Goal: Information Seeking & Learning: Check status

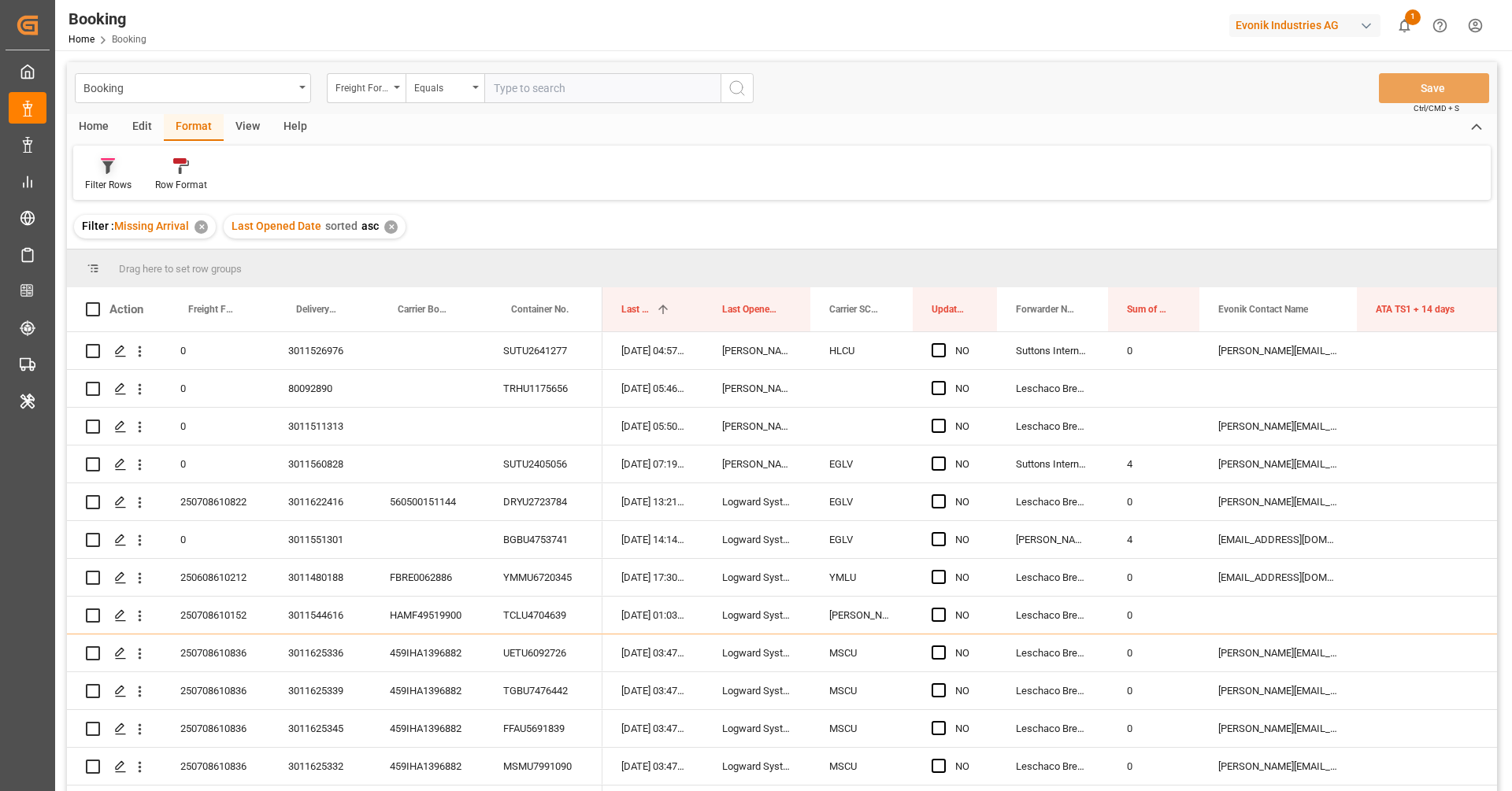
click at [122, 180] on div "Filter Rows" at bounding box center [108, 185] width 46 height 14
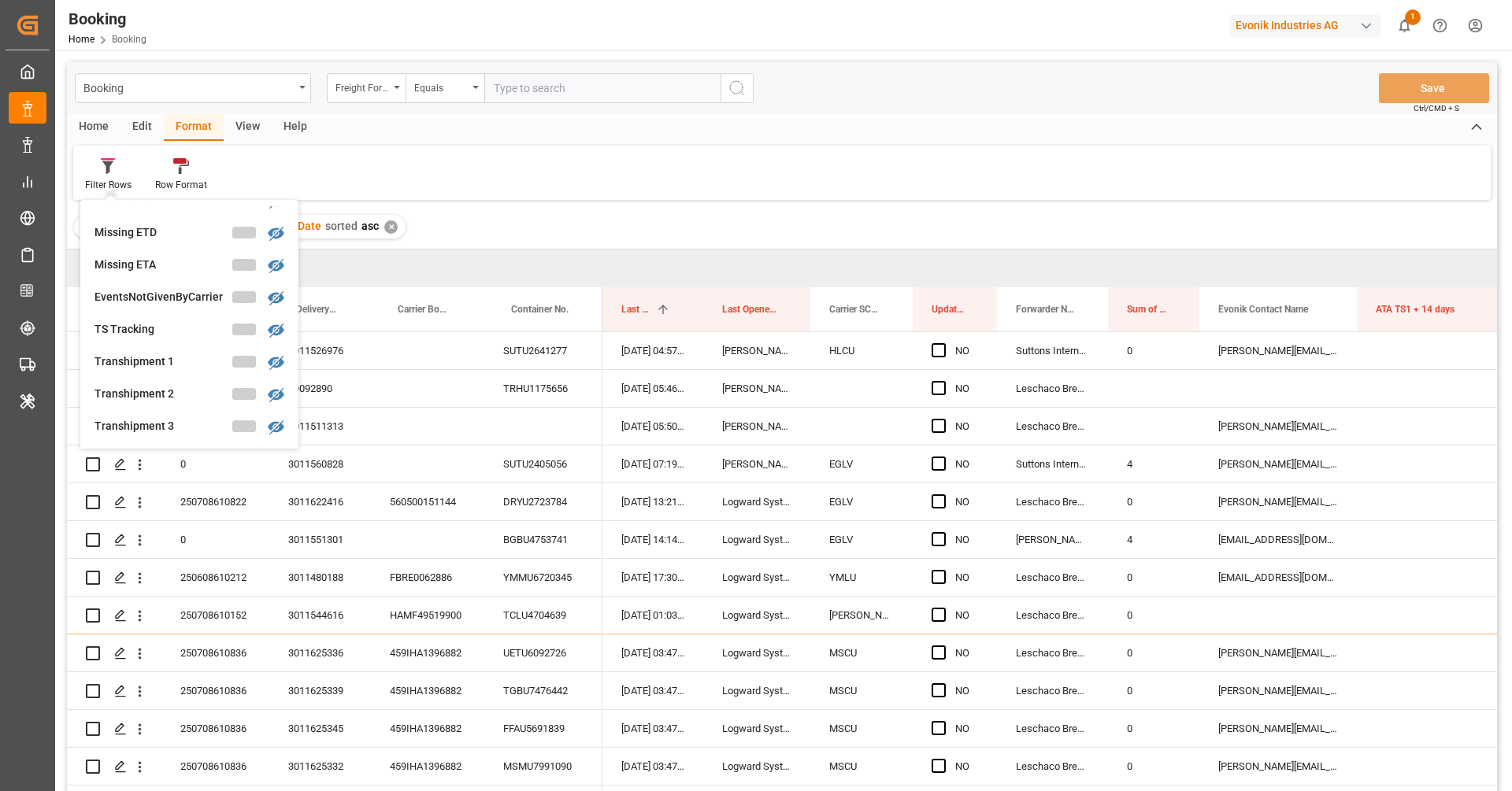
scroll to position [504, 0]
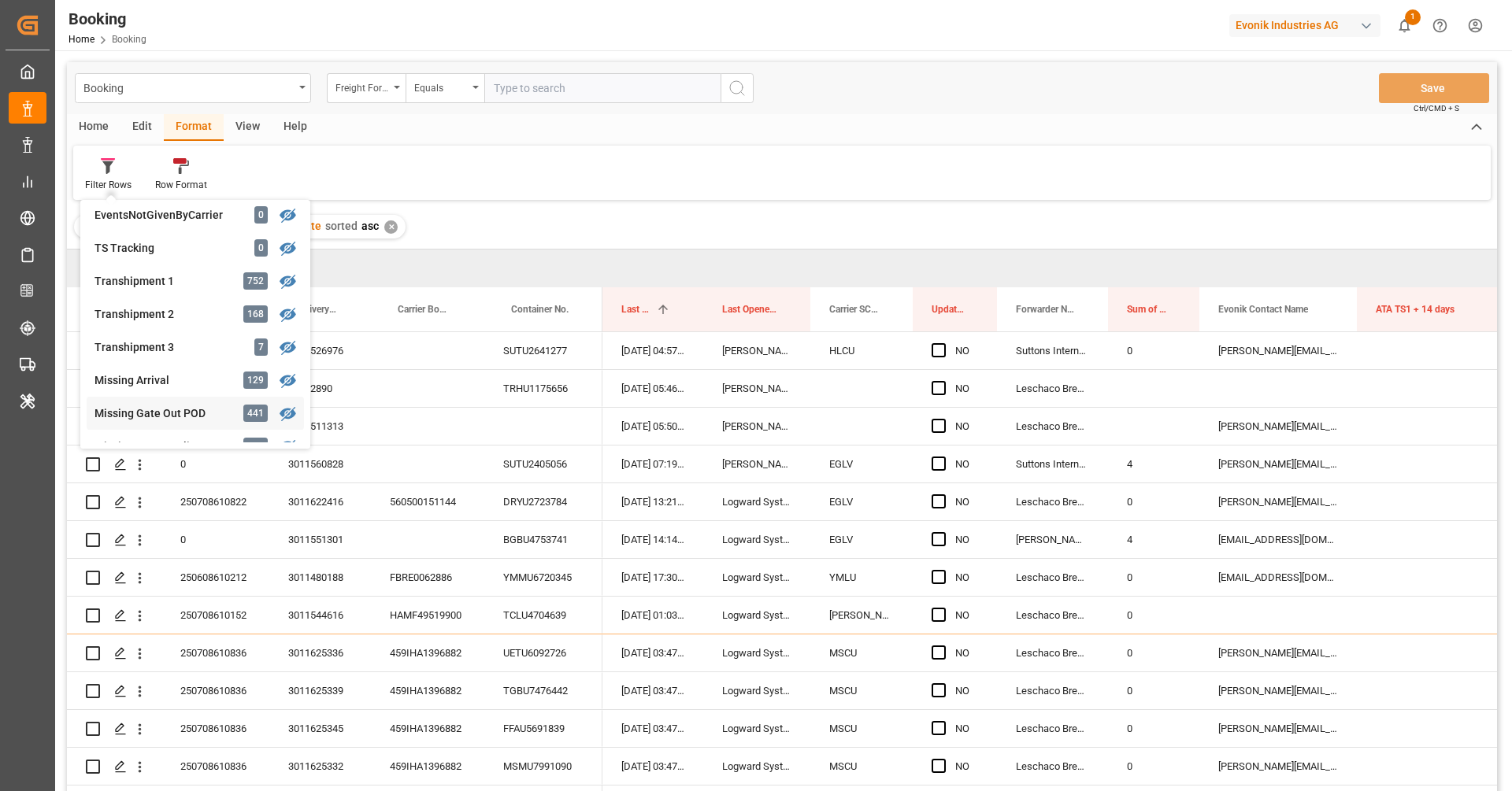
click at [165, 411] on div "Booking Freight Forwarder's Reference No. Equals Save Ctrl/CMD + S Home Edit Fo…" at bounding box center [782, 448] width 1430 height 771
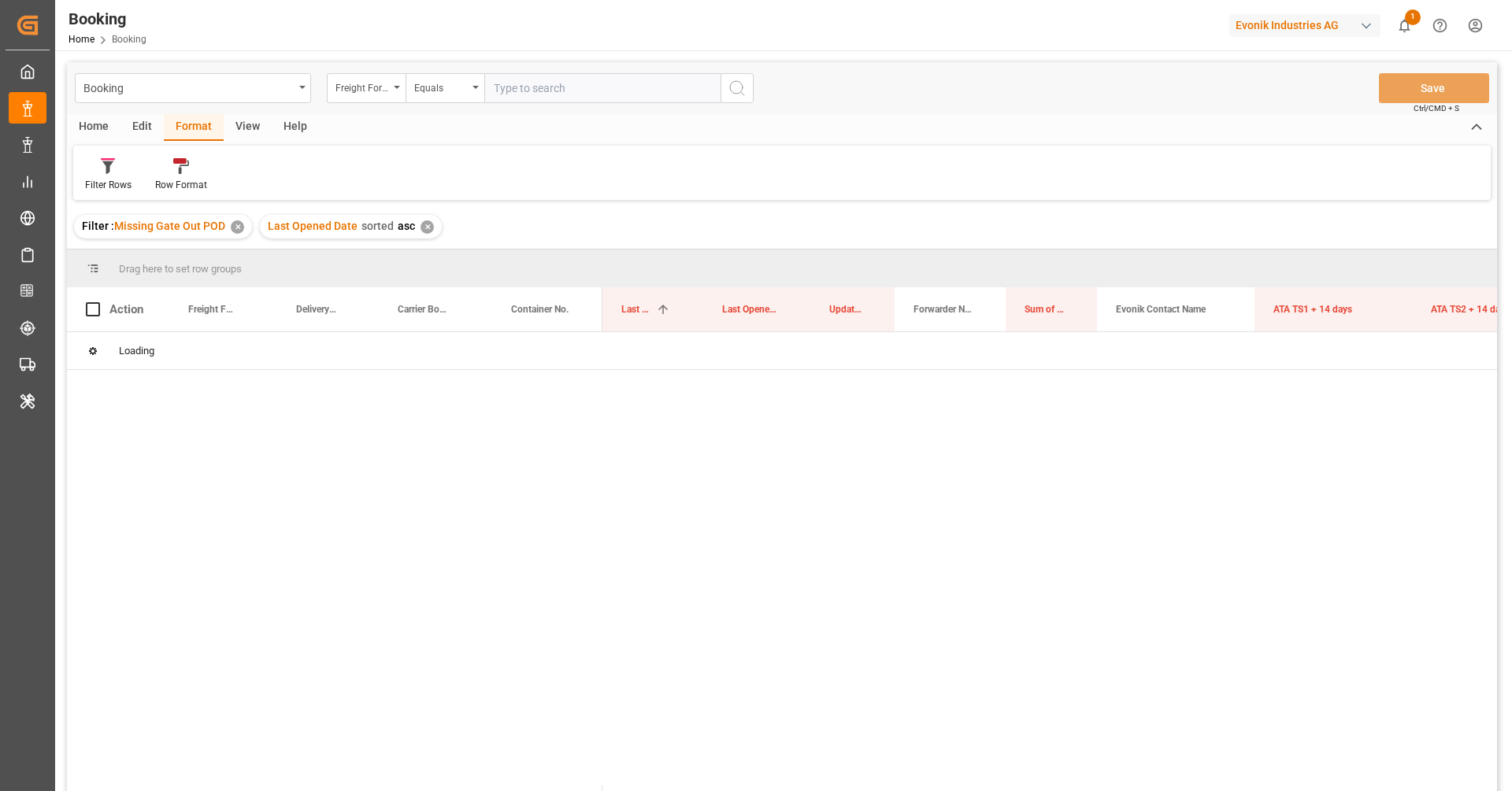
click at [245, 130] on div "View" at bounding box center [247, 127] width 48 height 27
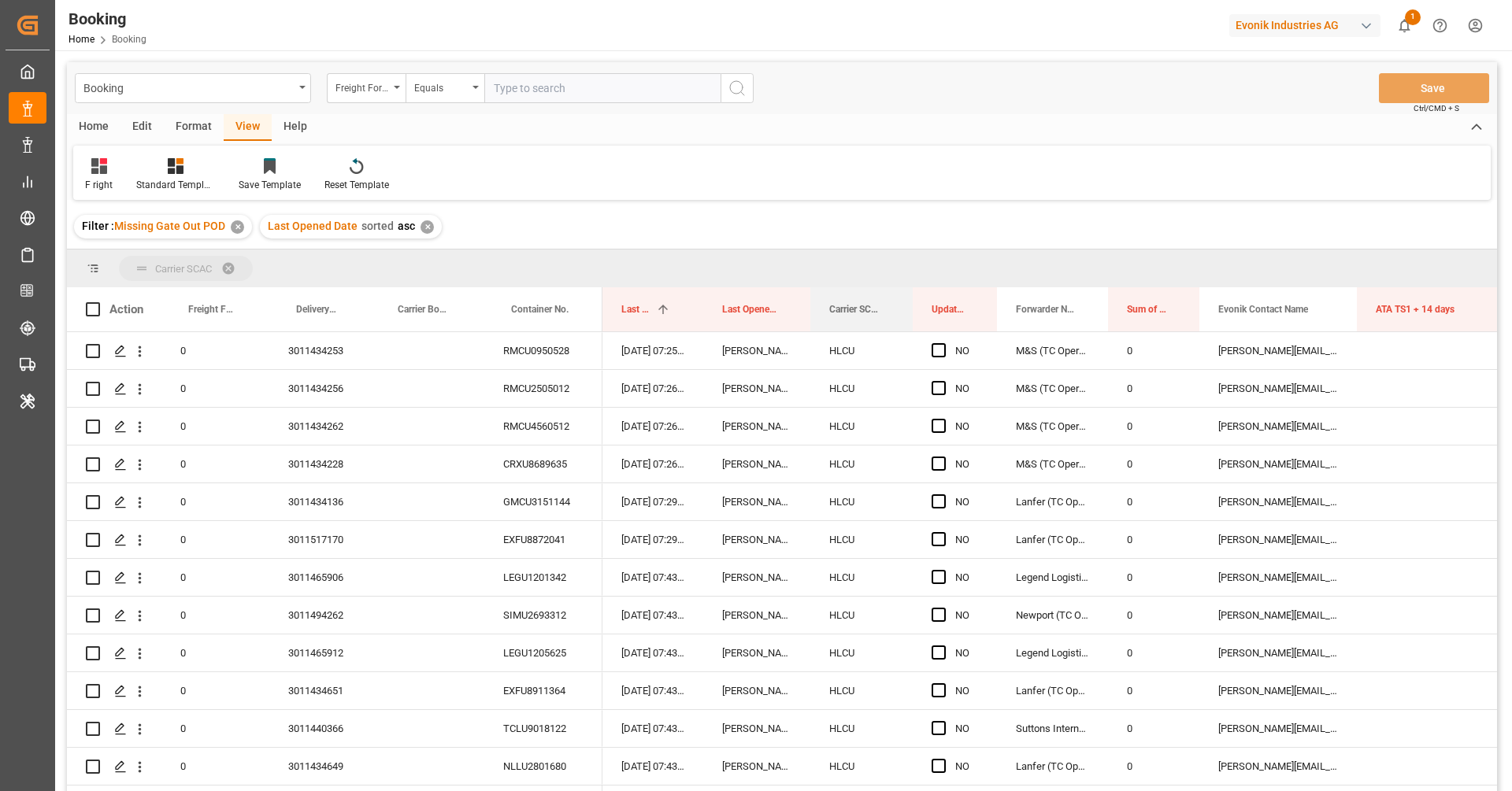
drag, startPoint x: 843, startPoint y: 297, endPoint x: 841, endPoint y: 259, distance: 38.1
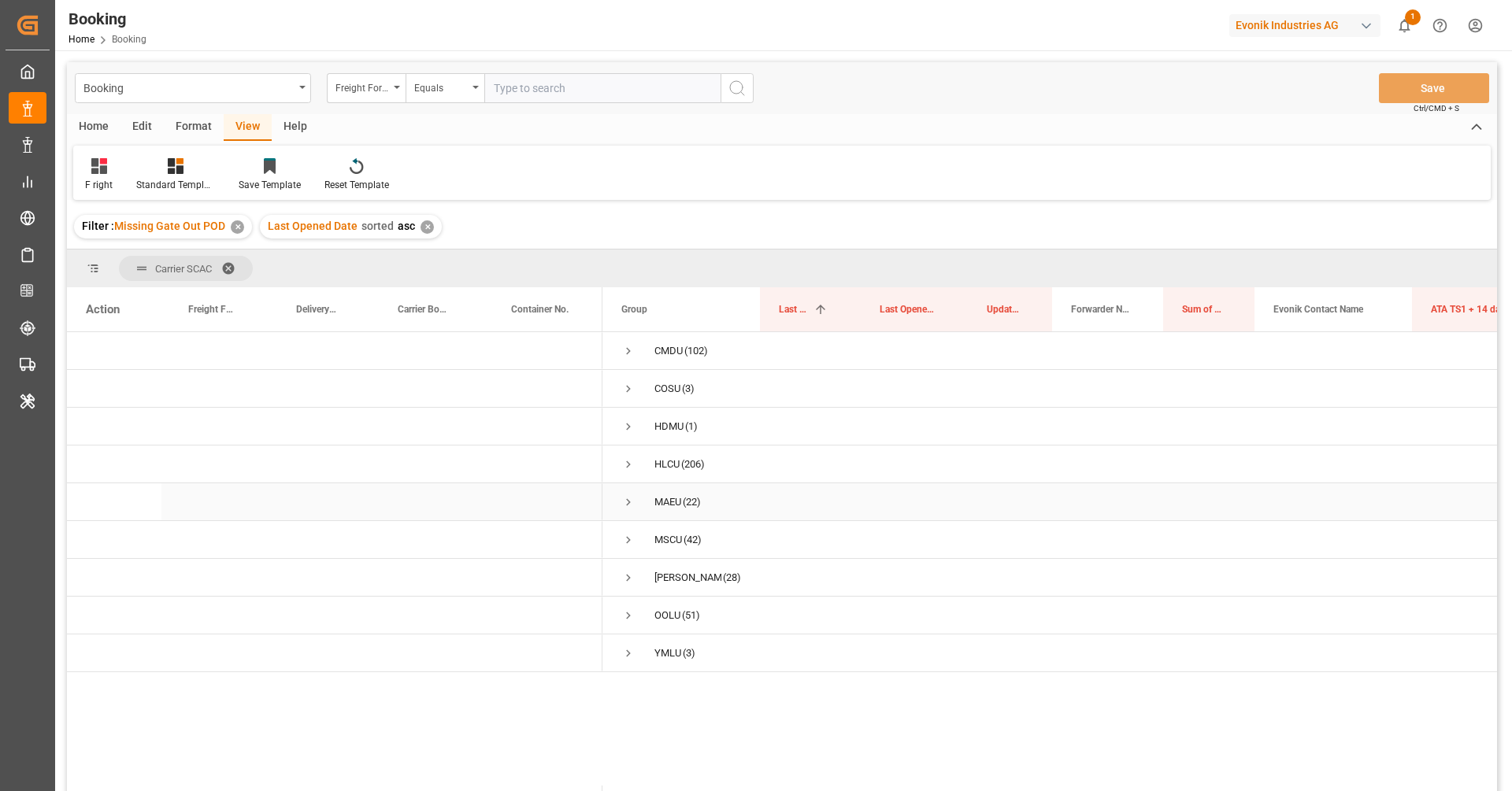
click at [665, 505] on div "MAEU" at bounding box center [667, 502] width 27 height 37
click at [698, 552] on span "(42)" at bounding box center [692, 540] width 18 height 37
click at [666, 568] on div "ONEY" at bounding box center [688, 577] width 67 height 37
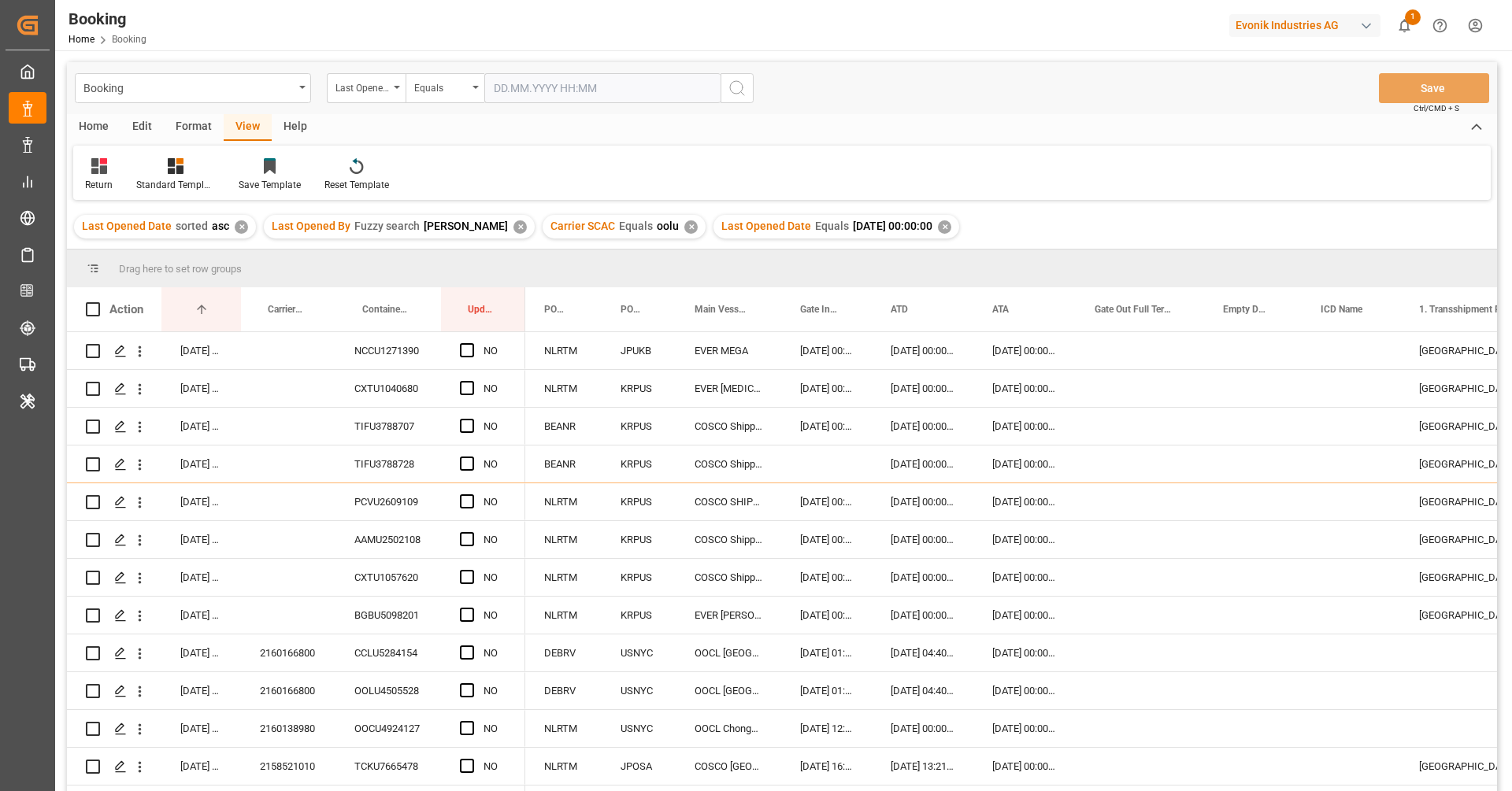
click at [938, 230] on div "✕" at bounding box center [945, 227] width 14 height 14
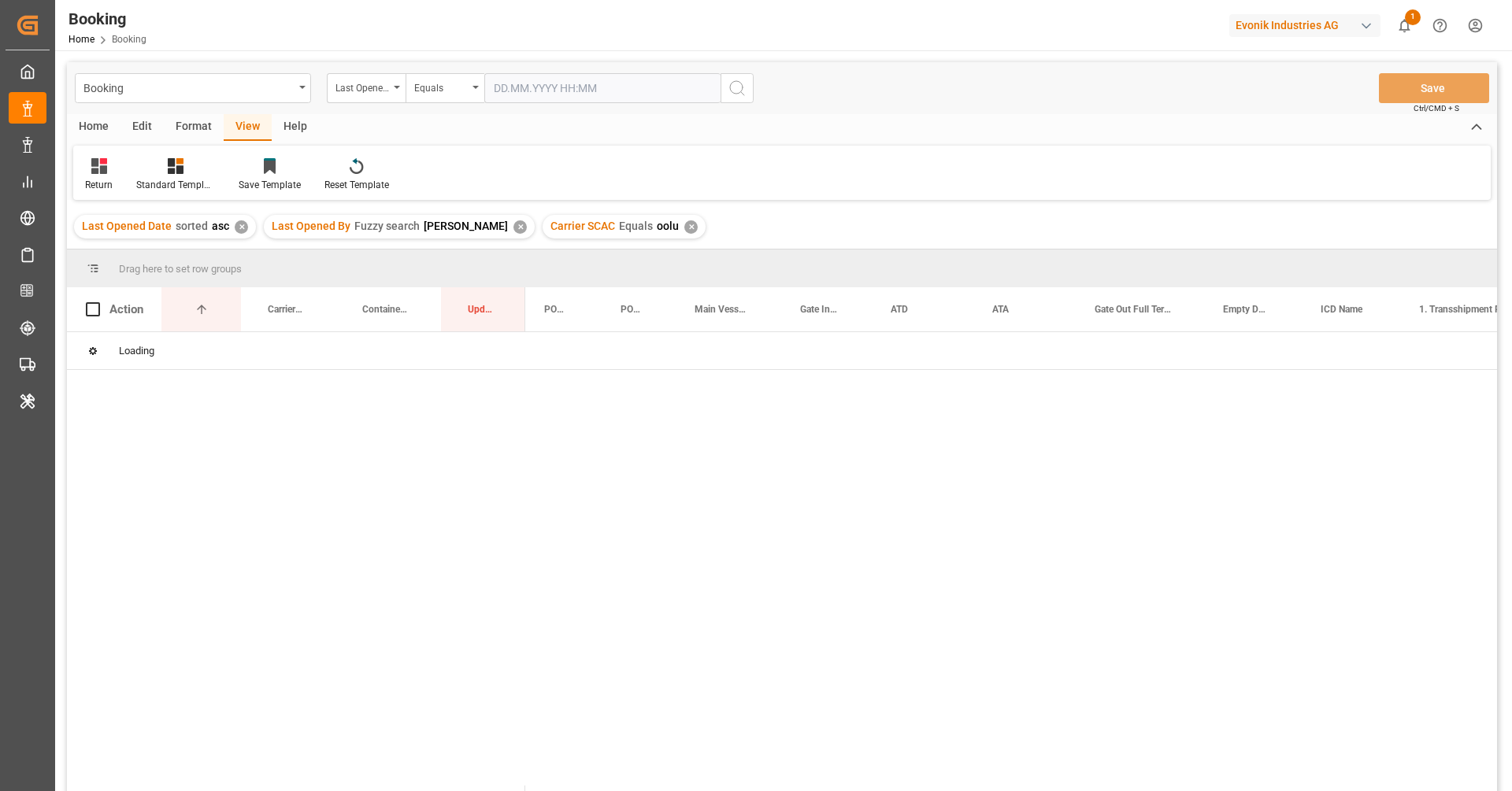
click at [513, 225] on div "✕" at bounding box center [520, 227] width 14 height 14
click at [416, 226] on div "Carrier SCAC Equals oolu ✕" at bounding box center [345, 226] width 163 height 24
click at [414, 226] on div "Carrier SCAC Equals oolu ✕" at bounding box center [345, 226] width 163 height 24
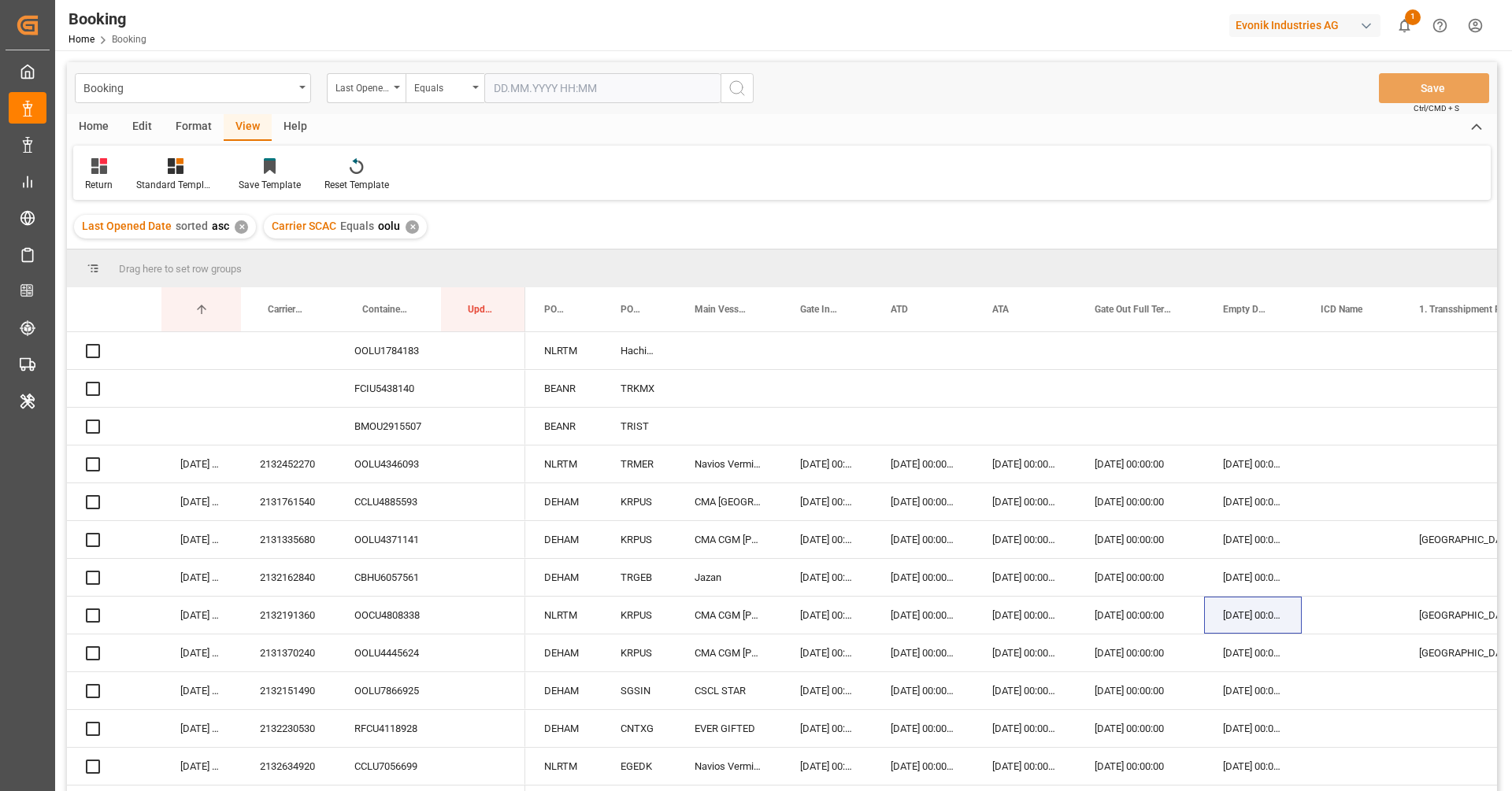
click at [411, 226] on div "✕" at bounding box center [412, 227] width 14 height 14
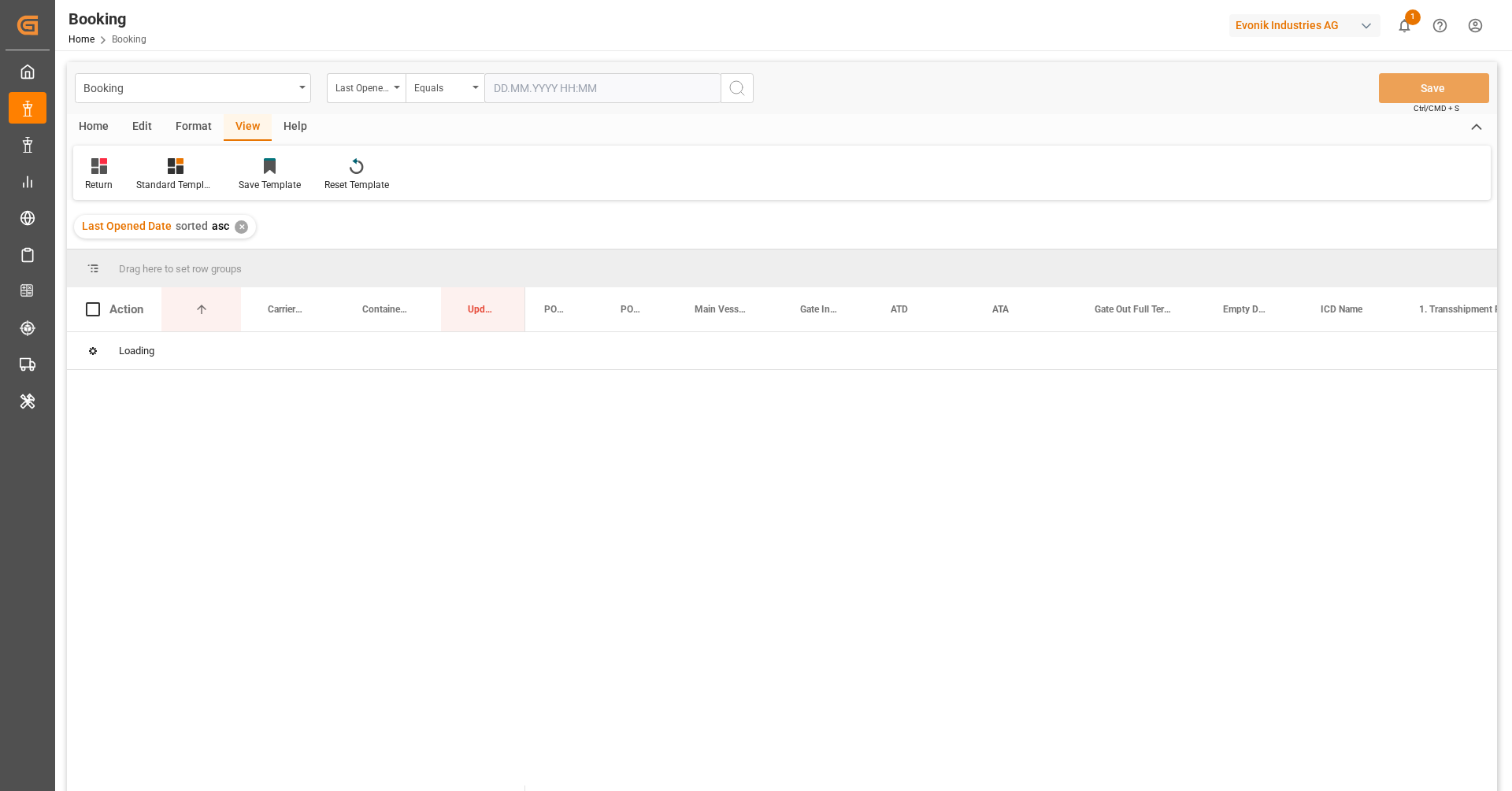
click at [245, 230] on div "Last Opened Date sorted asc ✕" at bounding box center [165, 226] width 182 height 24
click at [240, 229] on div "✕" at bounding box center [241, 227] width 14 height 14
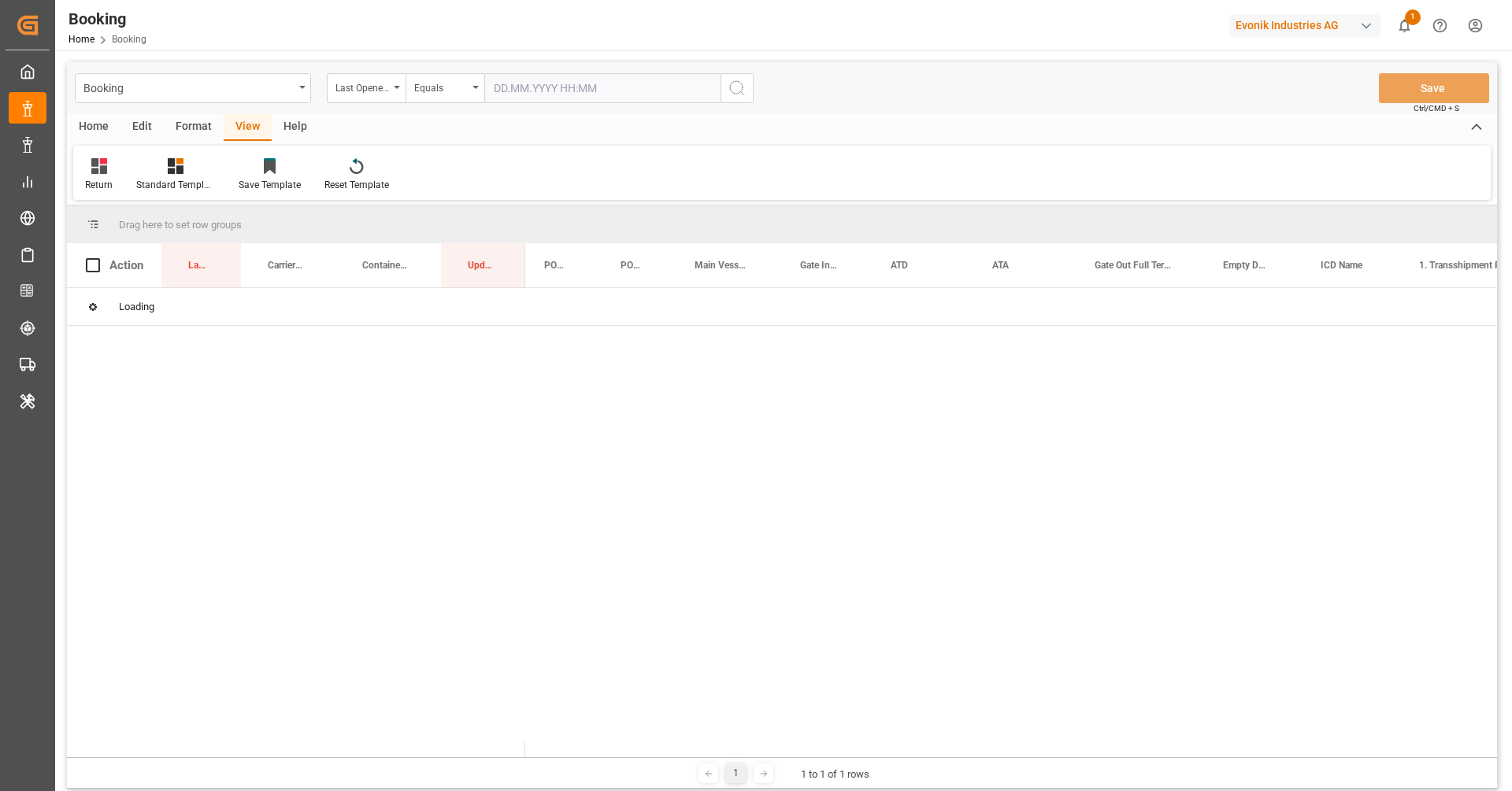
click at [192, 126] on div "Format" at bounding box center [194, 127] width 60 height 27
click at [113, 162] on icon at bounding box center [108, 166] width 14 height 16
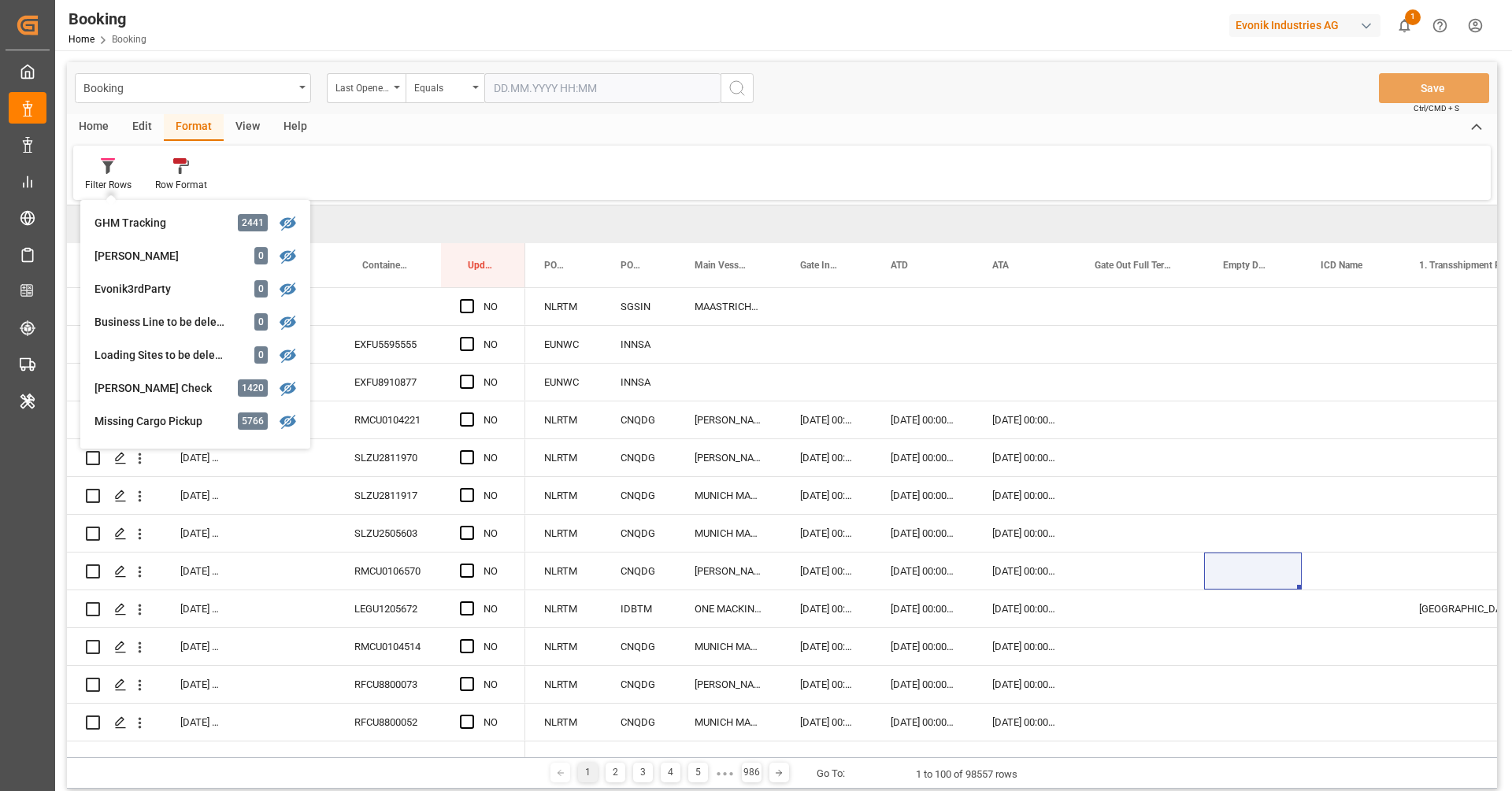
click at [520, 168] on div "Filter Rows GHM Tracking 2441 Karl gross 0 Evonik3rdParty 0 Business Line to be…" at bounding box center [782, 172] width 1418 height 54
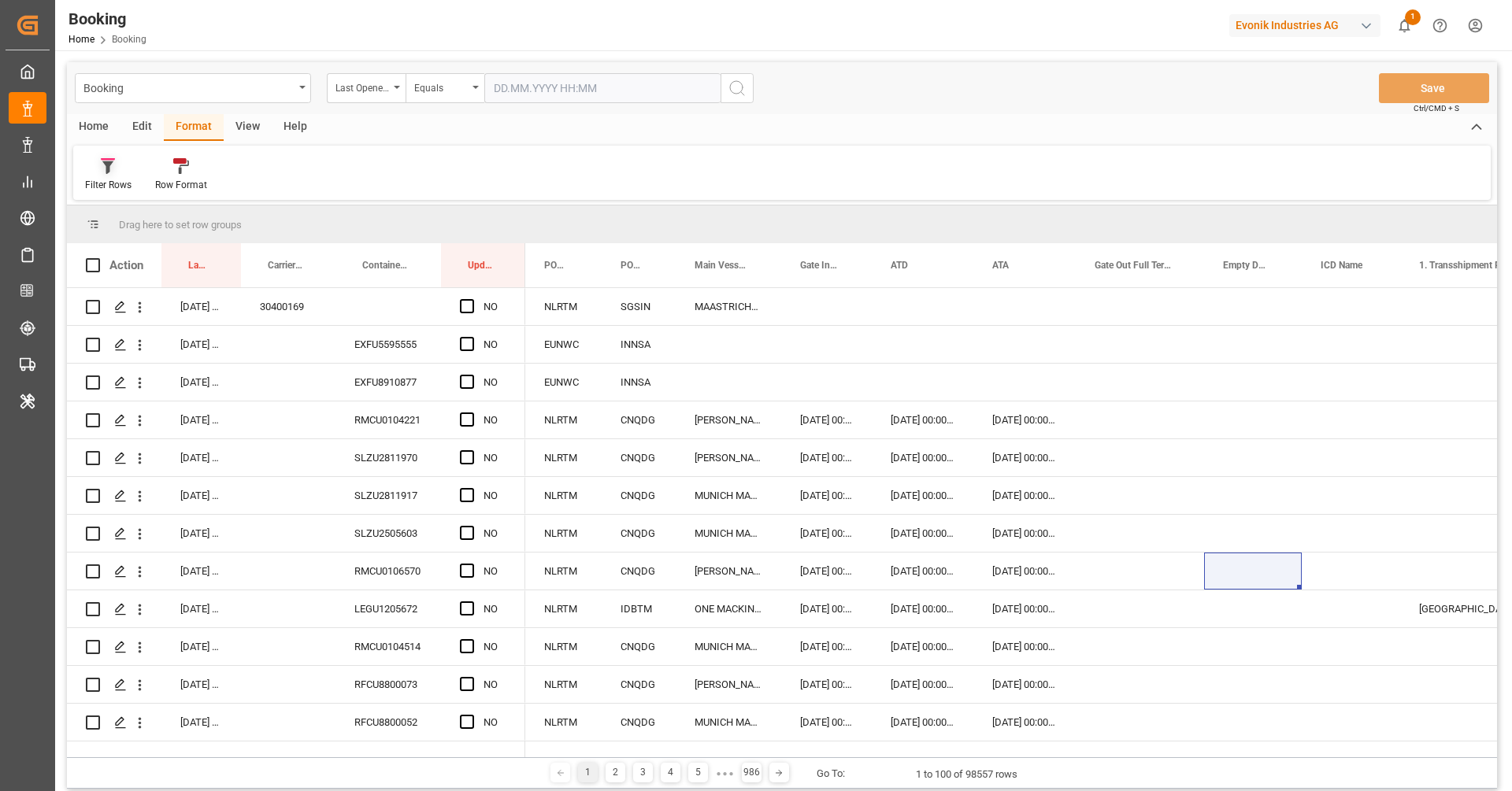
click at [107, 157] on div at bounding box center [108, 165] width 46 height 17
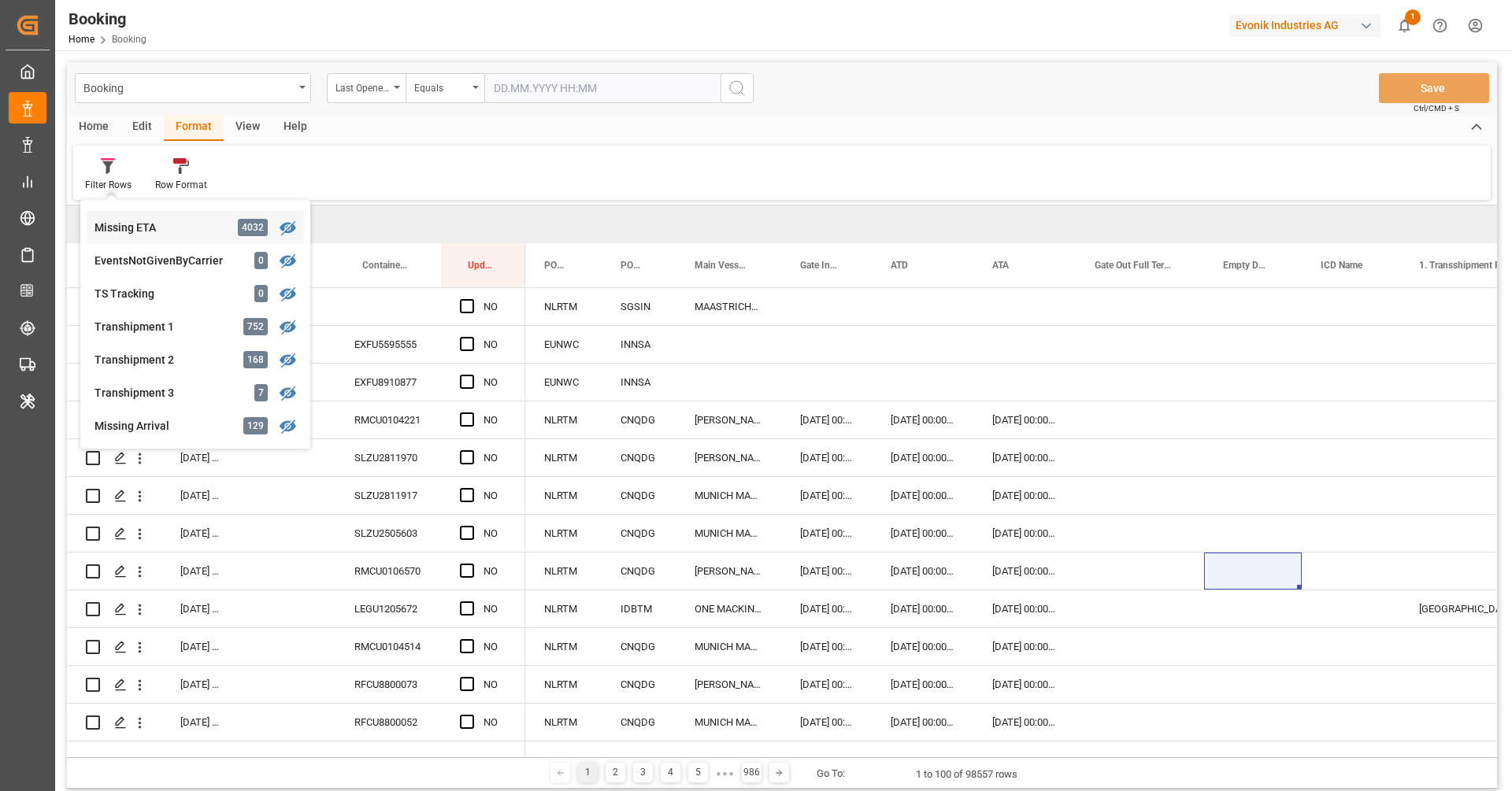
scroll to position [485, 0]
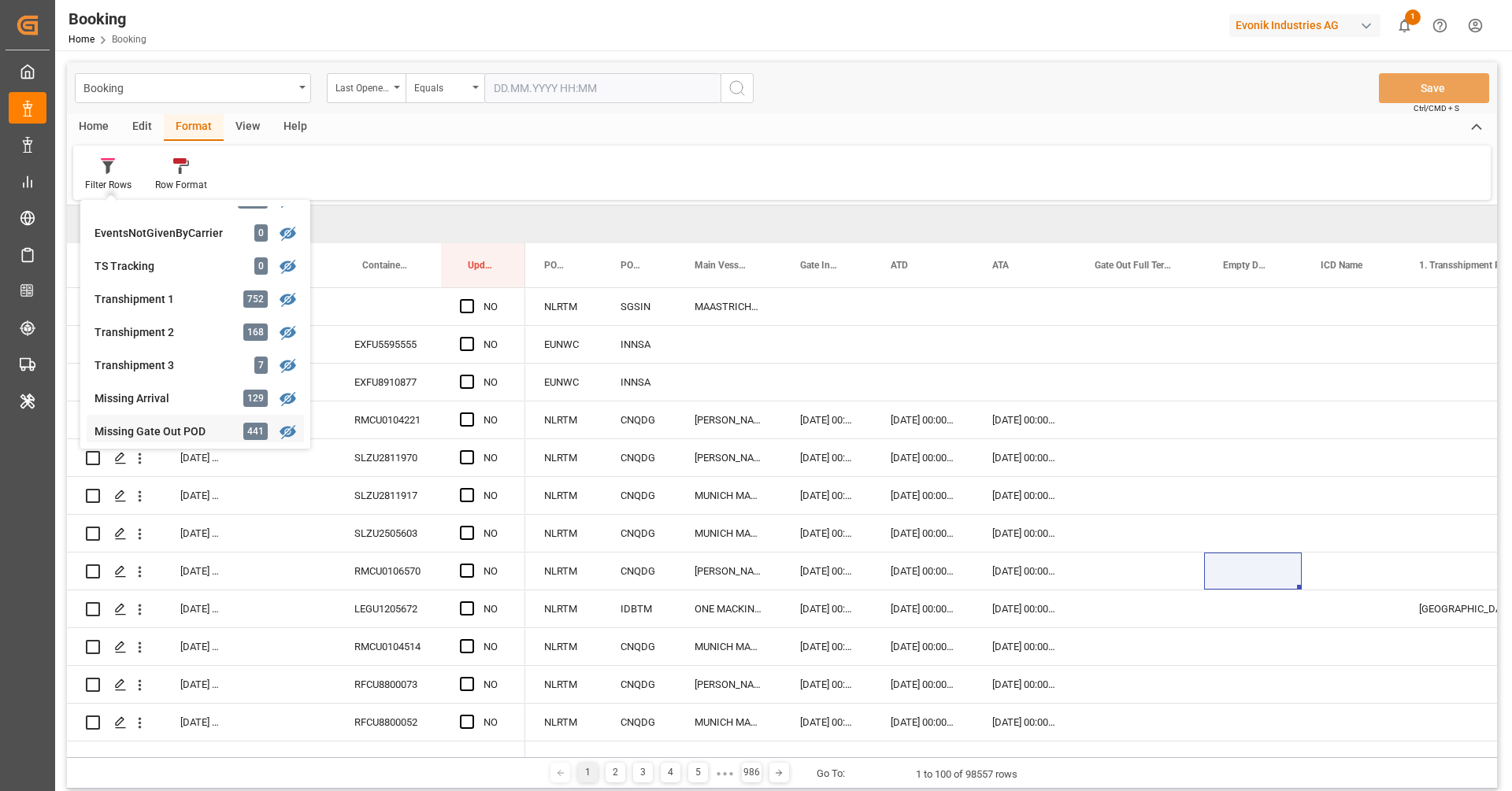
click at [180, 442] on div "Booking Last Opened Date Equals Save Ctrl/CMD + S Home Edit Format View Help Fi…" at bounding box center [782, 425] width 1430 height 727
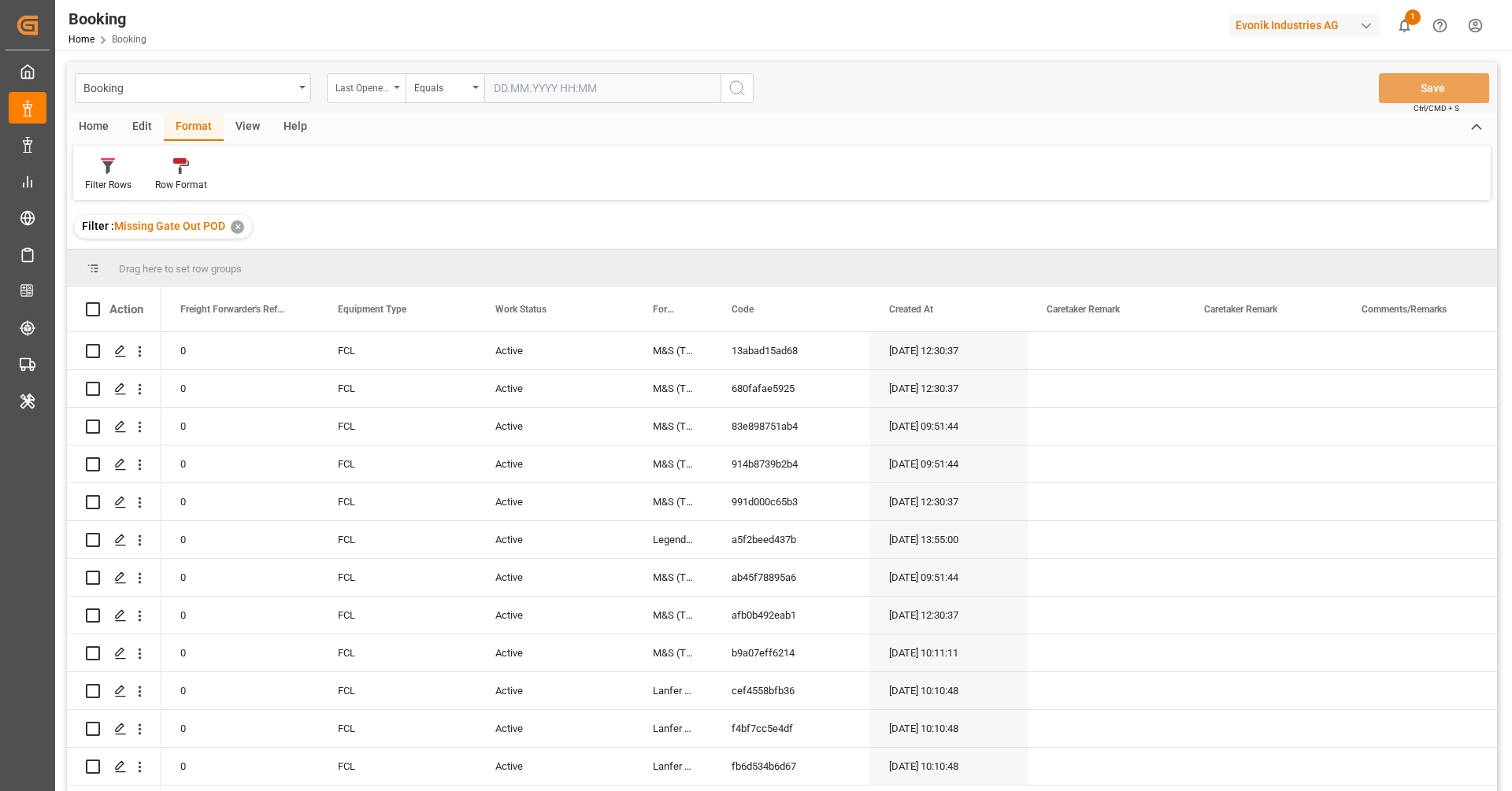
click at [384, 96] on div "Last Opened Date" at bounding box center [367, 88] width 79 height 30
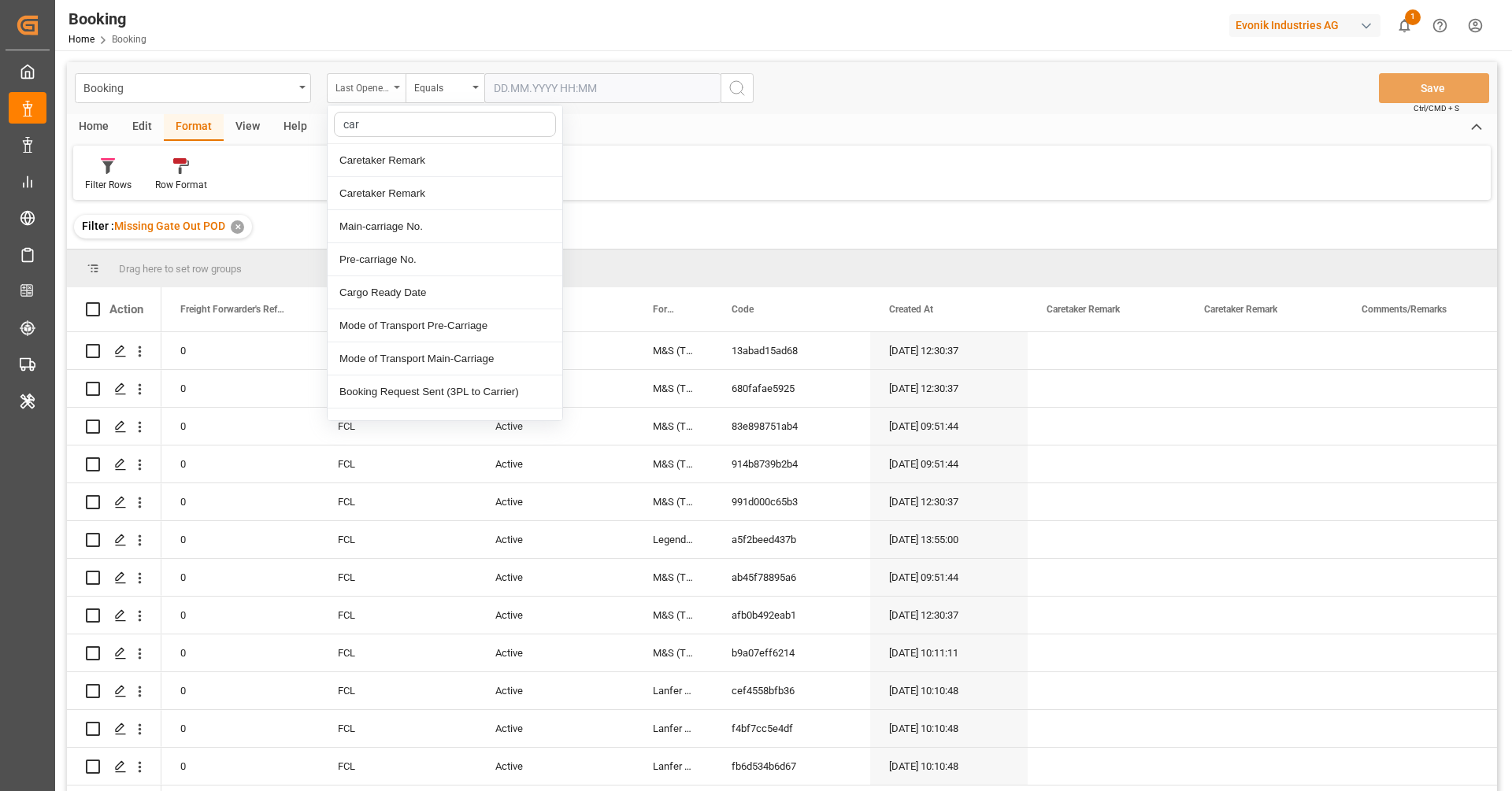
type input "carr"
click at [520, 323] on div "Carrier SCAC" at bounding box center [444, 325] width 234 height 33
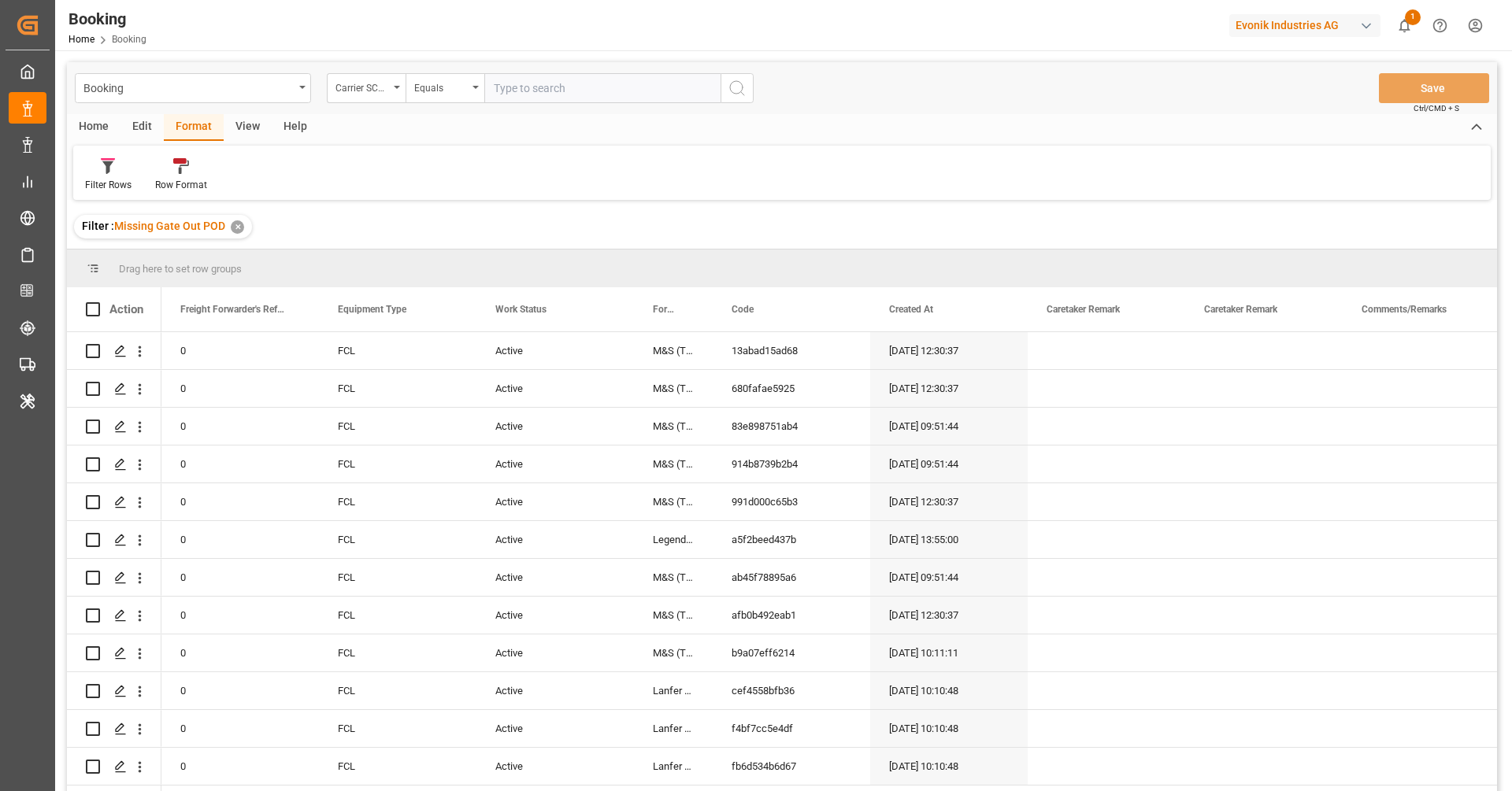
click at [528, 91] on input "text" at bounding box center [602, 88] width 236 height 30
type input "MAEU"
click at [734, 73] on button "search button" at bounding box center [737, 88] width 33 height 30
click at [237, 120] on div "View" at bounding box center [247, 127] width 48 height 27
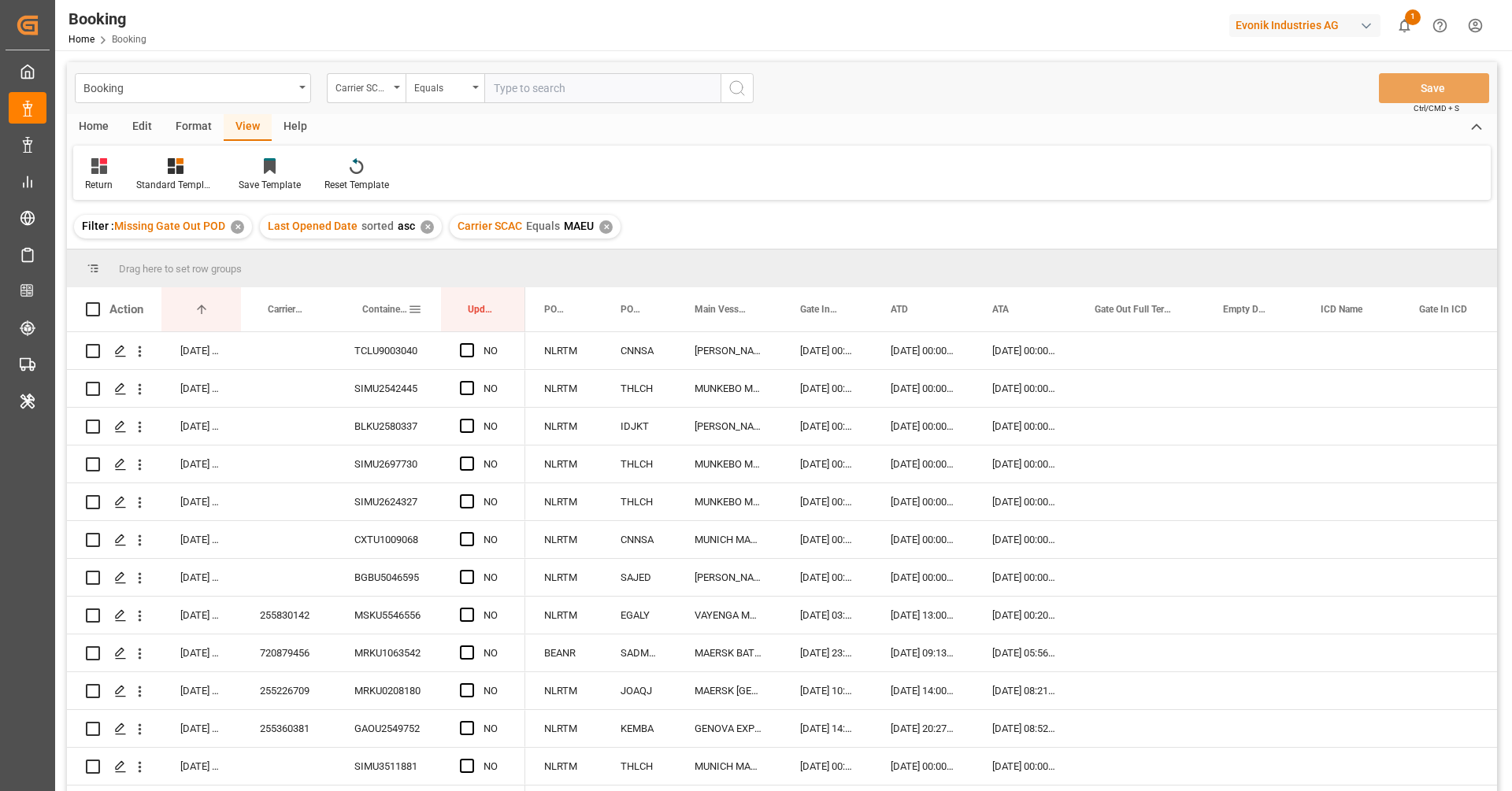
click at [387, 330] on div "Container No." at bounding box center [385, 309] width 45 height 44
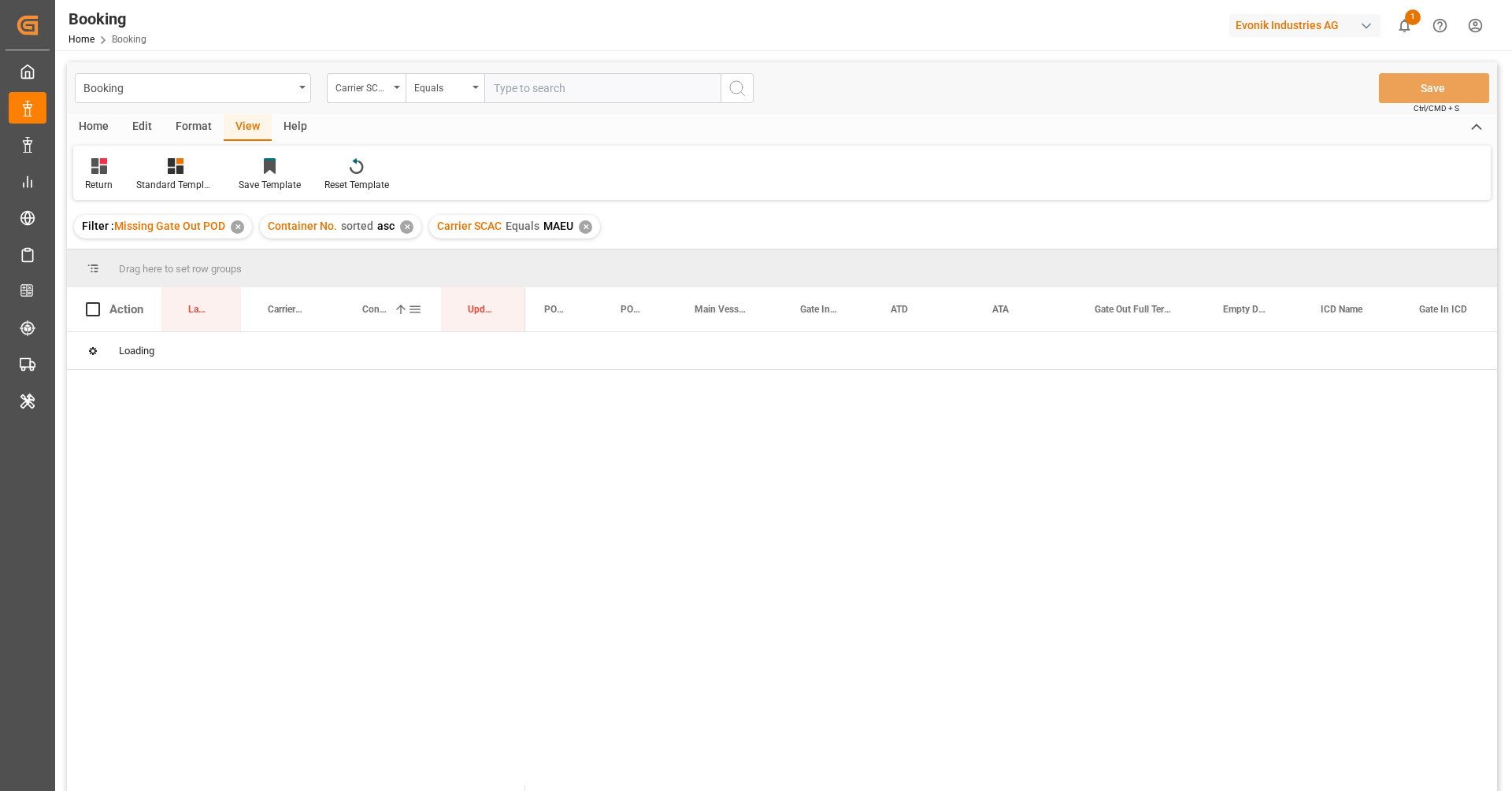
click at [380, 318] on div "Container No. 1" at bounding box center [385, 309] width 45 height 44
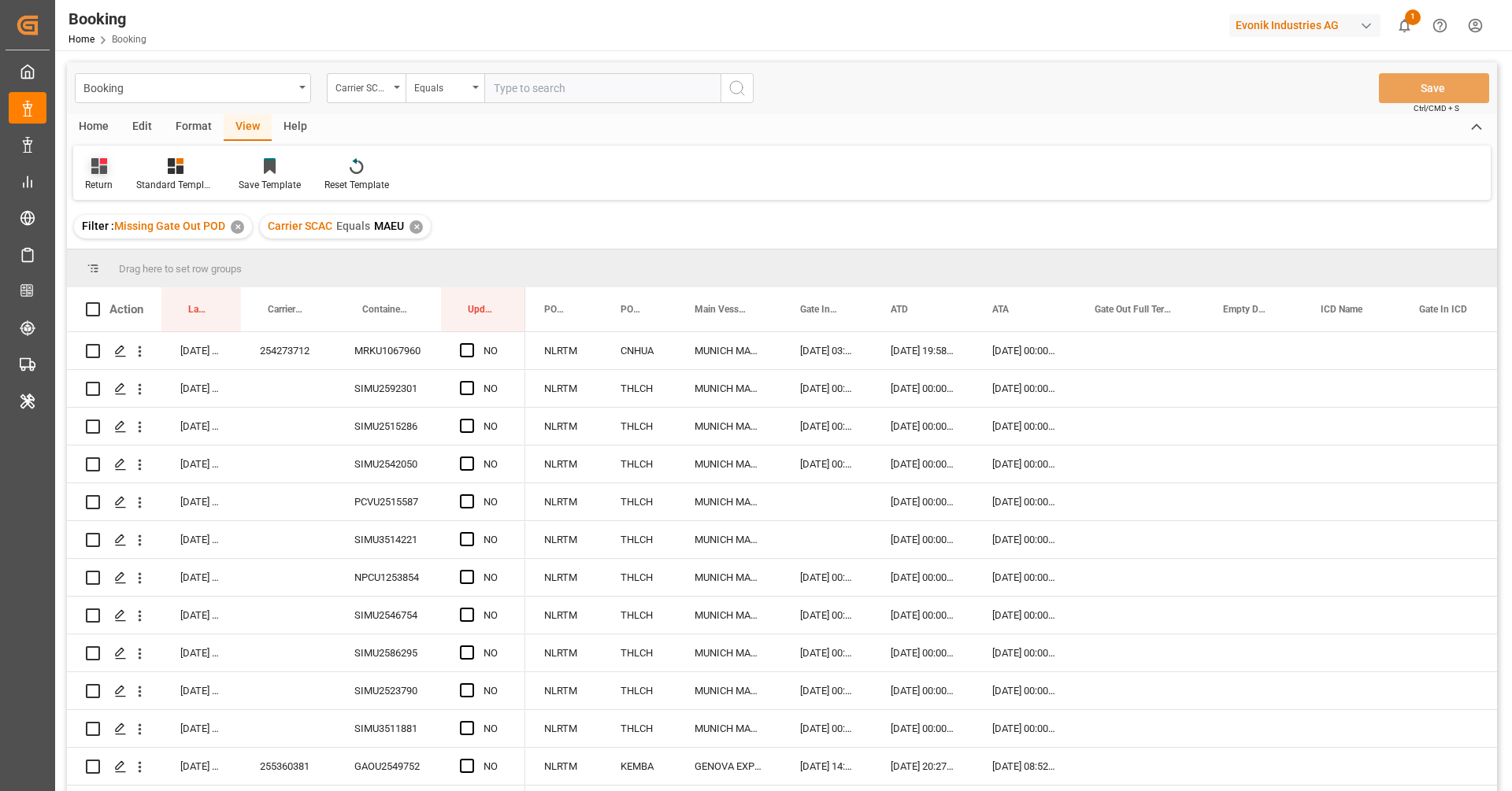
click at [114, 174] on div "Return" at bounding box center [99, 174] width 51 height 35
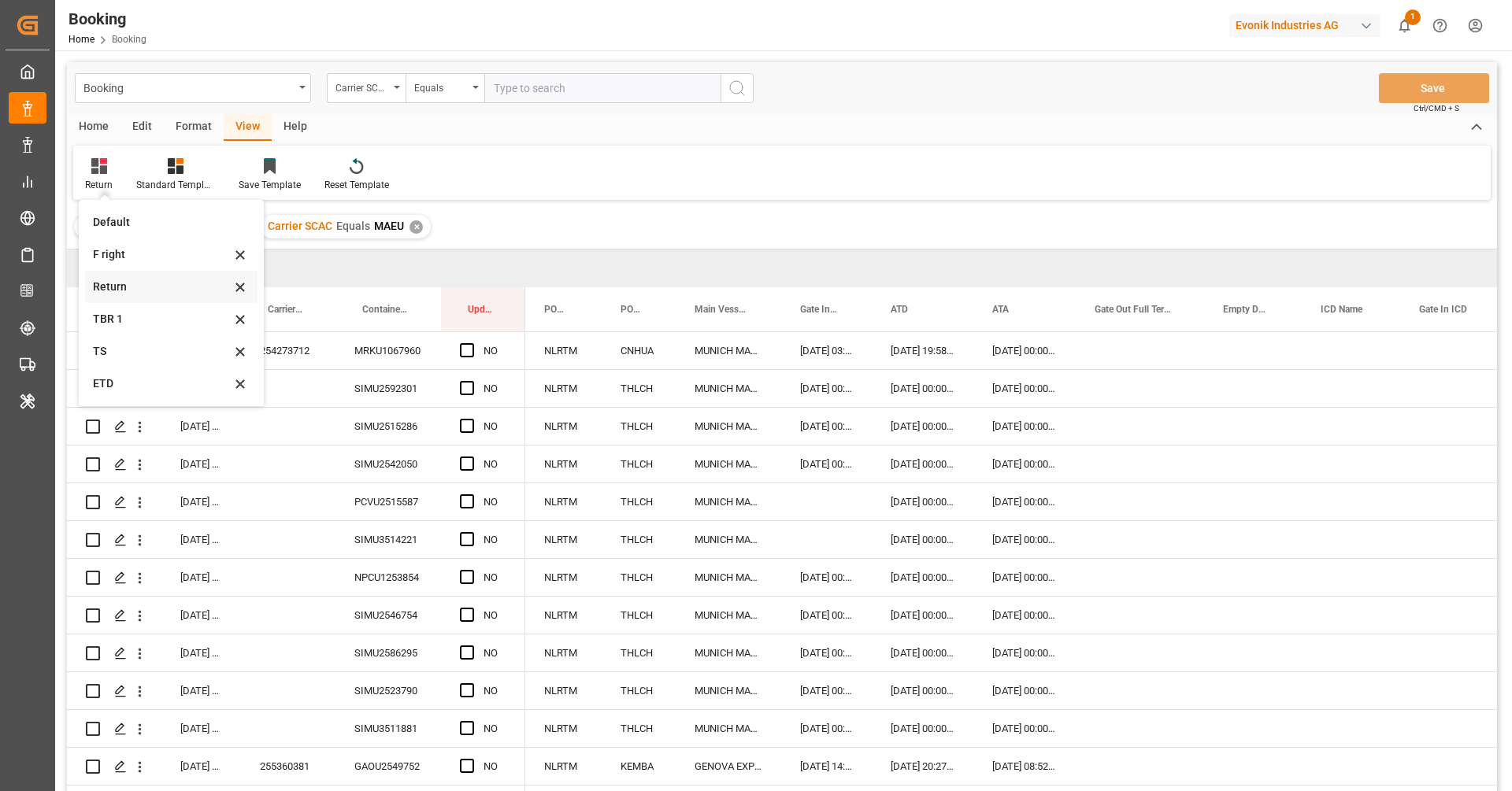
click at [130, 285] on div "Return" at bounding box center [161, 287] width 137 height 17
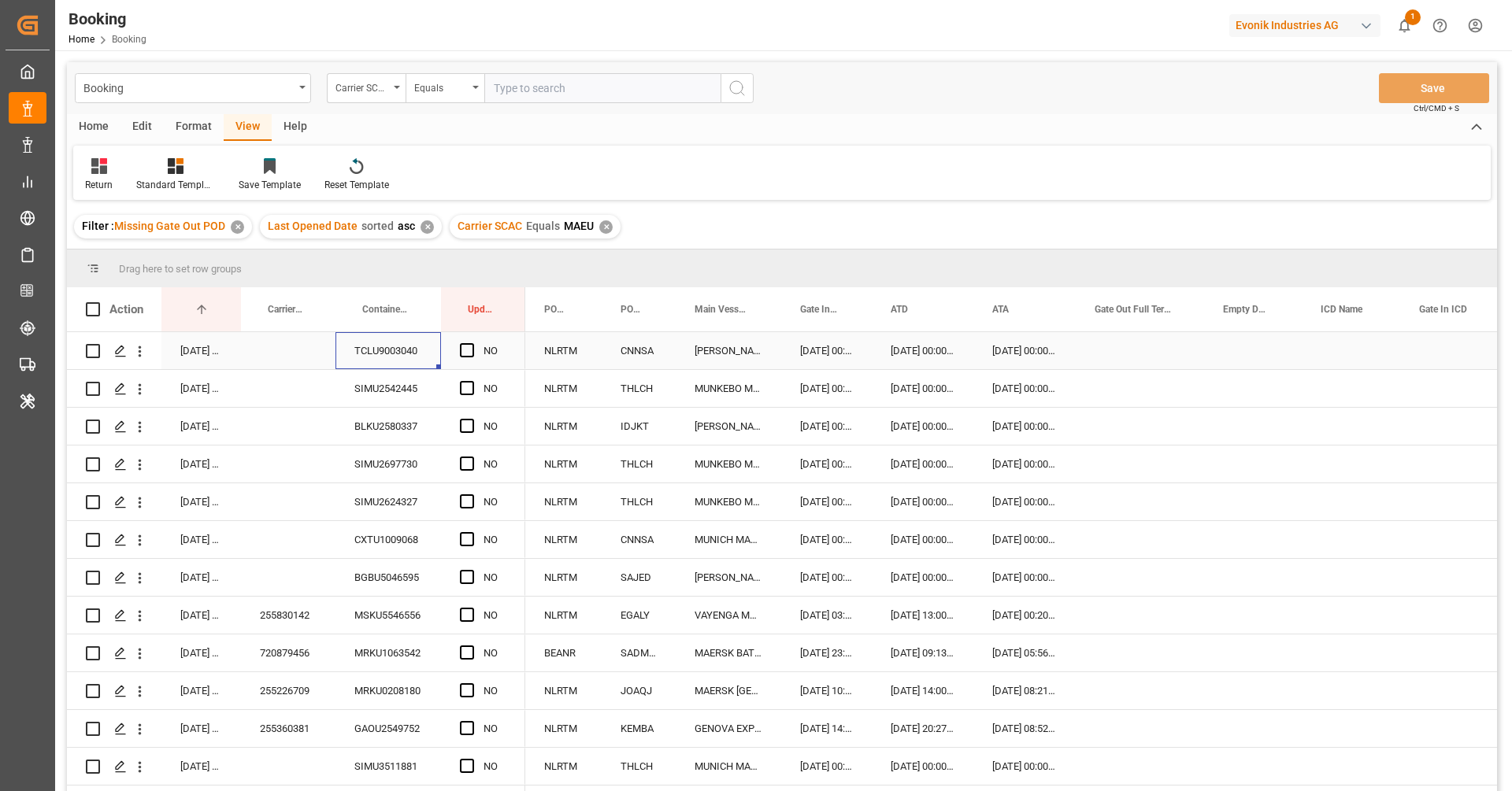
click at [383, 358] on div "TCLU9003040" at bounding box center [388, 350] width 106 height 37
click at [468, 352] on span "Press SPACE to select this row." at bounding box center [467, 350] width 14 height 14
click at [472, 343] on input "Press SPACE to select this row." at bounding box center [472, 343] width 0 height 0
click at [422, 379] on div "SIMU2542445" at bounding box center [388, 388] width 106 height 37
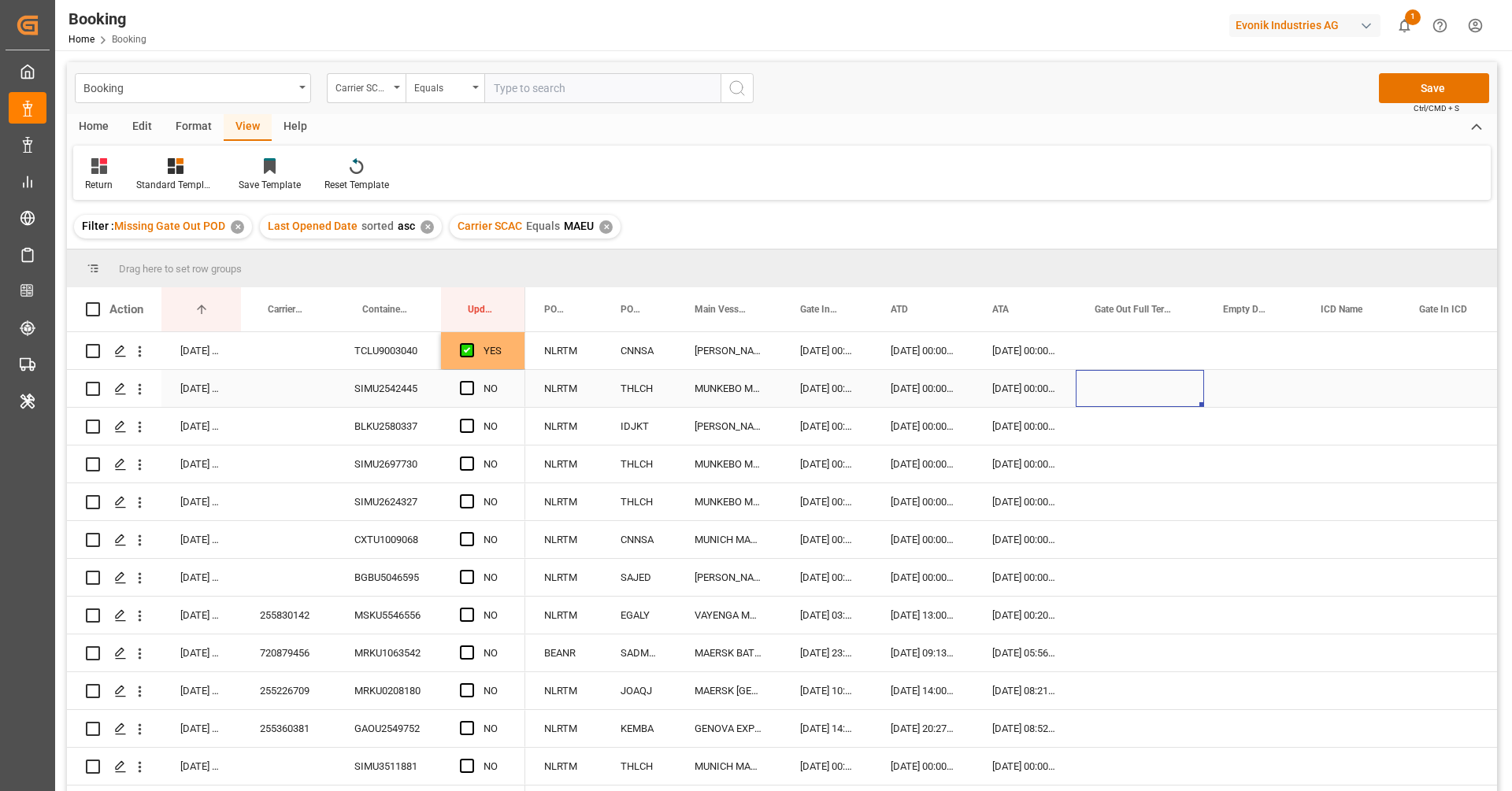
click at [1141, 402] on div "Press SPACE to select this row." at bounding box center [1140, 388] width 129 height 37
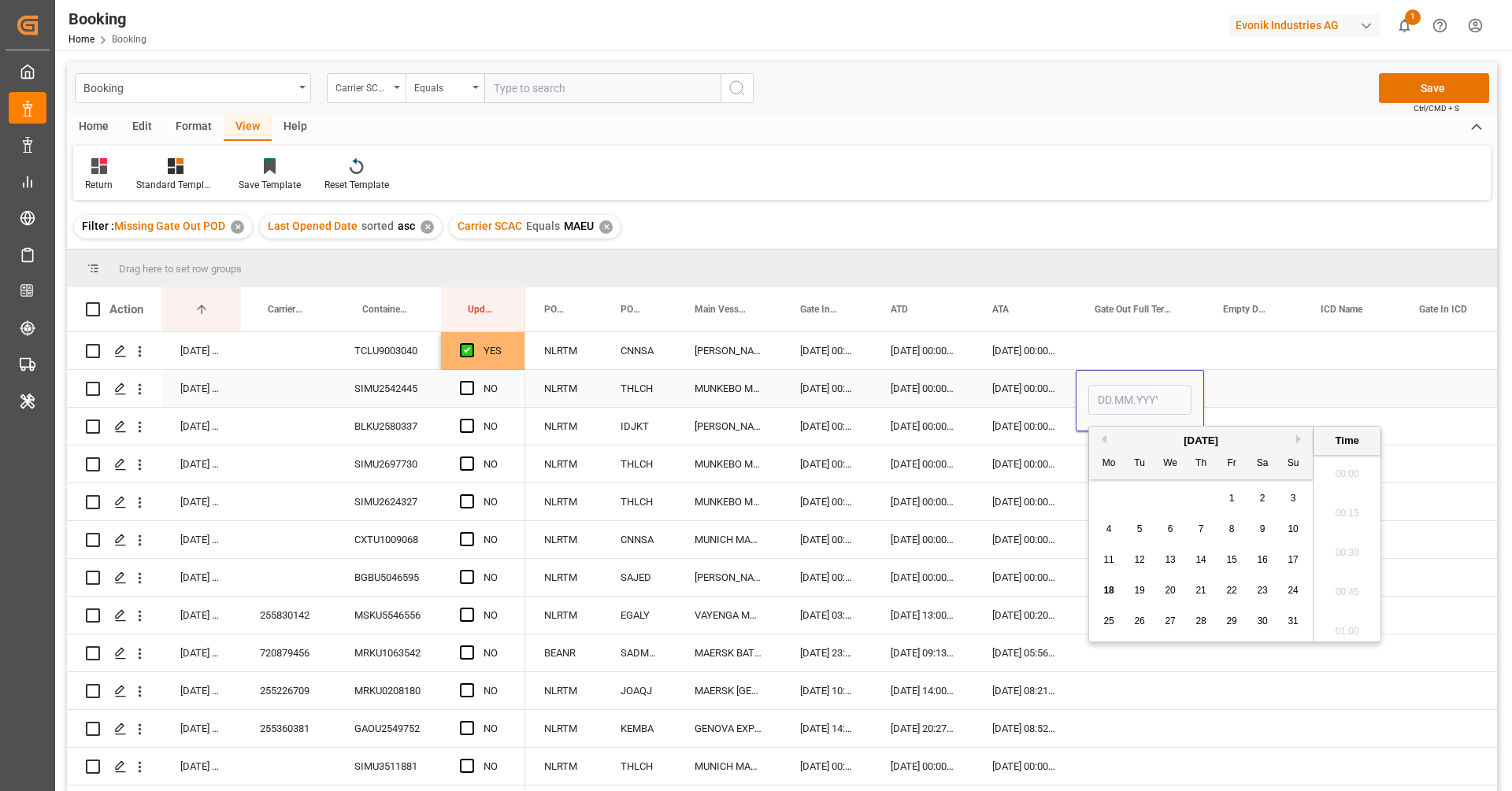
scroll to position [2328, 0]
click at [1195, 559] on div "14" at bounding box center [1201, 561] width 20 height 19
type input "14.08.2025 00:00"
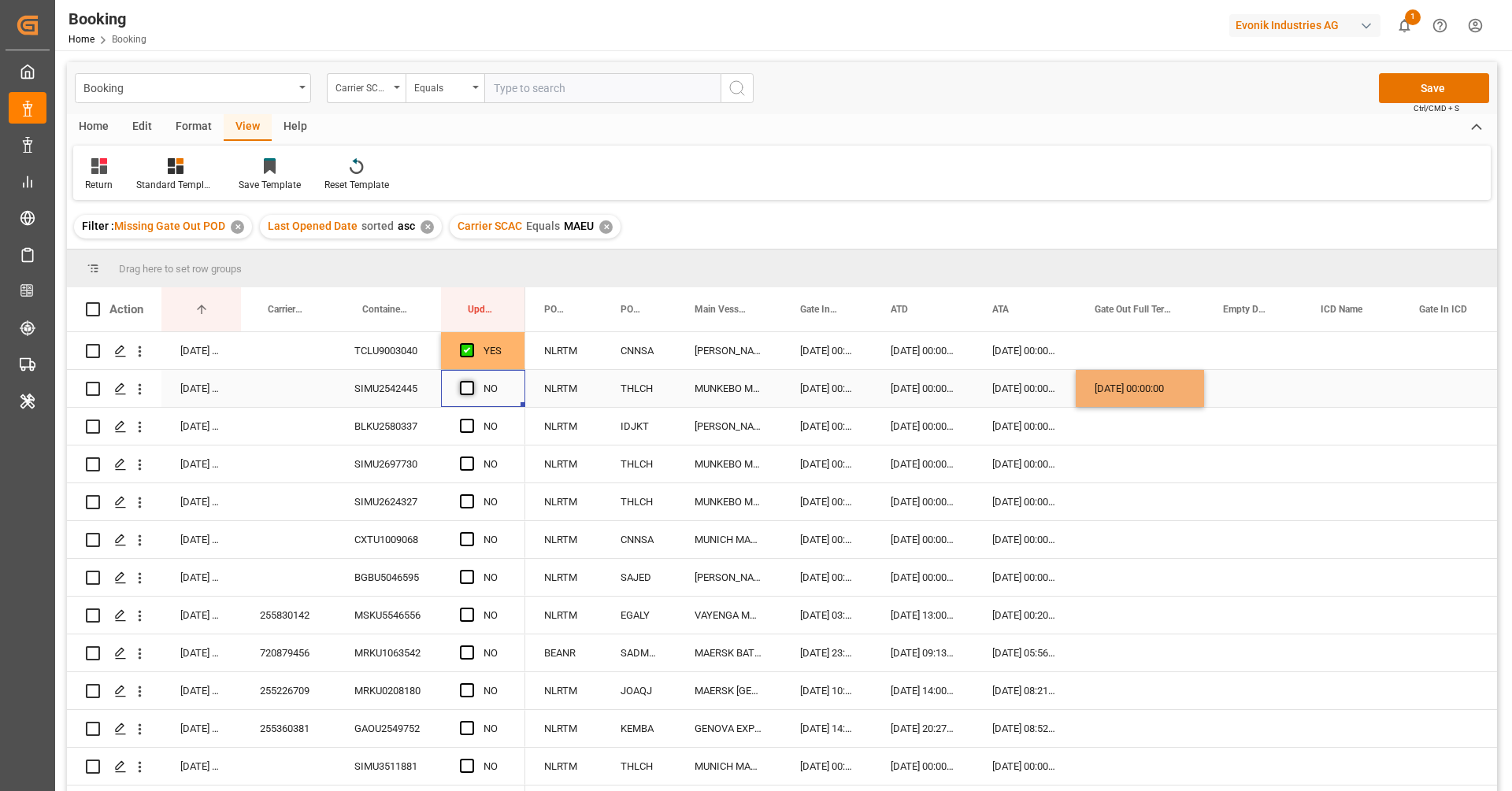
click at [462, 391] on span "Press SPACE to select this row." at bounding box center [467, 388] width 14 height 14
click at [472, 381] on input "Press SPACE to select this row." at bounding box center [472, 381] width 0 height 0
click at [427, 412] on div "BLKU2580337" at bounding box center [388, 426] width 106 height 37
click at [471, 423] on span "Press SPACE to select this row." at bounding box center [467, 426] width 14 height 14
click at [472, 419] on input "Press SPACE to select this row." at bounding box center [472, 419] width 0 height 0
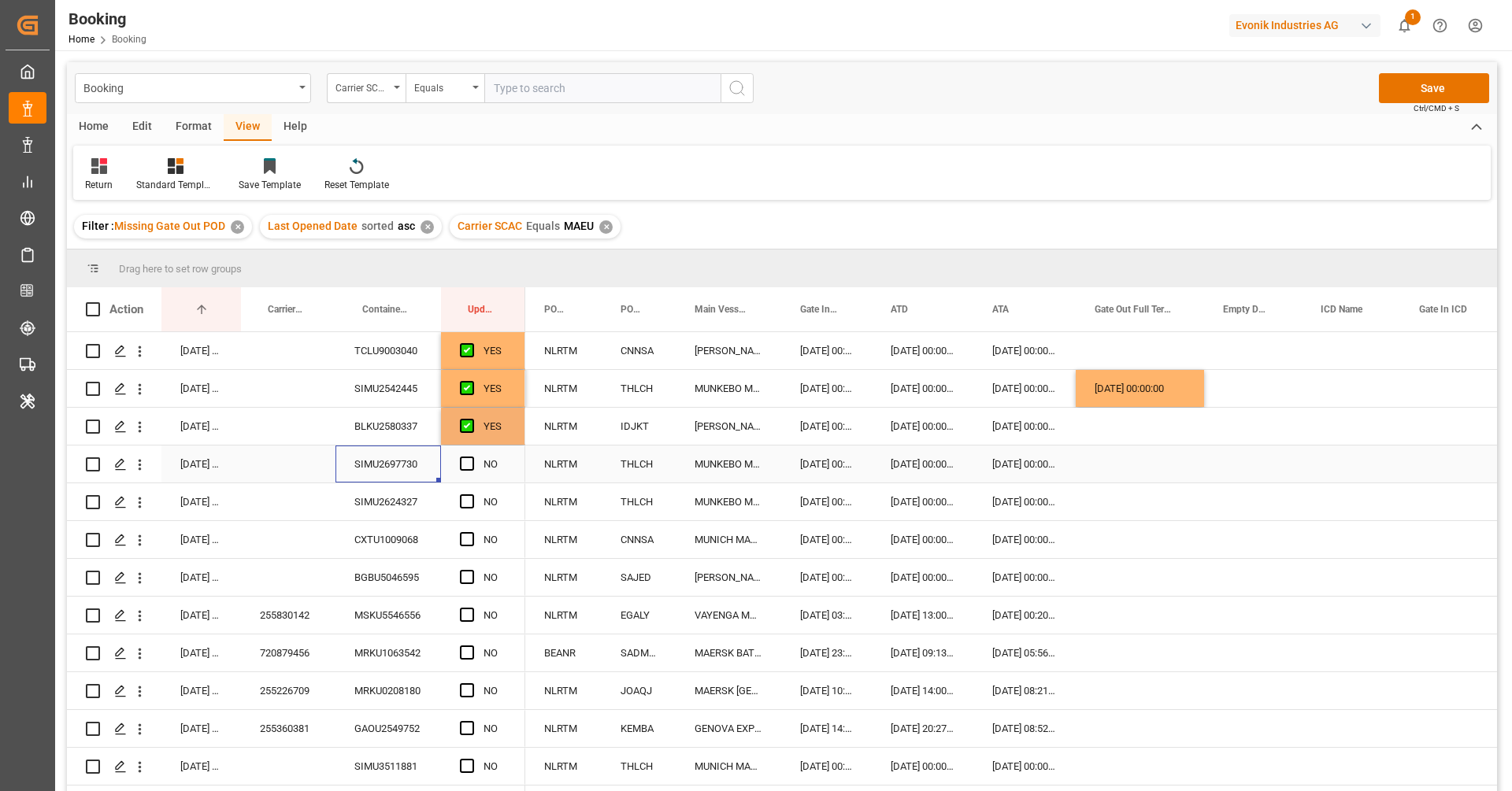
click at [400, 455] on div "SIMU2697730" at bounding box center [388, 464] width 106 height 37
click at [1148, 461] on div "Press SPACE to select this row." at bounding box center [1140, 464] width 129 height 37
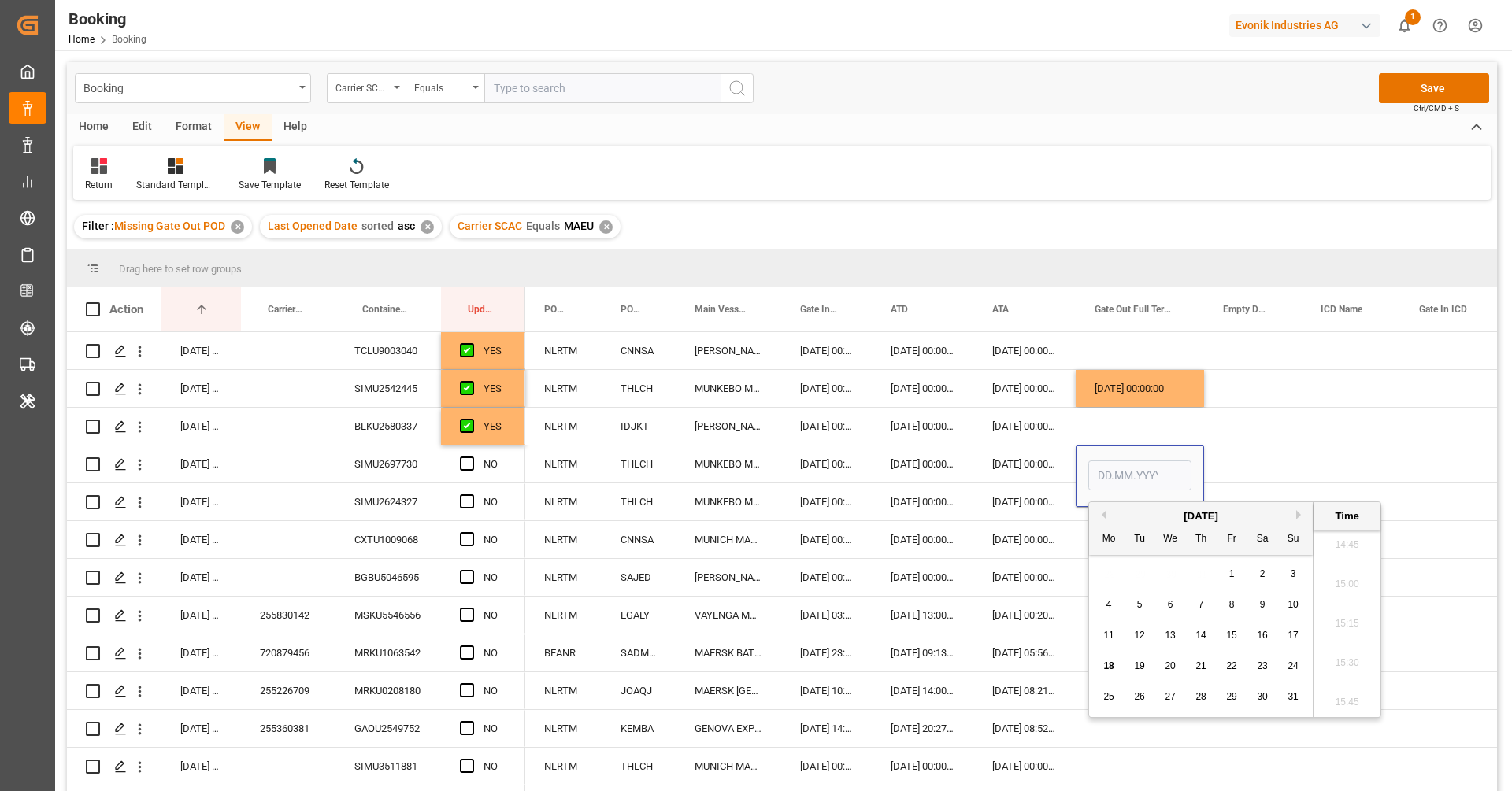
click at [1204, 641] on div "14" at bounding box center [1201, 636] width 20 height 19
type input "14.08.2025 00:00"
click at [467, 463] on span "Press SPACE to select this row." at bounding box center [467, 464] width 14 height 14
click at [472, 457] on input "Press SPACE to select this row." at bounding box center [472, 457] width 0 height 0
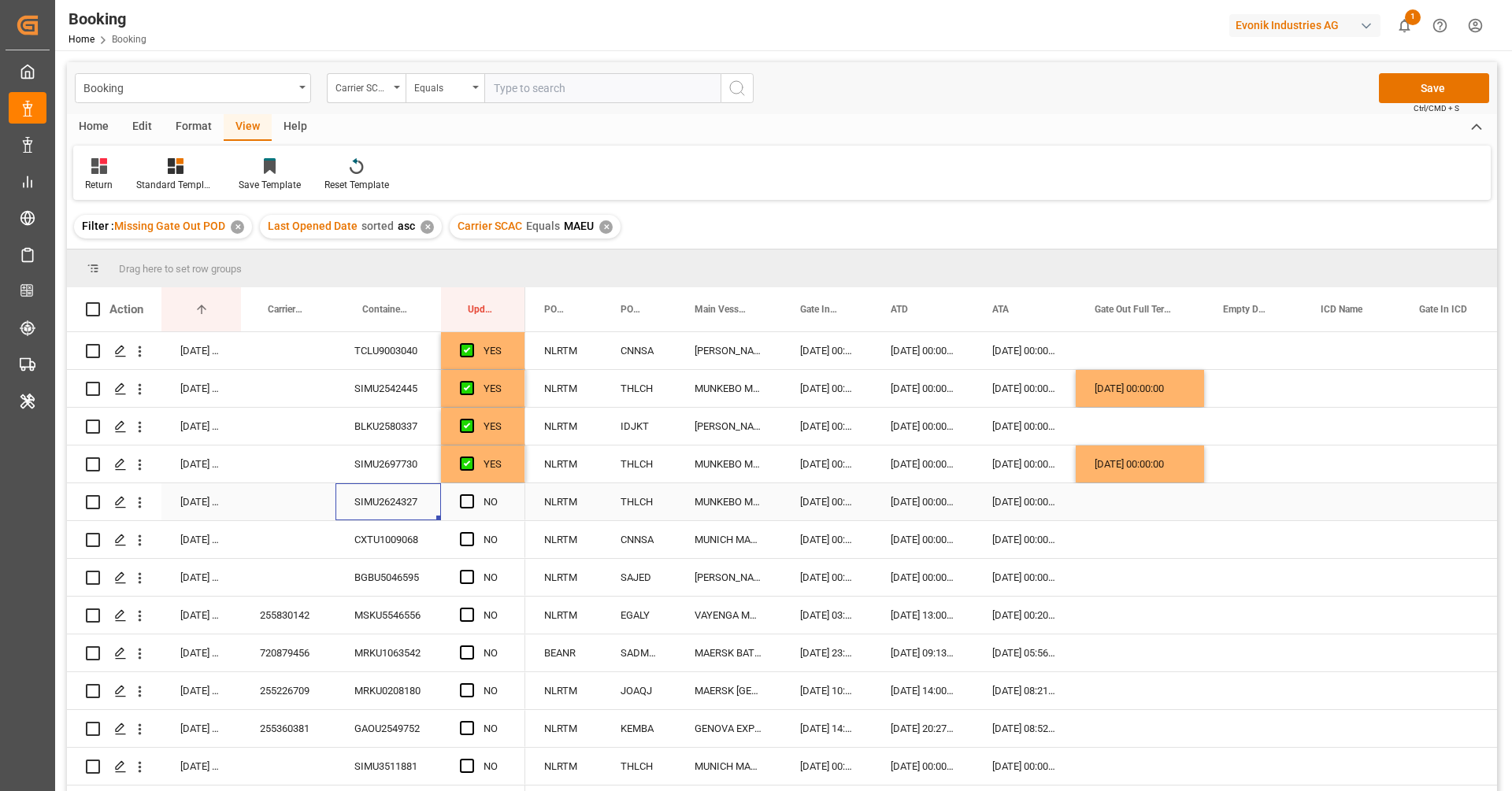
click at [423, 497] on div "SIMU2624327" at bounding box center [388, 501] width 106 height 37
click at [1136, 500] on div "Press SPACE to select this row." at bounding box center [1140, 501] width 129 height 37
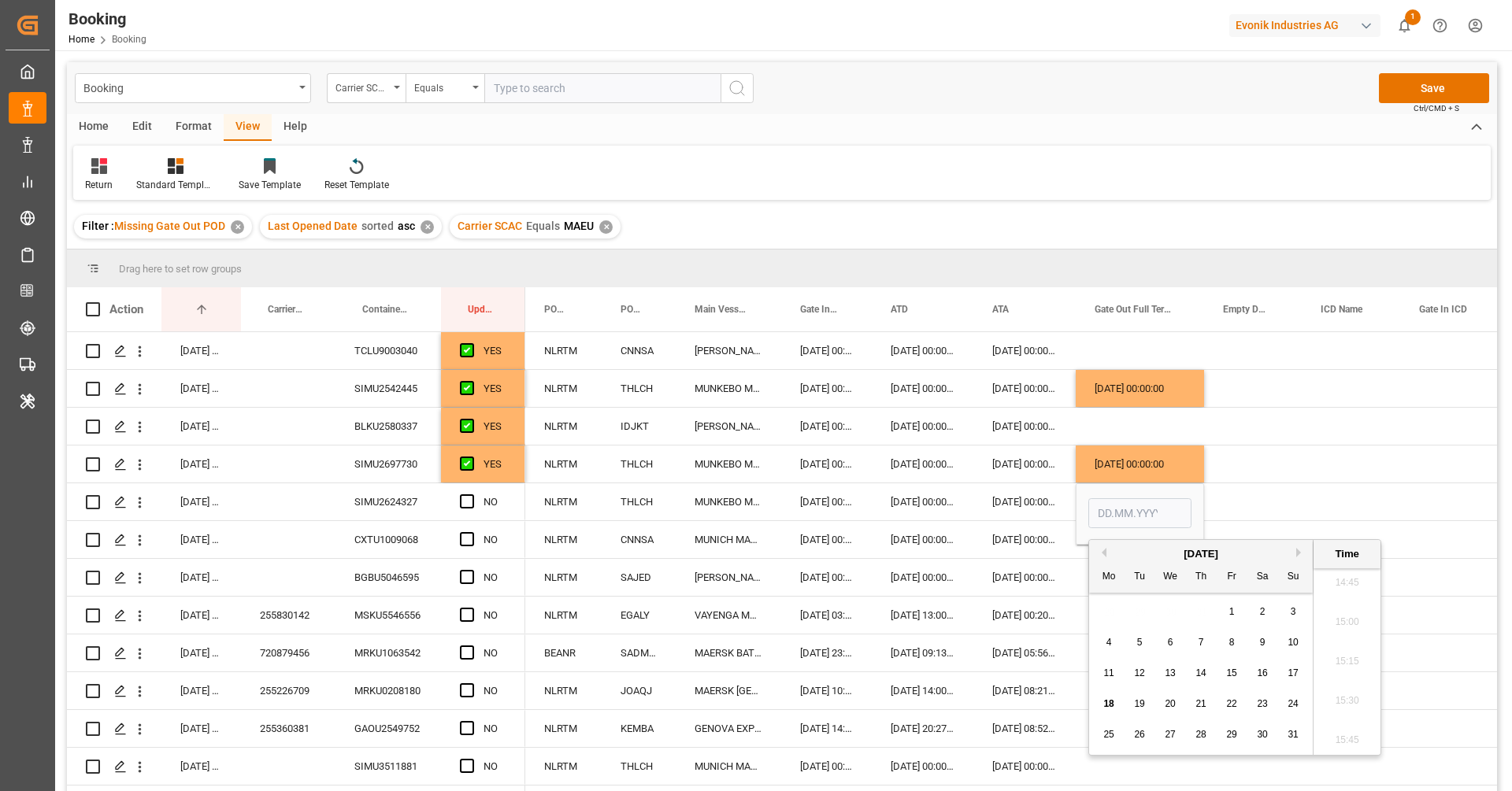
click at [1206, 669] on div "14" at bounding box center [1201, 673] width 20 height 19
type input "14.08.2025 00:00"
click at [454, 501] on div "NO" at bounding box center [483, 501] width 84 height 37
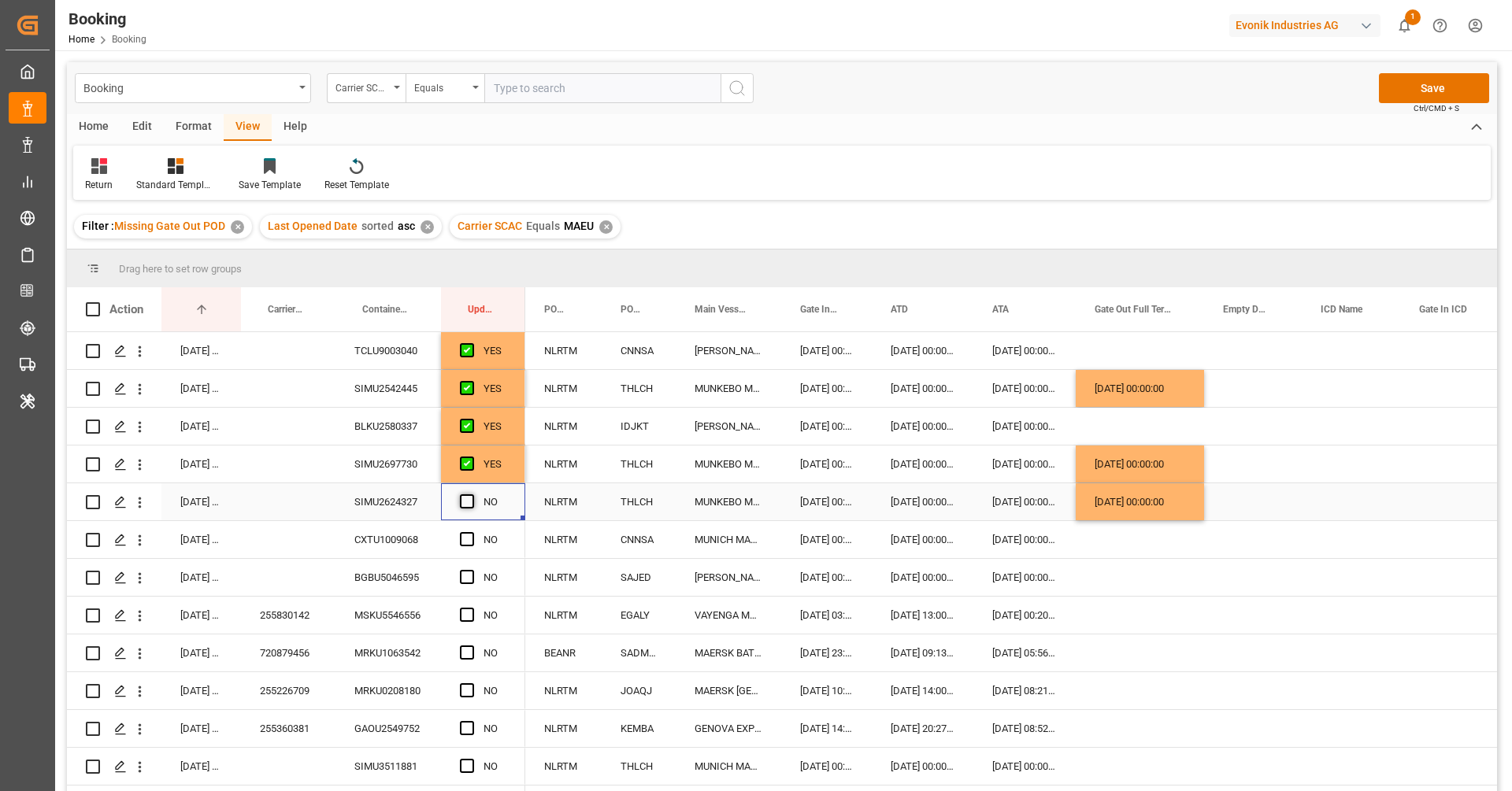
click at [465, 501] on span "Press SPACE to select this row." at bounding box center [467, 501] width 14 height 14
click at [472, 494] on input "Press SPACE to select this row." at bounding box center [472, 494] width 0 height 0
click at [402, 560] on div "BGBU5046595" at bounding box center [388, 576] width 106 height 37
click at [400, 554] on div "CXTU1009068" at bounding box center [388, 539] width 106 height 37
click at [473, 534] on span "Press SPACE to select this row." at bounding box center [467, 539] width 14 height 14
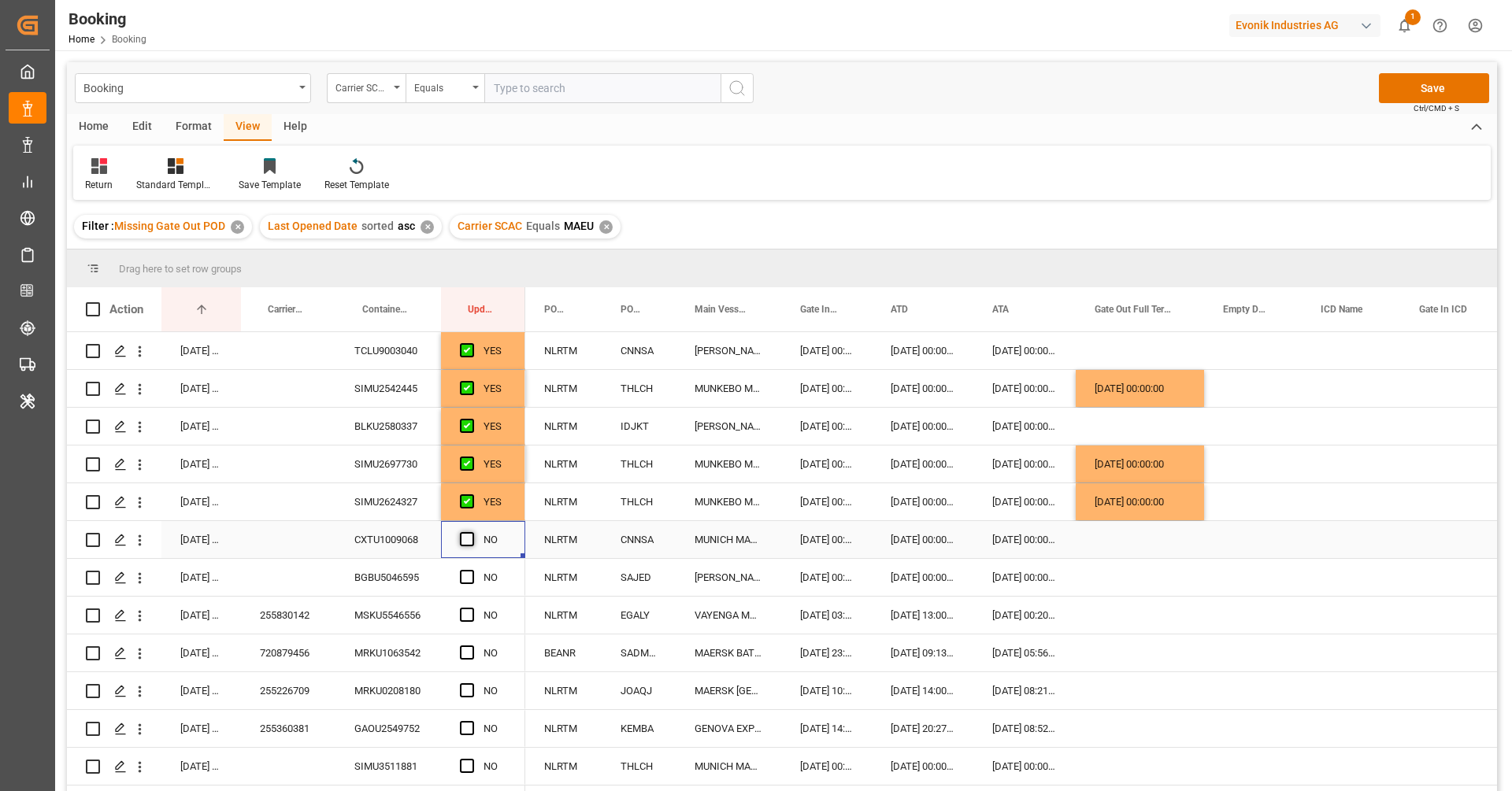
click at [472, 532] on input "Press SPACE to select this row." at bounding box center [472, 532] width 0 height 0
click at [423, 565] on div "BGBU5046595" at bounding box center [388, 576] width 106 height 37
click at [1144, 580] on div "Press SPACE to select this row." at bounding box center [1140, 576] width 129 height 37
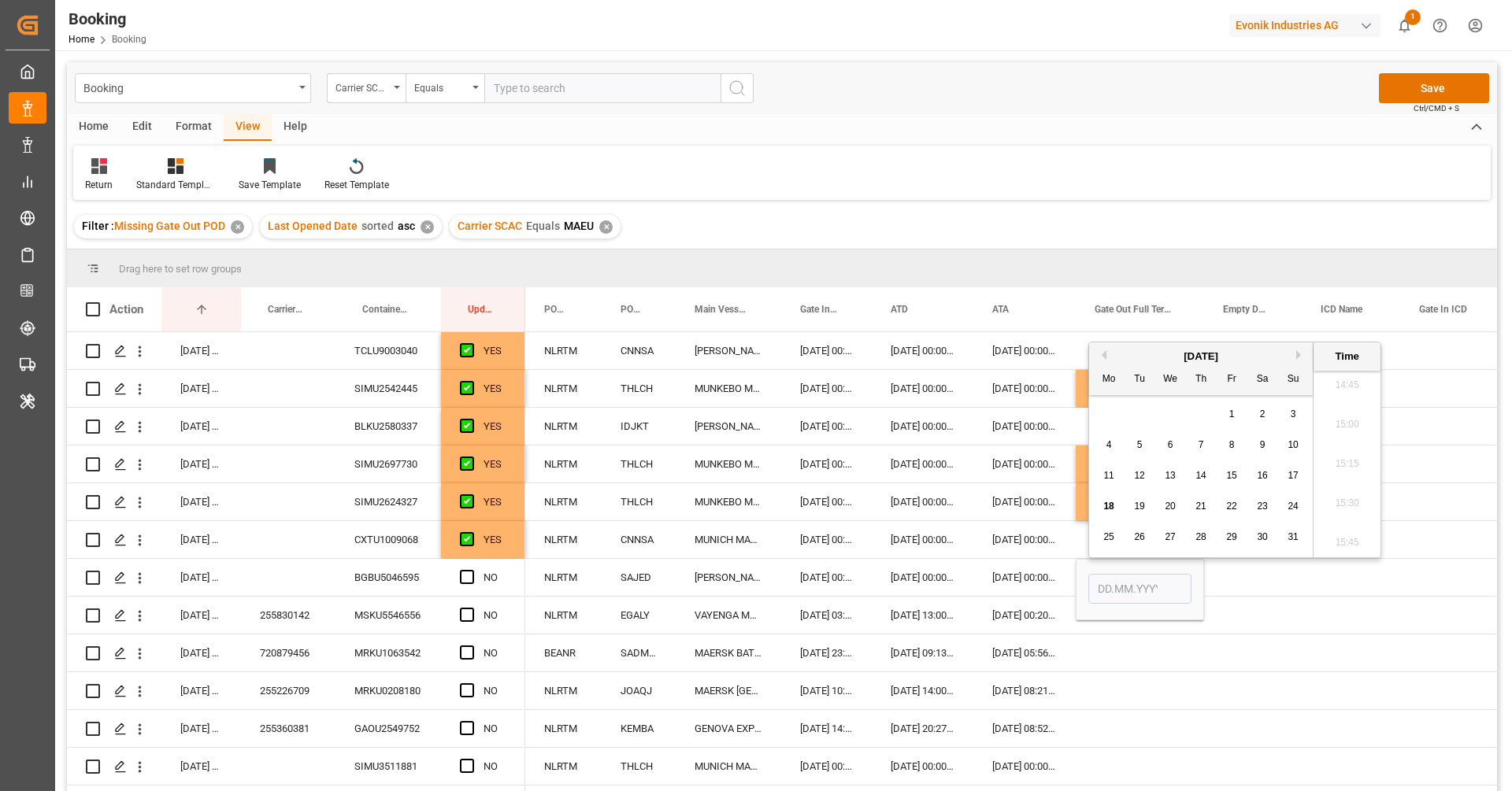
click at [1287, 474] on div "17" at bounding box center [1293, 476] width 20 height 19
type input "17.08.2025 00:00"
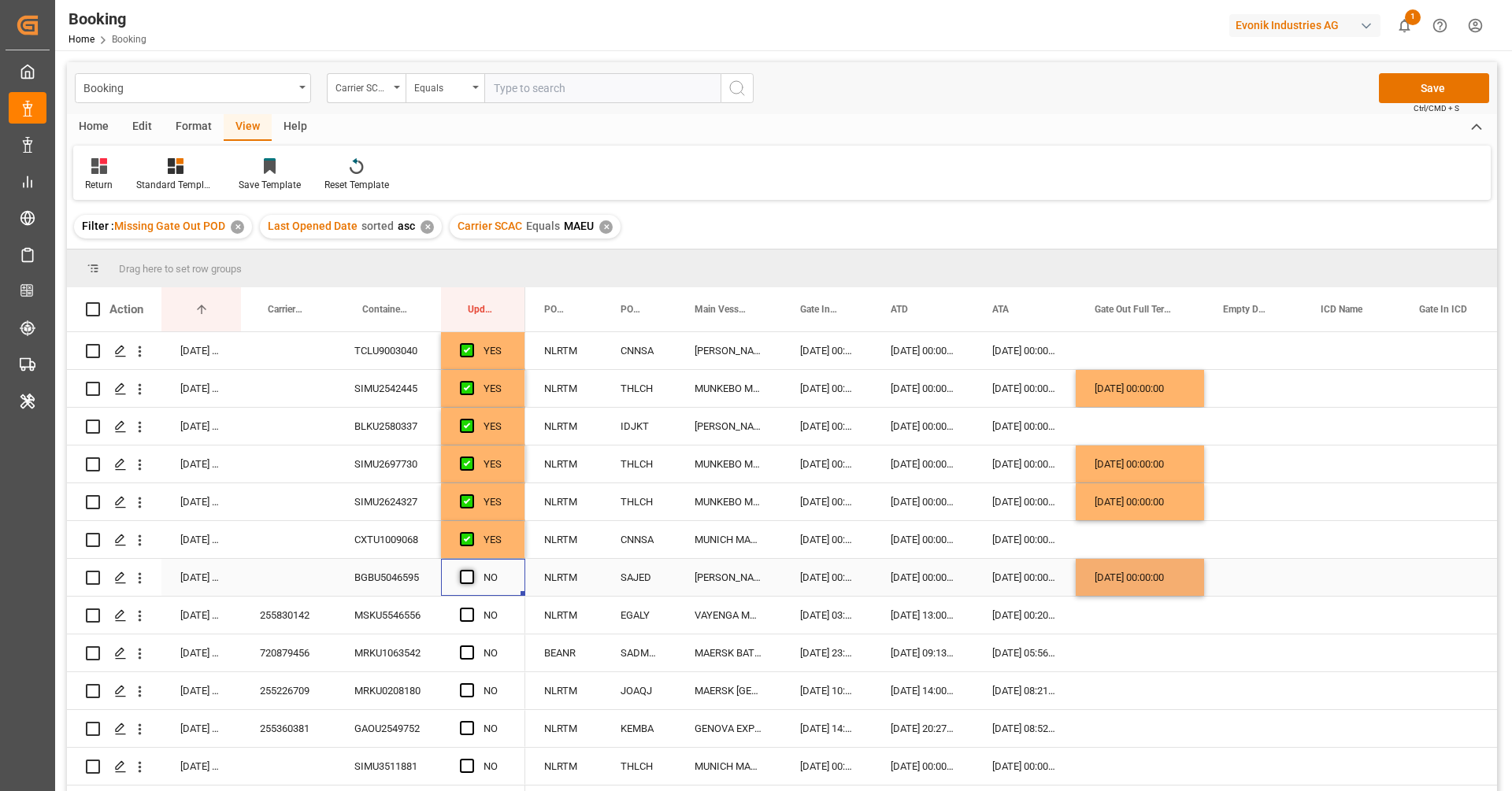
click at [473, 577] on span "Press SPACE to select this row." at bounding box center [467, 577] width 14 height 14
click at [472, 571] on input "Press SPACE to select this row." at bounding box center [472, 571] width 0 height 0
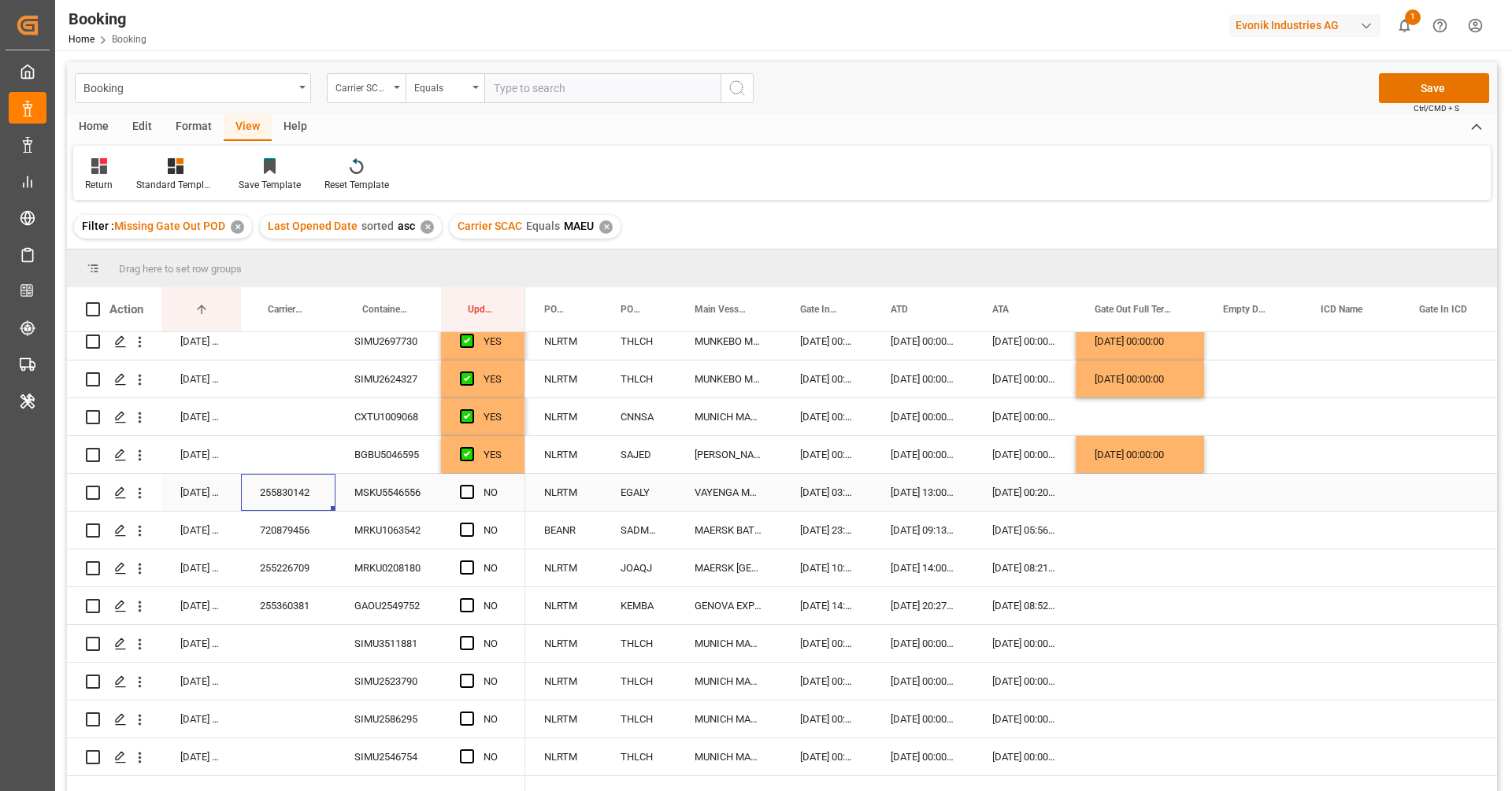
click at [290, 496] on div "255830142" at bounding box center [289, 491] width 95 height 37
click at [473, 491] on span "Press SPACE to select this row." at bounding box center [467, 492] width 14 height 14
click at [472, 485] on input "Press SPACE to select this row." at bounding box center [472, 485] width 0 height 0
click at [289, 538] on div "720879456" at bounding box center [289, 530] width 95 height 37
click at [472, 528] on span "Press SPACE to select this row." at bounding box center [467, 530] width 14 height 14
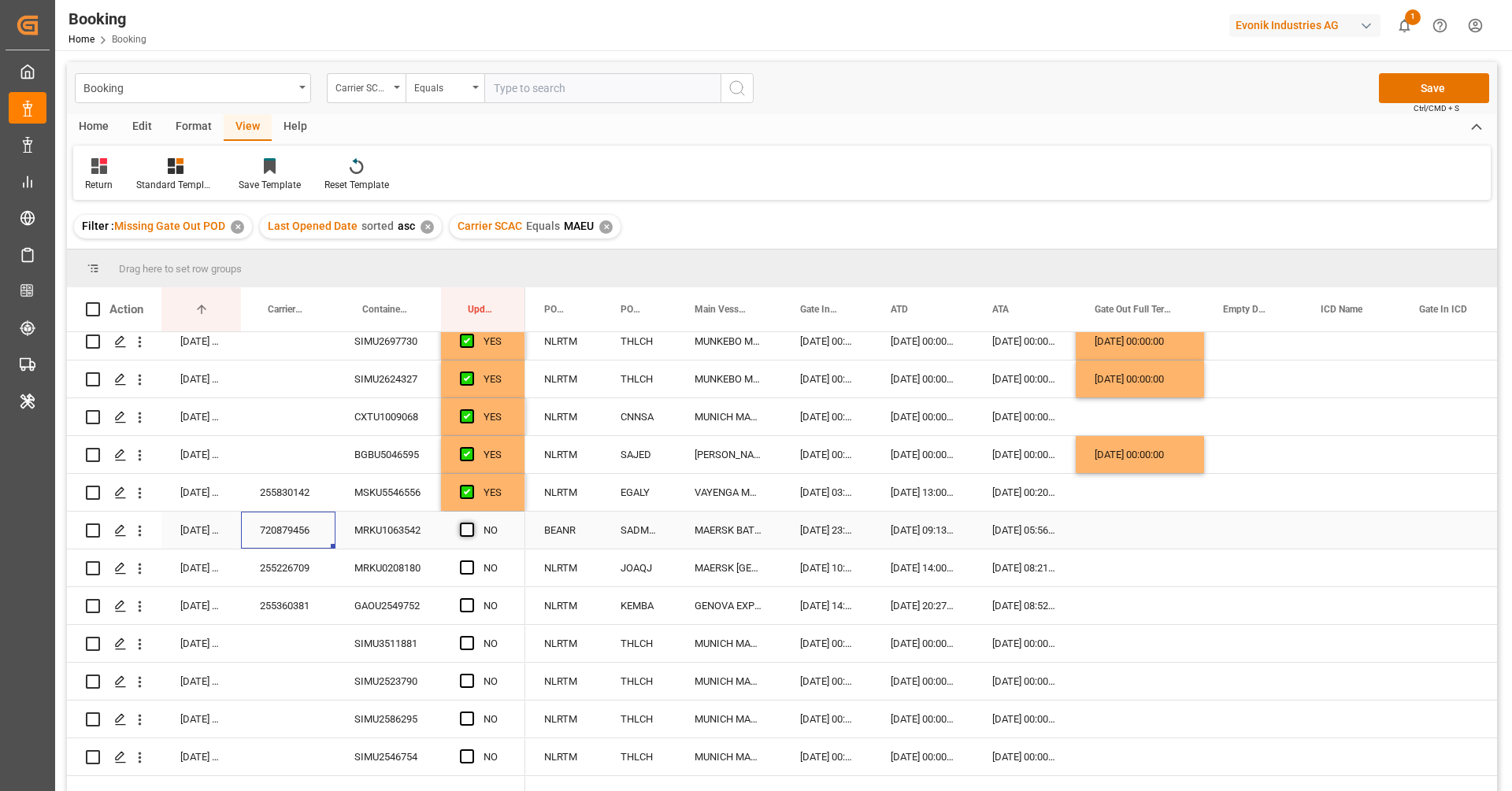
click at [472, 523] on input "Press SPACE to select this row." at bounding box center [472, 523] width 0 height 0
click at [319, 574] on div "255226709" at bounding box center [289, 568] width 95 height 37
click at [377, 576] on div "MRKU0208180" at bounding box center [388, 568] width 106 height 37
click at [466, 571] on span "Press SPACE to select this row." at bounding box center [467, 568] width 14 height 14
click at [472, 561] on input "Press SPACE to select this row." at bounding box center [472, 561] width 0 height 0
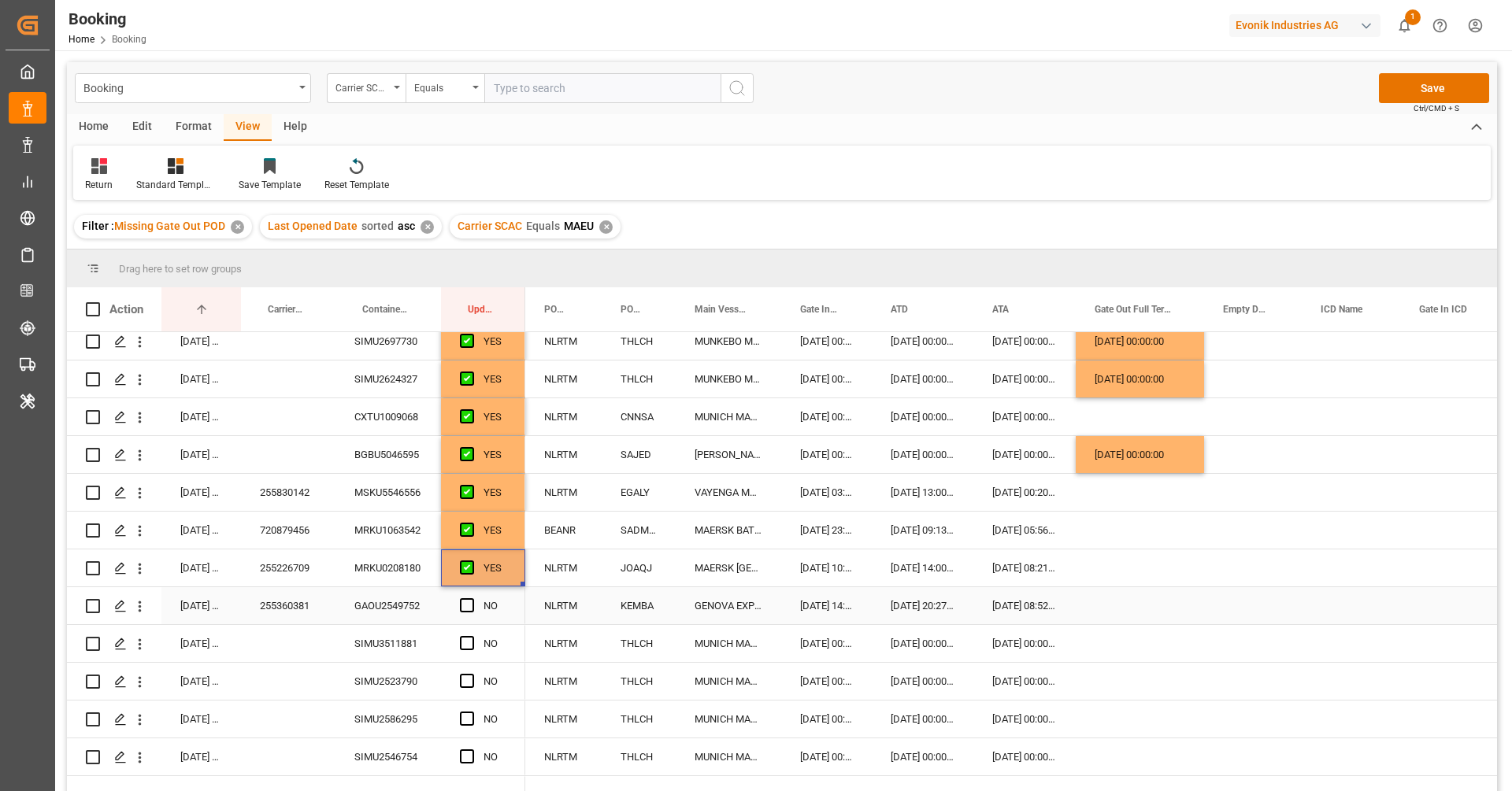
click at [344, 598] on div "GAOU2549752" at bounding box center [388, 605] width 106 height 37
click at [325, 604] on div "255360381" at bounding box center [289, 605] width 95 height 37
click at [472, 601] on span "Press SPACE to select this row." at bounding box center [467, 605] width 14 height 14
click at [472, 598] on input "Press SPACE to select this row." at bounding box center [472, 598] width 0 height 0
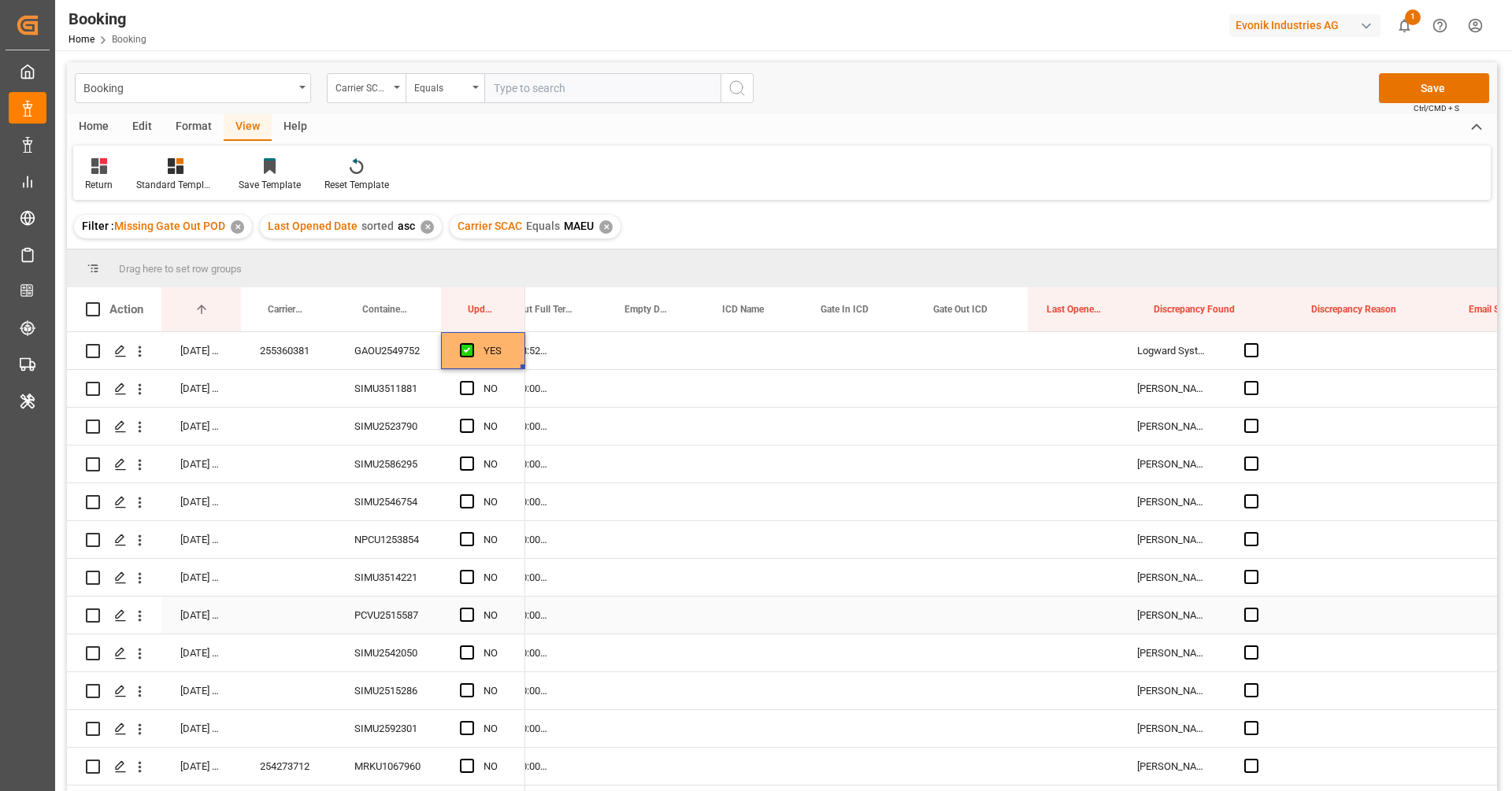
scroll to position [0, 630]
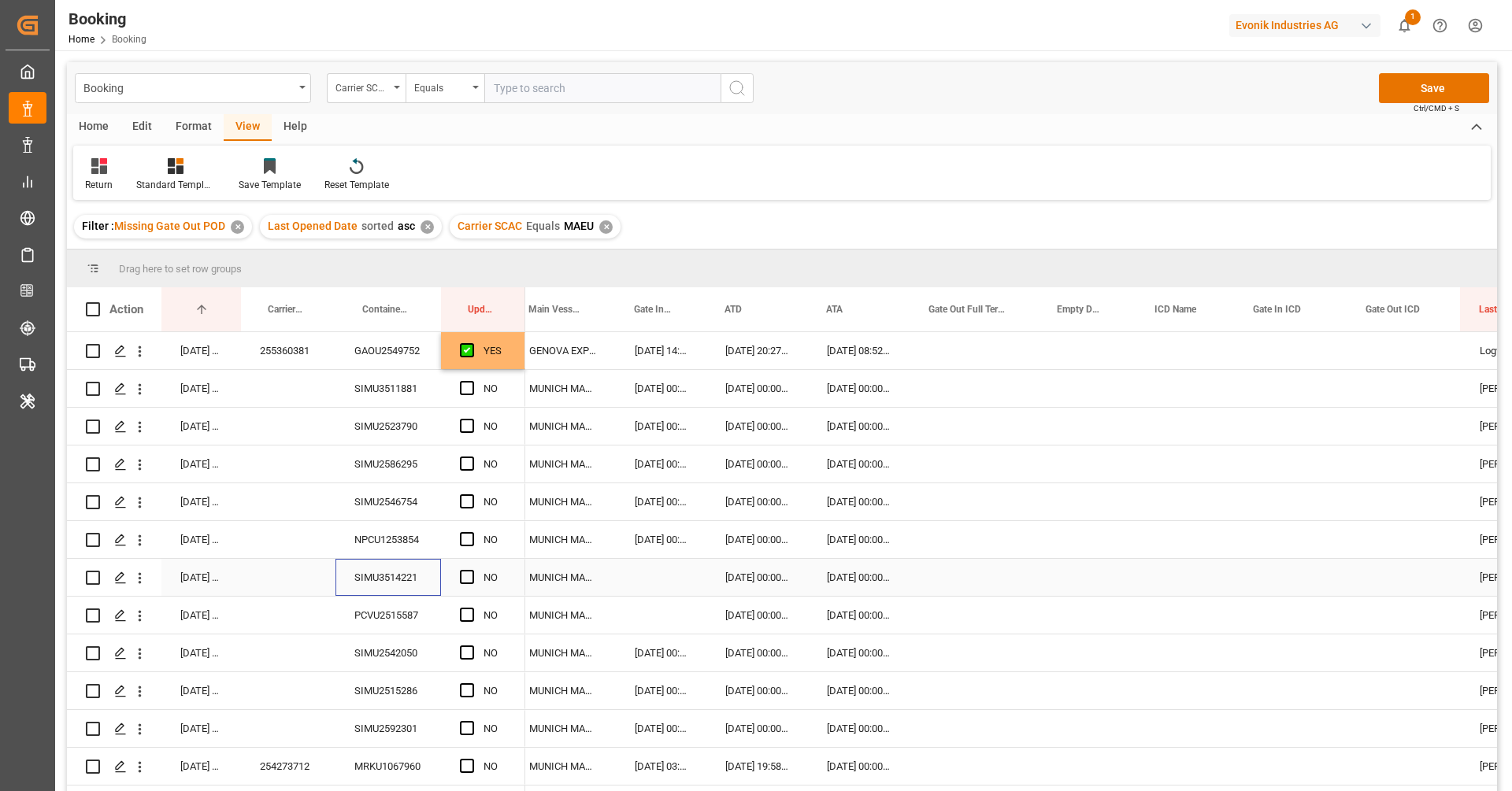
click at [414, 571] on div "SIMU3514221" at bounding box center [388, 576] width 106 height 37
click at [145, 571] on button "open menu" at bounding box center [139, 577] width 17 height 30
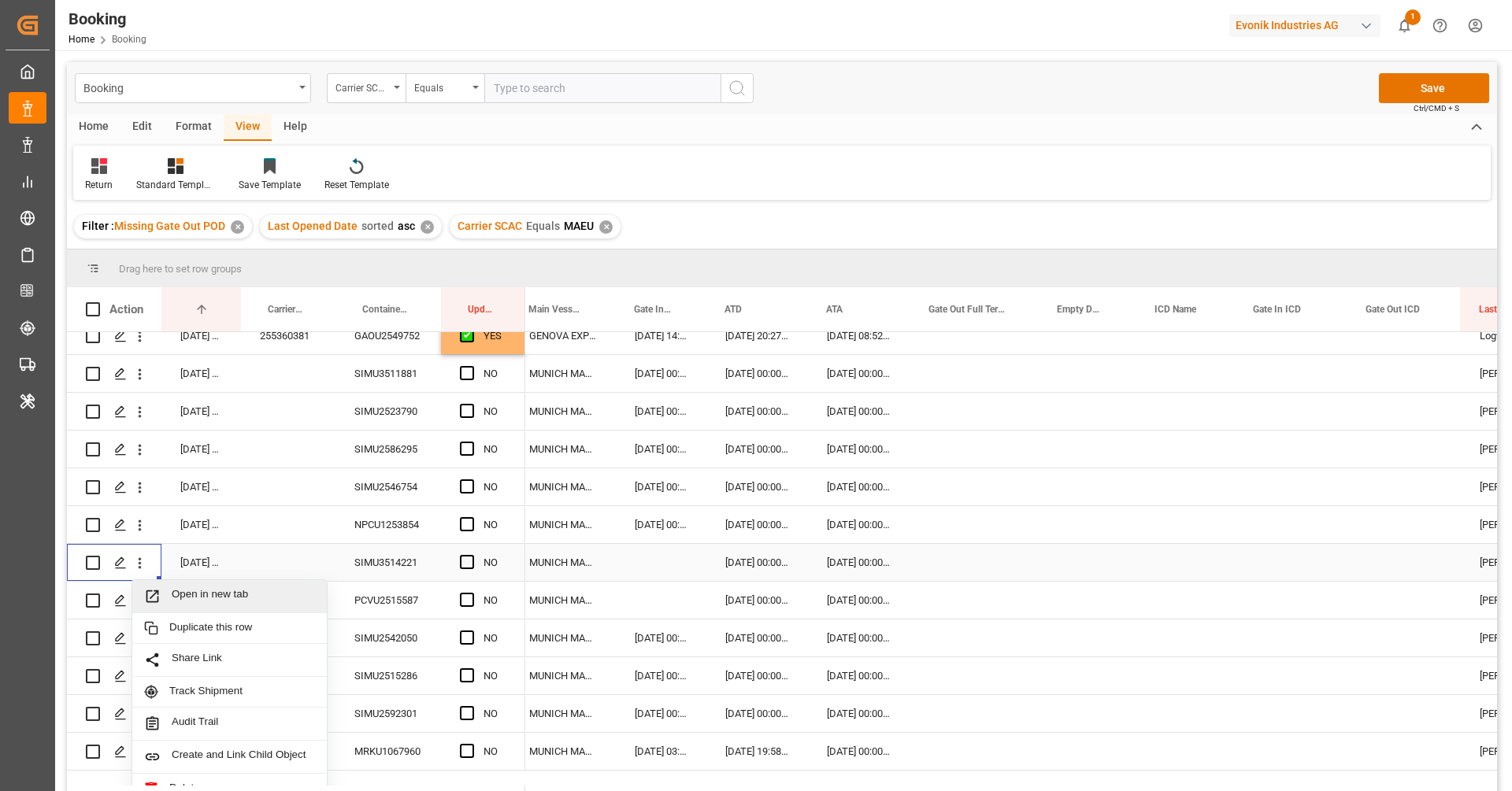
click at [172, 588] on span "Open in new tab" at bounding box center [243, 596] width 143 height 17
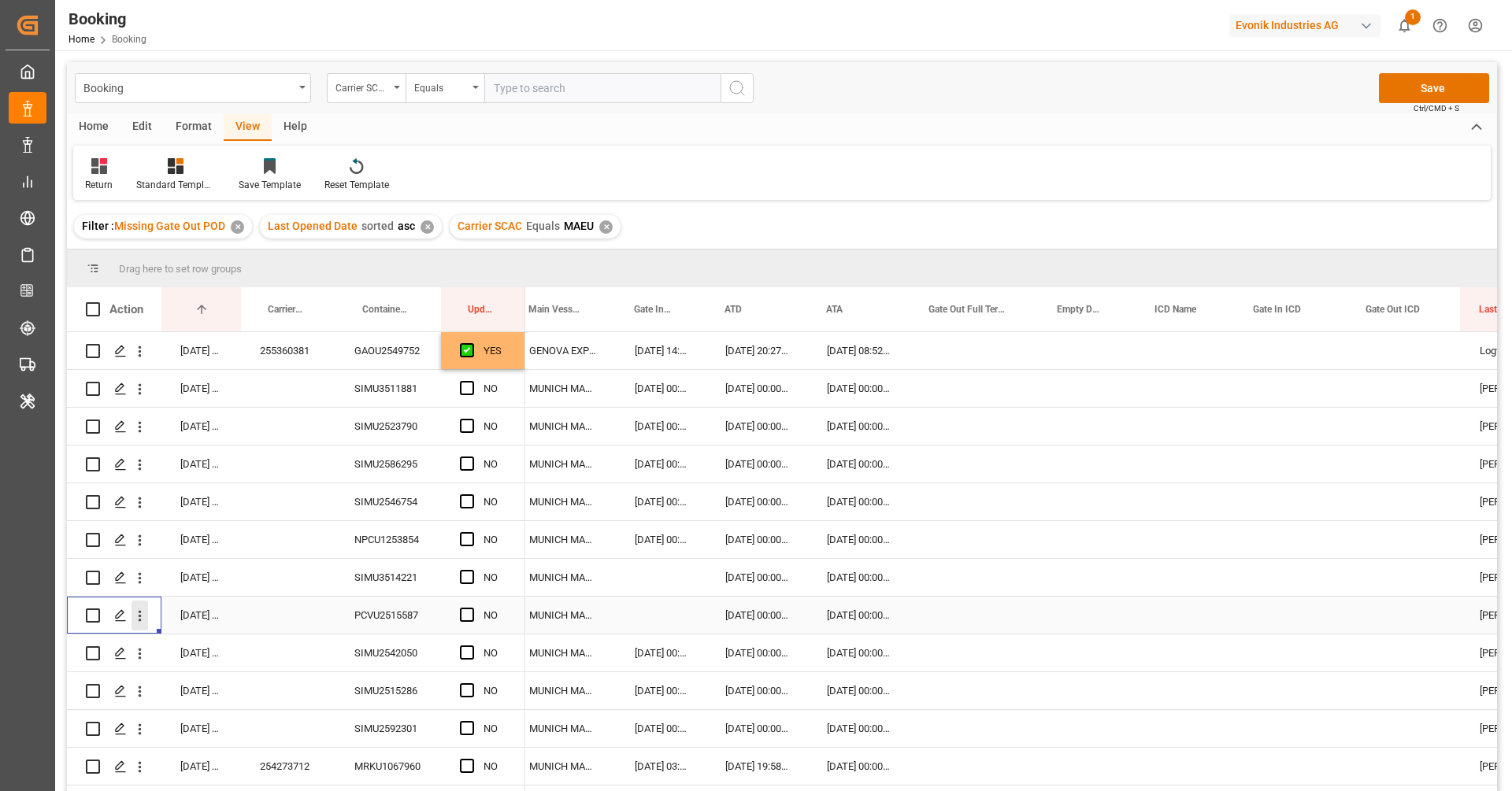
click at [146, 608] on icon "open menu" at bounding box center [139, 616] width 17 height 17
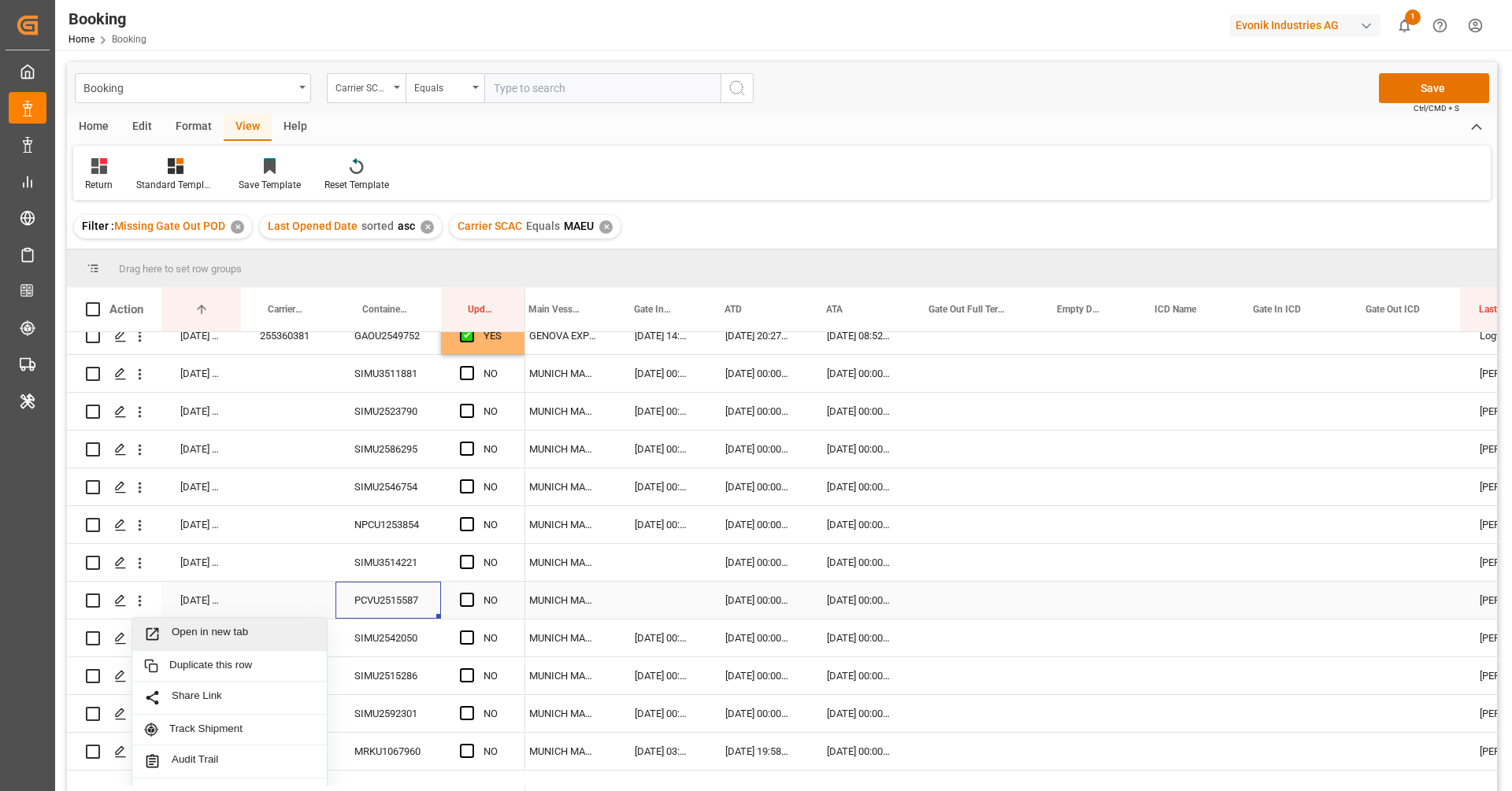
click at [399, 601] on div "PCVU2515587" at bounding box center [388, 600] width 106 height 37
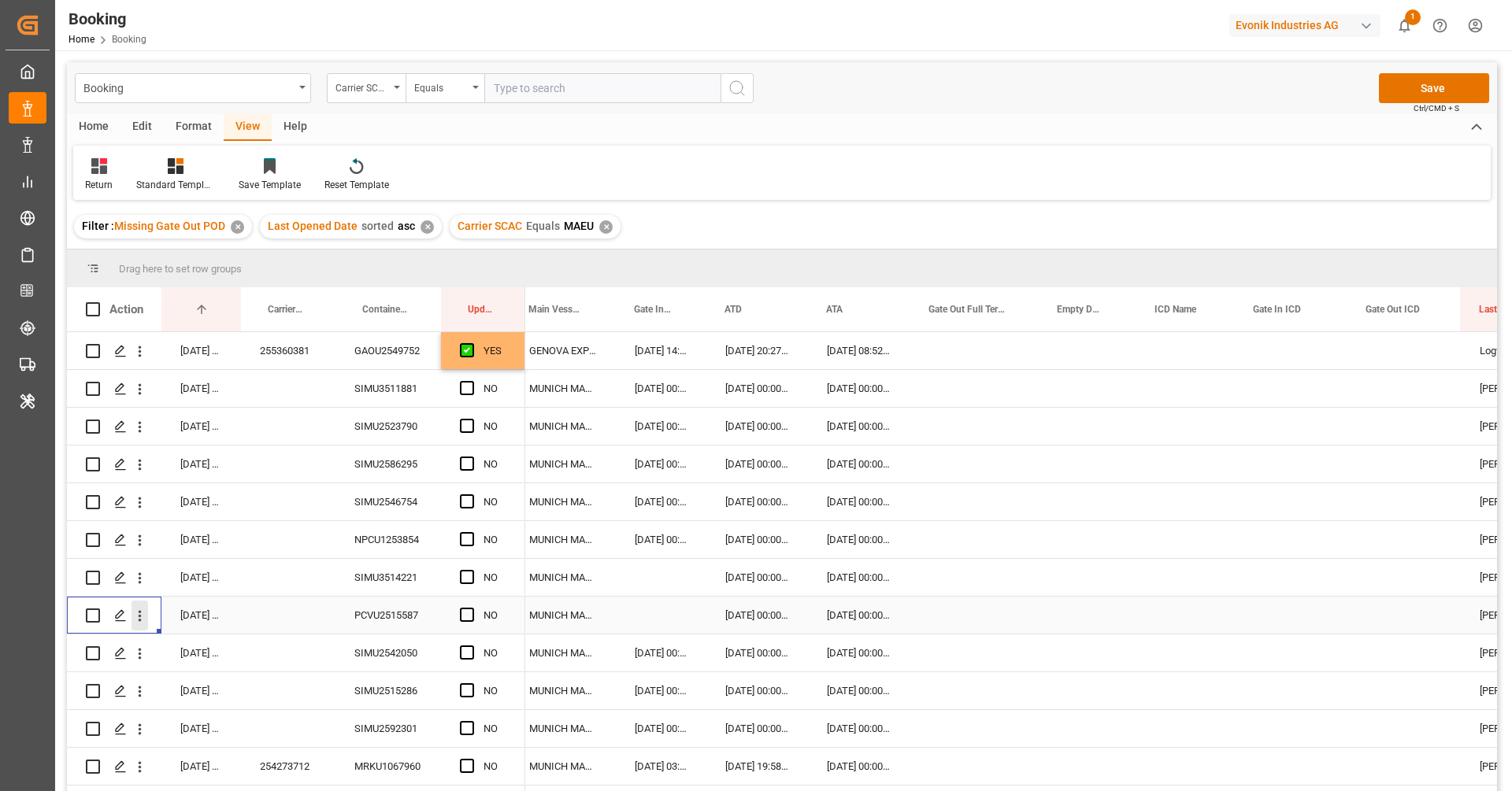
click at [138, 611] on button "open menu" at bounding box center [139, 616] width 17 height 30
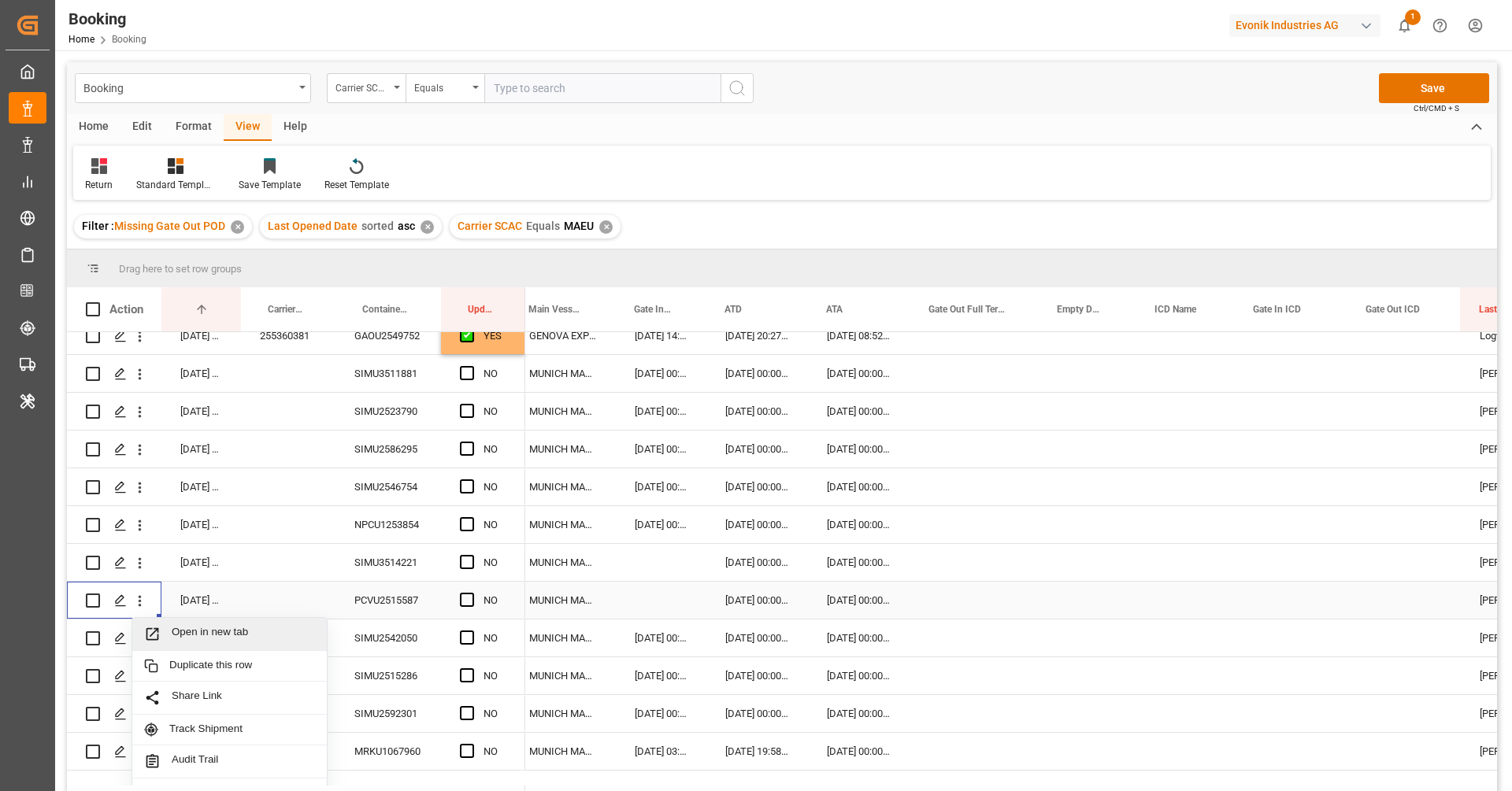
click at [171, 623] on div "Open in new tab" at bounding box center [229, 634] width 195 height 33
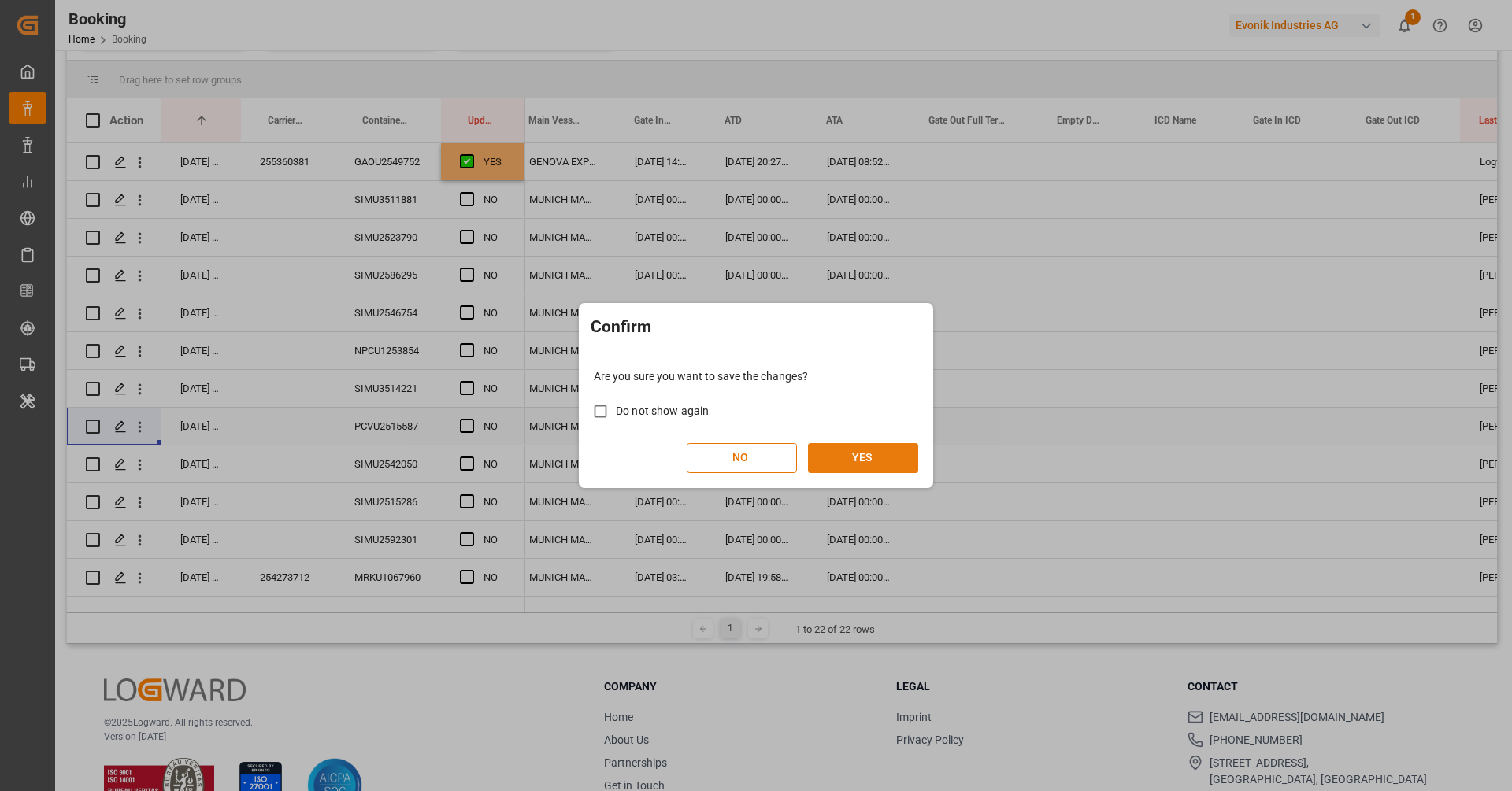
click at [837, 464] on button "YES" at bounding box center [863, 458] width 111 height 30
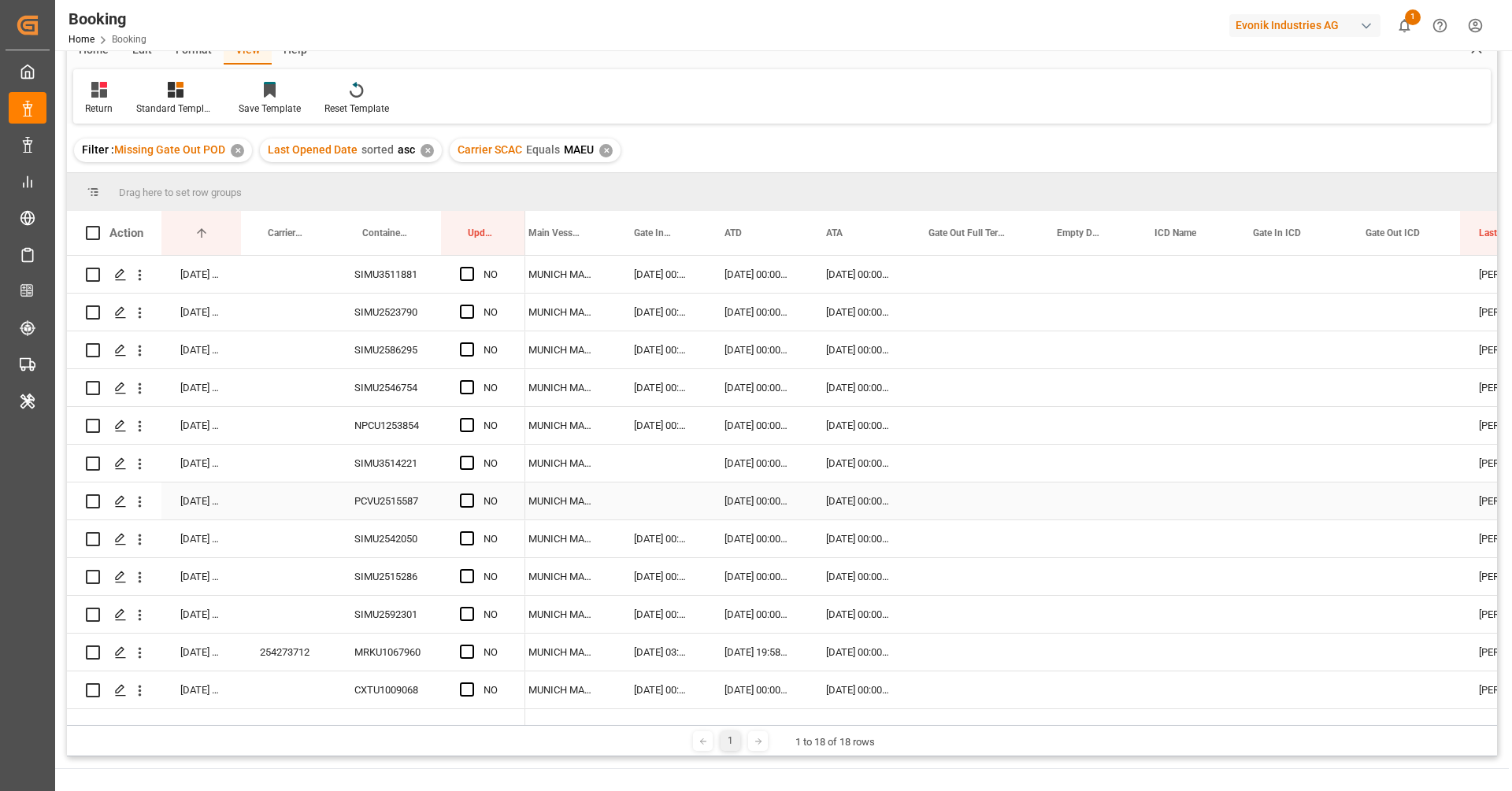
scroll to position [63, 0]
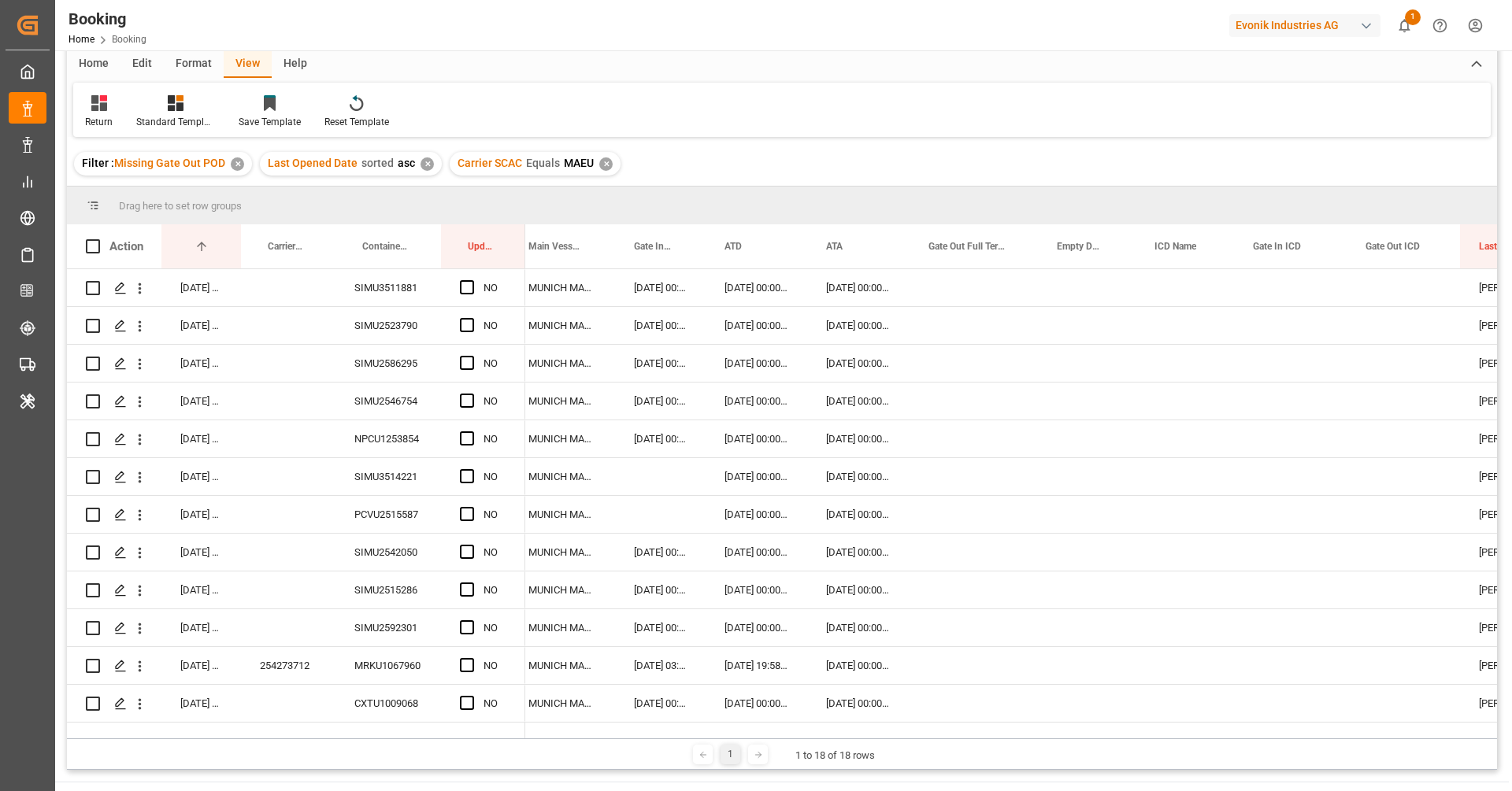
click at [605, 169] on div "✕" at bounding box center [606, 164] width 14 height 14
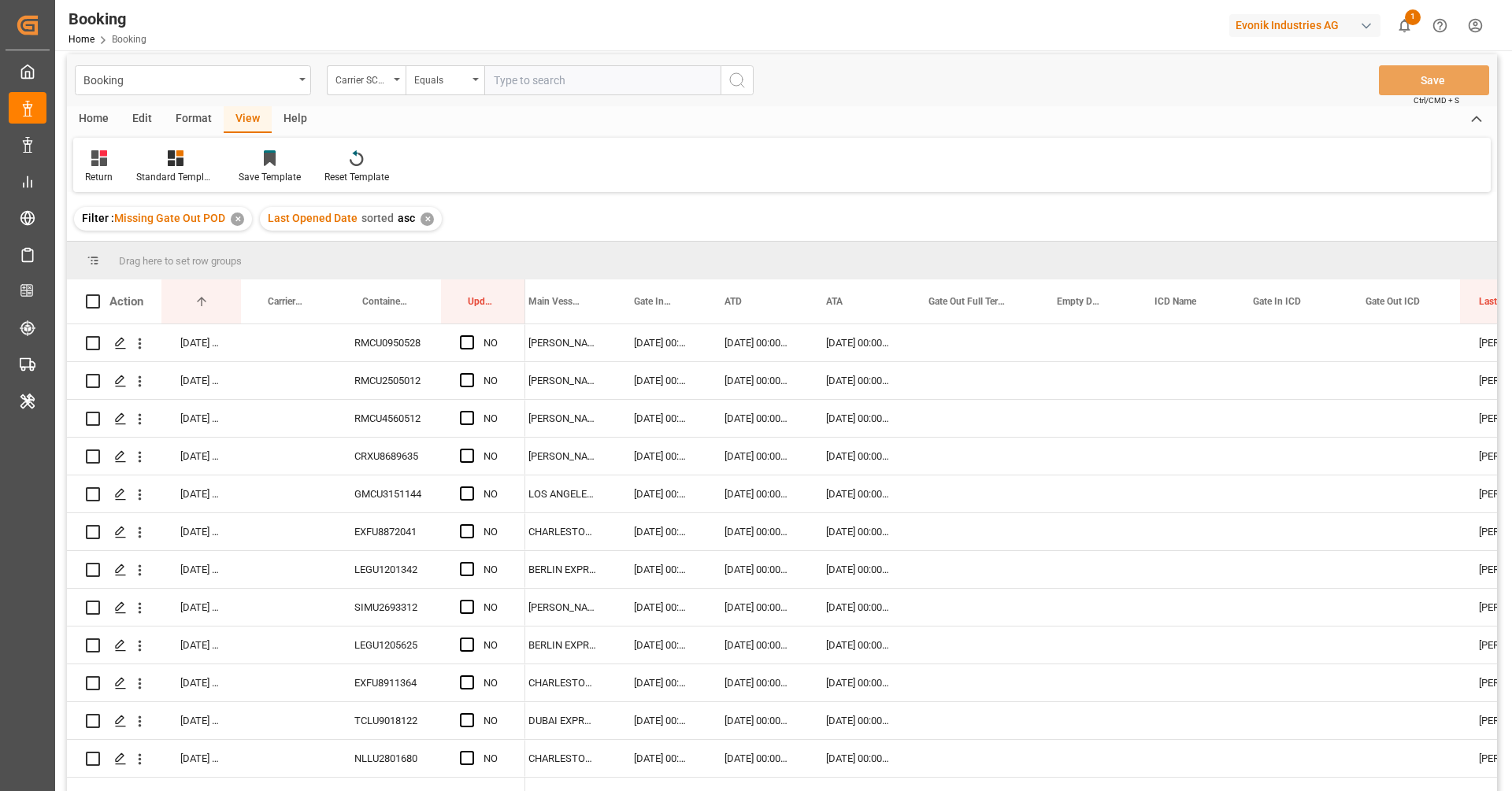
click at [541, 71] on input "text" at bounding box center [602, 80] width 236 height 30
paste input "MSCU"
type input "MSCU"
click at [750, 81] on button "search button" at bounding box center [737, 80] width 33 height 30
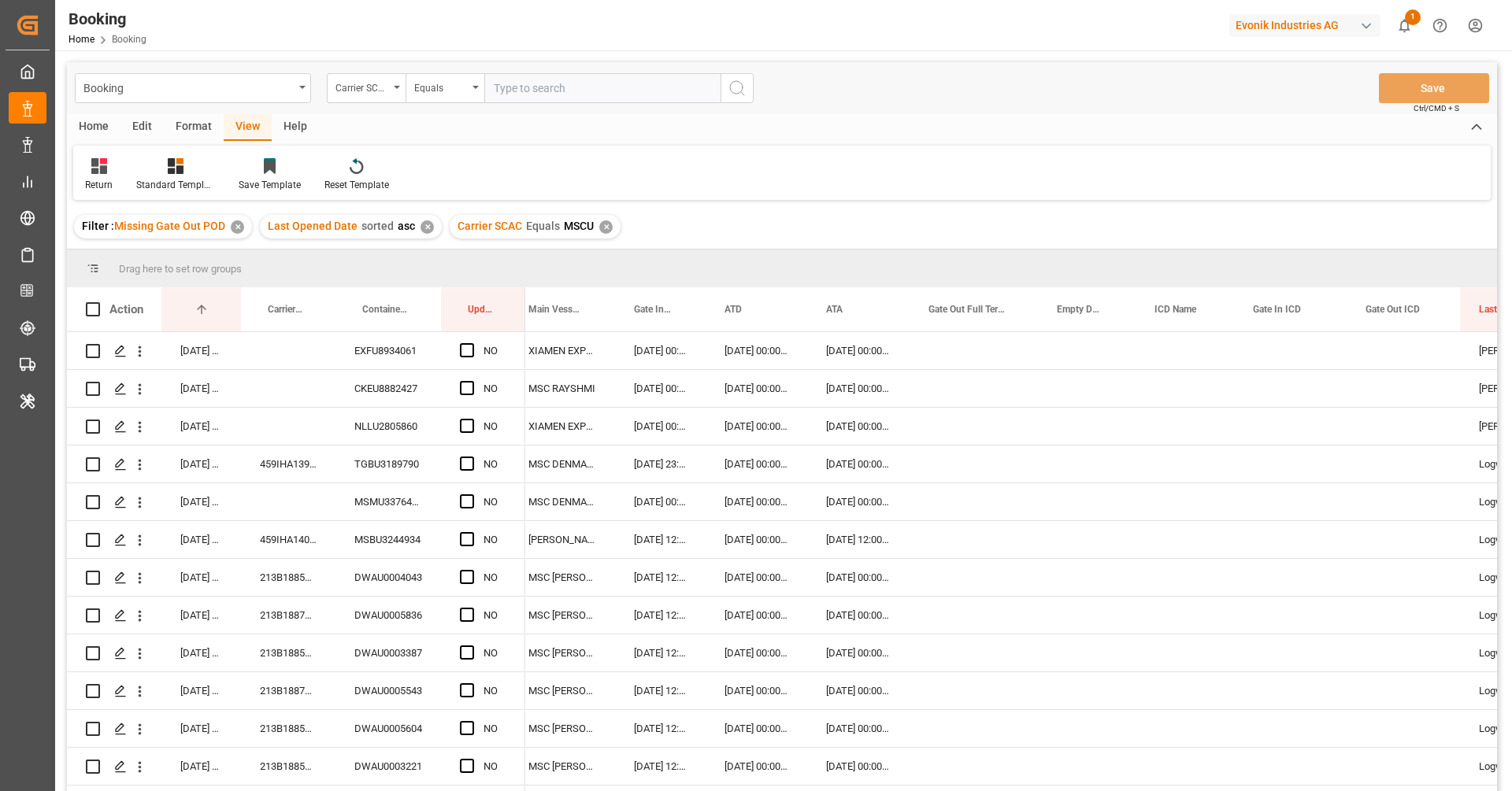
scroll to position [40, 0]
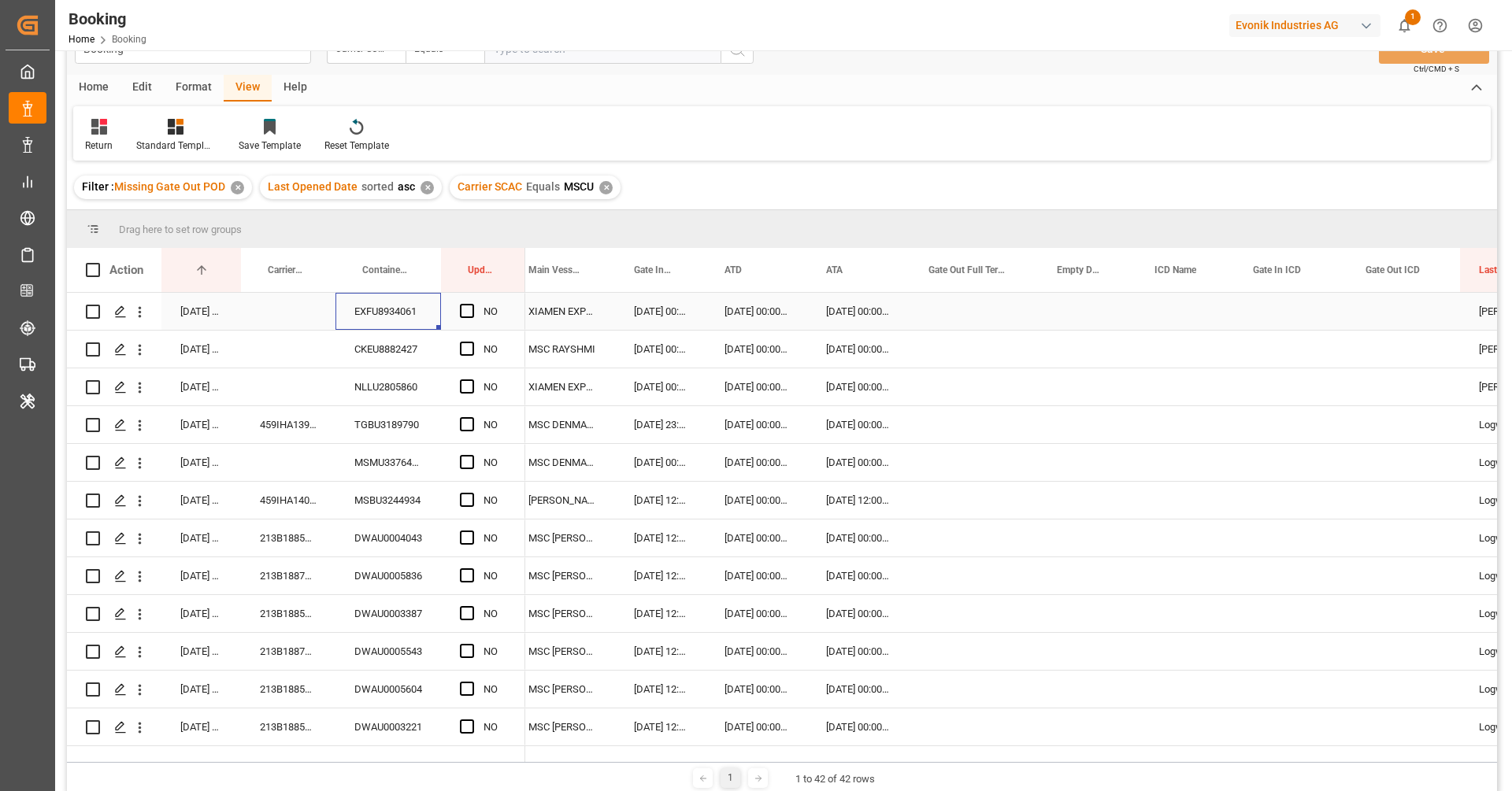
click at [371, 325] on div "EXFU8934061" at bounding box center [388, 310] width 106 height 37
click at [467, 313] on span "Press SPACE to select this row." at bounding box center [467, 310] width 14 height 14
click at [472, 304] on input "Press SPACE to select this row." at bounding box center [472, 304] width 0 height 0
click at [404, 355] on div "CKEU8882427" at bounding box center [388, 349] width 106 height 37
click at [463, 346] on span "Press SPACE to select this row." at bounding box center [467, 349] width 14 height 14
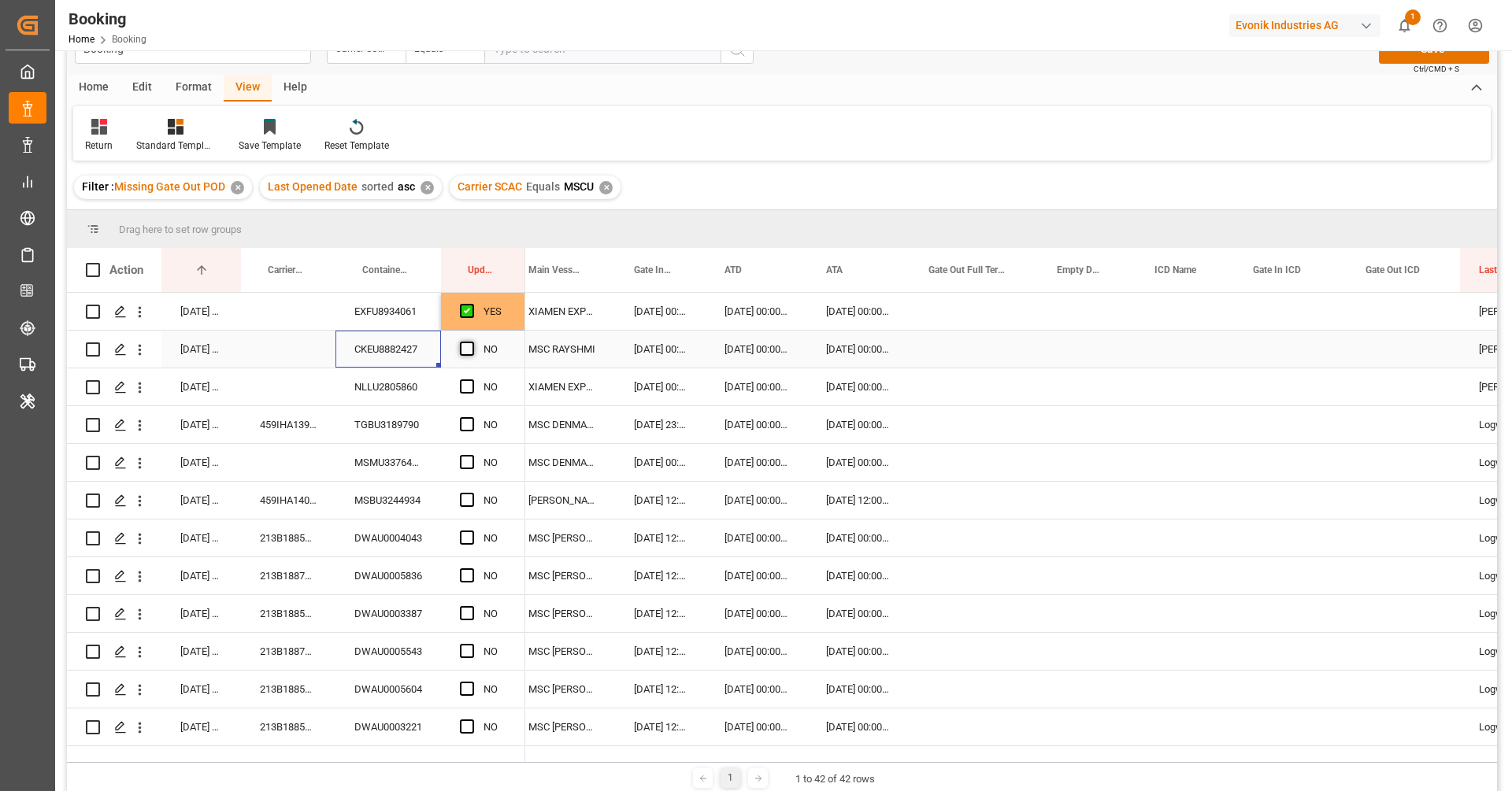
click at [472, 342] on input "Press SPACE to select this row." at bounding box center [472, 342] width 0 height 0
click at [396, 381] on div "NLLU2805860" at bounding box center [388, 387] width 106 height 37
click at [470, 387] on span "Press SPACE to select this row." at bounding box center [467, 387] width 14 height 14
click at [472, 380] on input "Press SPACE to select this row." at bounding box center [472, 380] width 0 height 0
click at [309, 423] on div "459IHA1390920" at bounding box center [289, 424] width 95 height 37
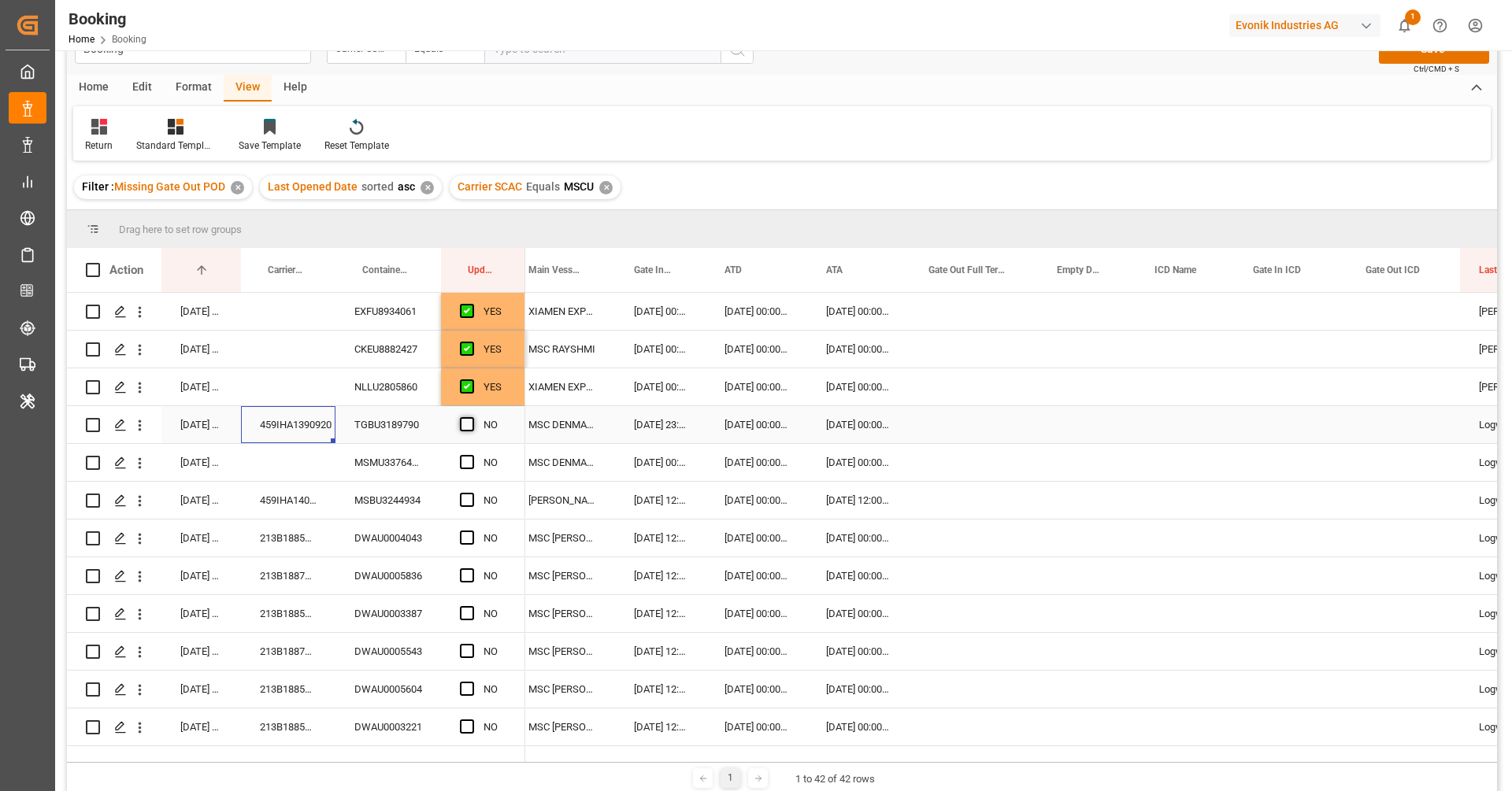
click at [468, 428] on span "Press SPACE to select this row." at bounding box center [467, 424] width 14 height 14
click at [472, 417] on input "Press SPACE to select this row." at bounding box center [472, 417] width 0 height 0
click at [404, 454] on div "MSMU3376472" at bounding box center [388, 462] width 106 height 37
click at [462, 465] on span "Press SPACE to select this row." at bounding box center [467, 462] width 14 height 14
click at [472, 455] on input "Press SPACE to select this row." at bounding box center [472, 455] width 0 height 0
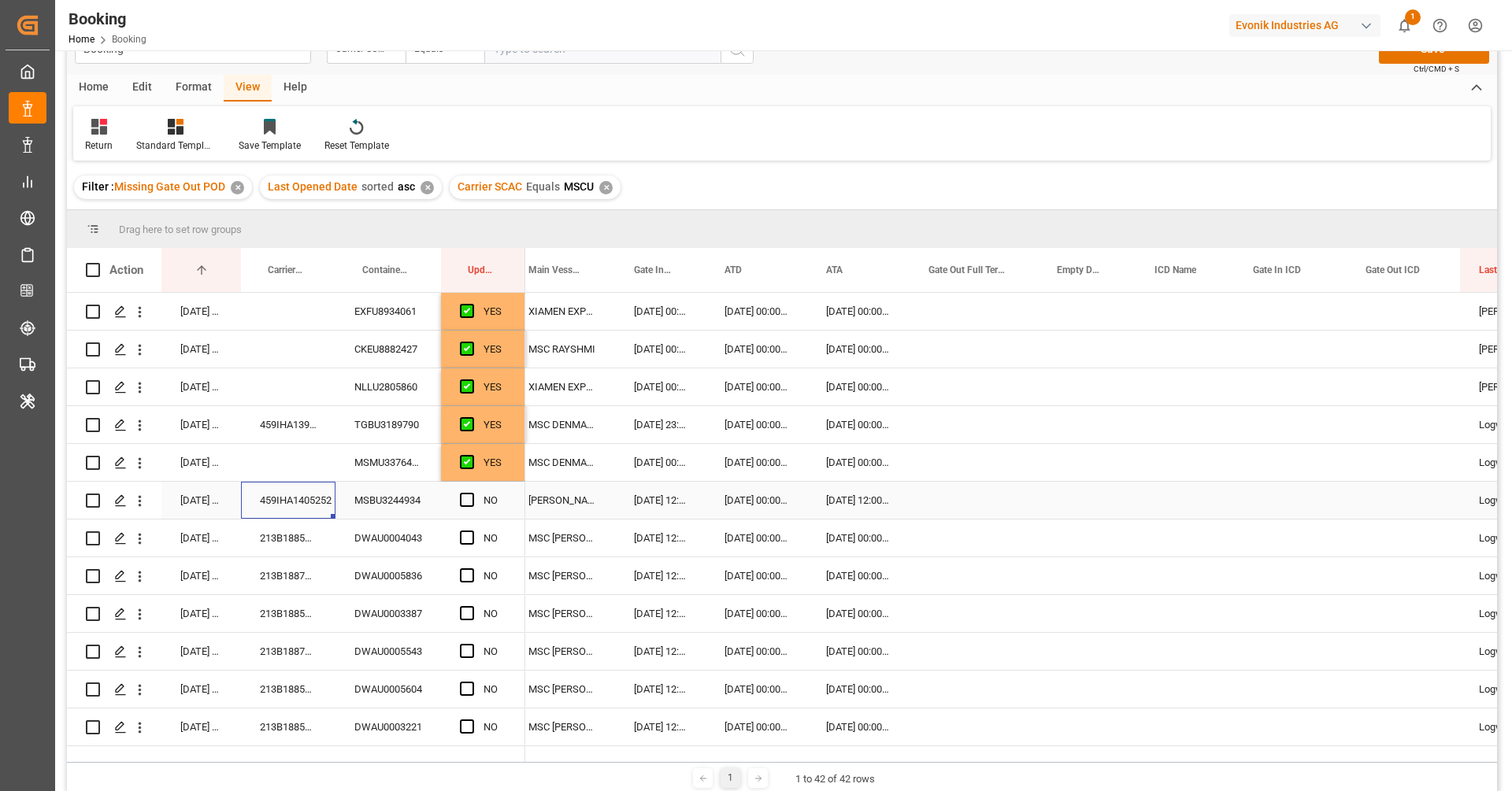
click at [315, 506] on div "459IHA1405252" at bounding box center [289, 499] width 95 height 37
click at [145, 503] on icon "open menu" at bounding box center [139, 501] width 17 height 17
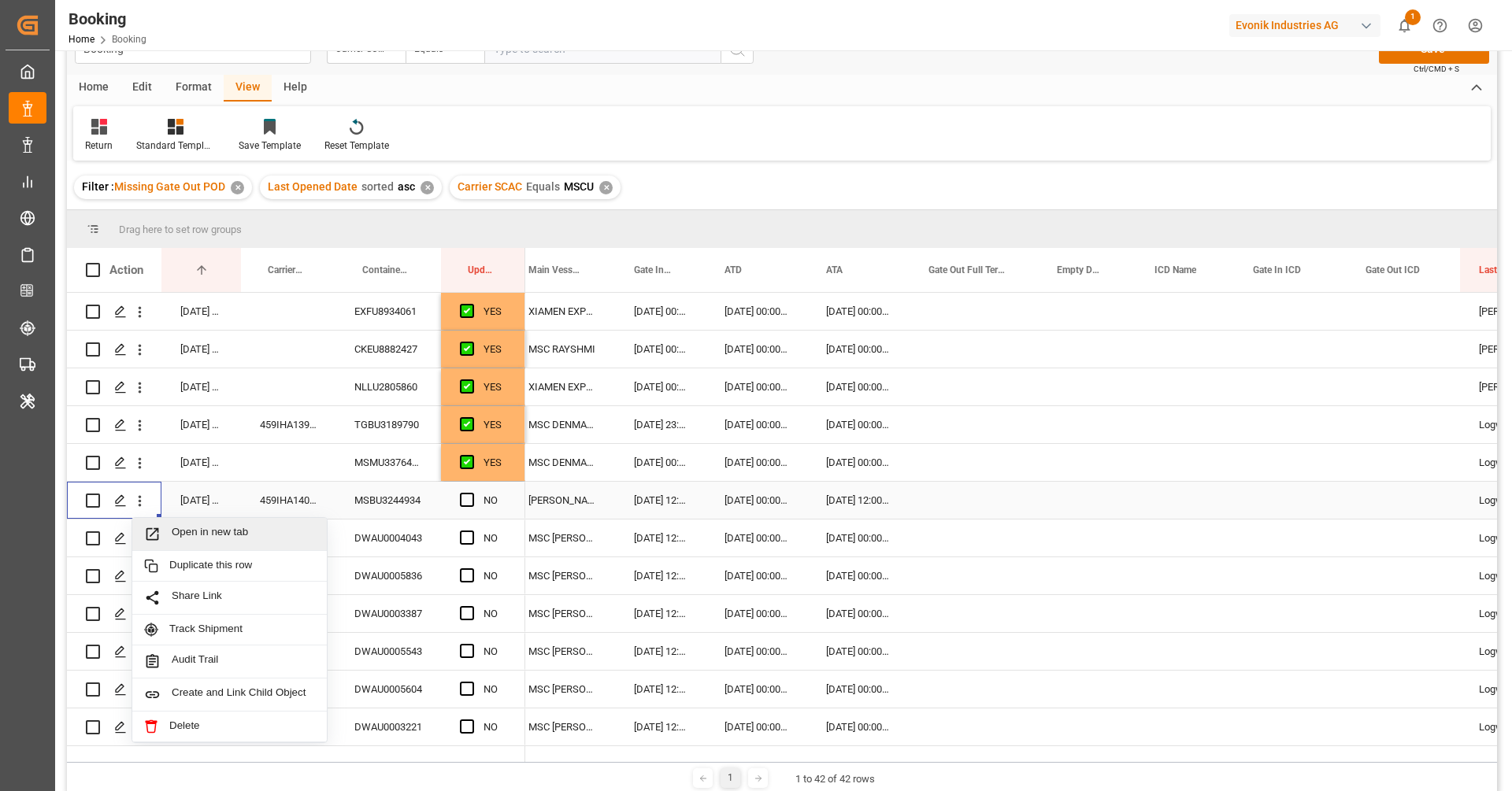
click at [192, 531] on span "Open in new tab" at bounding box center [243, 534] width 143 height 17
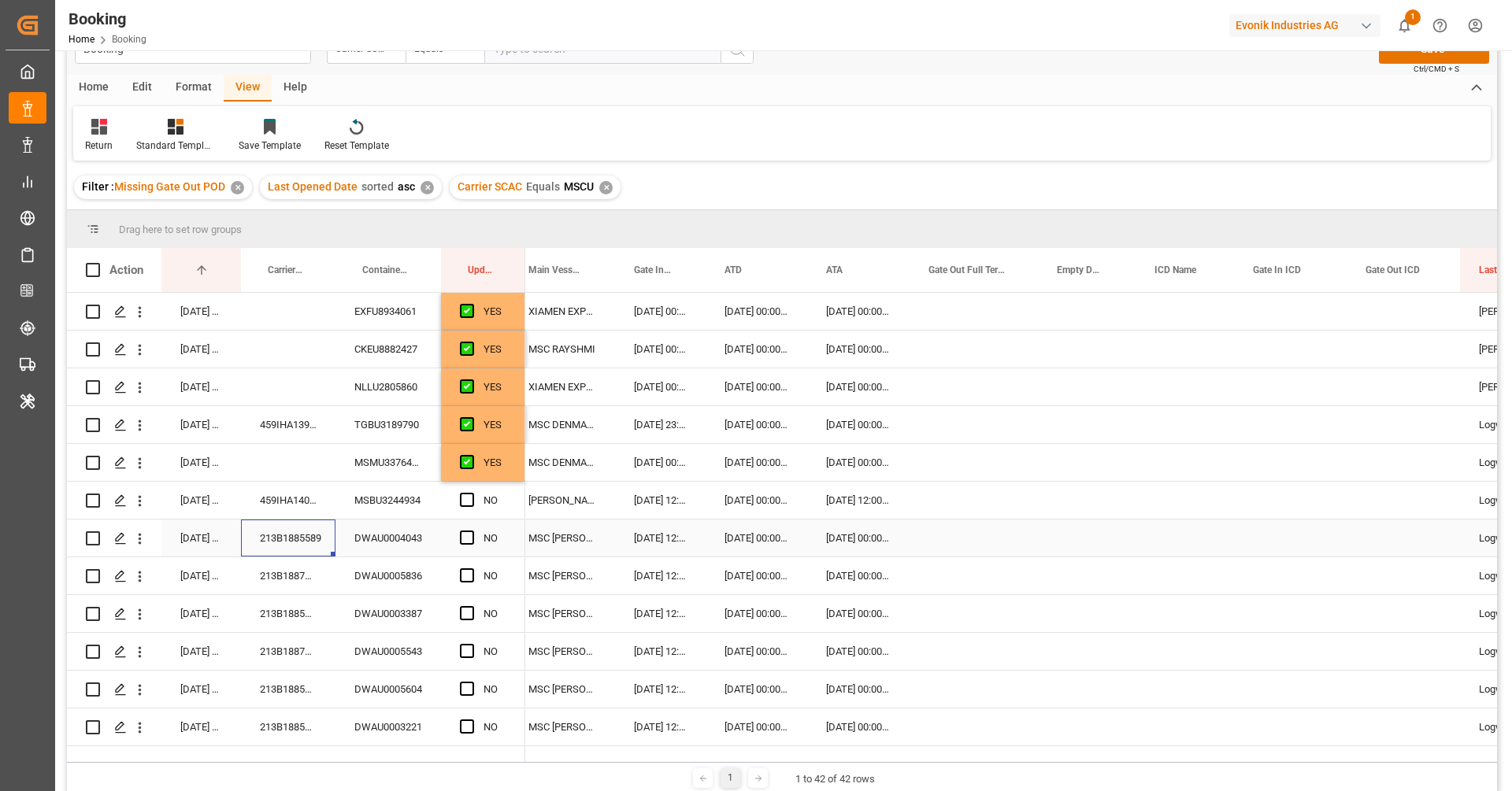
click at [303, 538] on div "213B1885589" at bounding box center [289, 538] width 95 height 37
click at [475, 538] on div "Press SPACE to select this row." at bounding box center [472, 538] width 24 height 37
click at [468, 611] on span "Press SPACE to select this row." at bounding box center [467, 613] width 14 height 14
click at [472, 606] on input "Press SPACE to select this row." at bounding box center [472, 606] width 0 height 0
click at [471, 540] on span "Press SPACE to select this row." at bounding box center [467, 538] width 14 height 14
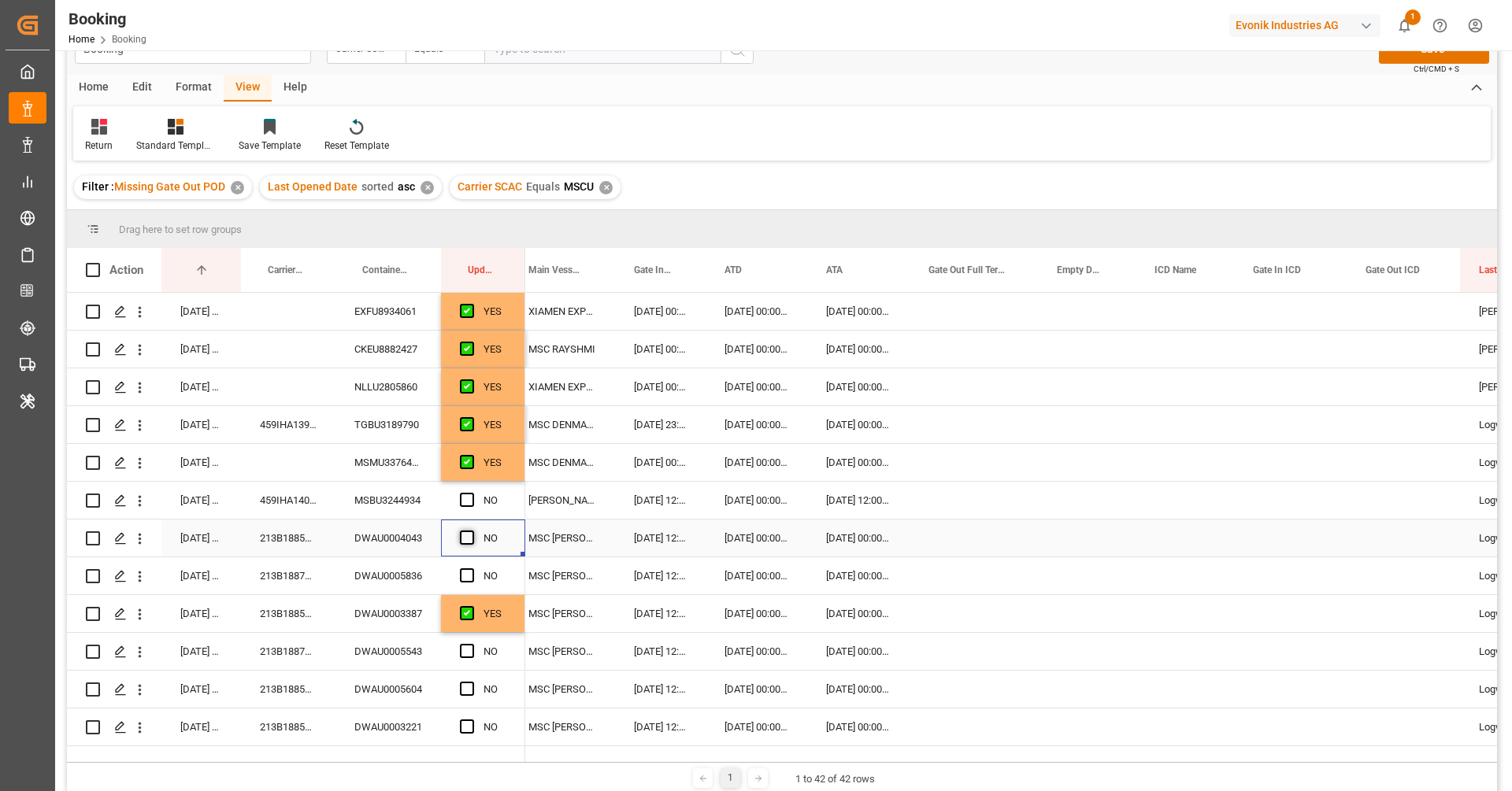
click at [472, 531] on input "Press SPACE to select this row." at bounding box center [472, 531] width 0 height 0
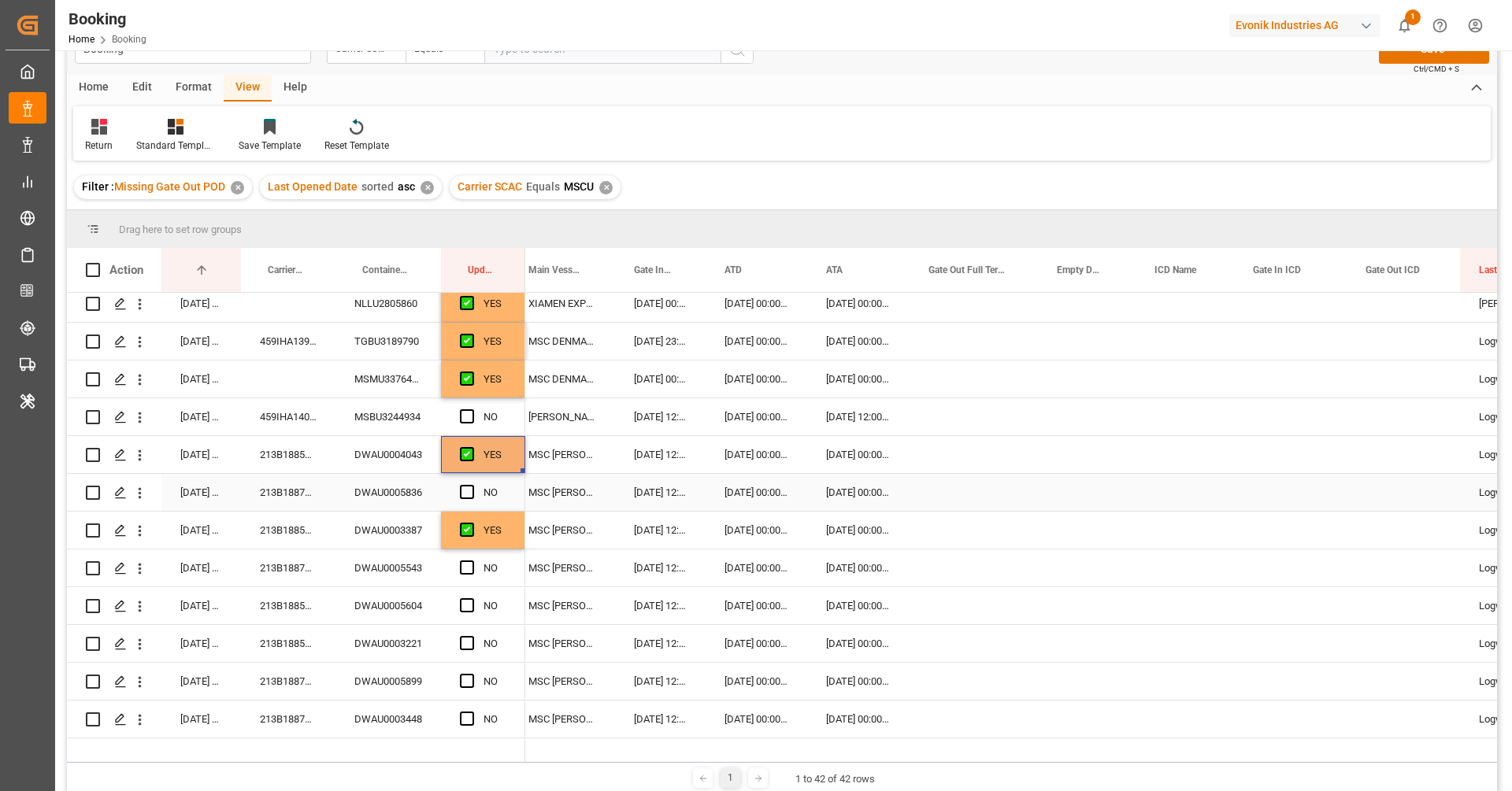
scroll to position [177, 0]
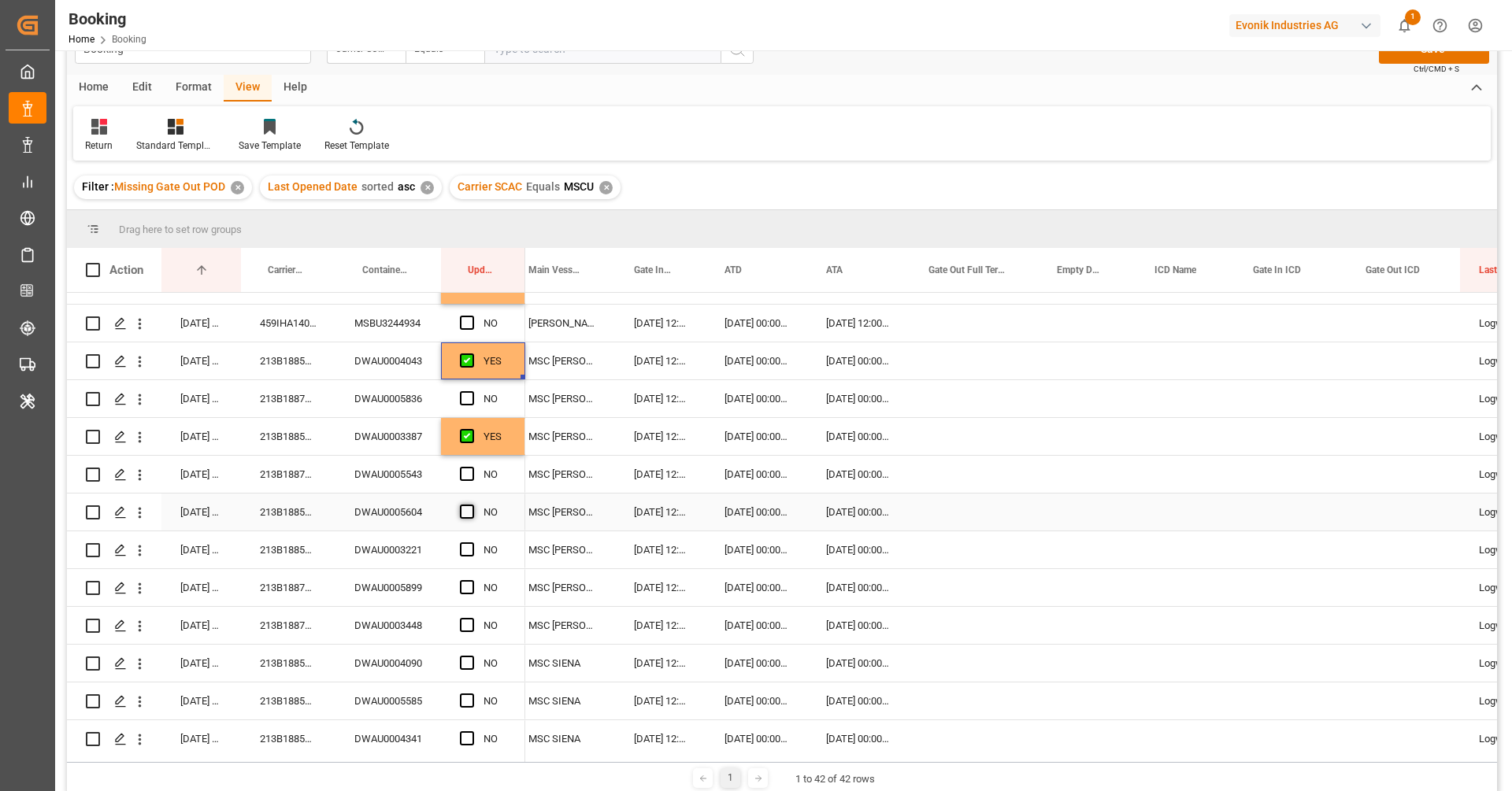
click at [467, 508] on span "Press SPACE to select this row." at bounding box center [467, 512] width 14 height 14
click at [472, 505] on input "Press SPACE to select this row." at bounding box center [472, 505] width 0 height 0
click at [467, 546] on span "Press SPACE to select this row." at bounding box center [467, 550] width 14 height 14
click at [472, 543] on input "Press SPACE to select this row." at bounding box center [472, 543] width 0 height 0
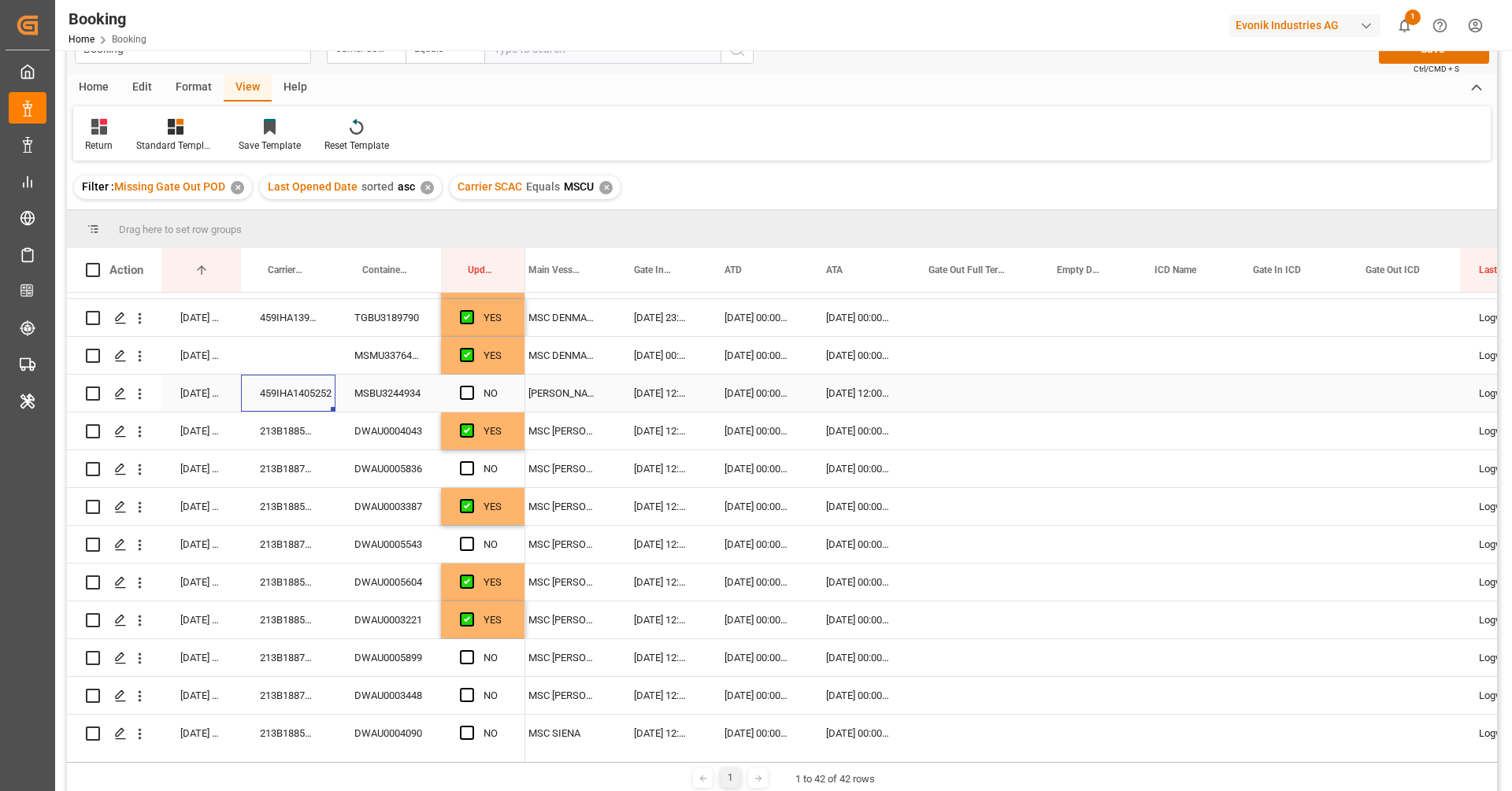
click at [307, 396] on div "459IHA1405252" at bounding box center [289, 393] width 95 height 37
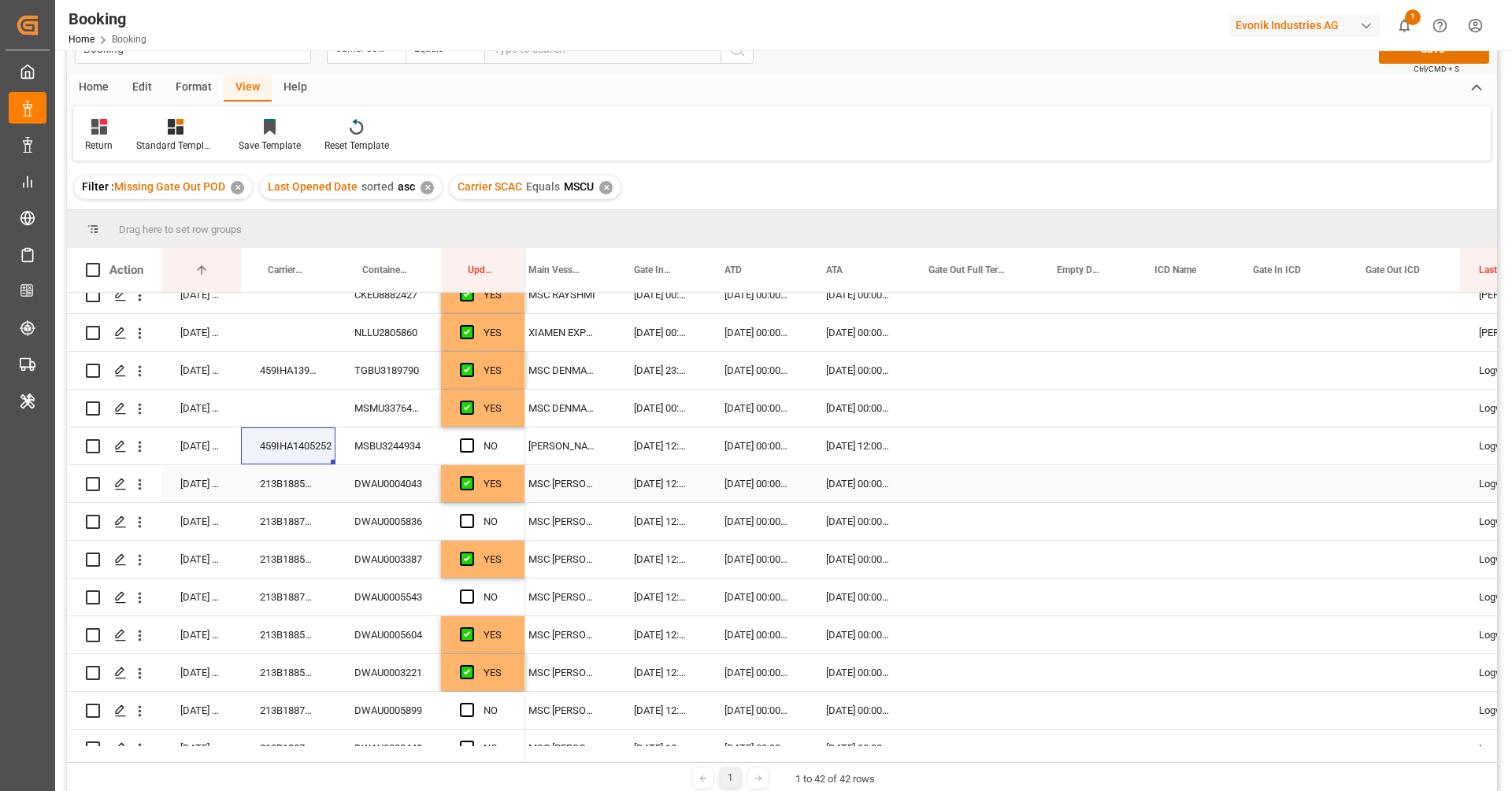
scroll to position [82, 0]
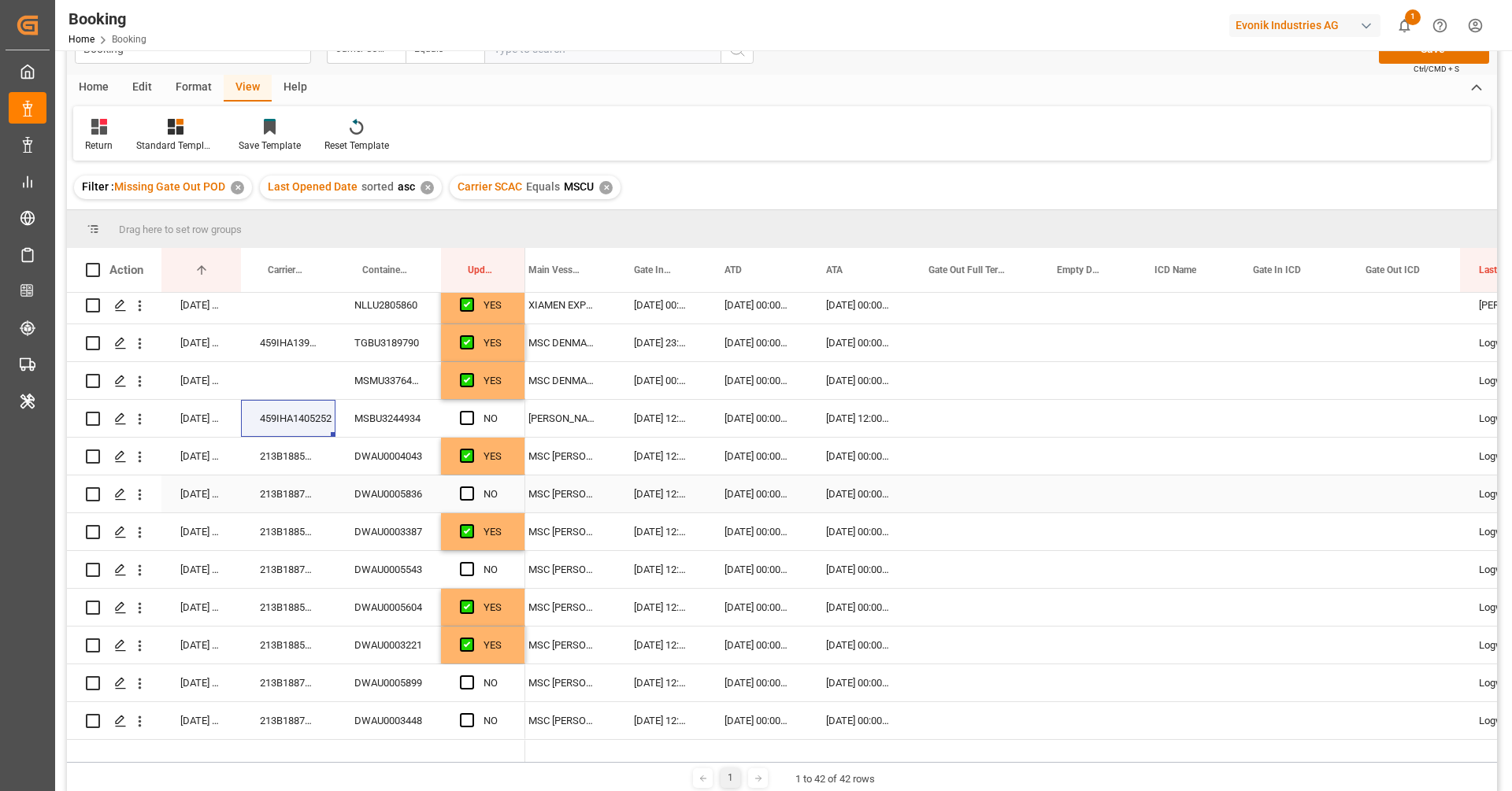
click at [286, 495] on div "213B1887671" at bounding box center [289, 493] width 95 height 37
click at [479, 489] on div "Press SPACE to select this row." at bounding box center [472, 494] width 24 height 37
click at [468, 495] on span "Press SPACE to select this row." at bounding box center [467, 493] width 14 height 14
click at [472, 486] on input "Press SPACE to select this row." at bounding box center [472, 486] width 0 height 0
click at [463, 571] on span "Press SPACE to select this row." at bounding box center [467, 570] width 14 height 14
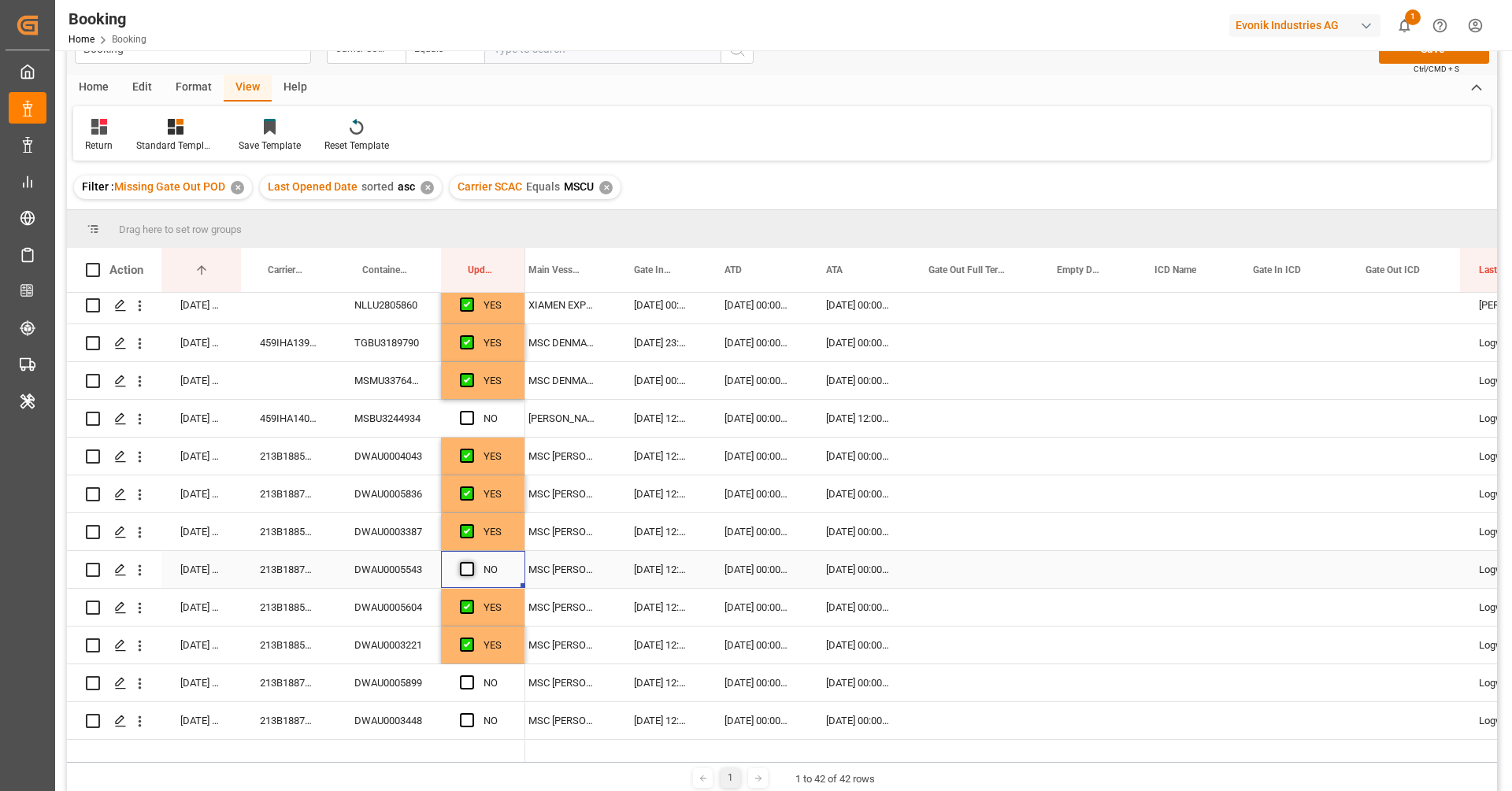
click at [472, 563] on input "Press SPACE to select this row." at bounding box center [472, 563] width 0 height 0
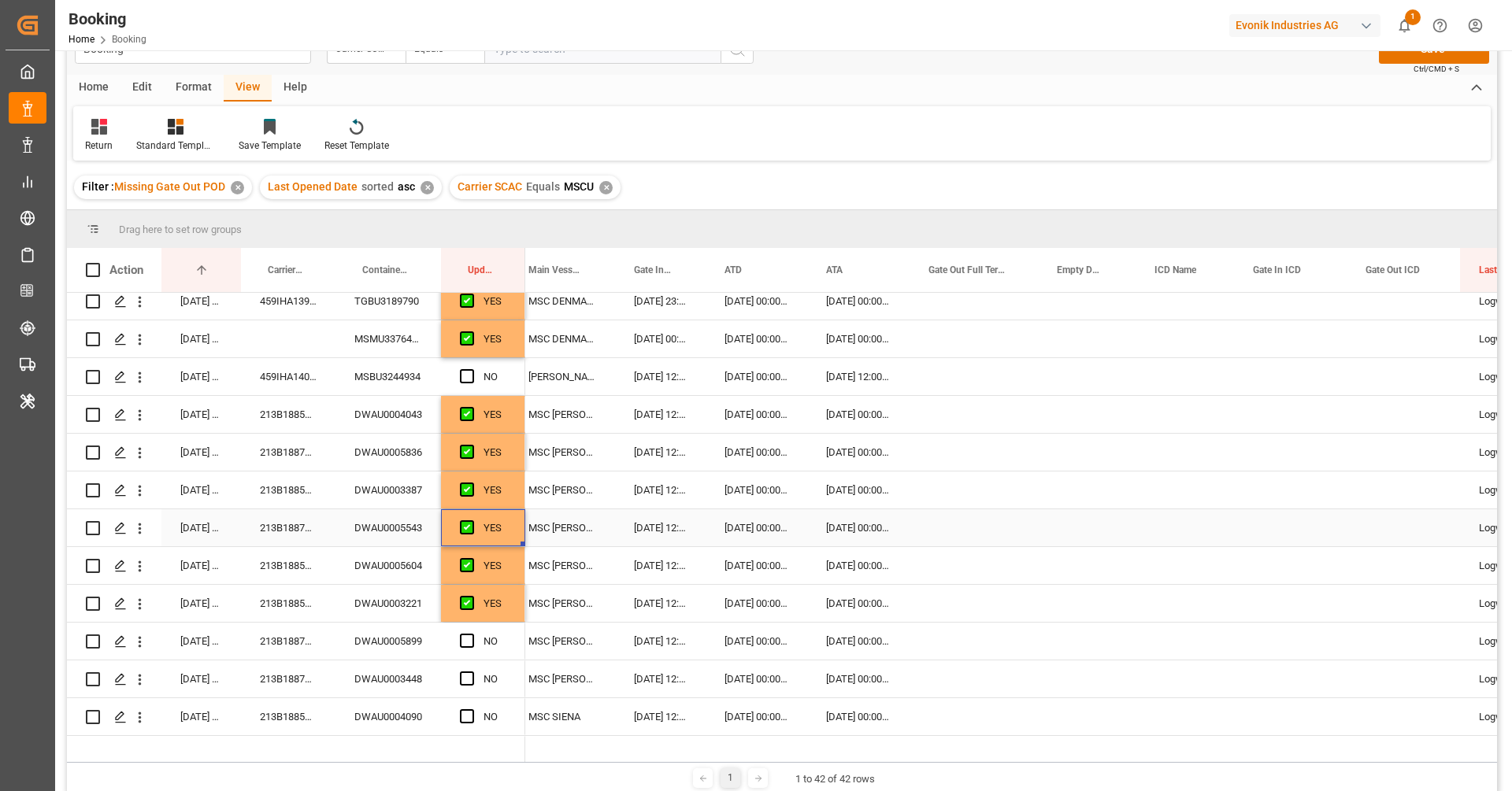
scroll to position [187, 0]
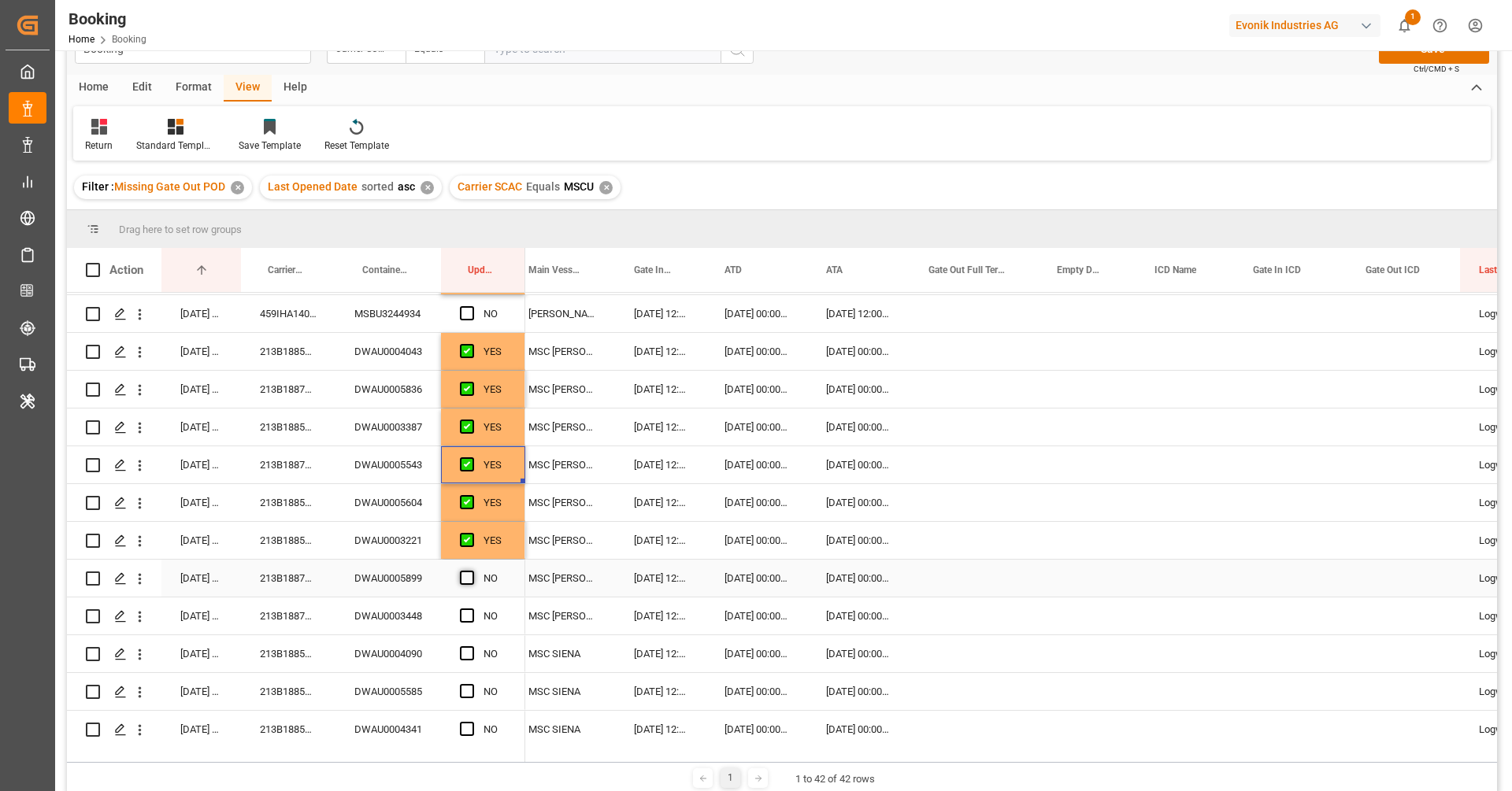
click at [466, 573] on span "Press SPACE to select this row." at bounding box center [467, 577] width 14 height 14
click at [472, 571] on input "Press SPACE to select this row." at bounding box center [472, 571] width 0 height 0
click at [465, 612] on span "Press SPACE to select this row." at bounding box center [467, 616] width 14 height 14
click at [472, 609] on input "Press SPACE to select this row." at bounding box center [472, 609] width 0 height 0
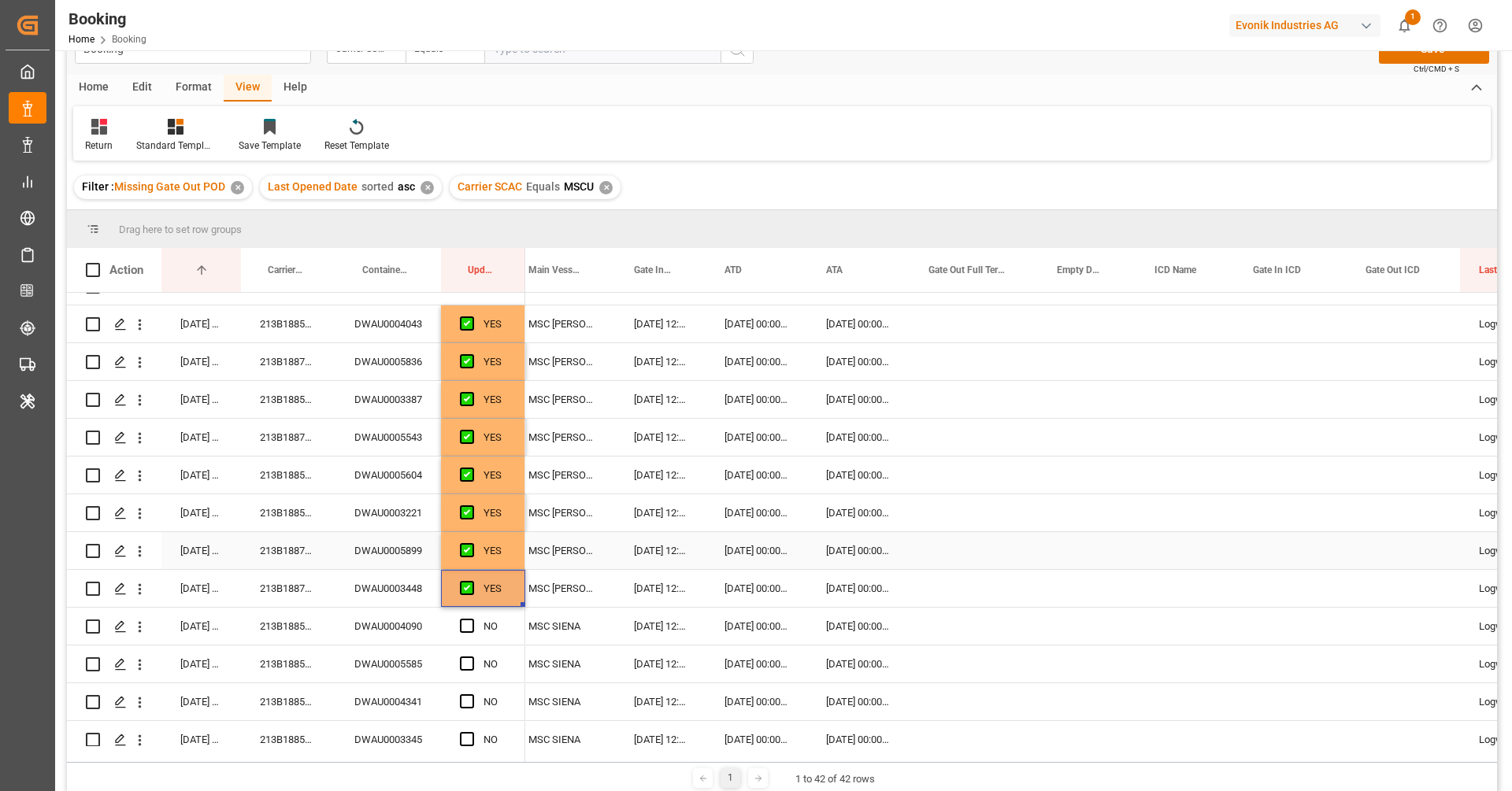
scroll to position [282, 0]
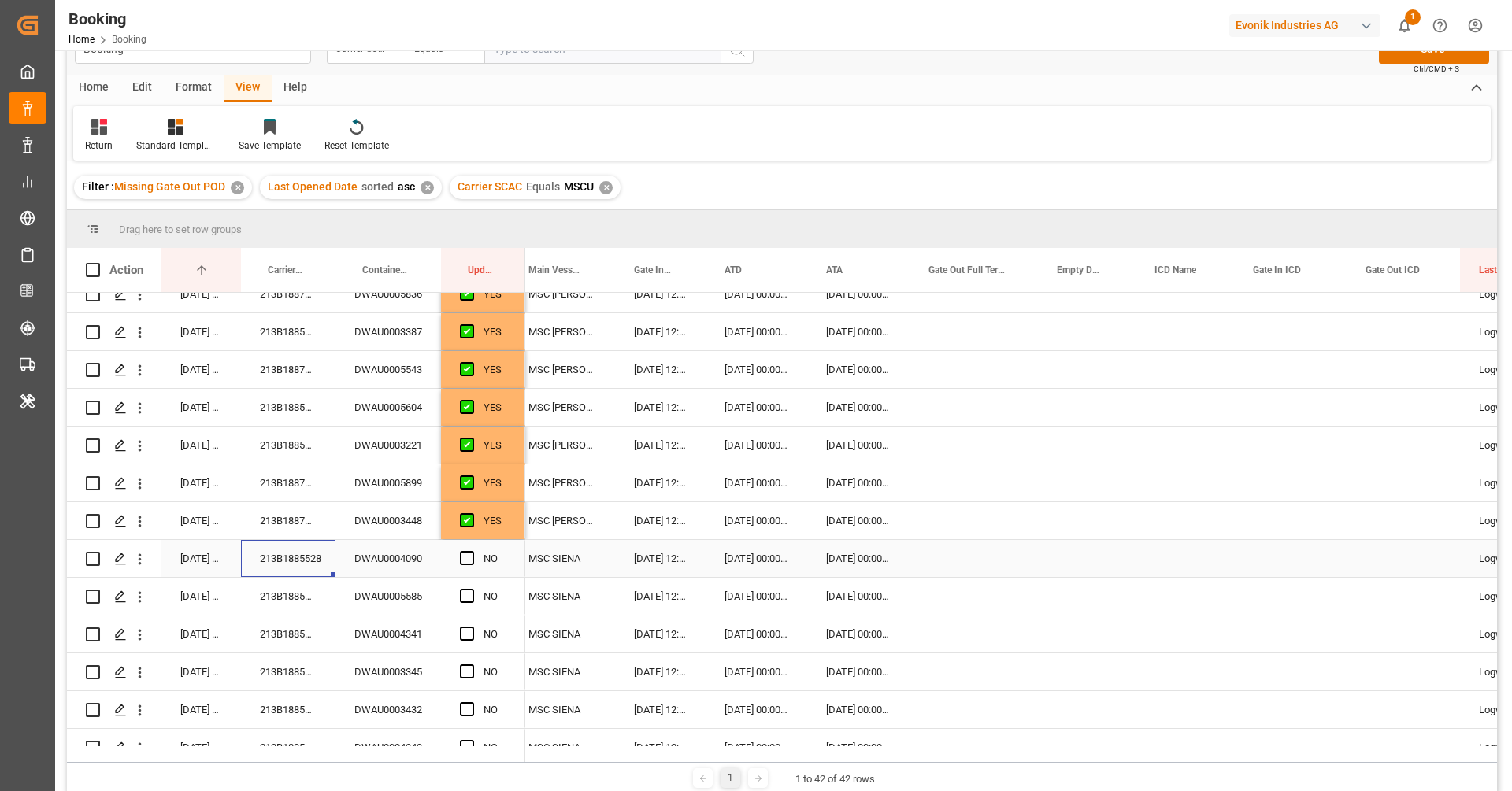
click at [319, 557] on div "213B1885528" at bounding box center [289, 558] width 95 height 37
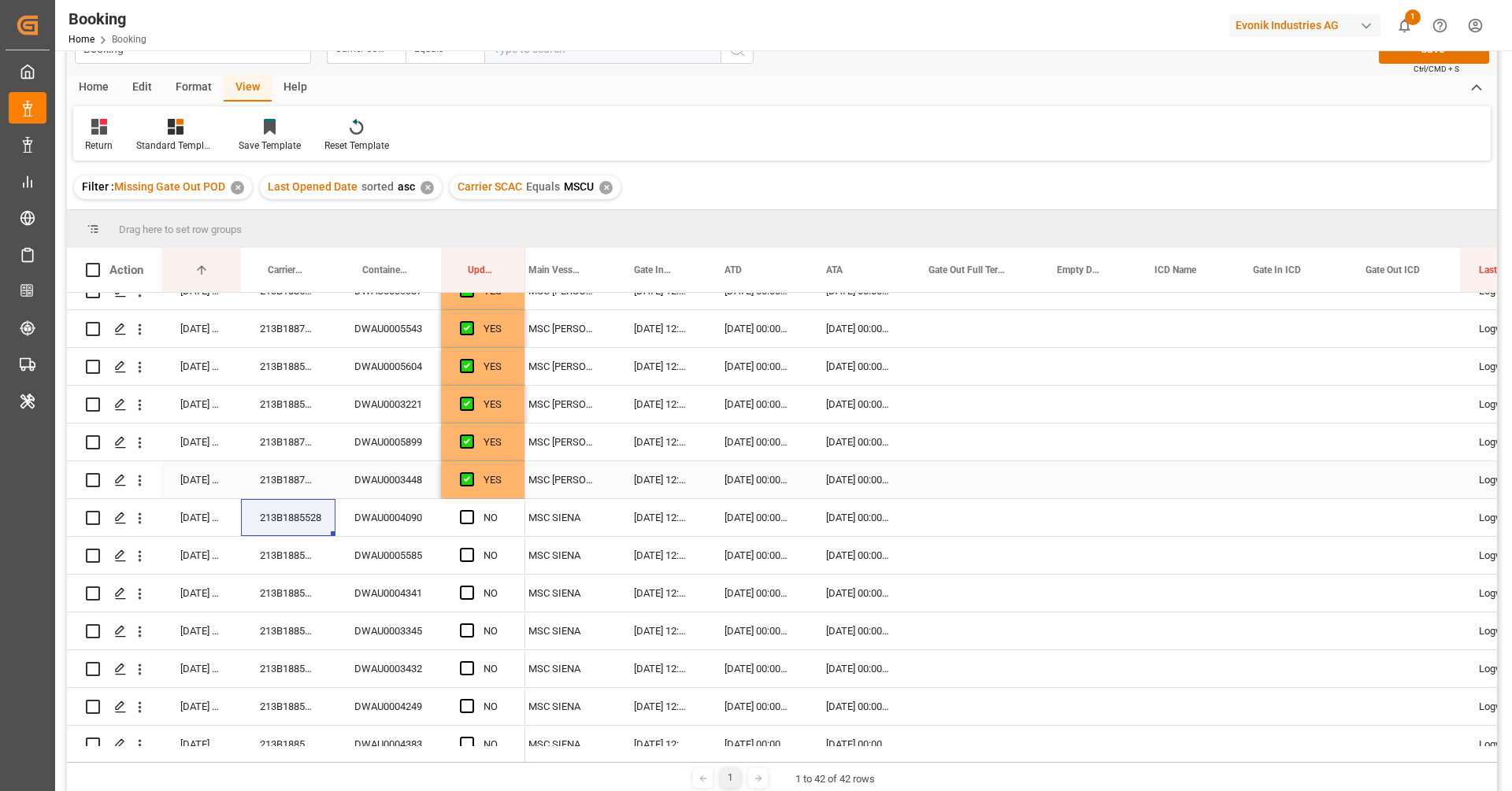
scroll to position [383, 0]
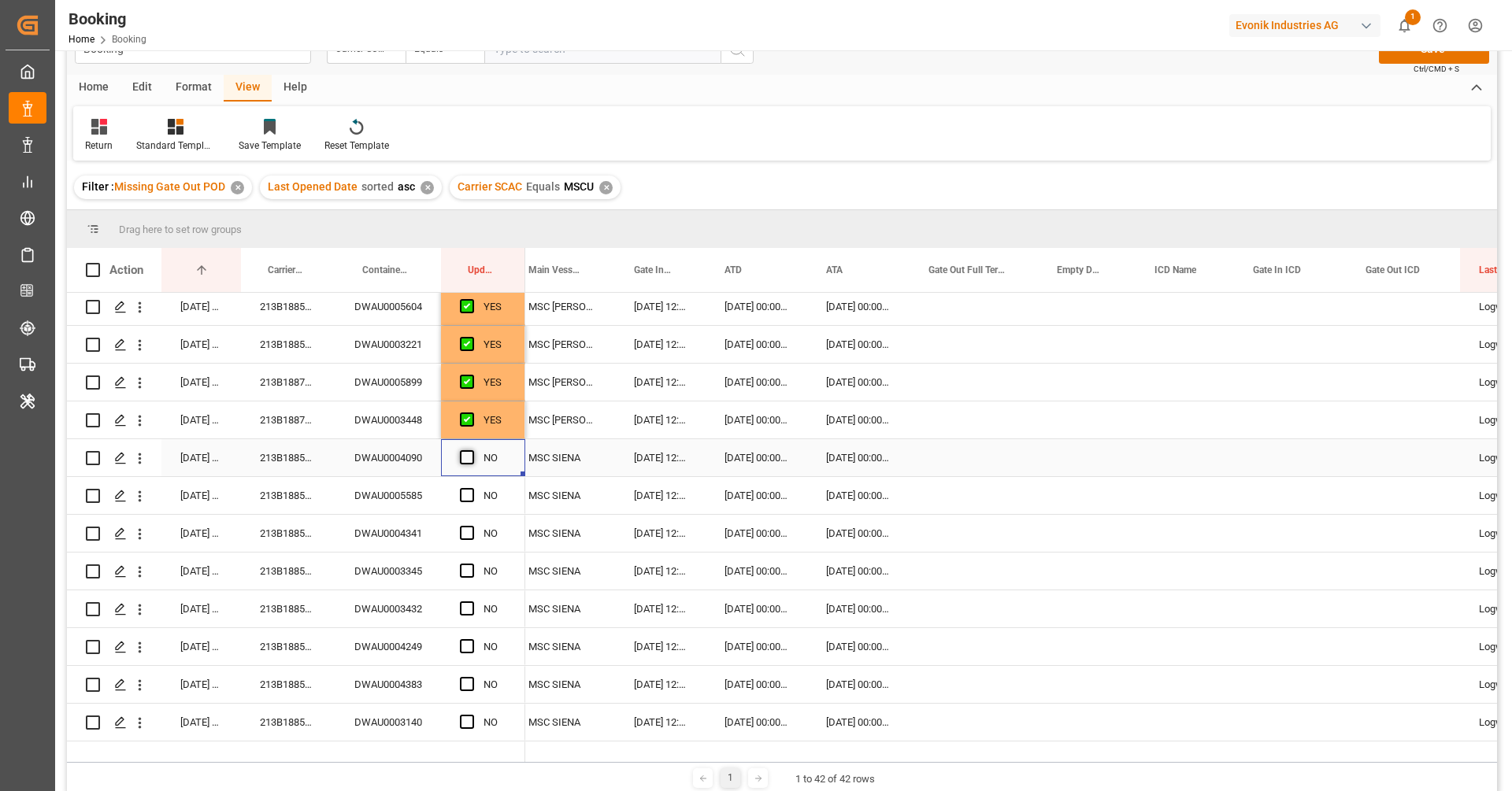
click at [465, 459] on span "Press SPACE to select this row." at bounding box center [467, 458] width 14 height 14
click at [472, 451] on input "Press SPACE to select this row." at bounding box center [472, 451] width 0 height 0
click at [470, 571] on span "Press SPACE to select this row." at bounding box center [467, 571] width 14 height 14
click at [472, 564] on input "Press SPACE to select this row." at bounding box center [472, 564] width 0 height 0
click at [464, 610] on span "Press SPACE to select this row." at bounding box center [467, 608] width 14 height 14
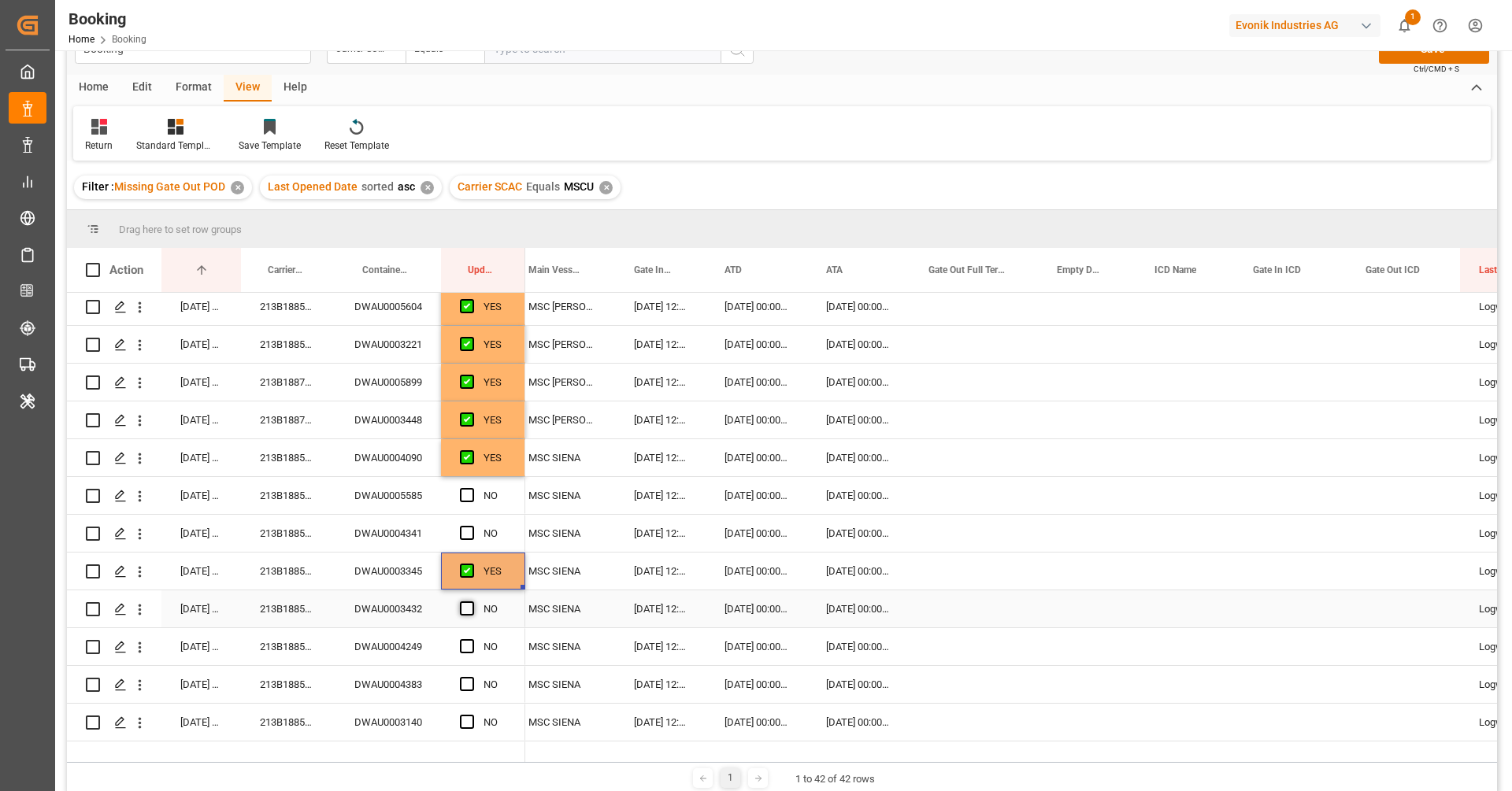
click at [472, 601] on input "Press SPACE to select this row." at bounding box center [472, 601] width 0 height 0
click at [464, 641] on span "Press SPACE to select this row." at bounding box center [467, 647] width 14 height 14
click at [472, 640] on input "Press SPACE to select this row." at bounding box center [472, 640] width 0 height 0
click at [298, 494] on div "213B1885529" at bounding box center [289, 495] width 95 height 37
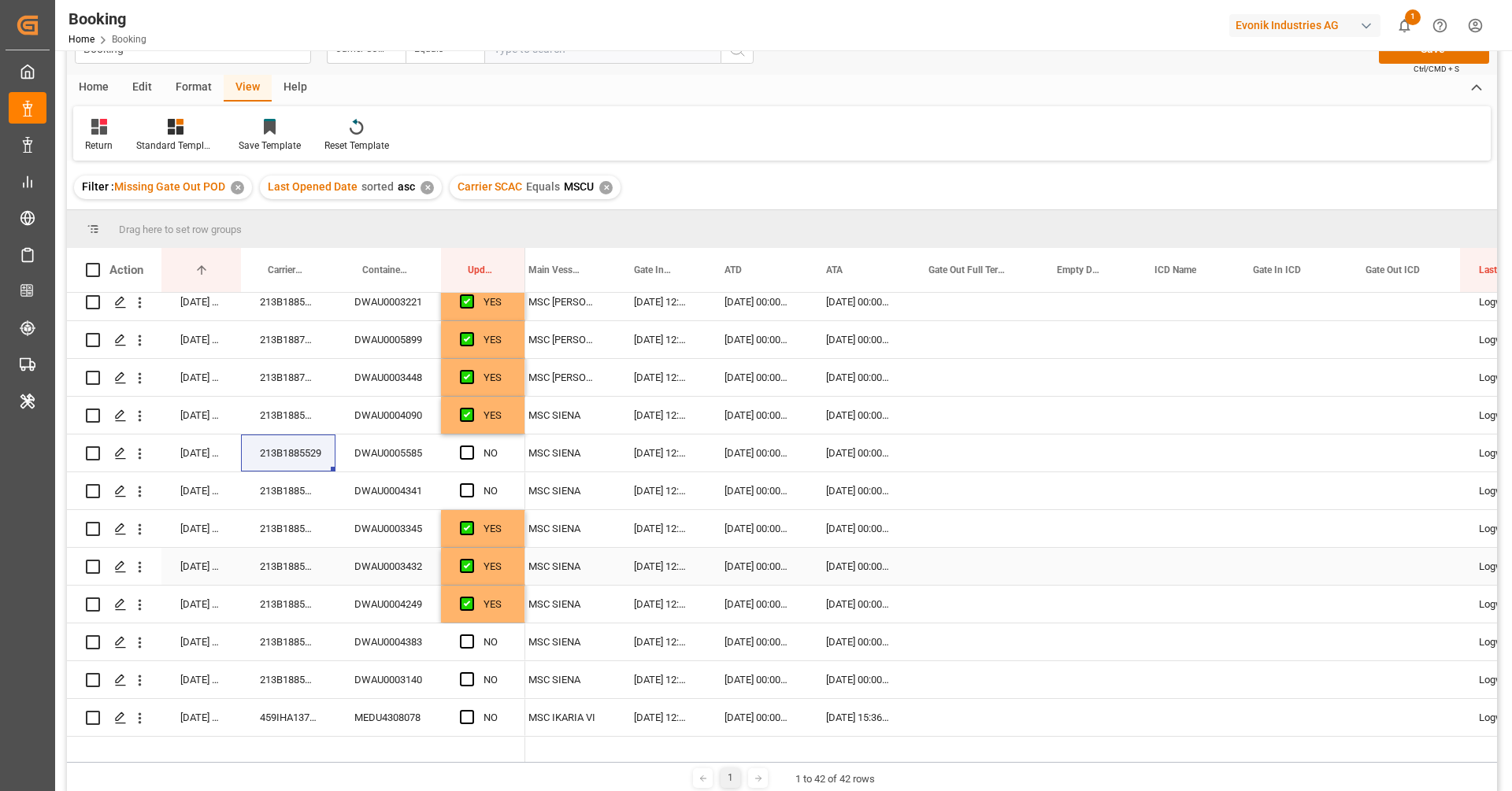
scroll to position [439, 0]
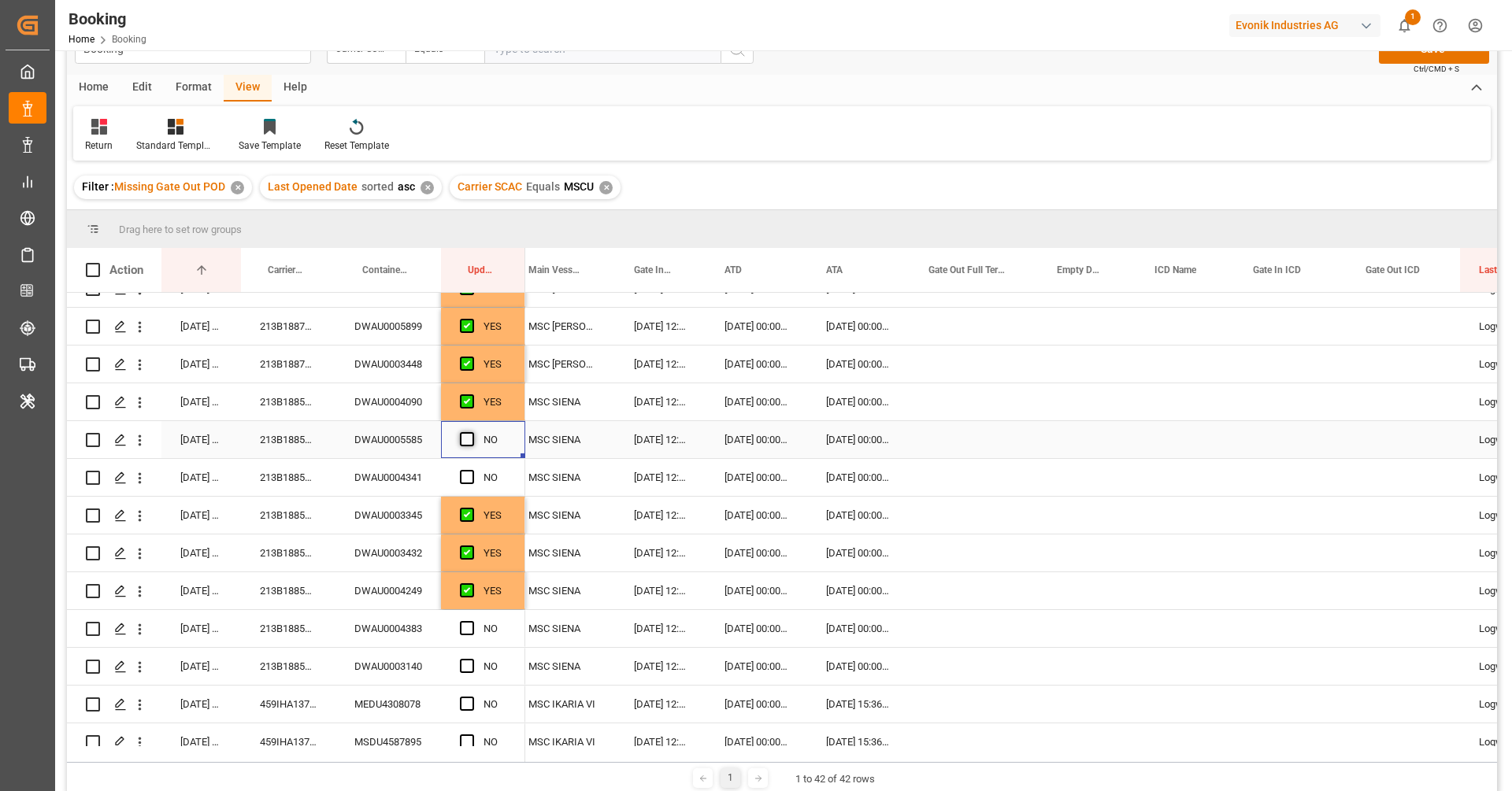
click at [467, 440] on span "Press SPACE to select this row." at bounding box center [467, 439] width 14 height 14
click at [472, 432] on input "Press SPACE to select this row." at bounding box center [472, 432] width 0 height 0
click at [467, 482] on span "Press SPACE to select this row." at bounding box center [467, 477] width 14 height 14
click at [472, 470] on input "Press SPACE to select this row." at bounding box center [472, 470] width 0 height 0
click at [468, 621] on span "Press SPACE to select this row." at bounding box center [467, 628] width 14 height 14
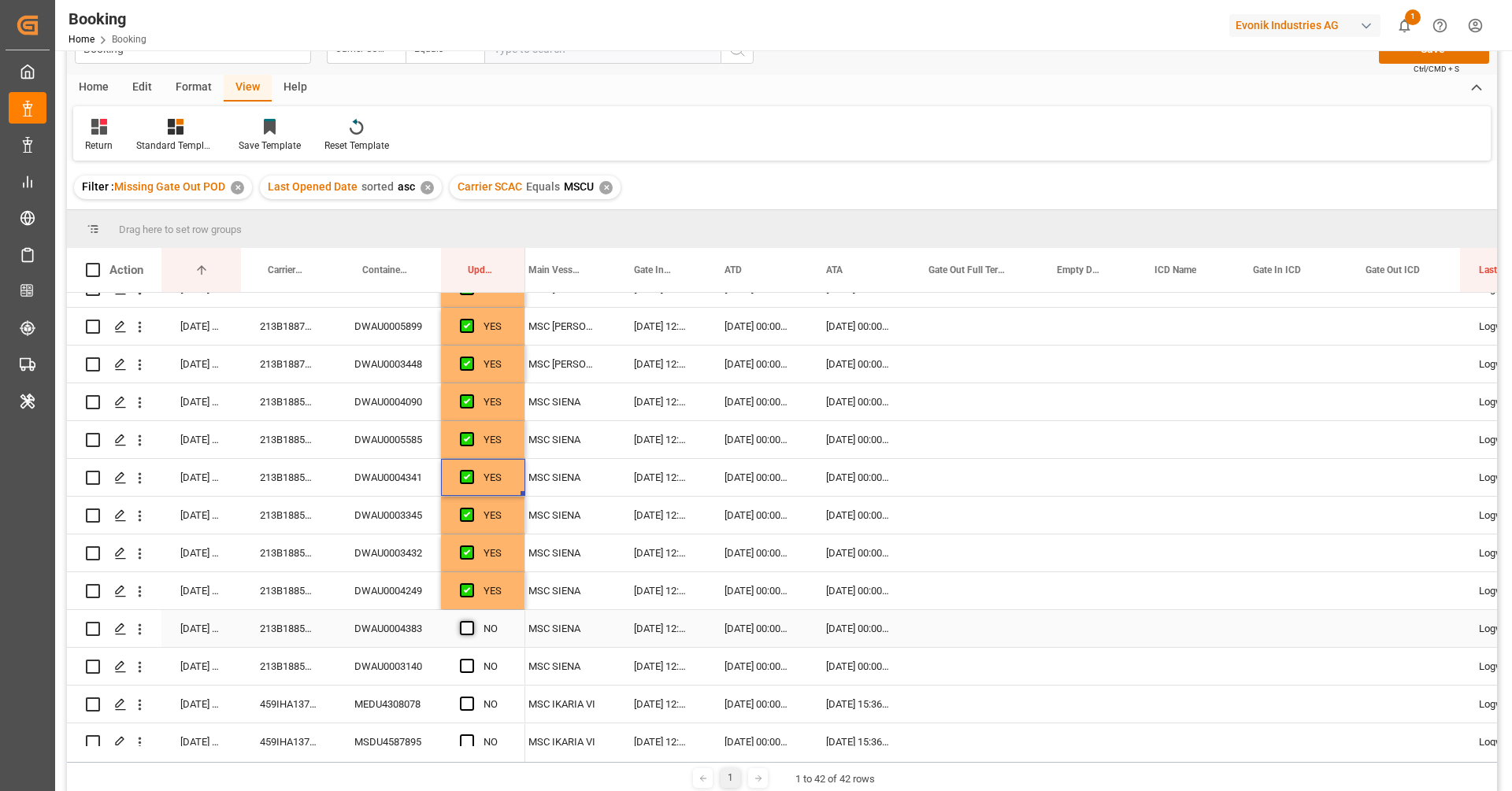
click at [472, 621] on input "Press SPACE to select this row." at bounding box center [472, 621] width 0 height 0
click at [470, 663] on span "Press SPACE to select this row." at bounding box center [467, 666] width 14 height 14
click at [472, 659] on input "Press SPACE to select this row." at bounding box center [472, 659] width 0 height 0
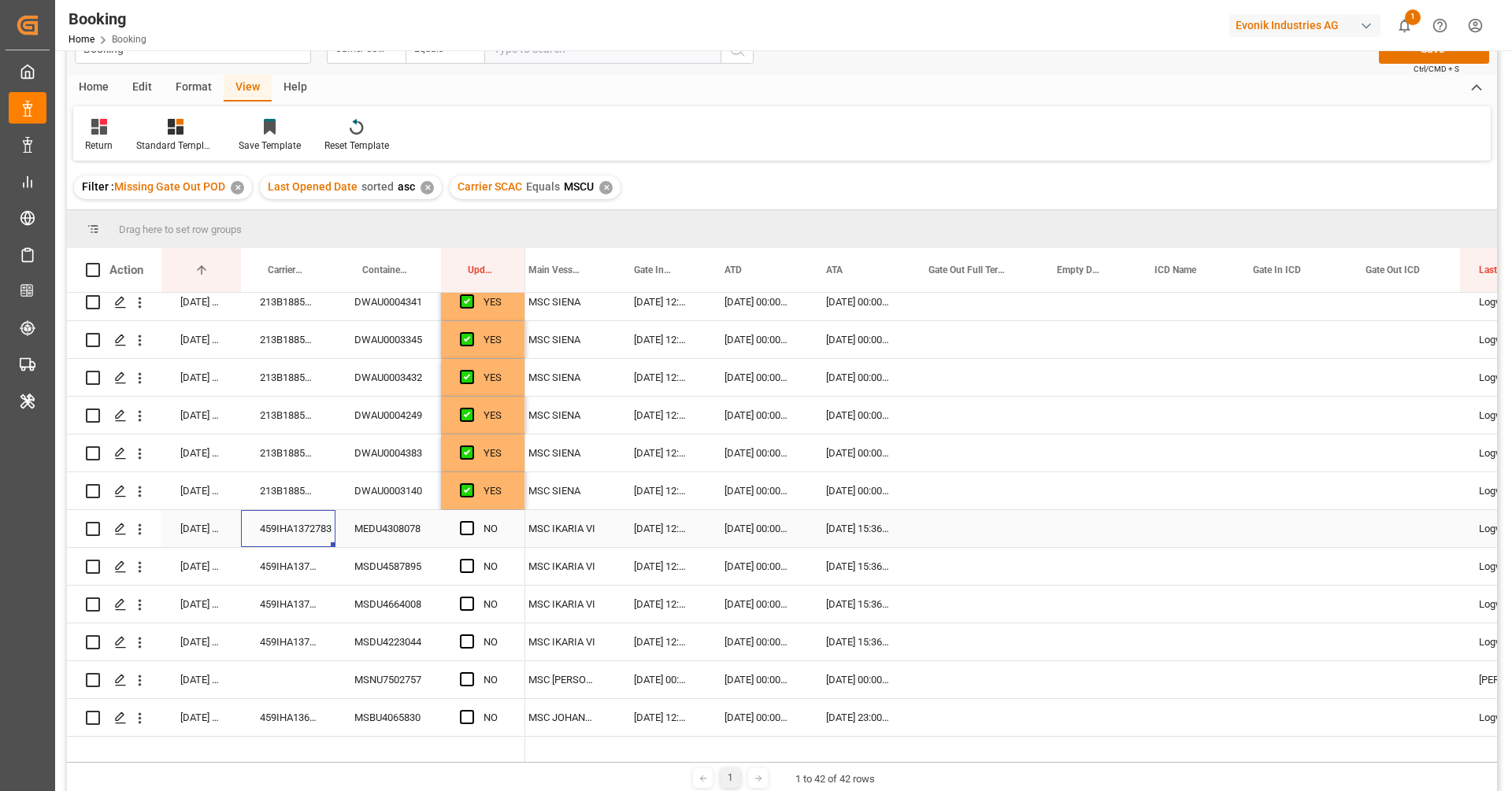
click at [306, 532] on div "459IHA1372783" at bounding box center [289, 528] width 95 height 37
click at [301, 571] on div "459IHA1372783" at bounding box center [289, 566] width 95 height 37
click at [302, 538] on div "459IHA1372783" at bounding box center [289, 528] width 95 height 37
click at [408, 534] on div "MEDU4308078" at bounding box center [388, 528] width 106 height 37
click at [468, 525] on span "Press SPACE to select this row." at bounding box center [467, 528] width 14 height 14
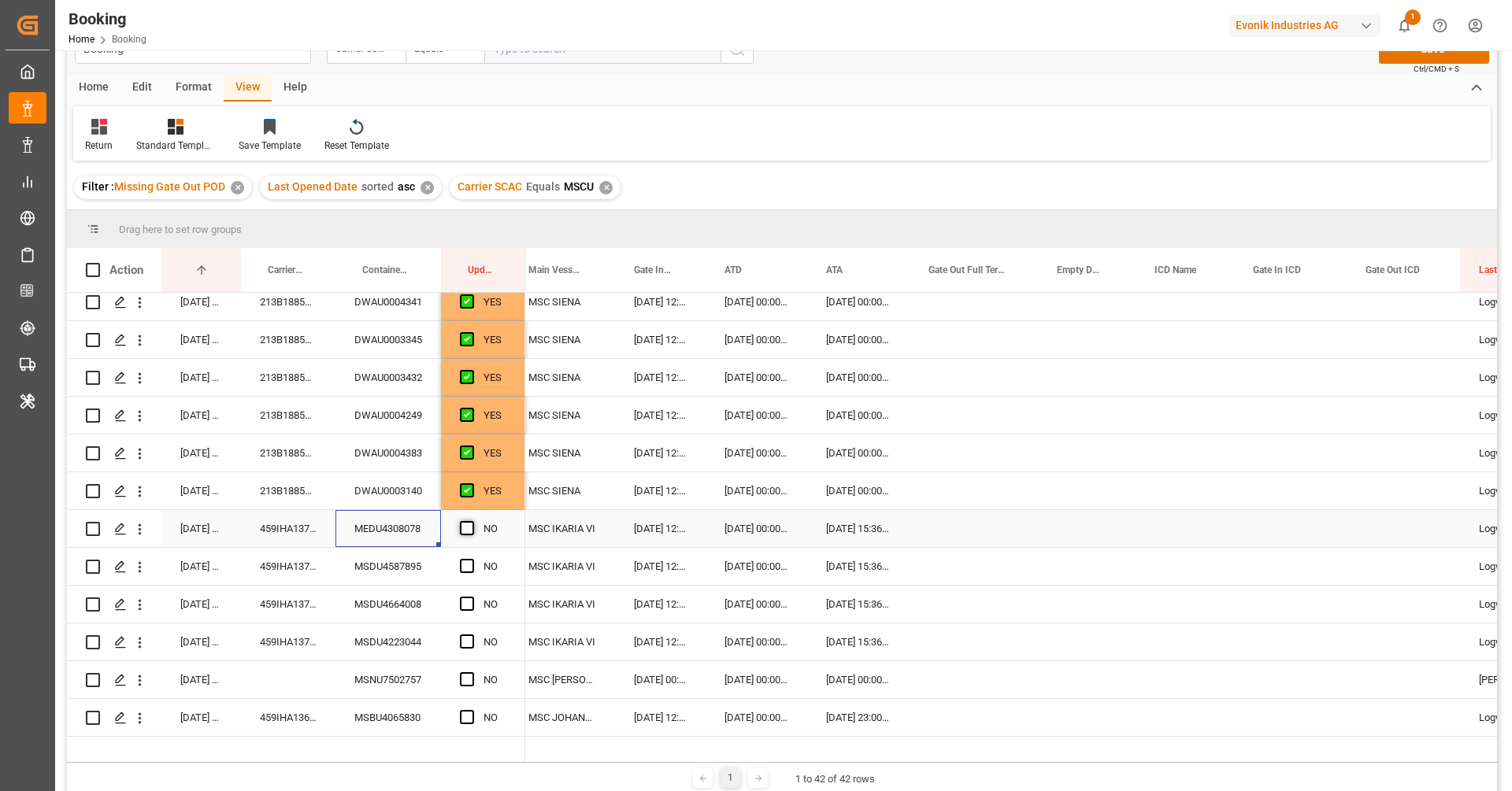
click at [472, 521] on input "Press SPACE to select this row." at bounding box center [472, 521] width 0 height 0
click at [469, 574] on div "Press SPACE to select this row." at bounding box center [472, 567] width 24 height 37
click at [470, 562] on span "Press SPACE to select this row." at bounding box center [467, 566] width 14 height 14
click at [472, 559] on input "Press SPACE to select this row." at bounding box center [472, 559] width 0 height 0
click at [466, 601] on span "Press SPACE to select this row." at bounding box center [467, 604] width 14 height 14
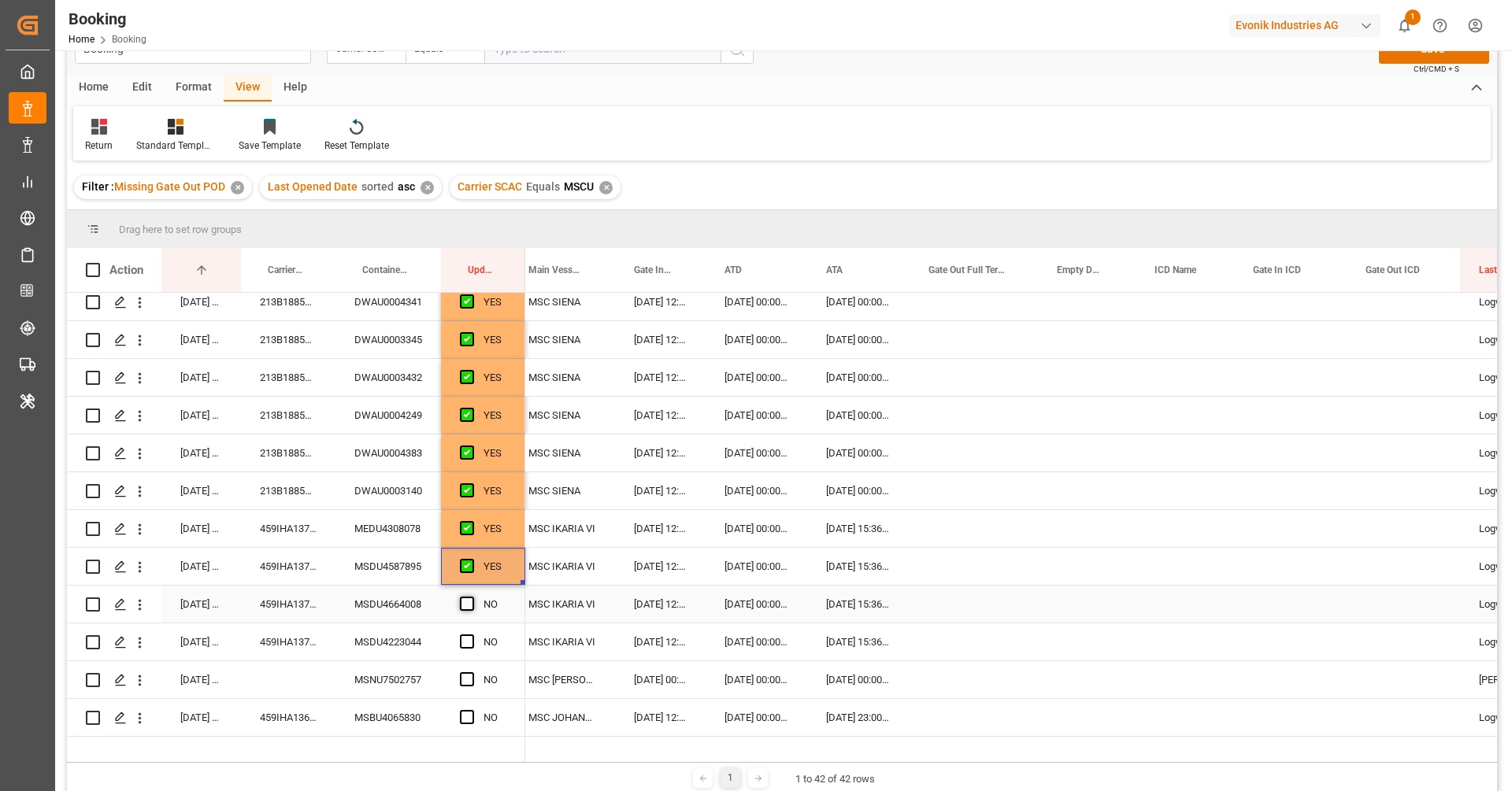
click at [472, 597] on input "Press SPACE to select this row." at bounding box center [472, 597] width 0 height 0
click at [466, 646] on span "Press SPACE to select this row." at bounding box center [467, 642] width 14 height 14
click at [472, 635] on input "Press SPACE to select this row." at bounding box center [472, 635] width 0 height 0
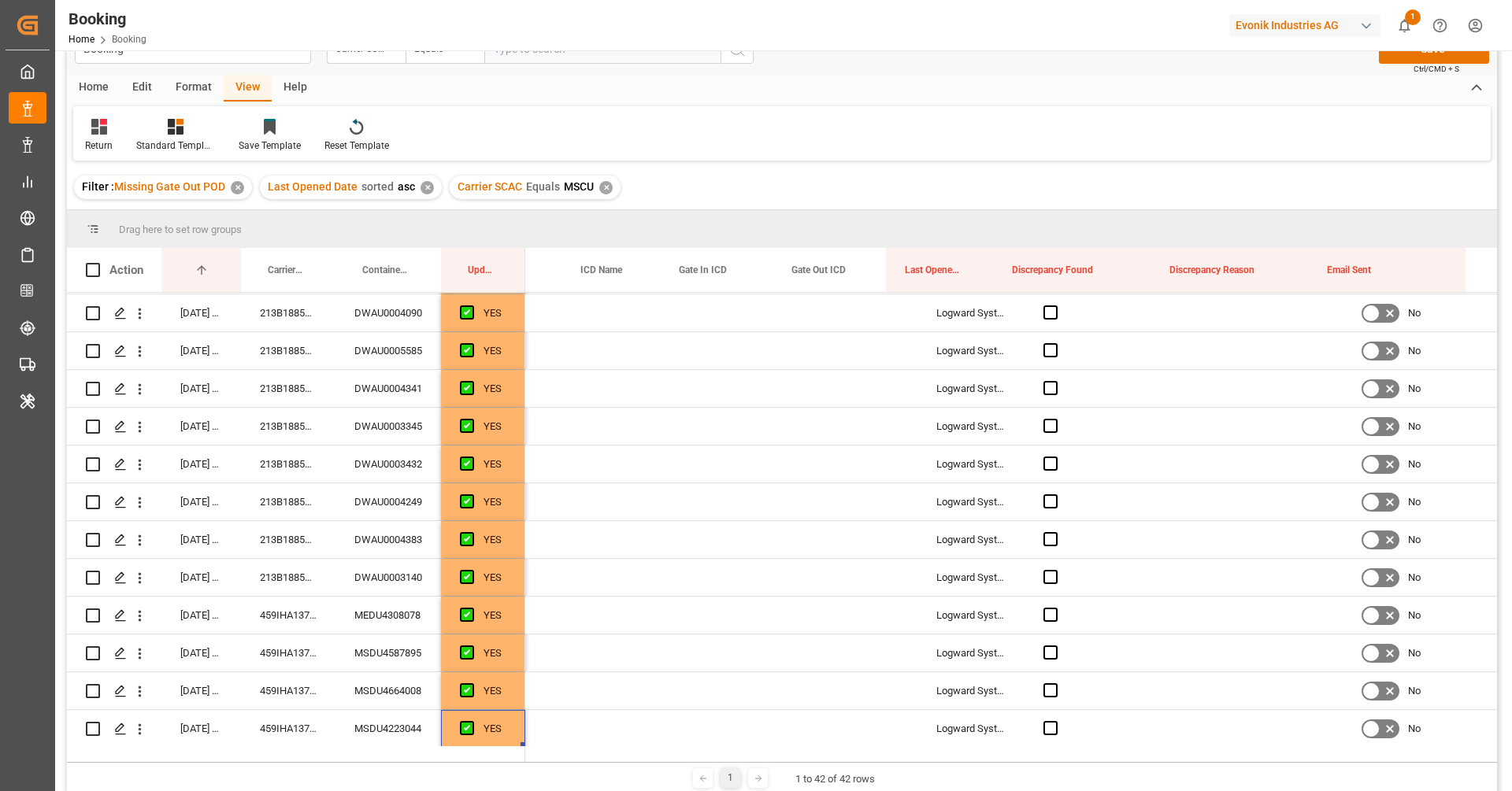
scroll to position [522, 0]
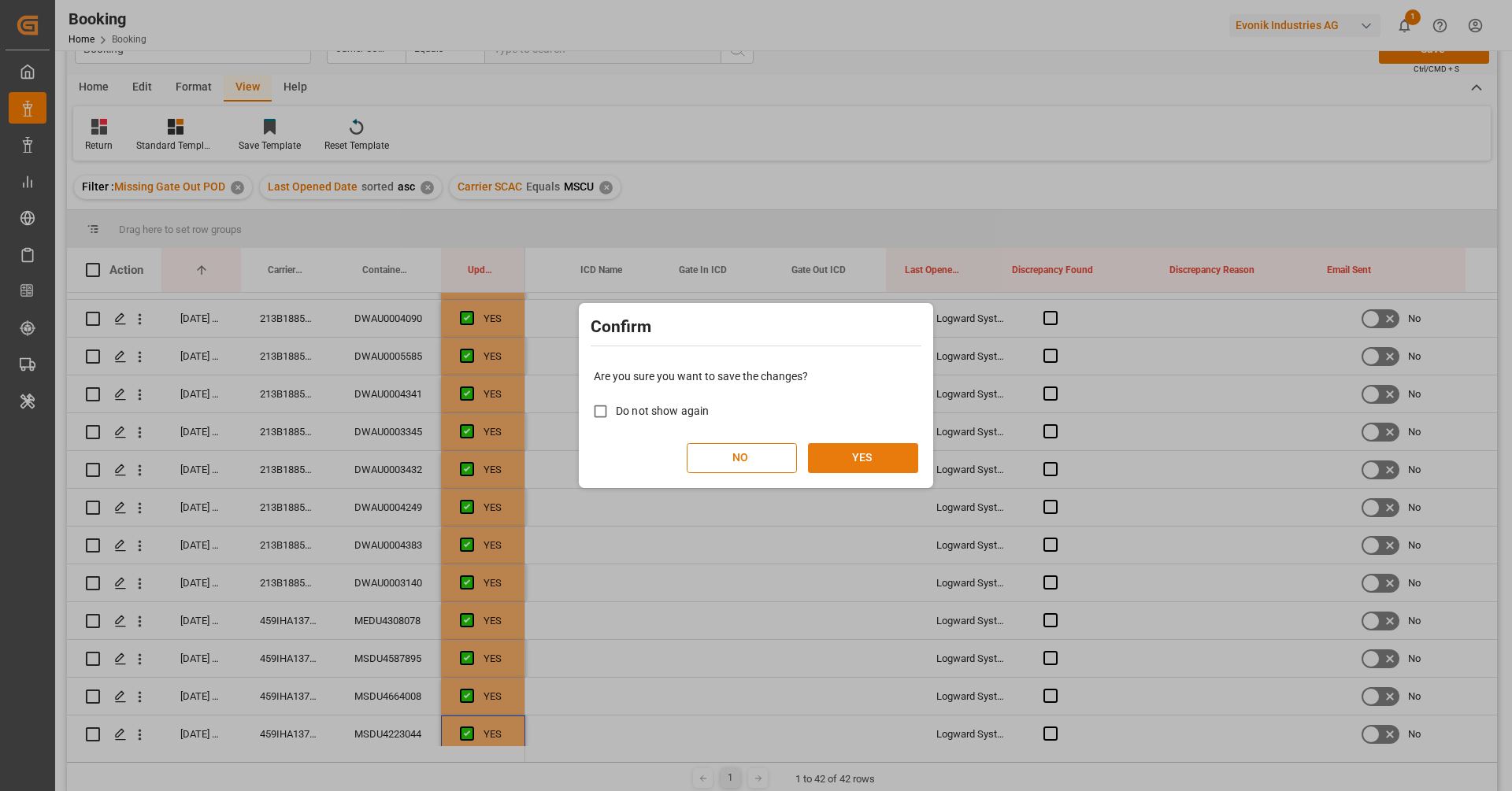
click at [895, 455] on button "YES" at bounding box center [863, 458] width 111 height 30
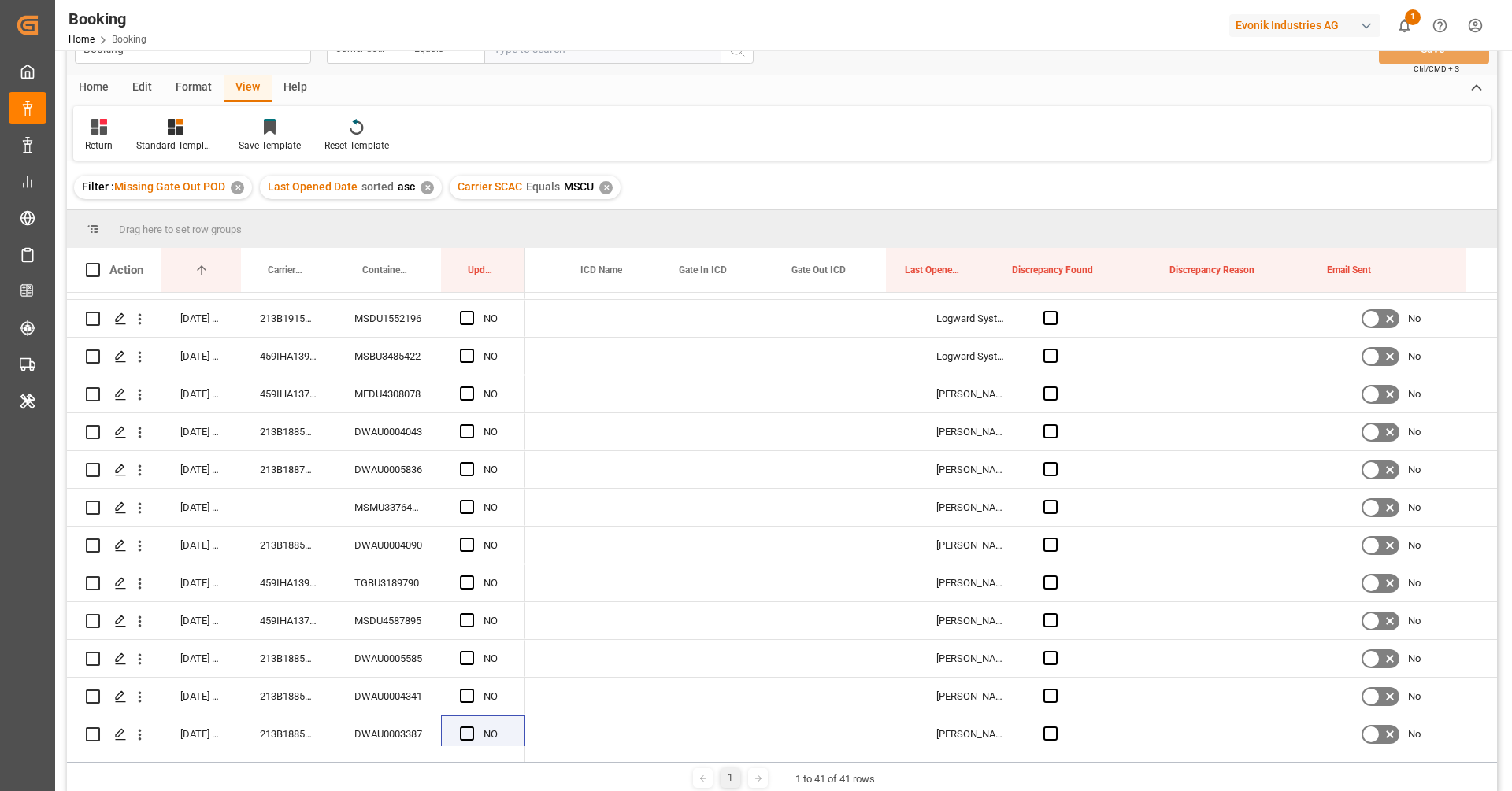
click at [609, 181] on div "Carrier SCAC Equals MSCU ✕" at bounding box center [535, 188] width 171 height 24
click at [605, 188] on div "✕" at bounding box center [606, 188] width 14 height 14
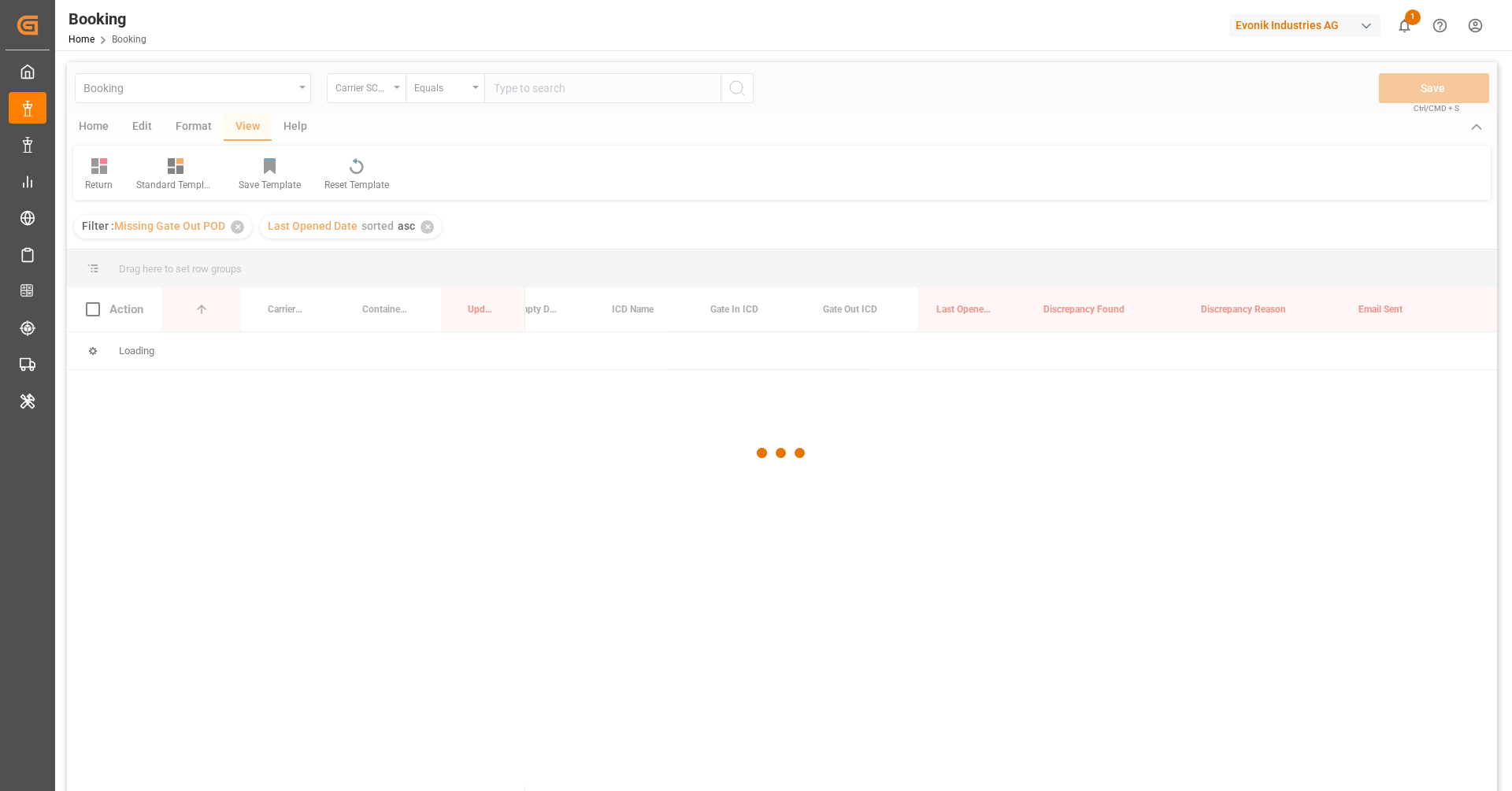
click at [512, 91] on div at bounding box center [782, 453] width 1430 height 782
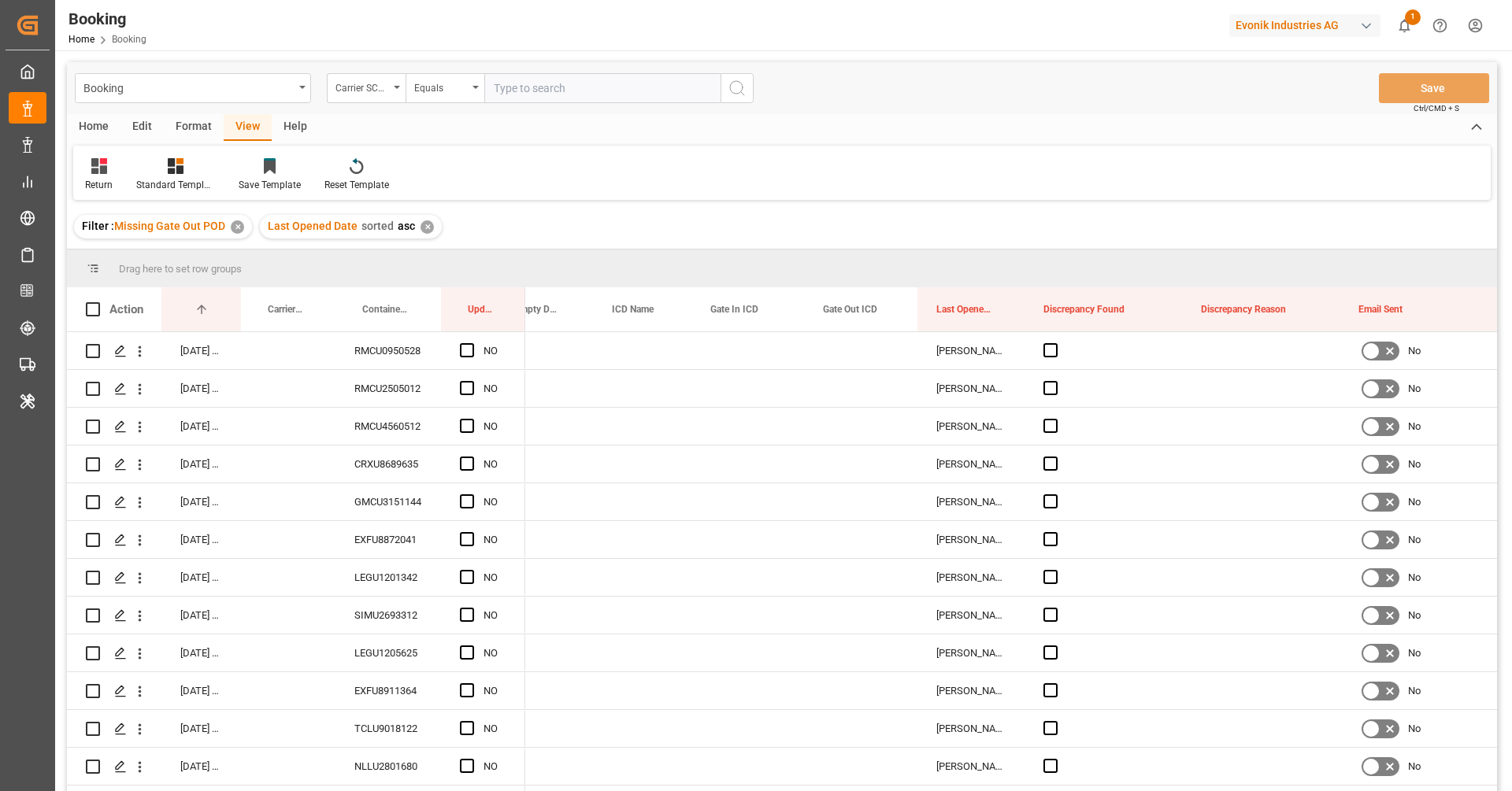
click at [526, 90] on input "text" at bounding box center [602, 88] width 236 height 30
paste input "ONEY"
type input "ONEY"
drag, startPoint x: 737, startPoint y: 94, endPoint x: 726, endPoint y: 95, distance: 11.0
click at [733, 95] on icon "search button" at bounding box center [737, 88] width 19 height 19
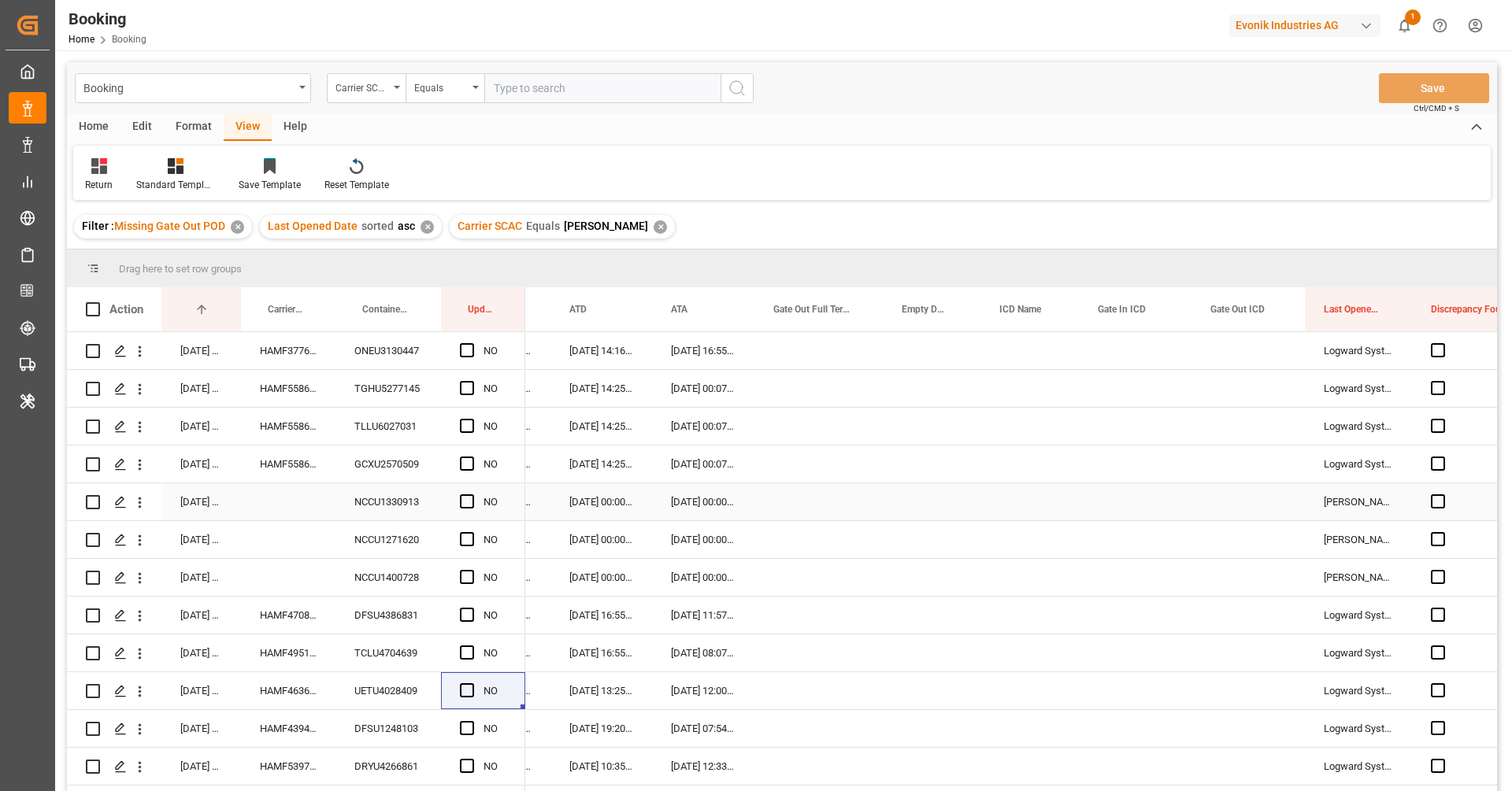
scroll to position [0, 257]
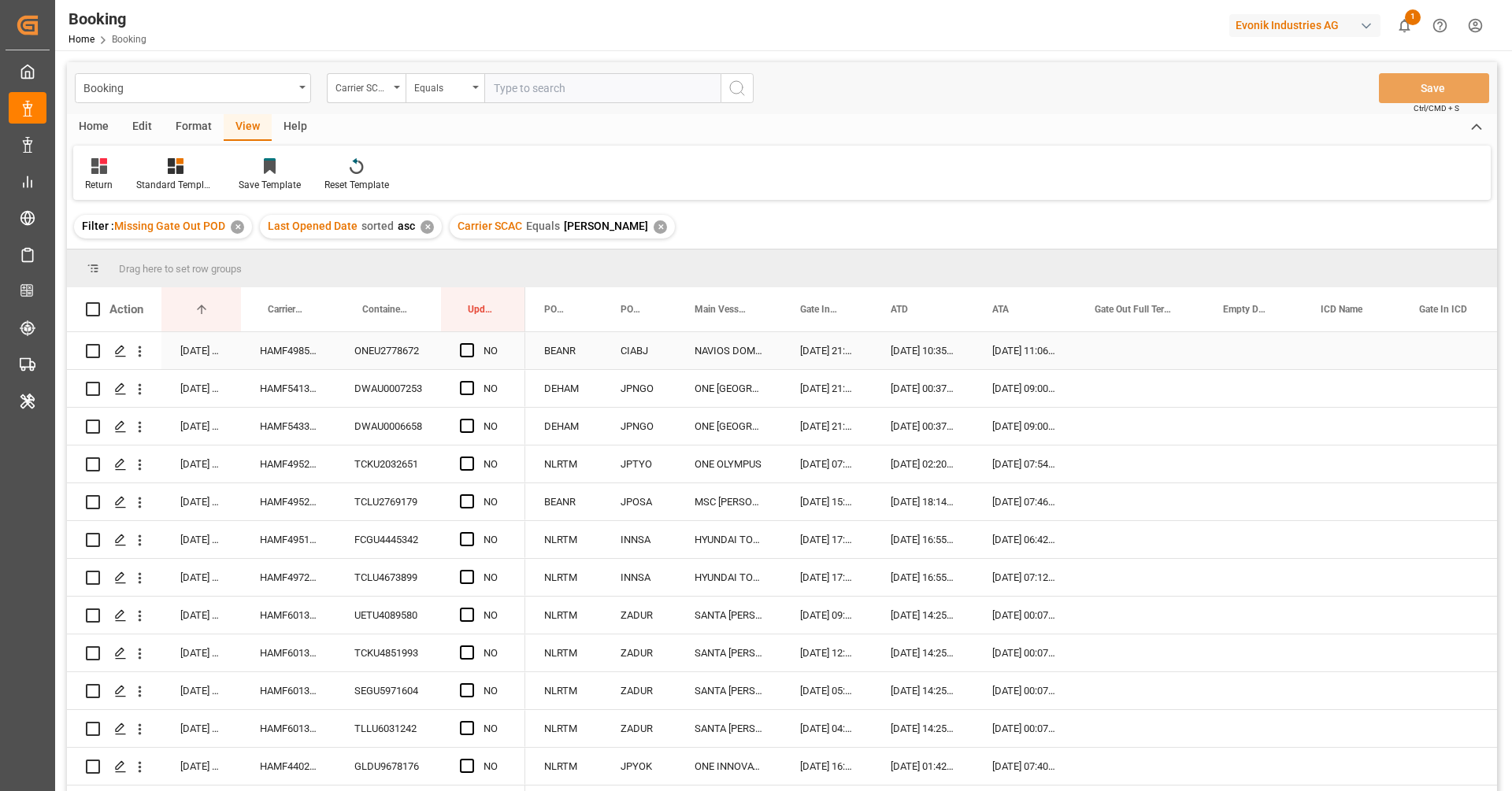
click at [285, 361] on div "HAMF49855500" at bounding box center [289, 350] width 95 height 37
click at [466, 360] on div "Press SPACE to select this row." at bounding box center [472, 351] width 24 height 37
click at [469, 357] on div "Press SPACE to select this row." at bounding box center [472, 351] width 24 height 37
click at [471, 350] on span "Press SPACE to select this row." at bounding box center [467, 350] width 14 height 14
click at [472, 343] on input "Press SPACE to select this row." at bounding box center [472, 343] width 0 height 0
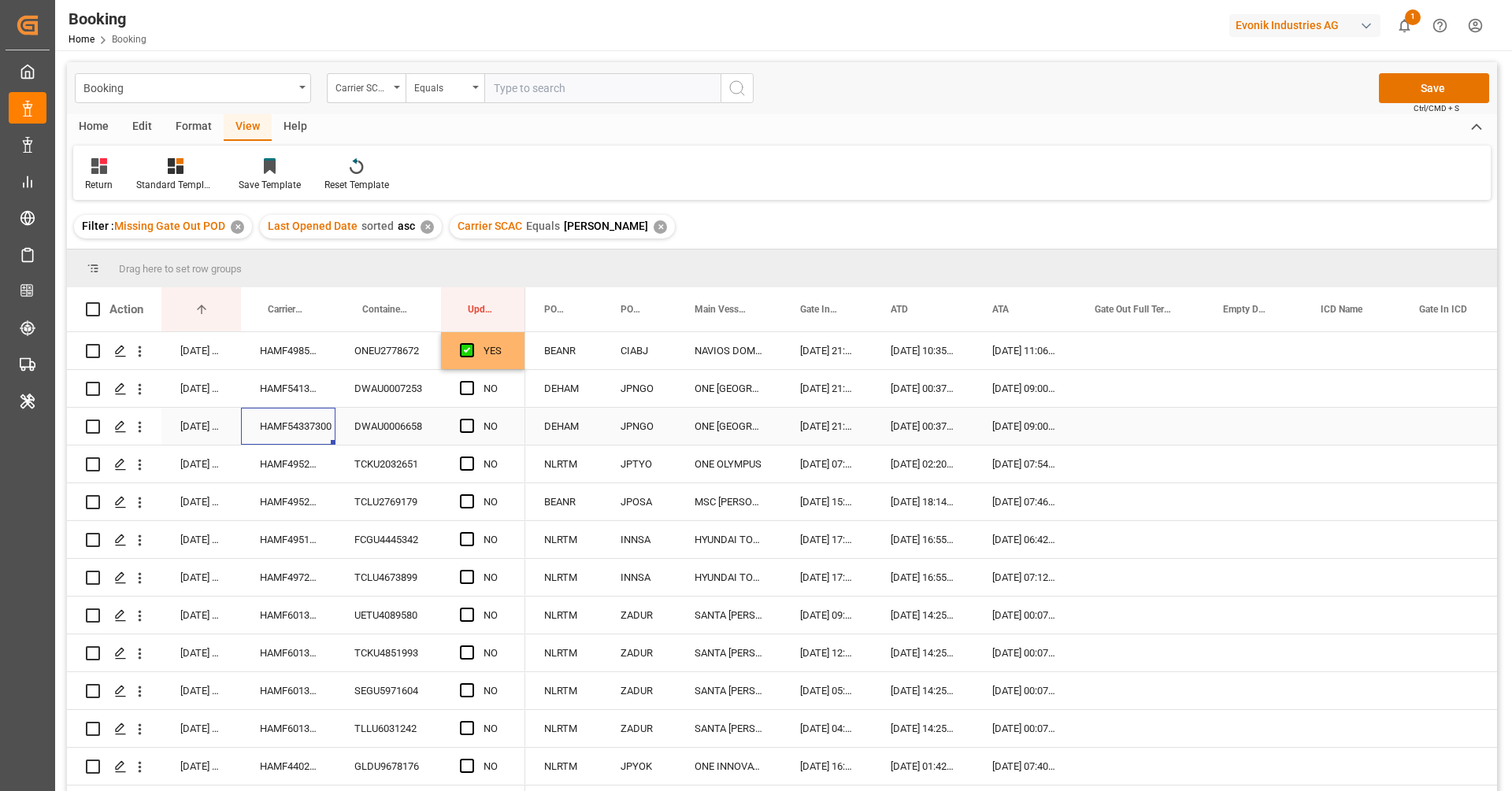
click at [310, 418] on div "HAMF54337300" at bounding box center [289, 426] width 95 height 37
click at [299, 396] on div "HAMF54137800" at bounding box center [289, 388] width 95 height 37
click at [470, 391] on span "Press SPACE to select this row." at bounding box center [467, 388] width 14 height 14
click at [472, 381] on input "Press SPACE to select this row." at bounding box center [472, 381] width 0 height 0
click at [305, 435] on div "HAMF54337300" at bounding box center [289, 426] width 95 height 37
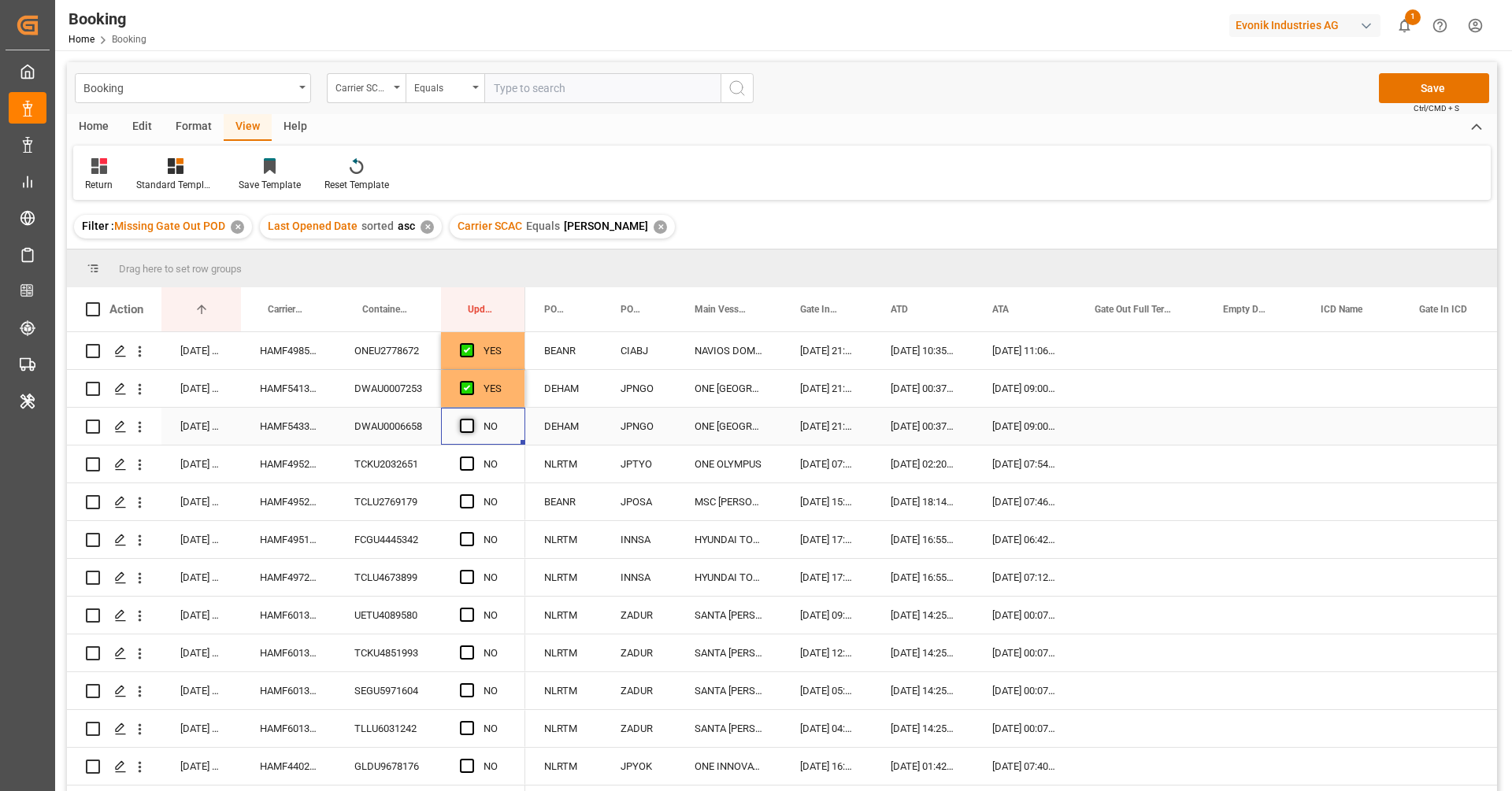
click at [471, 426] on span "Press SPACE to select this row." at bounding box center [467, 426] width 14 height 14
click at [472, 419] on input "Press SPACE to select this row." at bounding box center [472, 419] width 0 height 0
click at [285, 474] on div "HAMF49524500" at bounding box center [289, 464] width 95 height 37
click at [460, 470] on div "Press SPACE to select this row." at bounding box center [472, 465] width 24 height 37
click at [463, 464] on span "Press SPACE to select this row." at bounding box center [467, 464] width 14 height 14
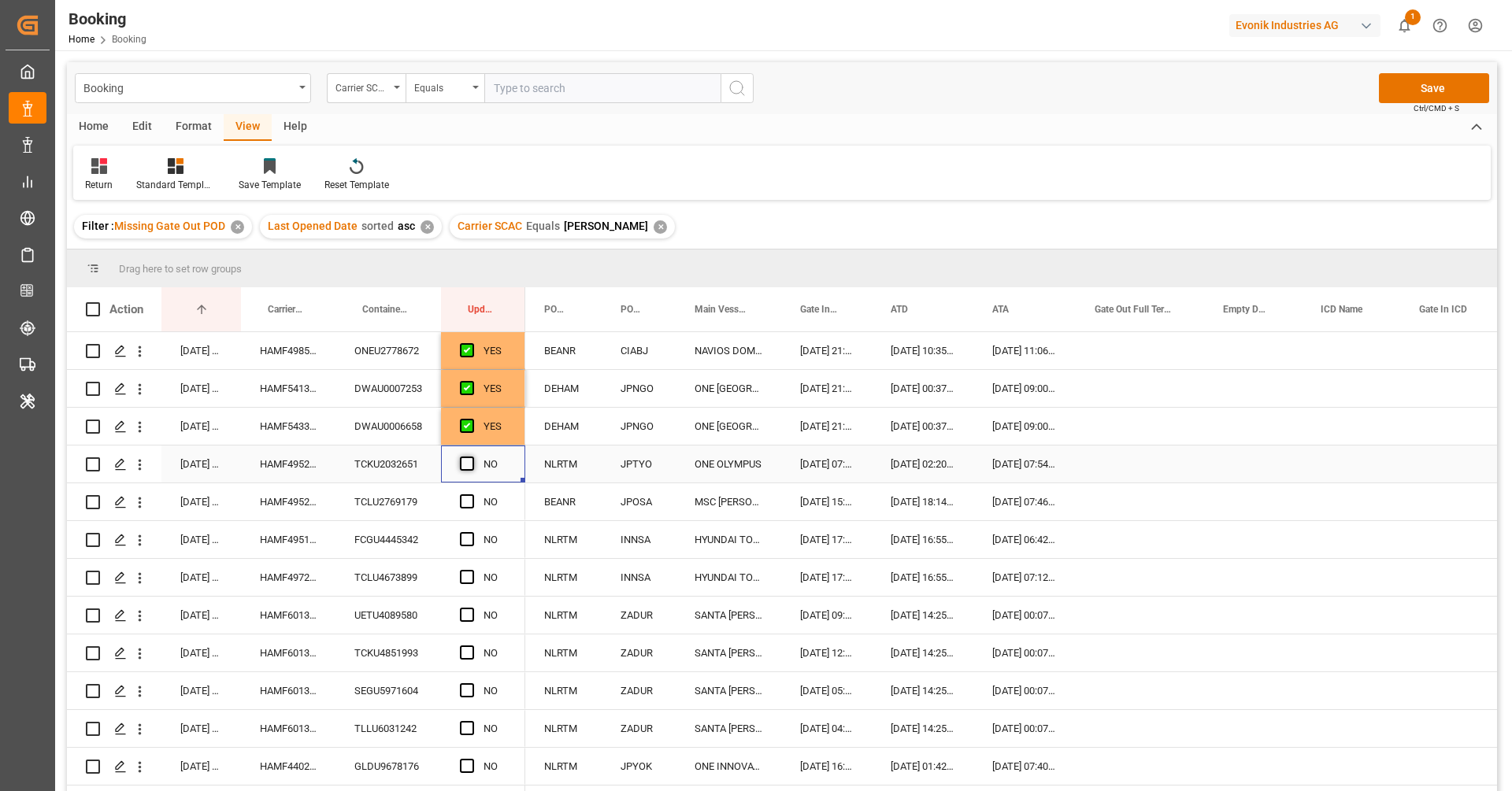
click at [472, 457] on input "Press SPACE to select this row." at bounding box center [472, 457] width 0 height 0
click at [285, 512] on div "HAMF49520800" at bounding box center [289, 501] width 95 height 37
click at [473, 496] on span "Press SPACE to select this row." at bounding box center [467, 501] width 14 height 14
click at [472, 494] on input "Press SPACE to select this row." at bounding box center [472, 494] width 0 height 0
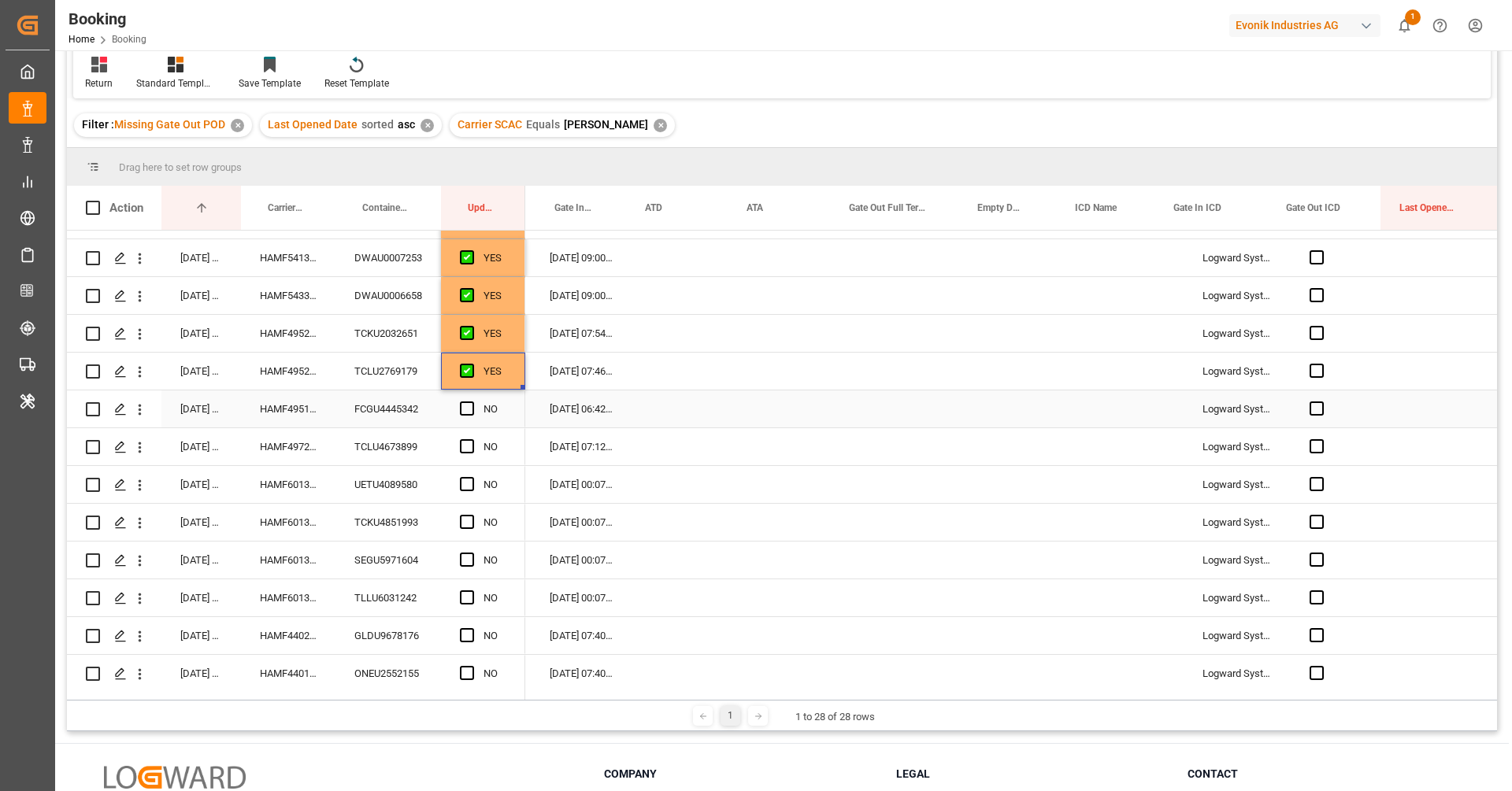
scroll to position [0, 0]
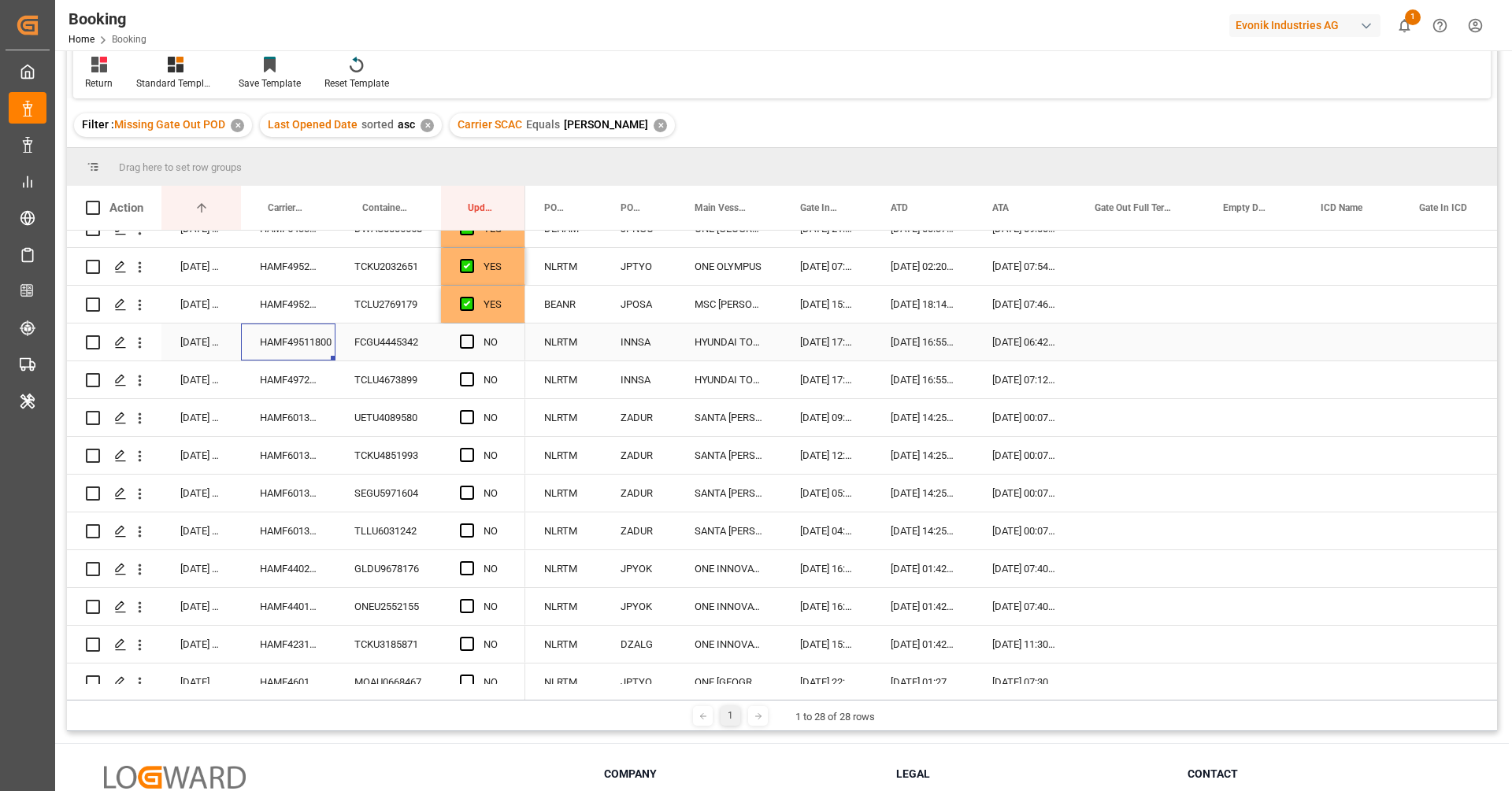
click at [267, 342] on div "HAMF49511800" at bounding box center [289, 341] width 95 height 37
click at [462, 340] on span "Press SPACE to select this row." at bounding box center [467, 341] width 14 height 14
click at [472, 334] on input "Press SPACE to select this row." at bounding box center [472, 334] width 0 height 0
click at [285, 388] on div "HAMF49720300" at bounding box center [289, 380] width 95 height 37
click at [466, 381] on span "Press SPACE to select this row." at bounding box center [467, 380] width 14 height 14
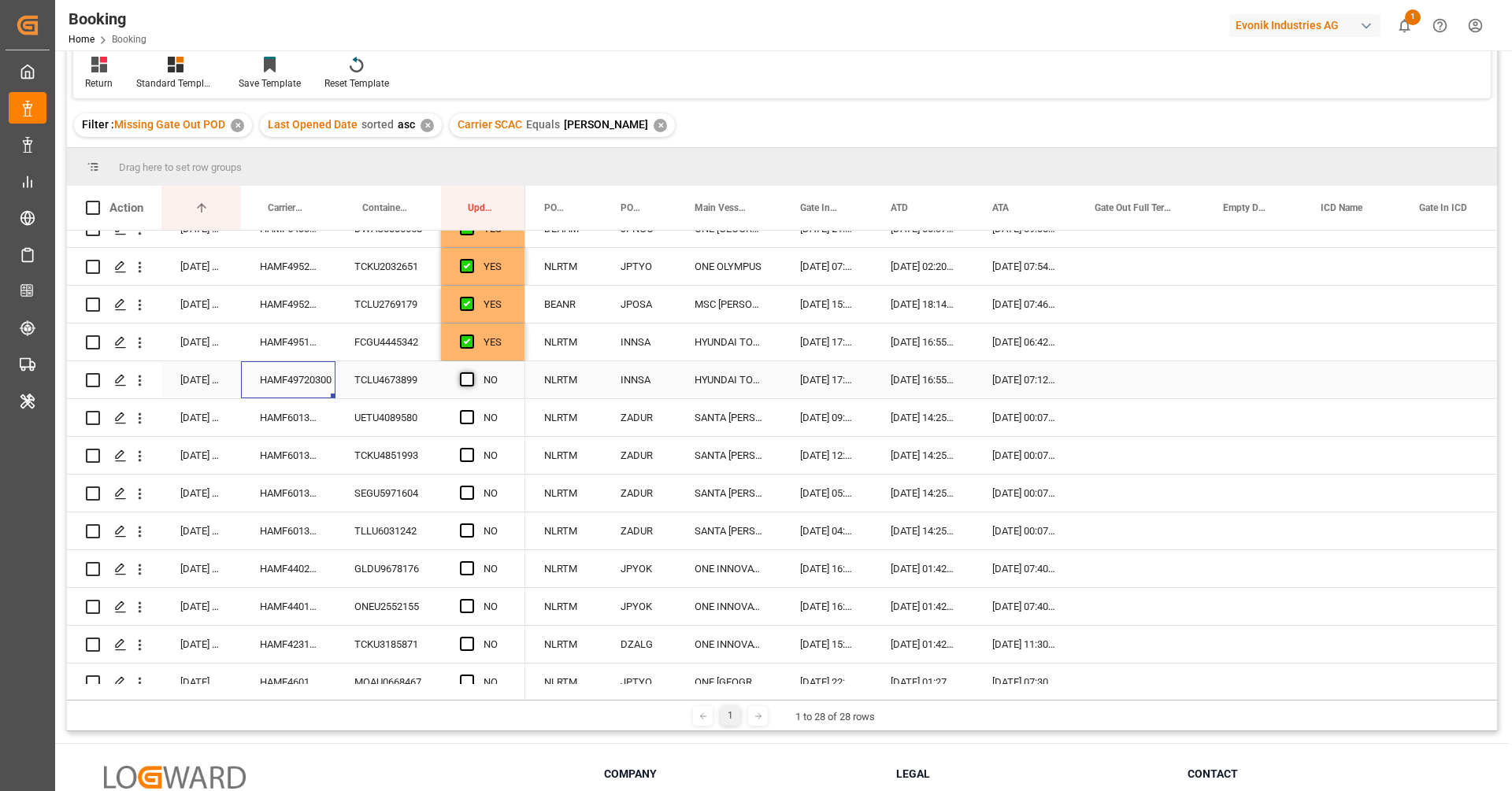
click at [472, 373] on input "Press SPACE to select this row." at bounding box center [472, 373] width 0 height 0
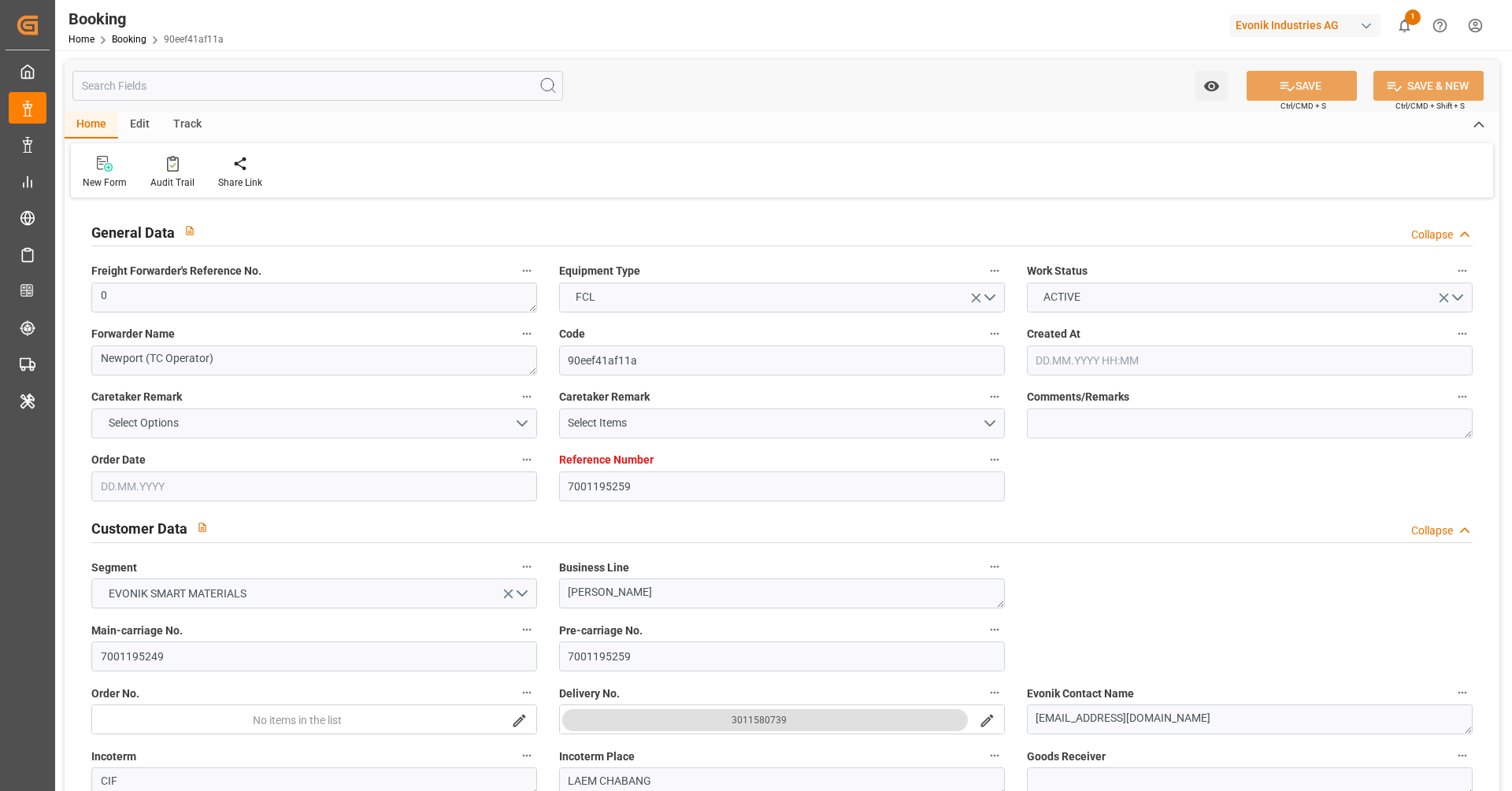
type input "7001195259"
type input "9778806"
type input "Maersk"
type input "Maersk Line AS"
type input "NLRTM"
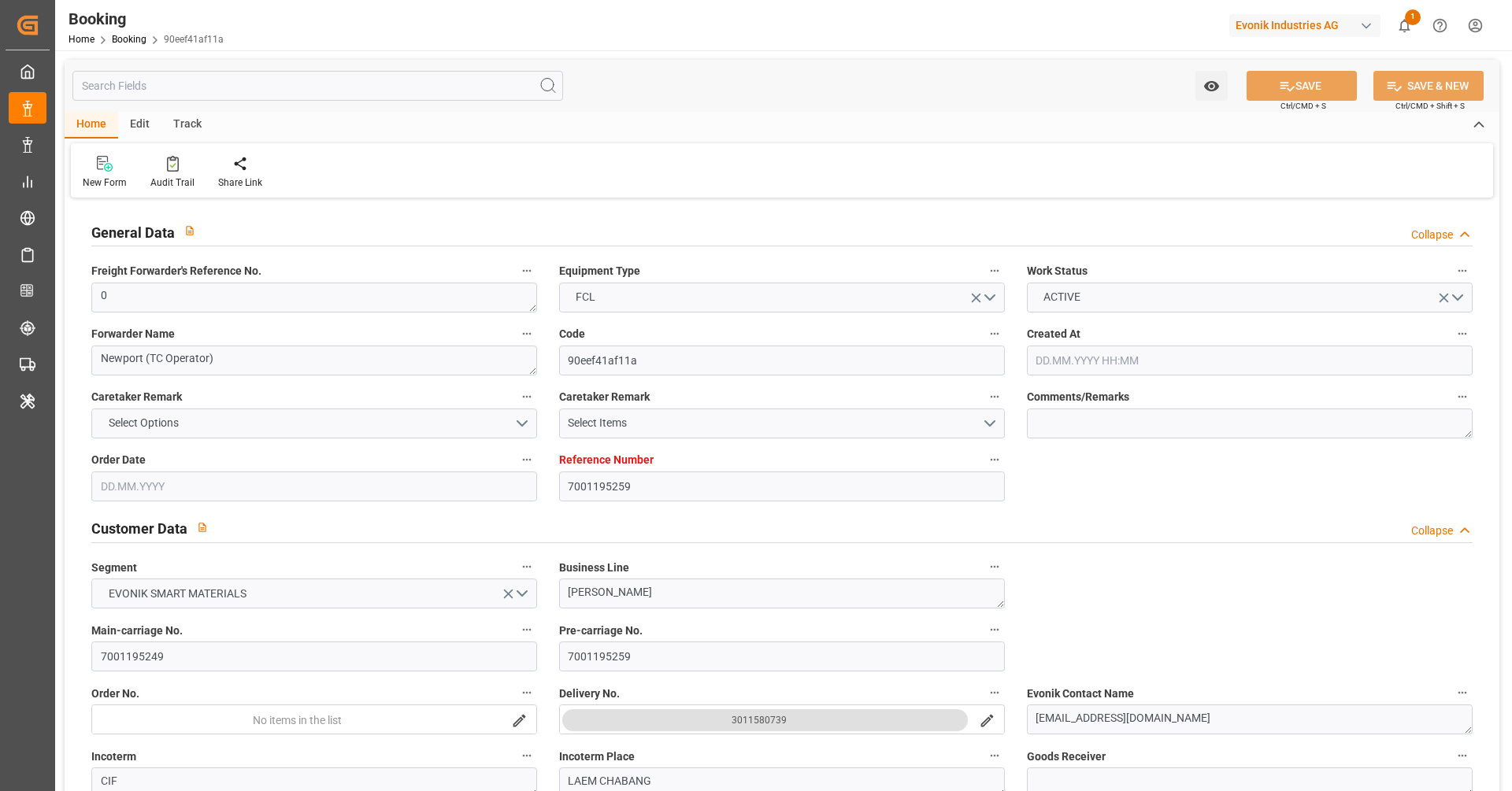
type input "THLCH"
type input "46"
type input "MYTPP"
type input "4"
type input "13.06.2025 13:00"
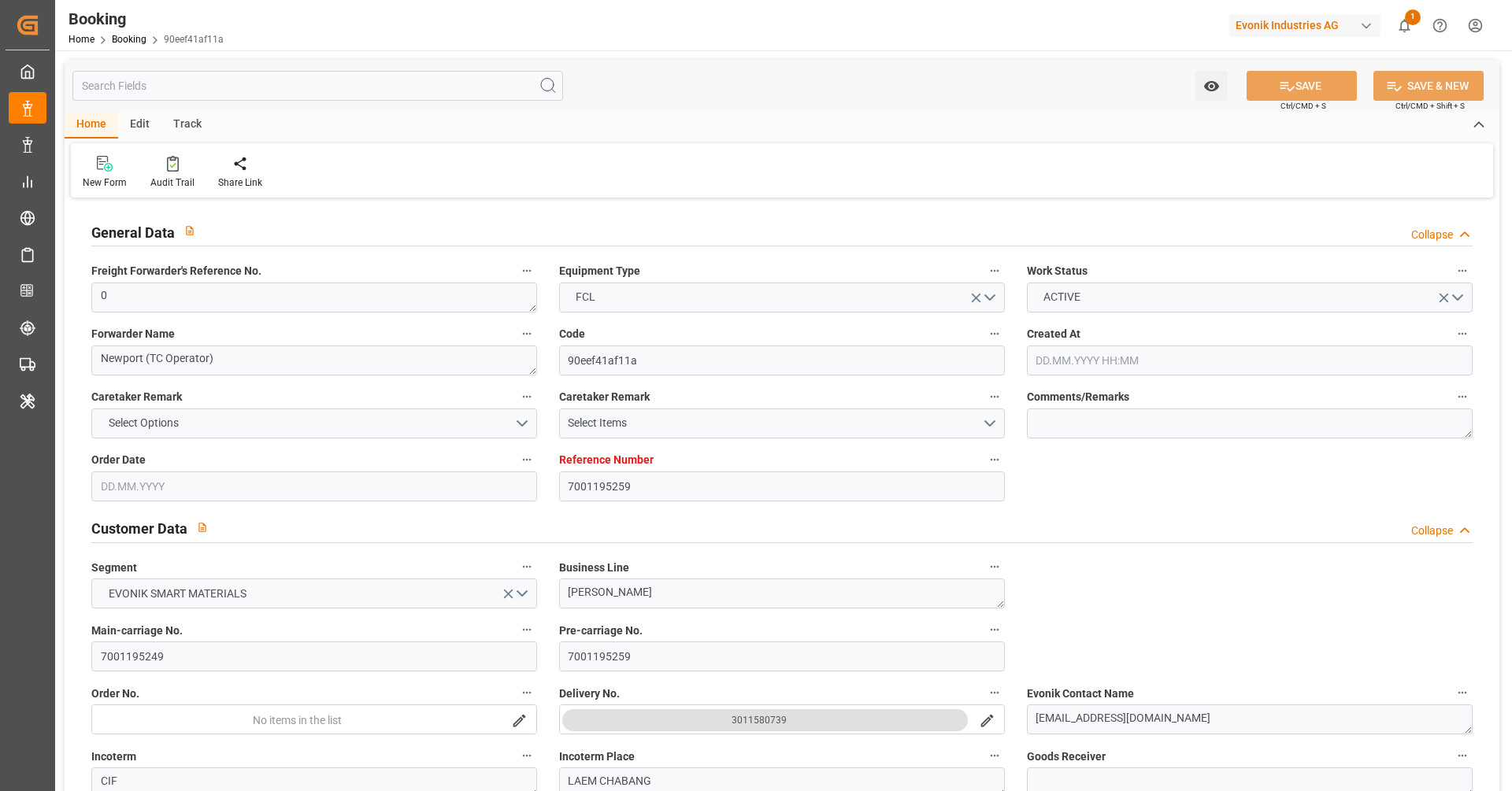
type input "13.06.2025"
type input "20.08.2025"
type input "27.06.2025"
type input "30.06.2025 00:00"
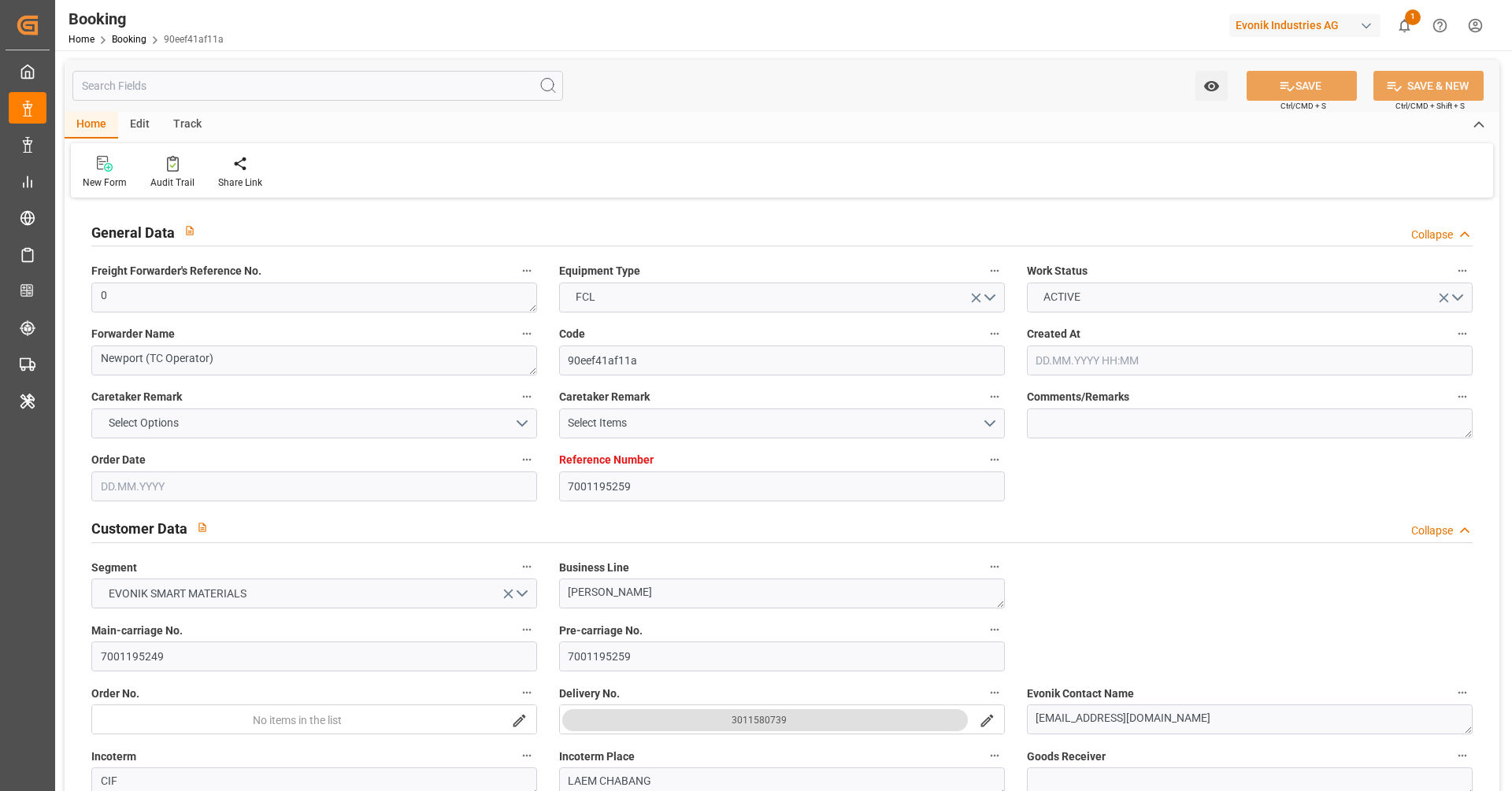
type input "30.06.2025 00:00"
type input "15.08.2025 00:00"
type input "03.08.2025 00:00"
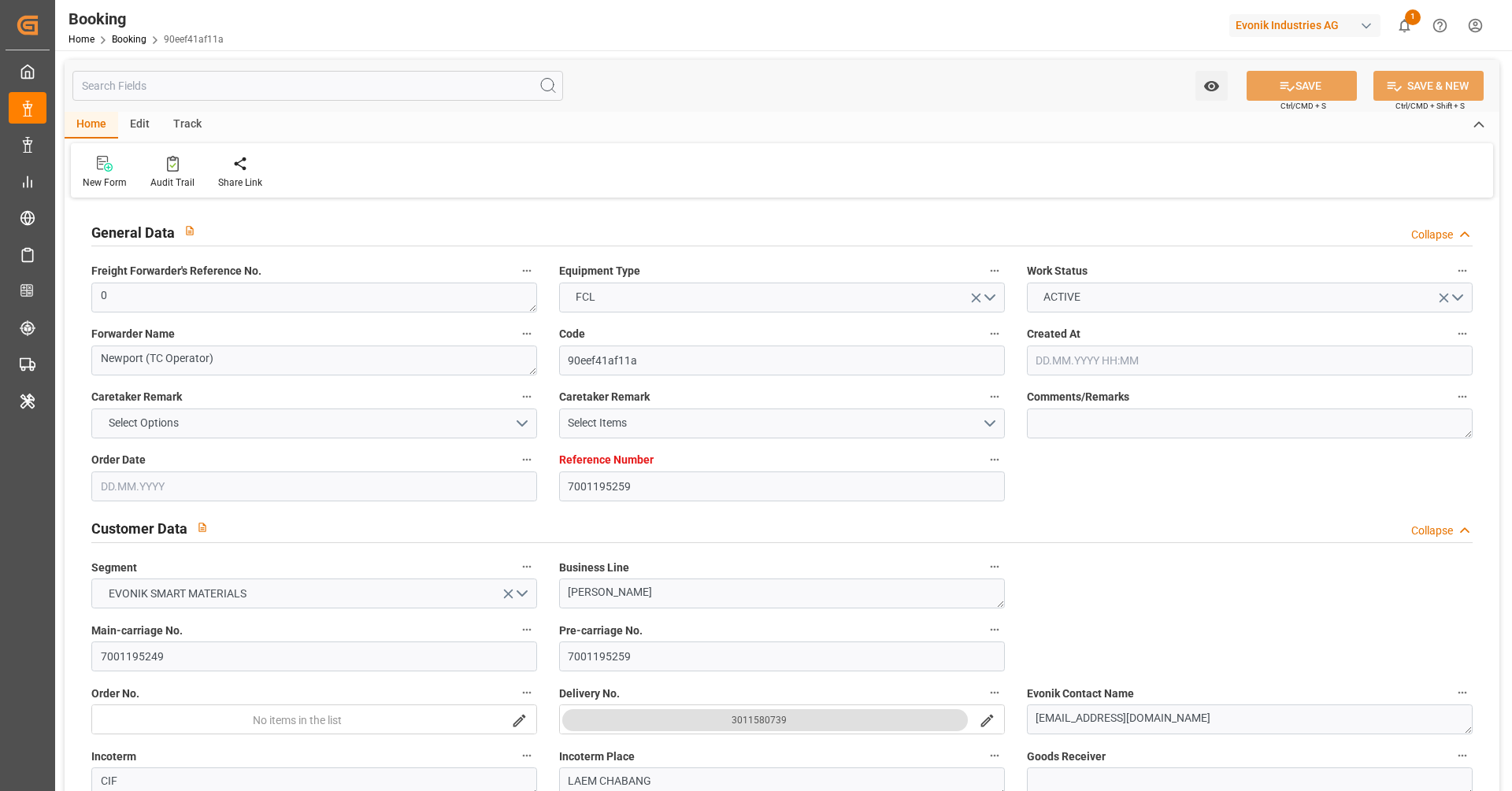
type input "03.08.2025 00:00"
type input "07.08.2025 00:00"
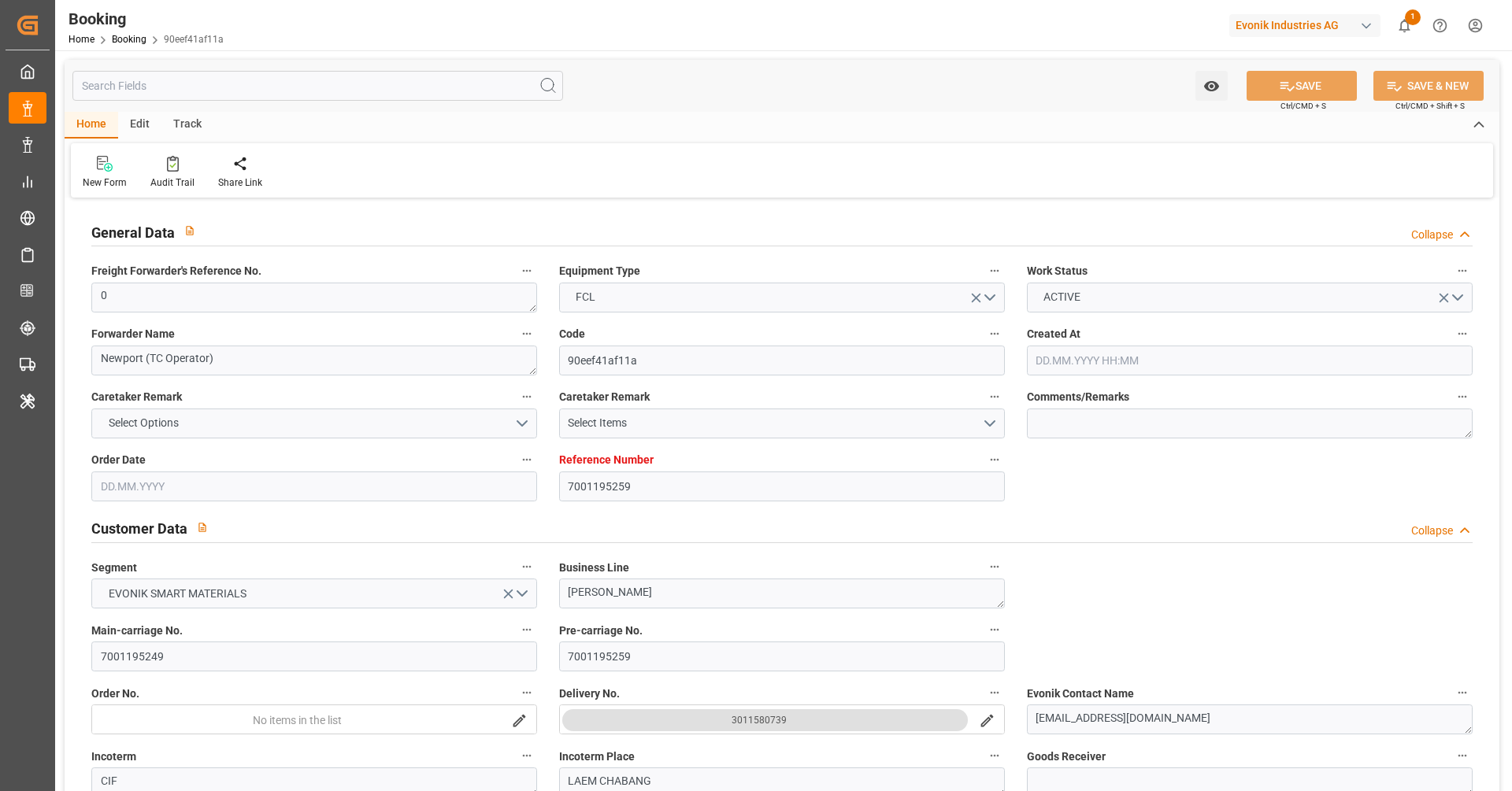
type input "26.06.2025"
type input "18.08.2025 08:15"
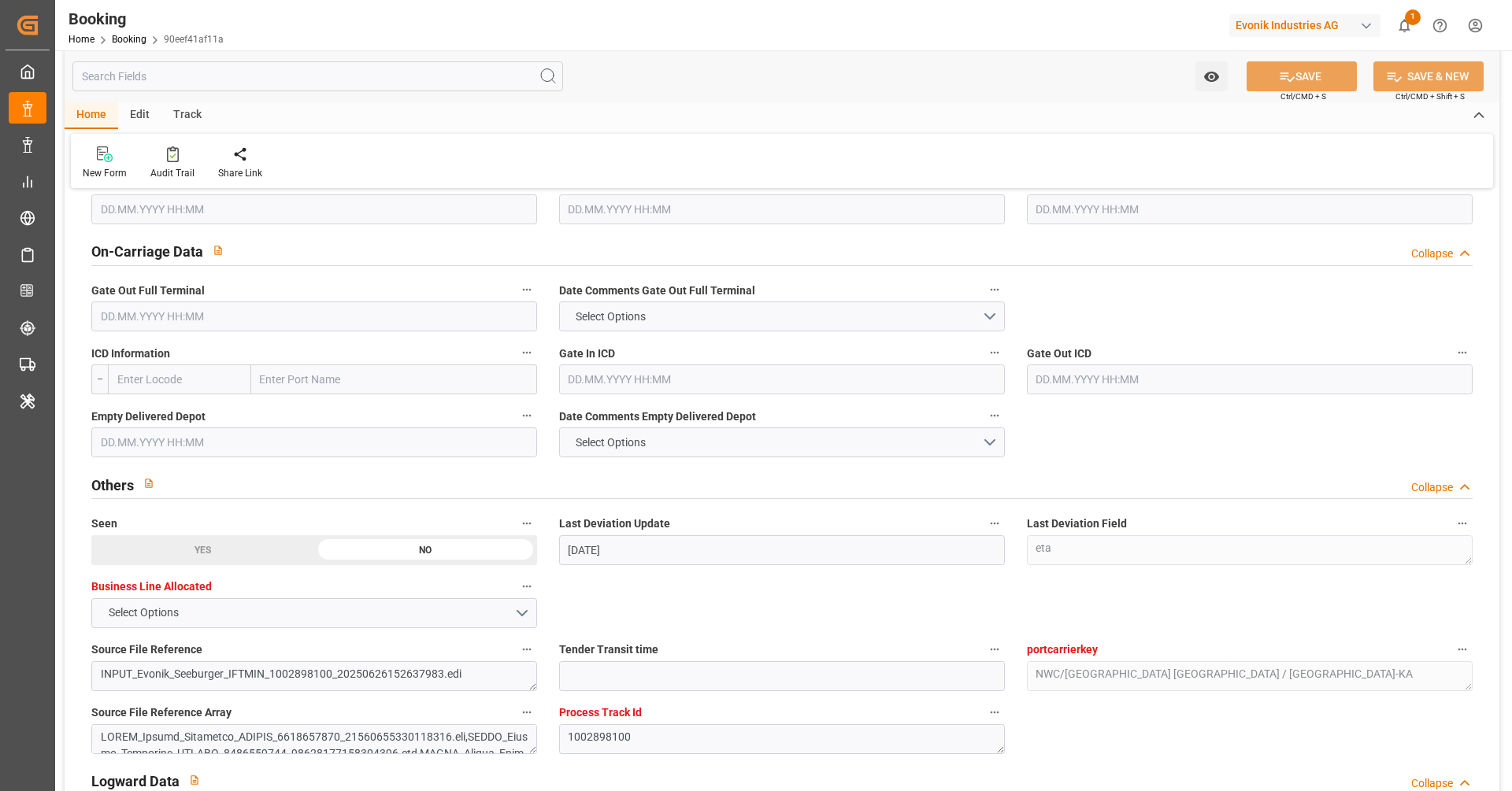
scroll to position [2906, 0]
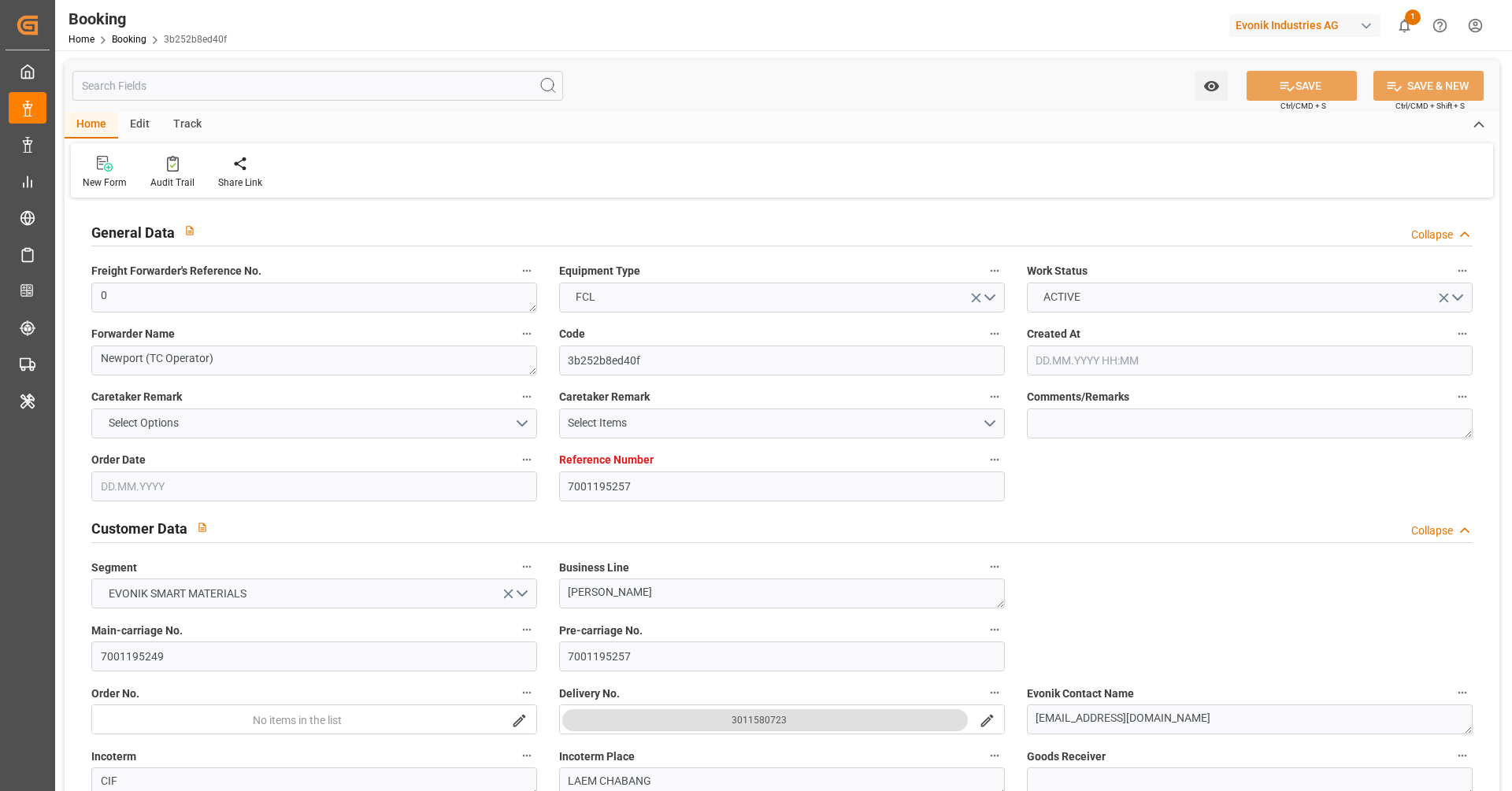
type input "7001195257"
type input "9778806"
type input "Maersk"
type input "Maersk Line AS"
type input "NLRTM"
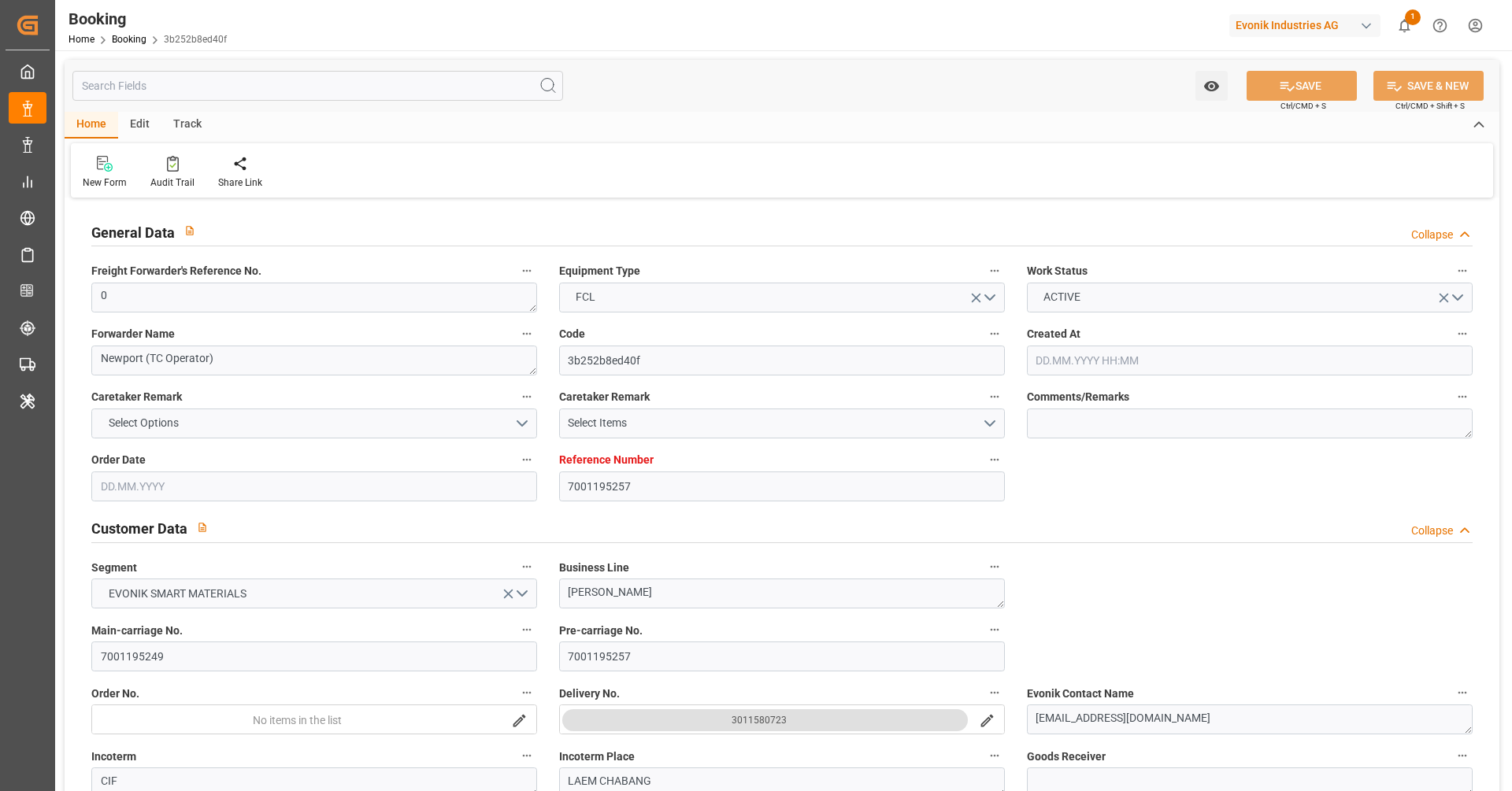
type input "THLCH"
type input "46"
type input "MYTPP"
type input "4"
type input "13.06.2025 13:00"
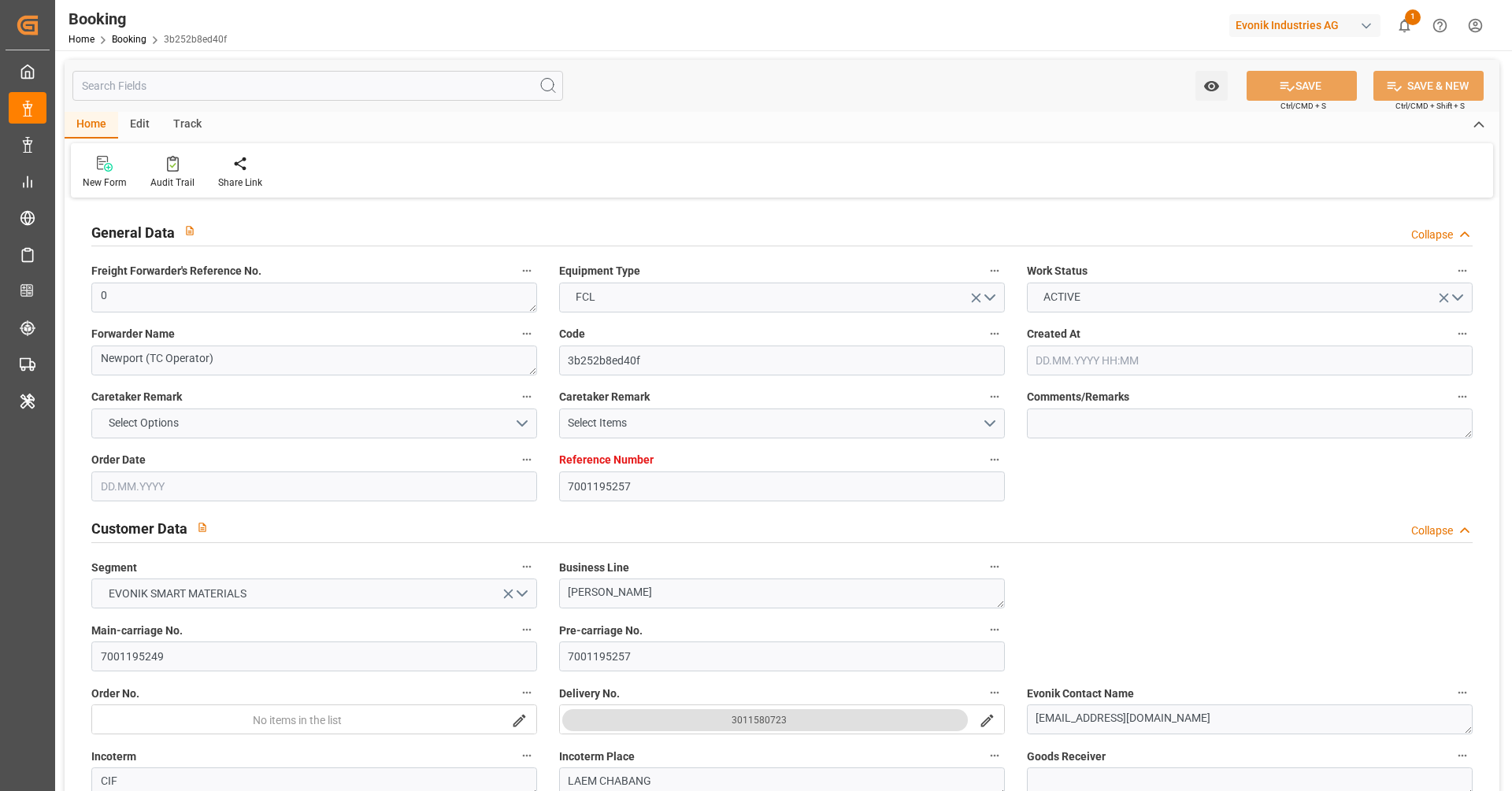
type input "13.06.2025"
type input "20.08.2025"
type input "27.06.2025"
type input "30.06.2025 00:00"
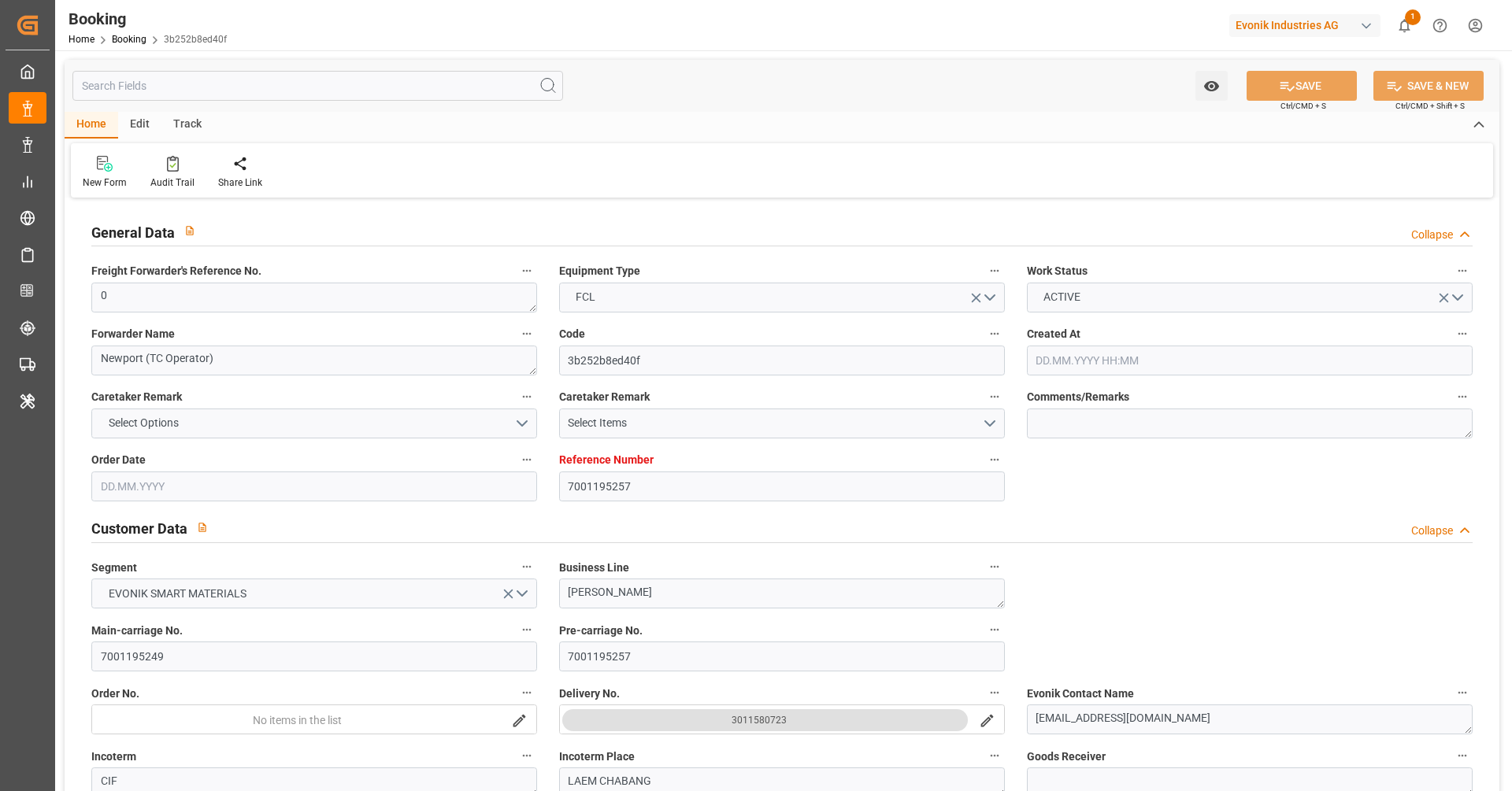
type input "30.06.2025 00:00"
type input "15.08.2025 00:00"
type input "03.08.2025 00:00"
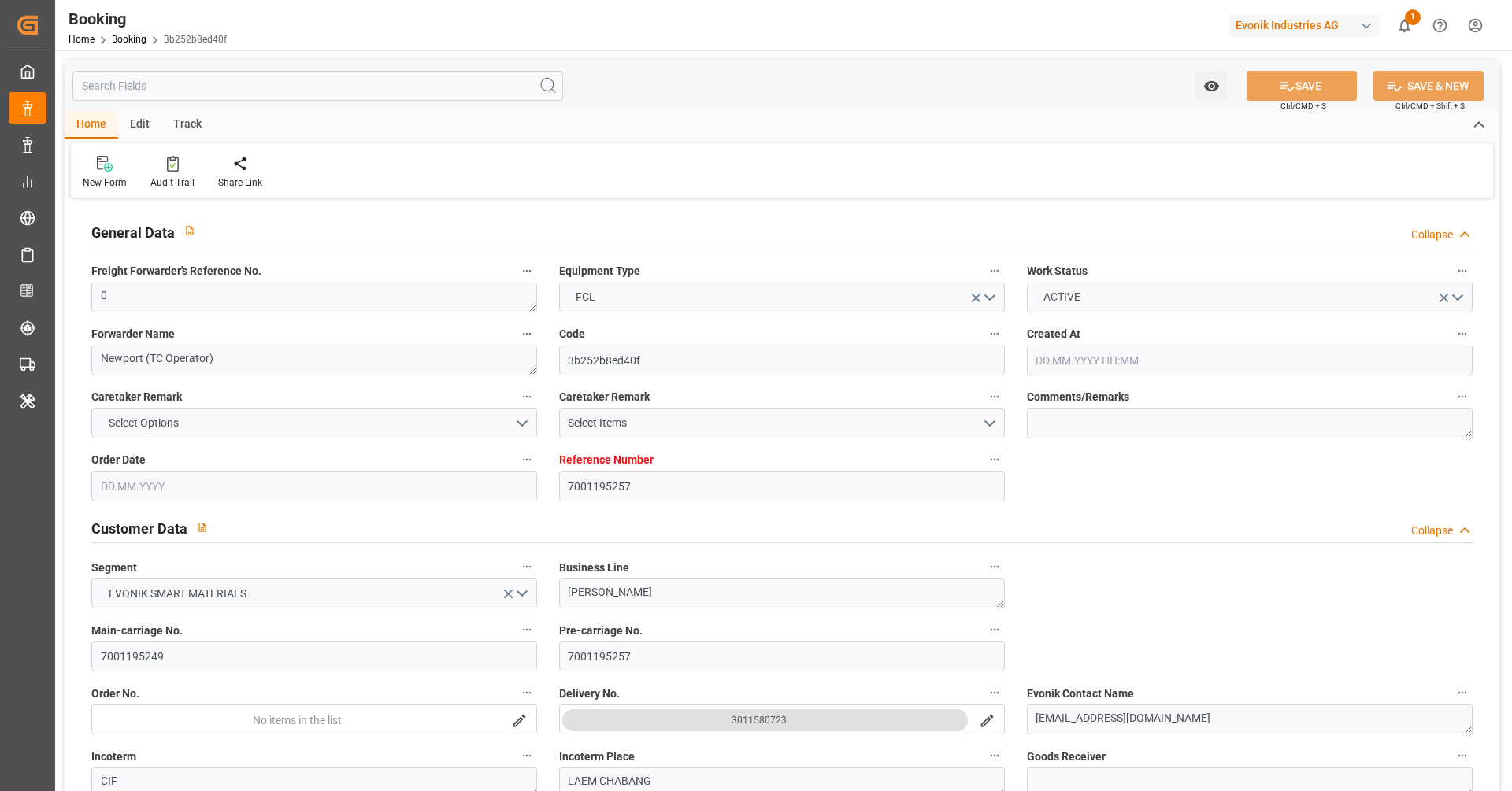
type input "03.08.2025 00:00"
type input "07.08.2025 00:00"
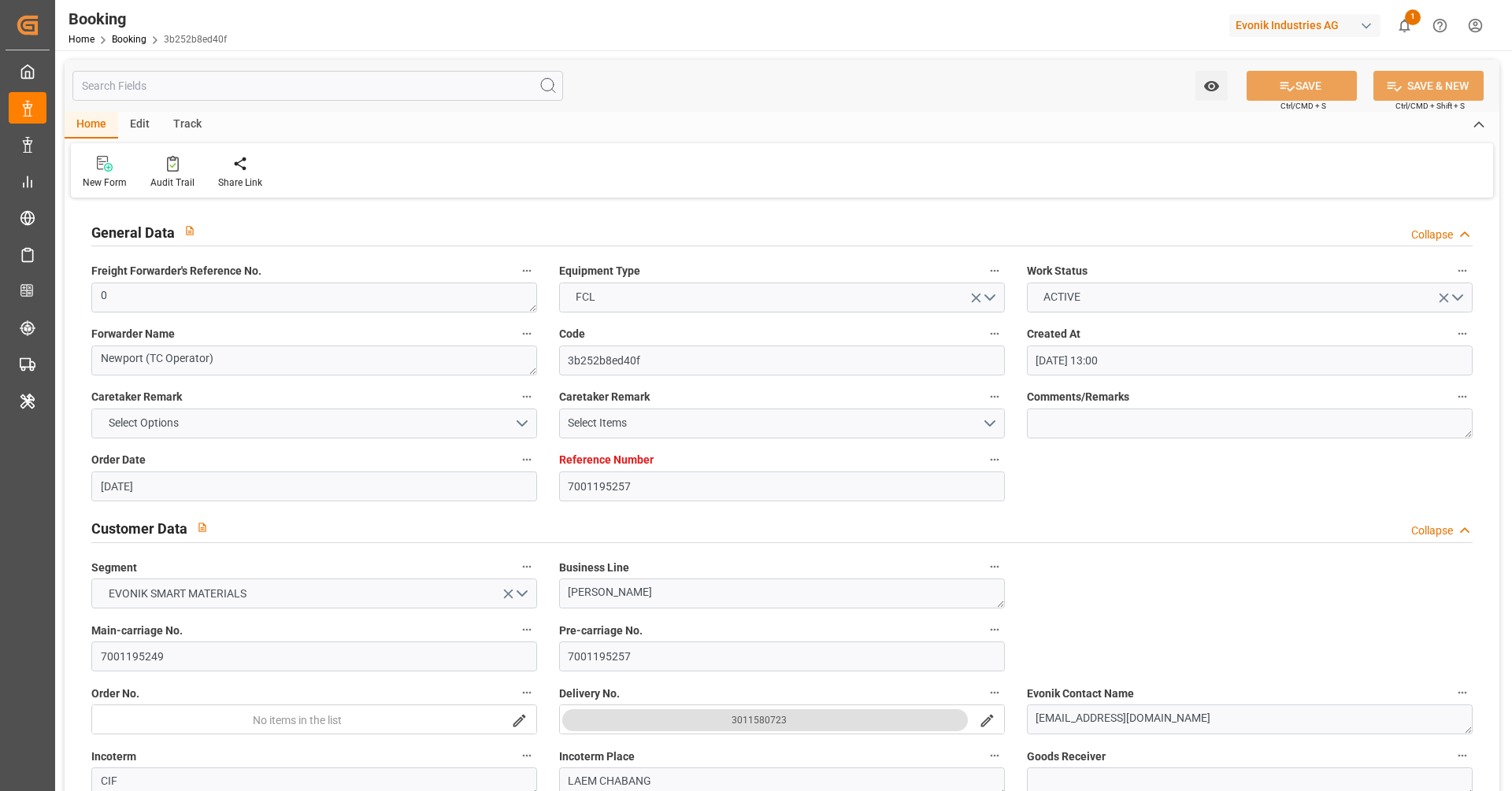
type input "26.06.2025"
type input "18.08.2025 08:16"
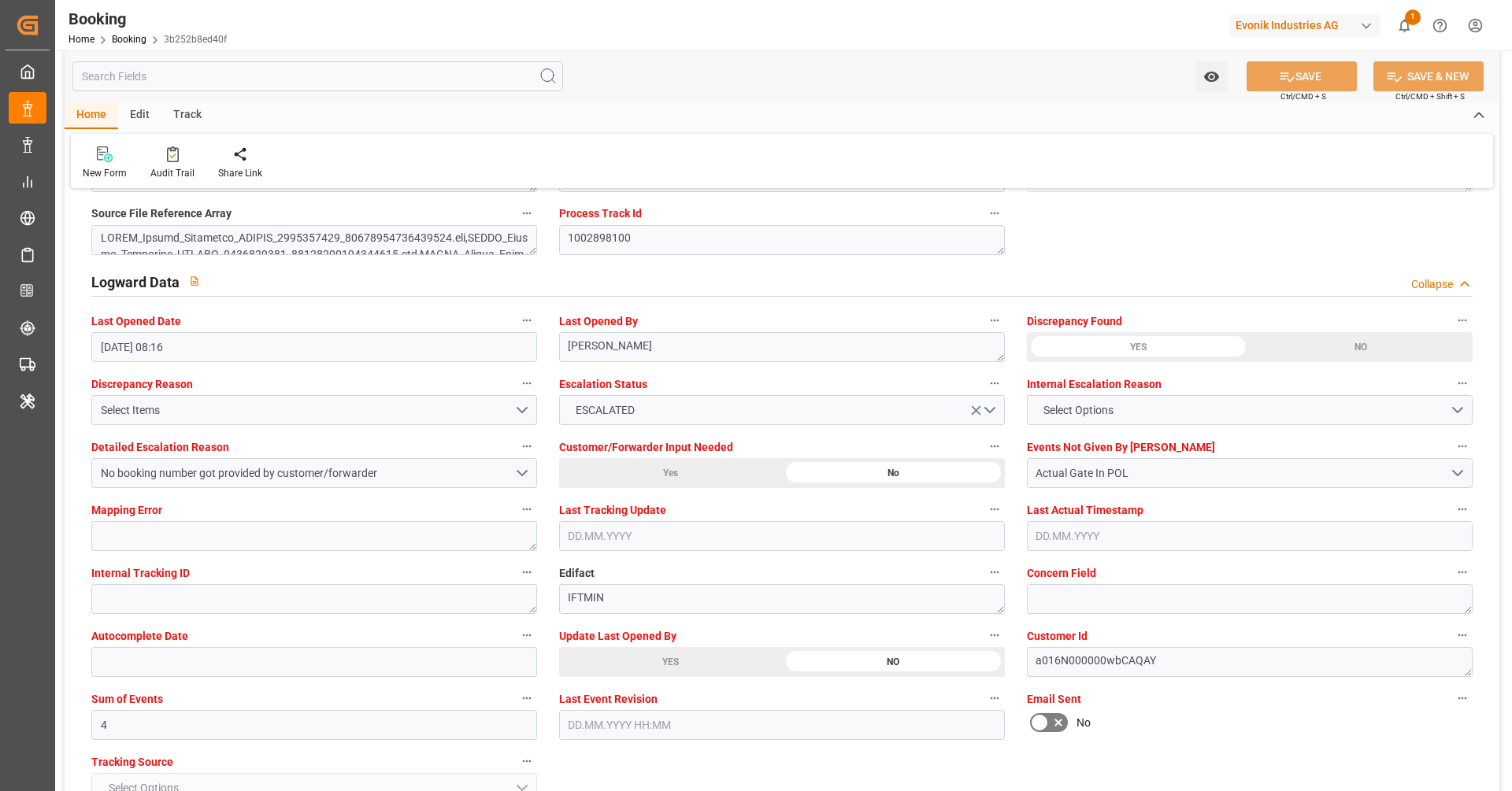
scroll to position [3209, 0]
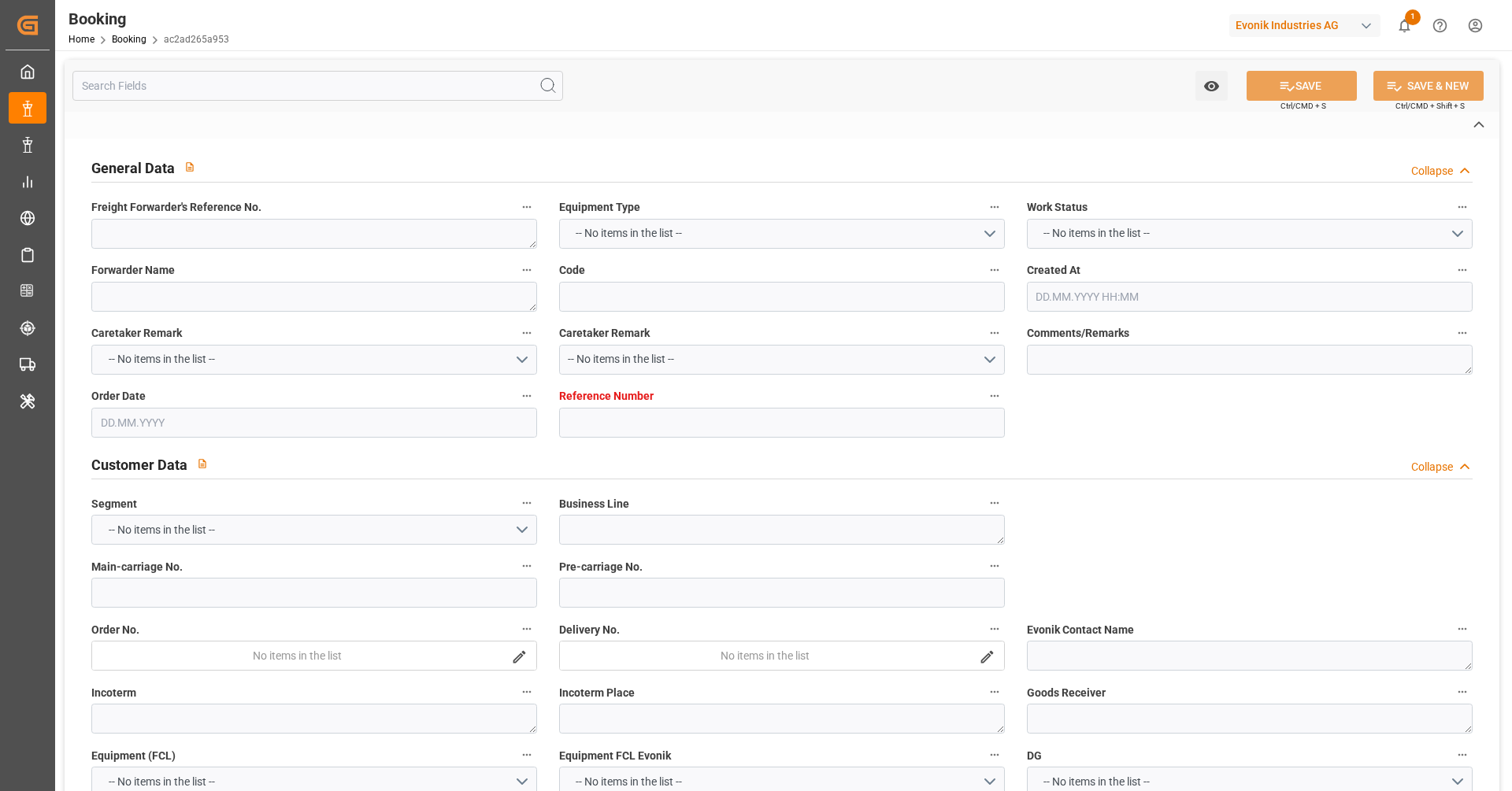
type textarea "250708611054"
type textarea "Leschaco Bremen"
type input "ac2ad265a953"
type input "7001223853"
type textarea "AT-CL"
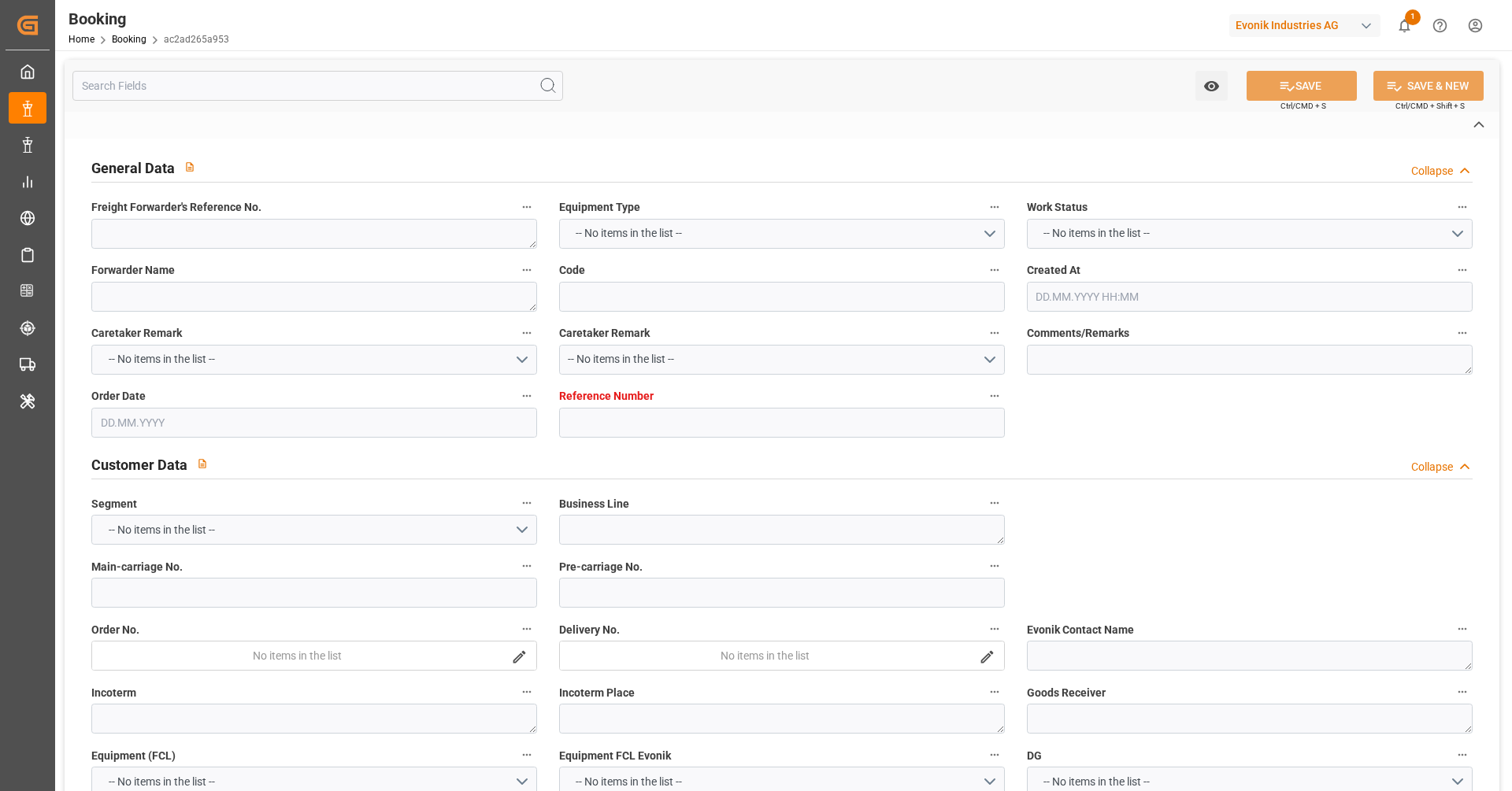
type input "7001223802"
type textarea "[EMAIL_ADDRESS][PERSON_NAME][DOMAIN_NAME]"
type textarea "CIP"
type textarea "[PERSON_NAME], AL"
type textarea "8"
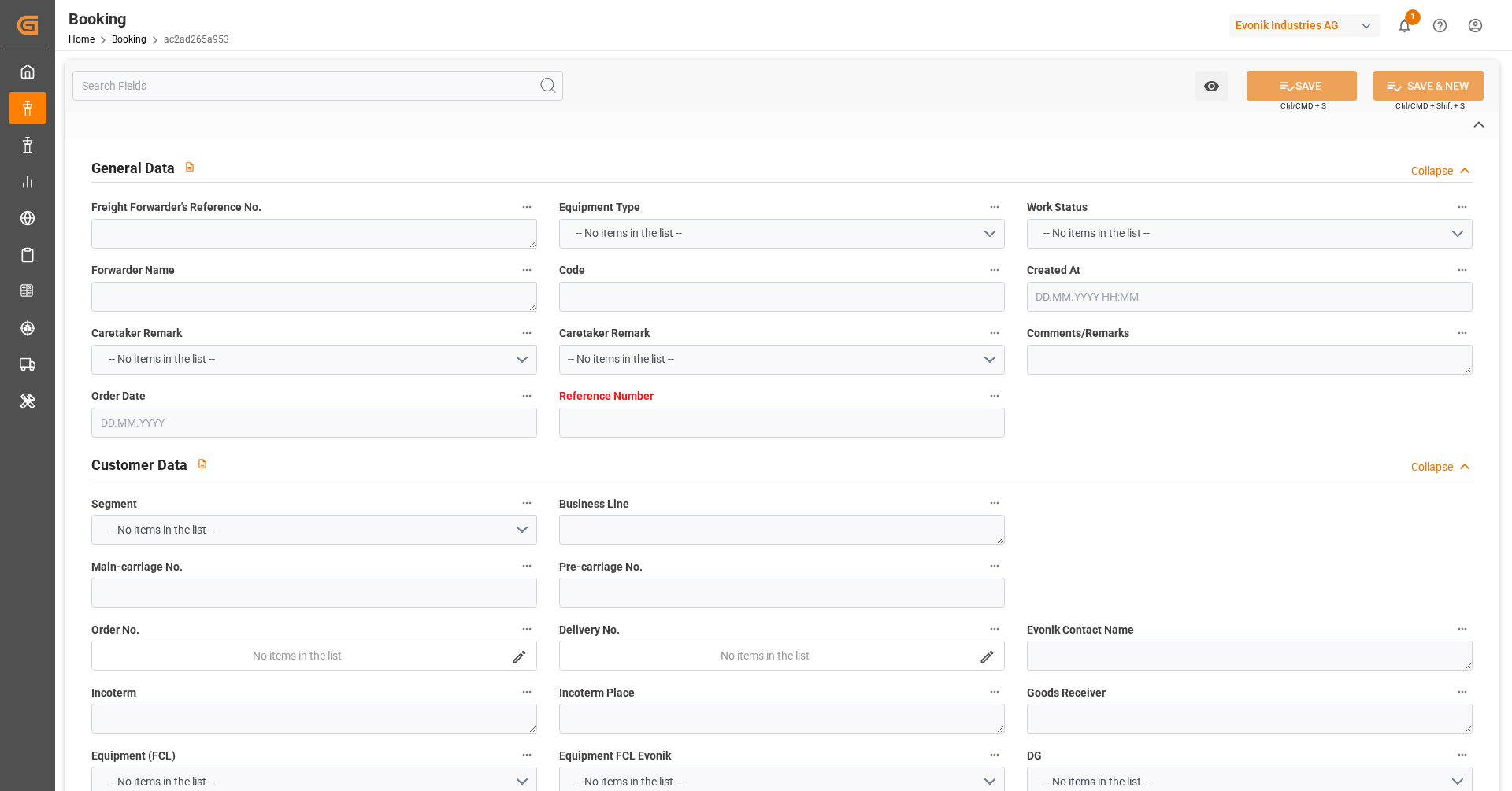
type textarea "Marl"
type textarea "MSBU3244934"
type input "[PERSON_NAME]"
type input "MSCU"
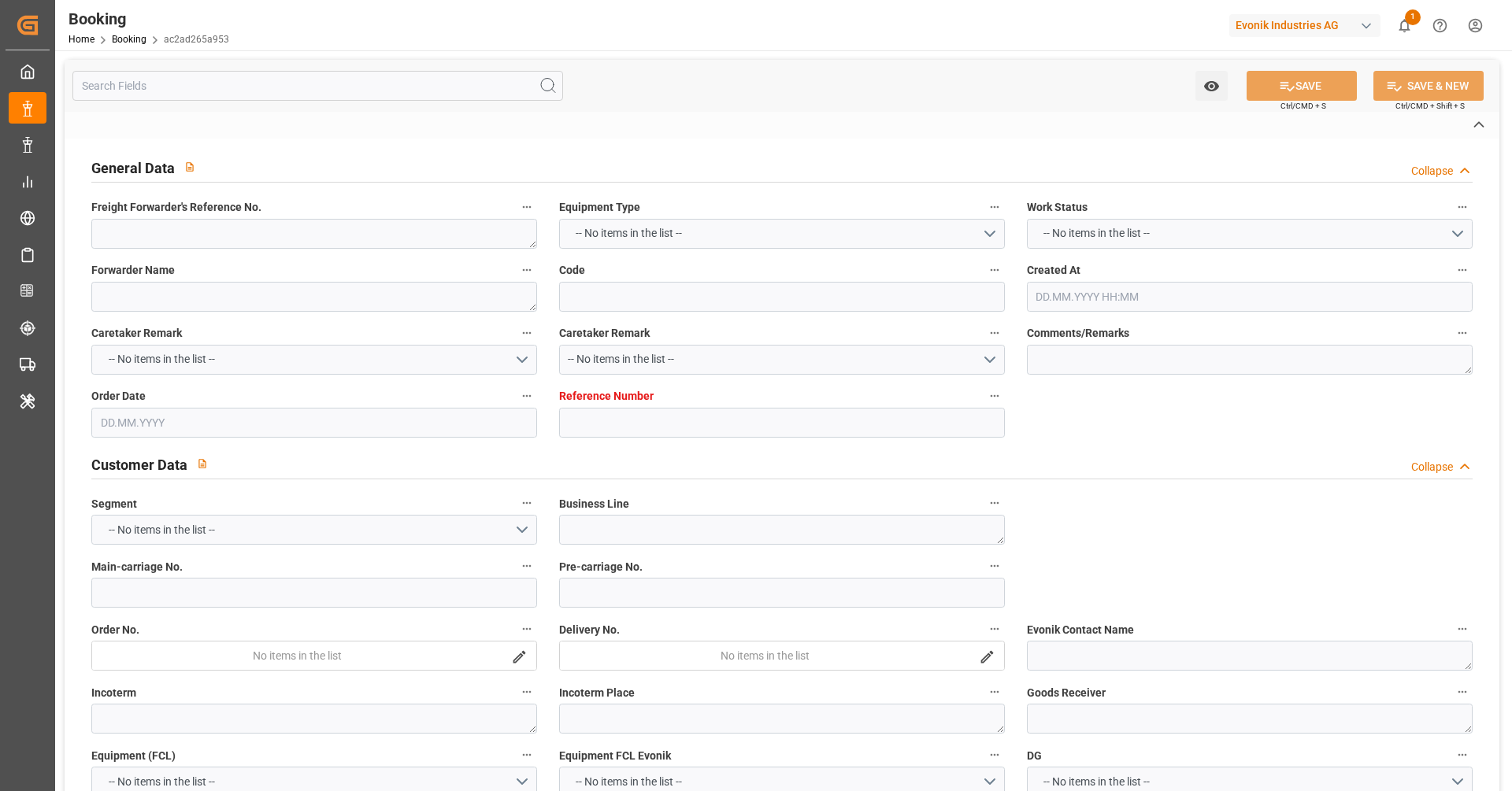
type textarea "459IHA1405252"
type input "[GEOGRAPHIC_DATA]"
type input "Mobile"
type textarea "vesselName"
type textarea "INPUT_Evonik_Seeburger_IFTSTA_1002997571_20250728143508070.edi"
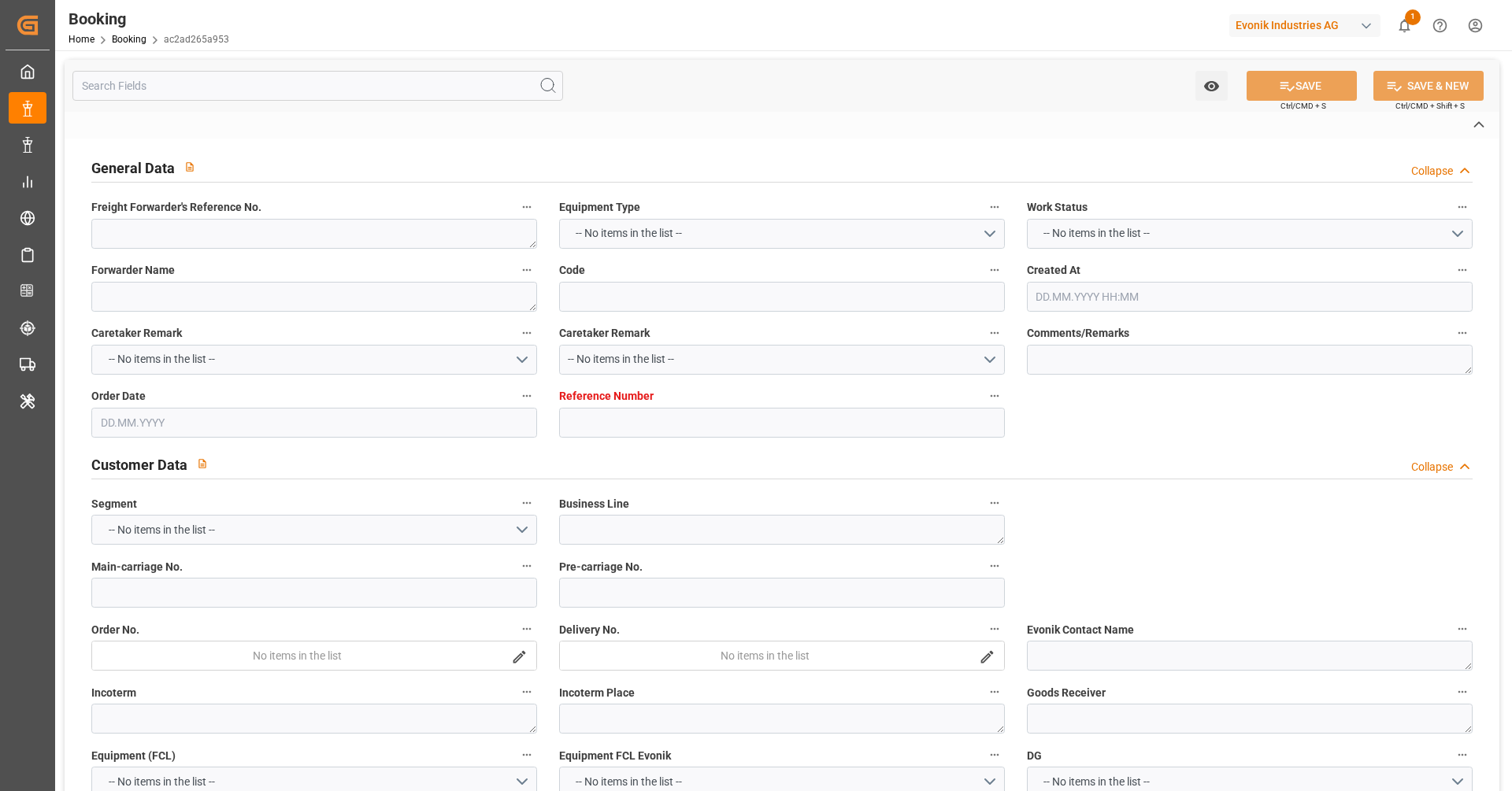
type textarea "NWC/[GEOGRAPHIC_DATA] [GEOGRAPHIC_DATA] Continent / [GEOGRAPHIC_DATA]-CL"
type textarea "INPUT_Evonik_Seeburger_IFTMIN_1002960257_20250716102138882.edi,INPUT_Evonik_See…"
type textarea "1002997571"
type textarea "Logward System"
type textarea "businessDivision-businessLine-"
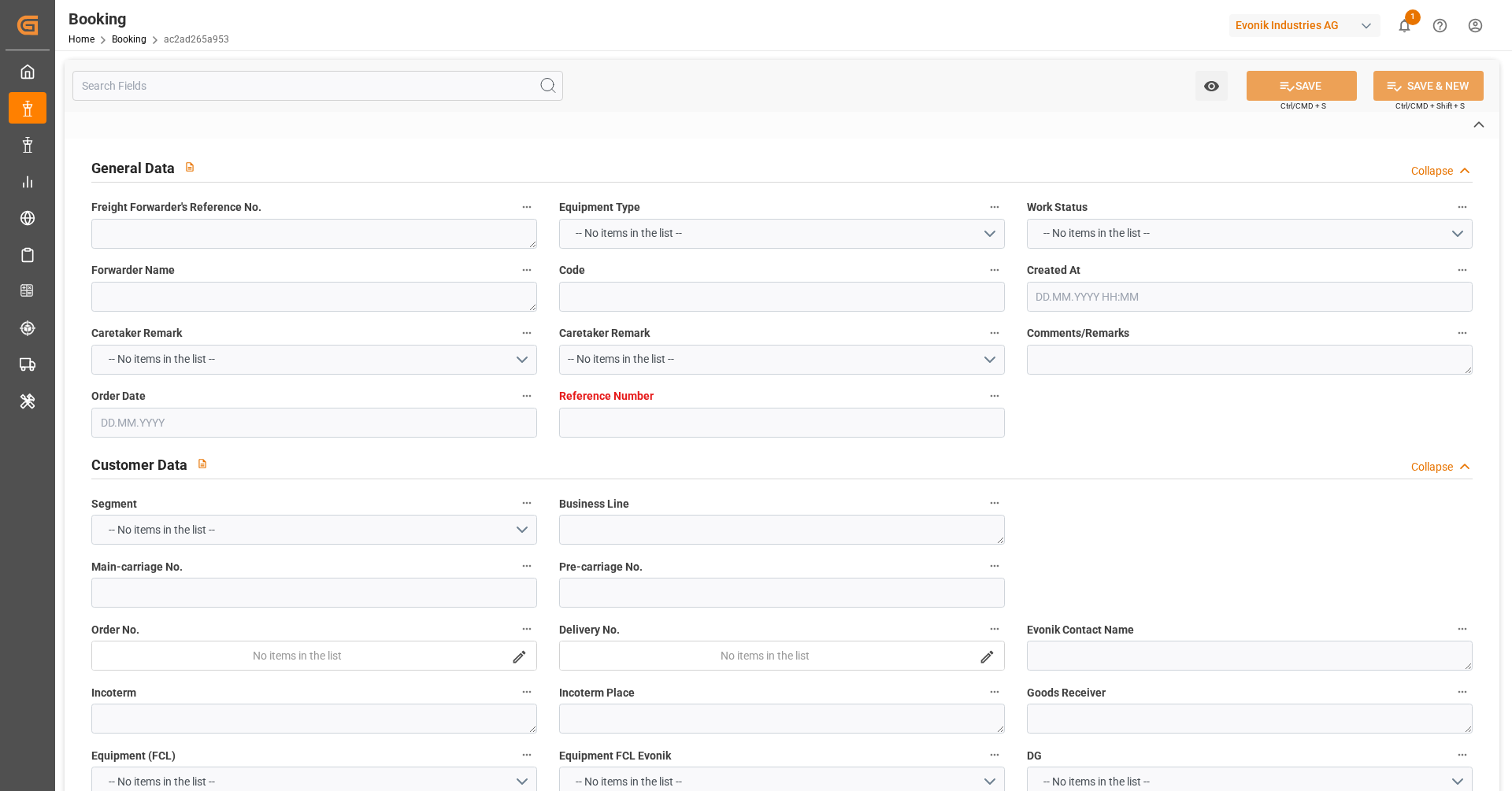
type textarea "IFTSTA"
type textarea "a011t00000LcJC5AAN"
type textarea "No"
type input "[GEOGRAPHIC_DATA]"
type input "MOBILE"
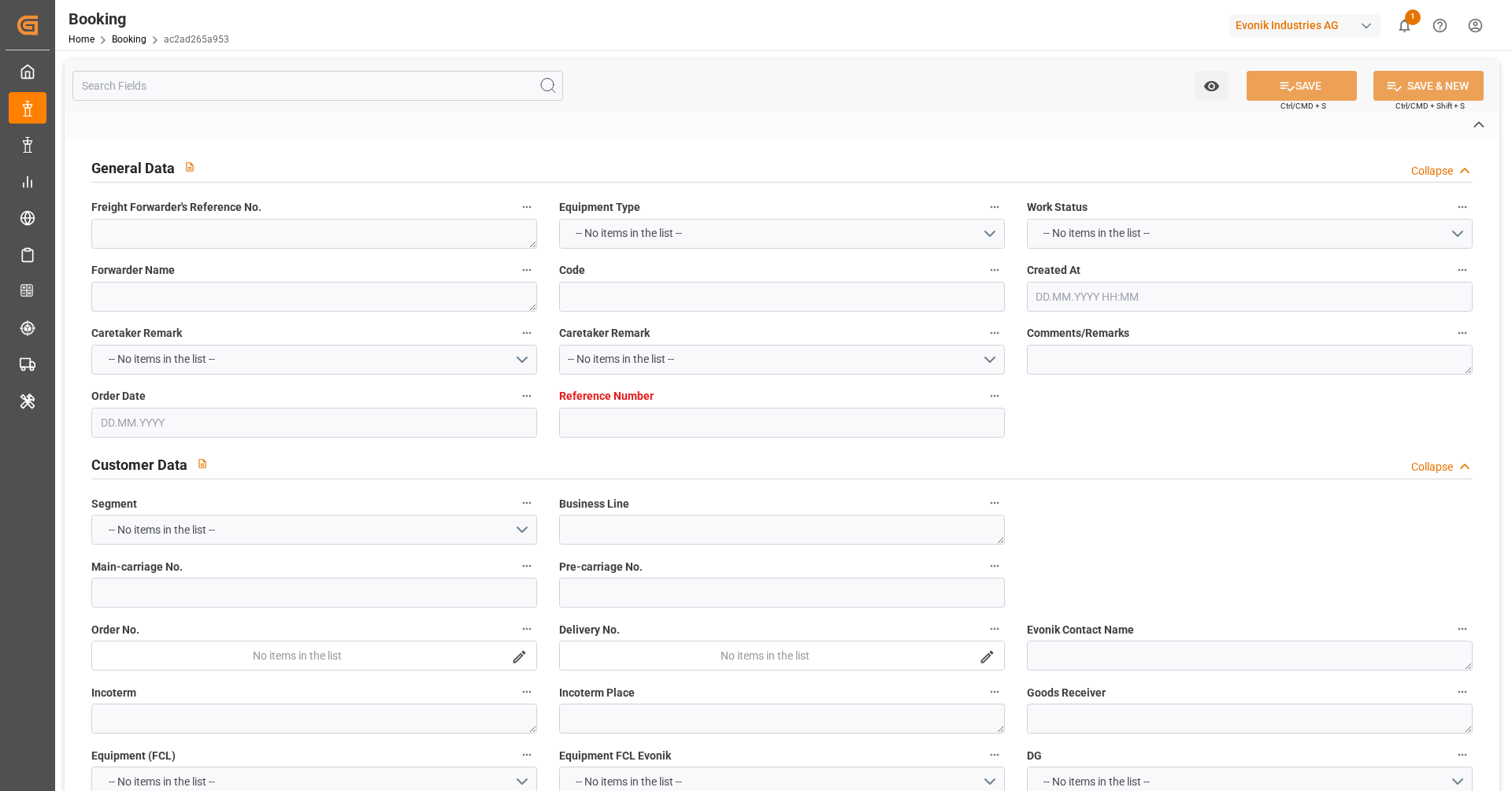
type input "[GEOGRAPHIC_DATA]"
type input "DE"
type input "TRUCK"
type input "NH531A"
type input "VESSEL"
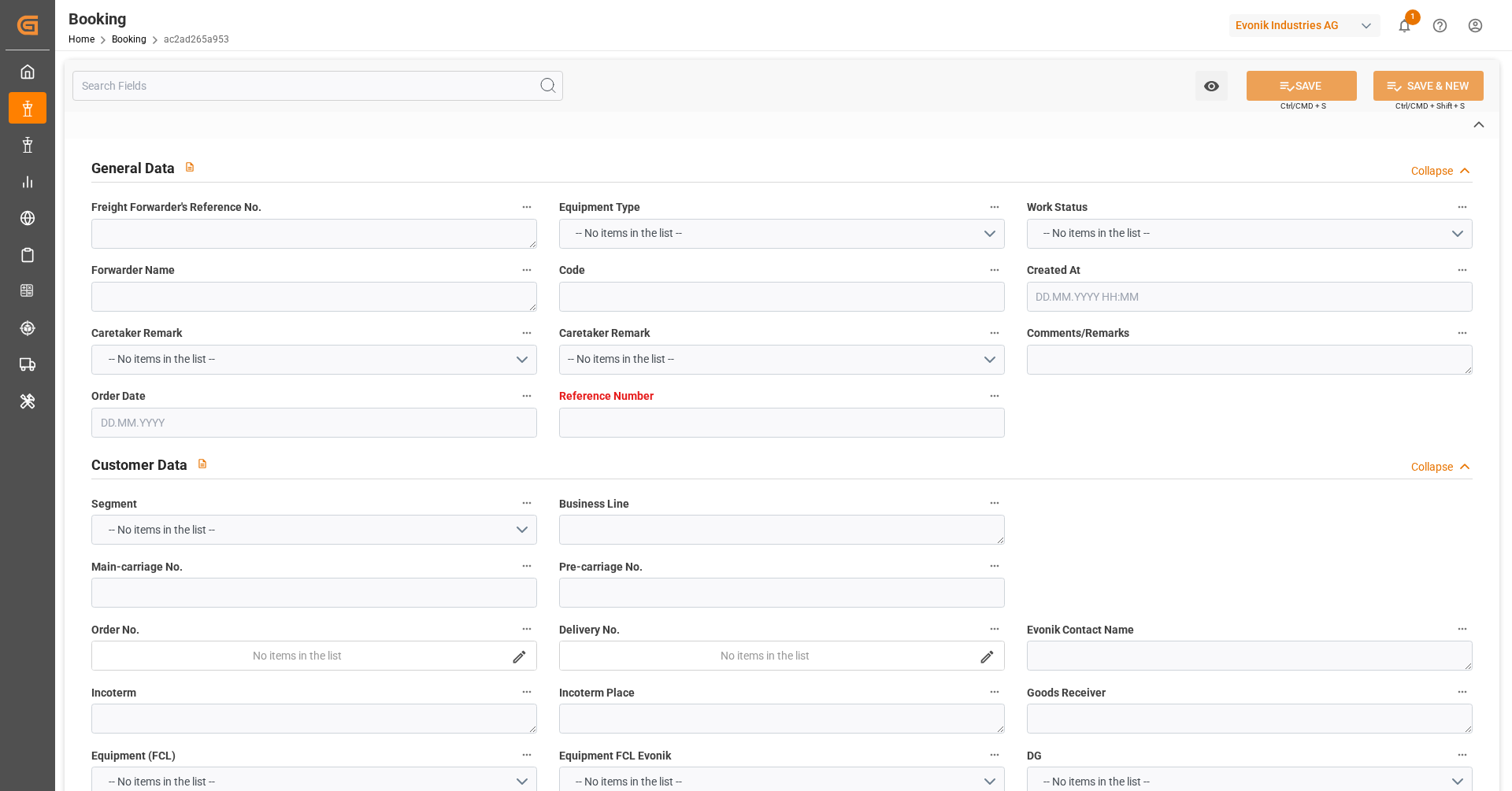
type input "[PERSON_NAME]"
type input "TRUCK"
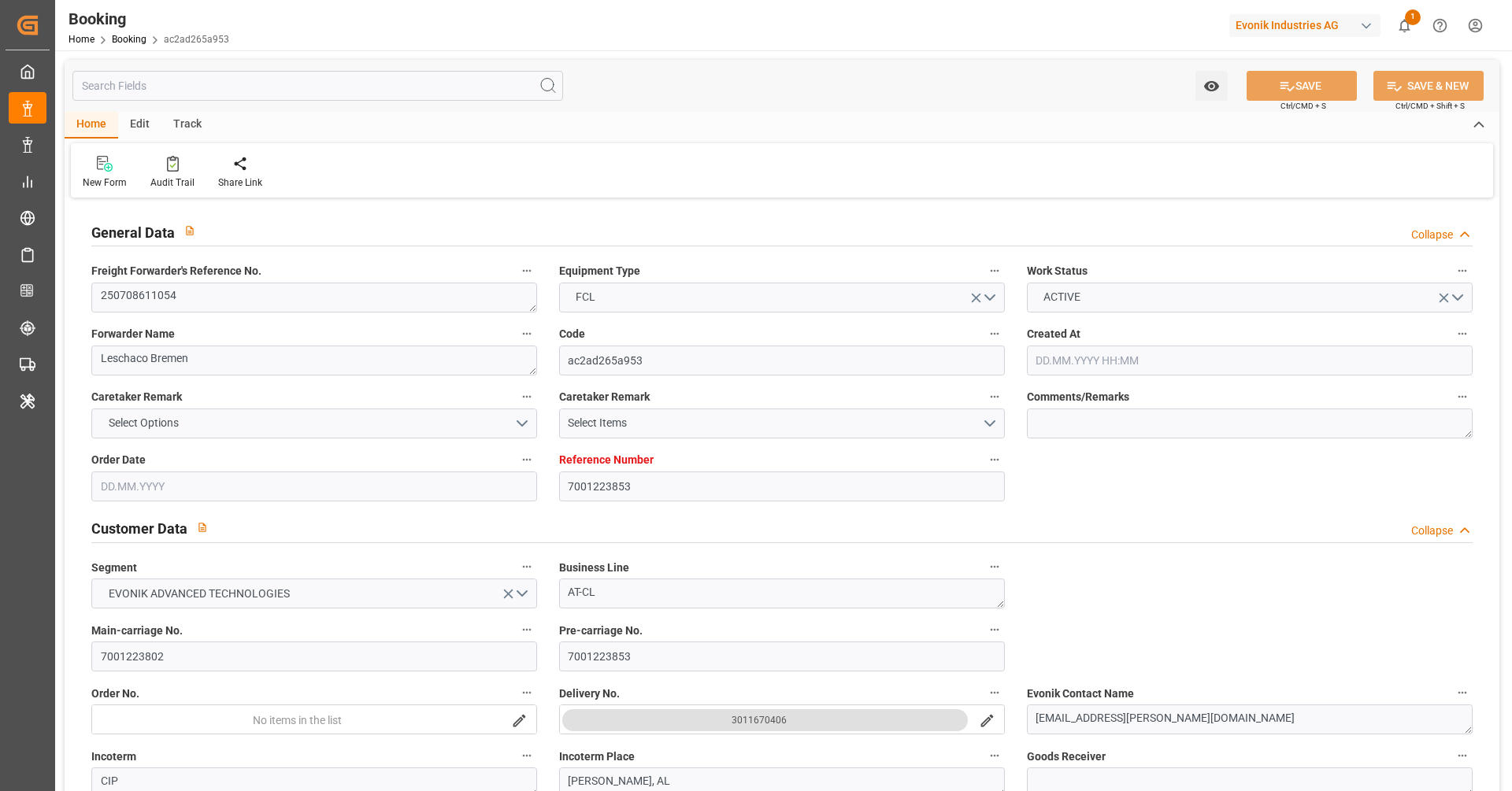
type input "7001223853"
type input "9535163"
type input "MSC"
type input "Mediterranean Shipping Company"
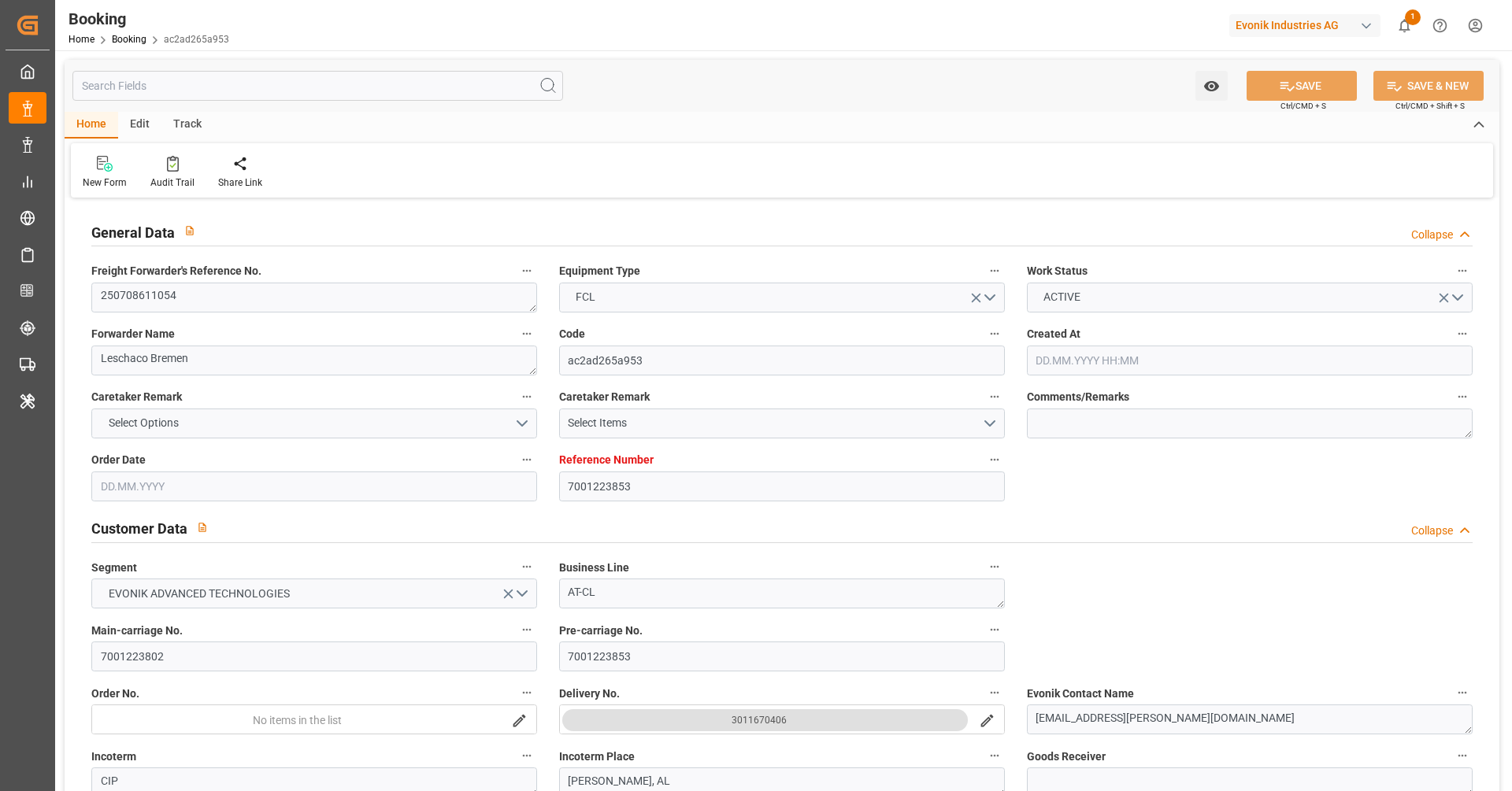
type input "NLRTM"
type input "USMOB"
type input "12"
type input "0"
type input "NLRTM"
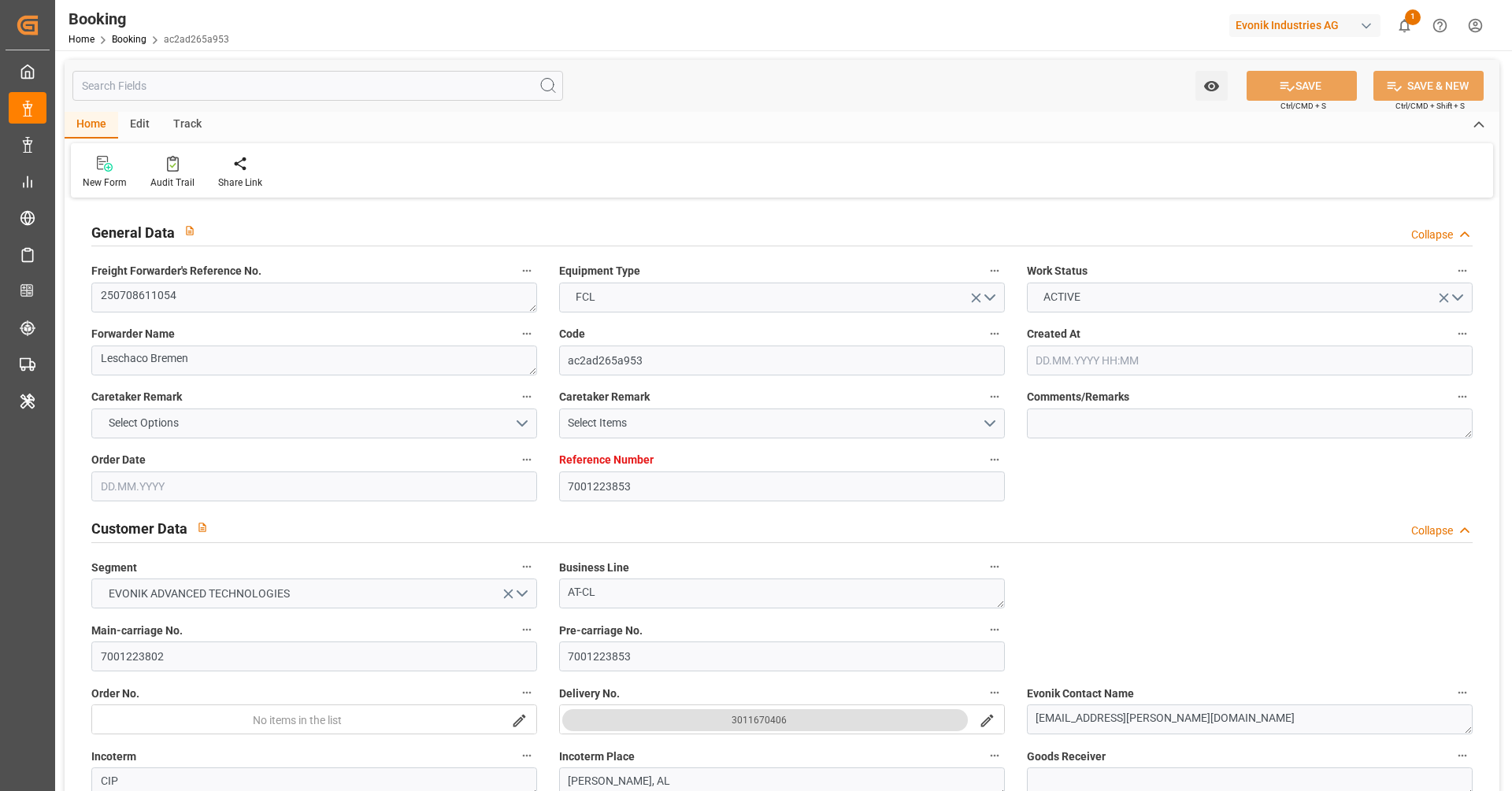
type input "USMOB"
type input "9535163"
type input "[DATE] 08:24"
type input "[DATE]"
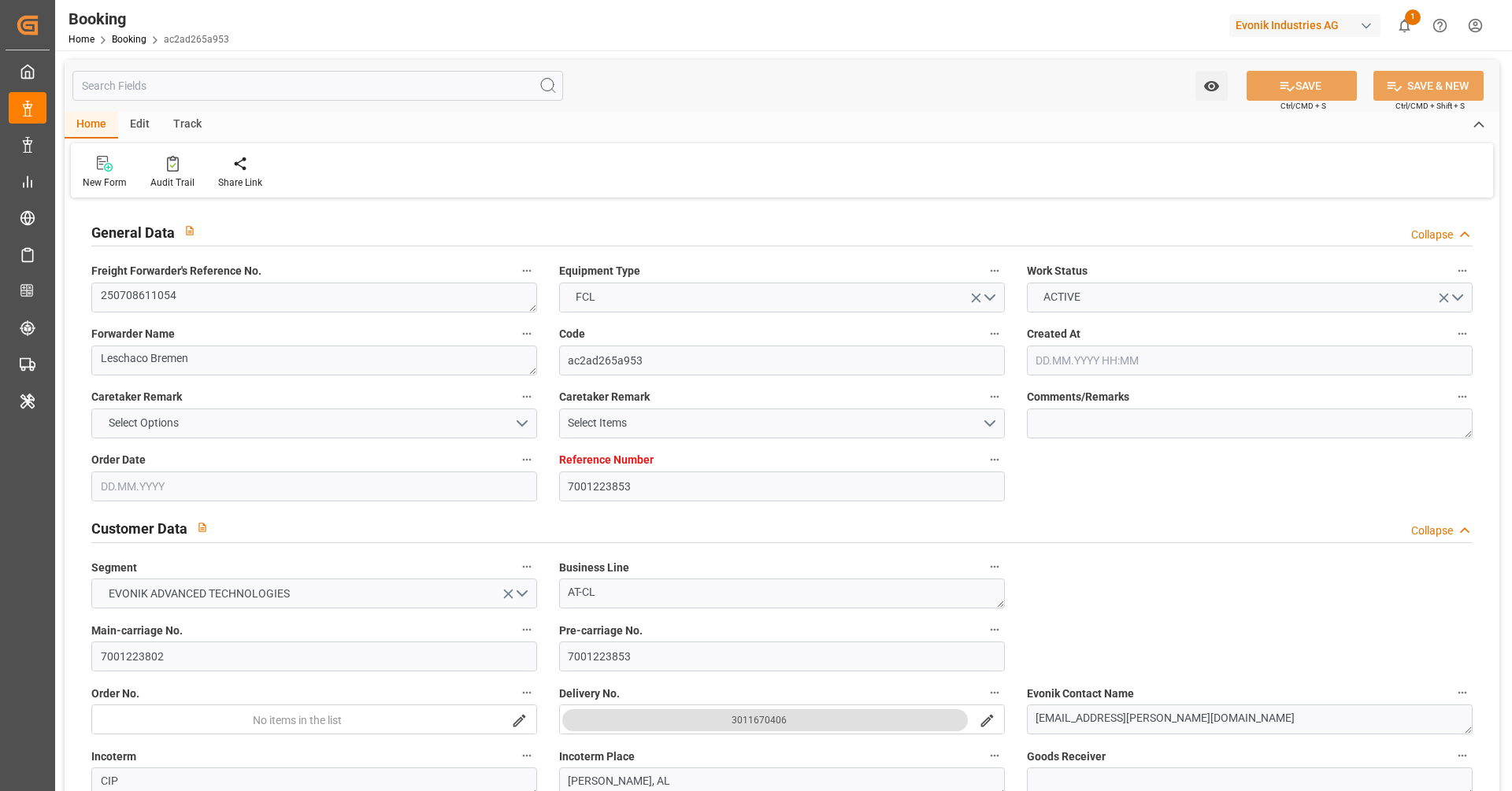
type input "[DATE]"
type input "[DATE] 12:00"
type input "[DATE] 00:00"
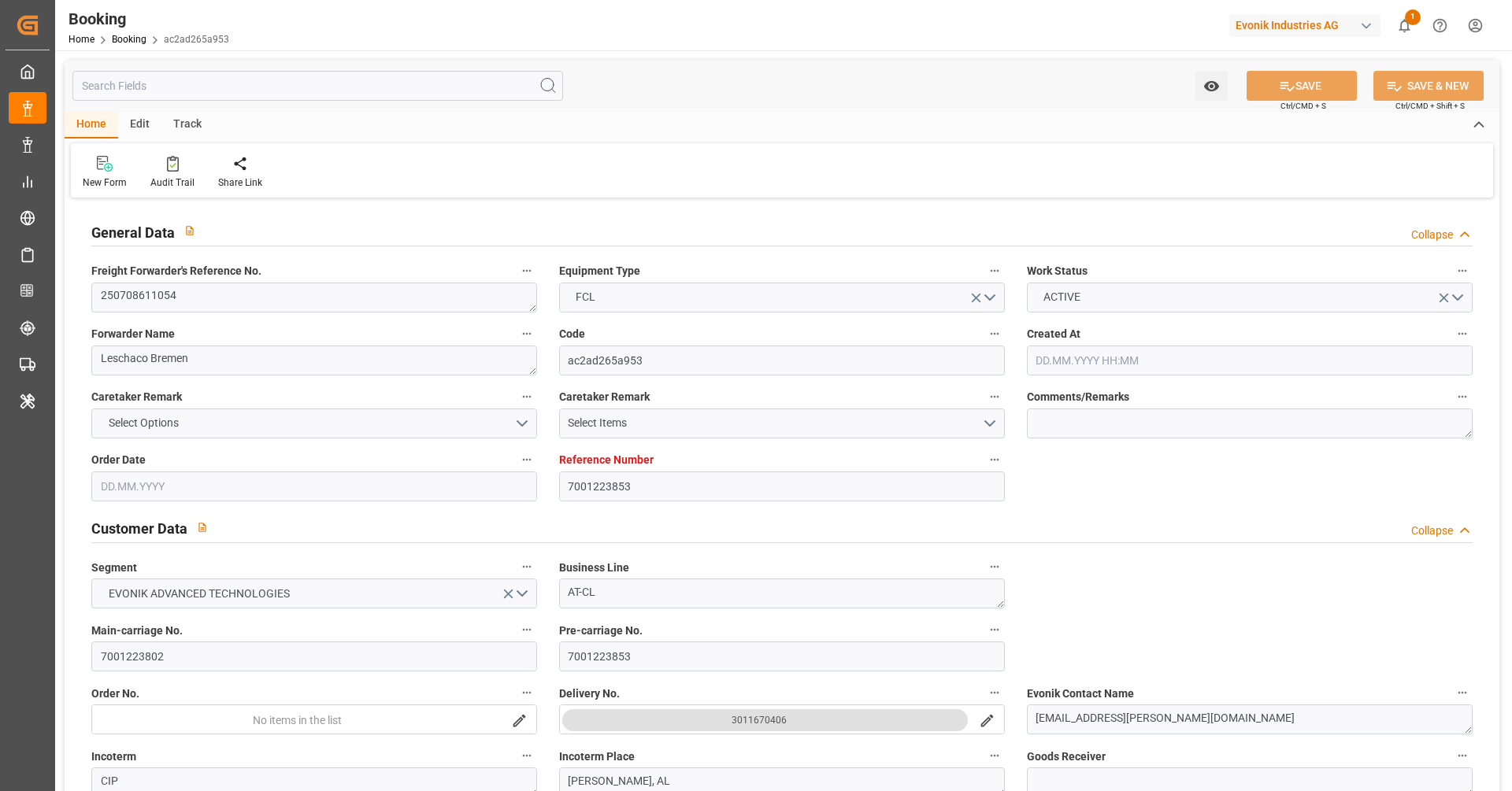
type input "[DATE] 00:00"
type input "[DATE] 12:00"
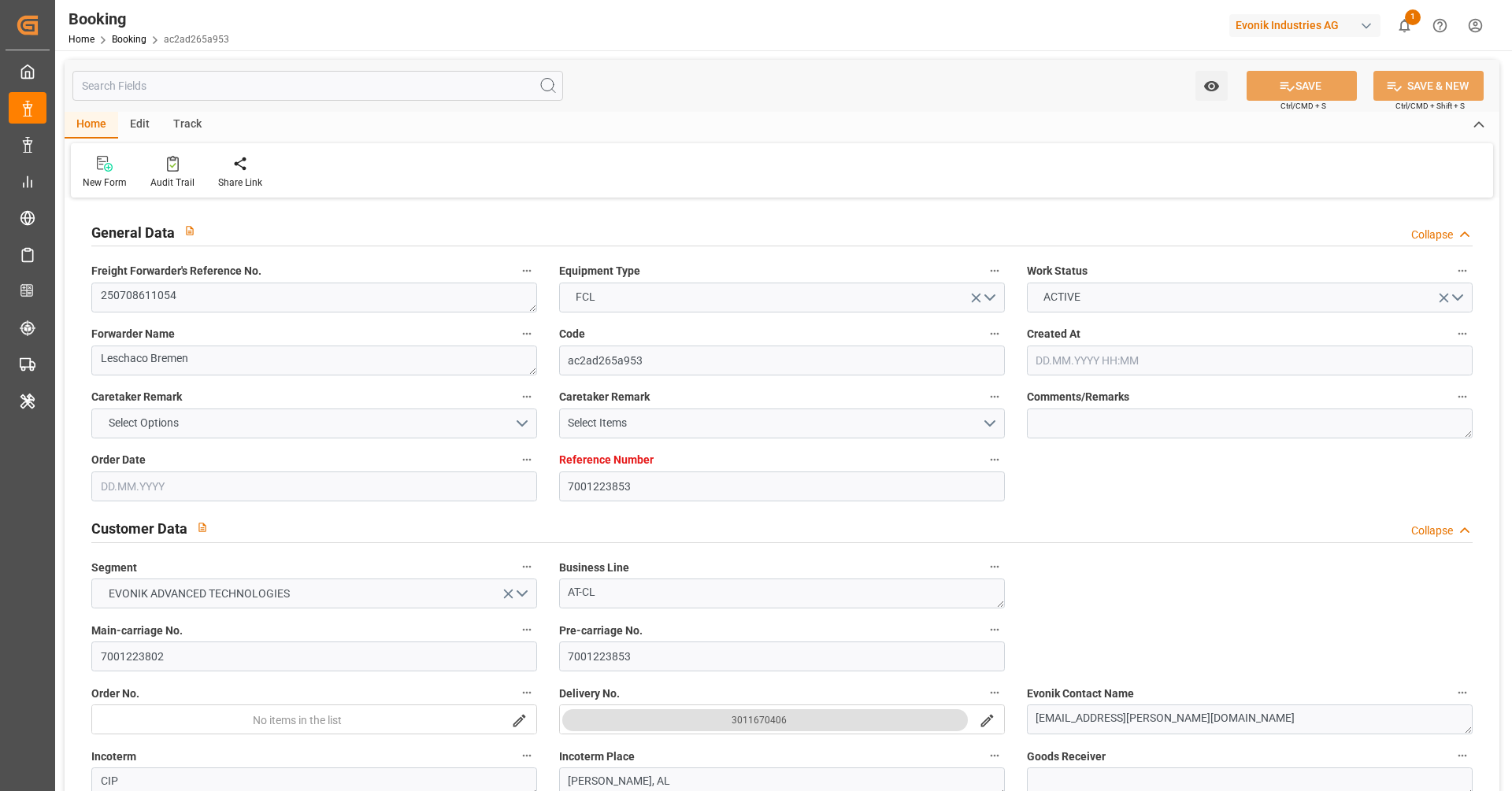
type input "28.07.2025"
type input "17.08.2025 14:18"
type input "17.08.2025"
type input "24.07.2025 12:00"
type input "01.08.2025 12:00"
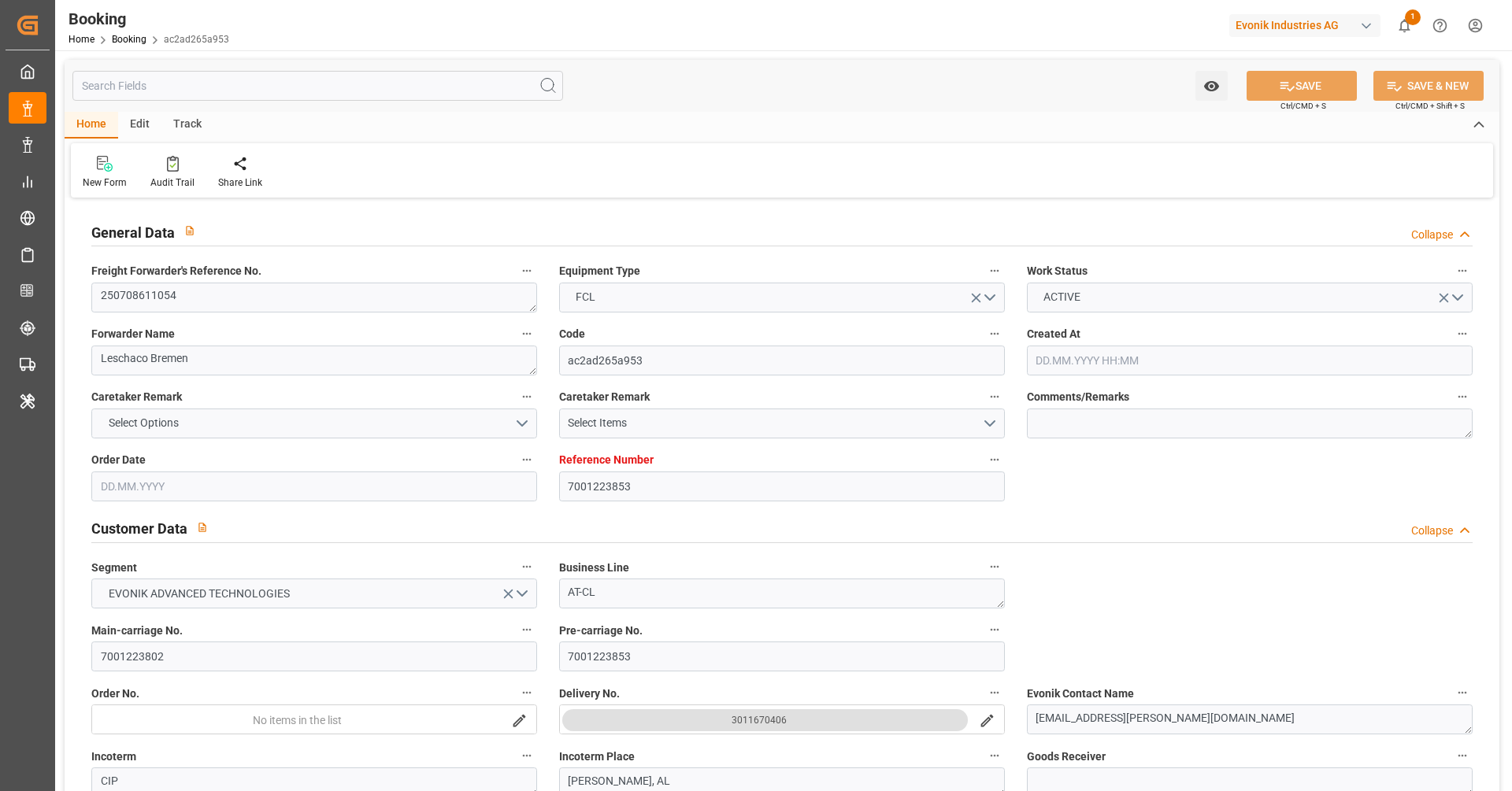
type input "01.08.2025 12:00"
type input "02.08.2025 00:02"
type input "02.08.2025 00:01"
type input "02.08.2025 12:00"
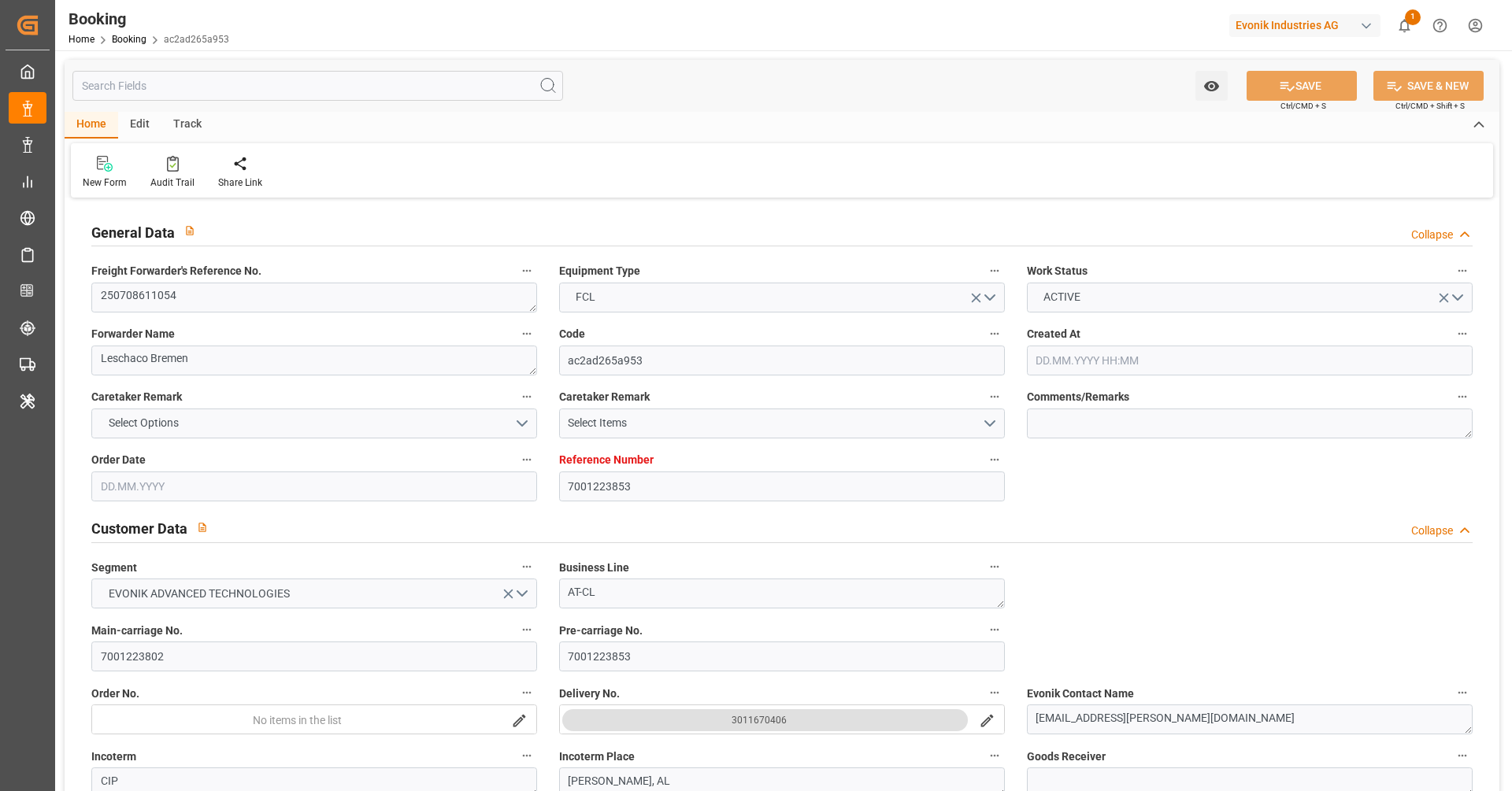
type input "02.08.2025 18:33"
type input "26.08.2025 12:00"
type input "27.08.2025 01:06"
type input "31.08.2025 01:06"
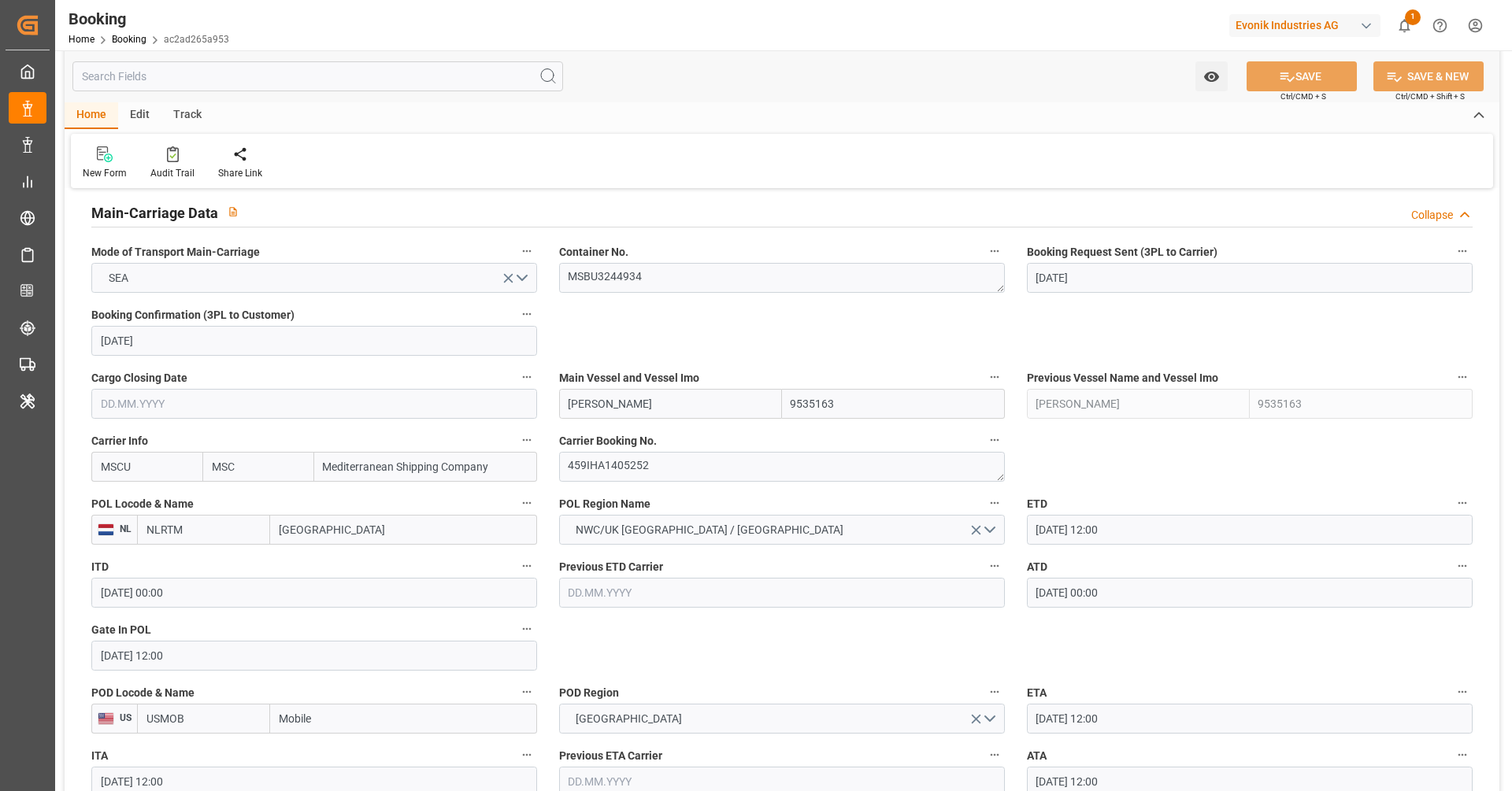
scroll to position [1033, 0]
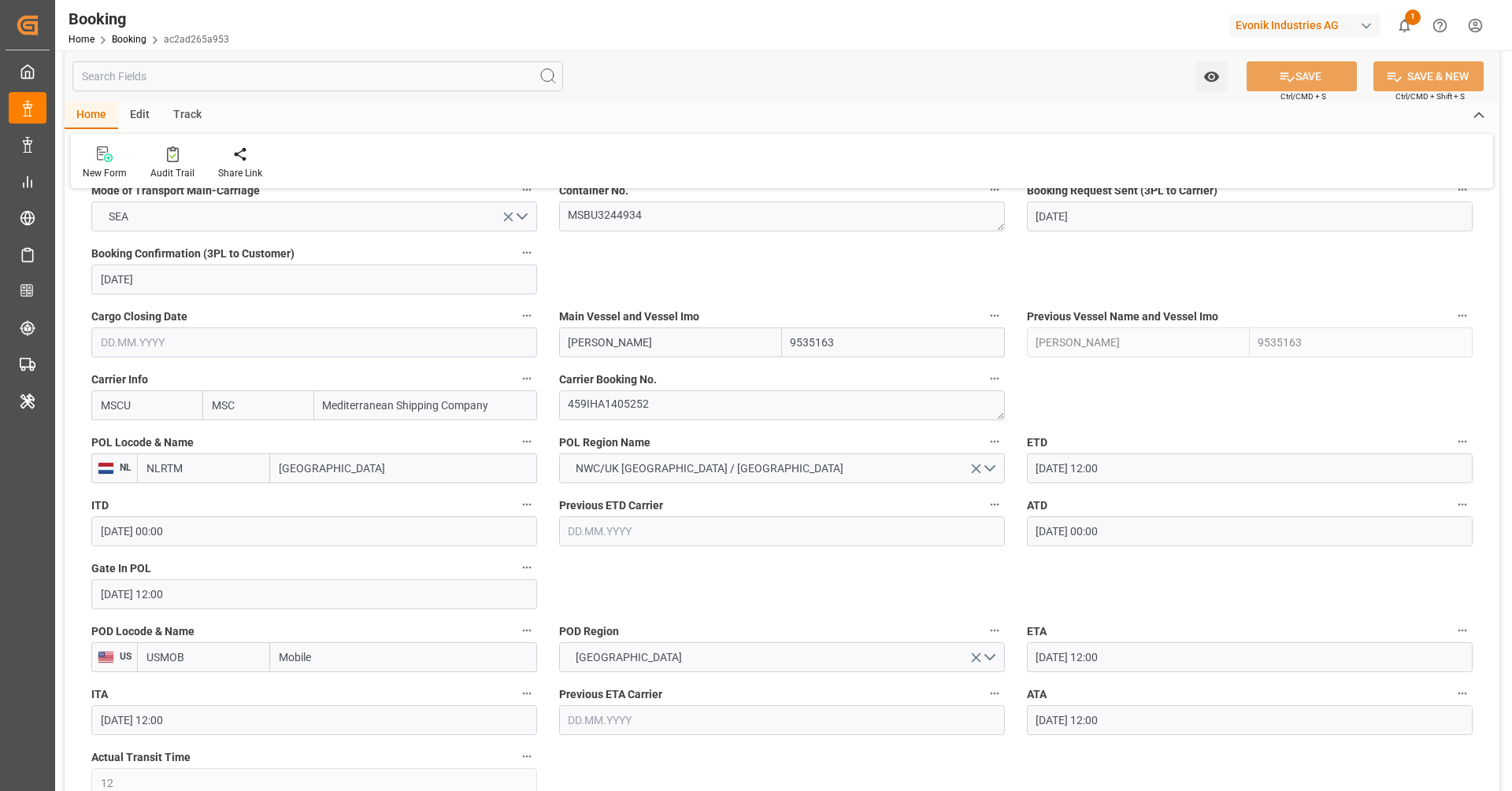
click at [1082, 718] on input "14.08.2025 12:00" at bounding box center [1250, 721] width 446 height 30
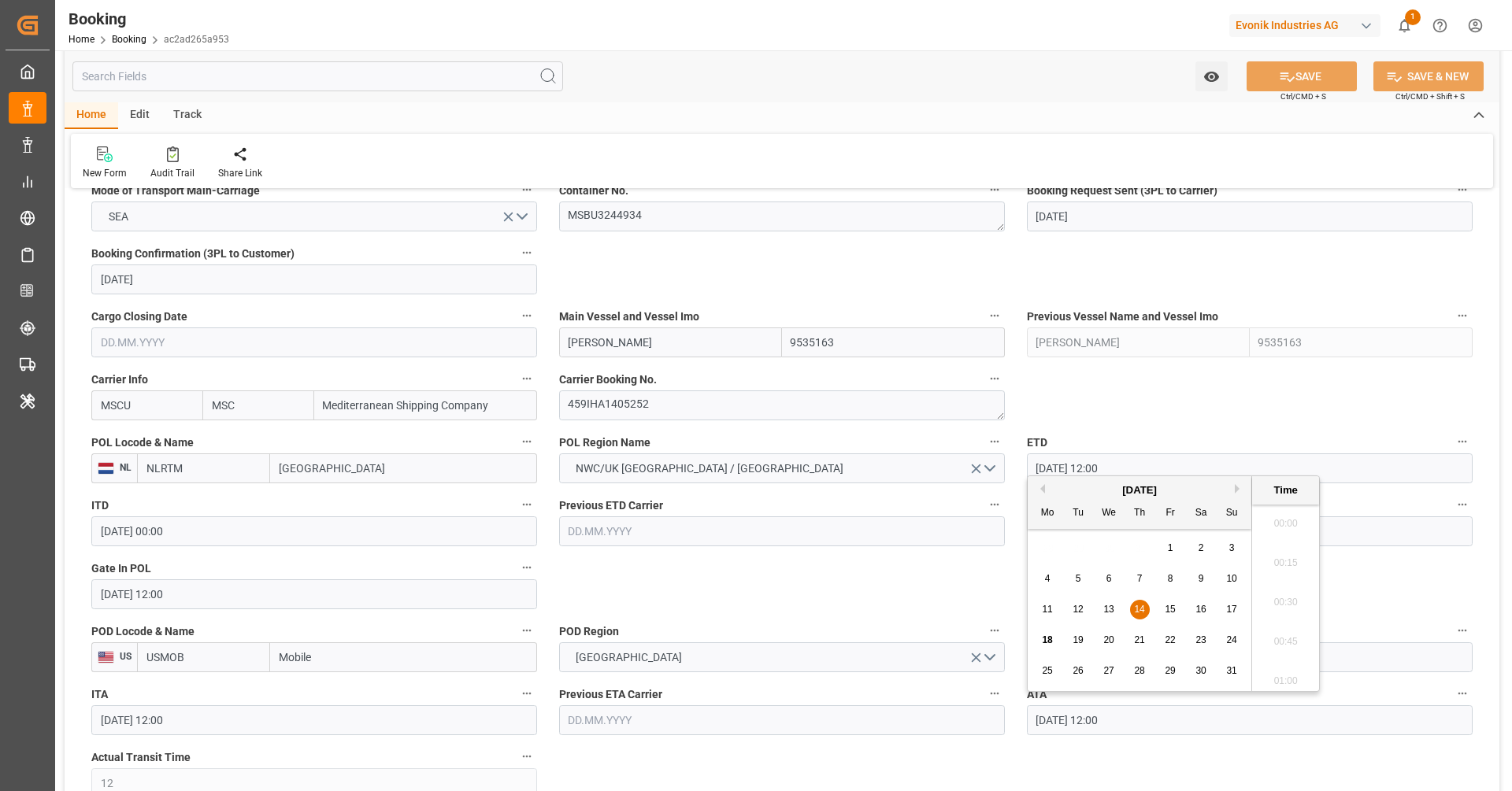
click at [1082, 718] on input "14.08.2025 12:00" at bounding box center [1250, 721] width 446 height 30
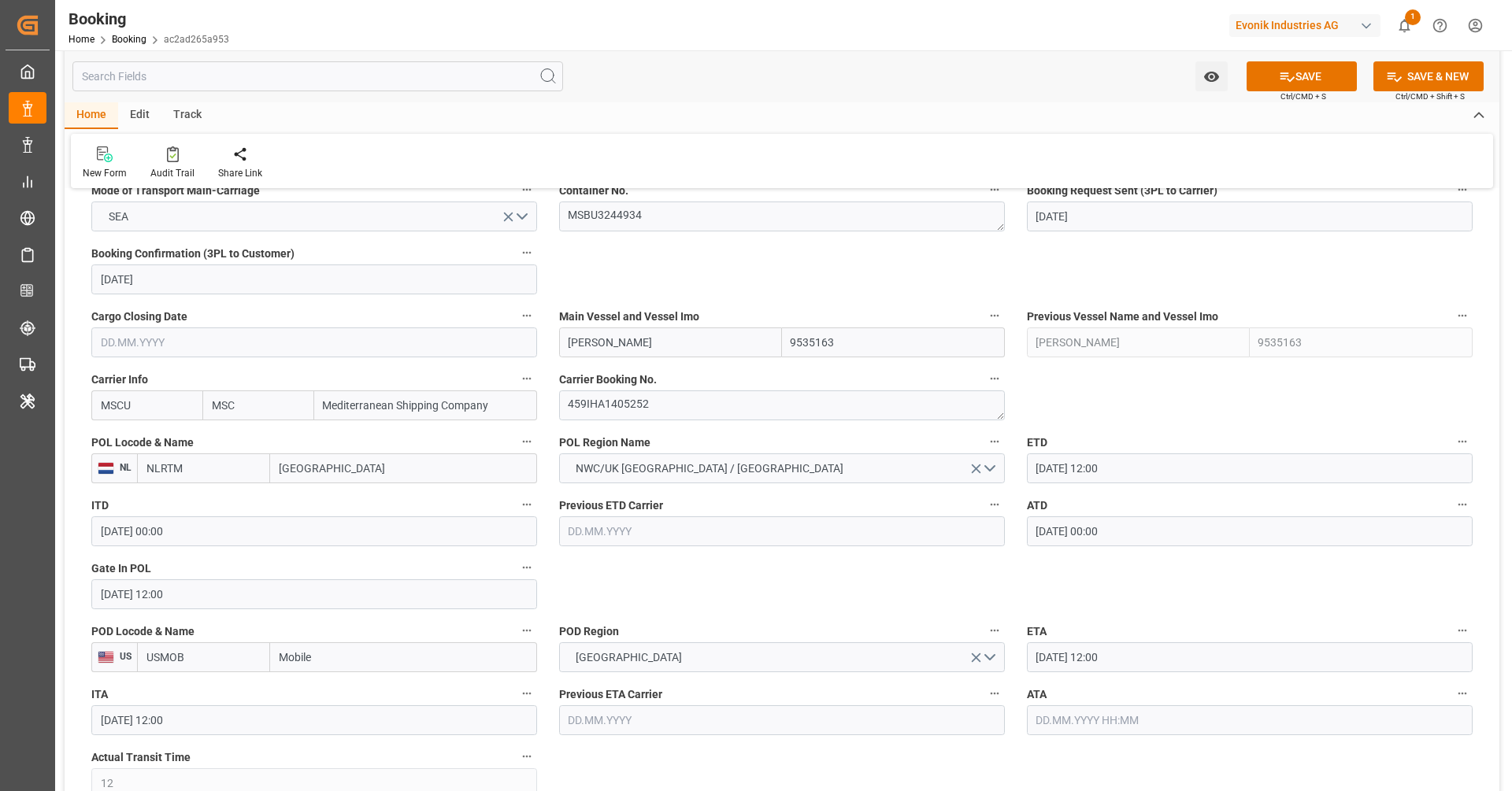
click at [1468, 690] on icon "button" at bounding box center [1463, 693] width 13 height 13
click at [1443, 747] on li "Tracking Details" at bounding box center [1435, 745] width 127 height 26
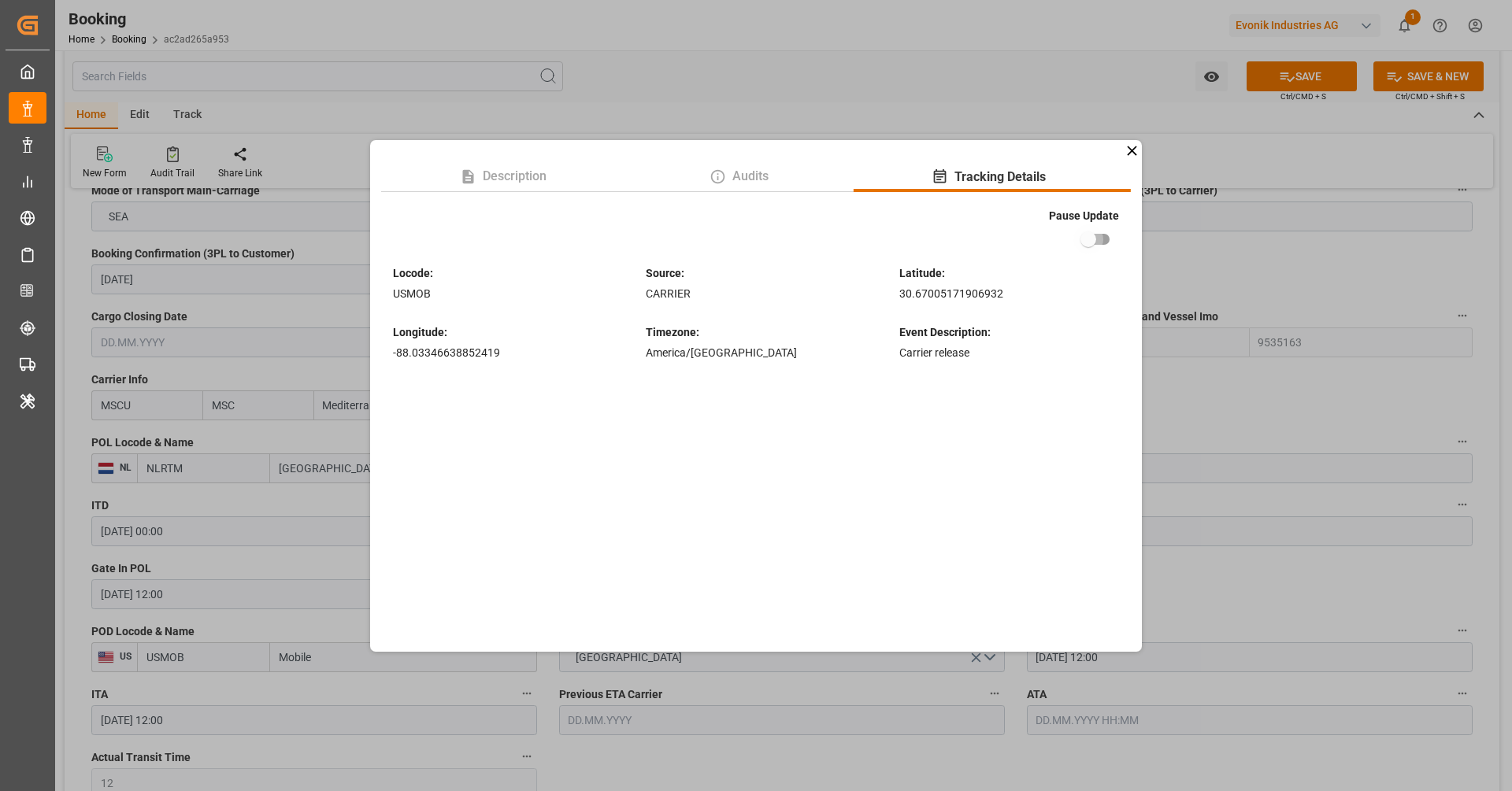
click at [1082, 234] on input "checkbox" at bounding box center [1088, 239] width 90 height 30
checkbox input "true"
click at [1133, 148] on icon at bounding box center [1132, 150] width 10 height 10
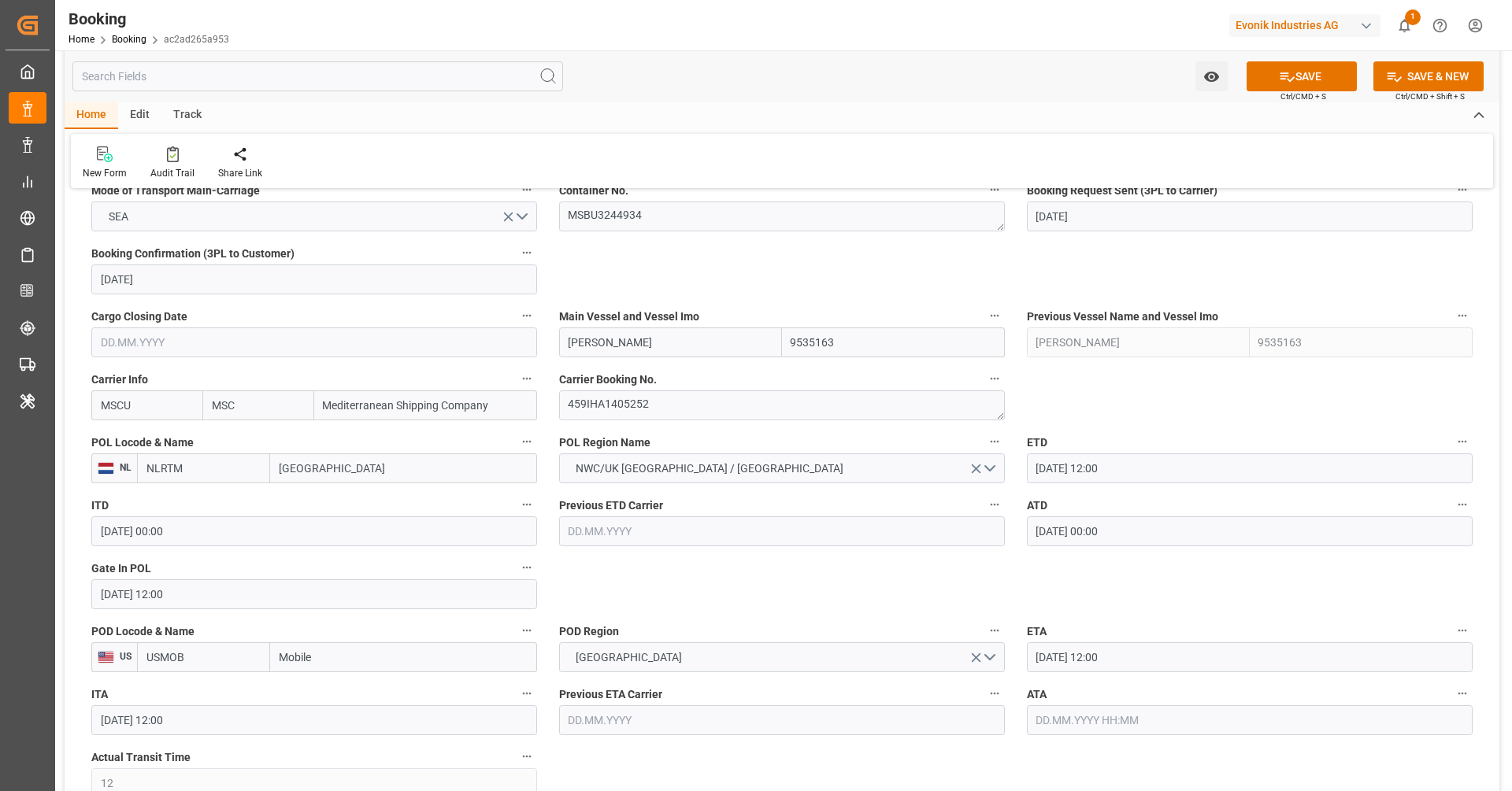
drag, startPoint x: 1142, startPoint y: 586, endPoint x: 1152, endPoint y: 584, distance: 10.2
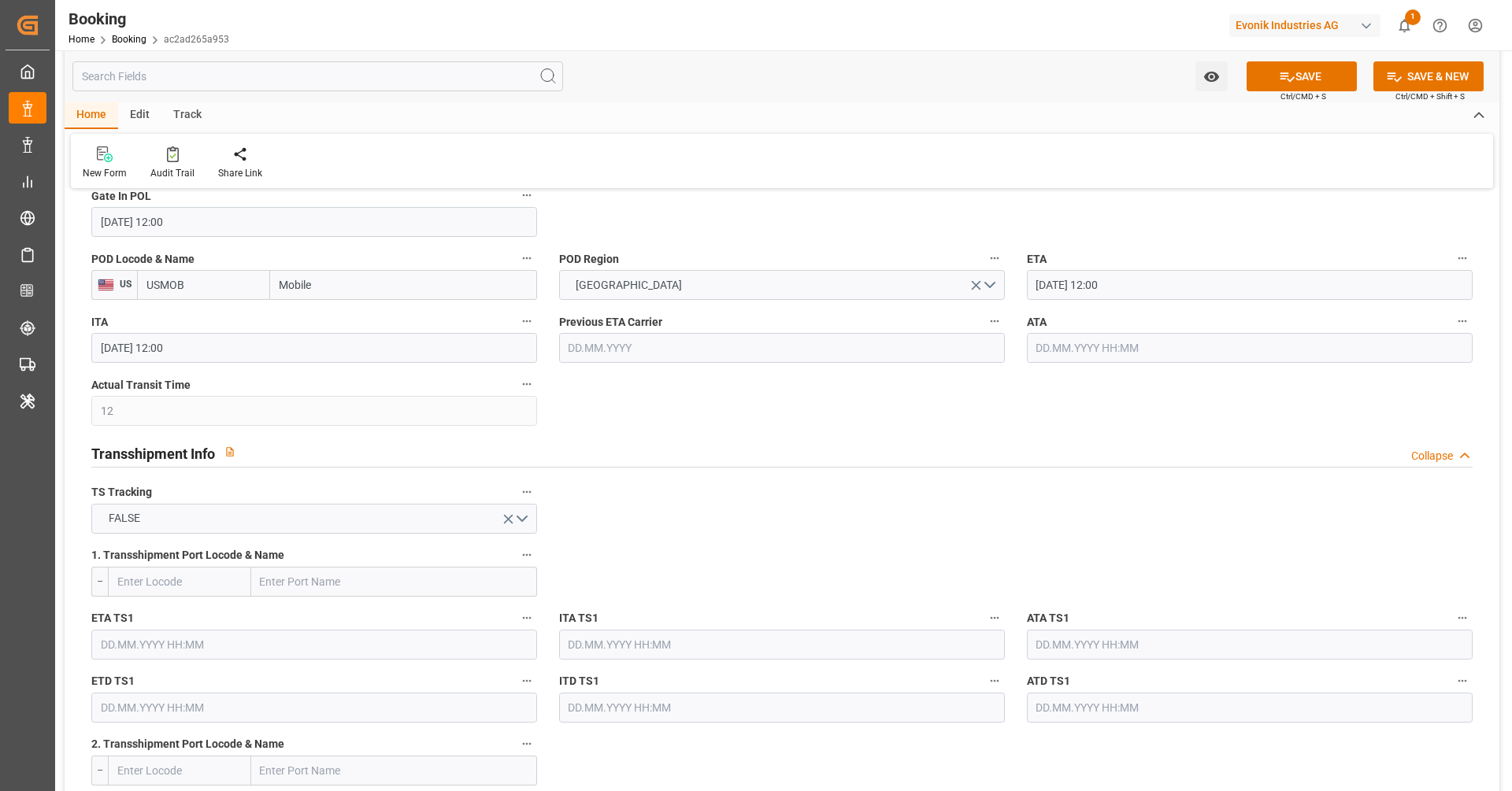
scroll to position [1047, 0]
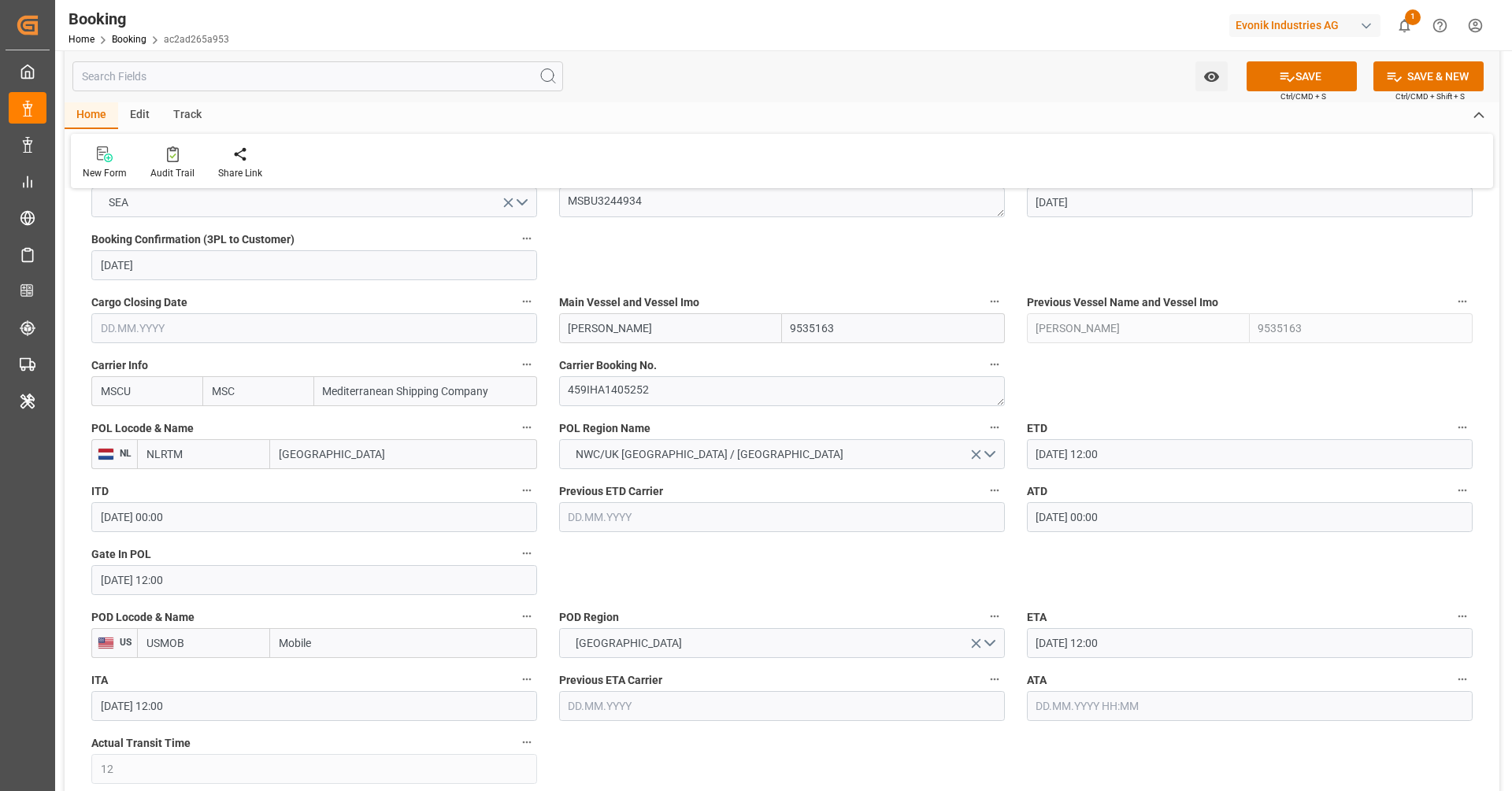
click at [1131, 652] on input "26.08.2025 12:00" at bounding box center [1250, 644] width 446 height 30
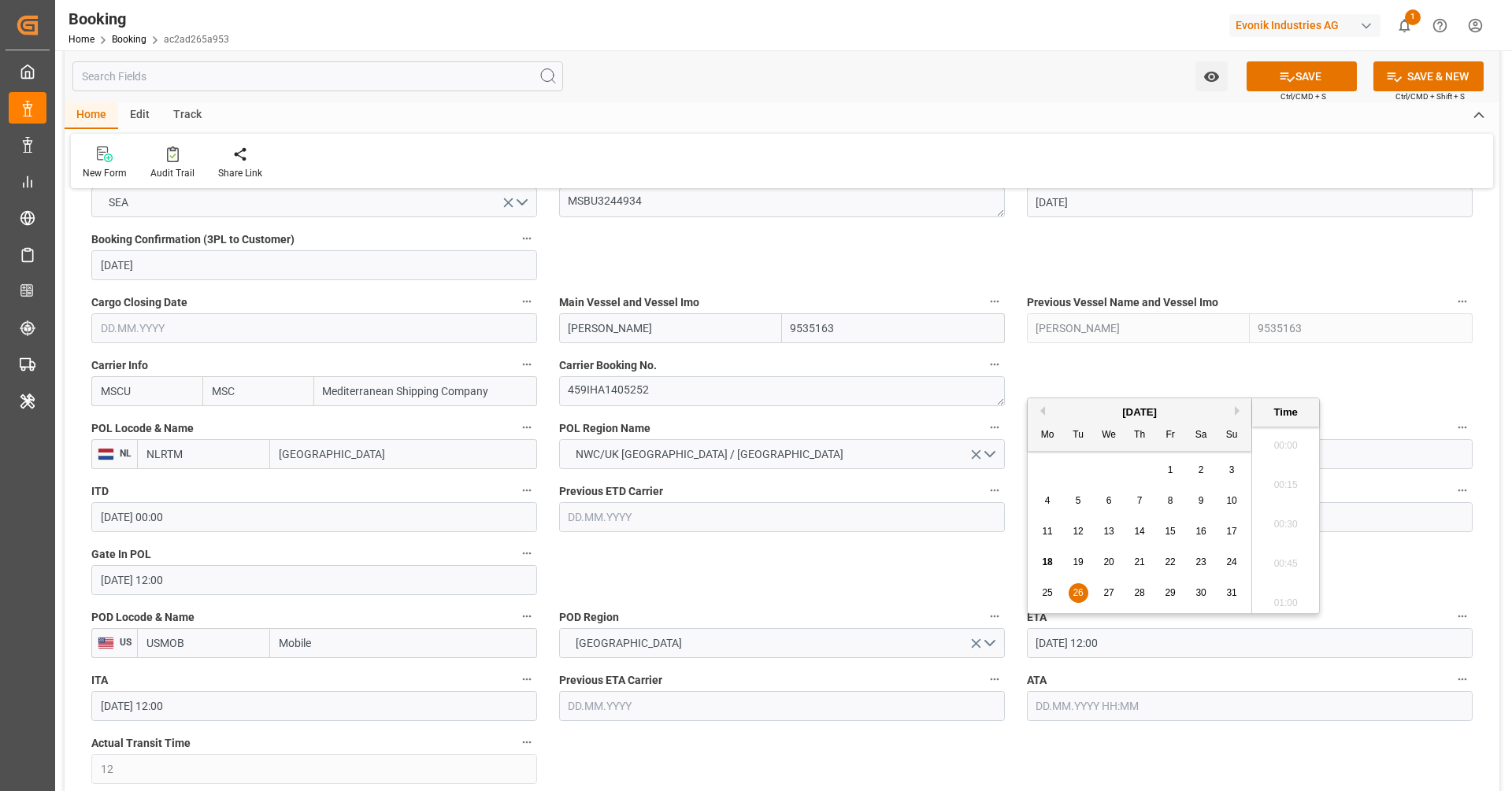
scroll to position [1816, 0]
click at [1109, 597] on span "27" at bounding box center [1109, 592] width 10 height 11
type input "27.08.2025 12:00"
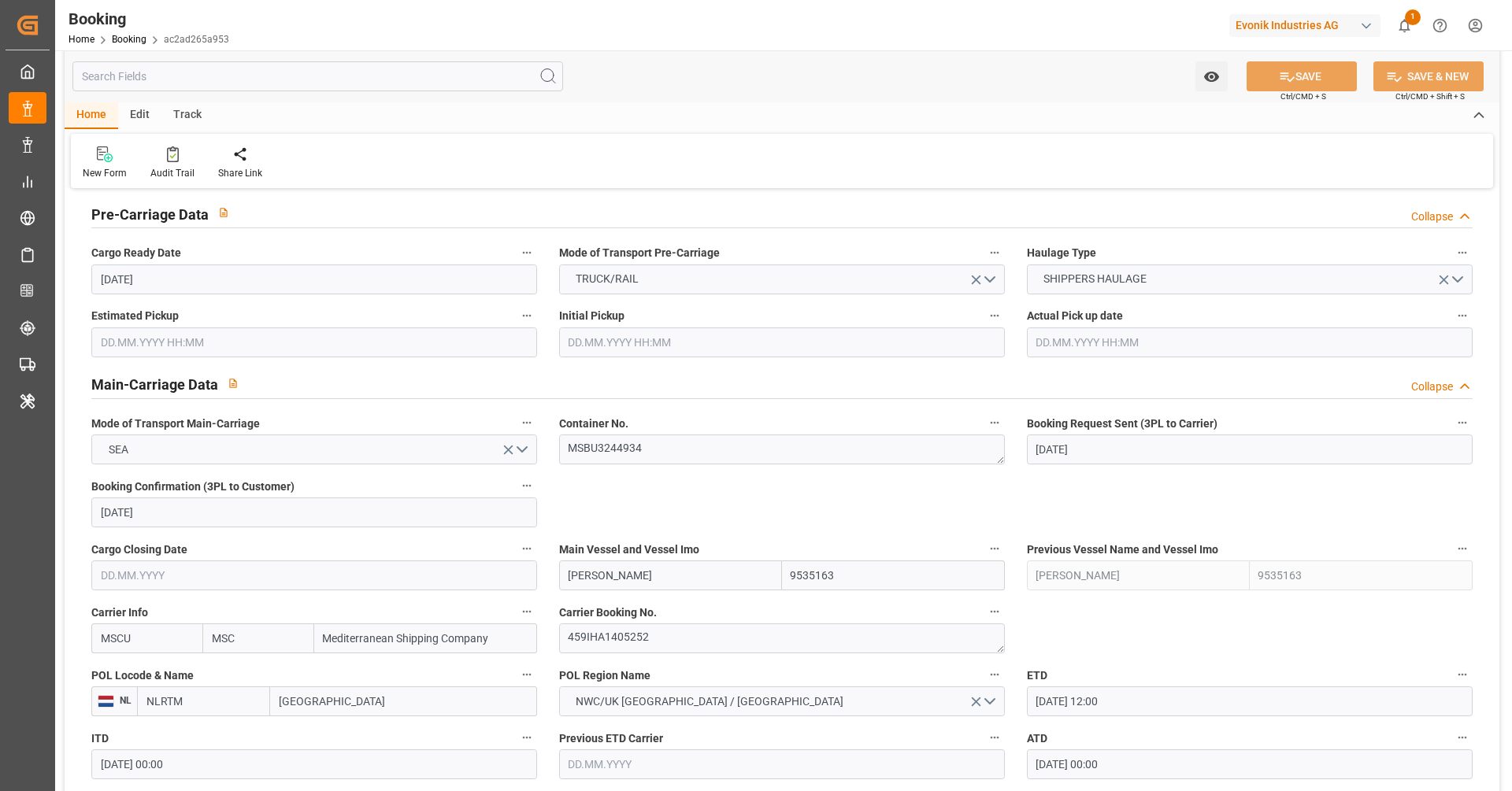
scroll to position [533, 0]
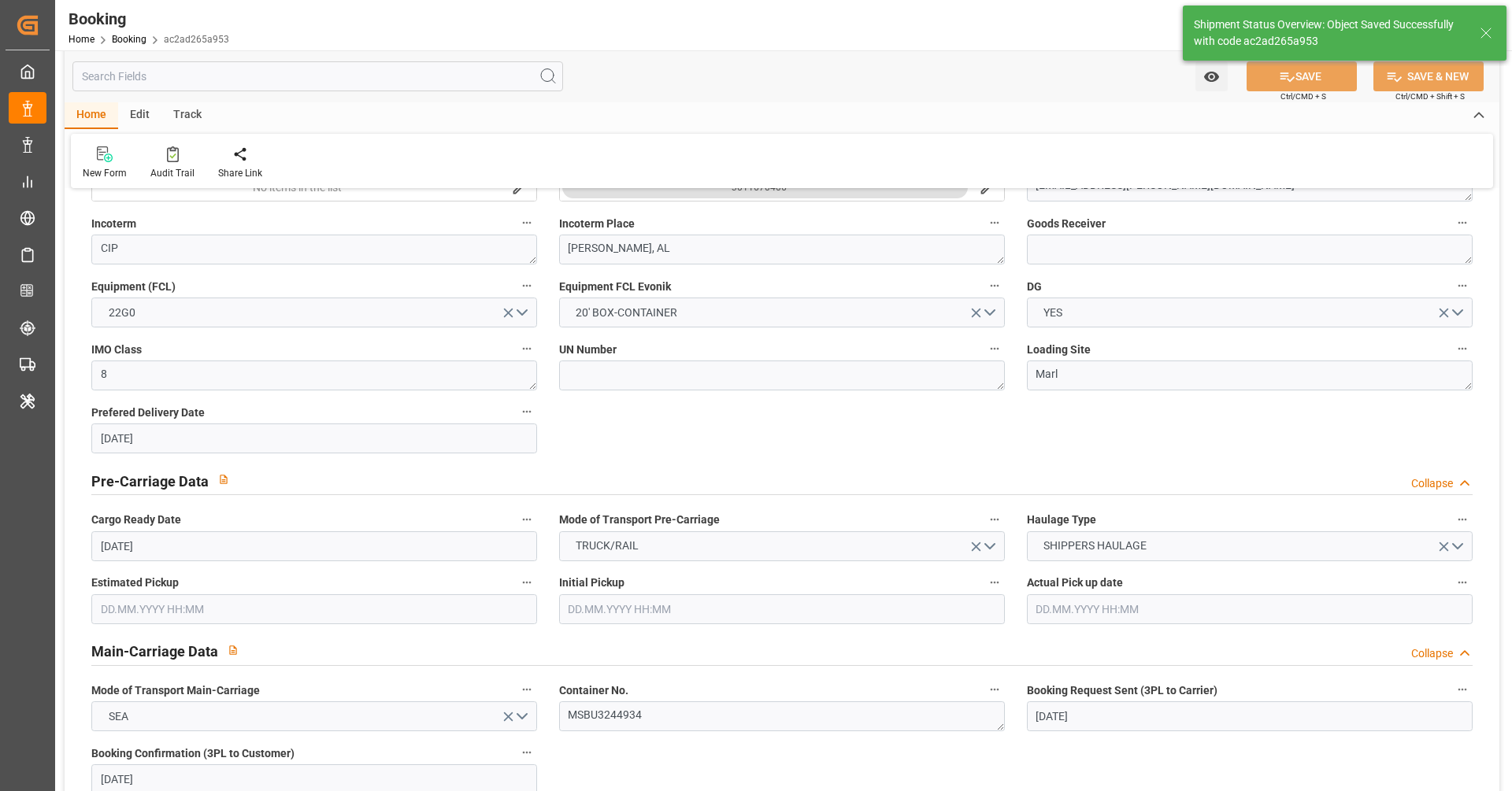
type textarea "[PERSON_NAME]"
type input "18.08.2025 10:08"
click at [174, 161] on icon at bounding box center [173, 154] width 12 height 16
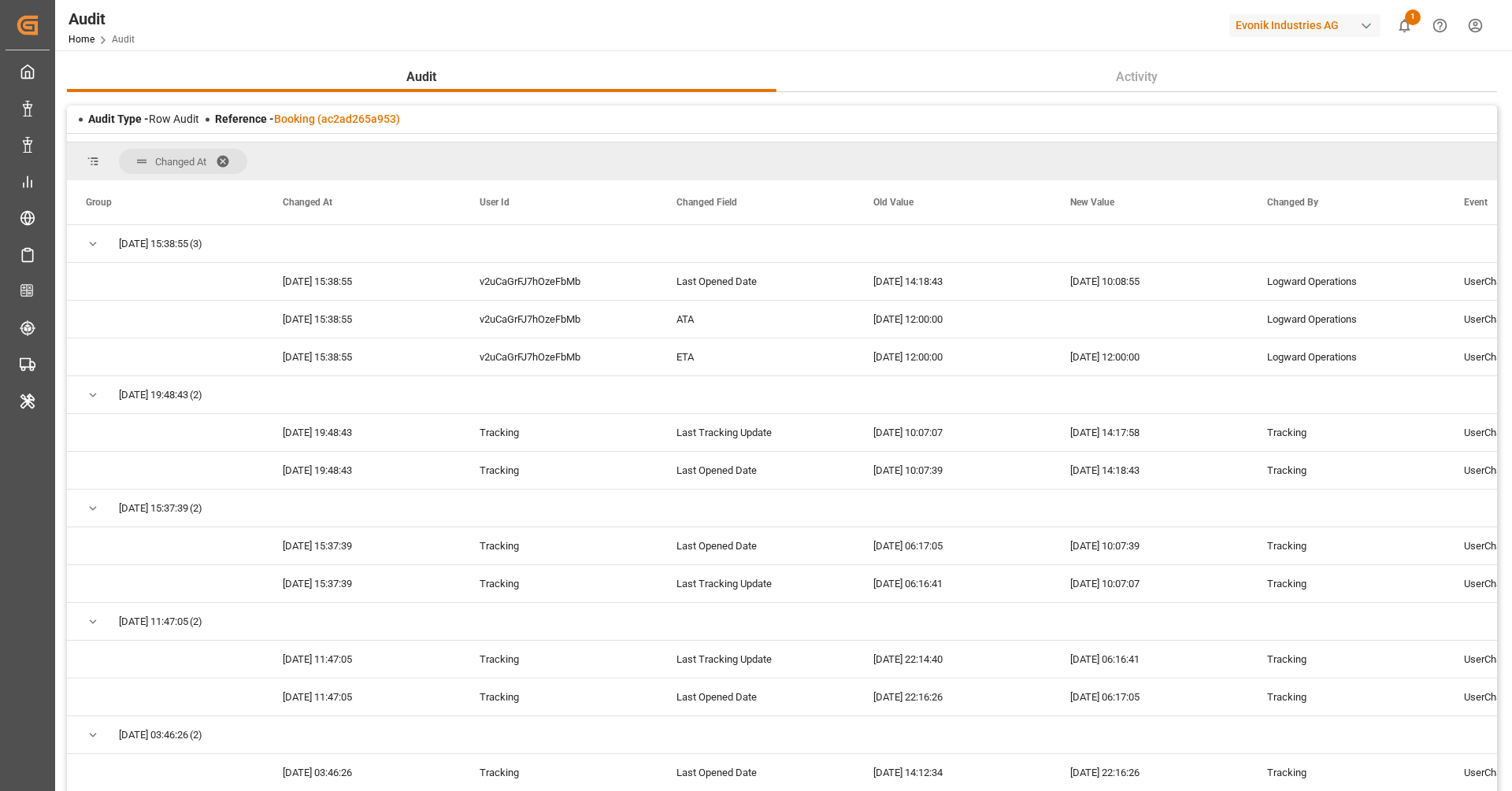
click at [226, 155] on span at bounding box center [227, 161] width 25 height 14
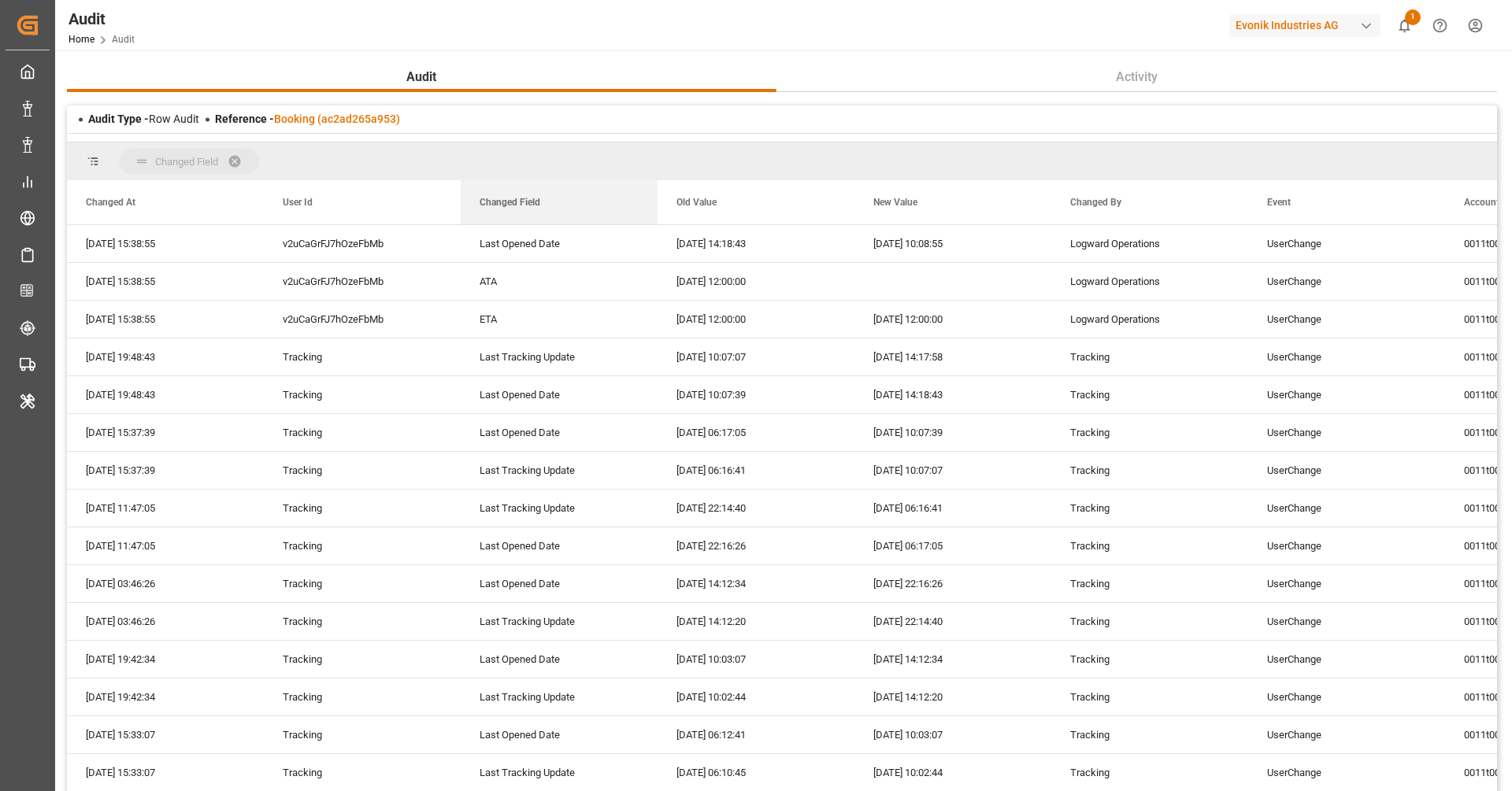
drag, startPoint x: 524, startPoint y: 188, endPoint x: 519, endPoint y: 160, distance: 28.4
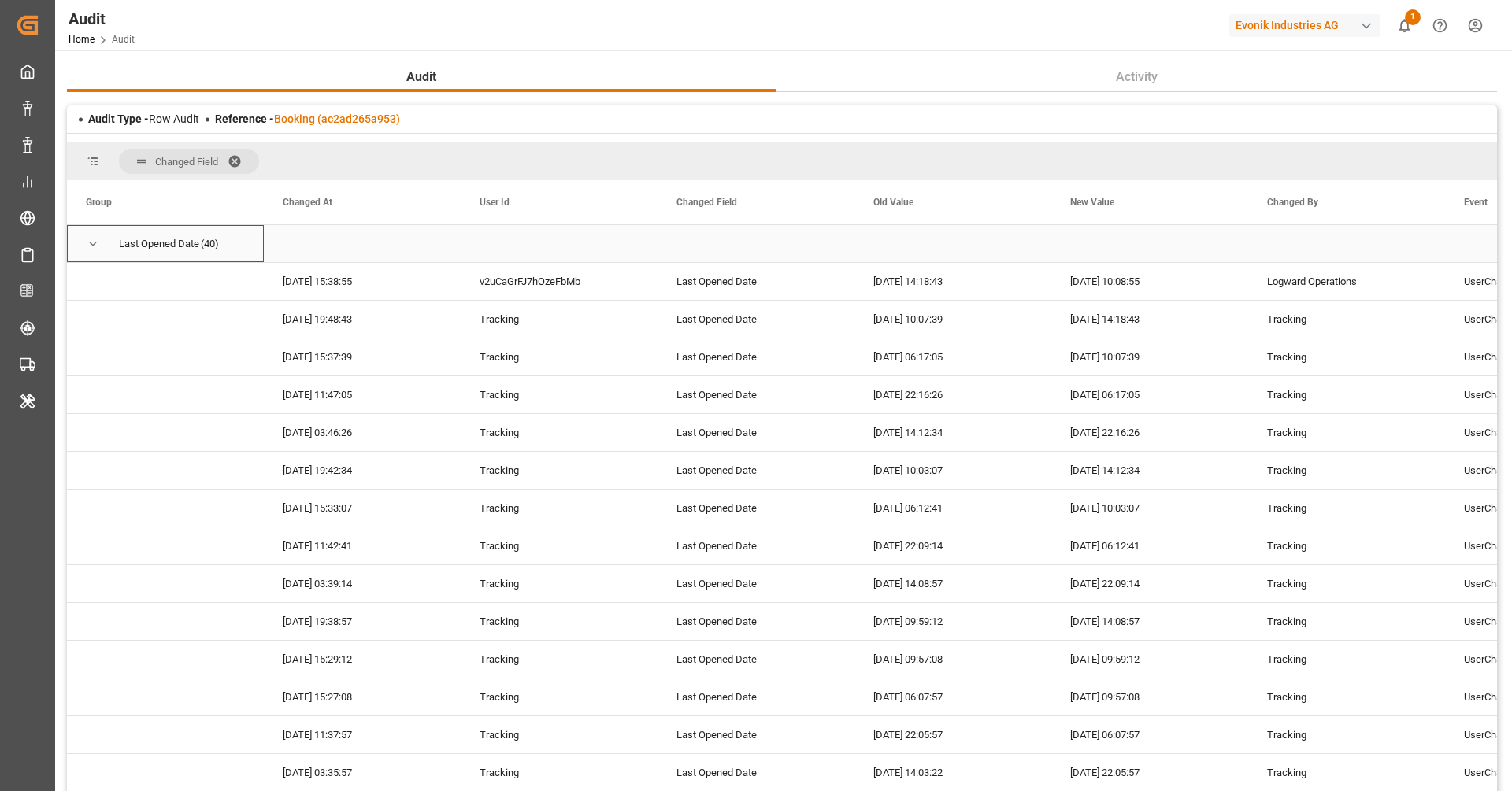
click at [86, 244] on span "Press SPACE to select this row." at bounding box center [93, 244] width 14 height 14
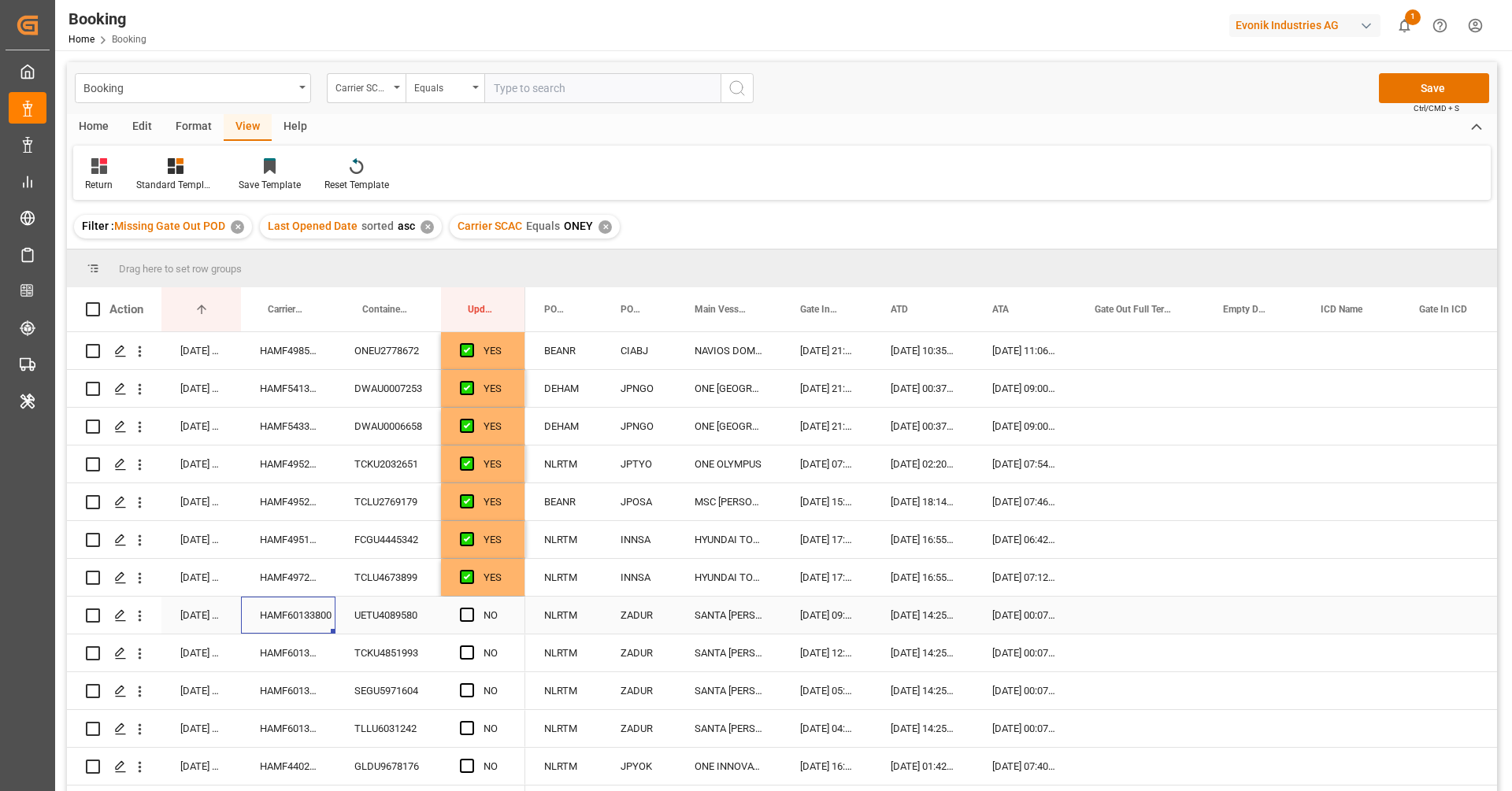
scroll to position [96, 0]
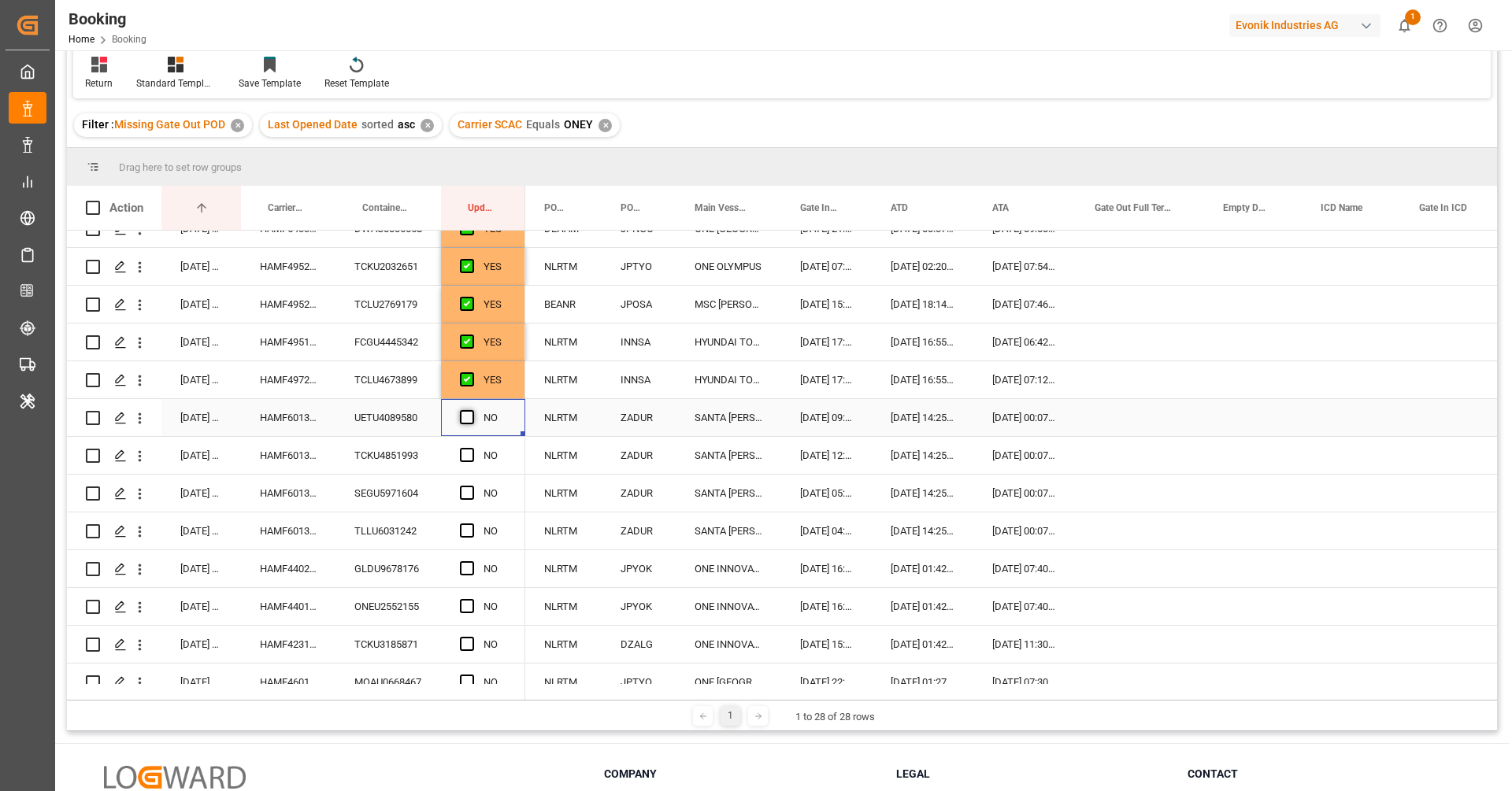
click at [470, 416] on span "Press SPACE to select this row." at bounding box center [467, 417] width 14 height 14
click at [472, 410] on input "Press SPACE to select this row." at bounding box center [472, 410] width 0 height 0
click at [470, 450] on span "Press SPACE to select this row." at bounding box center [467, 455] width 14 height 14
click at [472, 448] on input "Press SPACE to select this row." at bounding box center [472, 448] width 0 height 0
click at [469, 483] on div "Press SPACE to select this row." at bounding box center [472, 493] width 24 height 37
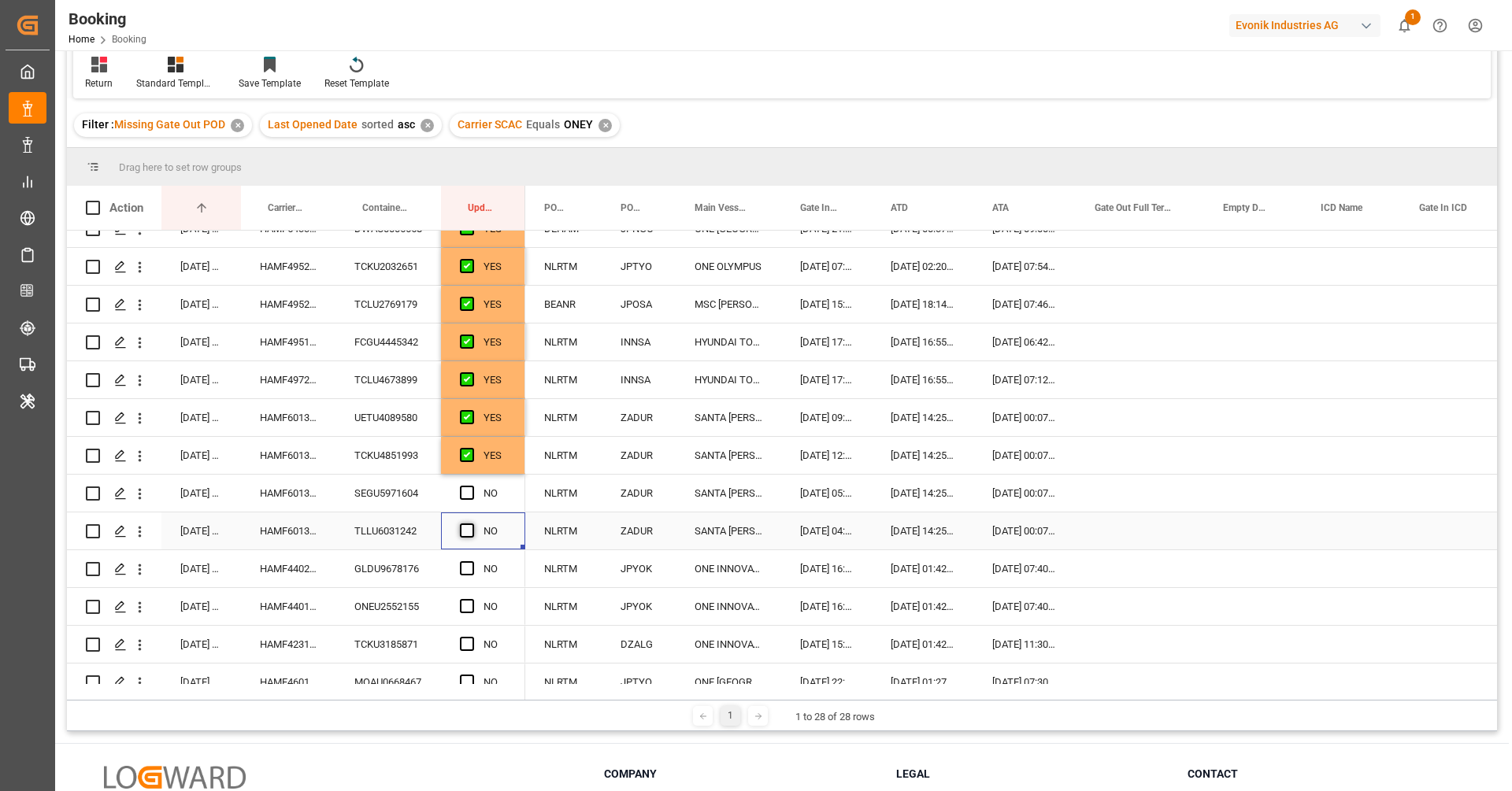
click at [470, 530] on span "Press SPACE to select this row." at bounding box center [467, 531] width 14 height 14
click at [472, 524] on input "Press SPACE to select this row." at bounding box center [472, 524] width 0 height 0
click at [473, 488] on span "Press SPACE to select this row." at bounding box center [467, 492] width 14 height 14
click at [472, 485] on input "Press SPACE to select this row." at bounding box center [472, 485] width 0 height 0
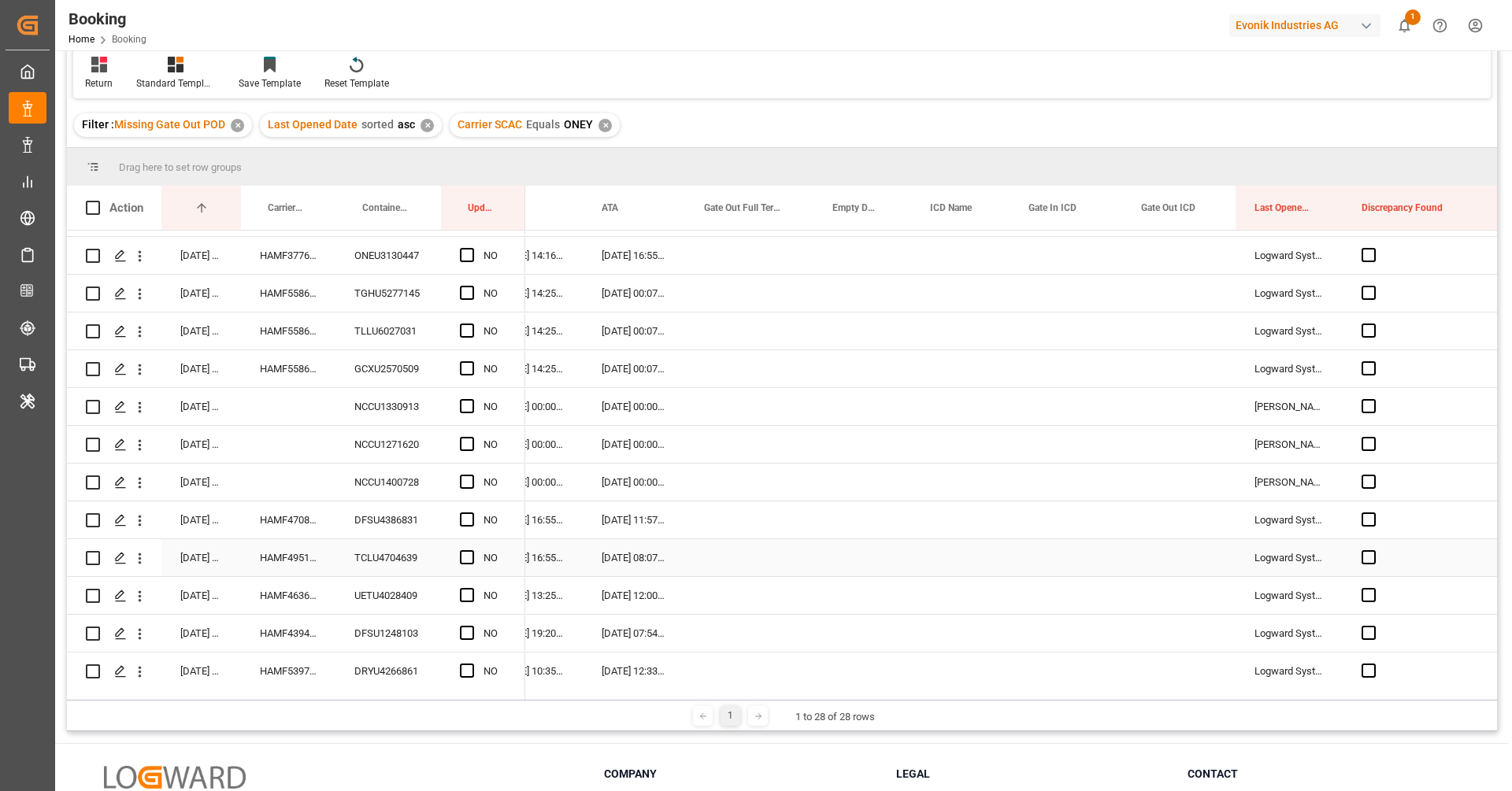
scroll to position [620, 0]
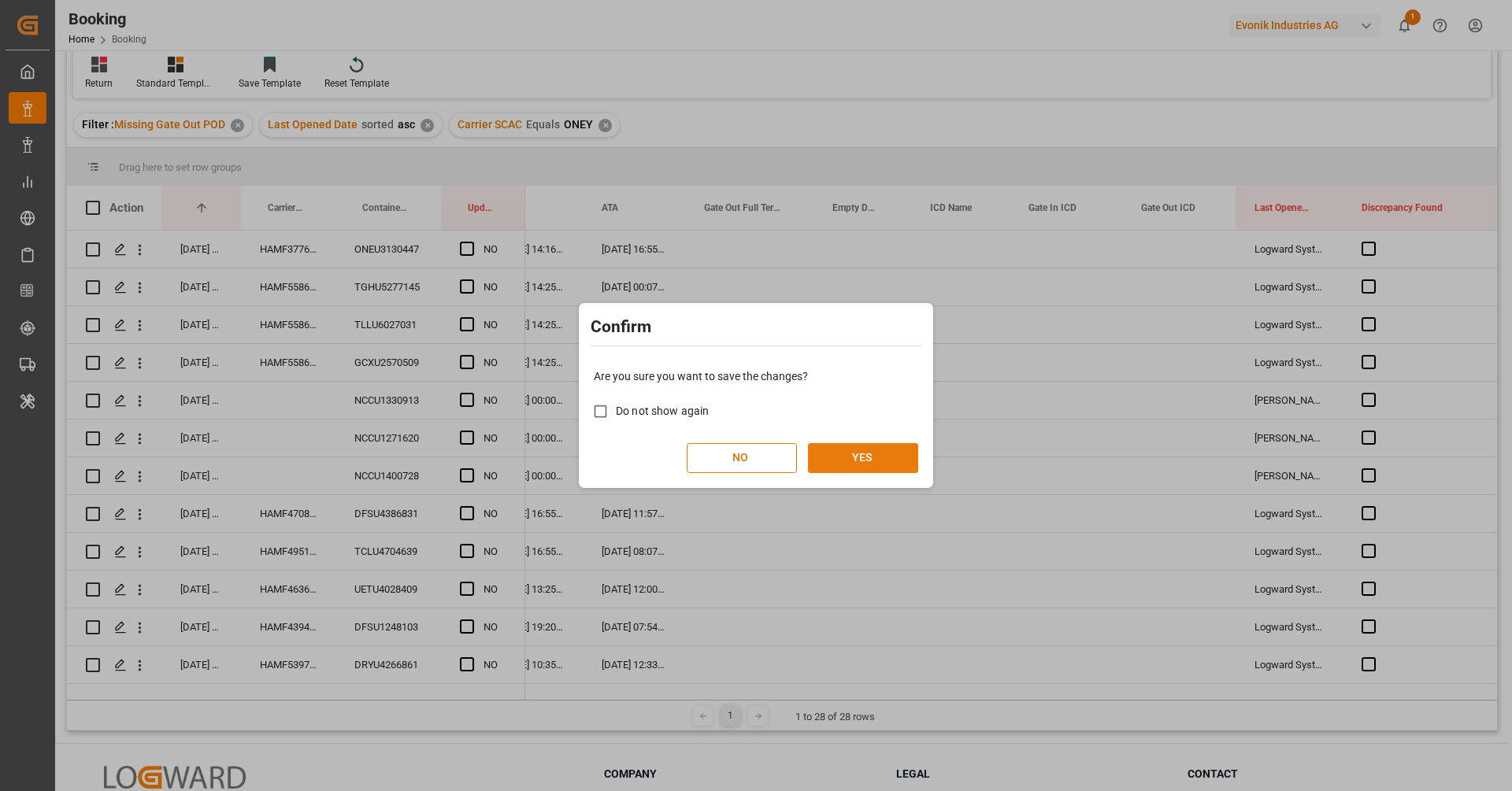
click at [899, 444] on button "YES" at bounding box center [863, 458] width 111 height 30
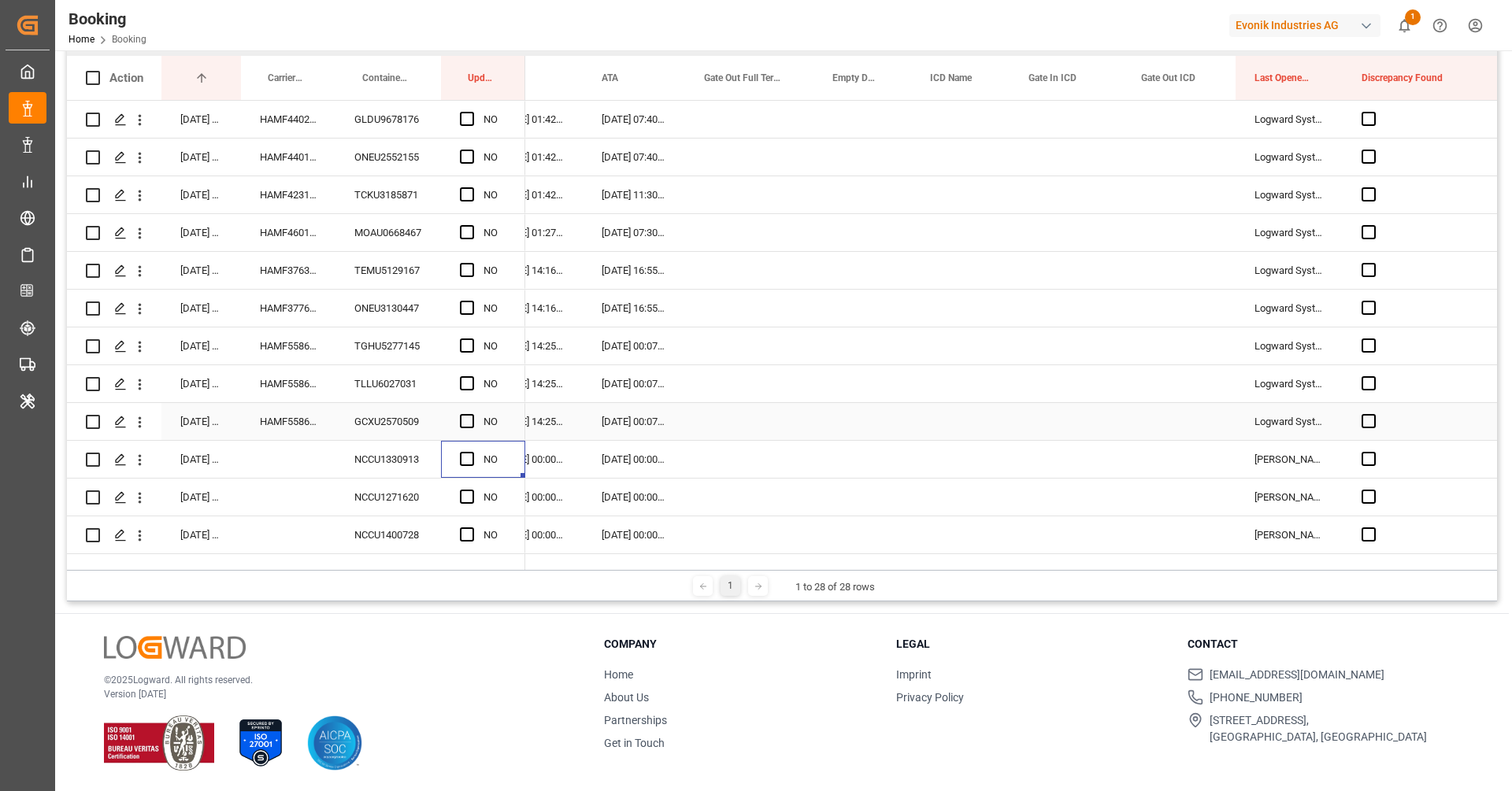
scroll to position [0, 0]
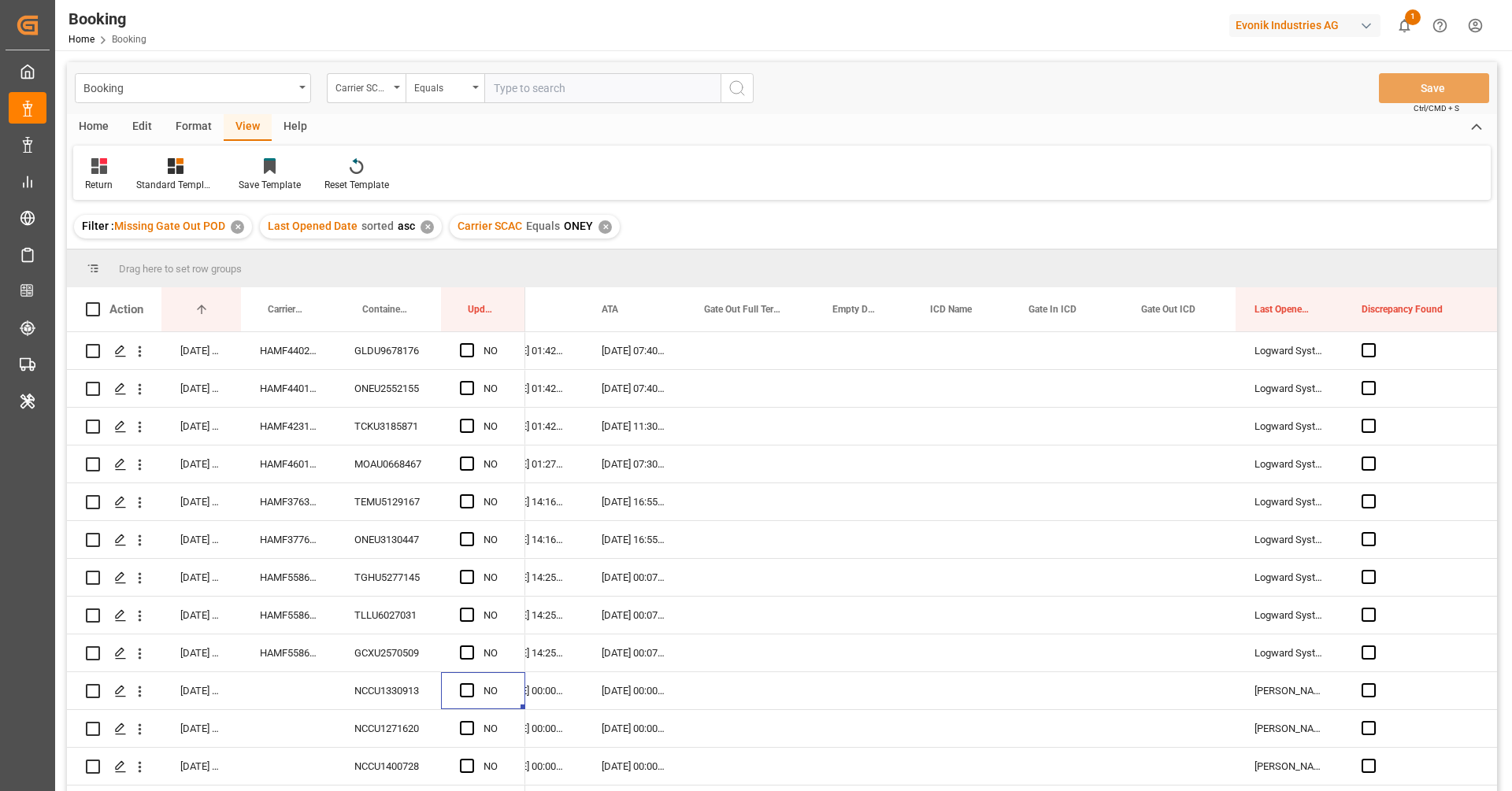
drag, startPoint x: 637, startPoint y: 240, endPoint x: 626, endPoint y: 233, distance: 13.0
click at [633, 237] on div "Filter : Missing Gate Out POD ✕ Last Opened Date sorted asc ✕ Carrier SCAC Equa…" at bounding box center [782, 226] width 1430 height 44
click at [370, 362] on div "GLDU9678176" at bounding box center [388, 350] width 106 height 37
click at [605, 226] on div "✕" at bounding box center [605, 227] width 14 height 14
click at [180, 126] on div "Format" at bounding box center [194, 127] width 60 height 27
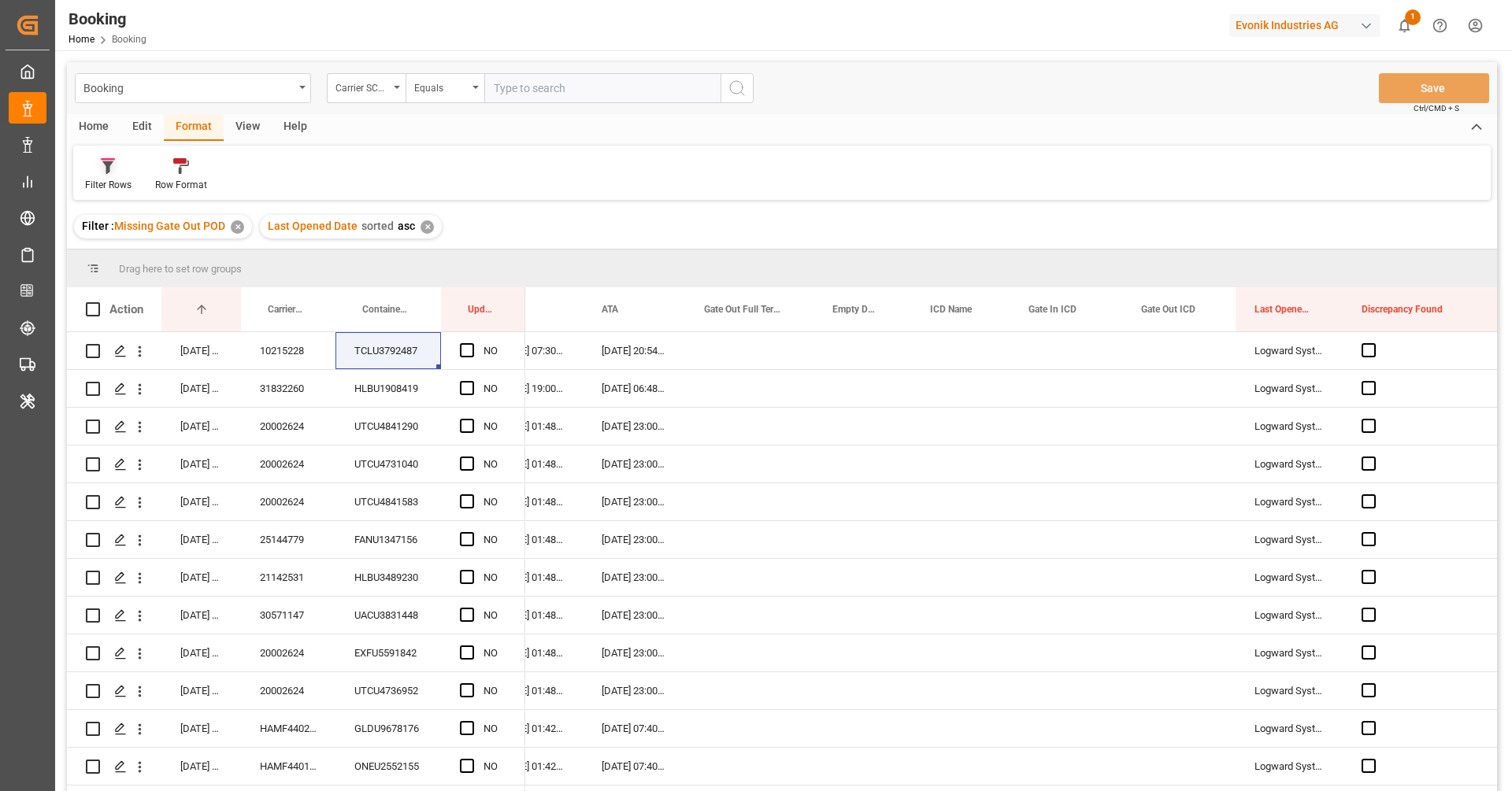
click at [99, 165] on div at bounding box center [108, 165] width 46 height 17
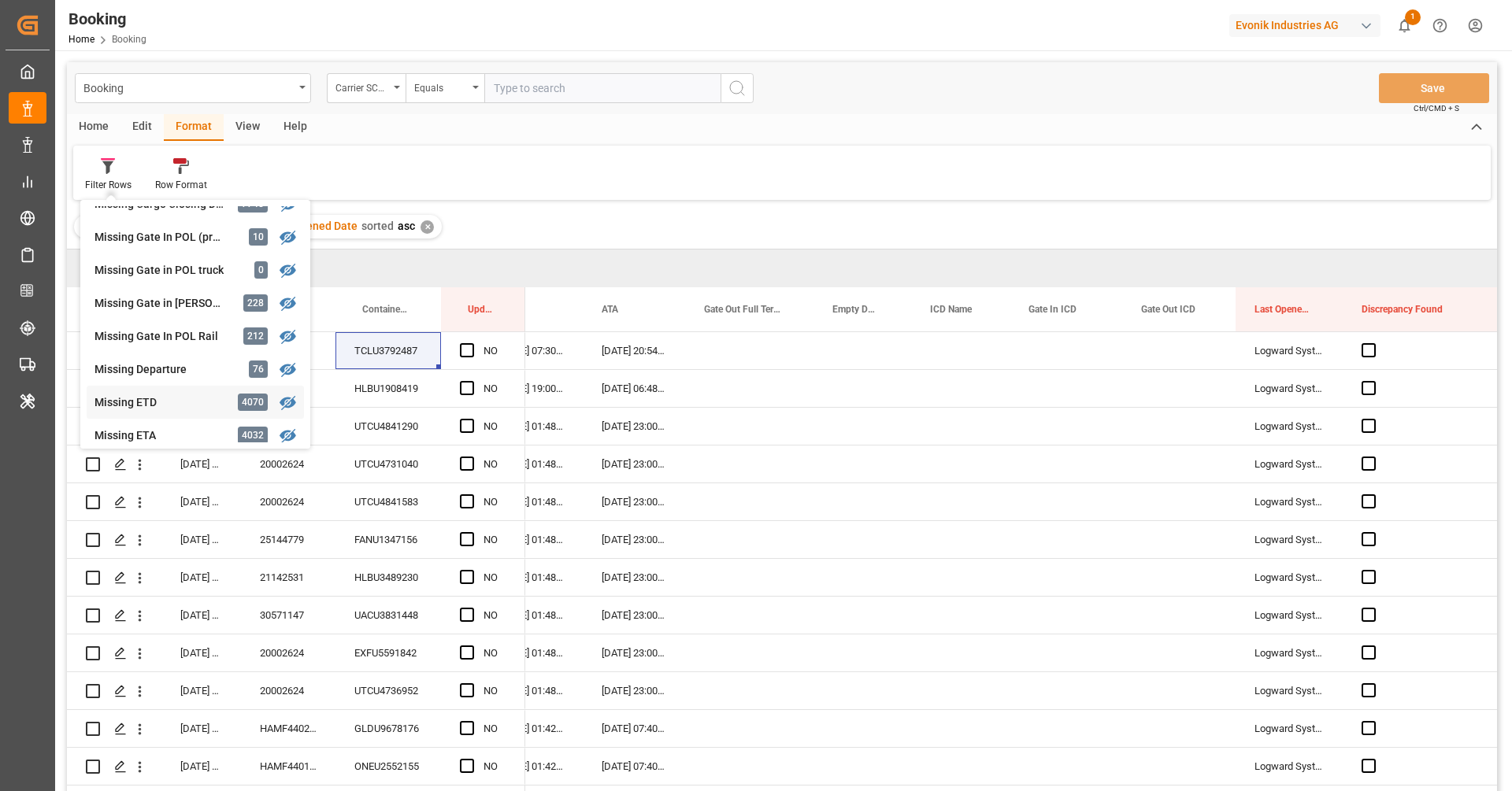
scroll to position [327, 0]
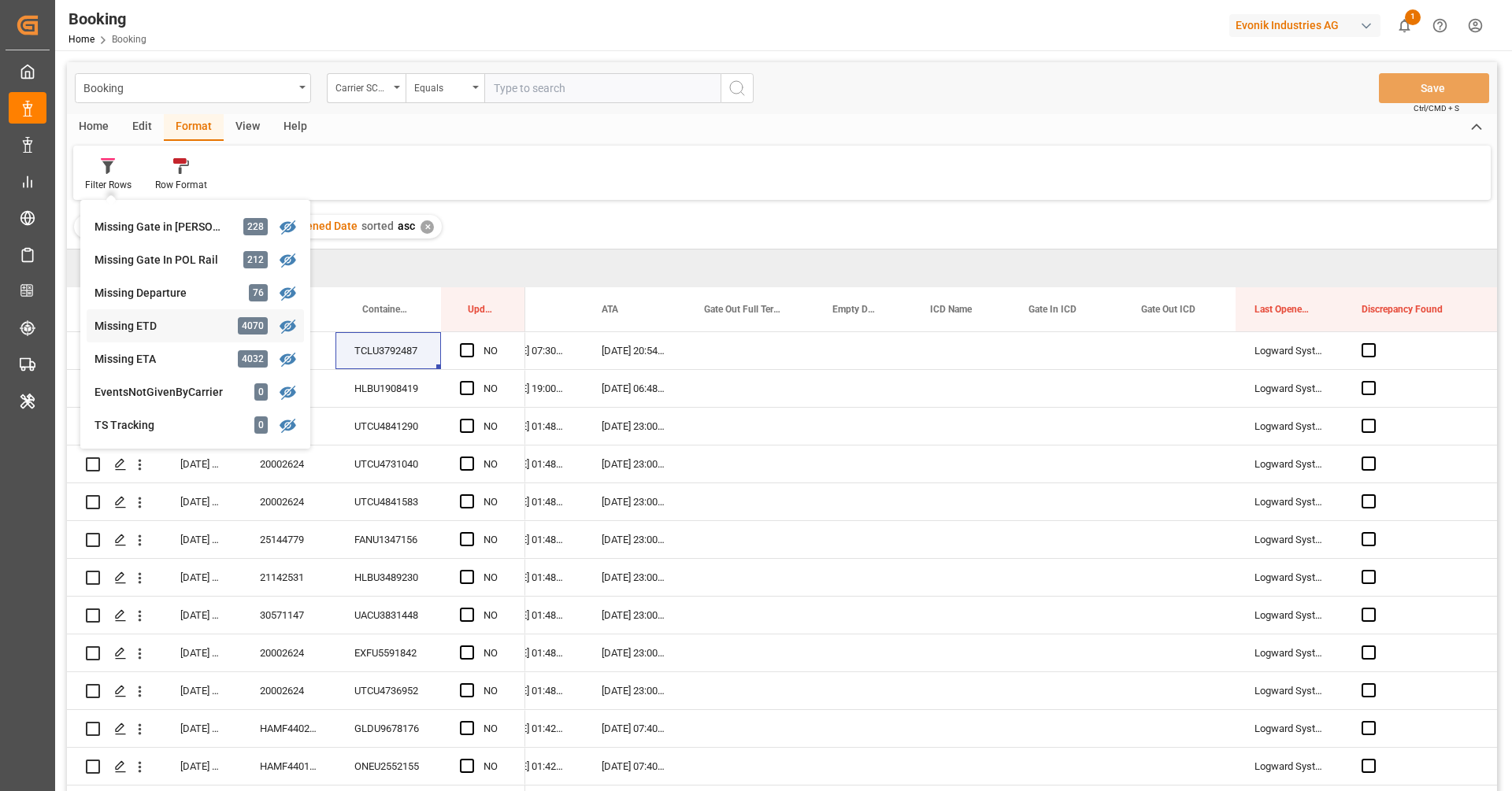
click at [181, 321] on div "Booking Carrier SCAC Equals Save Ctrl/CMD + S Home Edit Format View Help Filter…" at bounding box center [782, 448] width 1430 height 771
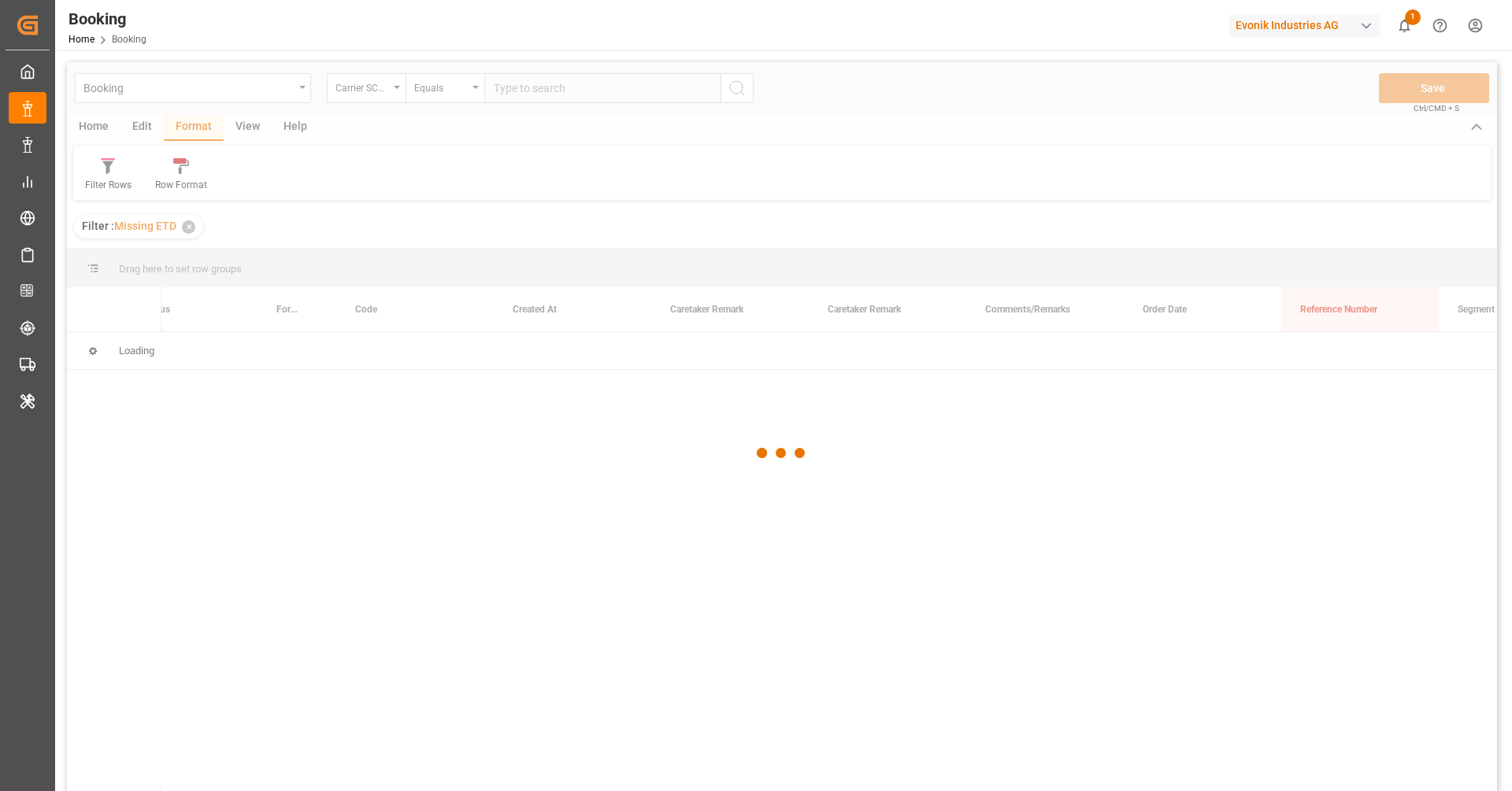
scroll to position [0, 377]
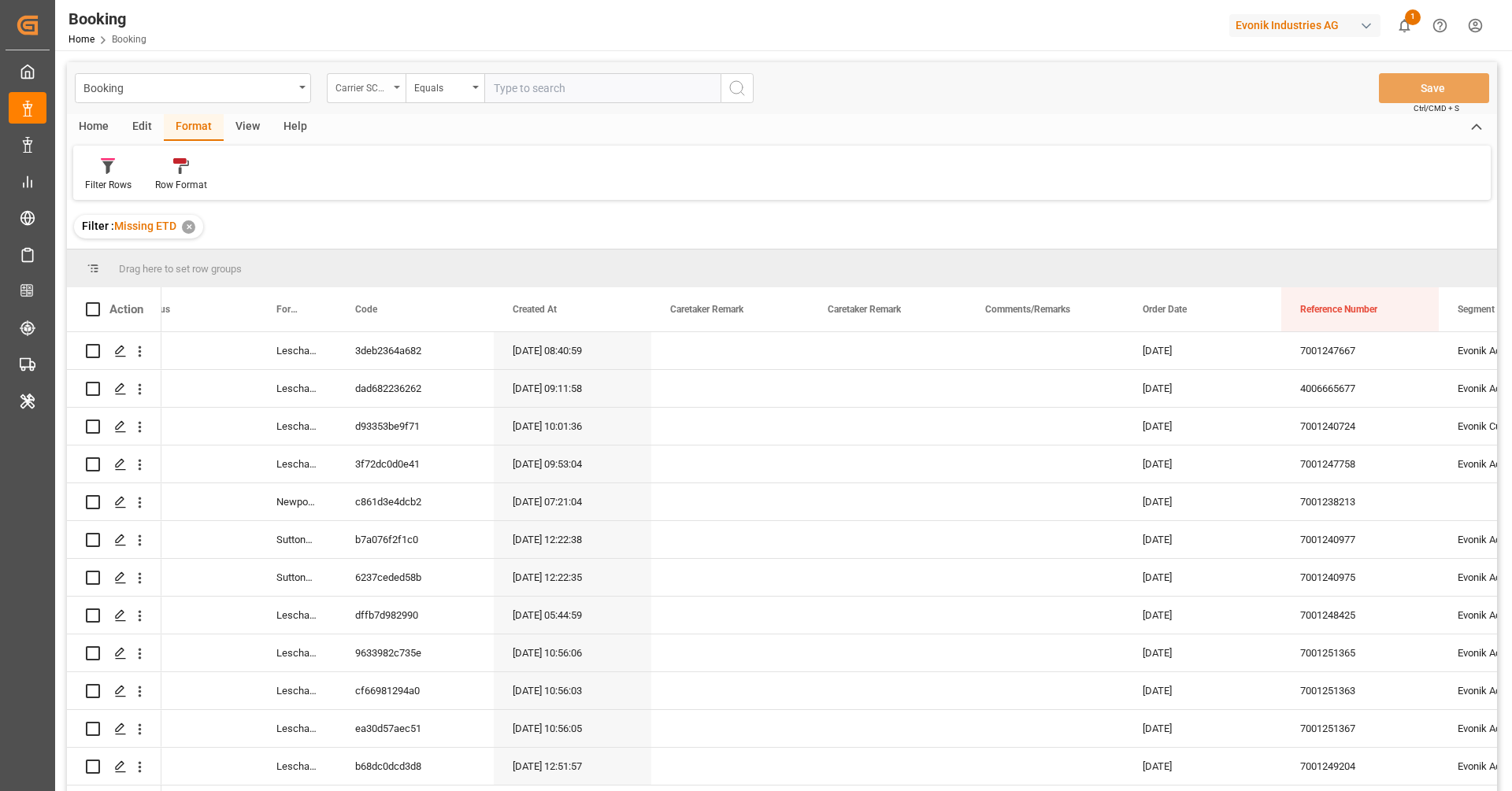
click at [345, 89] on div "Carrier SCAC" at bounding box center [362, 86] width 53 height 18
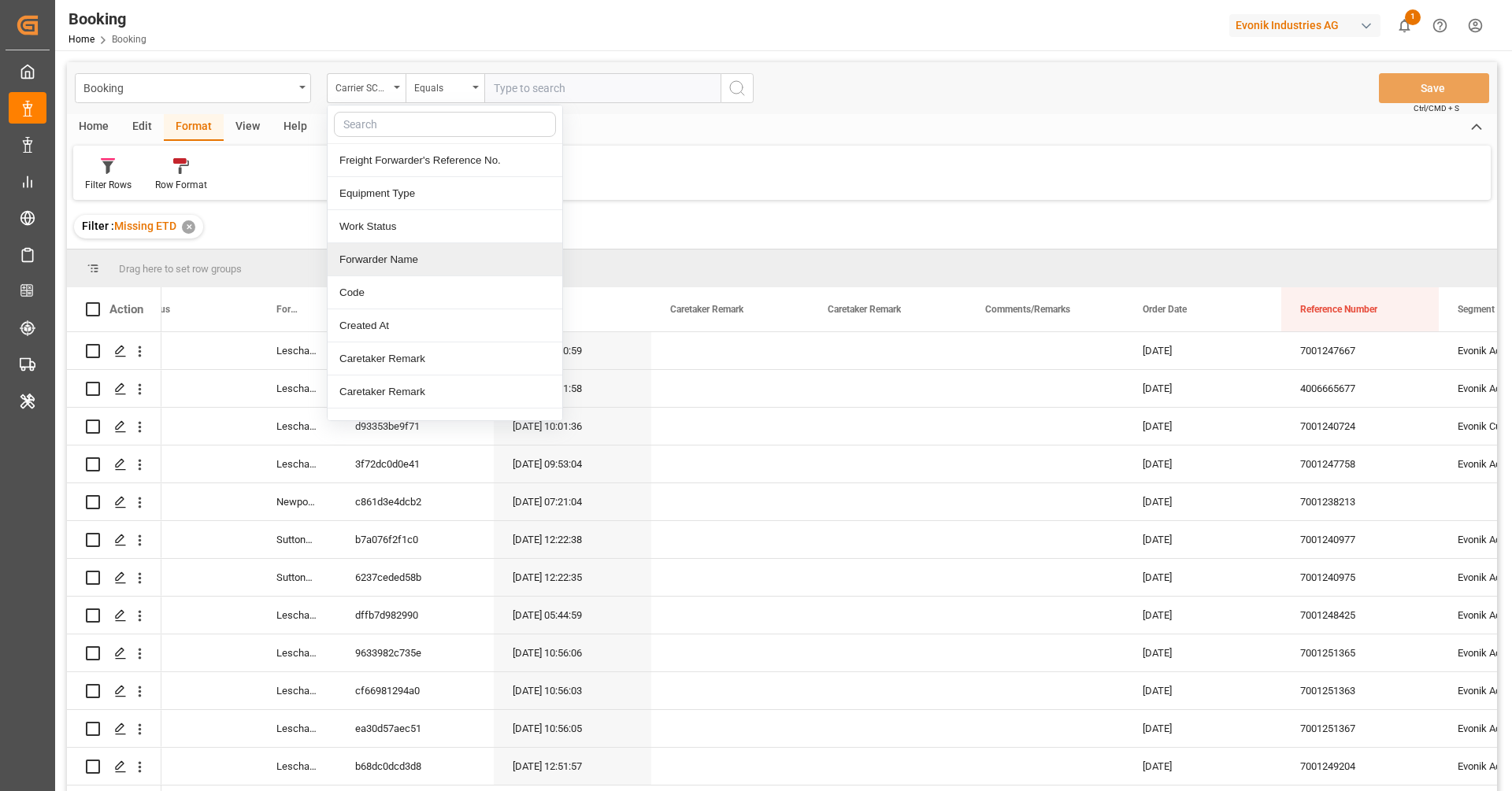
click at [451, 271] on div "Forwarder Name" at bounding box center [444, 259] width 234 height 33
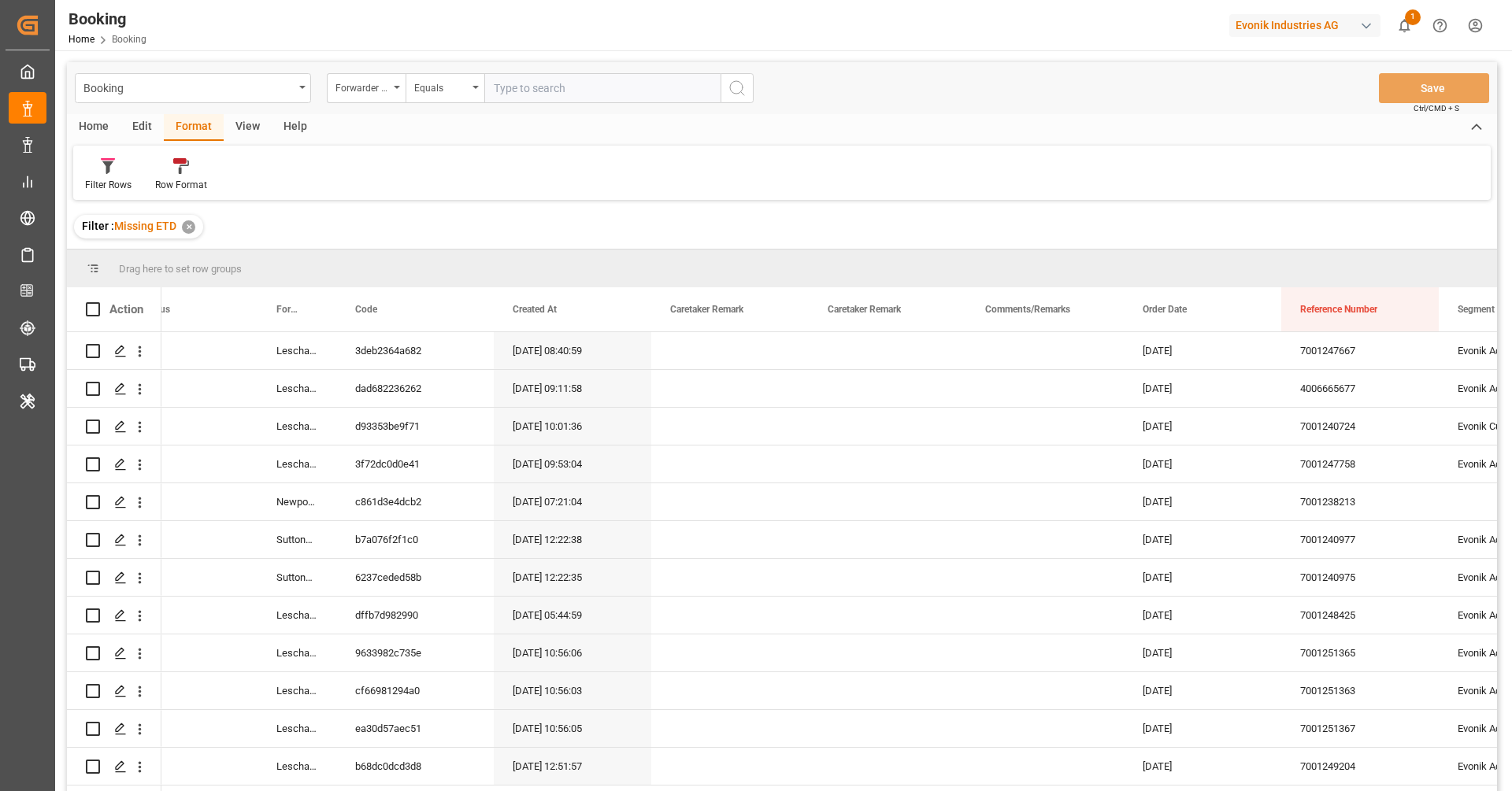
click at [566, 103] on div "Booking Forwarder Name Equals Save Ctrl/CMD + S" at bounding box center [782, 88] width 1430 height 52
click at [559, 95] on input "text" at bounding box center [602, 88] width 236 height 30
type input "leschaco bremen"
click at [370, 77] on div "Forwarder Name" at bounding box center [362, 86] width 53 height 18
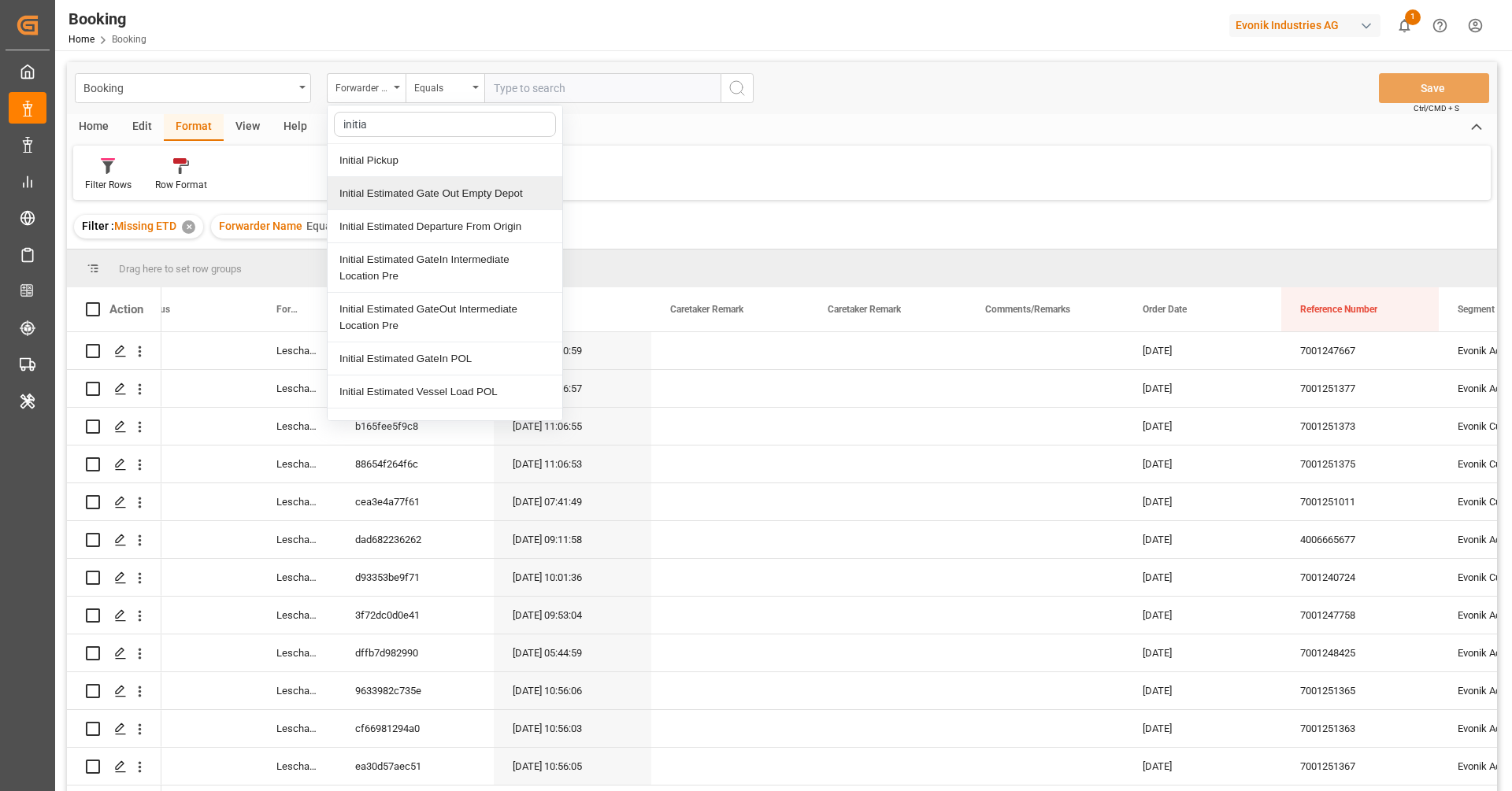
type input "initial"
click at [435, 160] on div "Initial Pickup" at bounding box center [444, 160] width 234 height 33
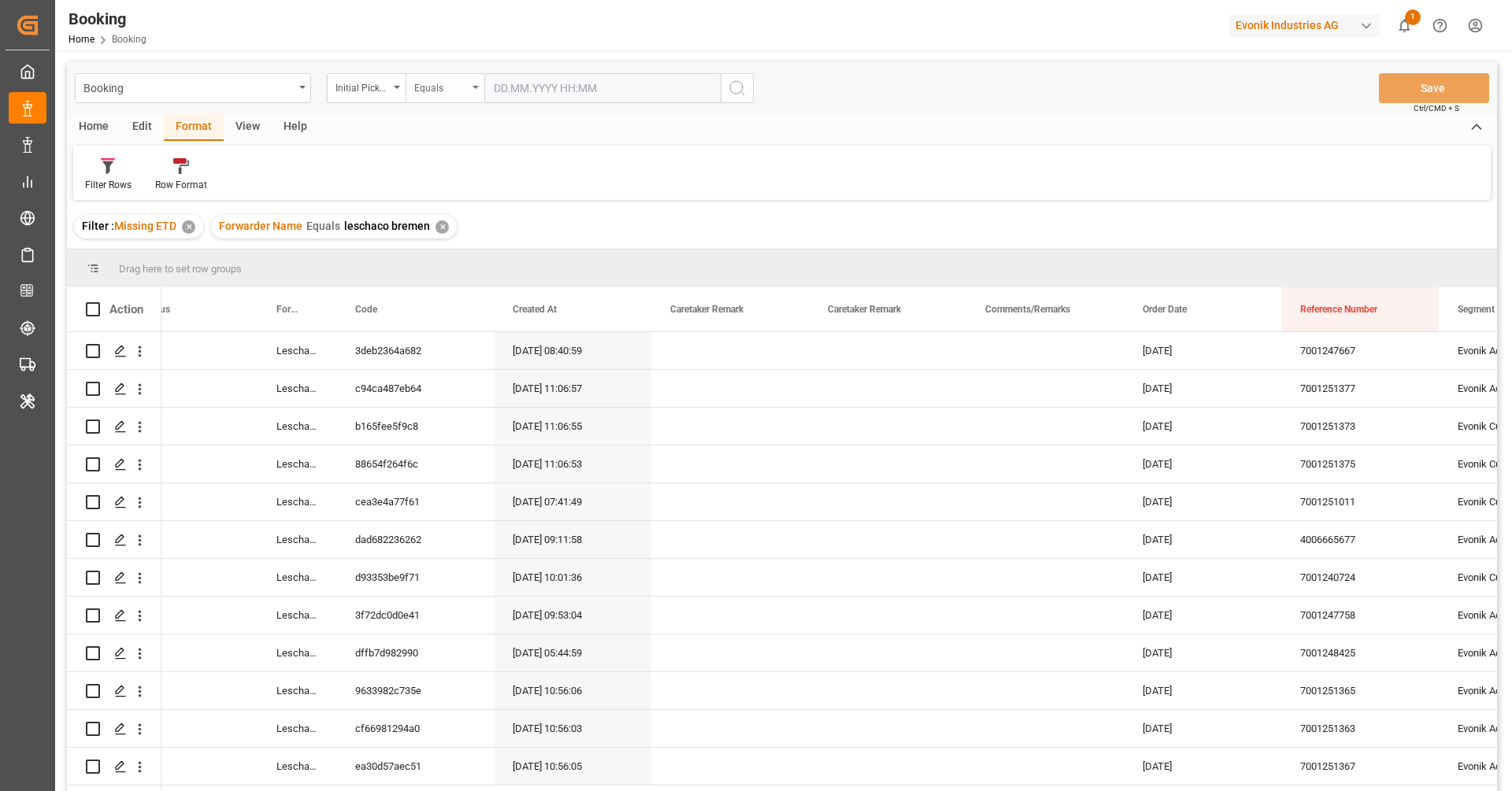
click at [436, 81] on div "Equals" at bounding box center [441, 86] width 53 height 18
click at [454, 216] on div "Less than" at bounding box center [523, 226] width 234 height 33
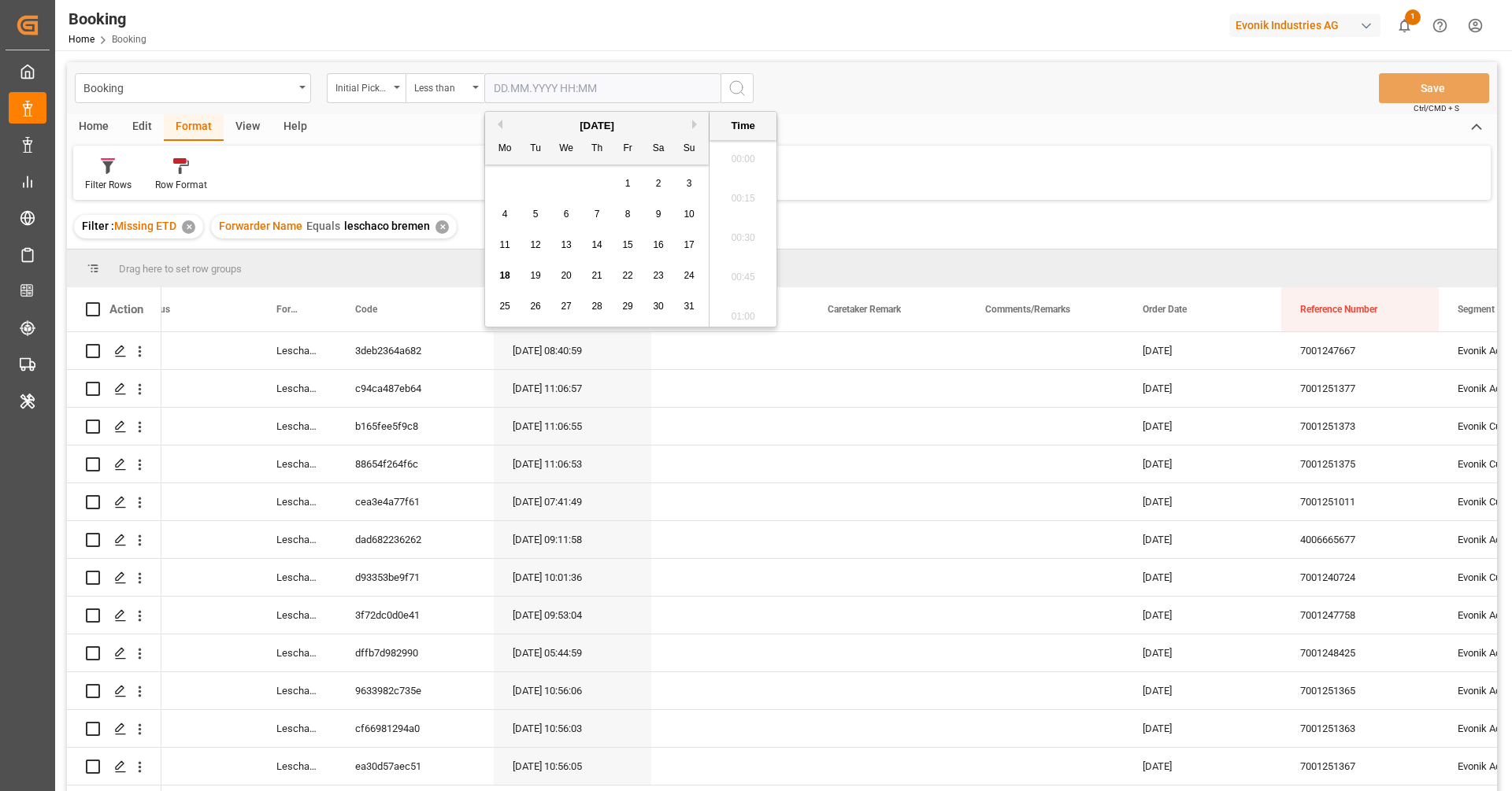
click at [569, 86] on input "text" at bounding box center [602, 88] width 236 height 30
click at [498, 123] on button "Previous Month" at bounding box center [498, 125] width 10 height 10
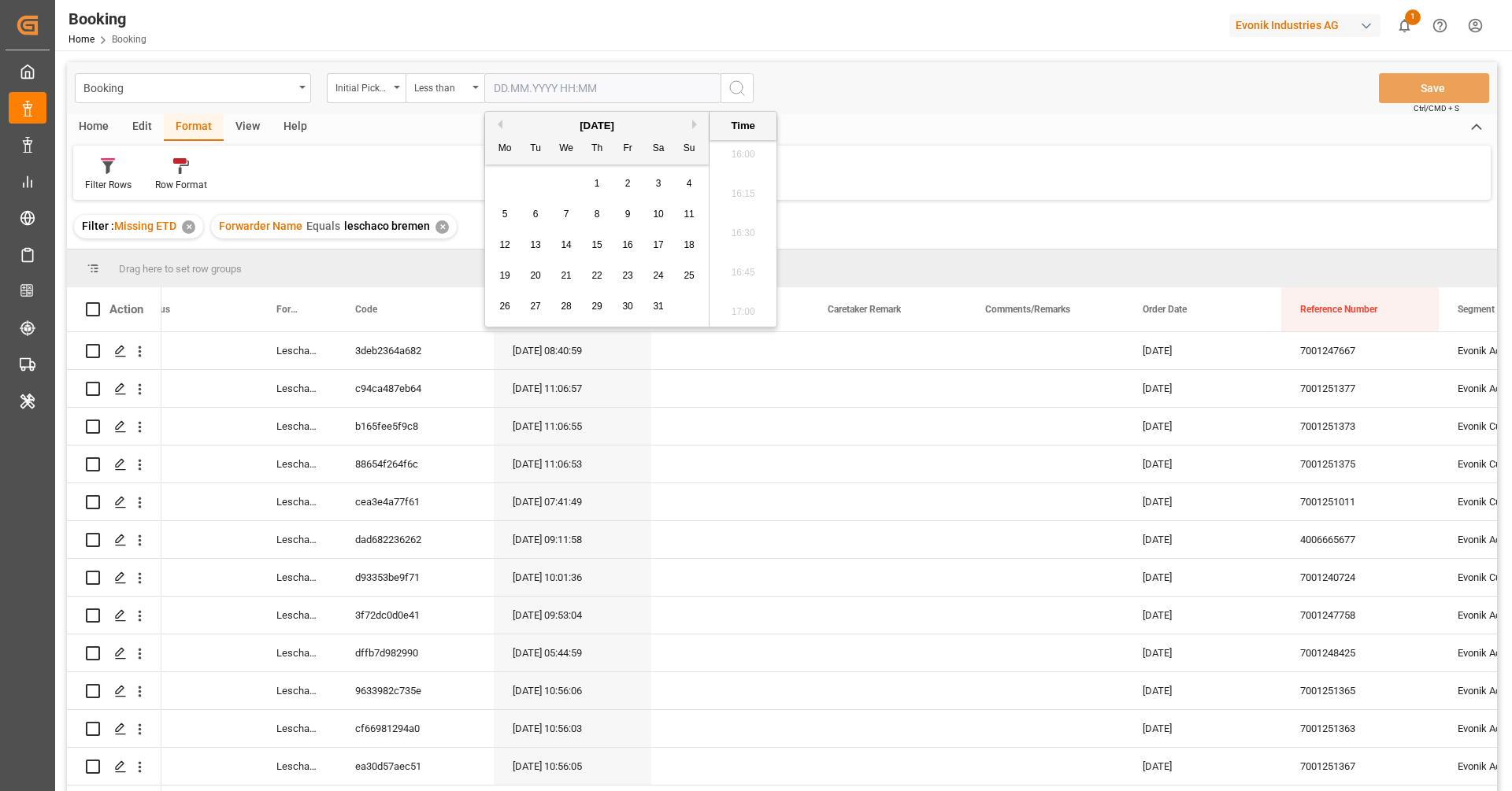
click at [697, 126] on button "Next Month" at bounding box center [697, 125] width 10 height 10
click at [493, 345] on div "30 1 2 3 4 5 6" at bounding box center [596, 337] width 215 height 31
click at [505, 337] on span "30" at bounding box center [504, 336] width 10 height 11
type input "30.06.2025 00:00"
click at [752, 80] on button "search button" at bounding box center [737, 88] width 33 height 30
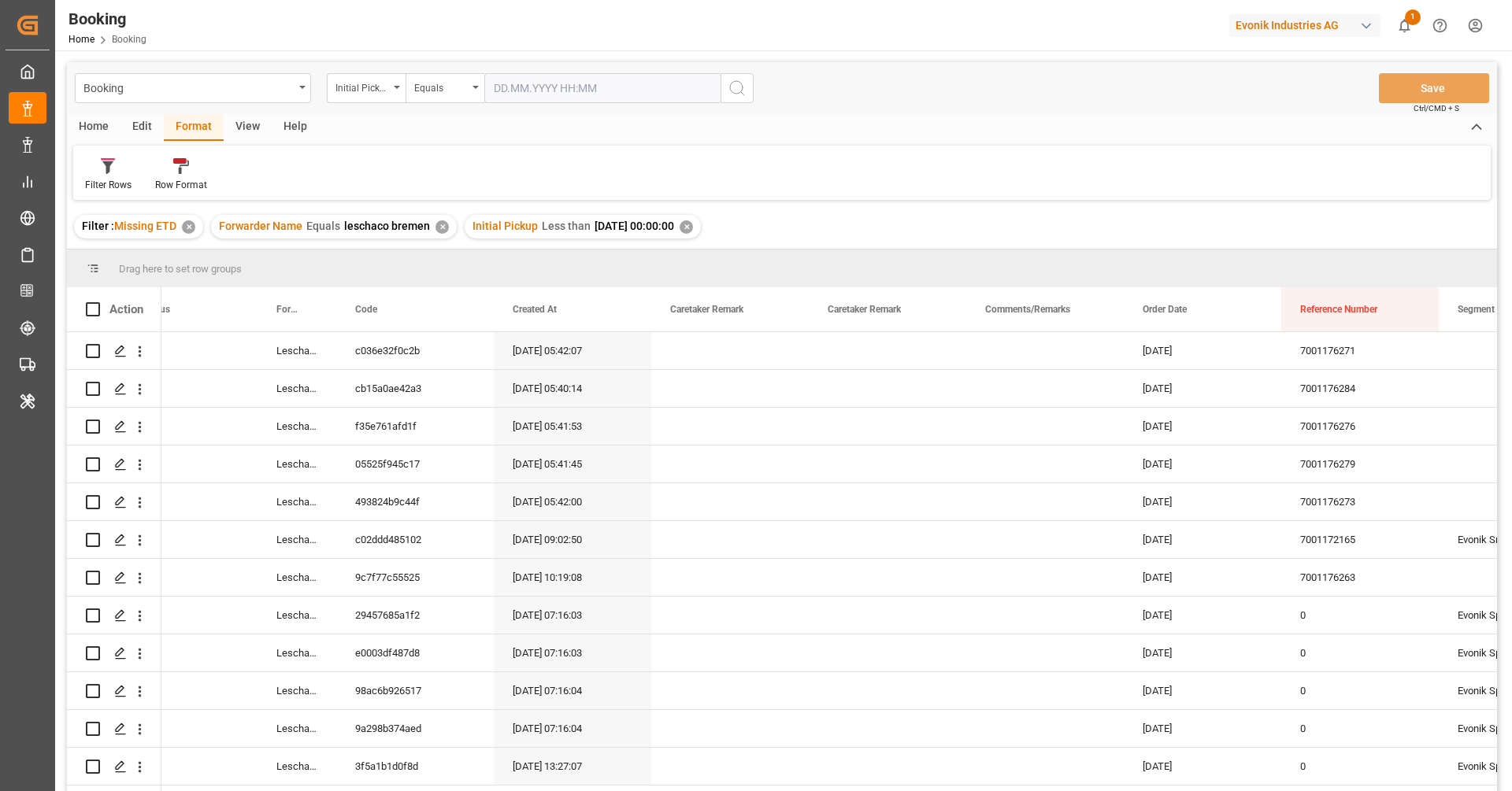
click at [265, 136] on div "View" at bounding box center [247, 127] width 48 height 27
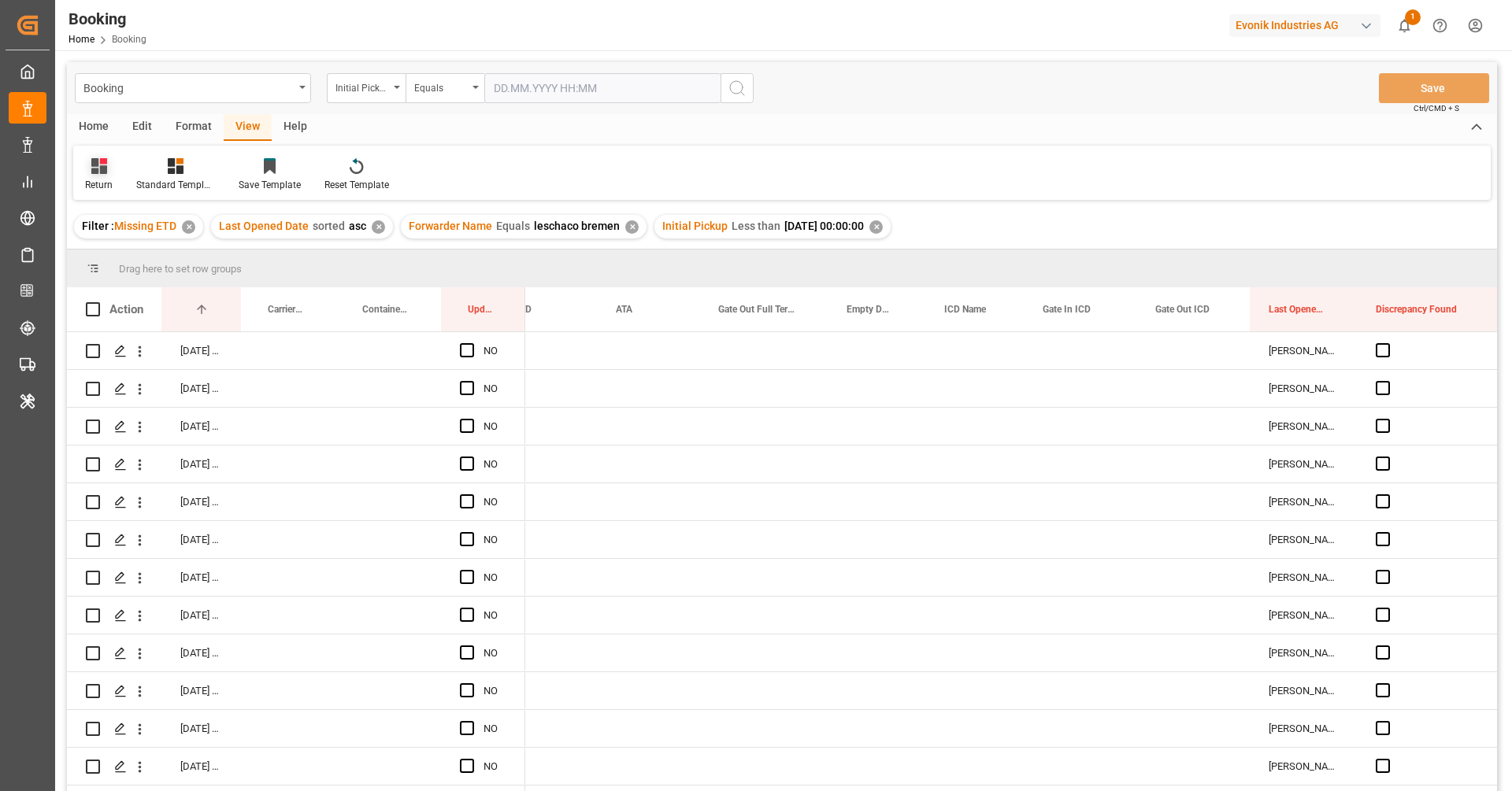
click at [119, 169] on div "Return" at bounding box center [99, 174] width 51 height 35
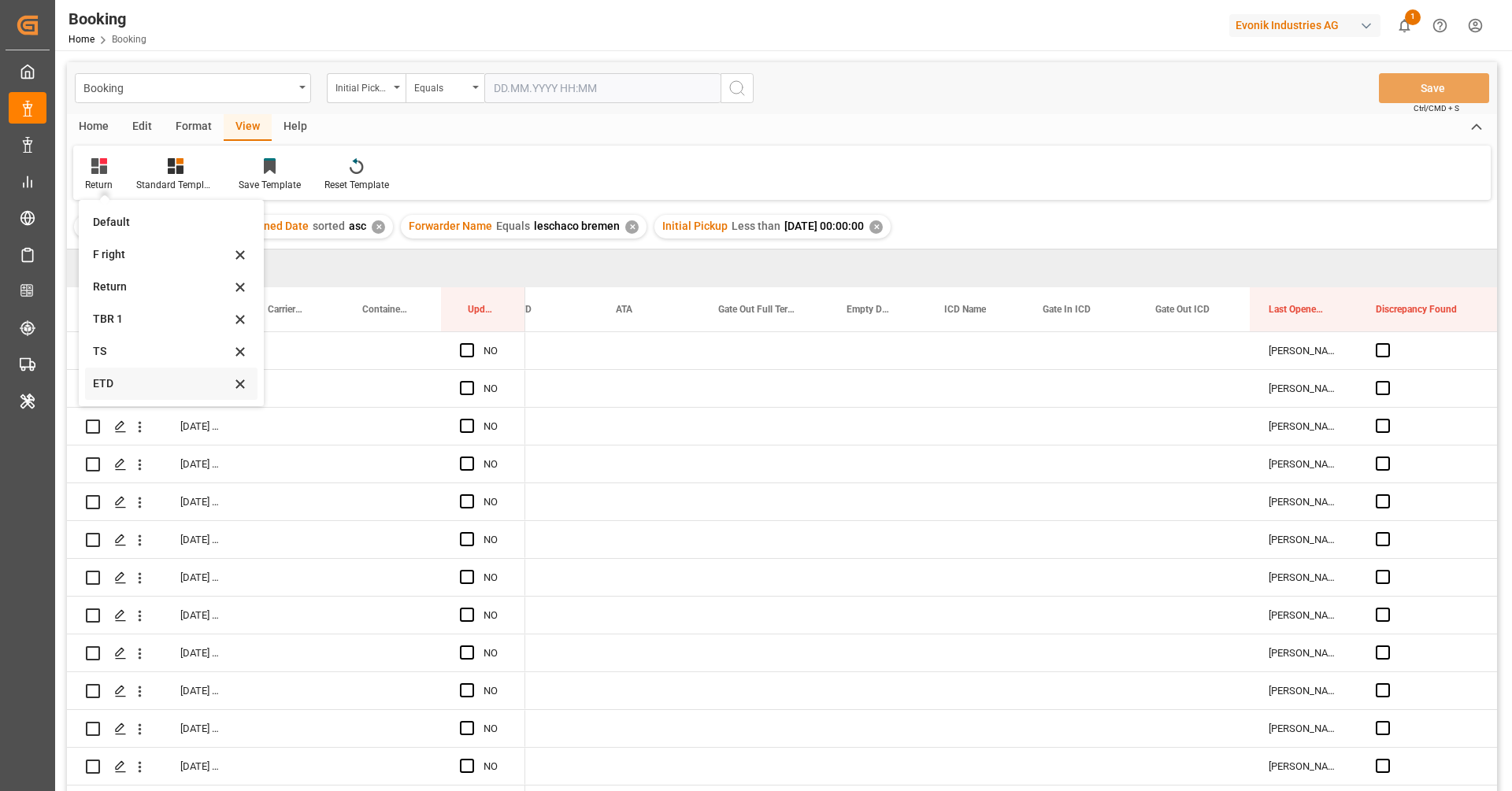
click at [145, 371] on div "ETD" at bounding box center [171, 384] width 172 height 33
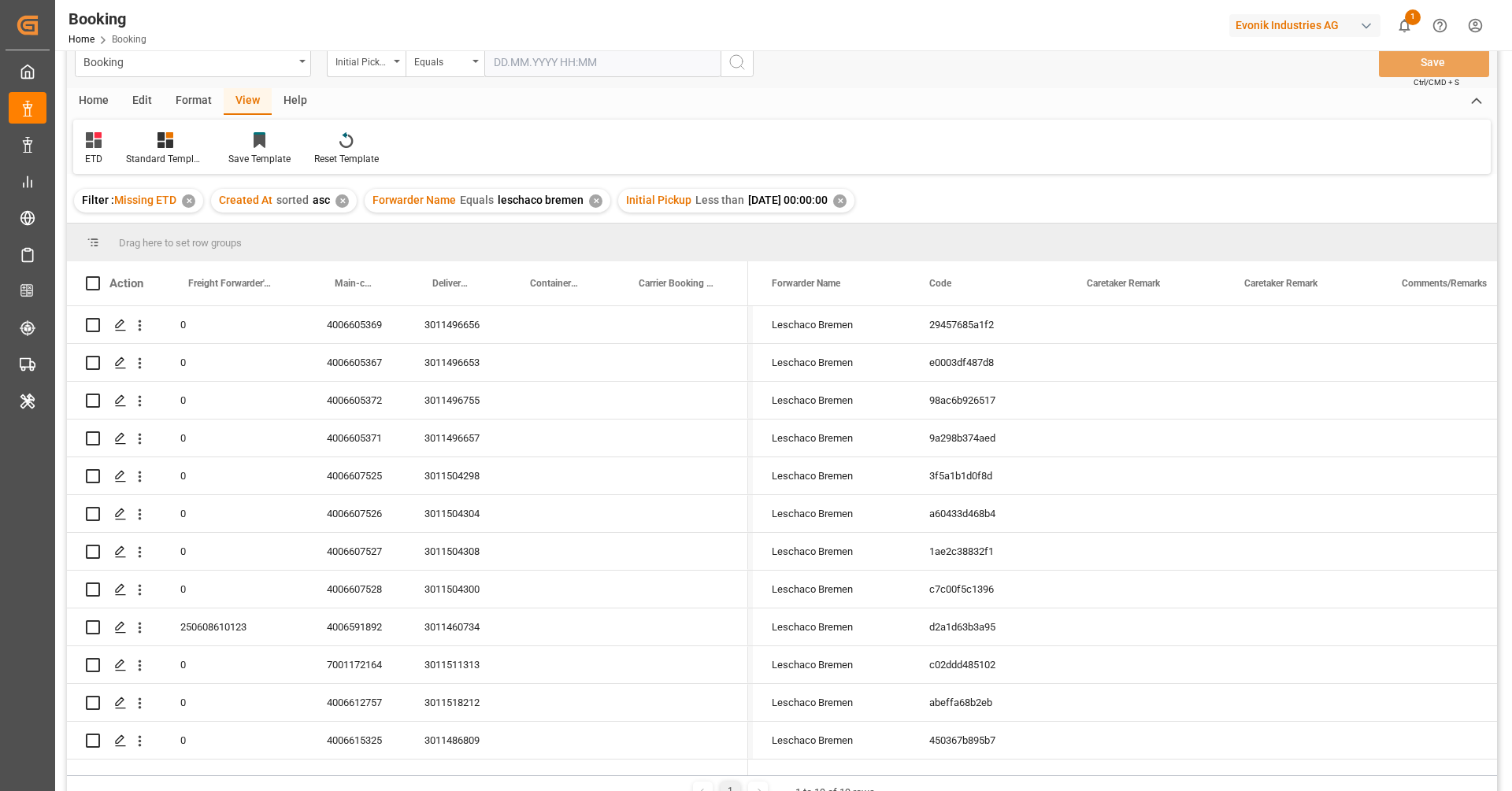
scroll to position [40, 0]
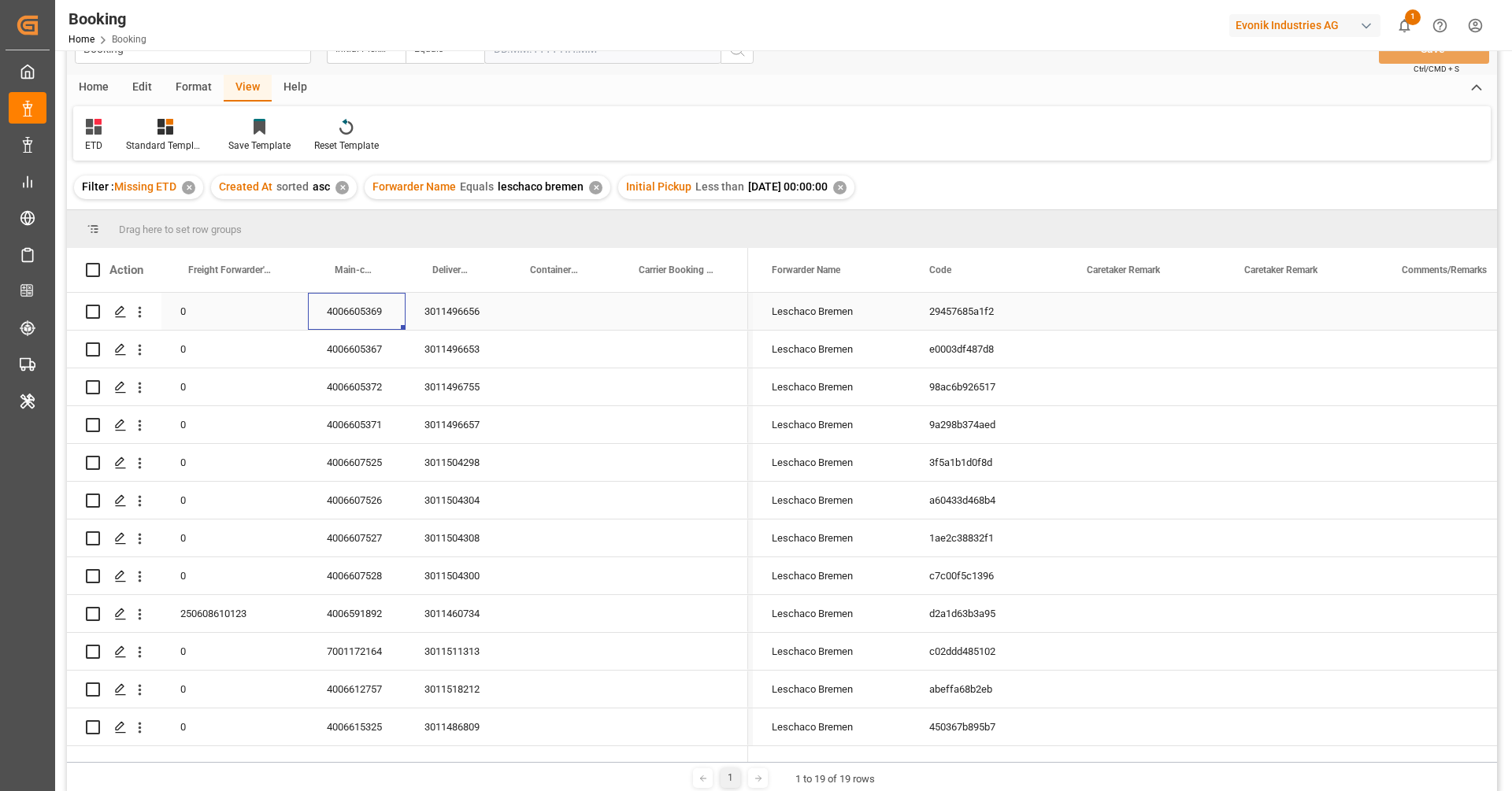
click at [365, 316] on div "4006605369" at bounding box center [356, 310] width 98 height 37
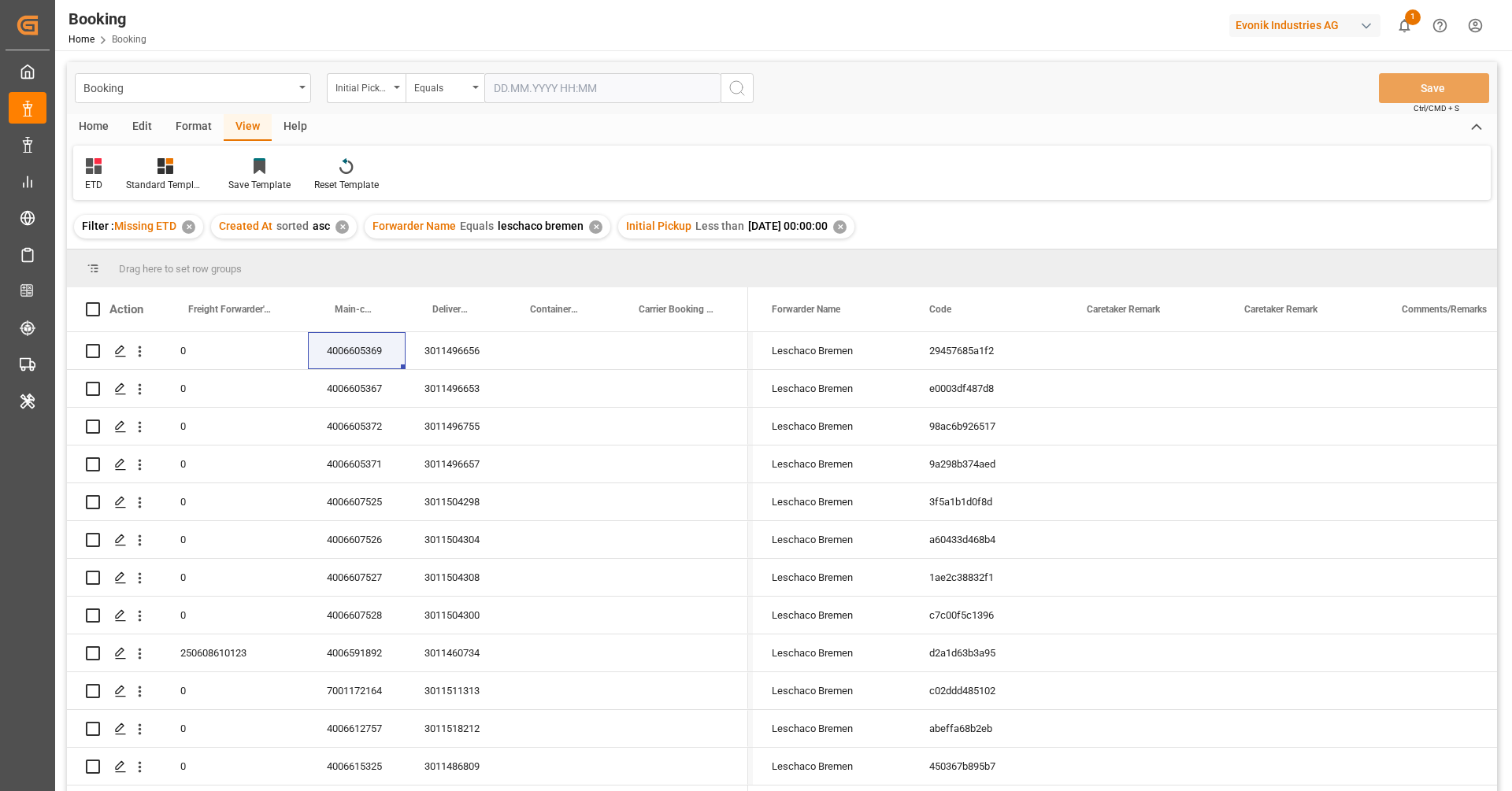
click at [846, 228] on div "✕" at bounding box center [841, 227] width 14 height 14
click at [468, 97] on div "Equals" at bounding box center [445, 88] width 79 height 30
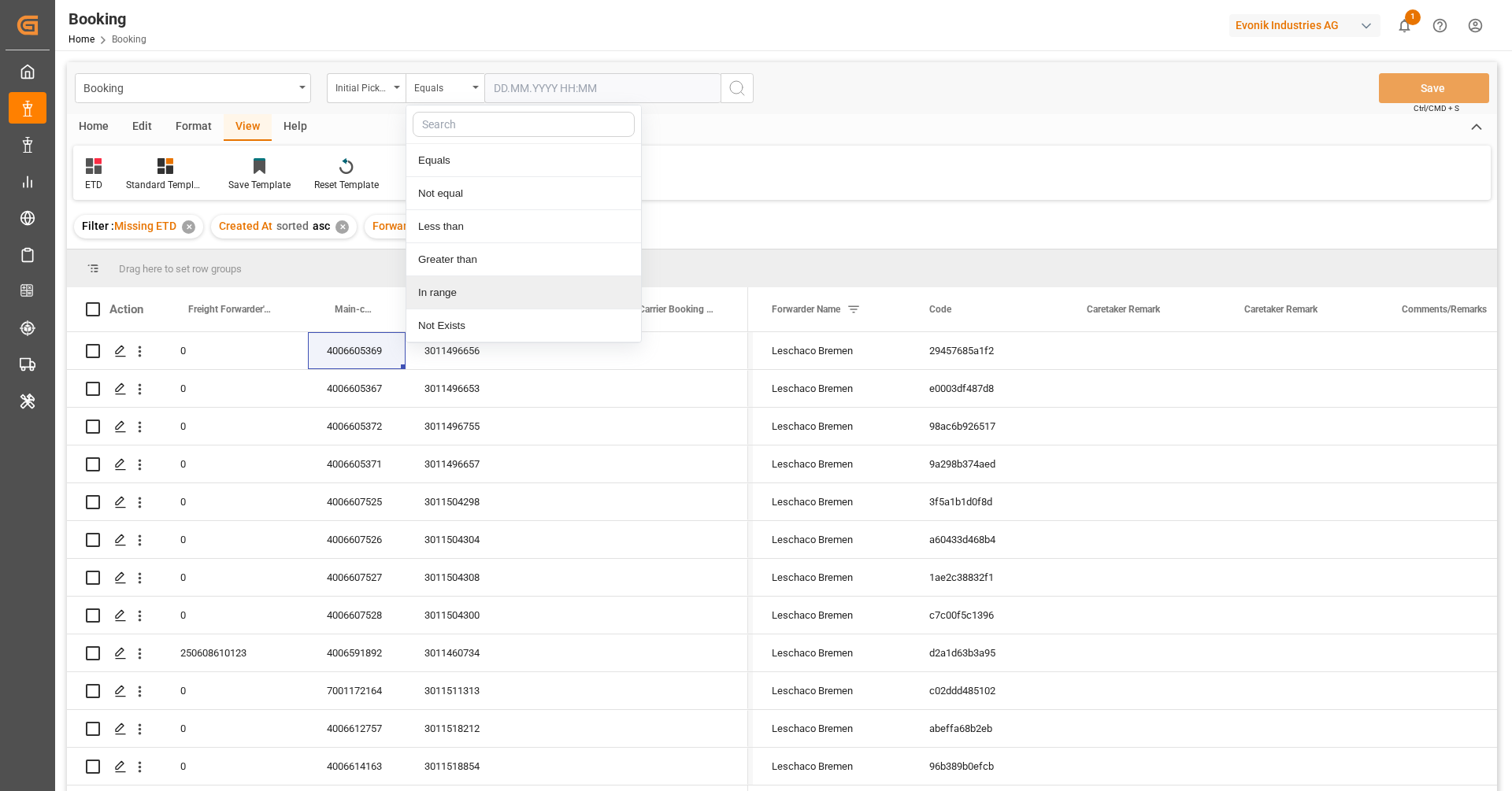
click at [462, 292] on div "In range" at bounding box center [523, 293] width 234 height 33
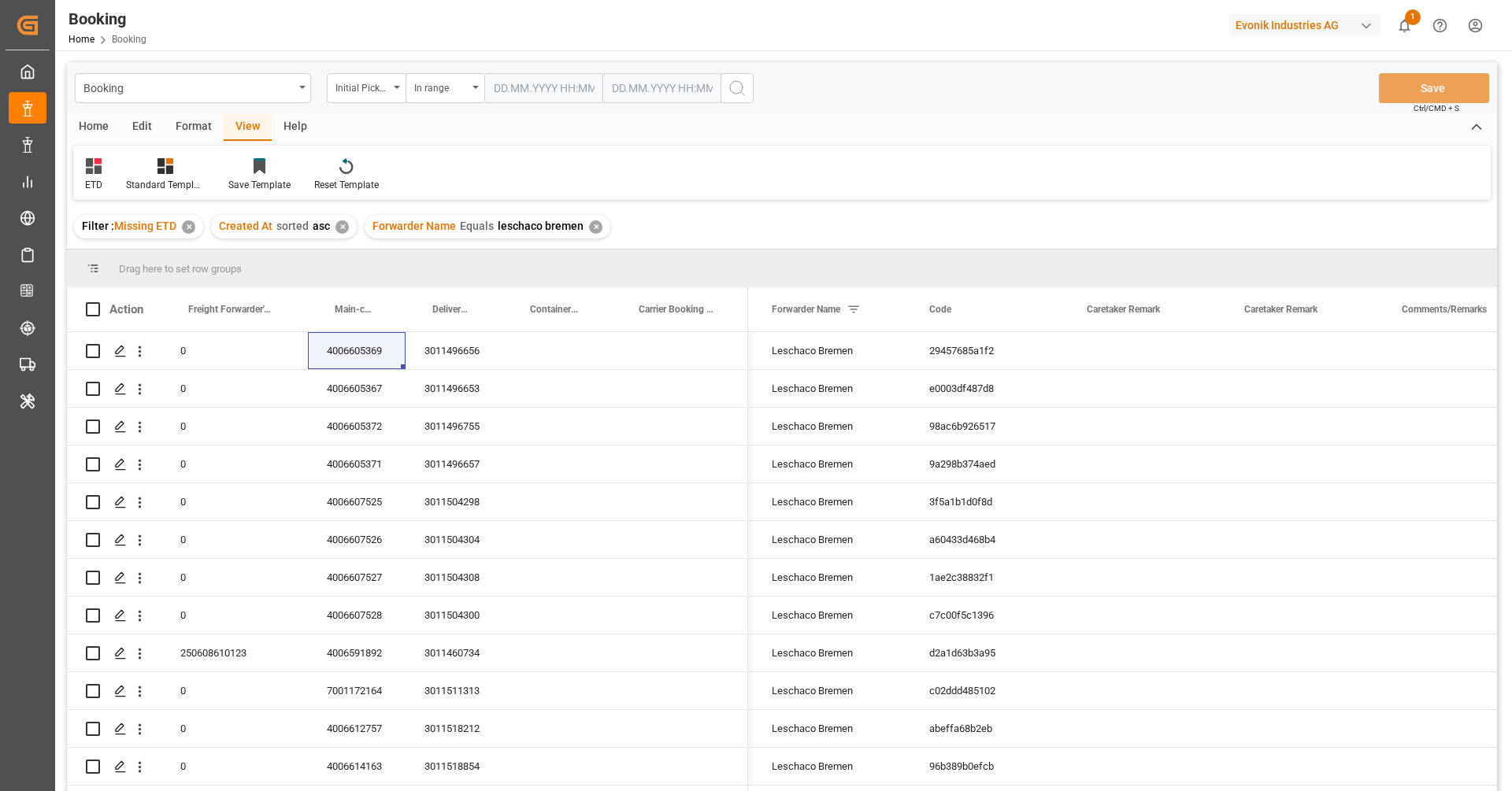
click at [544, 88] on input "text" at bounding box center [543, 88] width 118 height 30
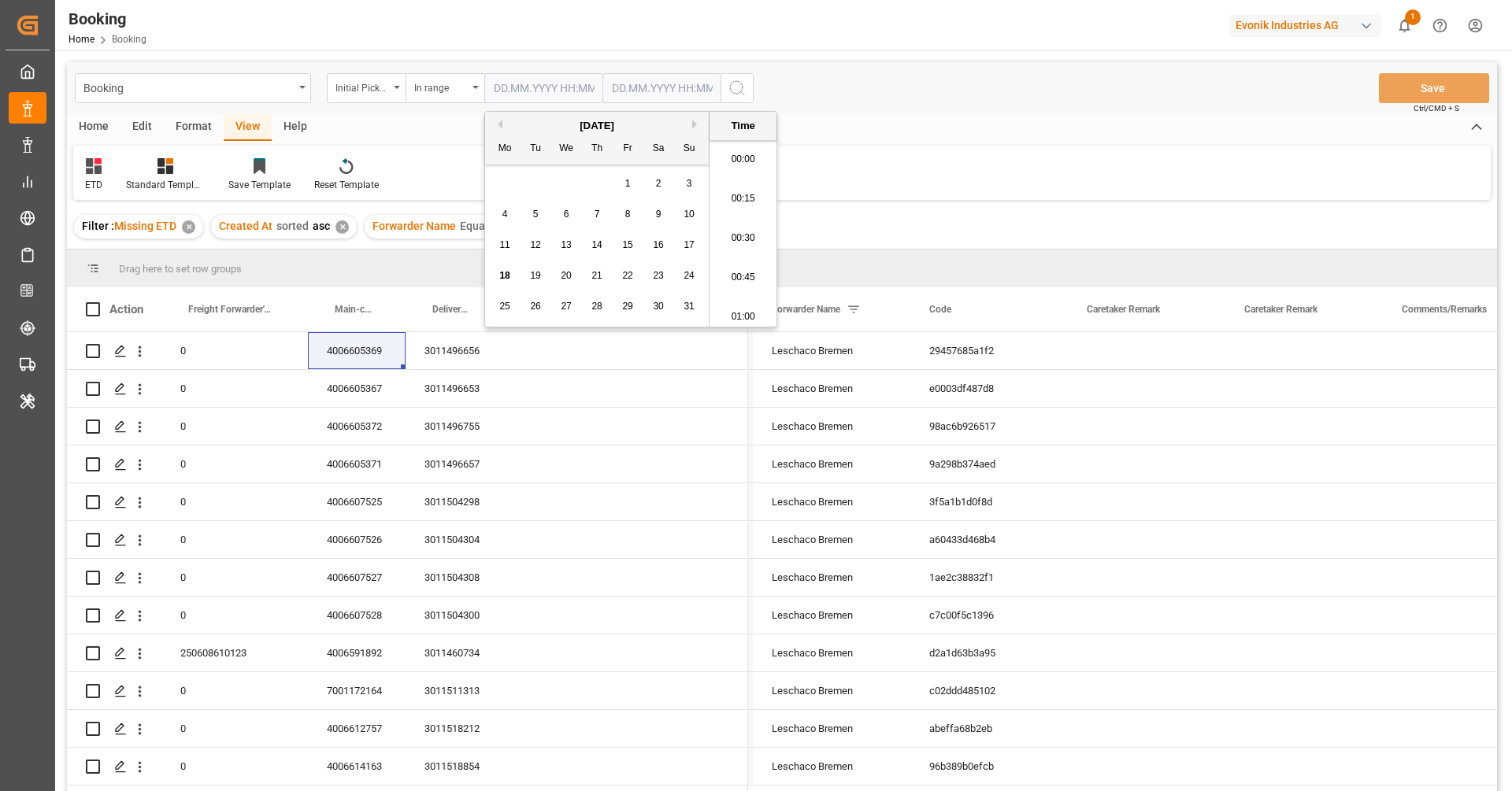
scroll to position [2564, 0]
click at [499, 127] on button "Previous Month" at bounding box center [498, 125] width 10 height 10
click at [534, 180] on span "1" at bounding box center [536, 183] width 6 height 11
type input "01.07.2025 00:00"
click at [602, 83] on input "text" at bounding box center [543, 88] width 118 height 30
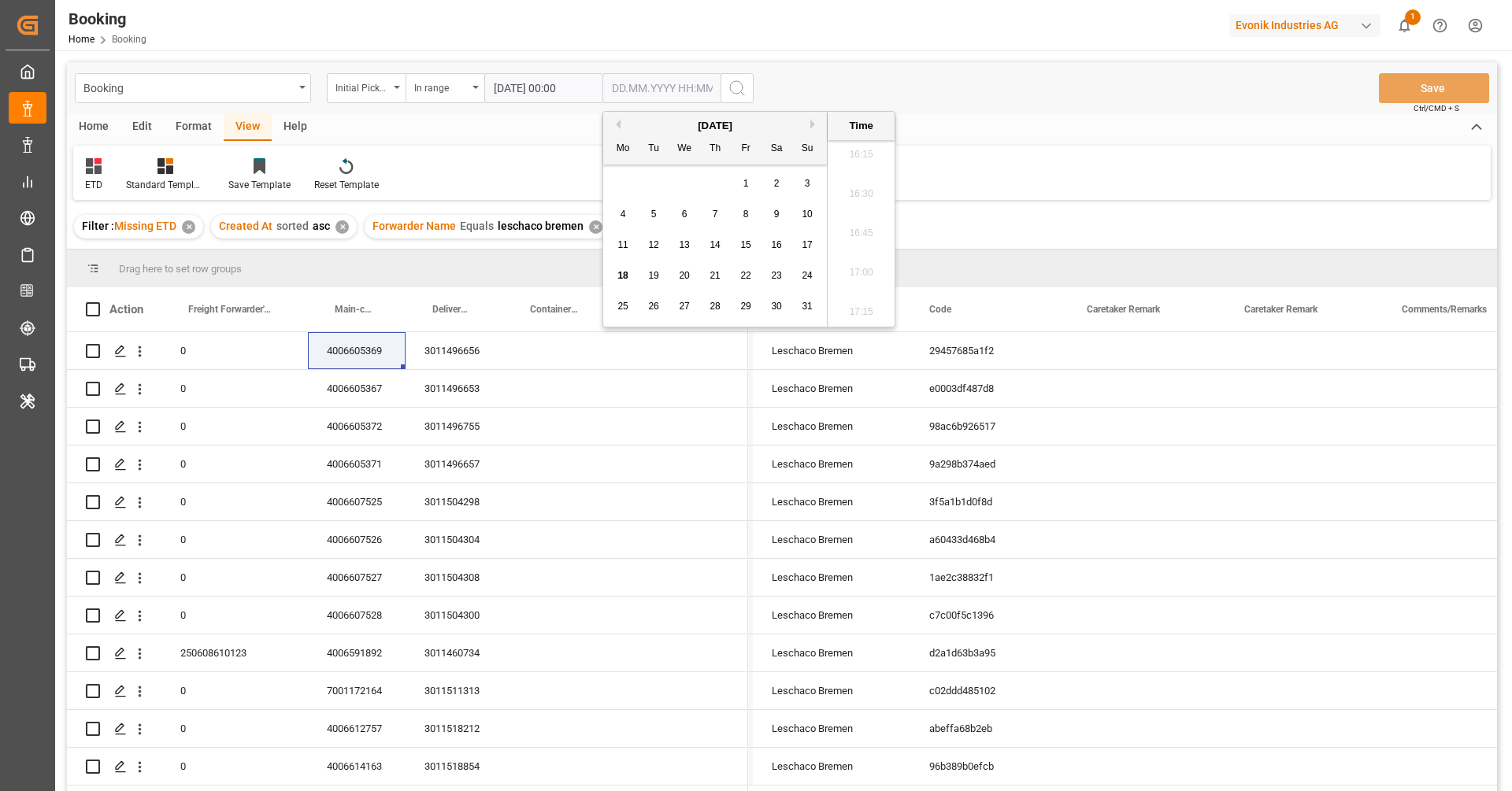
click at [617, 126] on button "Previous Month" at bounding box center [616, 125] width 10 height 10
click at [717, 303] on span "31" at bounding box center [715, 306] width 10 height 11
type input "31.07.2025 00:00"
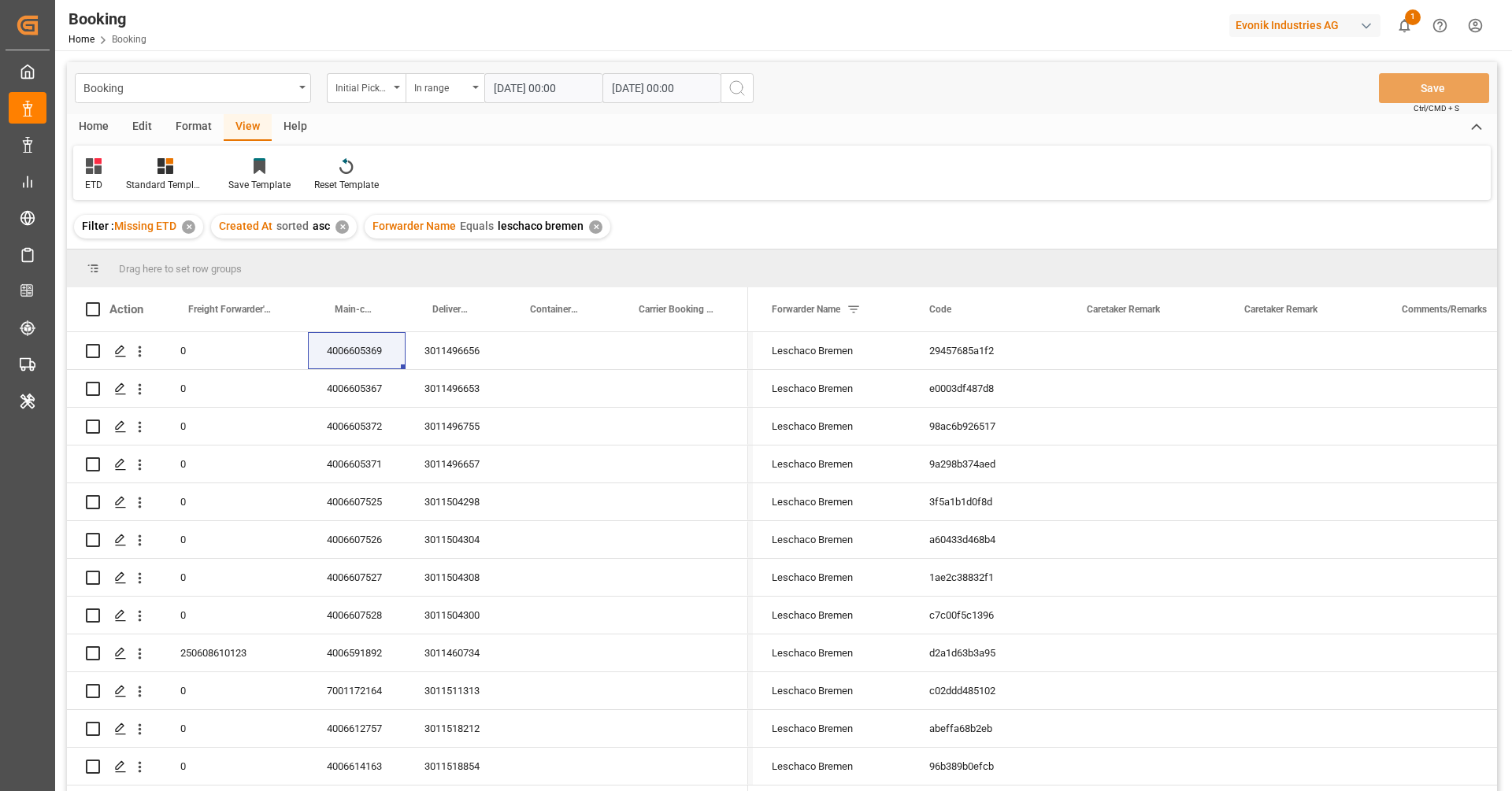
click at [747, 93] on button "search button" at bounding box center [737, 88] width 33 height 30
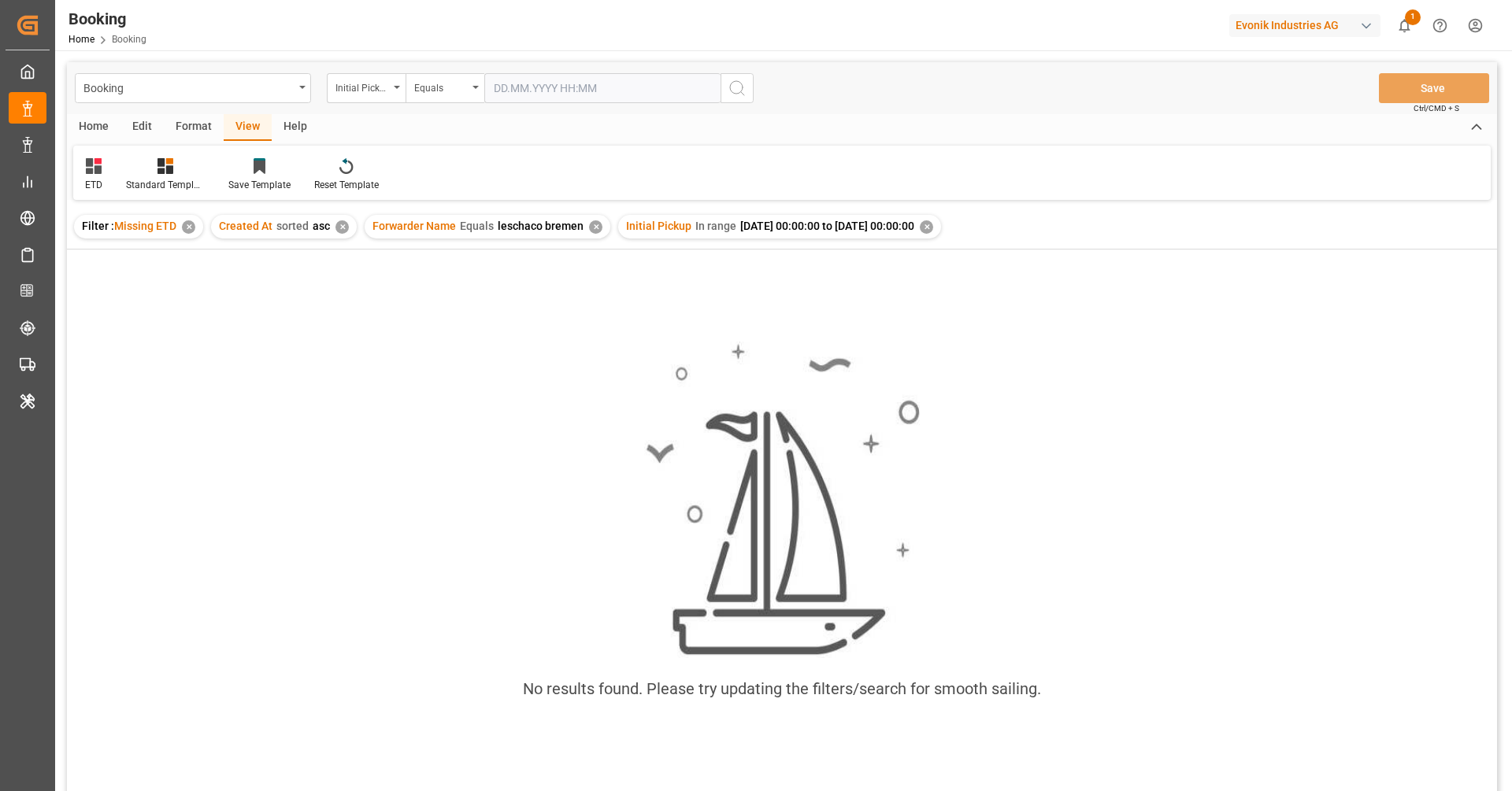
click at [1509, 296] on div "Booking Home Booking Evonik Industries AG 1 Notifications Only show unread All …" at bounding box center [782, 396] width 1454 height 791
click at [1185, 461] on div "No results found. Please try updating the filters/search for smooth sailing." at bounding box center [782, 529] width 1430 height 400
click at [941, 223] on div "Initial Pickup In range 2025-07-01 00:00:00 to 2025-07-31 00:00:00 ✕" at bounding box center [779, 226] width 323 height 24
click at [934, 225] on div "✕" at bounding box center [927, 227] width 14 height 14
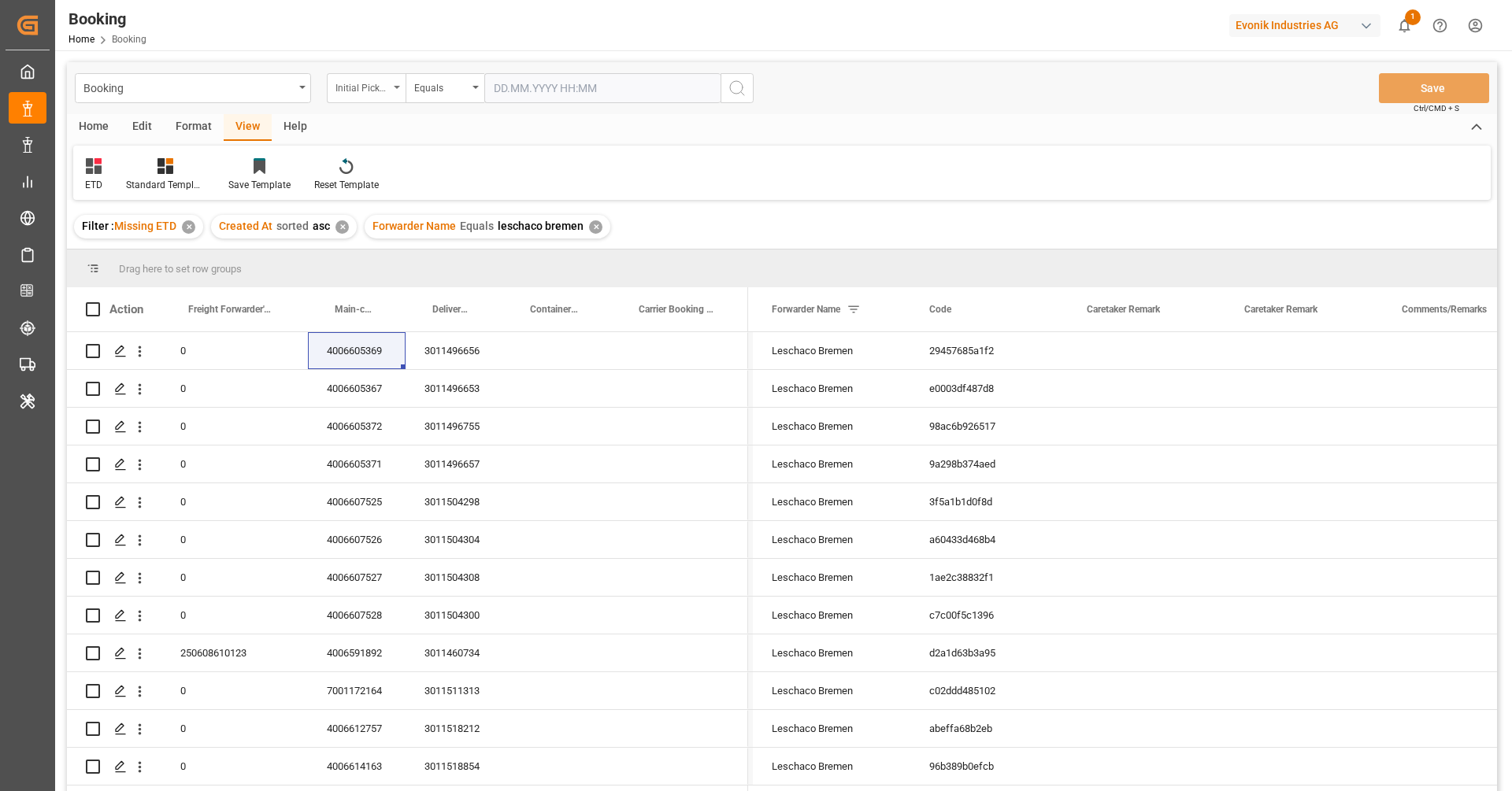
click at [370, 95] on div "Initial Pickup" at bounding box center [367, 88] width 79 height 30
type input "created"
click at [427, 158] on div "Created At" at bounding box center [444, 160] width 234 height 33
click at [441, 67] on div "Booking Created At Equals Save Ctrl/CMD + S" at bounding box center [782, 88] width 1430 height 52
click at [445, 86] on div "Equals" at bounding box center [441, 86] width 53 height 18
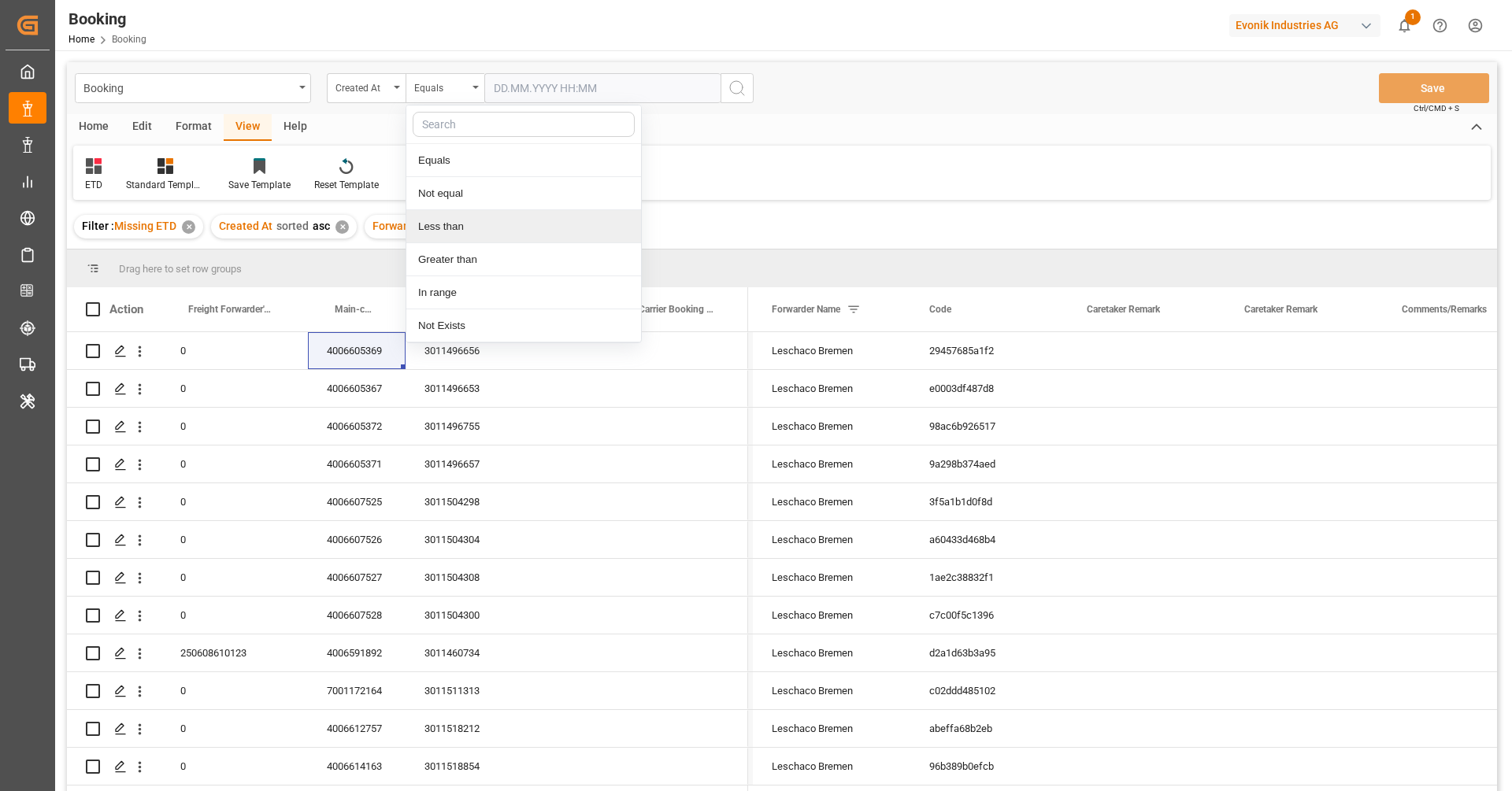
click at [453, 223] on div "Less than" at bounding box center [523, 226] width 234 height 33
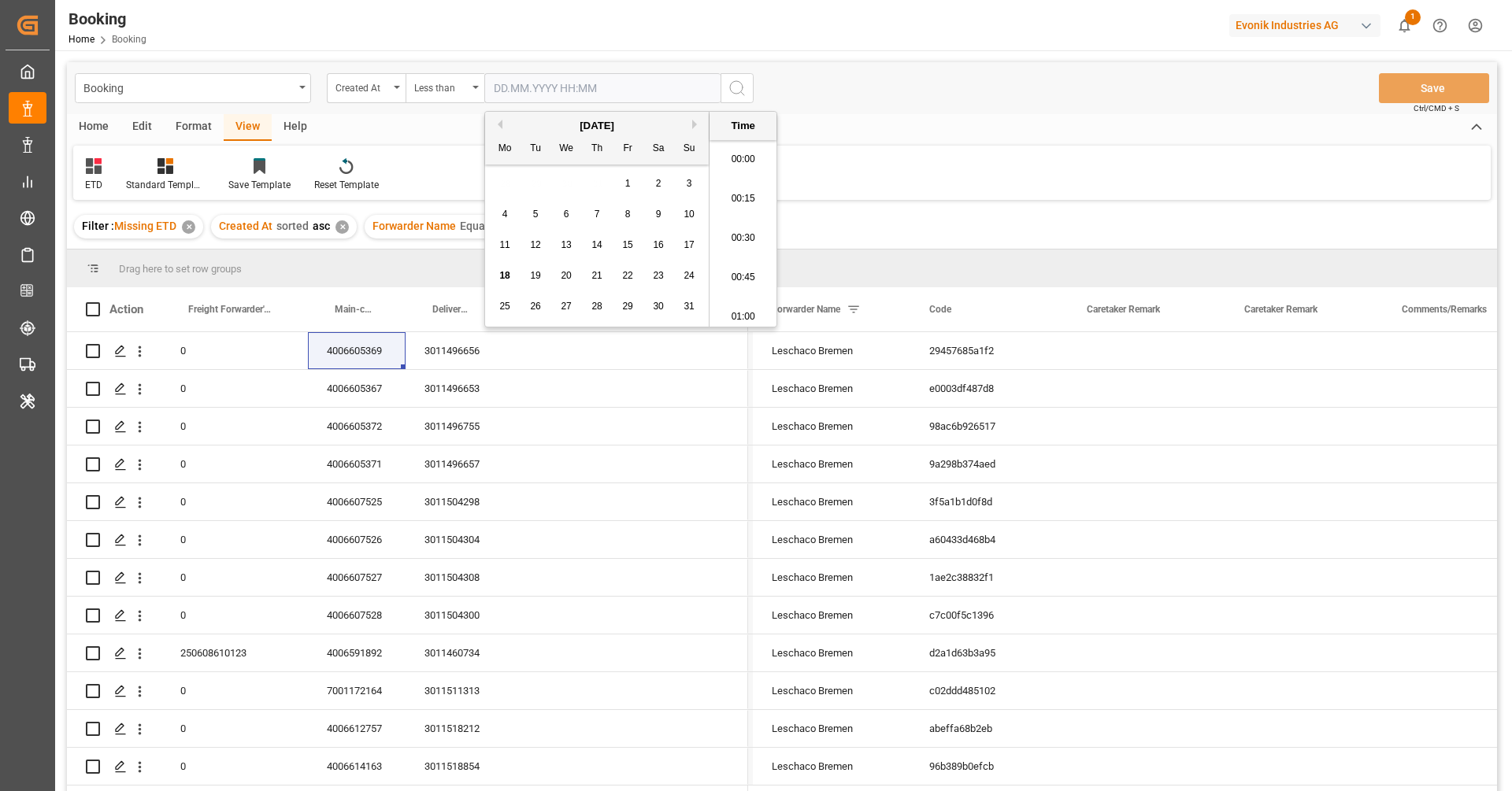
click at [643, 98] on input "text" at bounding box center [602, 88] width 236 height 30
click at [497, 127] on button "Previous Month" at bounding box center [498, 125] width 10 height 10
click at [500, 331] on span "30" at bounding box center [504, 336] width 10 height 11
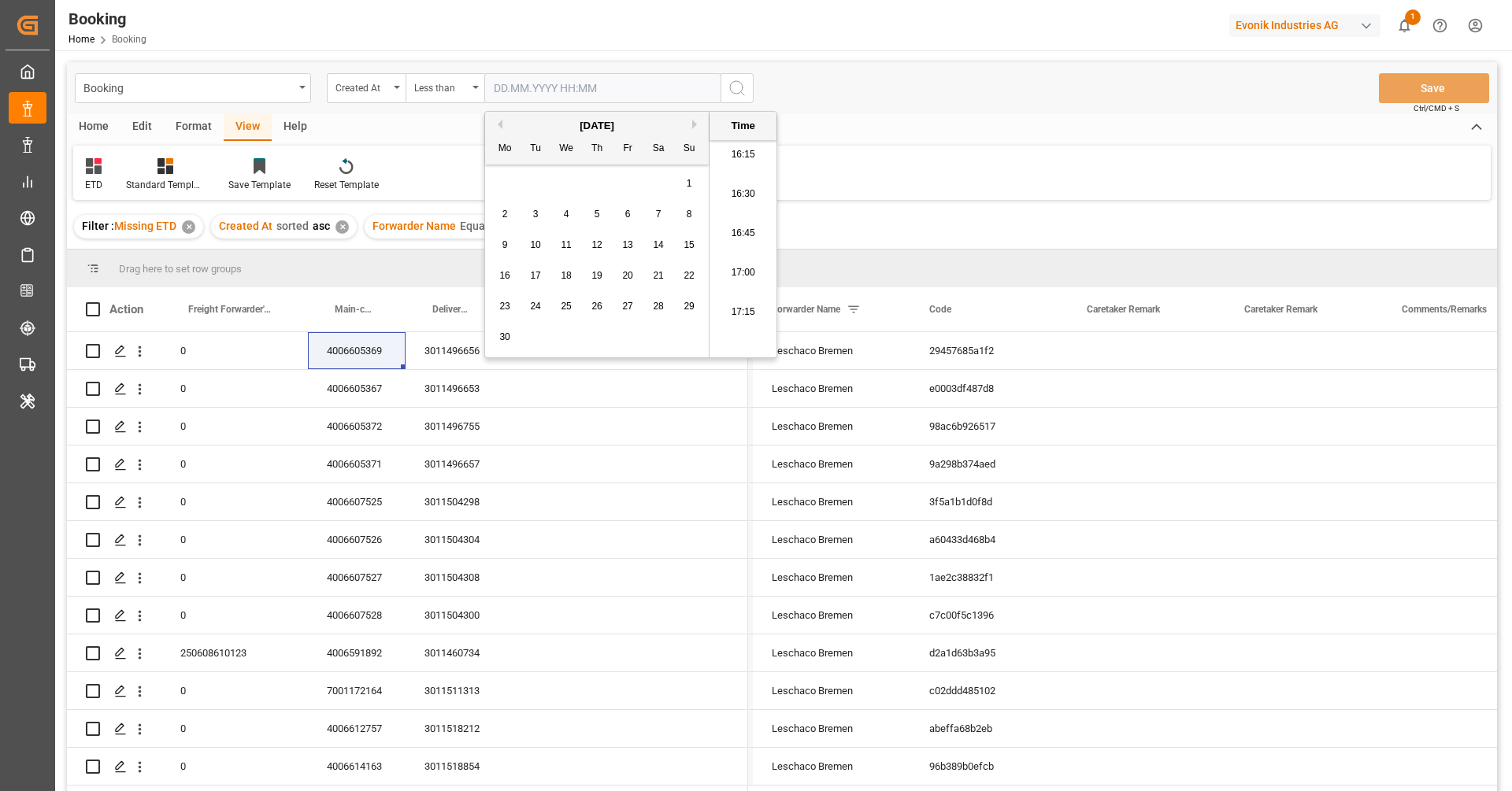
type input "30.06.2025 00:00"
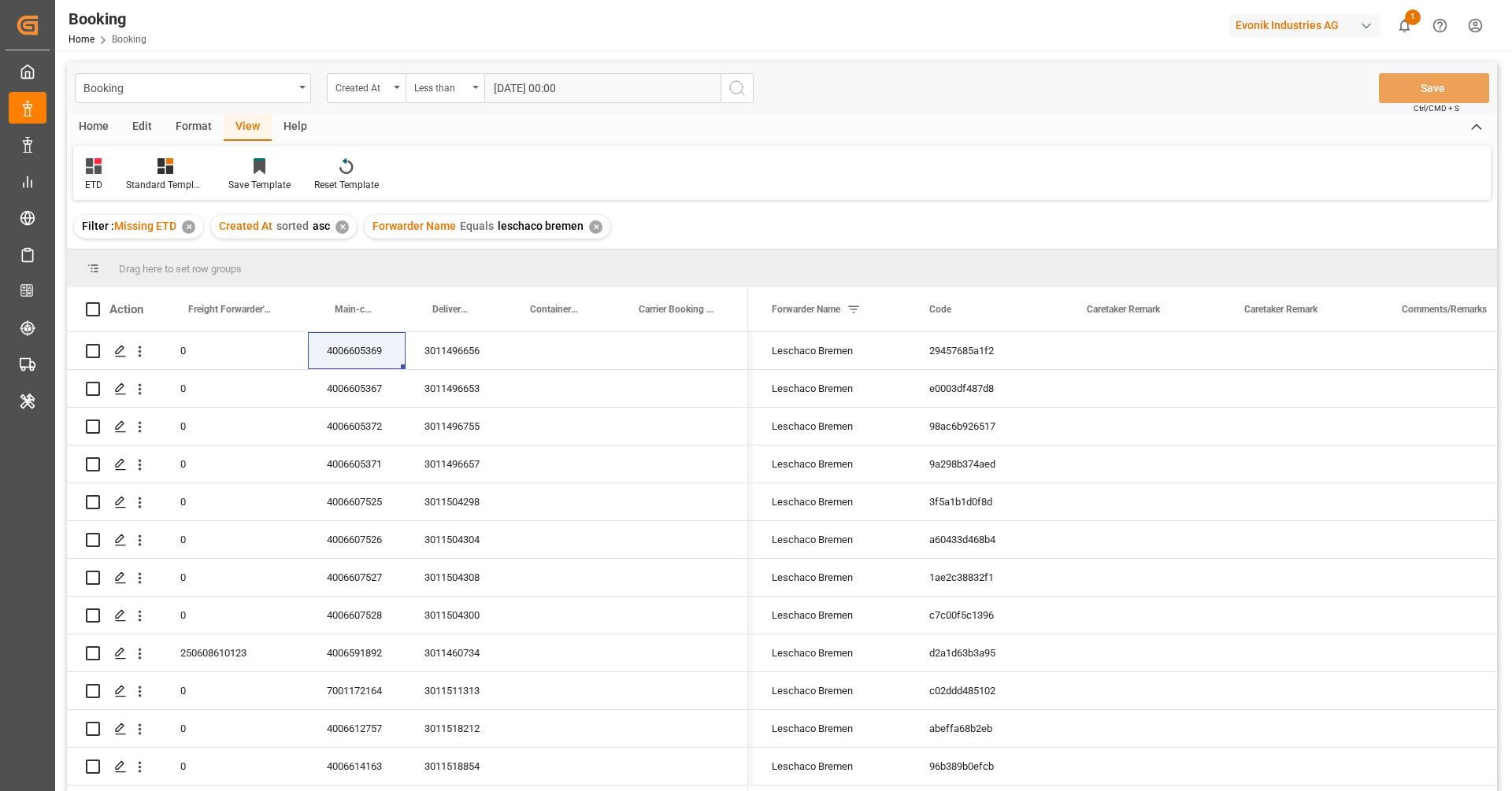
click at [734, 89] on icon "search button" at bounding box center [737, 88] width 19 height 19
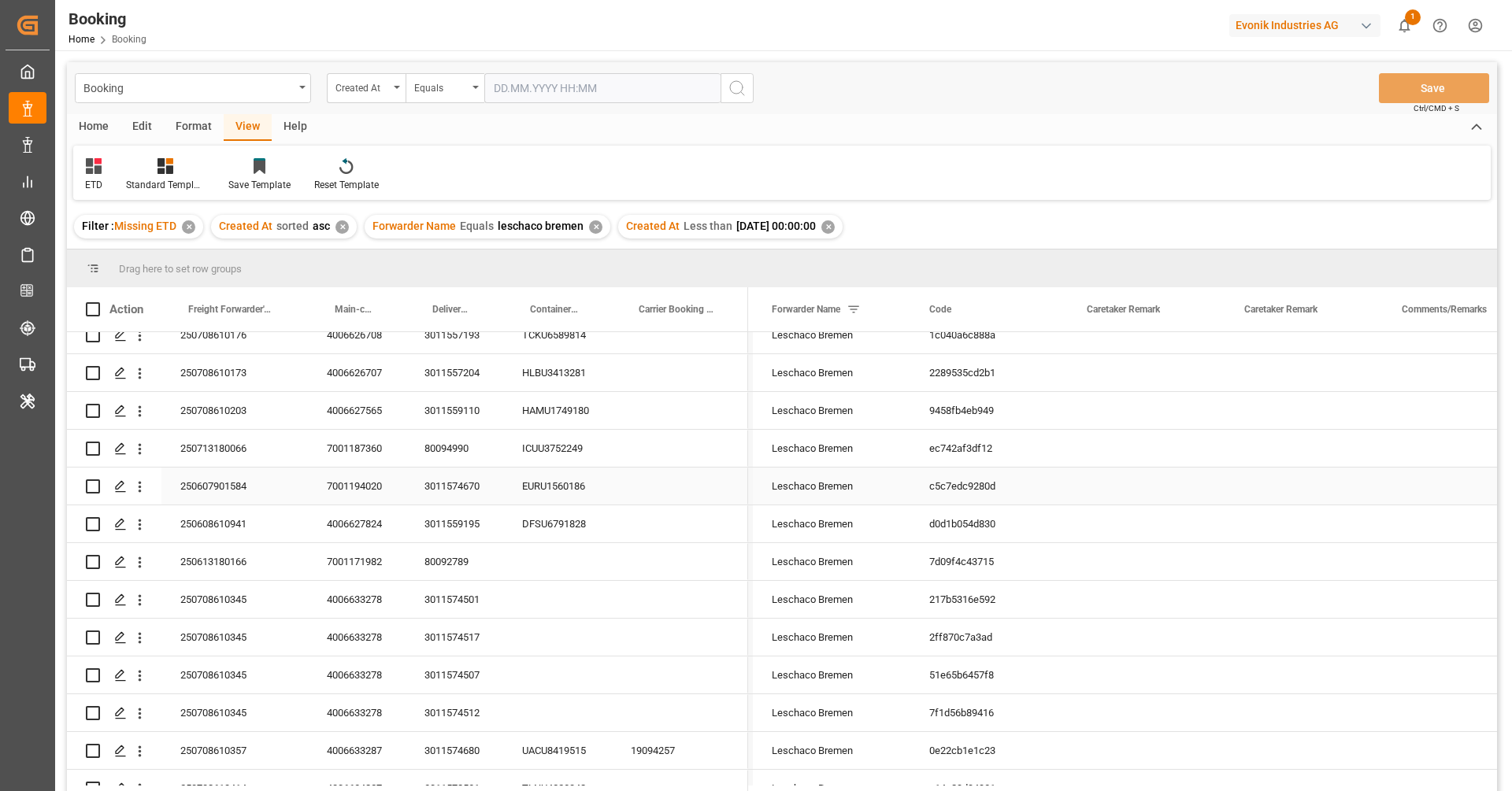
scroll to position [1835, 0]
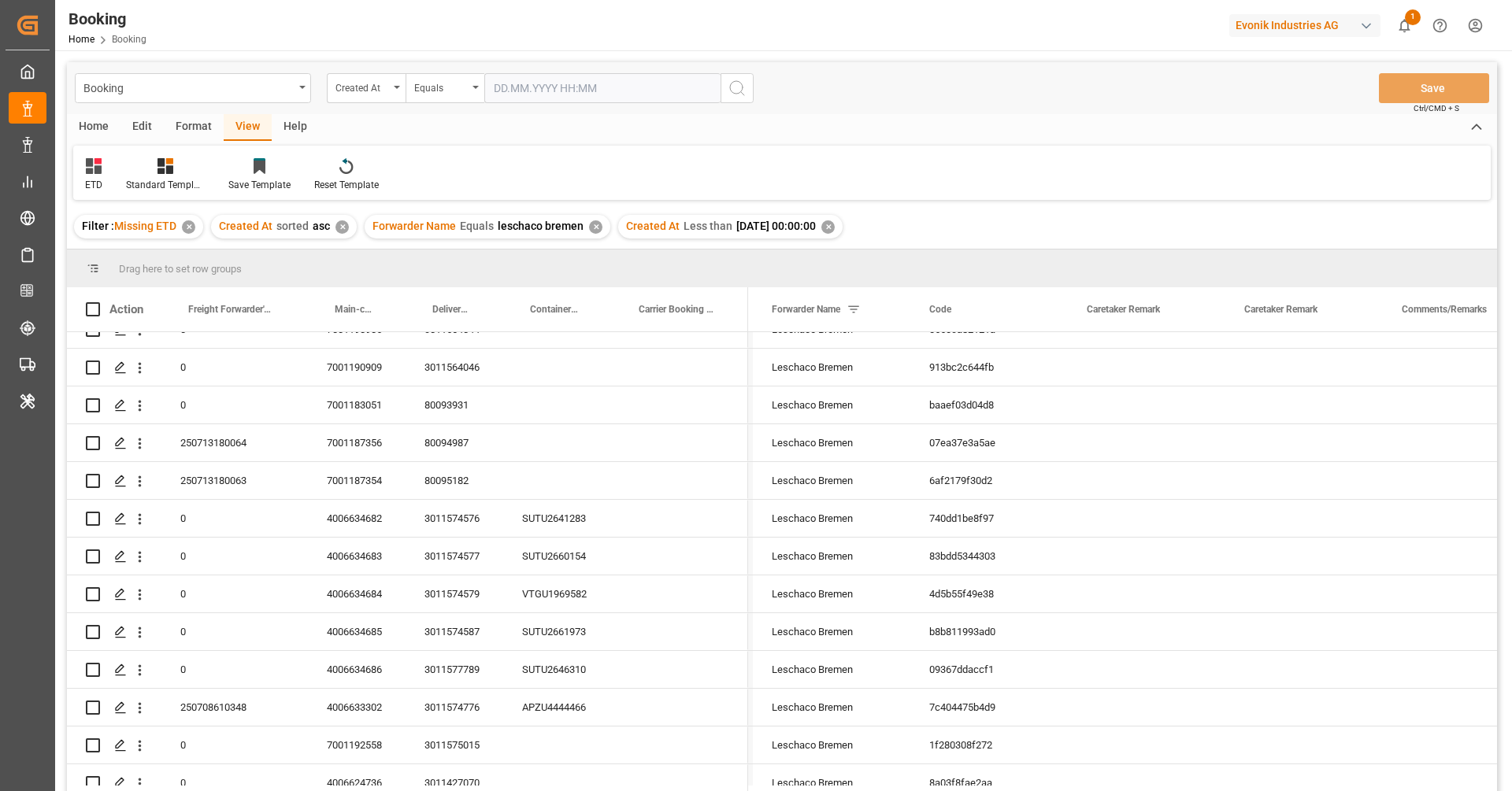
click at [835, 226] on div "✕" at bounding box center [829, 227] width 14 height 14
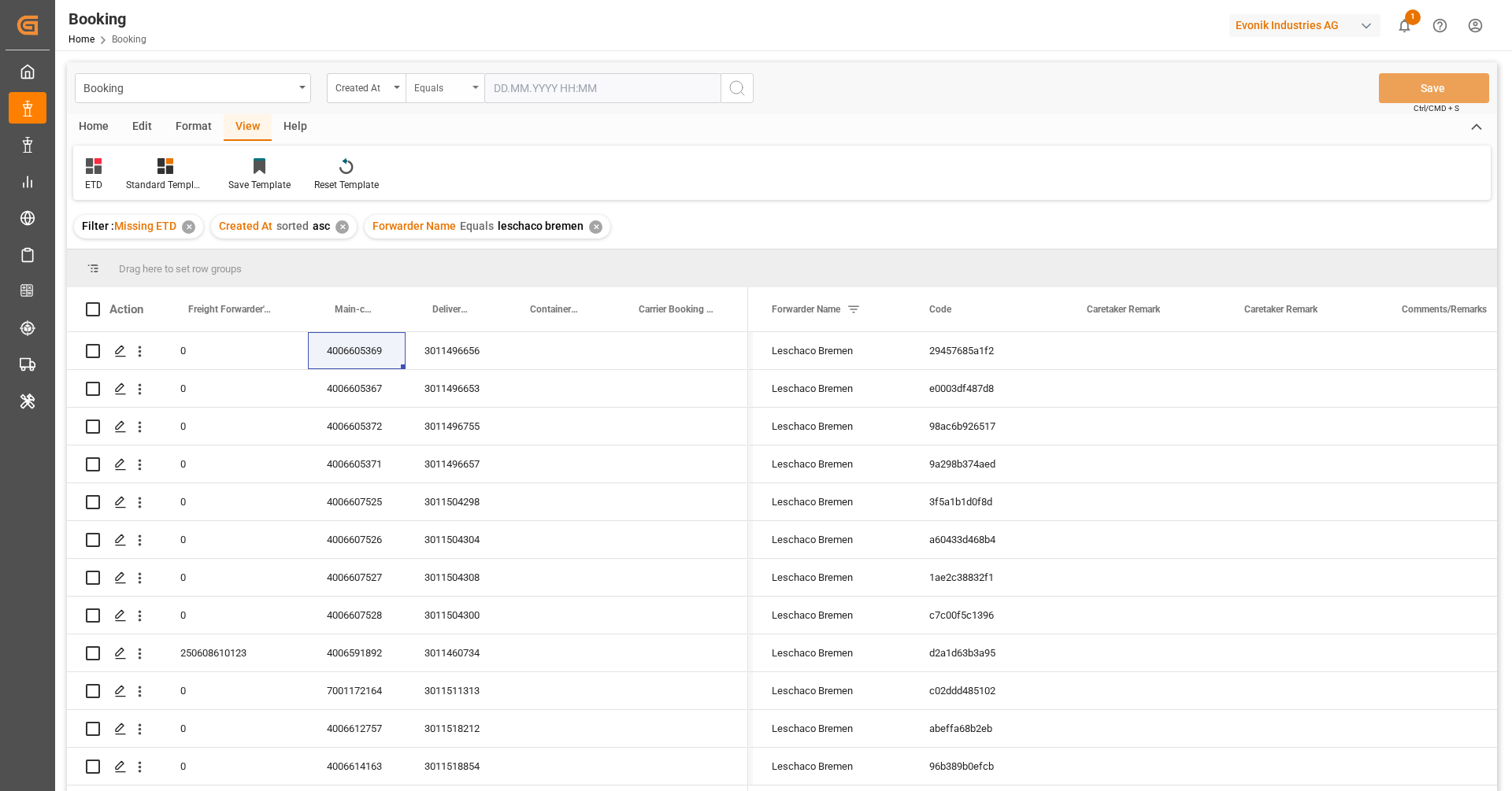
click at [460, 95] on div "Equals" at bounding box center [445, 88] width 79 height 30
click at [458, 229] on div "Less than" at bounding box center [523, 226] width 234 height 33
click at [536, 82] on input "text" at bounding box center [602, 88] width 236 height 30
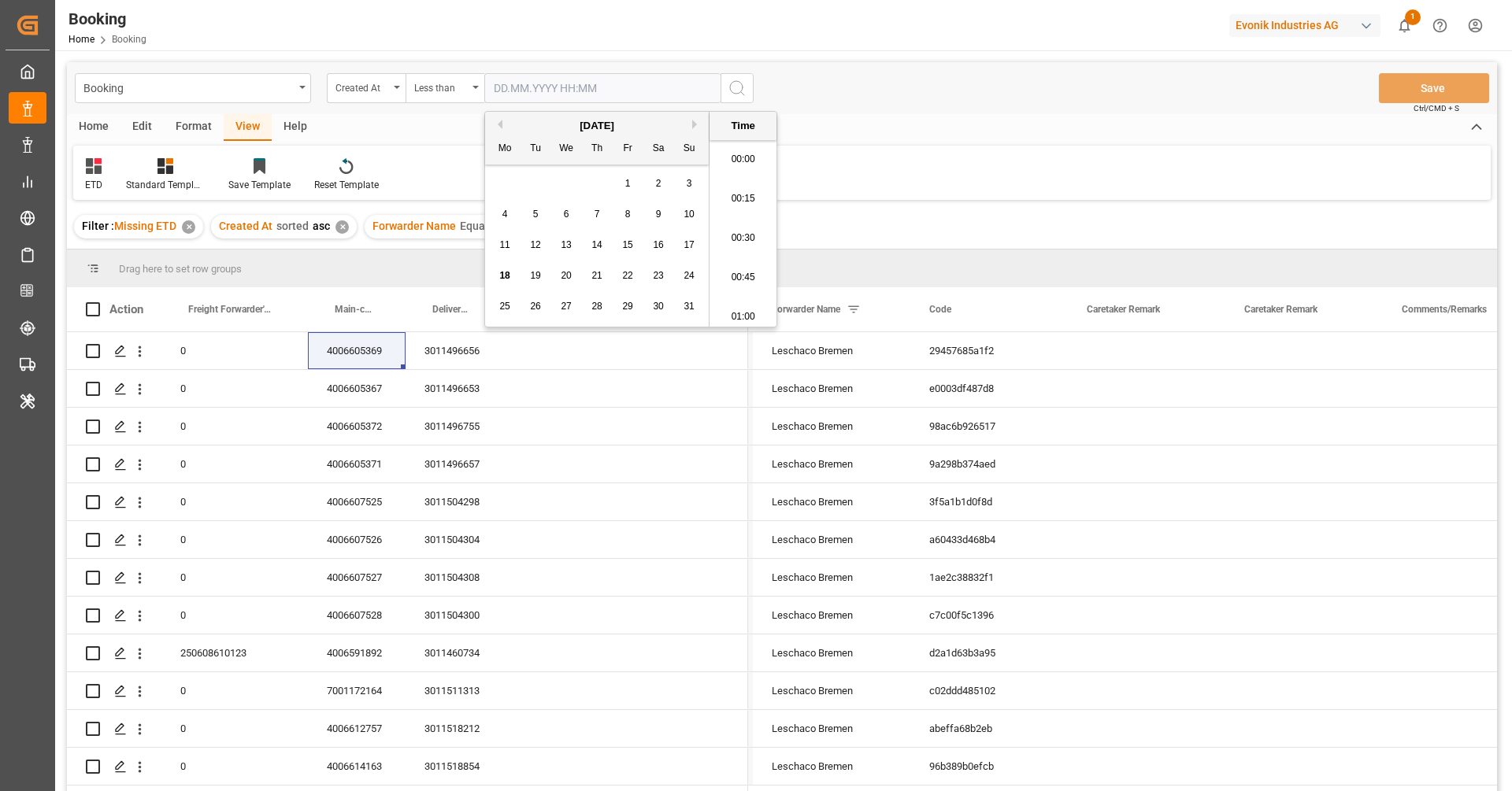
scroll to position [2564, 0]
click at [494, 129] on div "[DATE]" at bounding box center [597, 126] width 223 height 16
click at [498, 128] on button "Previous Month" at bounding box center [498, 125] width 10 height 10
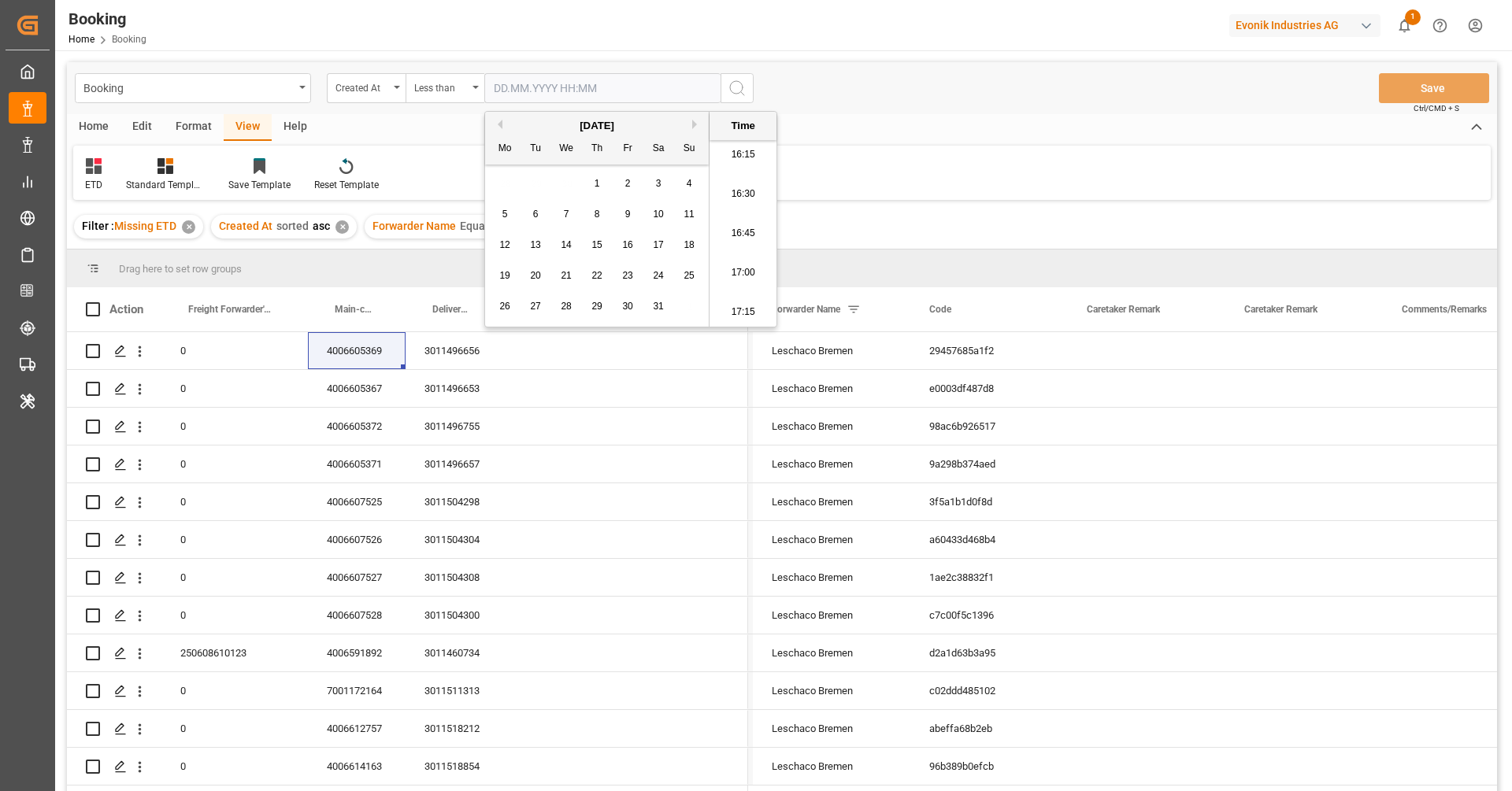
click at [650, 309] on div "31" at bounding box center [659, 307] width 20 height 19
type input "31.05.2025 00:00"
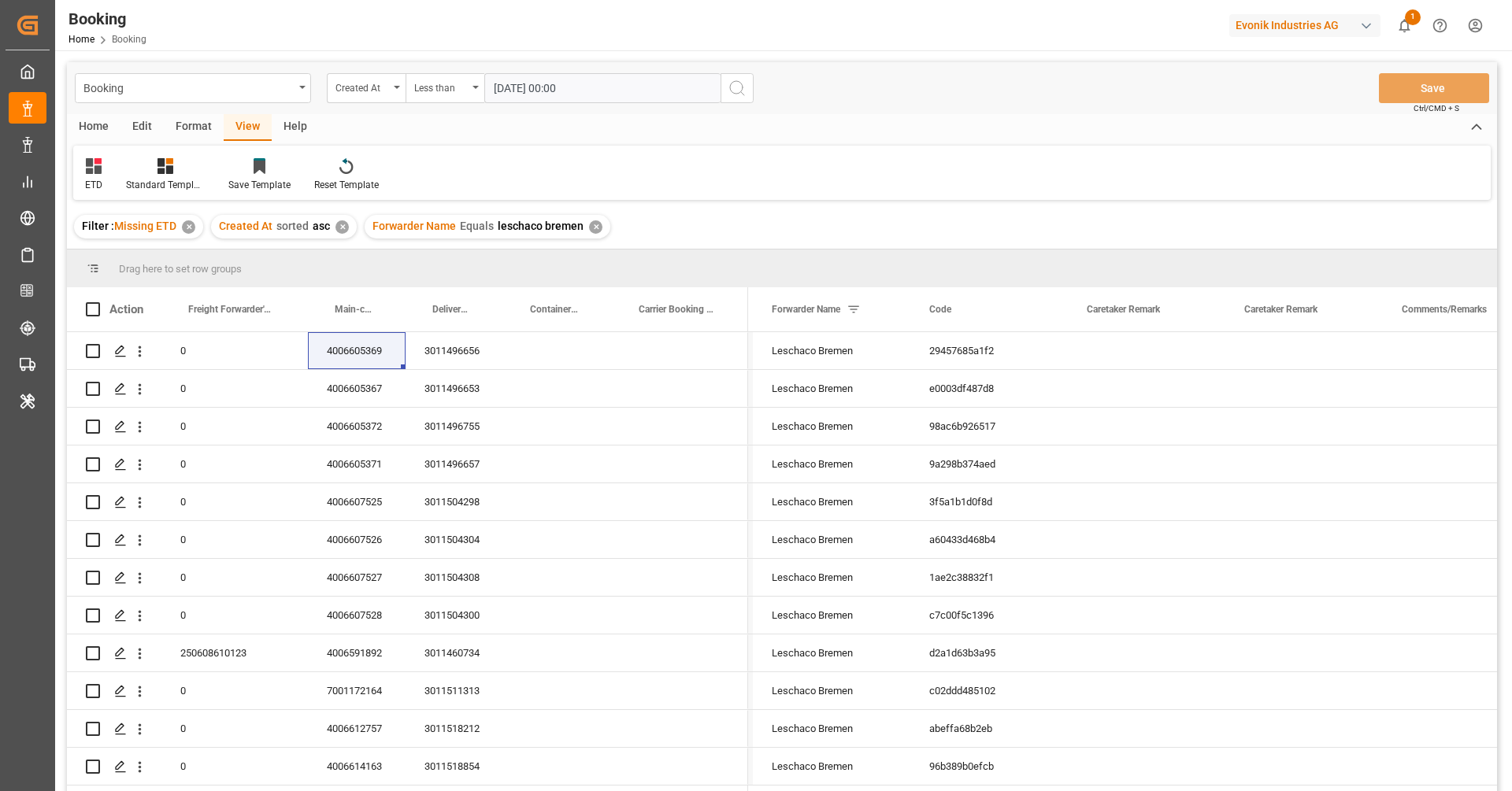
click at [741, 86] on icon "search button" at bounding box center [737, 88] width 19 height 19
click at [835, 229] on div "✕" at bounding box center [829, 227] width 14 height 14
click at [448, 98] on div "Equals" at bounding box center [445, 88] width 79 height 30
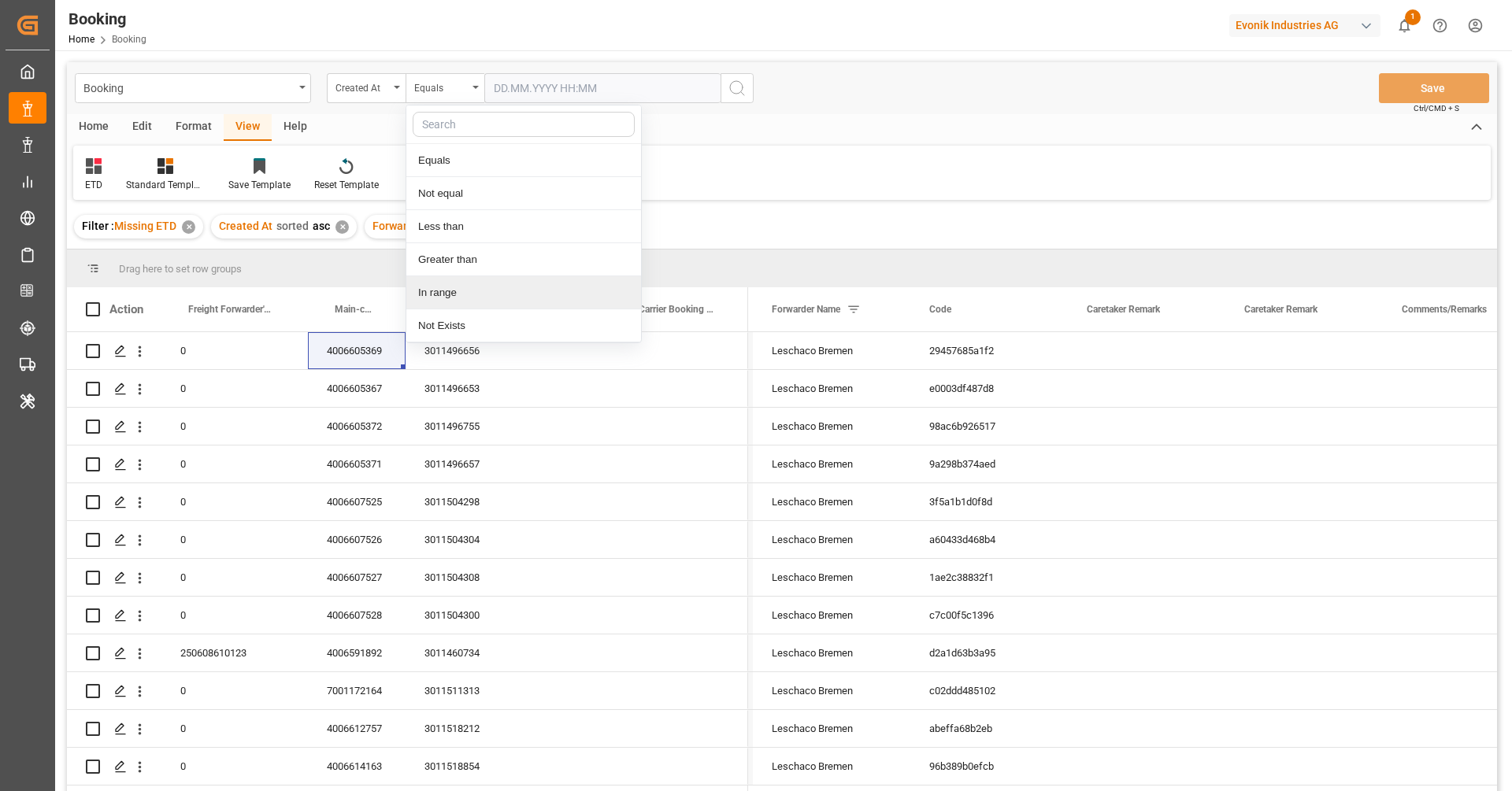
click at [493, 296] on div "In range" at bounding box center [523, 293] width 234 height 33
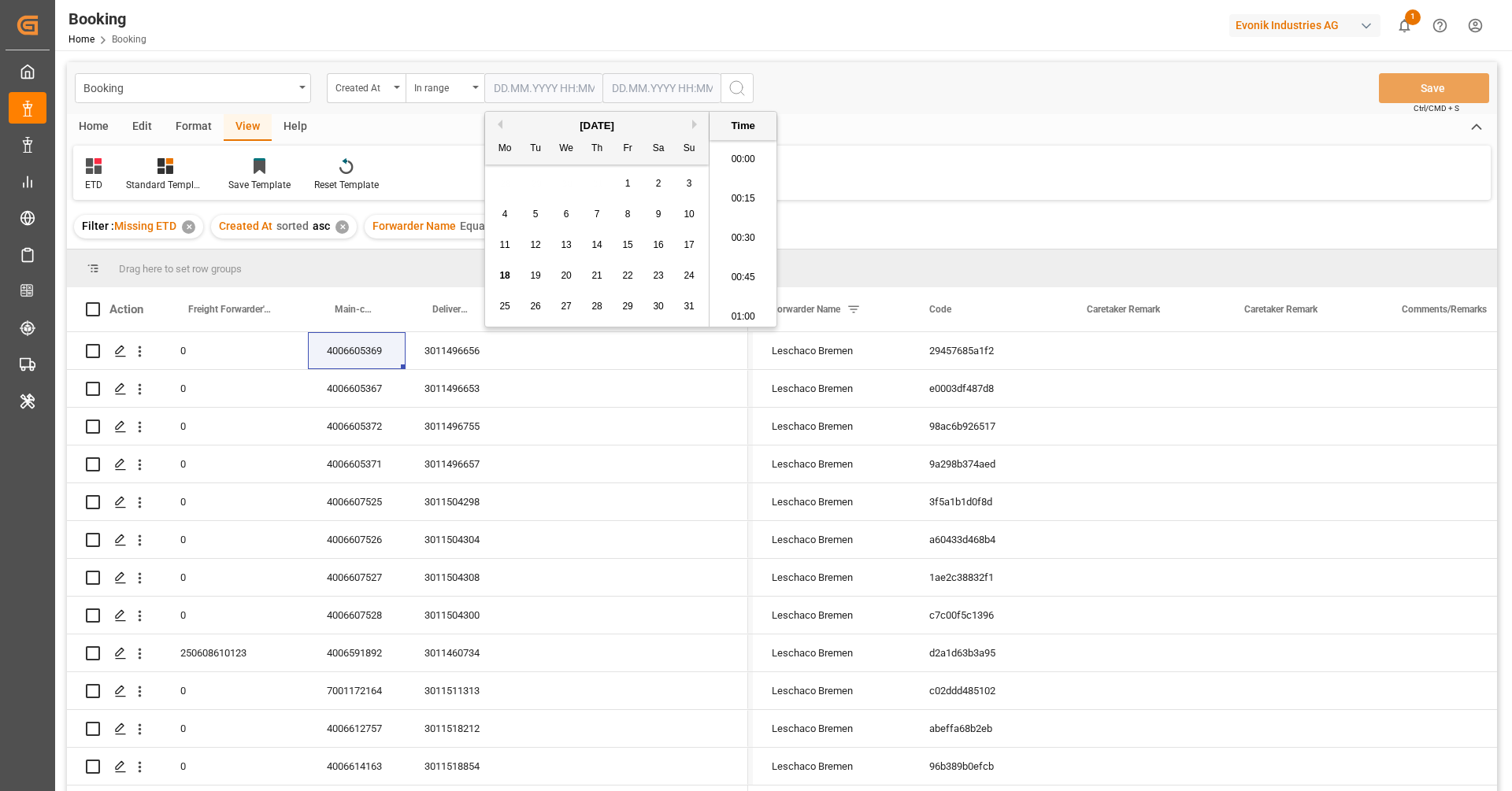
click at [524, 95] on input "text" at bounding box center [543, 88] width 118 height 30
click at [498, 126] on button "Previous Month" at bounding box center [498, 125] width 10 height 10
click at [687, 181] on span "1" at bounding box center [689, 183] width 6 height 11
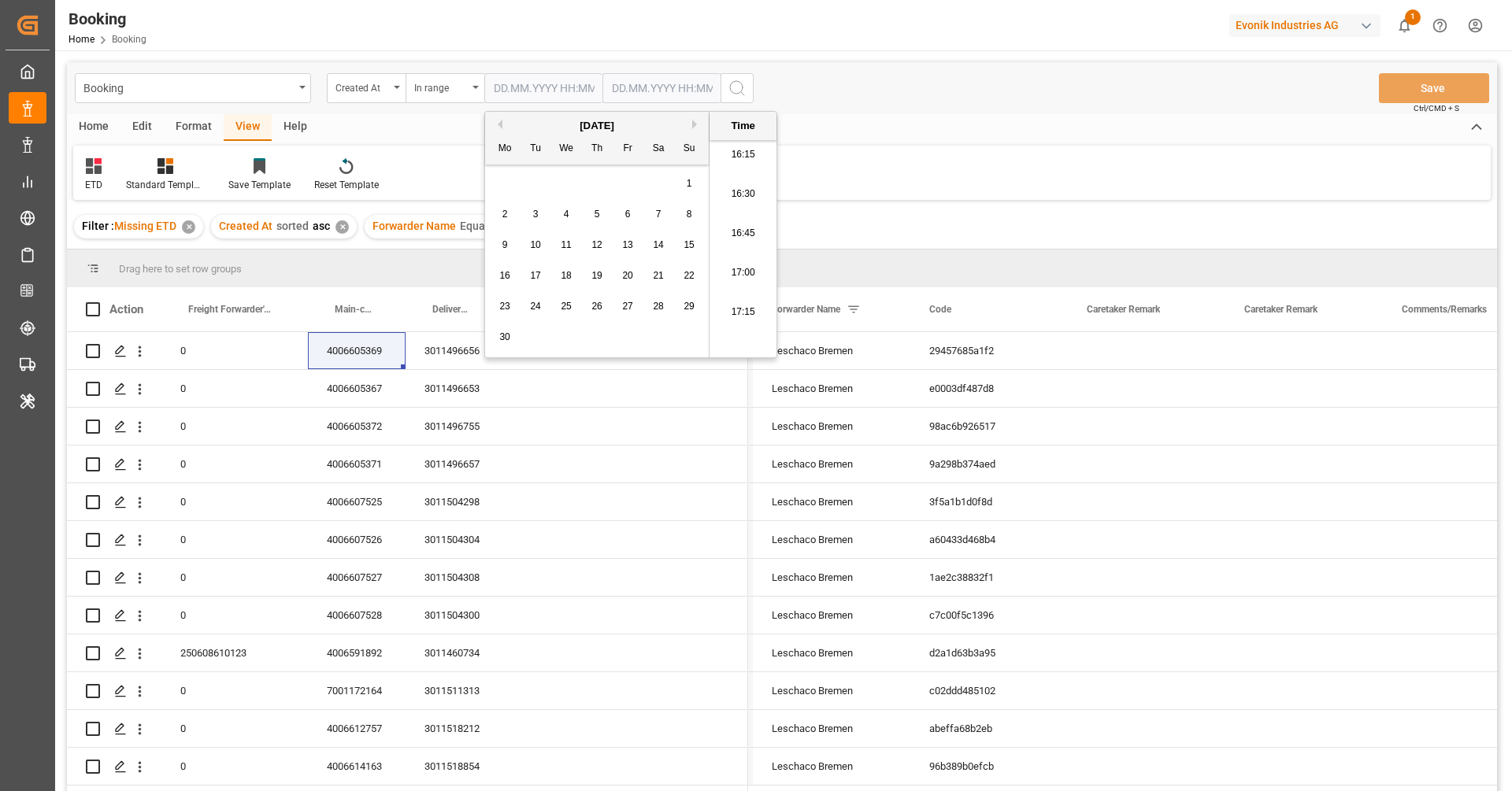
type input "01.06.2025 00:00"
click at [602, 75] on input "text" at bounding box center [543, 88] width 118 height 30
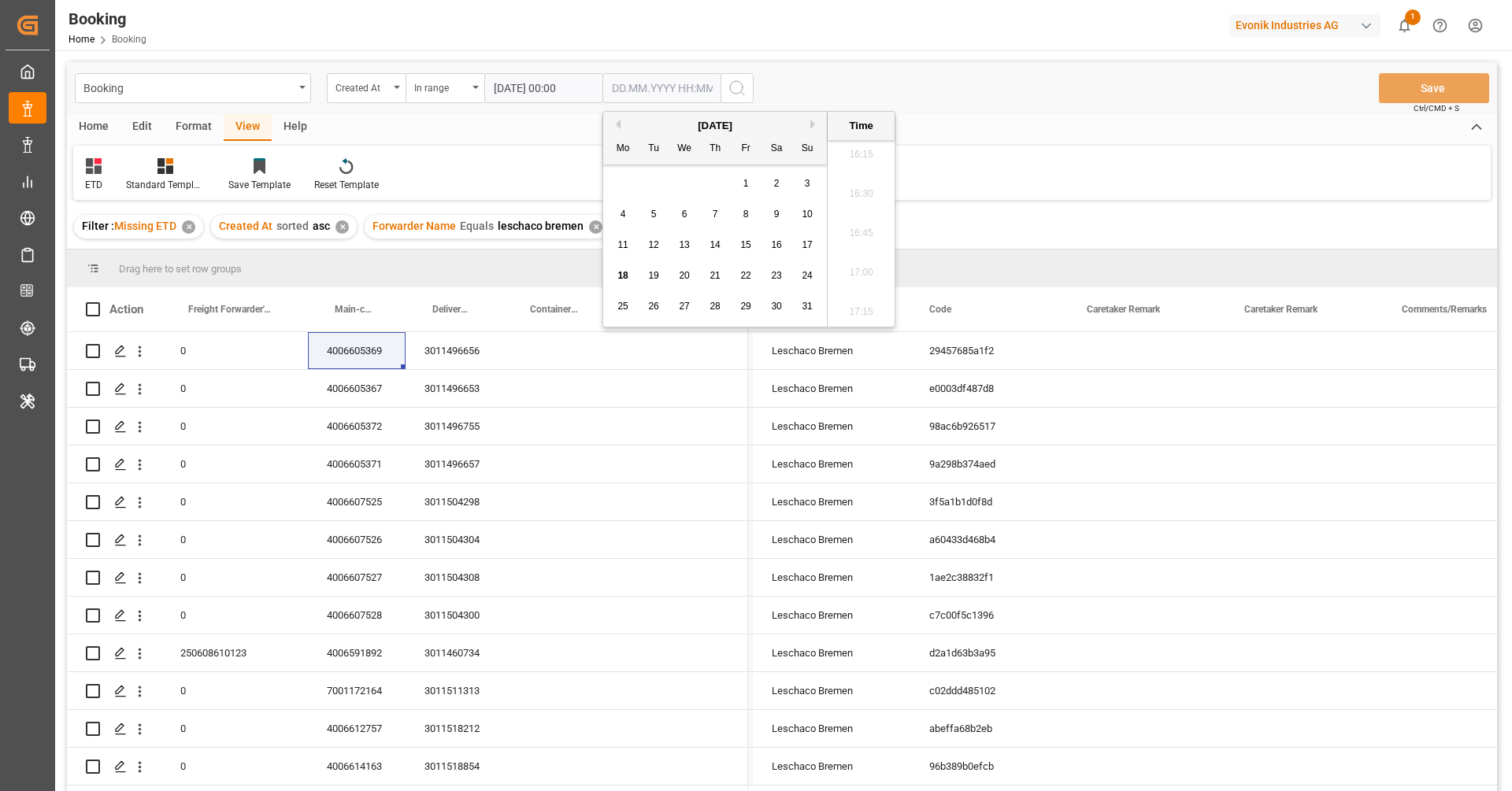
click at [616, 114] on div "August 2025 Mo Tu We Th Fr Sa Su" at bounding box center [715, 137] width 223 height 52
click at [615, 118] on div "August 2025" at bounding box center [715, 126] width 223 height 16
click at [615, 120] on button "Previous Month" at bounding box center [616, 125] width 10 height 10
click at [806, 249] on span "15" at bounding box center [807, 244] width 10 height 11
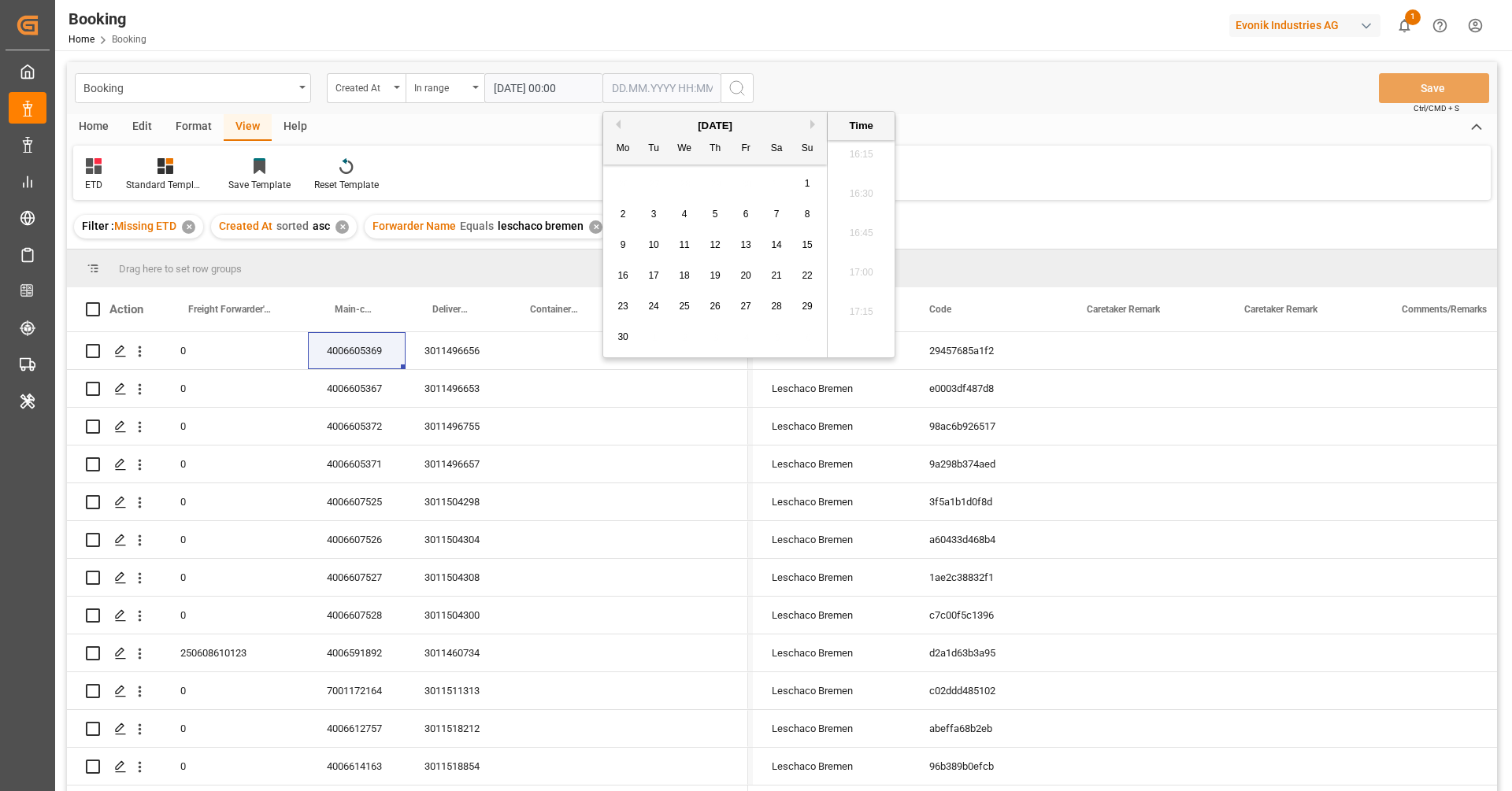
type input "15.06.2025 00:00"
click at [537, 149] on div "ETD Standard Templates Save Template Reset Template" at bounding box center [782, 172] width 1418 height 54
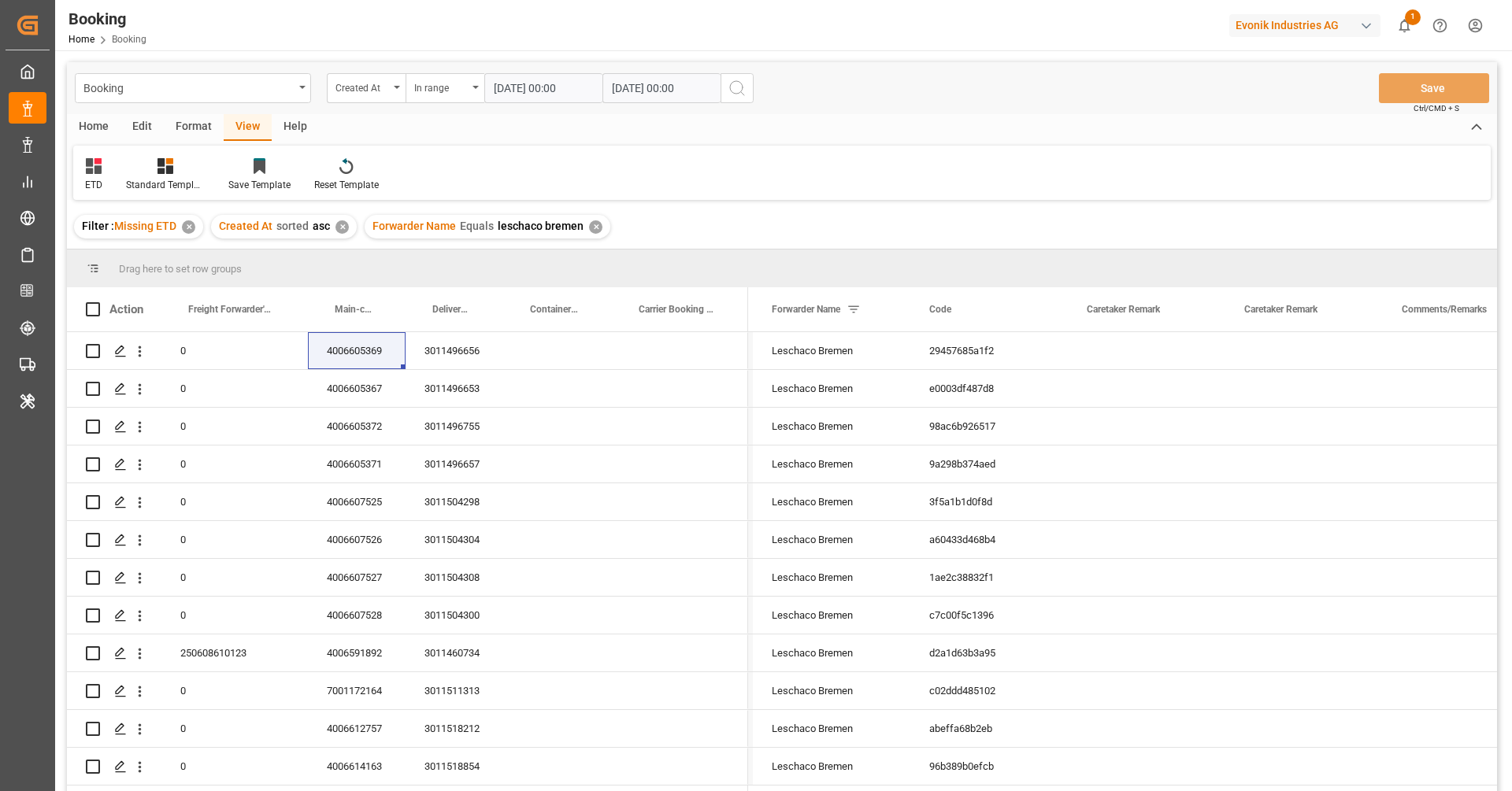
click at [730, 94] on icon "search button" at bounding box center [737, 88] width 19 height 19
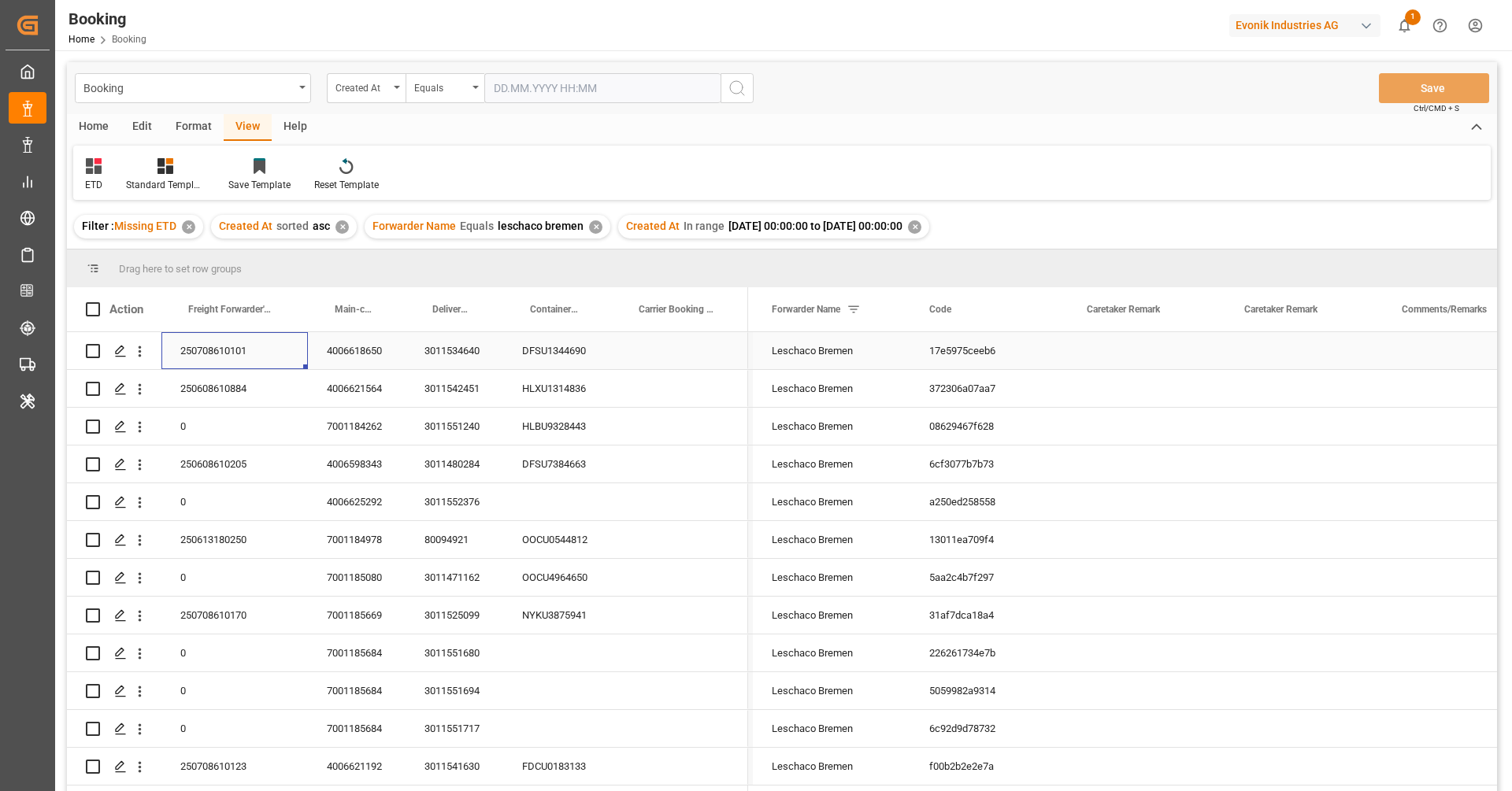
click at [250, 361] on div "250708610101" at bounding box center [234, 350] width 146 height 37
click at [141, 350] on icon "open menu" at bounding box center [139, 351] width 17 height 17
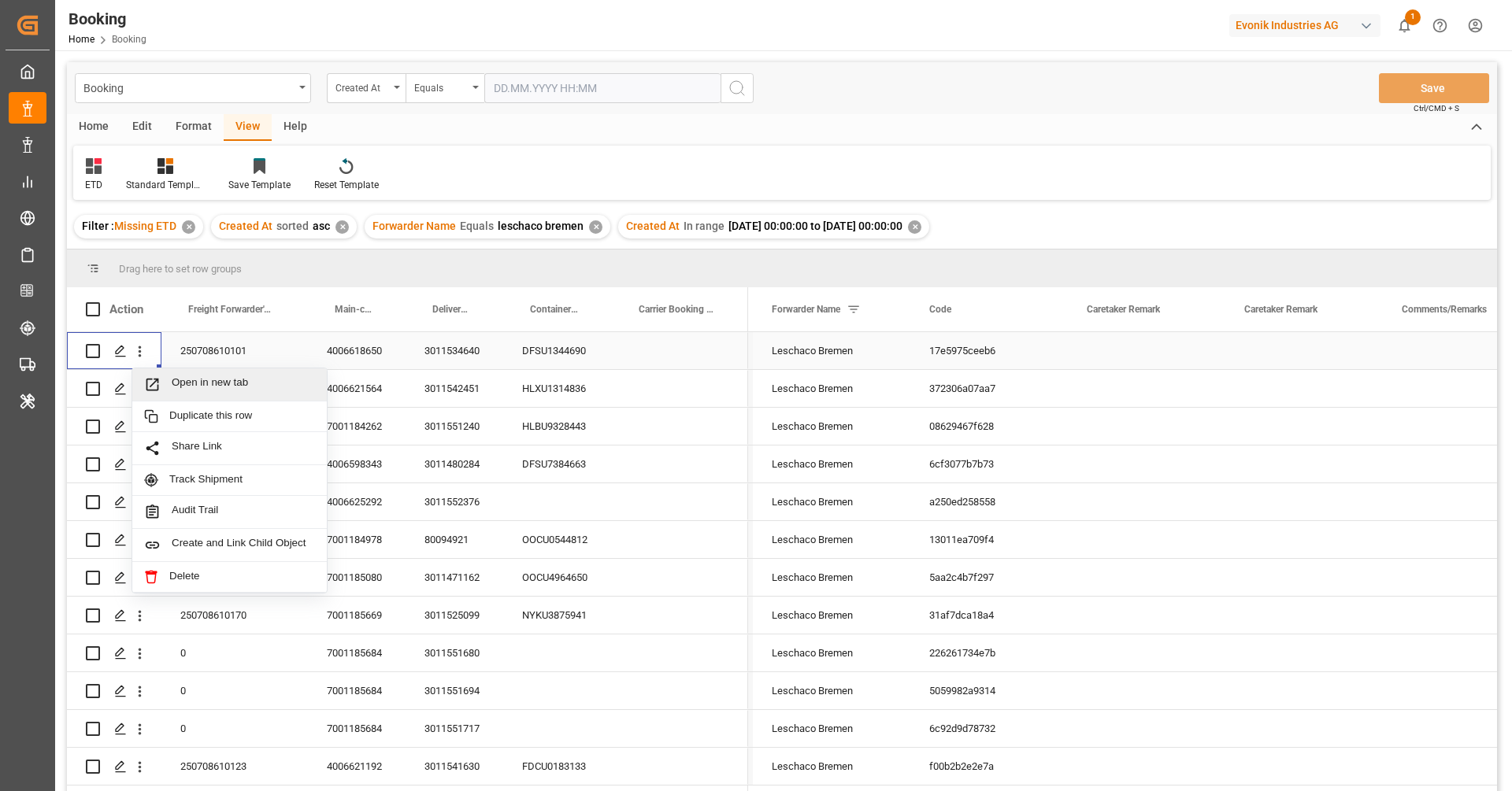
click at [184, 380] on span "Open in new tab" at bounding box center [243, 385] width 143 height 17
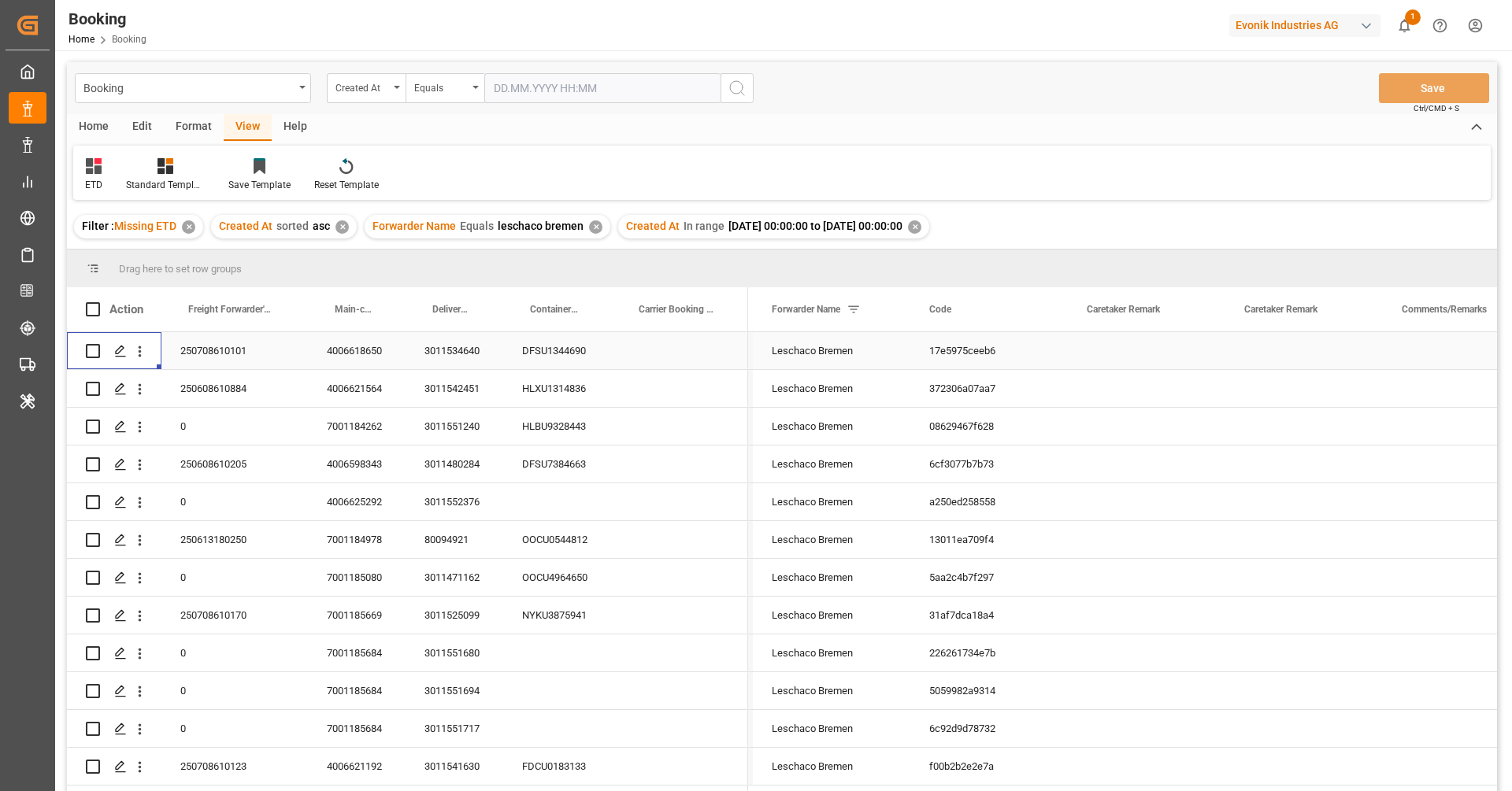
click at [439, 355] on div "3011534640" at bounding box center [454, 350] width 98 height 37
click at [466, 397] on div "3011542451" at bounding box center [454, 388] width 98 height 37
click at [464, 439] on div "3011551240" at bounding box center [454, 426] width 98 height 37
click at [353, 430] on div "7001184262" at bounding box center [356, 426] width 98 height 37
click at [439, 474] on div "3011480284" at bounding box center [454, 464] width 98 height 37
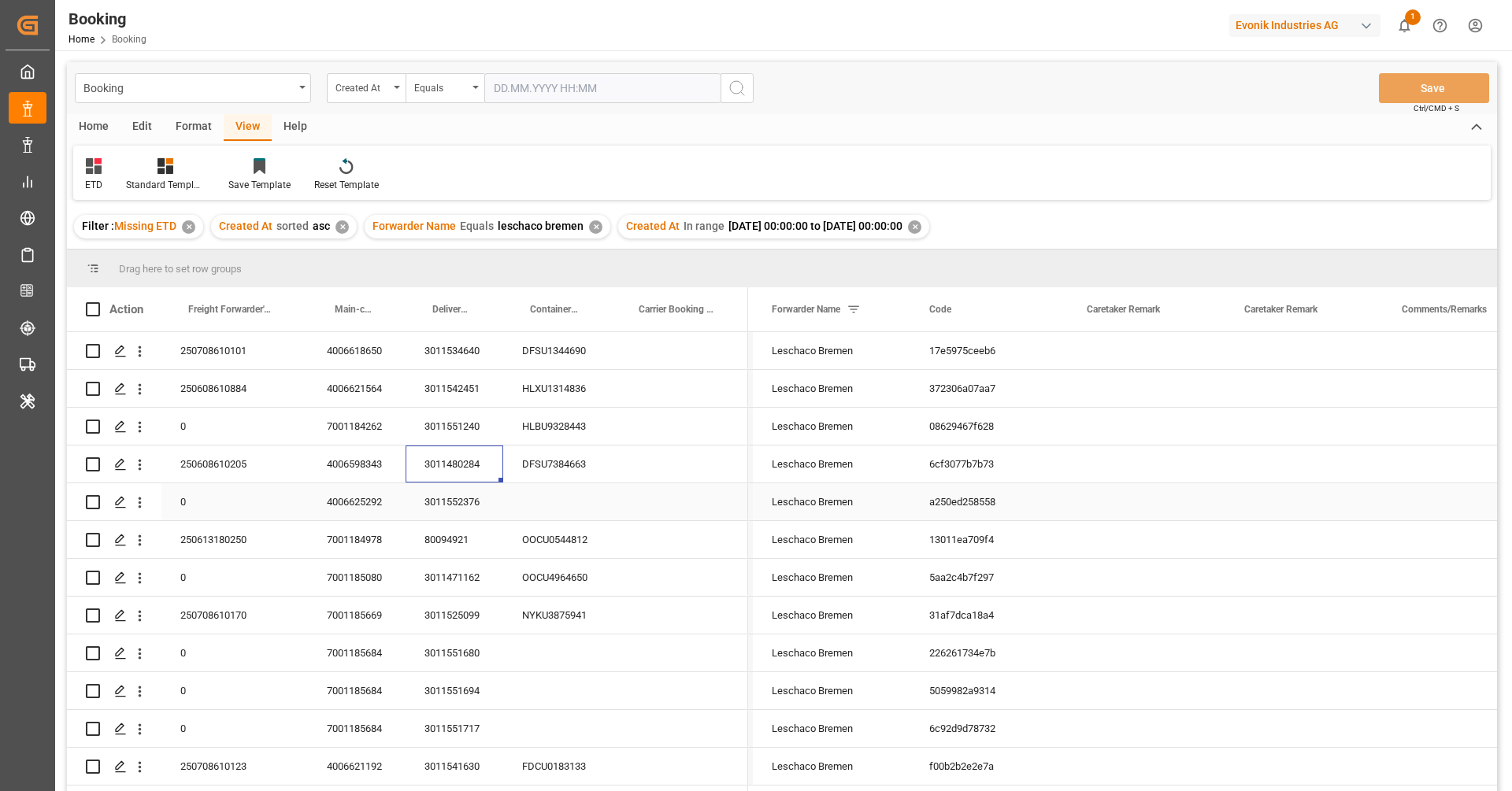
click at [438, 515] on div "3011552376" at bounding box center [454, 501] width 98 height 37
click at [375, 497] on div "4006625292" at bounding box center [356, 501] width 98 height 37
click at [432, 548] on div "80094921" at bounding box center [454, 539] width 98 height 37
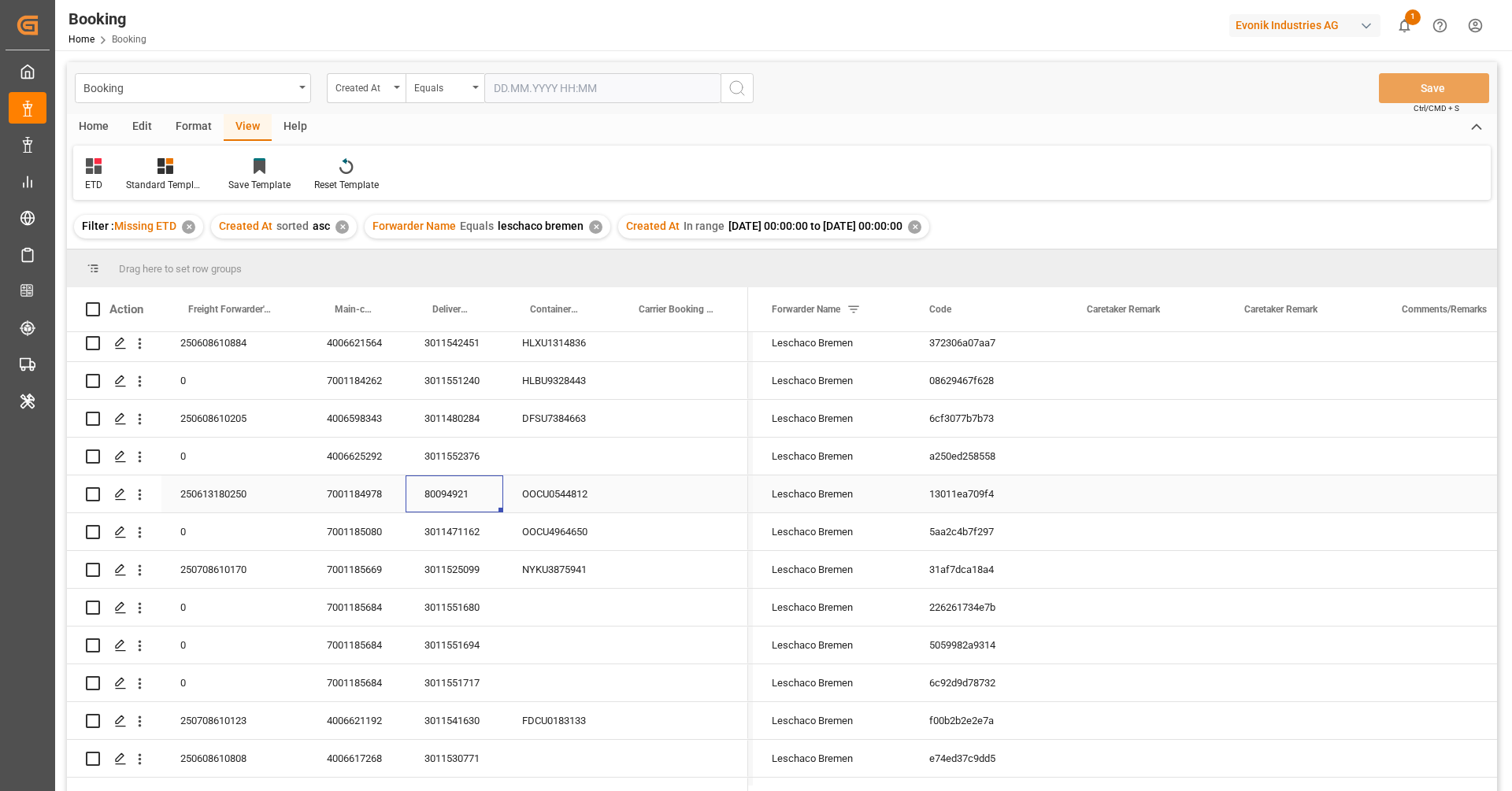
scroll to position [40, 0]
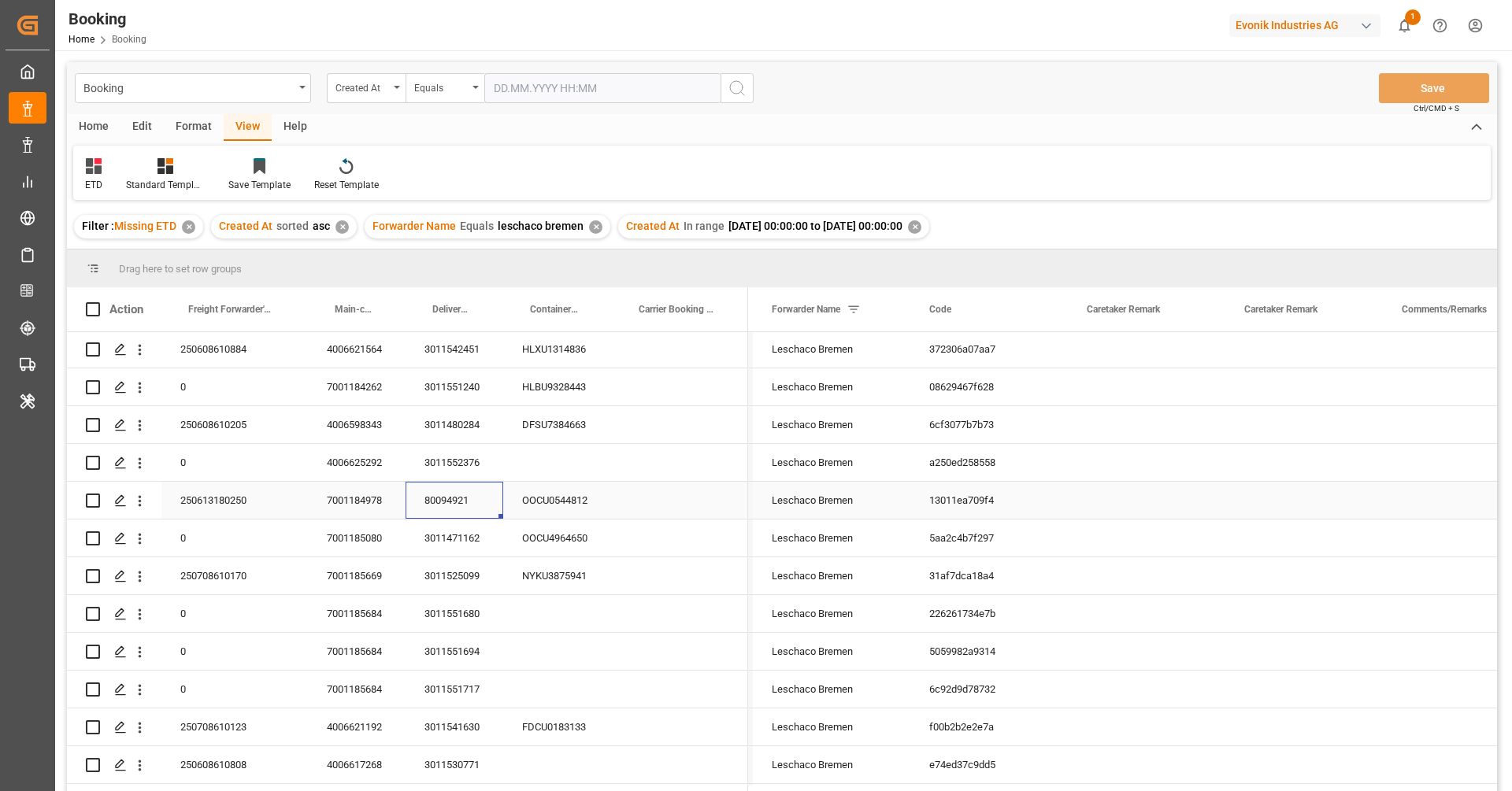
click at [272, 509] on div "250613180250" at bounding box center [234, 499] width 146 height 37
click at [567, 501] on div "OOCU0544812" at bounding box center [558, 499] width 109 height 37
click at [144, 502] on icon "open menu" at bounding box center [139, 501] width 17 height 17
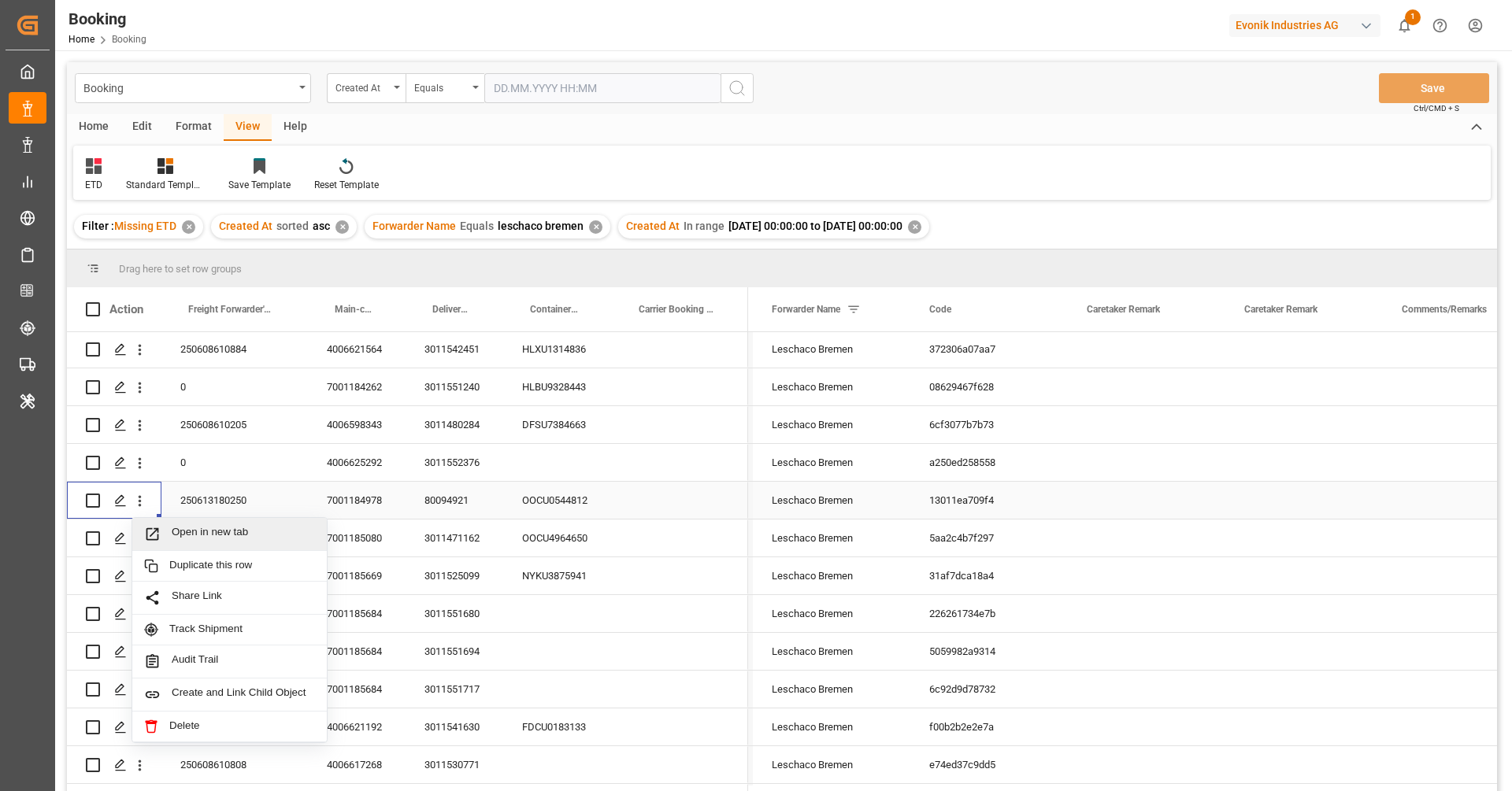
click at [189, 527] on span "Open in new tab" at bounding box center [243, 534] width 143 height 17
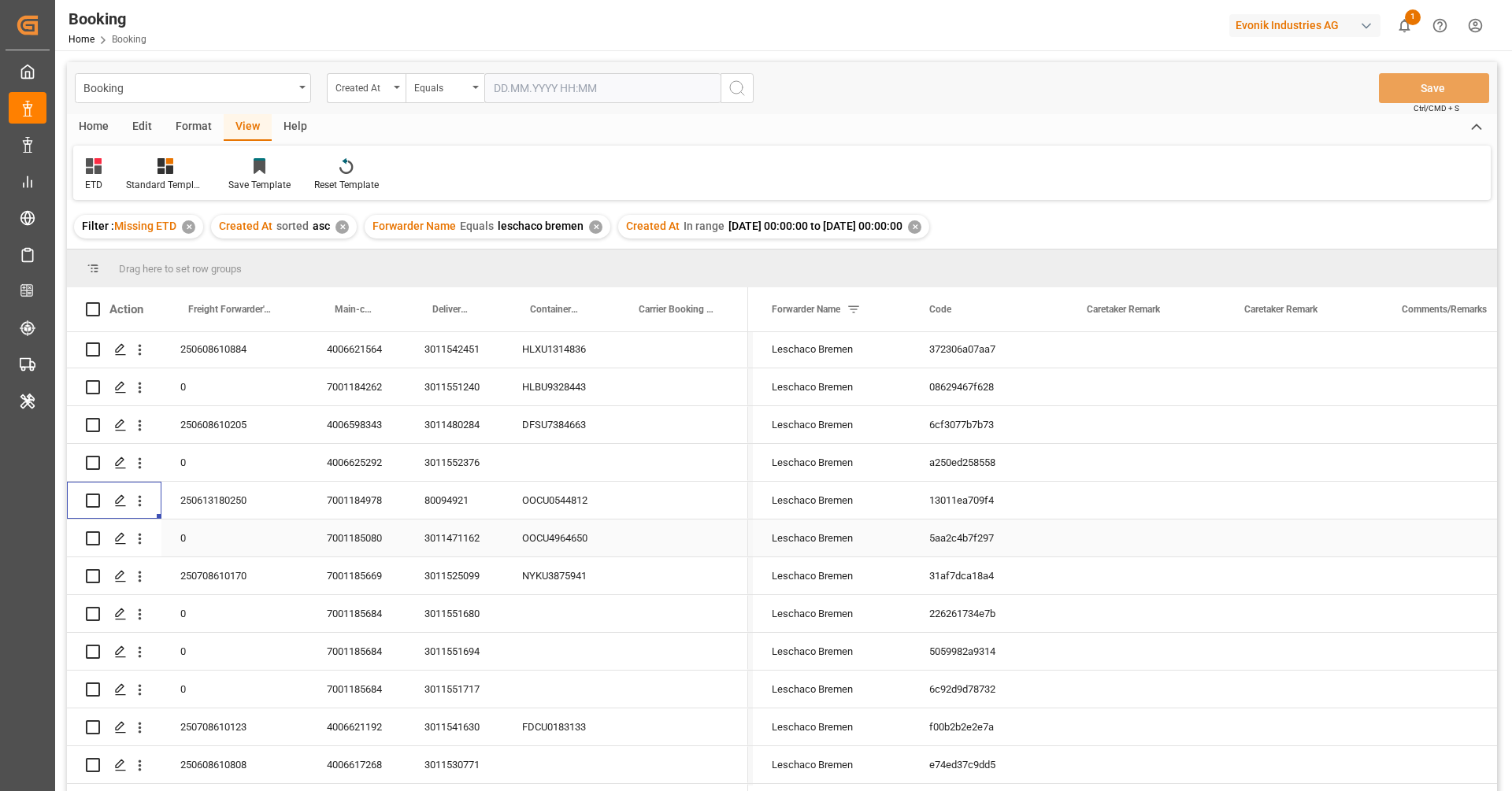
click at [431, 540] on div "3011471162" at bounding box center [454, 538] width 98 height 37
click at [475, 577] on div "3011525099" at bounding box center [454, 575] width 98 height 37
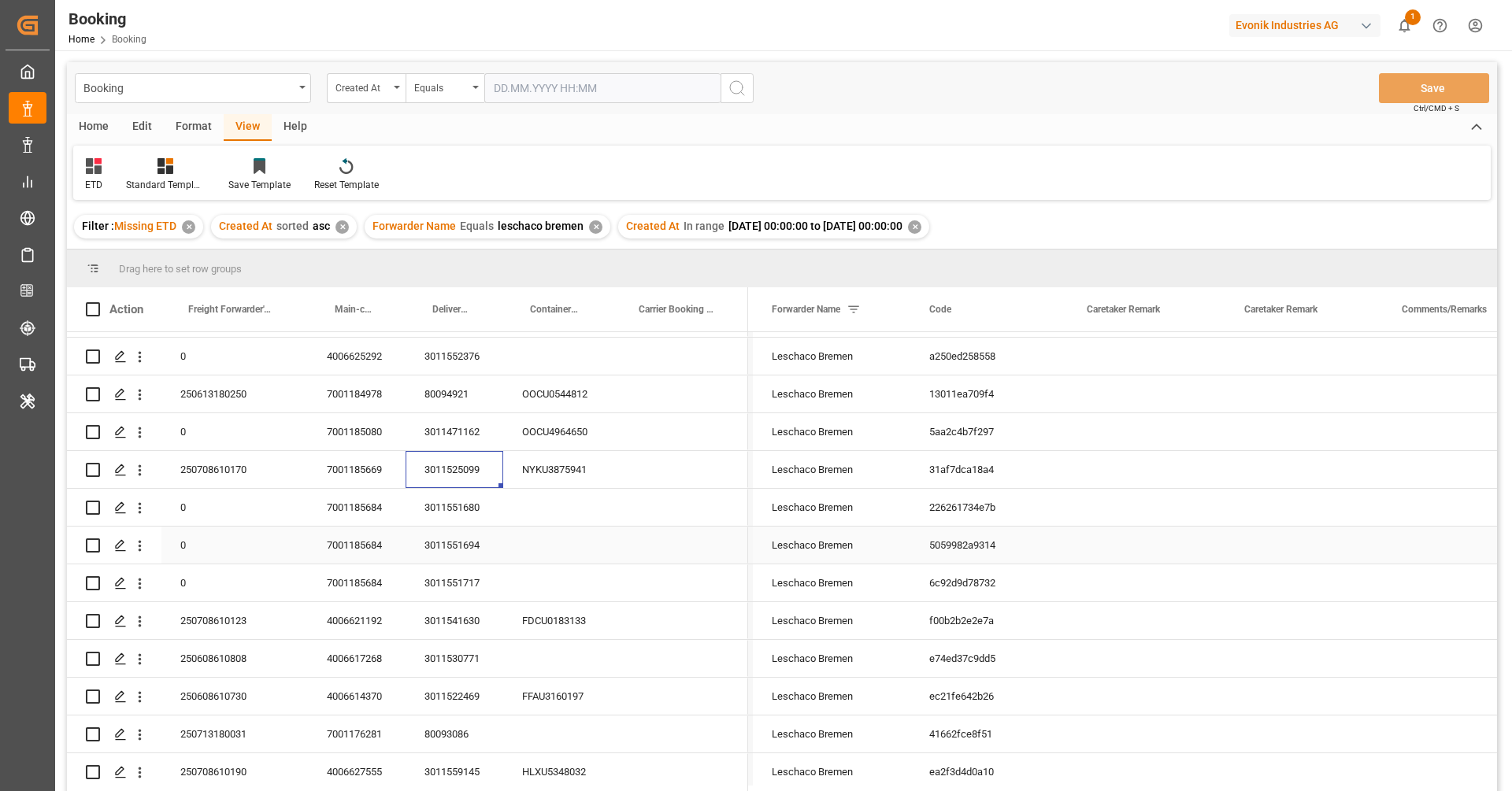
scroll to position [159, 0]
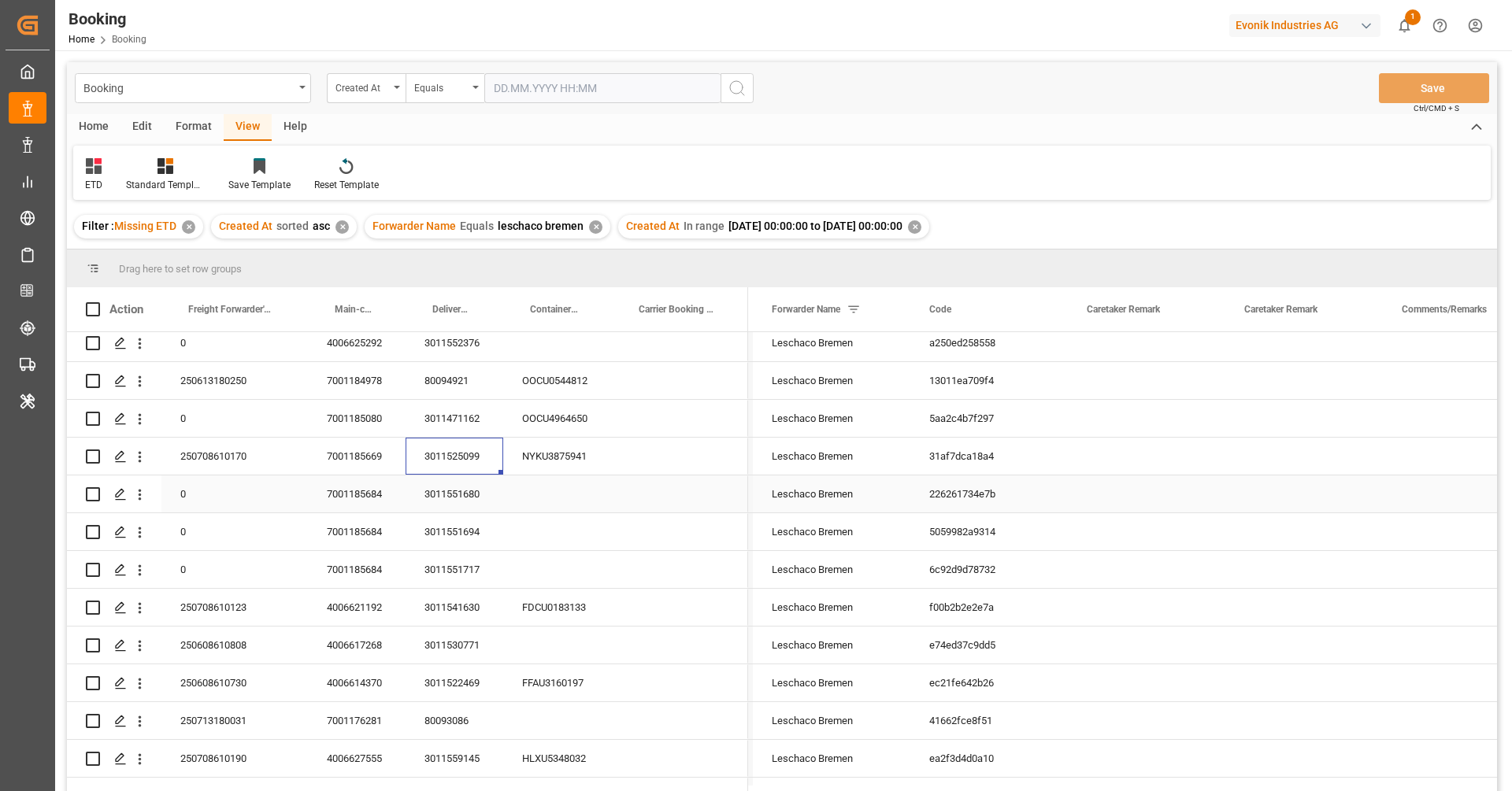
click at [443, 505] on div "3011551680" at bounding box center [454, 493] width 98 height 37
click at [1163, 211] on div "Filter : Missing ETD ✕ Created At sorted asc ✕ Forwarder Name Equals leschaco b…" at bounding box center [782, 226] width 1430 height 44
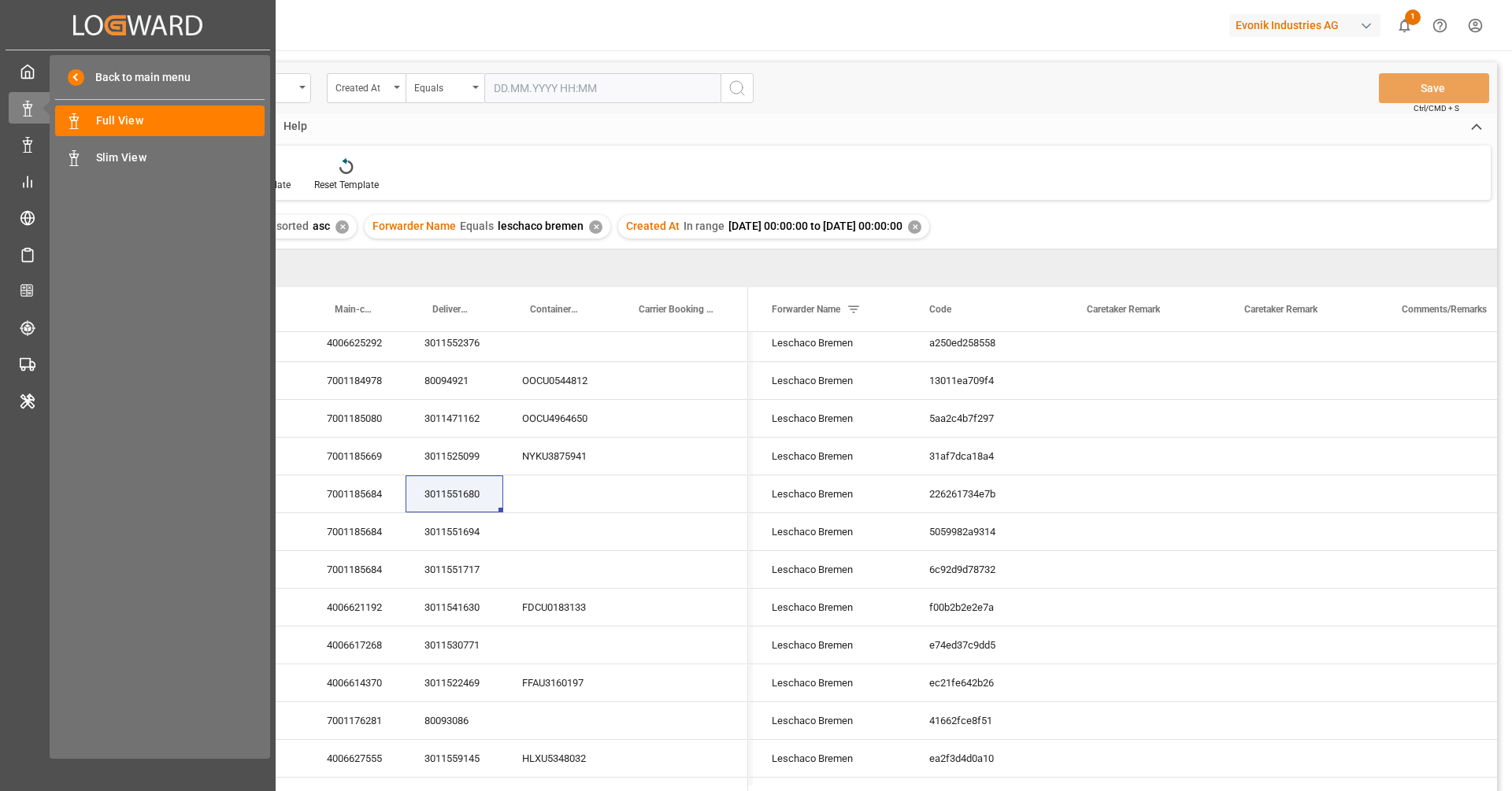
click at [0, 348] on div "Created by potrace 1.15, written by Peter Selinger 2001-2017 Created by potrace…" at bounding box center [137, 377] width 276 height 754
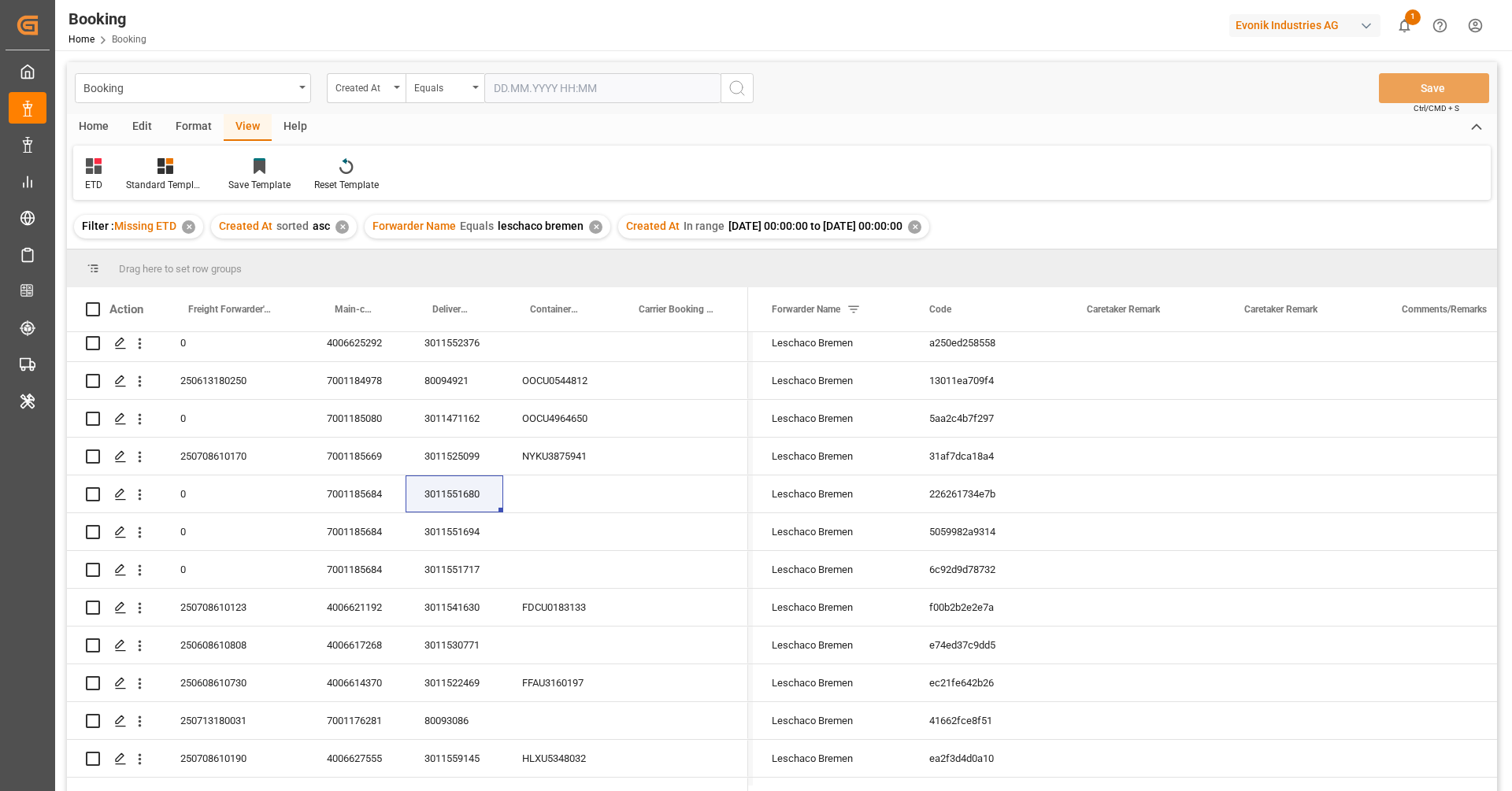
click at [1008, 164] on div "ETD Standard Templates Save Template Reset Template" at bounding box center [782, 172] width 1418 height 54
click at [1099, 170] on div "ETD Standard Templates Save Template Reset Template" at bounding box center [782, 172] width 1418 height 54
click at [474, 531] on div "3011551694" at bounding box center [454, 531] width 98 height 37
click at [470, 511] on div "3011551680" at bounding box center [454, 493] width 98 height 37
click at [459, 481] on div "3011551680" at bounding box center [454, 493] width 98 height 37
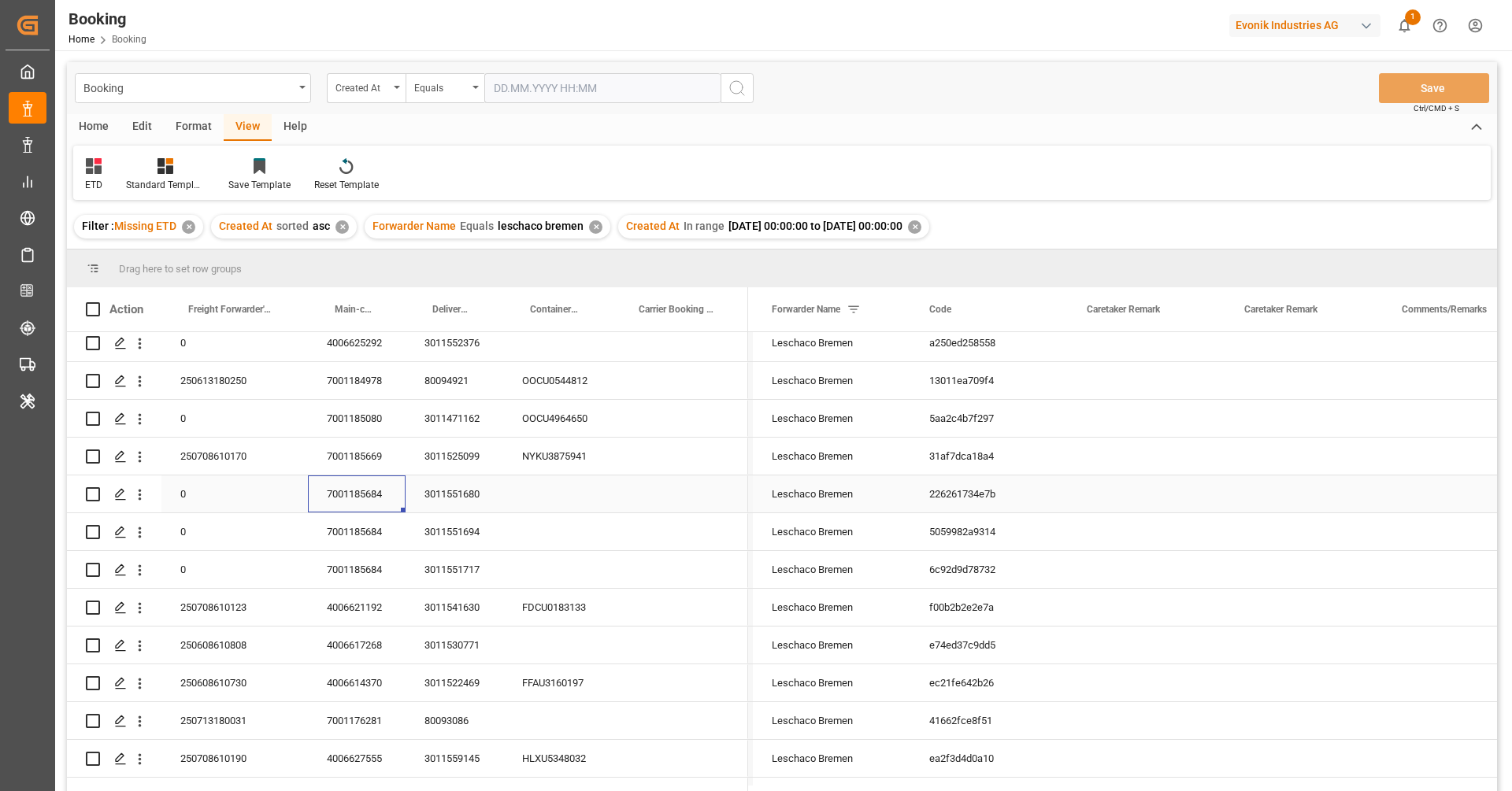
click at [376, 502] on div "7001185684" at bounding box center [356, 493] width 98 height 37
click at [144, 500] on icon "open menu" at bounding box center [139, 494] width 17 height 17
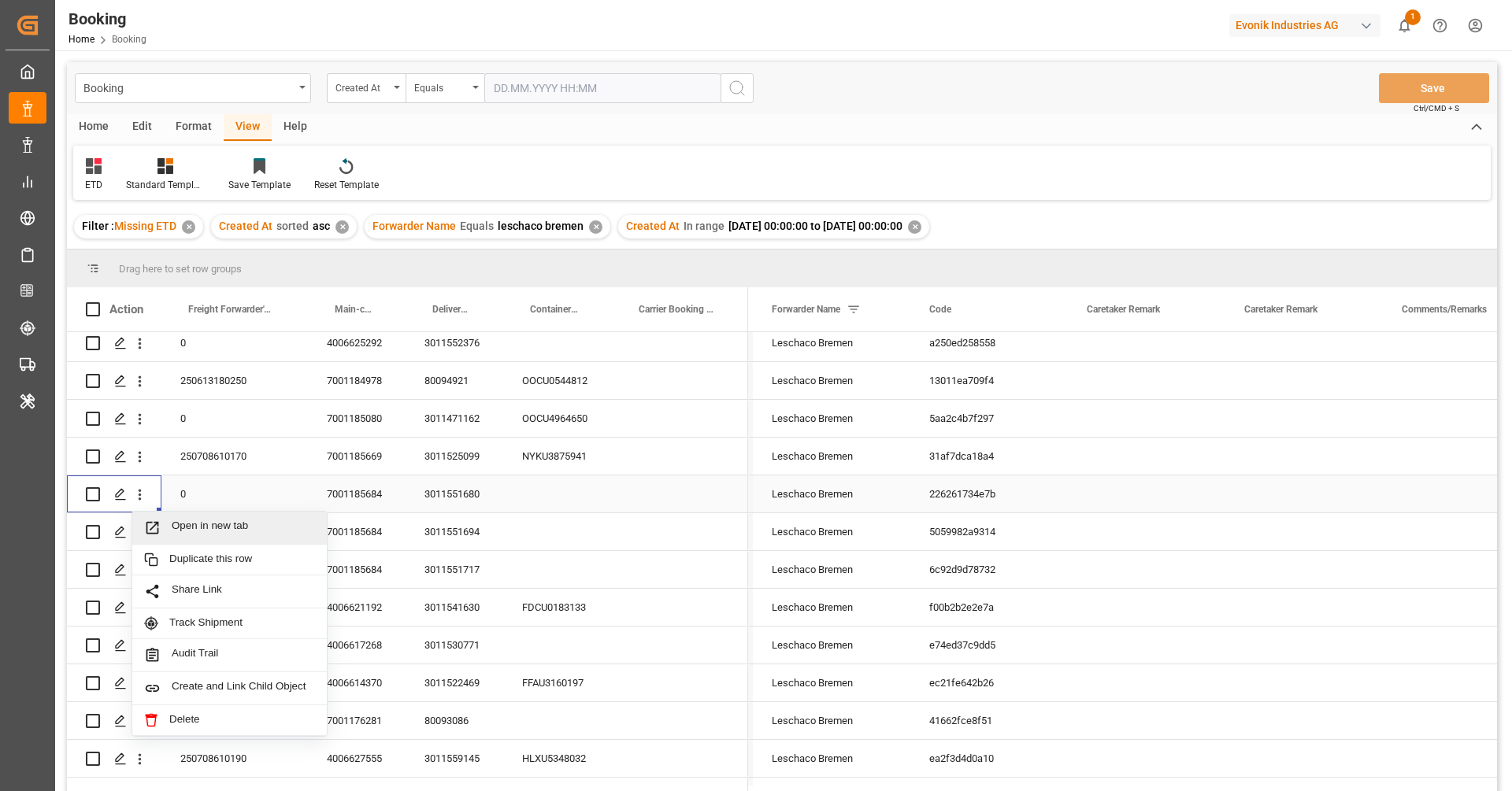
click at [191, 525] on span "Open in new tab" at bounding box center [243, 528] width 143 height 17
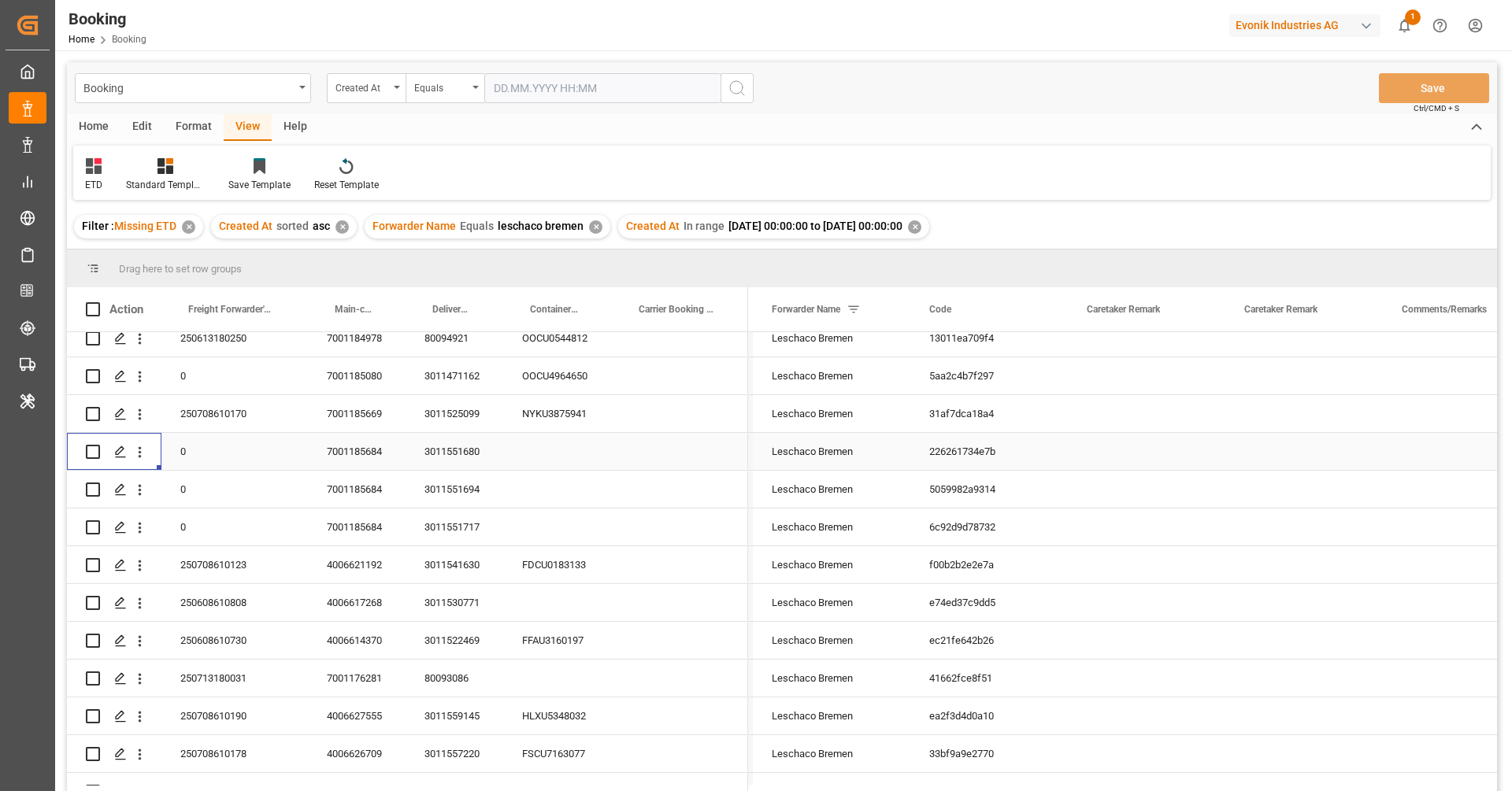
scroll to position [253, 0]
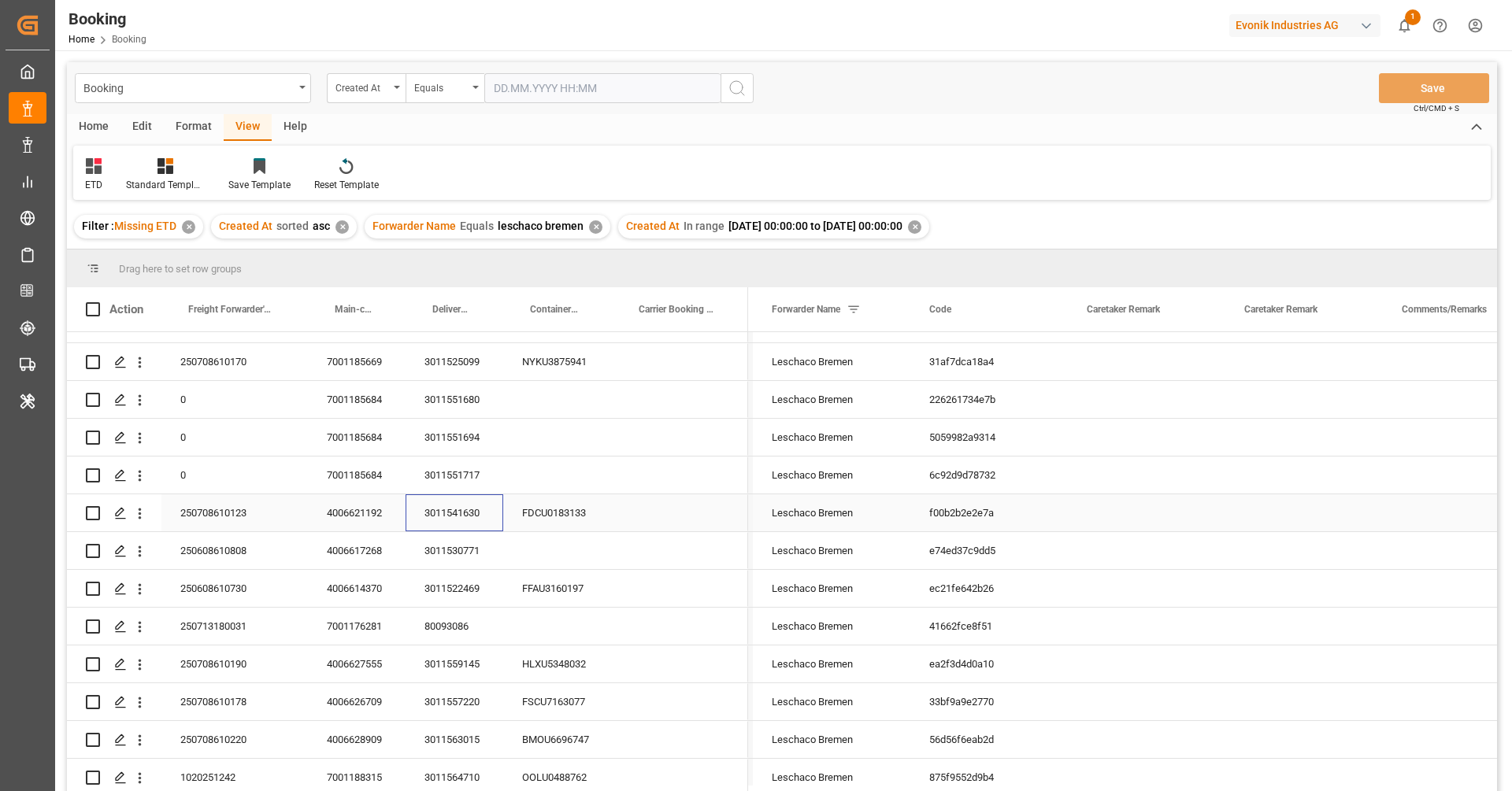
click at [451, 514] on div "3011541630" at bounding box center [454, 512] width 98 height 37
click at [455, 565] on div "3011530771" at bounding box center [454, 550] width 98 height 37
click at [1082, 207] on div "Filter : Missing ETD ✕ Created At sorted asc ✕ Forwarder Name Equals leschaco b…" at bounding box center [782, 226] width 1430 height 44
click at [1149, 168] on div "ETD Standard Templates Save Template Reset Template" at bounding box center [782, 172] width 1418 height 54
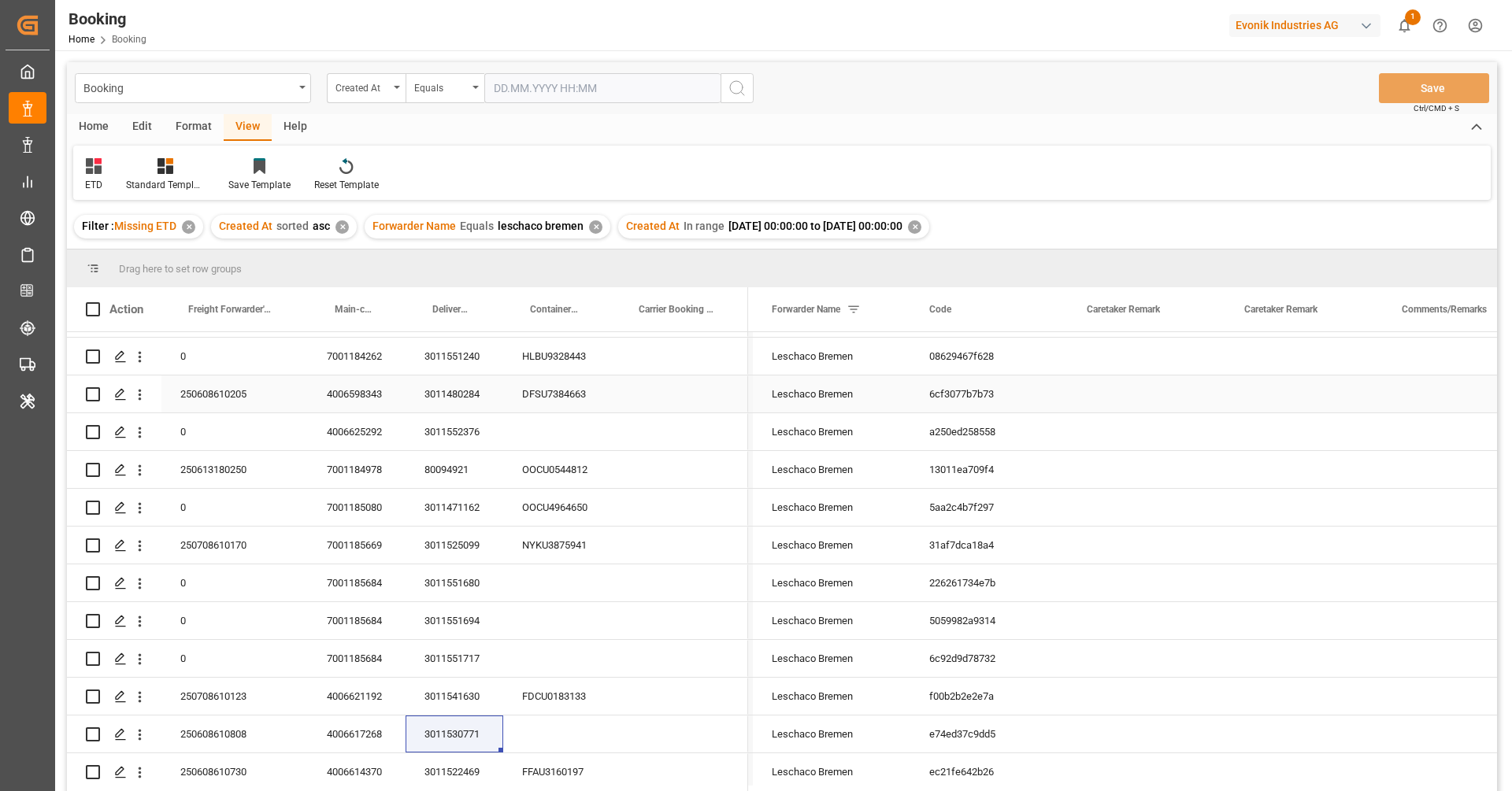
scroll to position [0, 0]
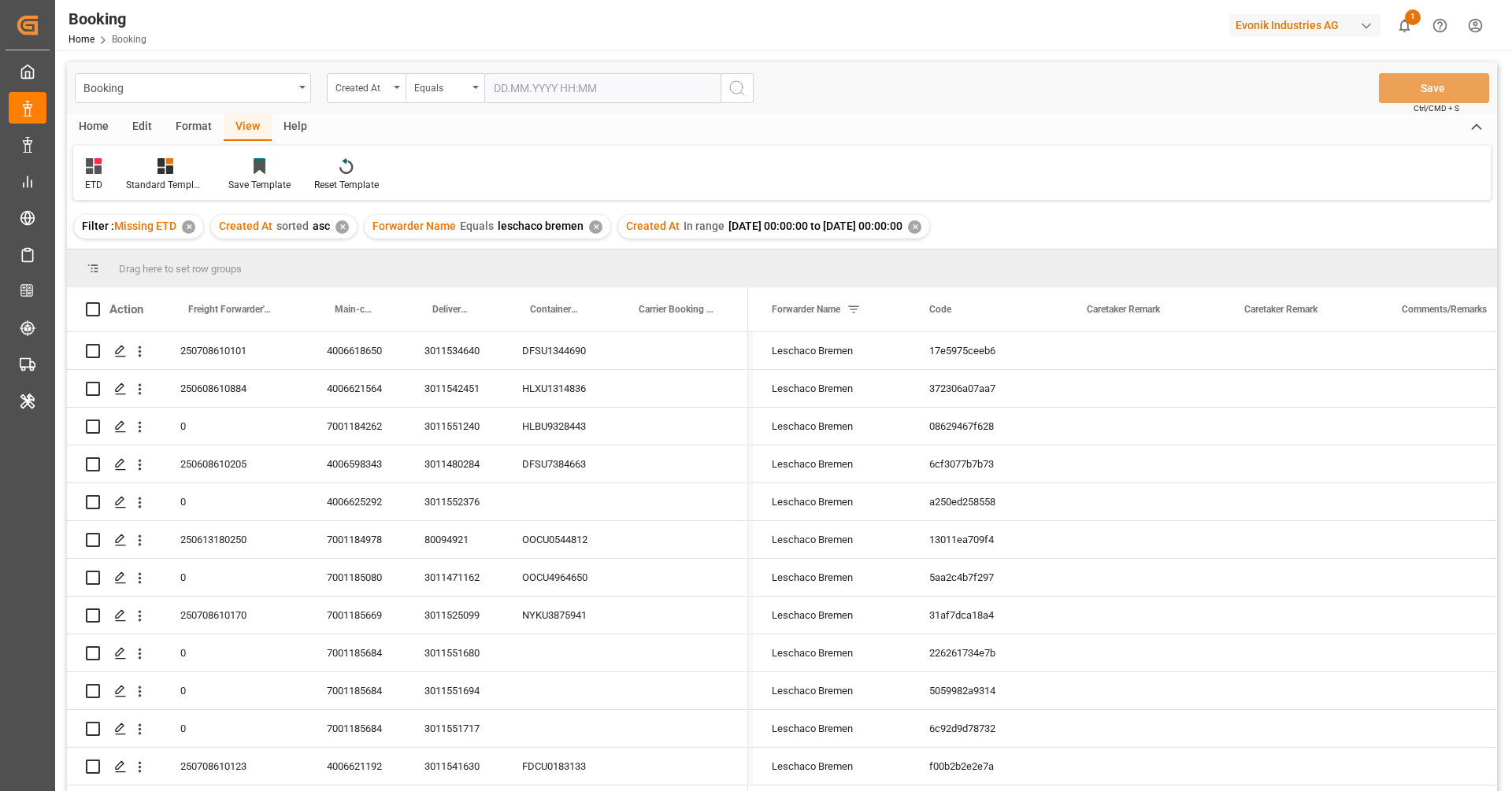
click at [1030, 141] on div "Home Edit Format View Help ETD Standard Templates Save Template Reset Template" at bounding box center [782, 156] width 1430 height 86
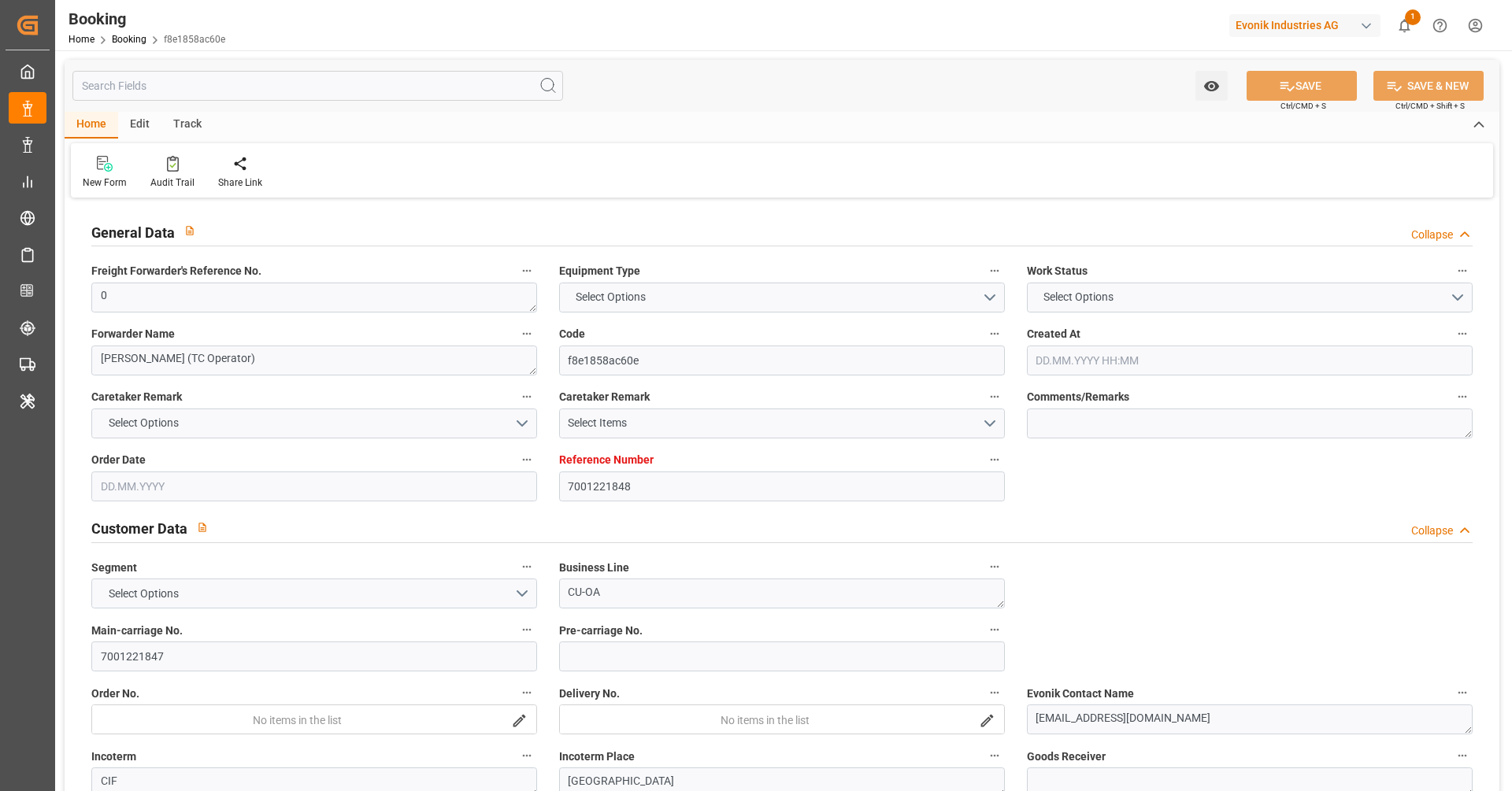
type input "7001221848"
type input "9321536"
type input "Maersk"
type input "Maersk Line AS"
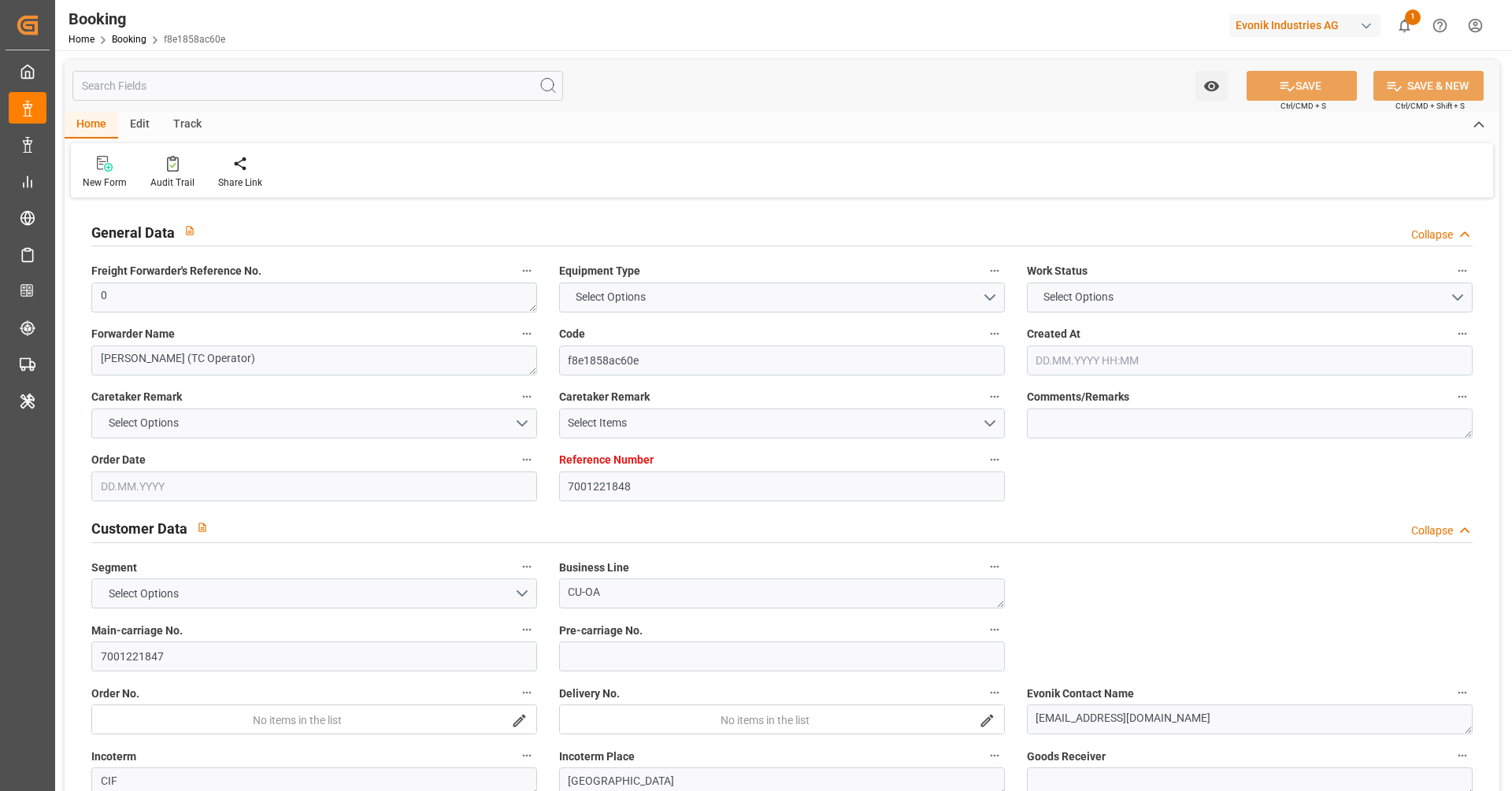
type input "NLRTM"
type input "SGSIN"
type input "0"
type input "[DATE] 12:21"
type input "[DATE]"
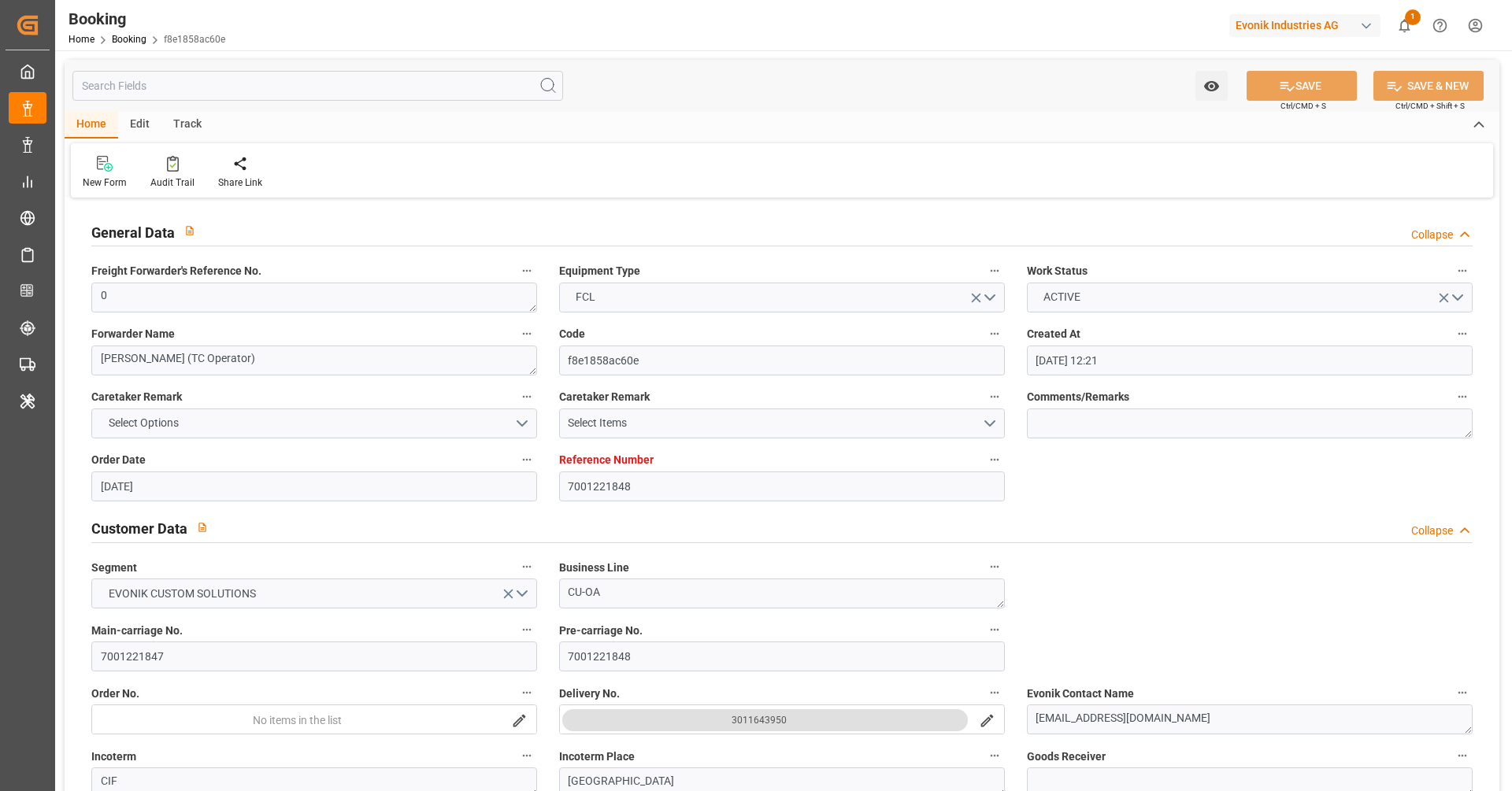
type input "[DATE]"
type input "[DATE] 00:00"
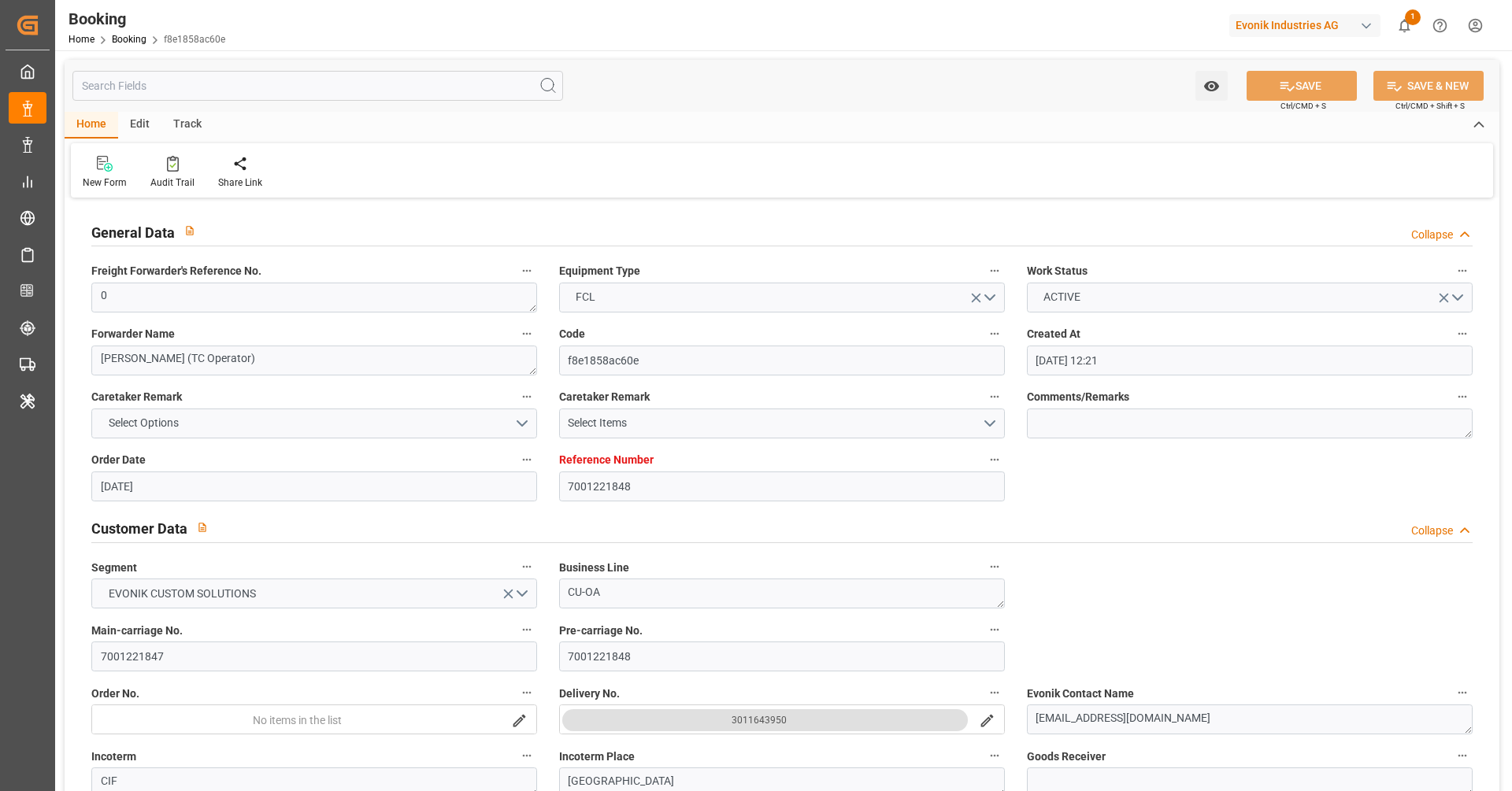
type input "[DATE] 00:00"
type input "[DATE]"
type input "[DATE] 09:56"
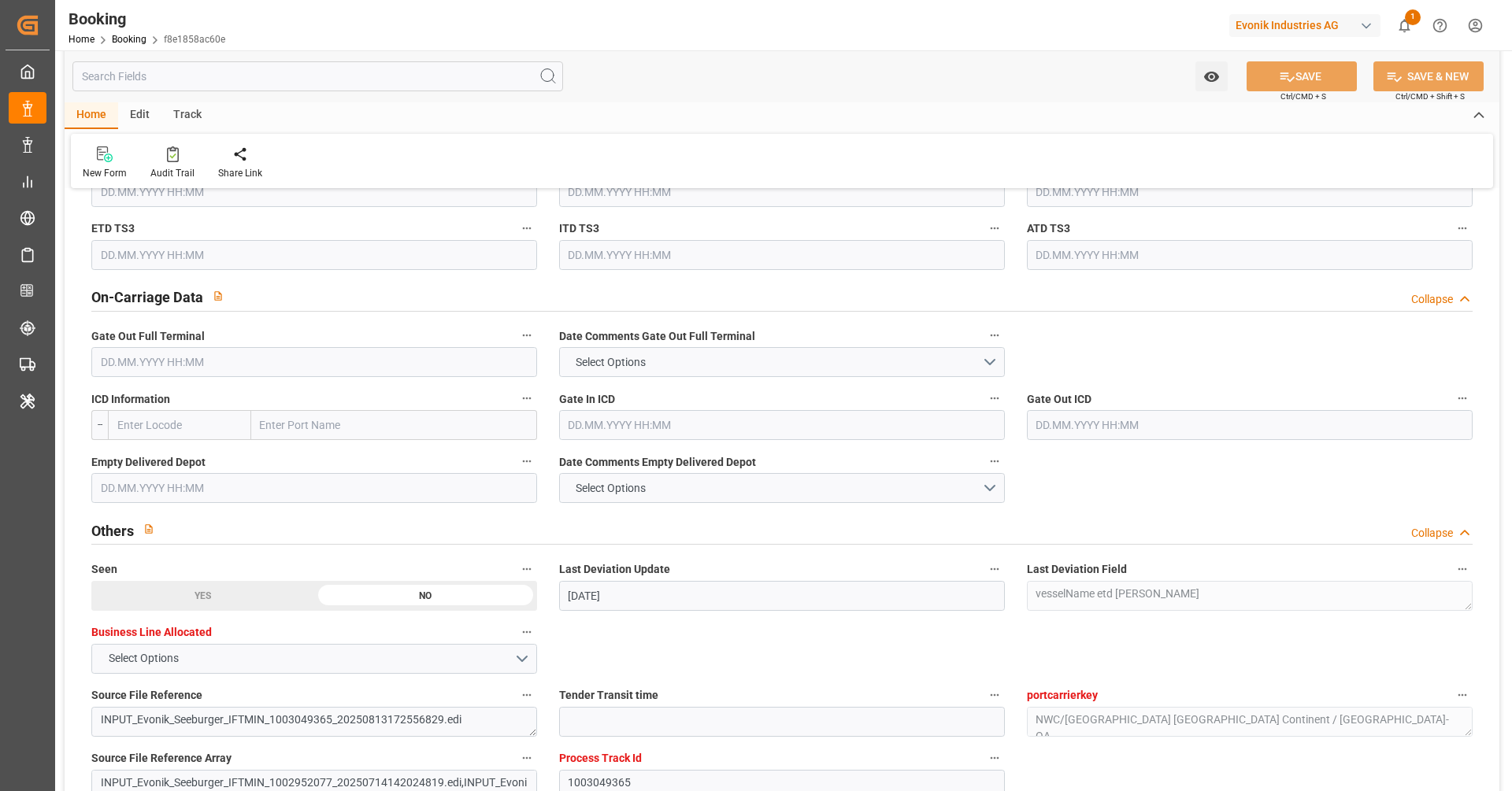
scroll to position [2797, 0]
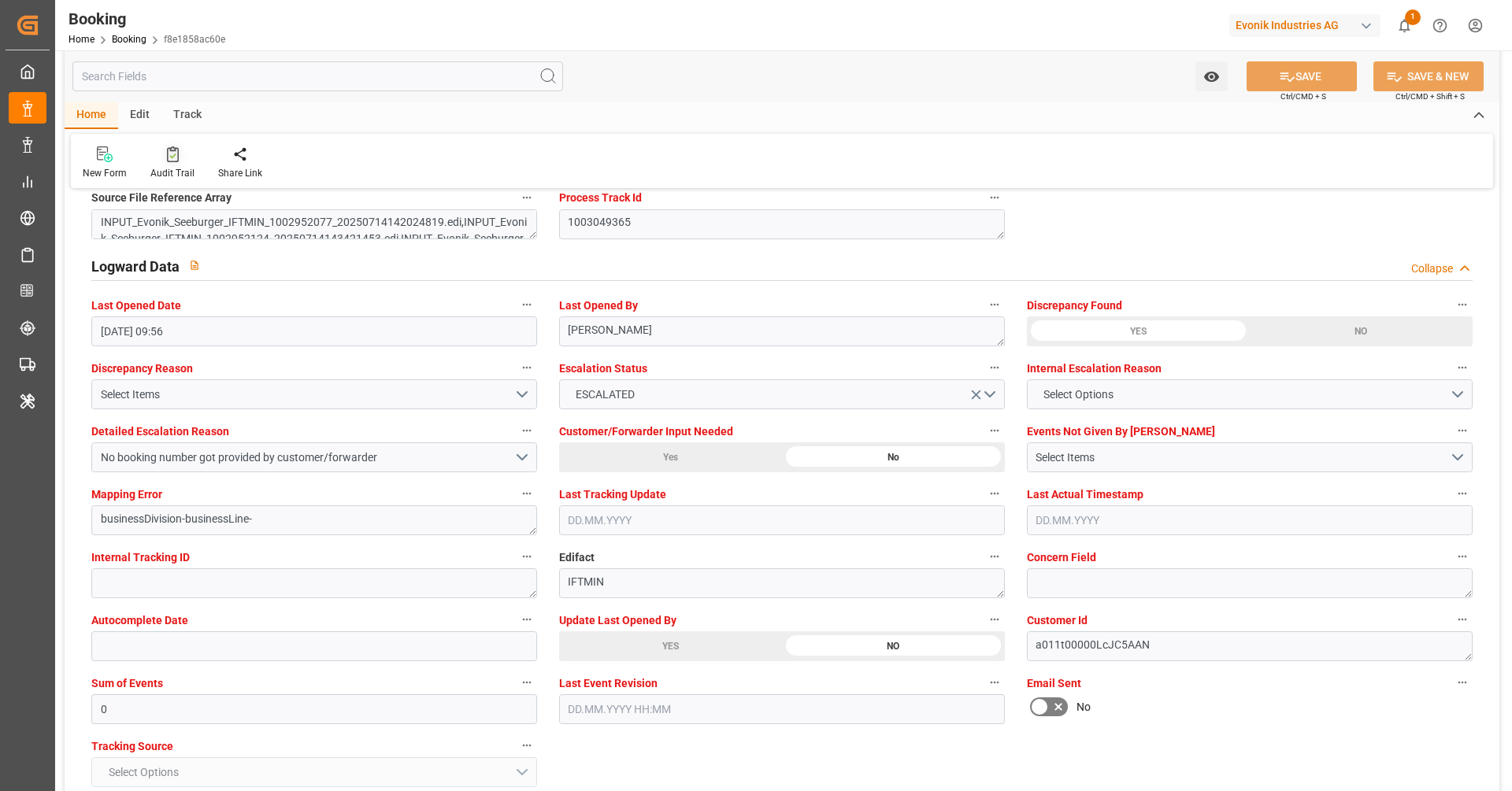
click at [168, 146] on icon at bounding box center [173, 154] width 12 height 16
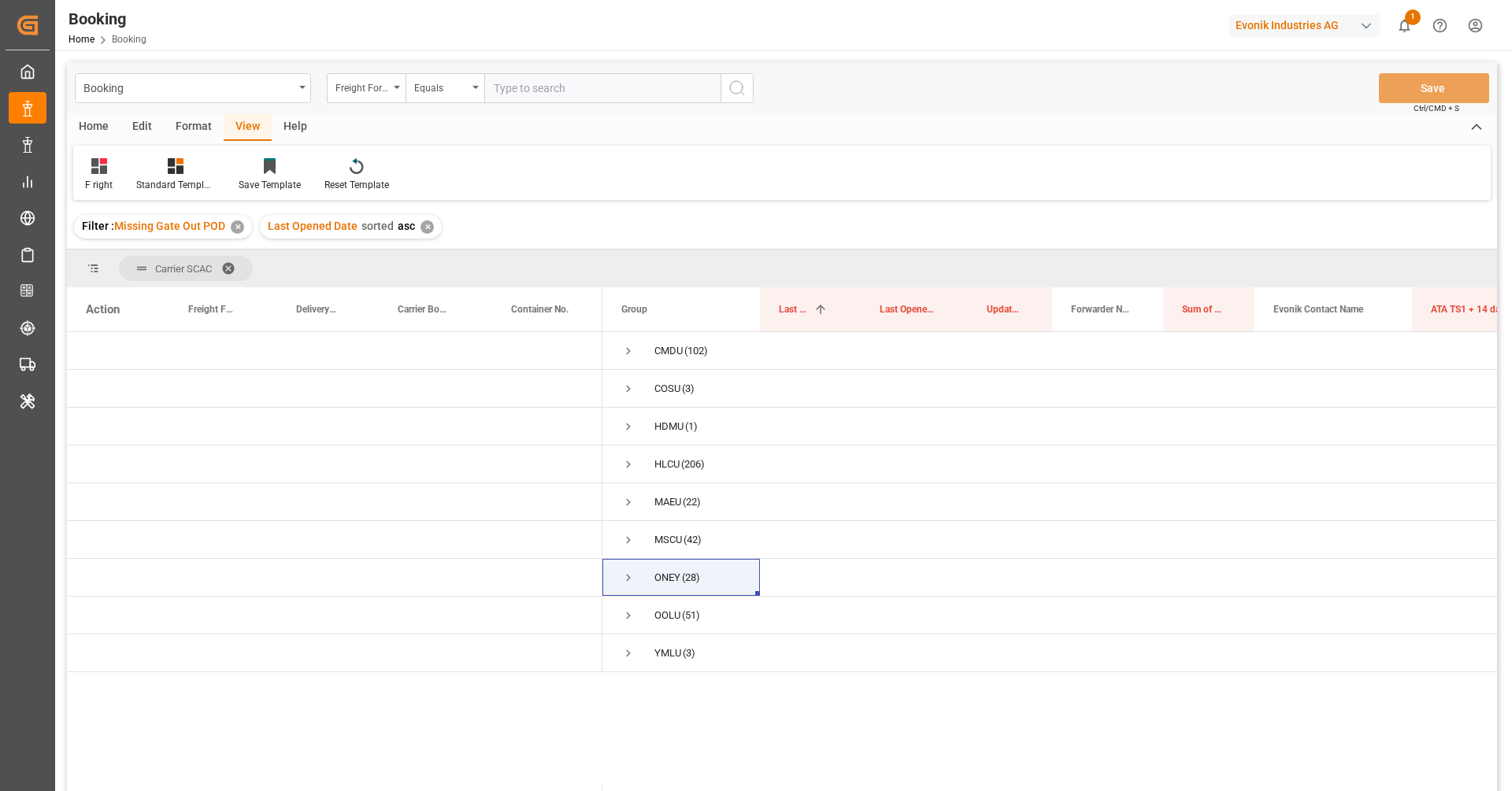
click at [233, 230] on div "✕" at bounding box center [237, 227] width 14 height 14
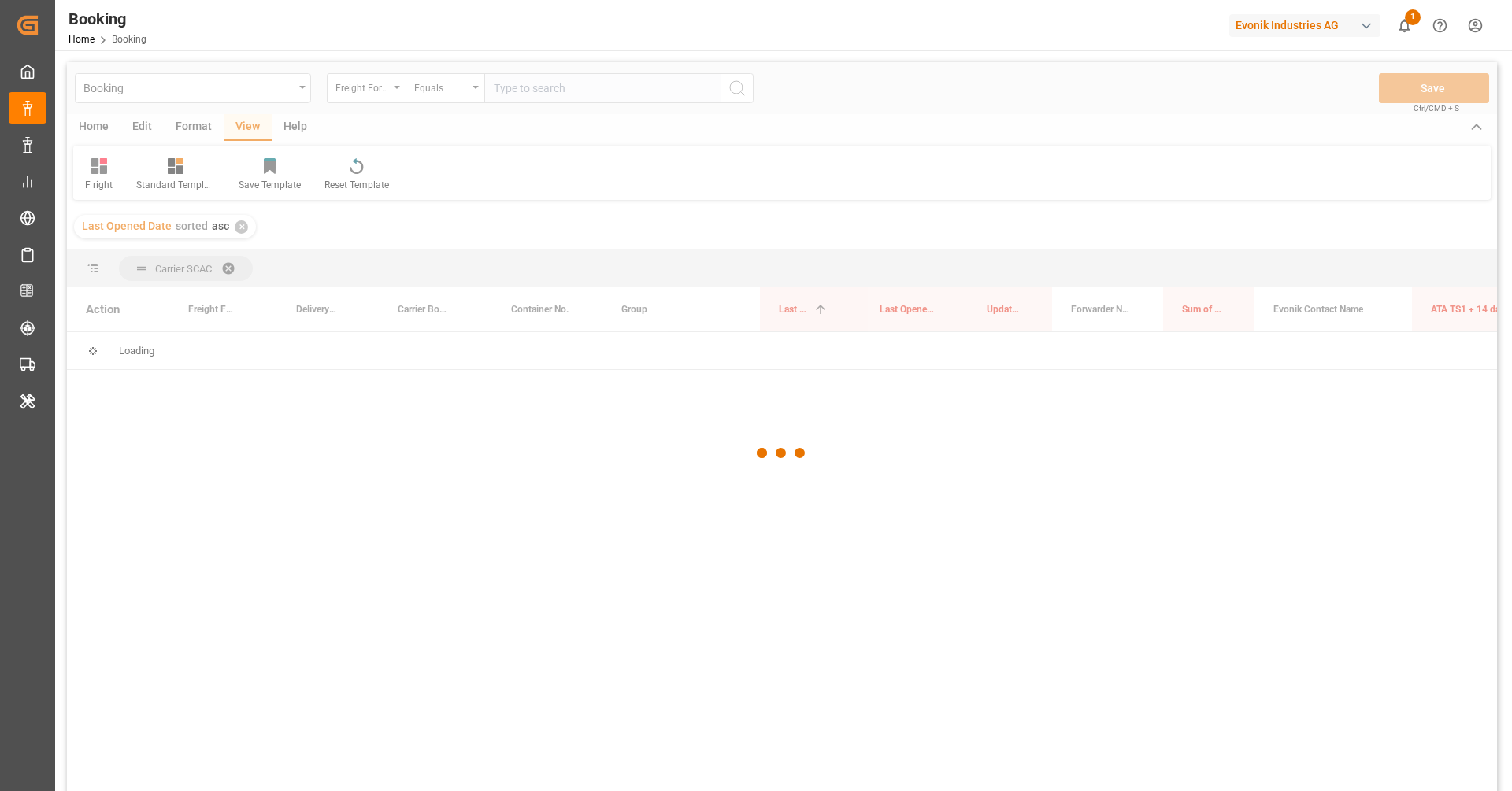
click at [239, 231] on div at bounding box center [782, 453] width 1430 height 782
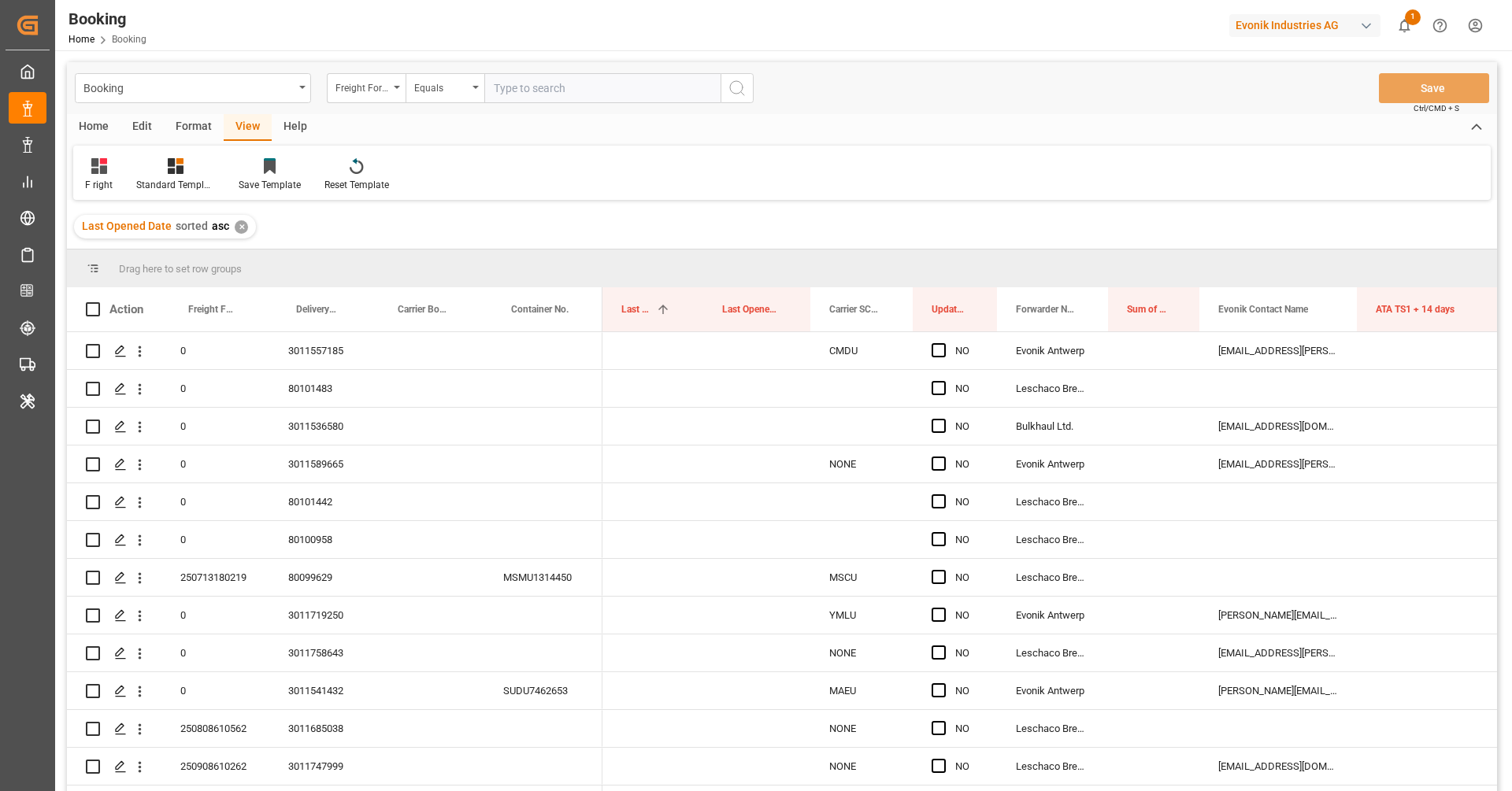
click at [242, 226] on div "✕" at bounding box center [241, 227] width 14 height 14
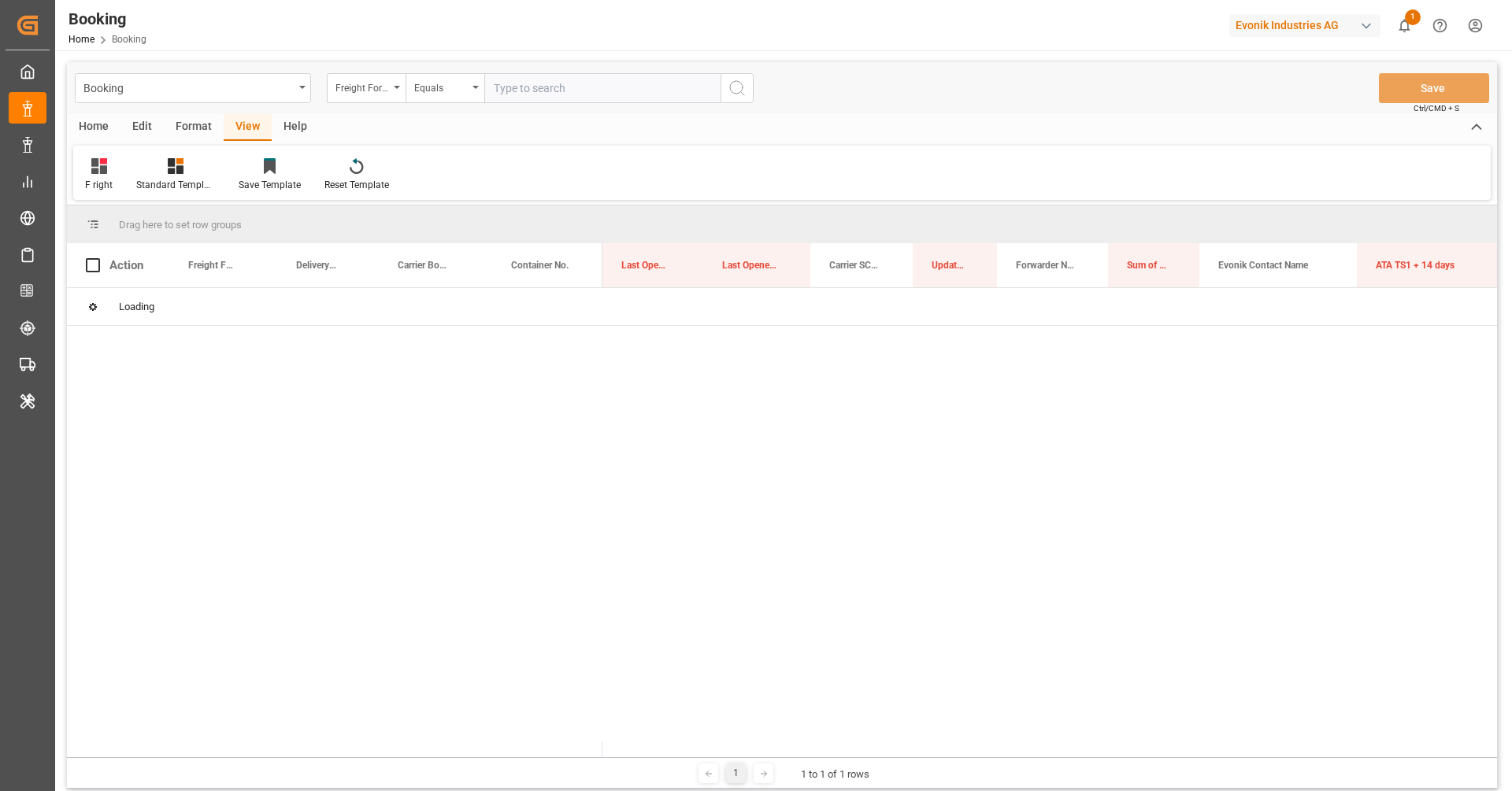
click at [354, 83] on div "Freight Forwarder's Reference No." at bounding box center [362, 86] width 53 height 18
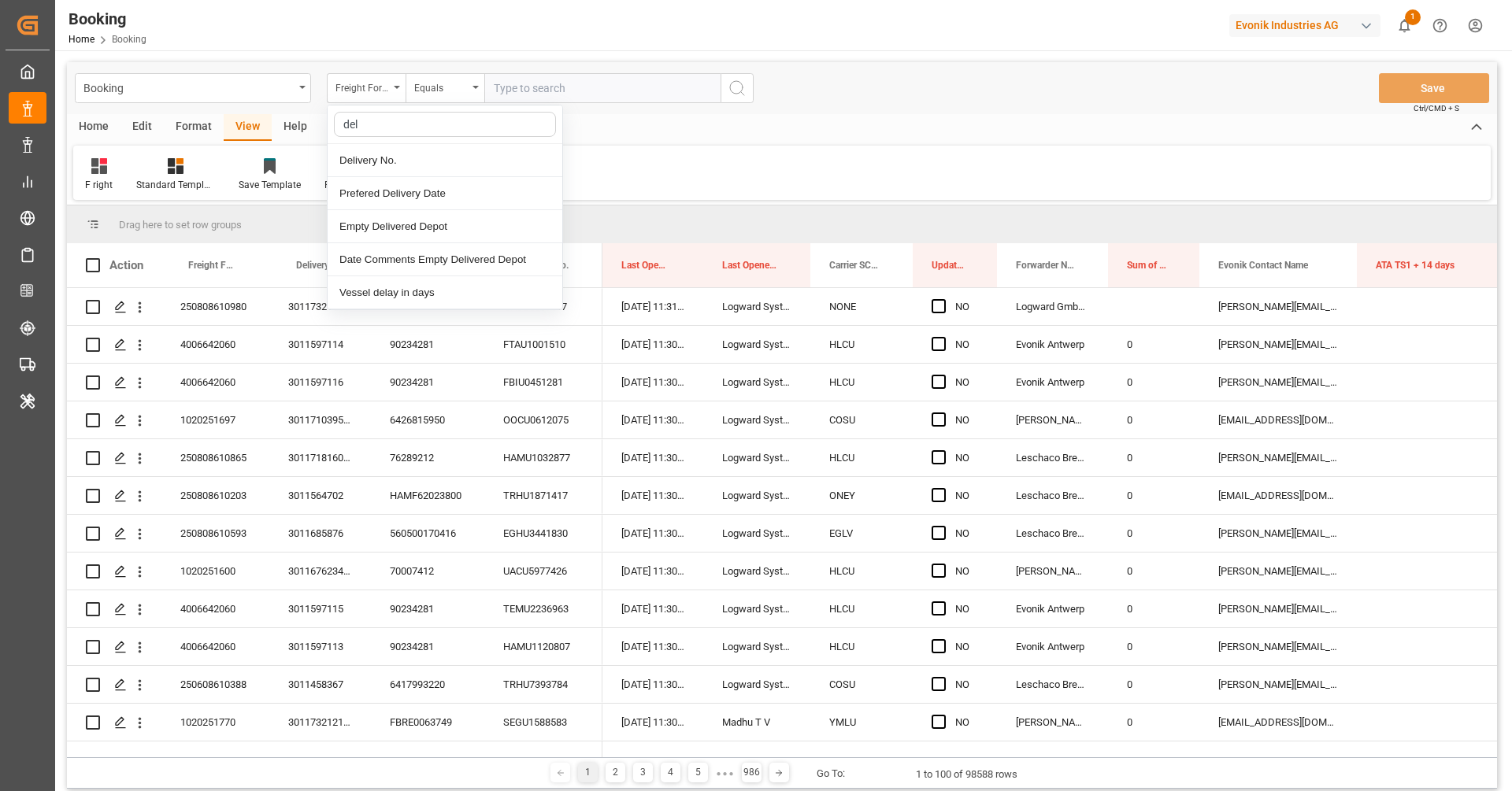
type input "deli"
click at [413, 147] on div "Delivery No." at bounding box center [444, 160] width 234 height 33
click at [525, 99] on input "text" at bounding box center [602, 88] width 236 height 30
paste input "3011534640"
type input "3011534640"
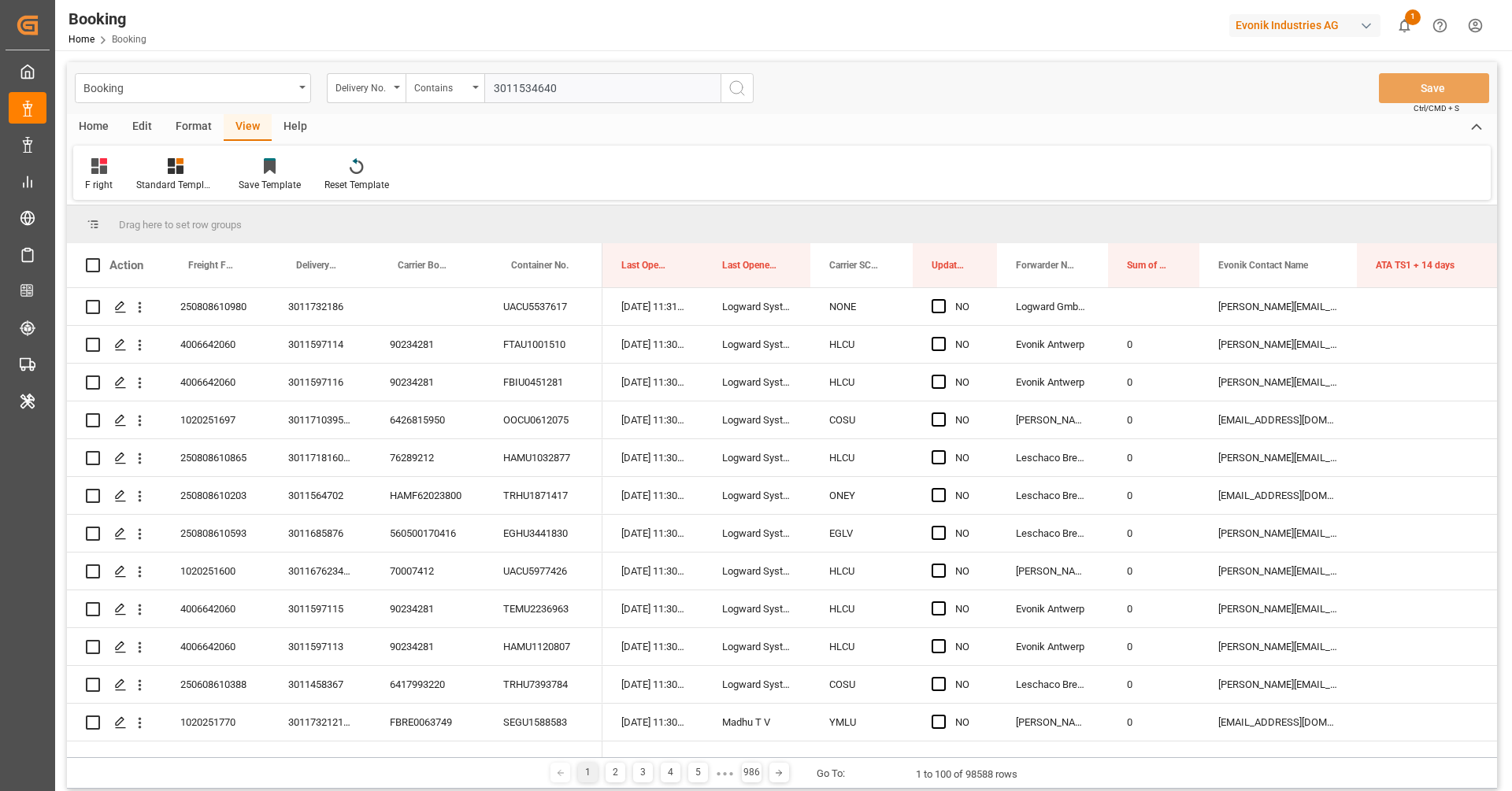
click at [740, 82] on circle "search button" at bounding box center [736, 87] width 13 height 13
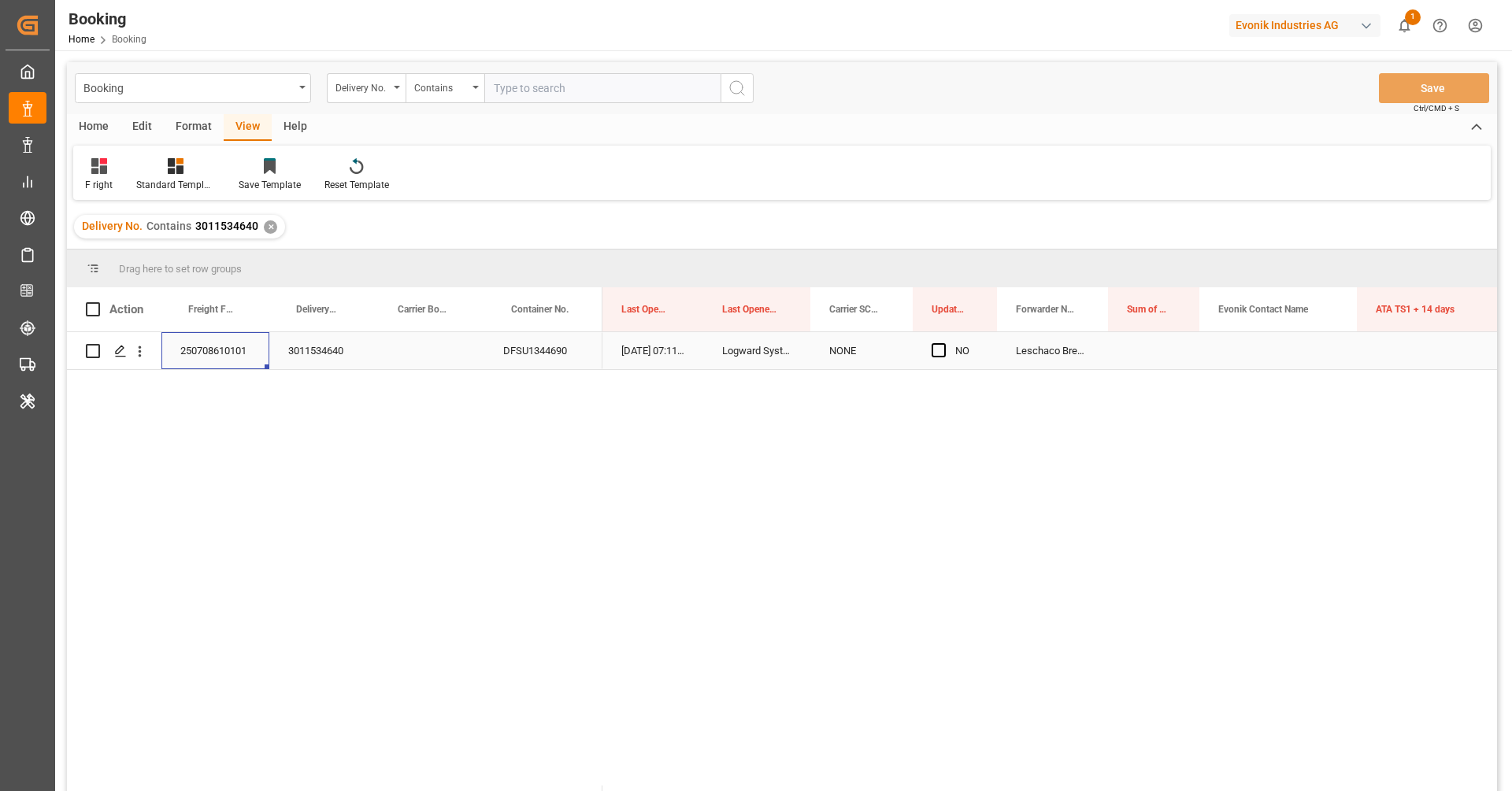
click at [208, 360] on div "250708610101" at bounding box center [215, 350] width 108 height 37
click at [145, 349] on icon "open menu" at bounding box center [139, 351] width 17 height 17
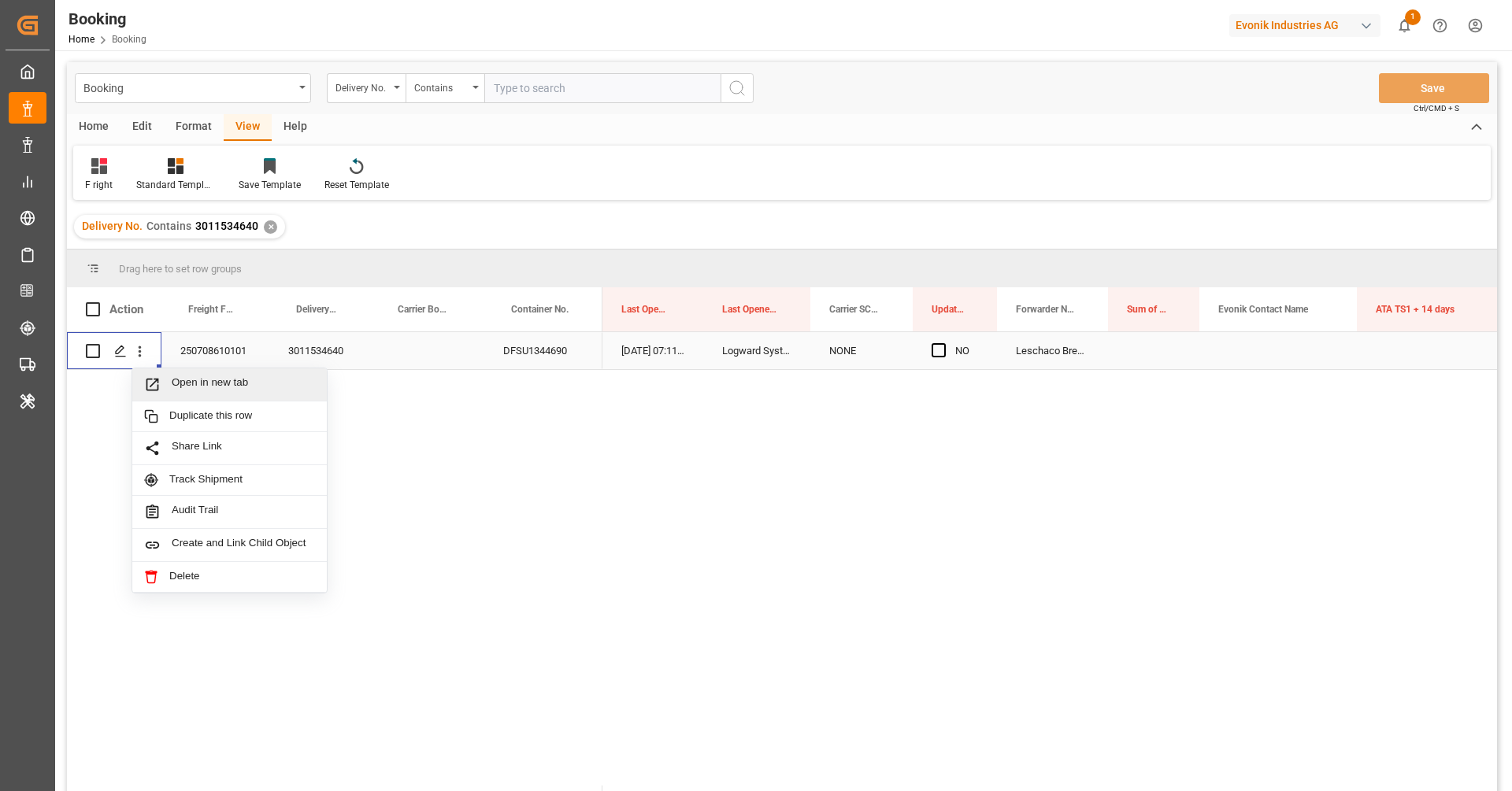
click at [190, 378] on span "Open in new tab" at bounding box center [243, 385] width 143 height 17
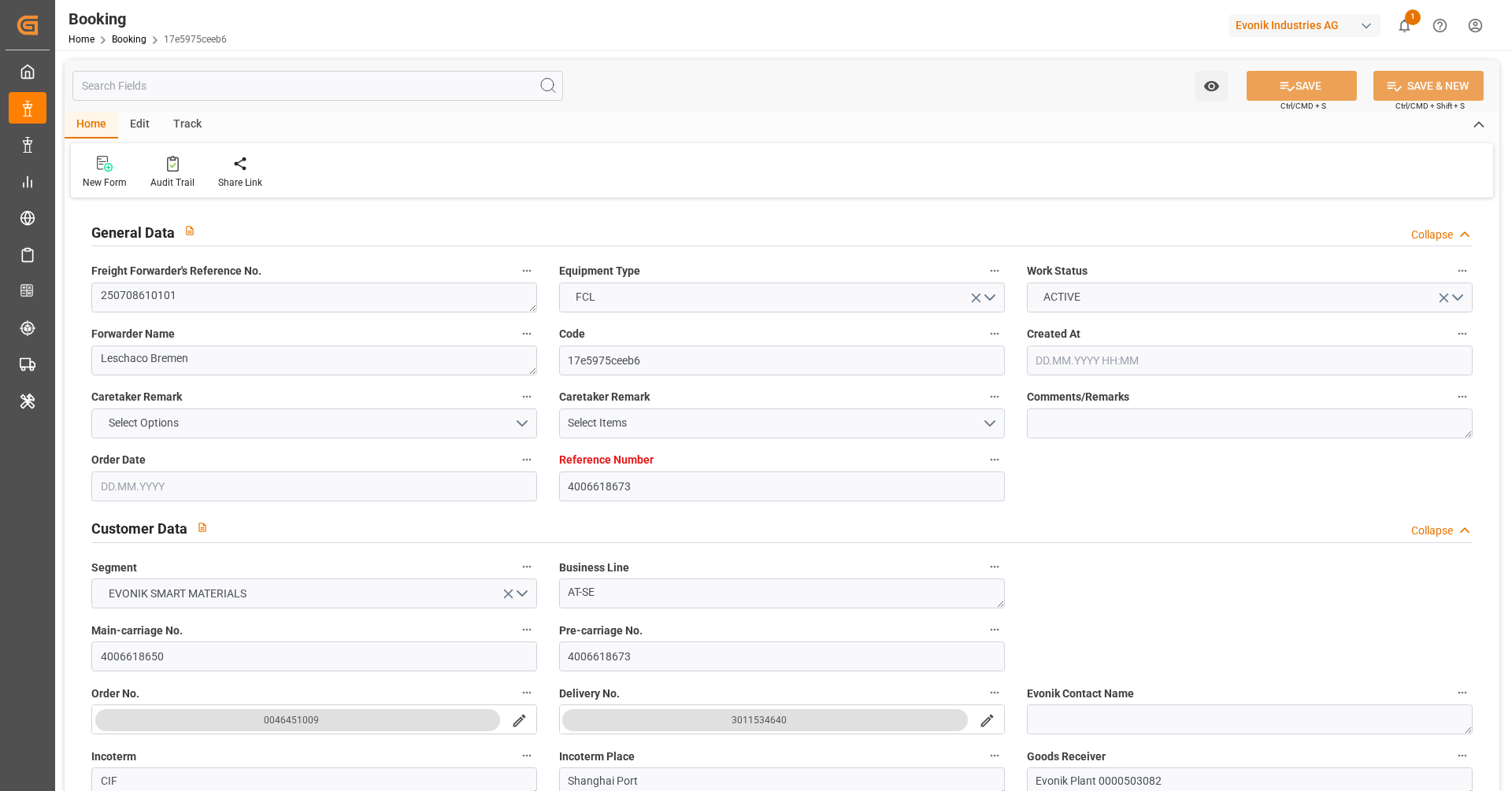
type input "4006618673"
type input "Dummy"
type input "Dummy Carrier"
type input "DEHAM"
type input "CNSHA"
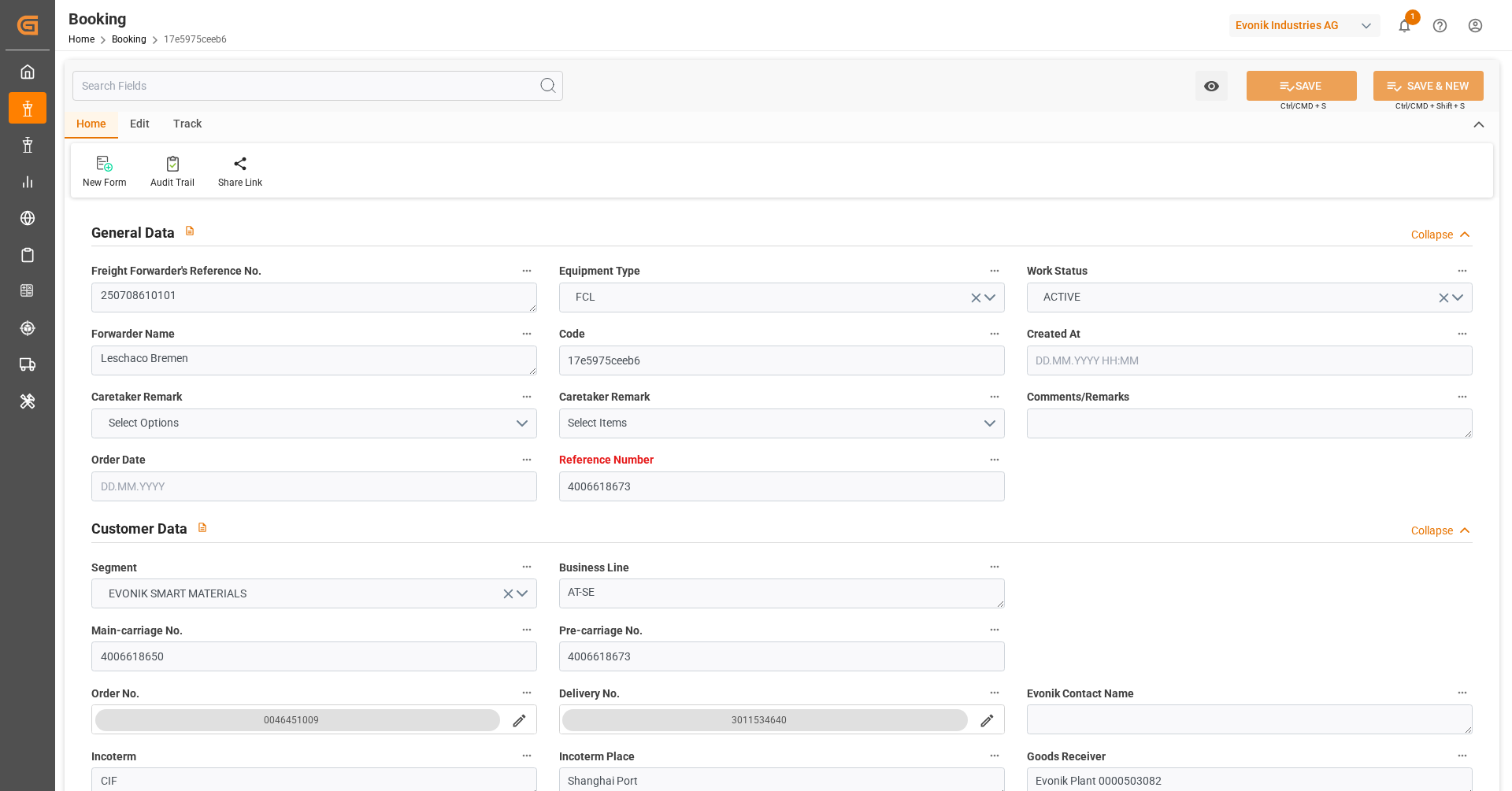
type input "[DATE] 06:55"
type input "[DATE]"
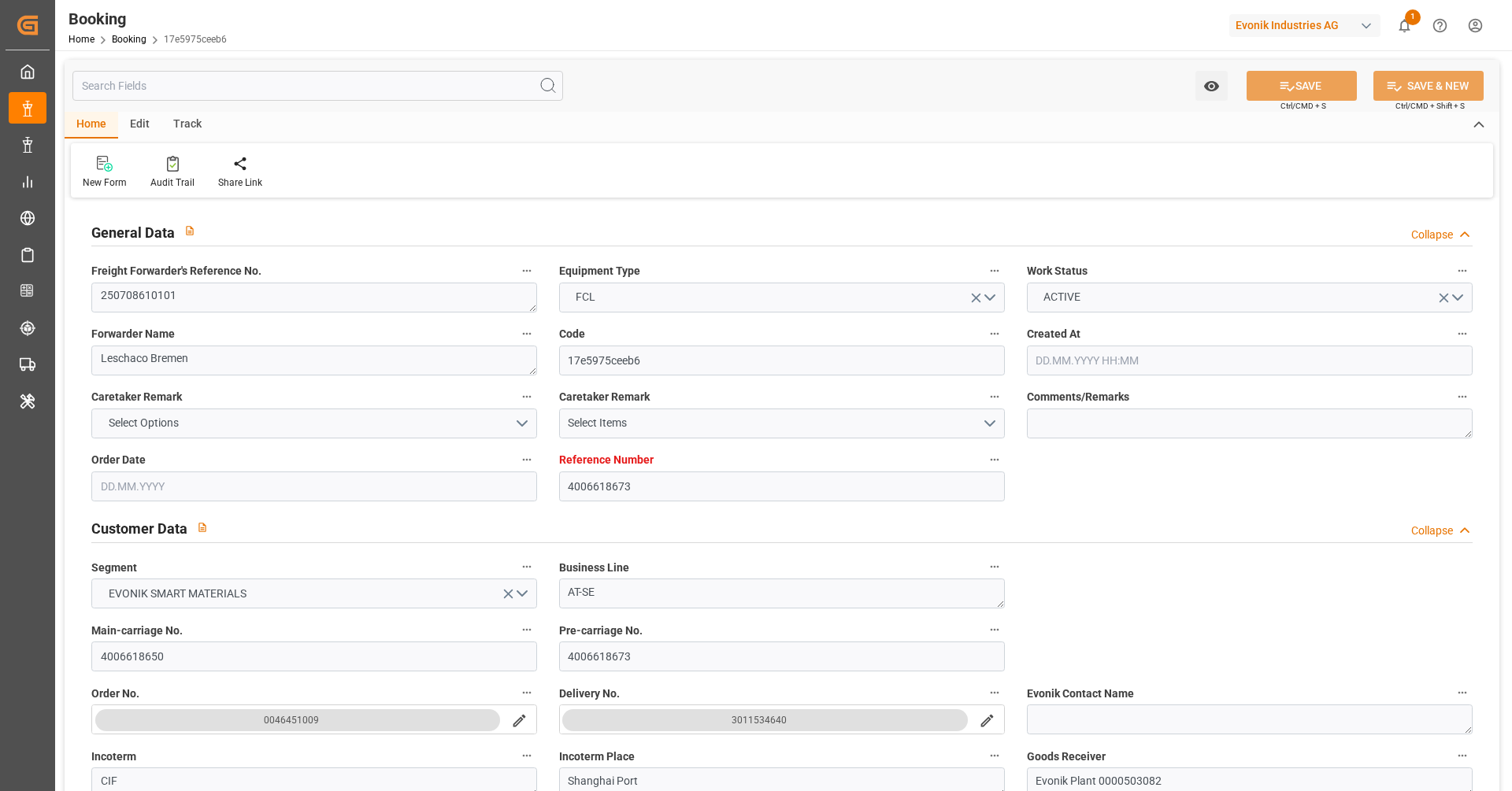
type input "07.07.2025 07:11"
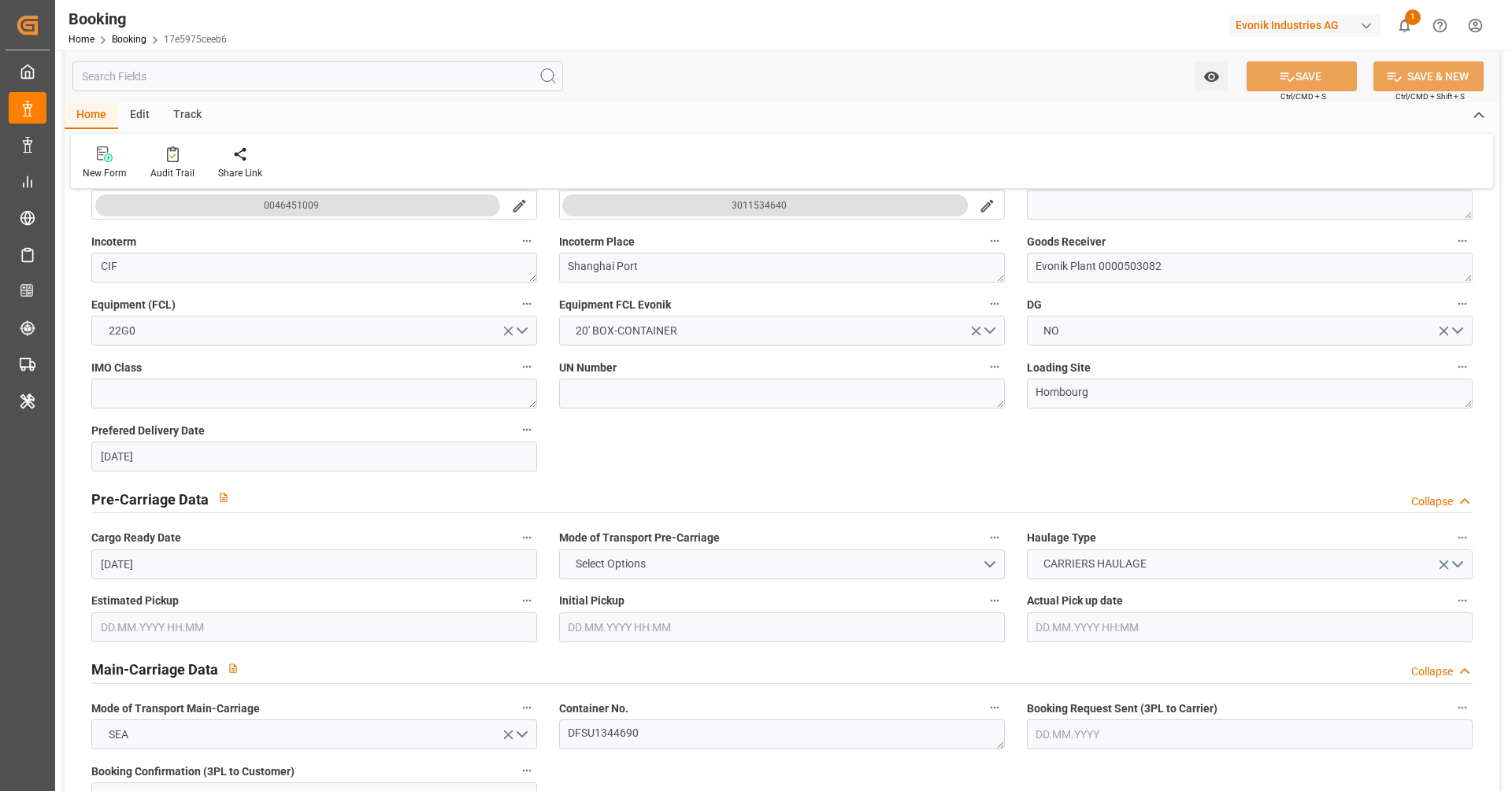
scroll to position [942, 0]
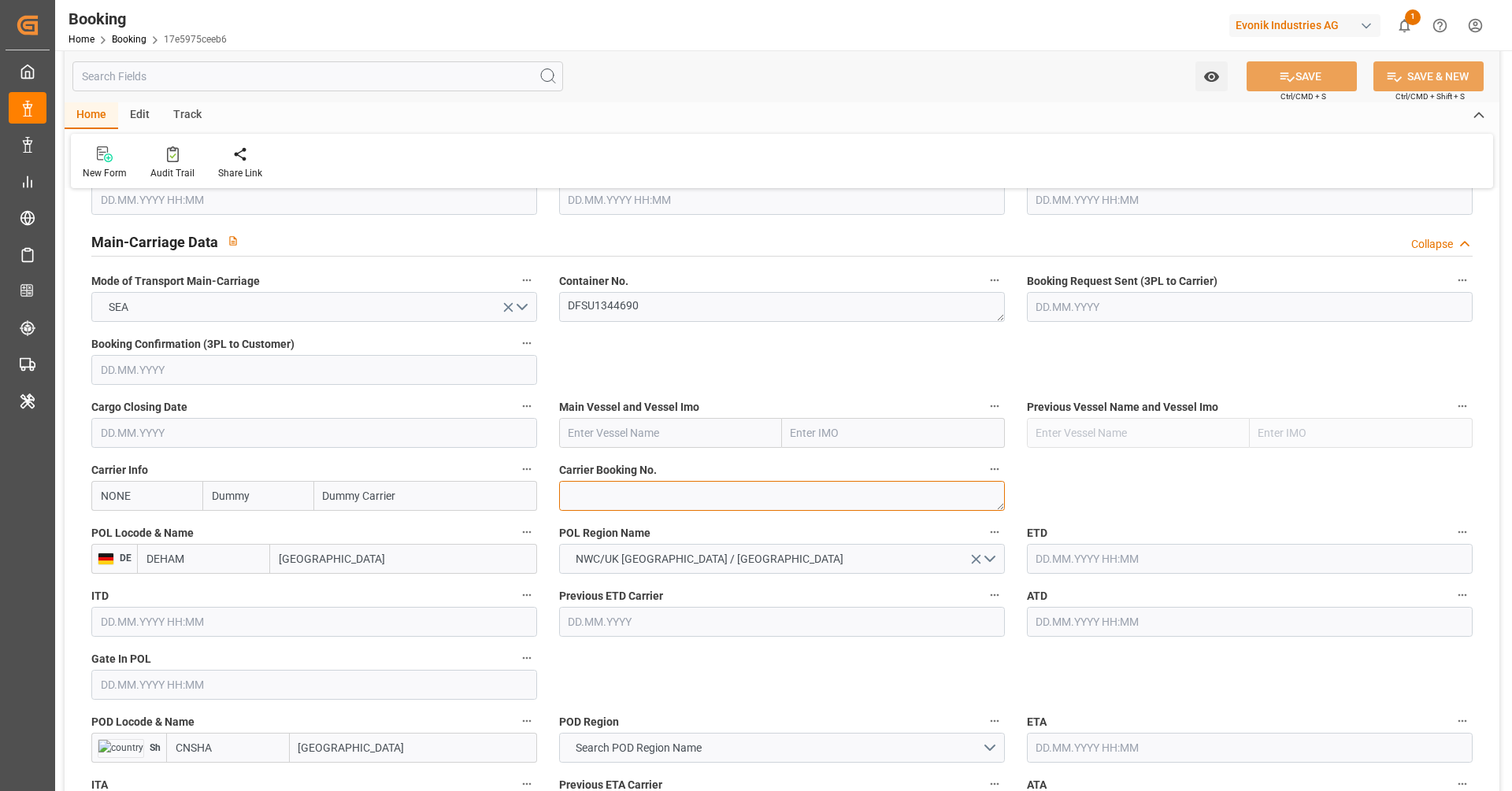
click at [659, 504] on textarea at bounding box center [781, 496] width 446 height 30
paste textarea "36900337"
type textarea "36900337"
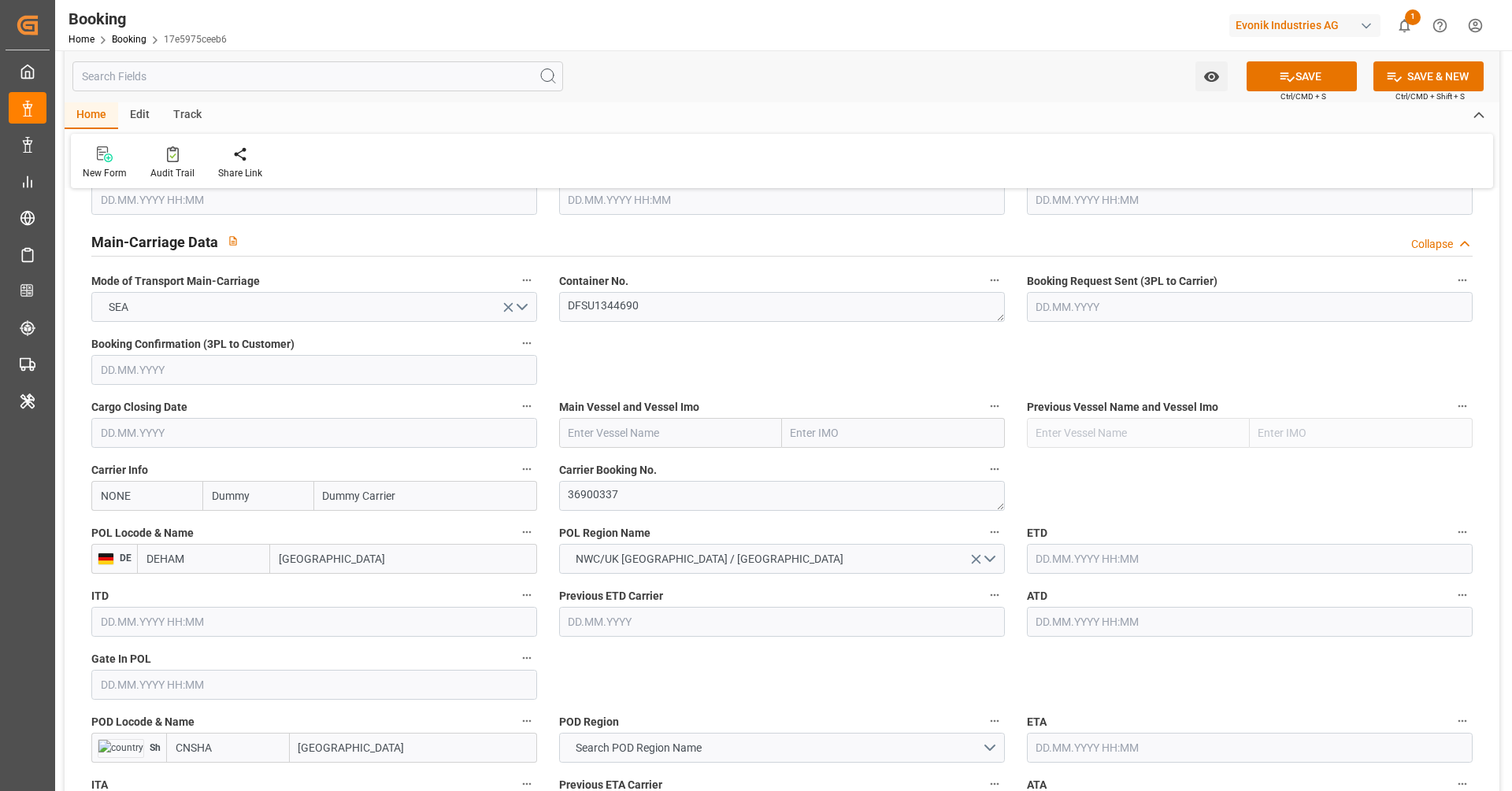
click at [203, 493] on input "Dummy" at bounding box center [258, 496] width 111 height 30
click at [177, 491] on input "NONE" at bounding box center [146, 496] width 111 height 30
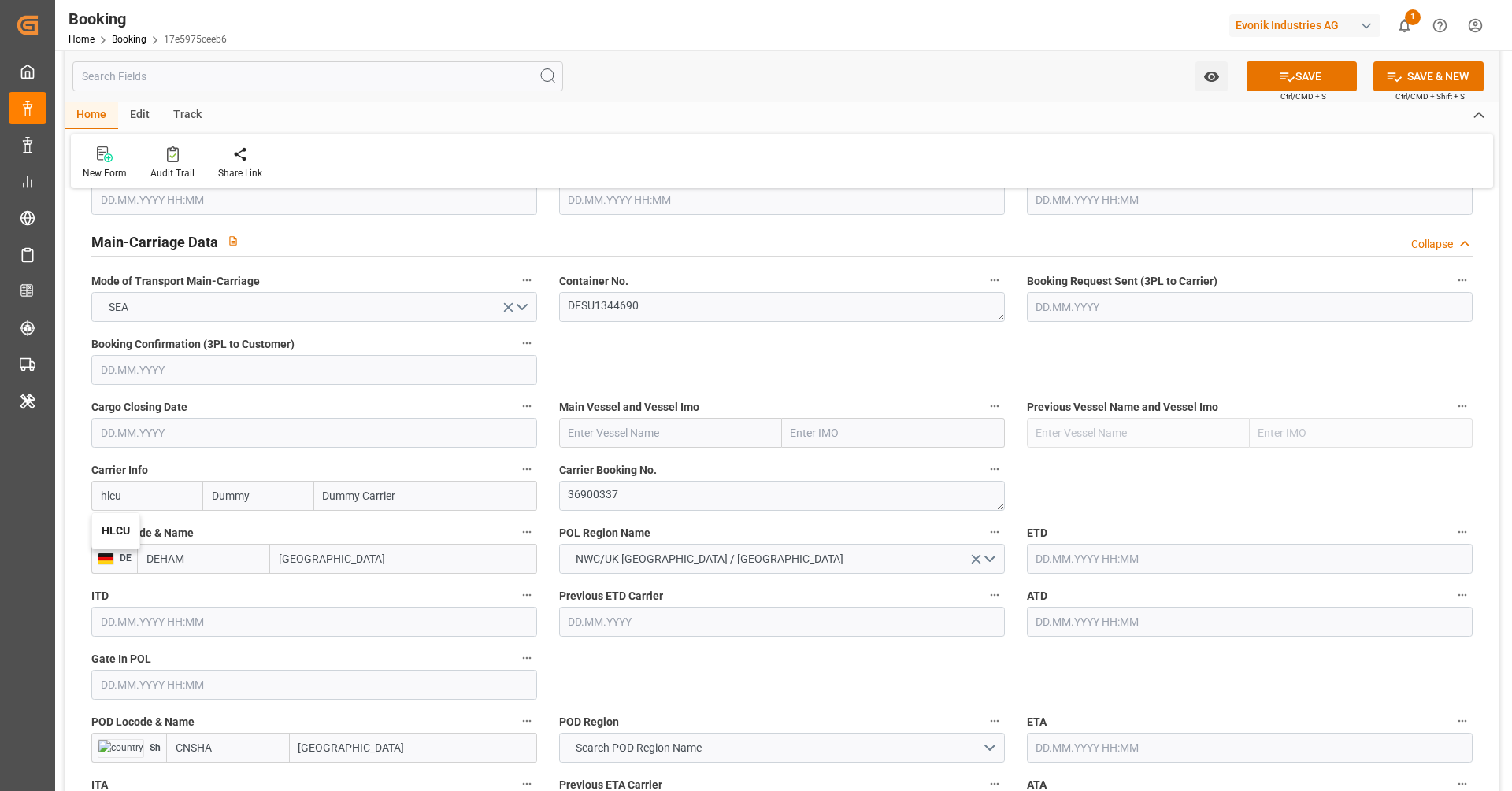
click at [120, 524] on b "HLCU" at bounding box center [116, 530] width 29 height 13
type input "HLCU"
type input "Hapag [PERSON_NAME]"
type input "Hapag [PERSON_NAME] Aktiengesellschaft"
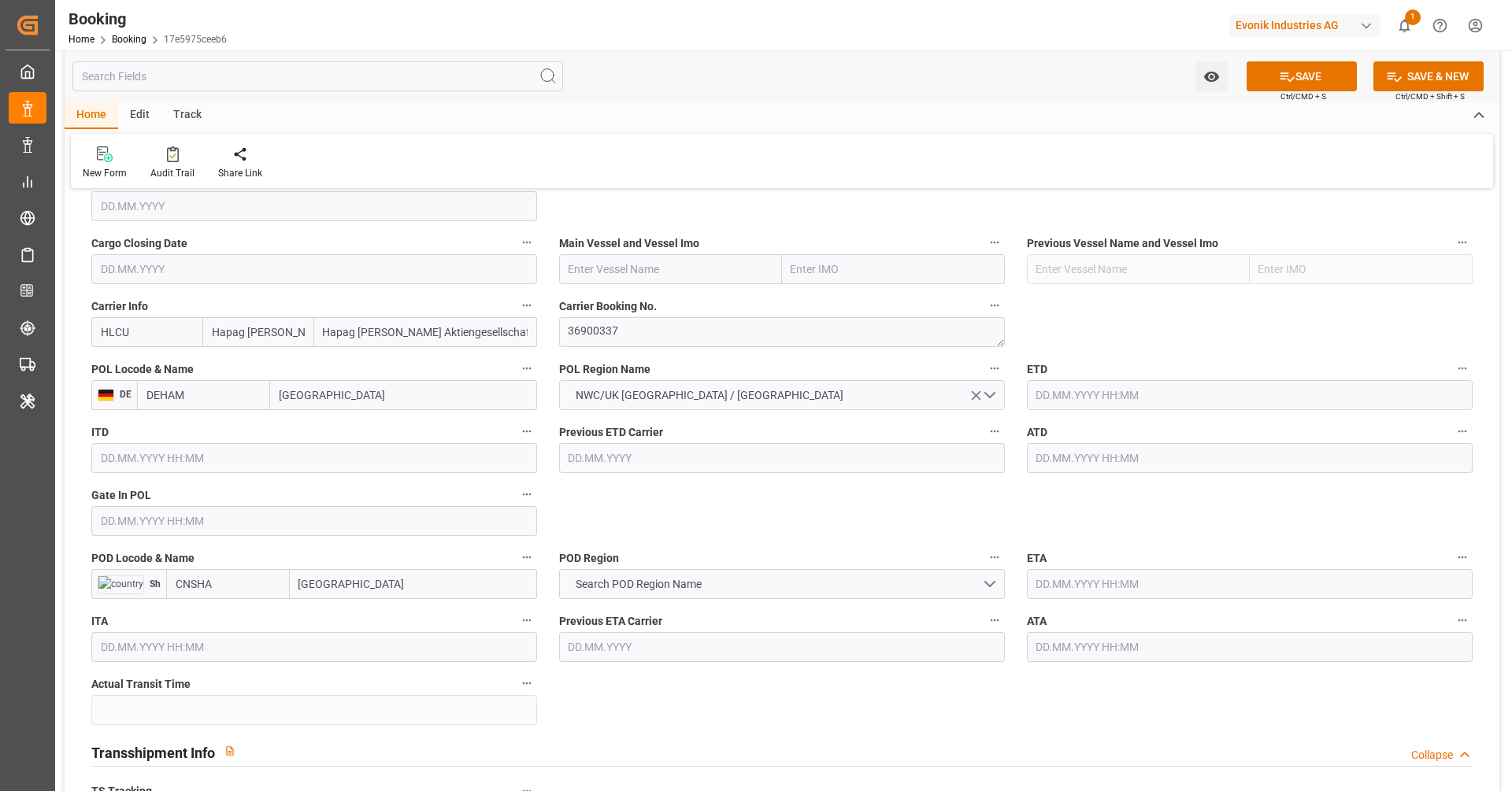
type input "HLCU"
click at [451, 586] on input "Shanghai" at bounding box center [413, 584] width 247 height 30
type input "Shanghai"
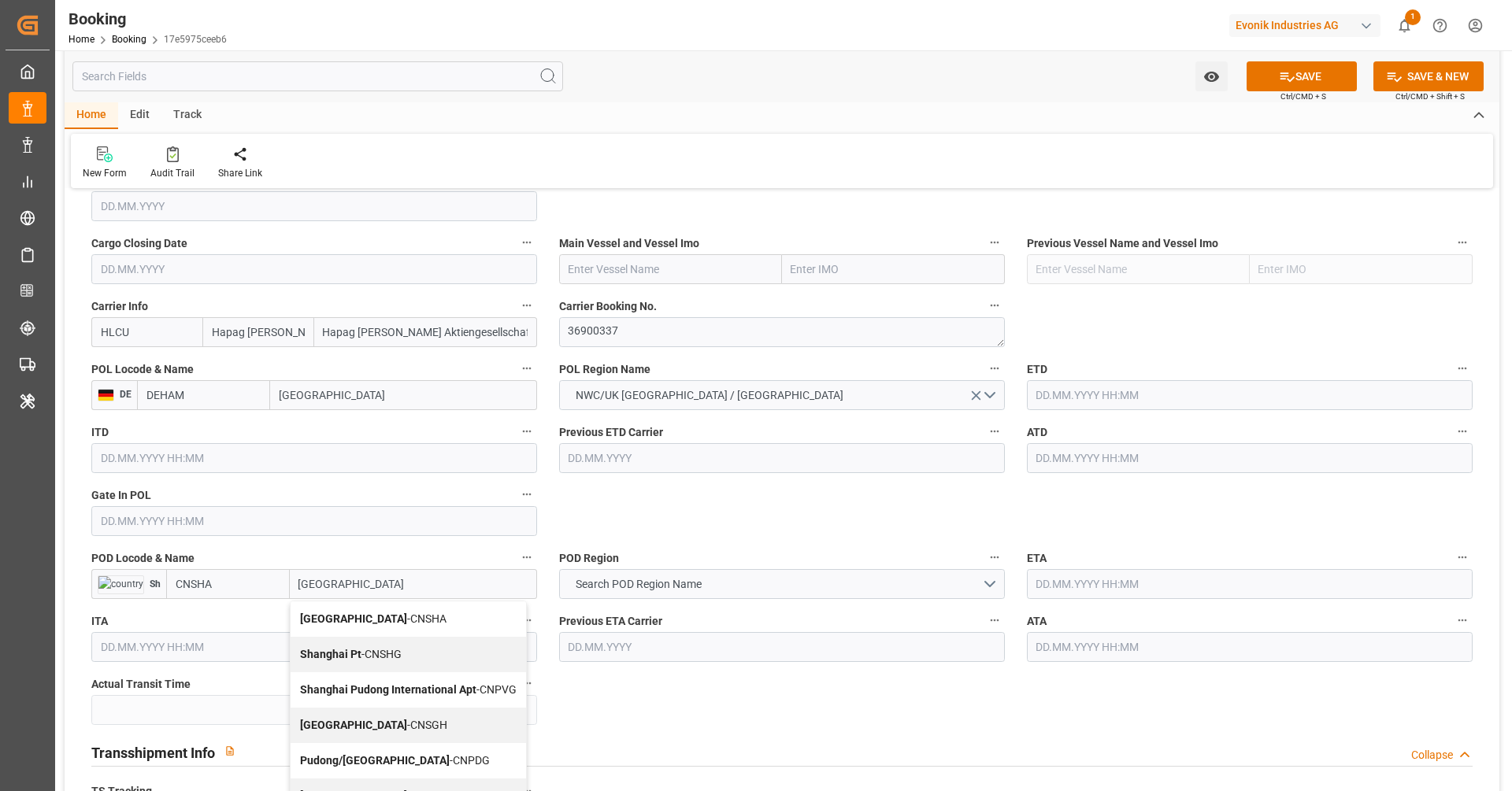
click at [431, 718] on div "Shanghai - CNSGH" at bounding box center [408, 726] width 235 height 36
type input "CNSGH"
type input "Shanghai"
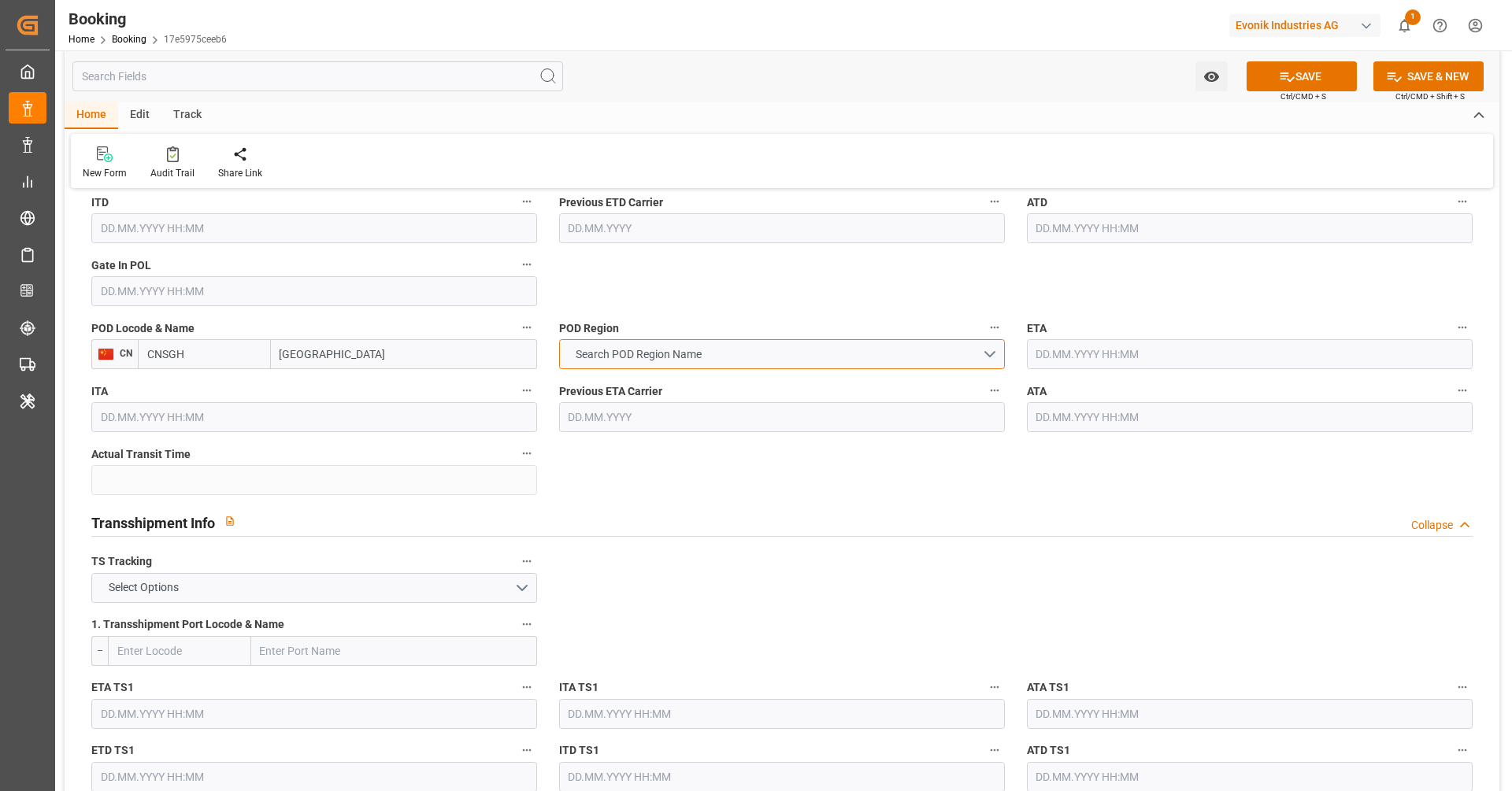
click at [715, 355] on button "Search POD Region Name" at bounding box center [781, 354] width 446 height 30
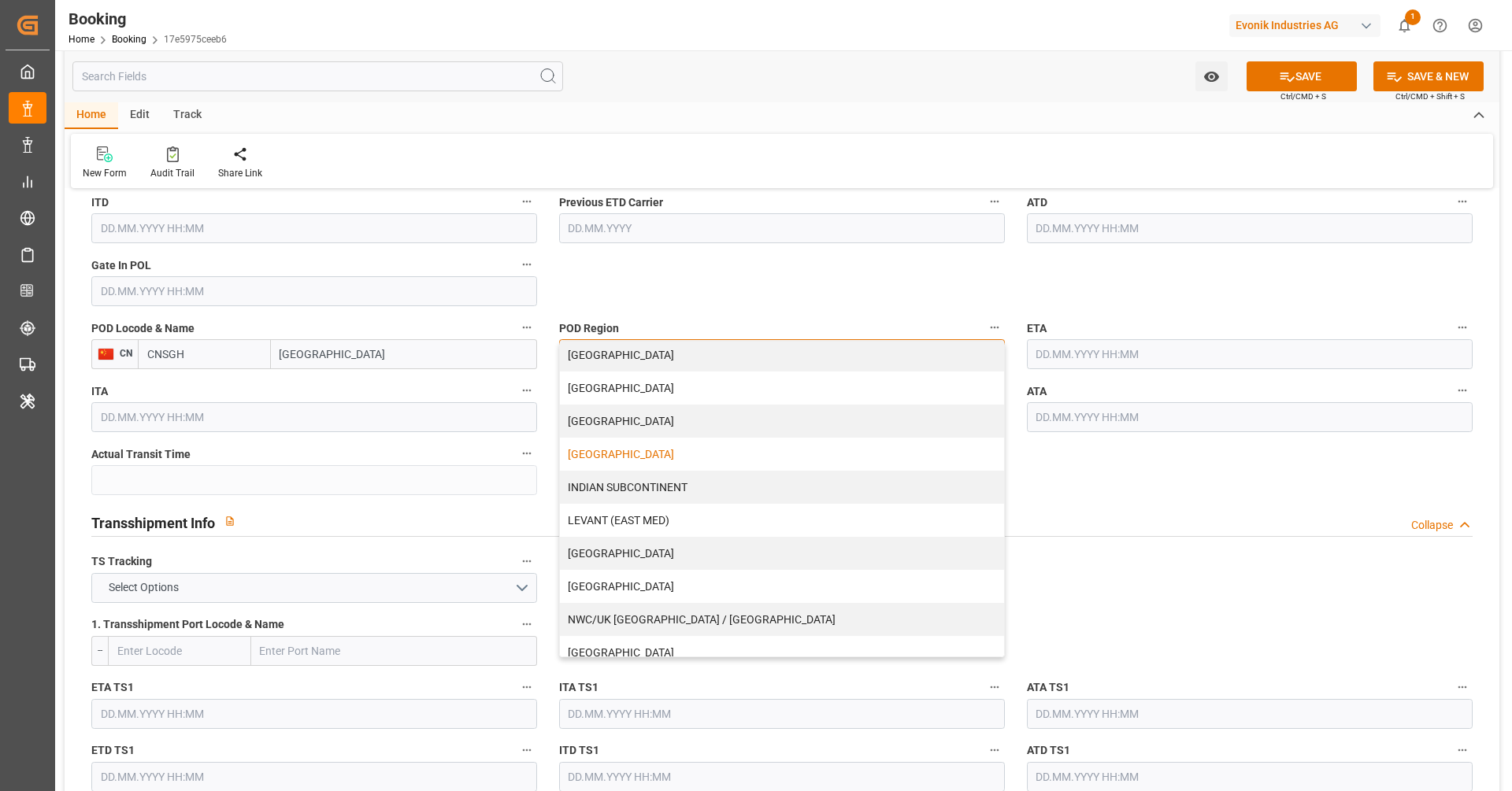
scroll to position [38, 0]
click at [702, 537] on div "CHINA" at bounding box center [781, 552] width 444 height 33
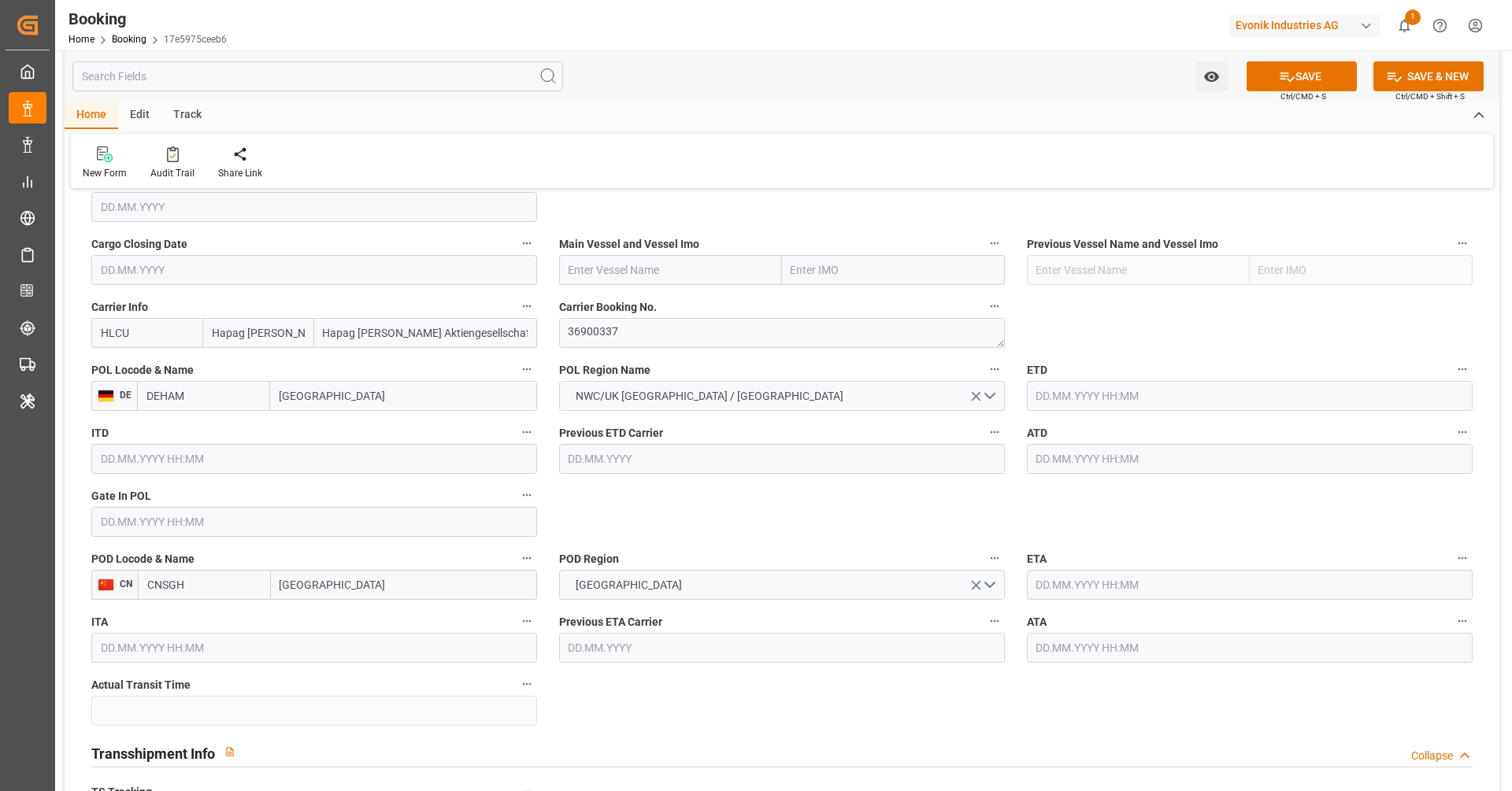
scroll to position [1078, 0]
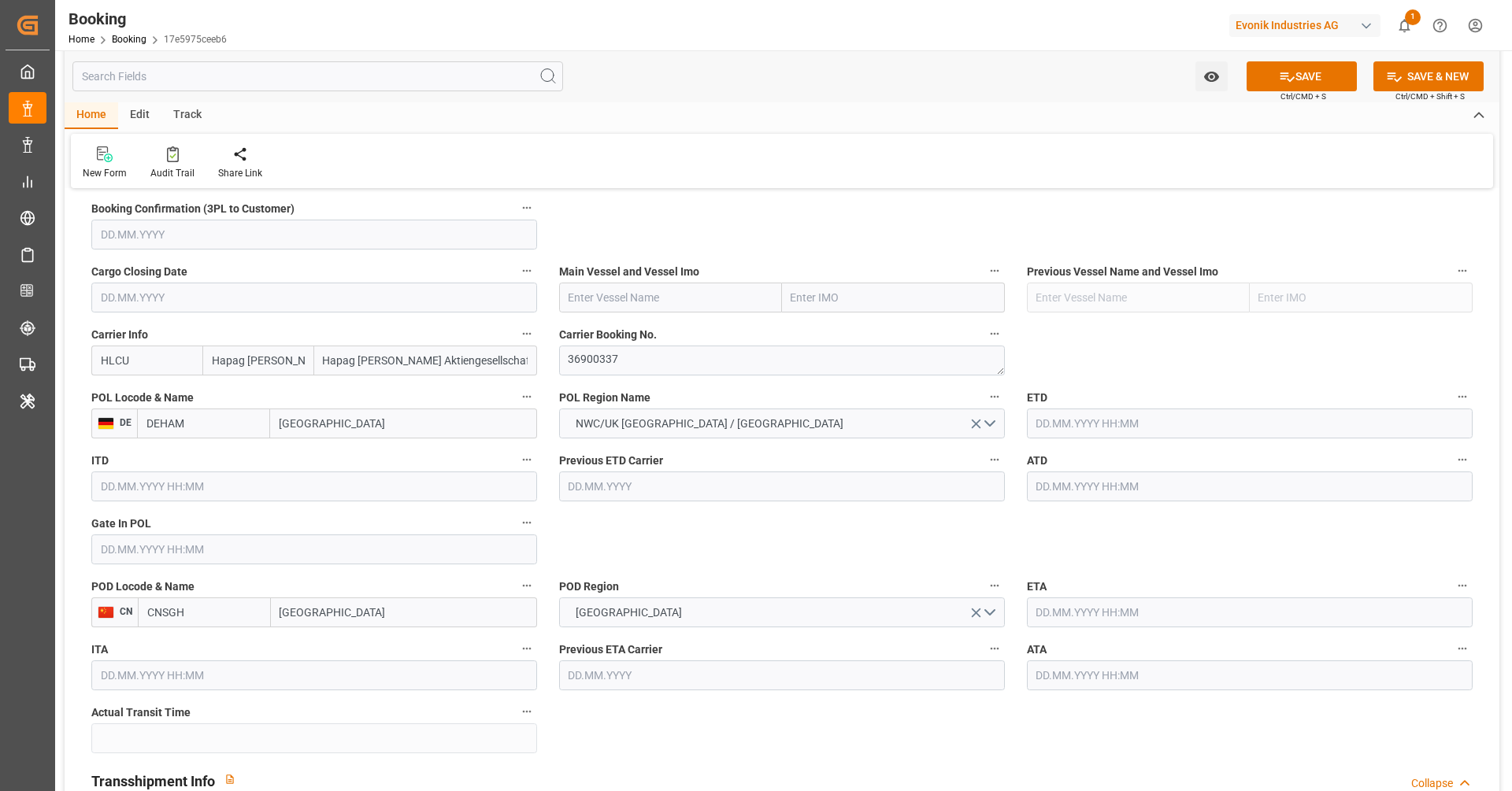
click at [697, 303] on input "text" at bounding box center [669, 298] width 222 height 30
paste input "MAJESTIC MAERSK"
click at [691, 326] on span "MAJESTIC MAERSK - 9619919" at bounding box center [643, 332] width 147 height 13
type input "MAJESTIC MAERSK"
type input "9619919"
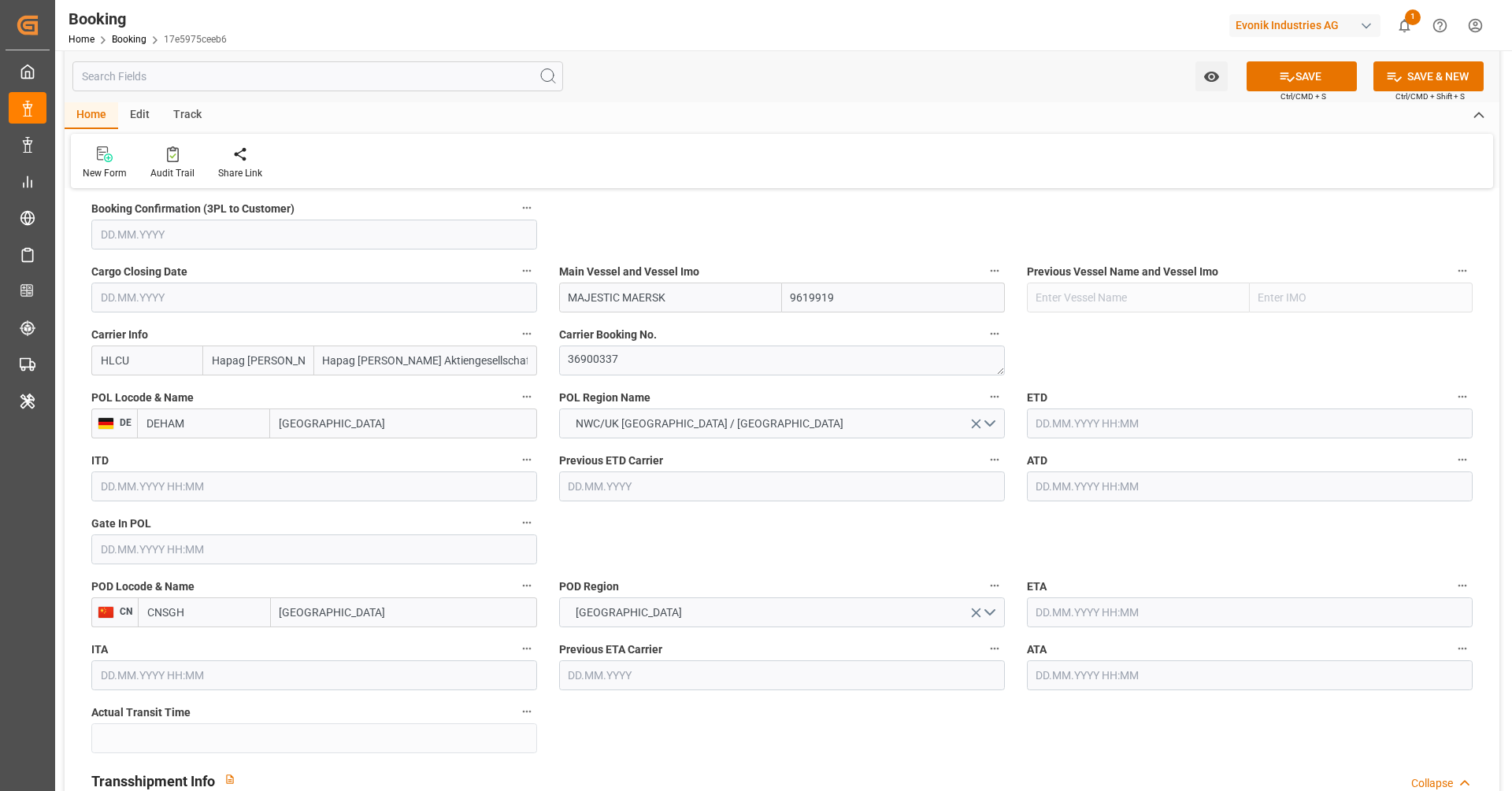
type input "MAJESTIC MAERSK"
click at [249, 535] on input "text" at bounding box center [313, 550] width 446 height 30
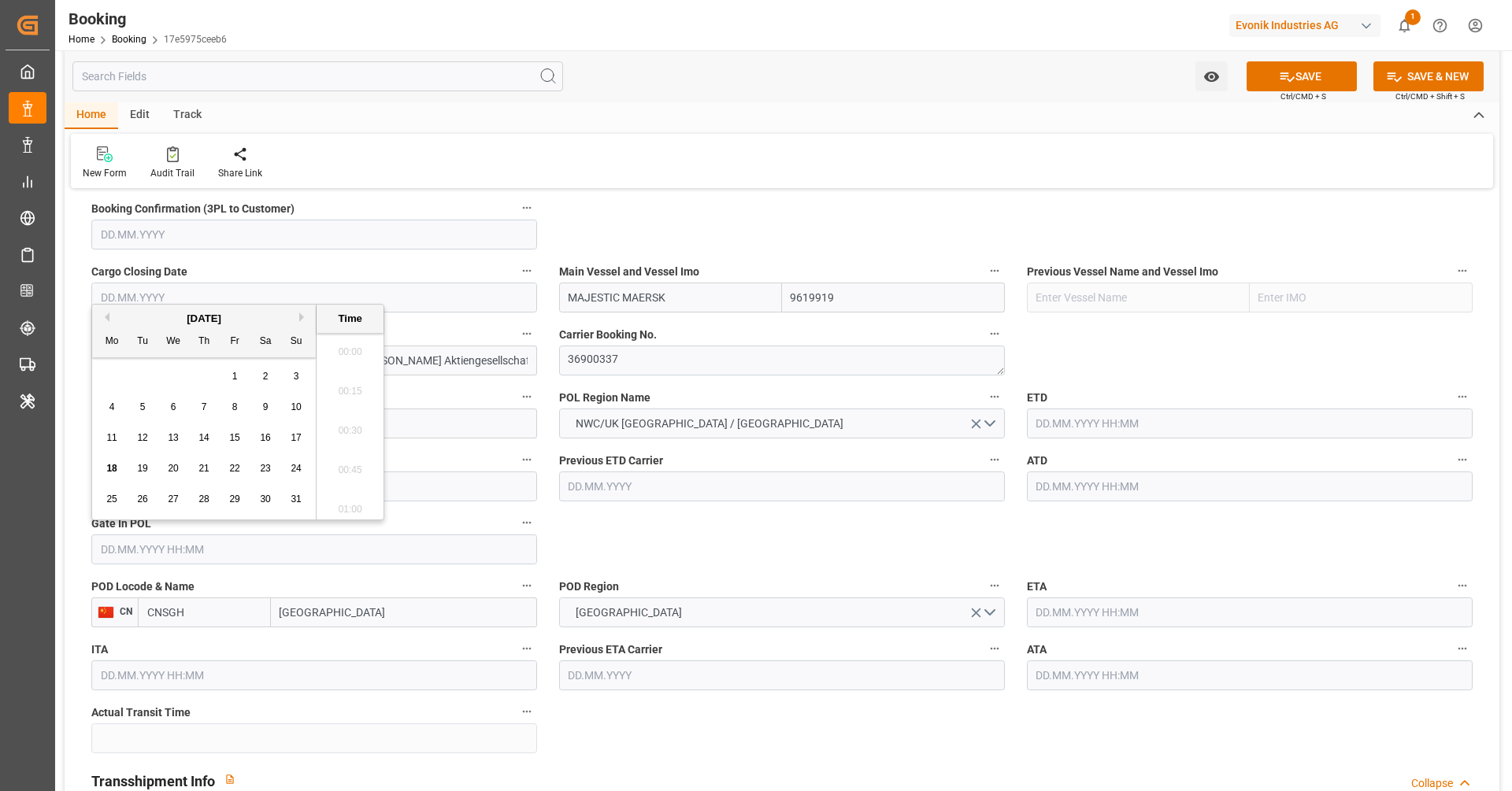
paste input "2025-07-03"
type input "03.07.2025 00:00"
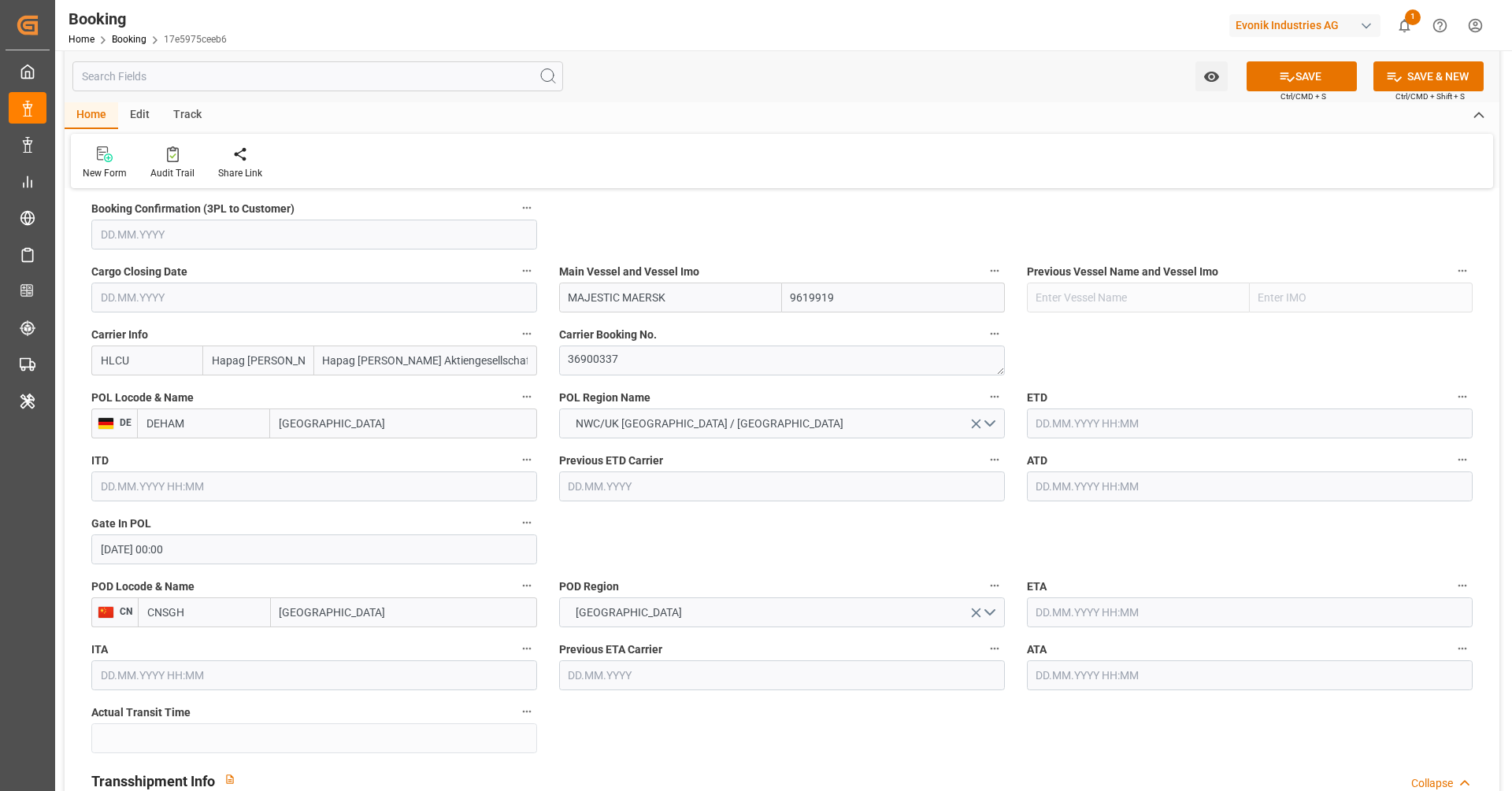
click at [1266, 427] on input "text" at bounding box center [1250, 423] width 446 height 30
paste input "2025-07-06"
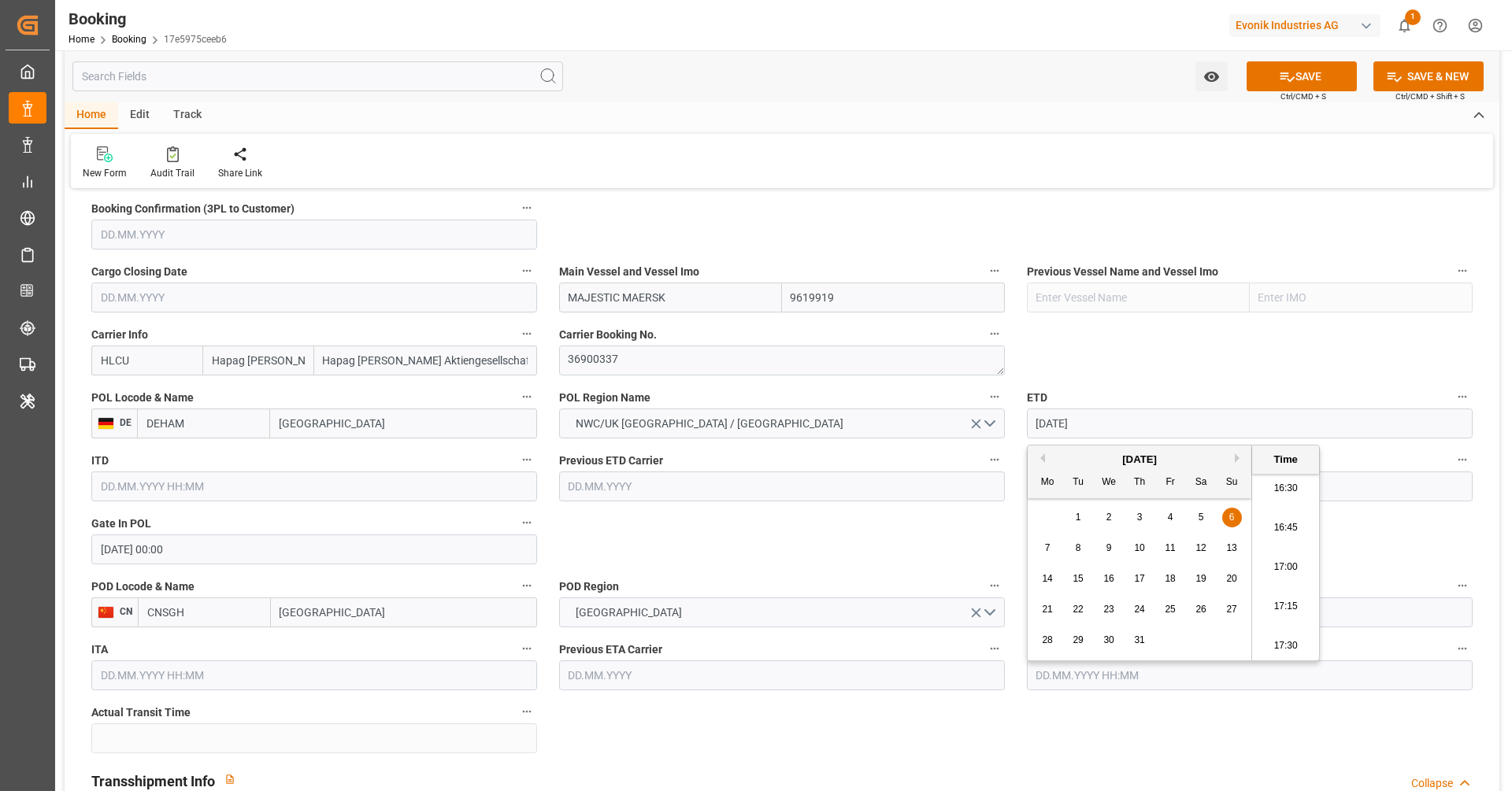
type input "06.07.2025 00:00"
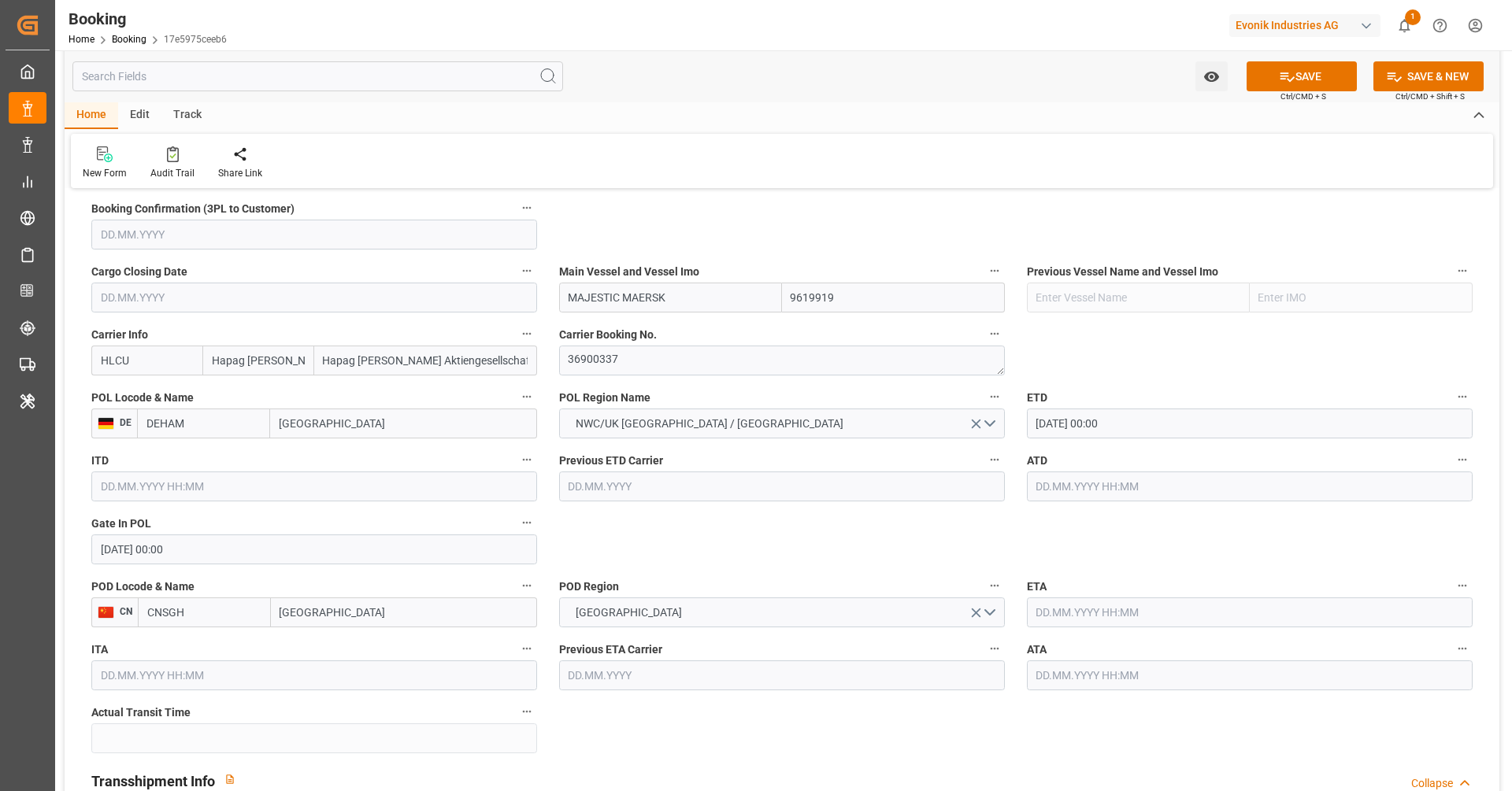
click at [1071, 473] on input "text" at bounding box center [1250, 486] width 446 height 30
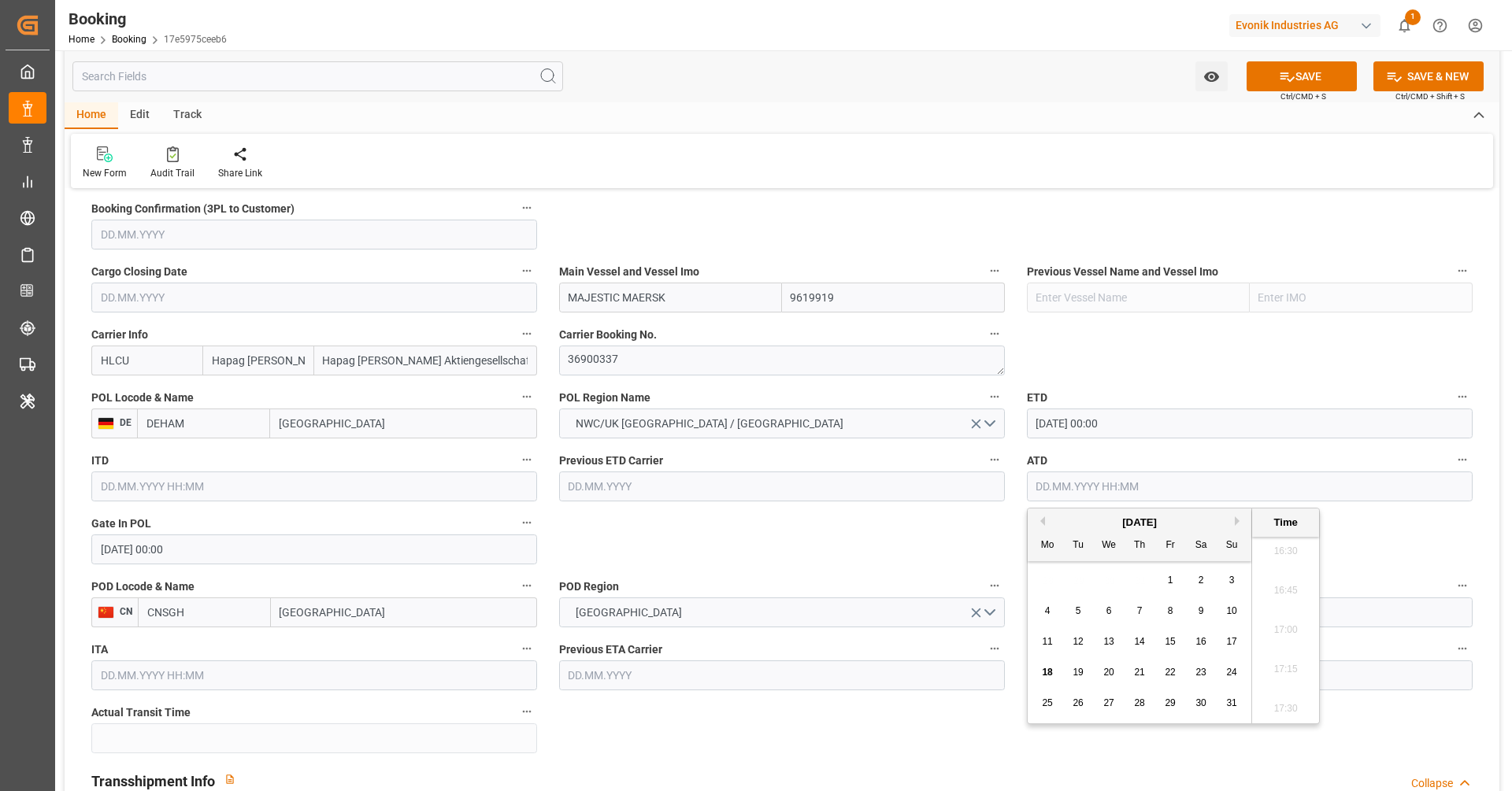
paste input "2025-07-06"
type input "06.07.2025 00:00"
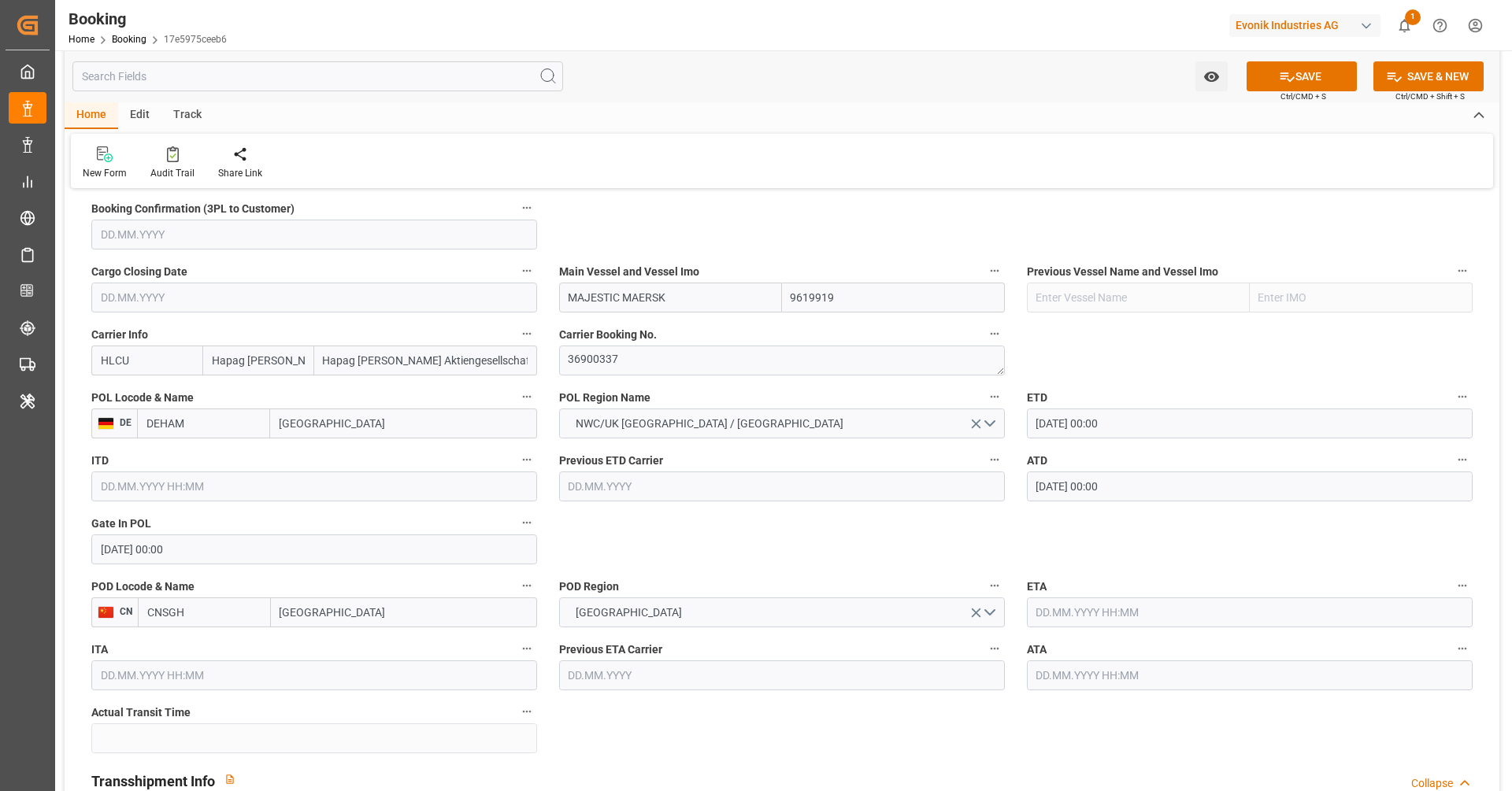
click at [1254, 611] on input "text" at bounding box center [1250, 612] width 446 height 30
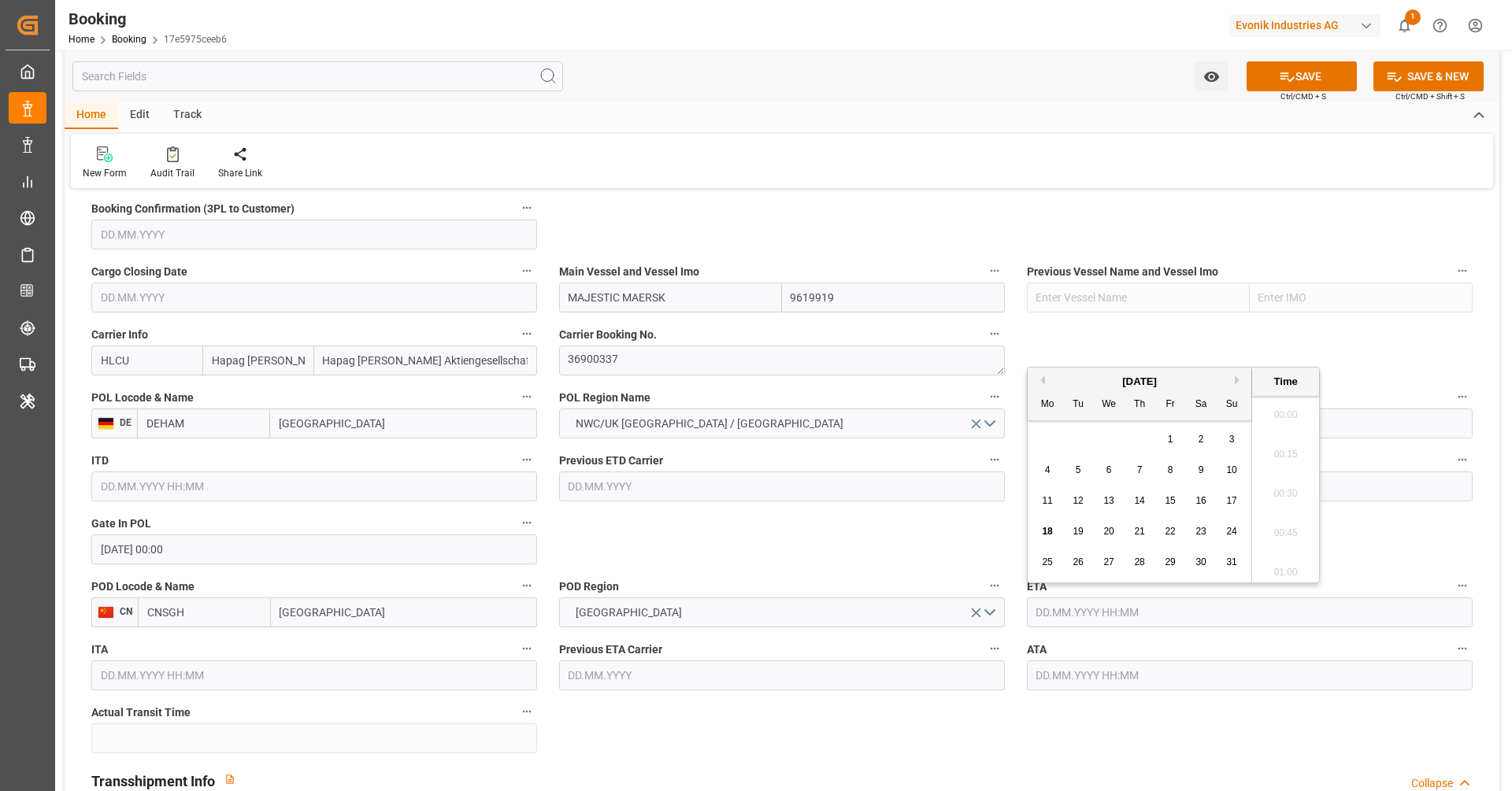
paste input "2025-08-27"
type input "27.08.2025 00:00"
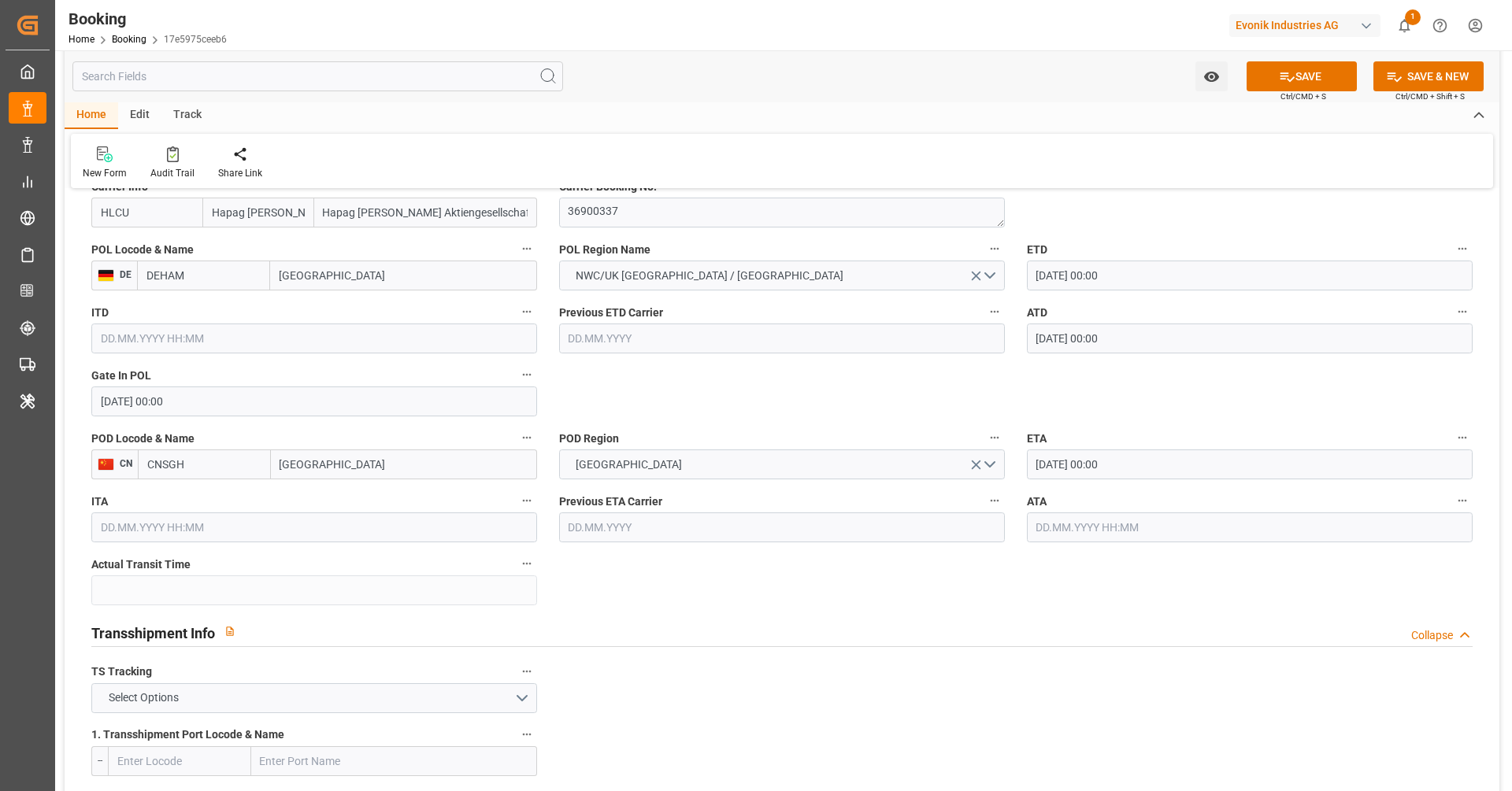
scroll to position [1493, 0]
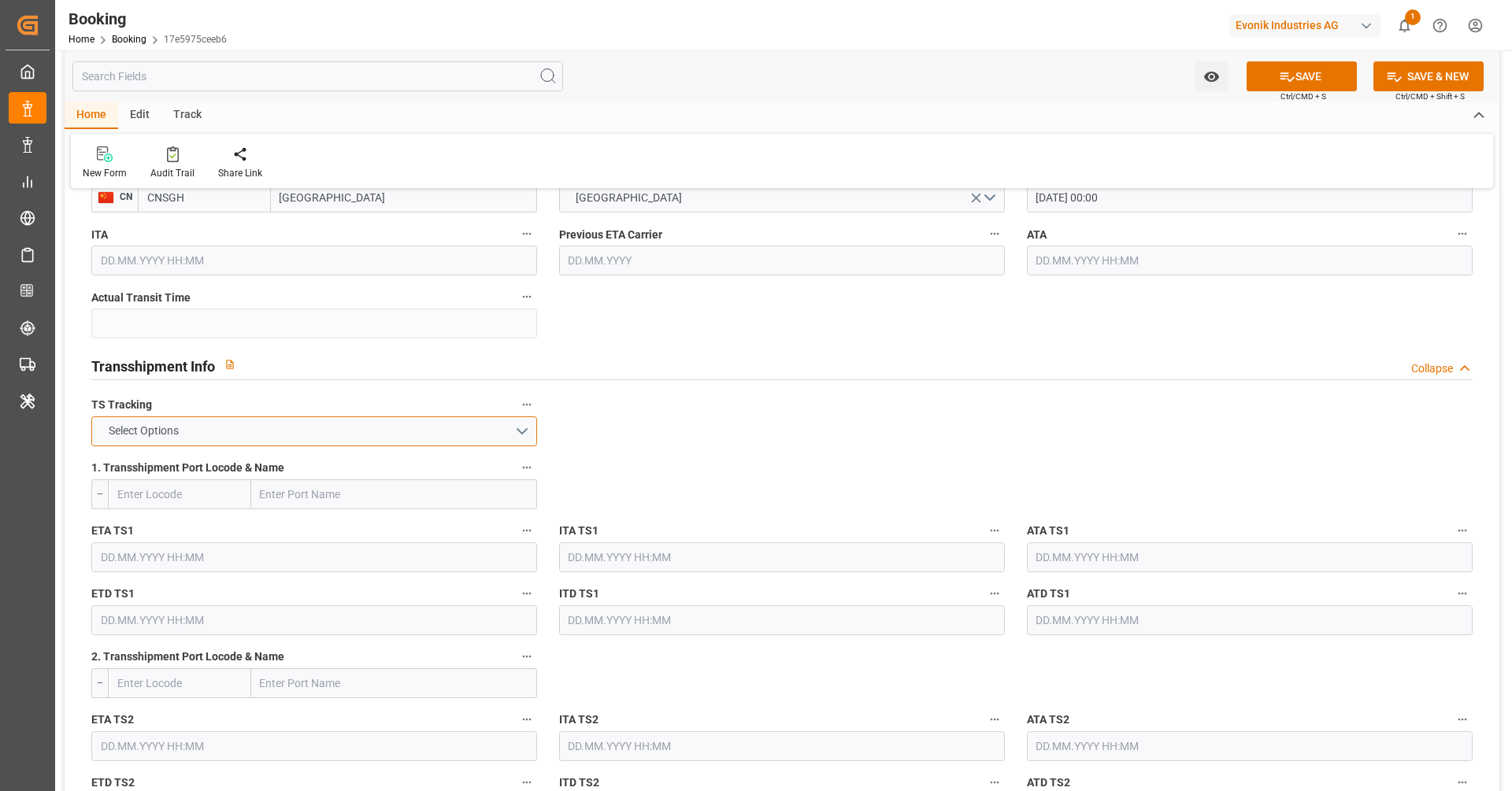
click at [184, 419] on button "Select Options" at bounding box center [313, 431] width 446 height 30
click at [184, 419] on div "TRUE" at bounding box center [313, 435] width 444 height 33
click at [350, 495] on input "text" at bounding box center [394, 494] width 286 height 30
paste input "NINGBO"
type input "NINGBO"
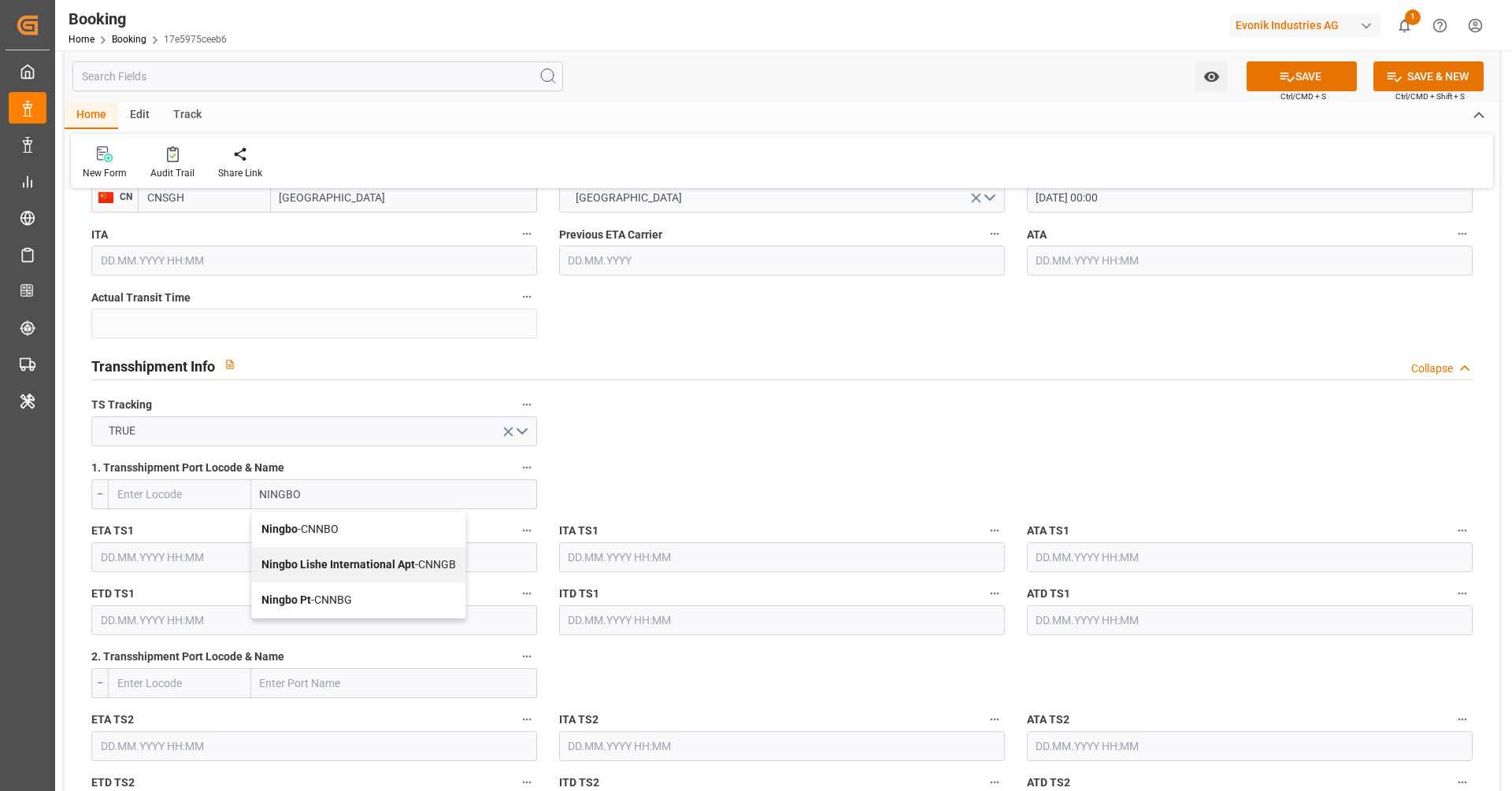
click at [347, 520] on div "Ningbo - CNNBO" at bounding box center [359, 530] width 214 height 36
type input "CNNBO"
type input "Ningbo"
click at [268, 549] on input "text" at bounding box center [313, 558] width 446 height 30
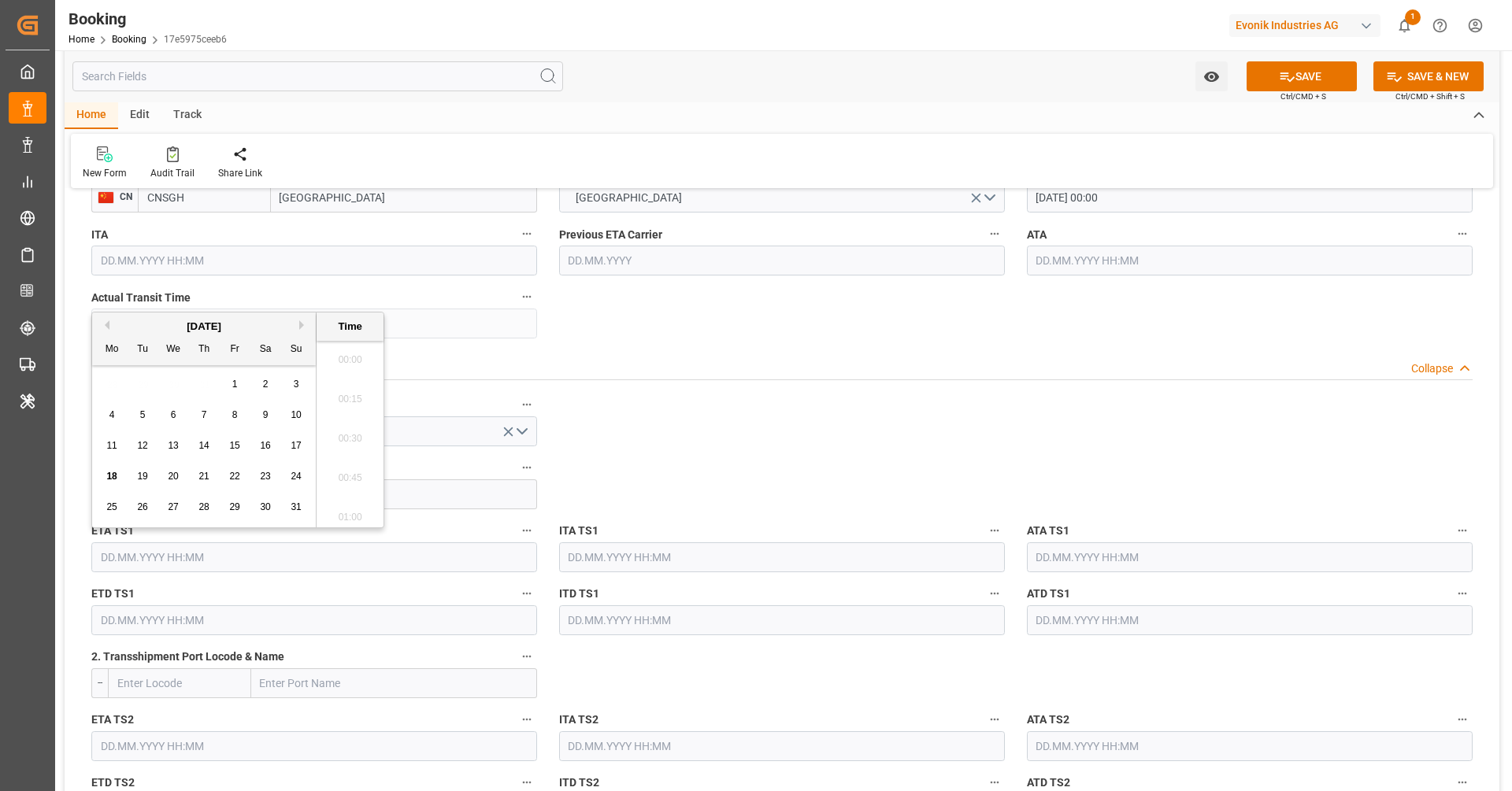
scroll to position [2603, 0]
paste input "2025-08-19"
click at [316, 615] on input "text" at bounding box center [313, 620] width 446 height 30
paste input "2025-08-19"
type input "19.08.2025 00:00"
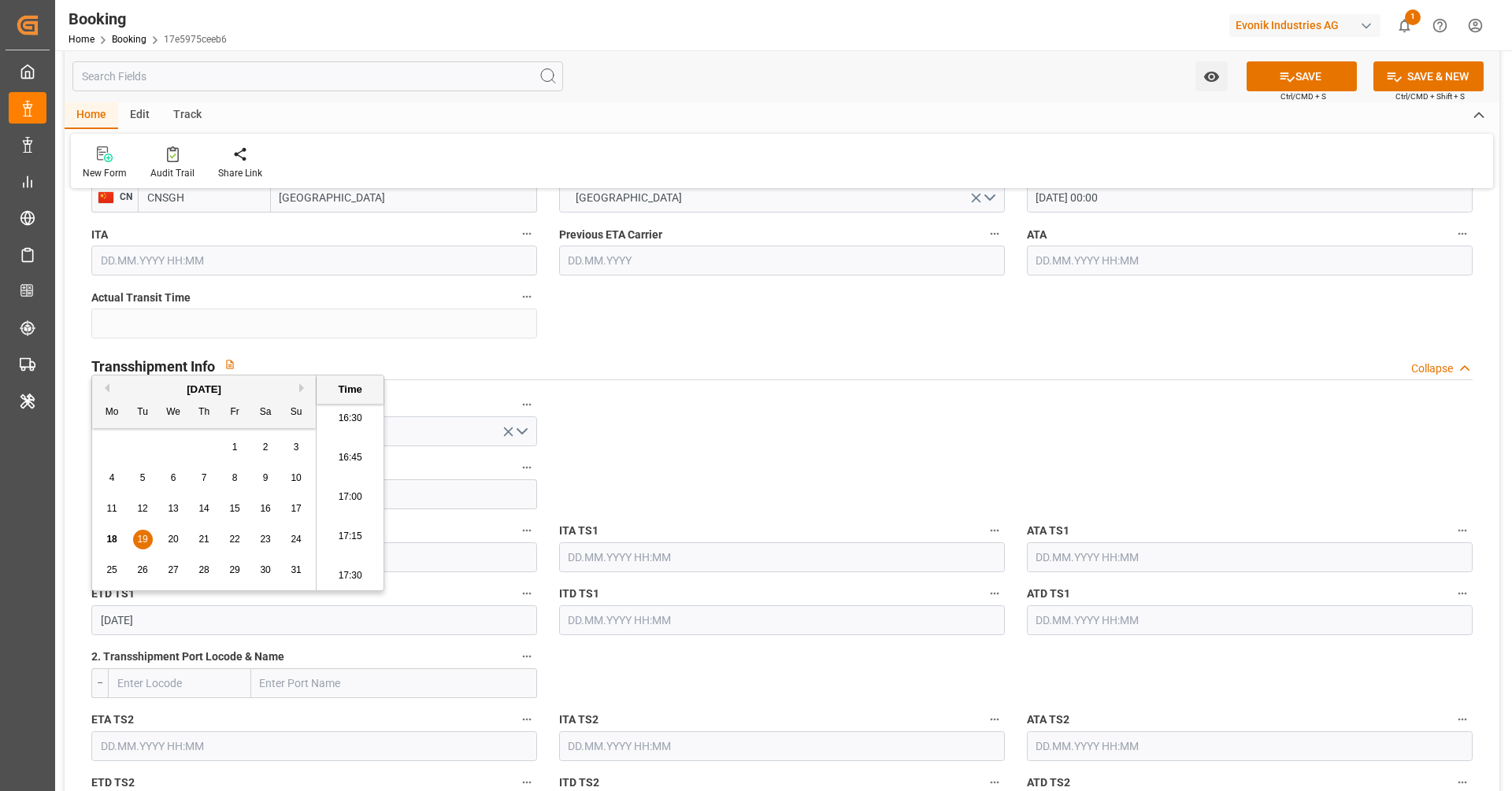
click at [114, 564] on div "25" at bounding box center [113, 571] width 20 height 19
type input "25.08.2025 00:00"
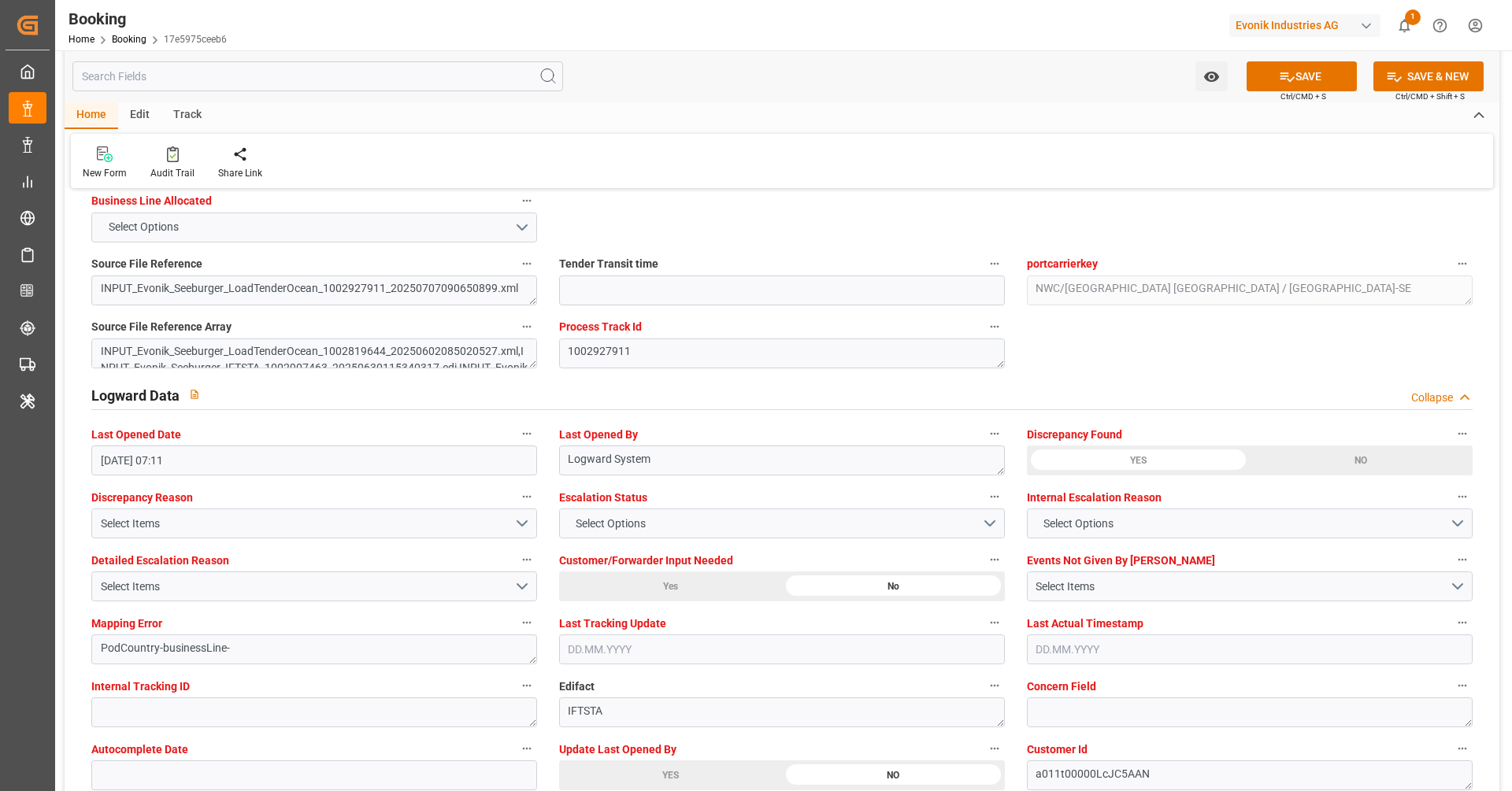
scroll to position [3185, 0]
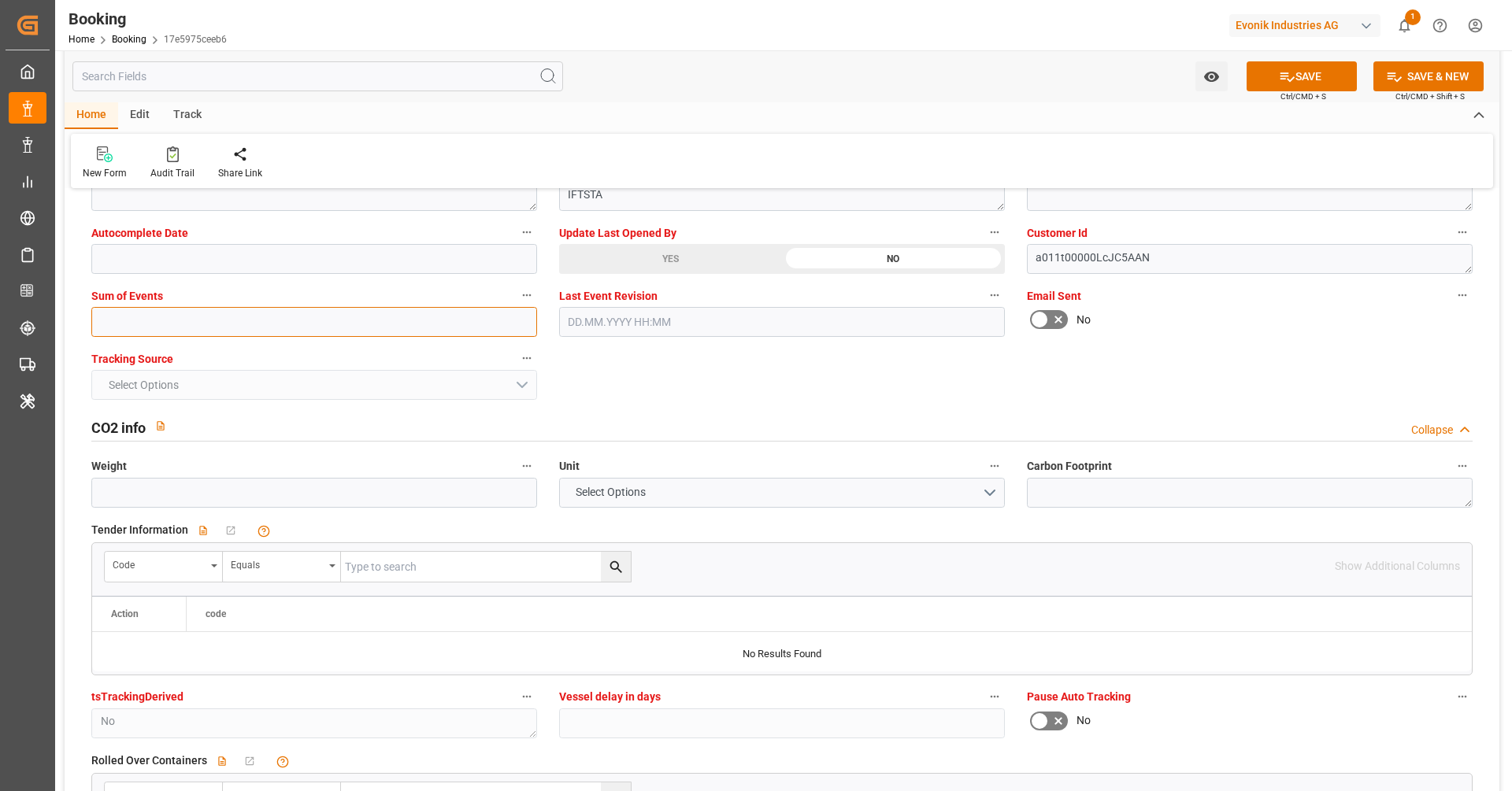
click at [315, 327] on input "text" at bounding box center [313, 322] width 446 height 30
type input "0"
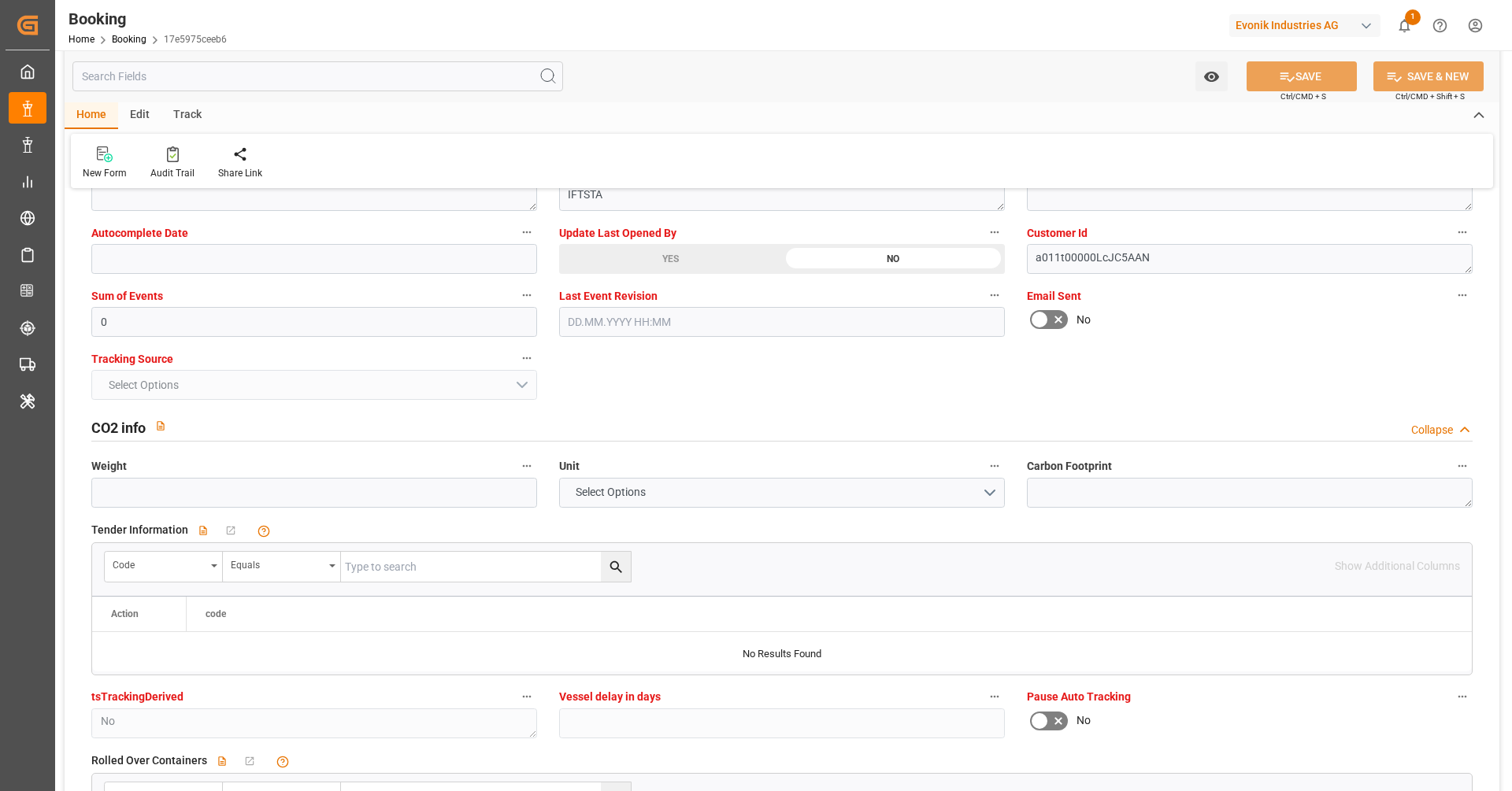
scroll to position [2771, 0]
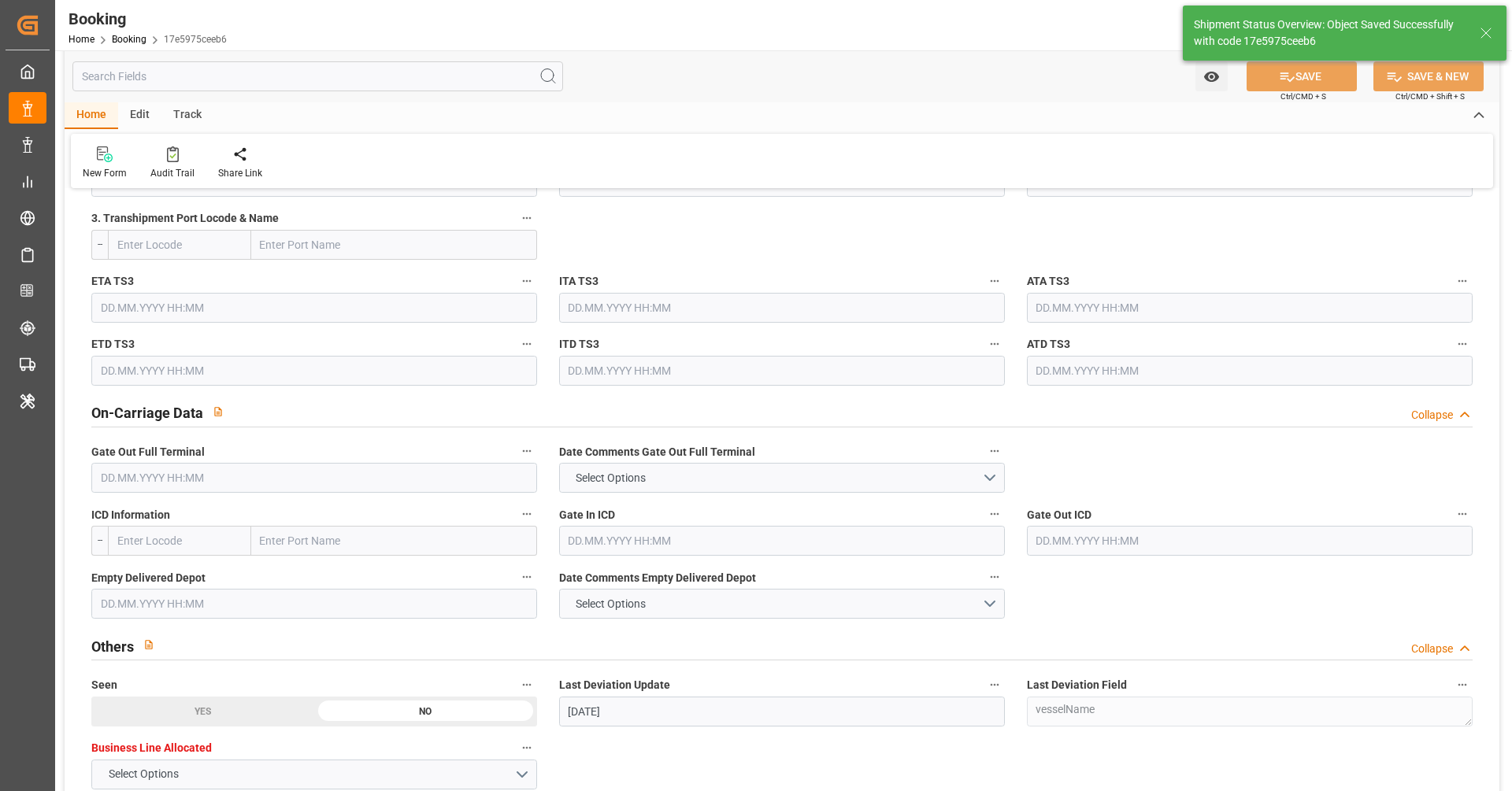
type textarea "NWC/UK North West Continent / UK_CNSGH_HLCU_AT-SE"
type textarea "[PERSON_NAME]"
type textarea "Pod-PodRegionName-businessLine-"
type textarea "Yes"
type input "06.07.2025 00:00"
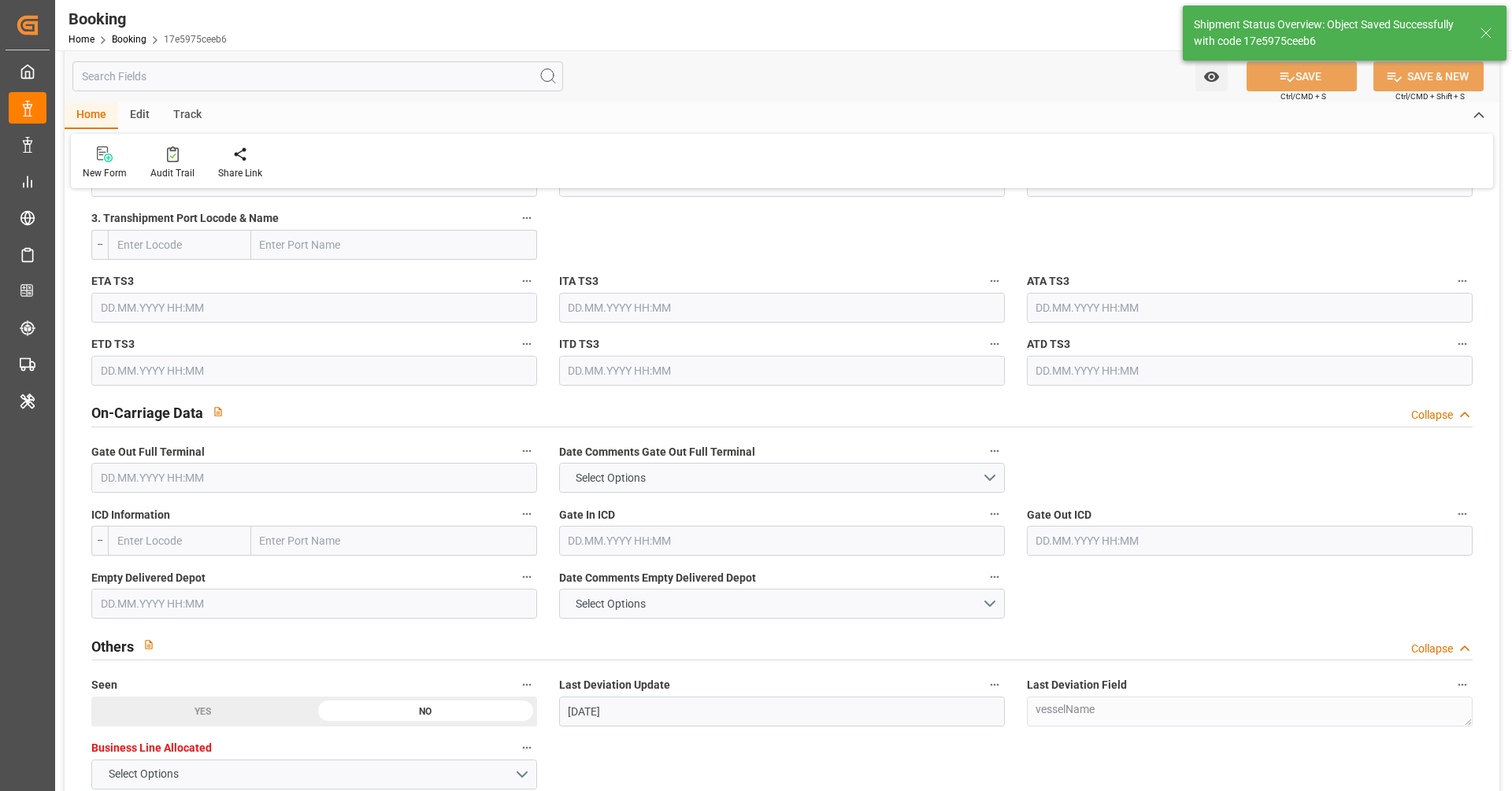
type input "27.08.2025 00:00"
type input "19.08.2025 00:00"
type input "25.08.2025 00:00"
type input "18.08.2025 11:34"
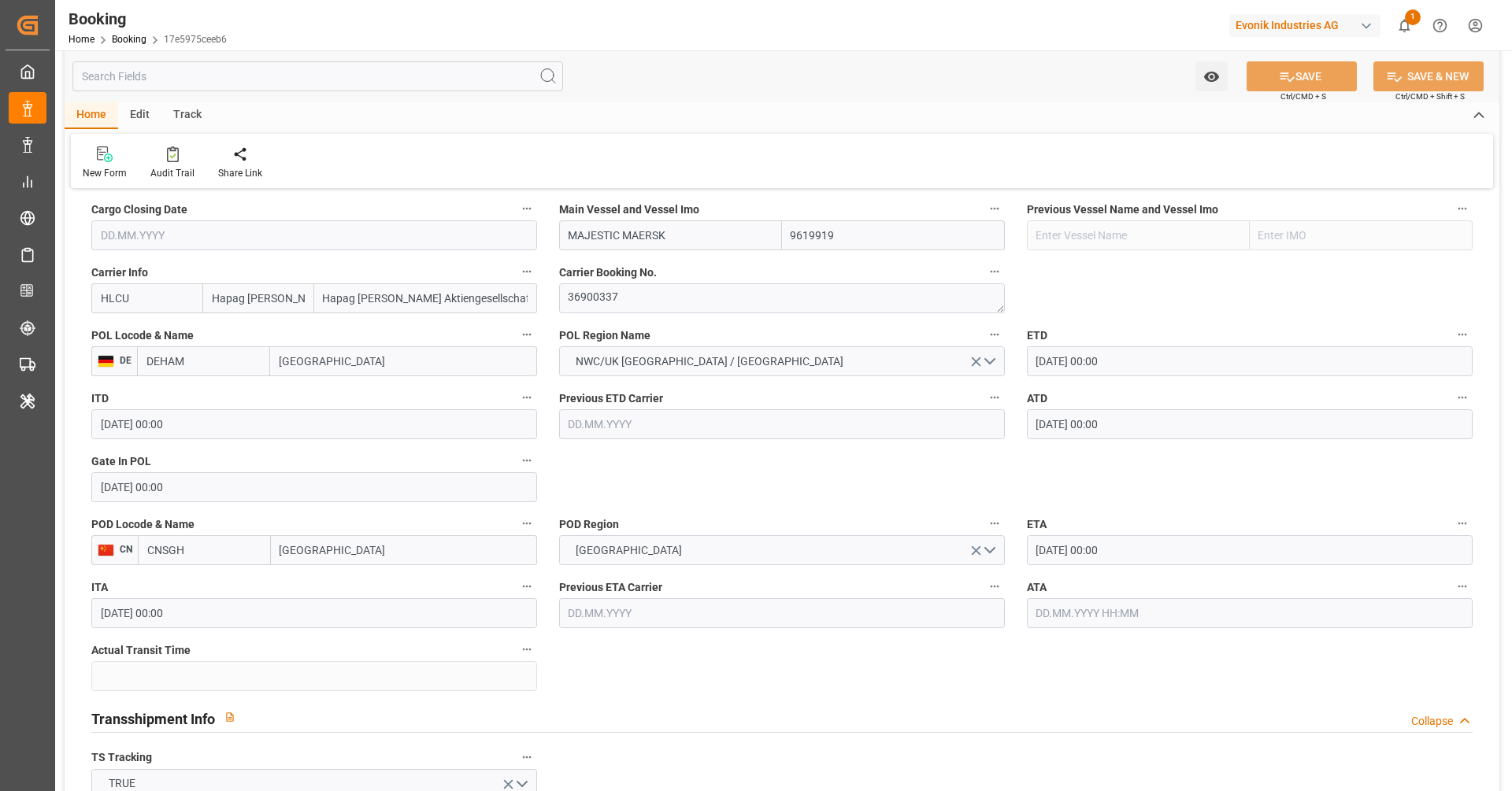
scroll to position [980, 0]
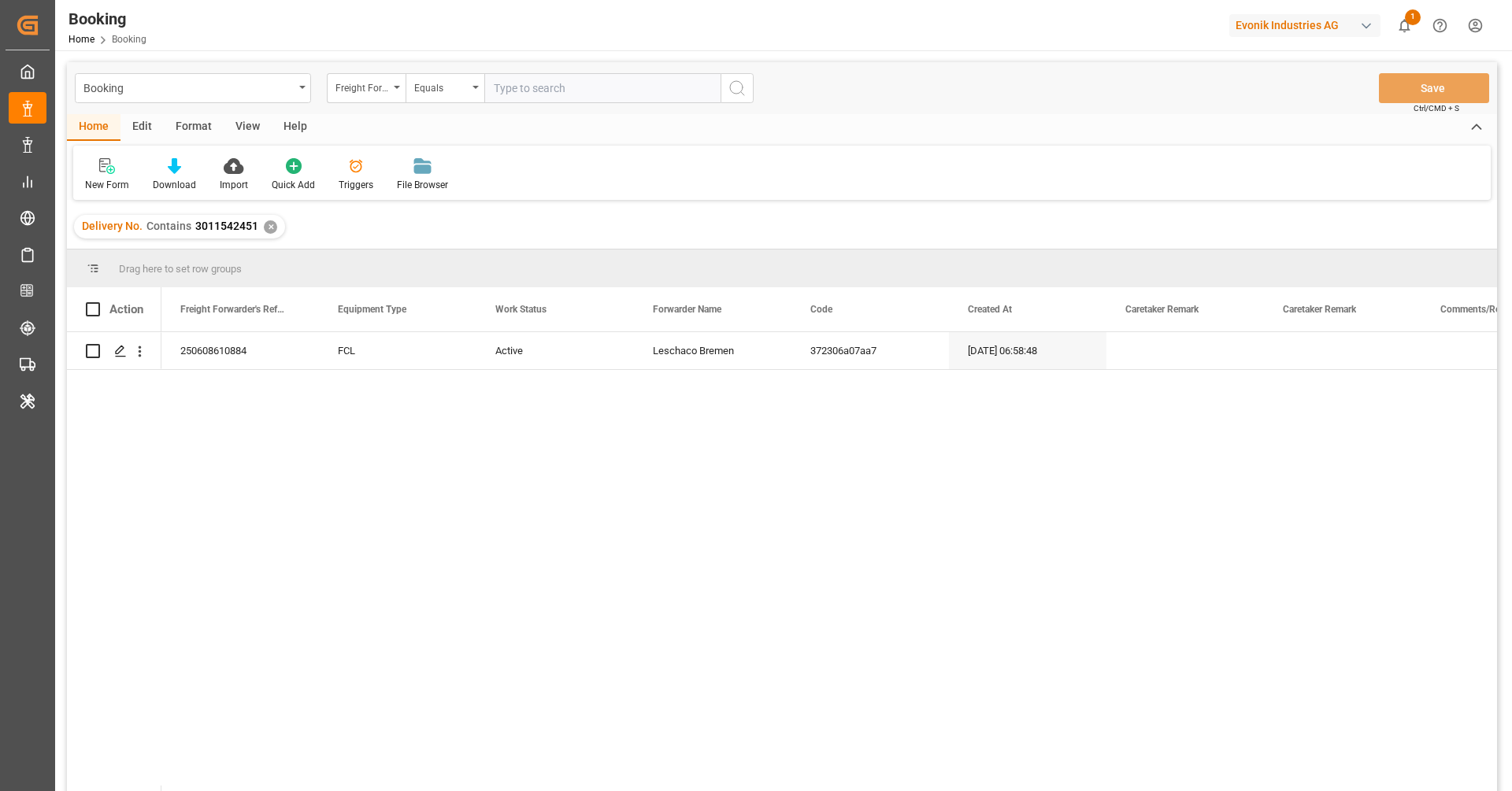
click at [224, 366] on div "250608610884" at bounding box center [239, 350] width 157 height 37
click at [135, 359] on icon "open menu" at bounding box center [139, 351] width 17 height 17
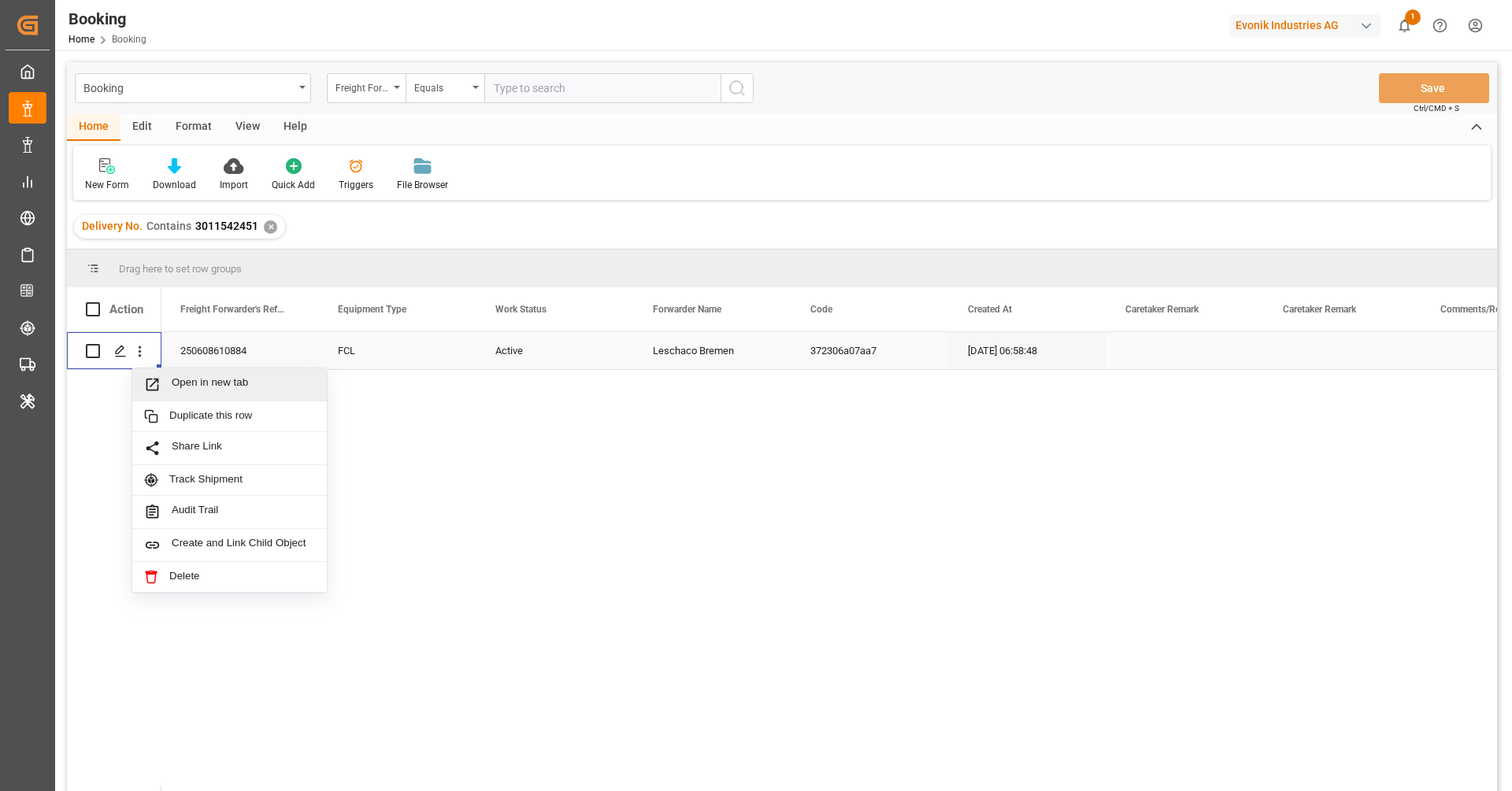
click at [158, 377] on icon "Press SPACE to select this row." at bounding box center [152, 385] width 17 height 17
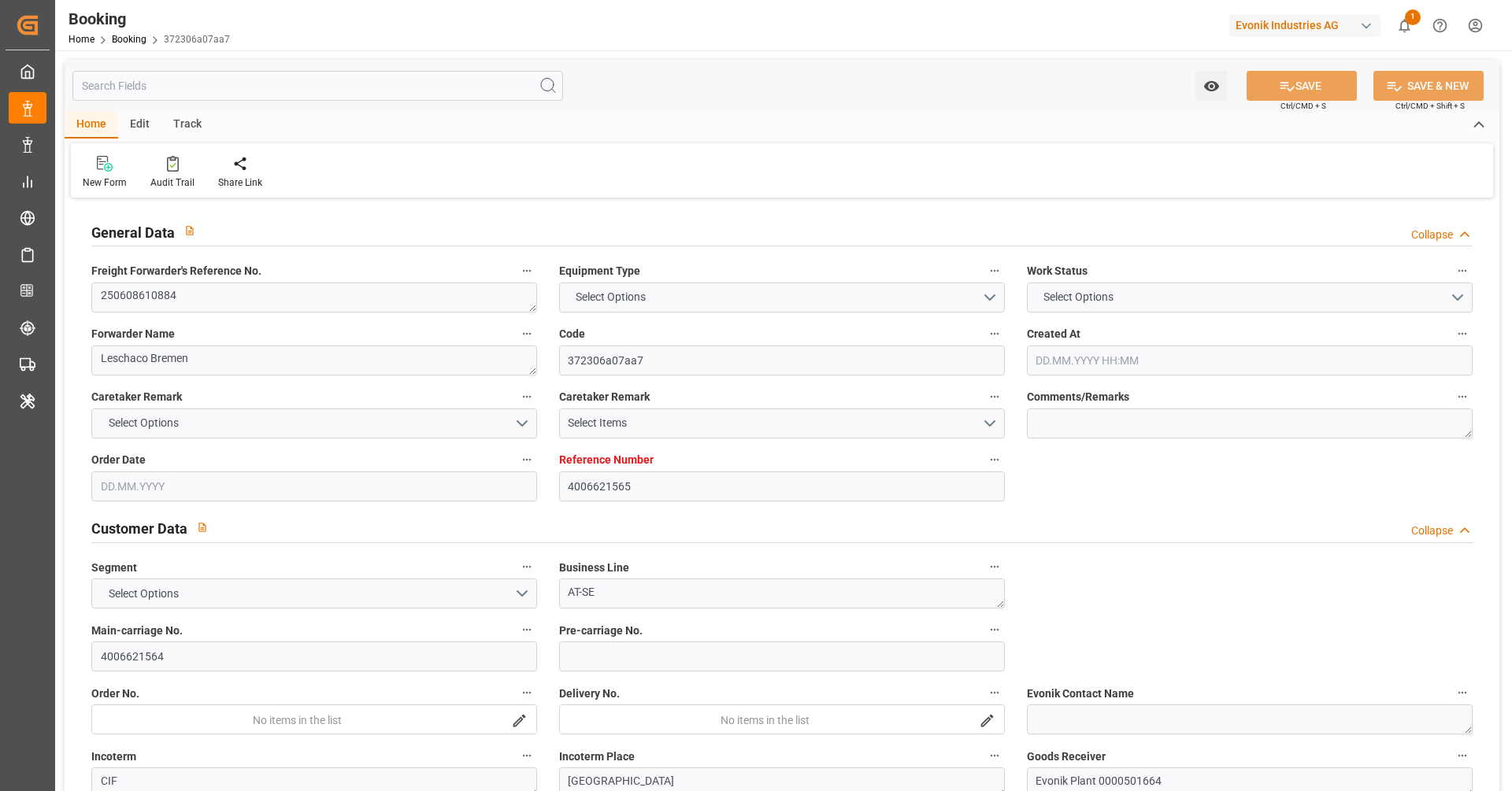
type input "4006621565"
type input "Dummy"
type input "Dummy Carrier"
type input "DEHAM"
type input "SGSIN"
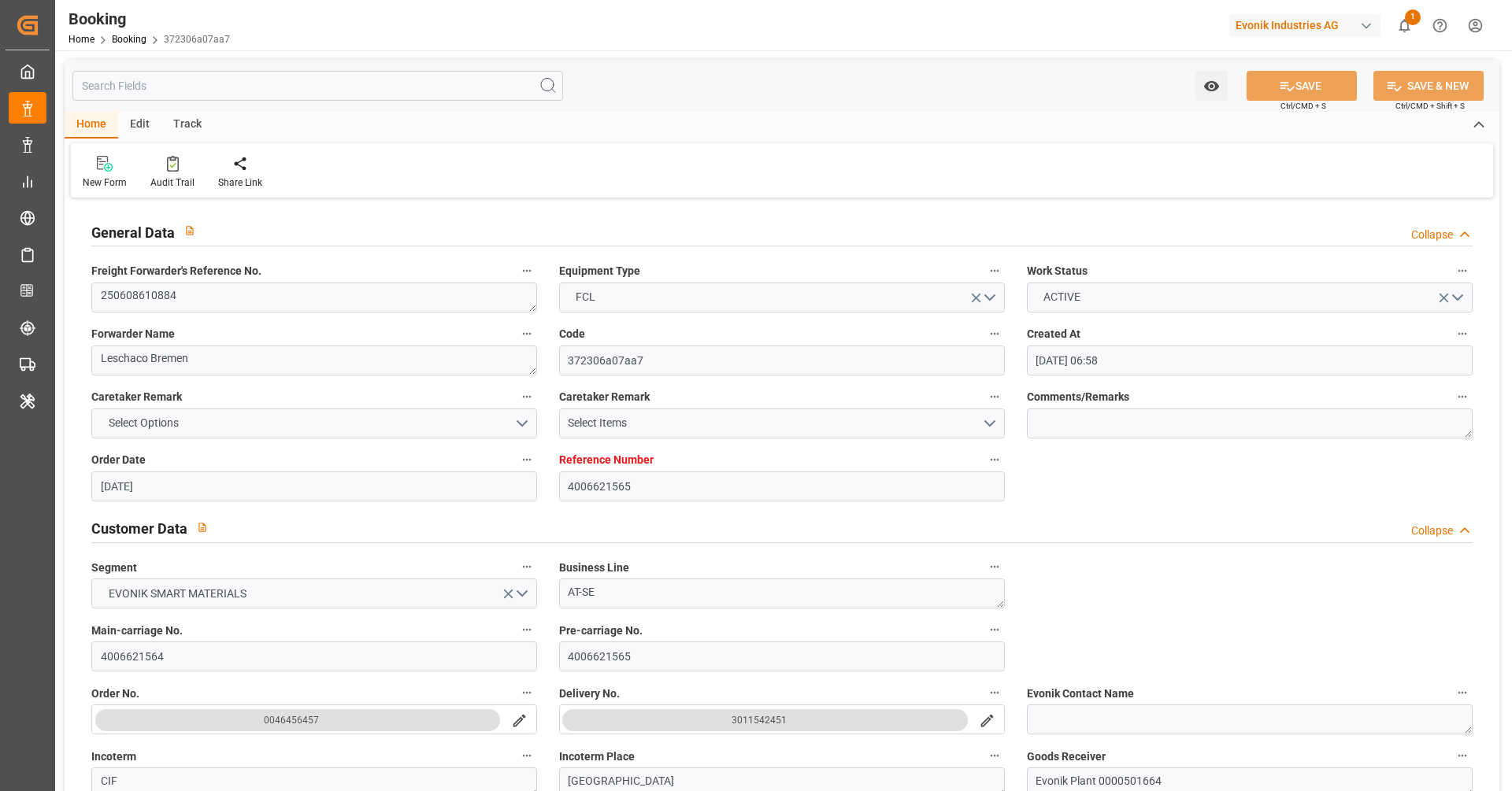
type input "[DATE] 06:58"
type input "[DATE]"
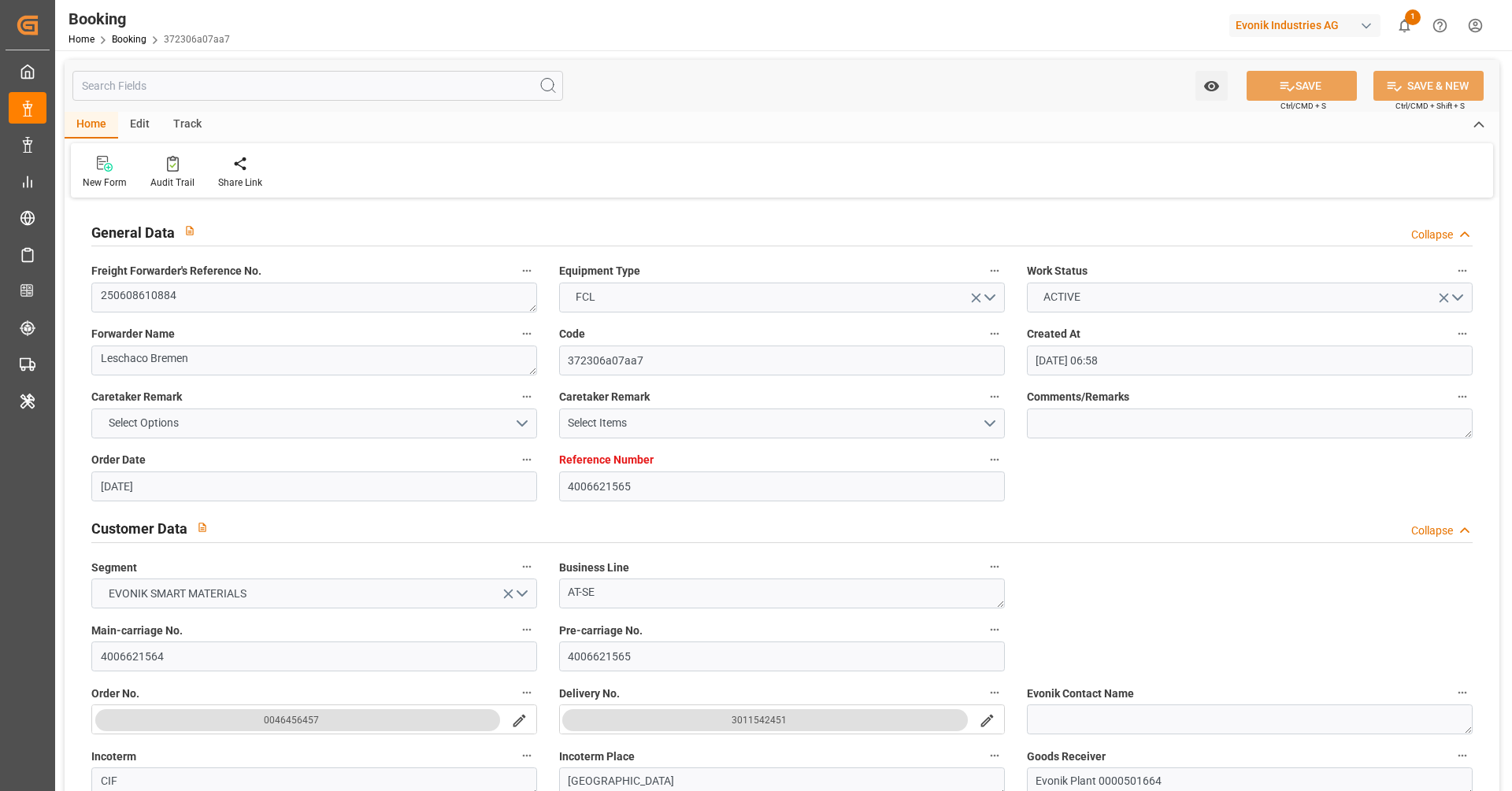
type input "[DATE] 06:51"
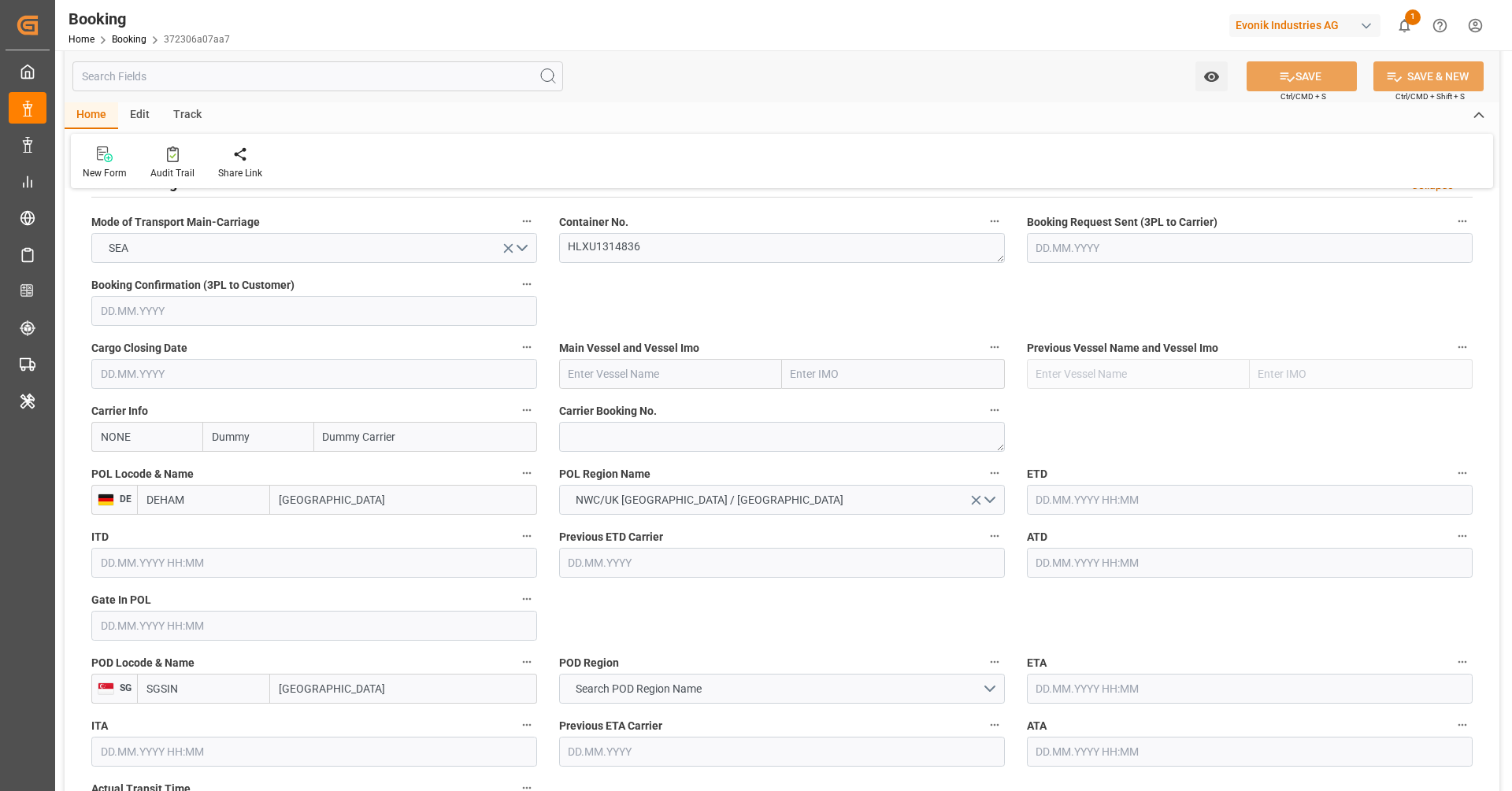
scroll to position [1015, 0]
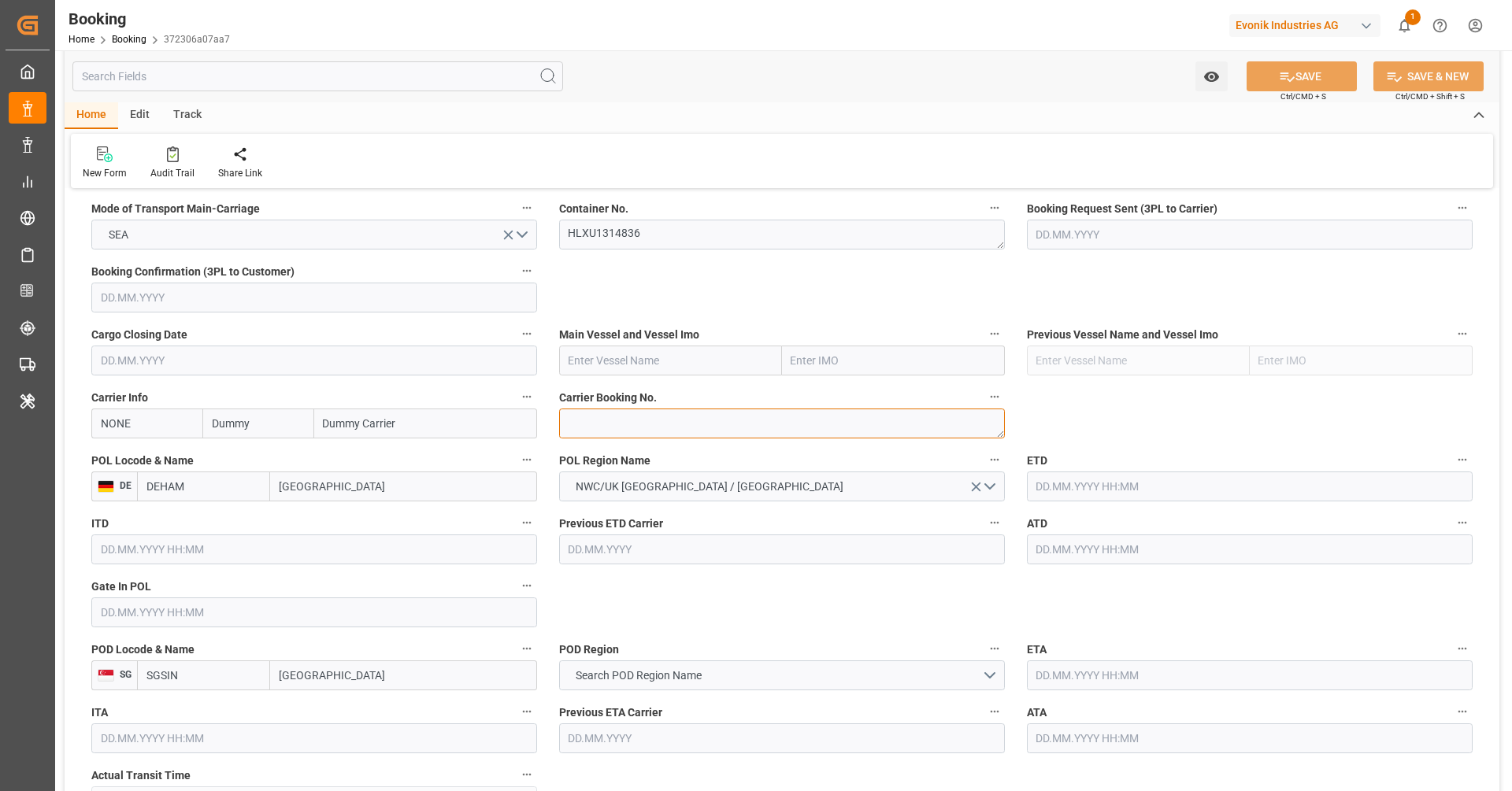
click at [599, 428] on textarea at bounding box center [781, 423] width 446 height 30
paste textarea "20502441"
type textarea "20502441"
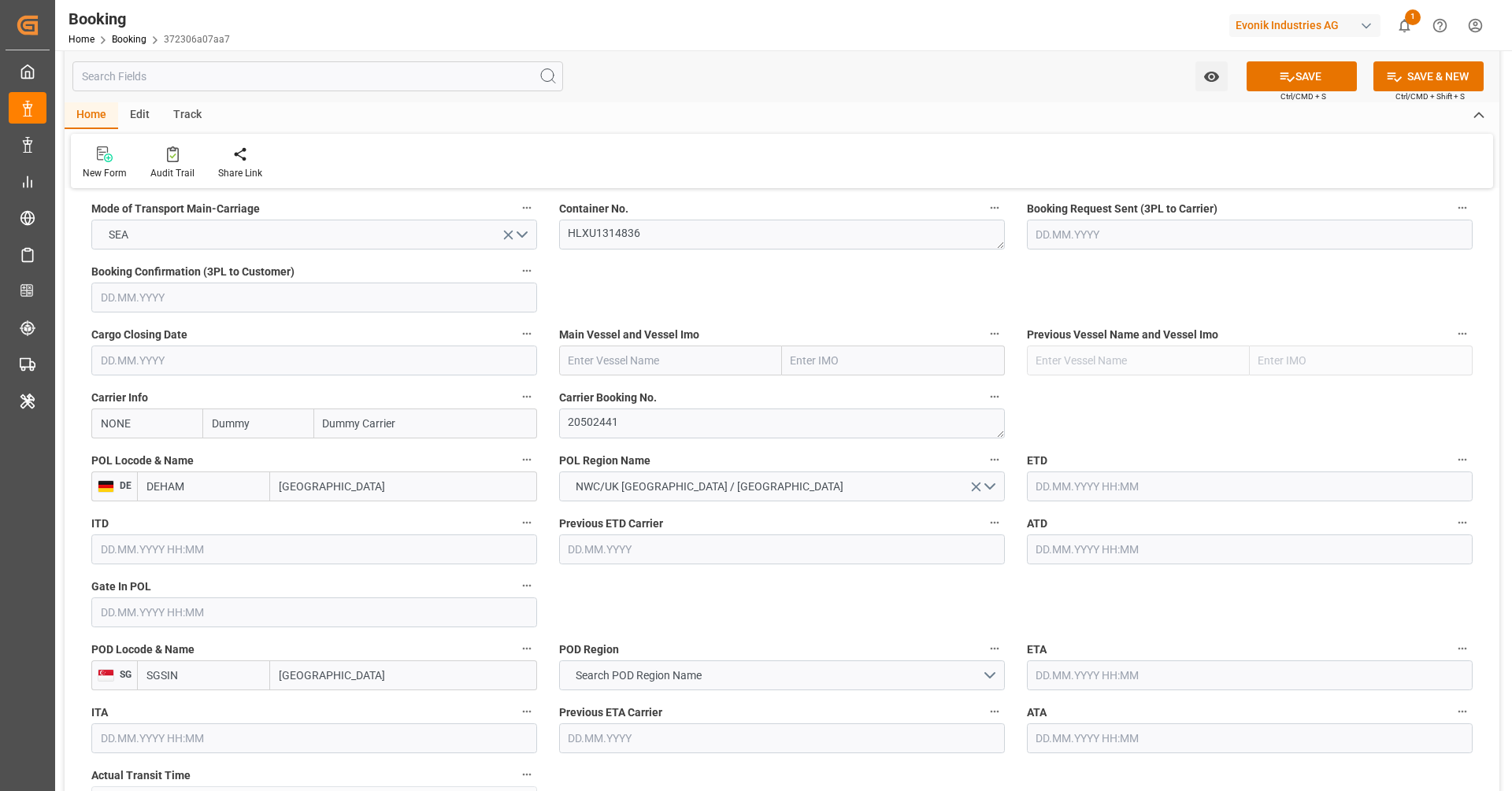
click at [142, 411] on input "NONE" at bounding box center [146, 423] width 111 height 30
click at [121, 456] on b "HLCU" at bounding box center [116, 458] width 29 height 13
type input "HLCU"
type input "Hapag [PERSON_NAME]"
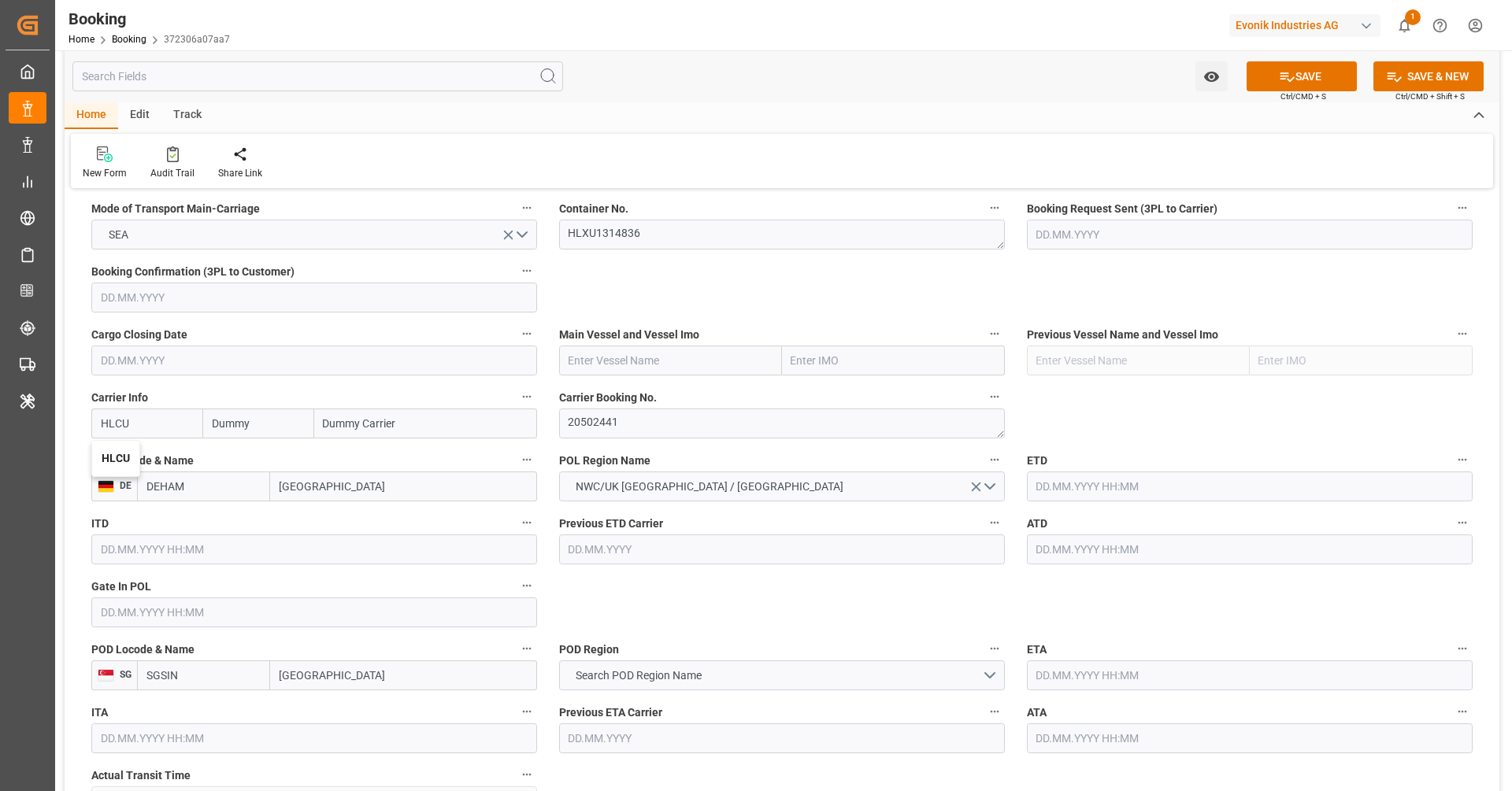
type input "Hapag [PERSON_NAME] Aktiengesellschaft"
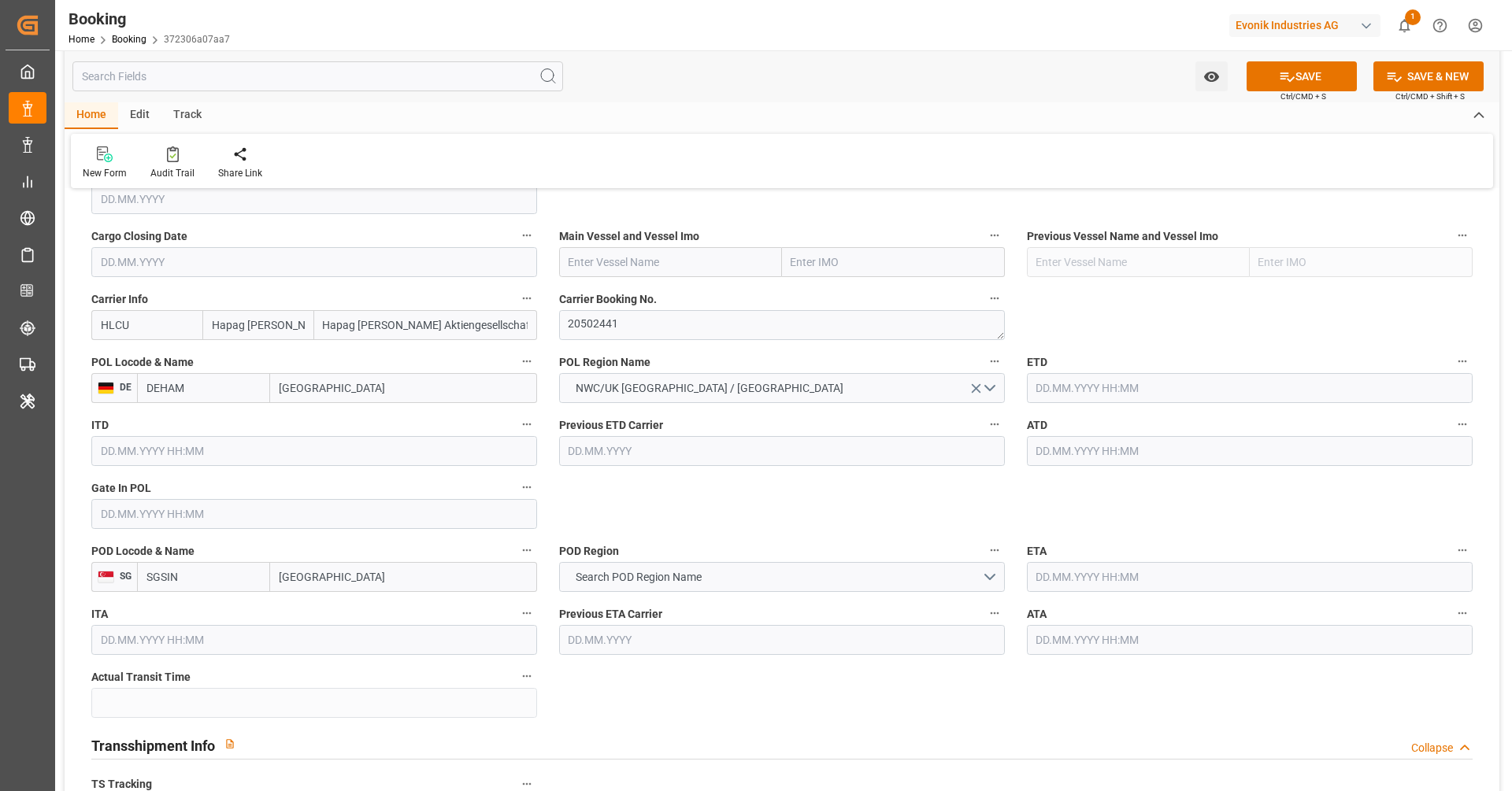
scroll to position [1479, 0]
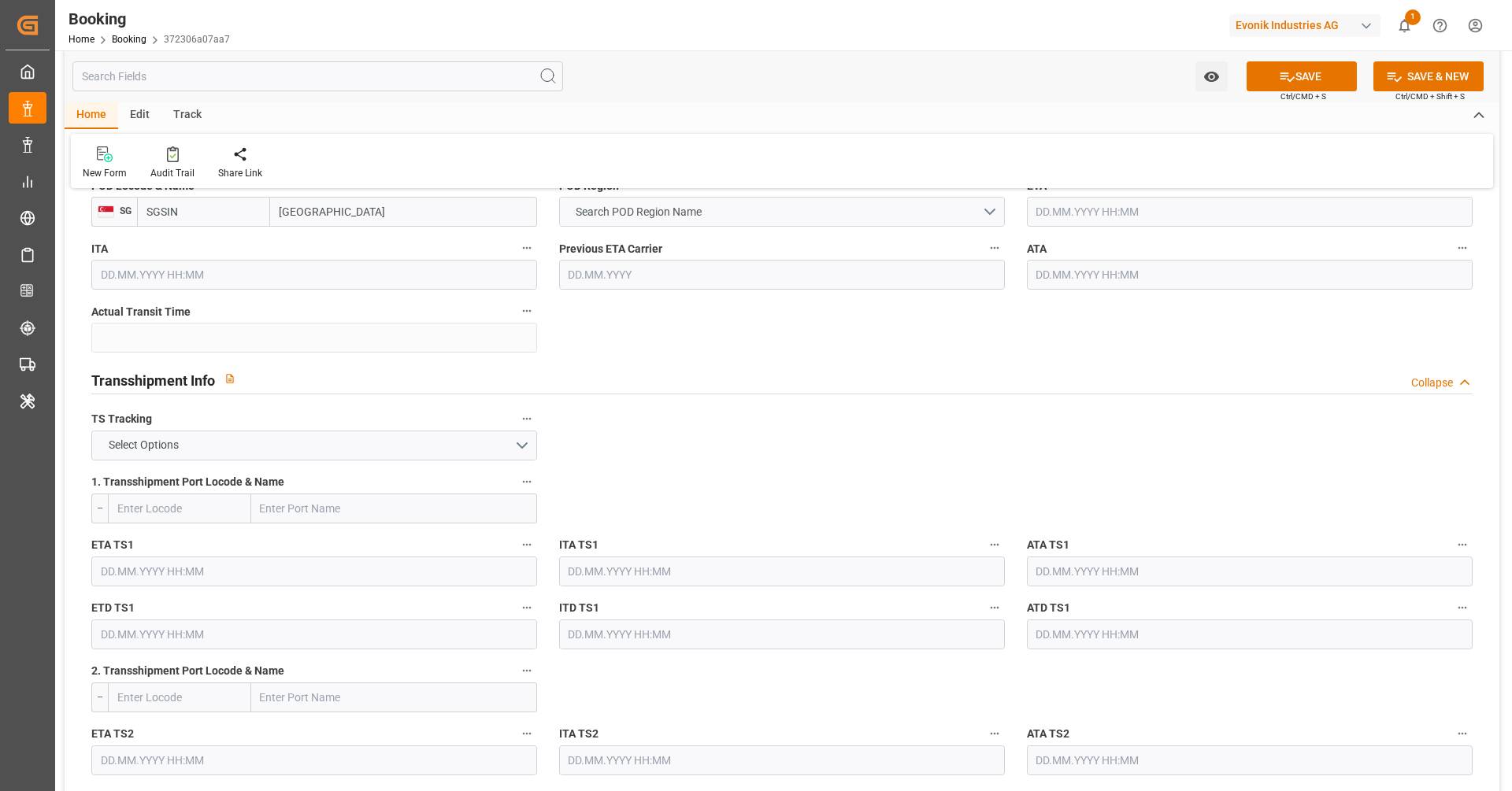
type input "HLCU"
click at [708, 220] on button "Search POD Region Name" at bounding box center [781, 212] width 446 height 30
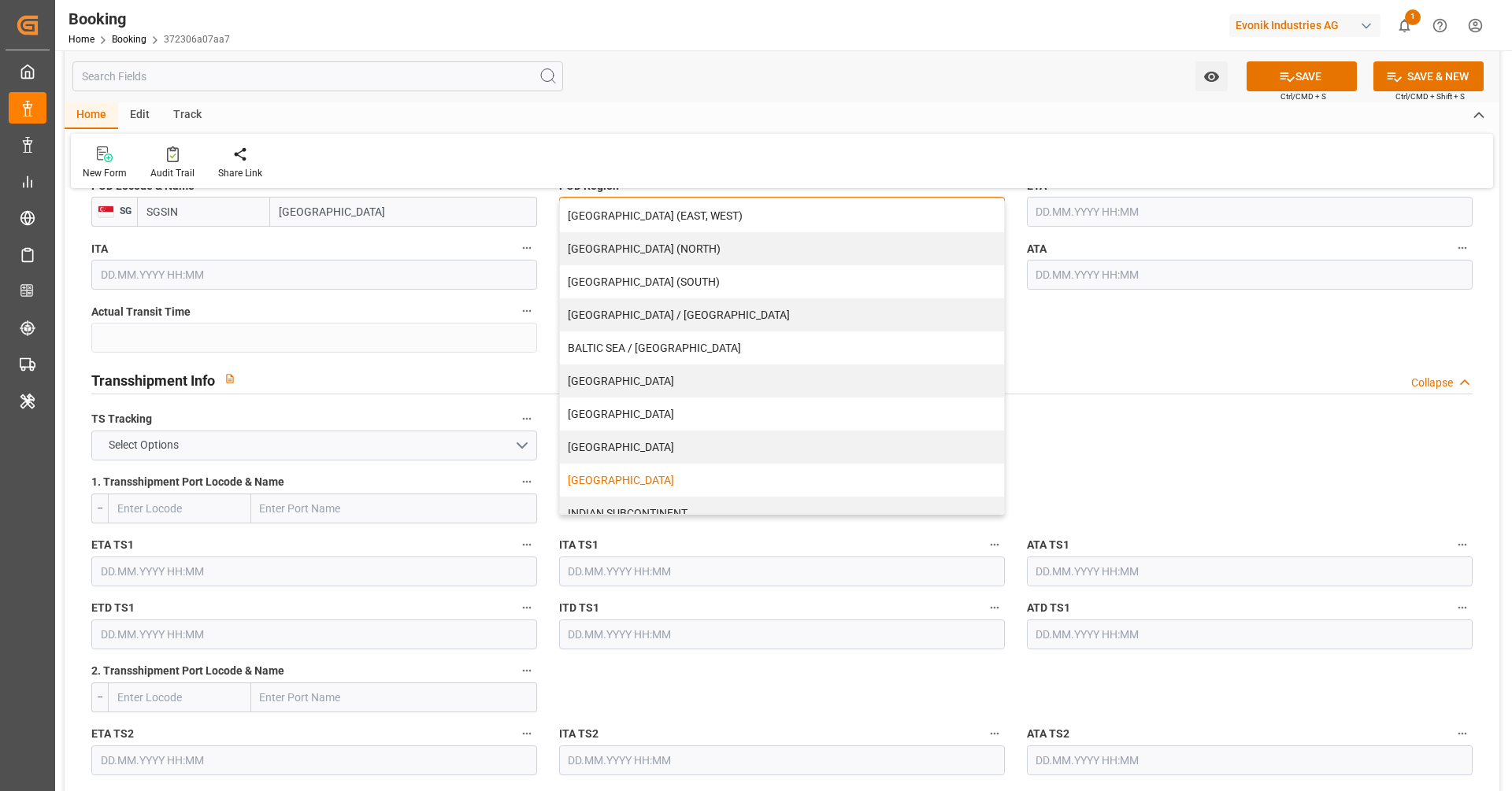
click at [706, 468] on div "[GEOGRAPHIC_DATA]" at bounding box center [781, 480] width 444 height 33
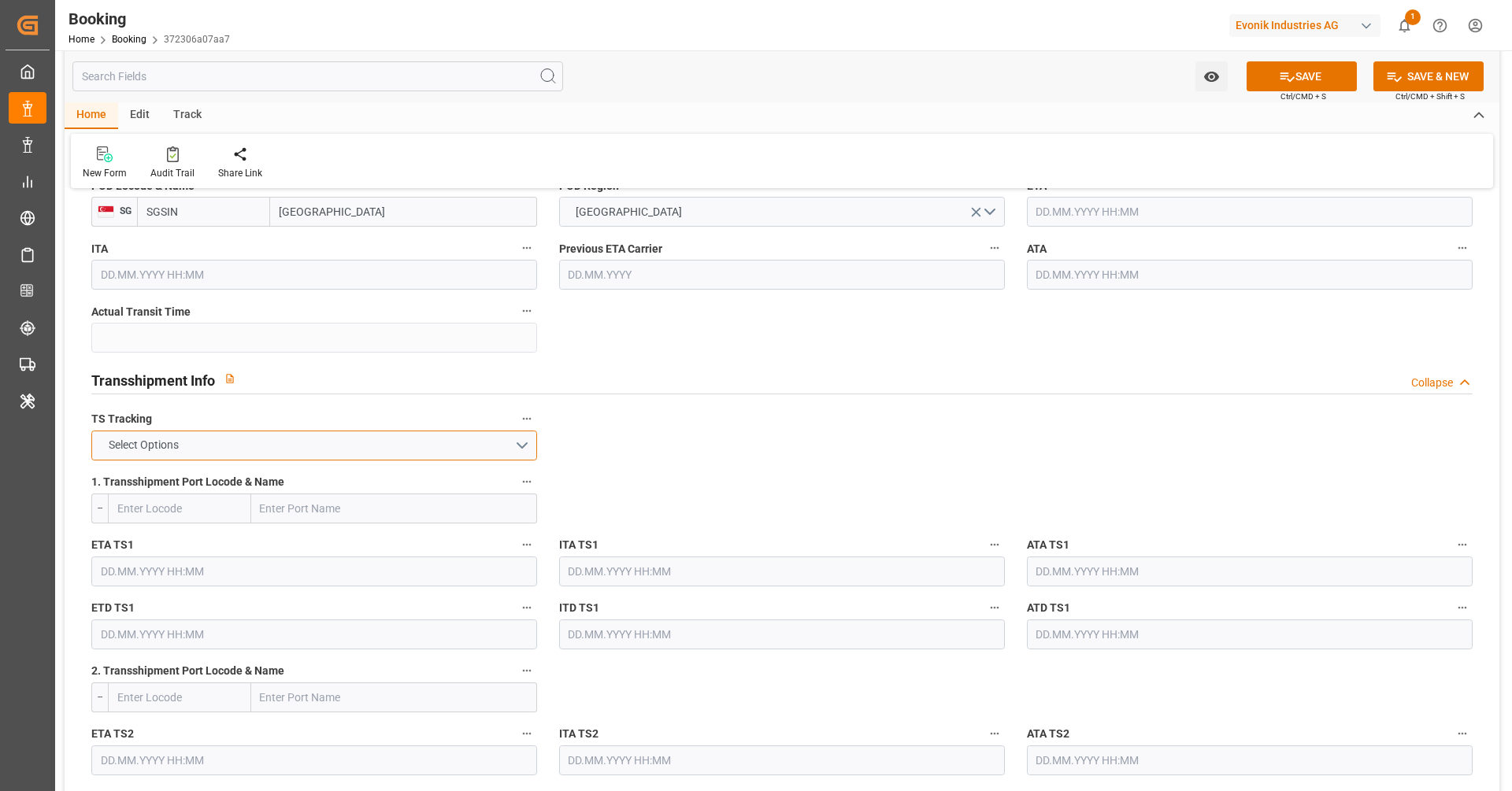
click at [302, 448] on button "Select Options" at bounding box center [313, 446] width 446 height 30
click at [295, 476] on div "FALSE" at bounding box center [313, 482] width 444 height 33
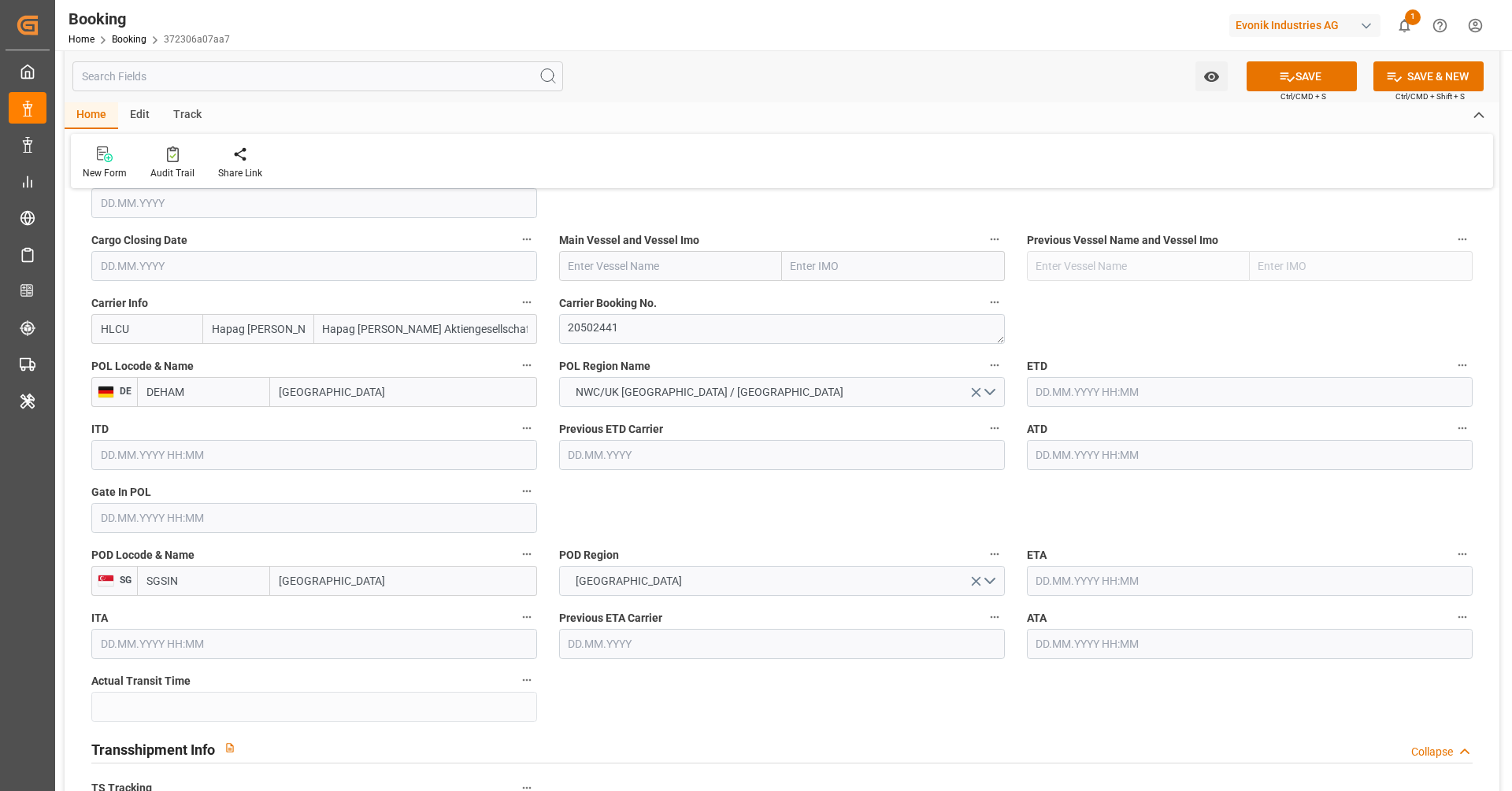
scroll to position [1082, 0]
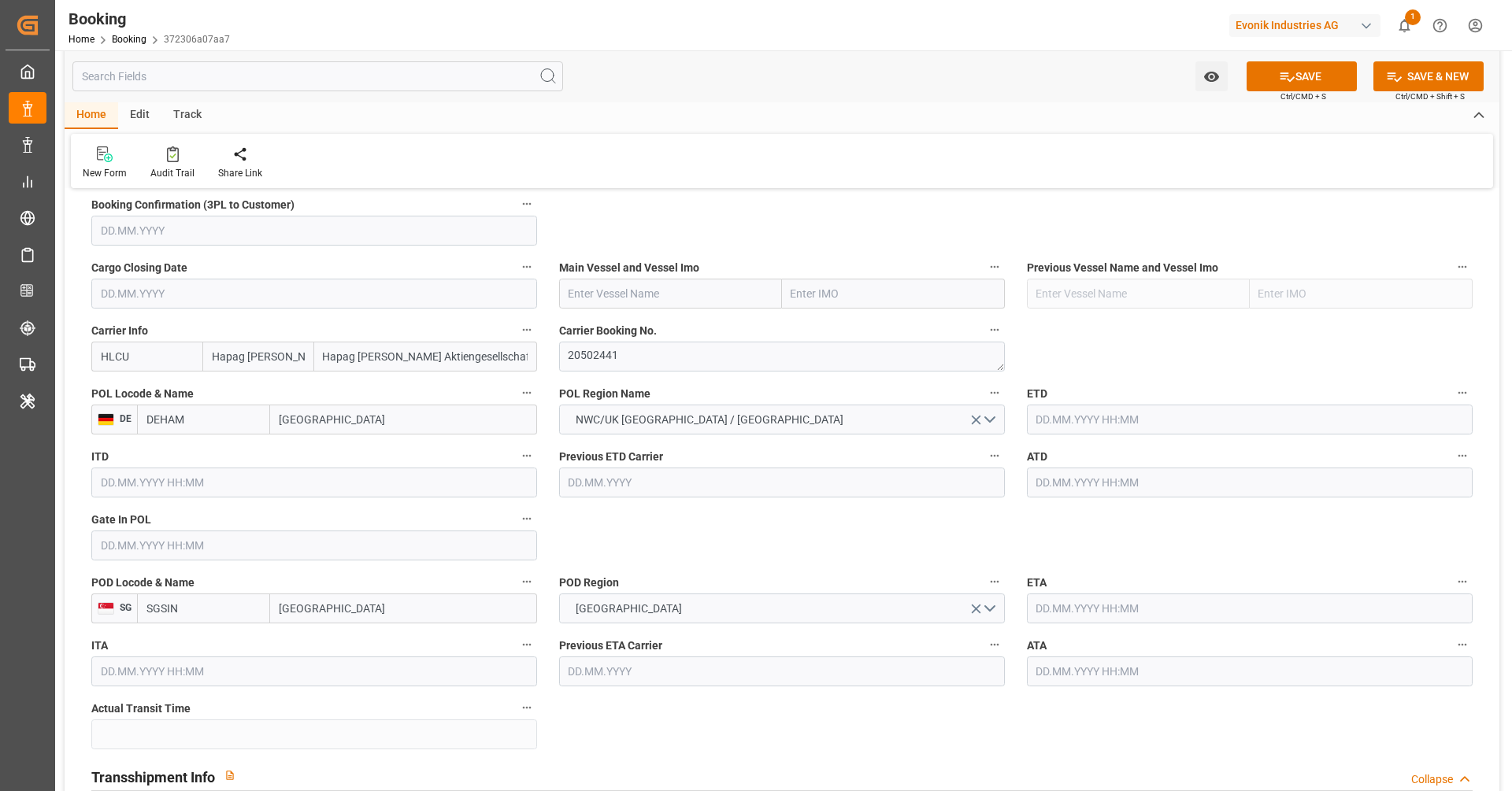
click at [636, 310] on div "Main Vessel and Vessel Imo" at bounding box center [781, 283] width 468 height 63
click at [636, 305] on input "text" at bounding box center [669, 294] width 222 height 30
paste input "MAJESTIC MAERSK"
click at [649, 317] on div "MAJESTIC MAERSK - 9619919" at bounding box center [643, 329] width 166 height 36
type input "MAJESTIC MAERSK"
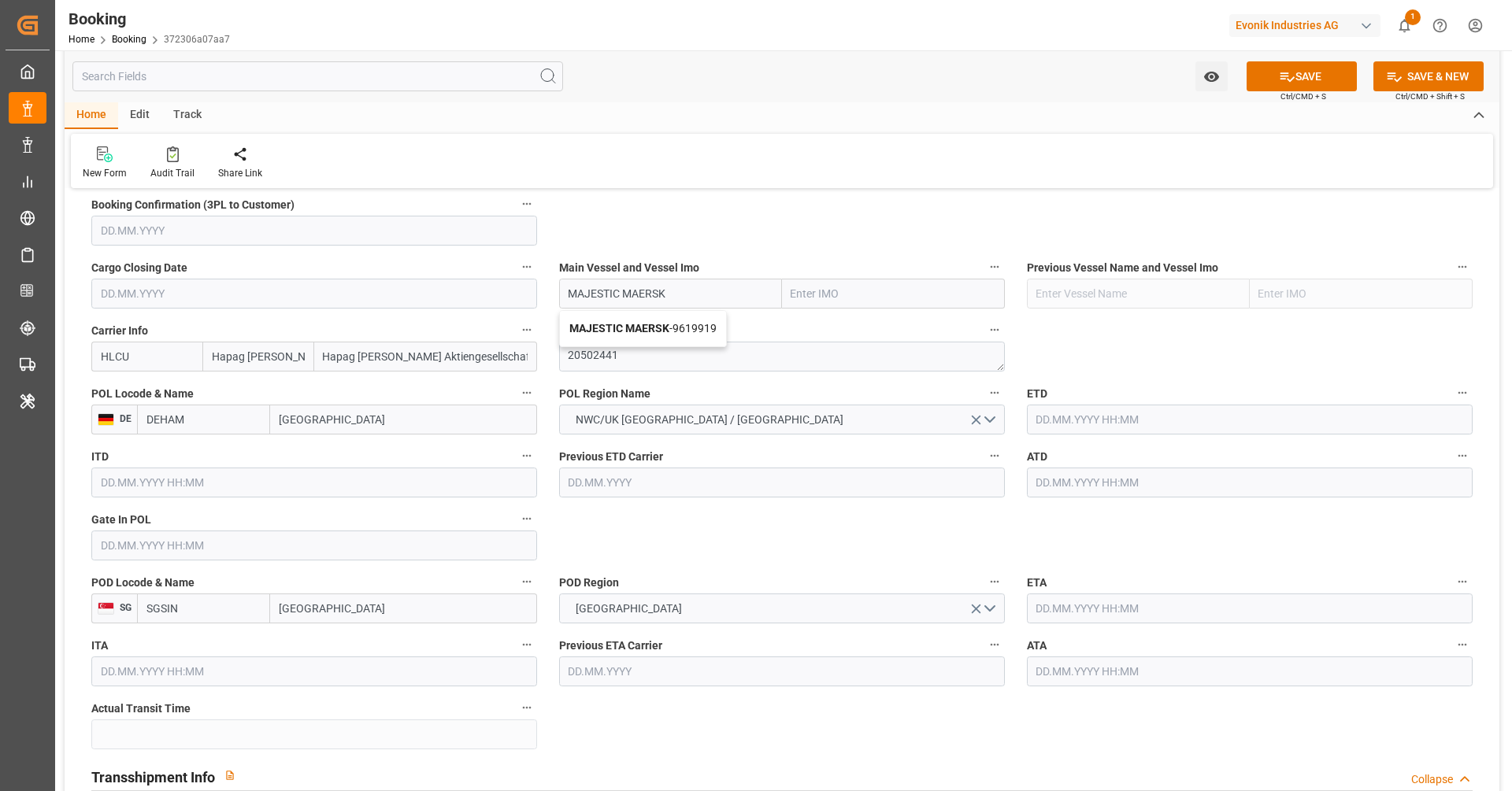
type input "9619919"
type input "MAJESTIC MAERSK"
click at [227, 531] on input "text" at bounding box center [313, 546] width 446 height 30
paste input "[DATE]"
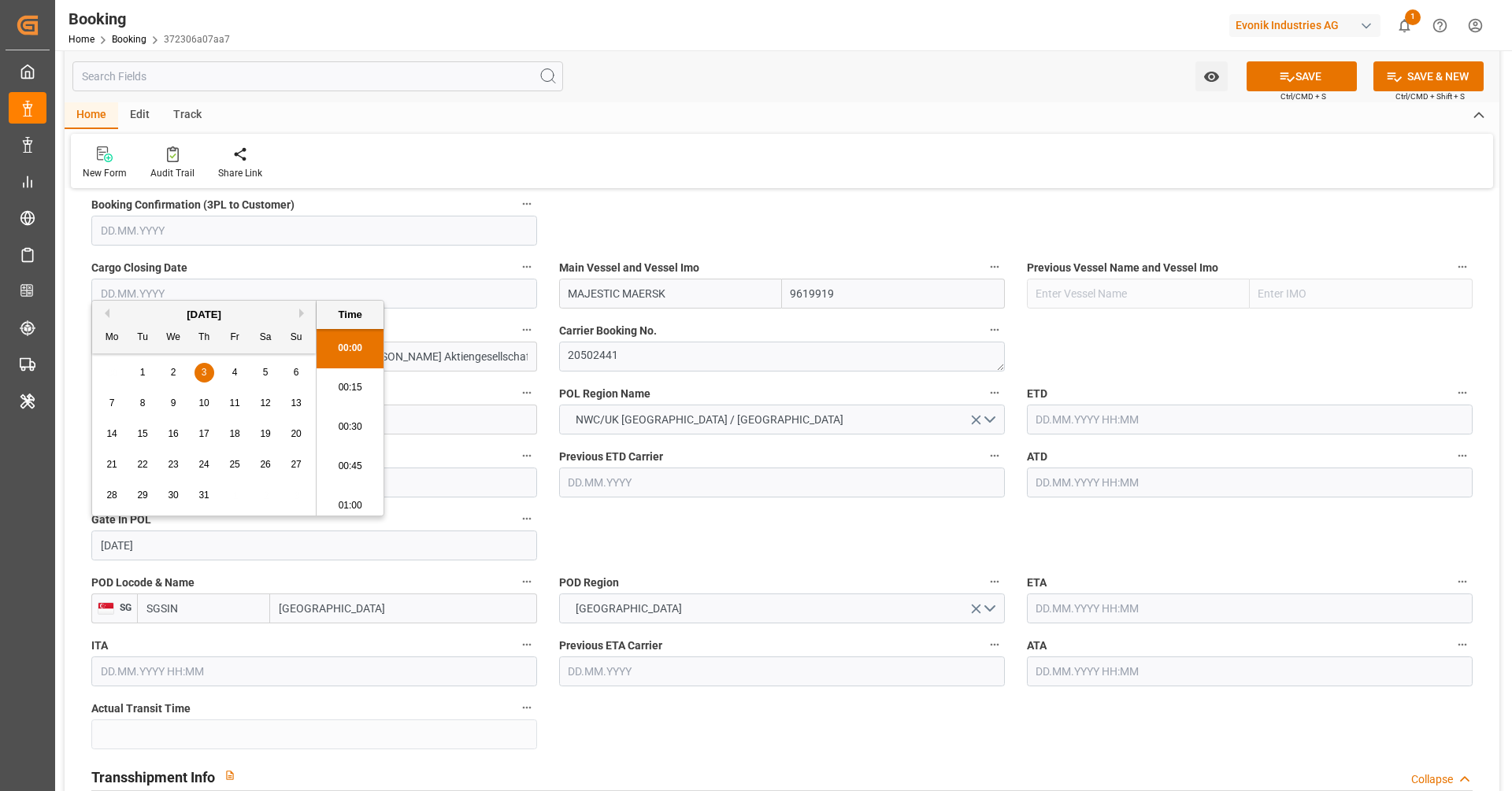
scroll to position [2603, 0]
type input "[DATE] 00:00"
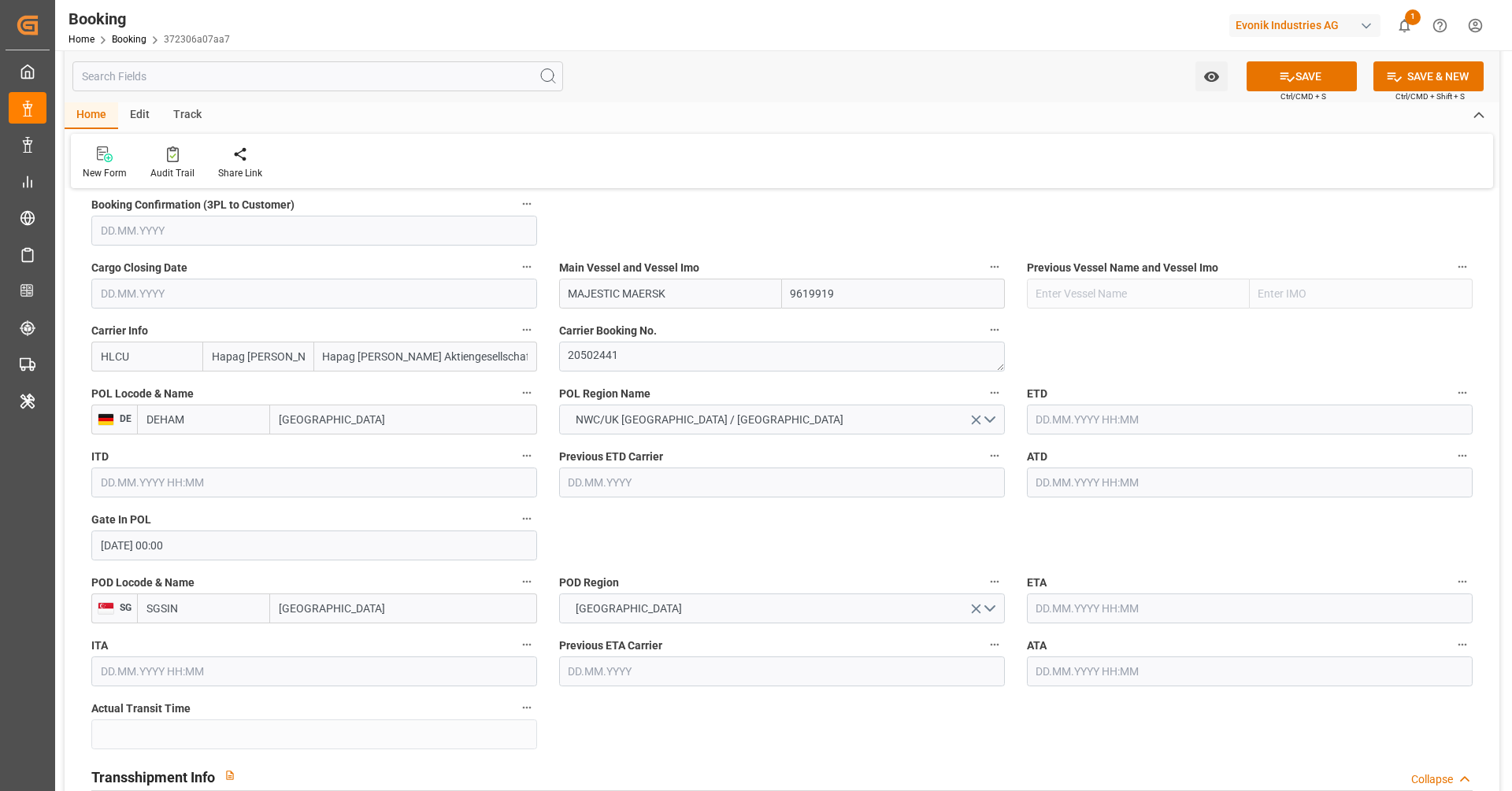
click at [1153, 422] on input "text" at bounding box center [1250, 419] width 446 height 30
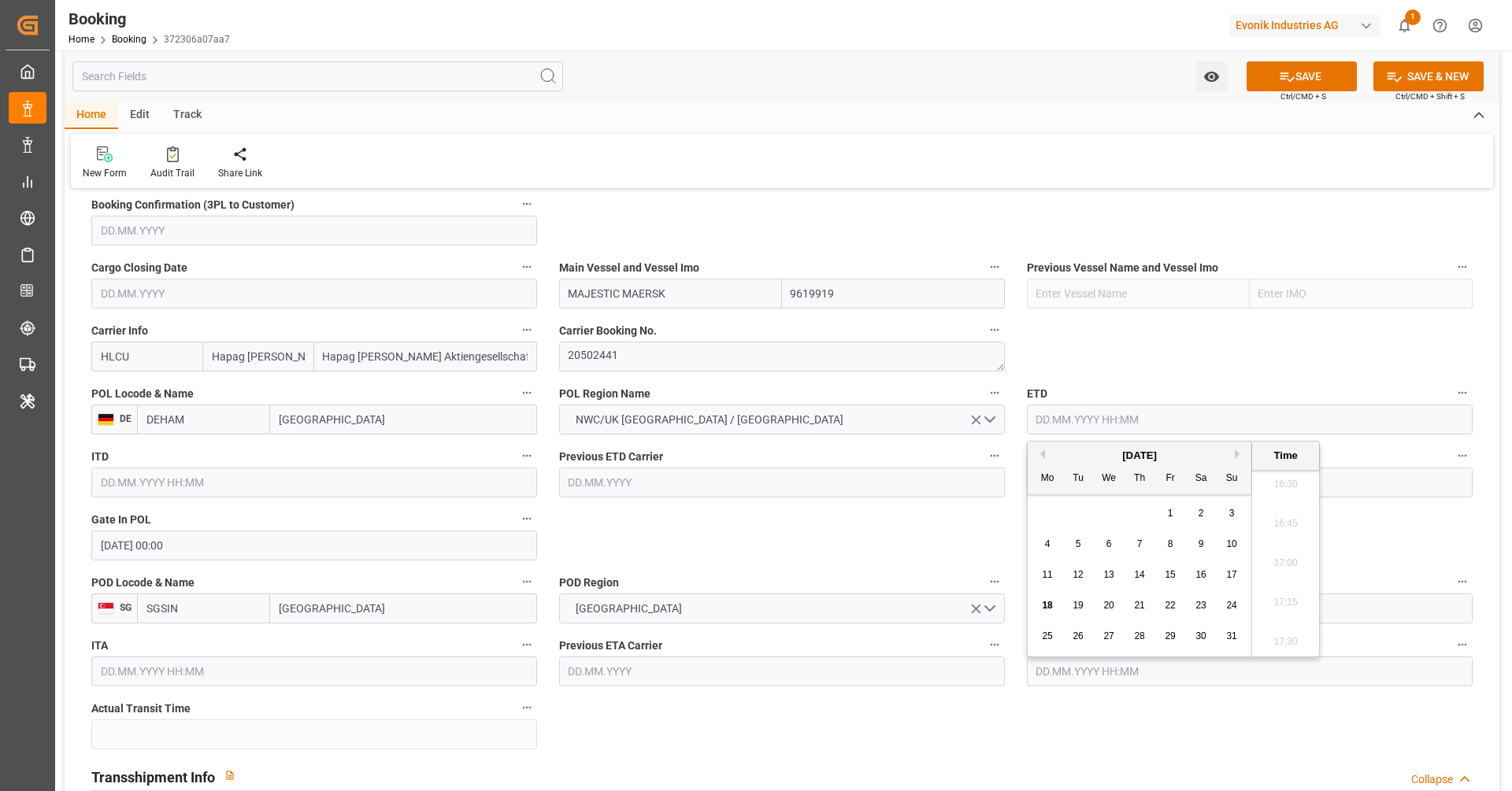
paste input "[DATE]"
click at [1251, 520] on div "[DATE] Mo Tu We Th Fr Sa Su 30 1 2 3 4 5 6 7 8 9 10 11 12 13 14 15 16 17 18 19 …" at bounding box center [1139, 549] width 224 height 215
click at [1239, 514] on div "6" at bounding box center [1232, 514] width 20 height 19
type input "[DATE] 00:00"
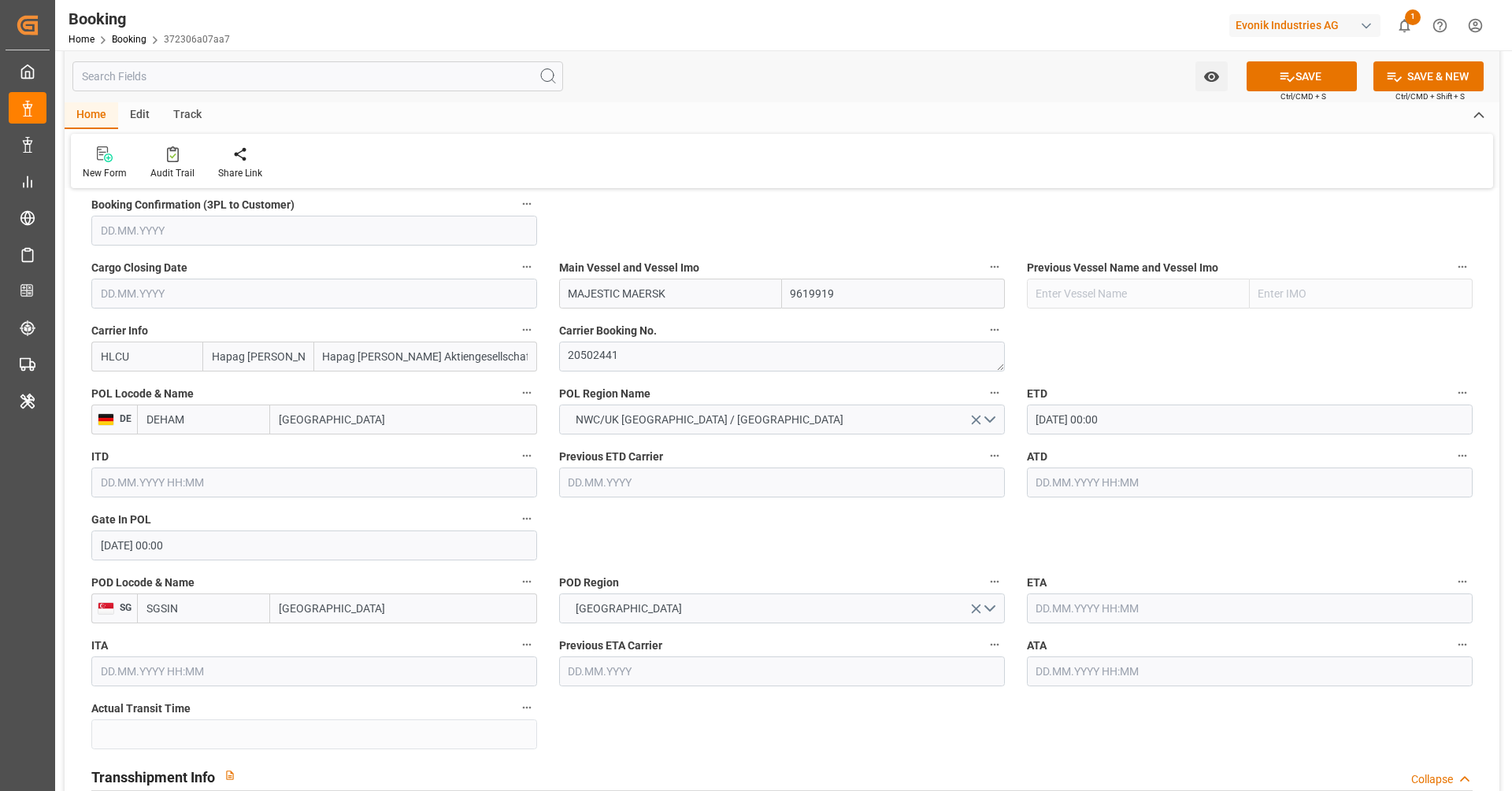
click at [1061, 474] on input "text" at bounding box center [1250, 483] width 446 height 30
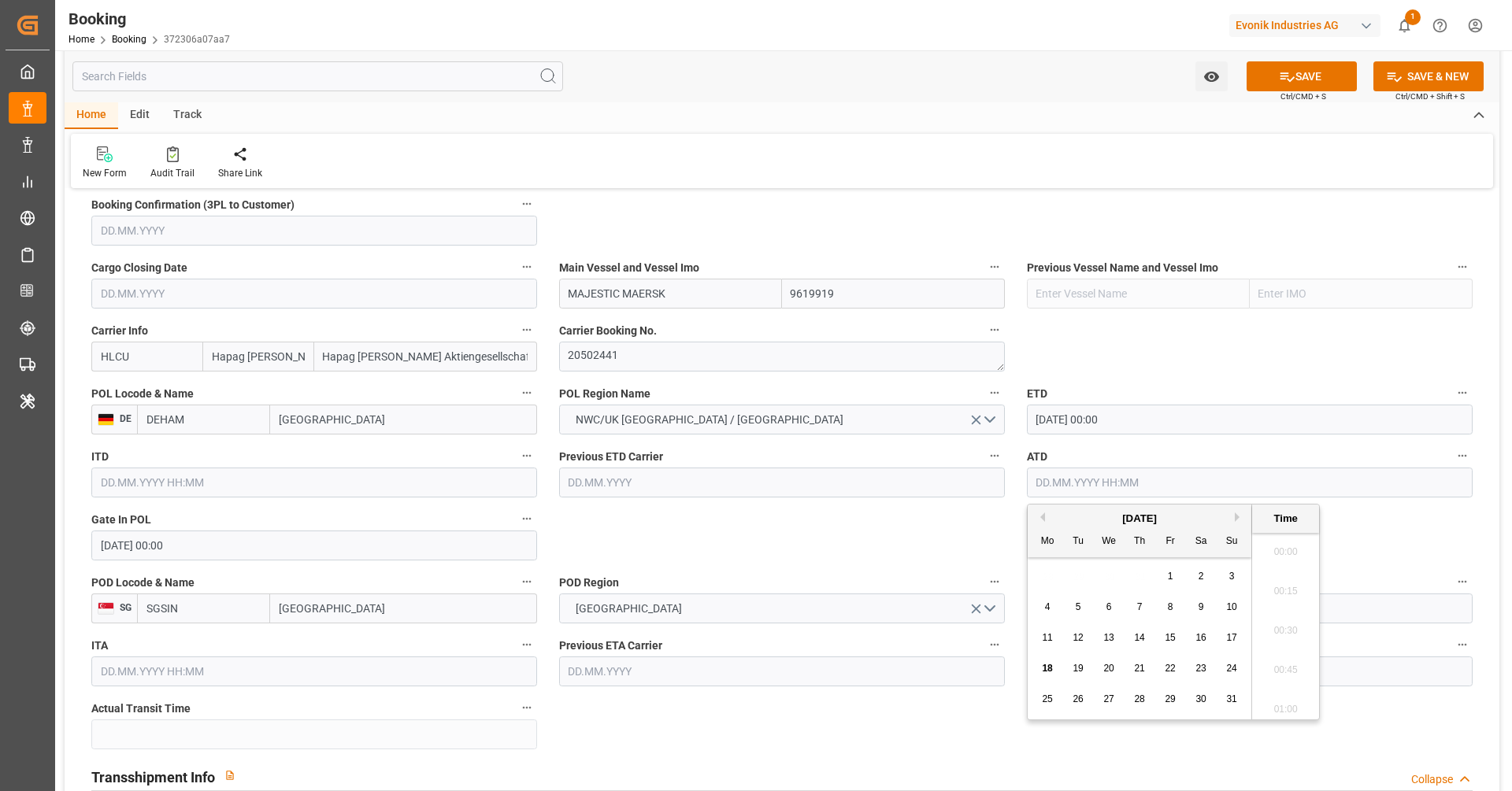
paste input "[DATE]"
click at [1236, 578] on div "6" at bounding box center [1232, 576] width 20 height 19
type input "[DATE] 00:00"
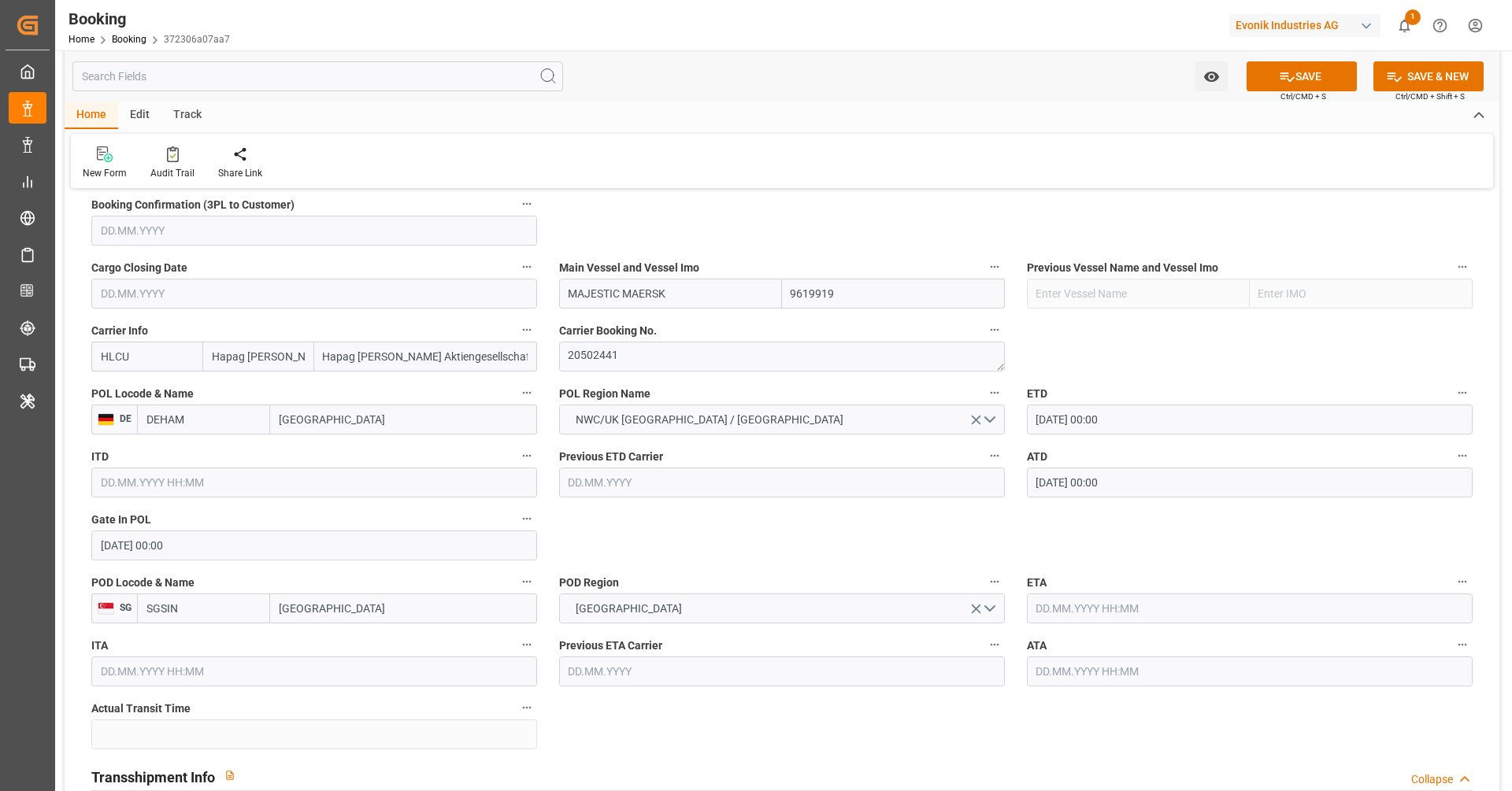
click at [1186, 606] on input "text" at bounding box center [1250, 609] width 446 height 30
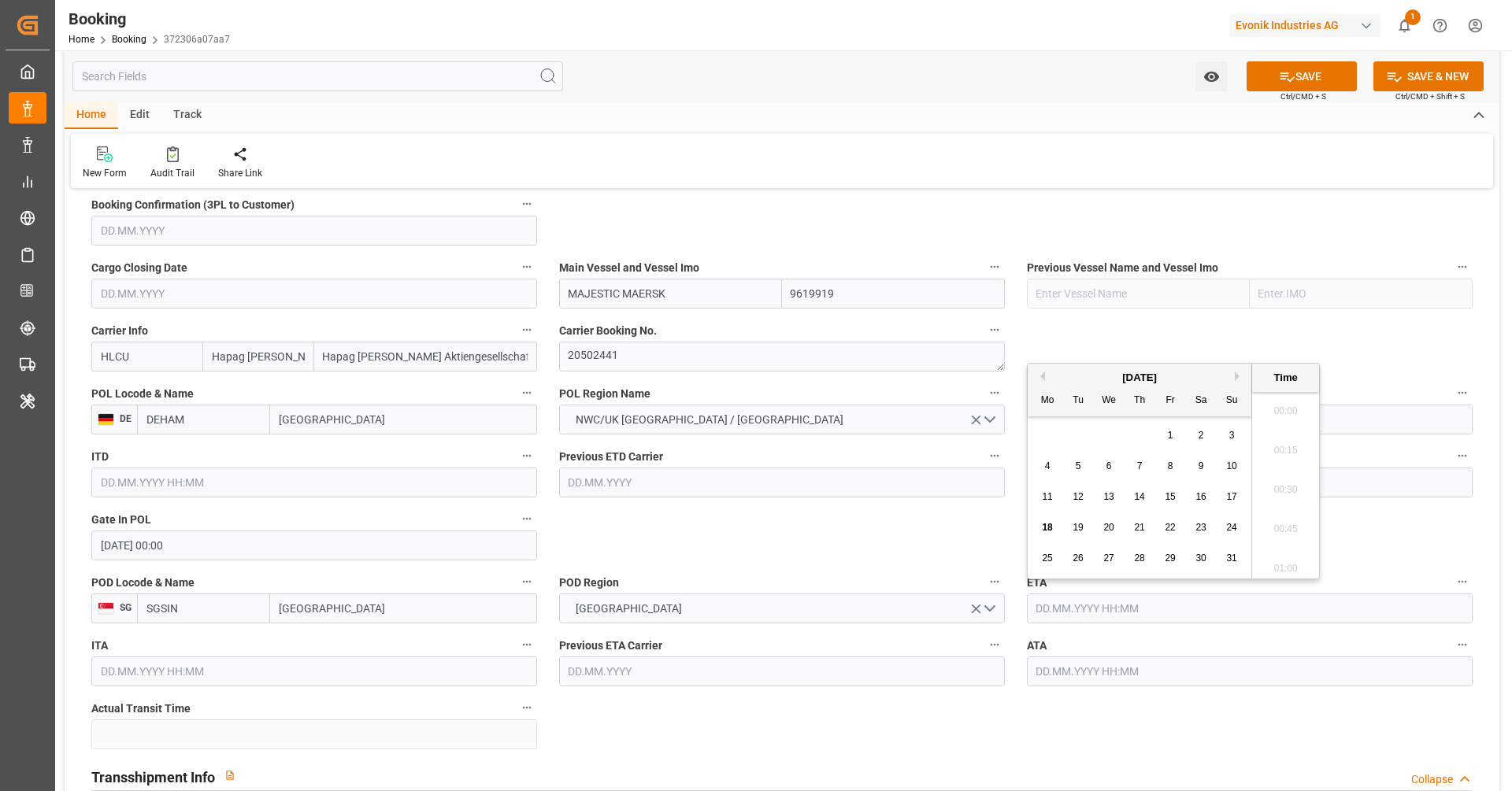
paste input "[DATE]"
drag, startPoint x: 880, startPoint y: 515, endPoint x: 1058, endPoint y: 648, distance: 222.2
type input "[DATE] 00:00"
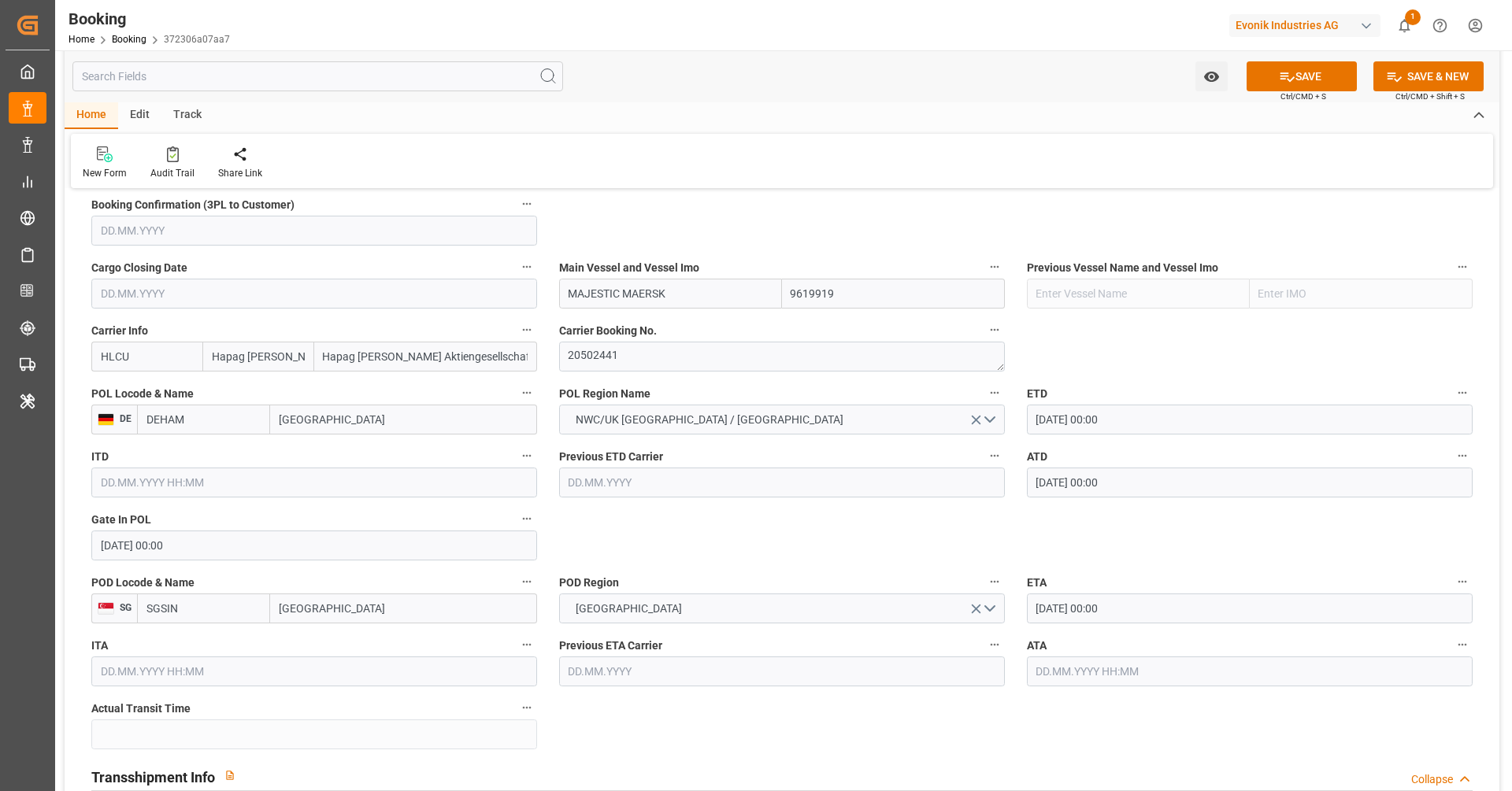
click at [1065, 657] on input "text" at bounding box center [1250, 671] width 446 height 30
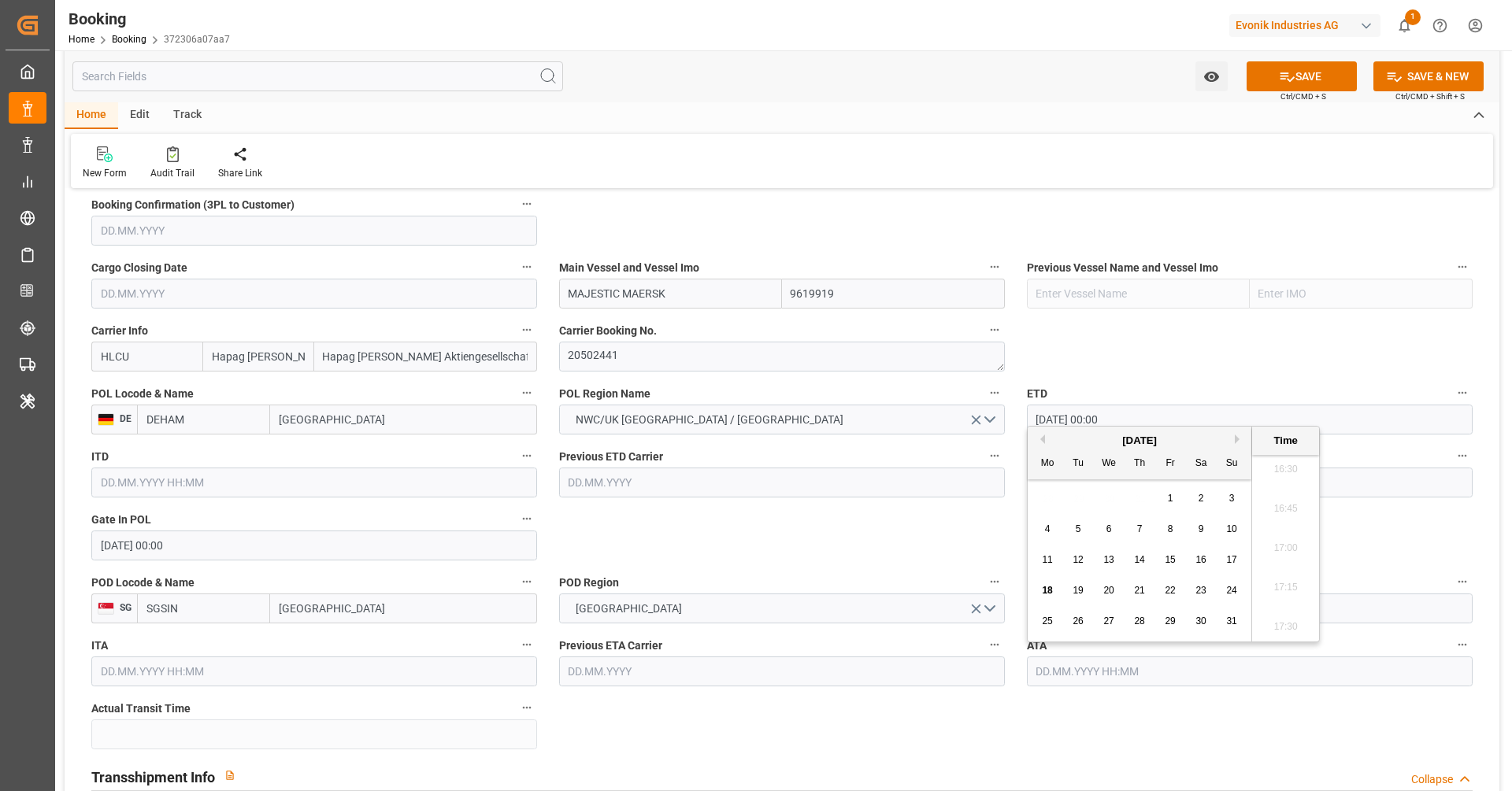
paste input "2025-08-12"
type input "12.08.2025 00:00"
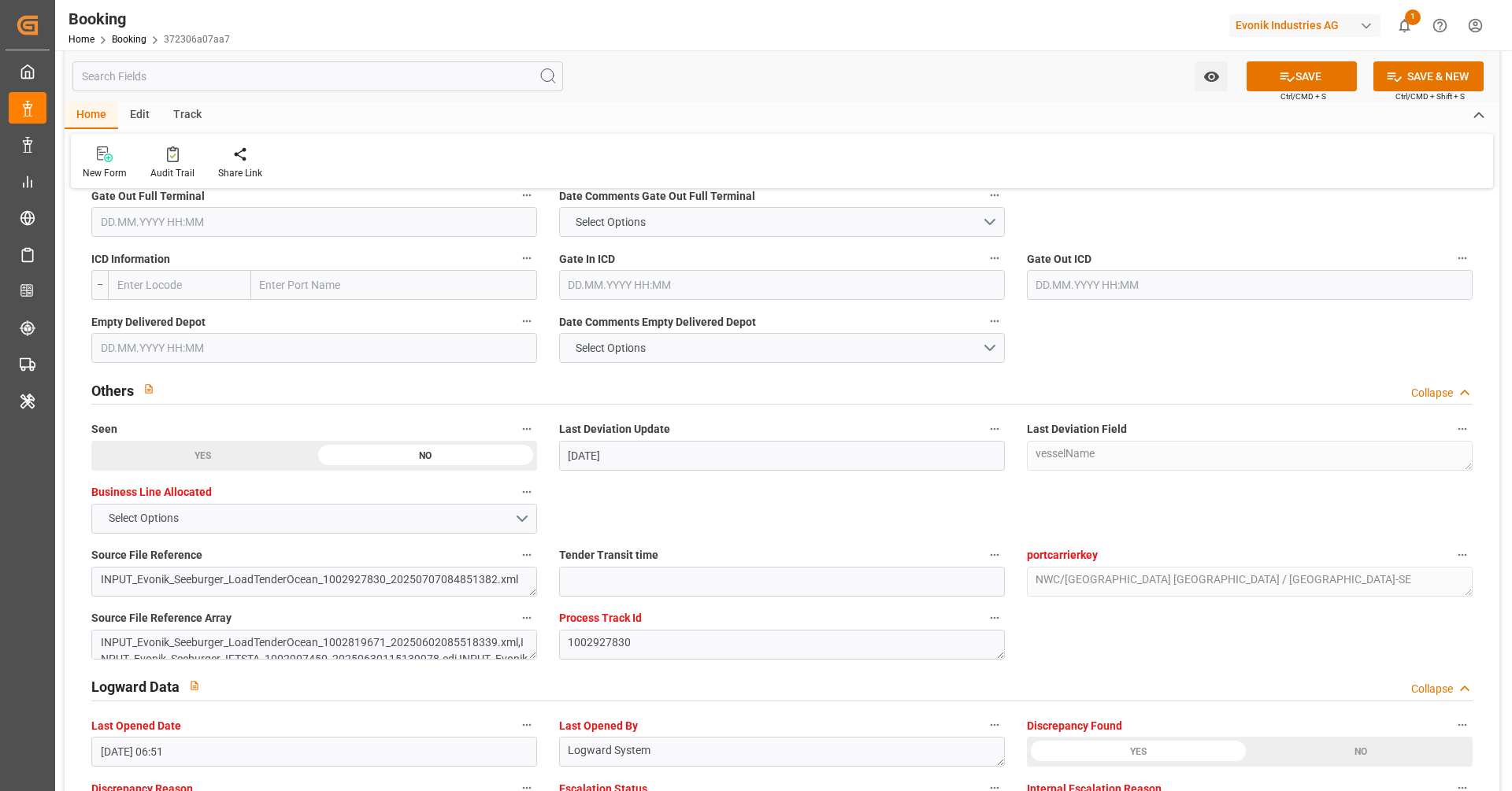
scroll to position [2265, 0]
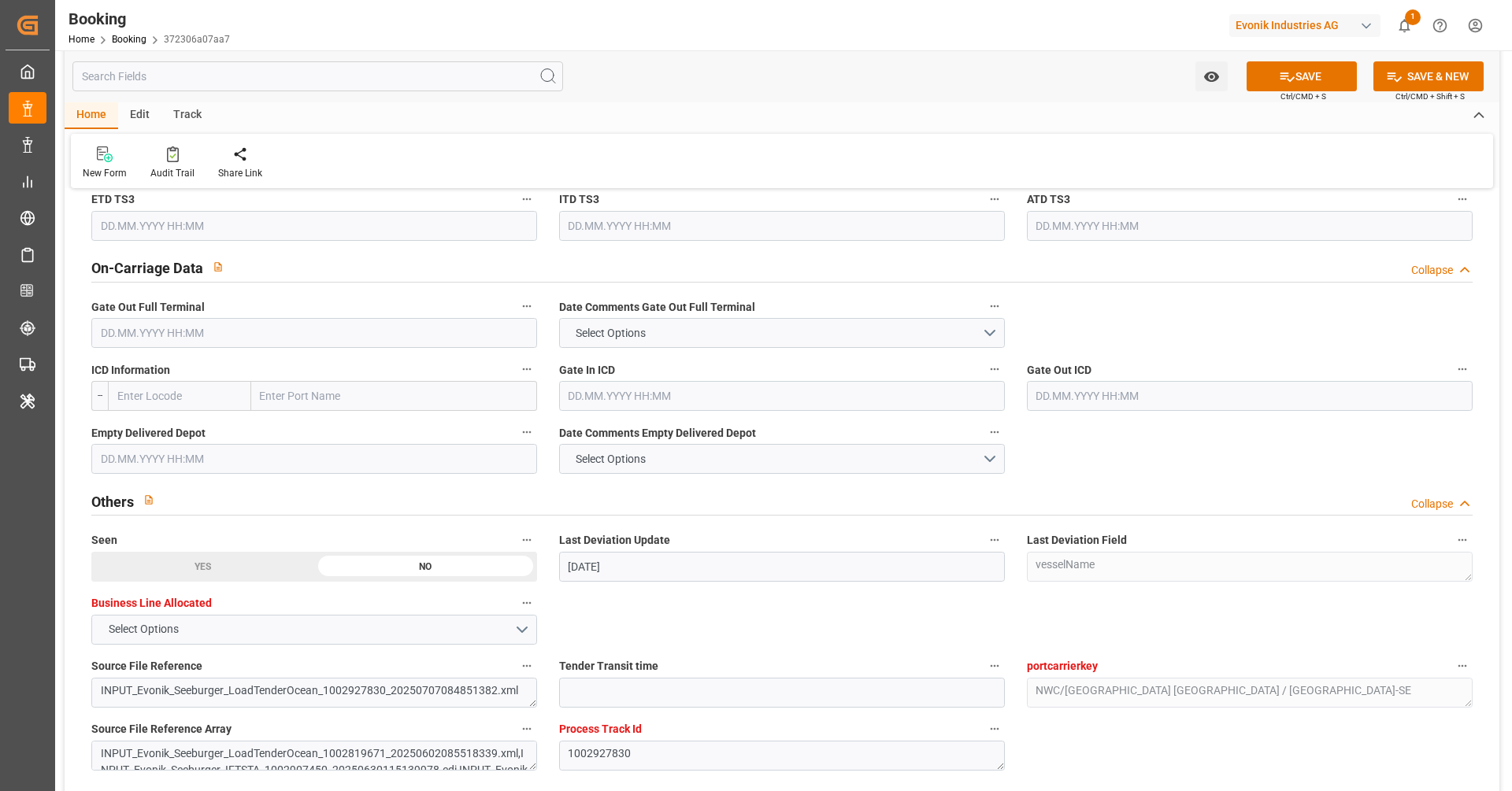
click at [222, 344] on input "text" at bounding box center [313, 333] width 446 height 30
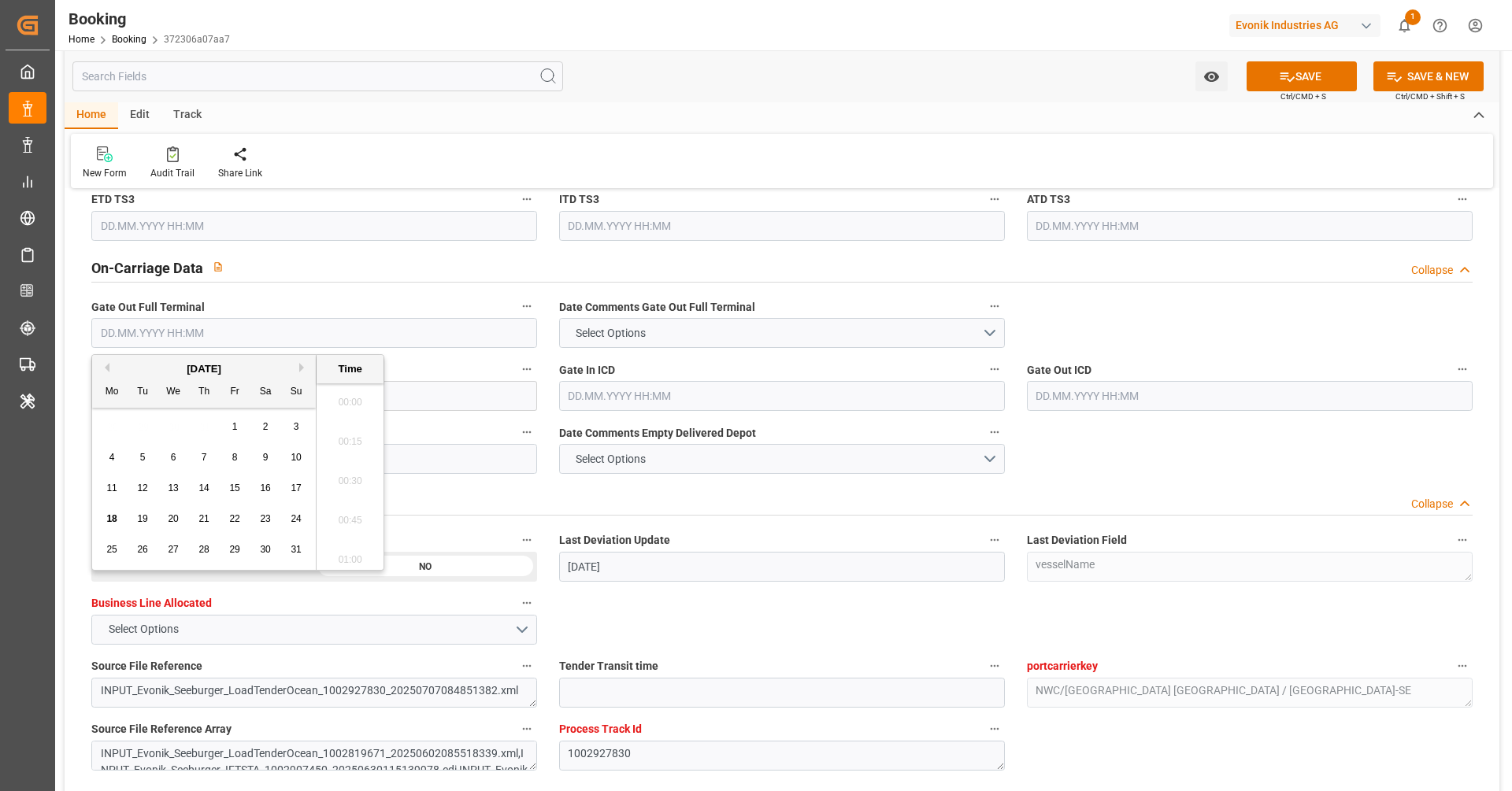
scroll to position [2603, 0]
paste input "2025-08-12"
click at [208, 491] on span "14" at bounding box center [204, 487] width 10 height 11
type input "14.08.2025 00:00"
click at [405, 464] on input "text" at bounding box center [313, 459] width 446 height 30
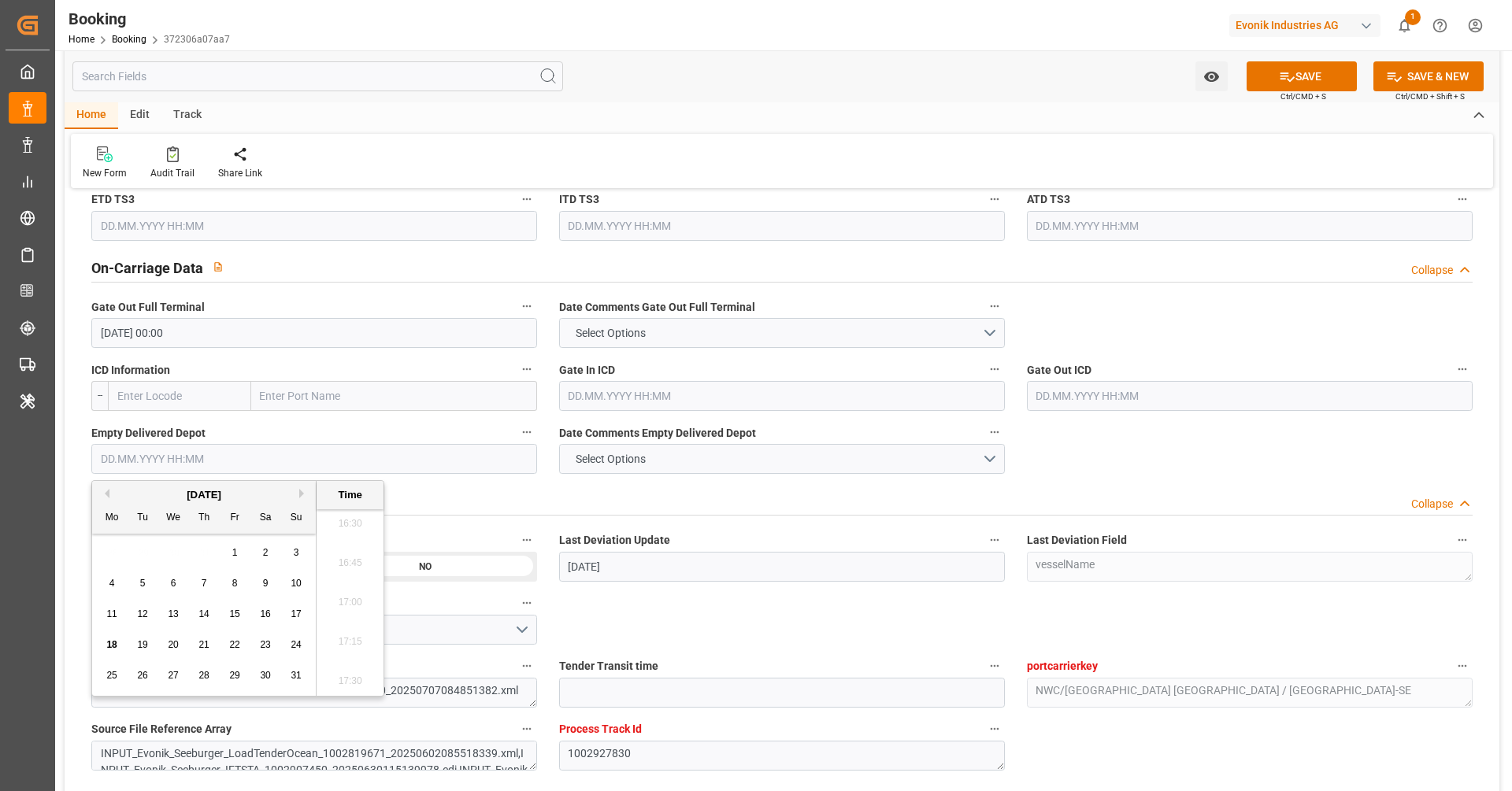
paste input "2025-08-12"
click at [234, 609] on span "15" at bounding box center [234, 614] width 10 height 11
type input "15.08.2025 00:00"
click at [764, 487] on div "Others Collapse" at bounding box center [781, 500] width 1381 height 30
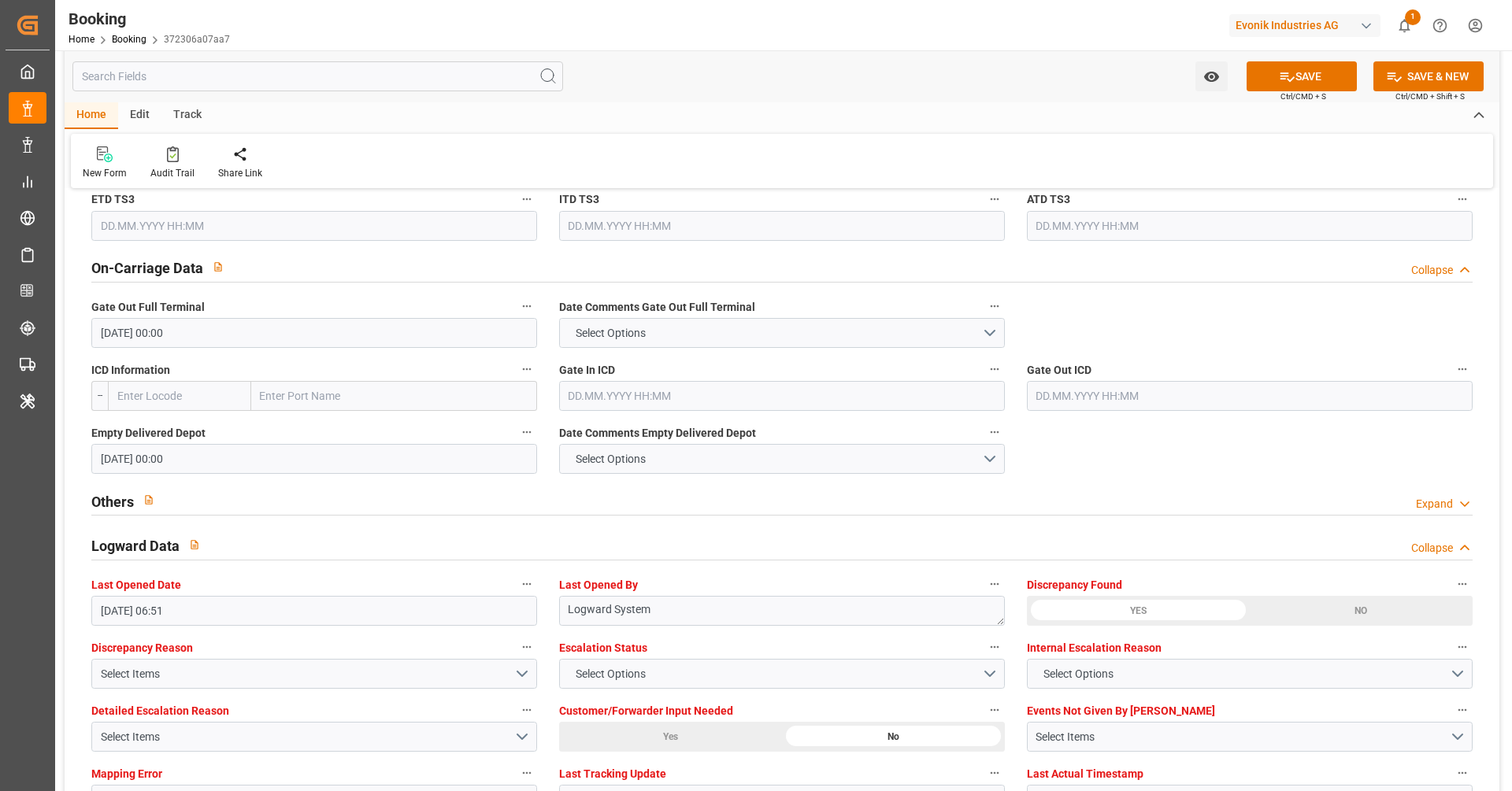
click at [764, 487] on div "Others Expand" at bounding box center [781, 500] width 1381 height 30
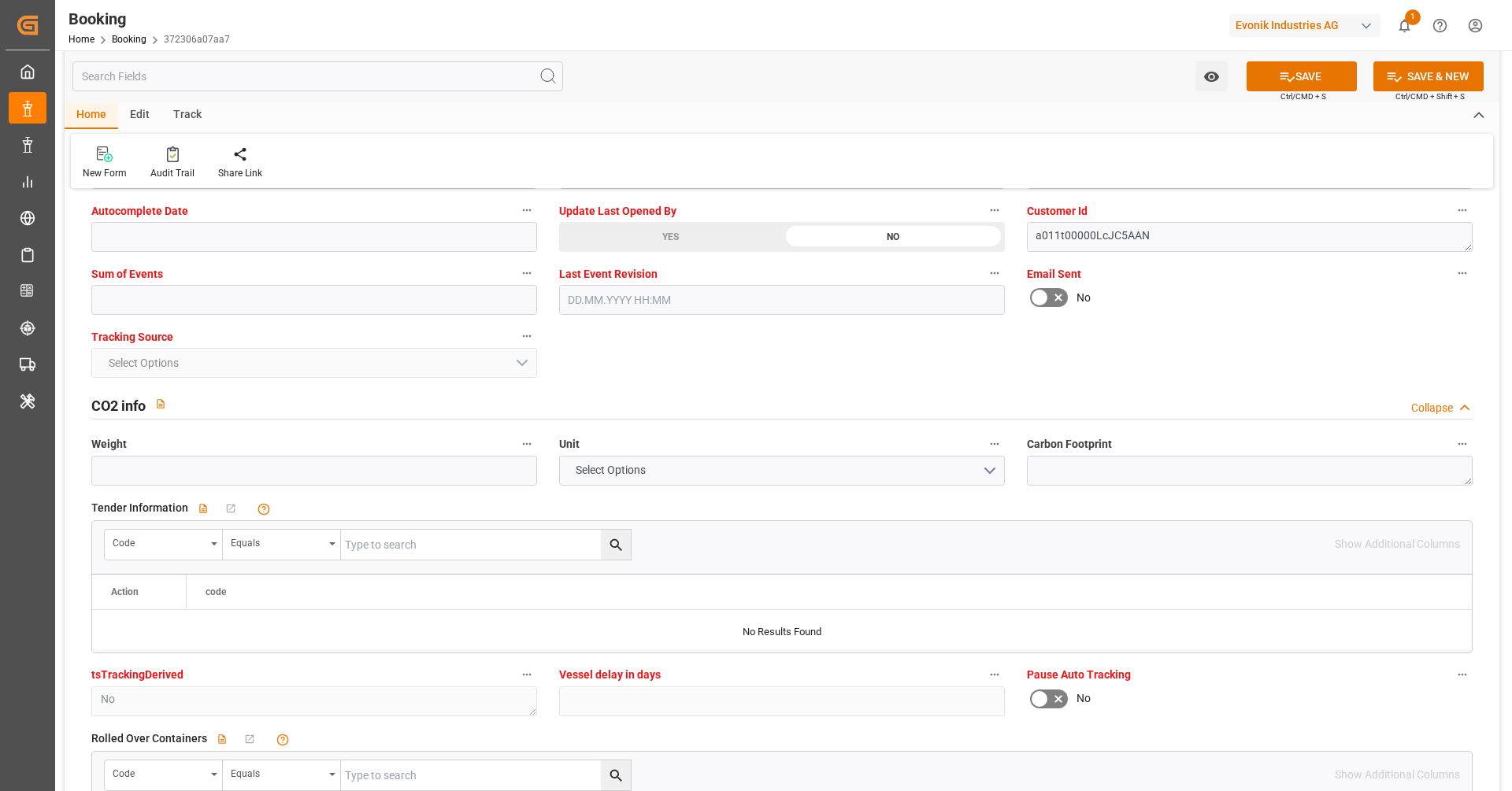
scroll to position [3220, 0]
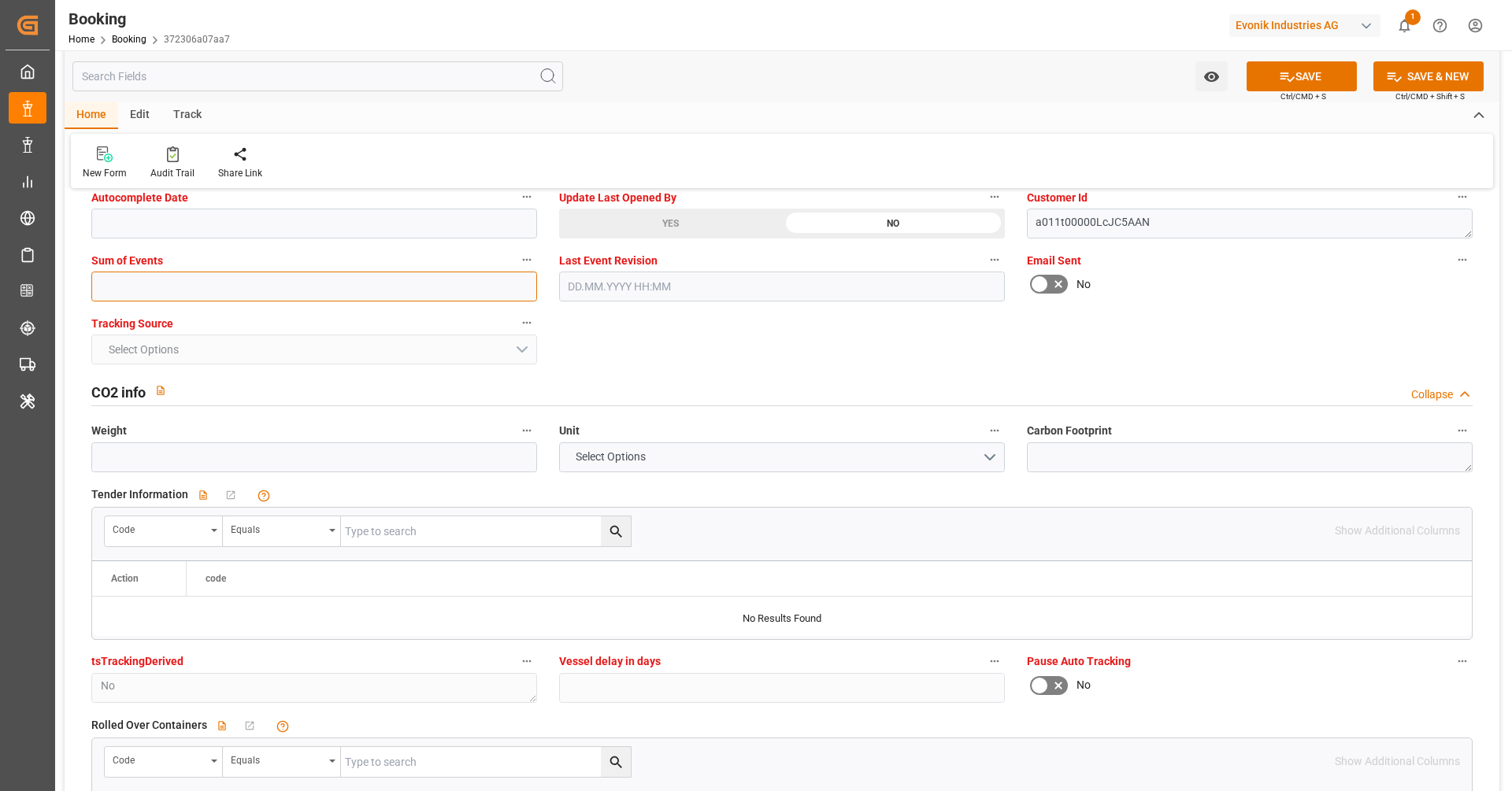
click at [215, 288] on input "text" at bounding box center [313, 287] width 446 height 30
type input "0"
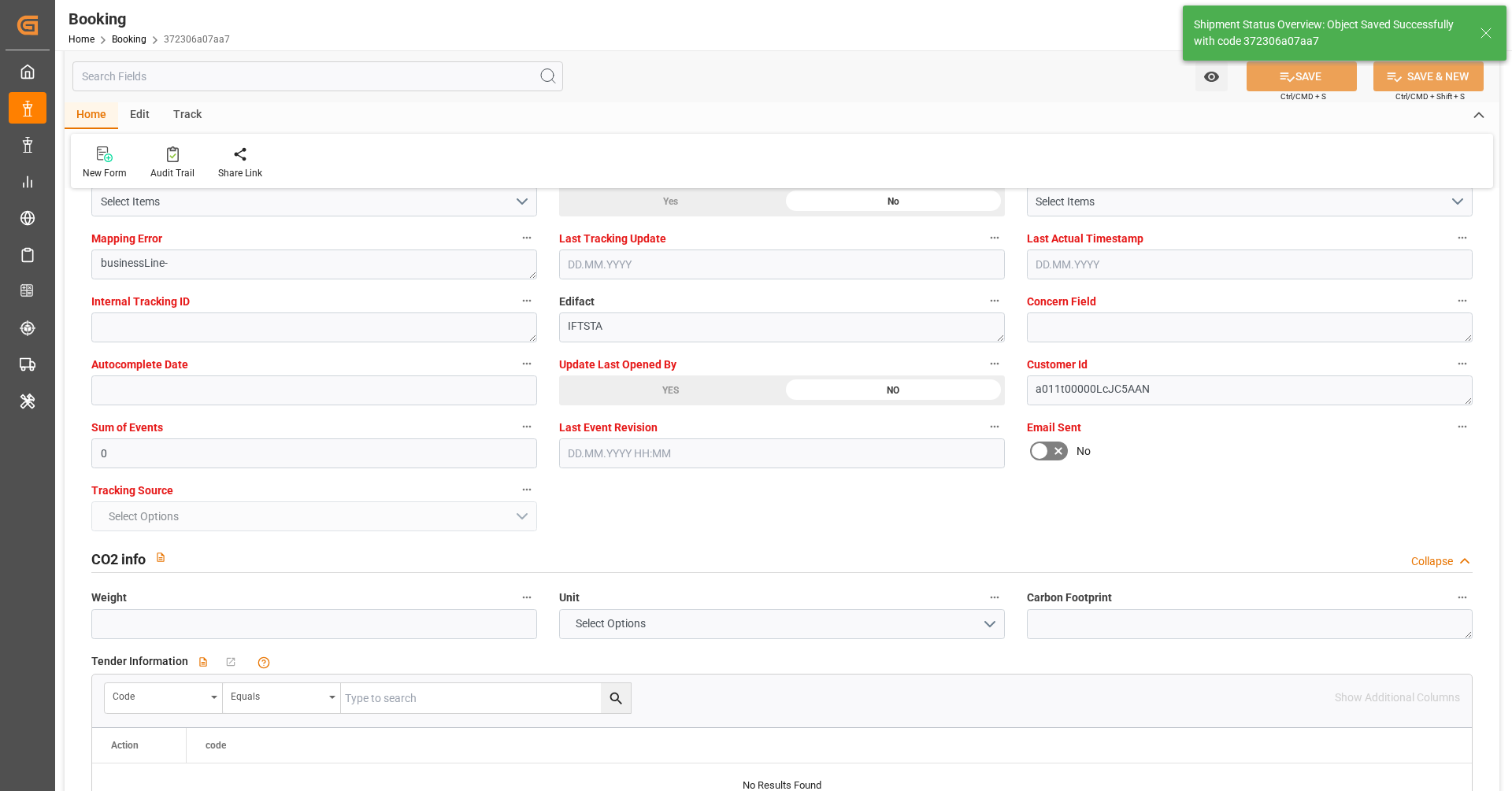
type textarea "NWC/UK North West Continent / UK_SGSIN_HLCU_AT-SE"
type textarea "[PERSON_NAME]"
type input "37"
type input "06.07.2025 00:00"
type input "12.08.2025 00:00"
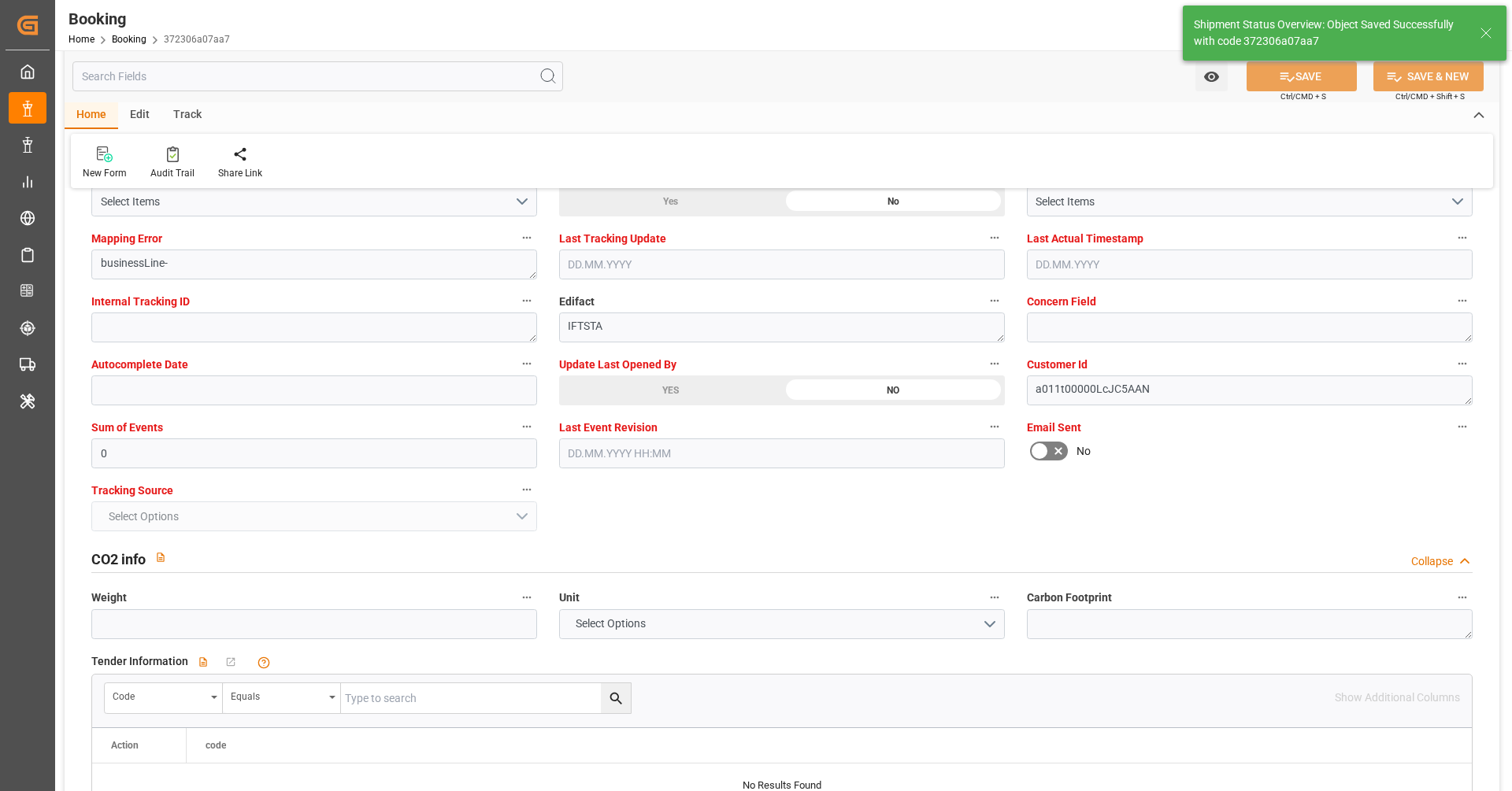
type input "18.08.2025 11:38"
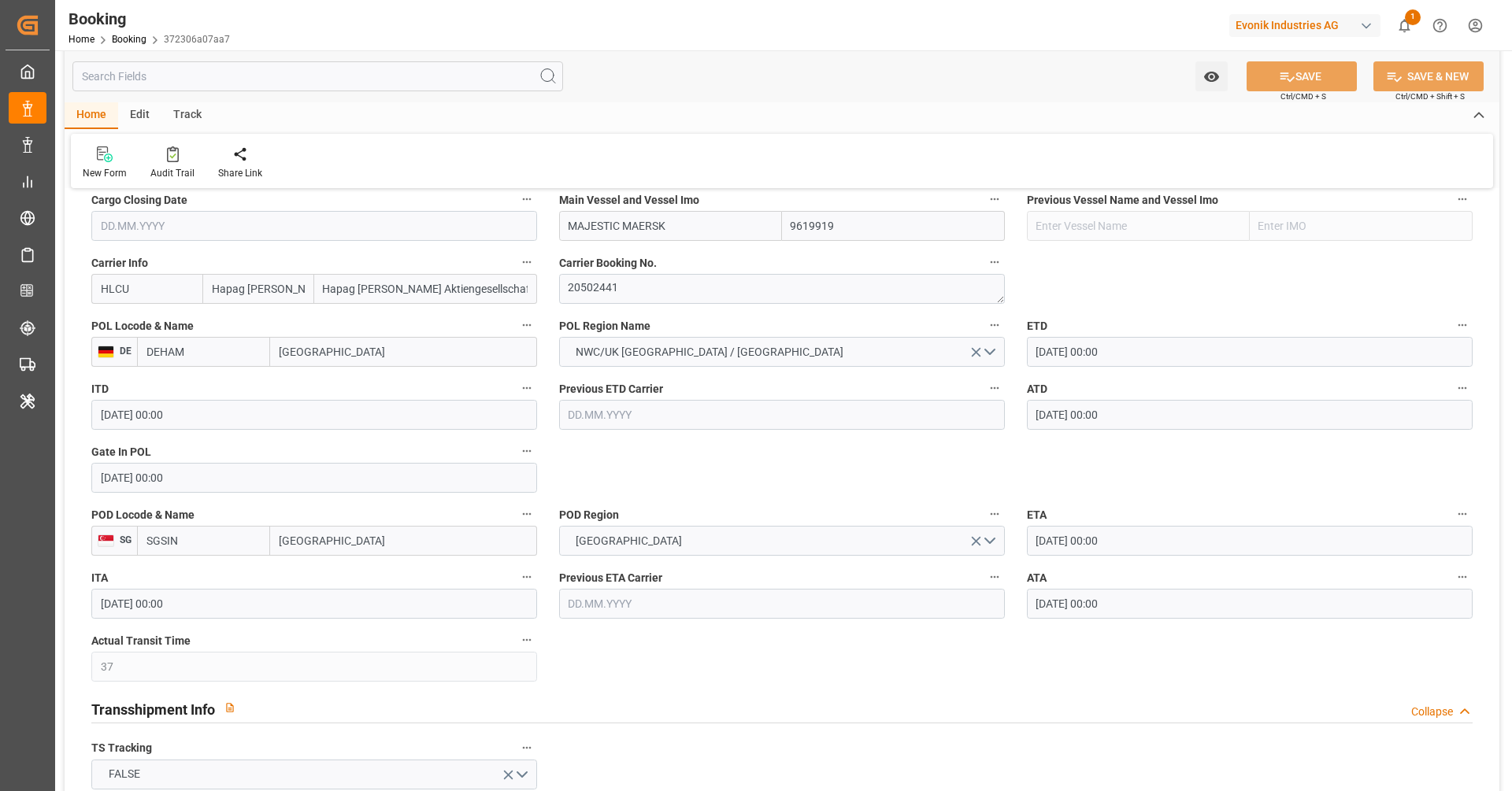
scroll to position [1122, 0]
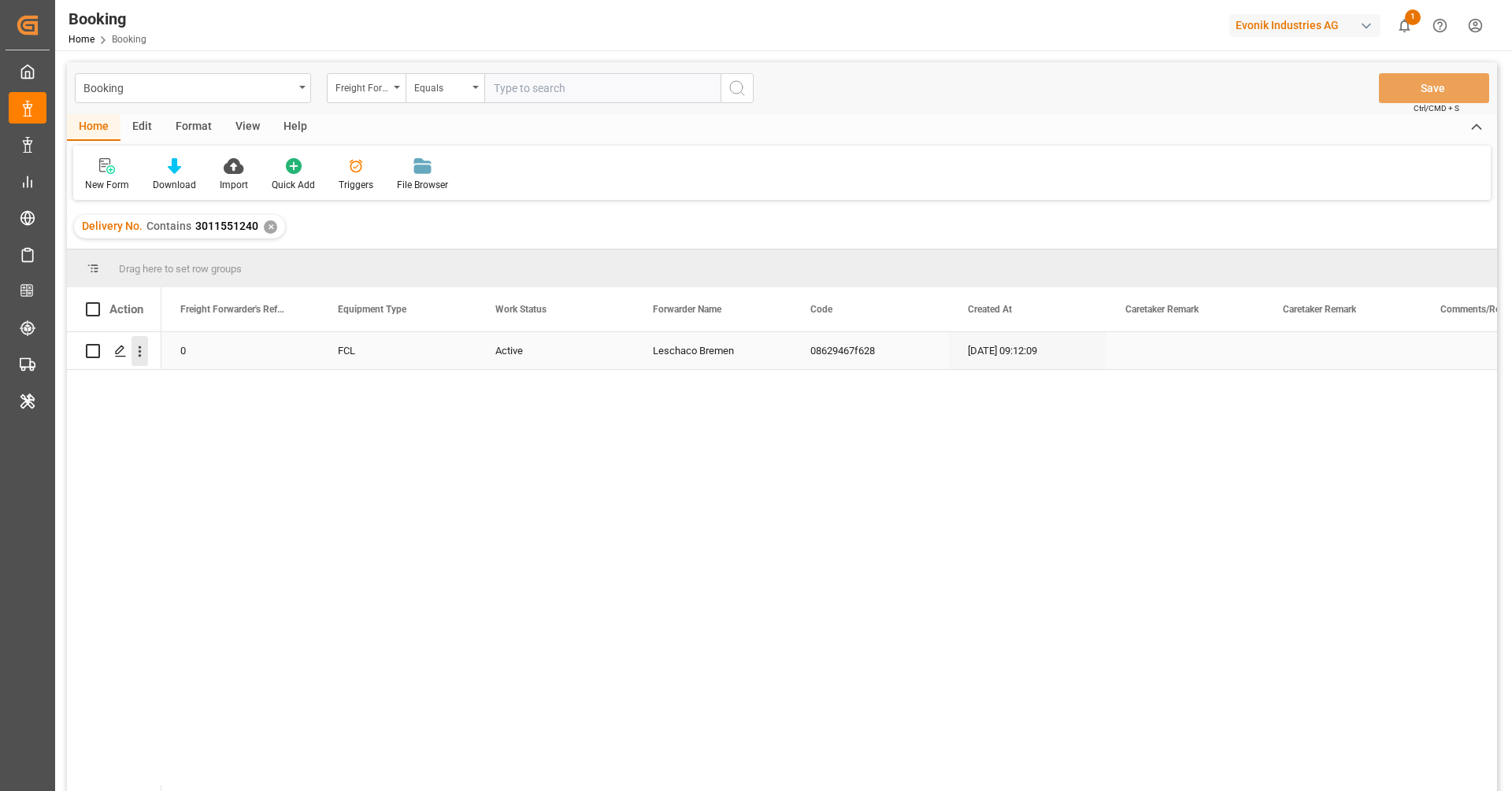
click at [145, 359] on icon "open menu" at bounding box center [139, 351] width 17 height 17
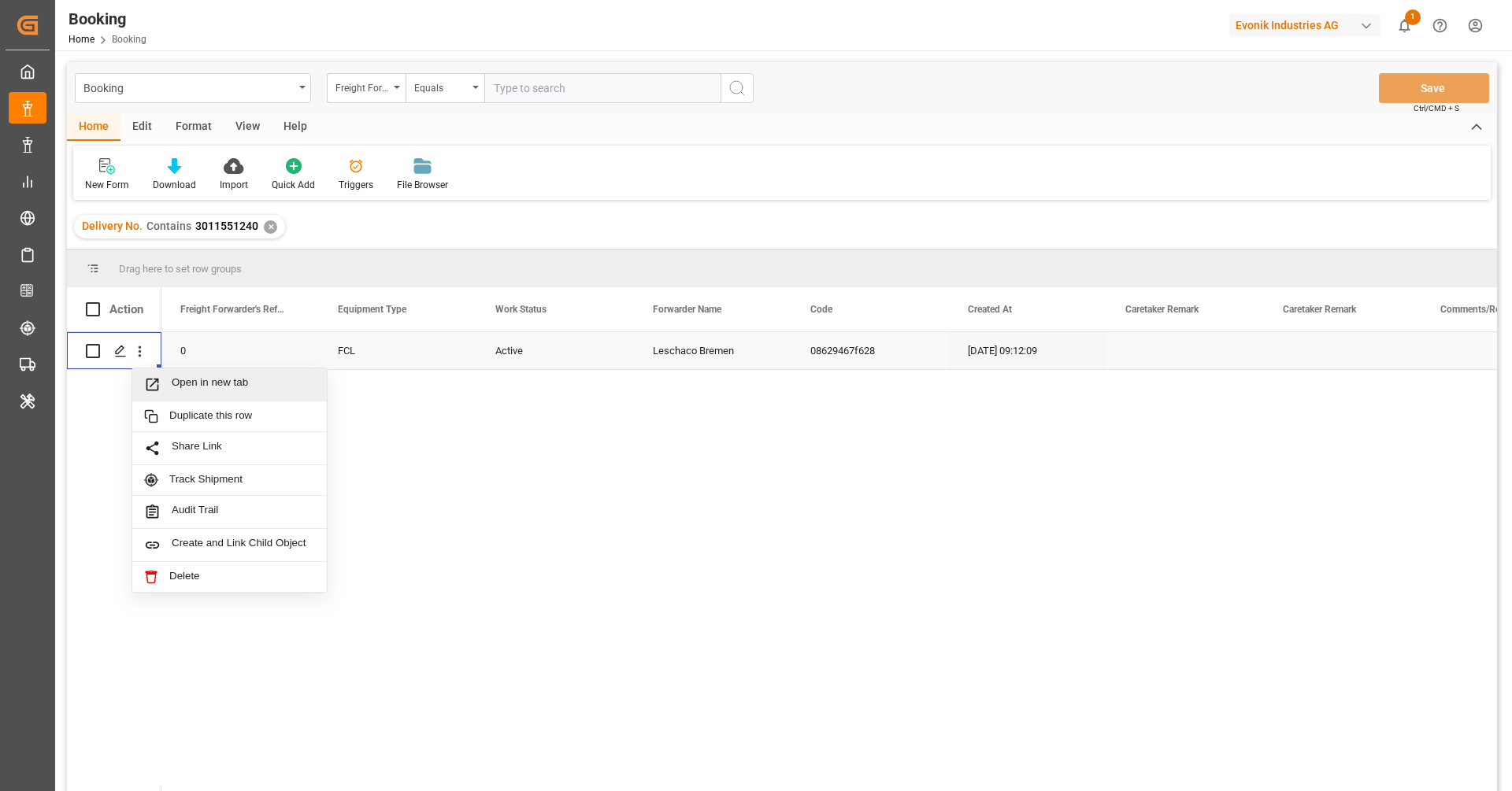
click at [205, 381] on span "Open in new tab" at bounding box center [243, 385] width 143 height 17
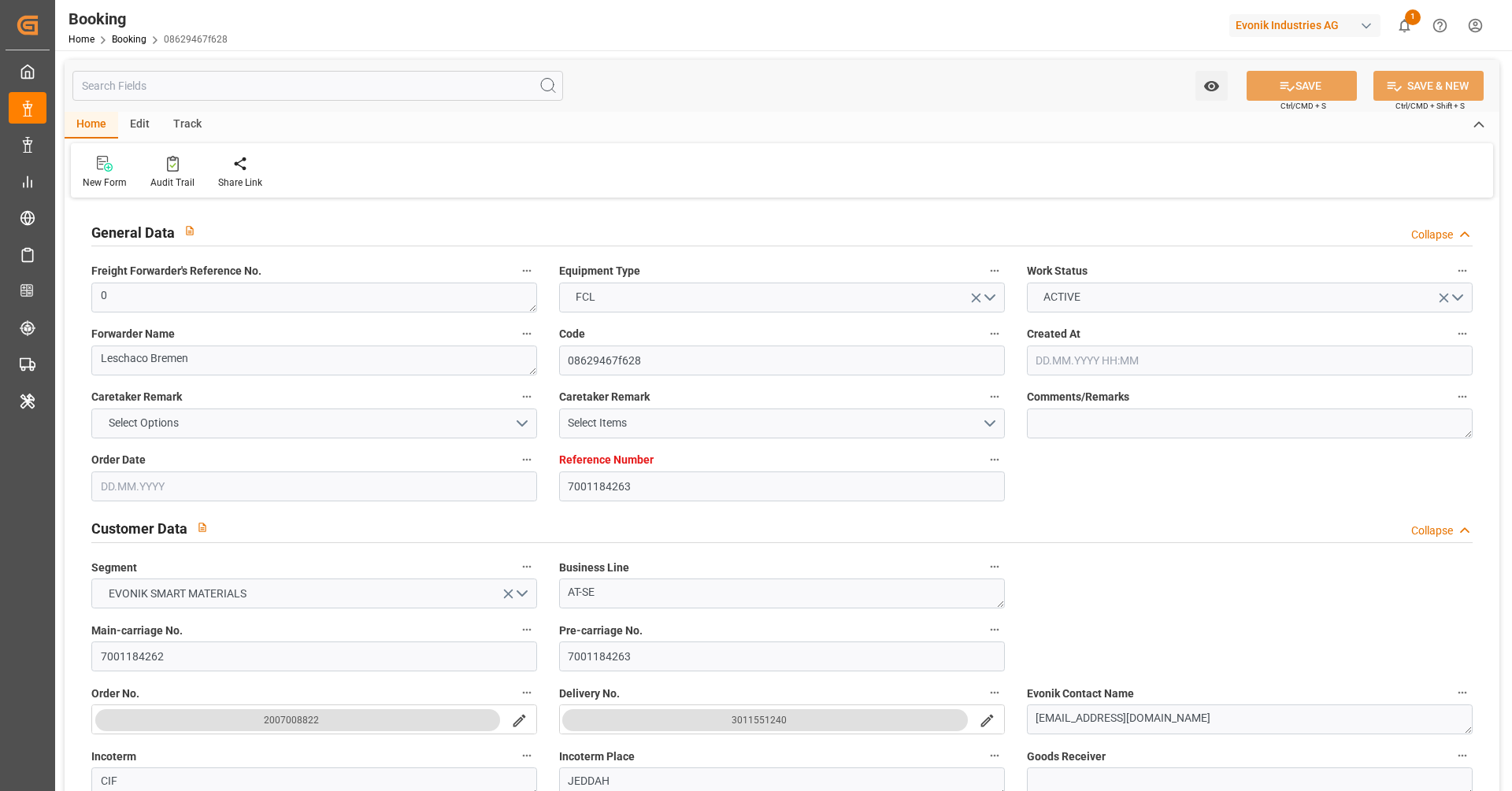
type input "7001184263"
type input "EUNWC"
type input "SAJED"
type input "[DATE] 09:12"
type input "[DATE]"
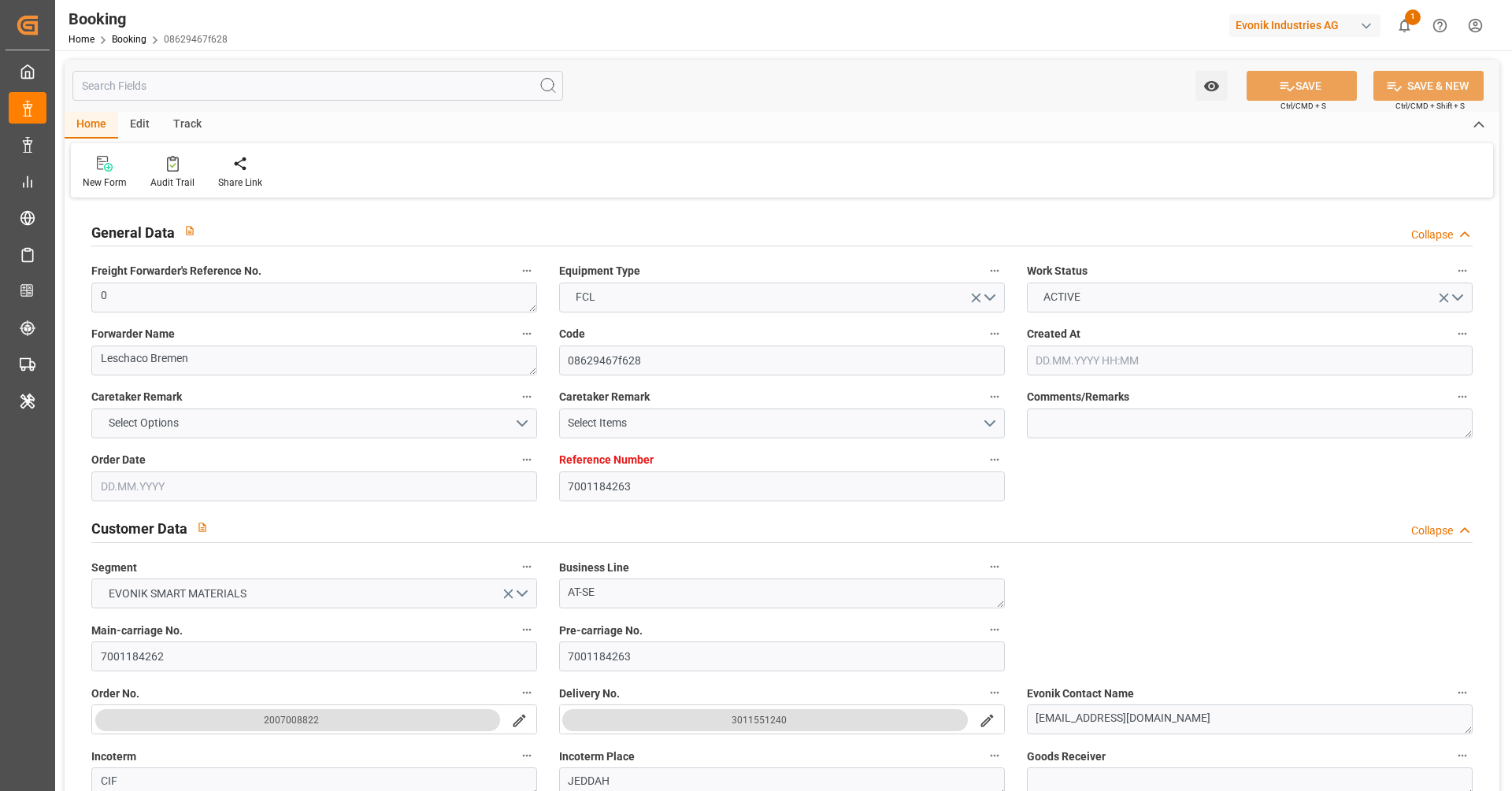
type input "[DATE]"
type input "17.08.2025 09:48"
click at [145, 292] on textarea "0" at bounding box center [313, 298] width 446 height 30
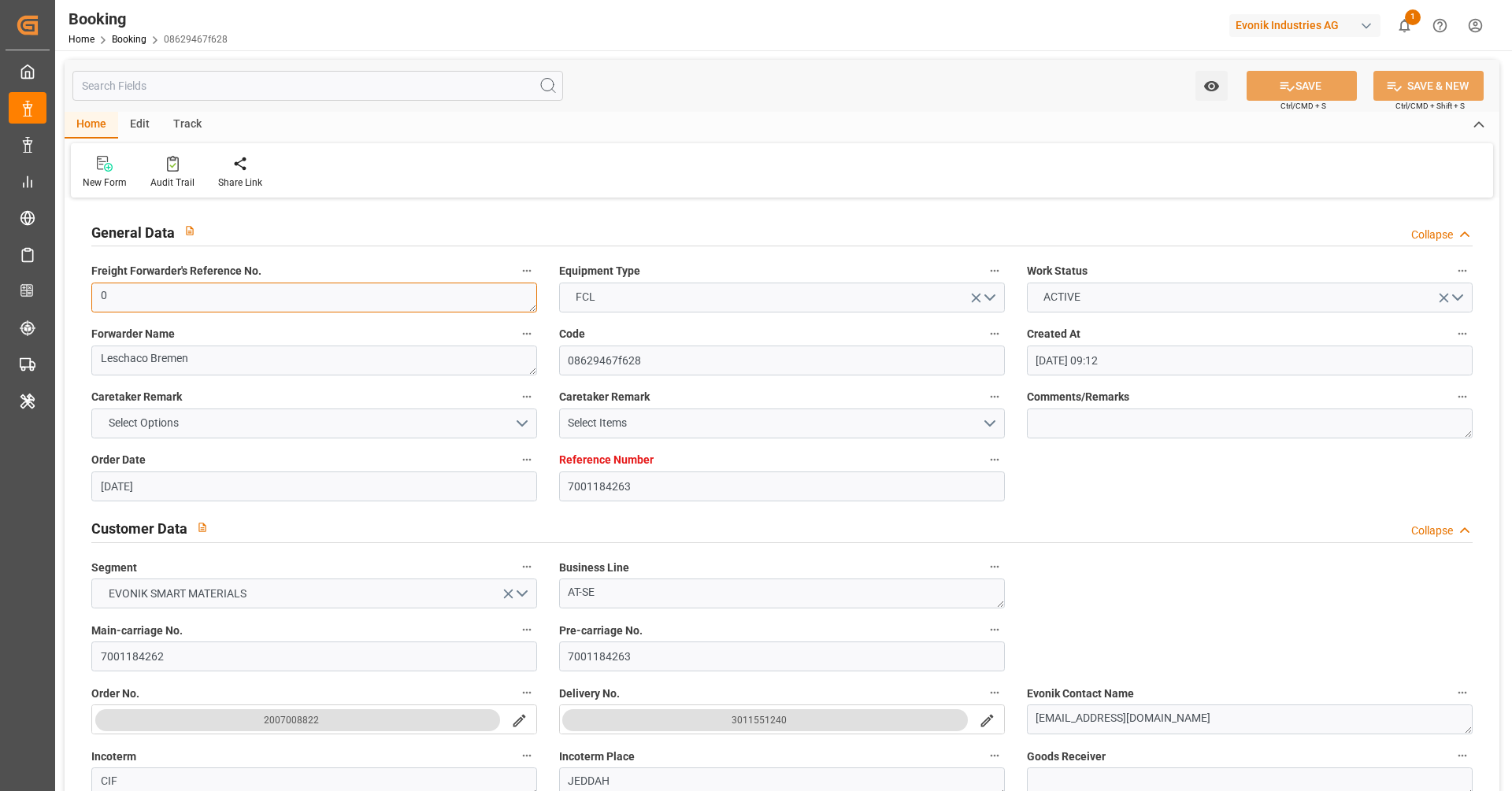
click at [145, 292] on textarea "0" at bounding box center [313, 298] width 446 height 30
paste textarea "250608610672"
type textarea "250608610672"
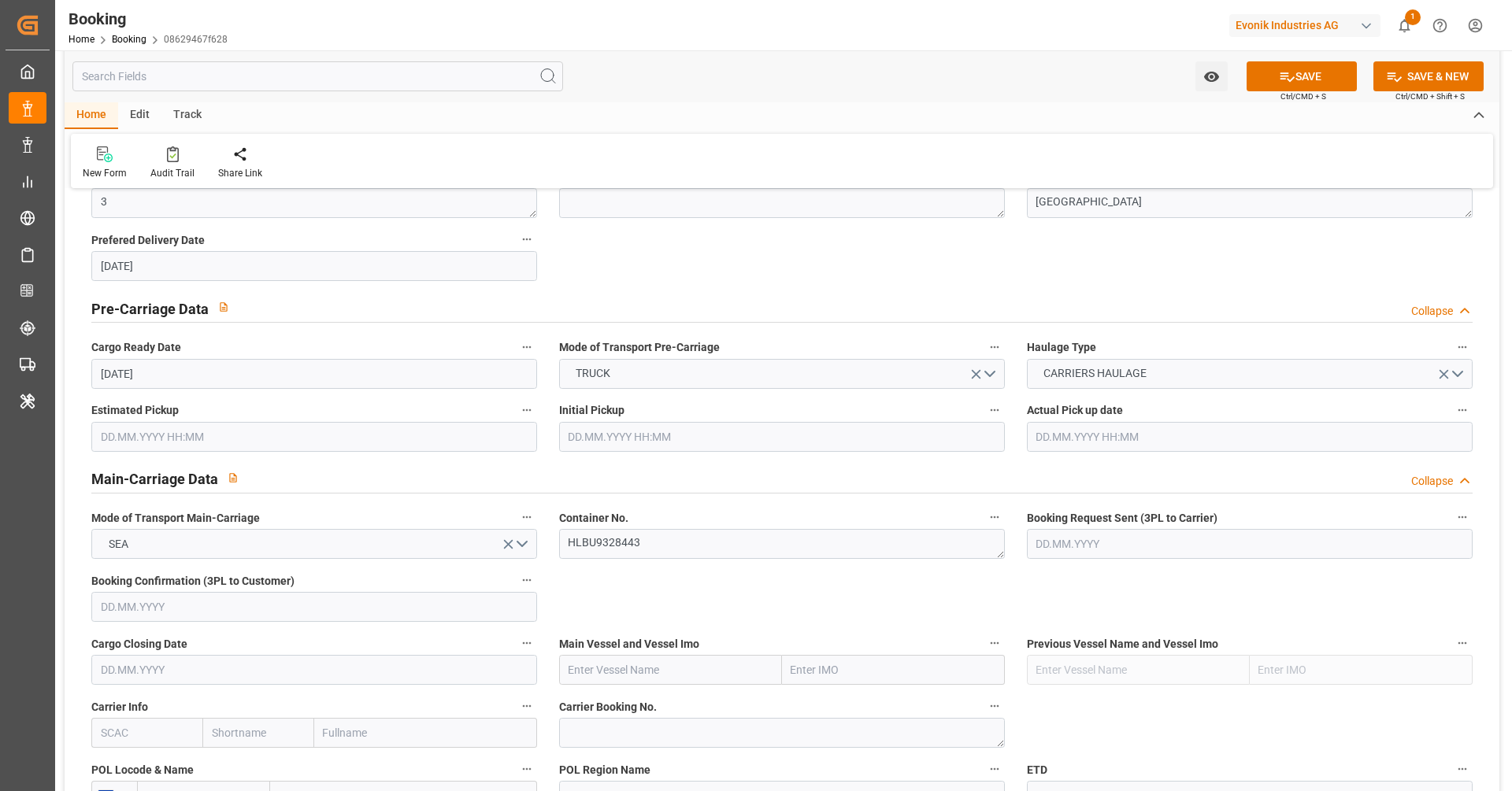
scroll to position [950, 0]
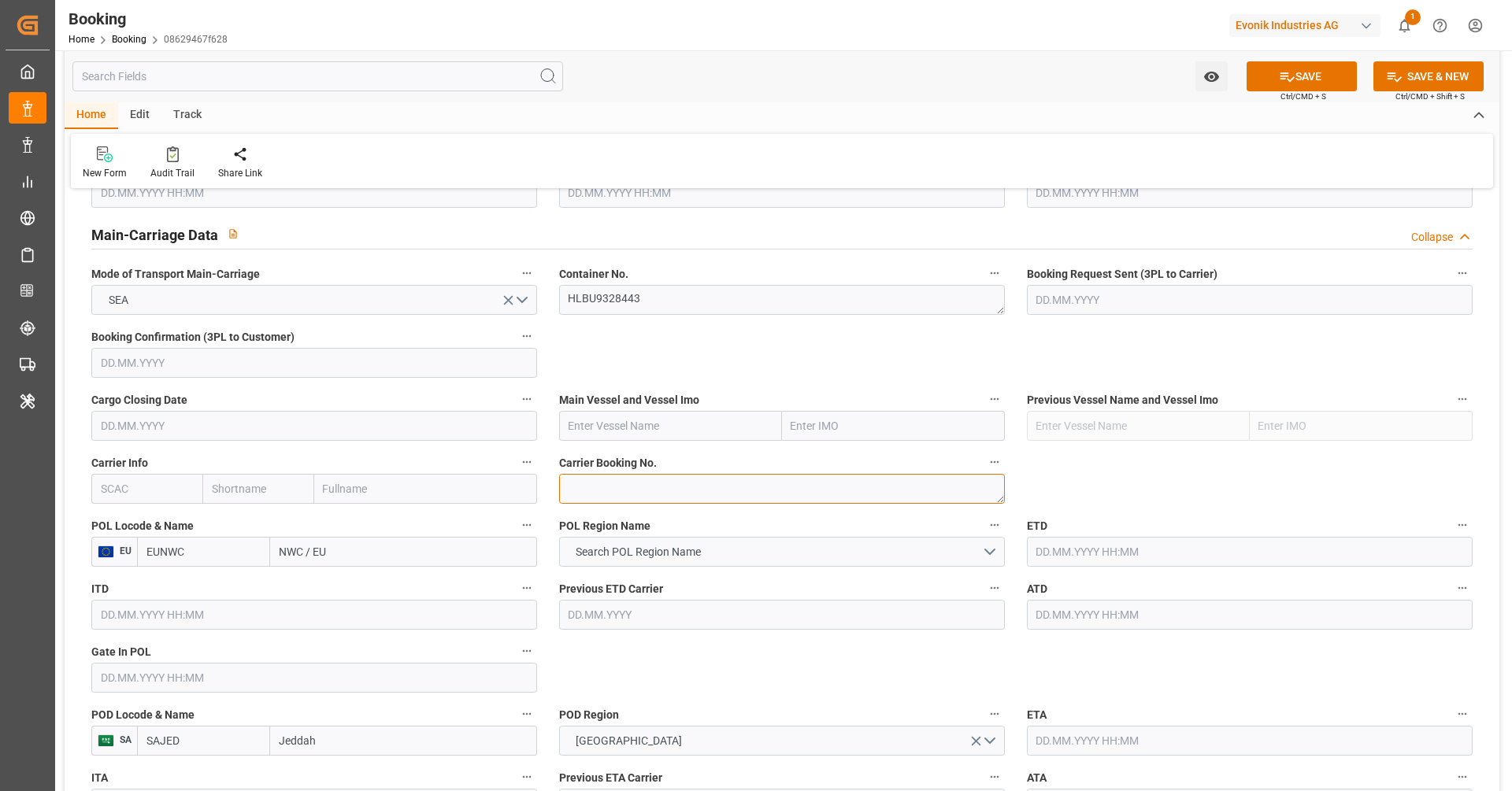
click at [617, 497] on textarea at bounding box center [781, 488] width 446 height 30
paste textarea "93657879"
type textarea "93657879"
click at [188, 489] on input "text" at bounding box center [146, 488] width 111 height 30
click at [124, 520] on b "HLCU" at bounding box center [116, 523] width 29 height 13
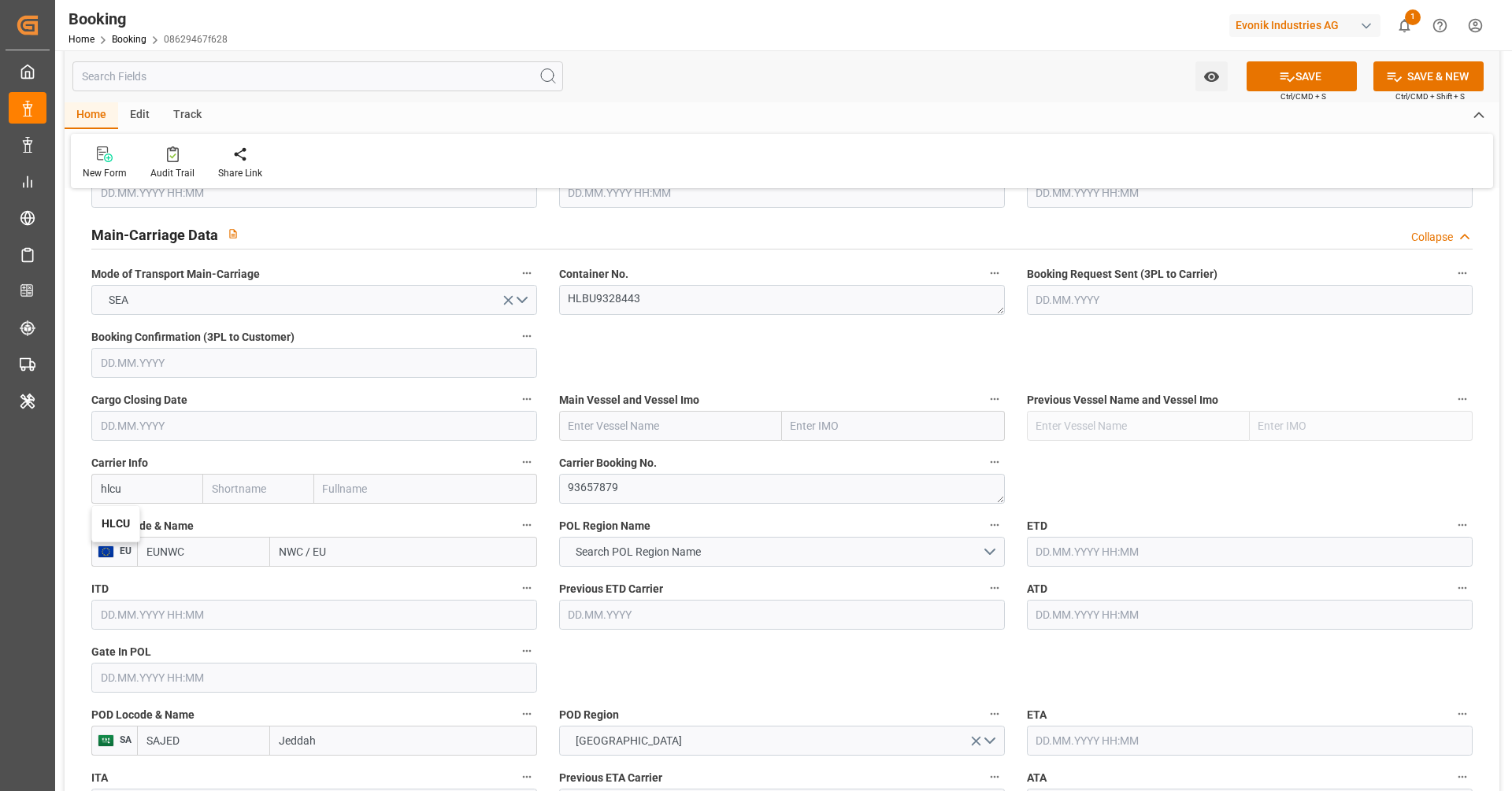
type input "HLCU"
type input "Hapag Lloyd"
type input "Hapag Lloyd Aktiengesellschaft"
type input "HLCU"
click at [222, 555] on input "EUNWC" at bounding box center [204, 552] width 133 height 30
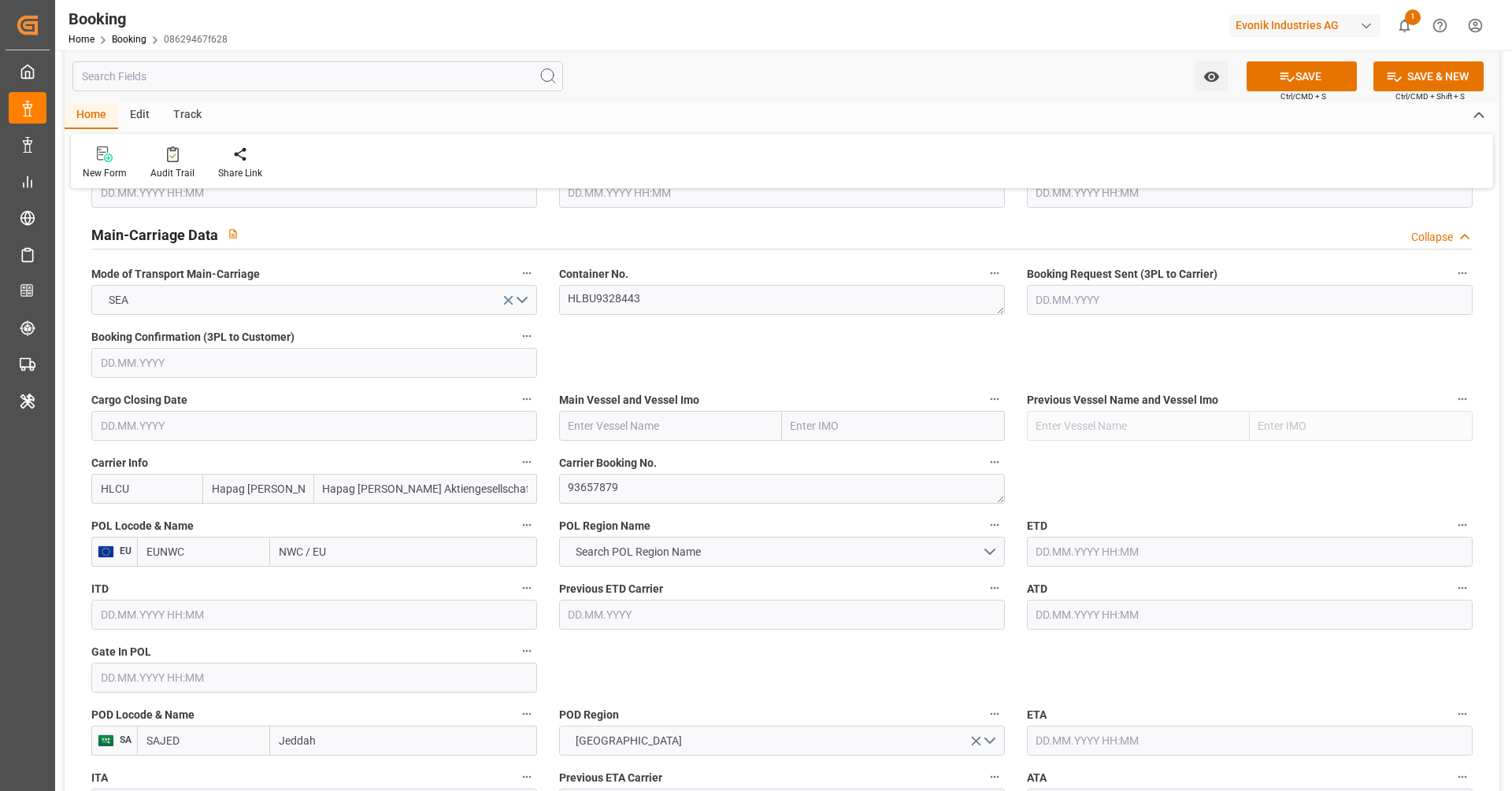
click at [222, 555] on input "EUNWC" at bounding box center [204, 552] width 133 height 30
click at [186, 588] on span "NLRTM - Rotterdam" at bounding box center [201, 594] width 107 height 29
type input "NLRTM"
type input "Rotterdam"
type input "NLRTM"
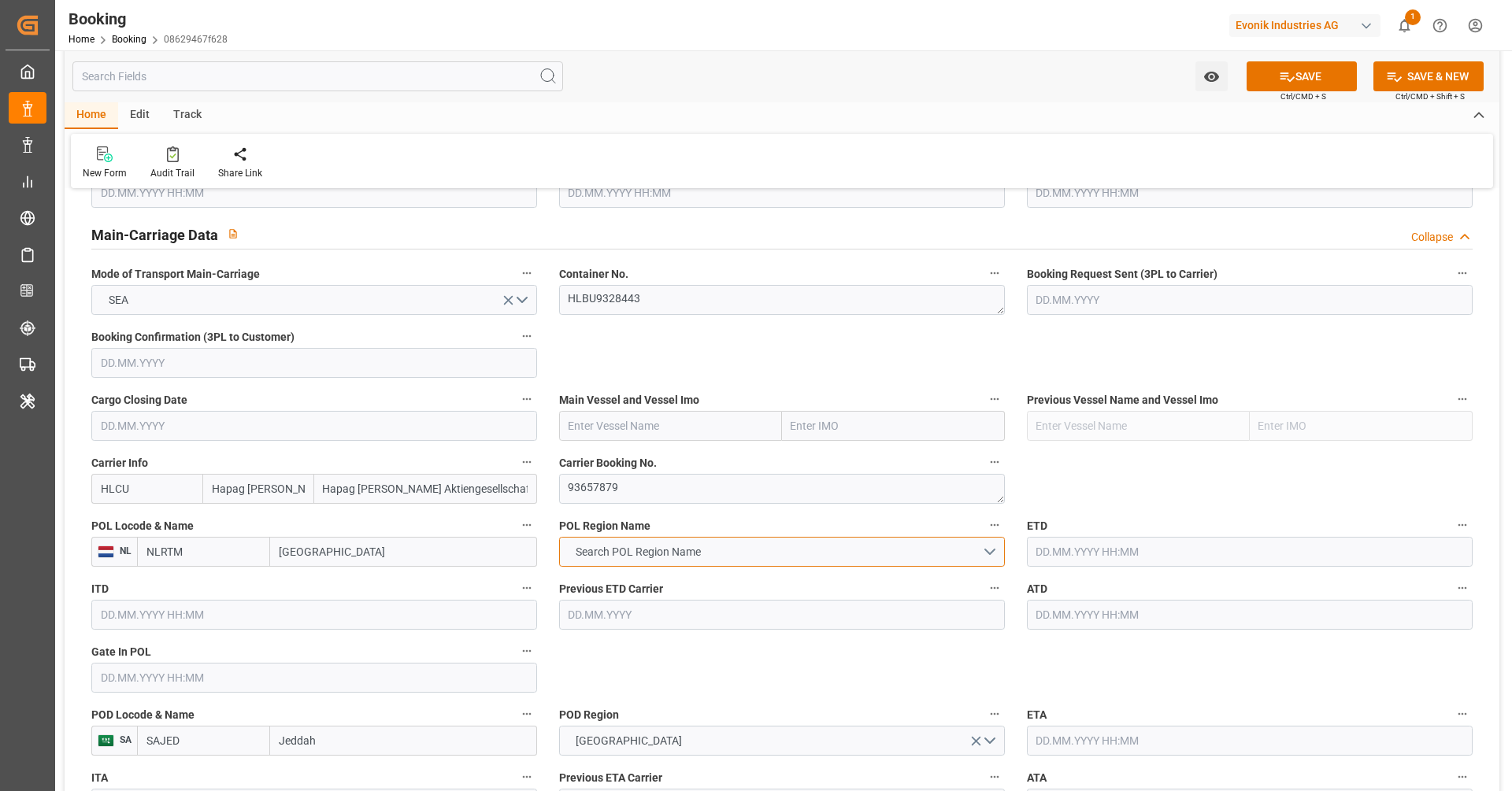
click at [630, 555] on span "Search POL Region Name" at bounding box center [638, 552] width 141 height 17
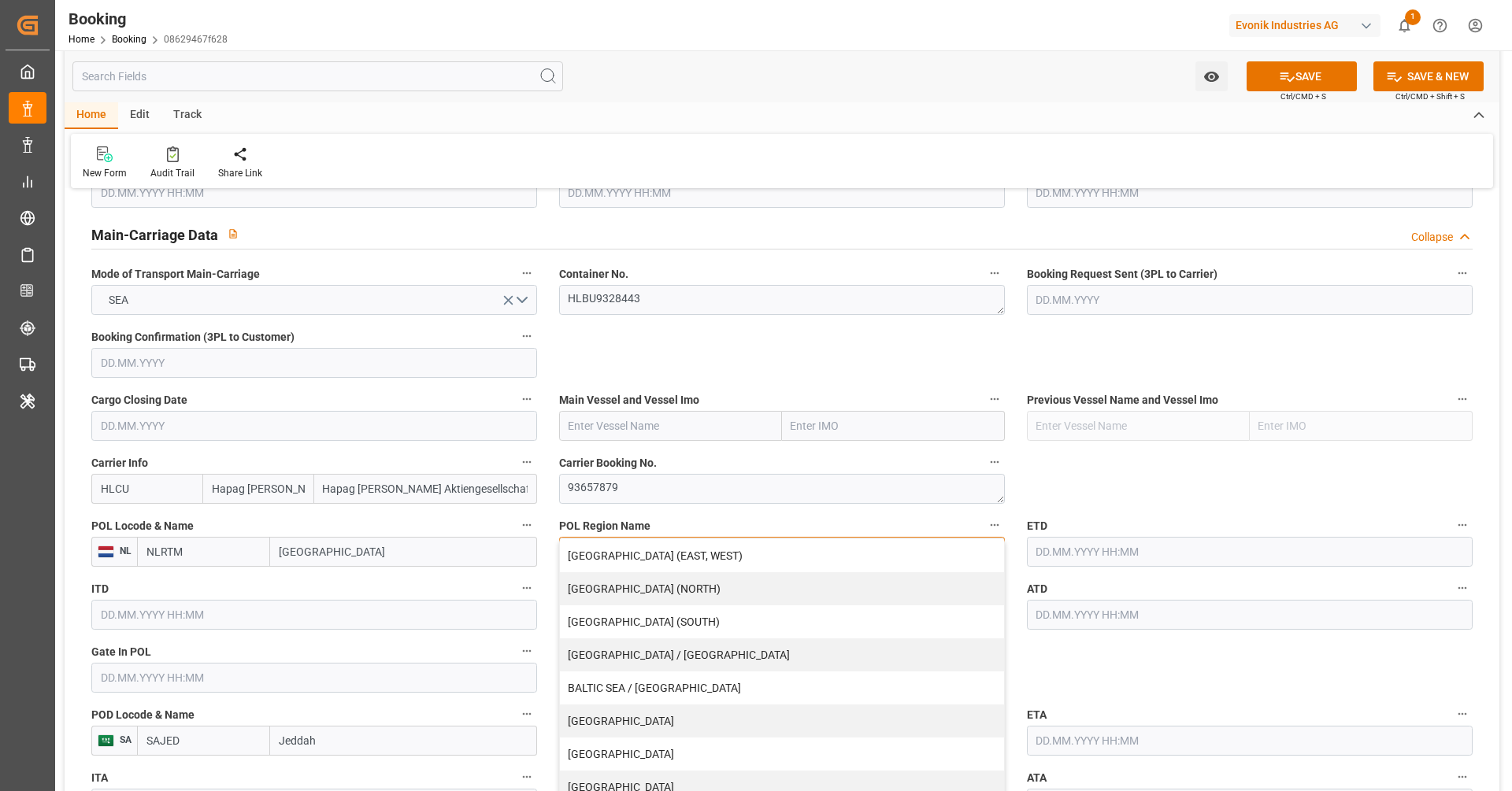
scroll to position [280, 0]
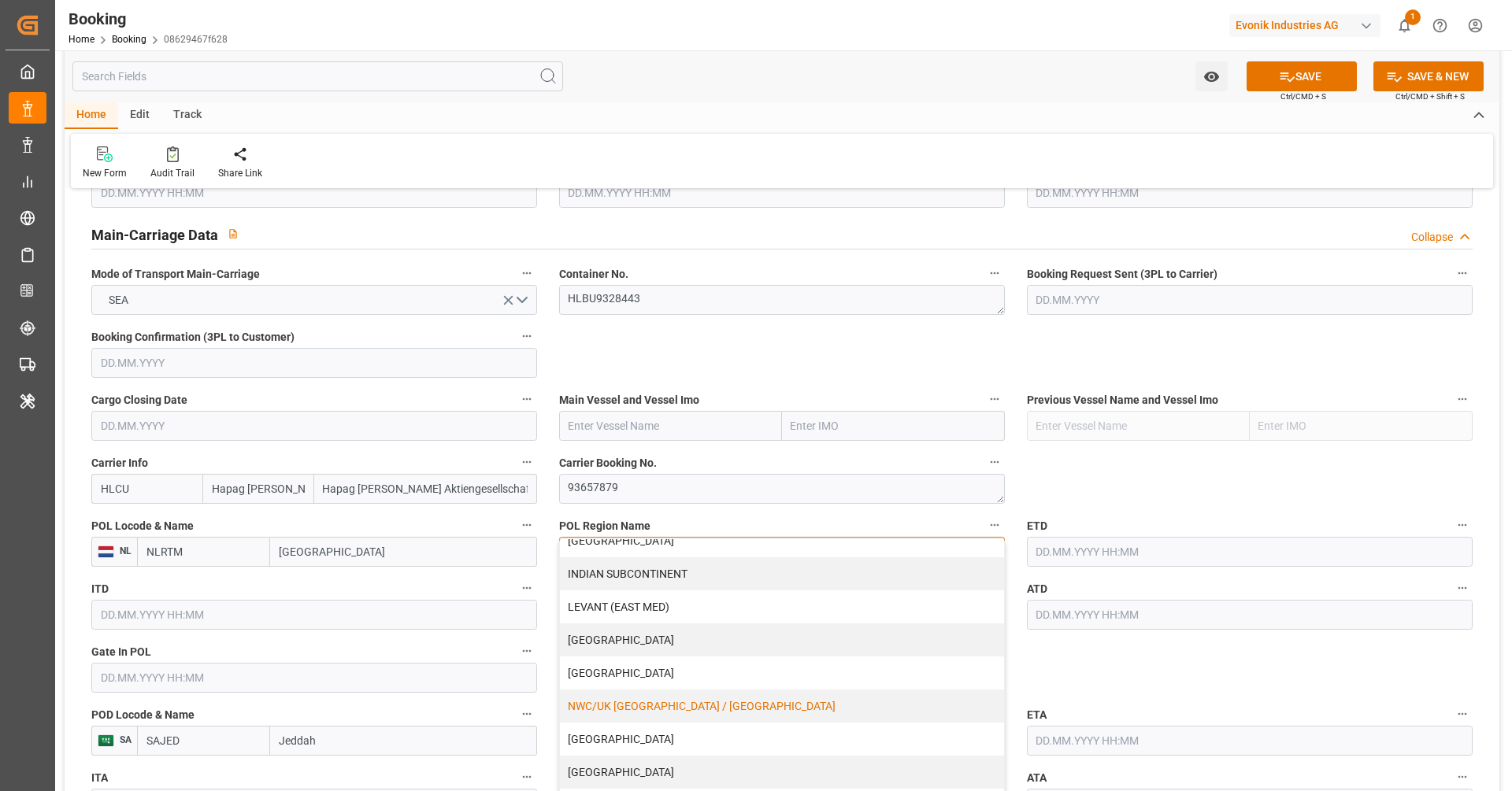
click at [706, 691] on div "NWC/UK NORTH WEST CONTINENT / UK" at bounding box center [781, 706] width 444 height 33
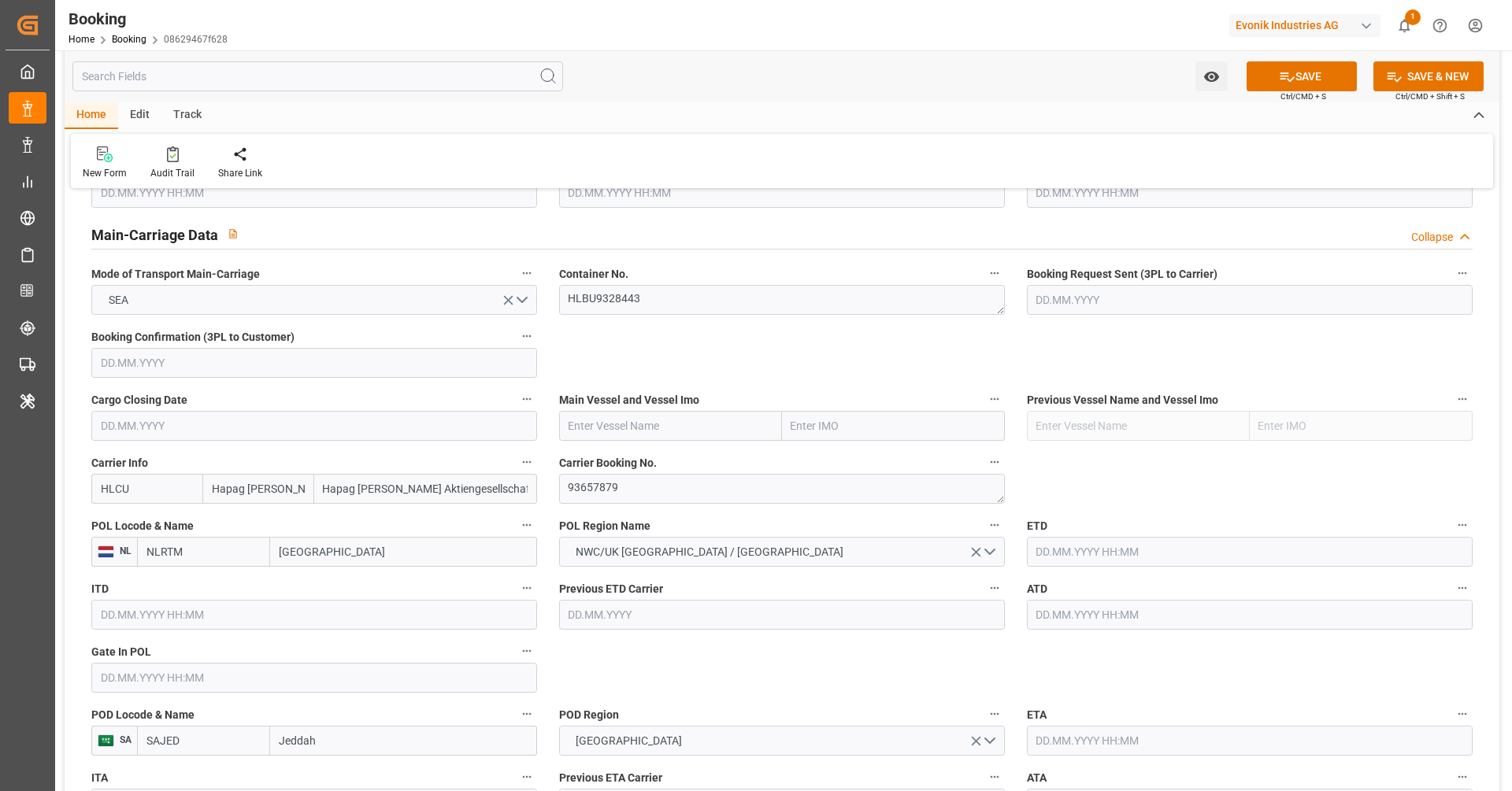
click at [722, 416] on input "text" at bounding box center [669, 426] width 222 height 30
paste input "MAERSK SAN CLEMENTE"
click at [709, 457] on span "MAERSK SAN CLEMENTE - 9699189" at bounding box center [657, 461] width 175 height 13
type input "MAERSK SAN CLEMENTE"
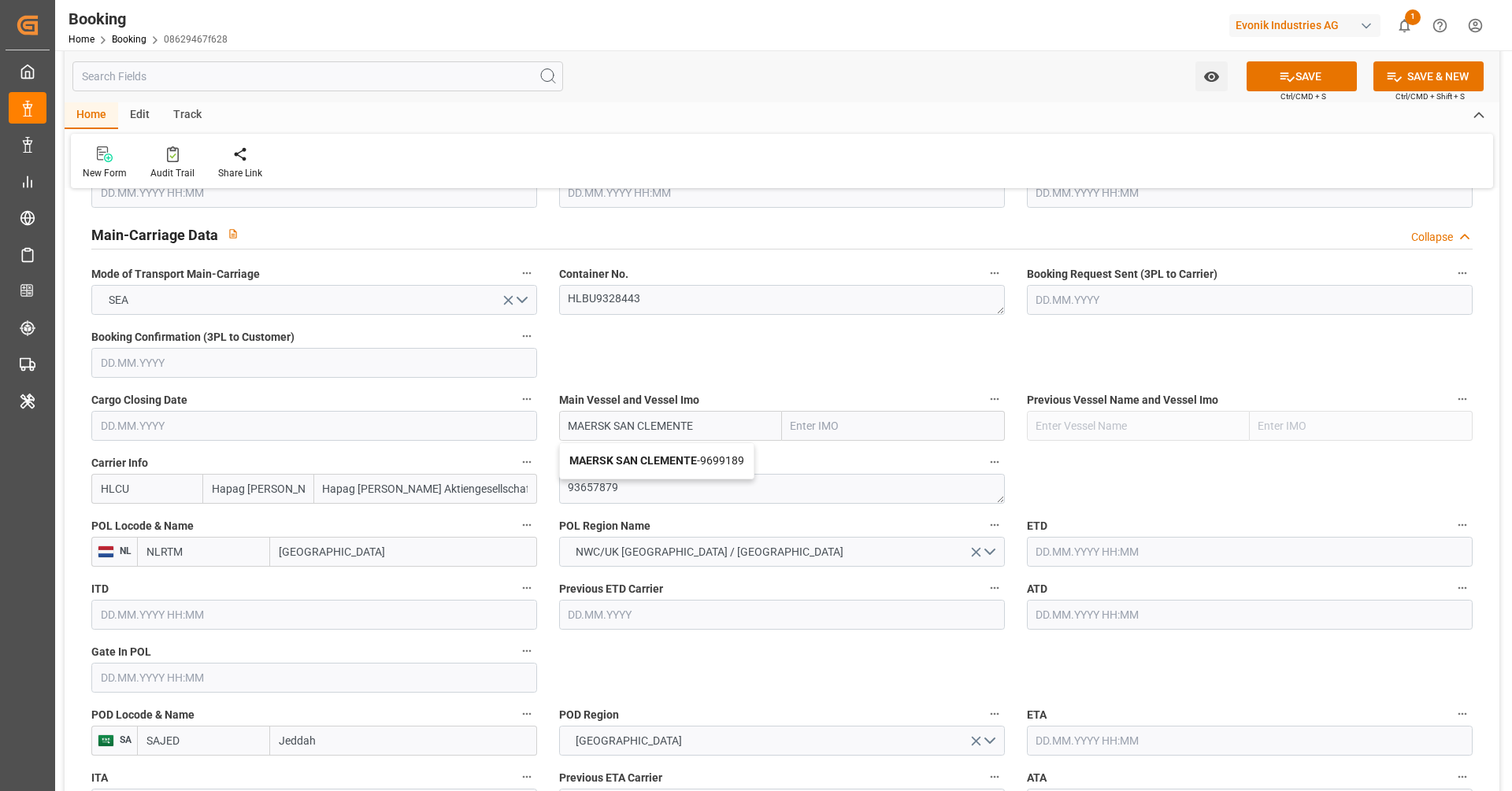
type input "9699189"
type input "MAERSK SAN CLEMENTE"
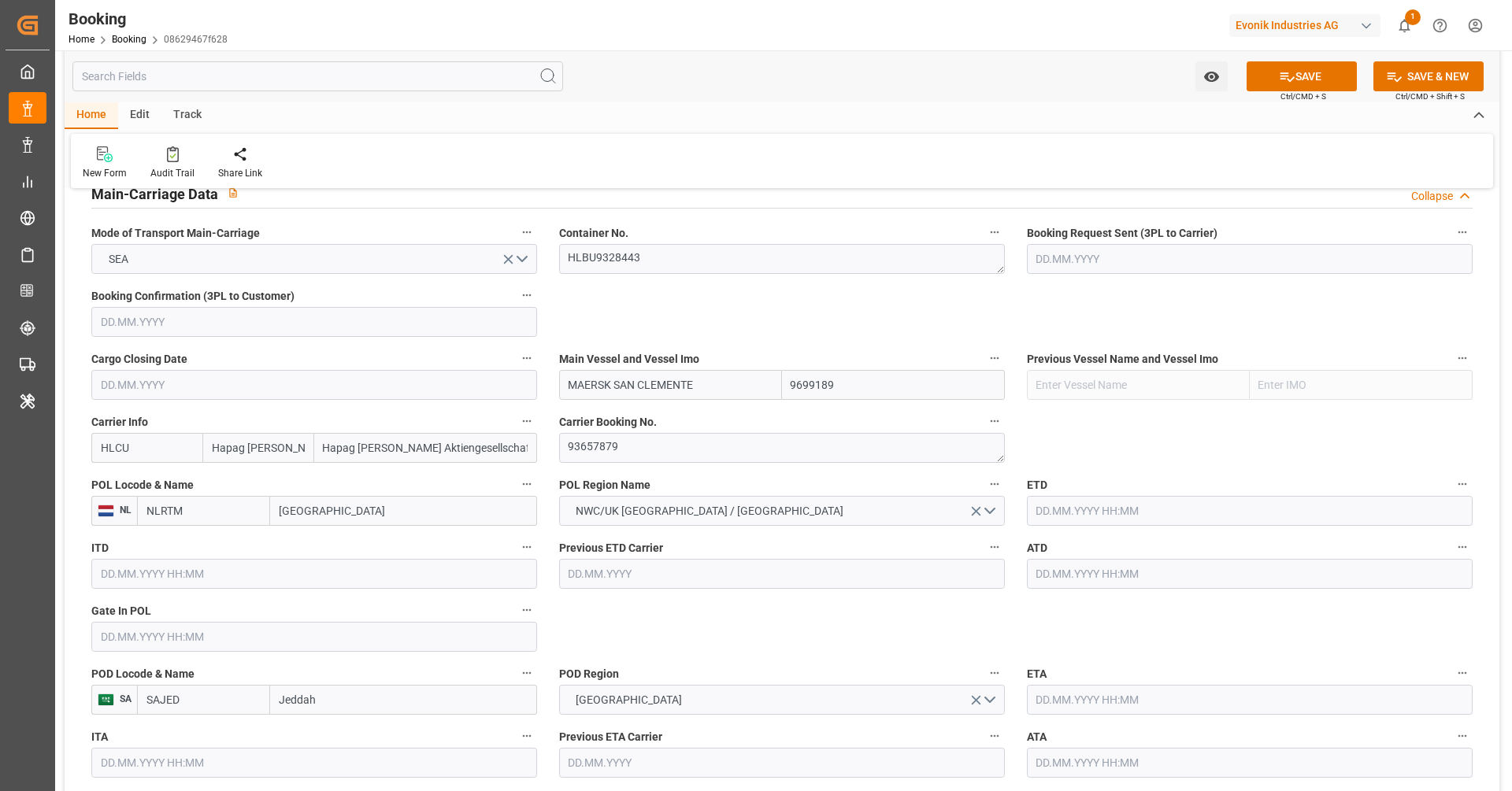
scroll to position [1035, 0]
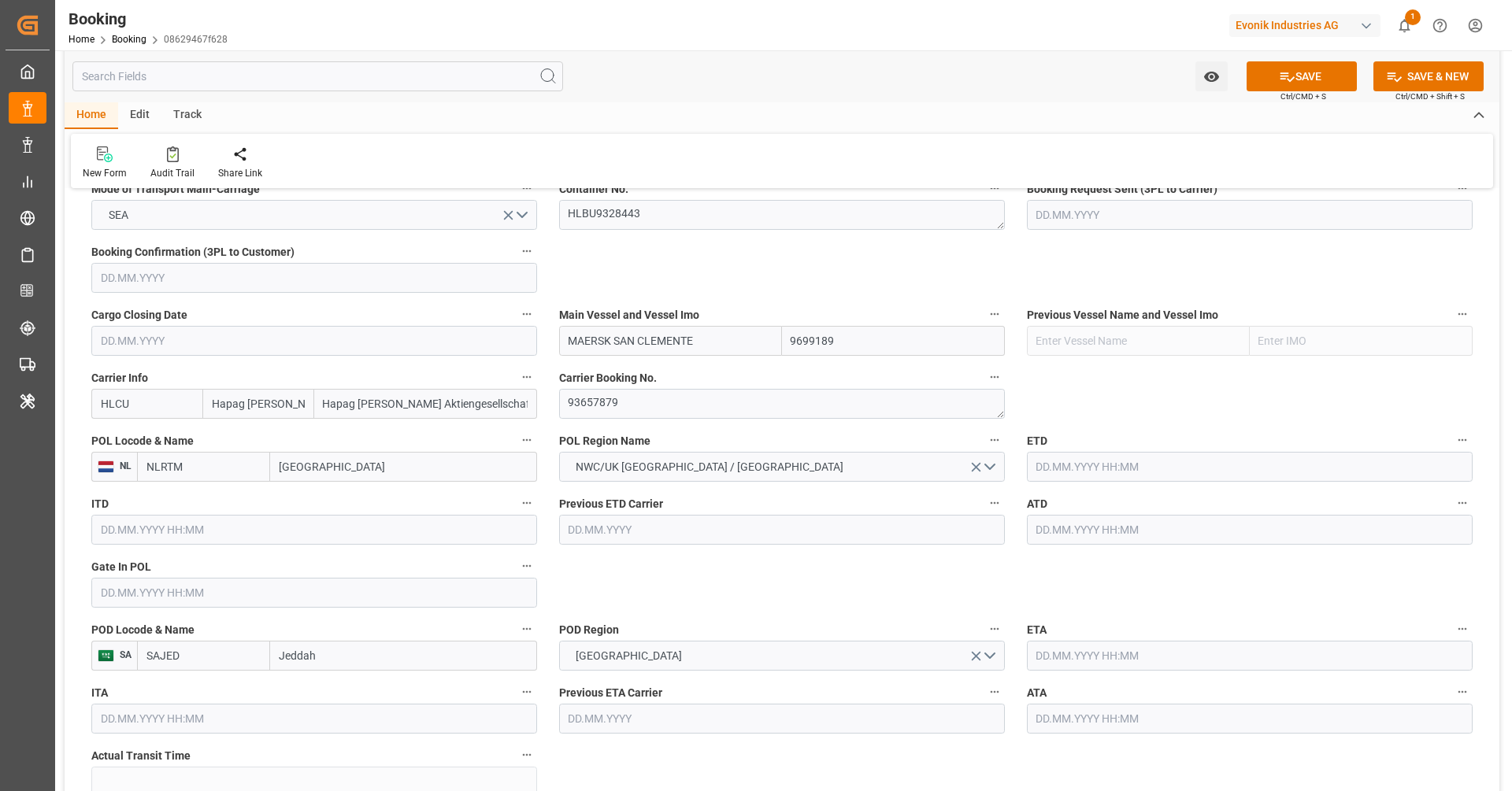
click at [447, 589] on input "text" at bounding box center [313, 593] width 446 height 30
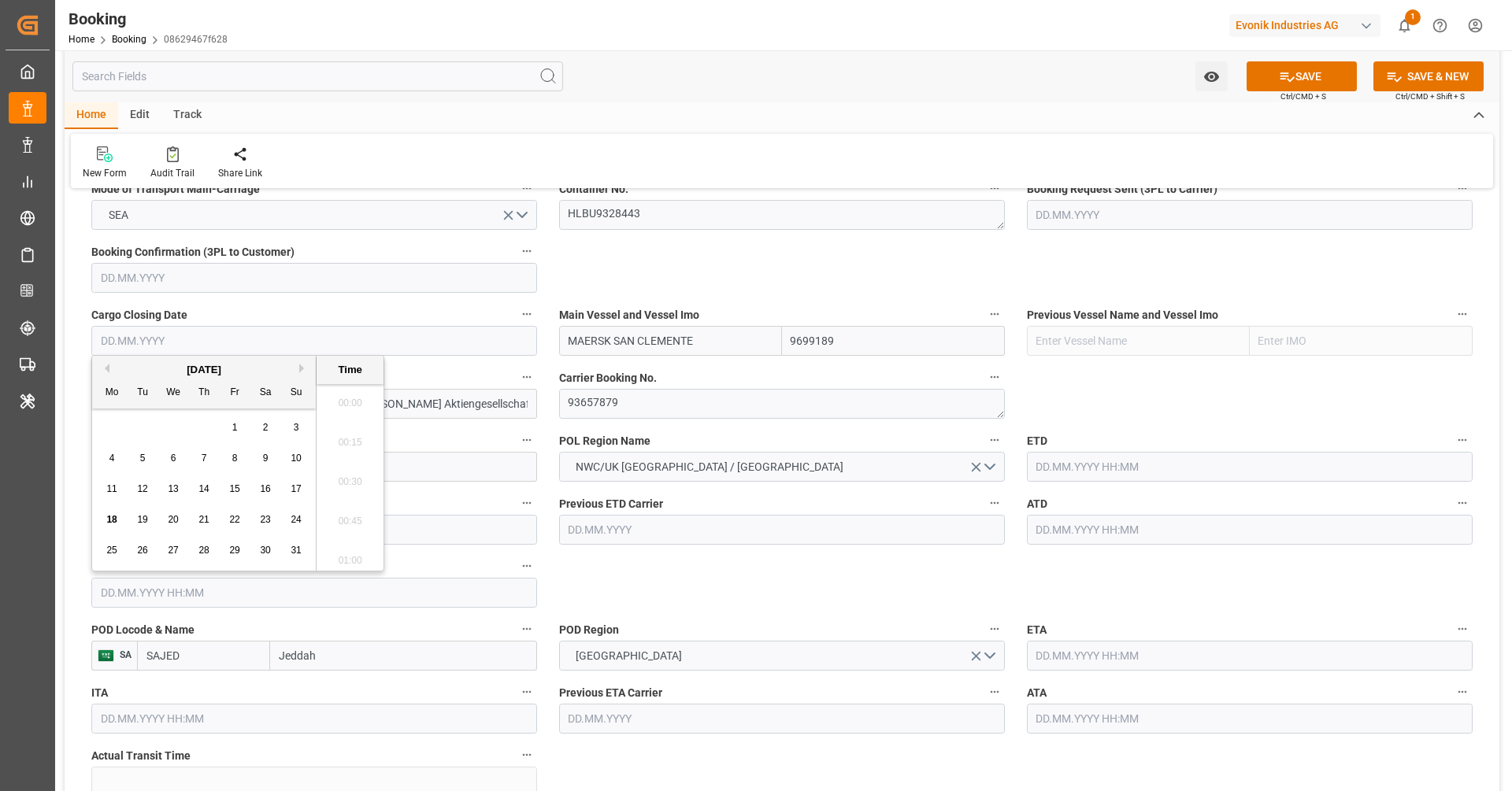
paste input "2025-06-05"
type input "05.06.2025 00:00"
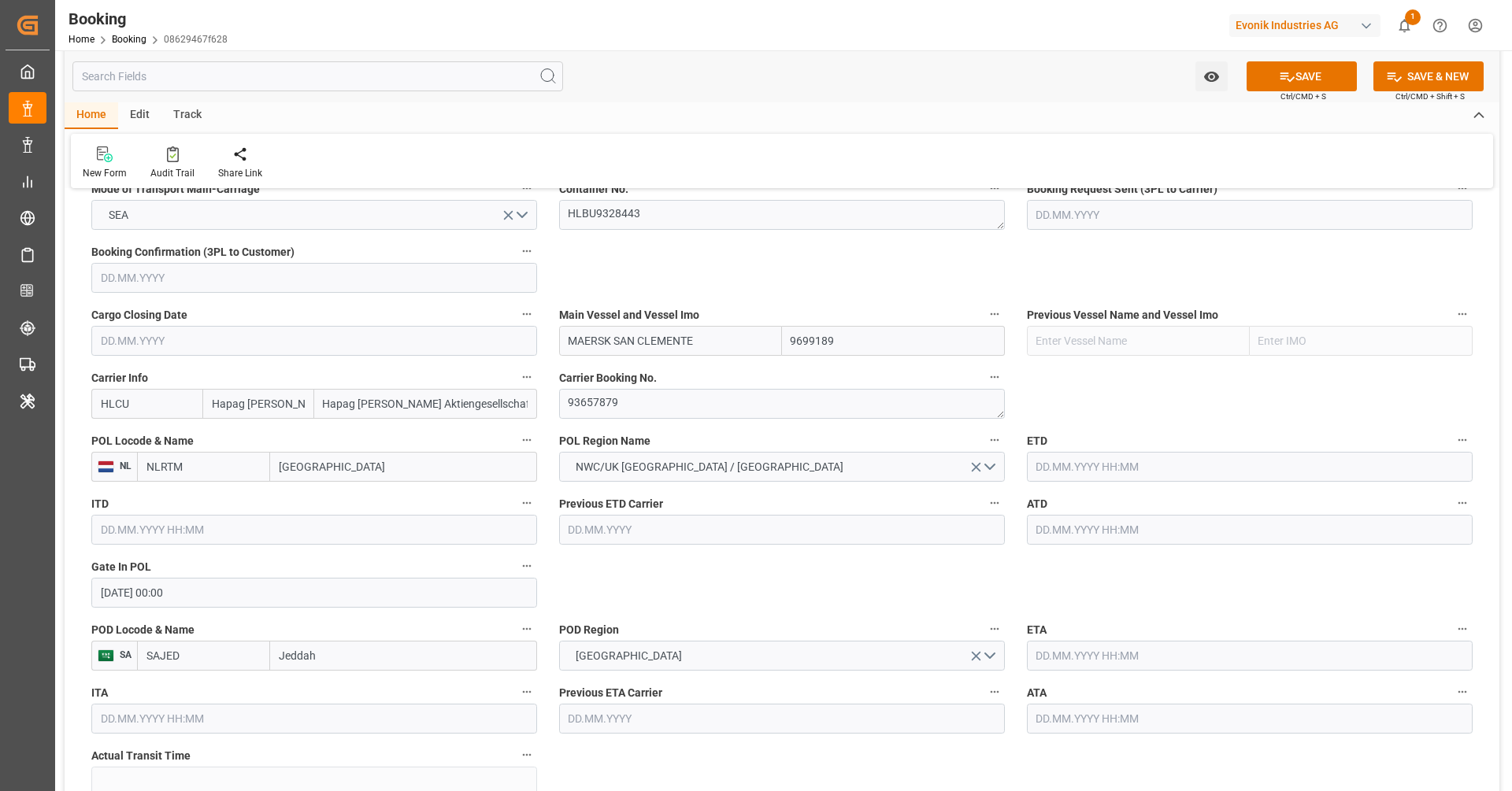
scroll to position [1463, 0]
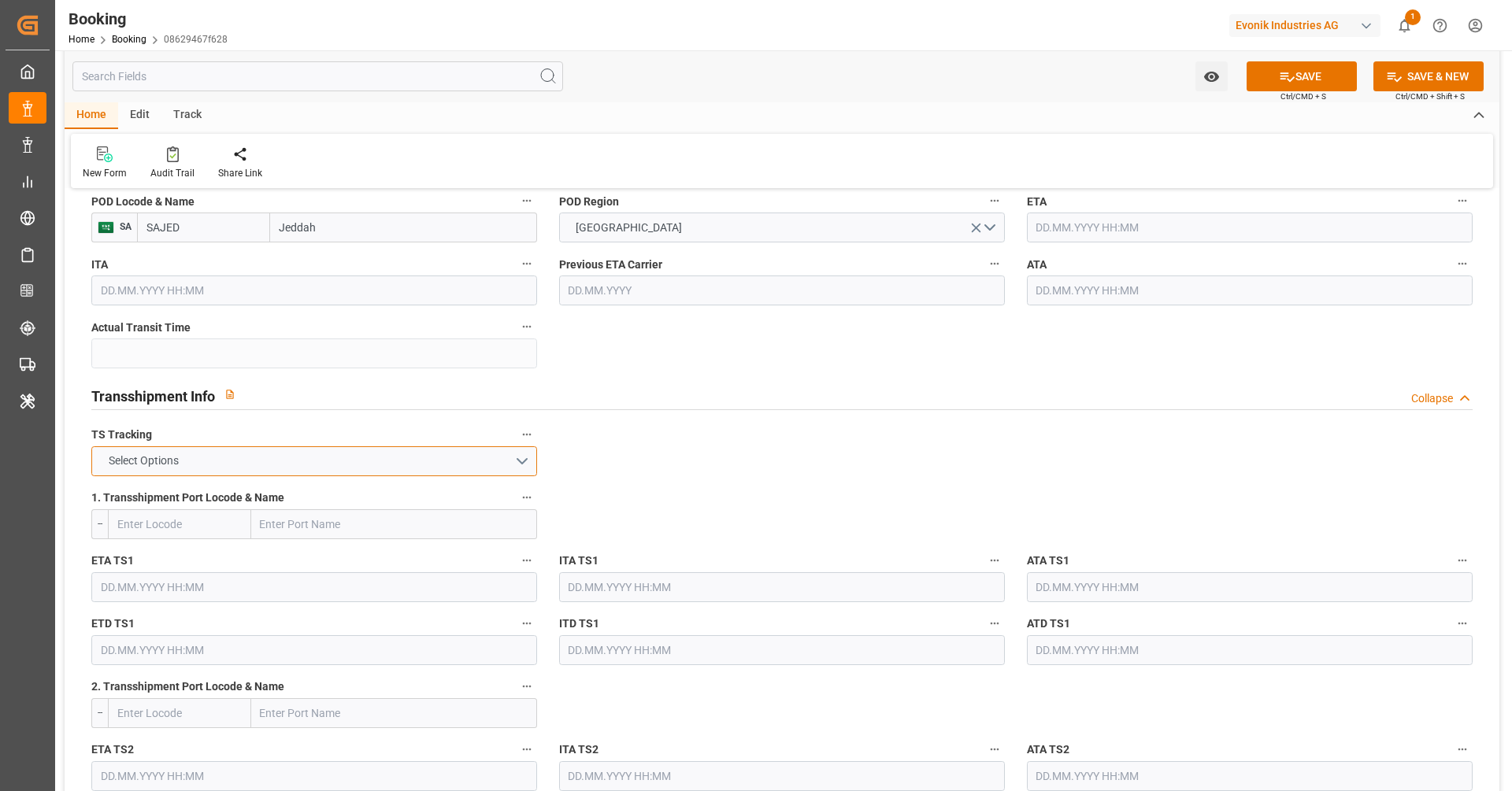
click at [342, 466] on button "Select Options" at bounding box center [313, 462] width 446 height 30
click at [342, 466] on div "TRUE" at bounding box center [313, 465] width 444 height 33
click at [340, 511] on input "text" at bounding box center [394, 524] width 286 height 30
paste input "TANGER MED"
type input "TANGER MED"
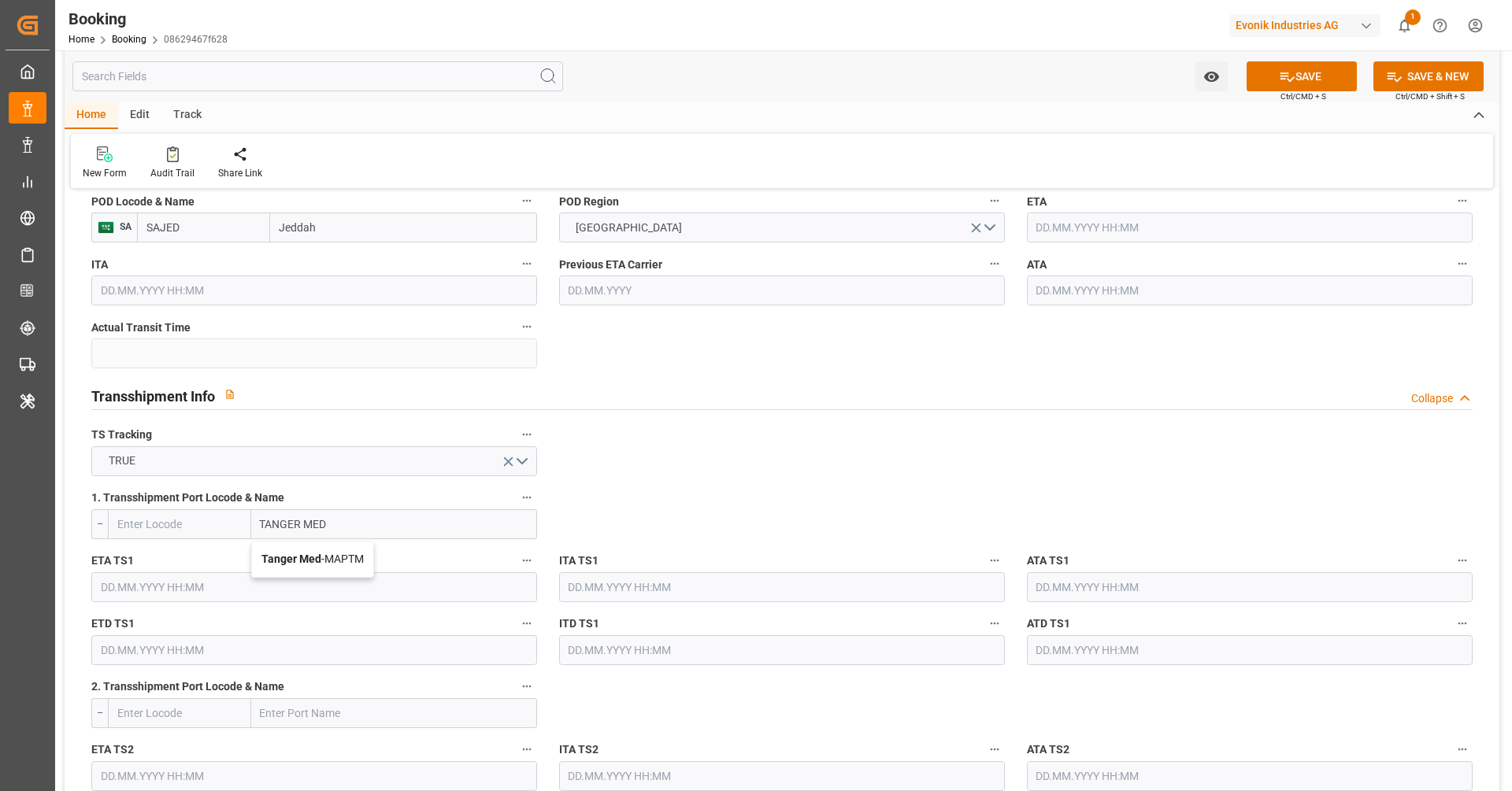
click at [344, 563] on div "Tanger Med - MAPTM" at bounding box center [312, 560] width 122 height 36
type input "MAPTM"
type input "Tanger Med"
click at [274, 588] on input "text" at bounding box center [313, 587] width 446 height 30
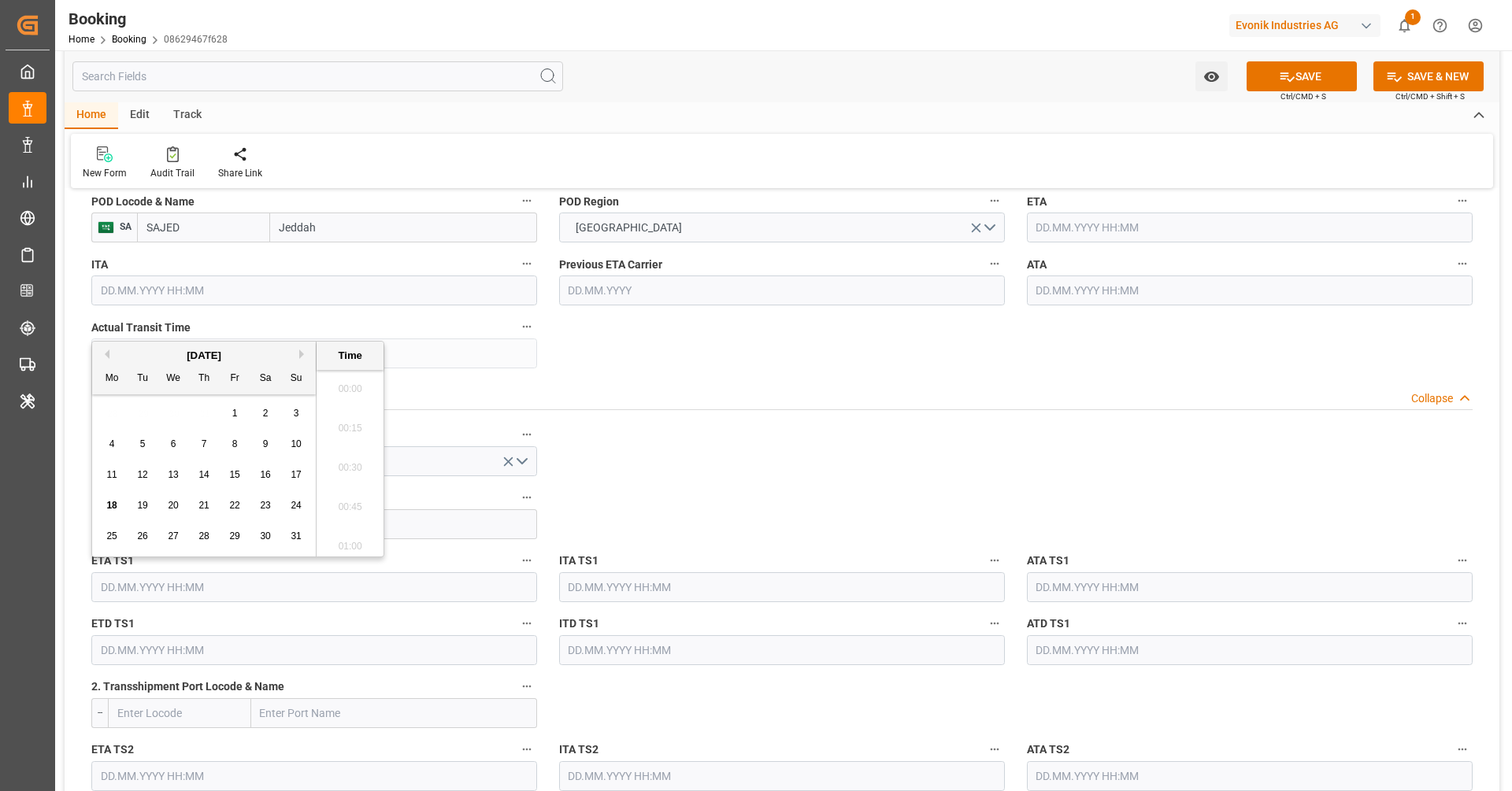
paste input "2025-06-20"
type input "2025-06-20"
click at [1114, 572] on input "text" at bounding box center [1250, 587] width 446 height 30
paste input "2025-06-20"
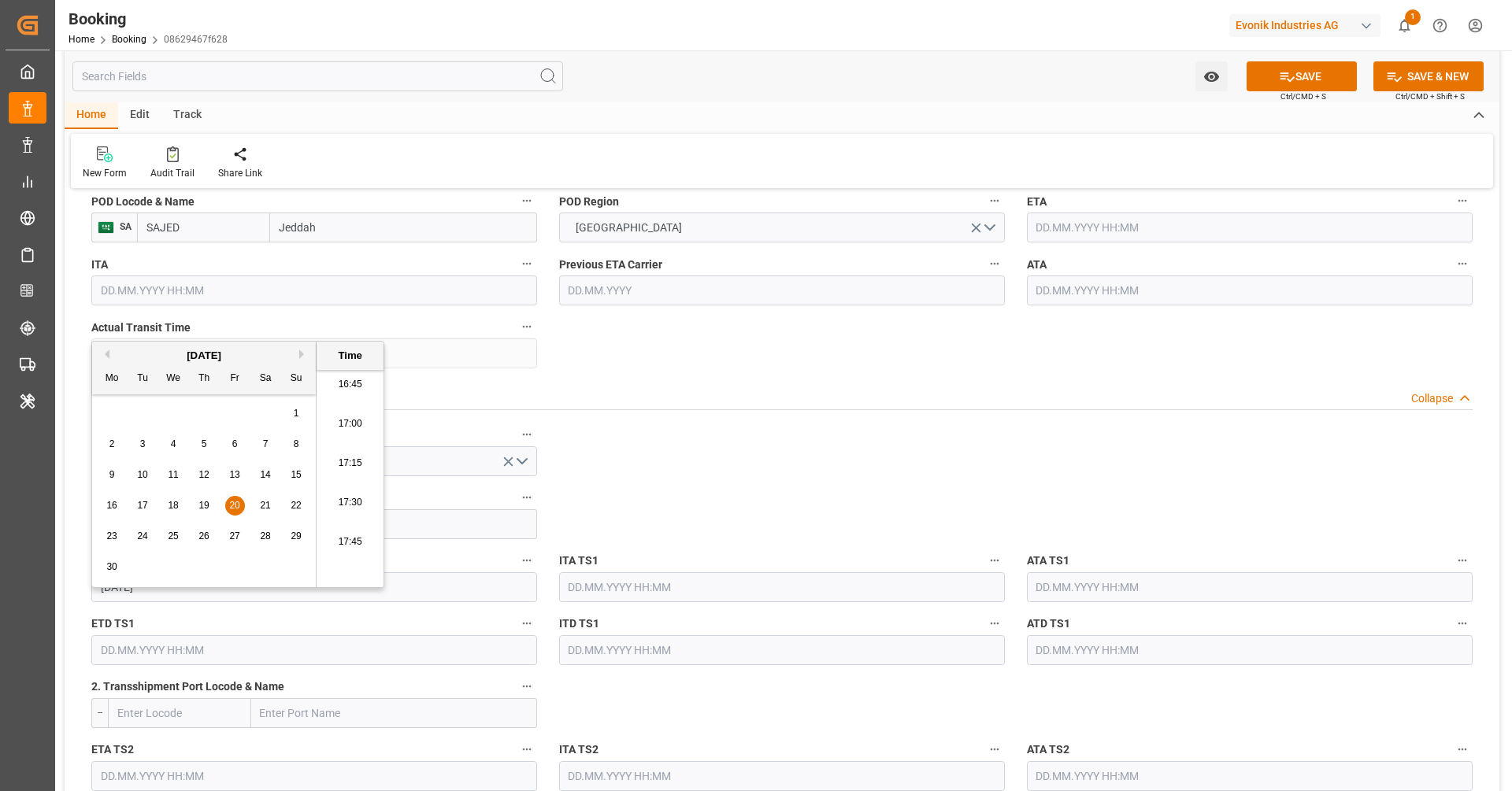
type input "2025-06-20"
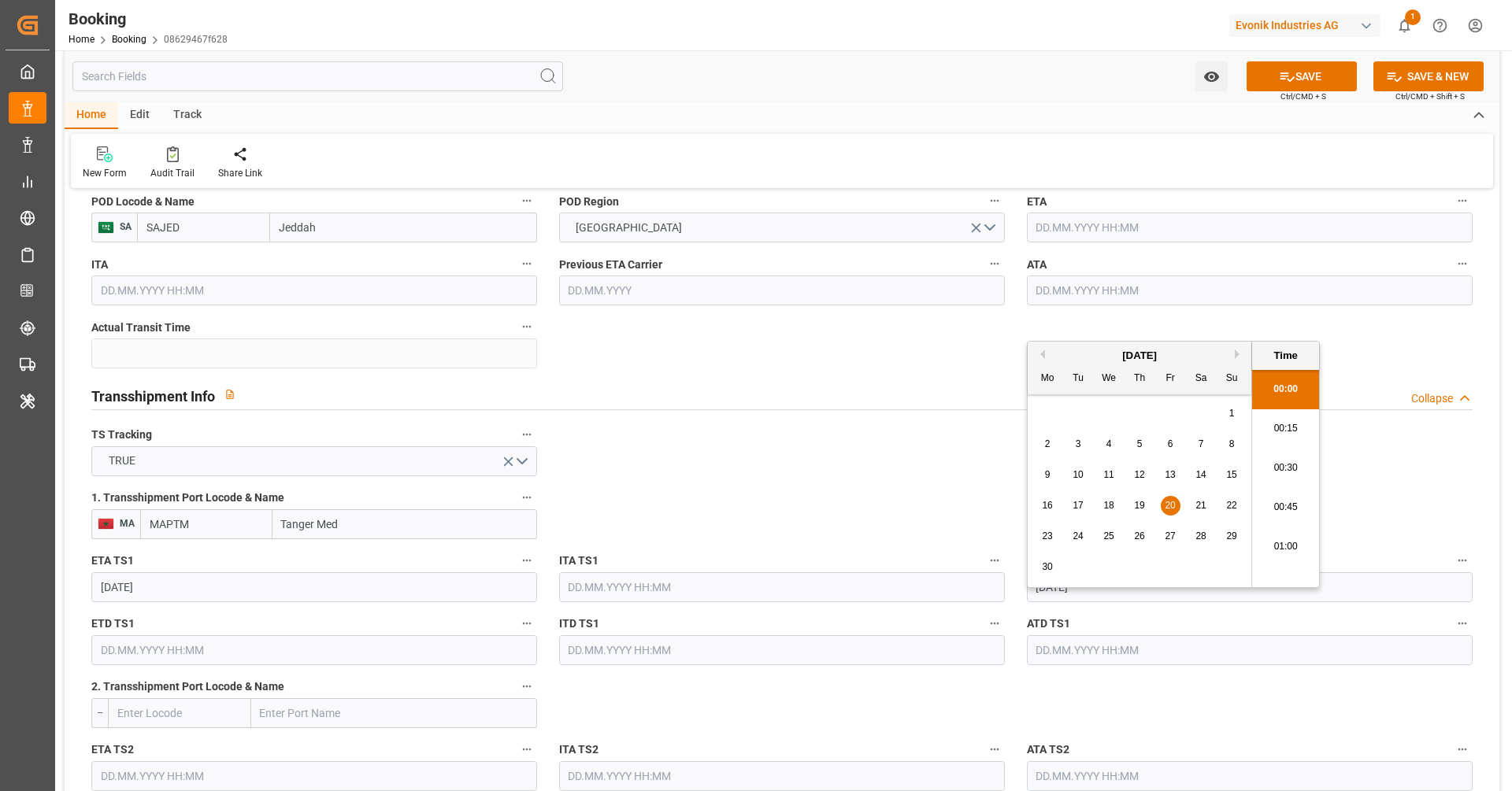
type input "20.06.2025 00:00"
type input "2025-06-20"
click at [195, 649] on input "text" at bounding box center [313, 651] width 446 height 30
paste input "2025-06-20"
type input "2025-06-20"
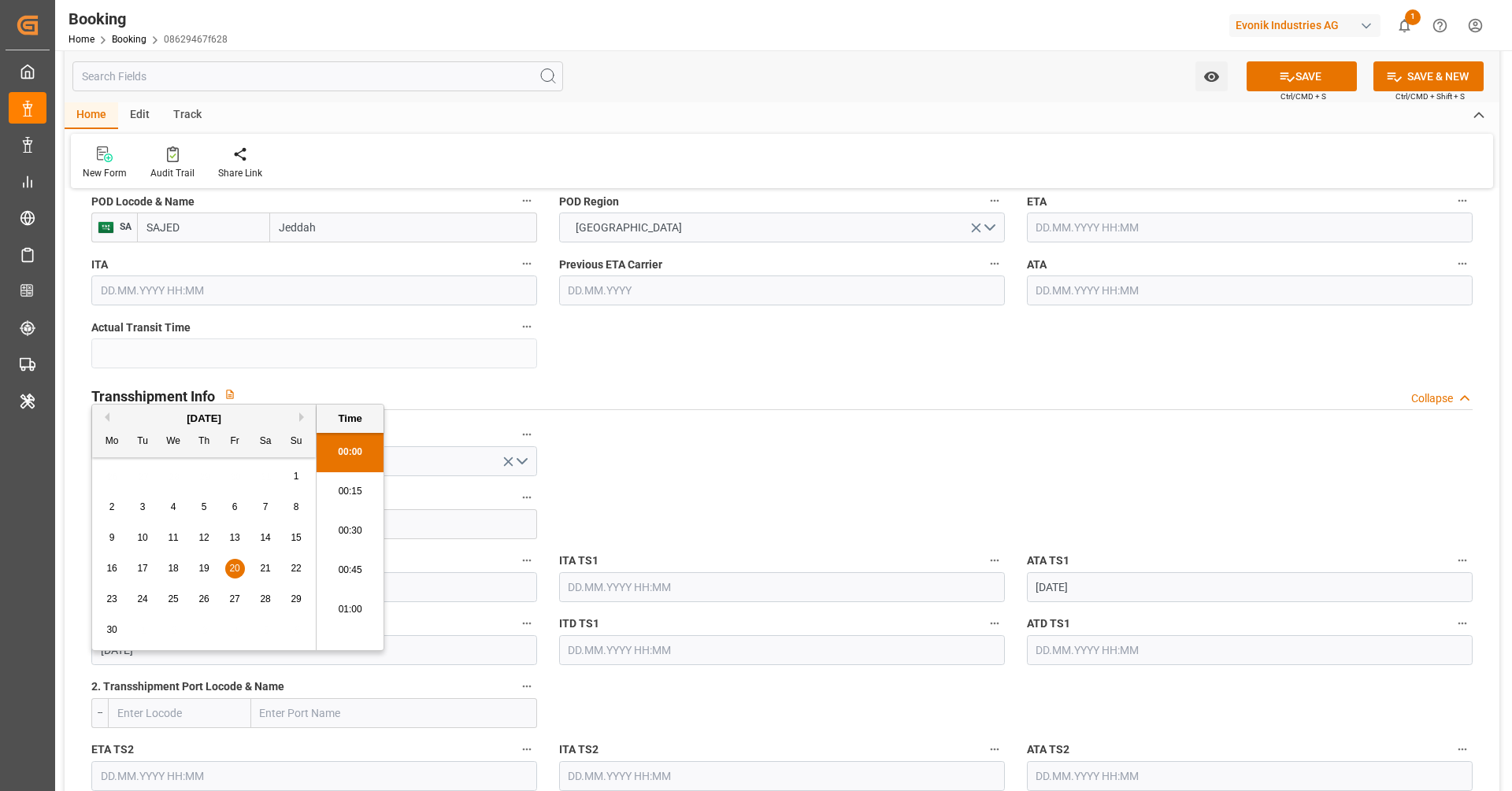
type input "20.06.2025 00:00"
click at [120, 596] on div "23" at bounding box center [113, 599] width 20 height 19
type input "23.06.2025 00:00"
click at [1175, 647] on input "text" at bounding box center [1250, 651] width 446 height 30
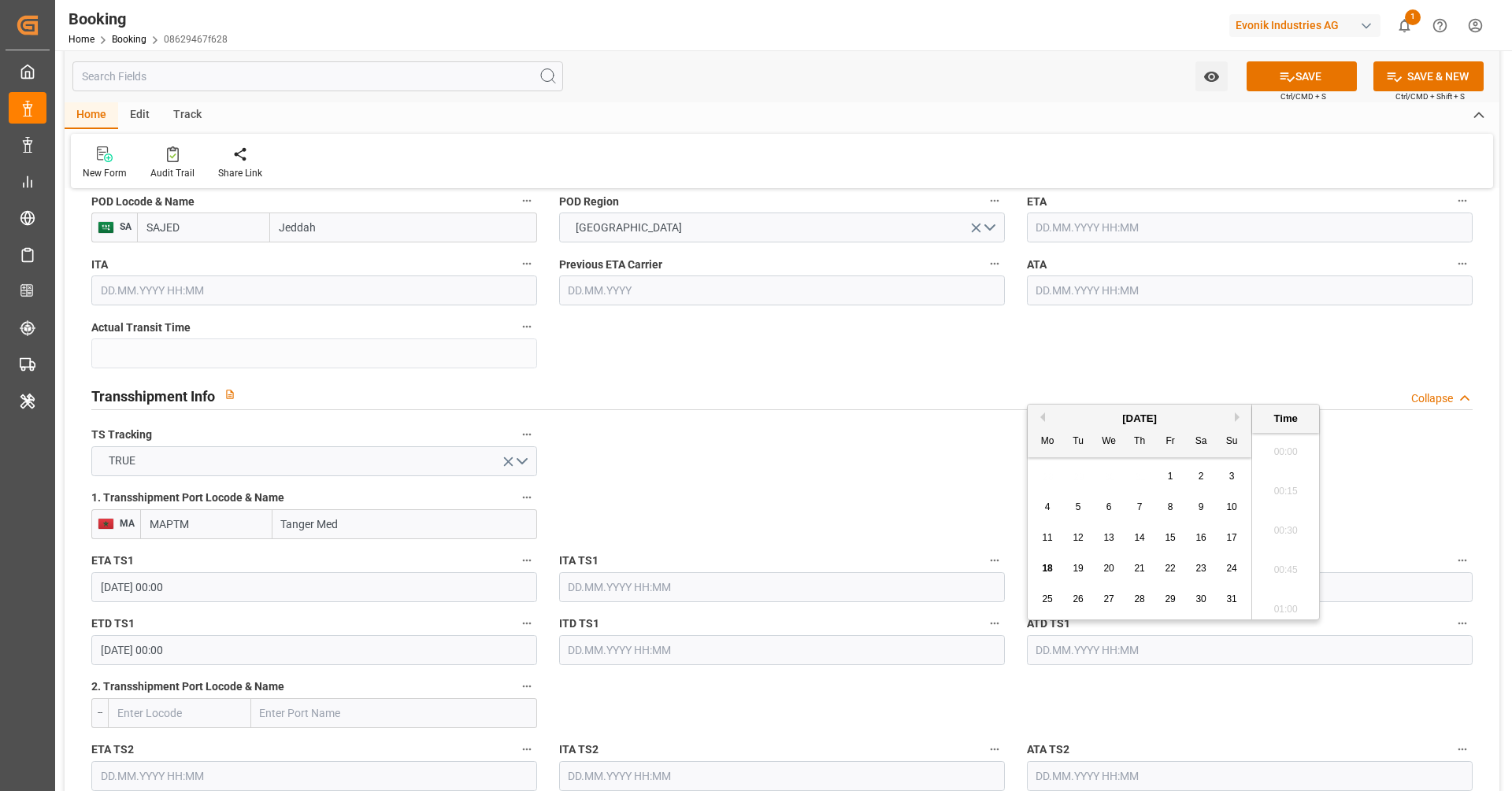
paste input "2025-06-20"
click at [1053, 596] on div "23" at bounding box center [1048, 599] width 20 height 19
type input "23.06.2025 00:00"
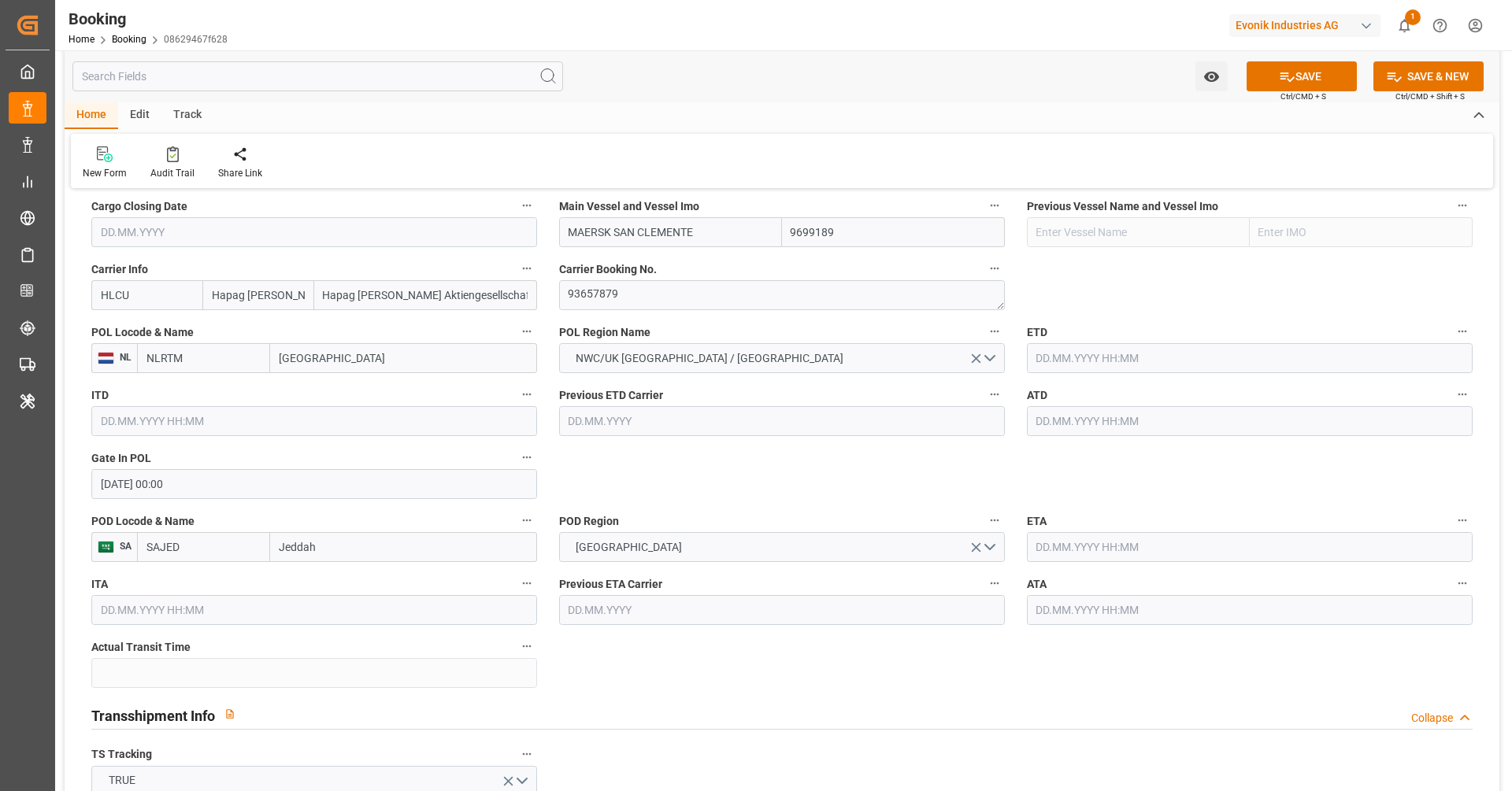
scroll to position [1102, 0]
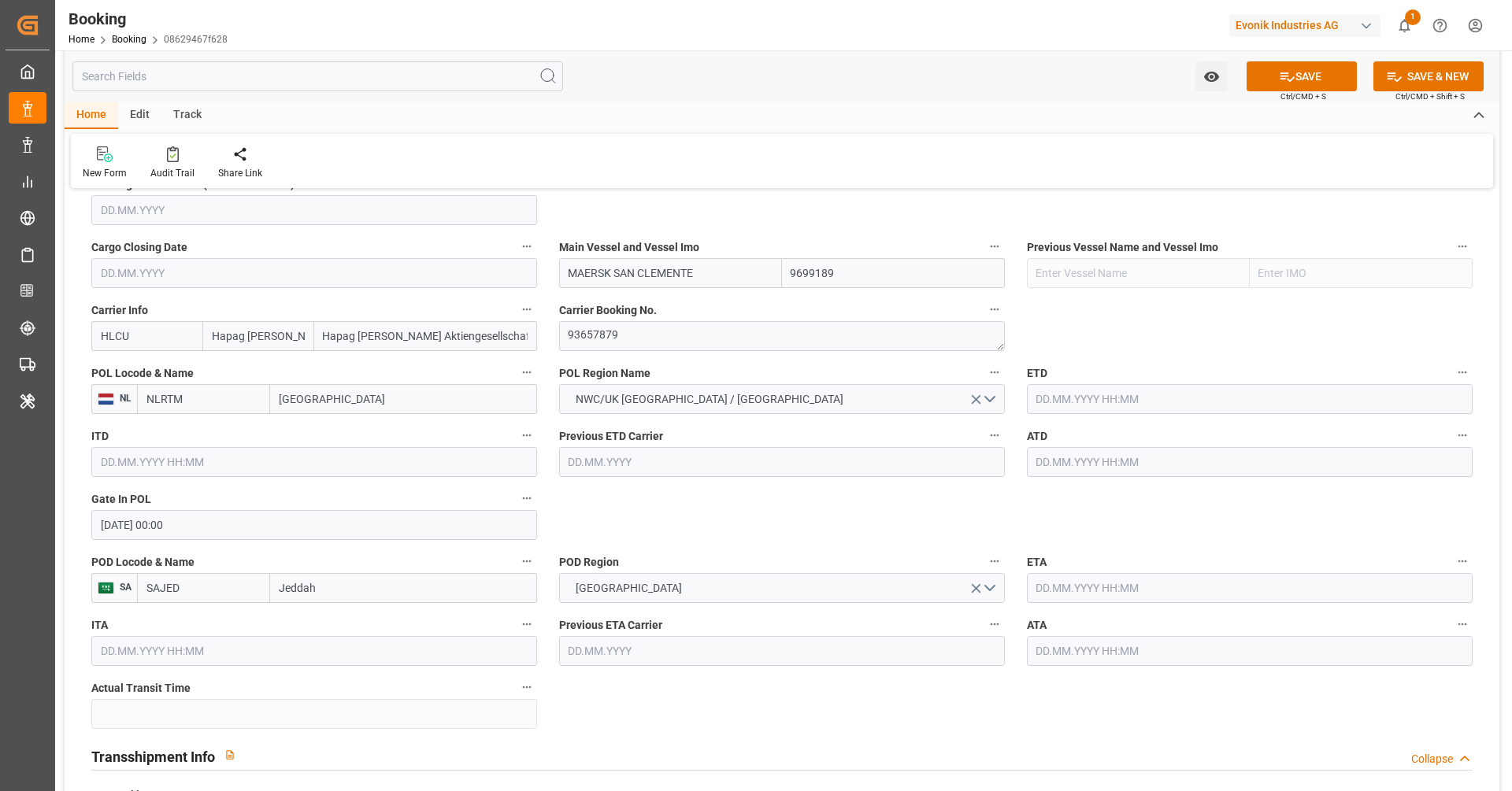
click at [1093, 408] on input "text" at bounding box center [1250, 399] width 446 height 30
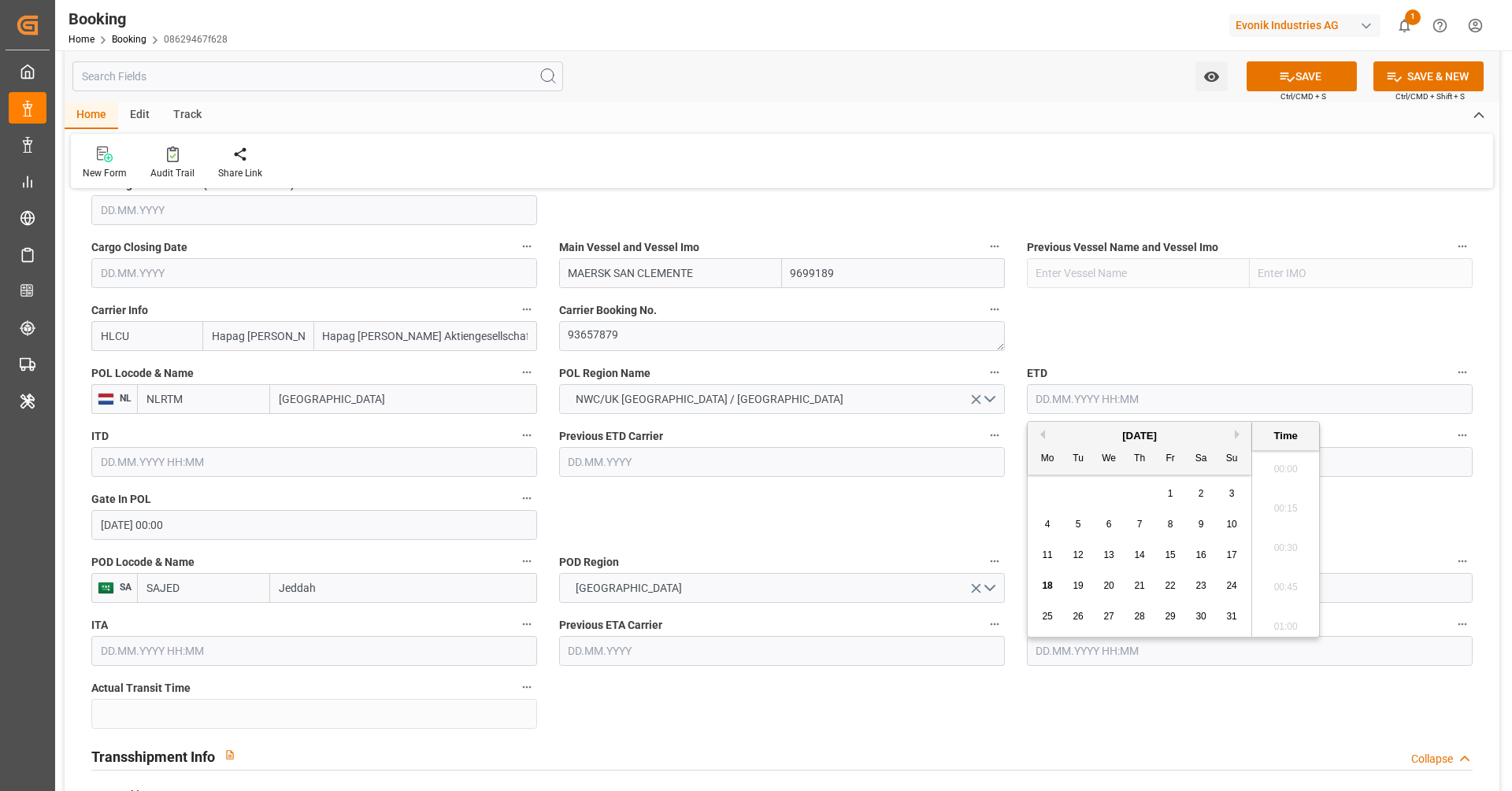
scroll to position [2643, 0]
paste input "2025-06-08"
type input "08.06.2025 00:00"
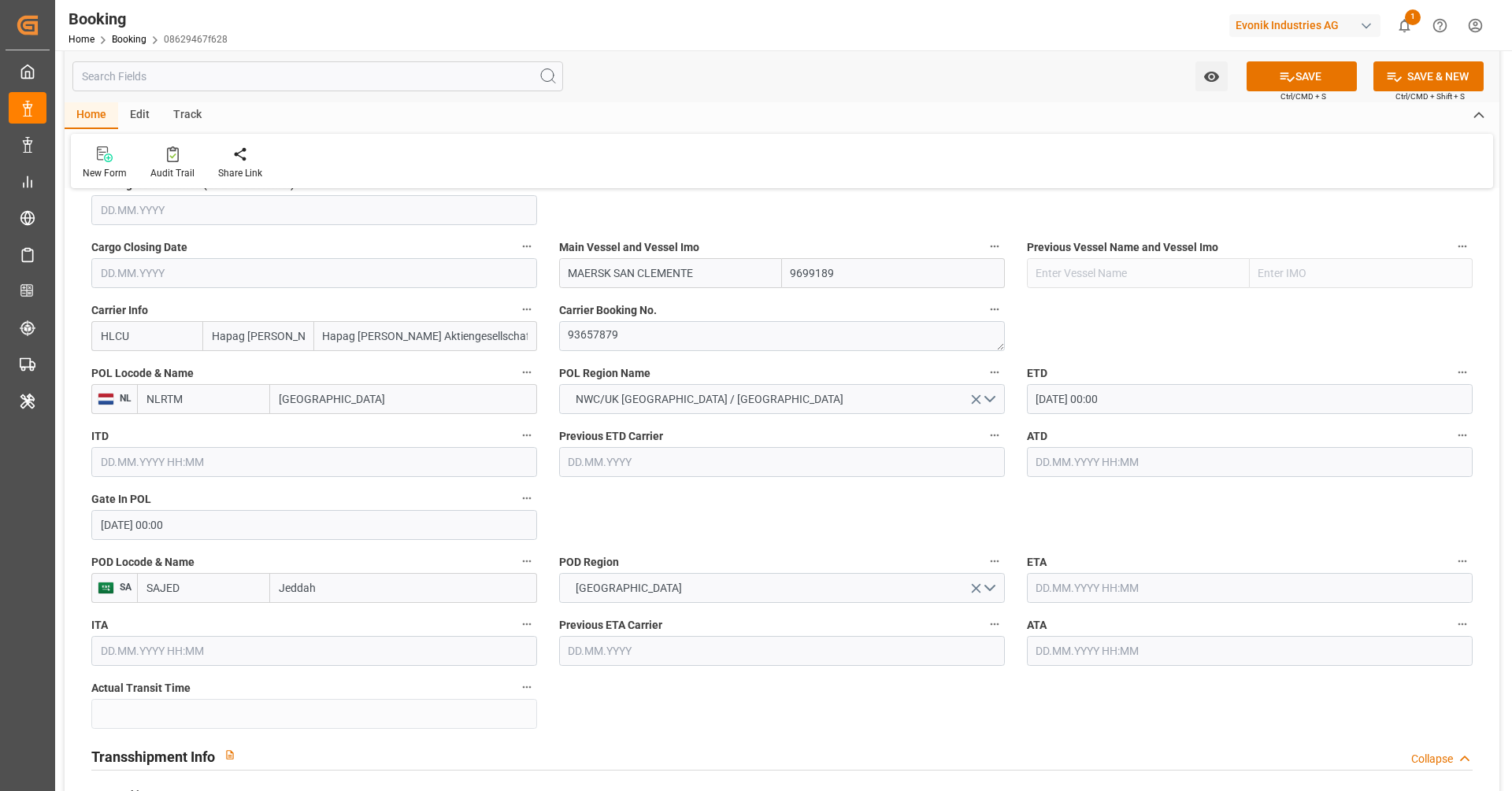
click at [1074, 449] on input "text" at bounding box center [1250, 462] width 446 height 30
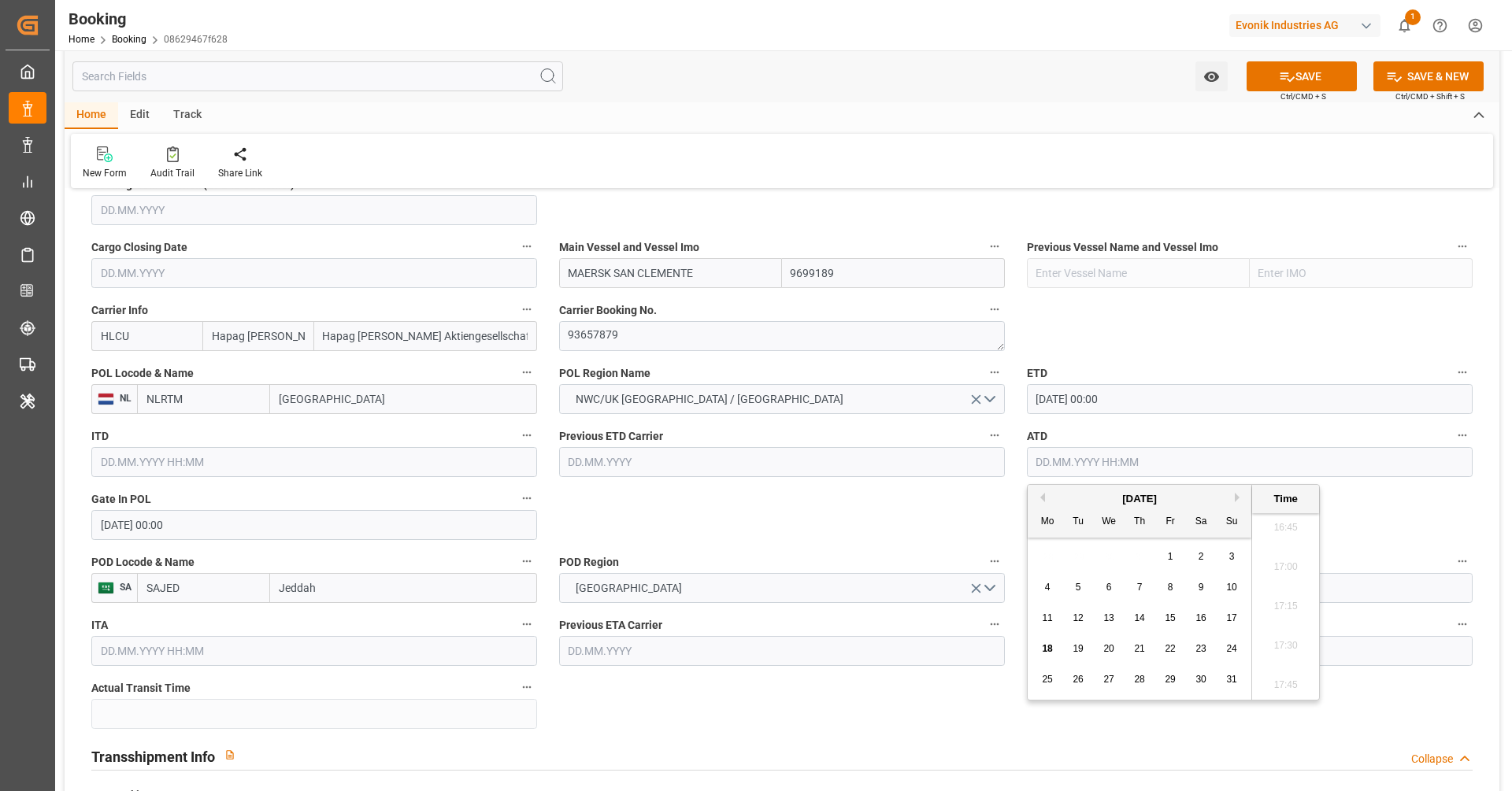
paste input "2025-06-08"
type input "08.06.2025 00:00"
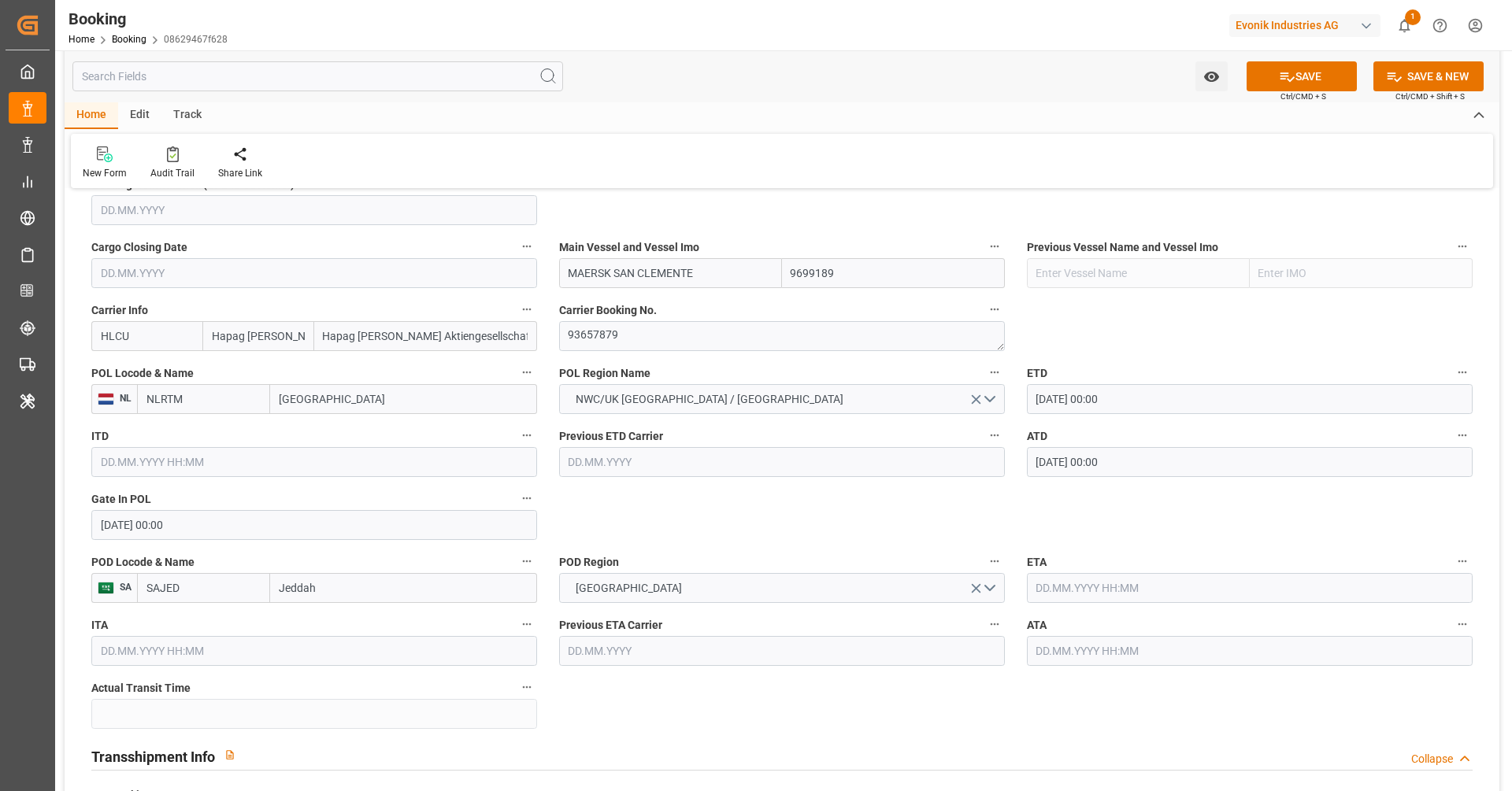
click at [1209, 574] on input "text" at bounding box center [1250, 588] width 446 height 30
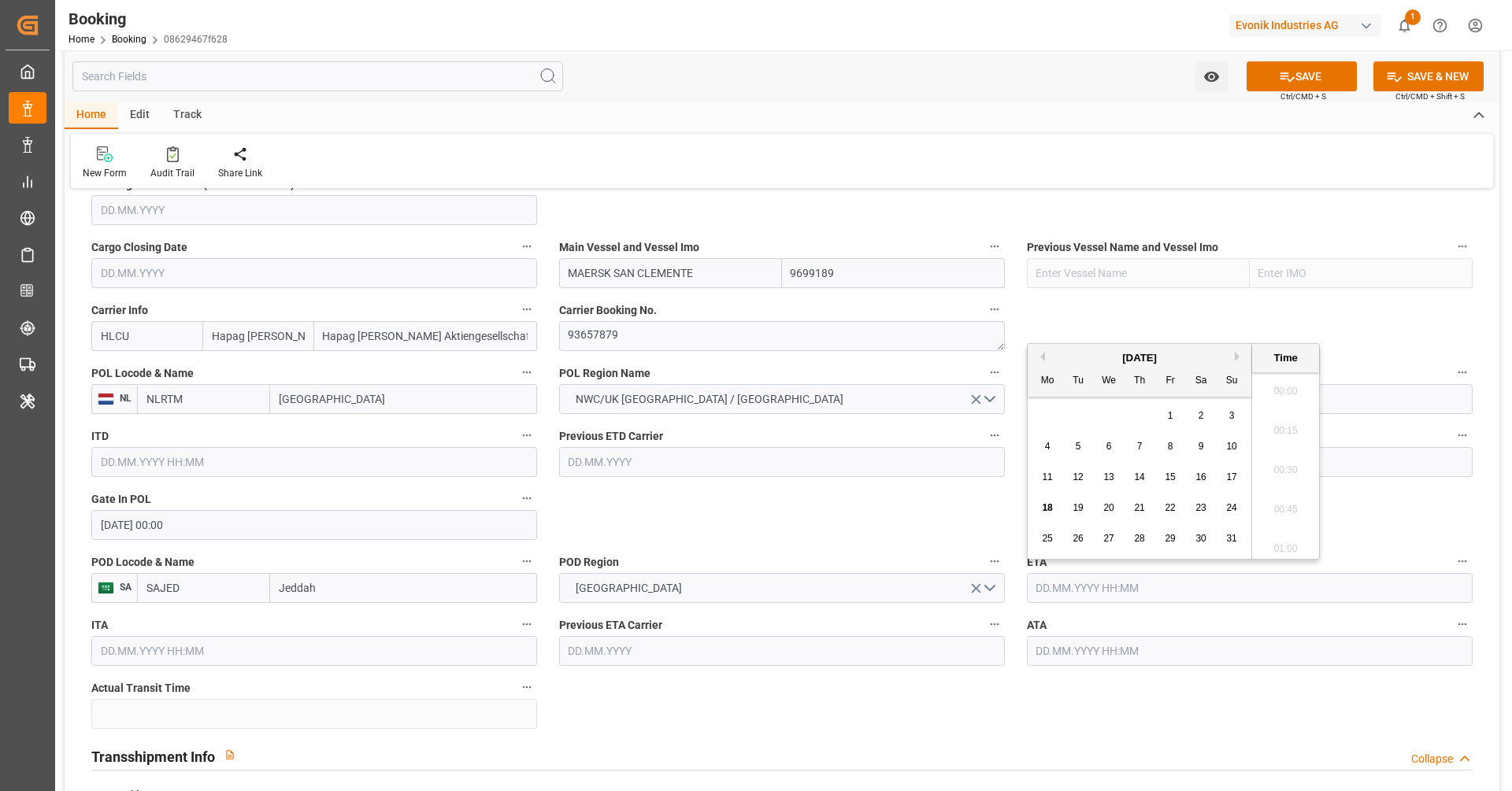
paste input "2025-07-02"
type input "02.07.2025 00:00"
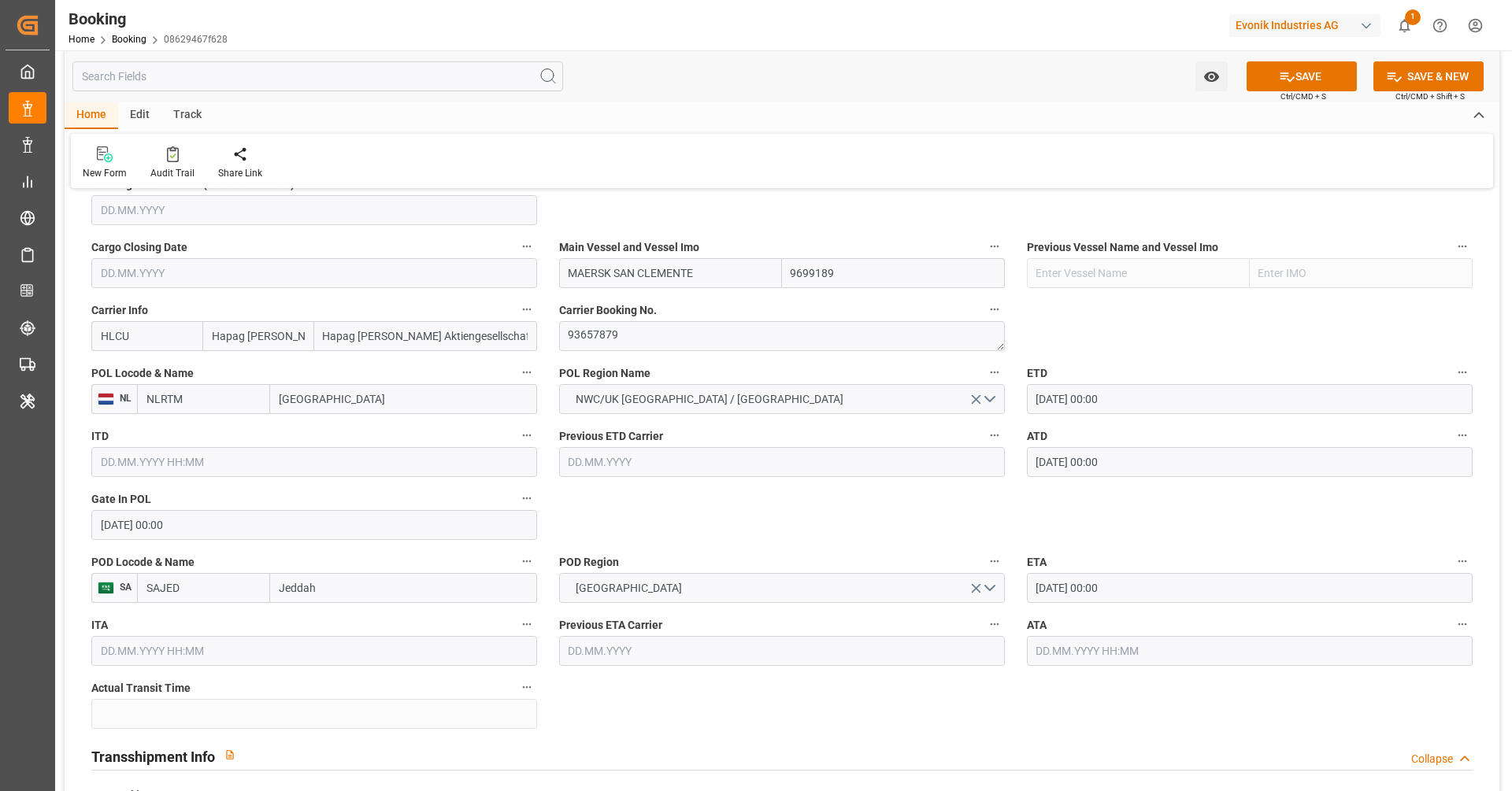
click at [1070, 639] on input "text" at bounding box center [1250, 652] width 446 height 30
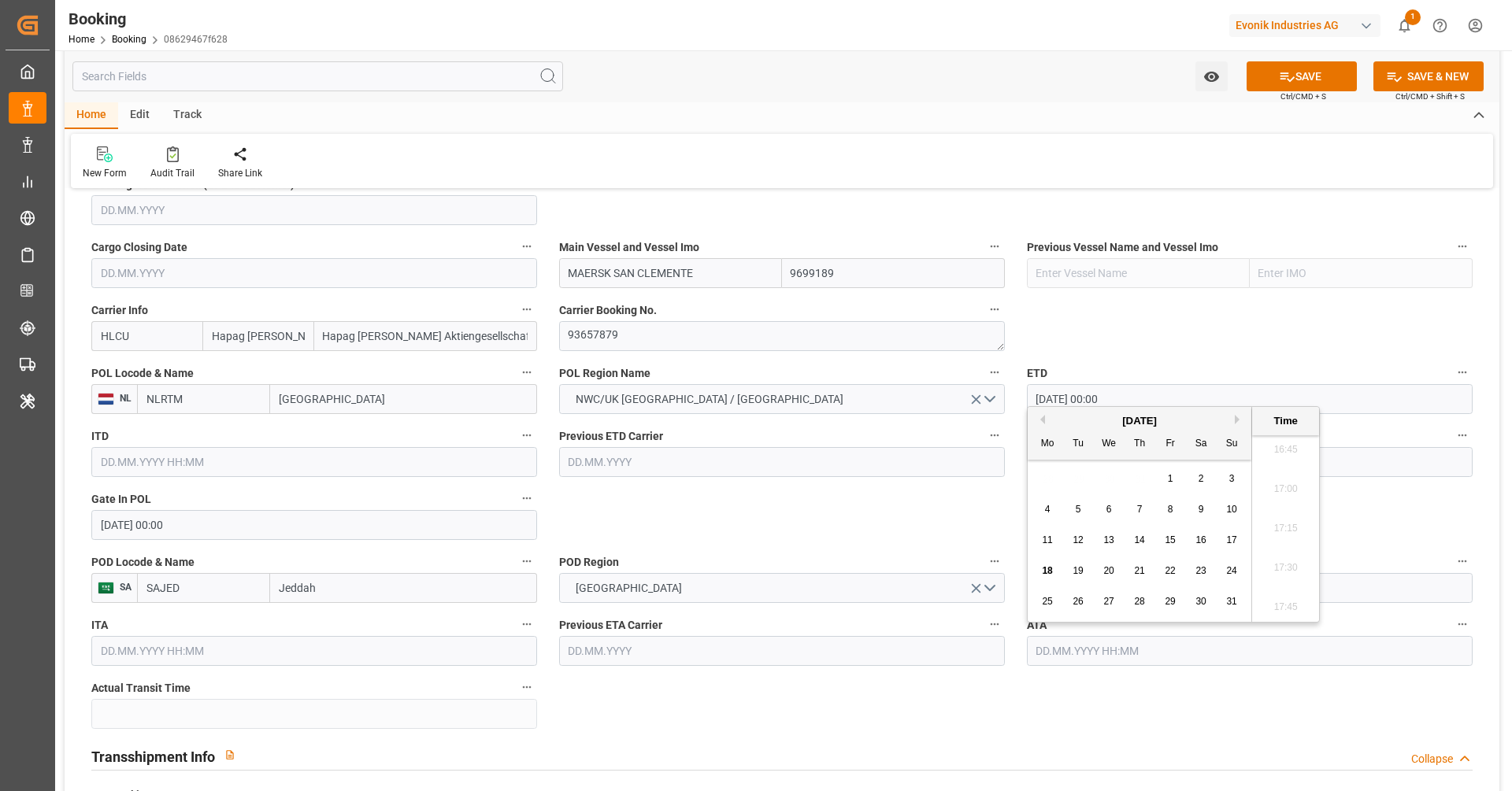
paste input "2025-07-02"
type input "02.07.2025 00:00"
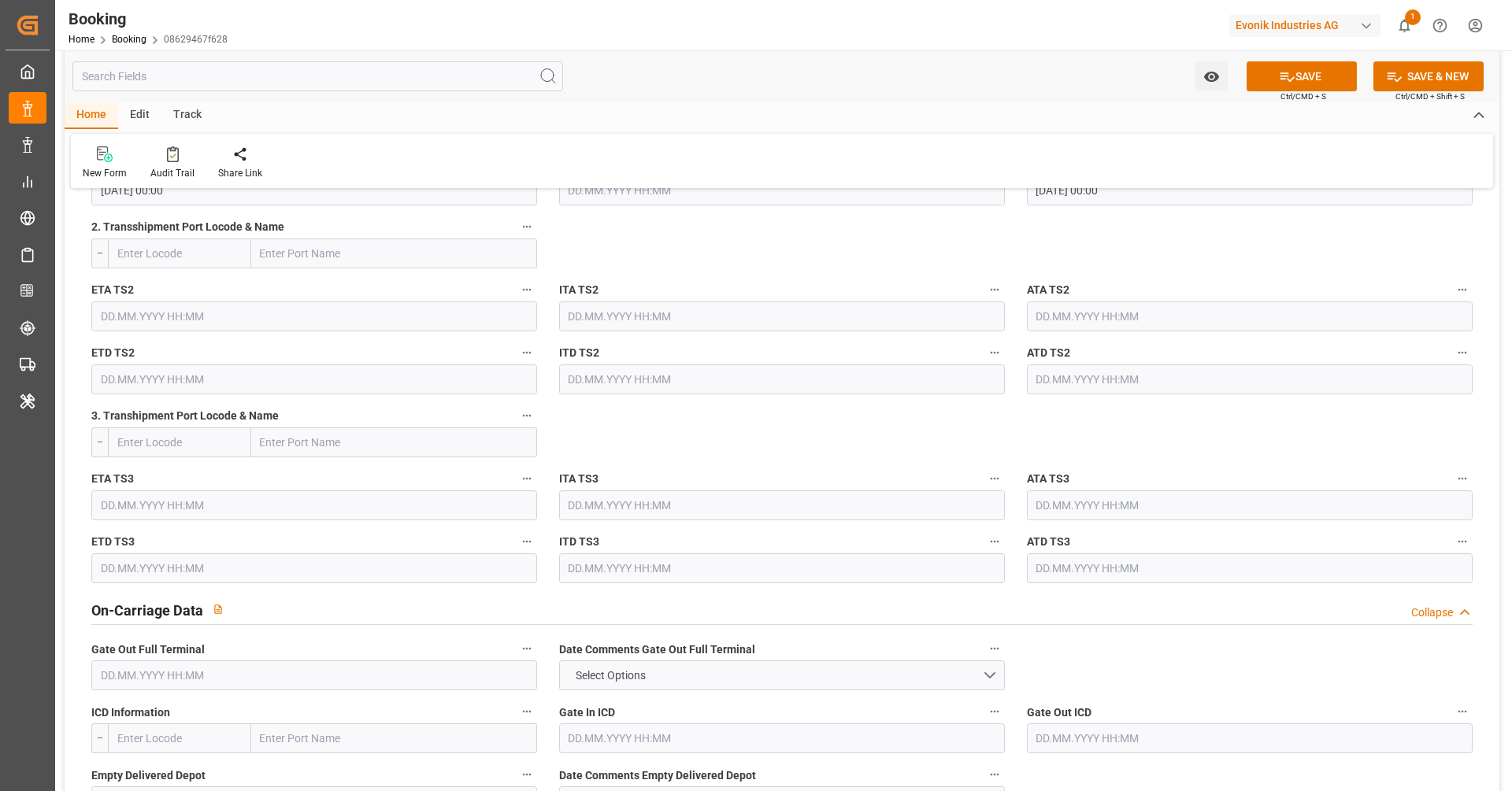
scroll to position [2136, 0]
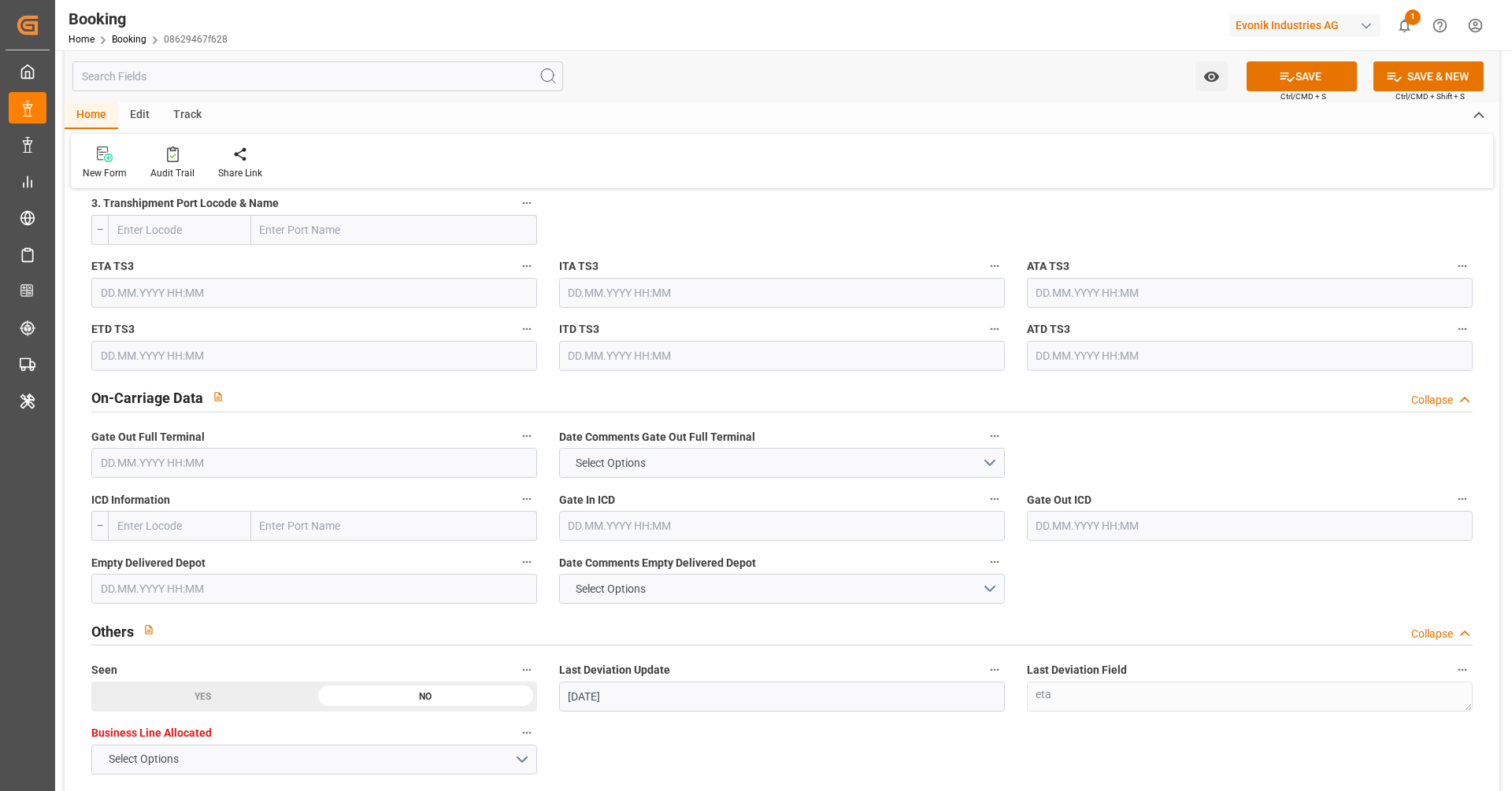
click at [223, 475] on input "text" at bounding box center [313, 463] width 446 height 30
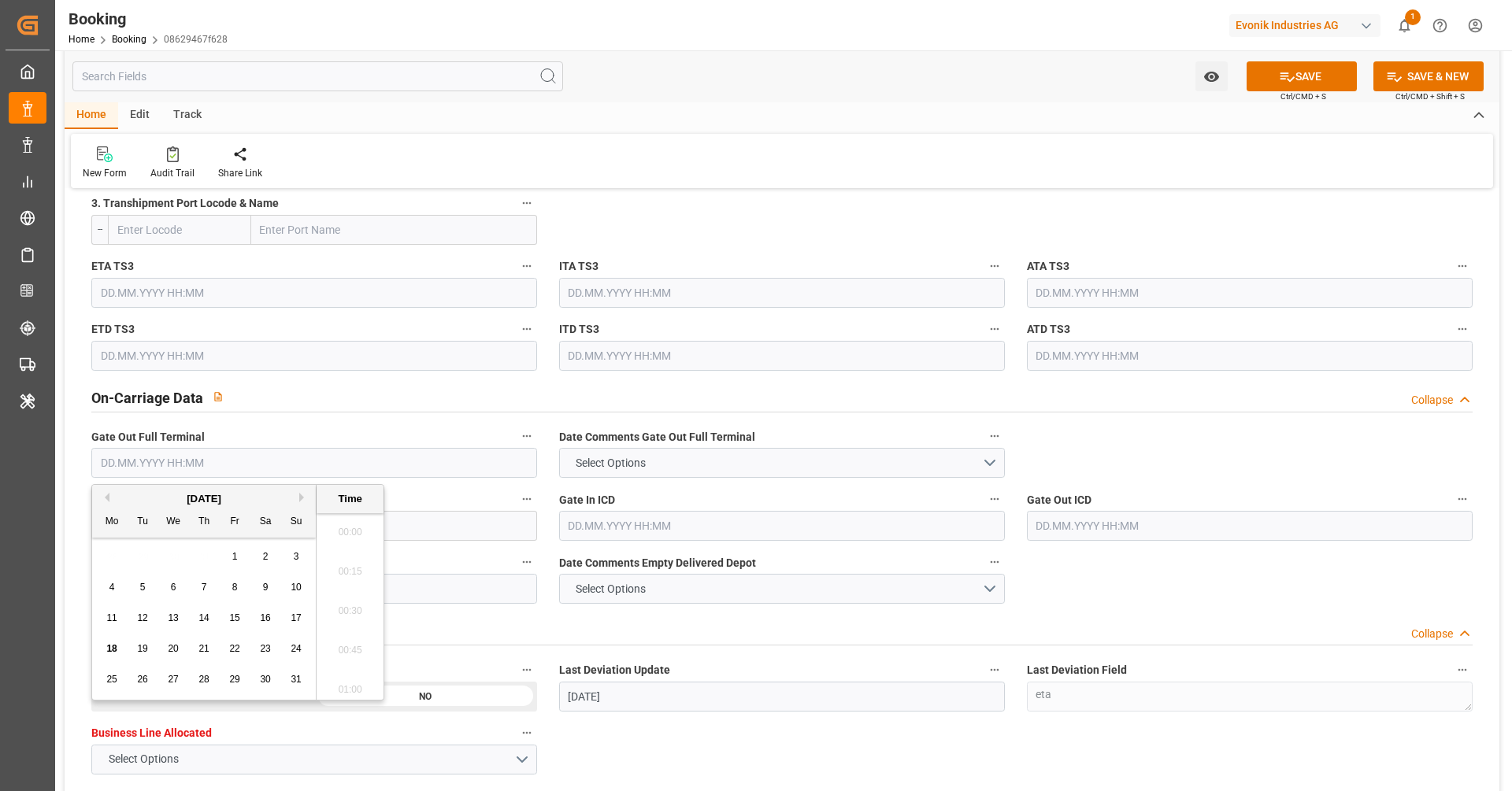
scroll to position [2643, 0]
paste input "2025-07-02"
click at [229, 566] on div "4" at bounding box center [235, 557] width 20 height 19
type input "04.07.2025 00:00"
click at [392, 599] on input "text" at bounding box center [313, 589] width 446 height 30
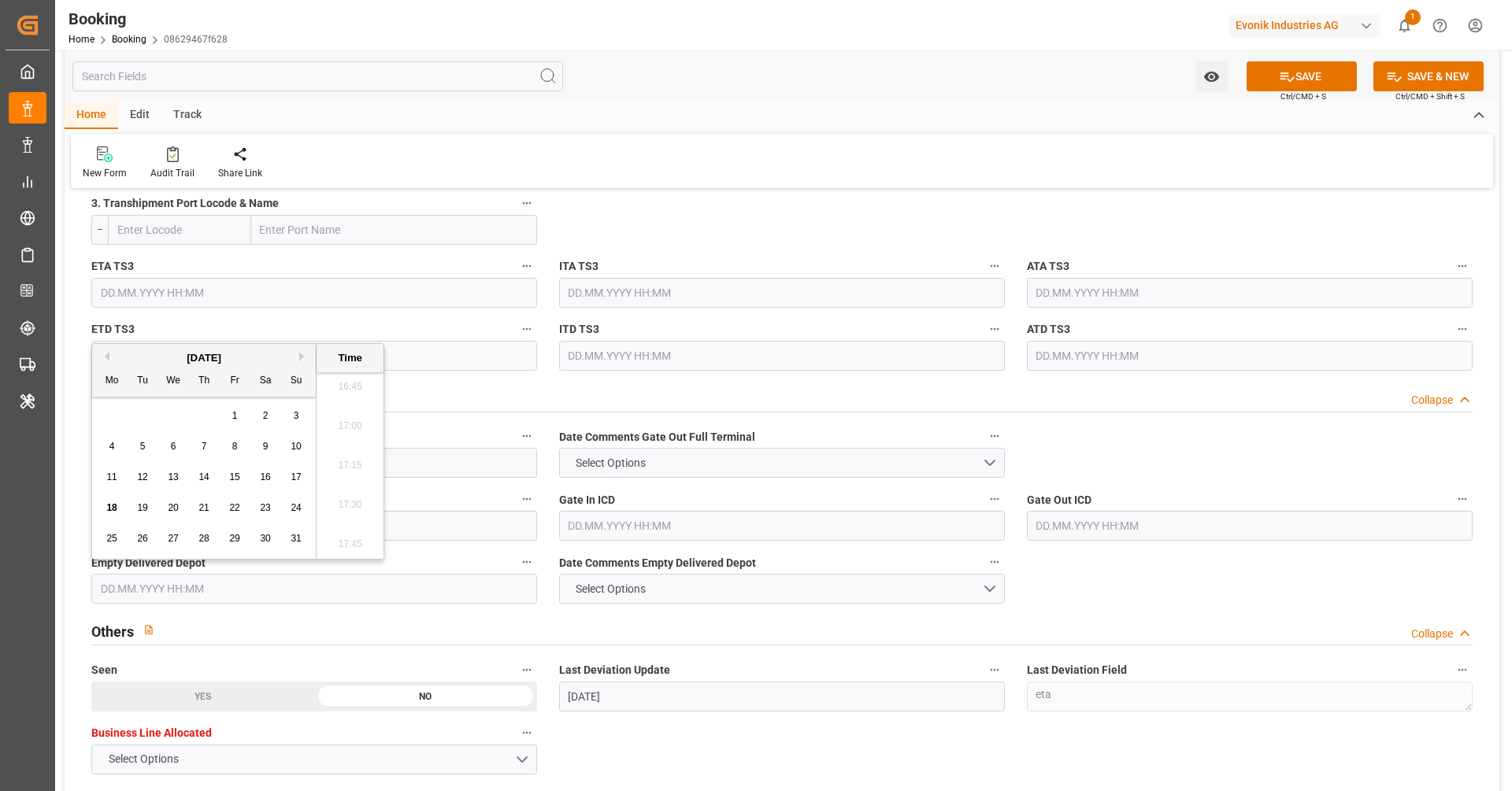
paste input "2025-07-02"
click at [133, 442] on div "8" at bounding box center [143, 447] width 20 height 19
type input "08.07.2025 00:00"
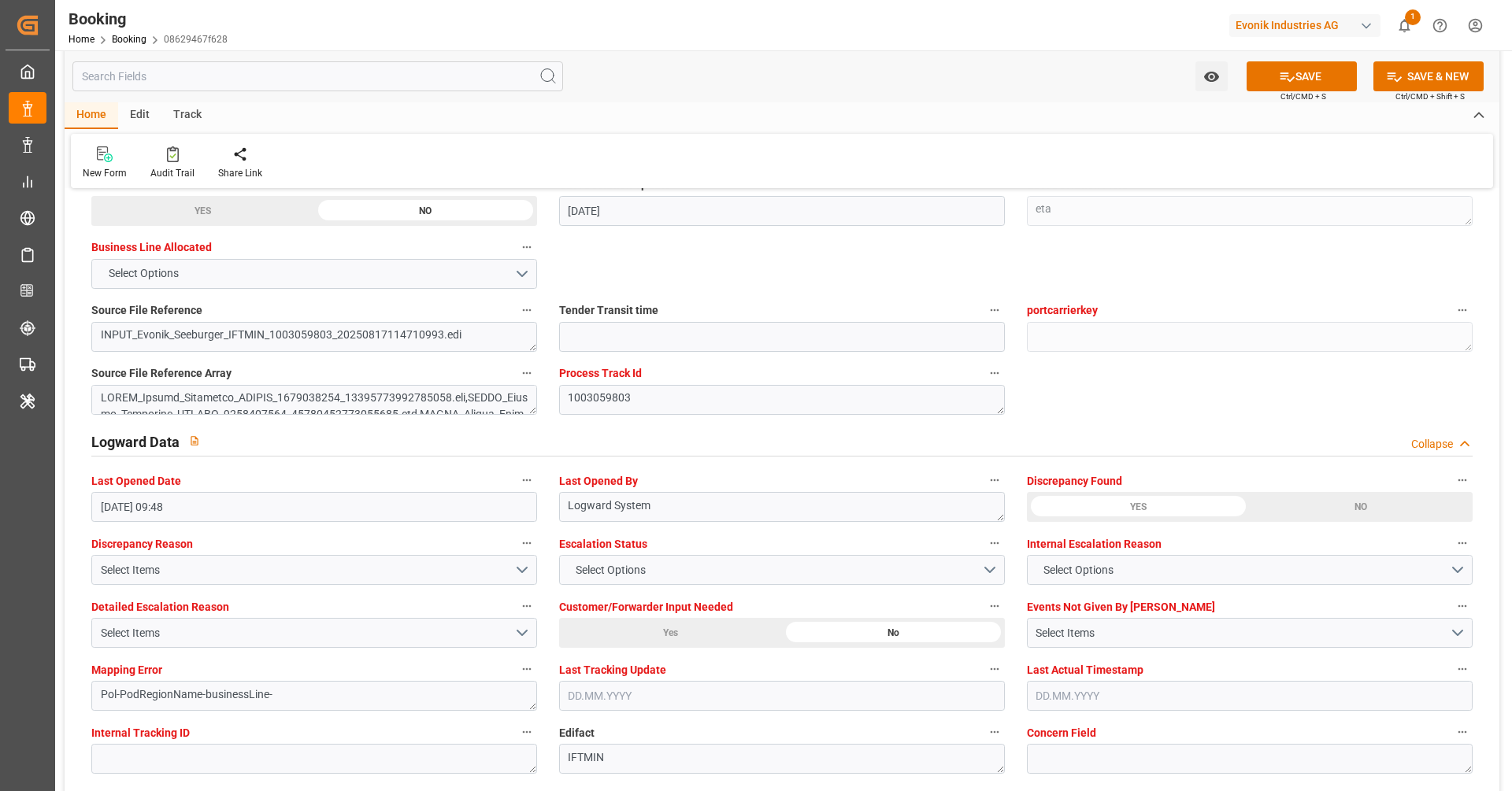
scroll to position [2888, 0]
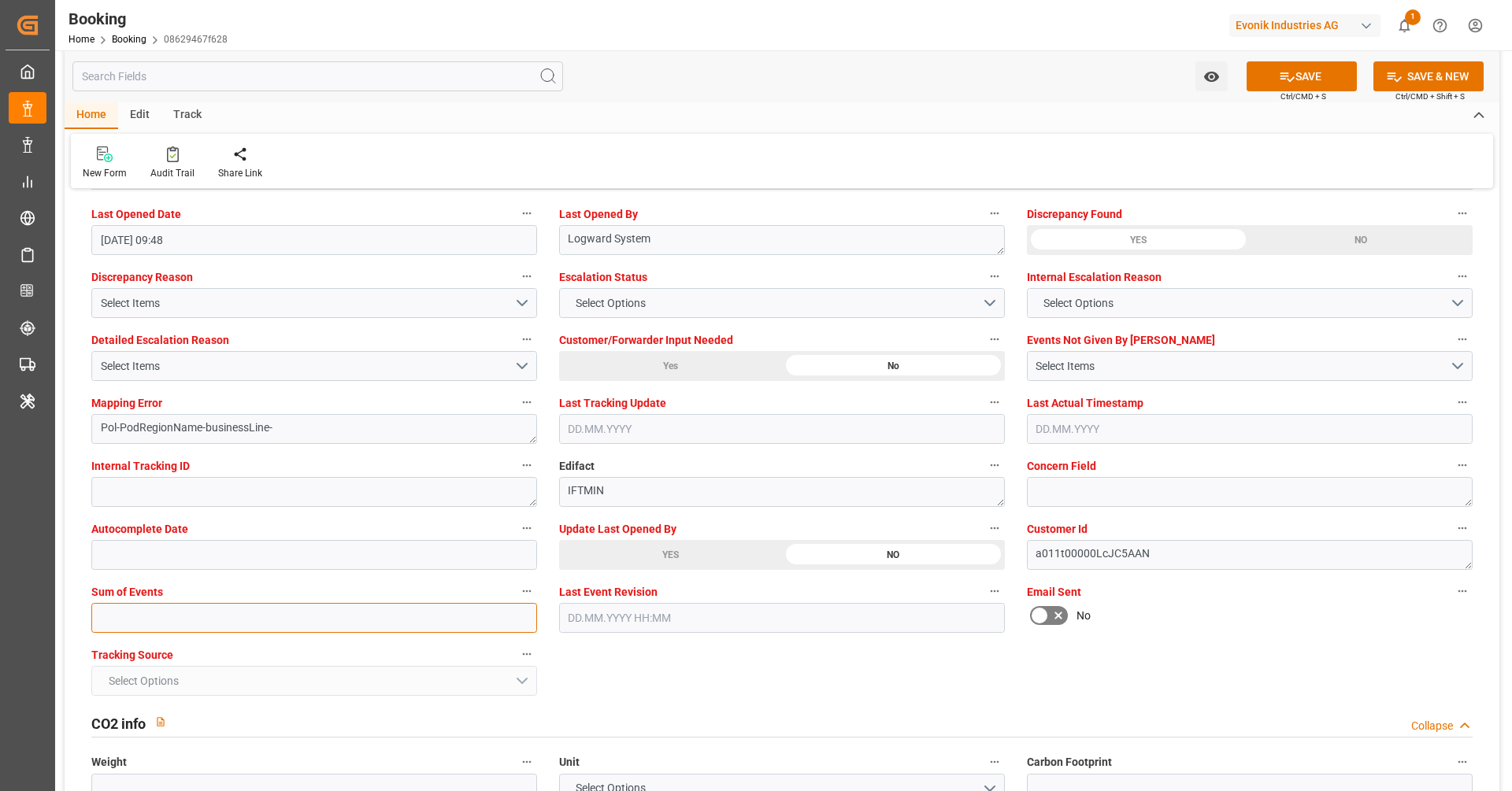
click at [354, 624] on input "text" at bounding box center [313, 618] width 446 height 30
type input "0"
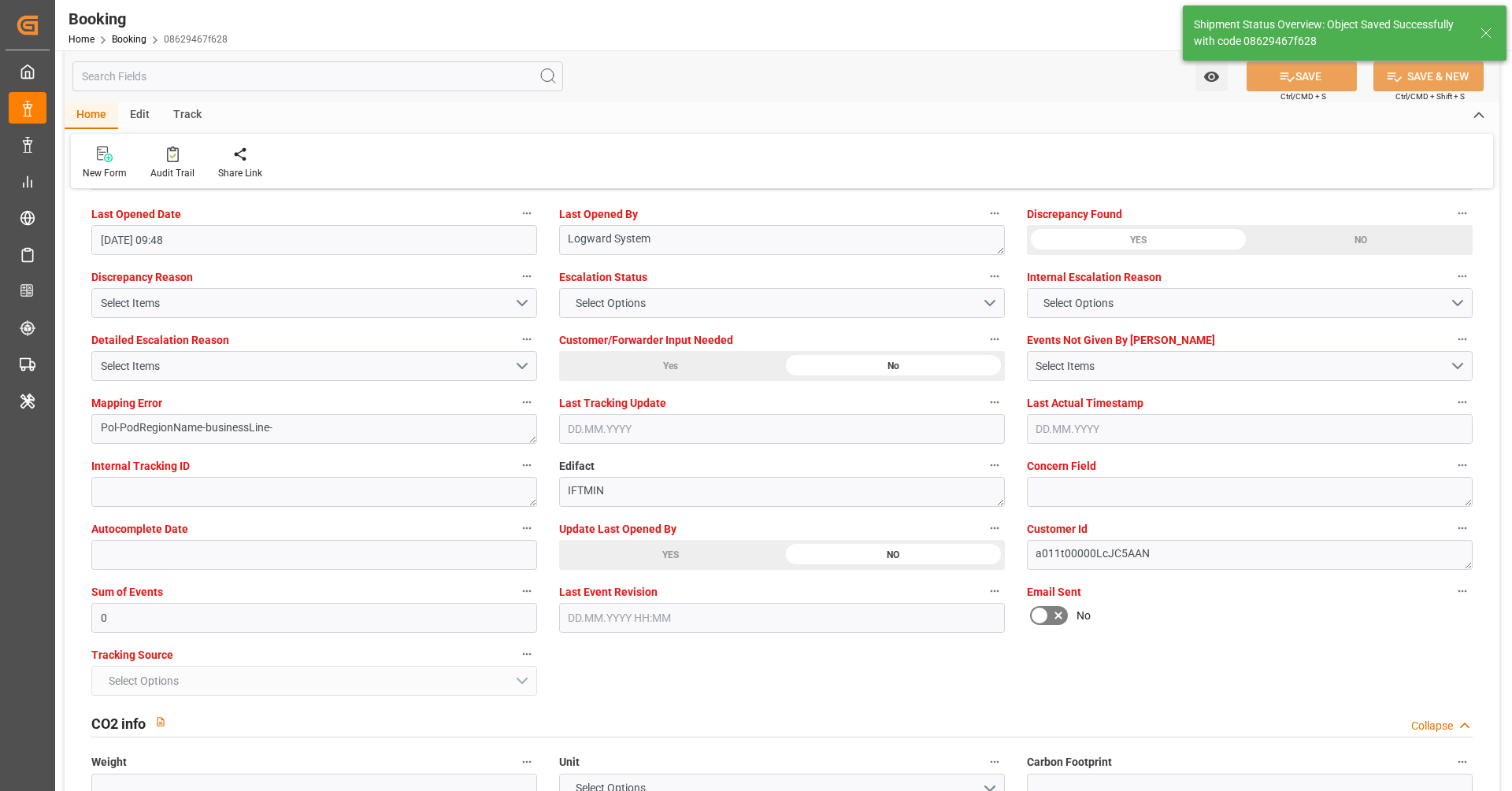
type textarea "NWC/UK North West Continent / UK_SAJED_HLCU_AT-SE"
type textarea "Vipul Benurkar"
type textarea "businessLine-"
type textarea "Yes"
type input "24"
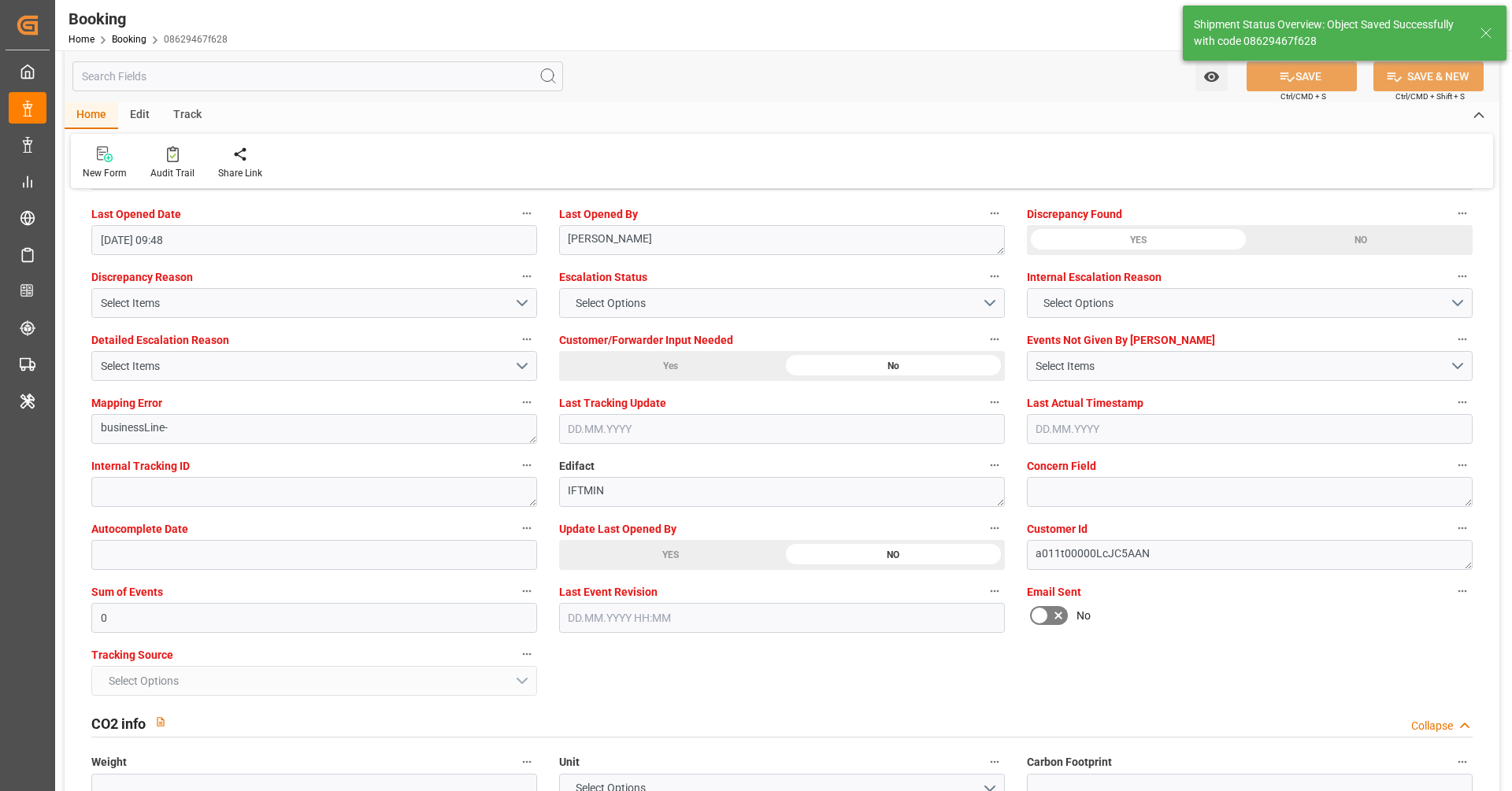
type input "08.06.2025 00:00"
type input "02.07.2025 00:00"
type input "20.06.2025 00:00"
type input "23.06.2025 00:00"
type input "18.08.2025 11:48"
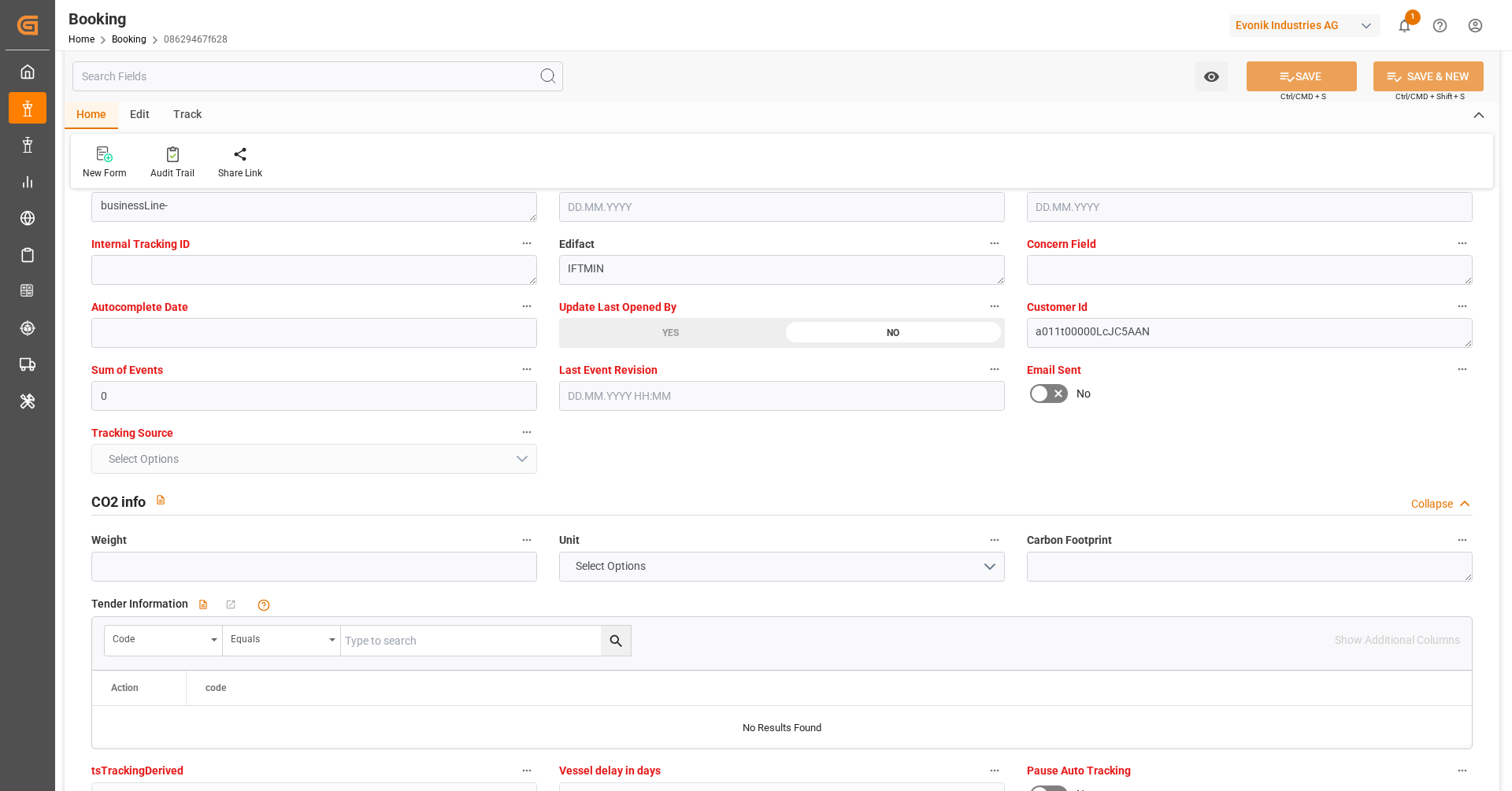
scroll to position [2818, 0]
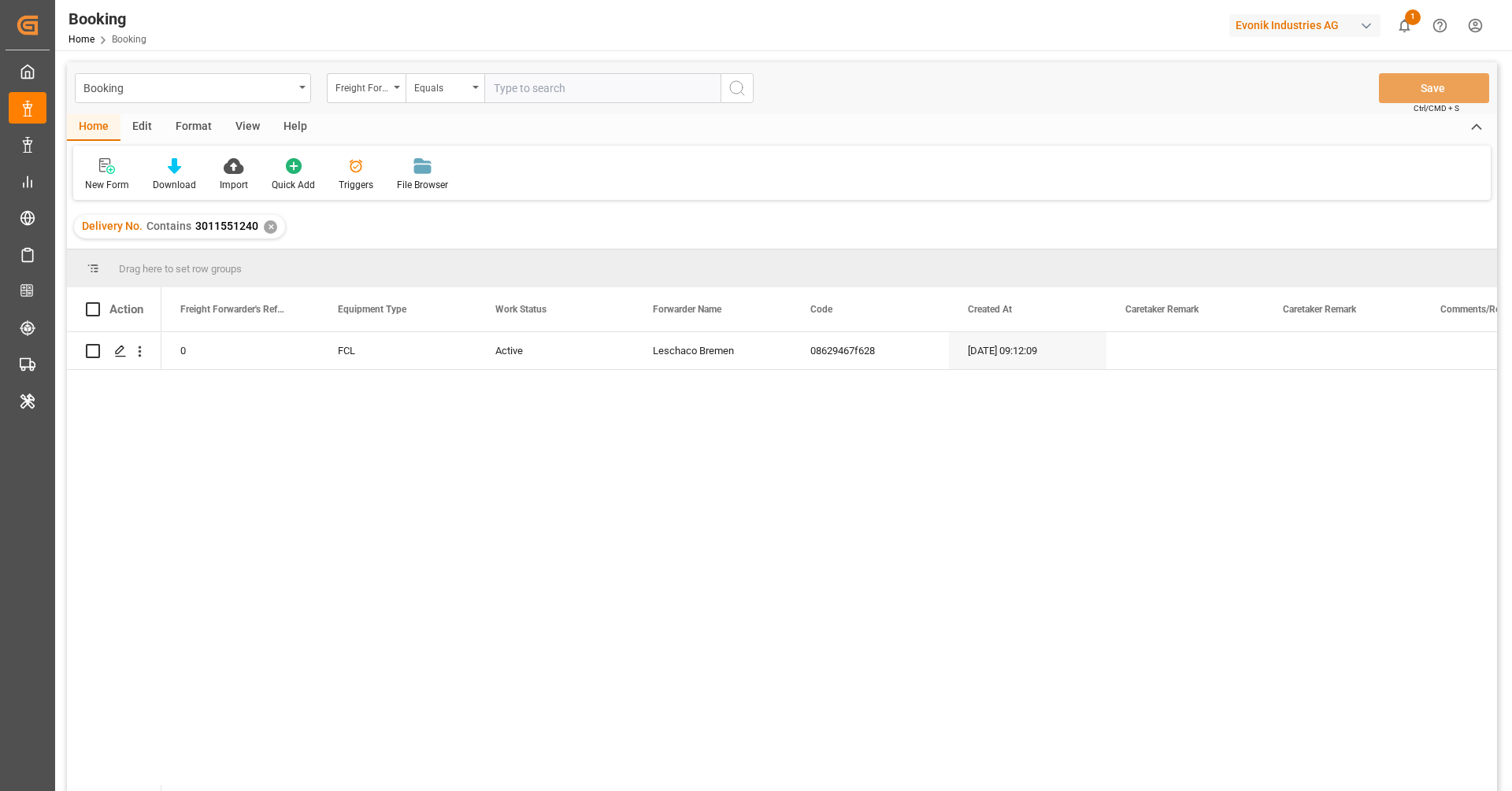
click at [274, 229] on div "Delivery No. Contains 3011551240 ✕" at bounding box center [179, 226] width 211 height 24
click at [270, 227] on div "✕" at bounding box center [271, 227] width 14 height 14
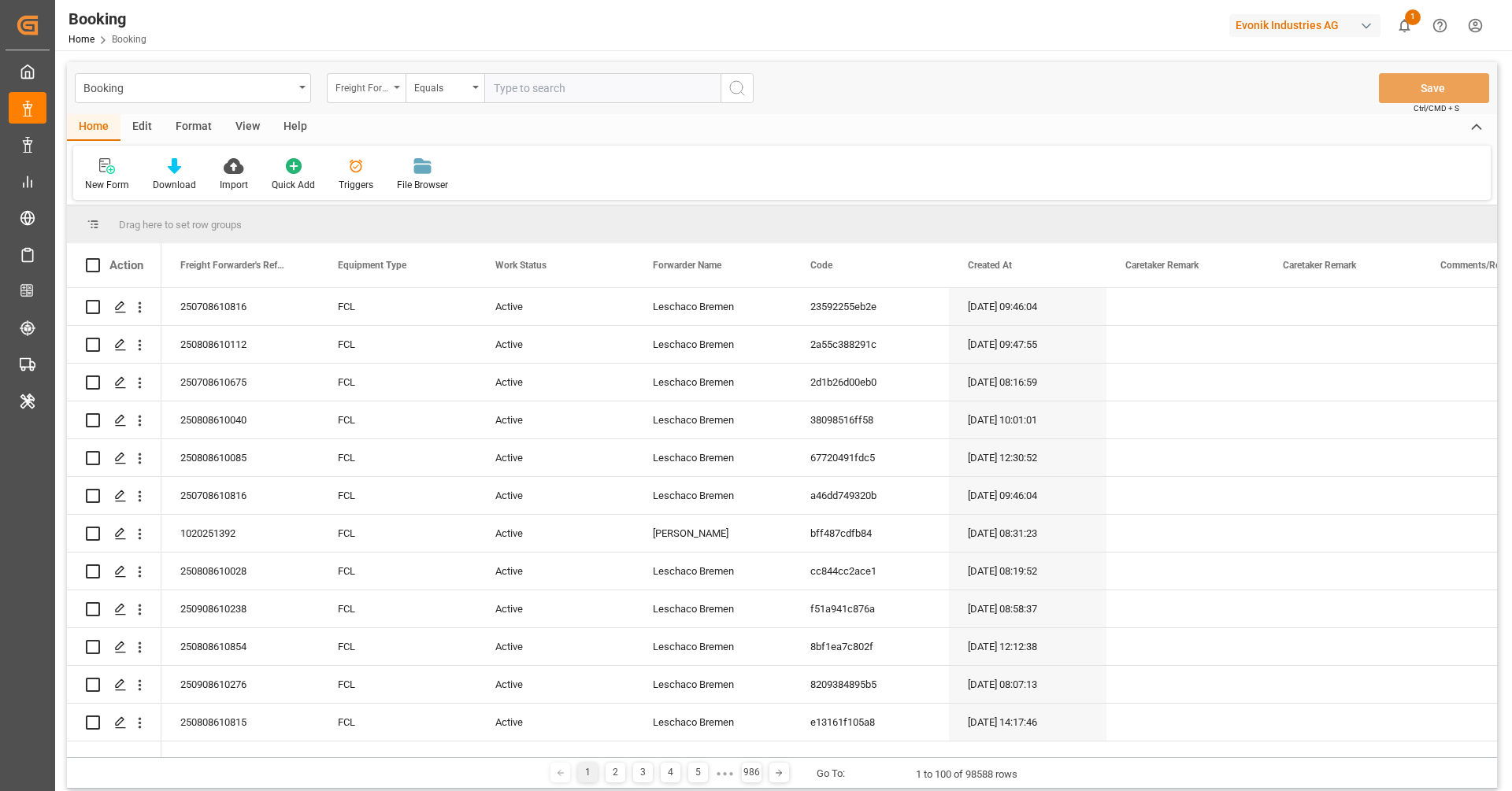
click at [363, 91] on div "Freight Forwarder's Reference No." at bounding box center [362, 86] width 53 height 18
type input "main"
click at [387, 150] on div "Main-carriage No." at bounding box center [444, 160] width 234 height 33
click at [534, 82] on input "text" at bounding box center [602, 88] width 236 height 30
paste input "7001184262"
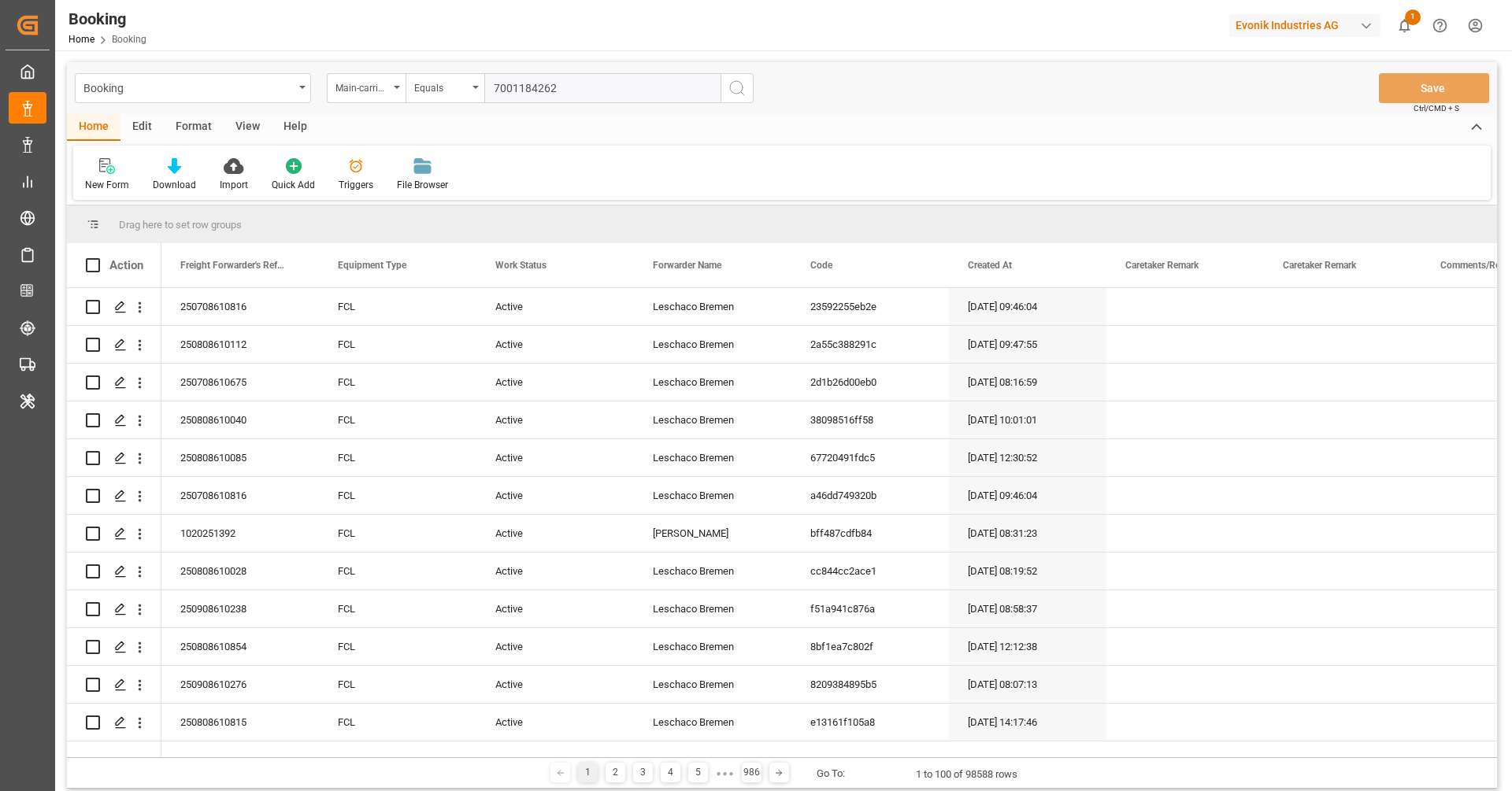
type input "7001184262"
click at [745, 90] on icon "search button" at bounding box center [737, 88] width 19 height 19
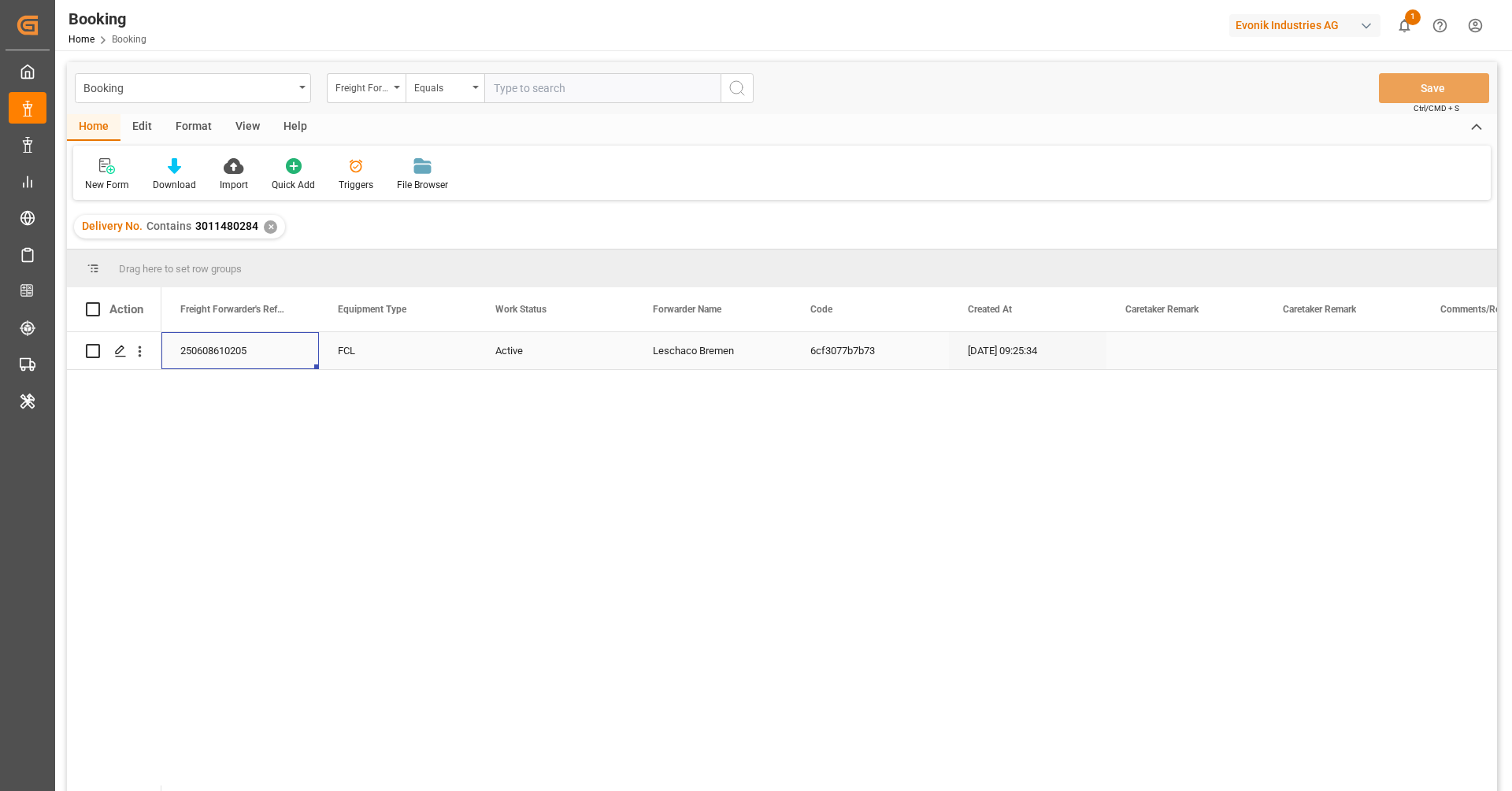
click at [233, 364] on div "250608610205" at bounding box center [239, 350] width 157 height 37
click at [146, 361] on button "open menu" at bounding box center [139, 351] width 17 height 30
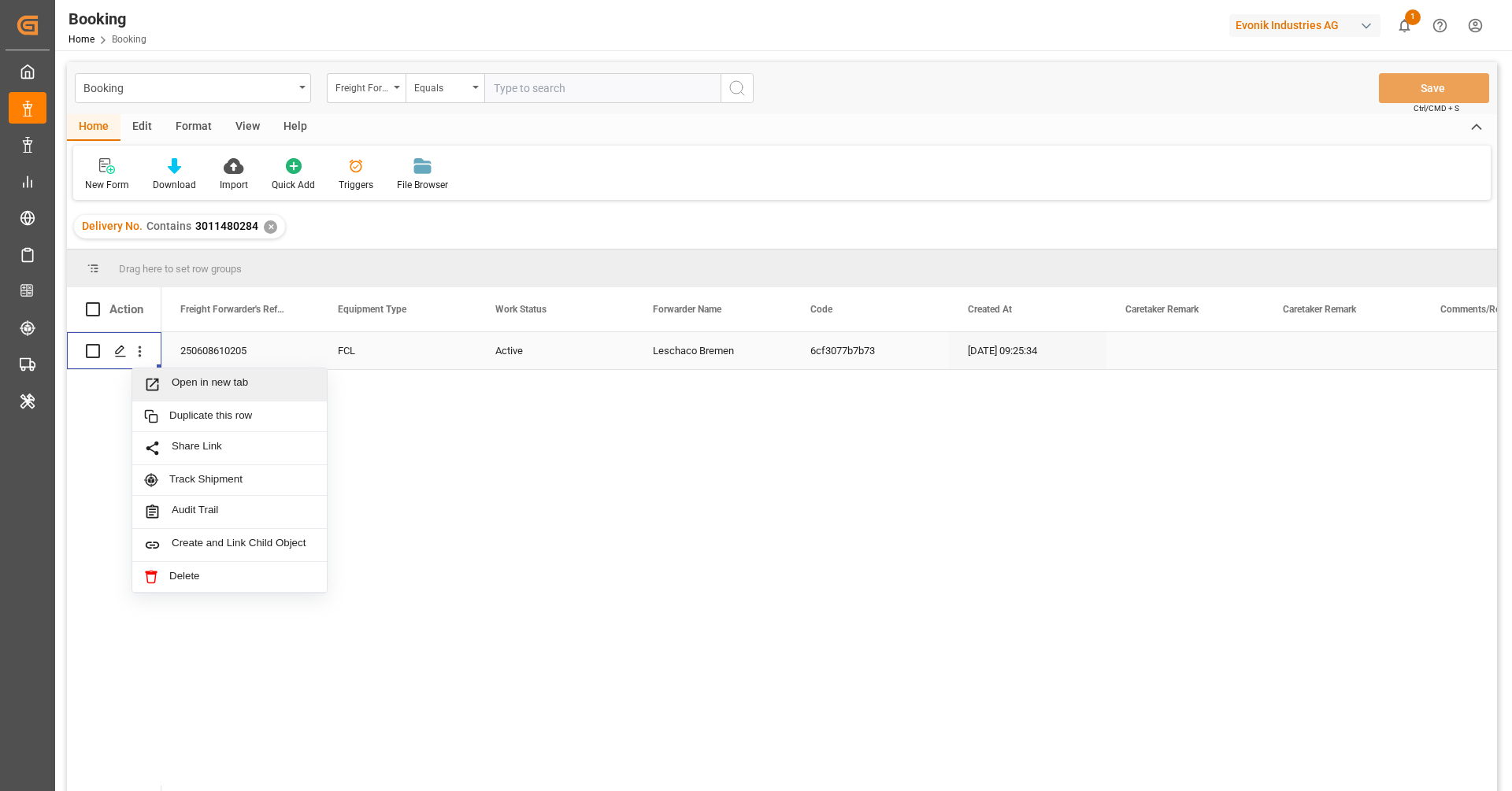
click at [215, 389] on span "Open in new tab" at bounding box center [243, 385] width 143 height 17
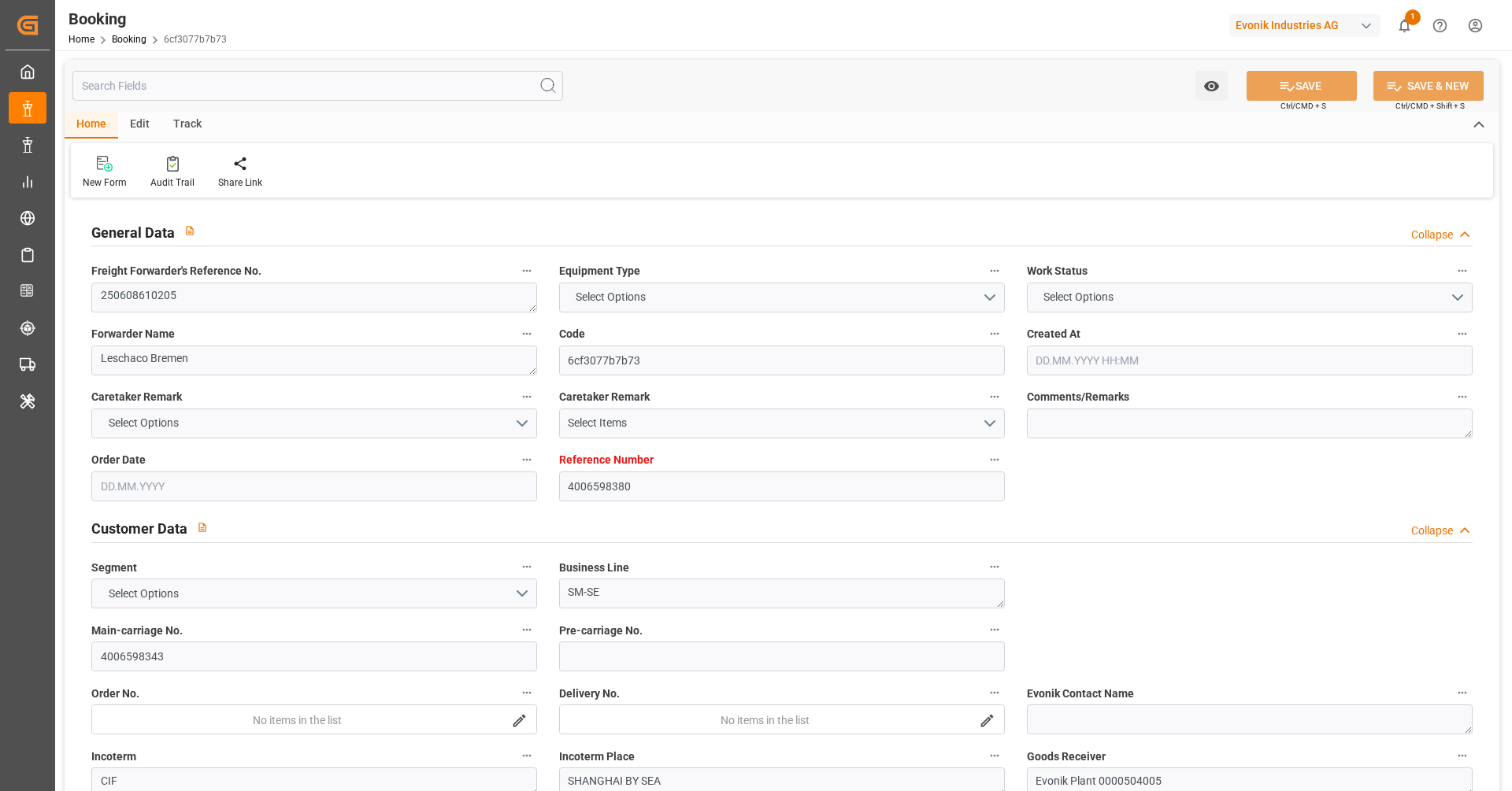
type textarea "250608610205"
type textarea "Leschaco Bremen"
type input "6cf3077b7b73"
type input "4006598380"
type textarea "SM-SE"
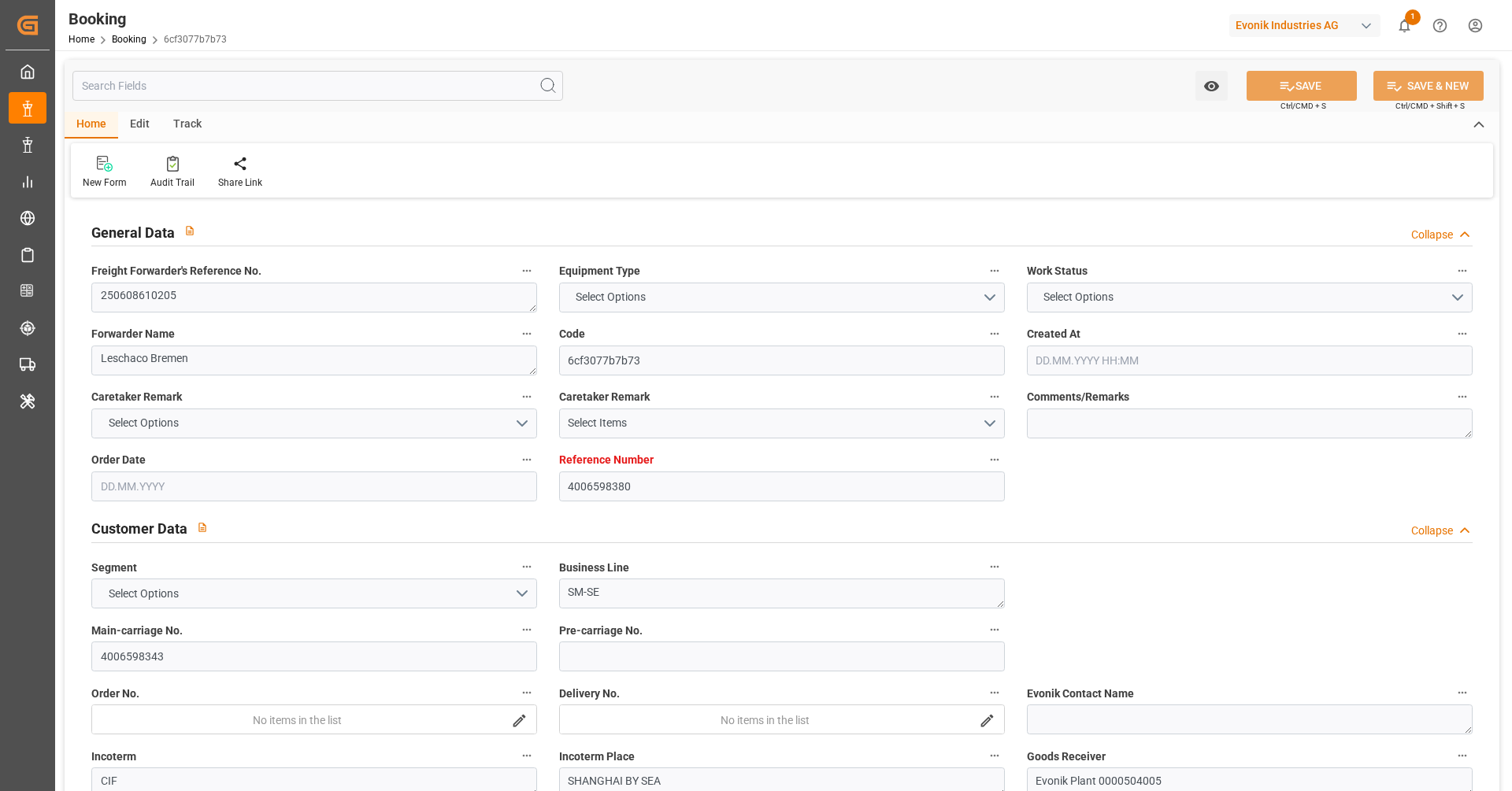
type input "4006598343"
type textarea "CIF"
type textarea "SHANGHAI BY SEA"
type textarea "Evonik Plant 0000504005"
type textarea "Hombourg"
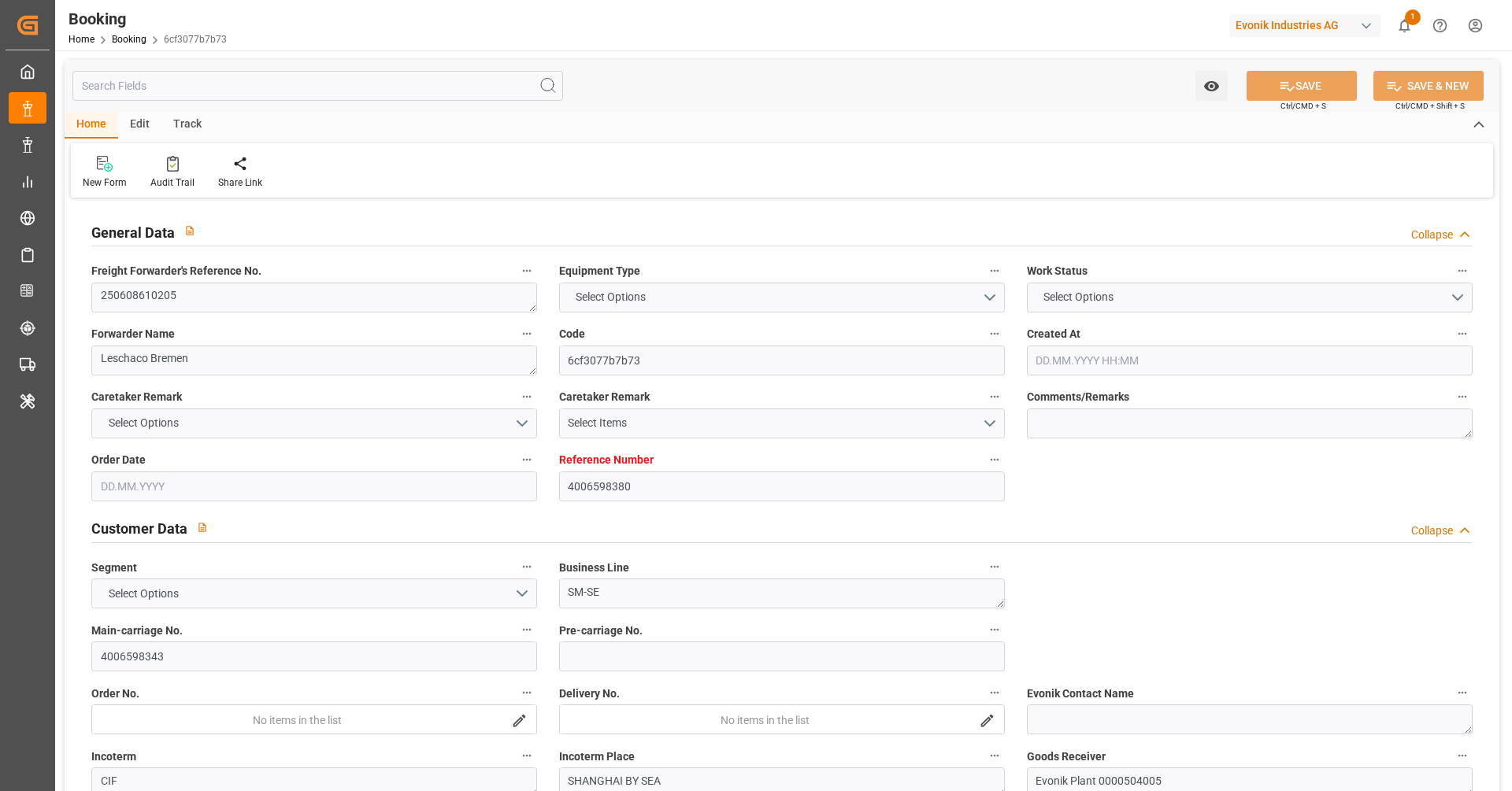
type textarea "DFSU7384663"
type input "NONE"
type input "[GEOGRAPHIC_DATA]"
type textarea "vesselName"
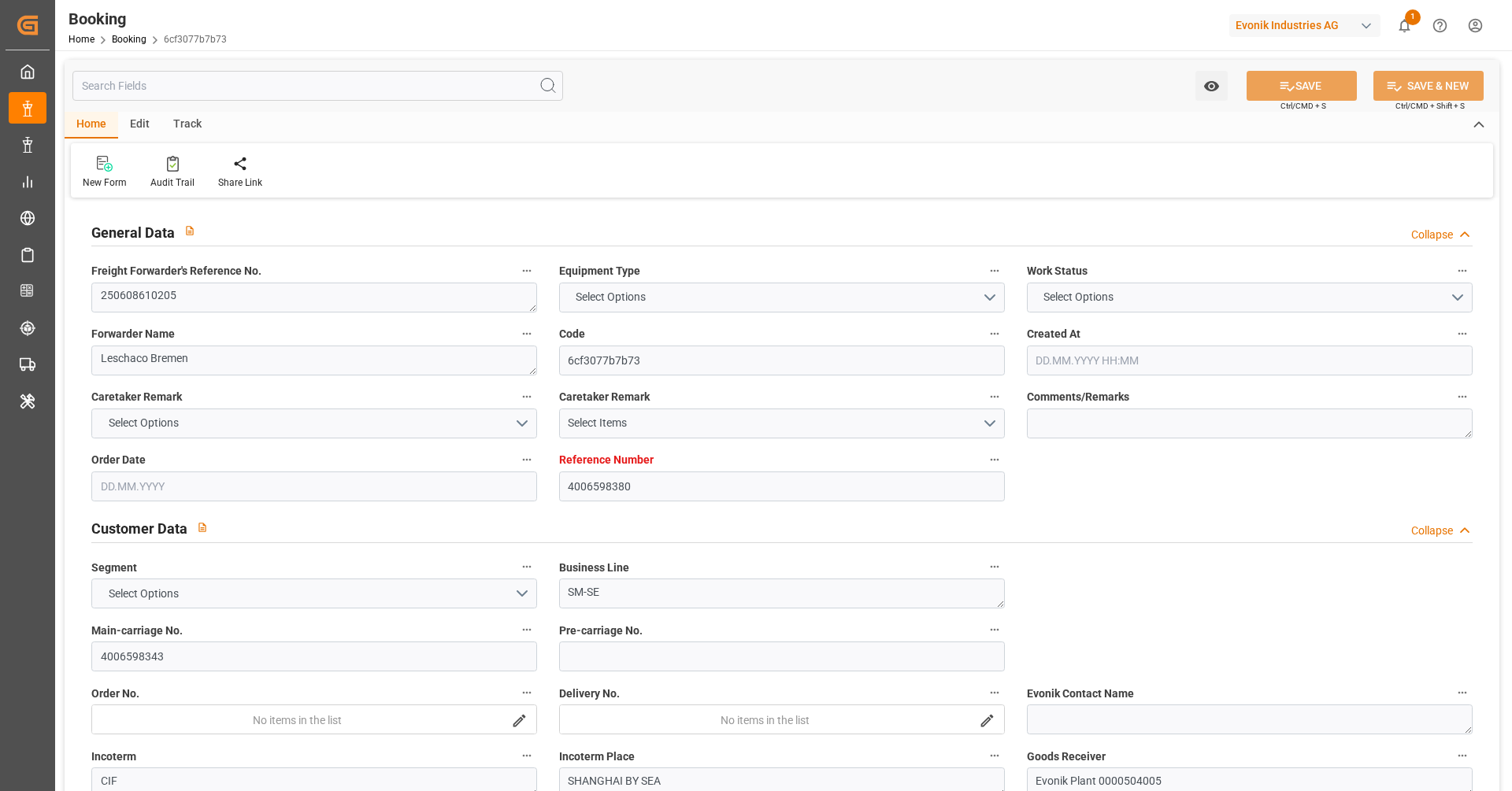
type textarea "INPUT_Evonik_Seeburger_LoadTenderOcean_1002863069_20250616092722141.xml"
type textarea "NWC/[GEOGRAPHIC_DATA] [GEOGRAPHIC_DATA] Continent / [GEOGRAPHIC_DATA]-SE"
type textarea "INPUT_Evonik_Seeburger_LoadTenderOcean_1002820304_20250602112330394.xml,INPUT_E…"
type textarea "1002863069"
type textarea "Logward System"
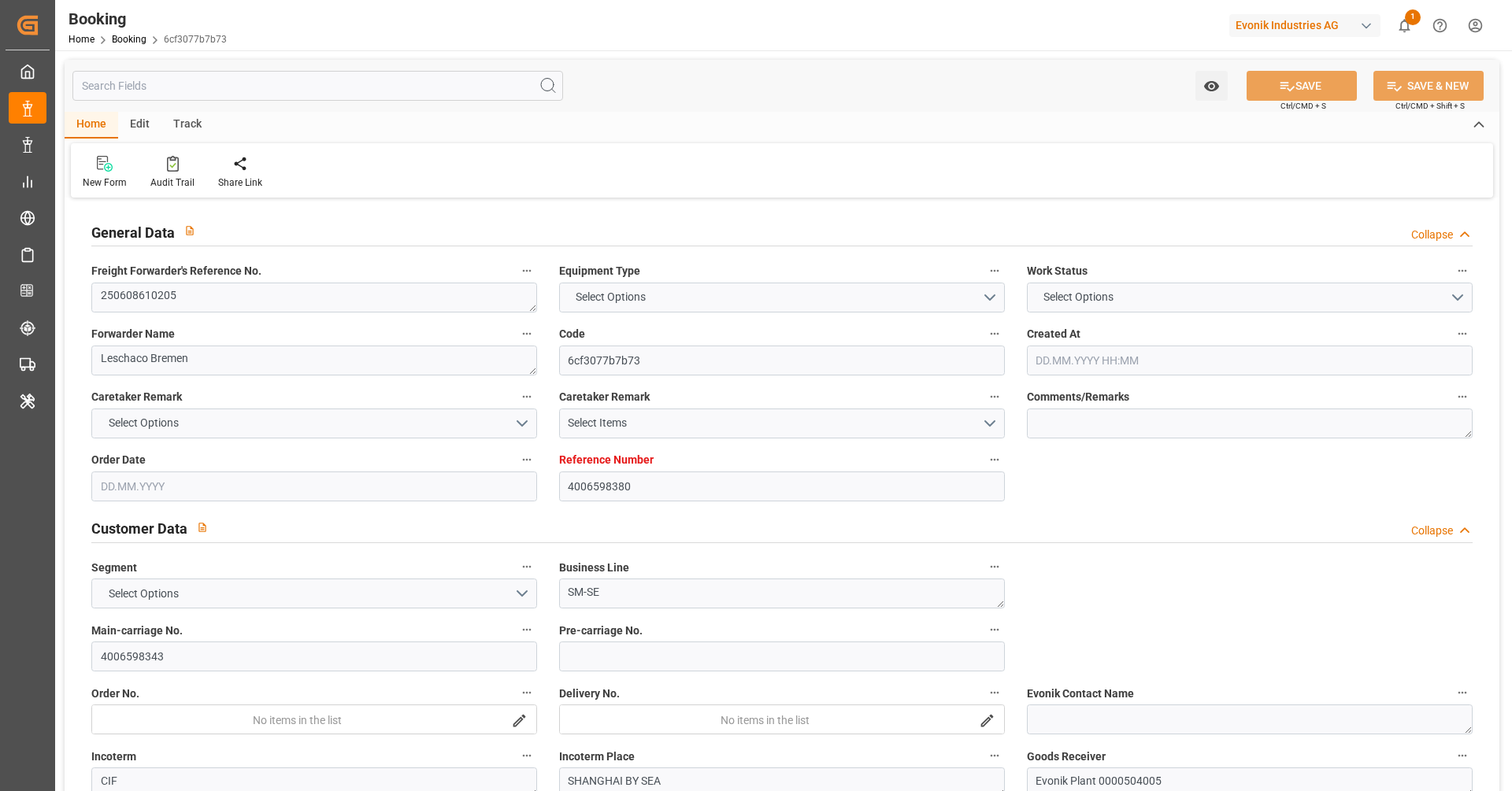
type textarea "businessLine-"
type textarea "IFTSTA"
type textarea "a011t00000LcJC5AAN"
type textarea "No"
type input "4006598380"
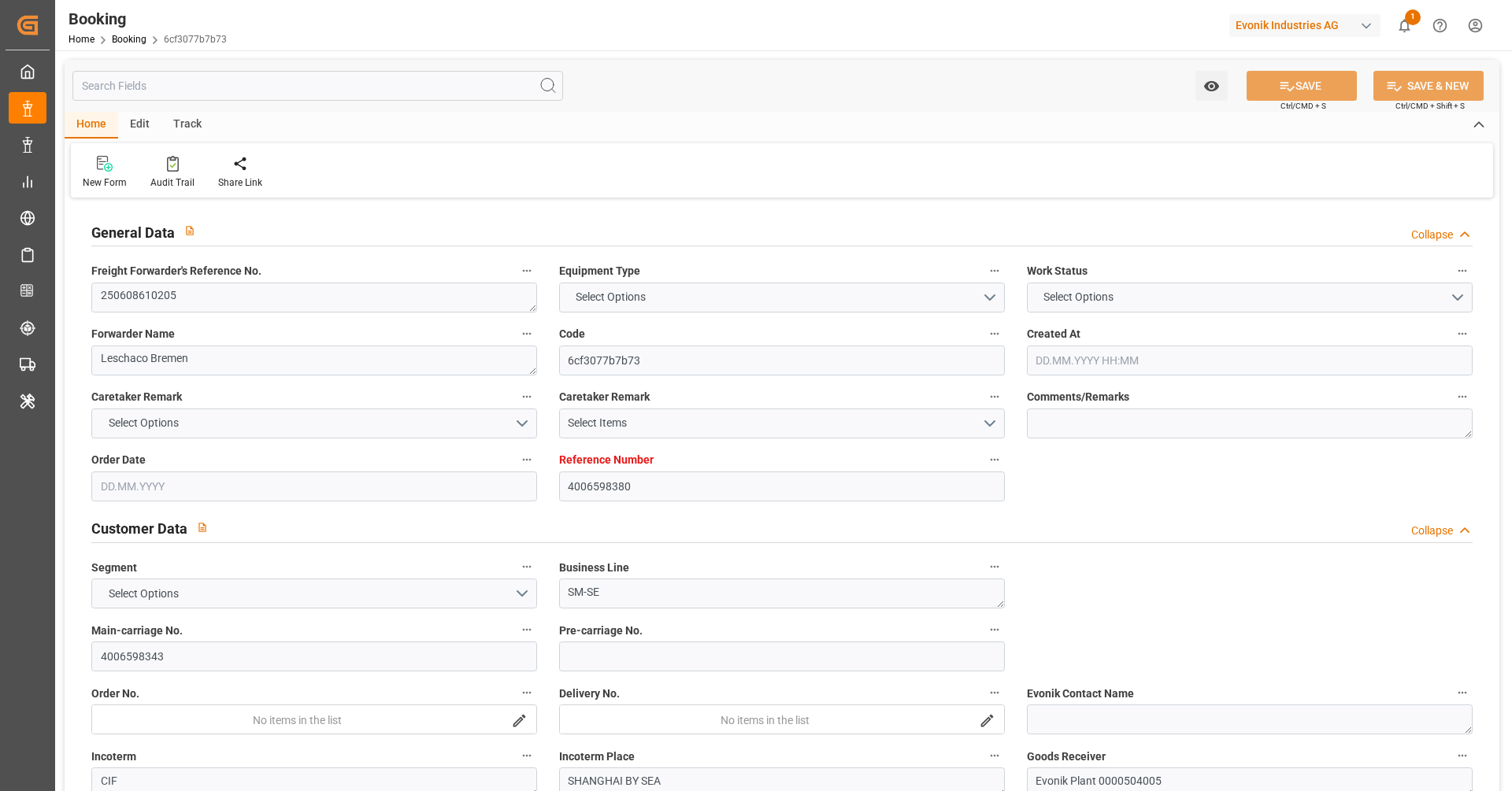
type input "Dummy"
type input "Dummy Carrier"
type input "DEHAM"
type input "CNSHA"
type input "[DATE] 09:25"
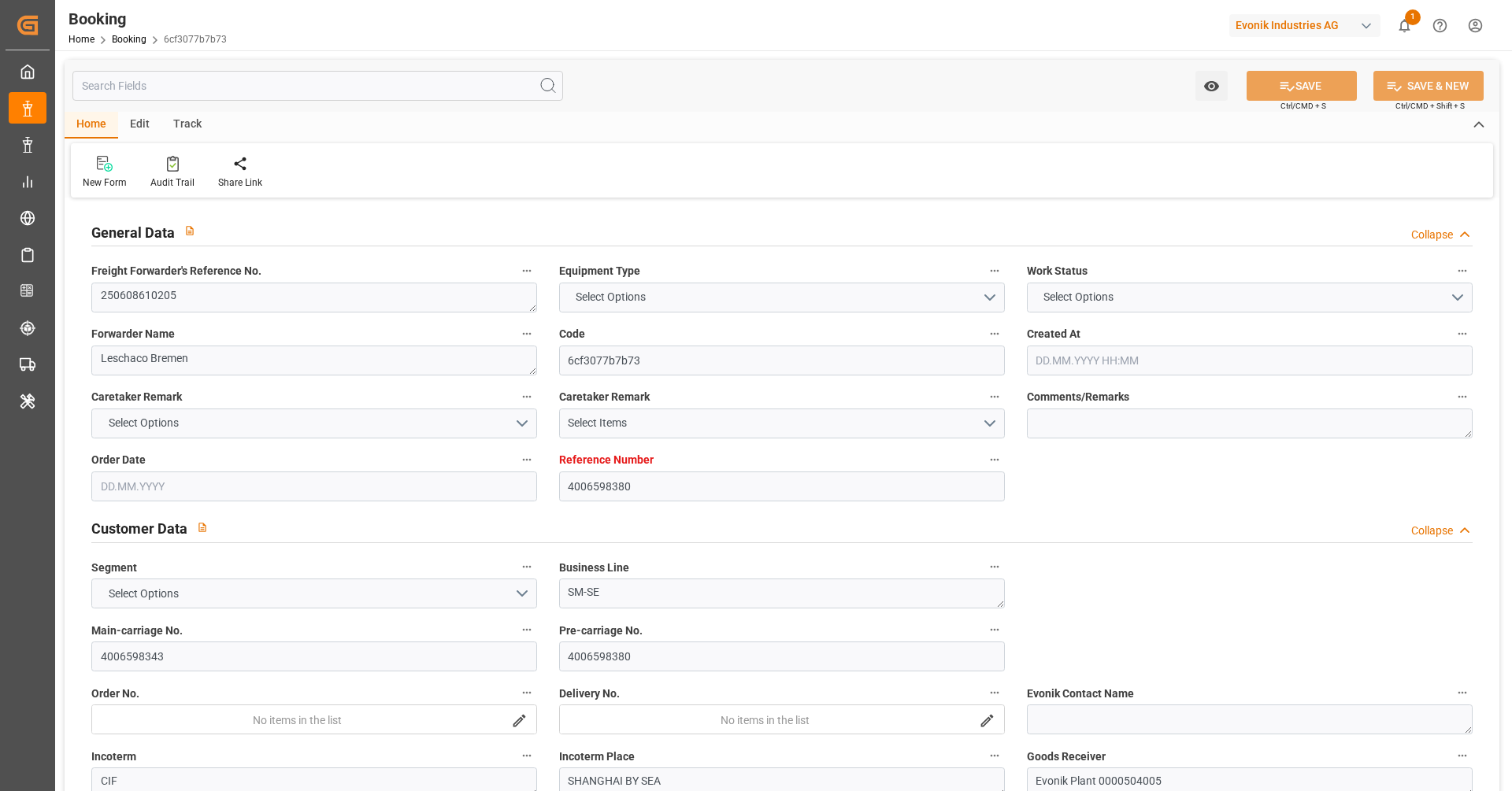
type input "[DATE]"
type input "[DATE] 09:05"
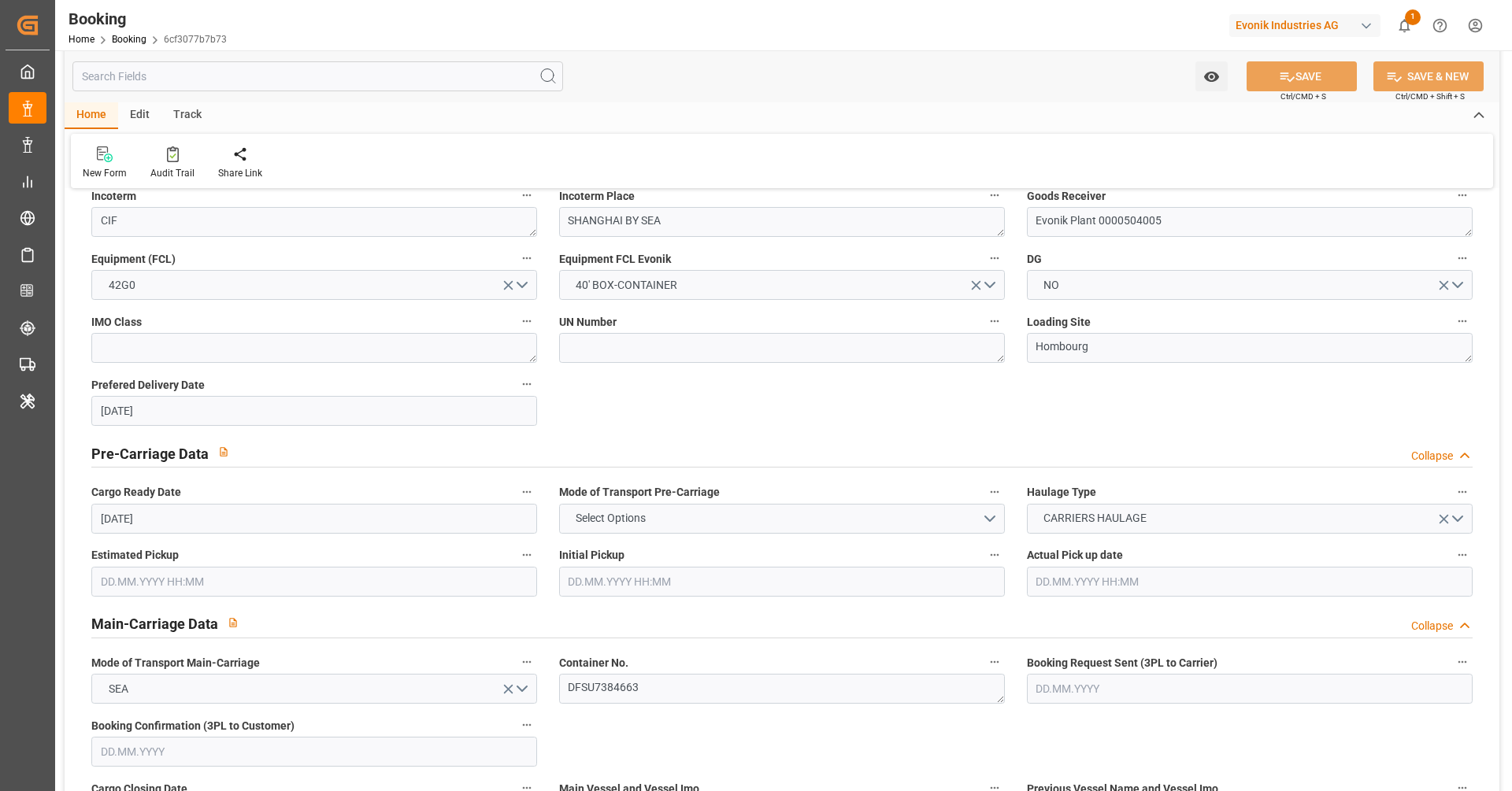
scroll to position [1066, 0]
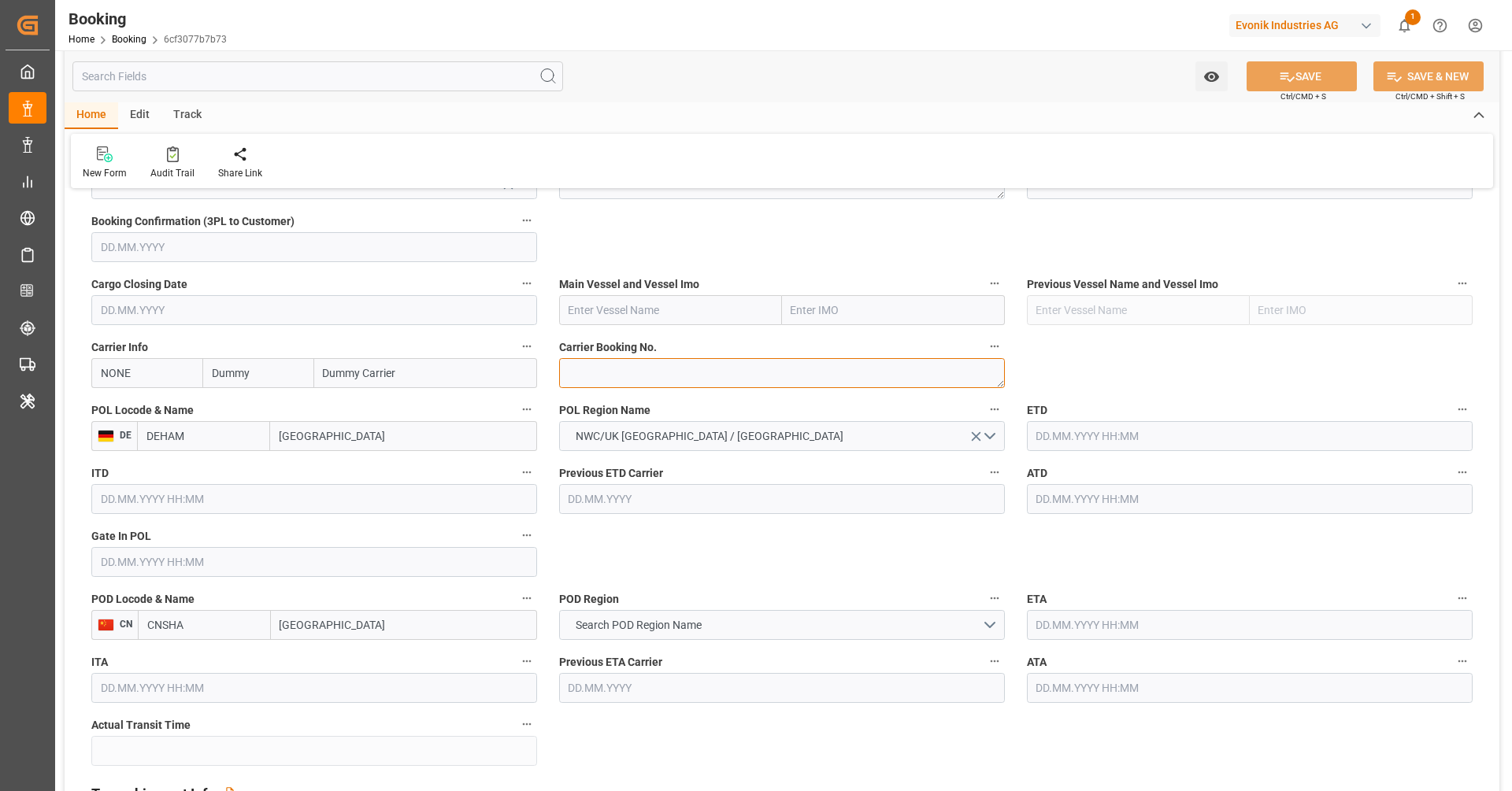
click at [609, 370] on textarea at bounding box center [781, 373] width 446 height 30
paste textarea "6417828180"
type textarea "6417828180"
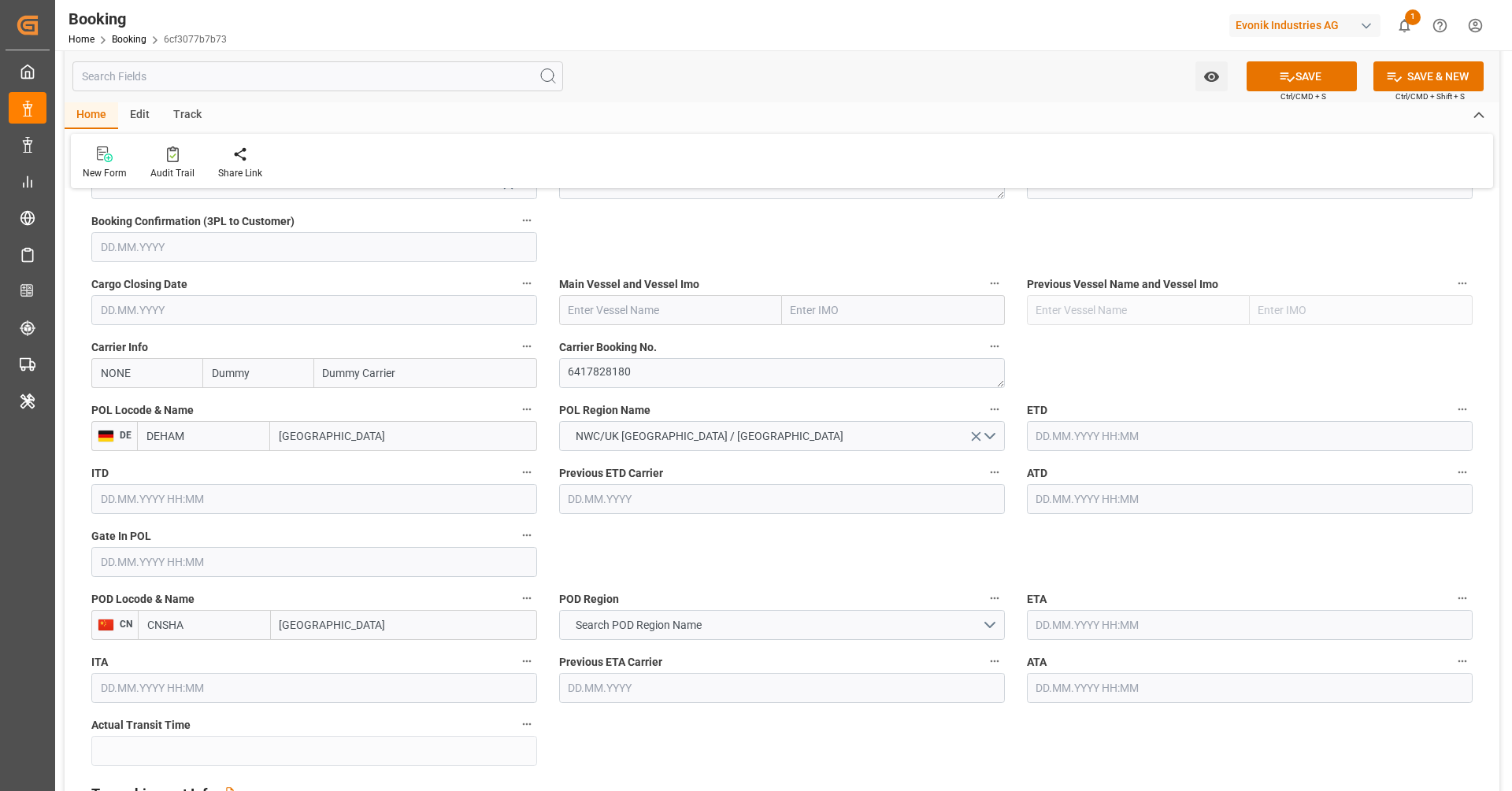
click at [190, 375] on input "NONE" at bounding box center [146, 373] width 111 height 30
click at [190, 374] on input "NONE" at bounding box center [146, 373] width 111 height 30
click at [119, 415] on div "COSU" at bounding box center [116, 408] width 48 height 36
type input "COSU"
type input "Cosco"
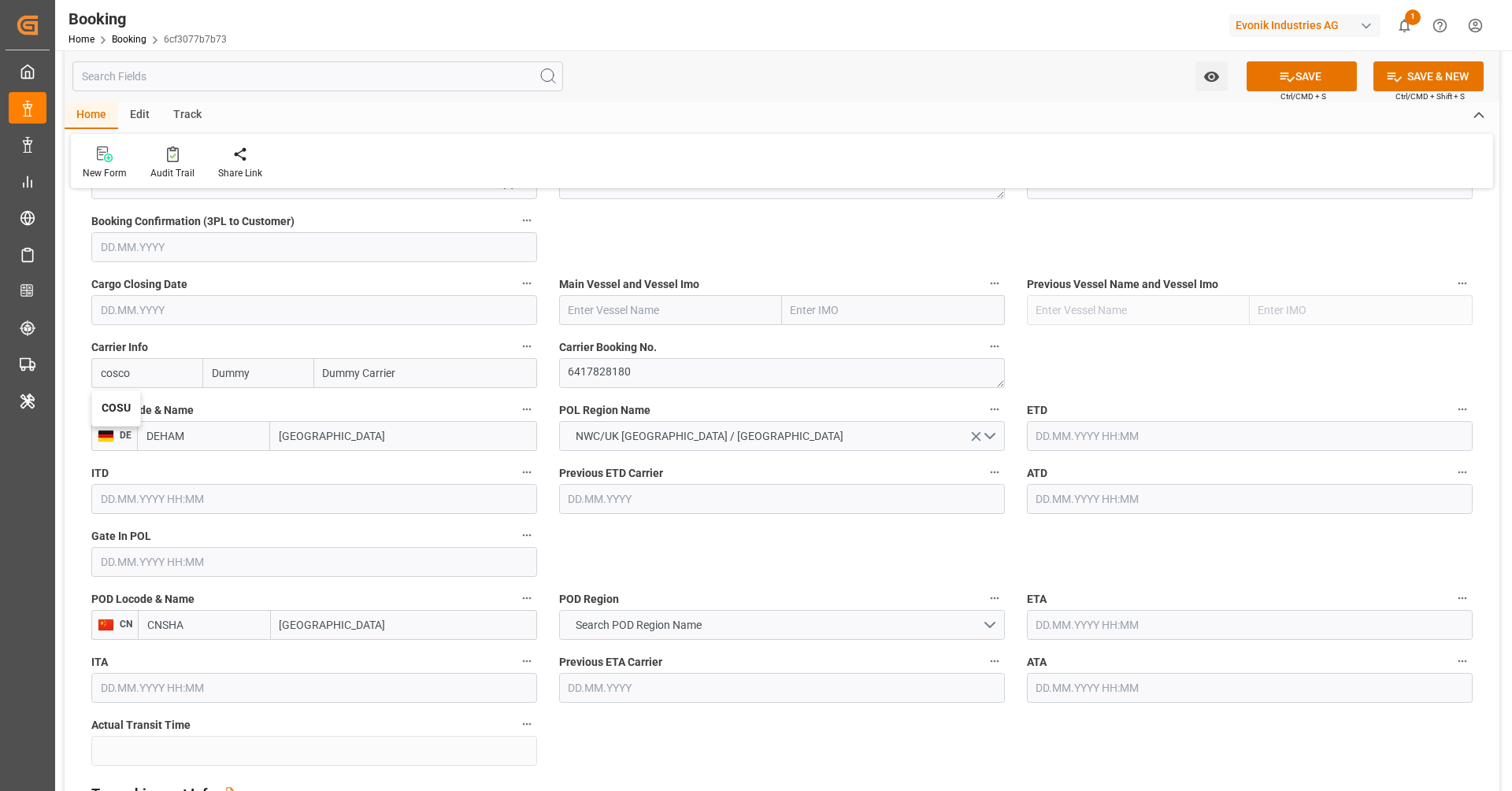
type input "COSCO Shipping Co. Ltd."
type input "COSU"
click at [416, 625] on input "[GEOGRAPHIC_DATA]" at bounding box center [403, 625] width 266 height 30
type input "[GEOGRAPHIC_DATA]"
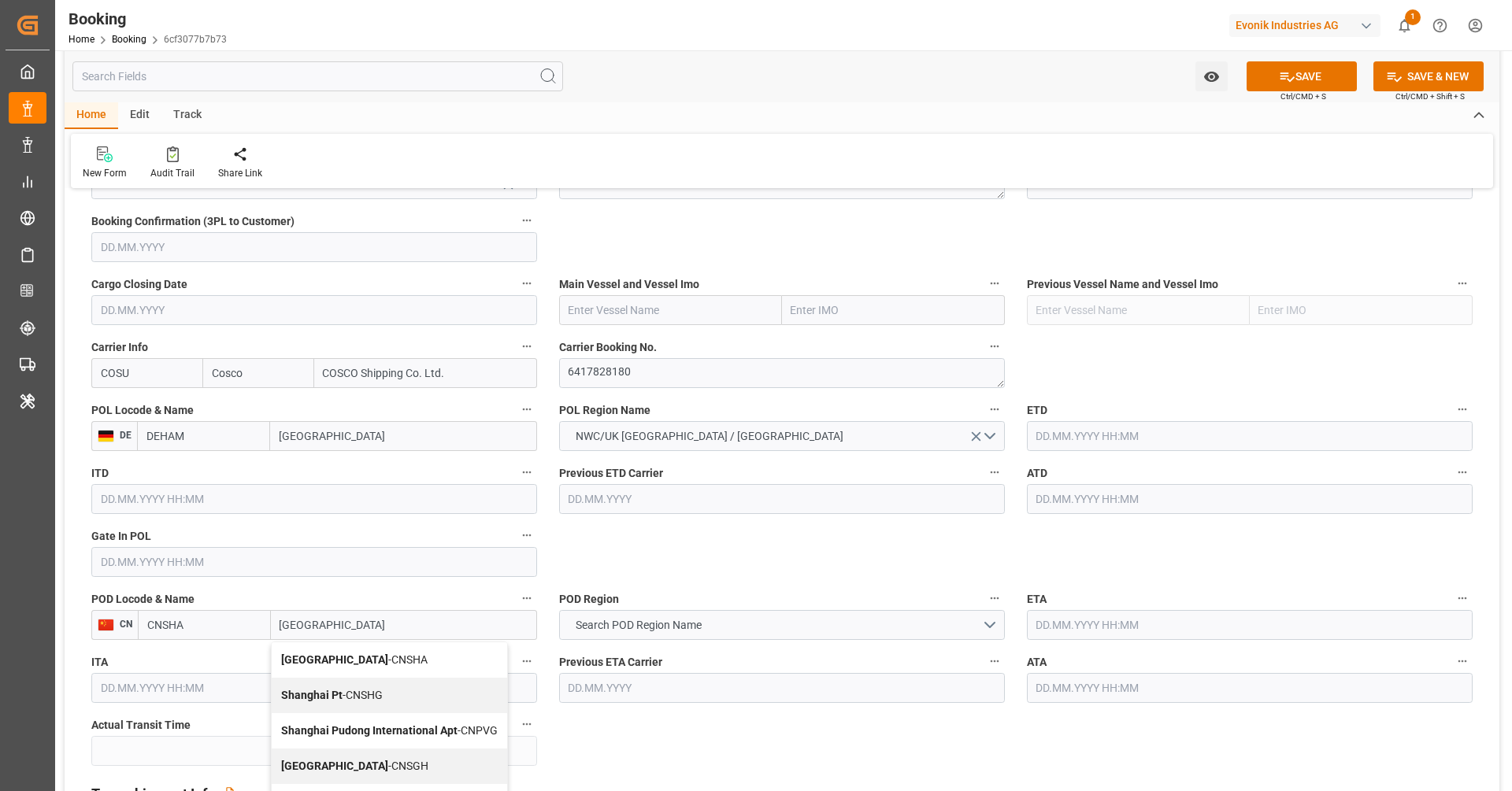
click at [375, 756] on div "Shanghai - CNSGH" at bounding box center [390, 766] width 235 height 36
type input "CNSGH"
type input "[GEOGRAPHIC_DATA]"
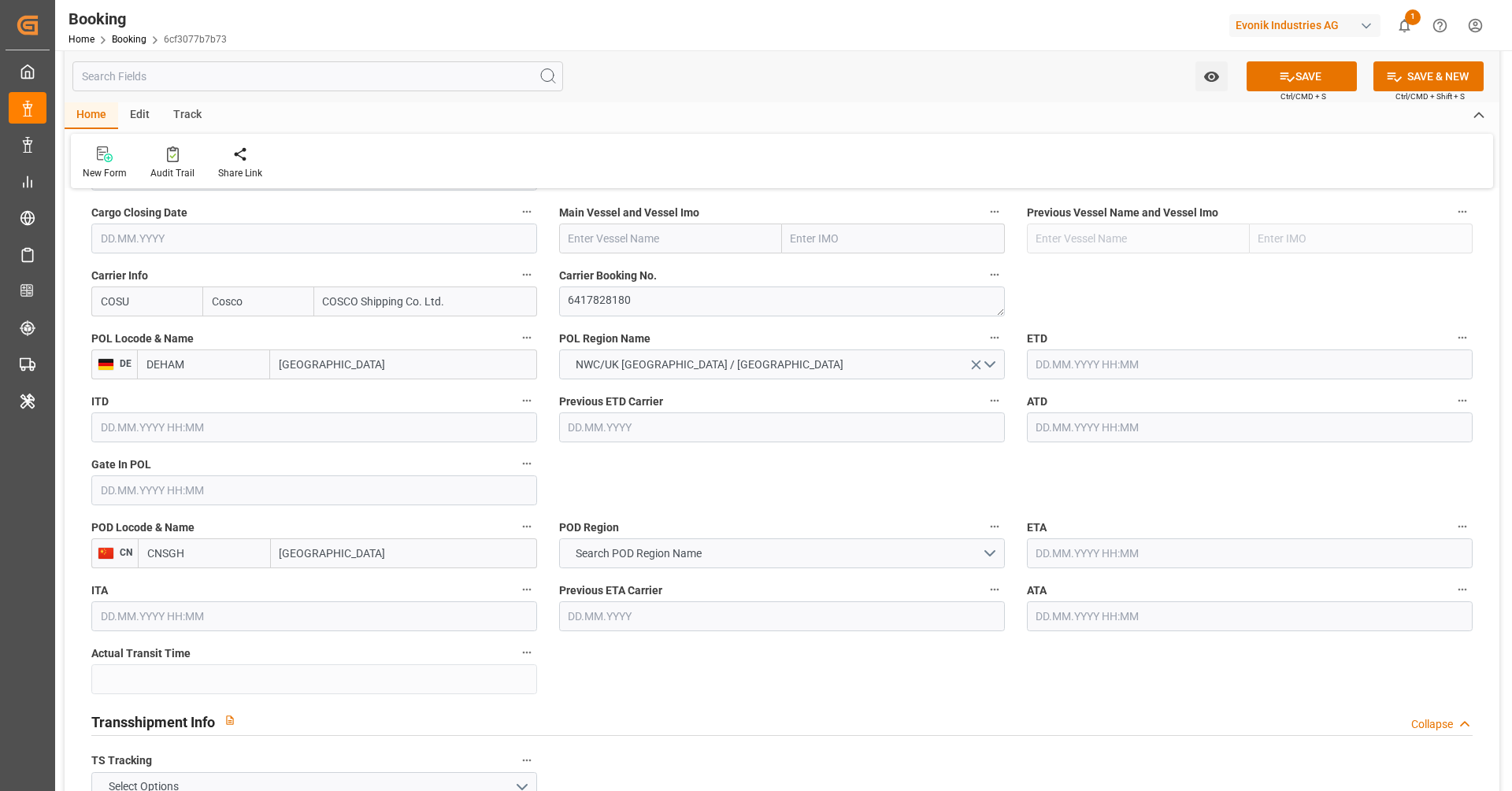
click at [744, 524] on label "POD Region" at bounding box center [781, 527] width 446 height 22
click at [985, 524] on button "POD Region" at bounding box center [995, 526] width 21 height 21
click at [743, 541] on div at bounding box center [756, 396] width 1512 height 791
click at [741, 548] on button "Search POD Region Name" at bounding box center [781, 554] width 446 height 30
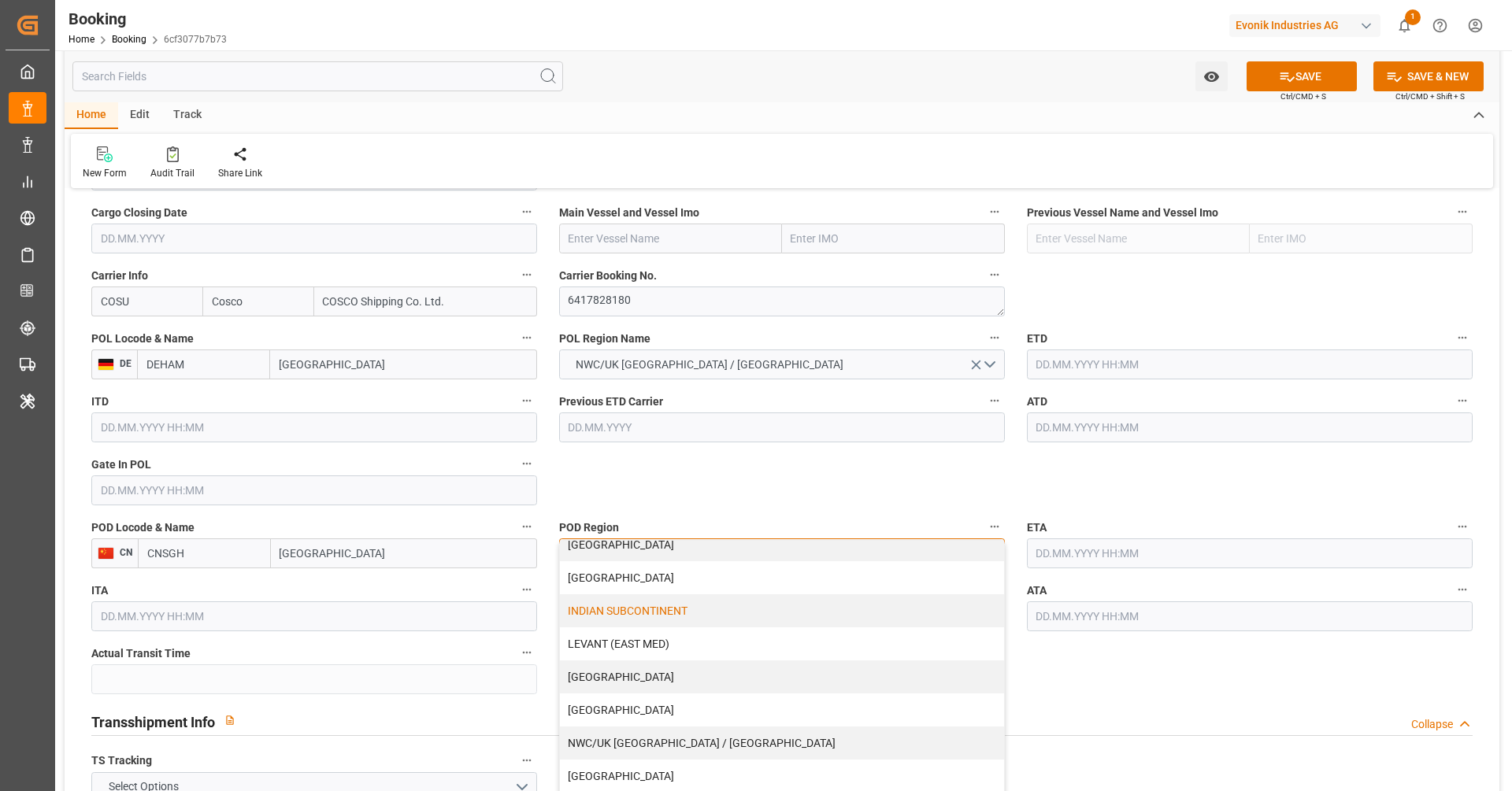
scroll to position [231, 0]
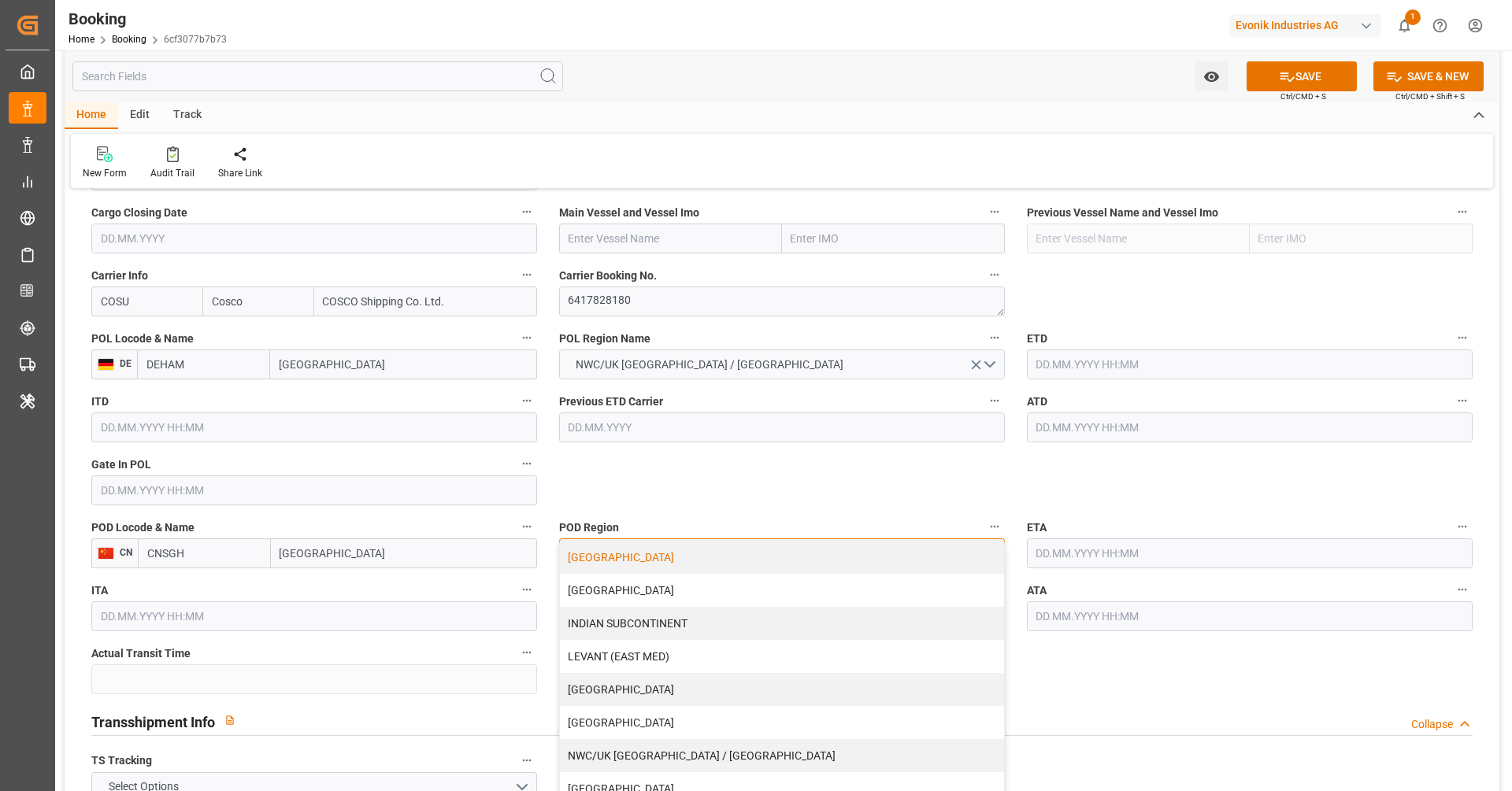
click at [650, 560] on div "[GEOGRAPHIC_DATA]" at bounding box center [781, 557] width 444 height 33
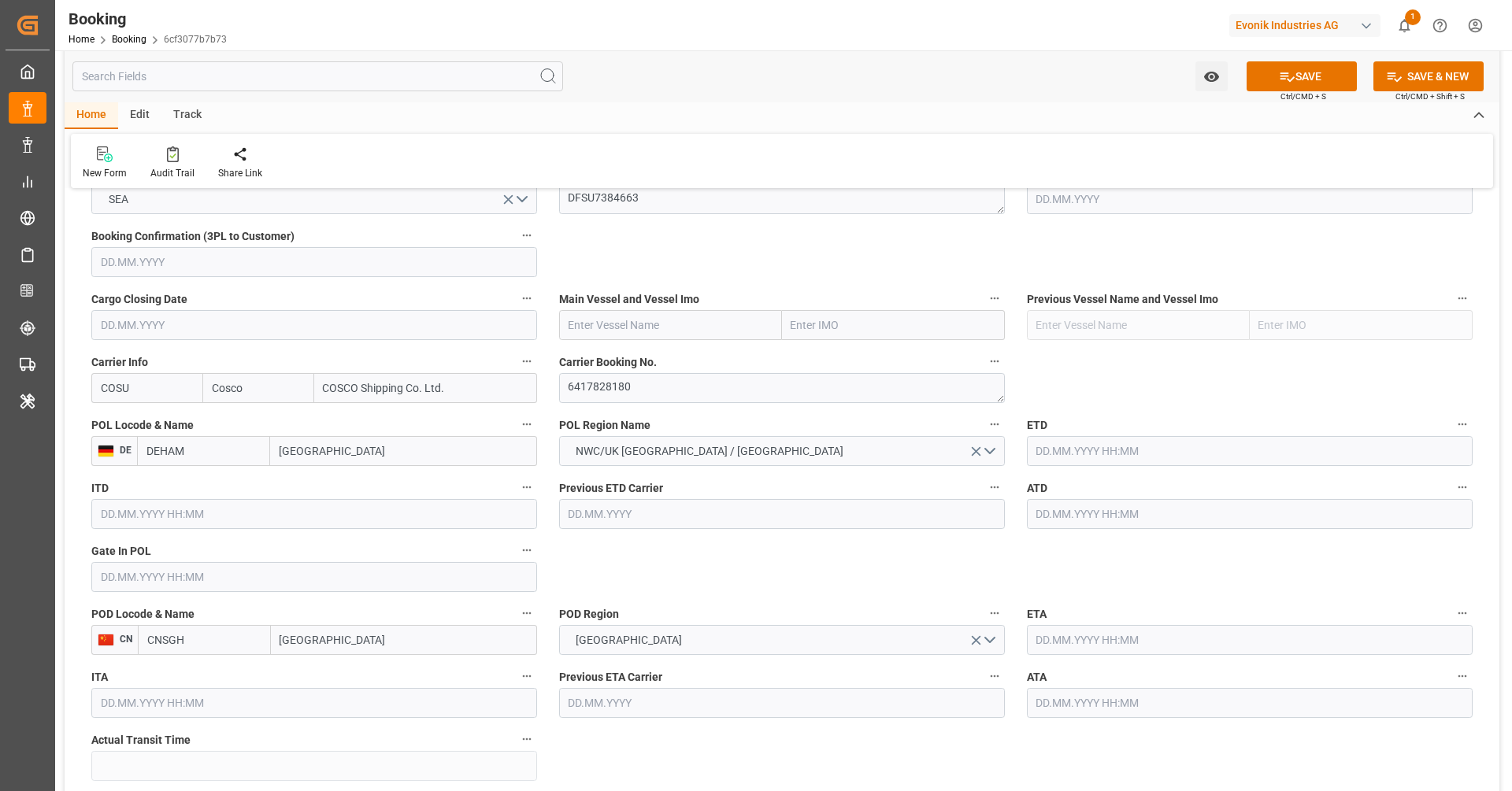
scroll to position [1037, 0]
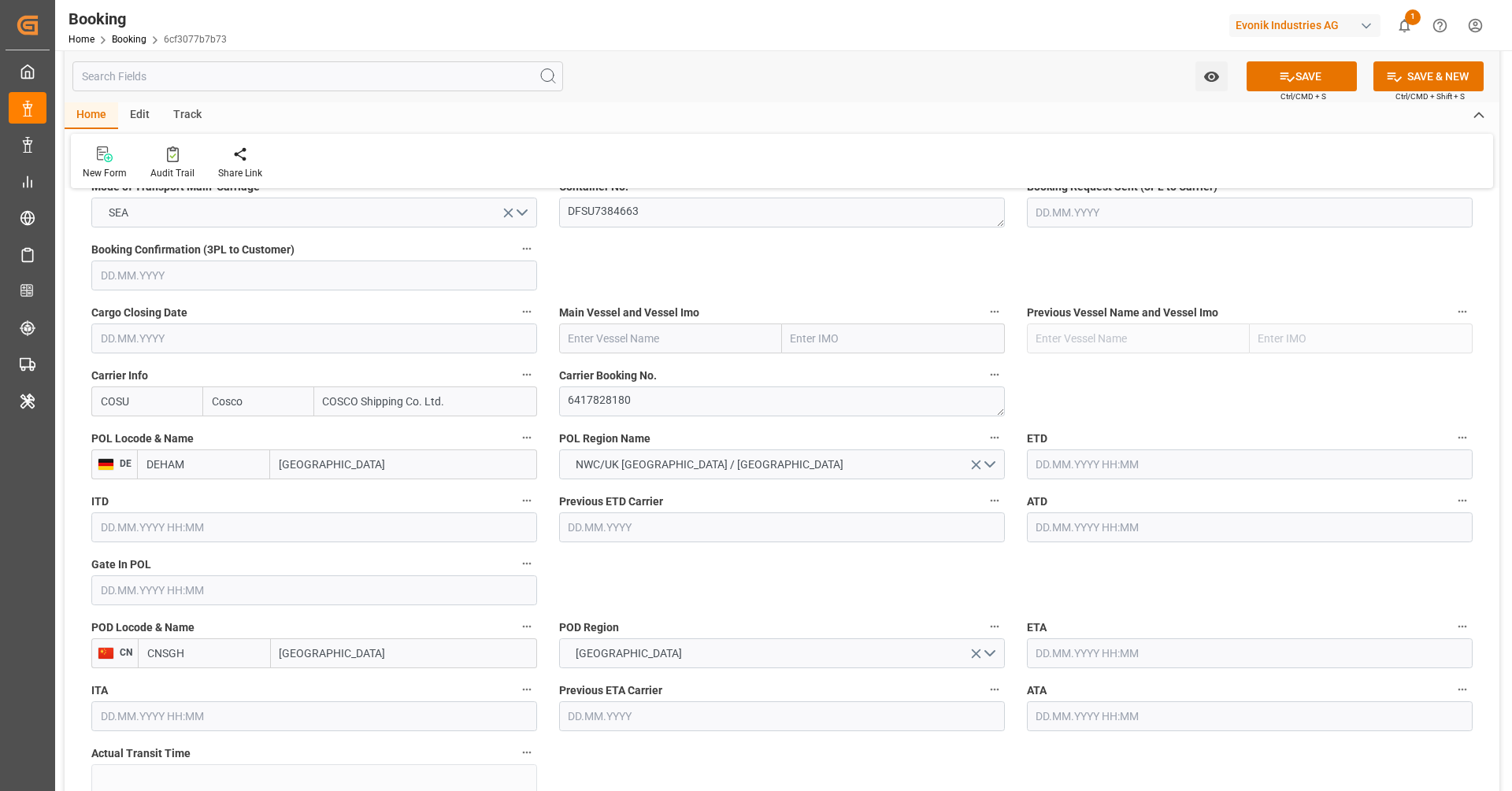
click at [700, 342] on input "text" at bounding box center [669, 338] width 222 height 30
paste input "COSCO SHIPPING [PERSON_NAME]"
click at [699, 367] on span "COSCO SHIPPING [PERSON_NAME] - 9783502" at bounding box center [636, 381] width 133 height 29
type input "COSCO SHIPPING [PERSON_NAME]"
type input "9783502"
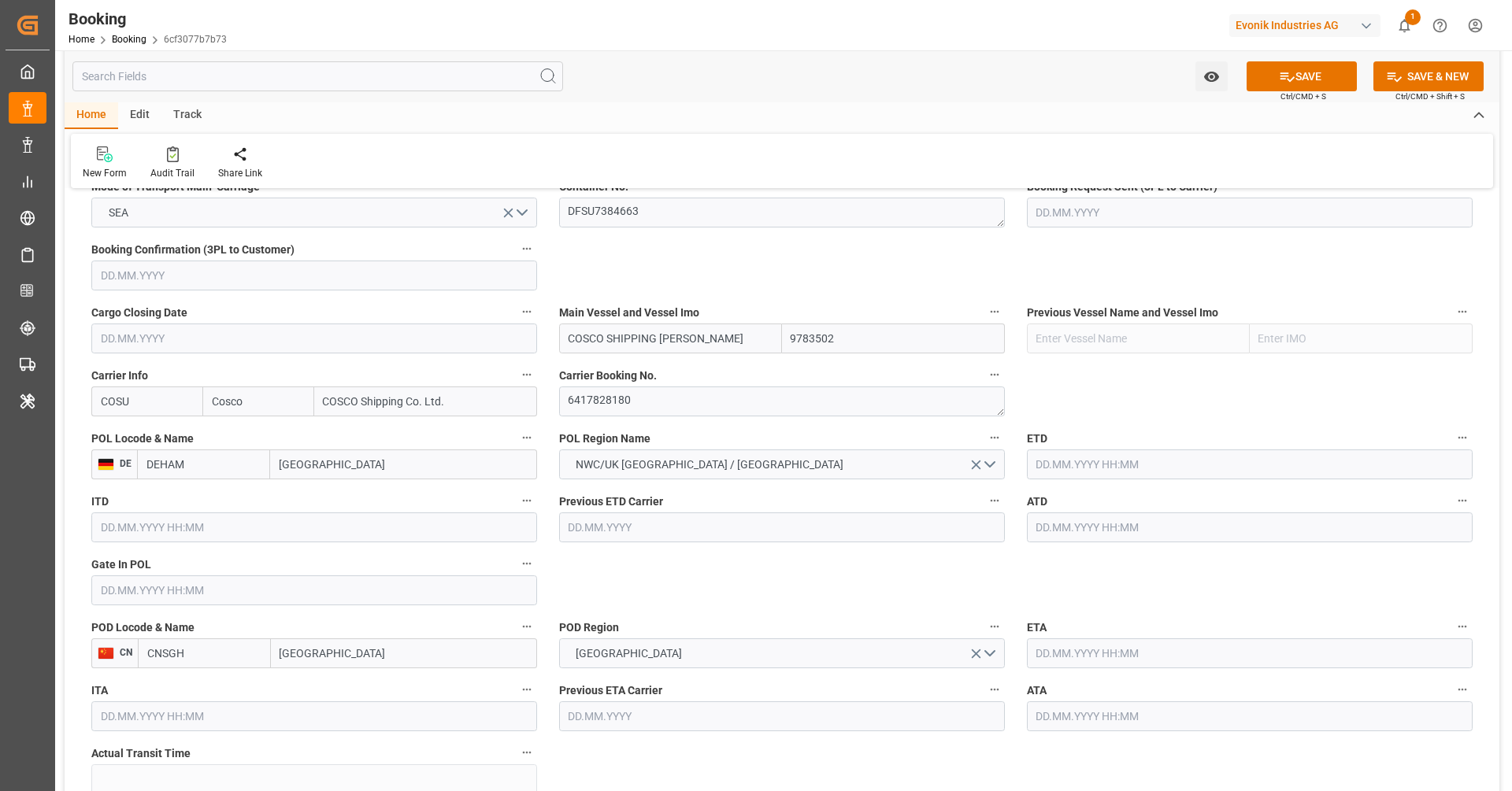
type input "COSCO SHIPPING [PERSON_NAME]"
click at [311, 594] on input "text" at bounding box center [313, 590] width 446 height 30
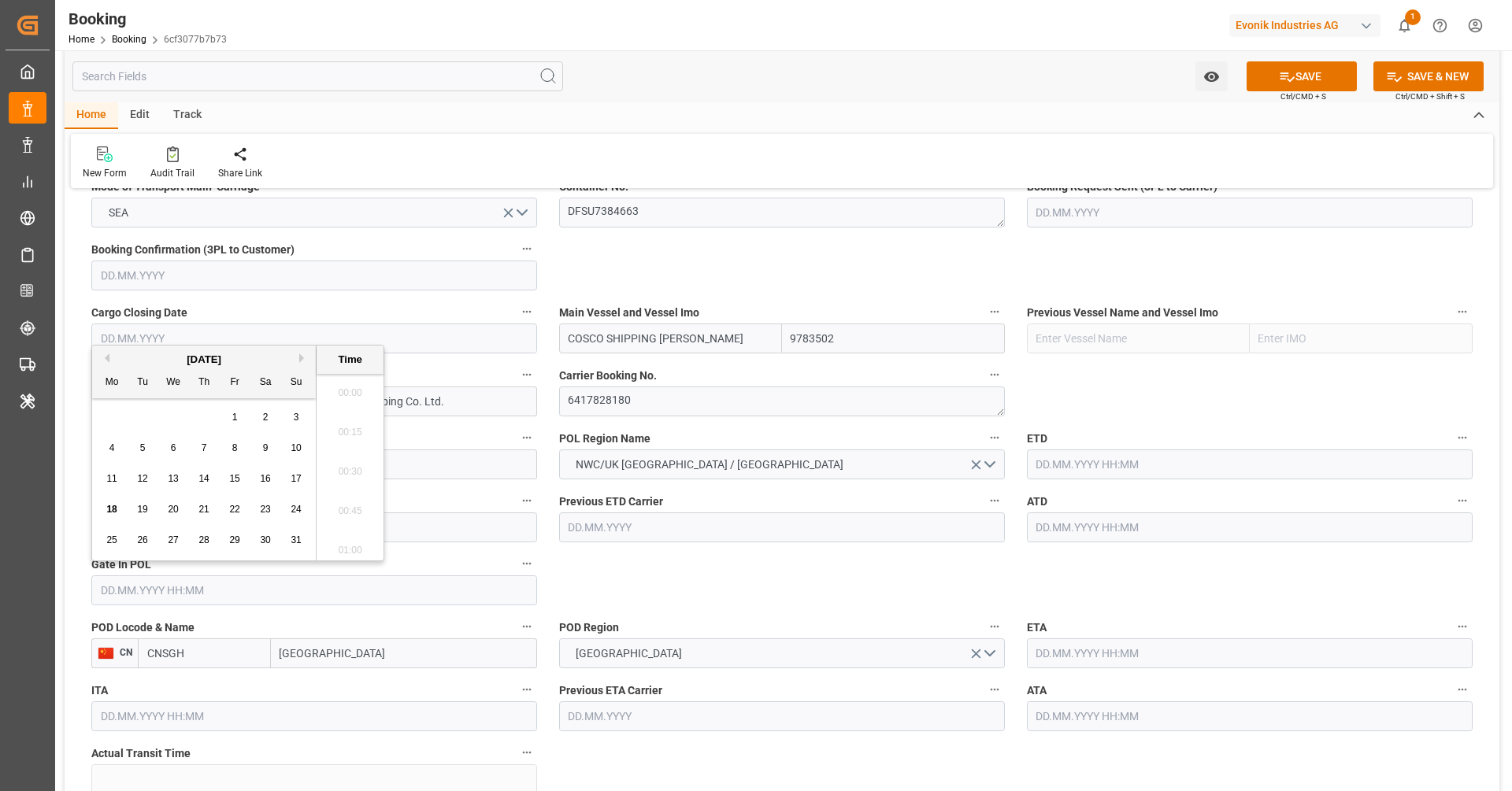
scroll to position [2643, 0]
click at [106, 358] on button "Previous Month" at bounding box center [105, 359] width 10 height 10
click at [180, 477] on div "11" at bounding box center [174, 479] width 20 height 19
type input "[DATE] 00:00"
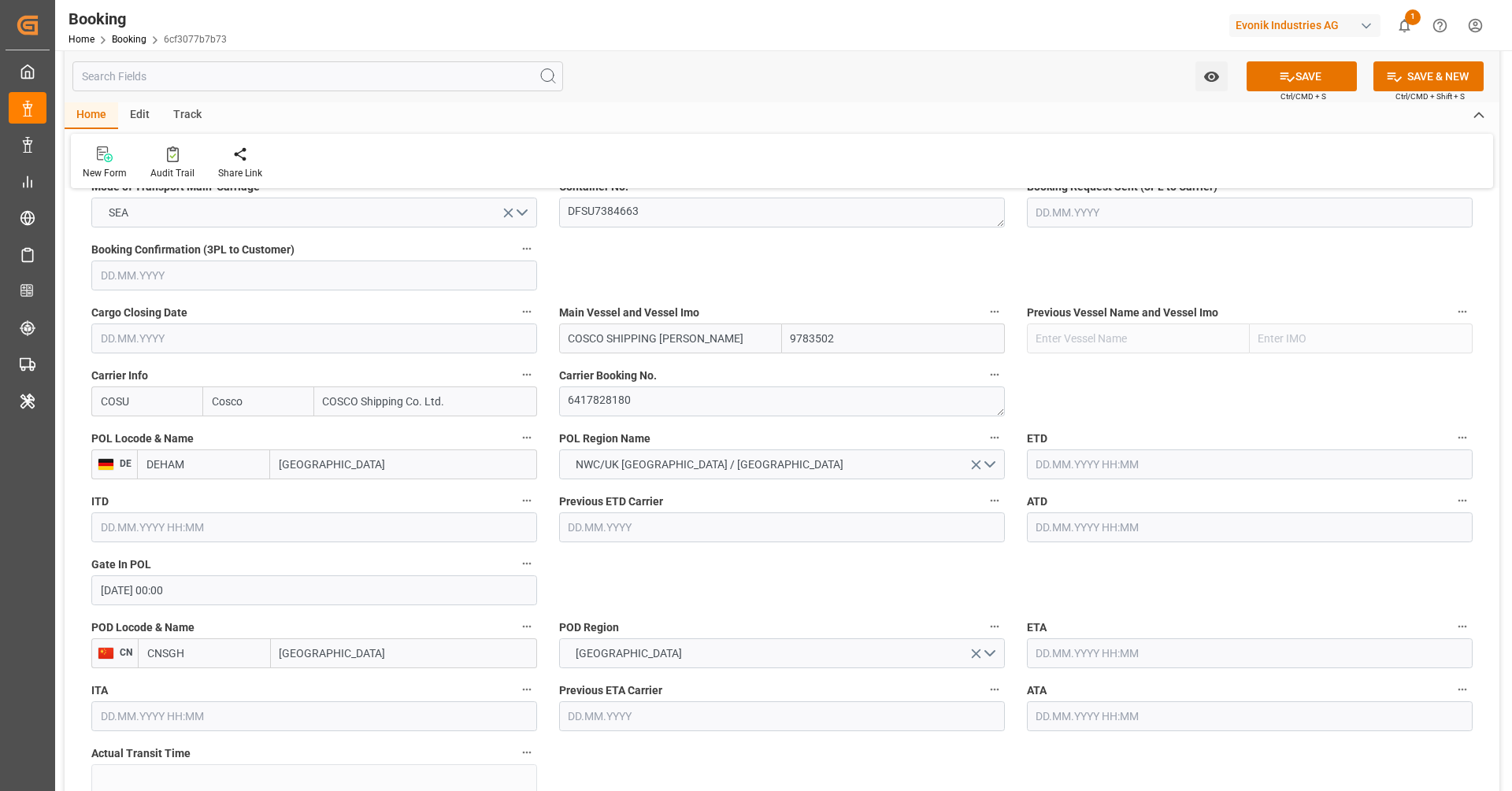
click at [374, 596] on input "[DATE] 00:00" at bounding box center [313, 590] width 446 height 30
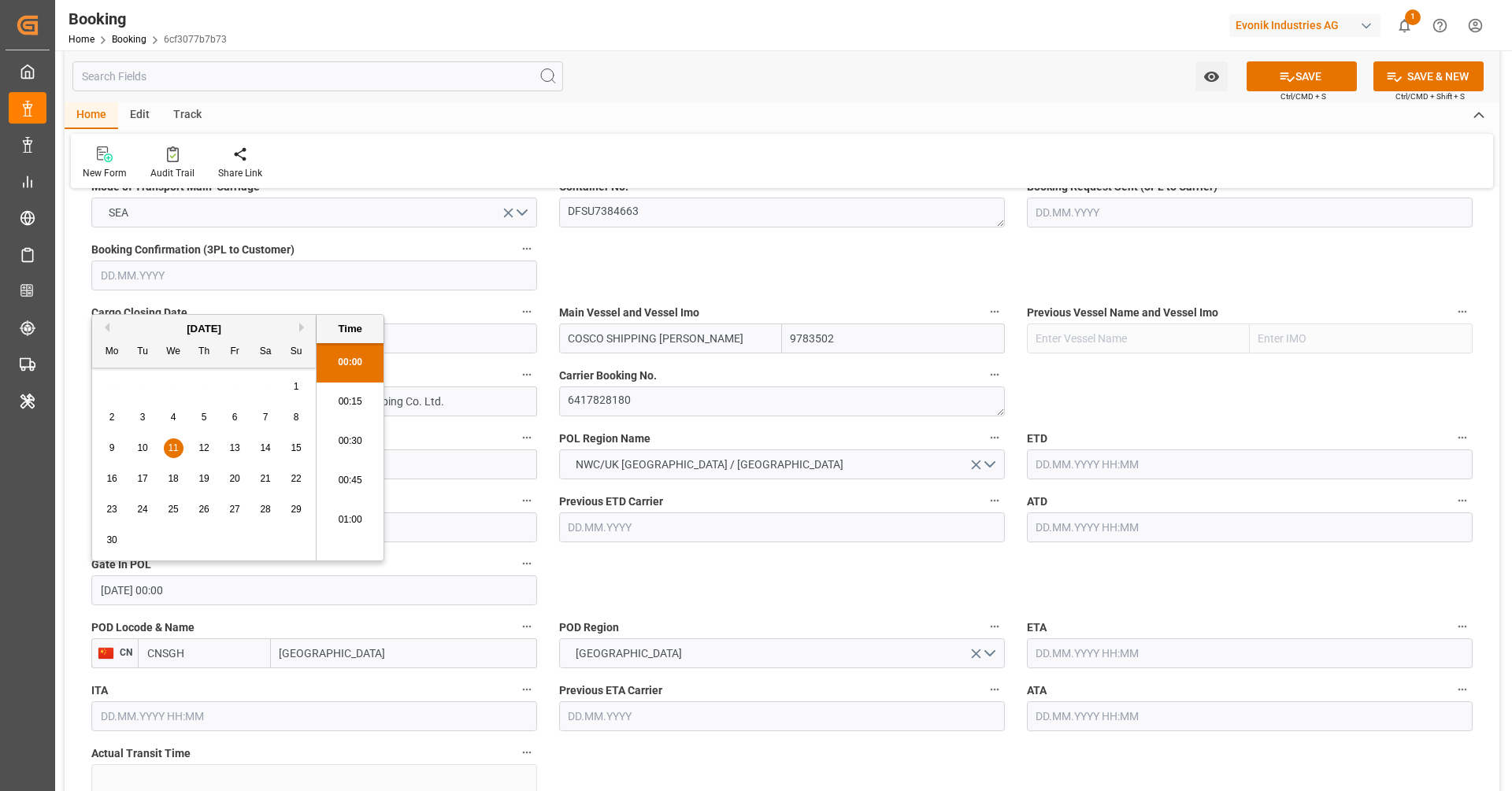
click at [374, 595] on input "[DATE] 00:00" at bounding box center [313, 590] width 446 height 30
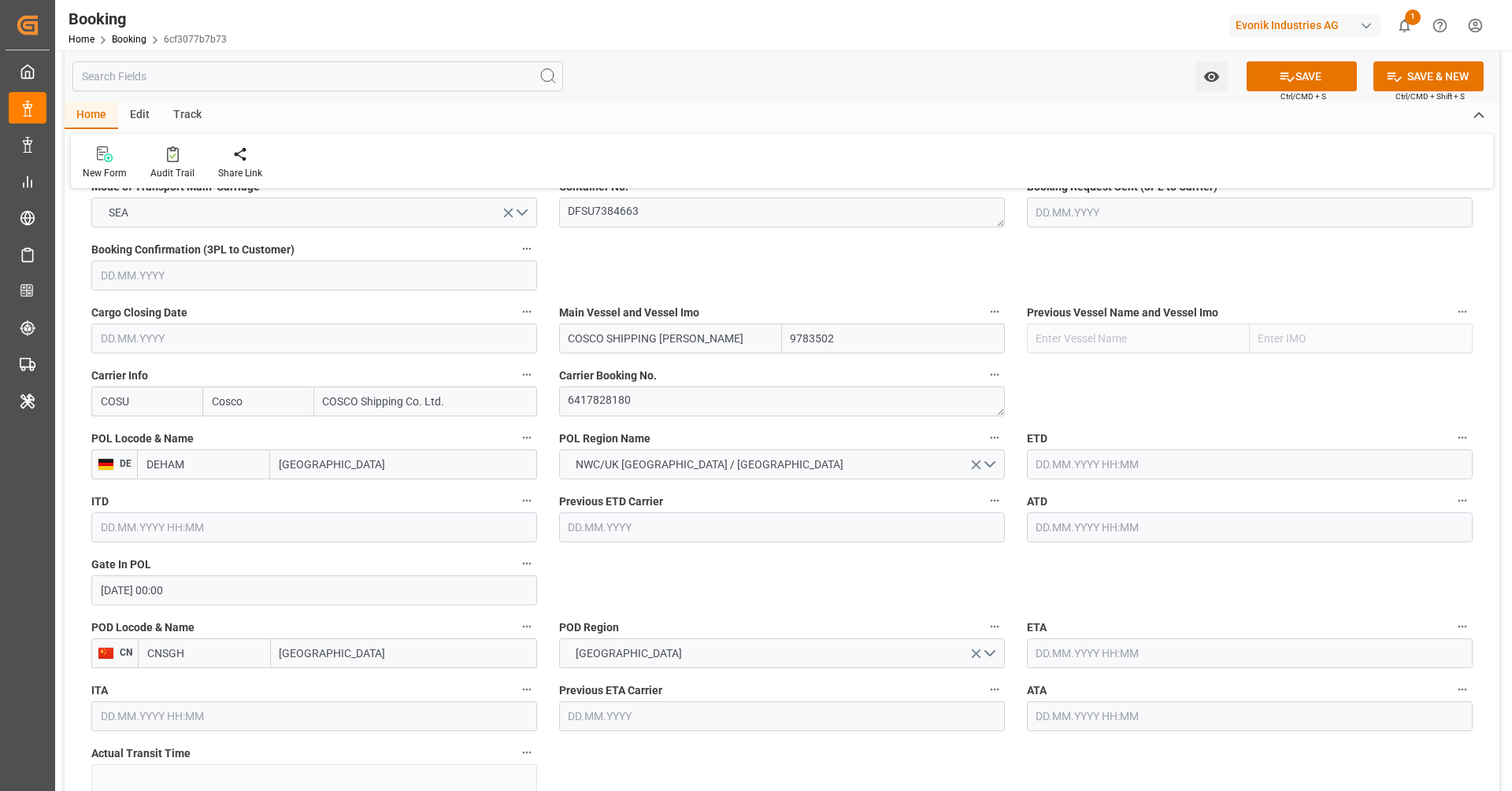
click at [1088, 477] on input "text" at bounding box center [1250, 465] width 446 height 30
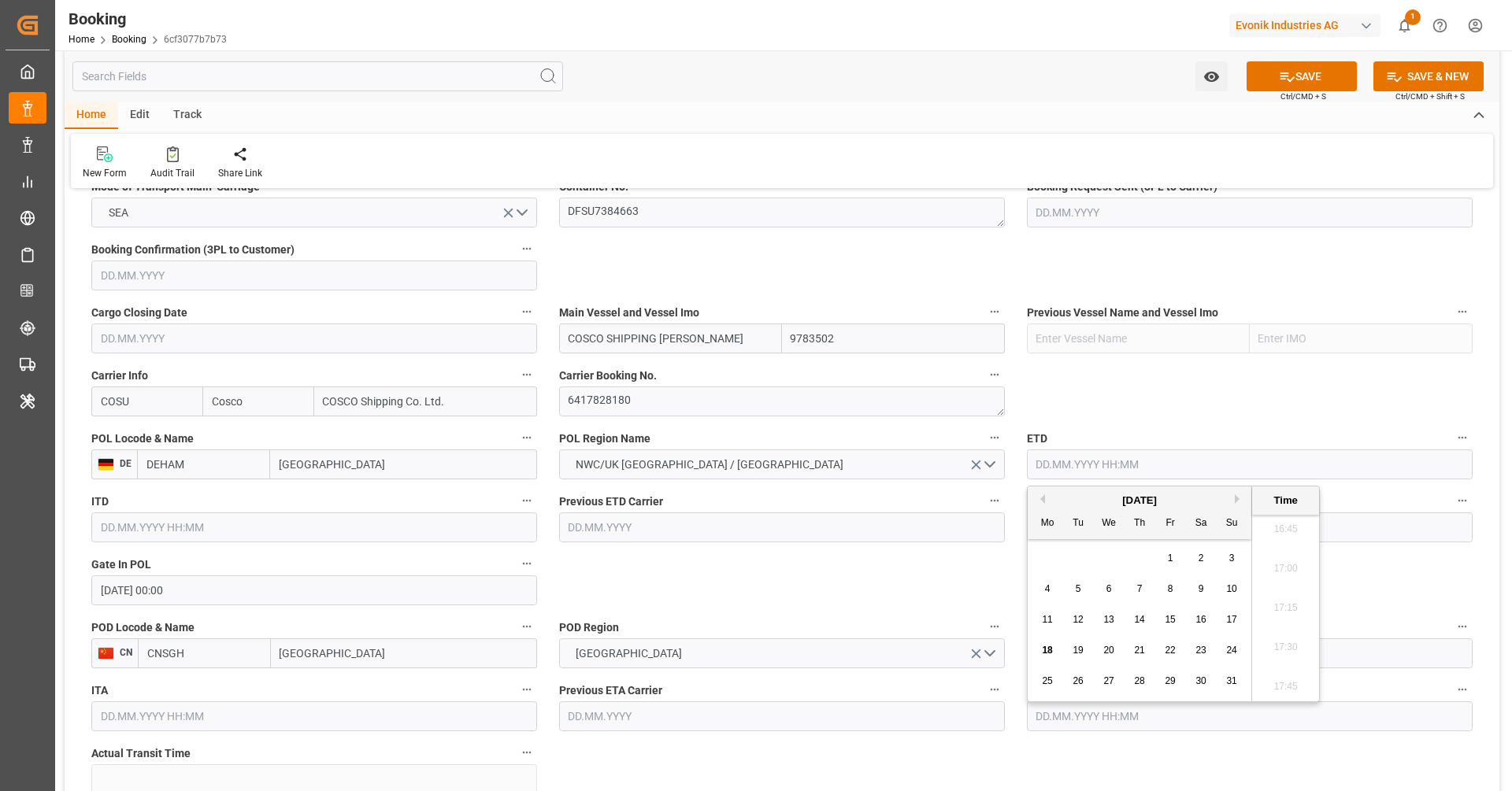
click at [1089, 469] on input "text" at bounding box center [1250, 465] width 446 height 30
paste input "[DATE] 00:00"
click at [1237, 617] on div "15" at bounding box center [1232, 620] width 20 height 19
type input "[DATE] 00:00"
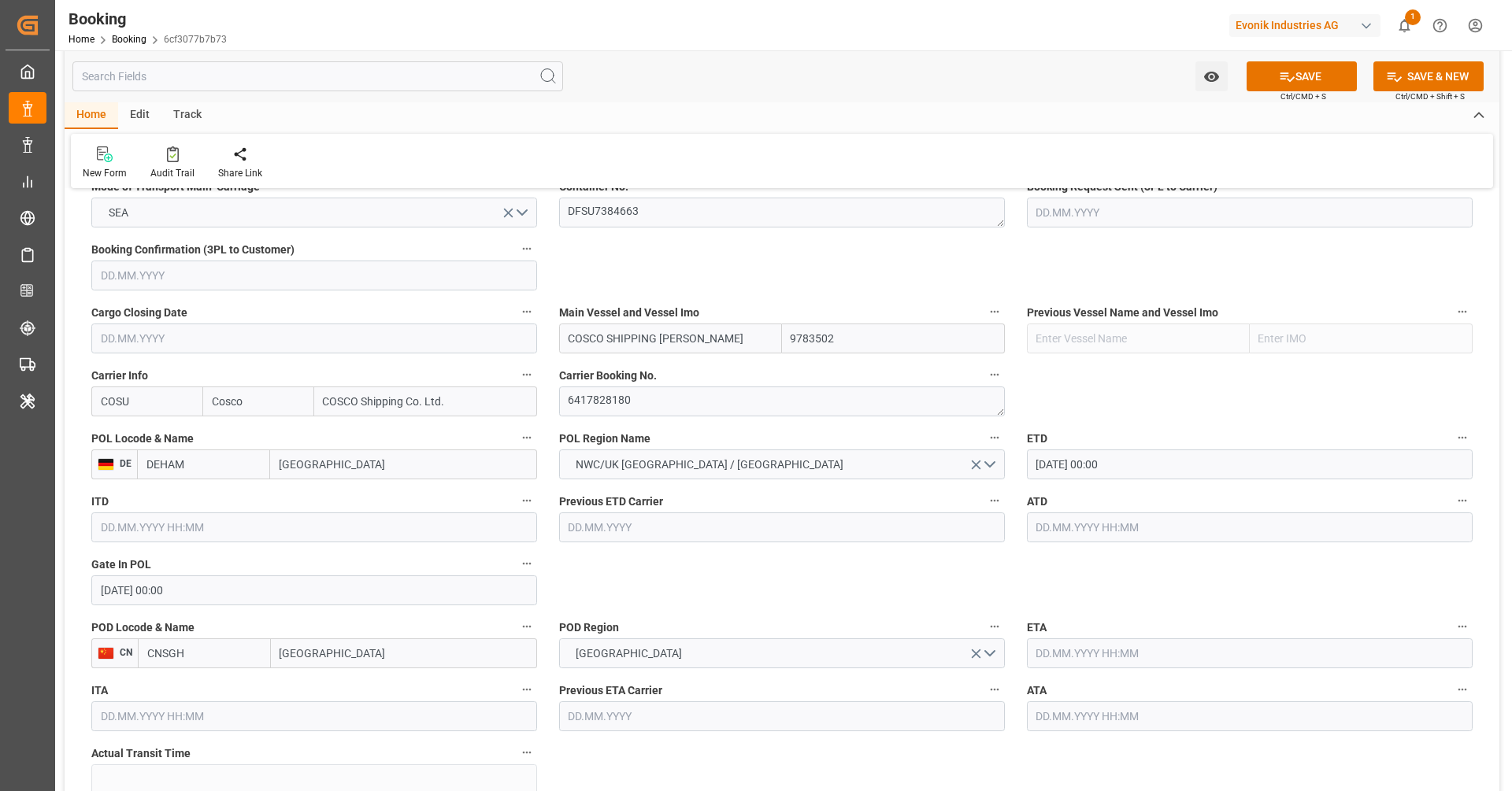
click at [1135, 523] on input "text" at bounding box center [1250, 527] width 446 height 30
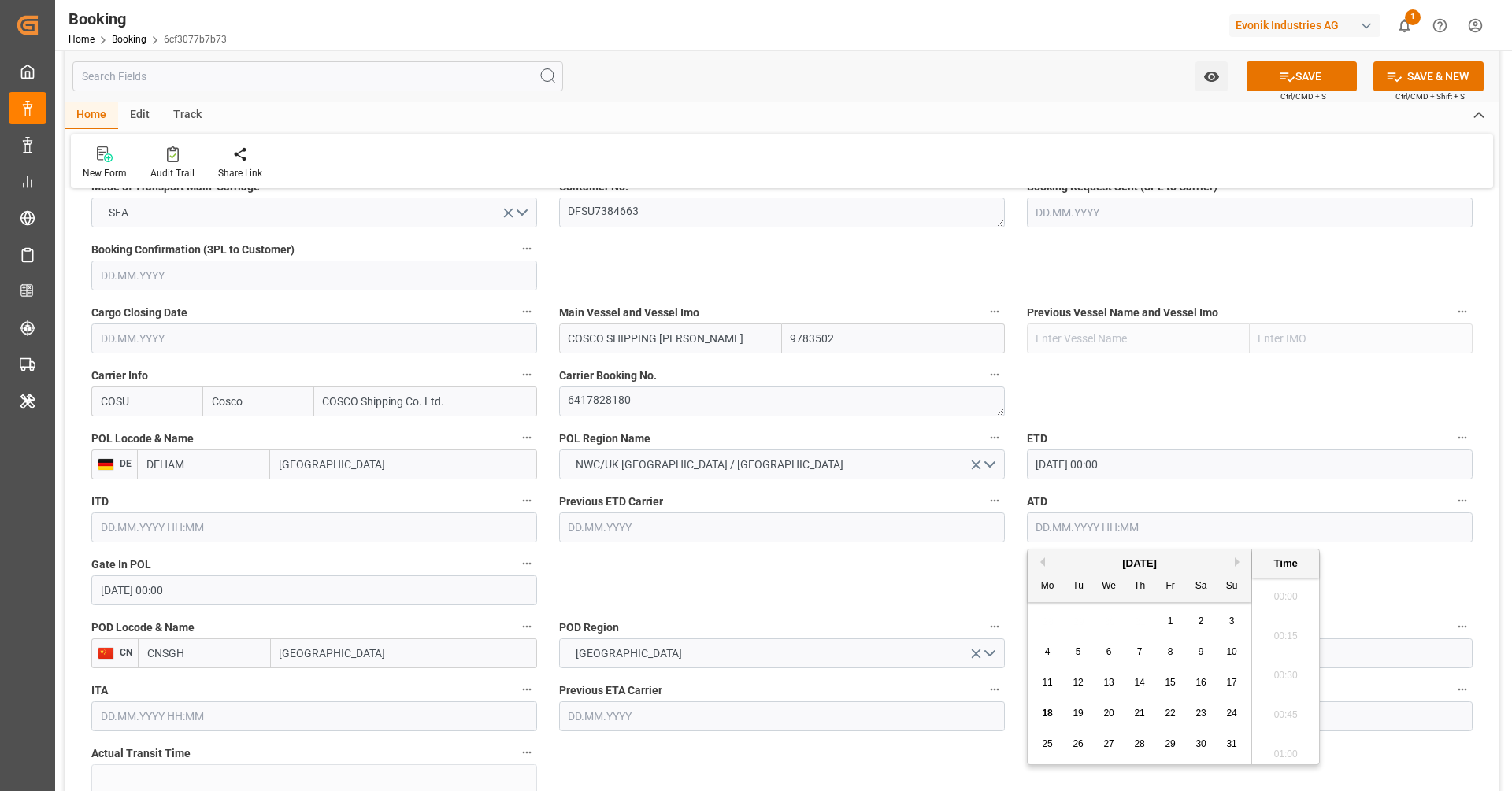
paste input "[DATE] 00:00"
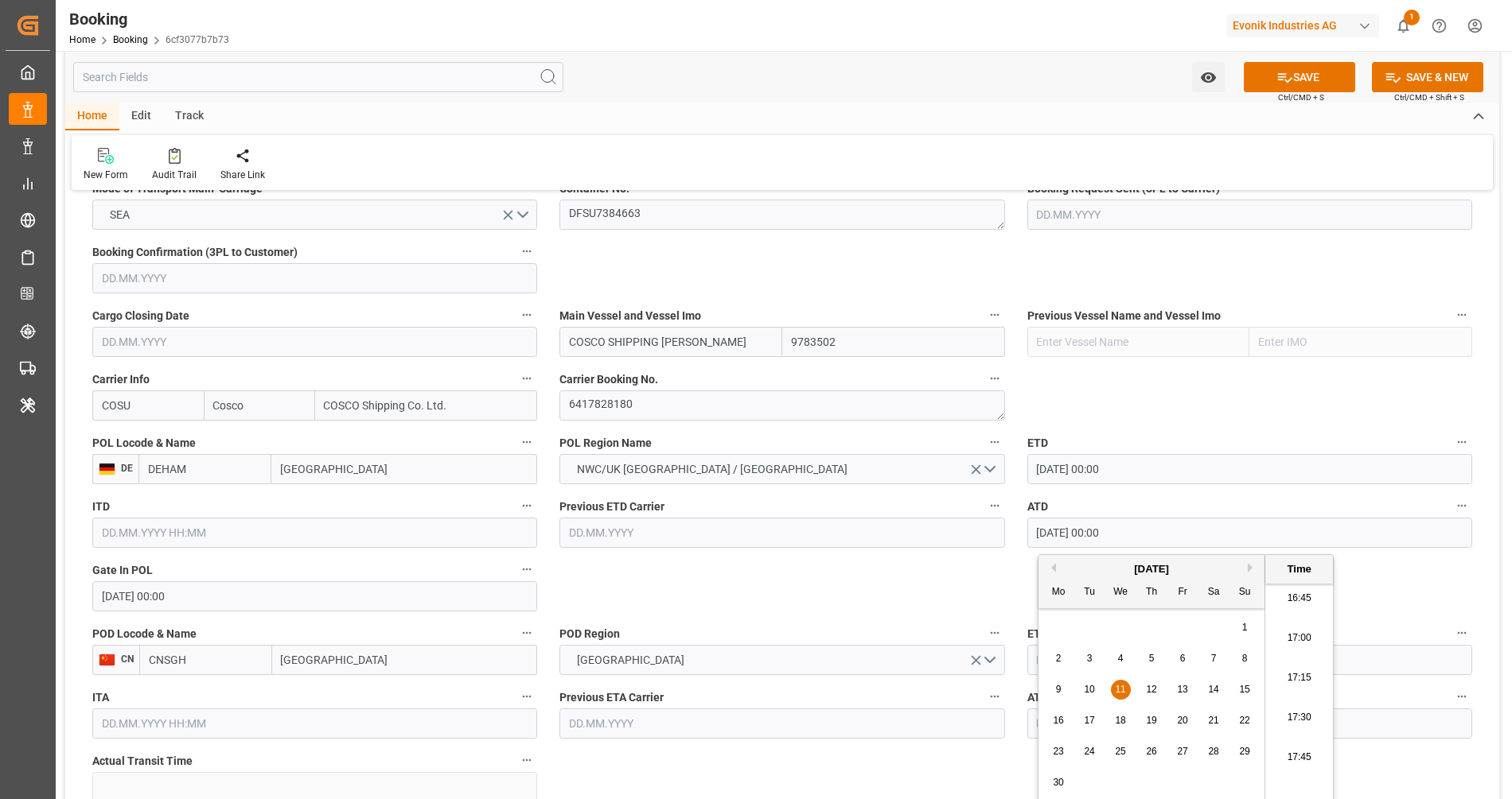
click at [1248, 697] on div "15" at bounding box center [1245, 690] width 20 height 19
type input "[DATE] 00:00"
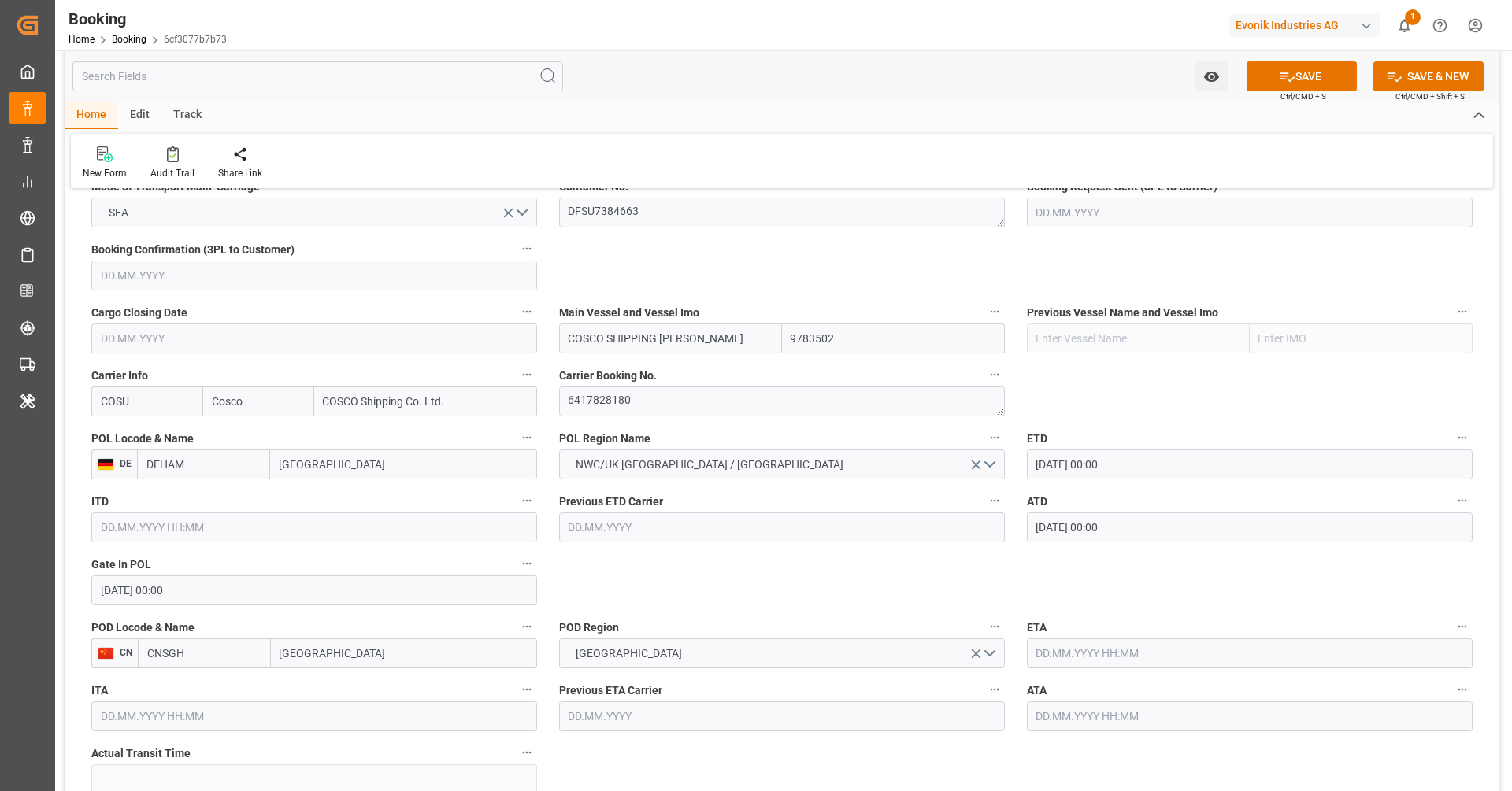
click at [1151, 656] on input "text" at bounding box center [1250, 654] width 446 height 30
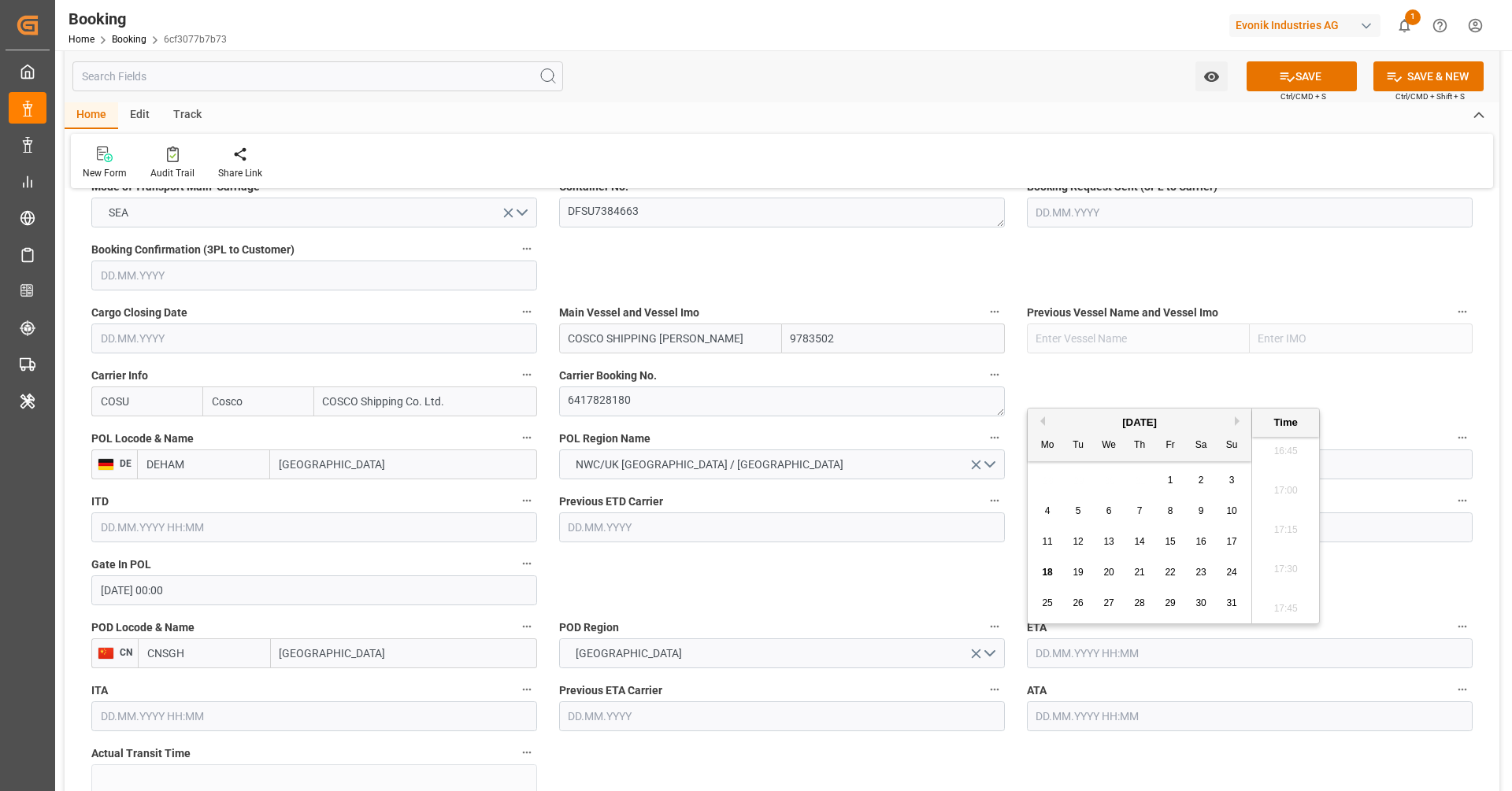
click at [1046, 417] on div "[DATE]" at bounding box center [1139, 423] width 223 height 16
click at [1044, 423] on button "Previous Month" at bounding box center [1040, 421] width 10 height 10
click at [1066, 576] on div "21 22 23 24 25 26 27" at bounding box center [1139, 572] width 215 height 31
click at [1078, 580] on div "22" at bounding box center [1079, 572] width 20 height 19
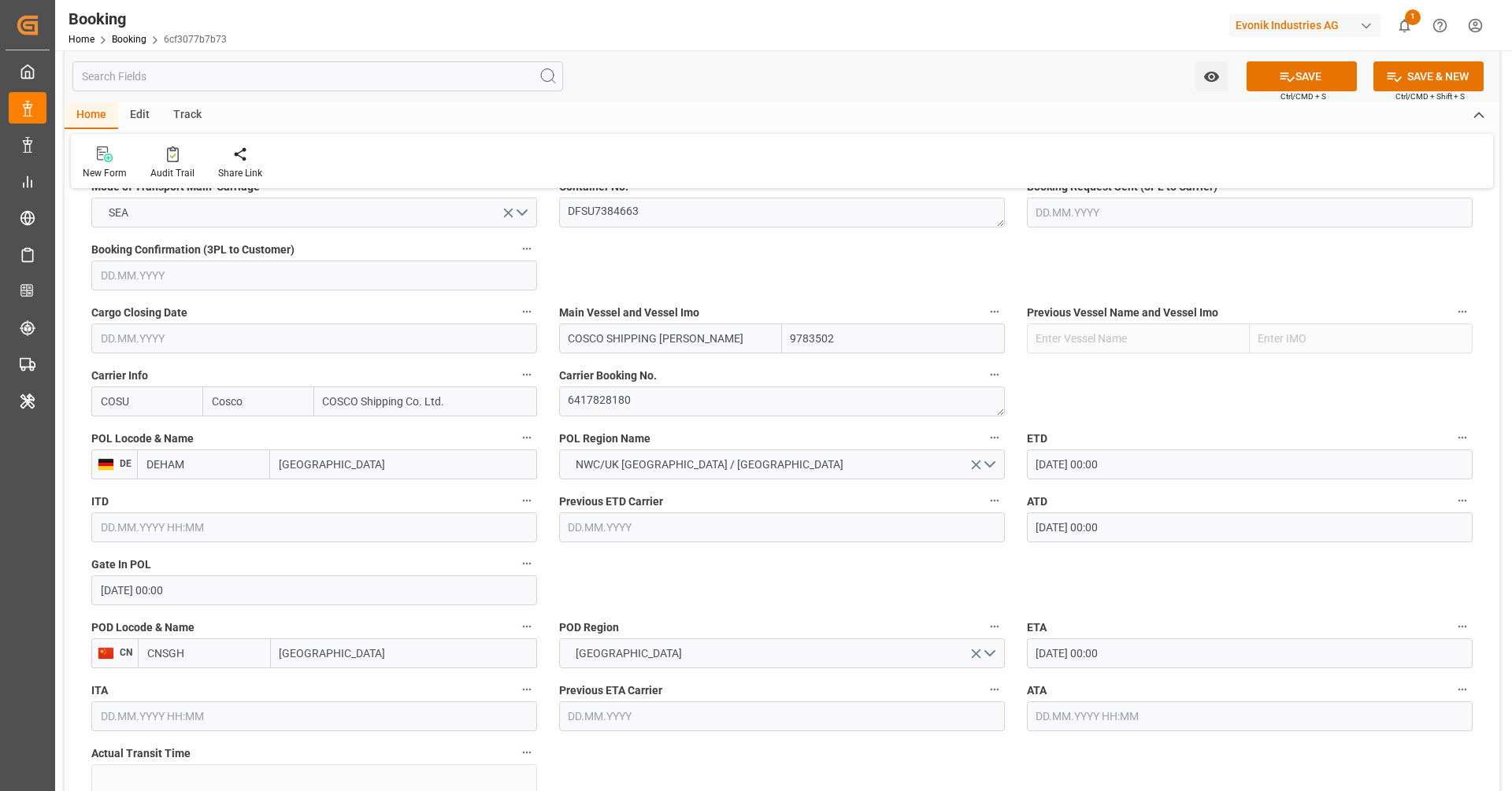
click at [1071, 652] on input "[DATE] 00:00" at bounding box center [1250, 654] width 446 height 30
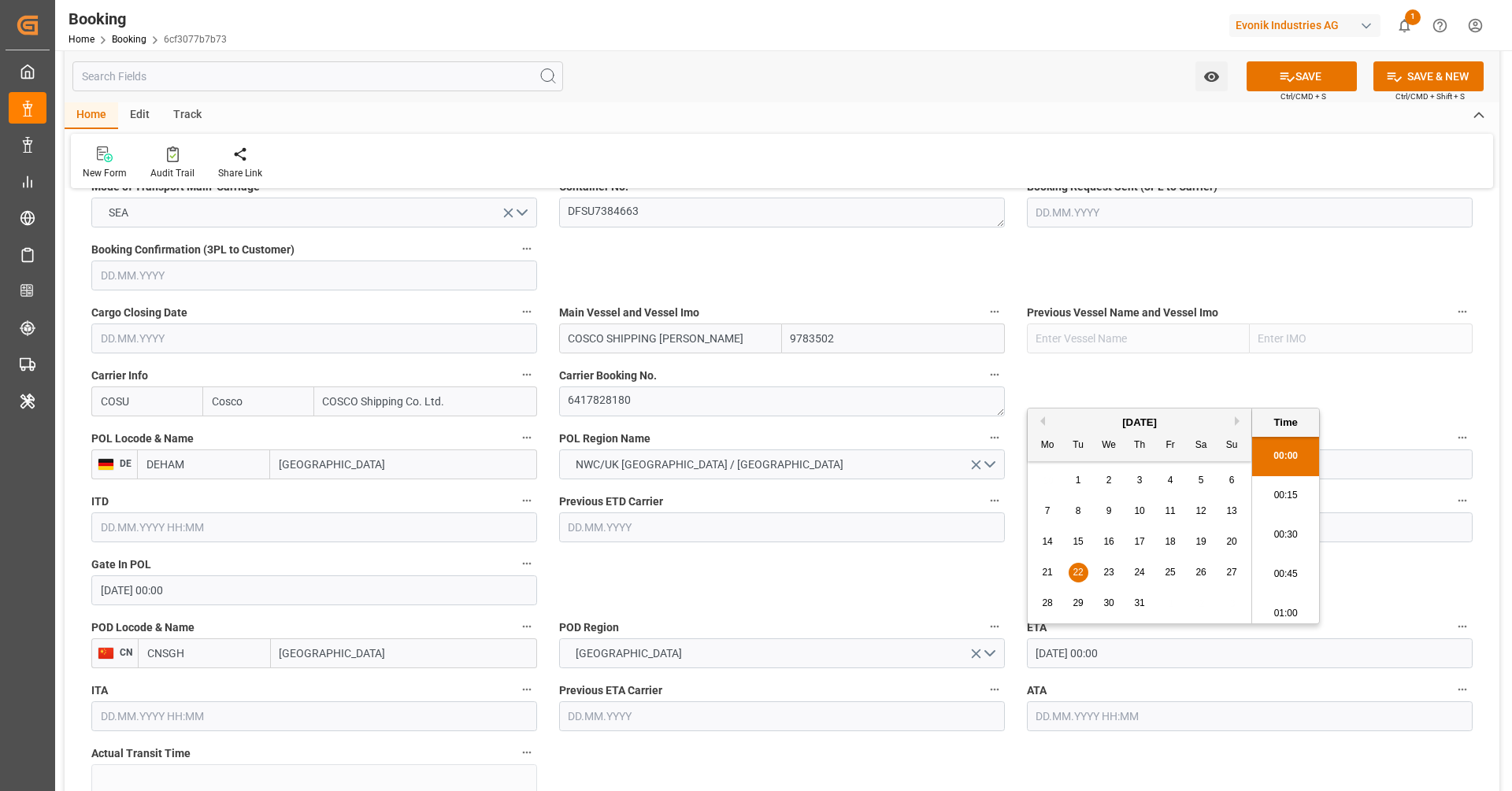
click at [1071, 652] on input "[DATE] 00:00" at bounding box center [1250, 654] width 446 height 30
paste input "[DATE] 00:00"
type input "[DATE] 00:00"
click at [1109, 647] on input "[DATE] 00:00" at bounding box center [1250, 654] width 446 height 30
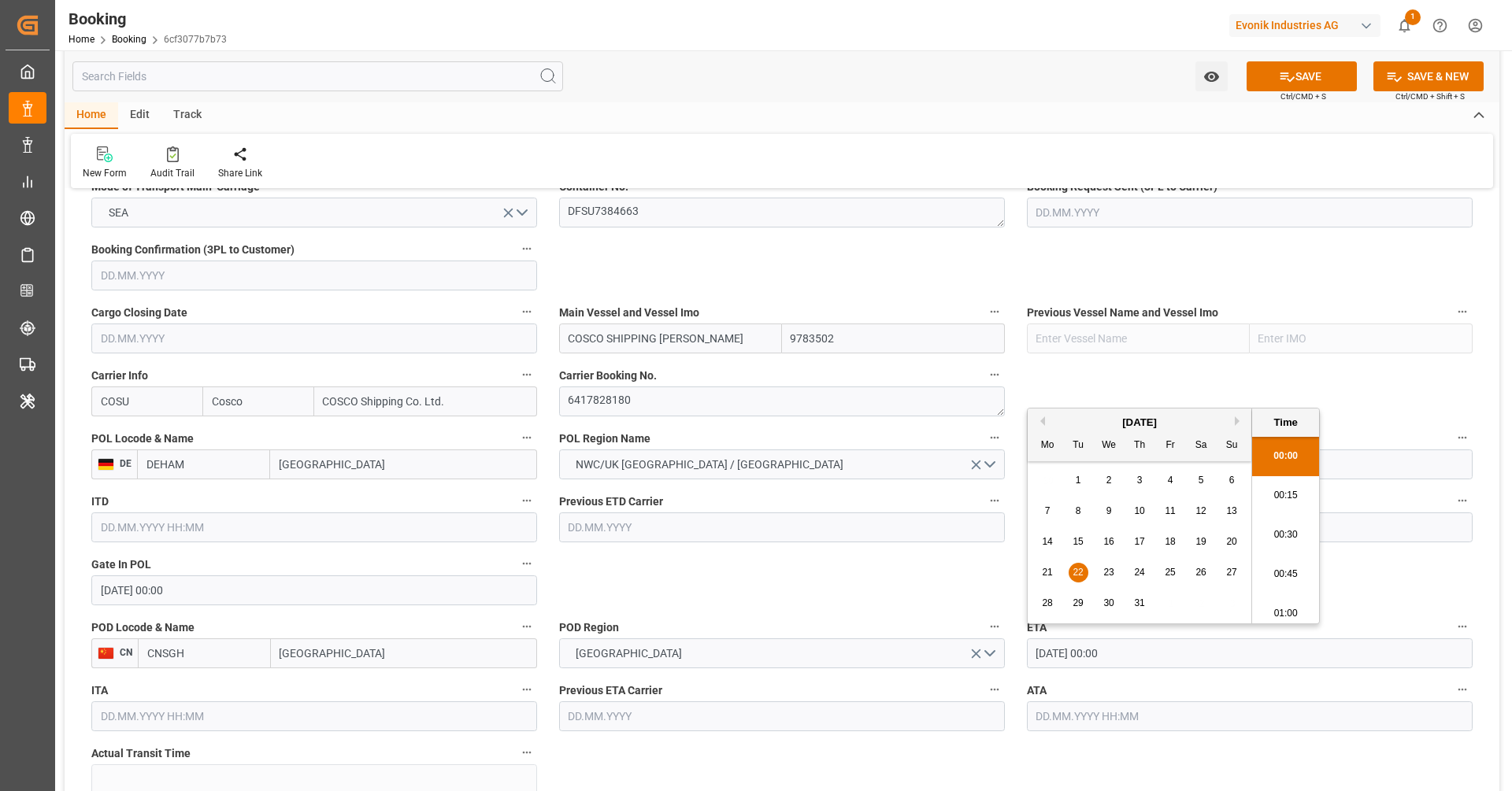
click at [1109, 647] on input "[DATE] 00:00" at bounding box center [1250, 654] width 446 height 30
click at [1114, 707] on input "text" at bounding box center [1250, 717] width 446 height 30
paste input "[DATE] 00:00"
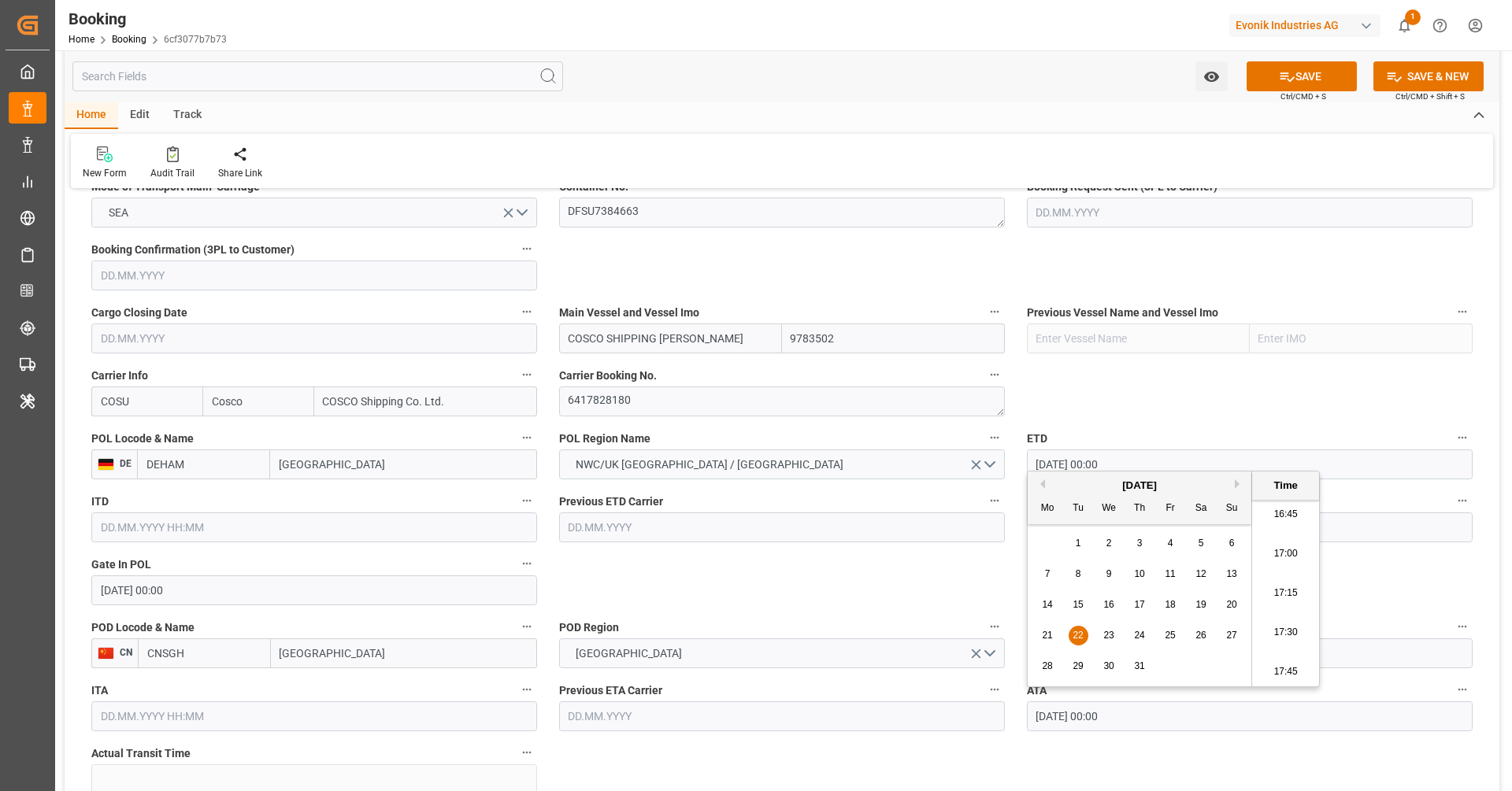
type input "[DATE] 00:00"
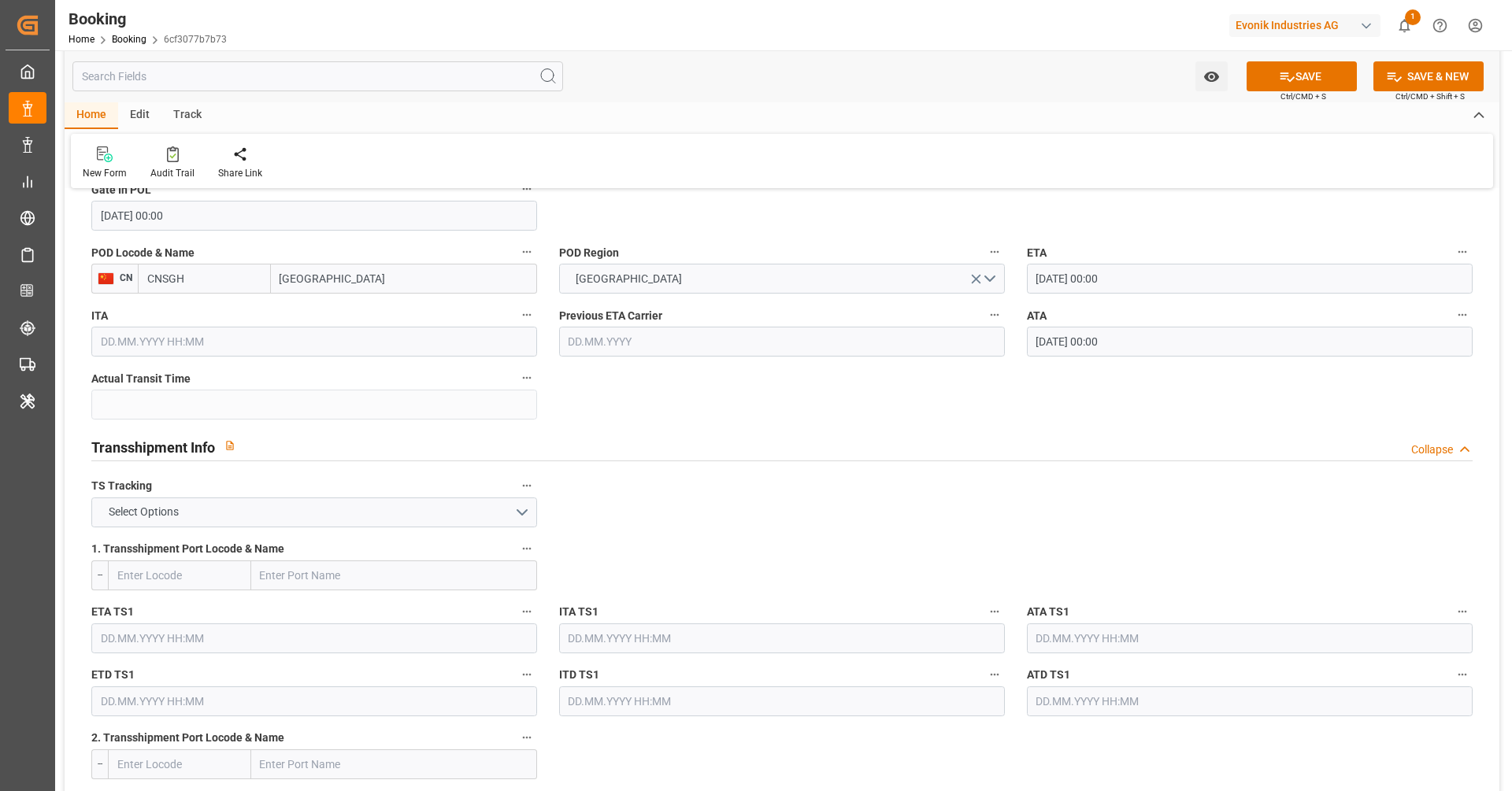
scroll to position [1455, 0]
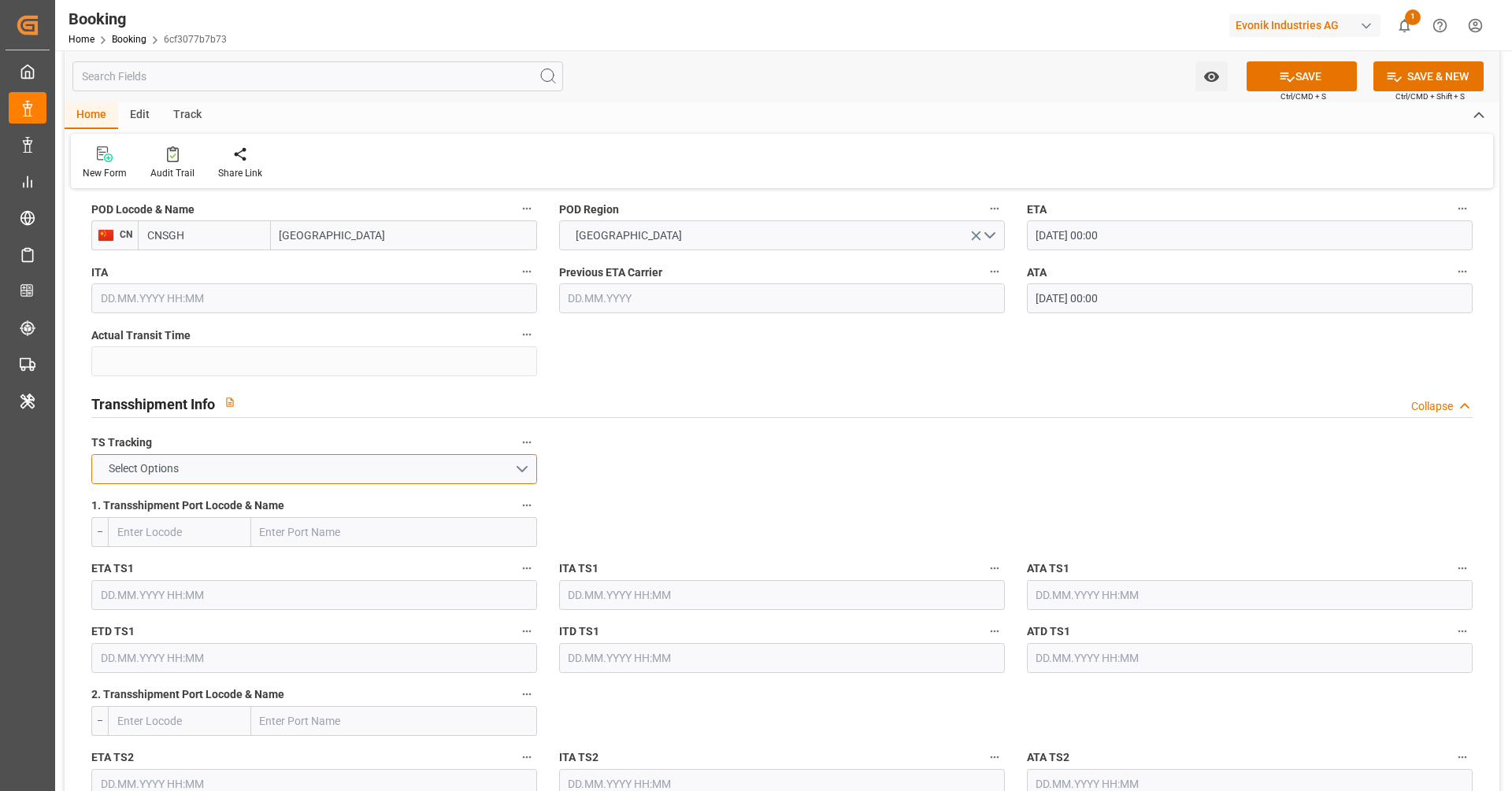
click at [277, 456] on button "Select Options" at bounding box center [313, 470] width 446 height 30
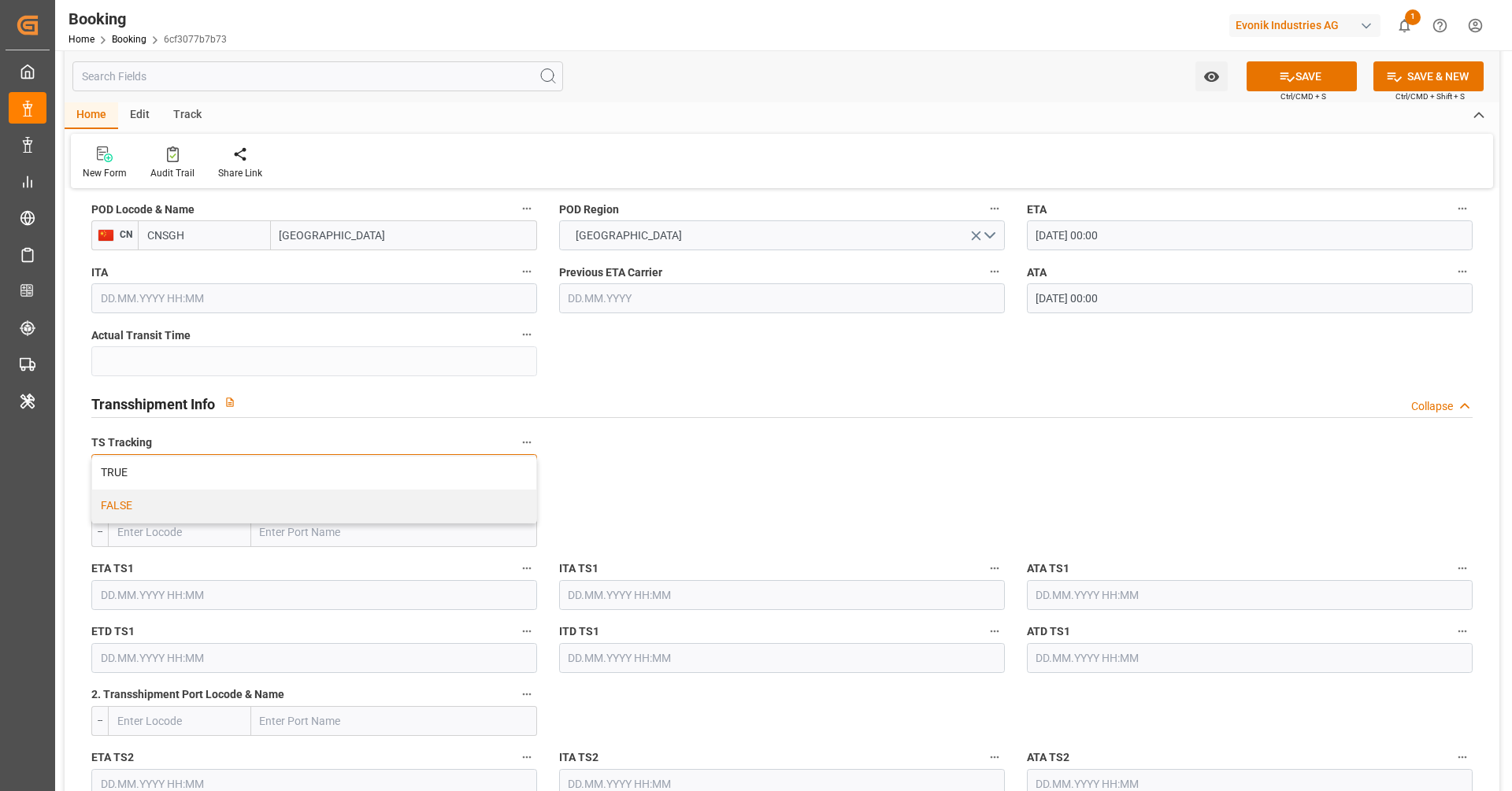
click at [255, 502] on div "FALSE" at bounding box center [313, 505] width 444 height 33
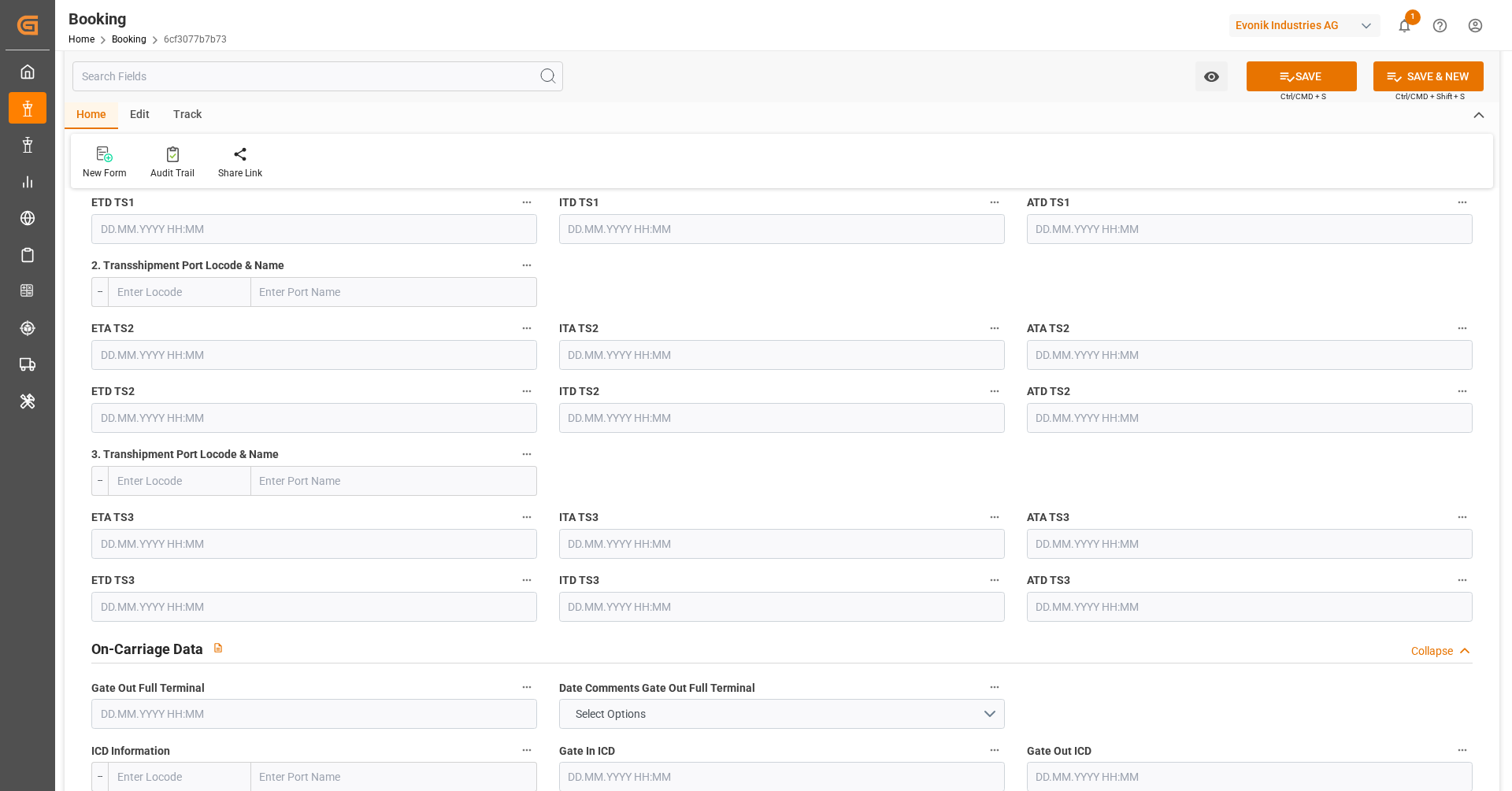
scroll to position [2045, 0]
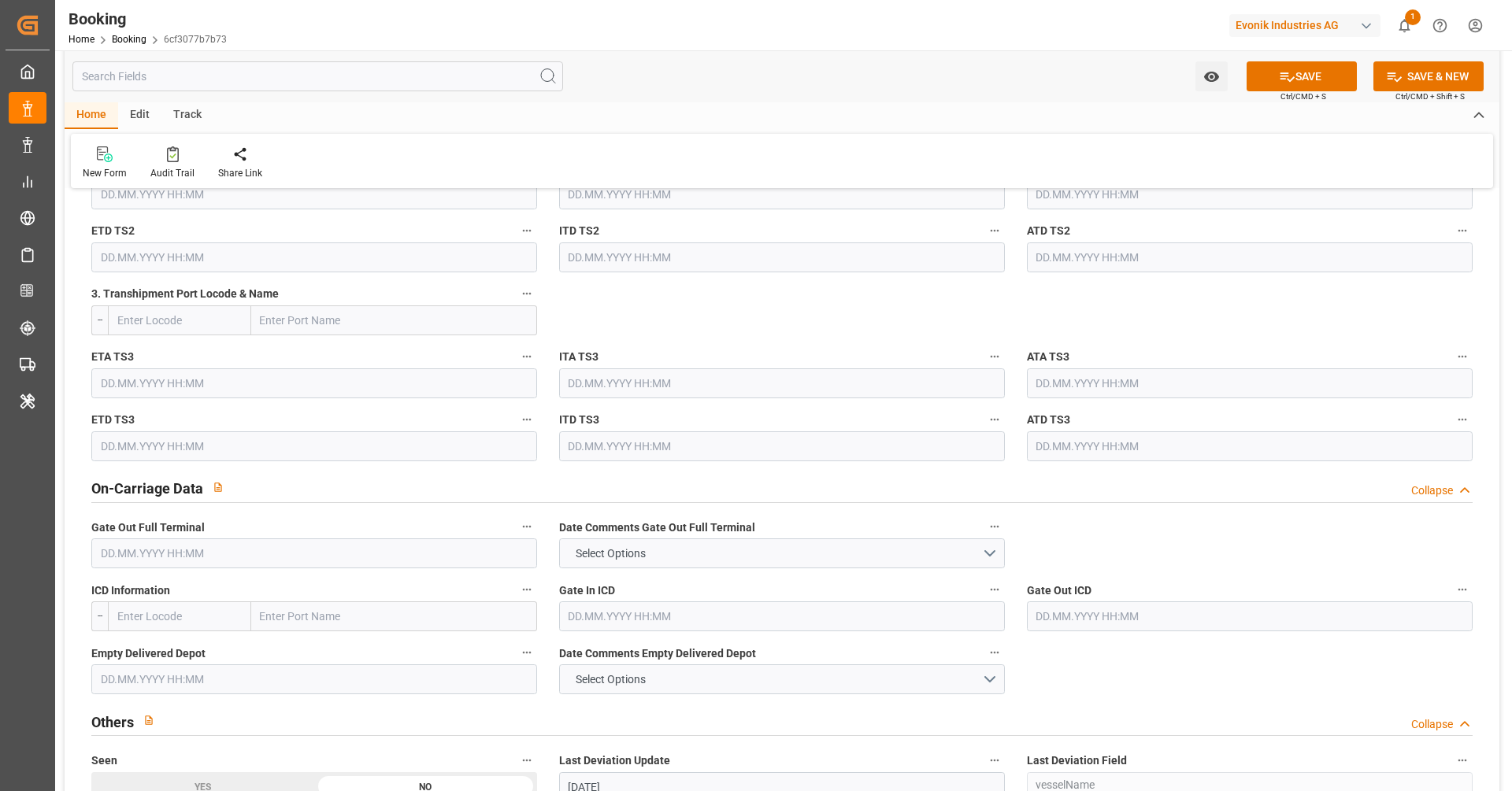
click at [267, 544] on input "text" at bounding box center [313, 554] width 446 height 30
paste input "[DATE] 00:00"
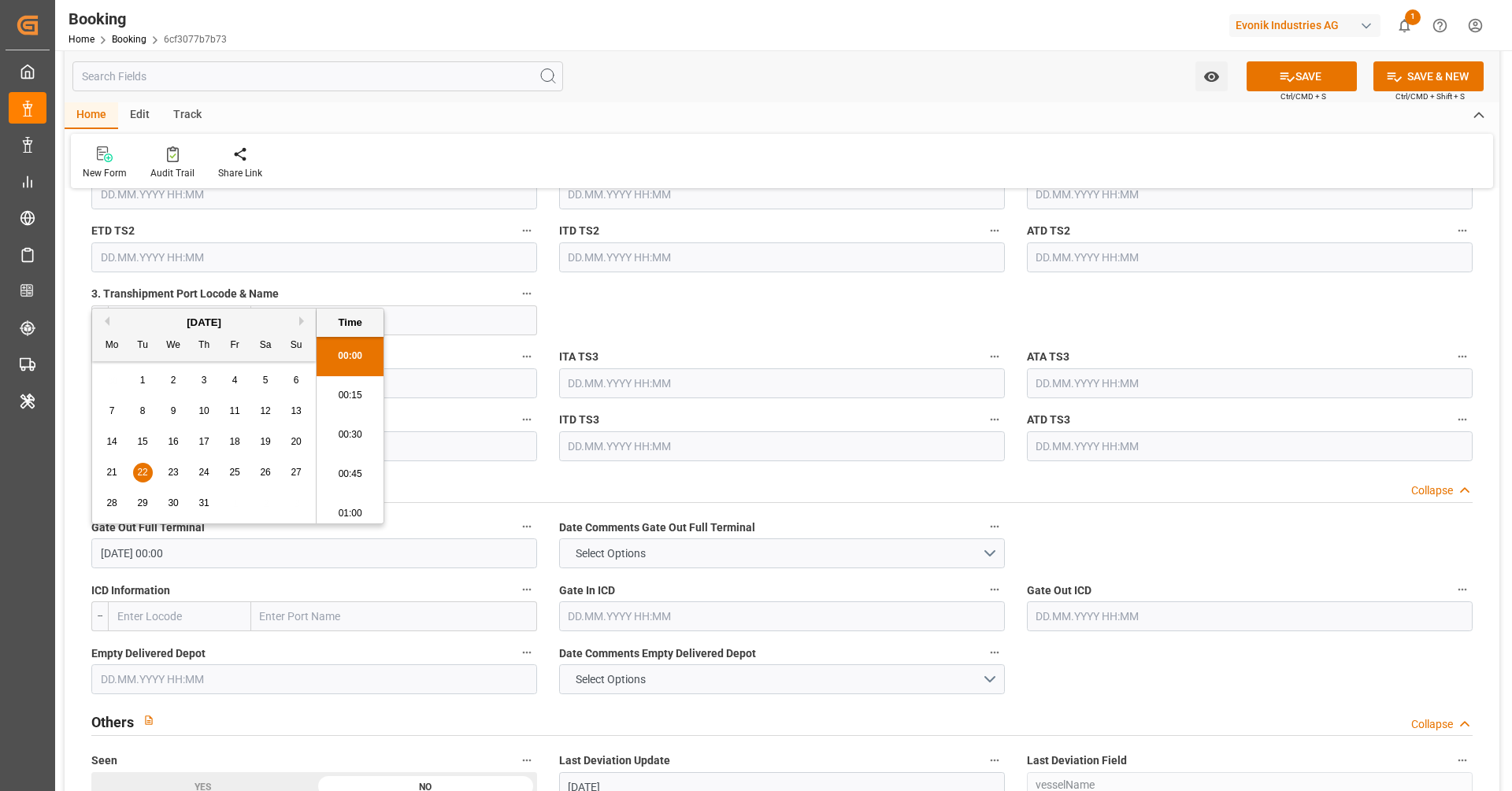
scroll to position [2643, 0]
type input "[DATE] 00:00"
click at [343, 665] on input "text" at bounding box center [313, 679] width 446 height 30
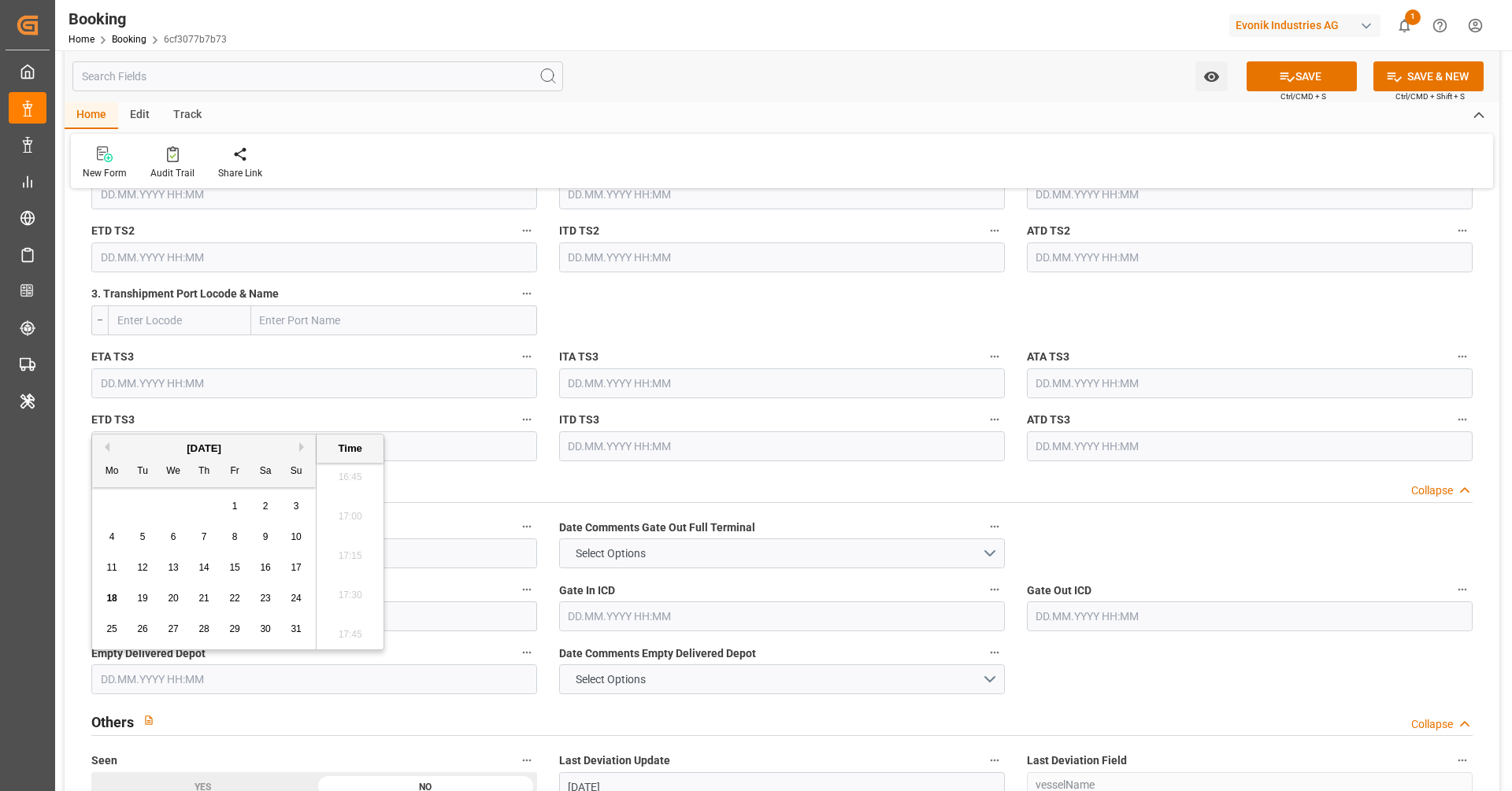
paste input "[DATE] 00:00"
click at [176, 594] on span "23" at bounding box center [173, 598] width 10 height 11
type input "[DATE] 00:00"
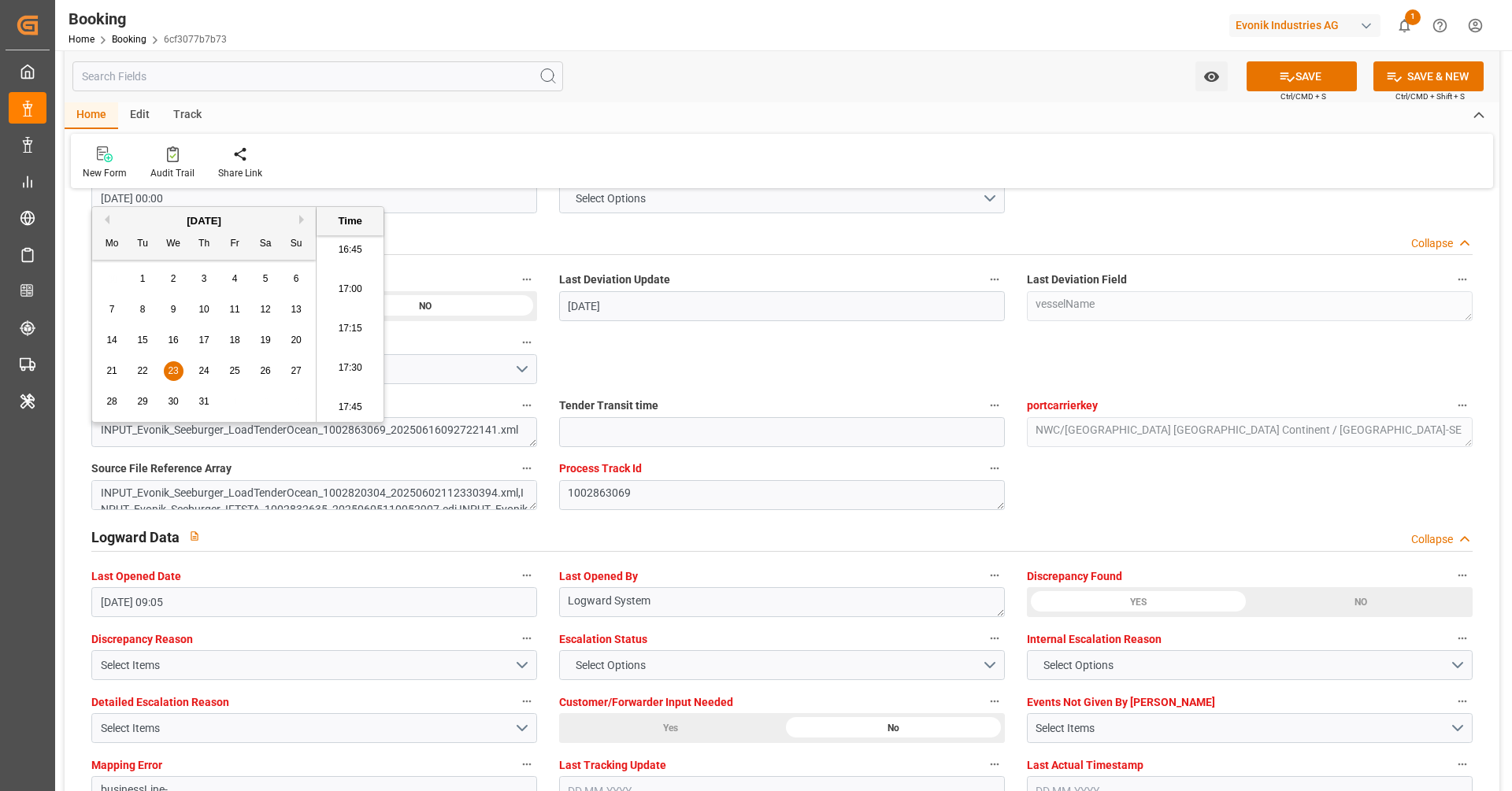
scroll to position [2903, 0]
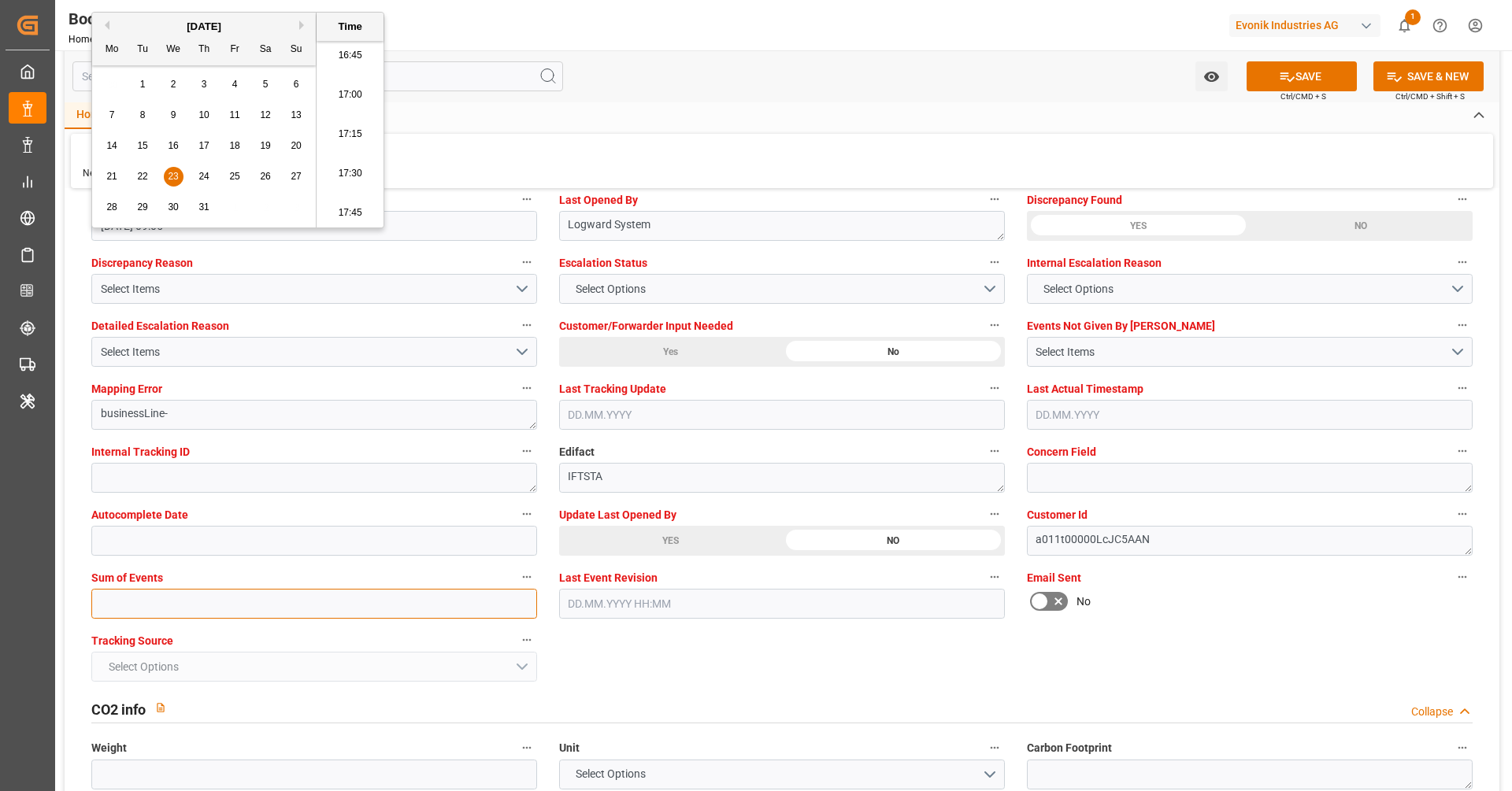
click at [287, 591] on input "text" at bounding box center [313, 604] width 446 height 30
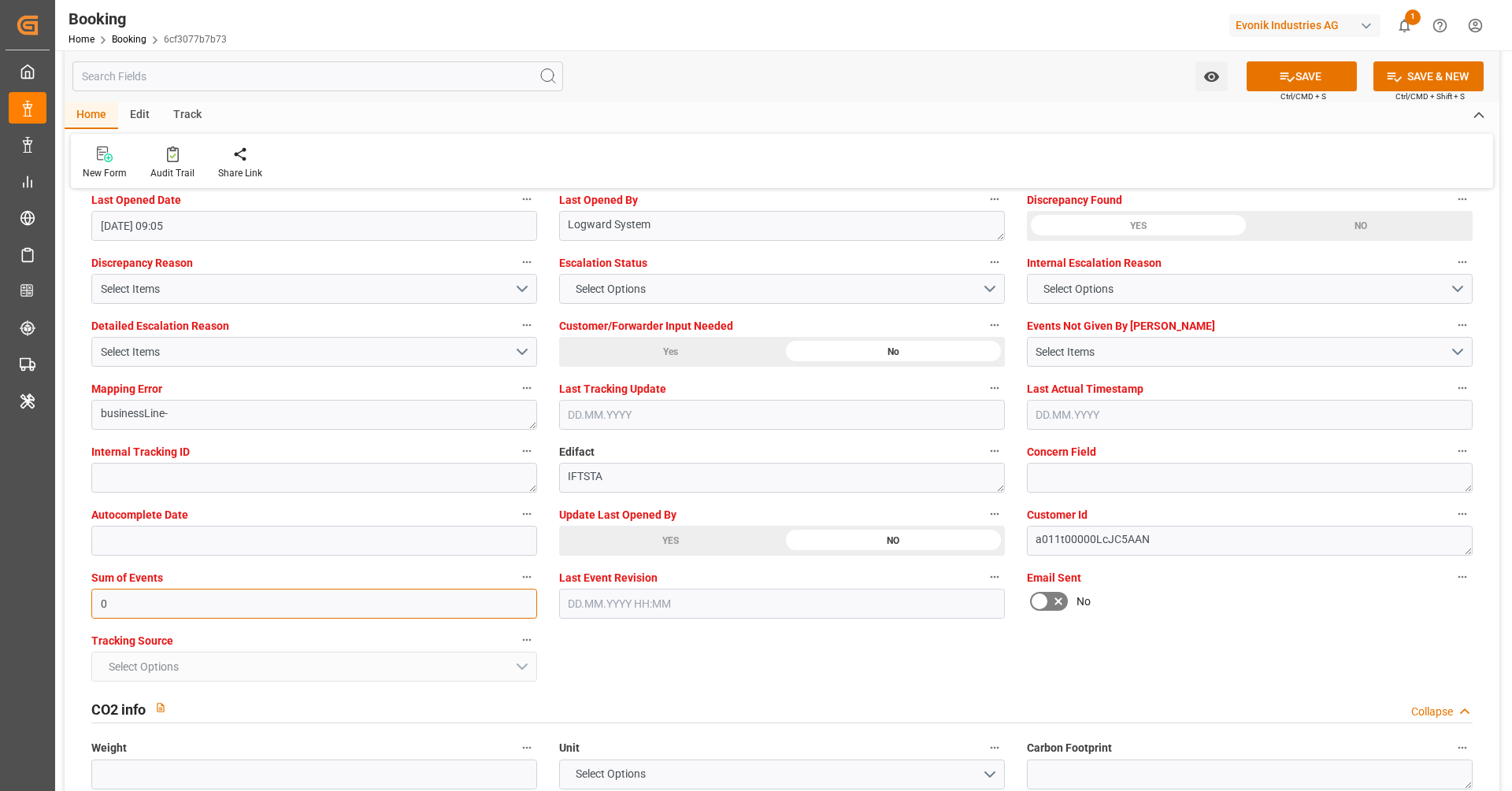
type input "0"
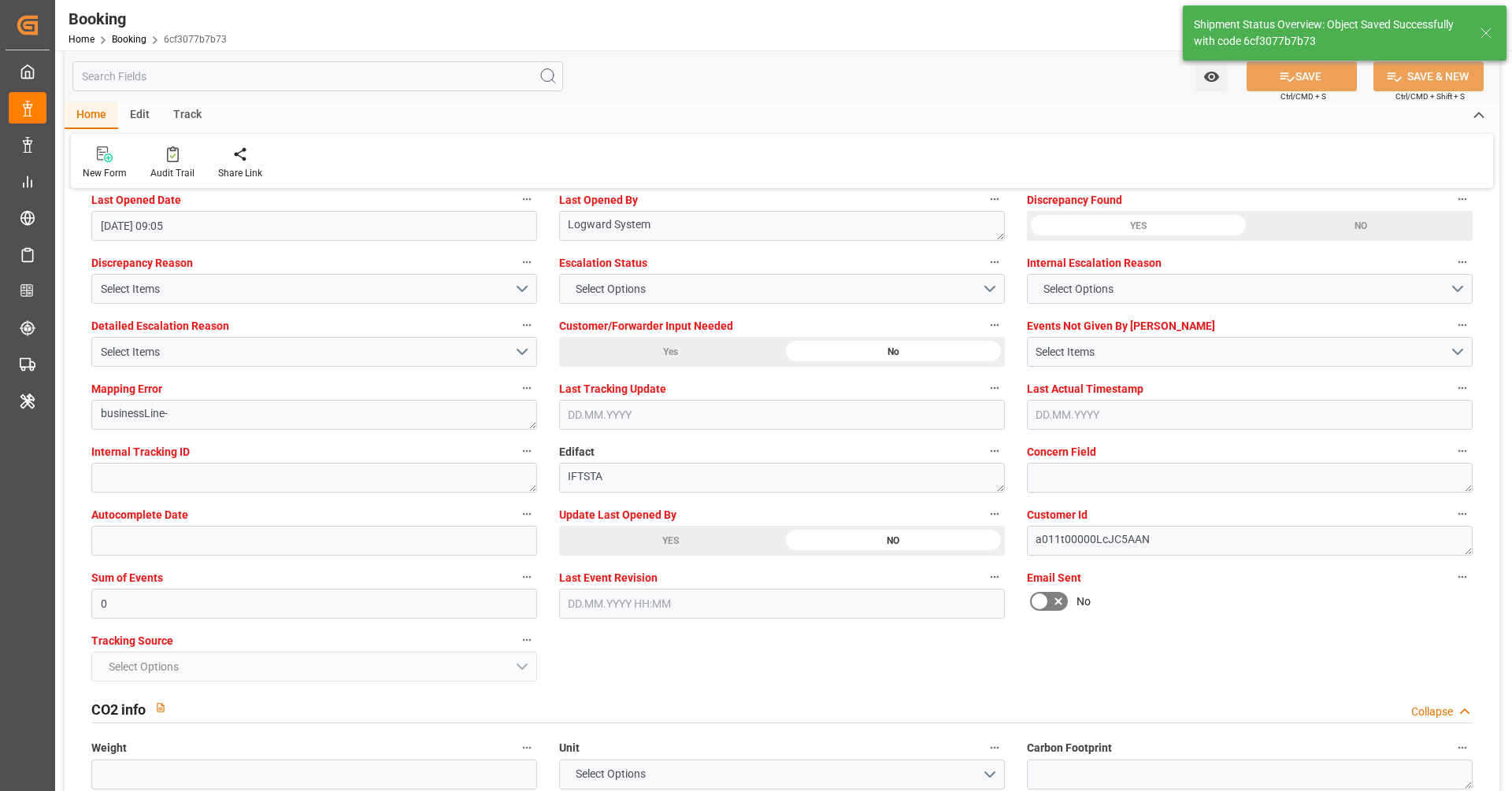
type textarea "NWC/[GEOGRAPHIC_DATA] [GEOGRAPHIC_DATA] Continent / [GEOGRAPHIC_DATA]-SE"
type textarea "[PERSON_NAME]"
type textarea "Pod-PodRegionName-businessLine-"
type input "37"
type input "[DATE] 00:00"
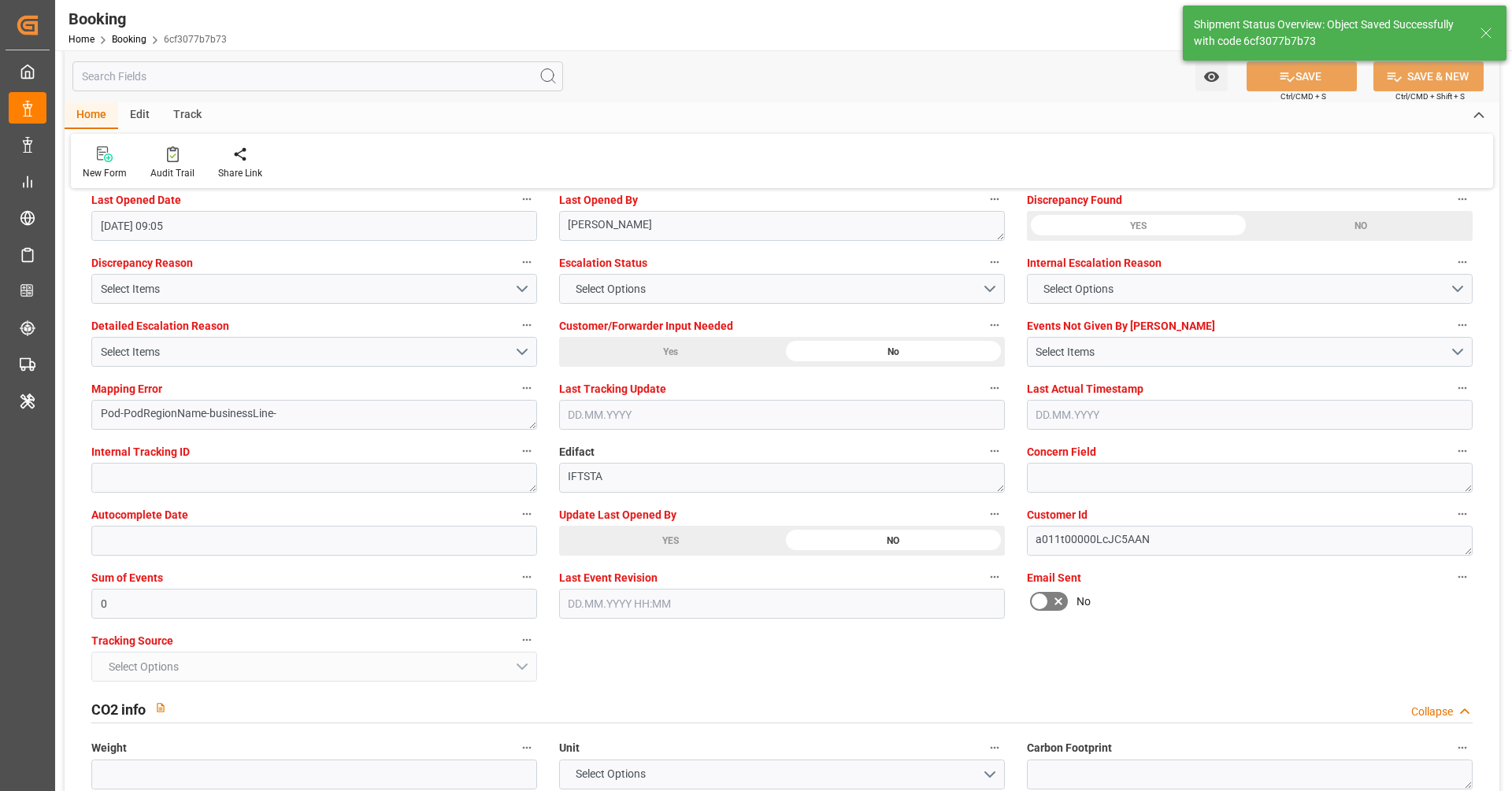
type input "[DATE] 00:00"
type input "[DATE] 11:52"
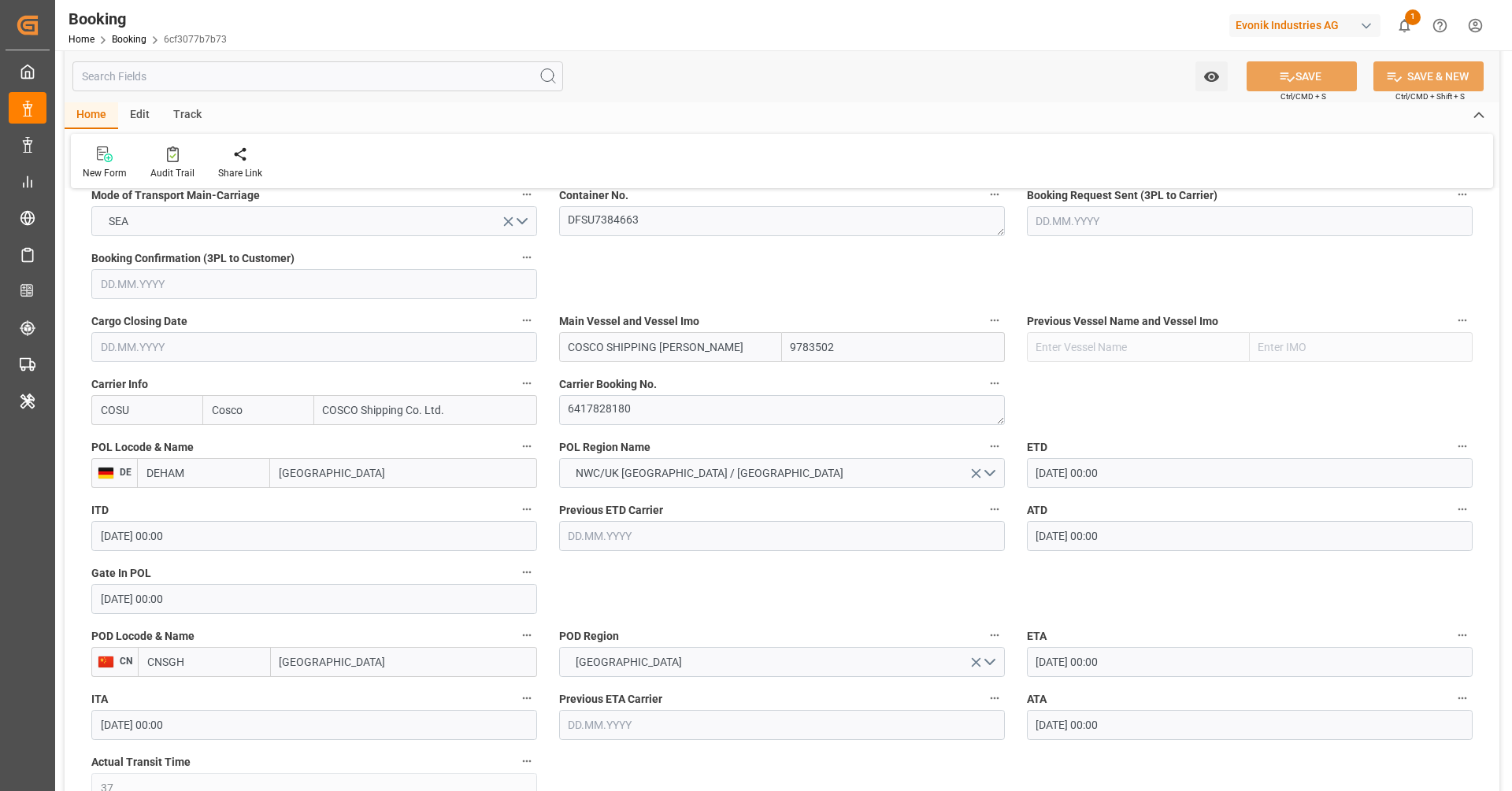
scroll to position [989, 0]
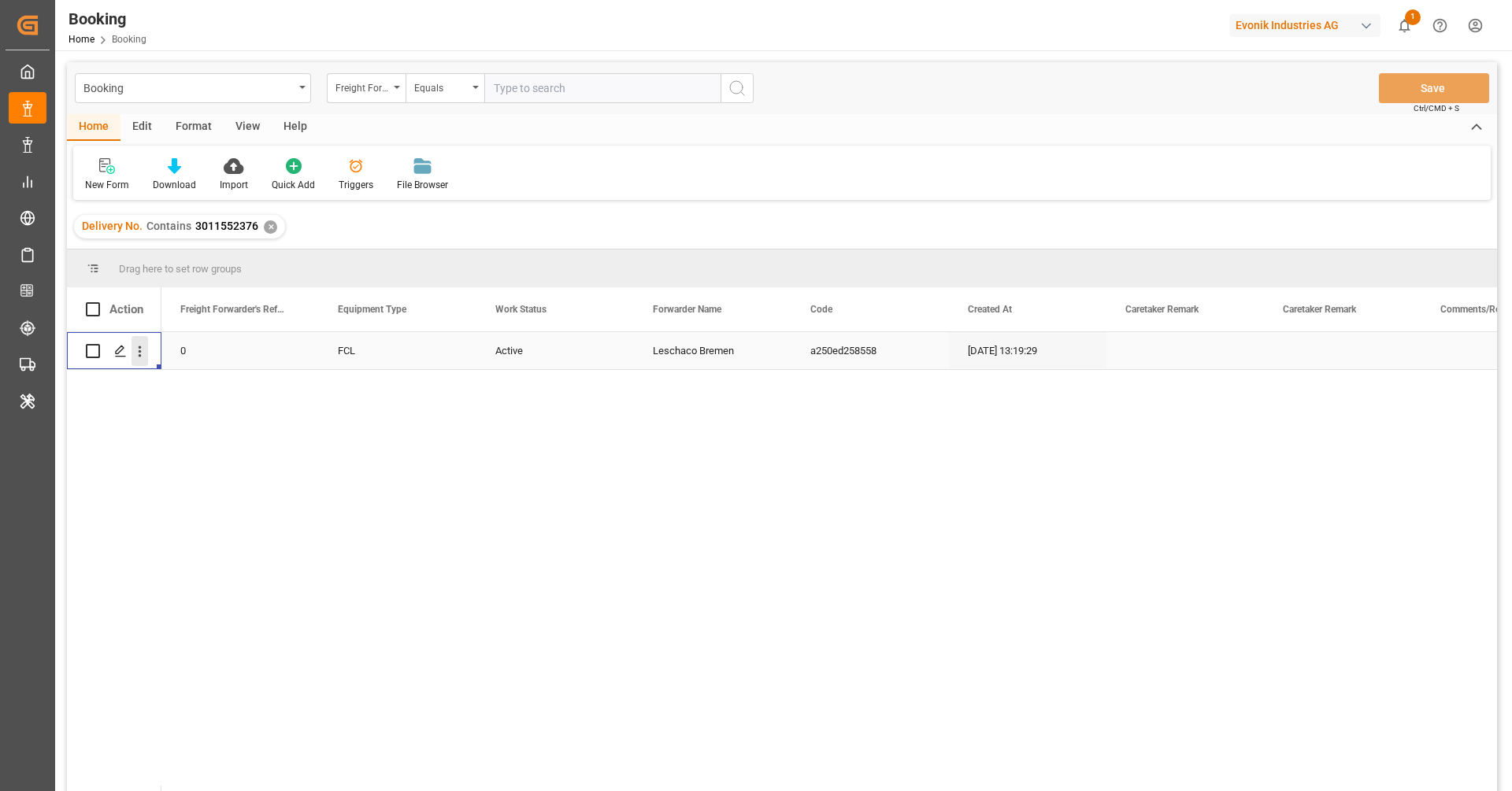
click at [143, 365] on button "open menu" at bounding box center [139, 351] width 17 height 30
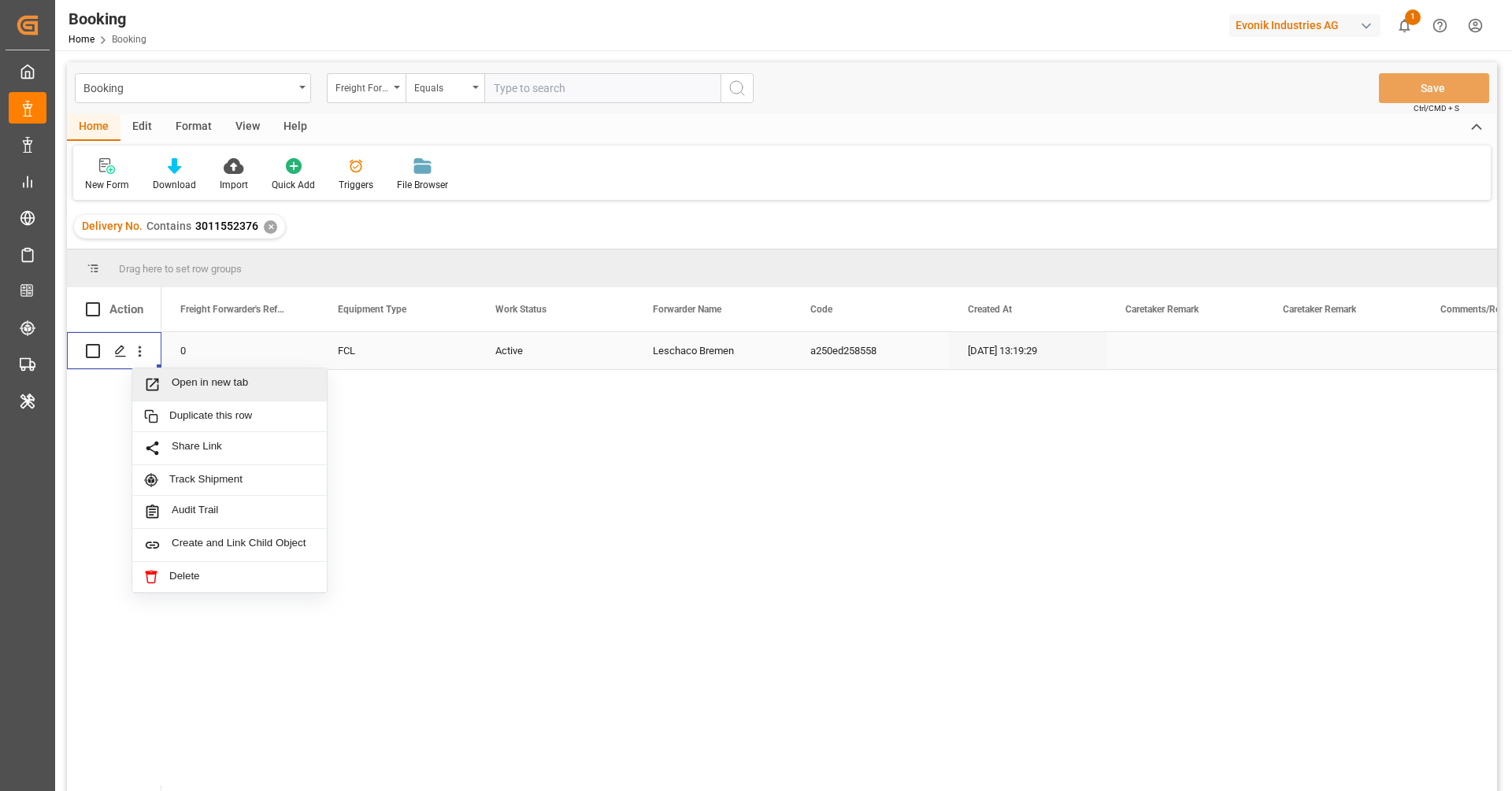
click at [176, 385] on span "Open in new tab" at bounding box center [243, 385] width 143 height 17
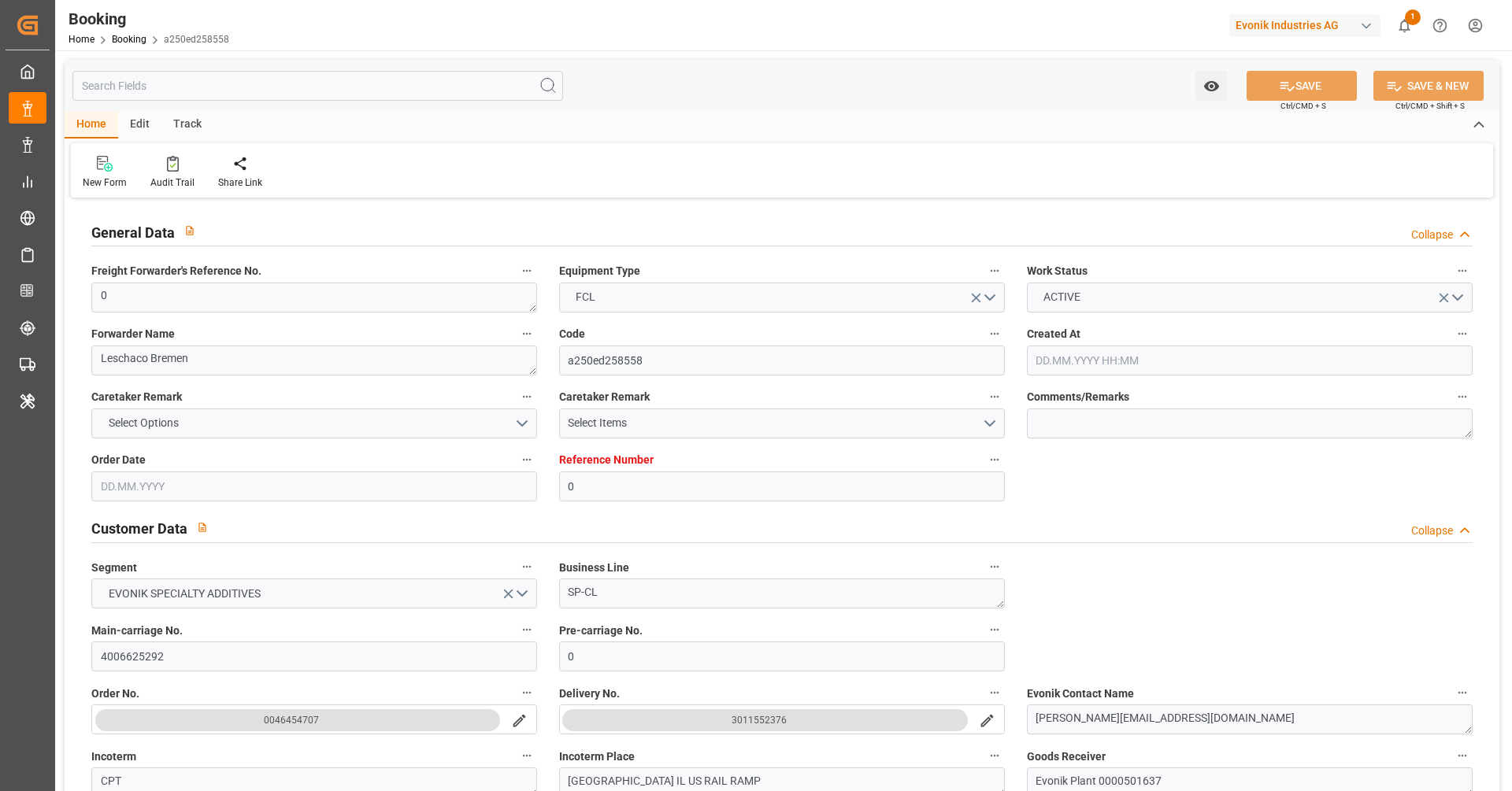
type input "0"
type input "NLRTM"
type input "USCHI"
type input "[DATE] 13:19"
type input "[DATE]"
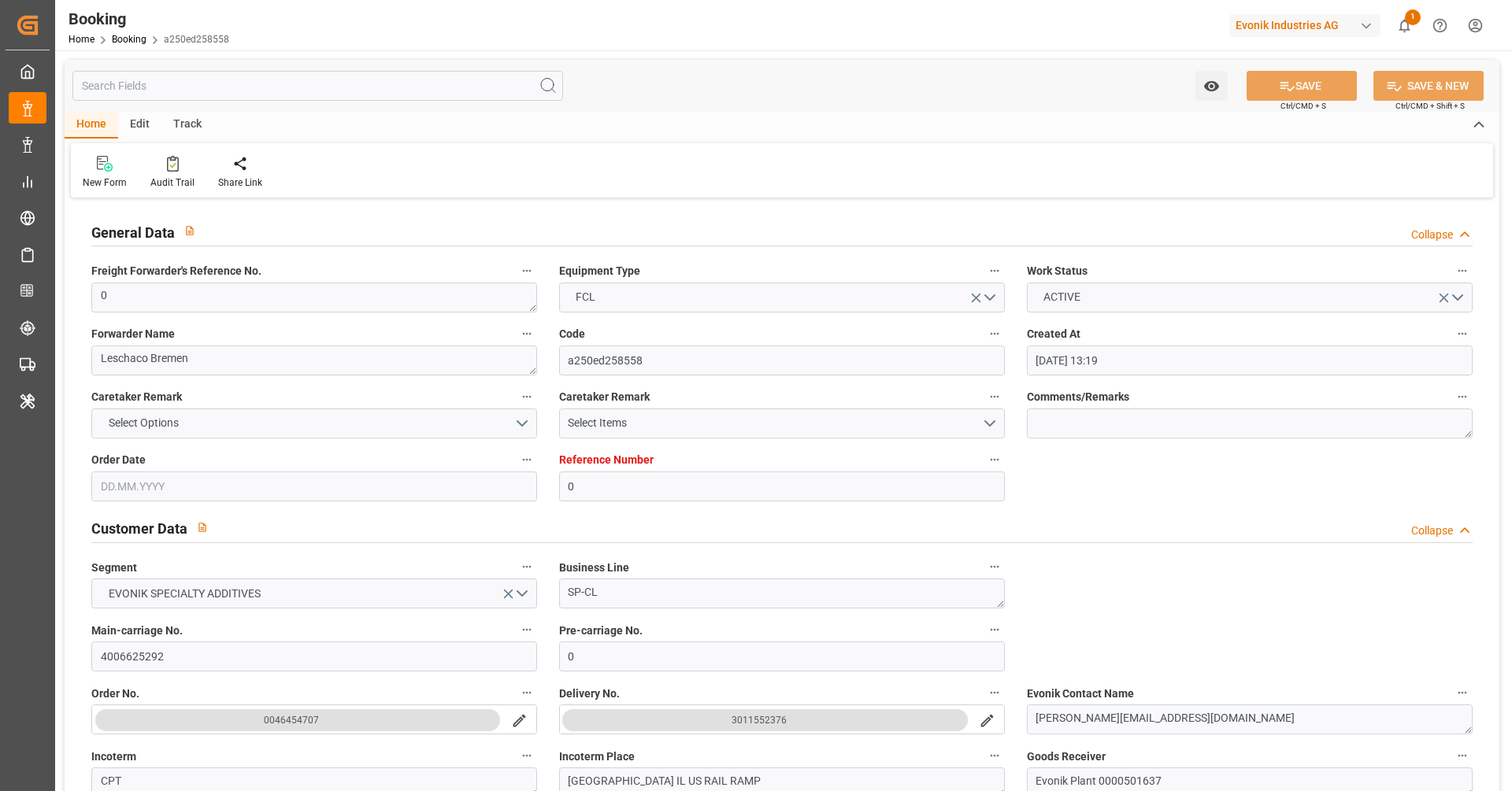
type input "[DATE]"
type input "[DATE] 09:43"
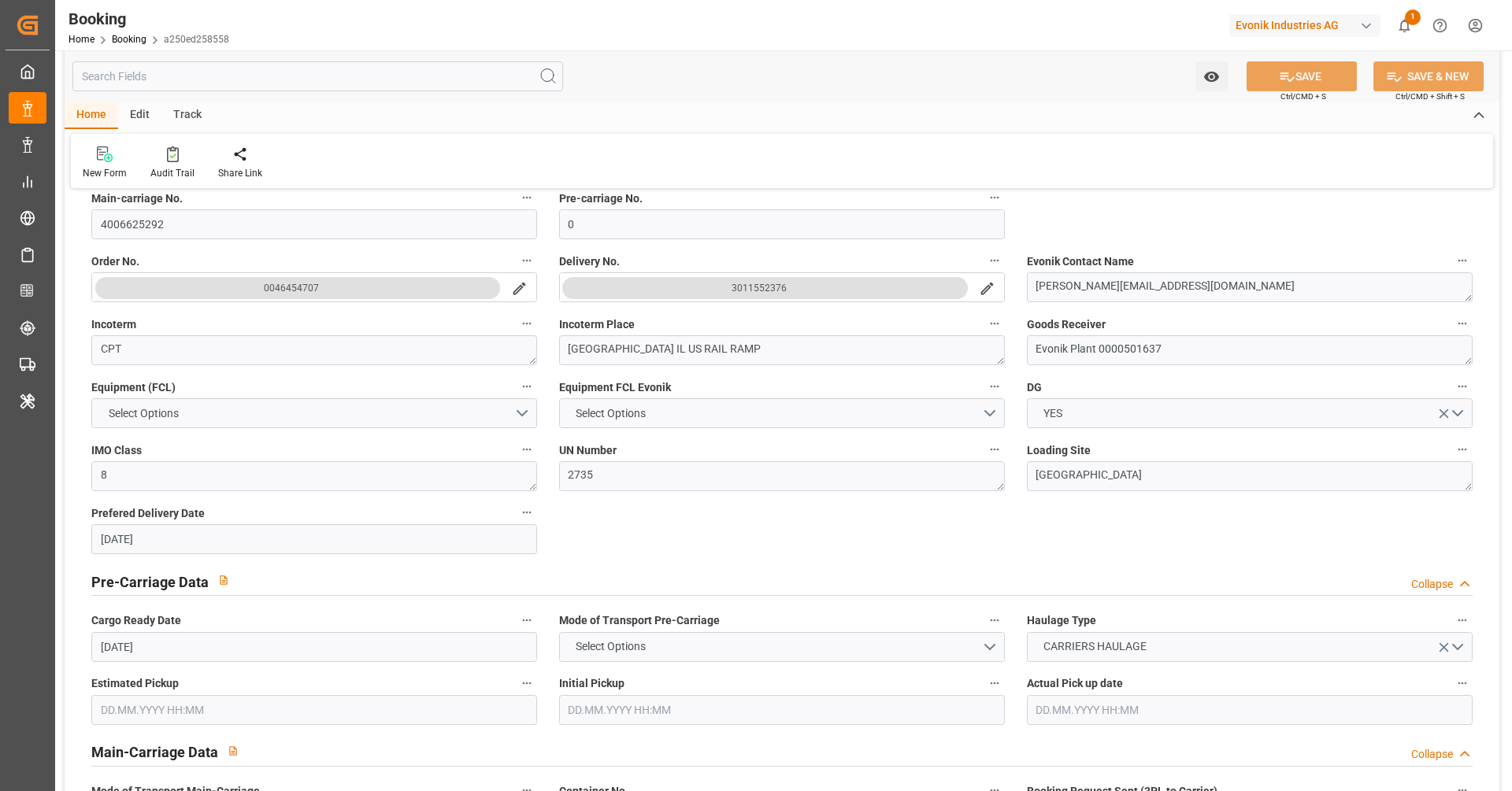
scroll to position [678, 0]
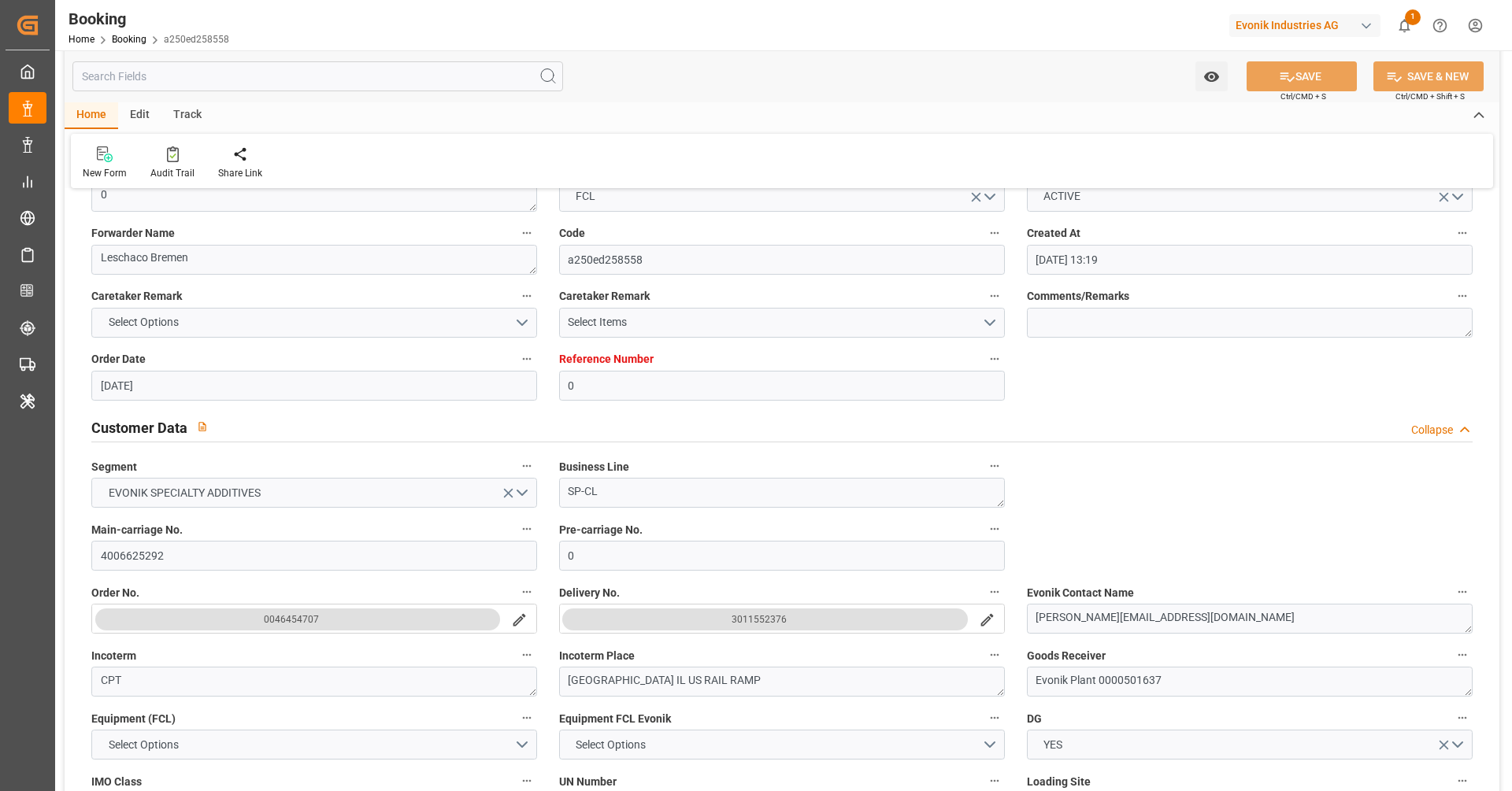
scroll to position [0, 0]
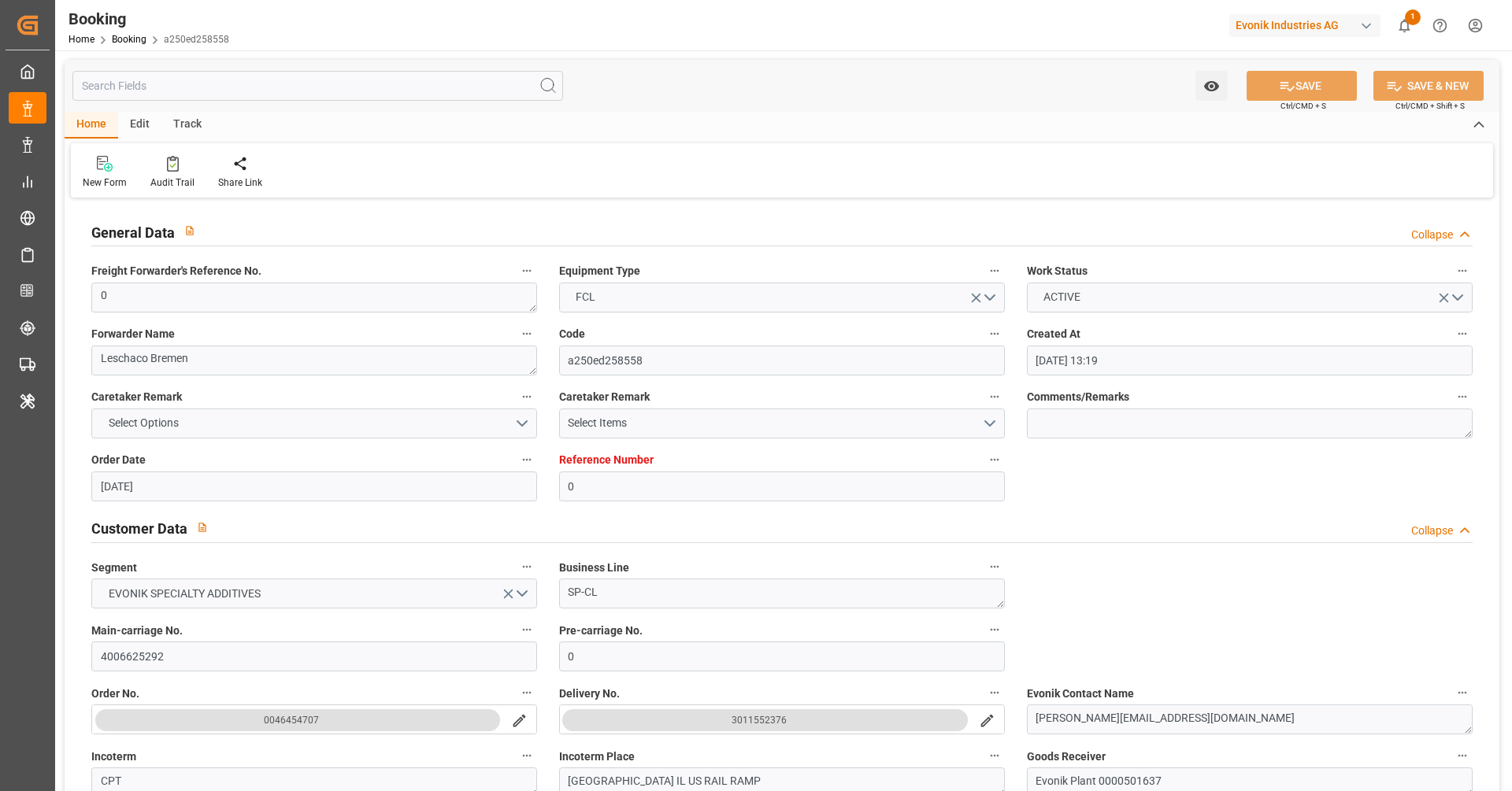
click at [157, 190] on div "New Form Audit Trail Share Link" at bounding box center [782, 170] width 1422 height 54
click at [172, 173] on div "Audit Trail" at bounding box center [172, 172] width 67 height 35
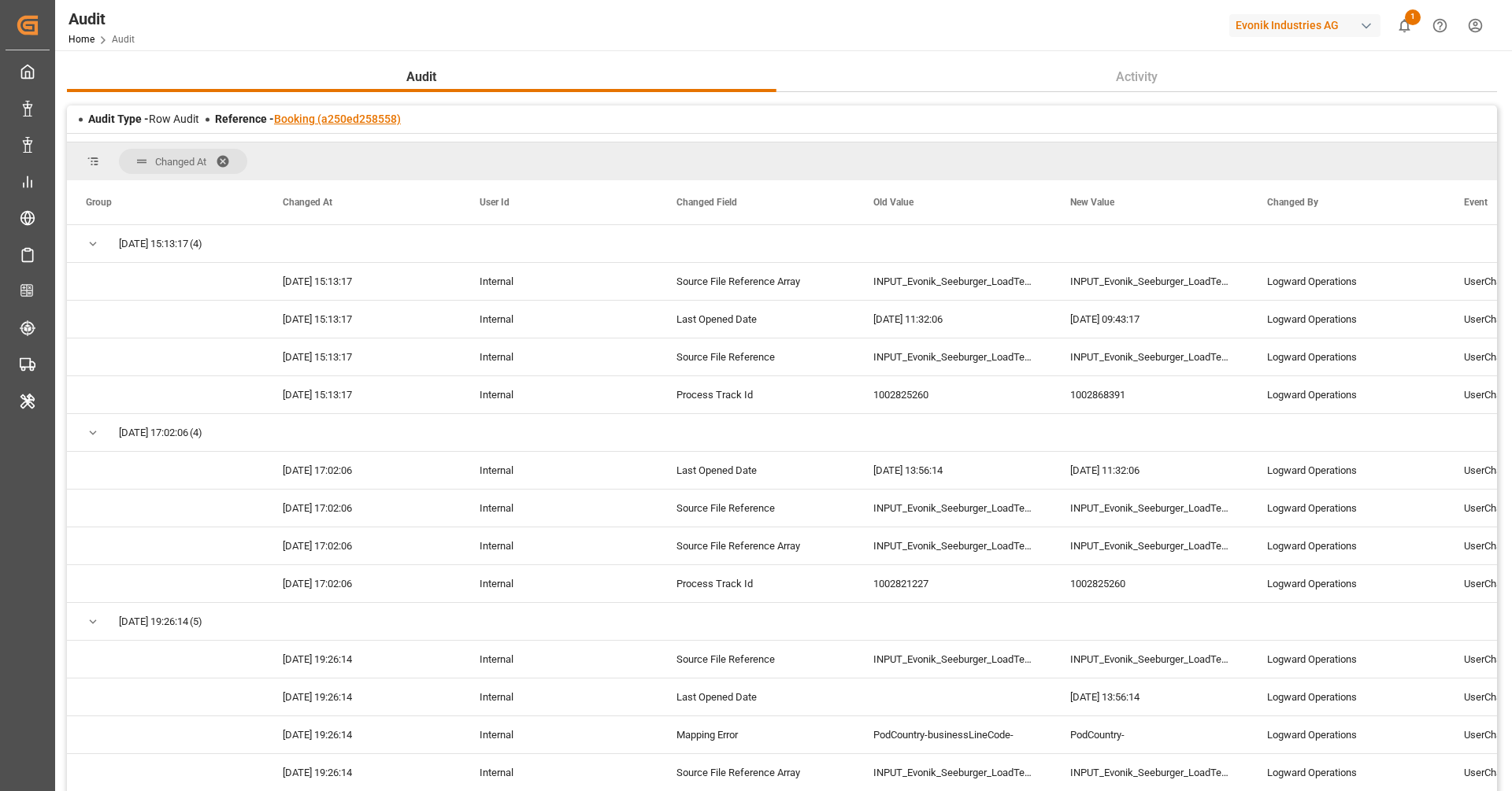
click at [369, 117] on link "Booking (a250ed258558)" at bounding box center [337, 119] width 127 height 13
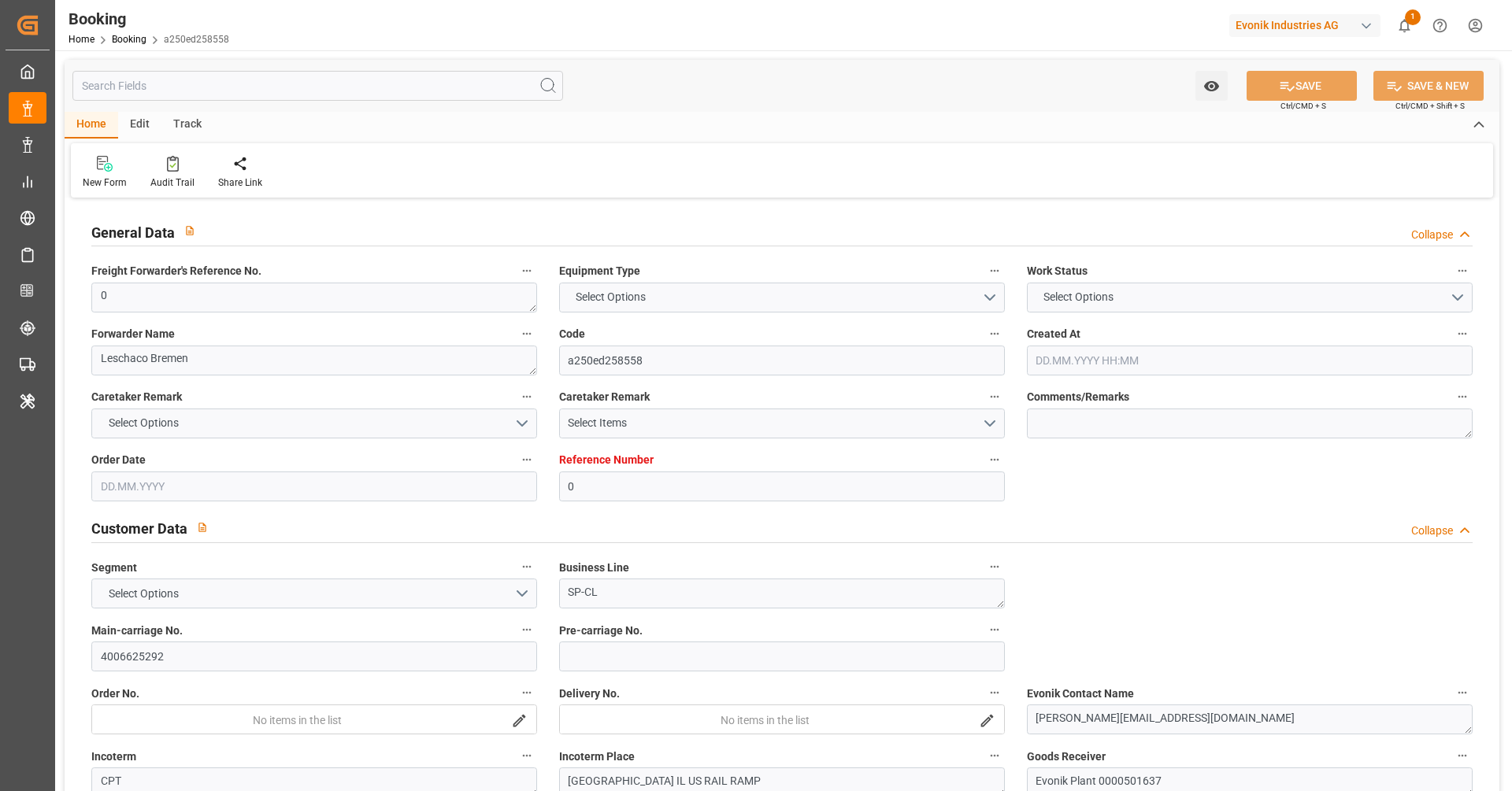
type input "0"
type input "NLRTM"
type input "USCHI"
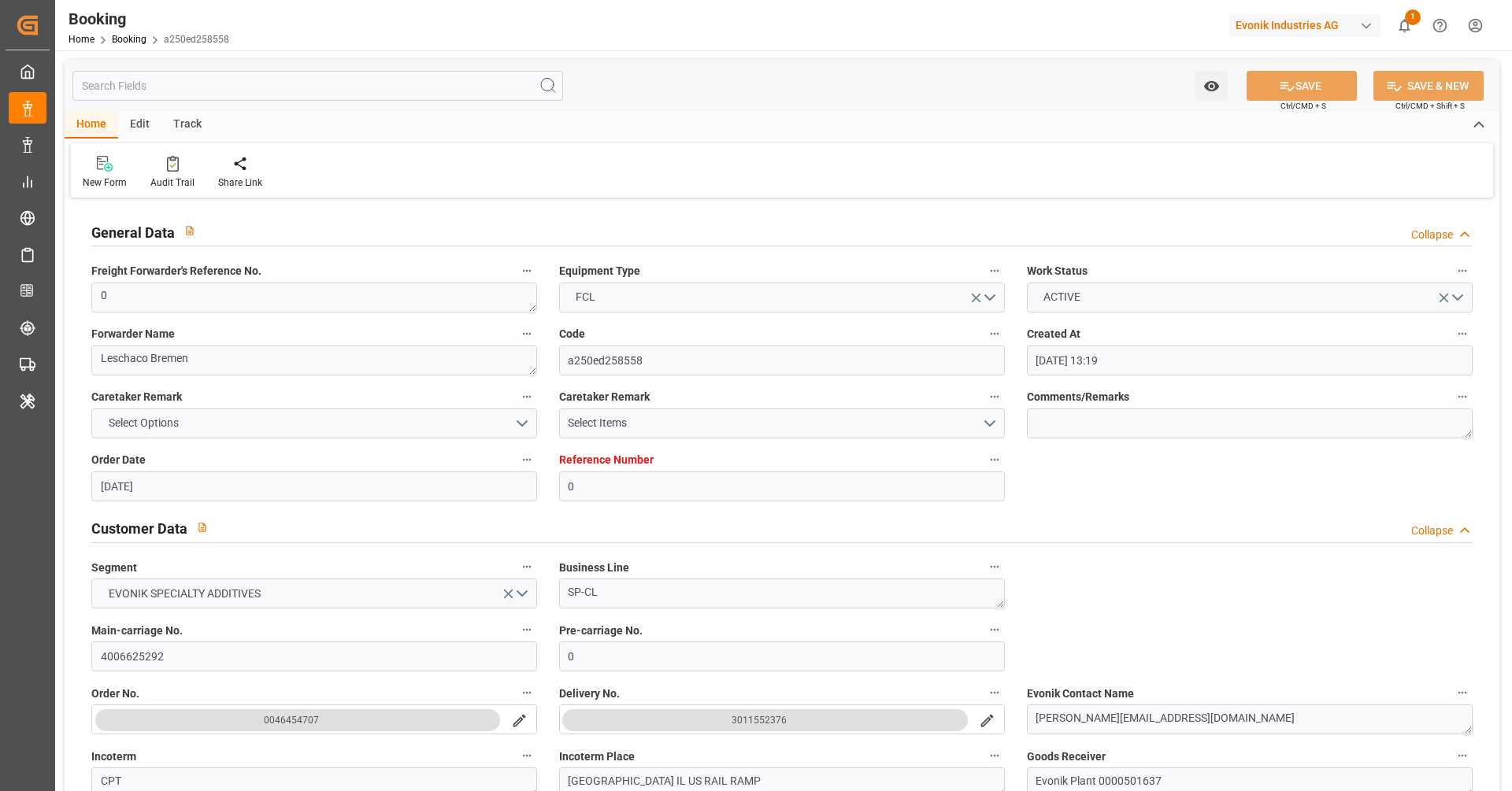
type input "[DATE] 13:19"
type input "[DATE]"
type input "[DATE] 09:43"
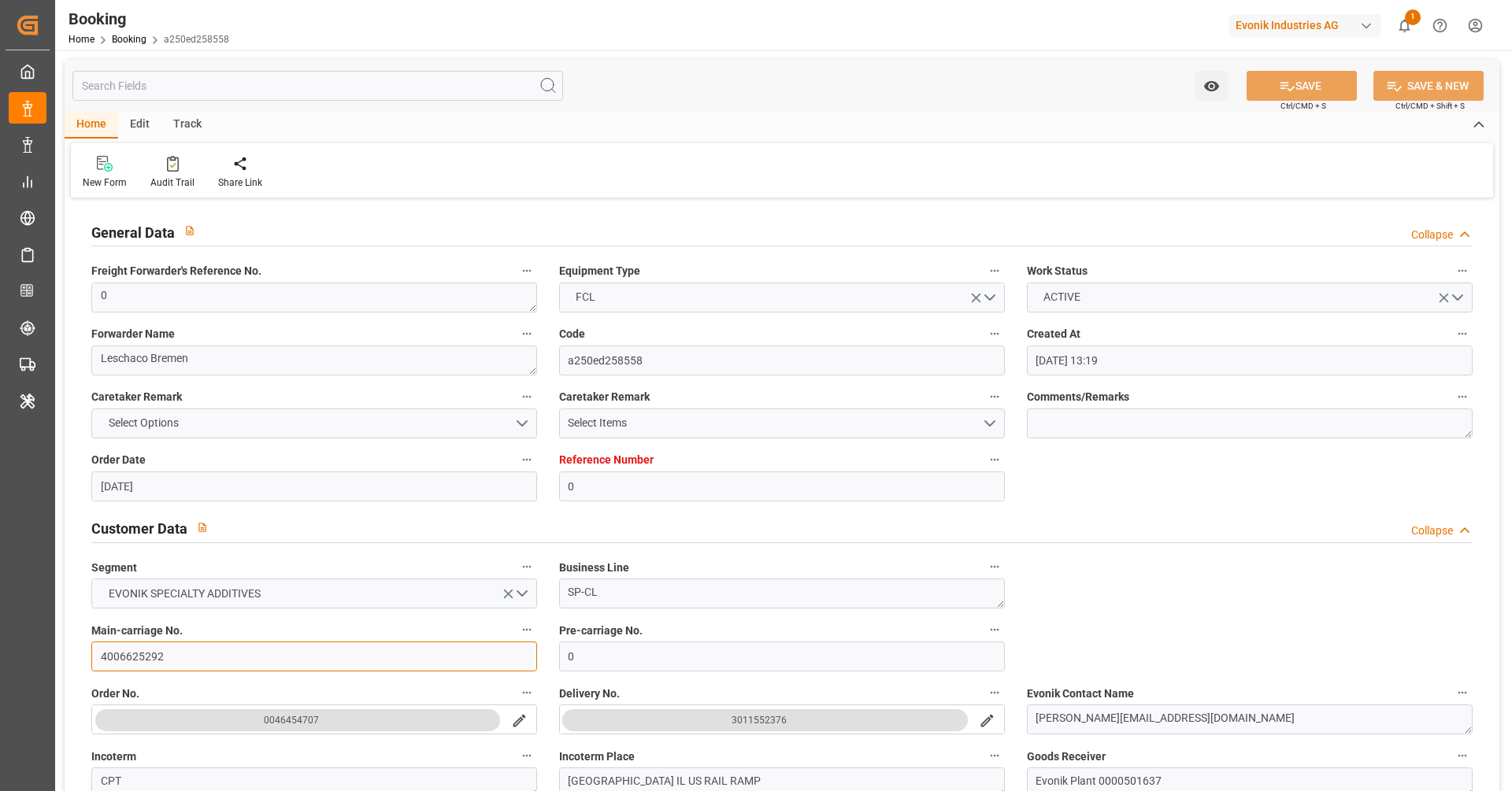
click at [203, 654] on input "4006625292" at bounding box center [313, 657] width 446 height 30
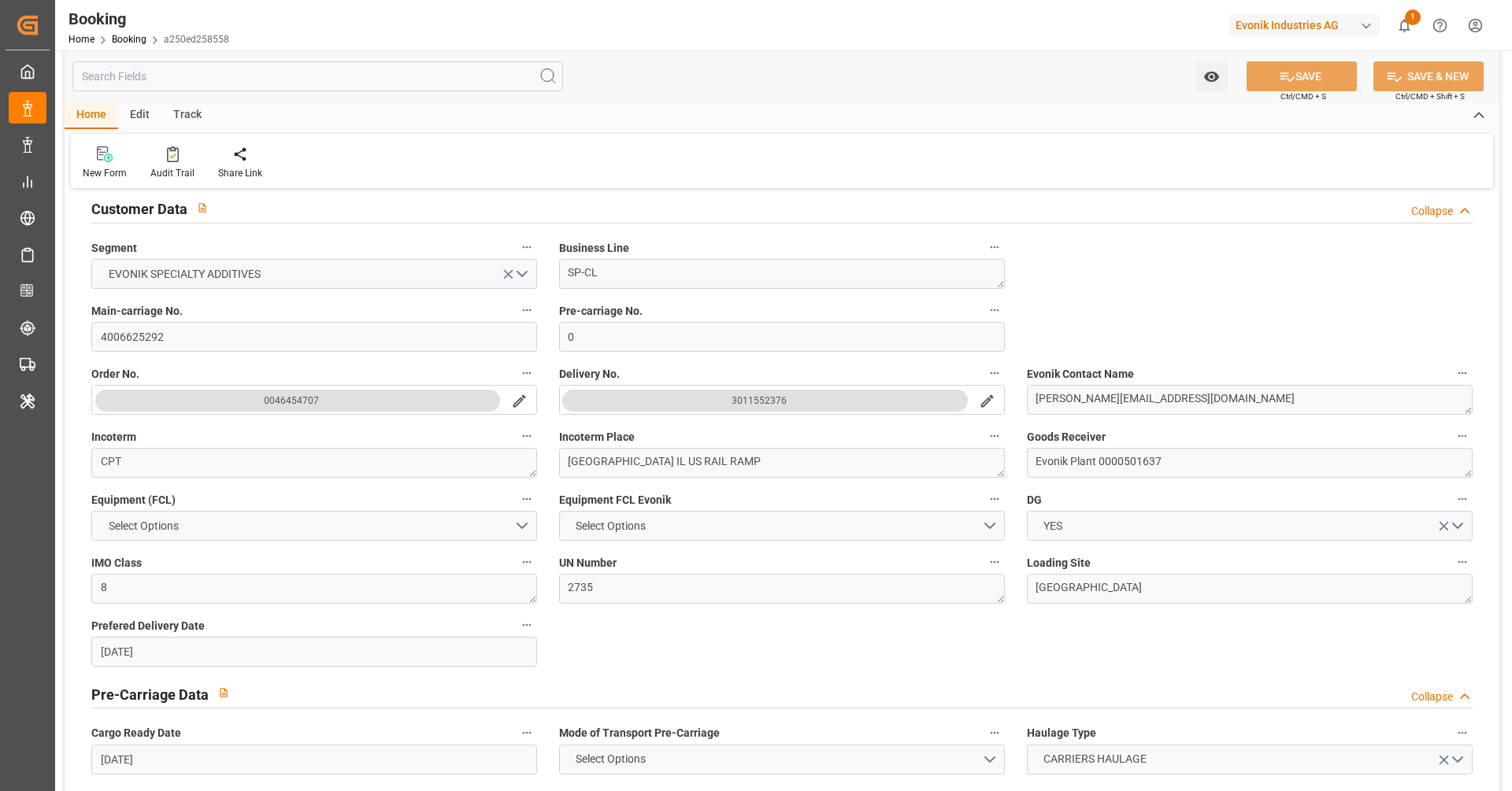
scroll to position [25, 0]
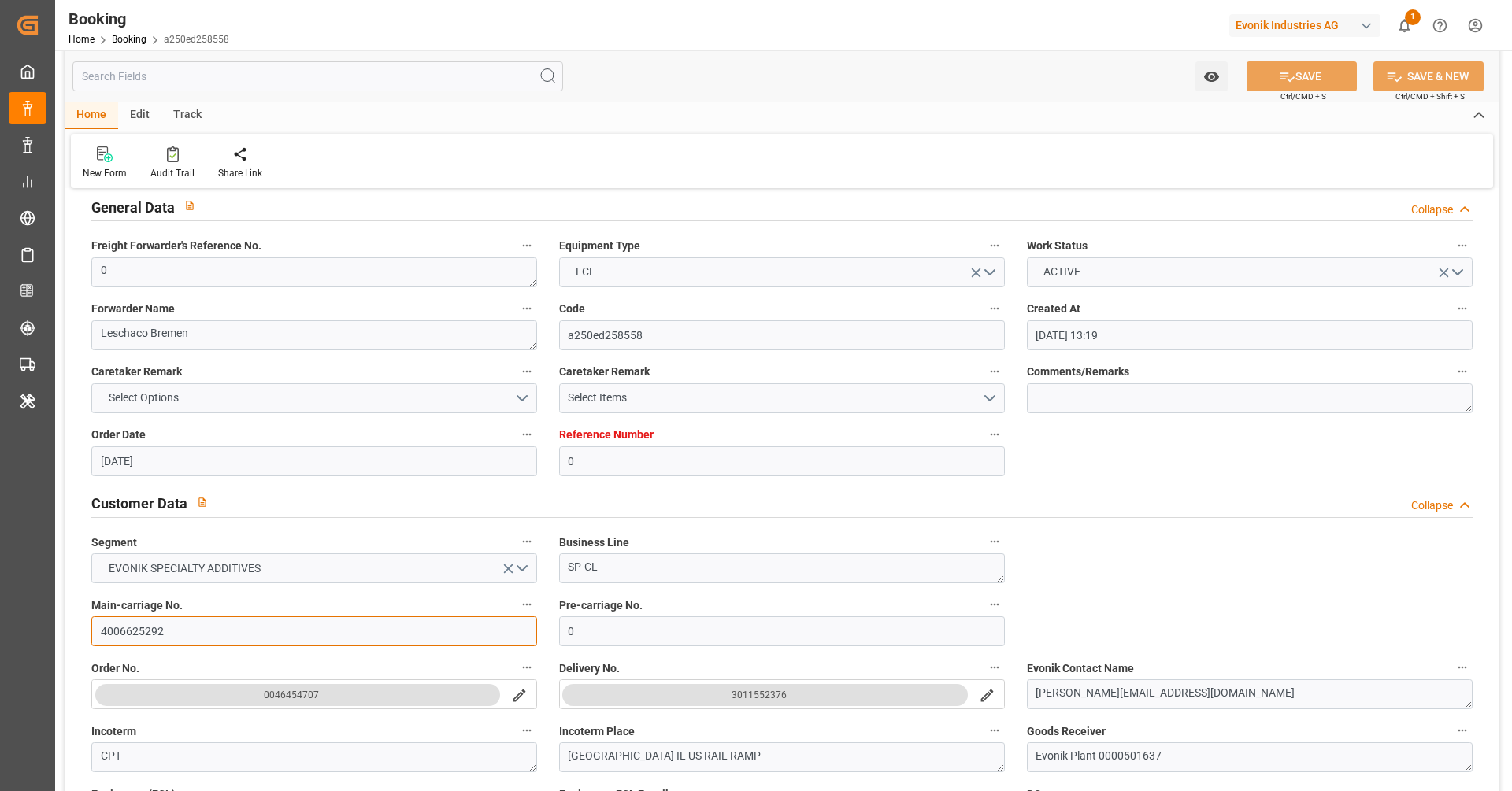
click at [180, 644] on input "4006625292" at bounding box center [313, 632] width 446 height 30
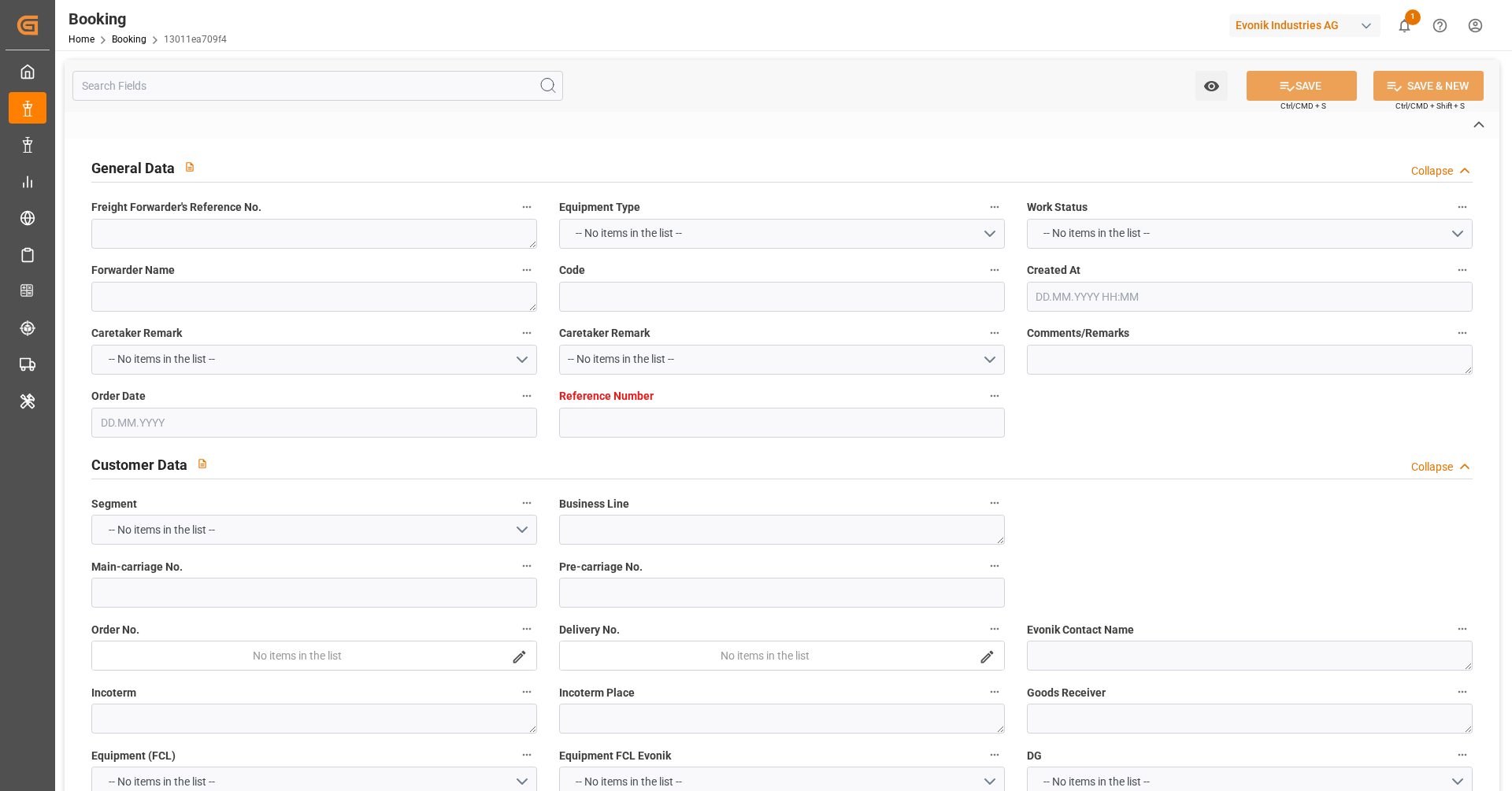
type textarea "250613180250"
type textarea "Leschaco Bremen"
type input "13011ea709f4"
type input "7001184979"
type input "7001184978"
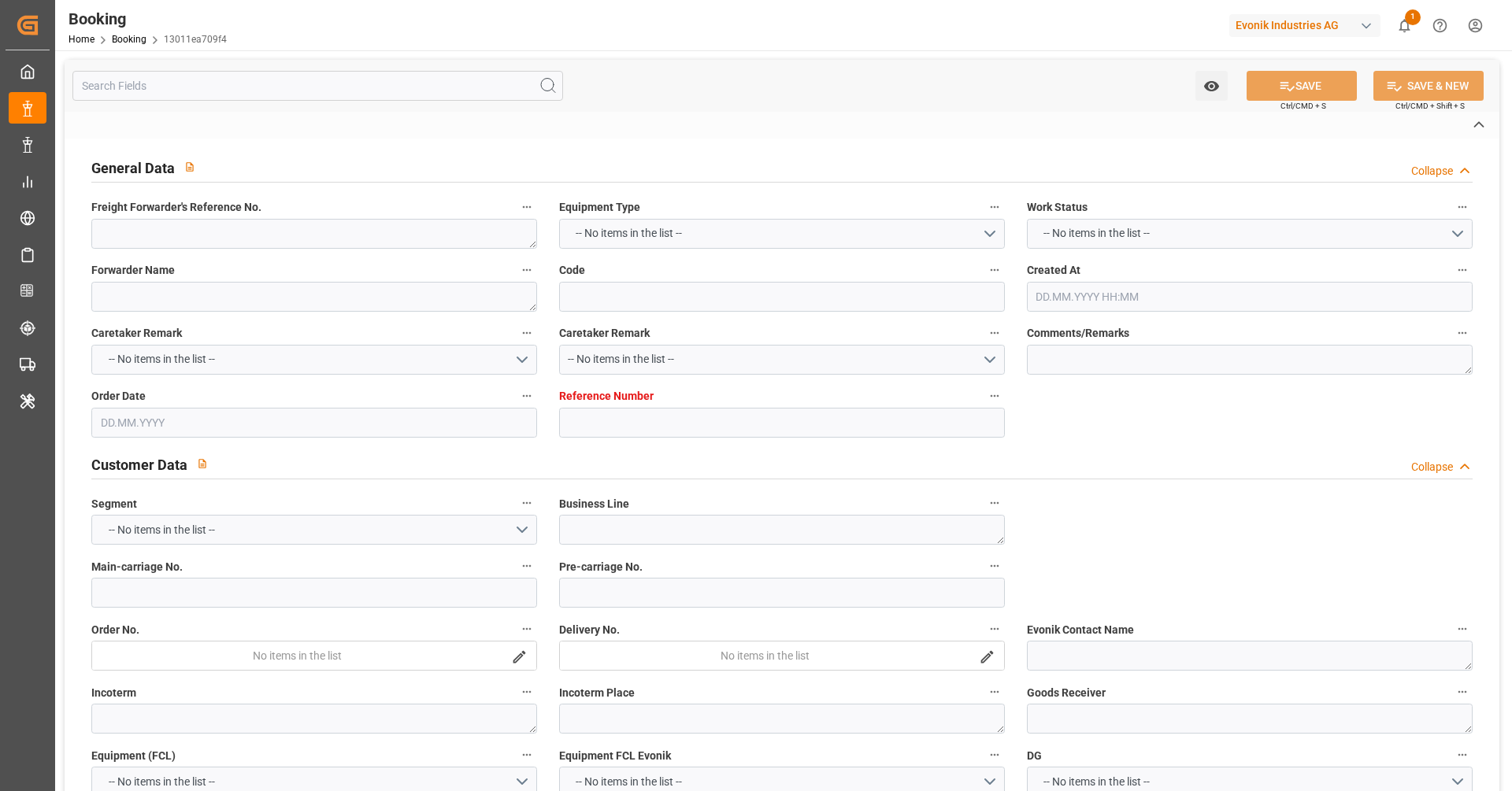
type textarea "CIF"
type textarea "Mundra"
type textarea "8"
type textarea "Wesseling"
type textarea "OOCU0544812"
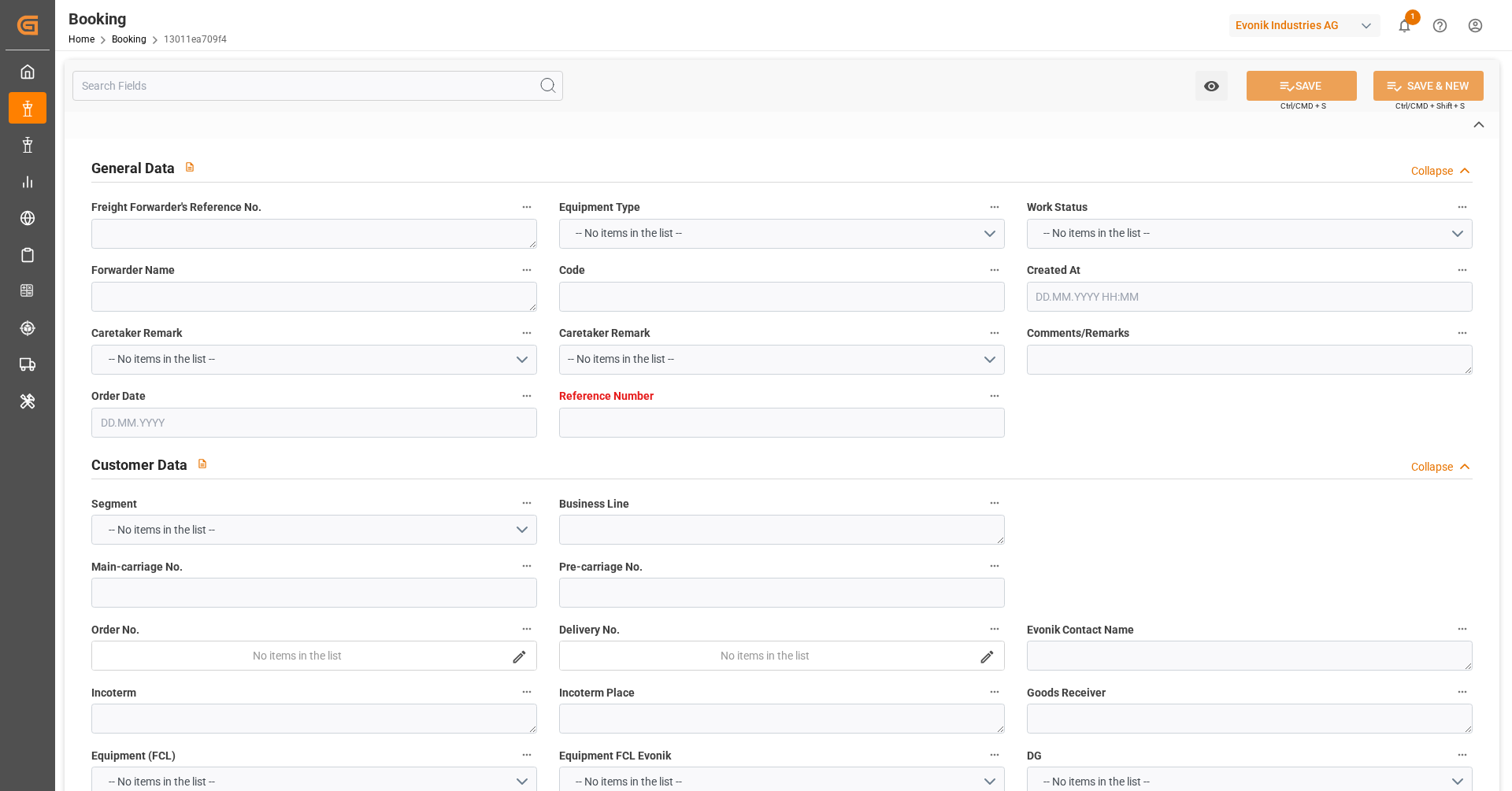
type input "NWC / EU"
type input "Mundra"
type textarea "vesselName etd [PERSON_NAME]"
type textarea "INPUT_Evonik_Seeburger_IFTMIN_1003000829_20250729115842857.edi"
type textarea "INPUT_Evonik_Seeburger_IFTMIN_1002823797_20250603064023758.edi,INPUT_Evonik_See…"
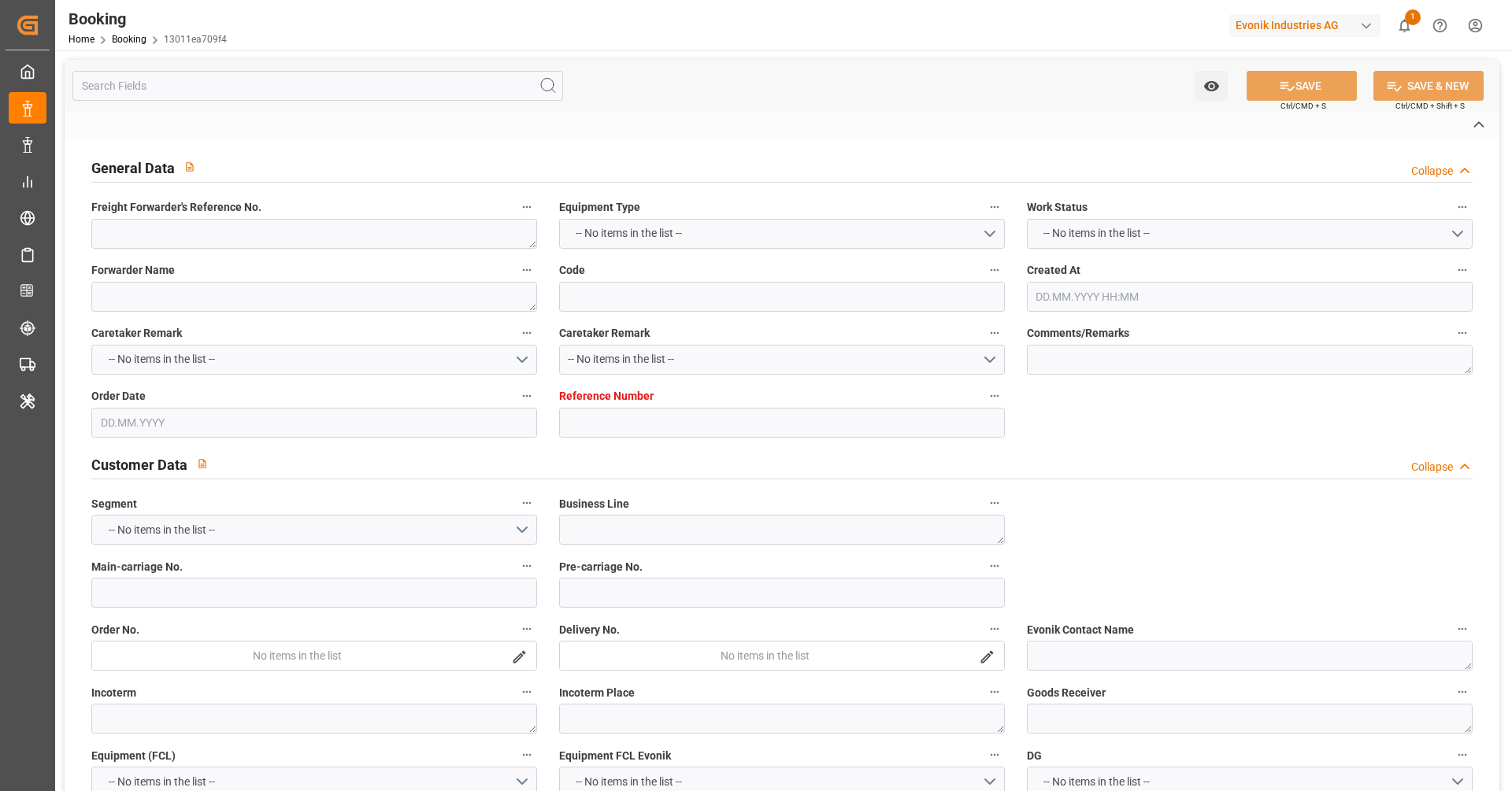
type textarea "1003000829"
type textarea "Logward System"
type textarea "Pol-PodRegionName-"
type textarea "IFTMIN"
type textarea "a011t00000LcJC5AAN"
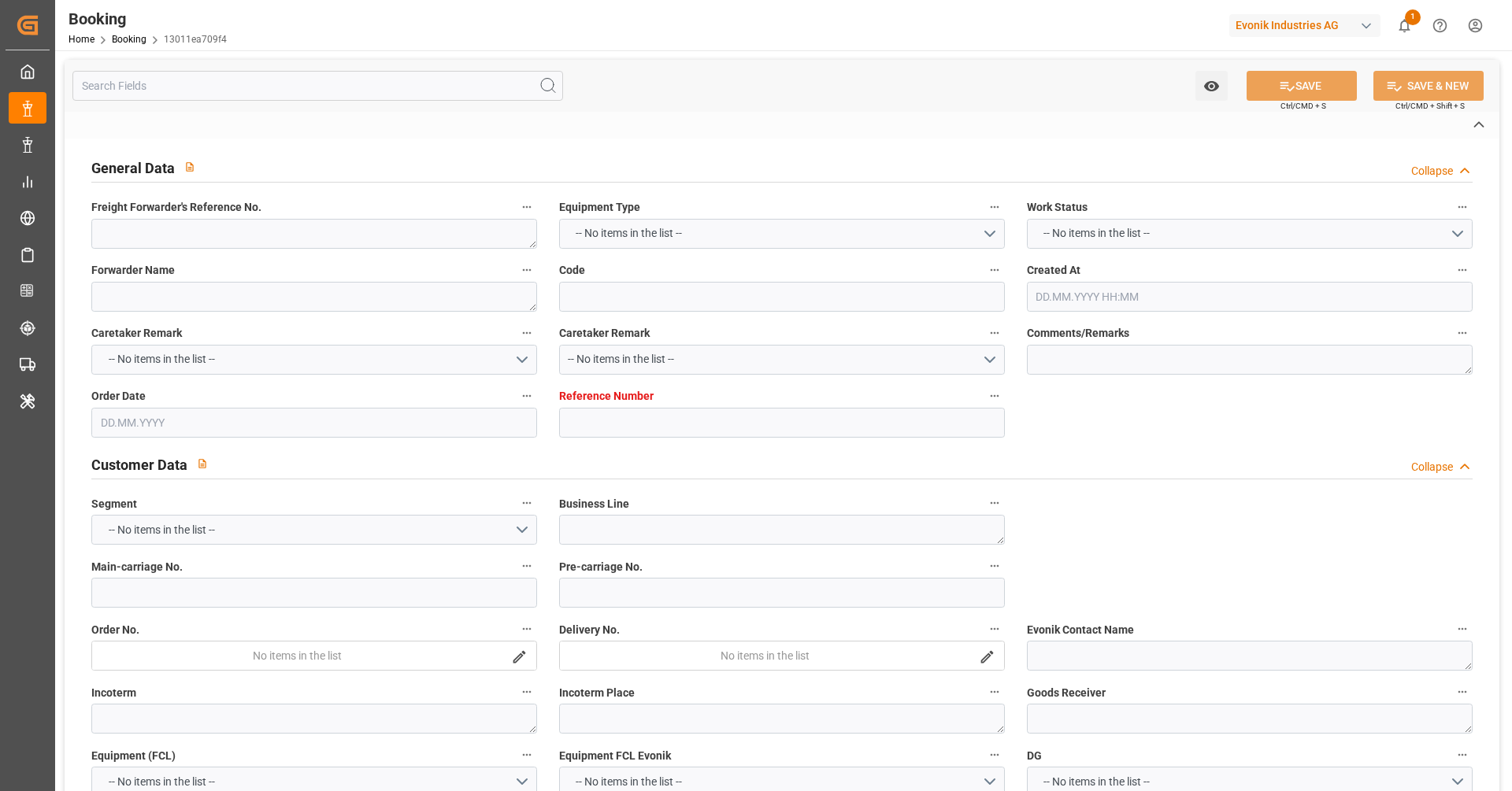
type textarea "No"
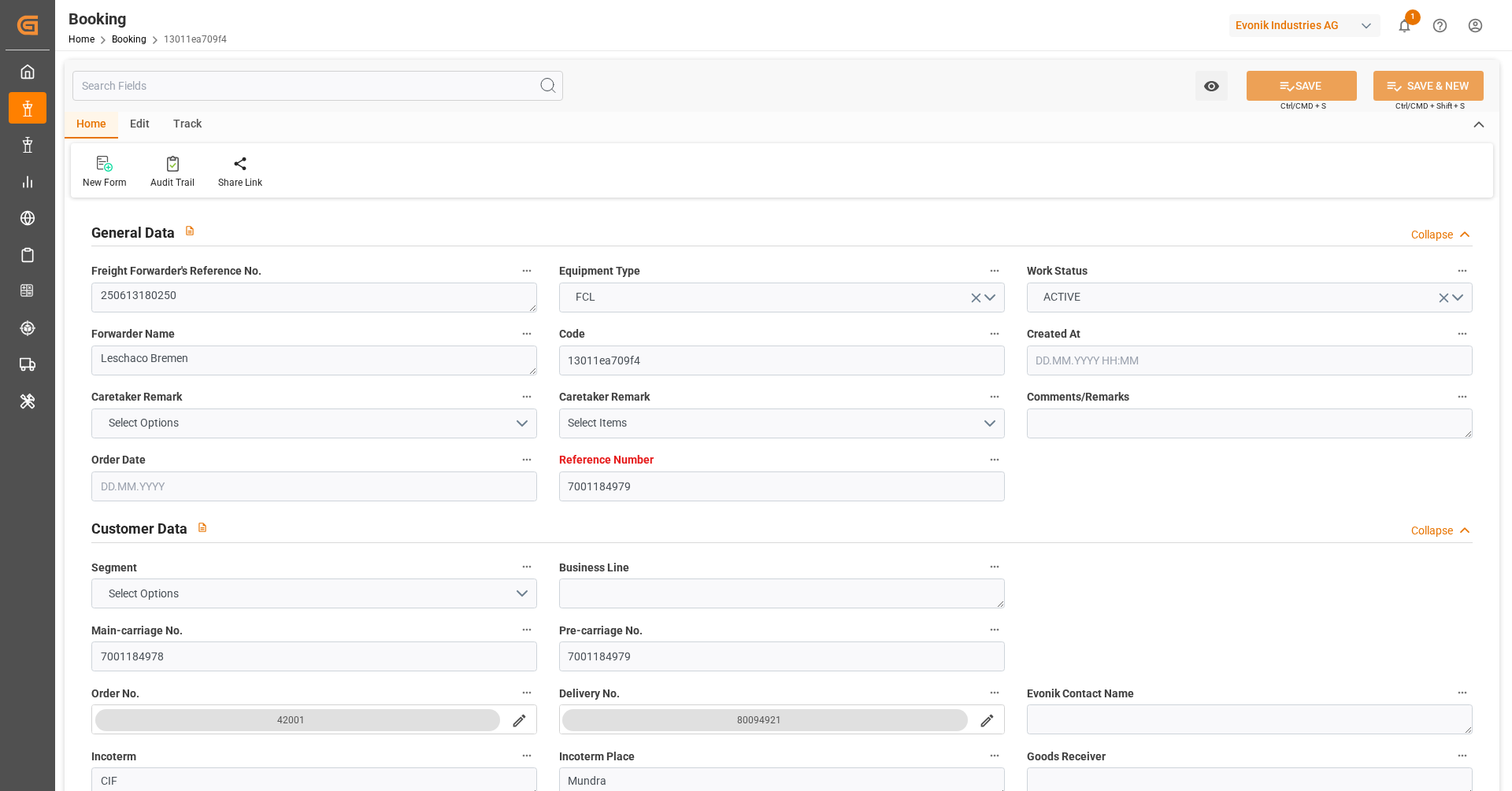
type input "7001184979"
type input "EUNWC"
type input "INMUN"
type input "[DATE] 04:45"
type input "[DATE]"
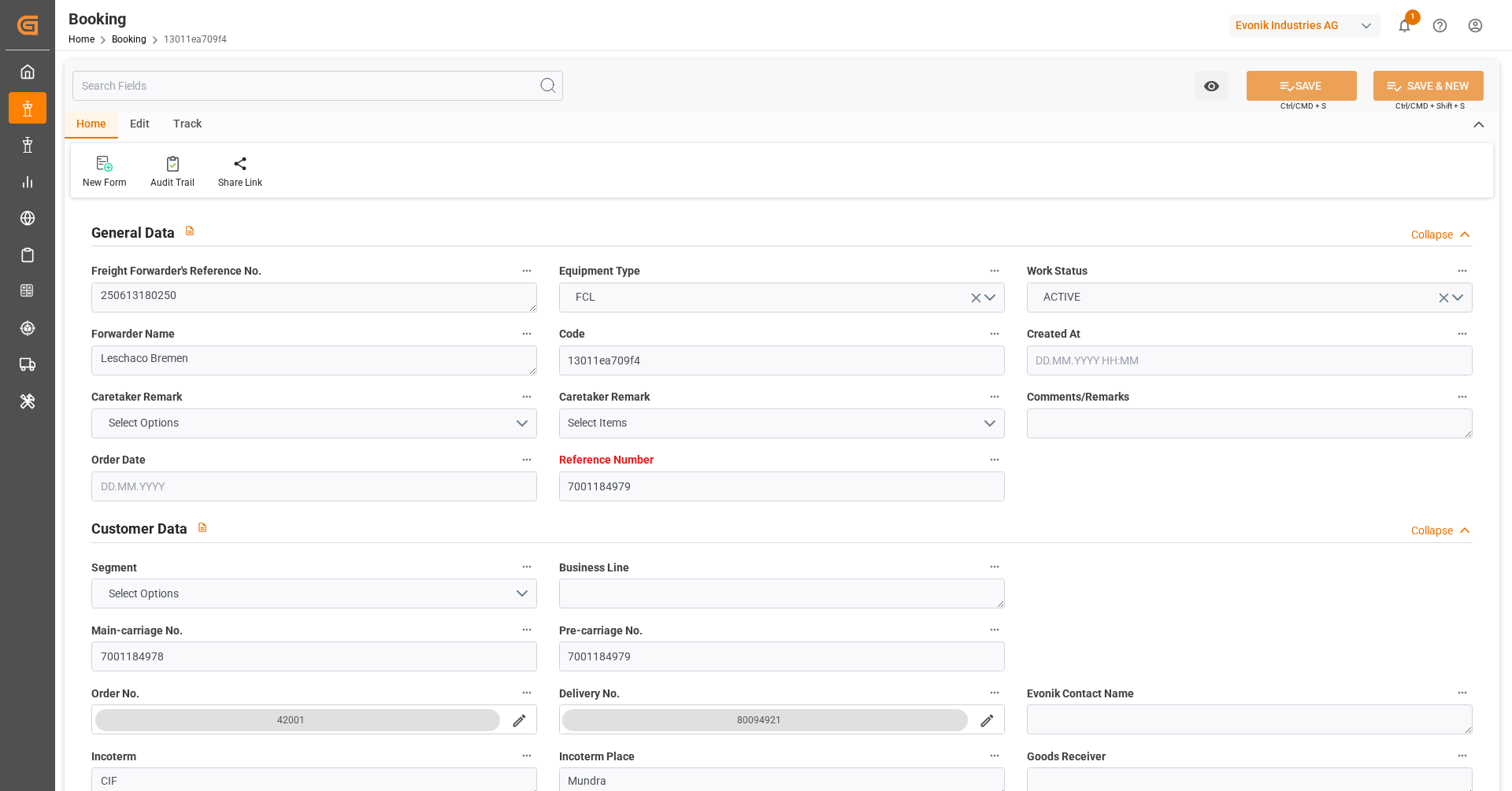
type input "[DATE]"
type input "[DATE] 10:00"
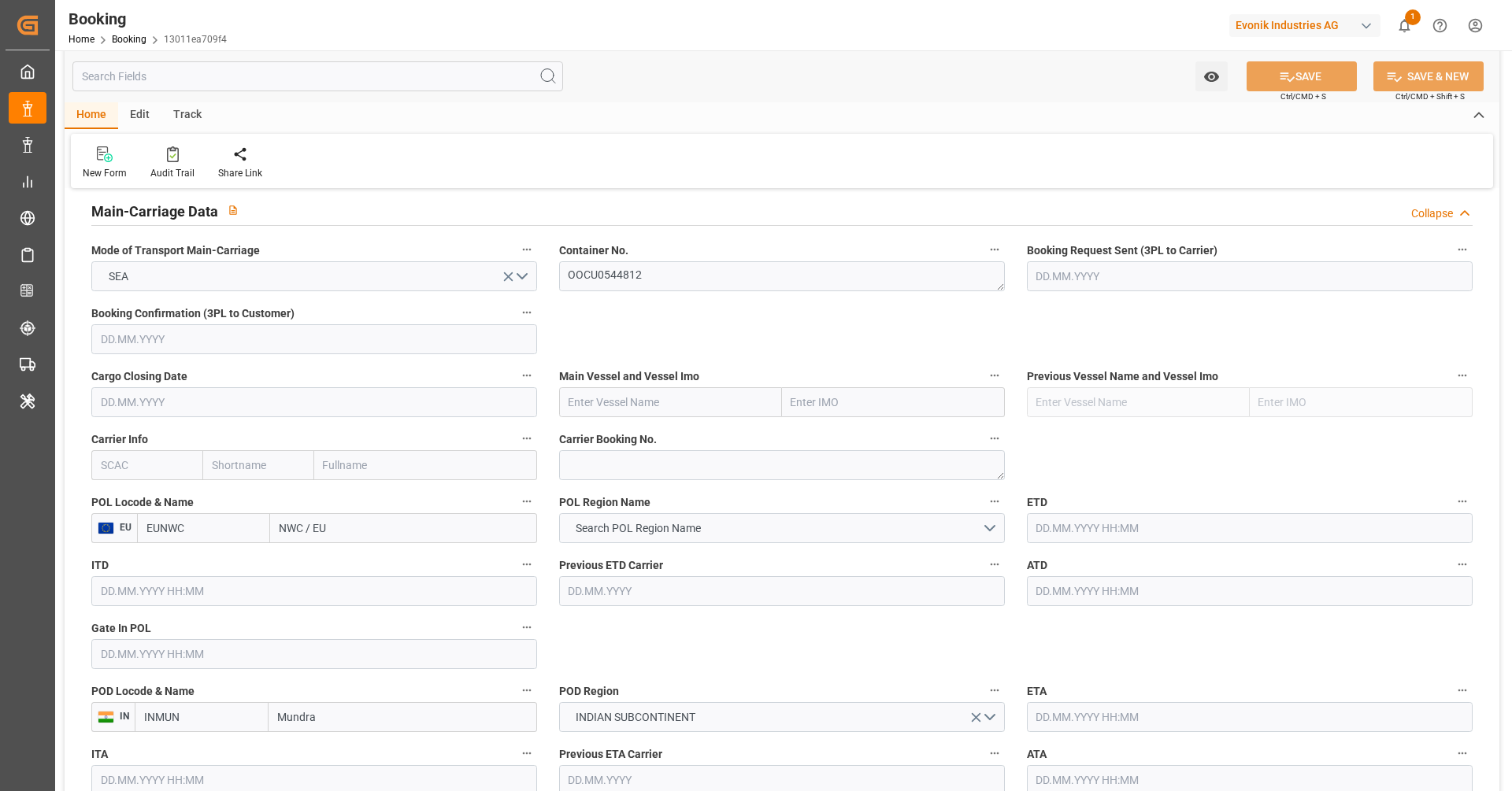
scroll to position [839, 0]
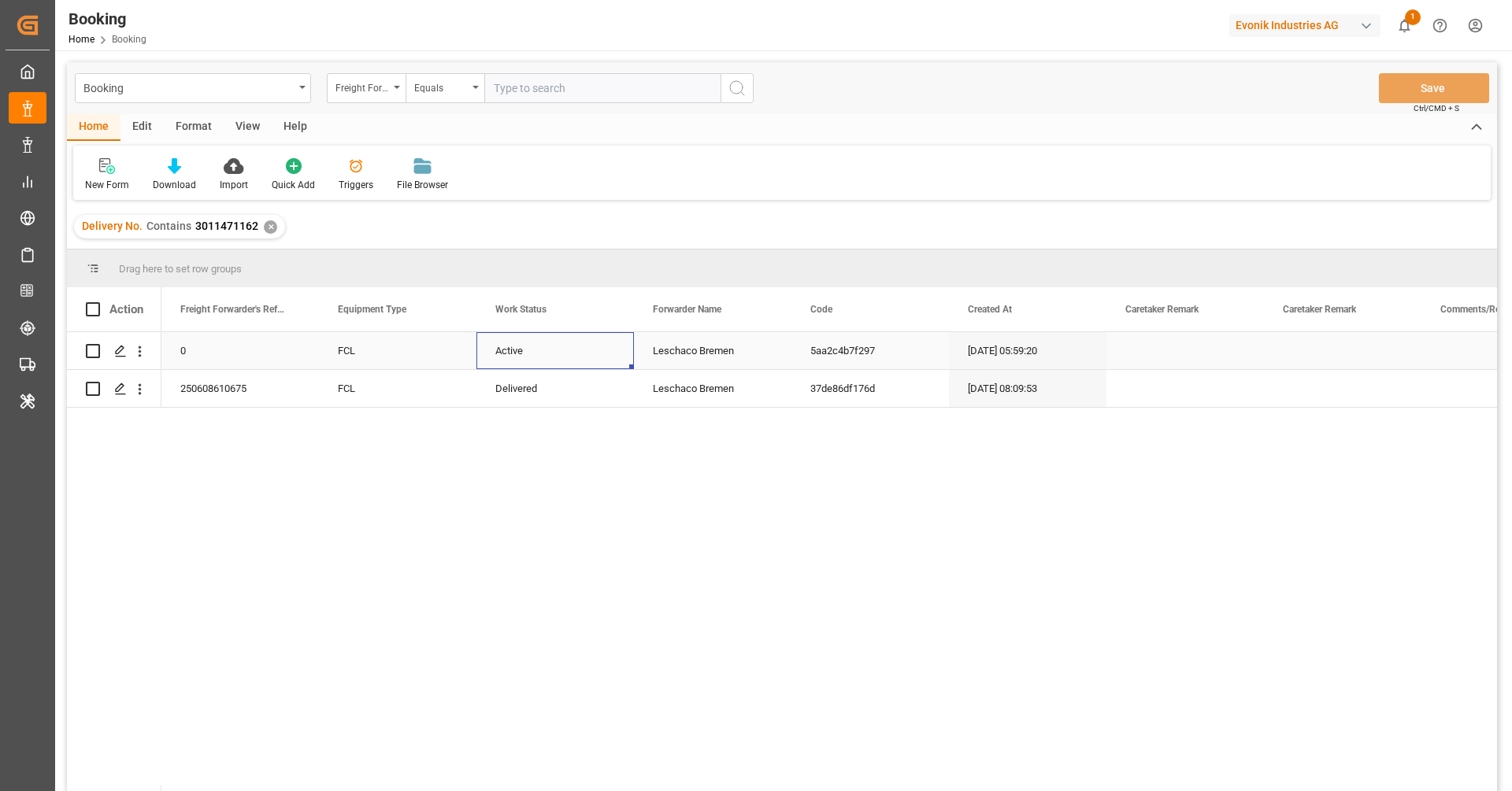
click at [509, 362] on div "Active" at bounding box center [555, 350] width 157 height 37
click at [530, 429] on div "Cancel" at bounding box center [555, 448] width 131 height 47
click at [439, 384] on div "FCL" at bounding box center [398, 388] width 157 height 37
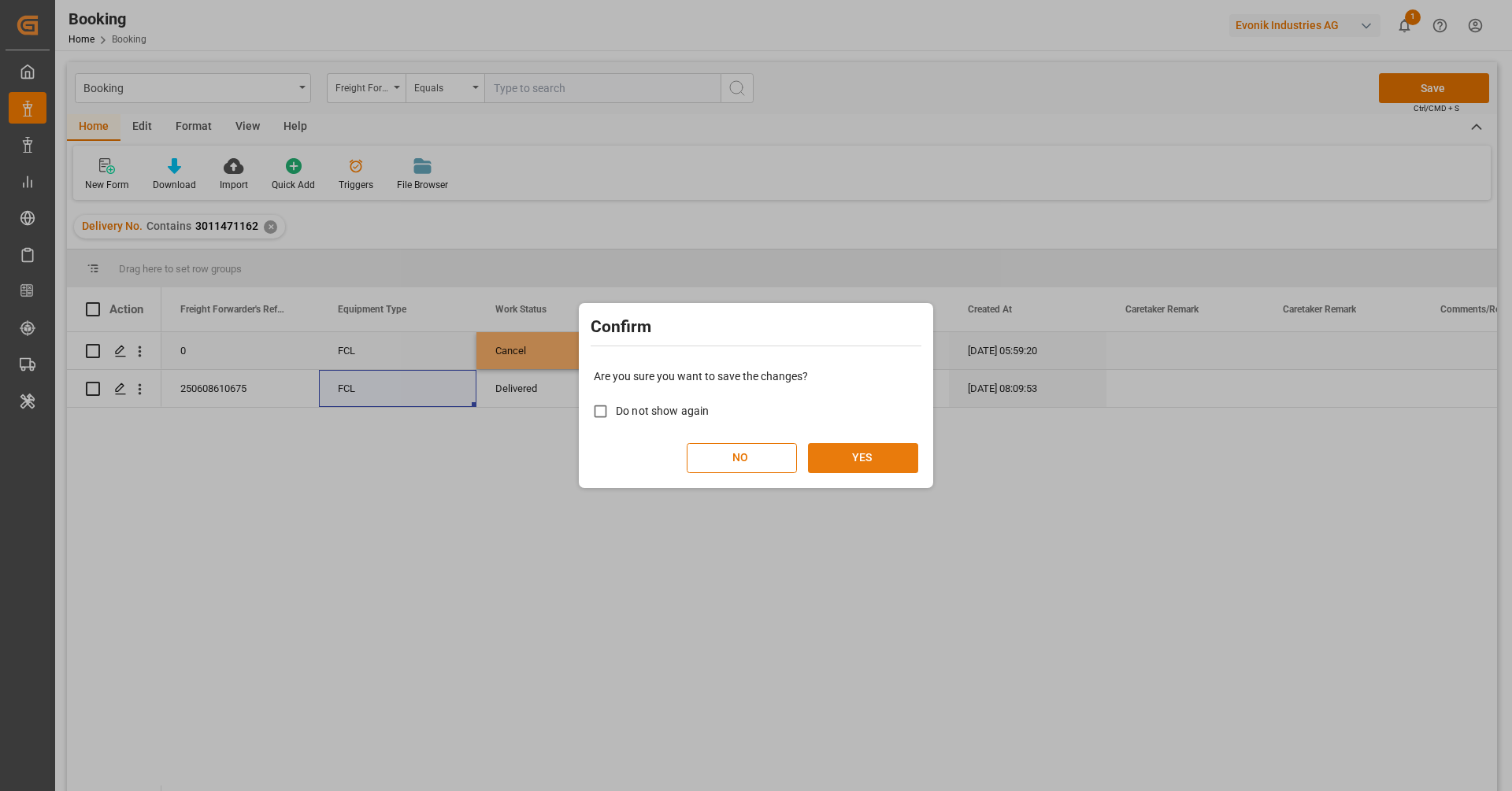
click at [849, 470] on button "YES" at bounding box center [863, 458] width 111 height 30
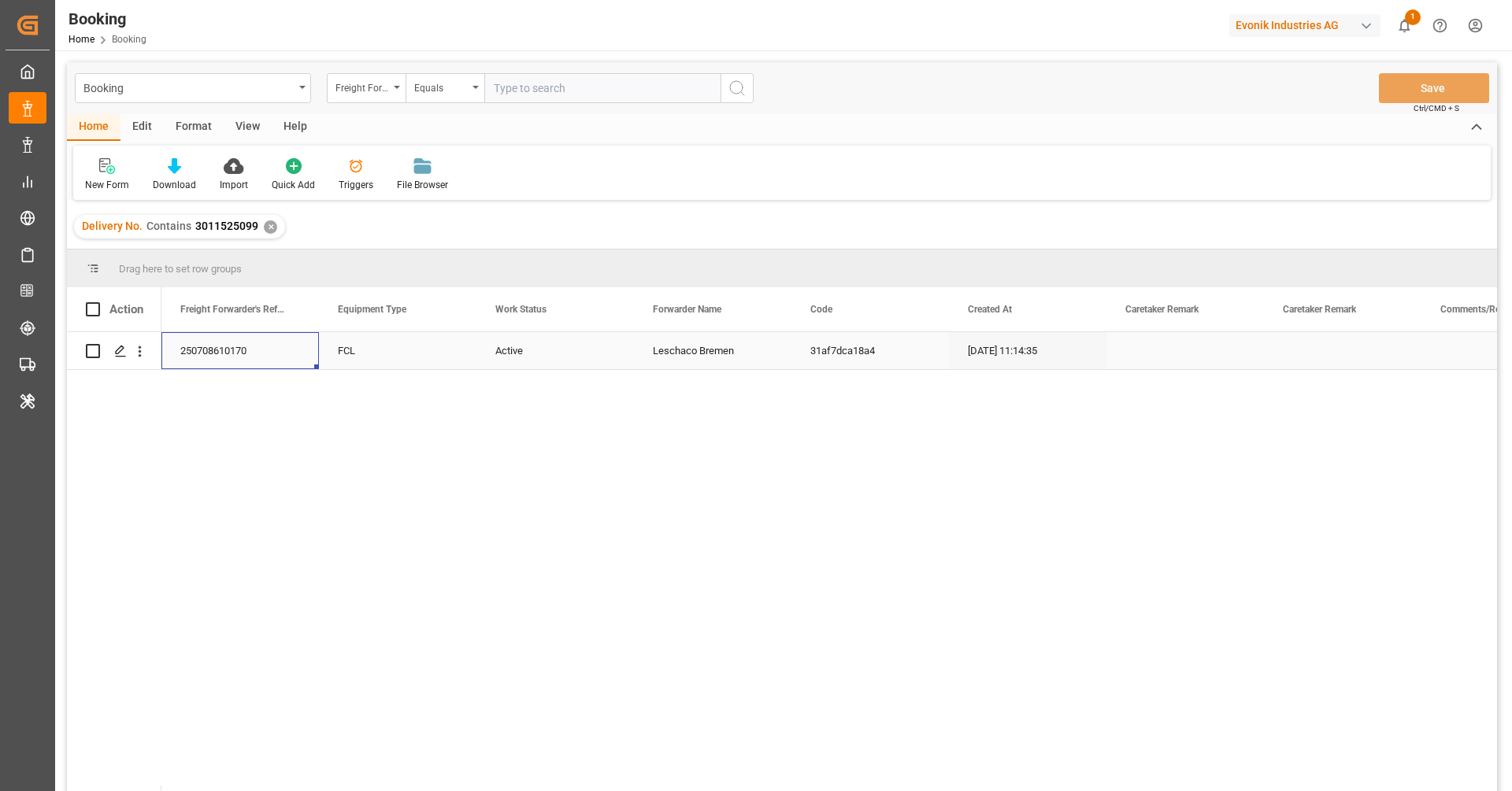
click at [239, 367] on div "250708610170" at bounding box center [239, 350] width 157 height 37
click at [141, 361] on button "open menu" at bounding box center [139, 351] width 17 height 30
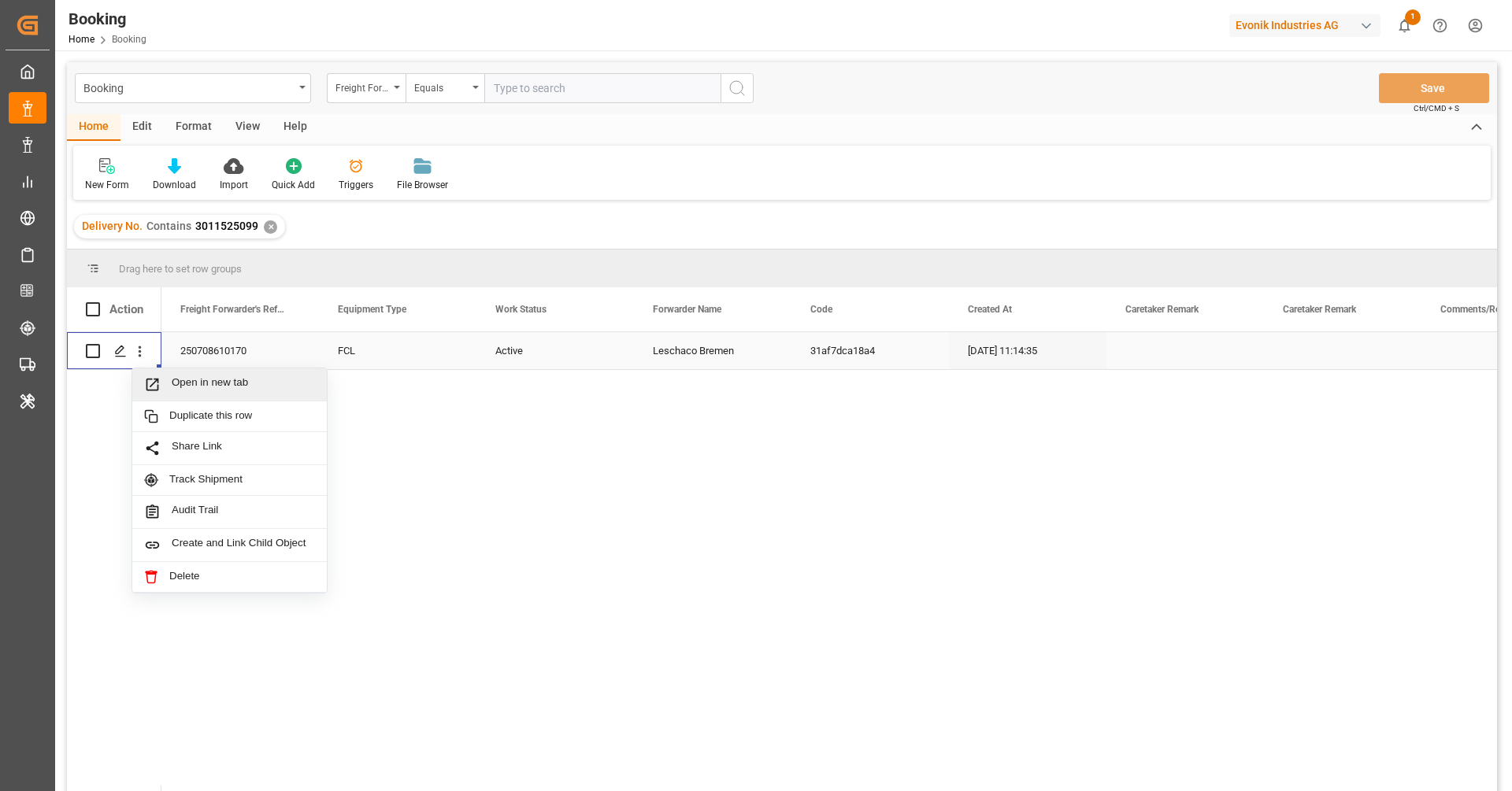
click at [182, 381] on span "Open in new tab" at bounding box center [243, 385] width 143 height 17
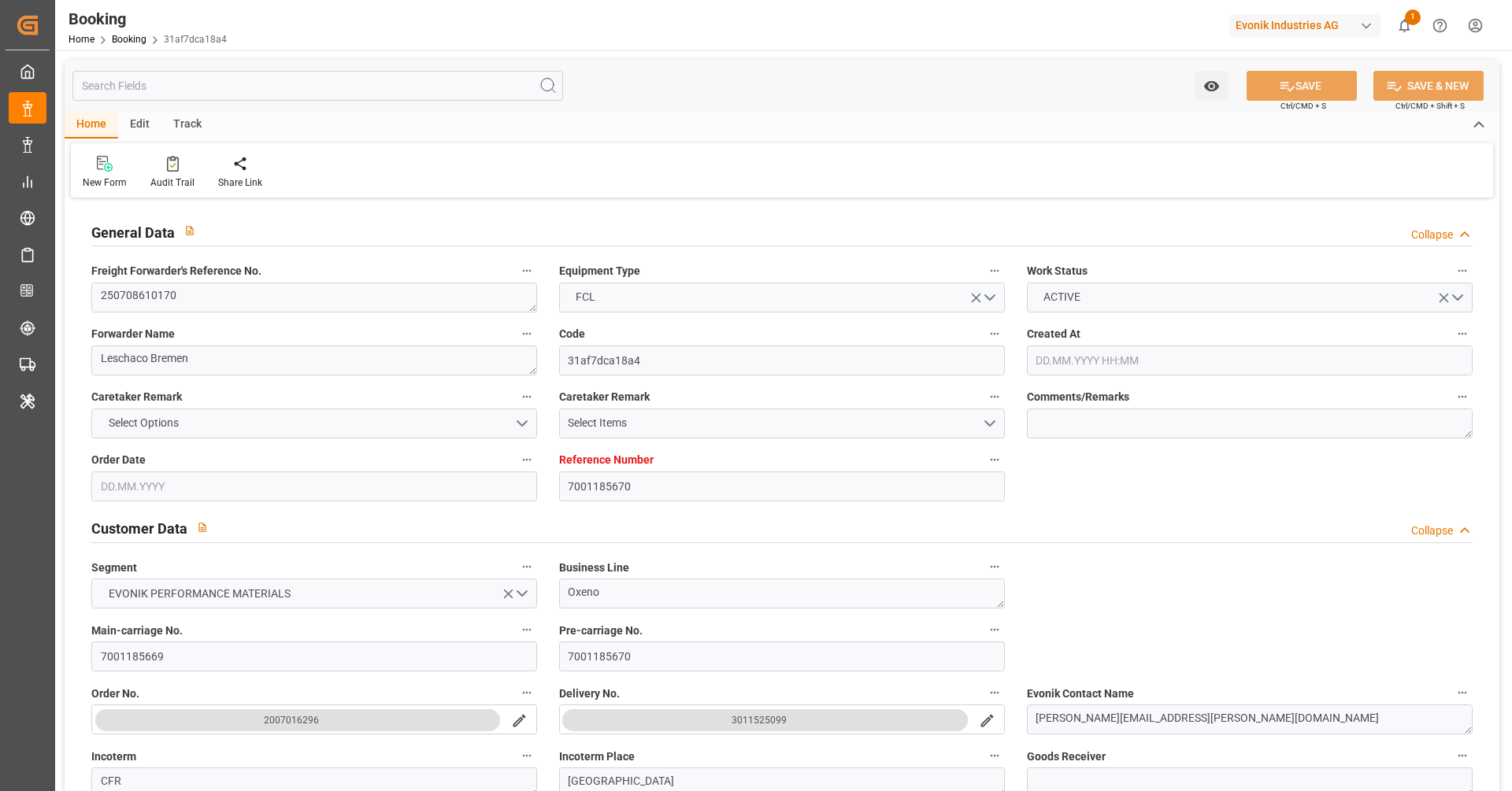
type input "7001185670"
type input "EUNWC"
type input "JPYOK"
type input "[DATE] 11:14"
type input "[DATE]"
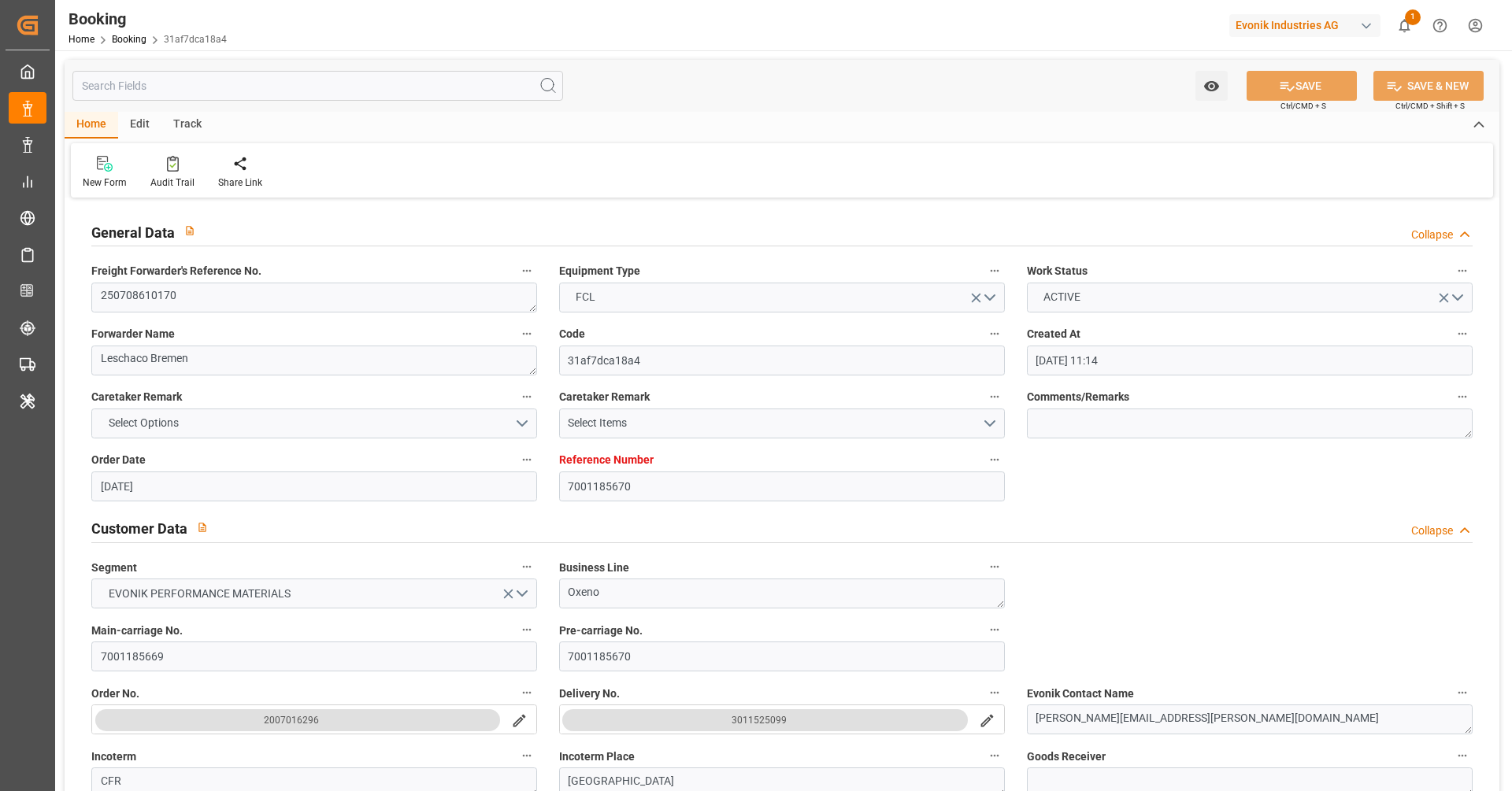
type input "[DATE]"
type input "[DATE] 09:00"
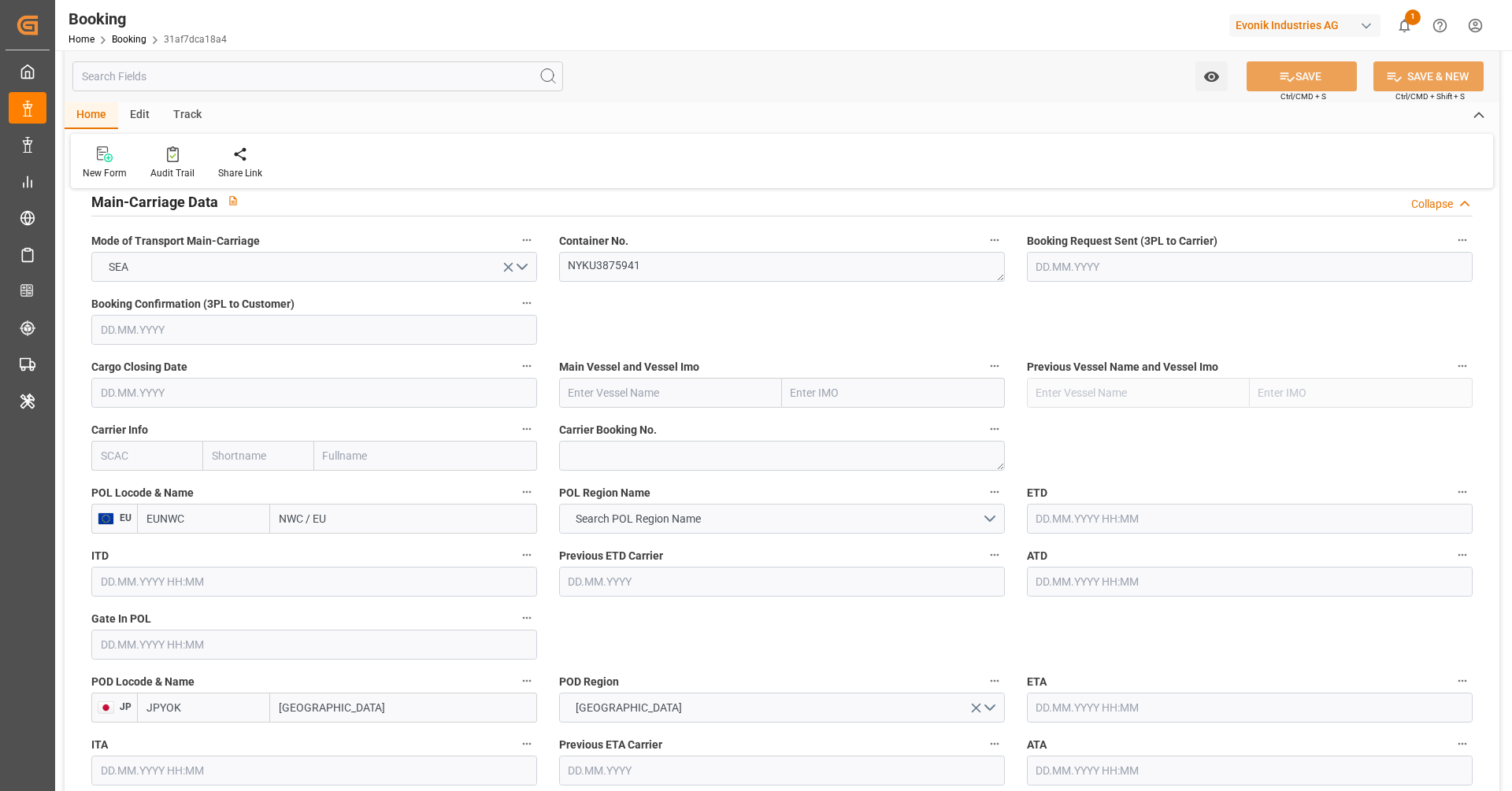
scroll to position [1100, 0]
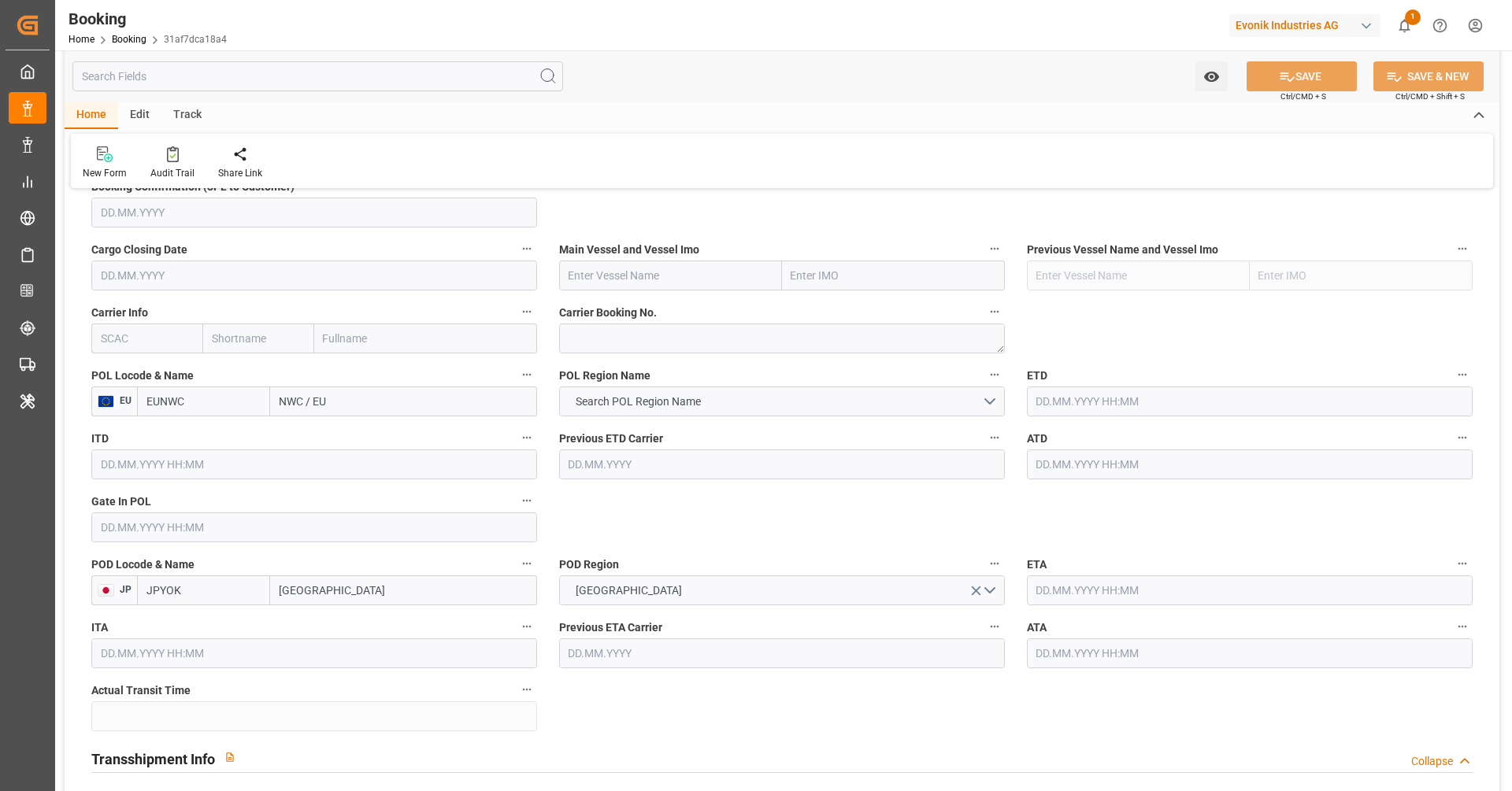
click at [611, 345] on textarea at bounding box center [781, 338] width 446 height 30
paste textarea "HAMF54495800"
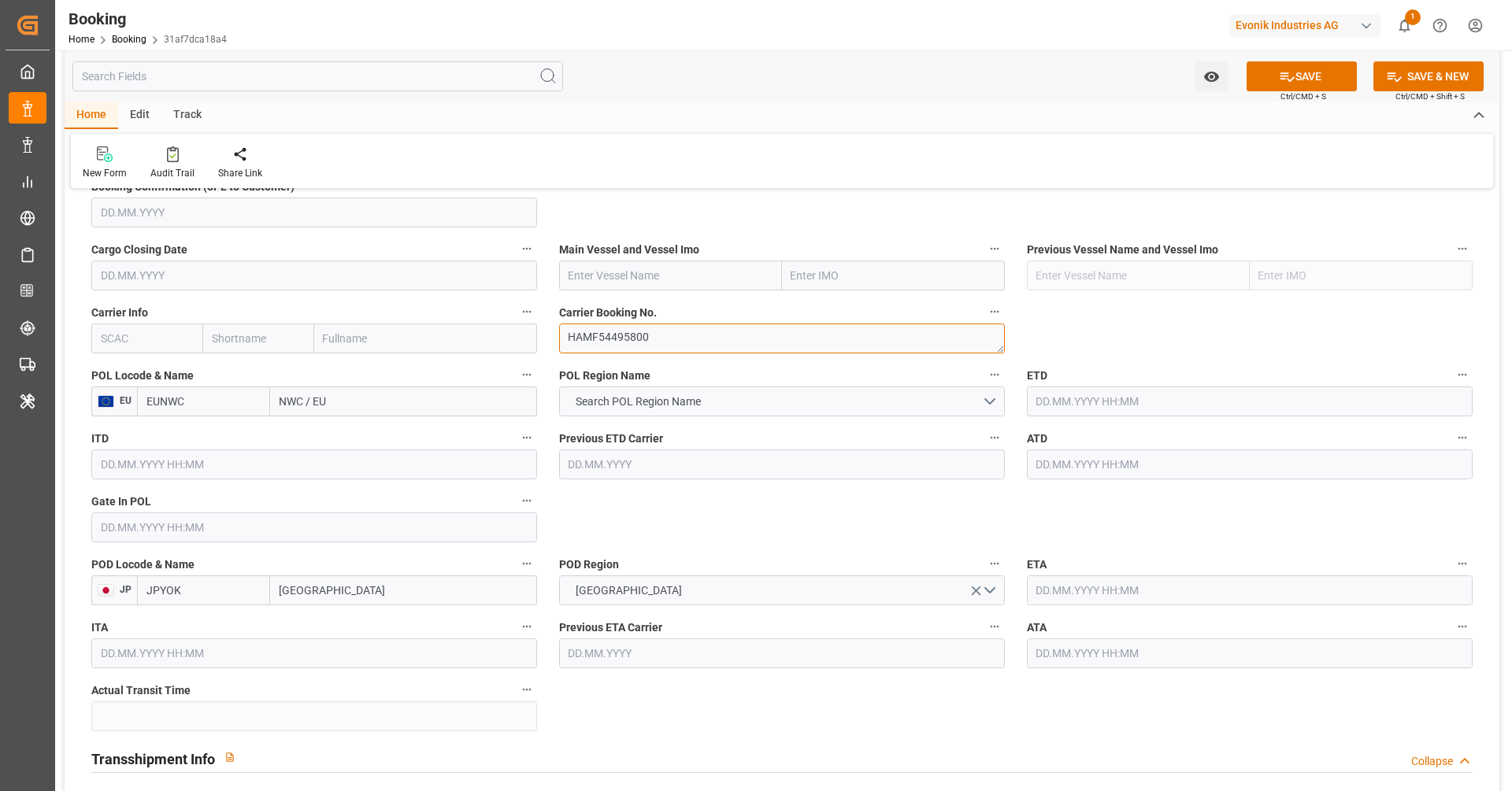
type textarea "HAMF54495800"
click at [159, 347] on input "text" at bounding box center [146, 338] width 111 height 30
click at [126, 374] on b "ONEY" at bounding box center [116, 373] width 29 height 13
type input "ONEY"
type input "ONE"
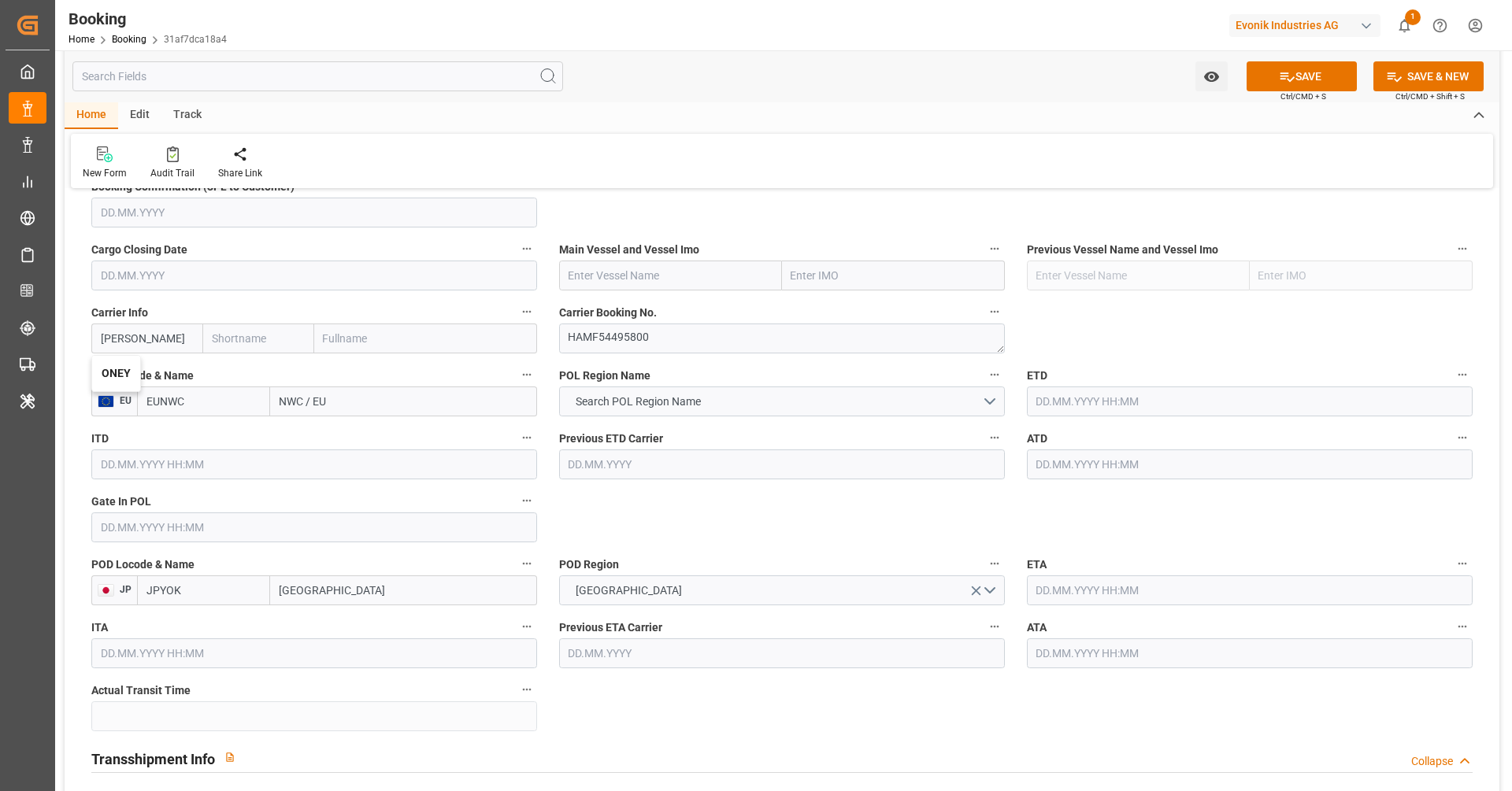
type input "Ocean Network Express"
type input "ONEY"
click at [363, 400] on input "NWC / EU" at bounding box center [403, 401] width 267 height 30
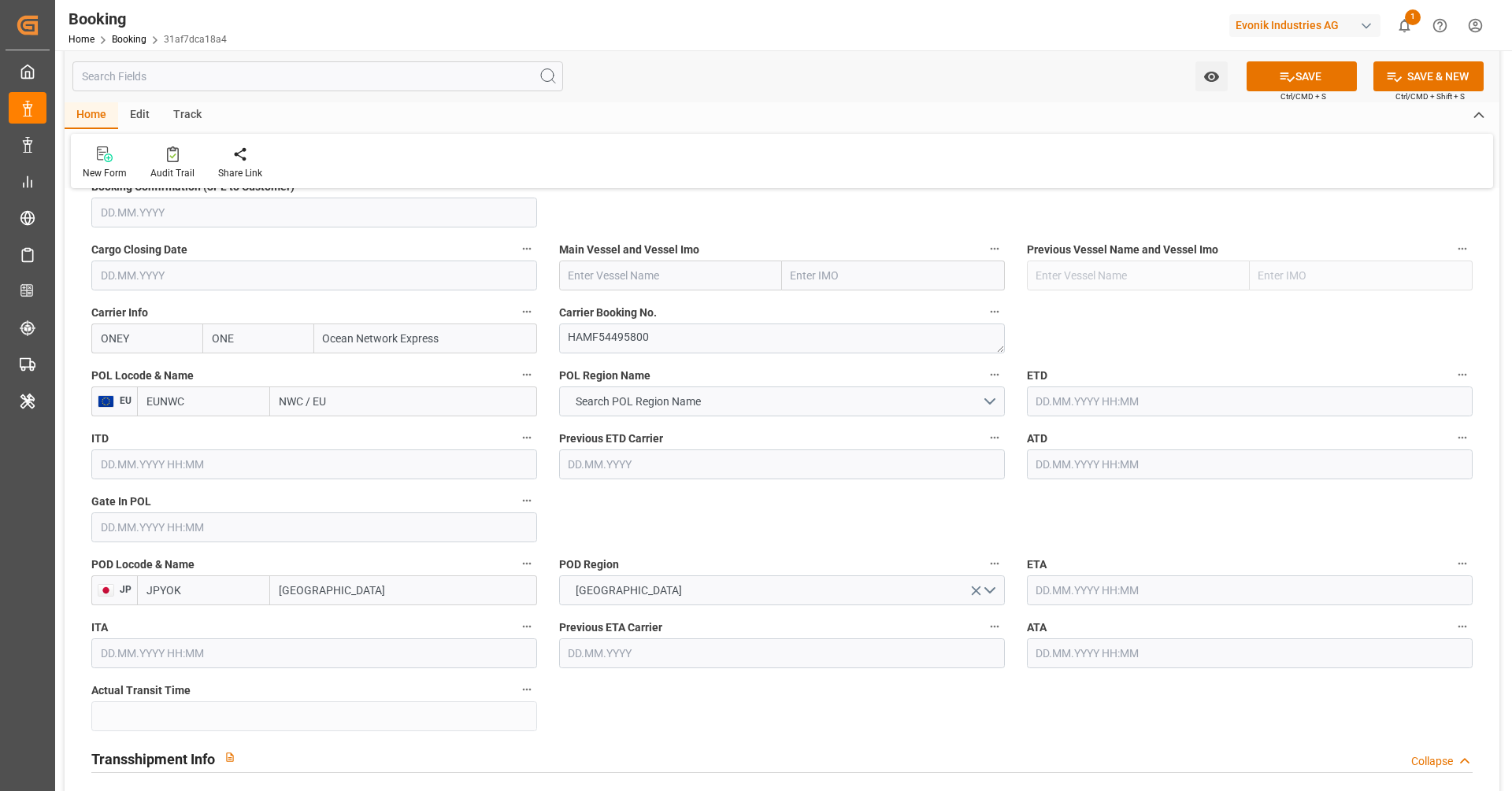
paste input "[GEOGRAPHIC_DATA]"
type input "[GEOGRAPHIC_DATA]"
click at [373, 430] on span "[GEOGRAPHIC_DATA] - NLRTM" at bounding box center [354, 436] width 146 height 13
type input "NLRTM"
type input "[GEOGRAPHIC_DATA]"
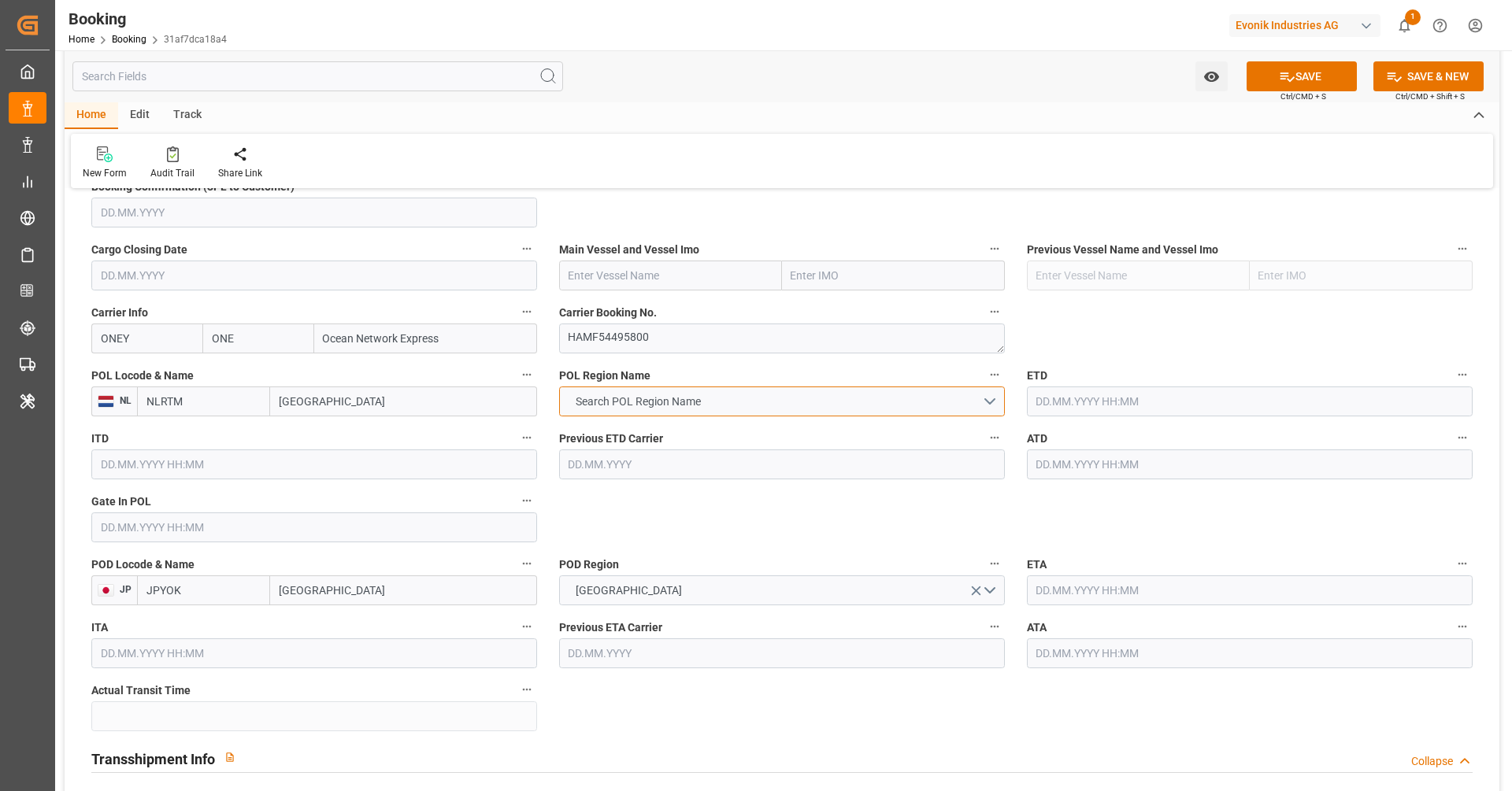
click at [695, 394] on span "Search POL Region Name" at bounding box center [638, 401] width 141 height 17
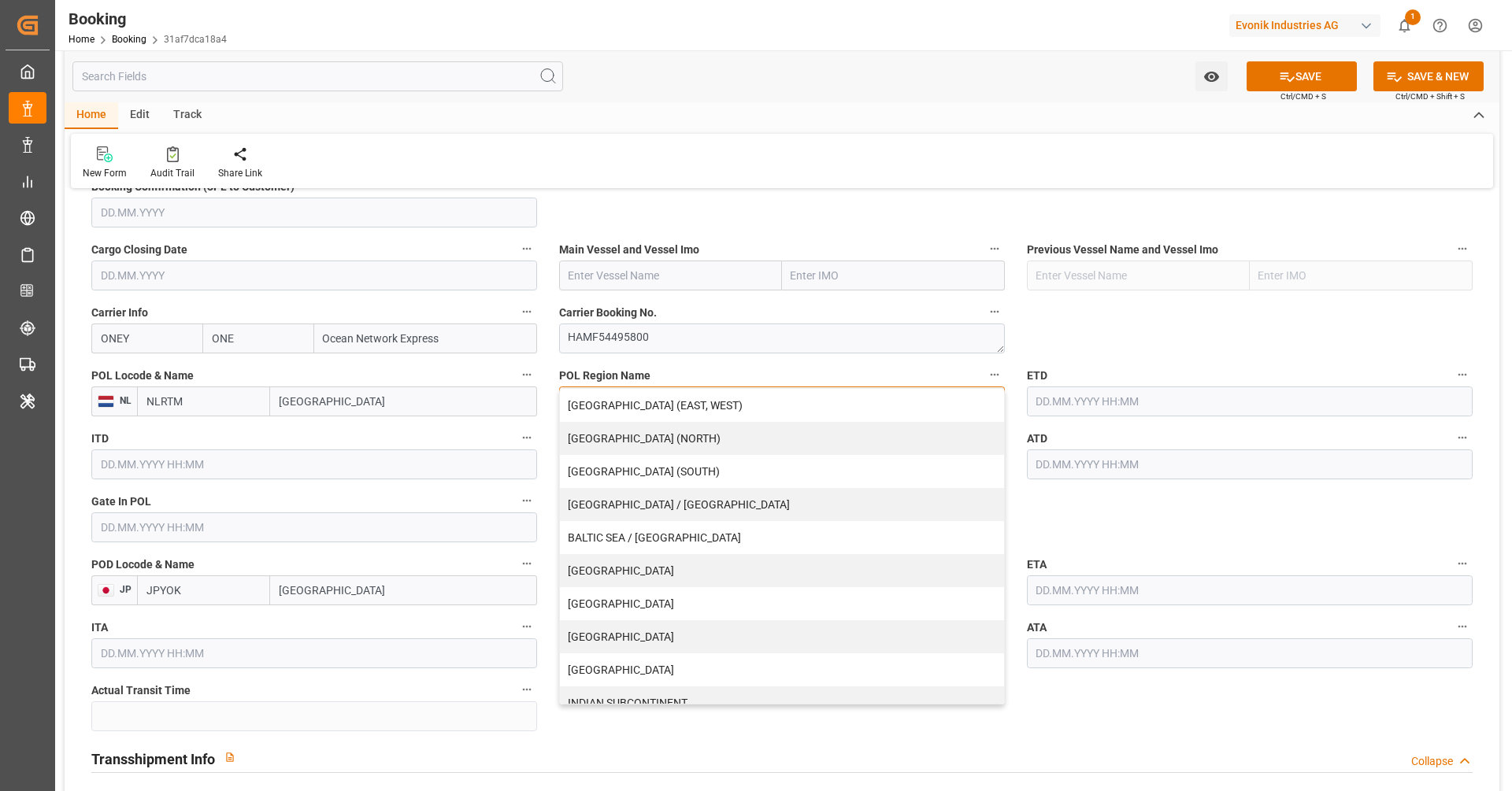
scroll to position [280, 0]
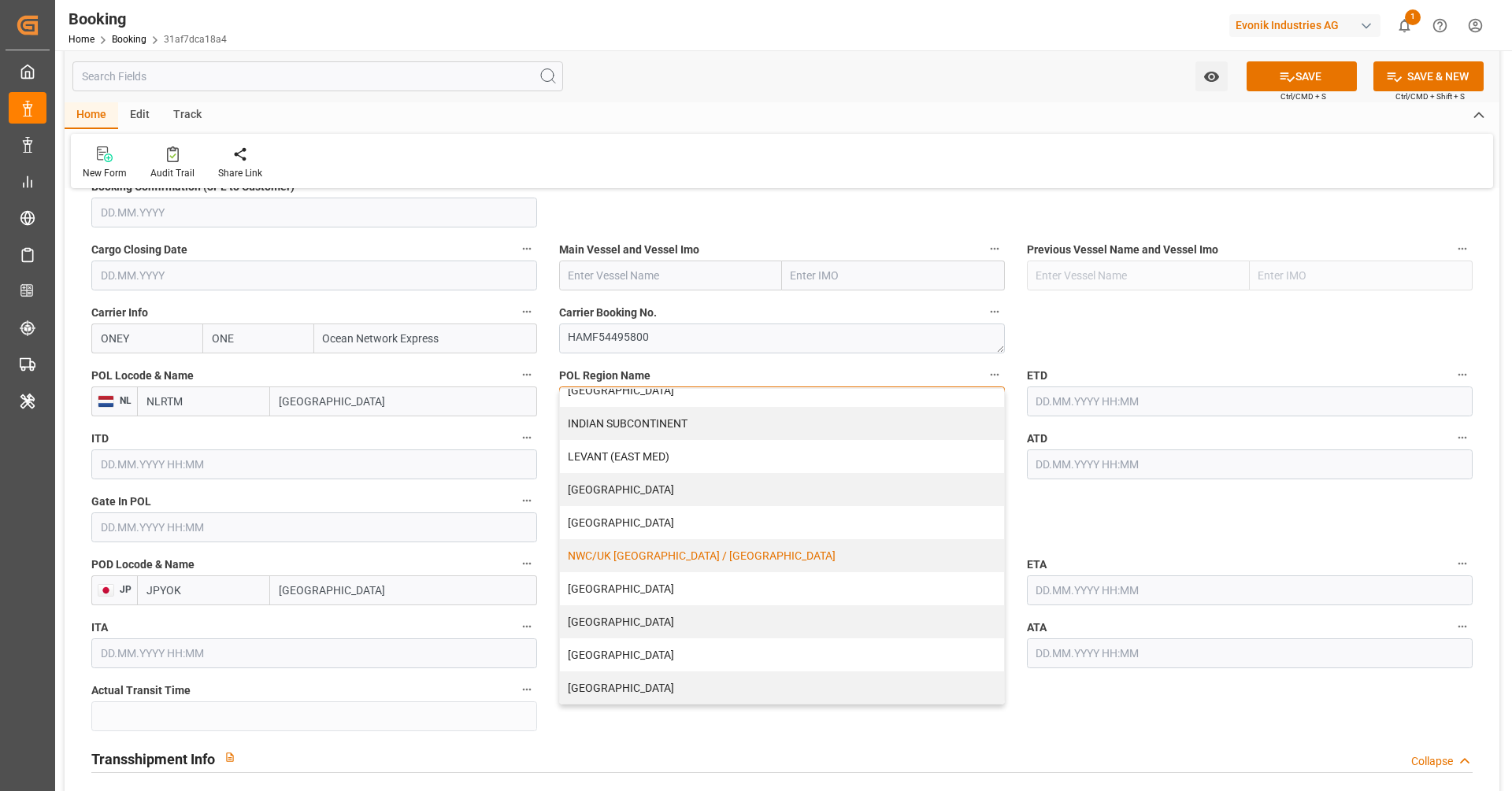
click at [716, 553] on div "NWC/UK [GEOGRAPHIC_DATA] / [GEOGRAPHIC_DATA]" at bounding box center [781, 556] width 444 height 33
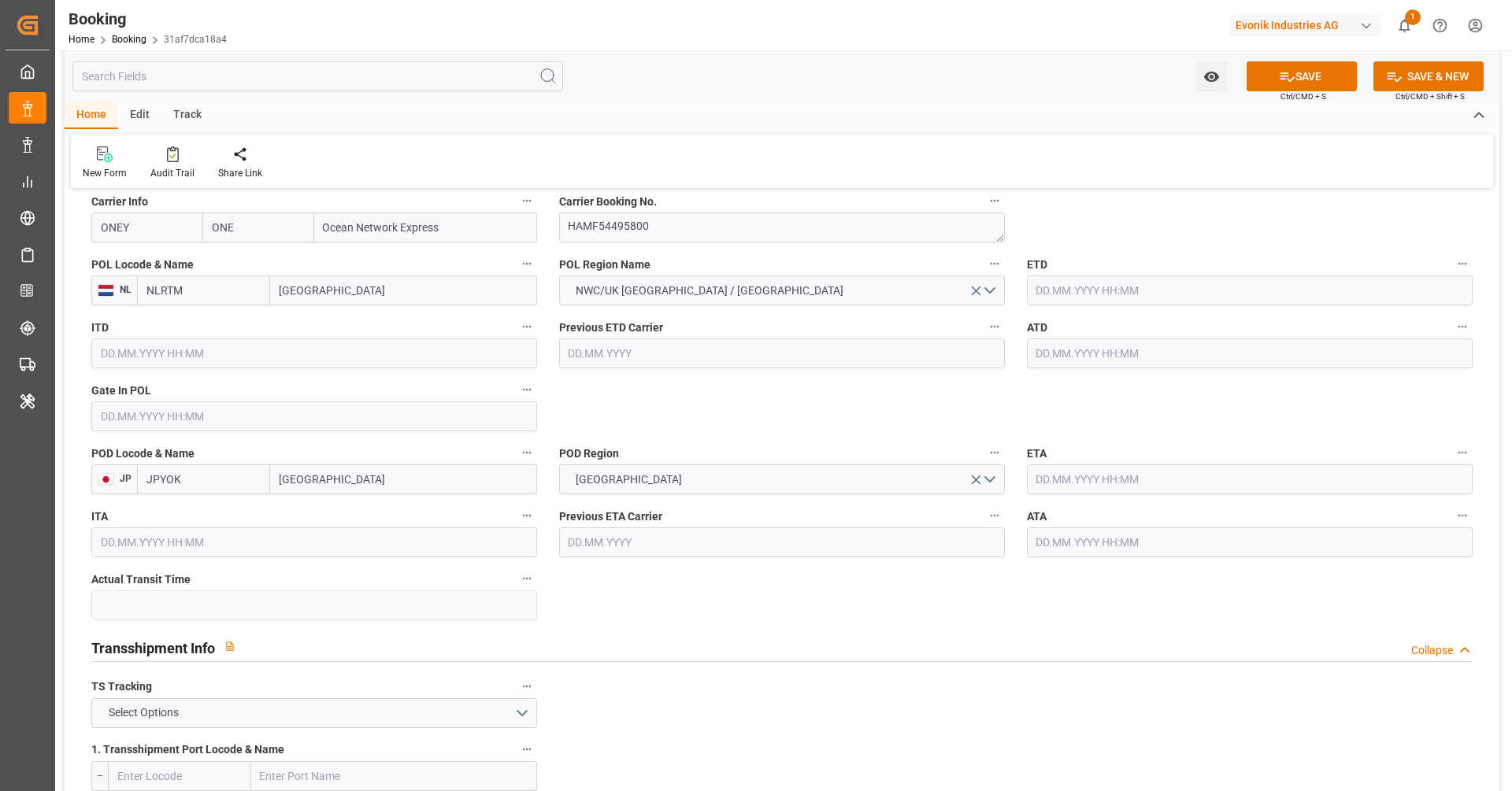
scroll to position [1346, 0]
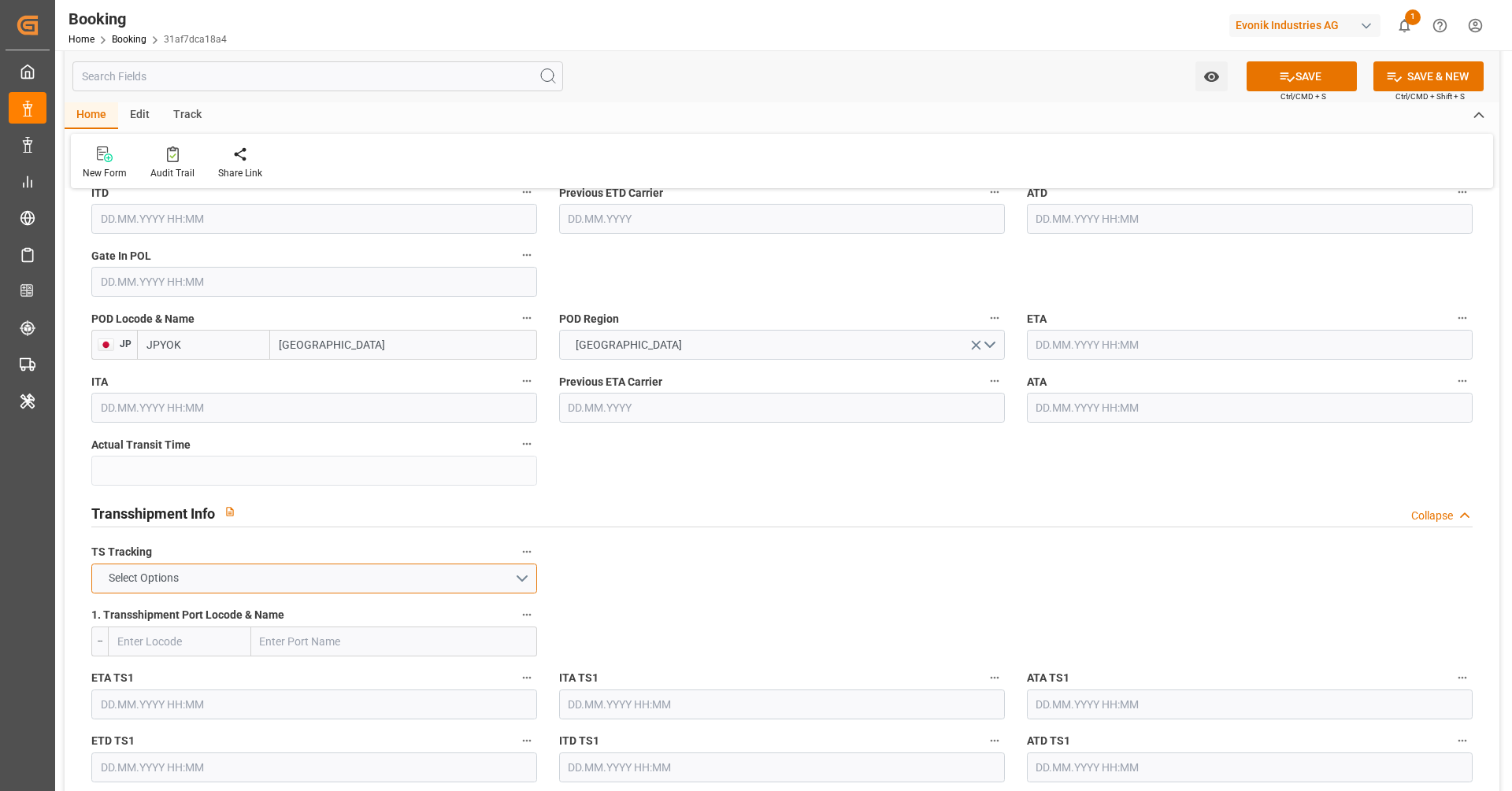
click at [271, 570] on button "Select Options" at bounding box center [313, 578] width 446 height 30
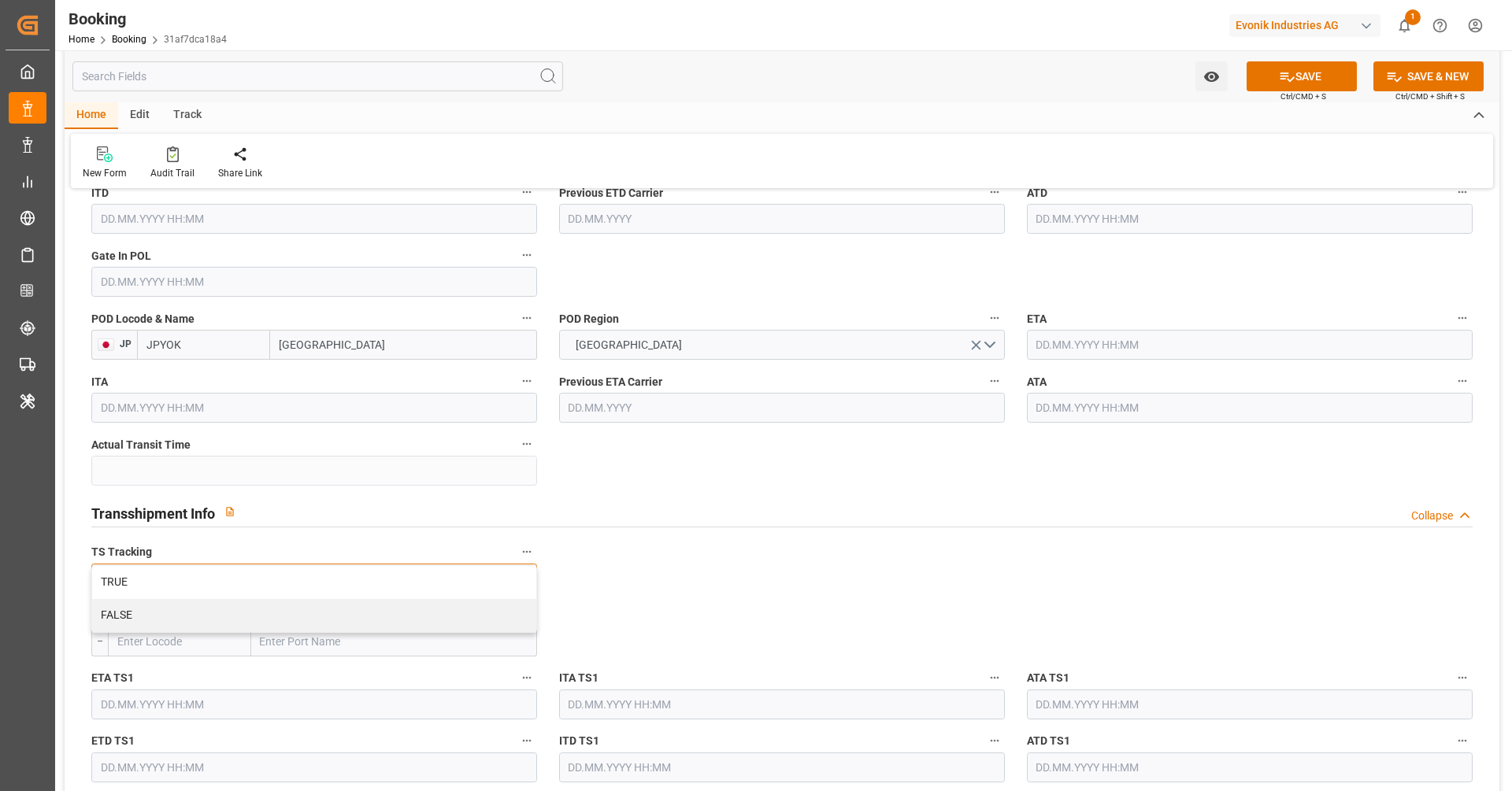
click at [271, 570] on div "TRUE" at bounding box center [313, 582] width 444 height 33
click at [370, 618] on label "1. Transshipment Port Locode & Name" at bounding box center [313, 616] width 446 height 22
click at [516, 618] on button "1. Transshipment Port Locode & Name" at bounding box center [526, 615] width 21 height 21
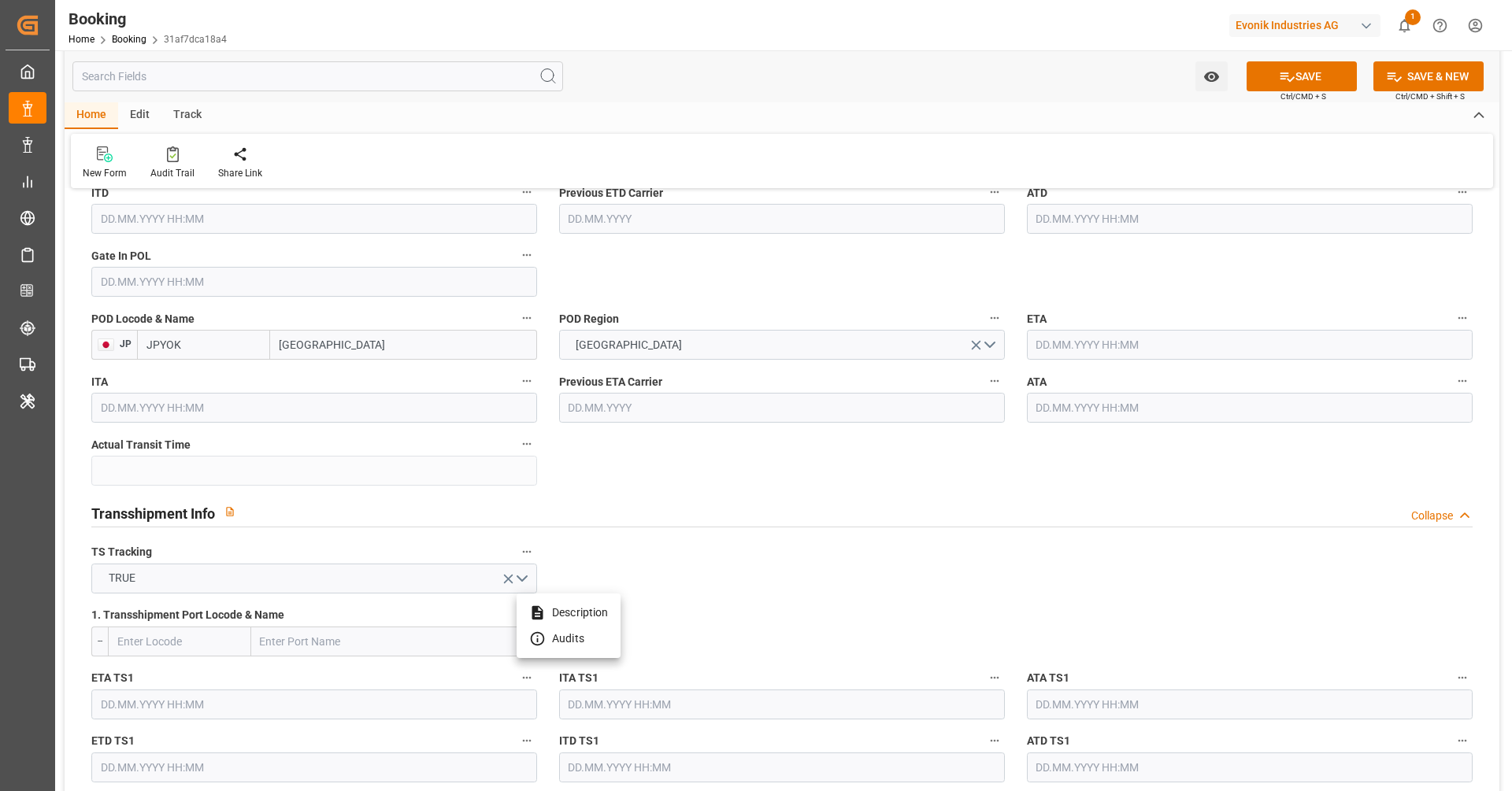
click at [369, 623] on div at bounding box center [756, 396] width 1512 height 791
click at [369, 627] on input "text" at bounding box center [394, 642] width 286 height 30
click at [366, 646] on input "text" at bounding box center [394, 642] width 286 height 30
paste input "[GEOGRAPHIC_DATA]"
type input "[GEOGRAPHIC_DATA]"
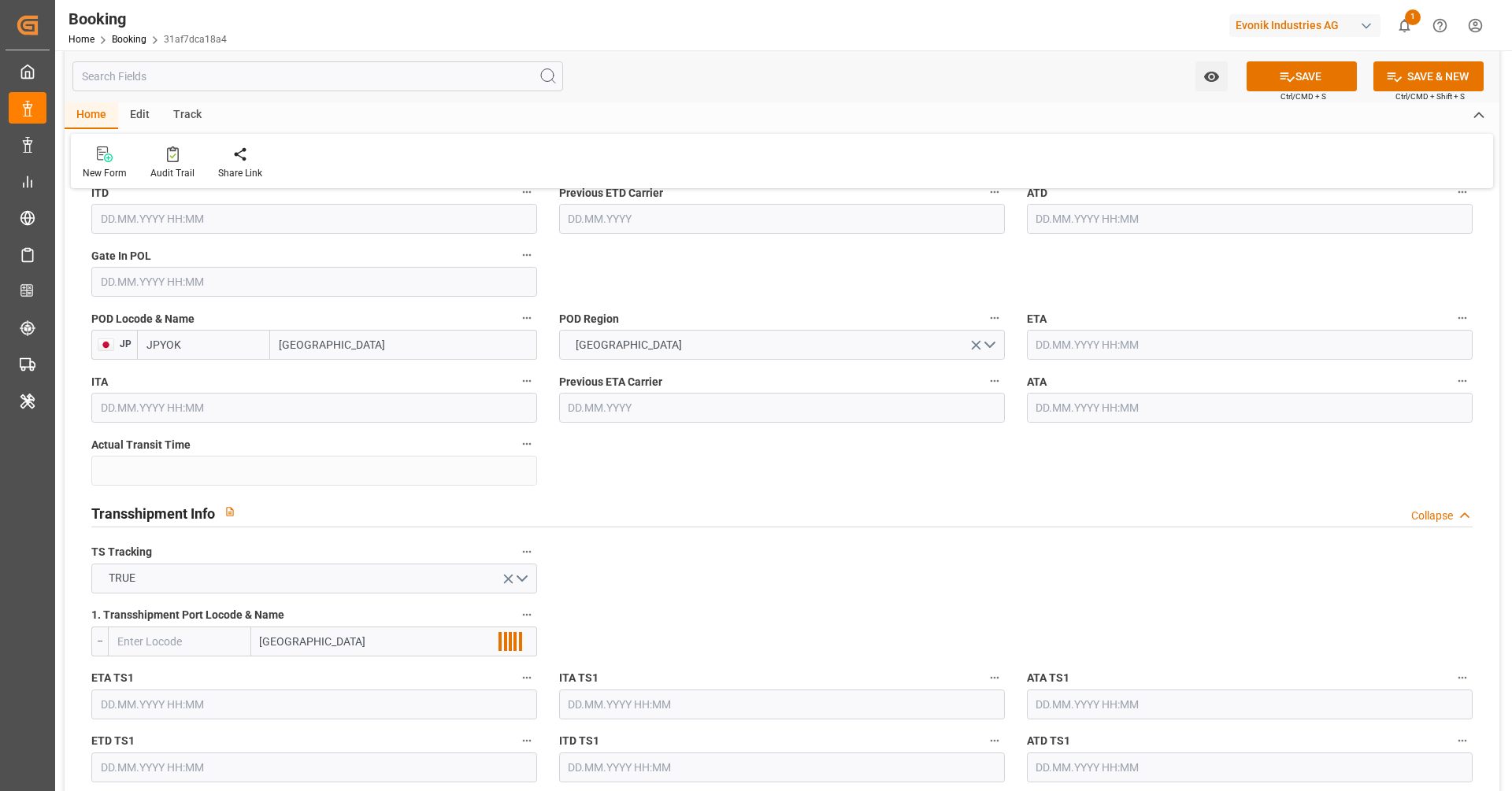
scroll to position [1567, 0]
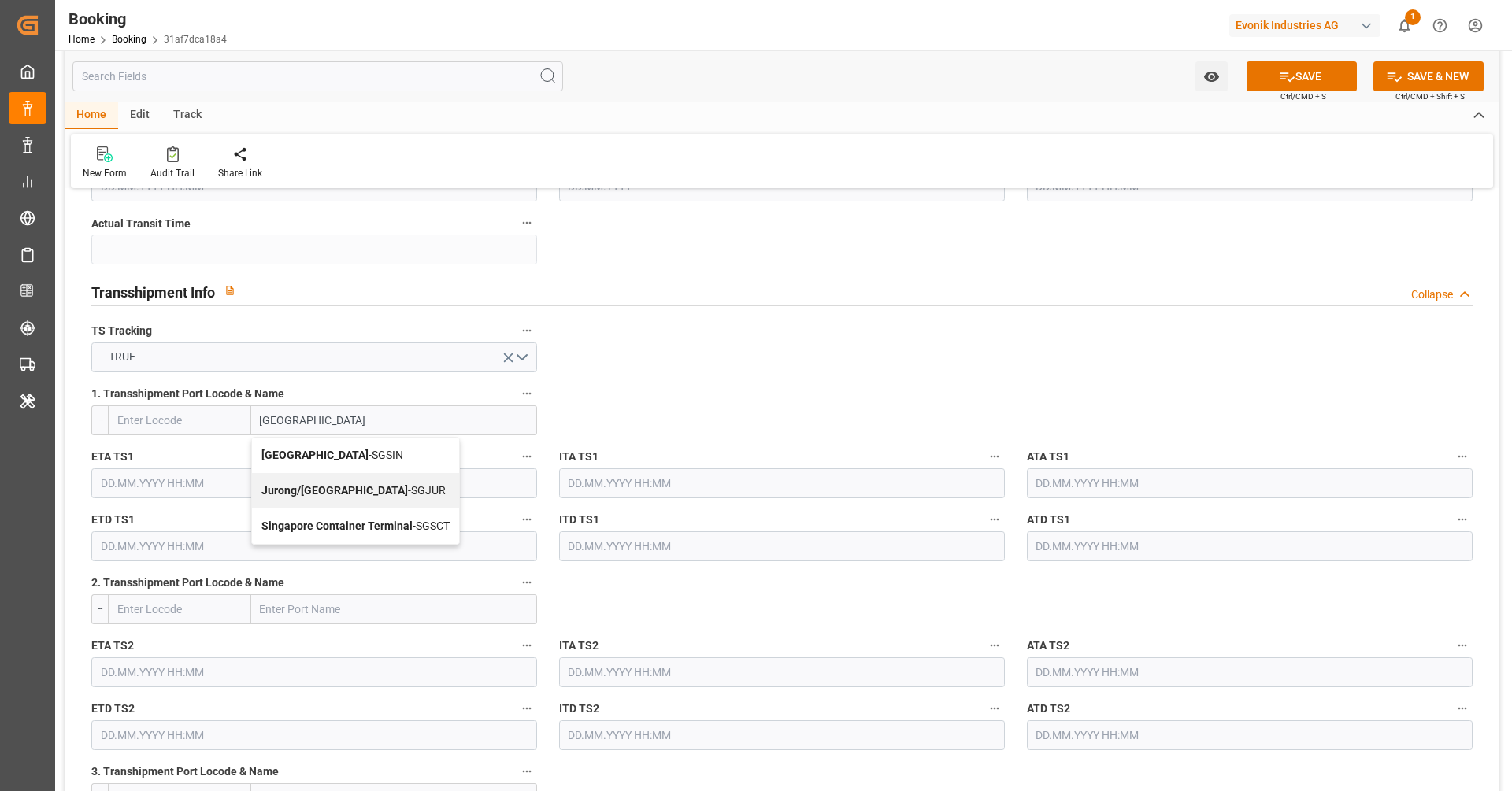
drag, startPoint x: 375, startPoint y: 457, endPoint x: 627, endPoint y: 391, distance: 260.5
click at [375, 456] on div "Singapore - SGSIN" at bounding box center [355, 456] width 207 height 36
type input "SGSIN"
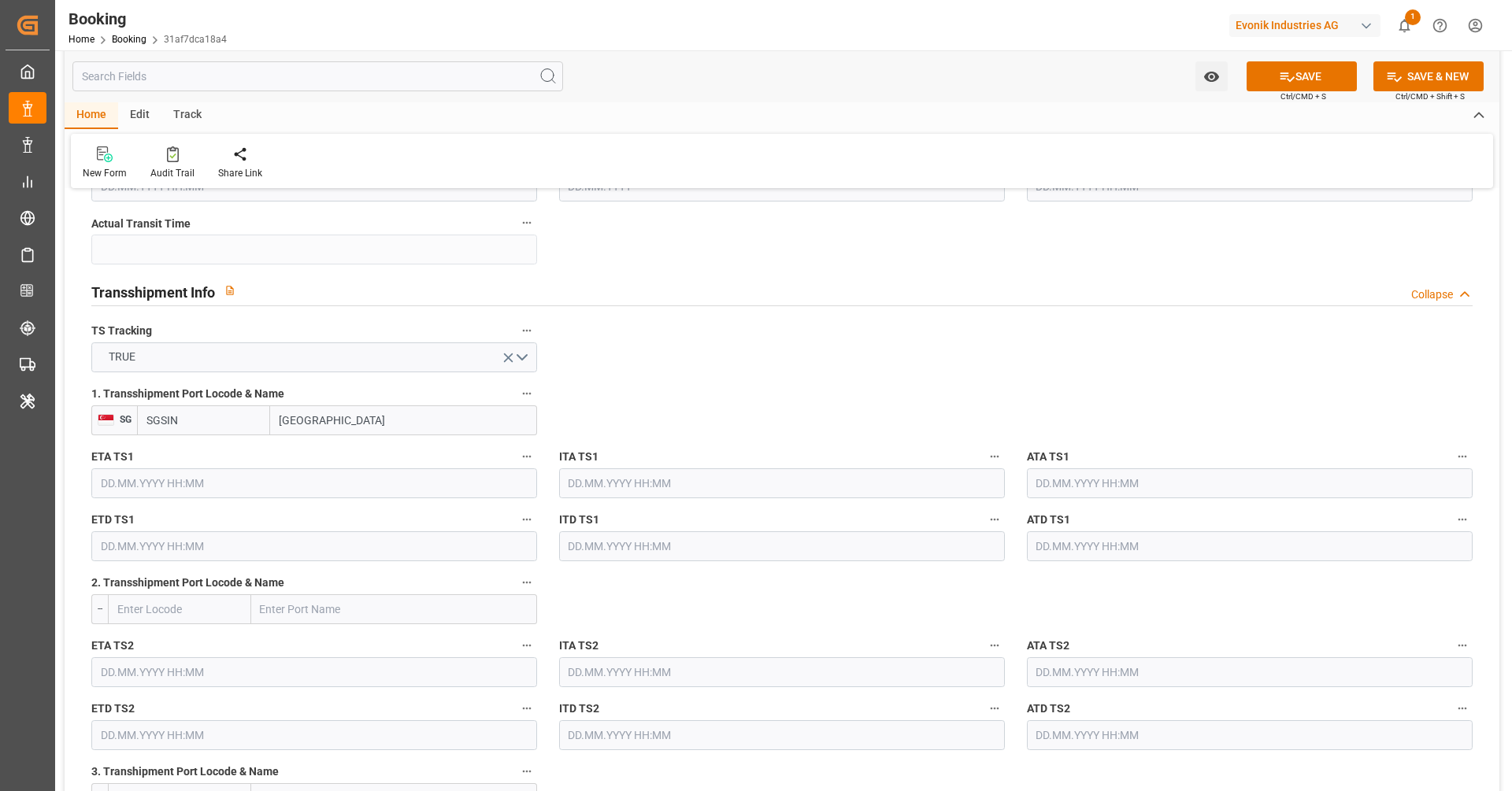
type input "[GEOGRAPHIC_DATA]"
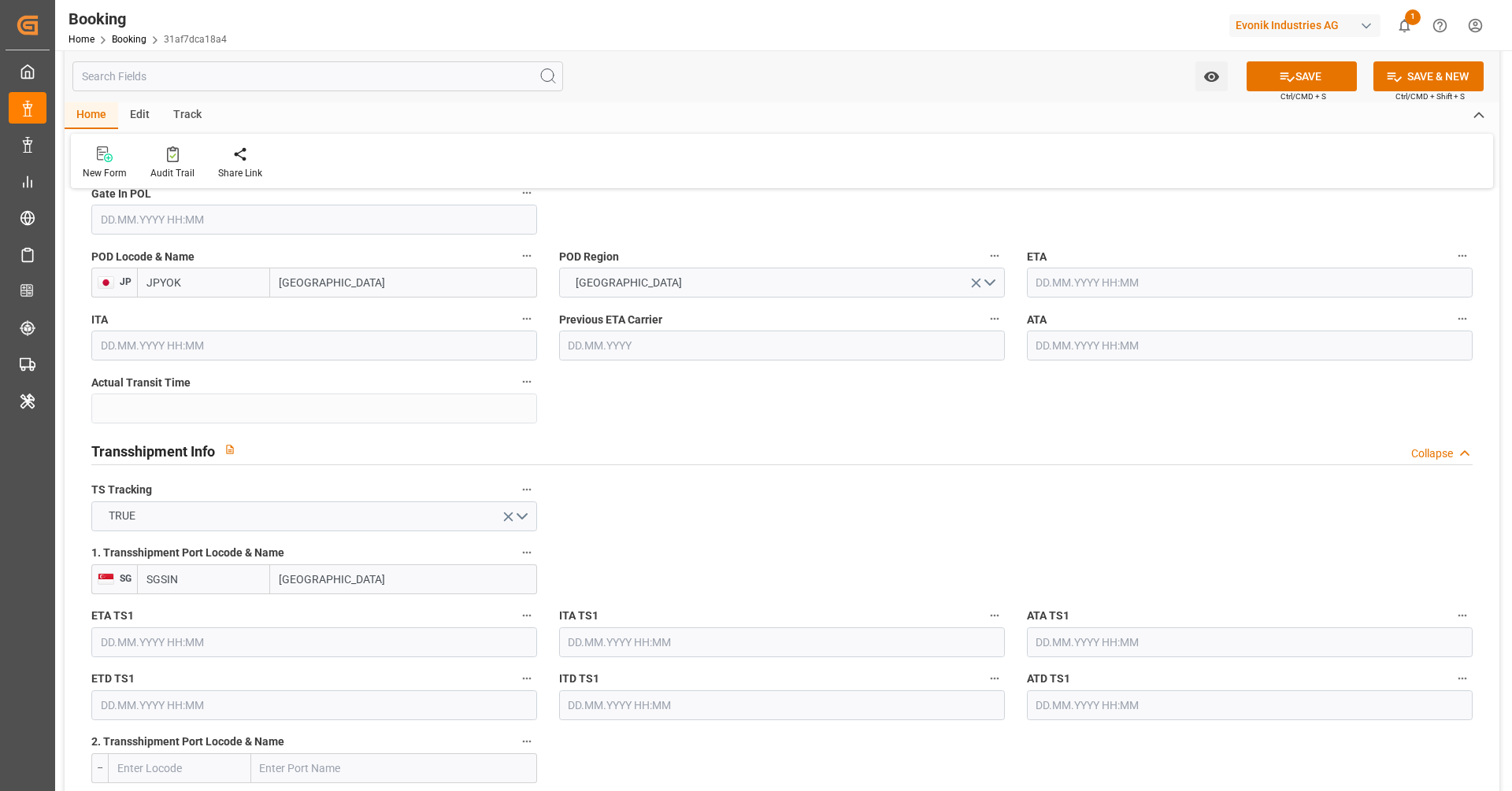
scroll to position [1321, 0]
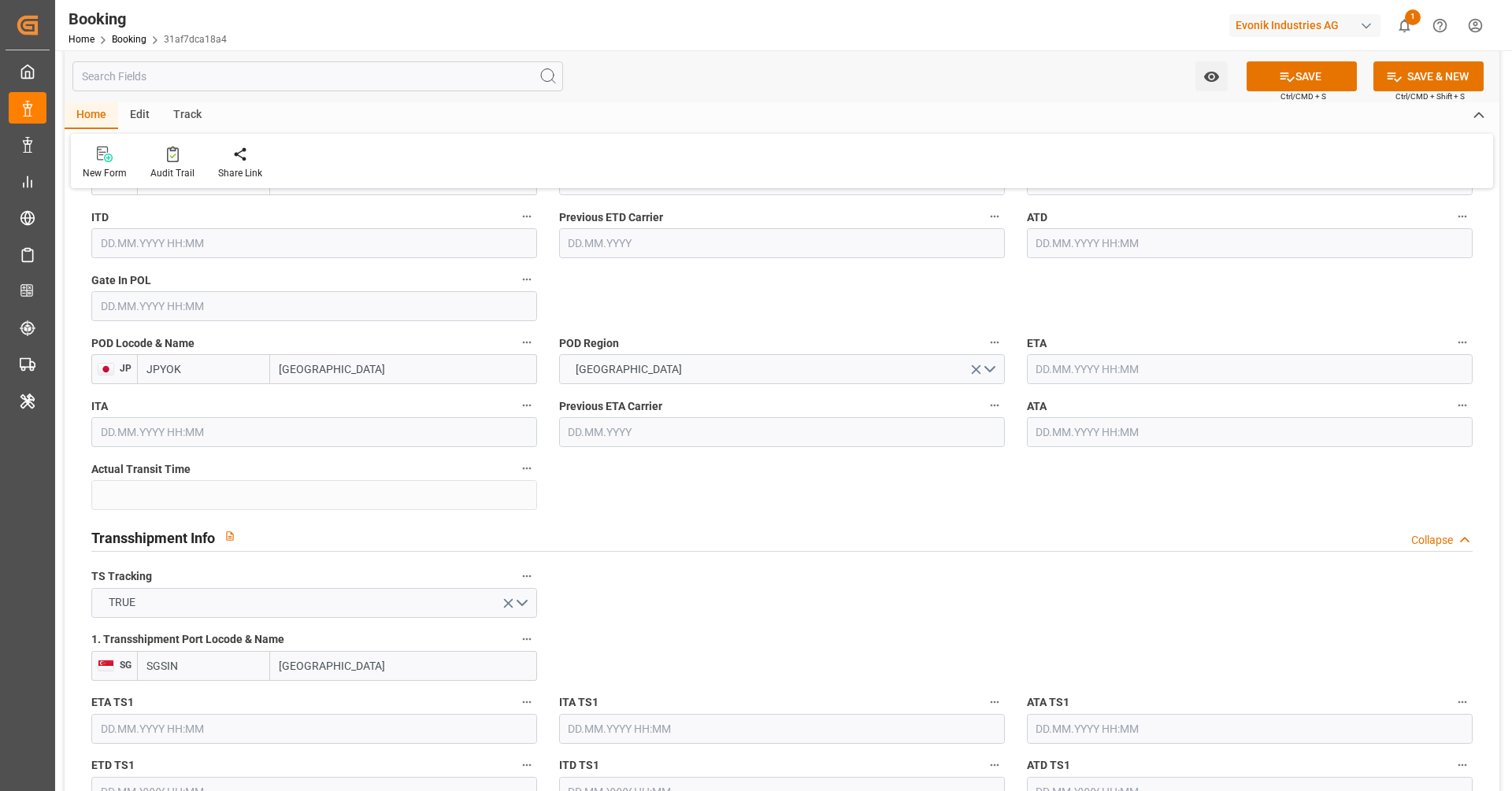
click at [242, 315] on input "text" at bounding box center [313, 307] width 446 height 30
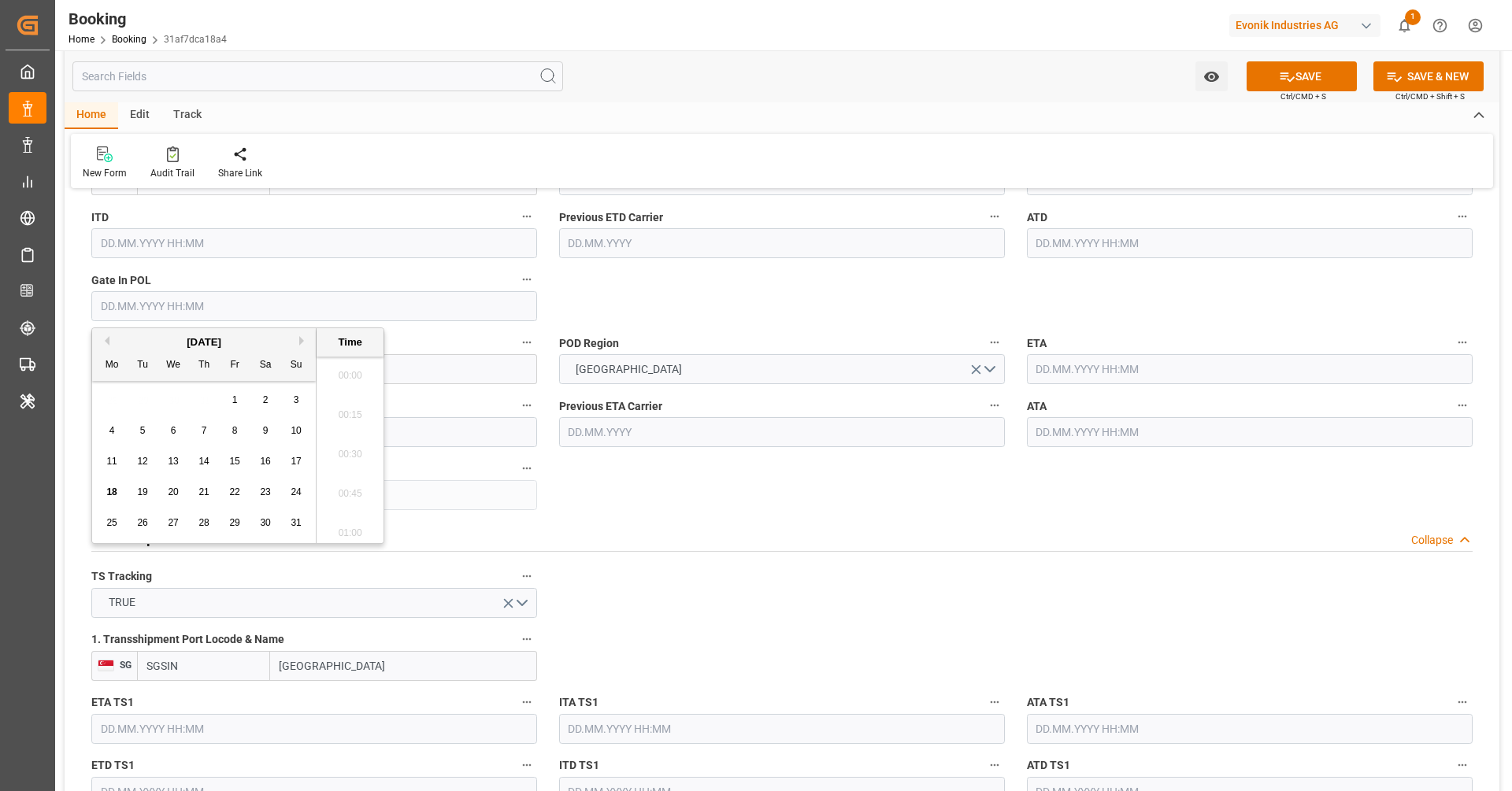
scroll to position [2682, 0]
click at [108, 341] on button "Previous Month" at bounding box center [105, 341] width 10 height 10
click at [263, 426] on span "12" at bounding box center [265, 430] width 10 height 11
type input "[DATE] 00:00"
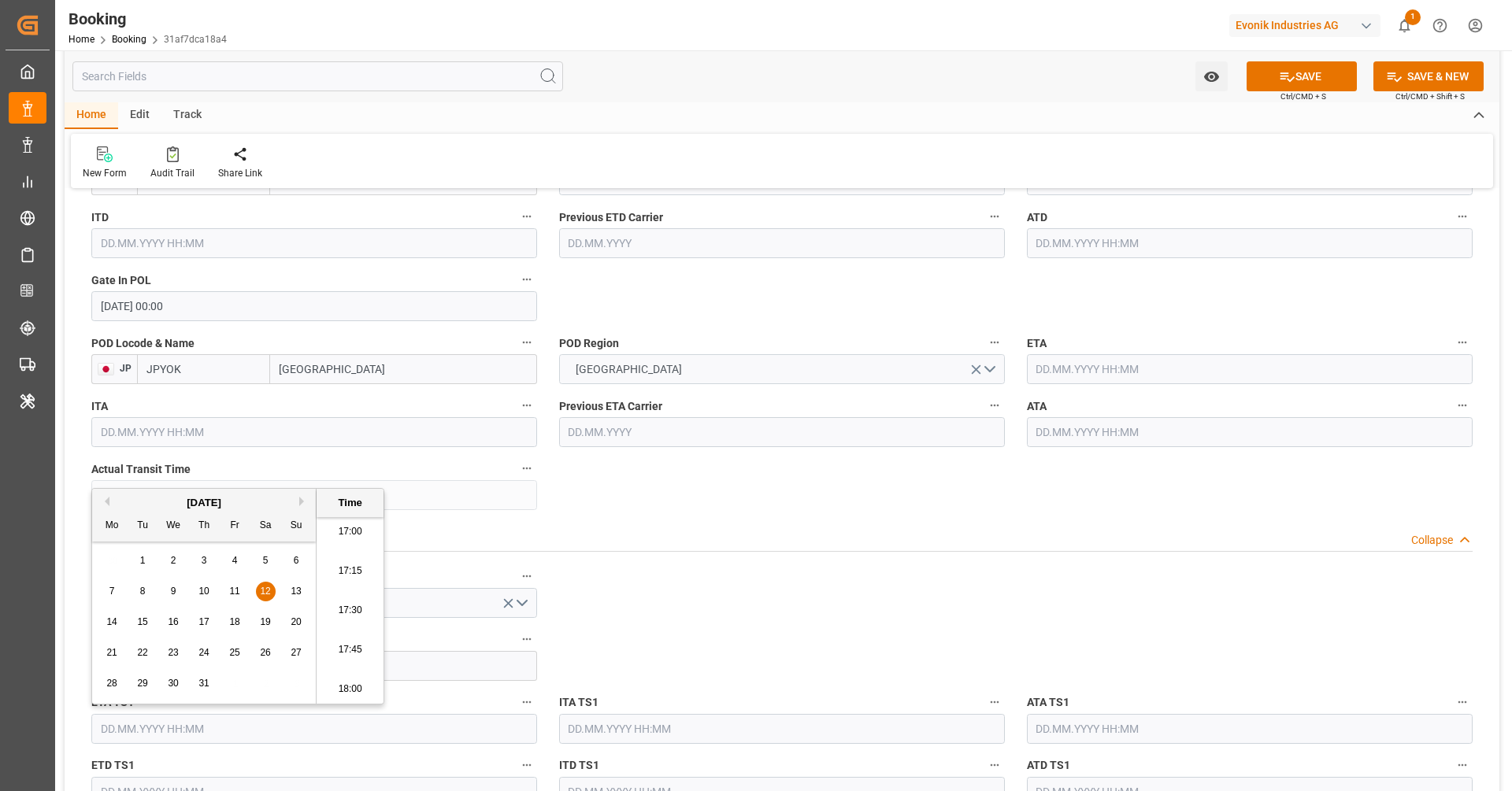
scroll to position [1161, 0]
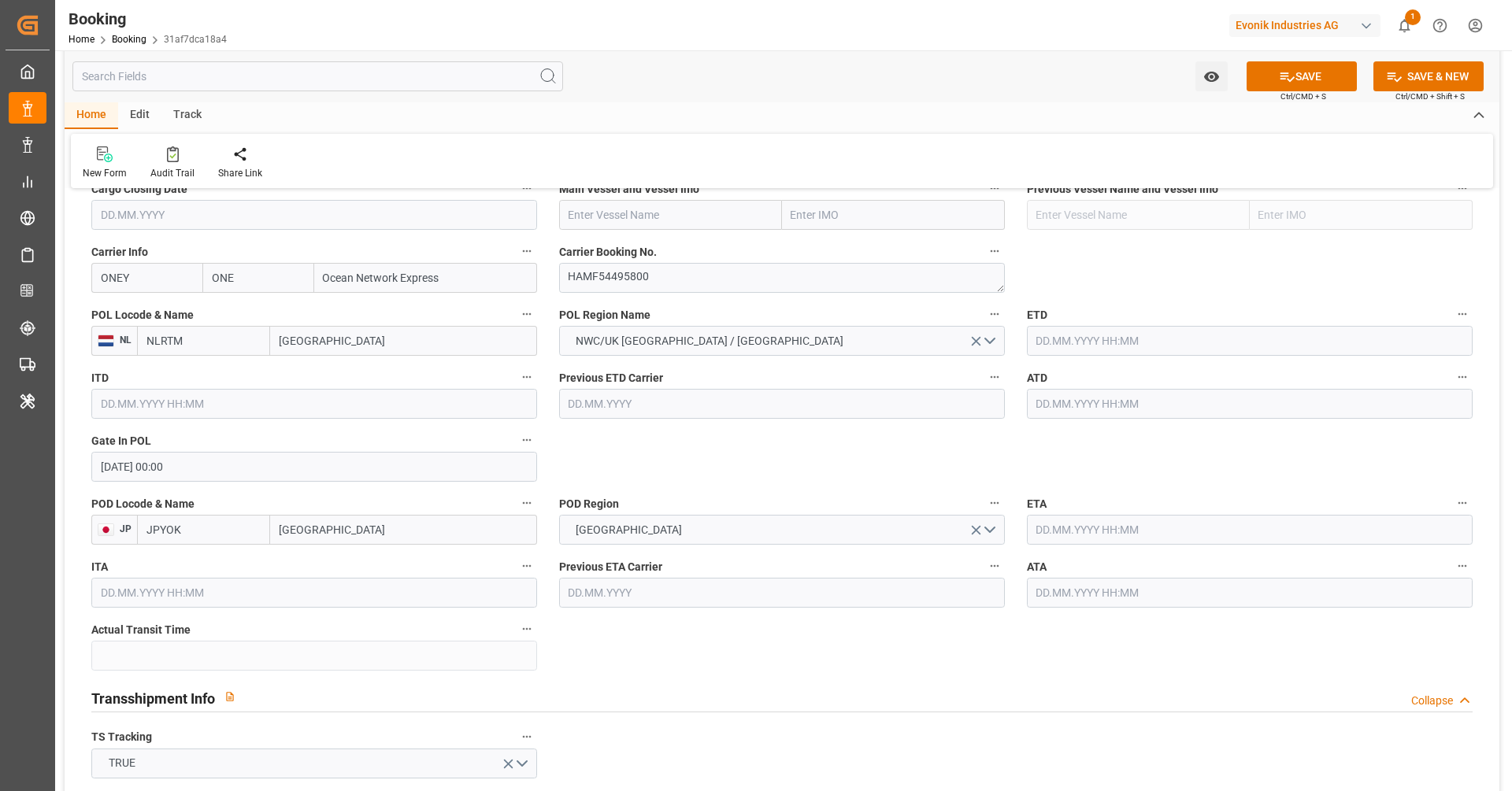
click at [230, 476] on input "[DATE] 00:00" at bounding box center [313, 467] width 446 height 30
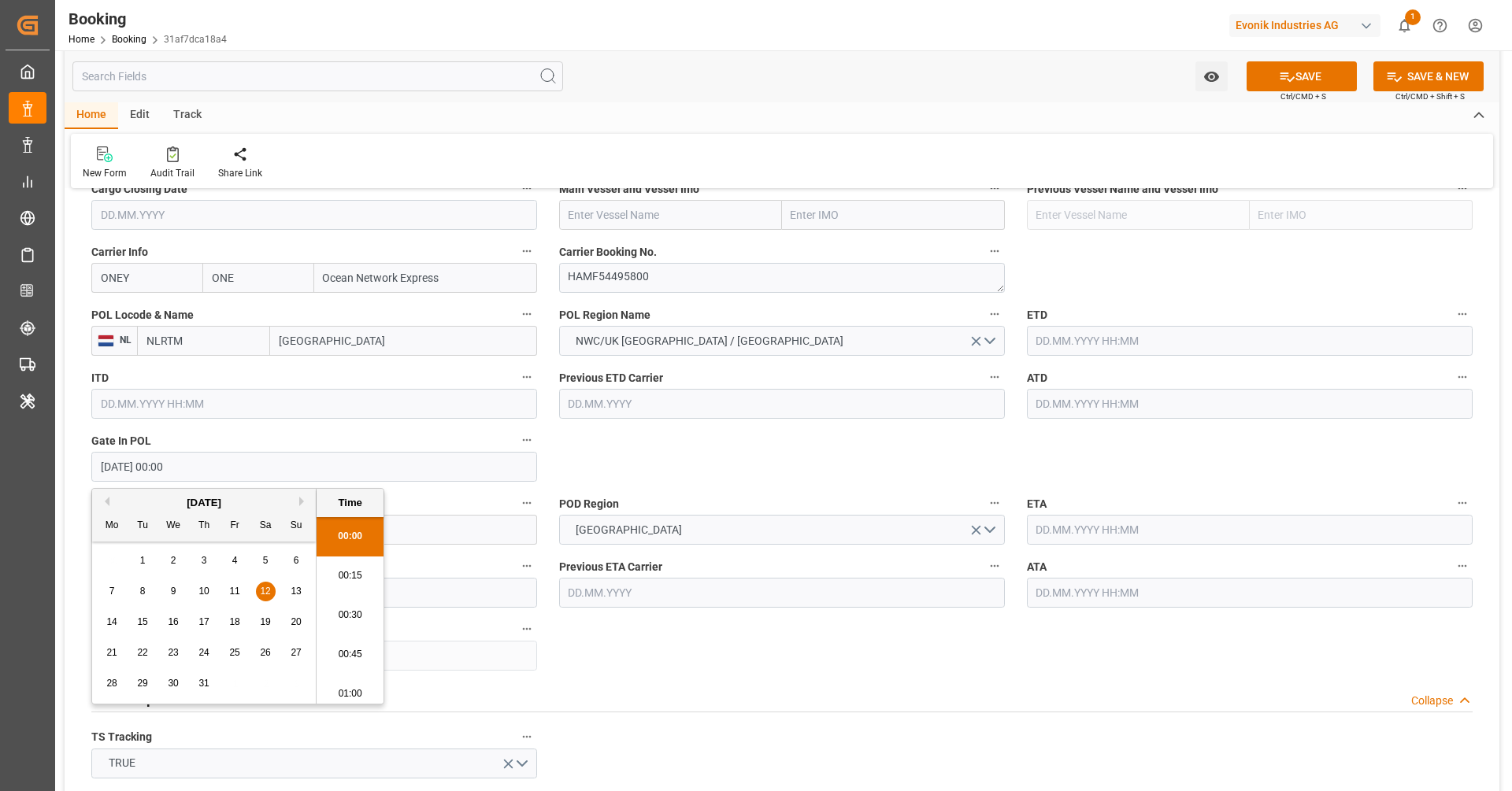
click at [230, 476] on input "[DATE] 00:00" at bounding box center [313, 467] width 446 height 30
click at [1119, 327] on input "text" at bounding box center [1250, 341] width 446 height 30
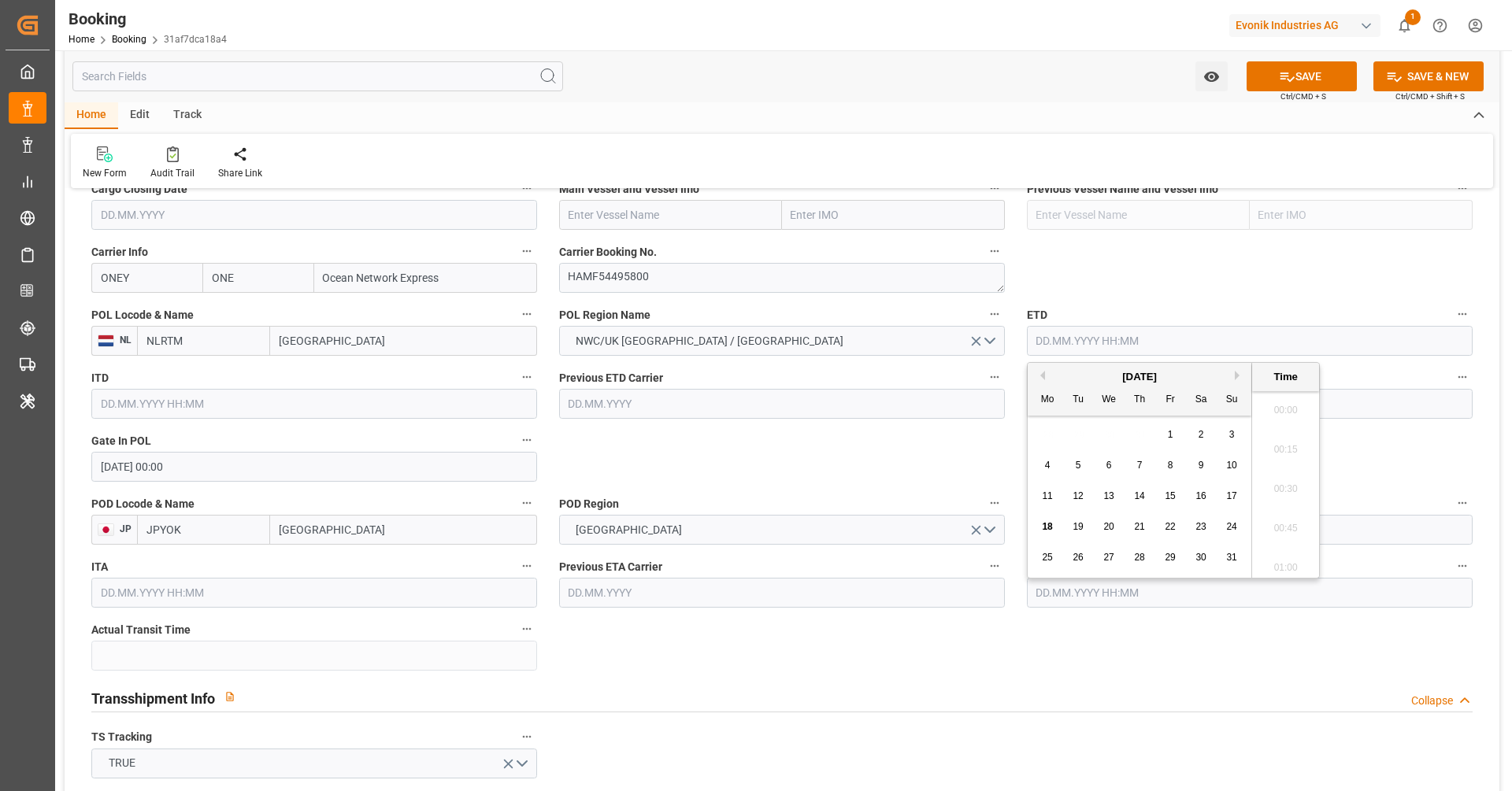
scroll to position [2682, 0]
paste input "[DATE] 00:00"
drag, startPoint x: 1232, startPoint y: 497, endPoint x: 1215, endPoint y: 500, distance: 17.3
click at [1233, 497] on span "20" at bounding box center [1231, 495] width 10 height 11
type input "[DATE] 00:00"
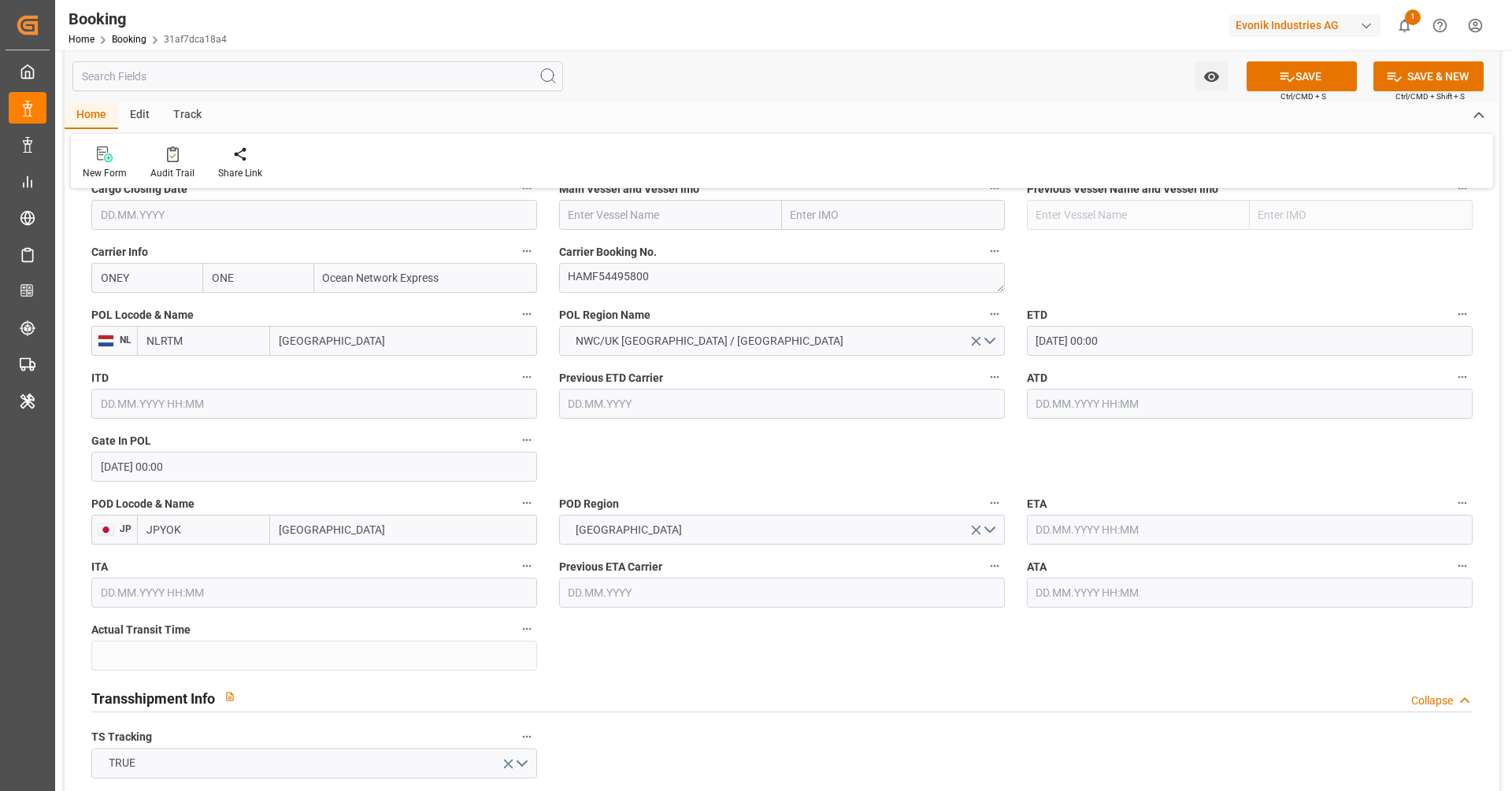
click at [803, 420] on div "Previous ETD Carrier" at bounding box center [781, 394] width 468 height 63
click at [1065, 408] on input "text" at bounding box center [1250, 403] width 446 height 30
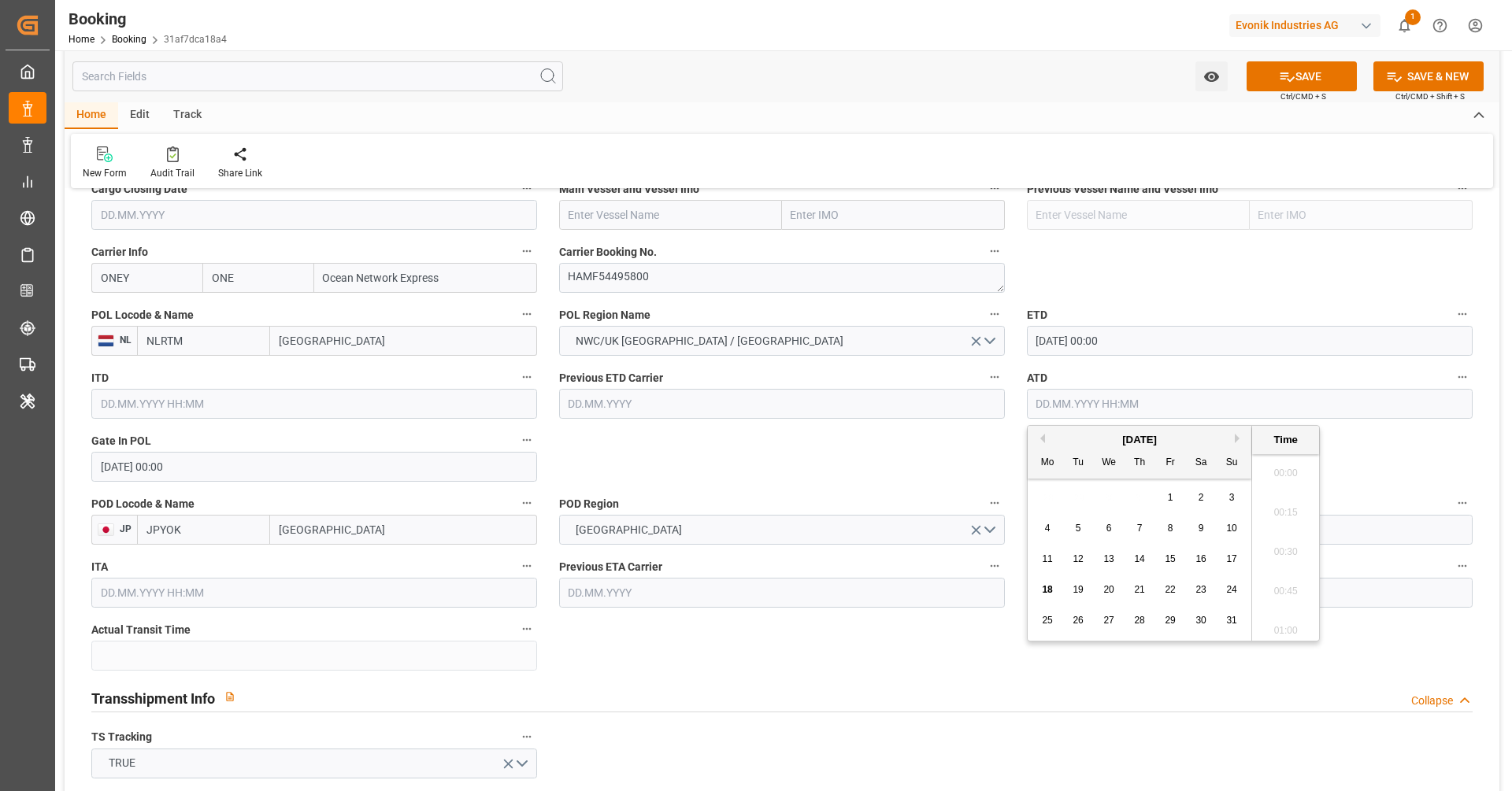
paste input "12.07.2025 00:00"
click at [1228, 557] on span "20" at bounding box center [1231, 559] width 10 height 11
type input "20.07.2025 00:00"
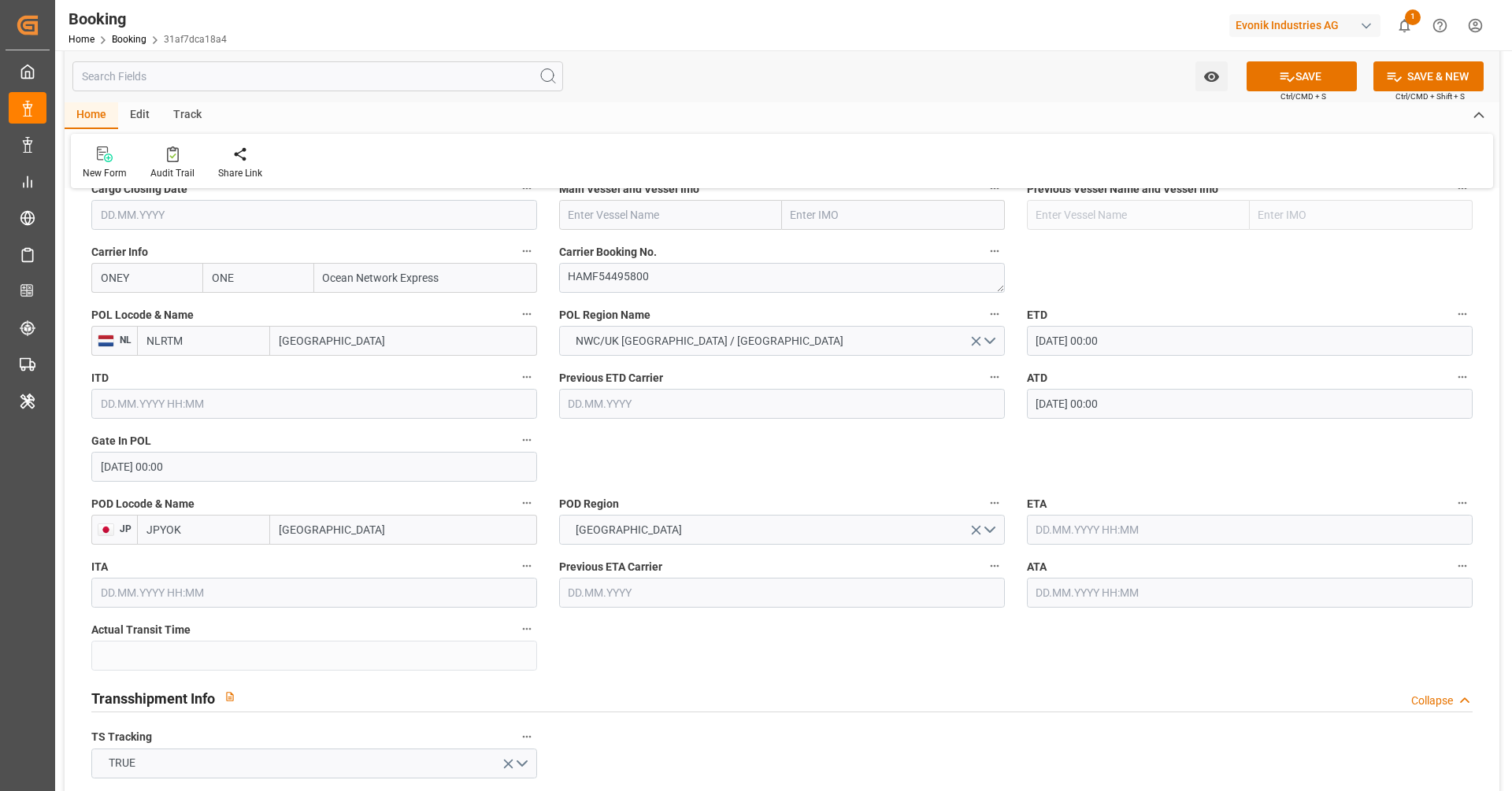
scroll to position [935, 0]
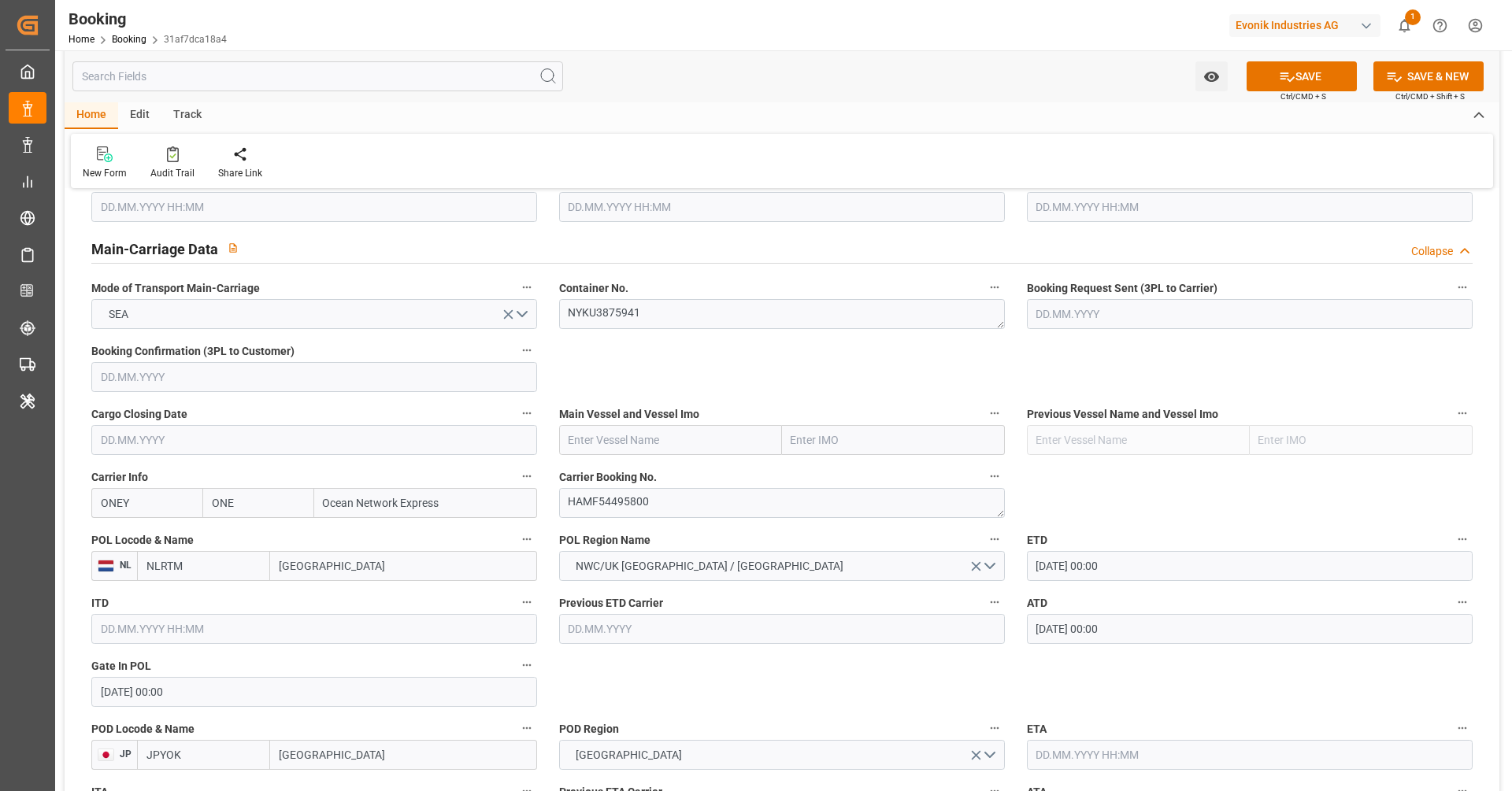
click at [706, 439] on input "text" at bounding box center [669, 440] width 222 height 30
paste input "ZEUS LUMOS"
type input "ZEUS LUMOS"
click at [677, 477] on span "ZEUS LUMOS - 9864239" at bounding box center [627, 475] width 115 height 13
type input "9864239"
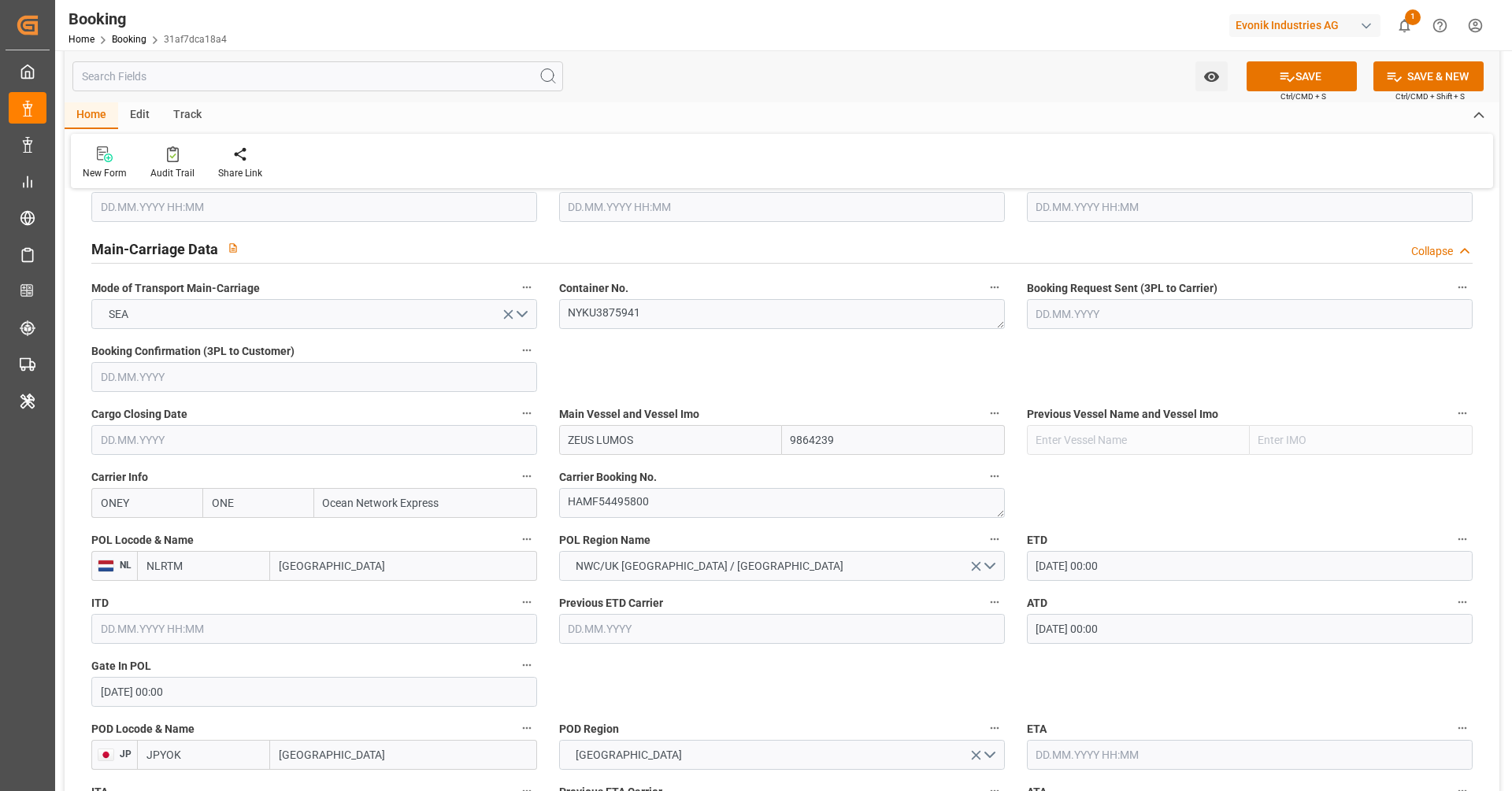
type input "ZEUS LUMOS"
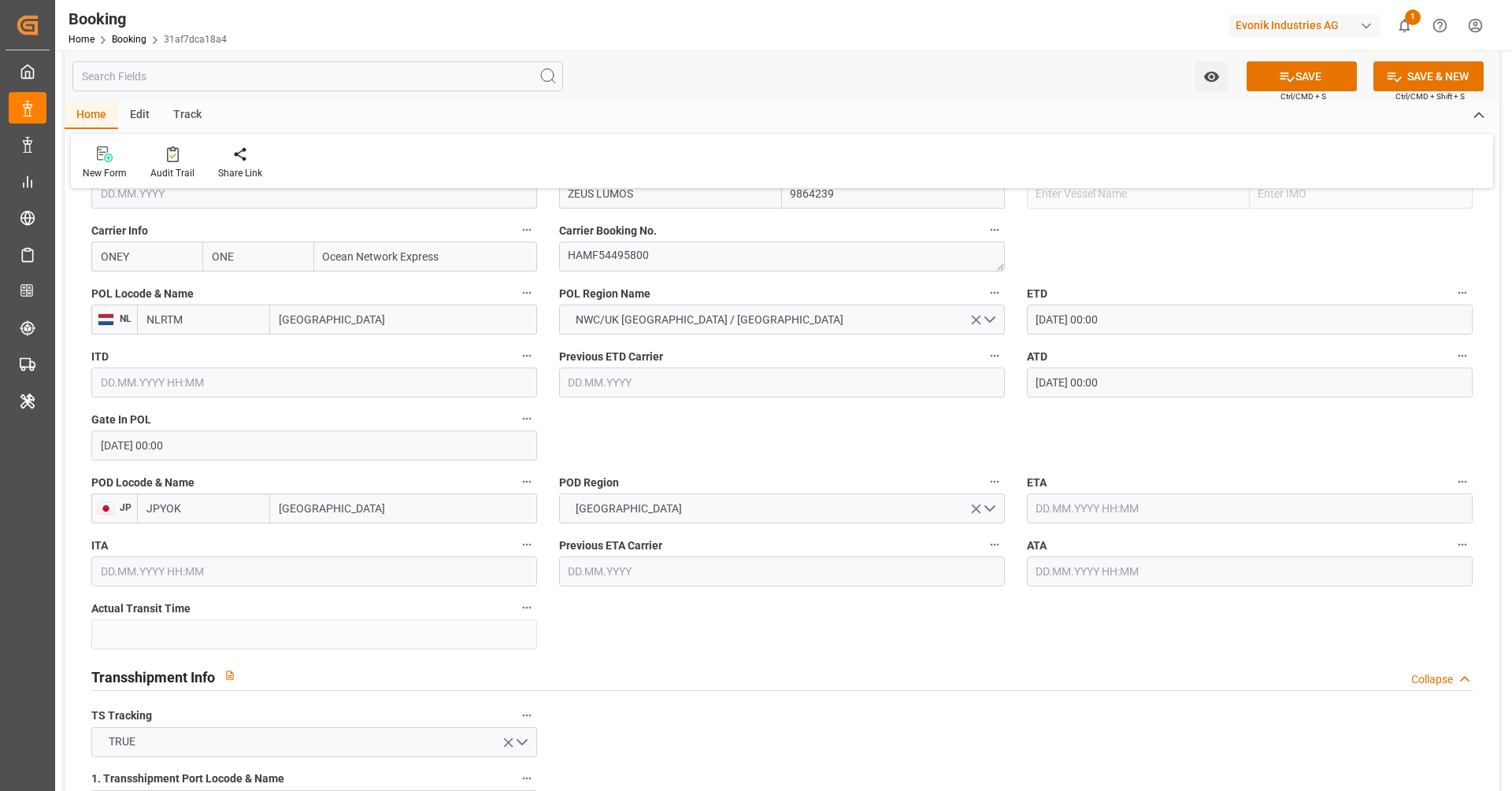
click at [1117, 513] on input "text" at bounding box center [1250, 508] width 446 height 30
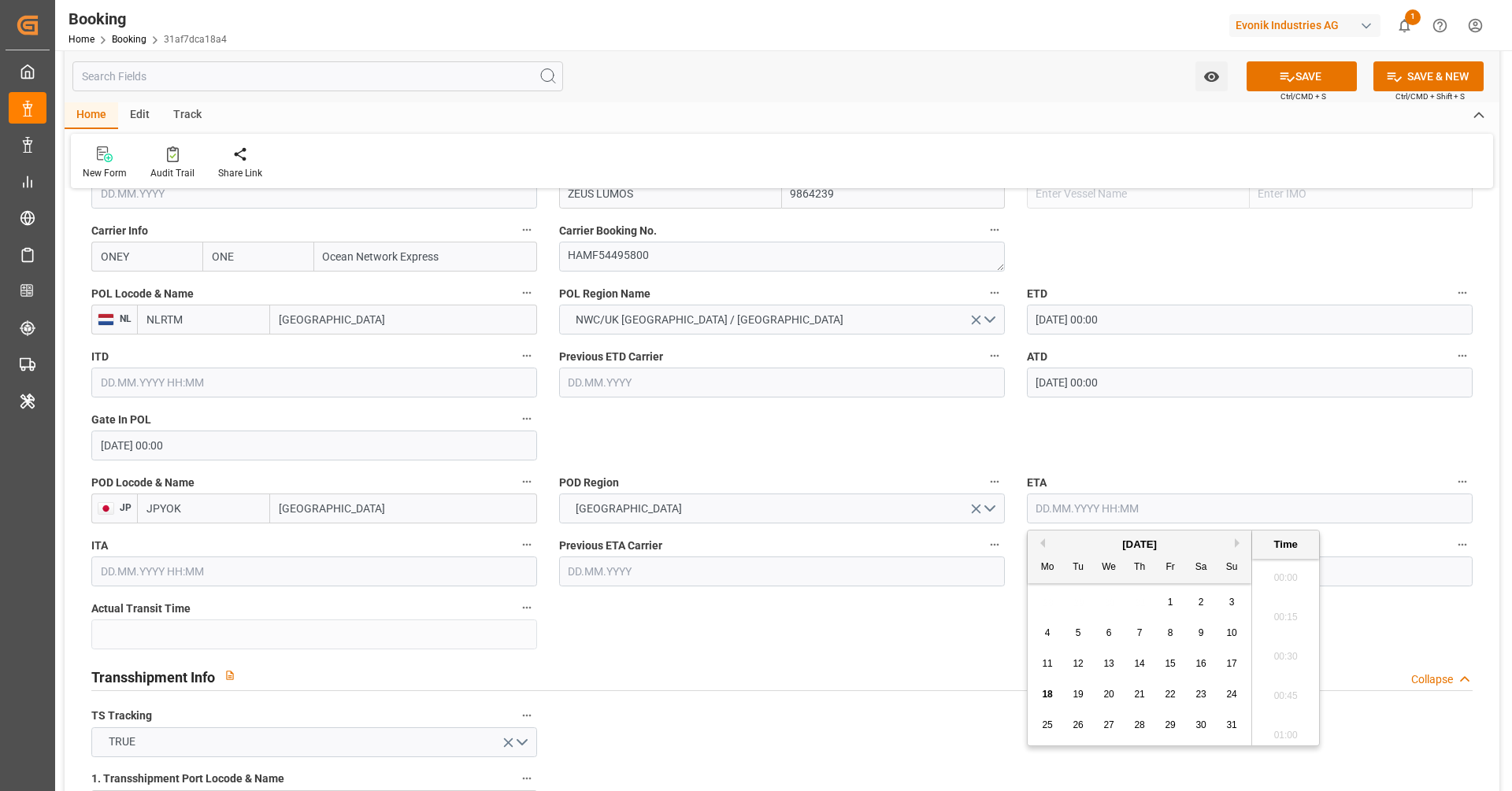
scroll to position [2682, 0]
click at [1237, 544] on button "Next Month" at bounding box center [1240, 544] width 10 height 10
click at [1201, 634] on span "13" at bounding box center [1201, 633] width 10 height 11
click at [1224, 633] on div "14" at bounding box center [1232, 634] width 20 height 19
type input "14.09.2025 00:00"
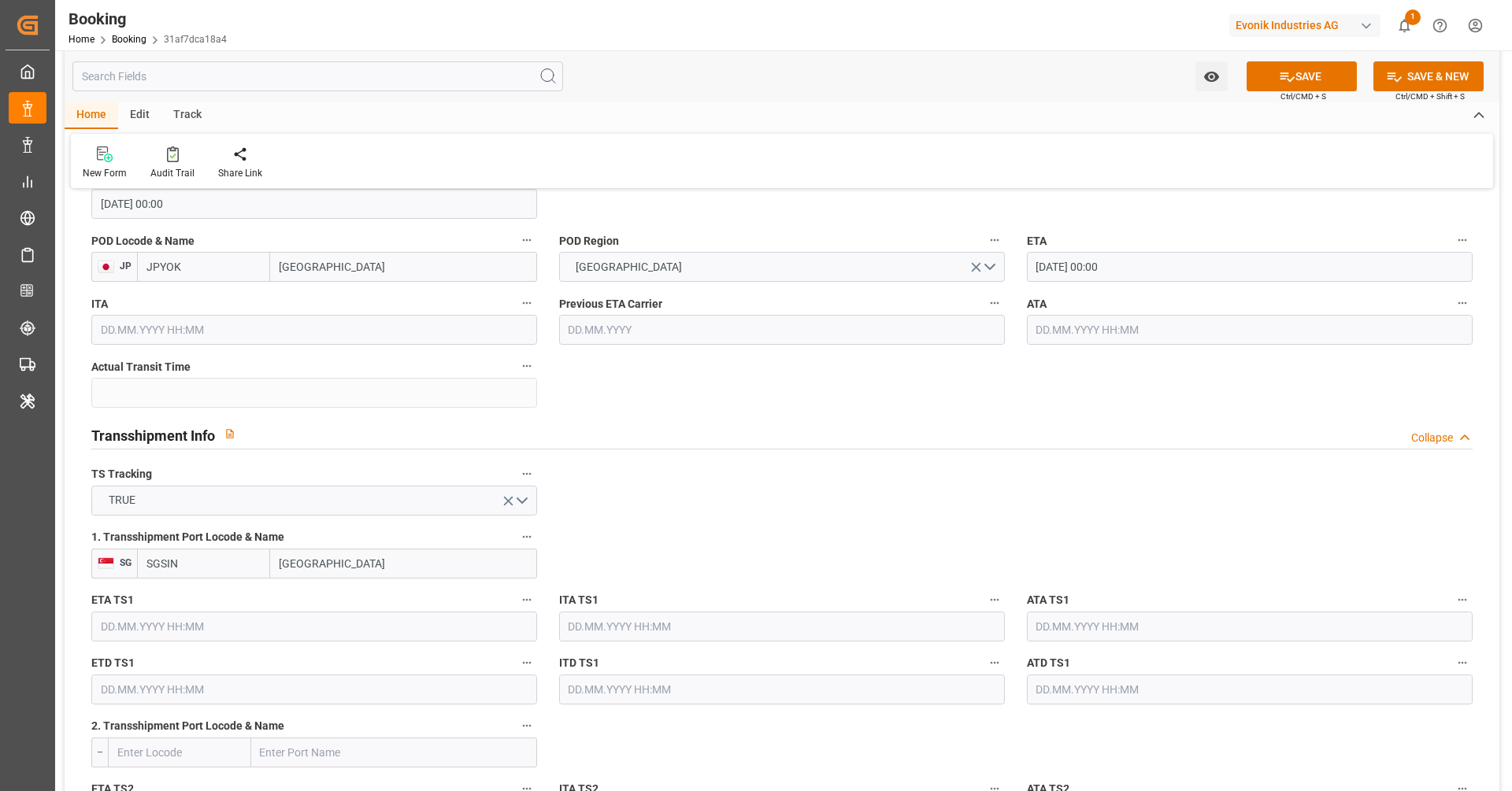
scroll to position [1512, 0]
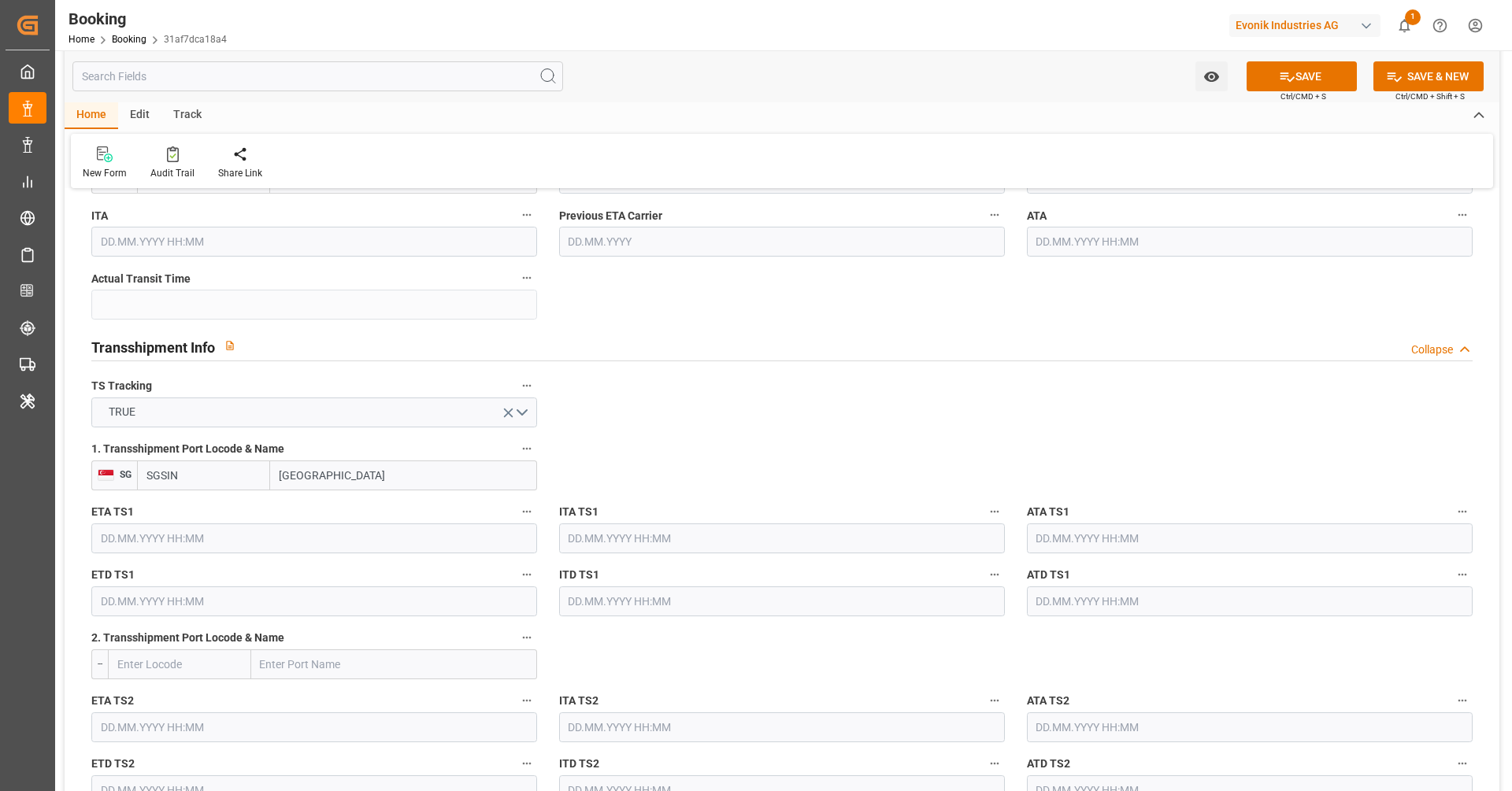
click at [254, 549] on input "text" at bounding box center [313, 539] width 446 height 30
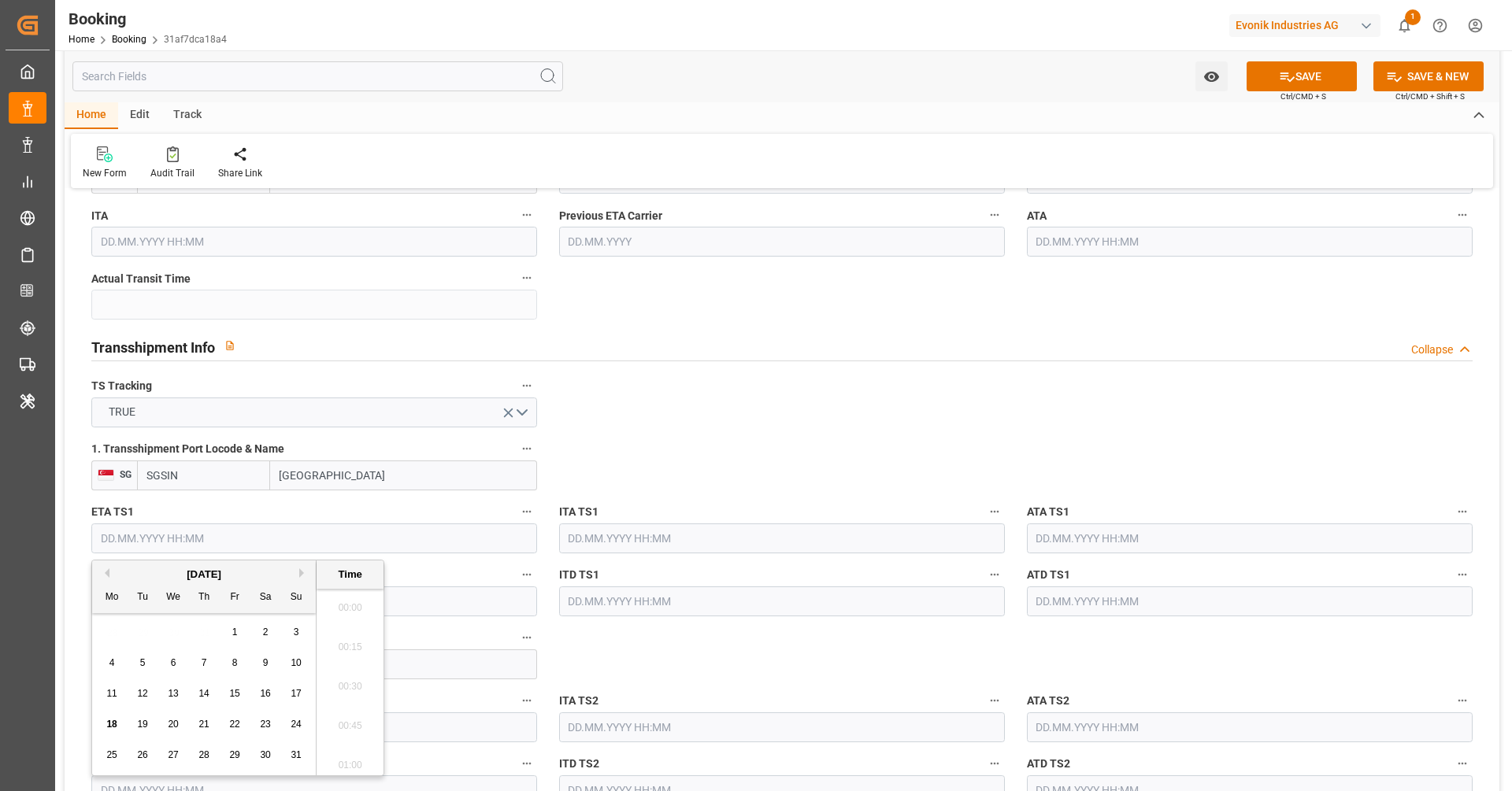
scroll to position [2682, 0]
drag, startPoint x: 263, startPoint y: 758, endPoint x: 281, endPoint y: 740, distance: 25.5
click at [264, 758] on span "30" at bounding box center [265, 754] width 10 height 11
type input "30.08.2025 00:00"
click at [474, 594] on input "text" at bounding box center [313, 601] width 446 height 30
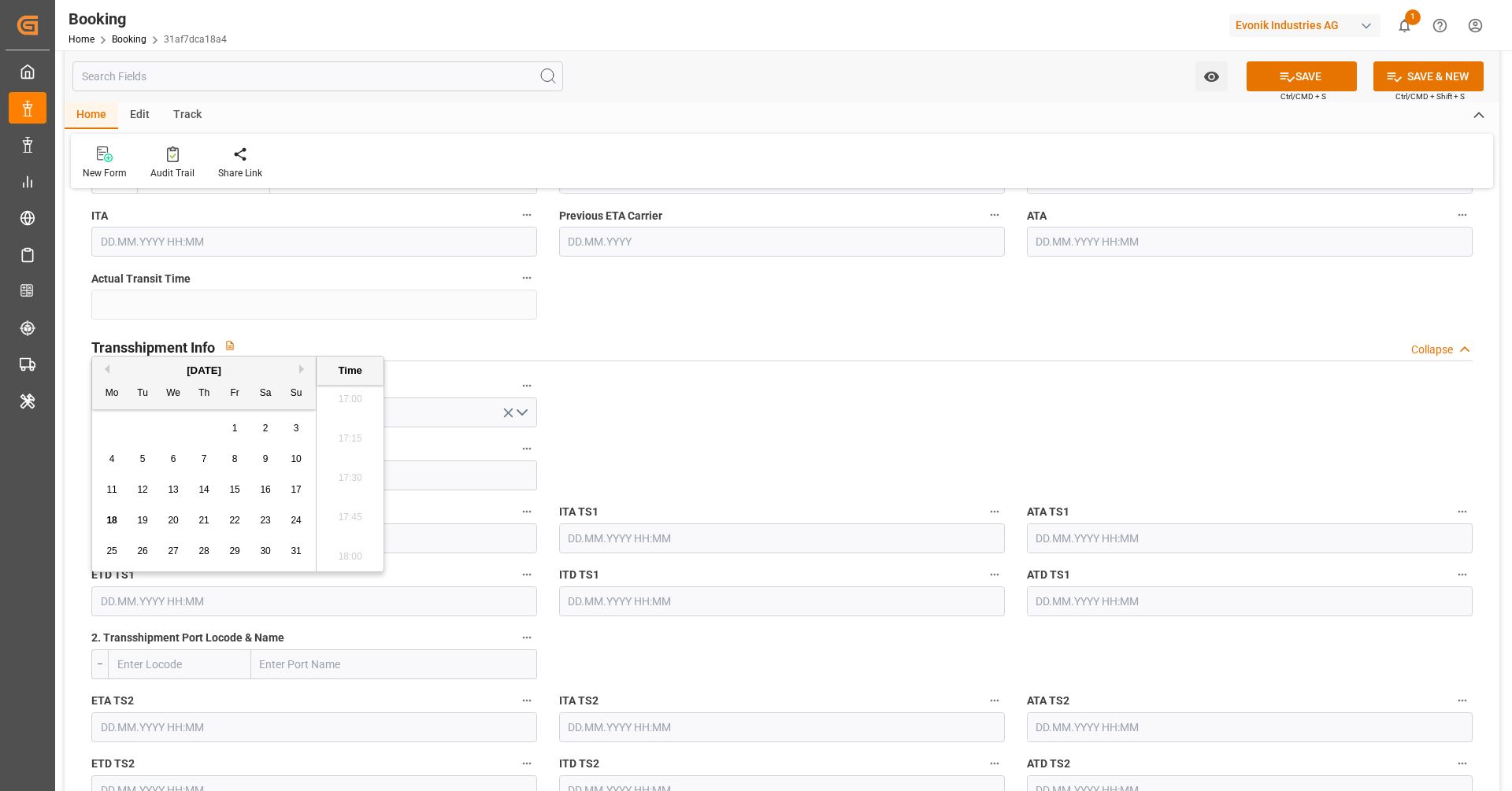
click at [299, 374] on div "[DATE]" at bounding box center [204, 371] width 223 height 16
click at [300, 372] on button "Next Month" at bounding box center [305, 370] width 10 height 10
click at [205, 425] on span "4" at bounding box center [205, 428] width 6 height 11
type input "04.09.2025 00:00"
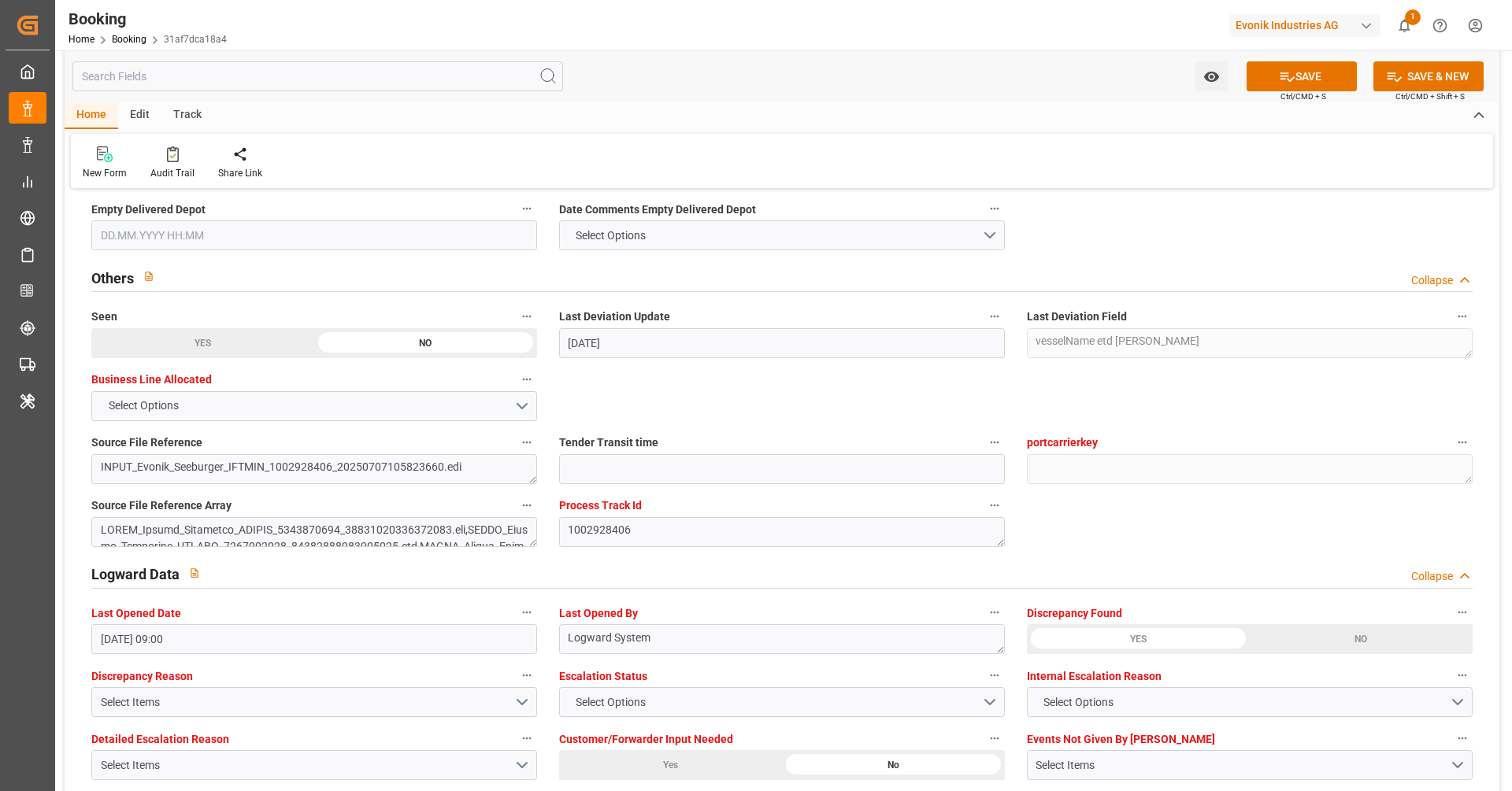
scroll to position [2783, 0]
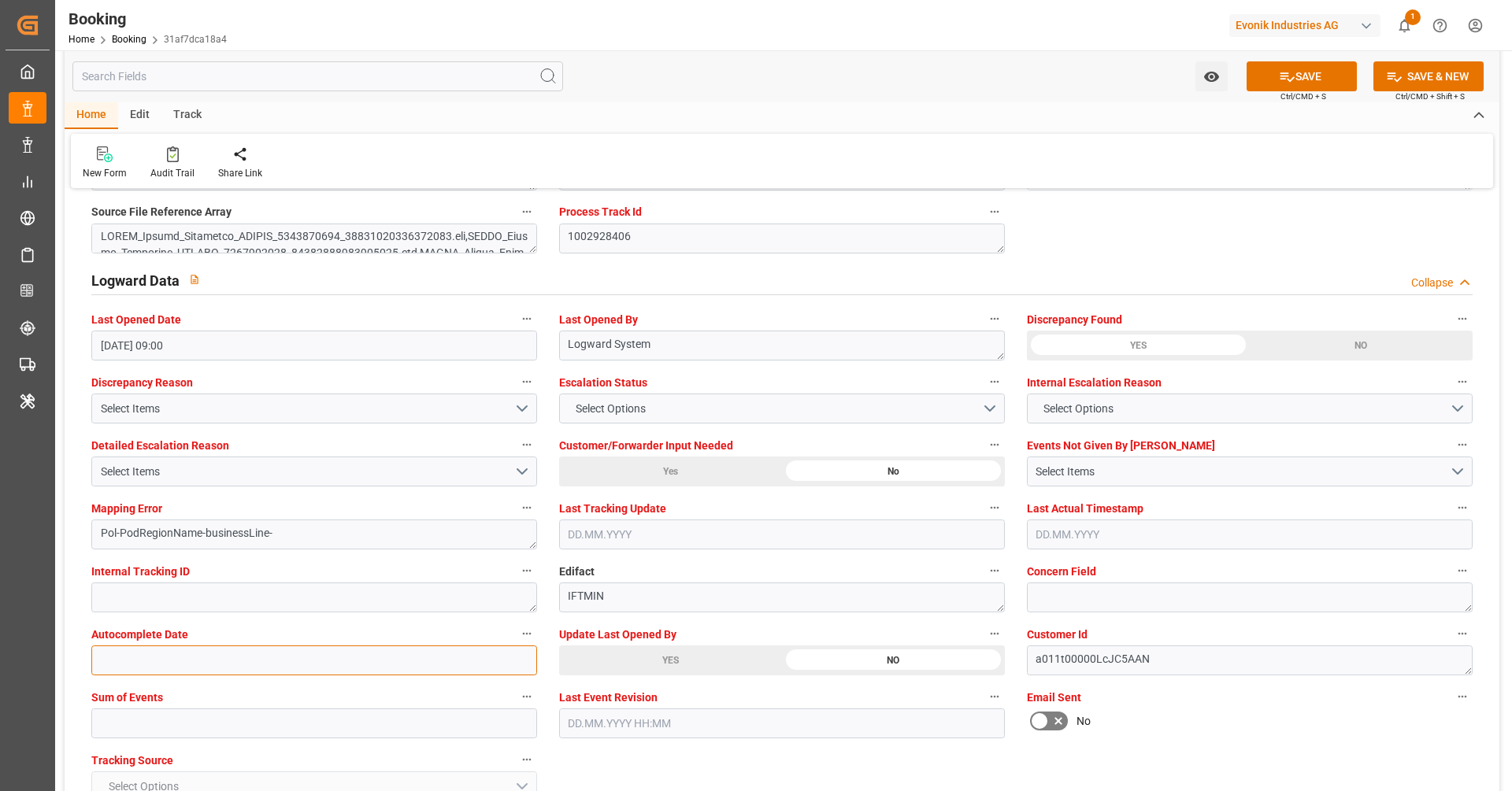
click at [322, 666] on input "text" at bounding box center [313, 660] width 446 height 30
click at [305, 710] on input "text" at bounding box center [313, 724] width 446 height 30
type input "0"
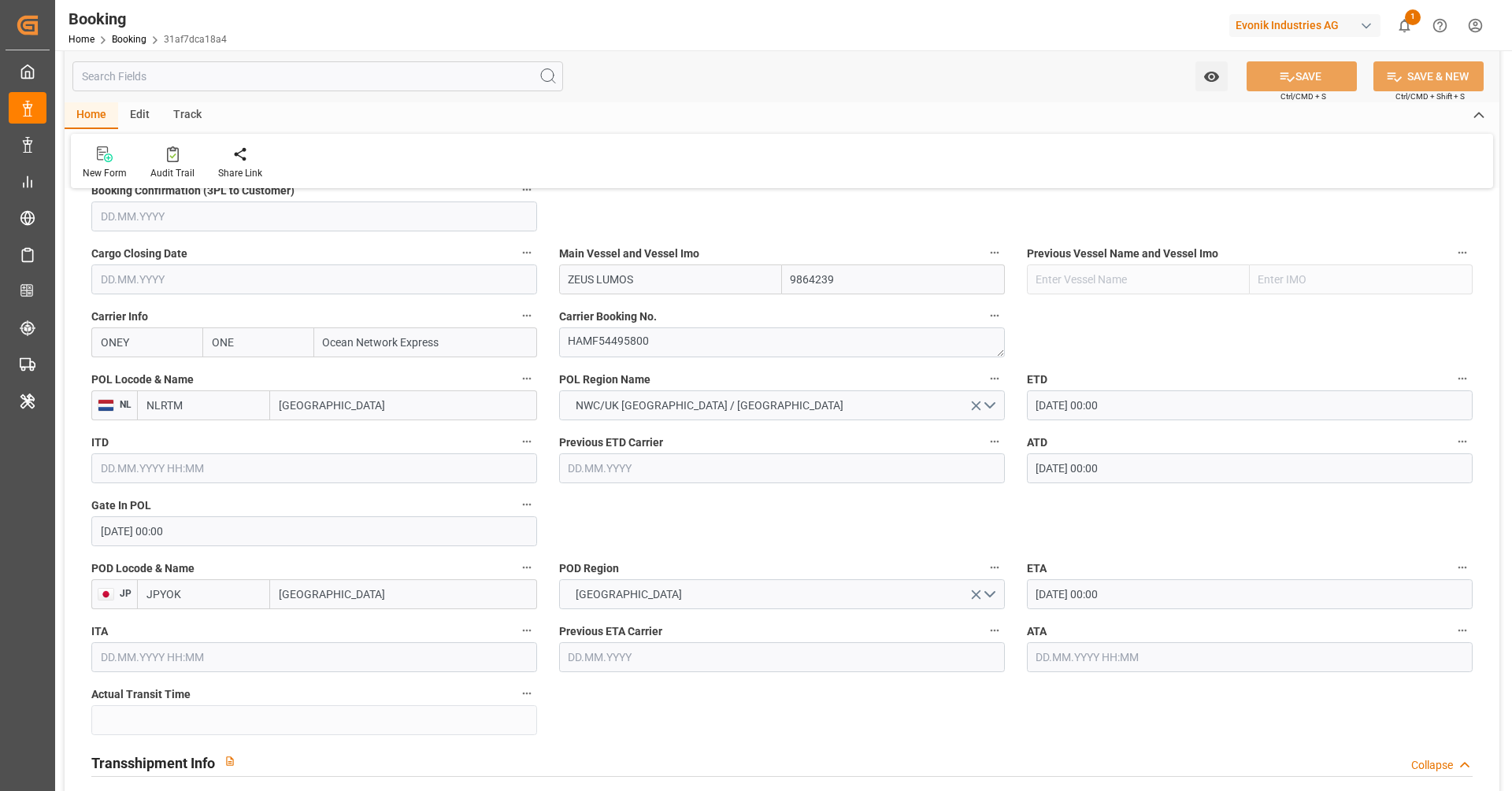
scroll to position [853, 0]
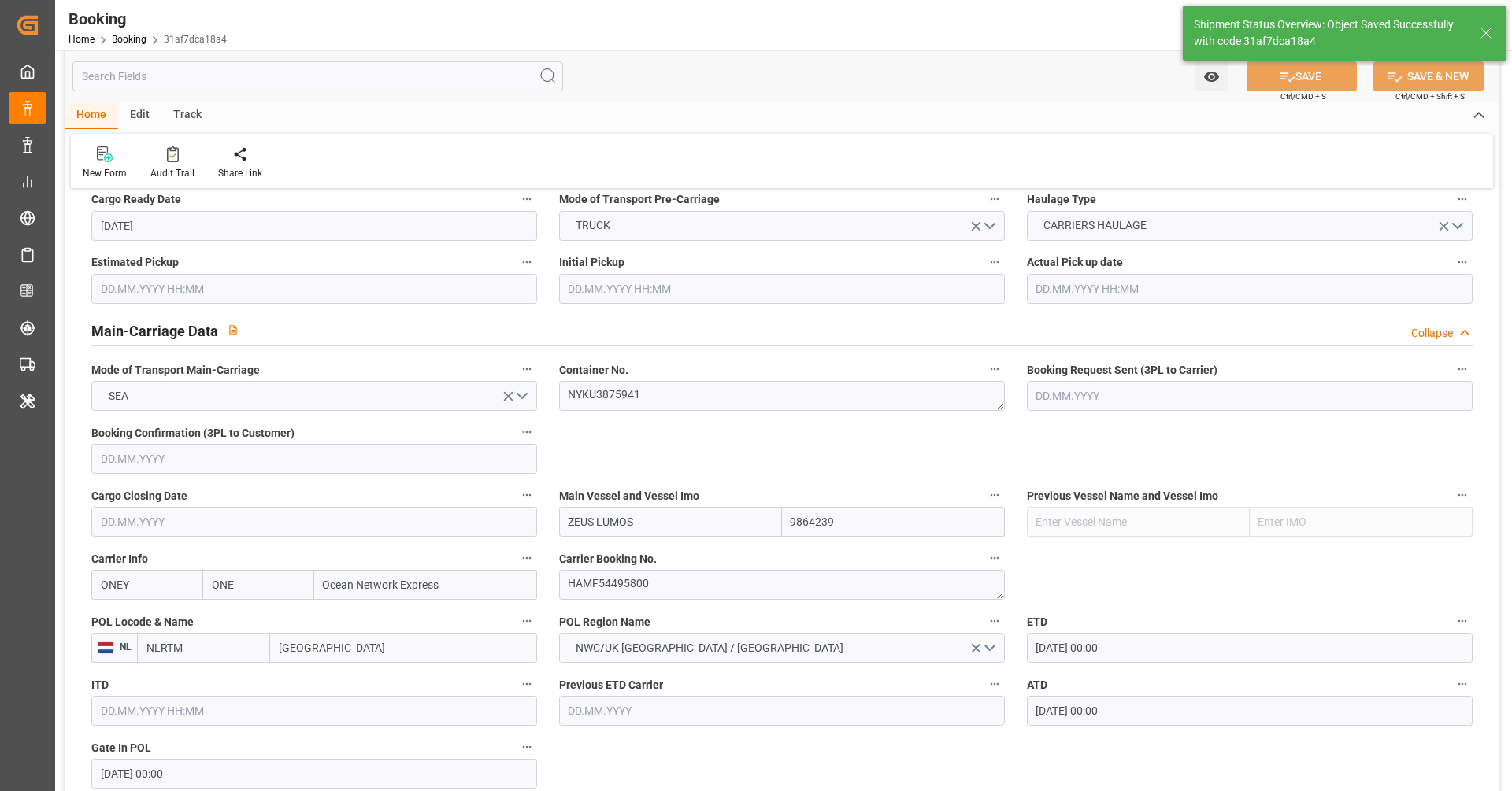
type textarea "NWC/UK North West Continent / UK_JPYOK_ONEY_Oxeno"
type textarea "[PERSON_NAME]"
type textarea "businessLine-"
type textarea "Yes"
type input "20.07.2025 00:00"
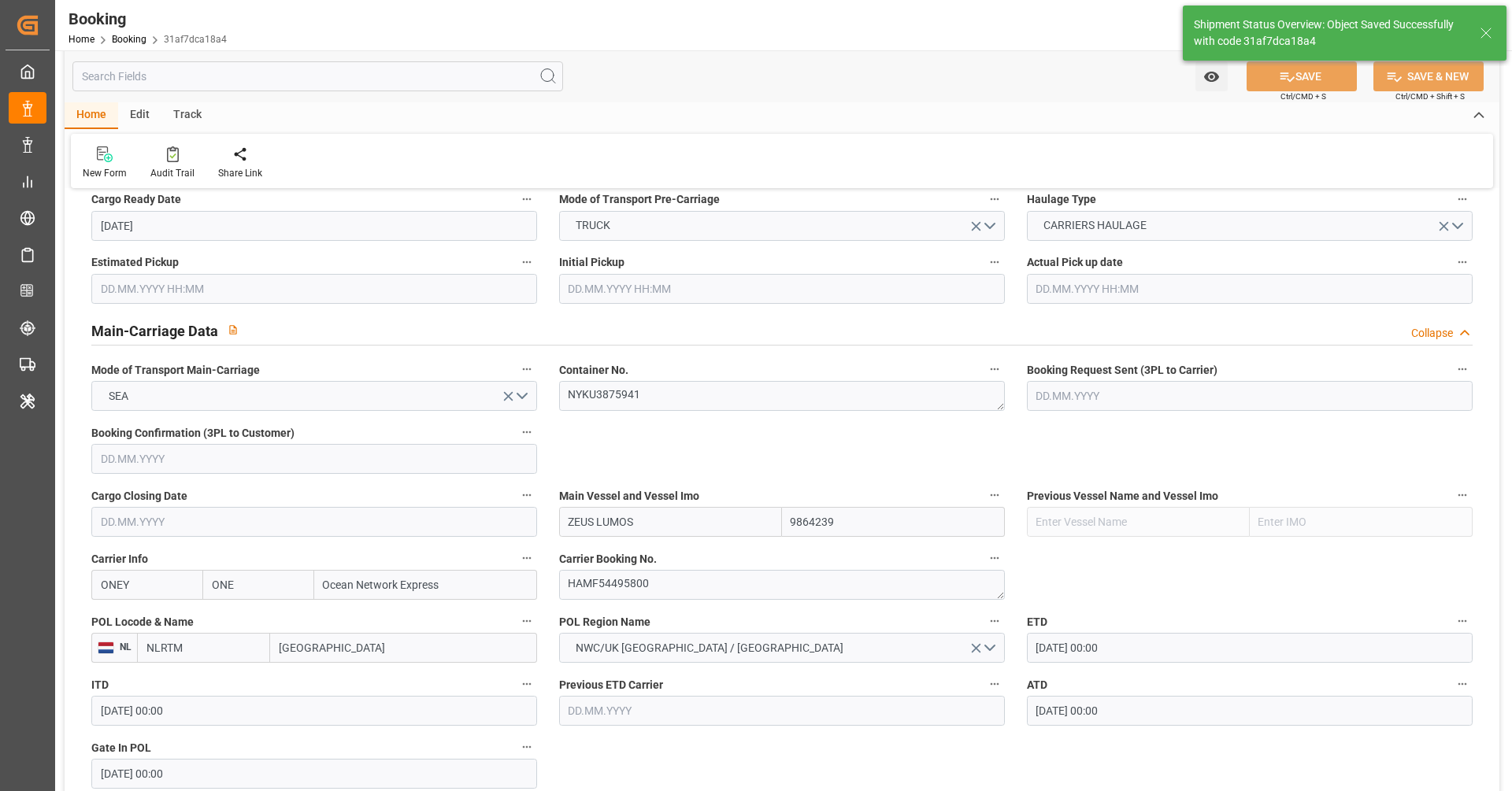
type input "14.09.2025 00:00"
type input "30.08.2025 00:00"
type input "04.09.2025 00:00"
type input "18.08.2025 12:13"
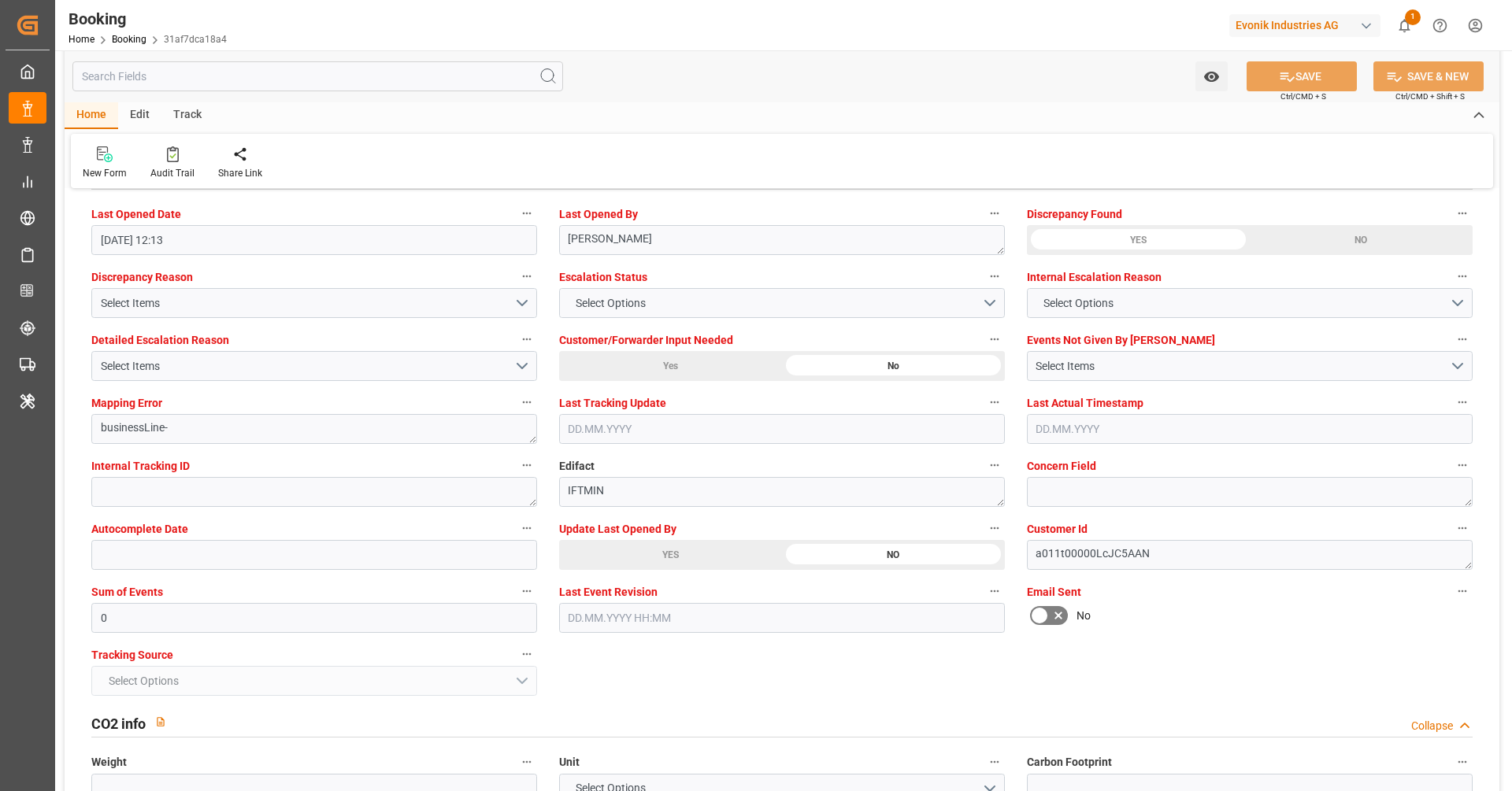
scroll to position [2915, 0]
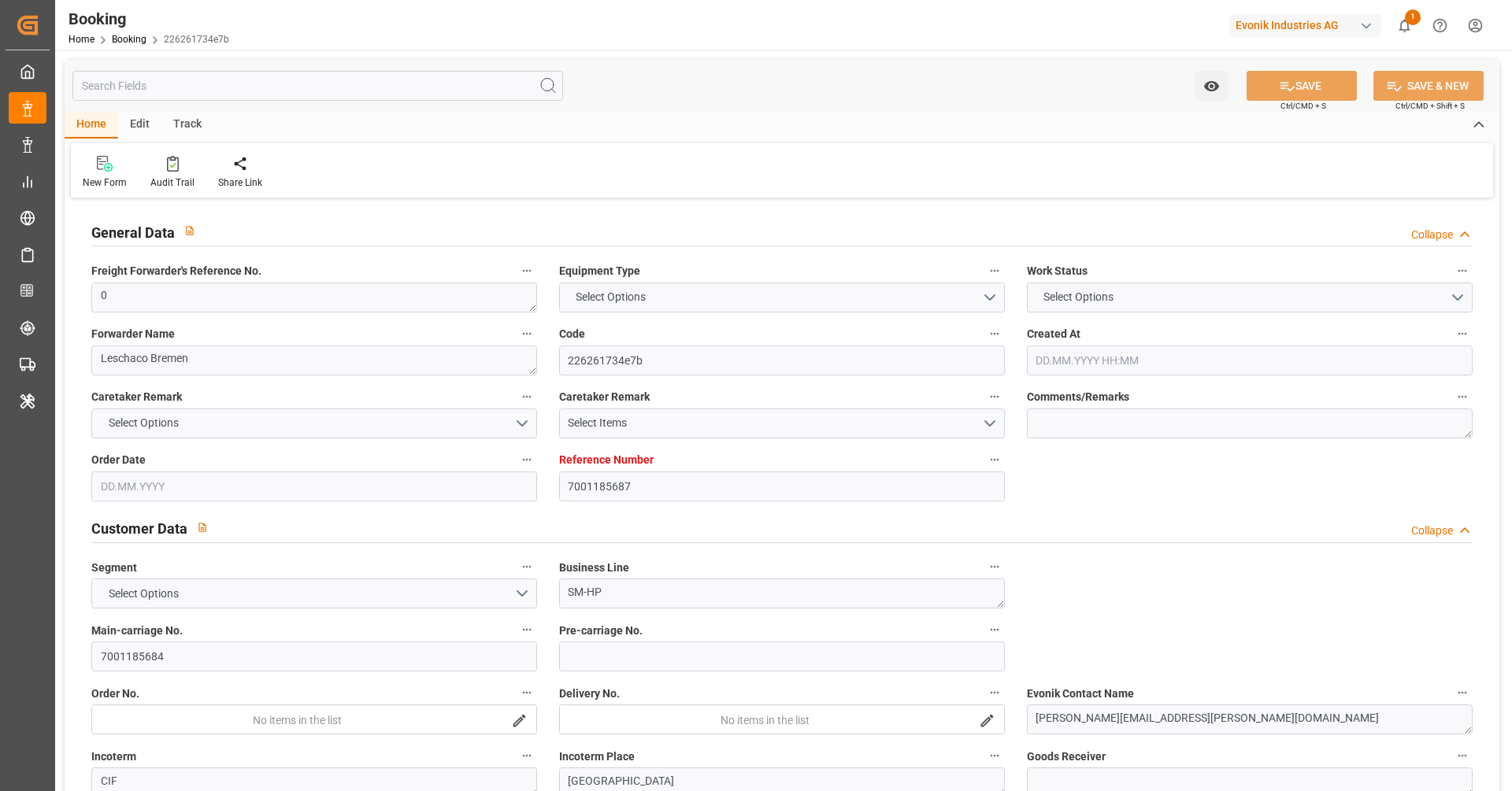
type input "7001185687"
type input "EUNWC"
type input "CNSHA"
type input "[DATE] 11:22"
type input "[DATE]"
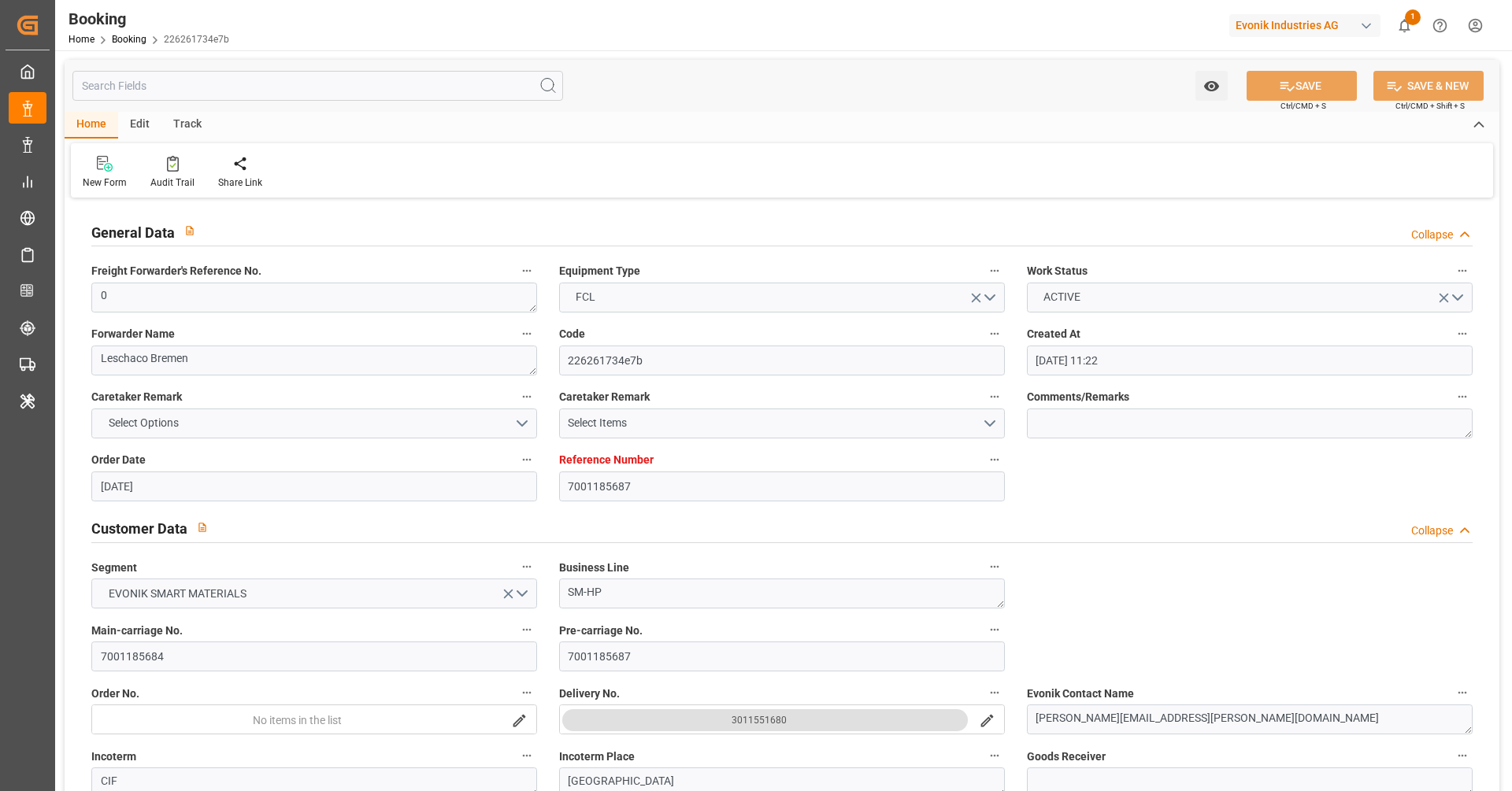
type input "[DATE]"
type input "[DATE] 09:14"
click at [181, 174] on div "Audit Trail" at bounding box center [172, 172] width 67 height 35
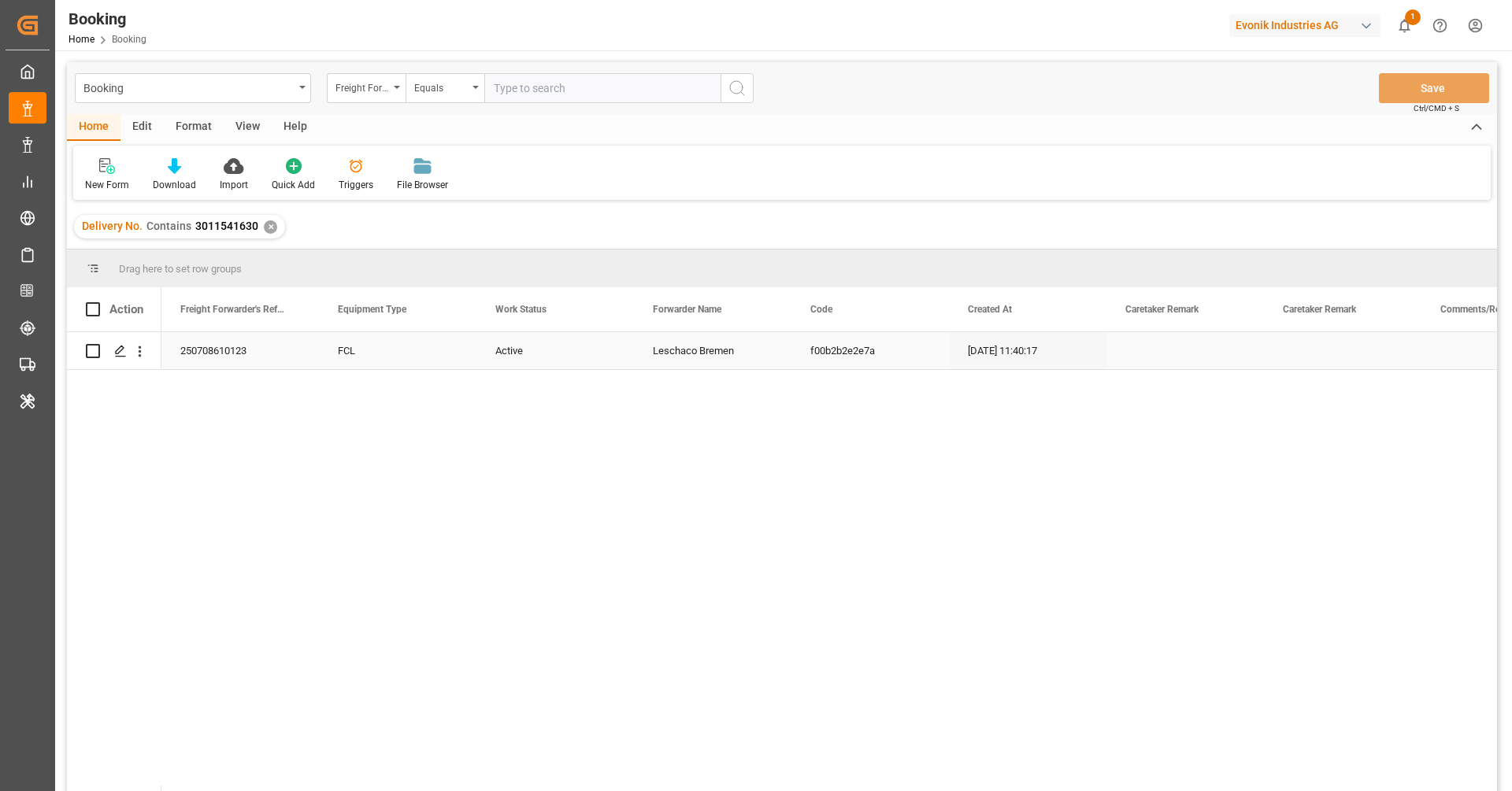
click at [226, 359] on div "250708610123" at bounding box center [239, 350] width 157 height 37
click at [140, 365] on button "open menu" at bounding box center [139, 351] width 17 height 30
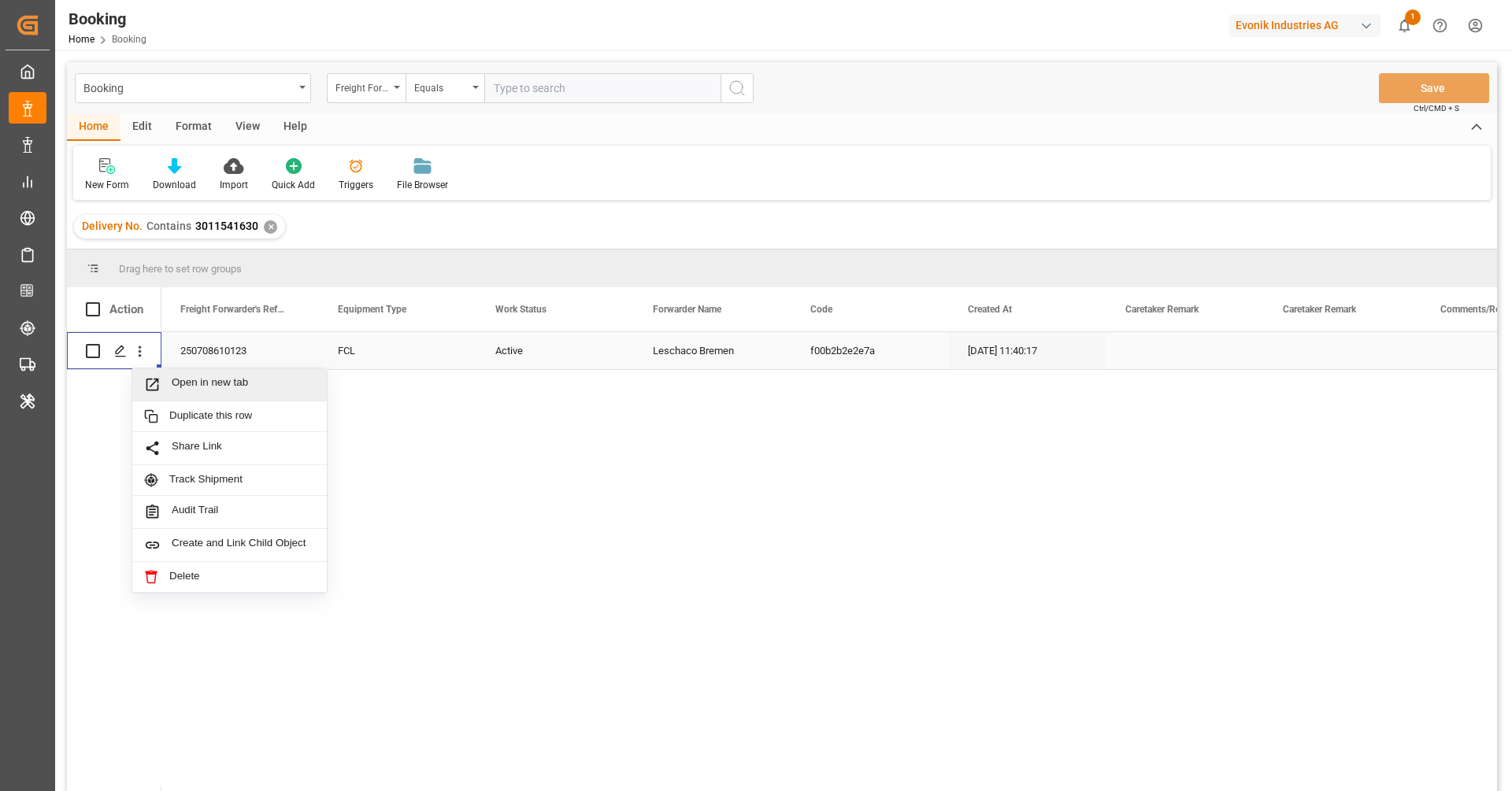
click at [173, 382] on span "Open in new tab" at bounding box center [243, 385] width 143 height 17
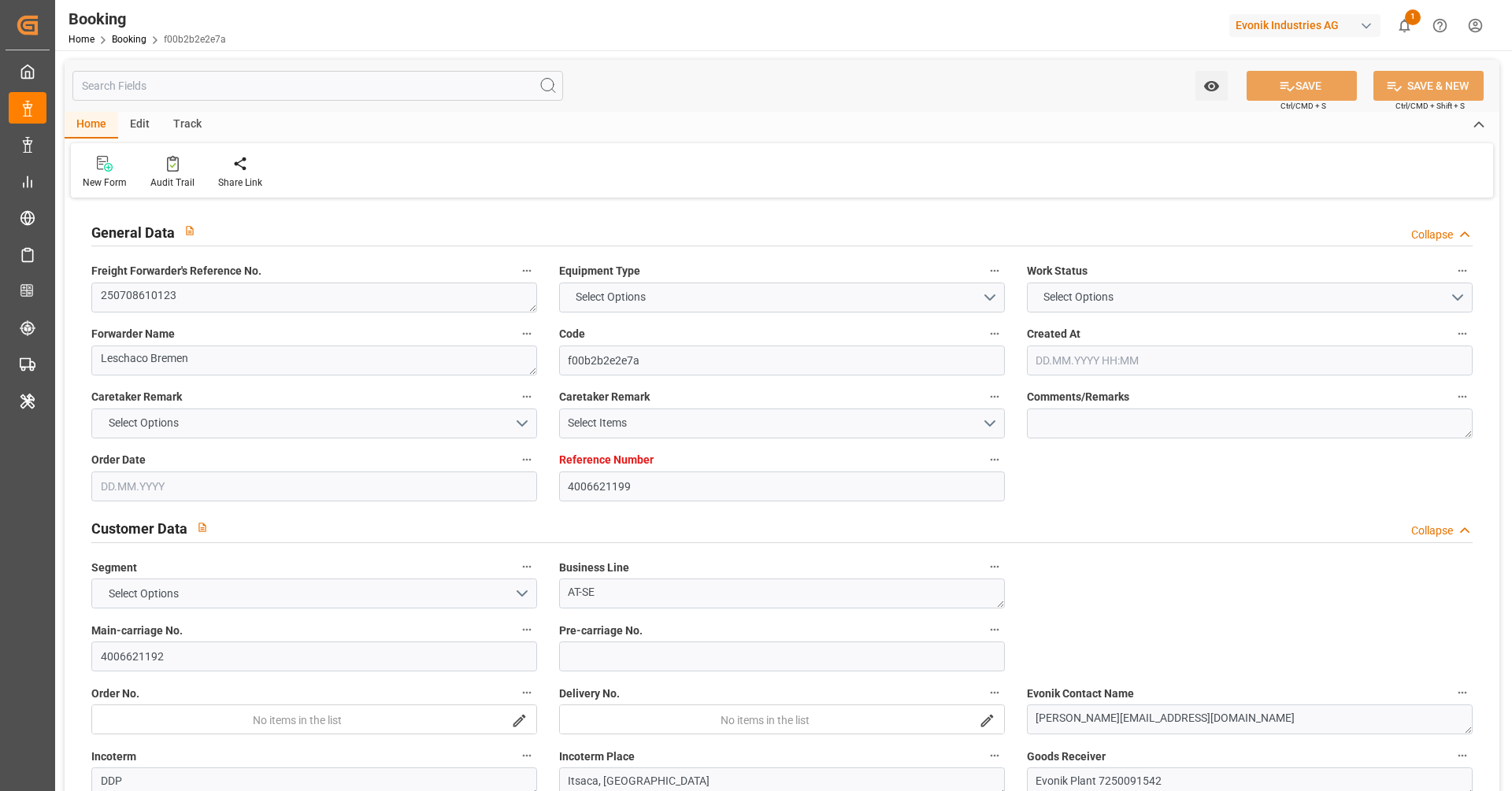
type input "4006621199"
type input "Dummy"
type input "Dummy Carrier"
type input "DEHAM"
type input "Itsaca, [GEOGRAPHIC_DATA]"
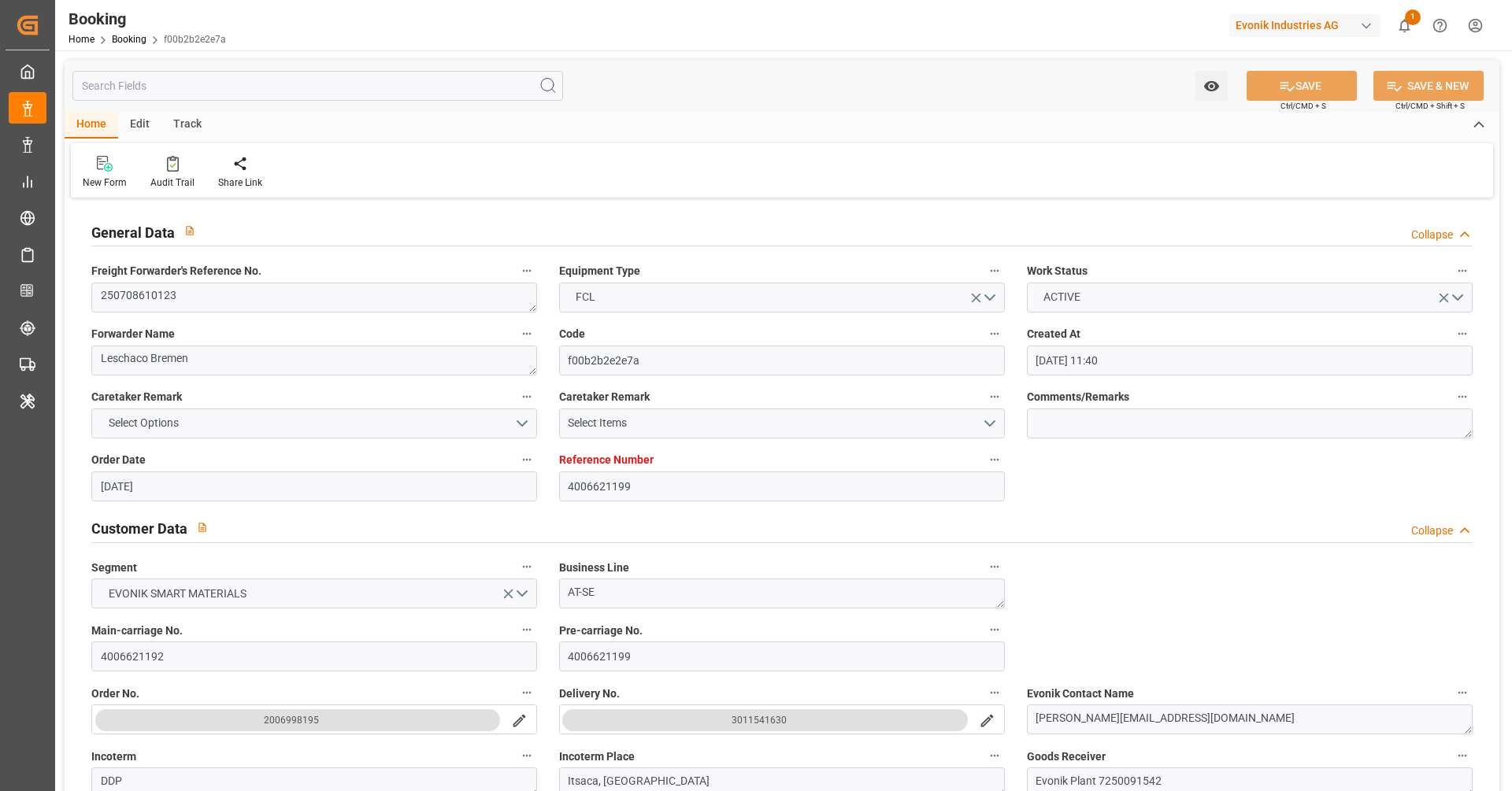
type input "[DATE] 11:40"
type input "[DATE]"
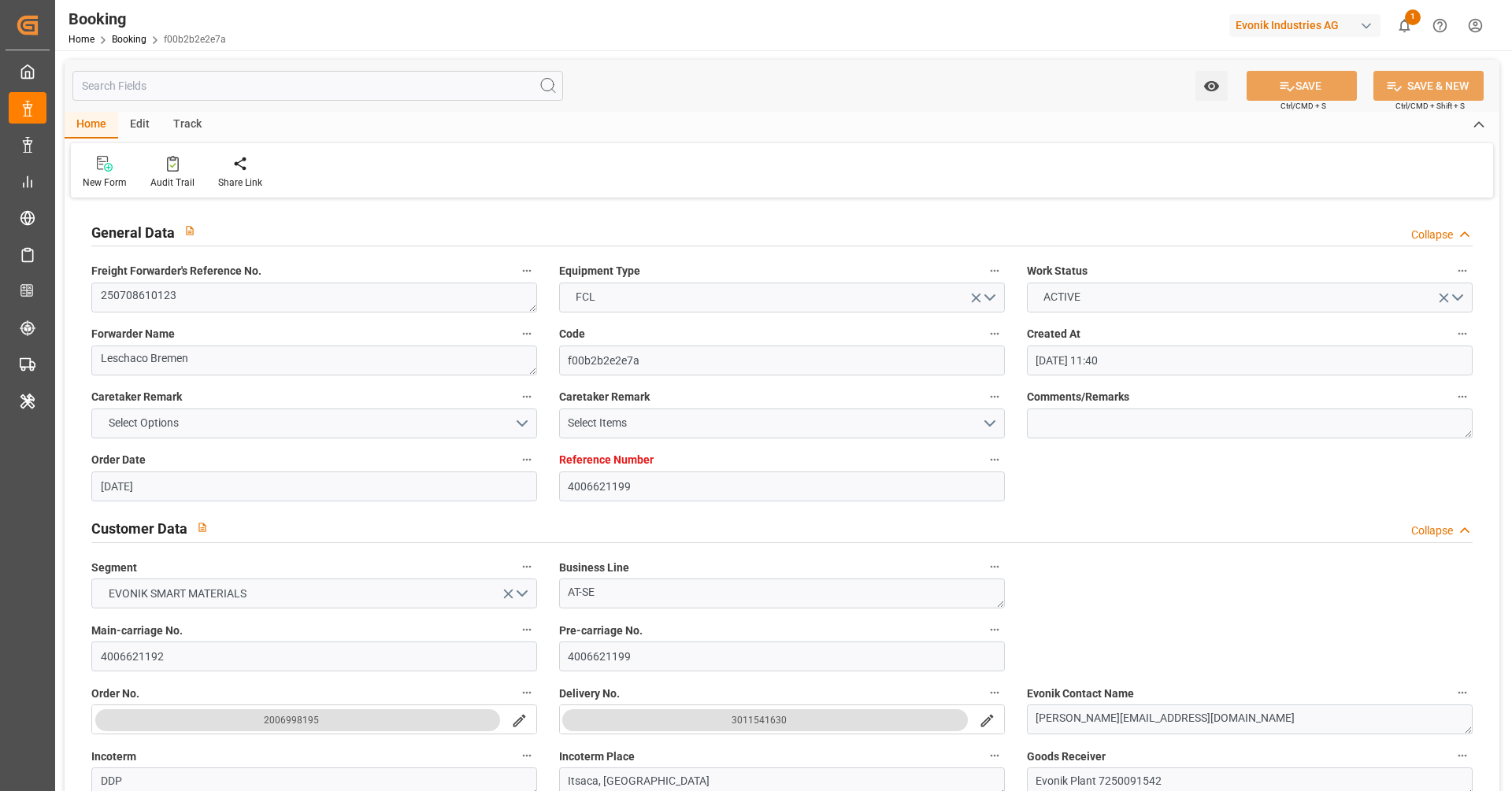
type input "[DATE] 07:11"
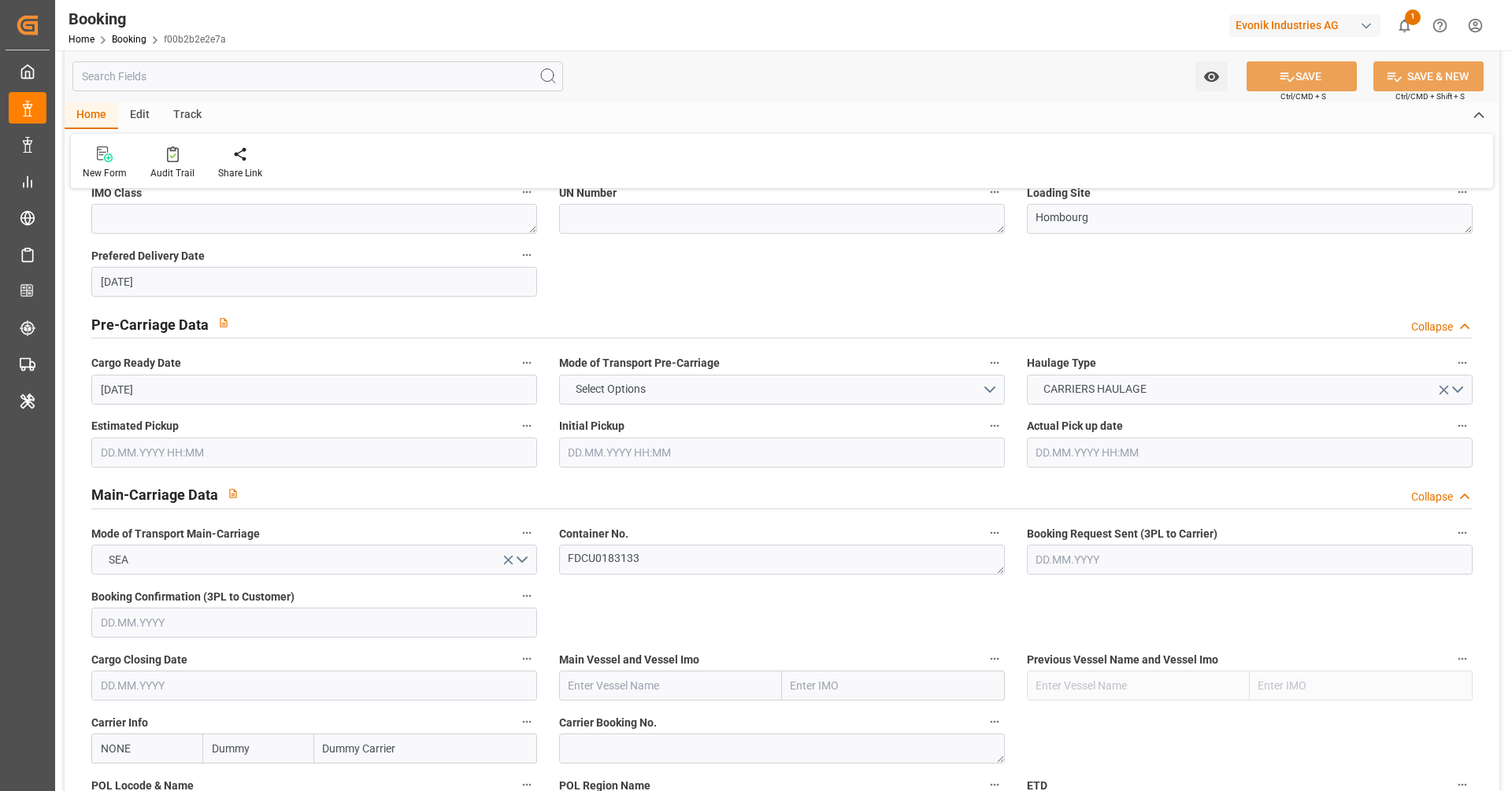
scroll to position [810, 0]
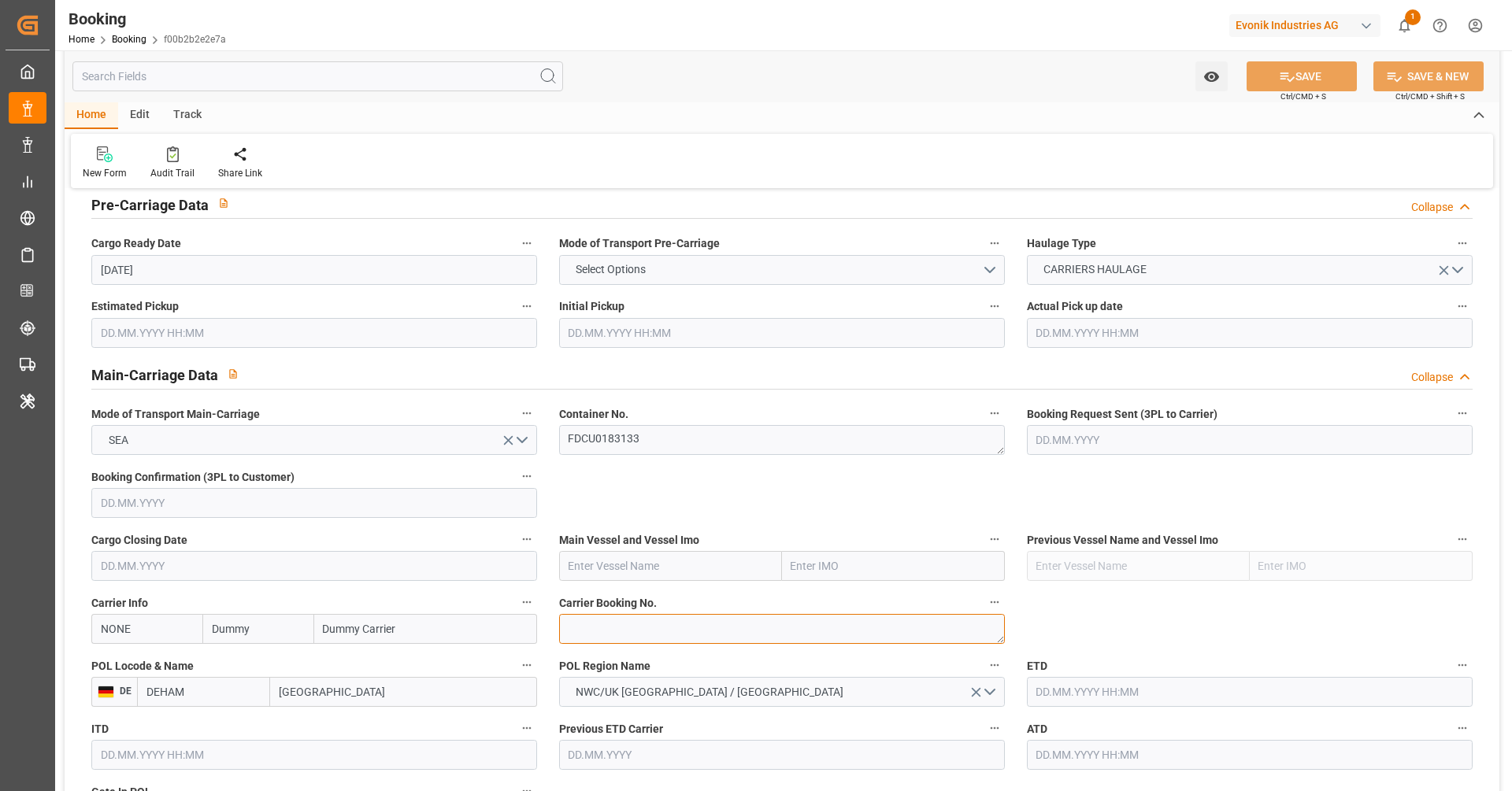
click at [664, 630] on textarea at bounding box center [781, 629] width 446 height 30
paste textarea "38980717"
type textarea "38980717"
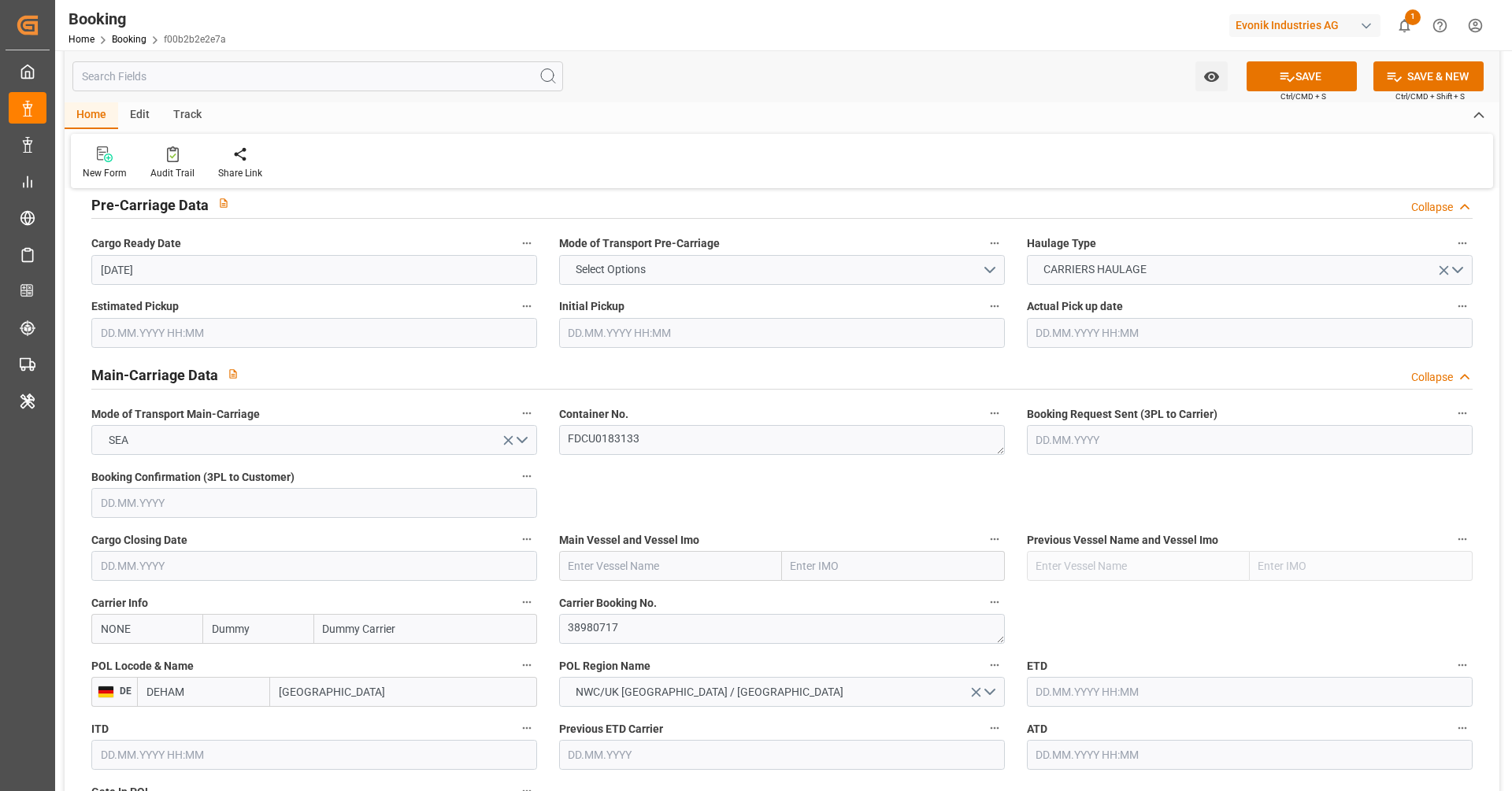
click at [154, 632] on input "NONE" at bounding box center [146, 629] width 111 height 30
click at [111, 663] on b "HLCU" at bounding box center [116, 663] width 29 height 13
type input "HLCU"
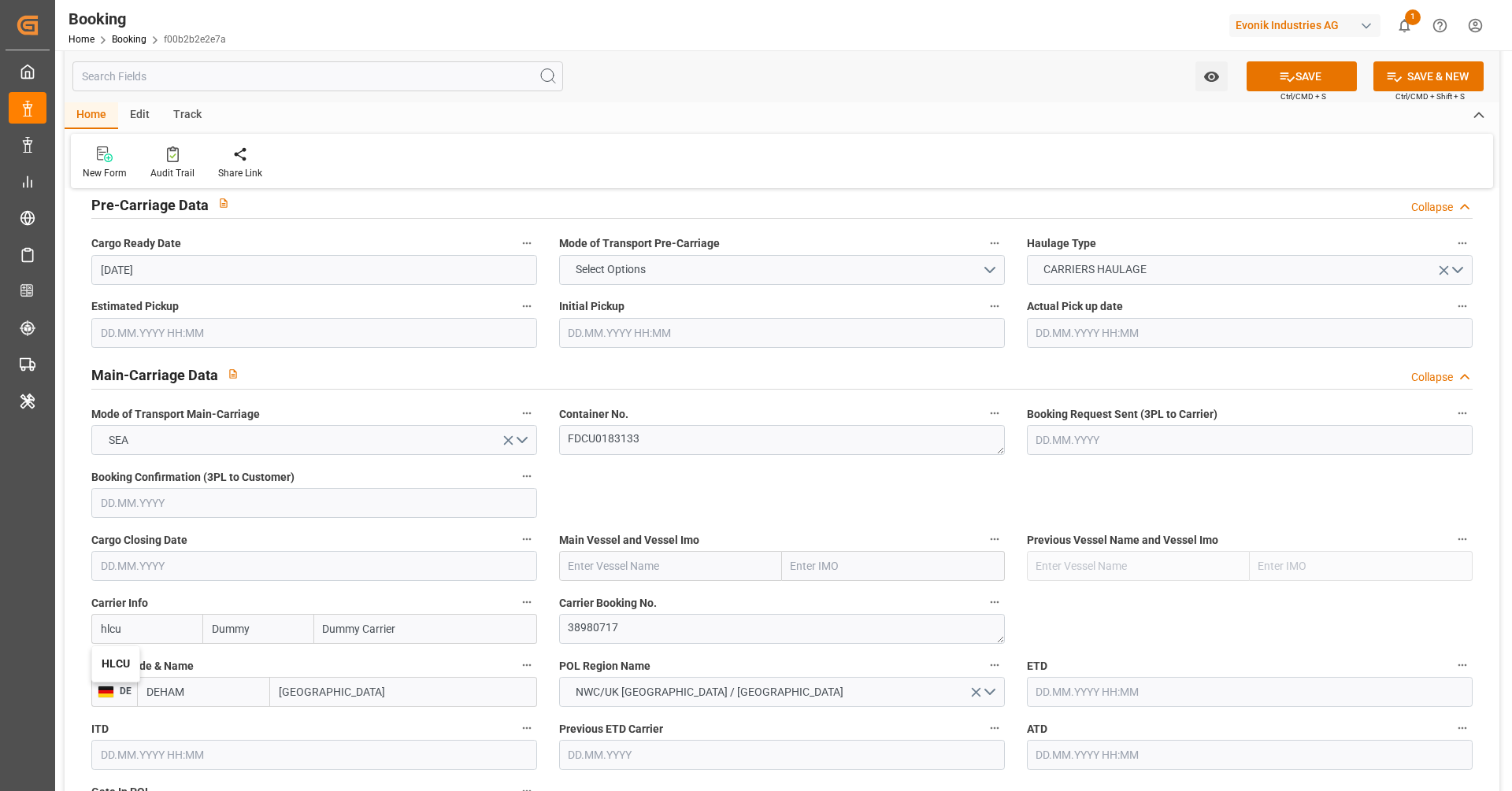
type input "Hapag [PERSON_NAME]"
type input "Hapag [PERSON_NAME] Aktiengesellschaft"
type input "HLCU"
click at [642, 579] on input "text" at bounding box center [669, 567] width 222 height 30
paste input "CAPE CORFU"
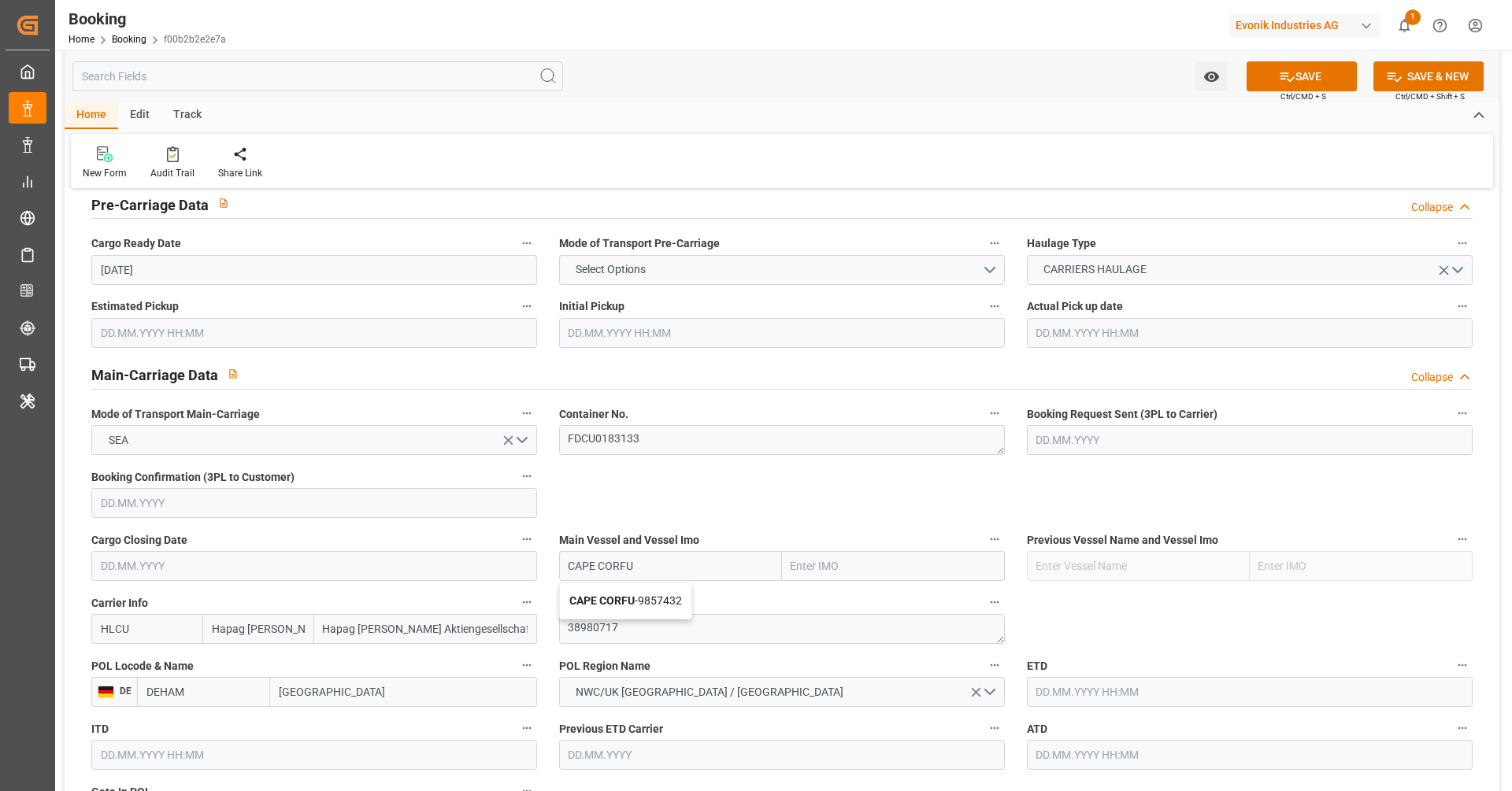
click at [682, 598] on span "CAPE CORFU - 9857432" at bounding box center [626, 600] width 113 height 13
type input "CAPE CORFU"
type input "9857432"
type input "CAPE CORFU"
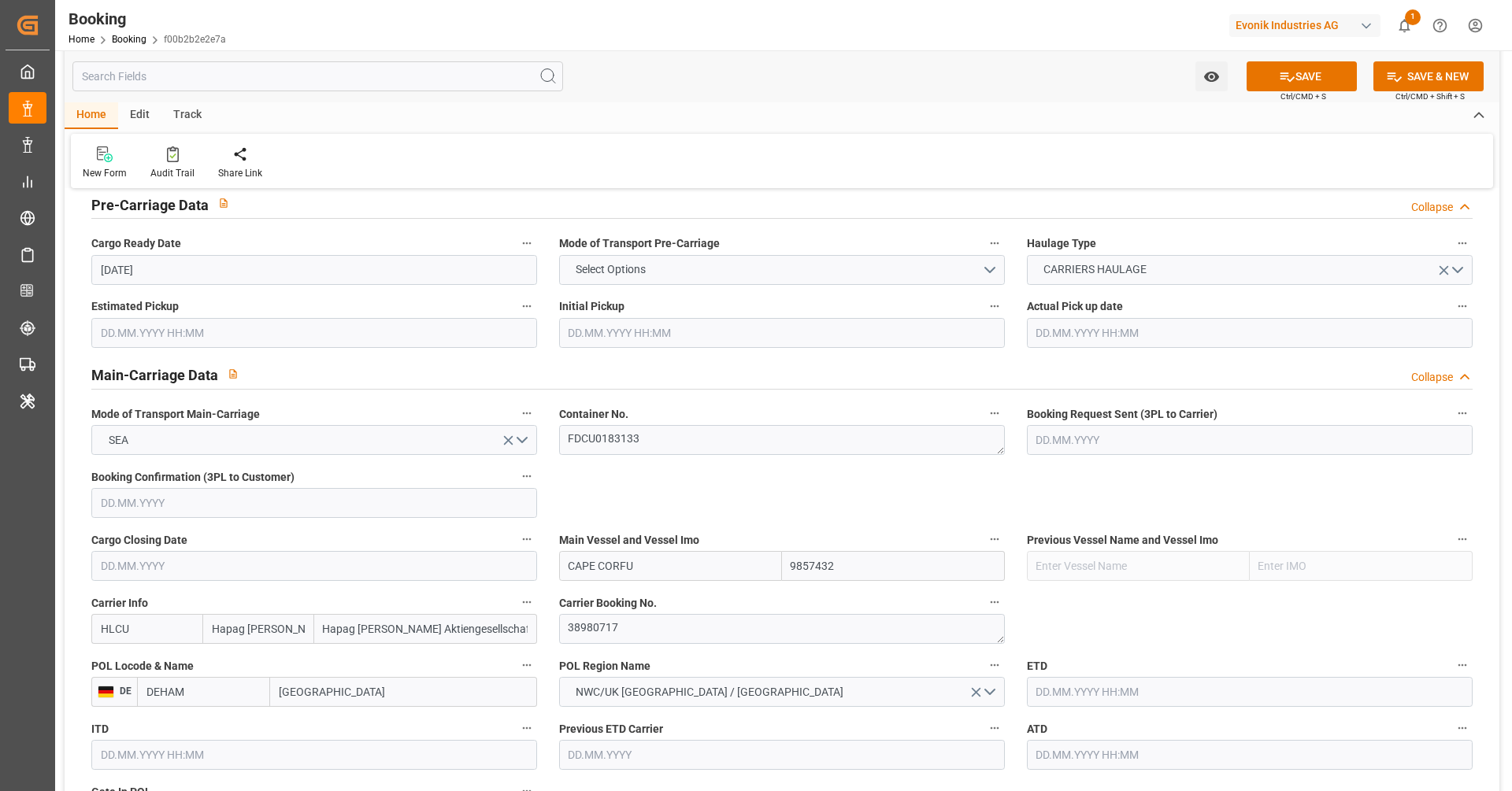
scroll to position [1056, 0]
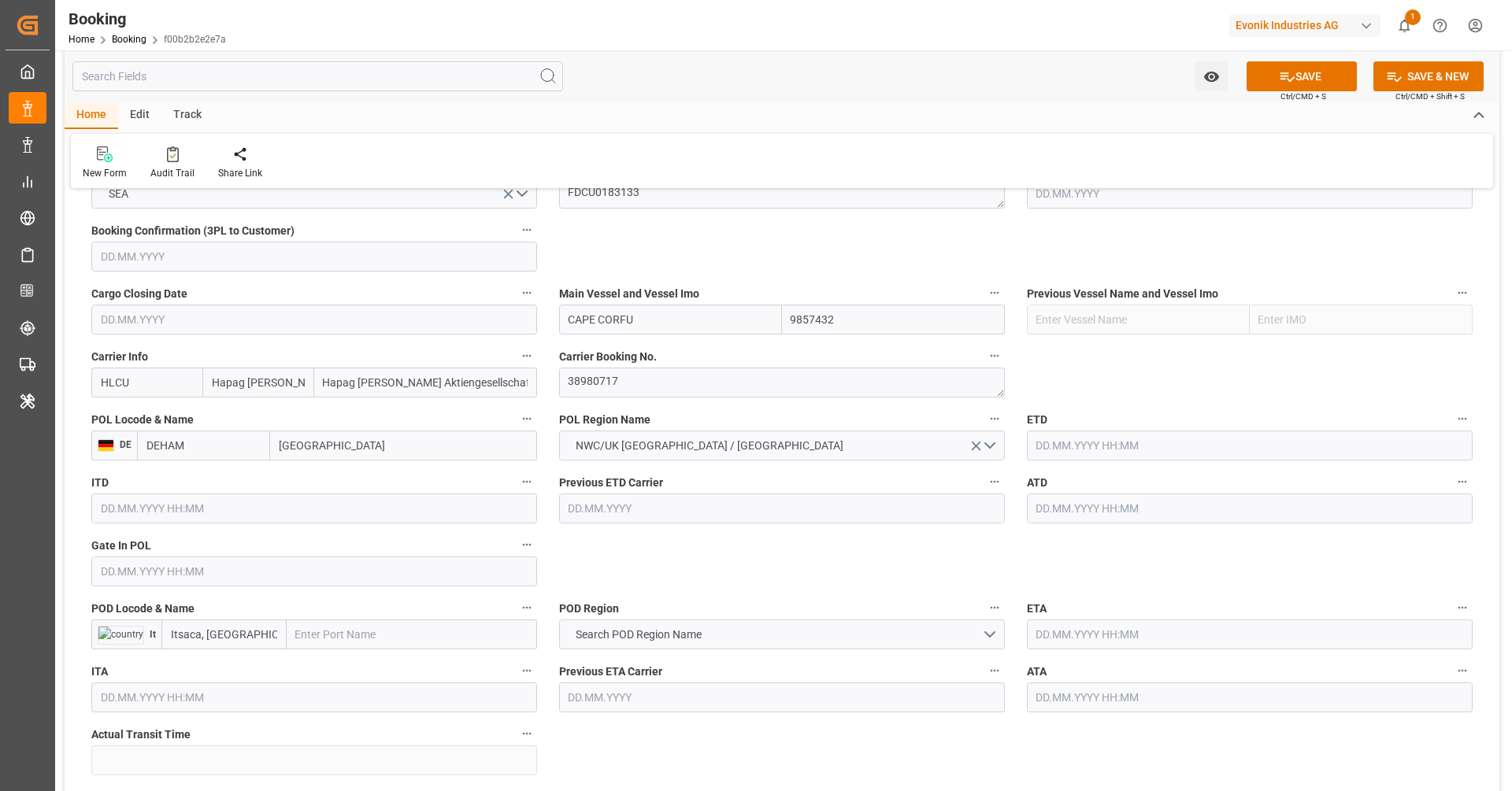
click at [338, 625] on input "text" at bounding box center [411, 635] width 250 height 30
paste input "SAINT JOHN"
type input "SAINT JOHN"
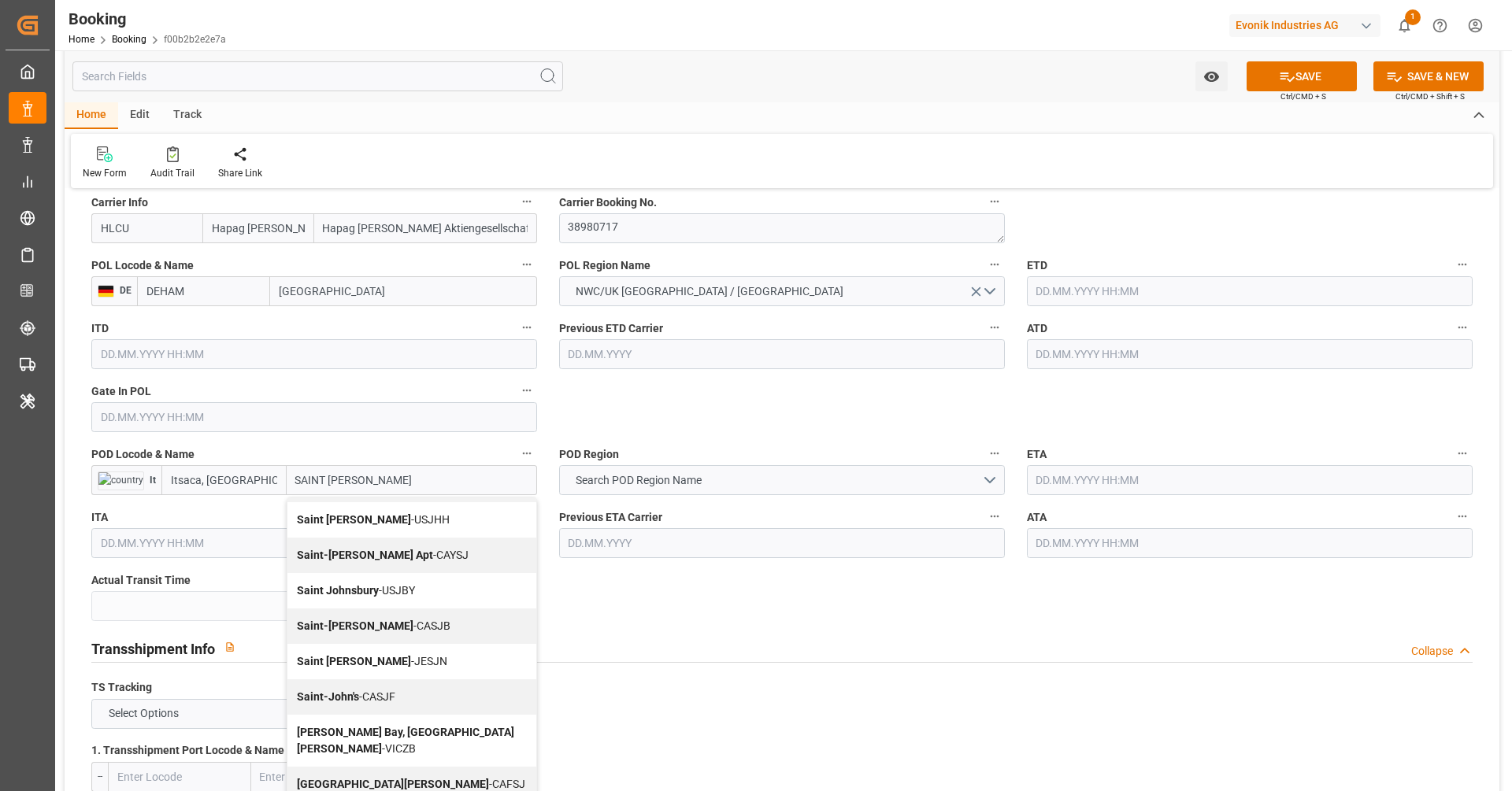
scroll to position [394, 0]
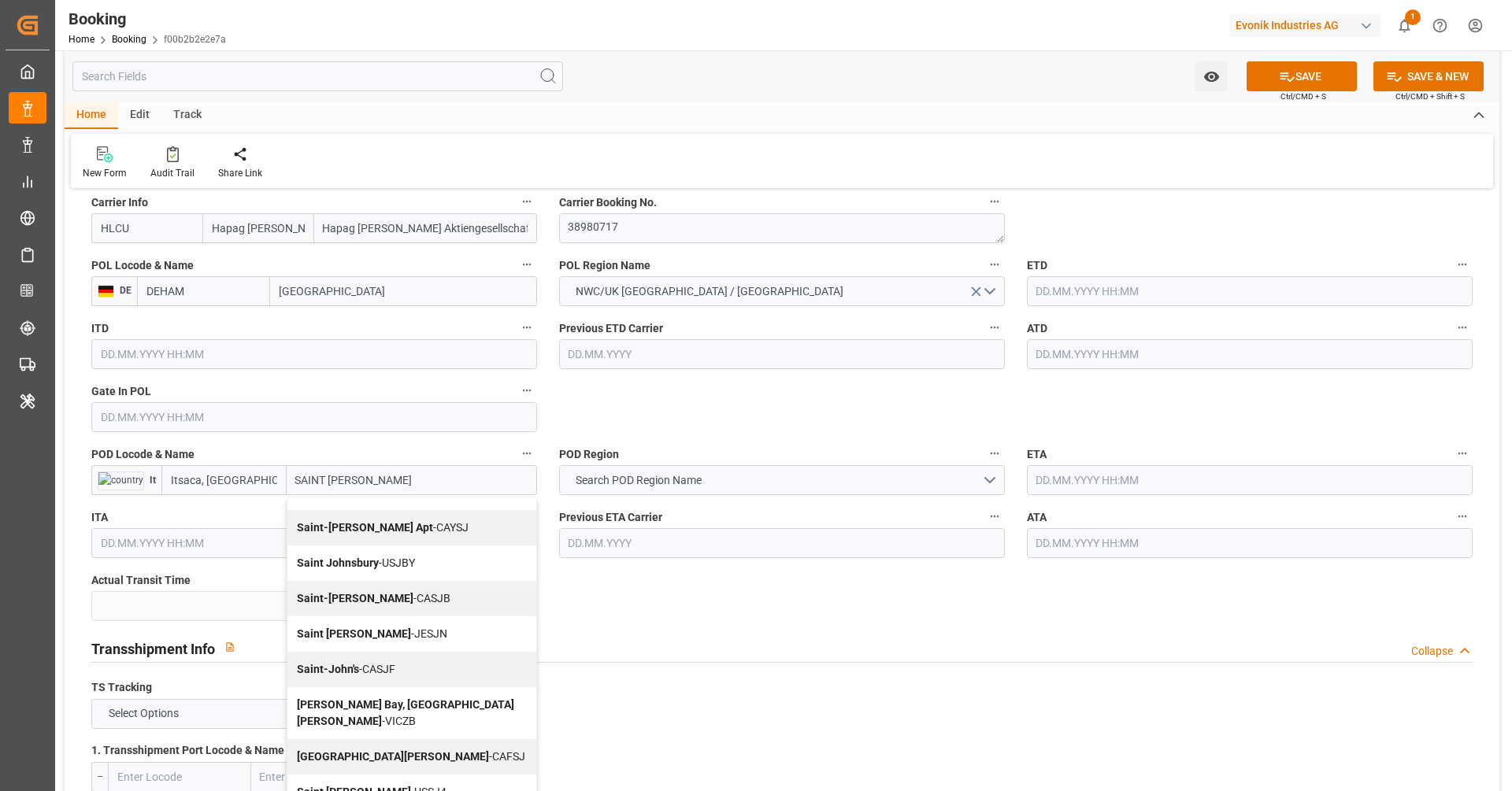
click at [395, 581] on div "Saint-John - CASJB" at bounding box center [412, 599] width 249 height 36
type input "CASJB"
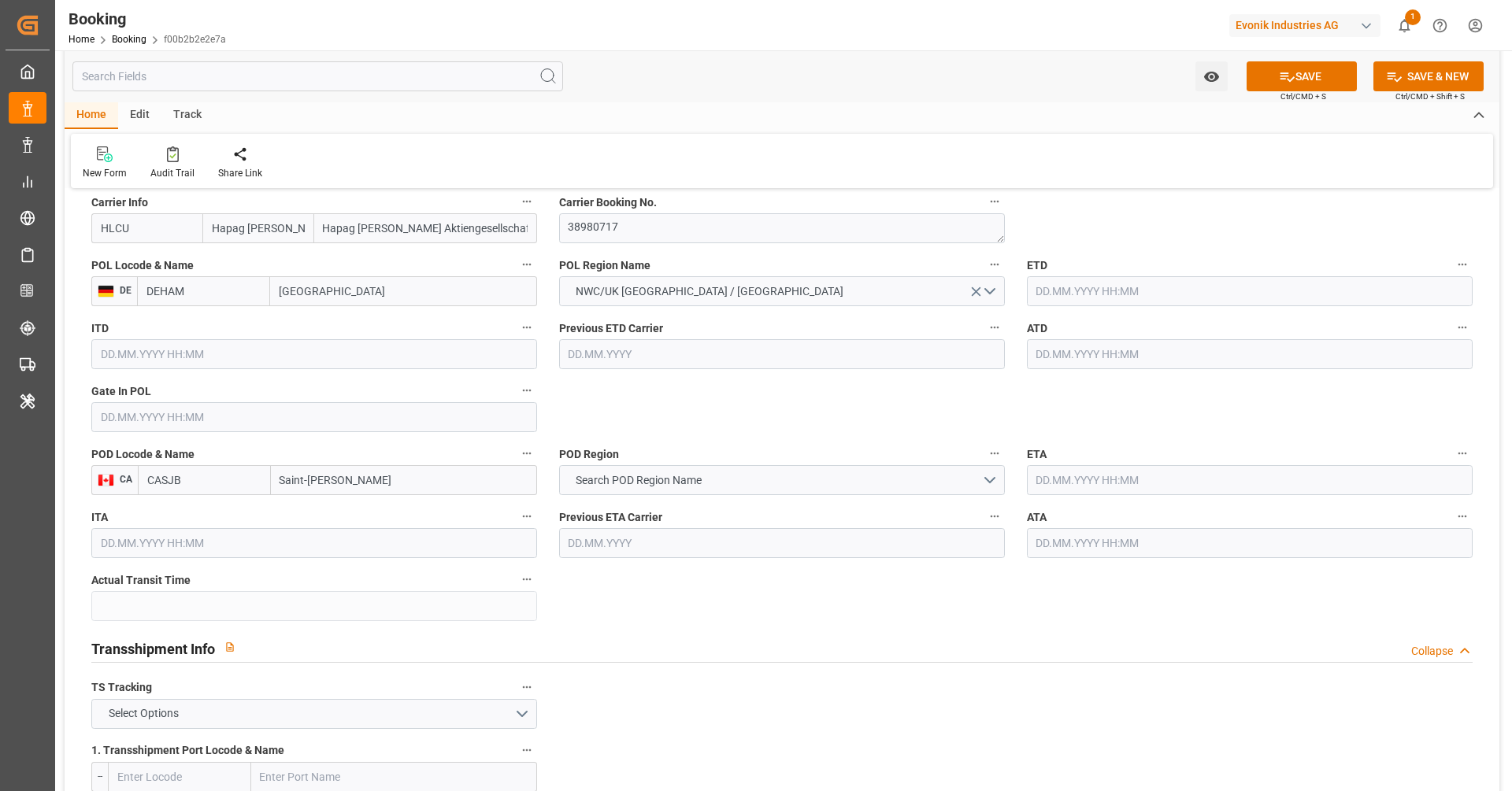
type input "Saint-John"
click at [683, 497] on div "POD Region Search POD Region Name" at bounding box center [781, 470] width 468 height 63
click at [725, 466] on button "Search POD Region Name" at bounding box center [781, 481] width 446 height 30
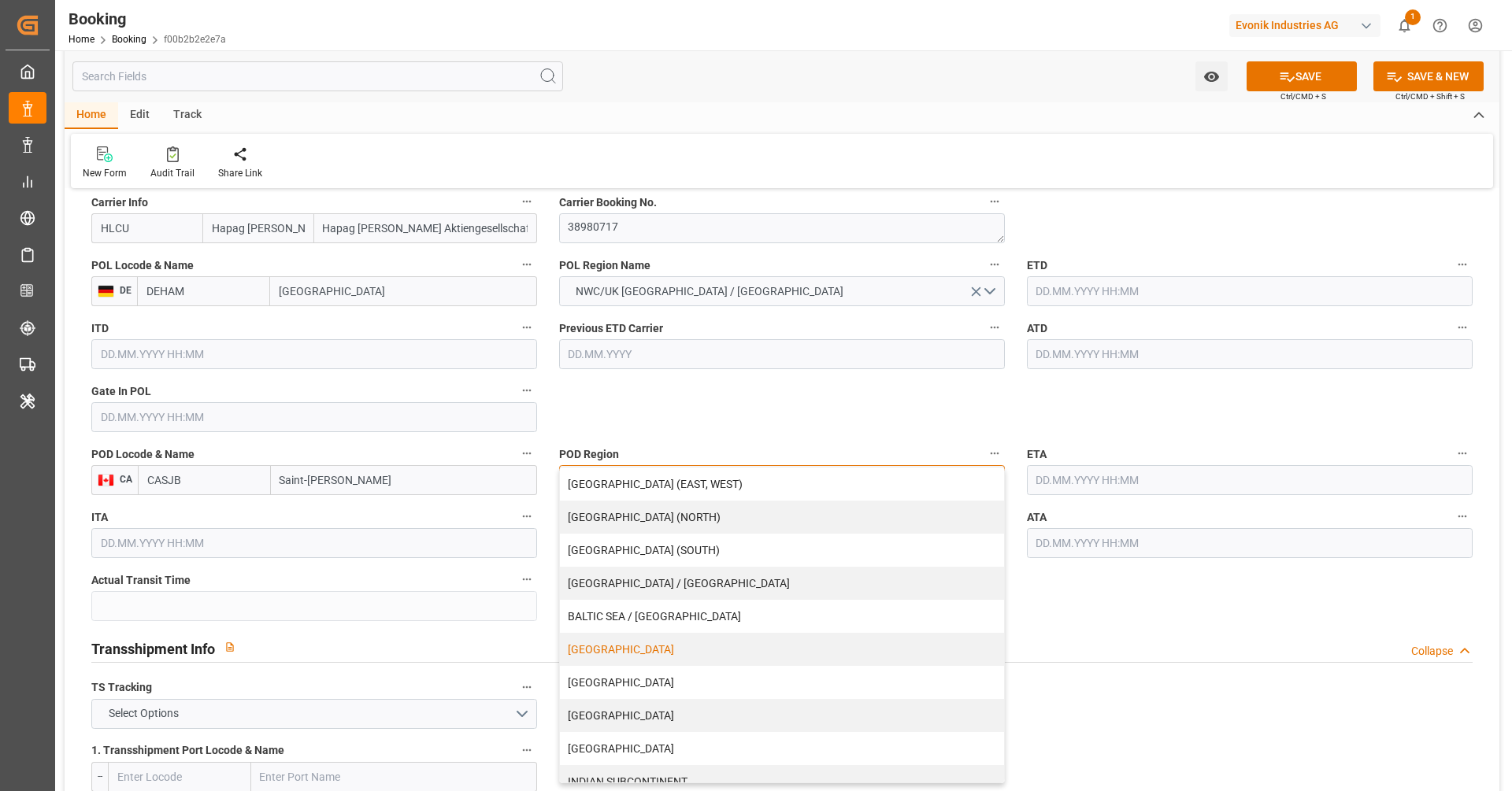
click at [650, 642] on div "CANADA" at bounding box center [781, 649] width 444 height 33
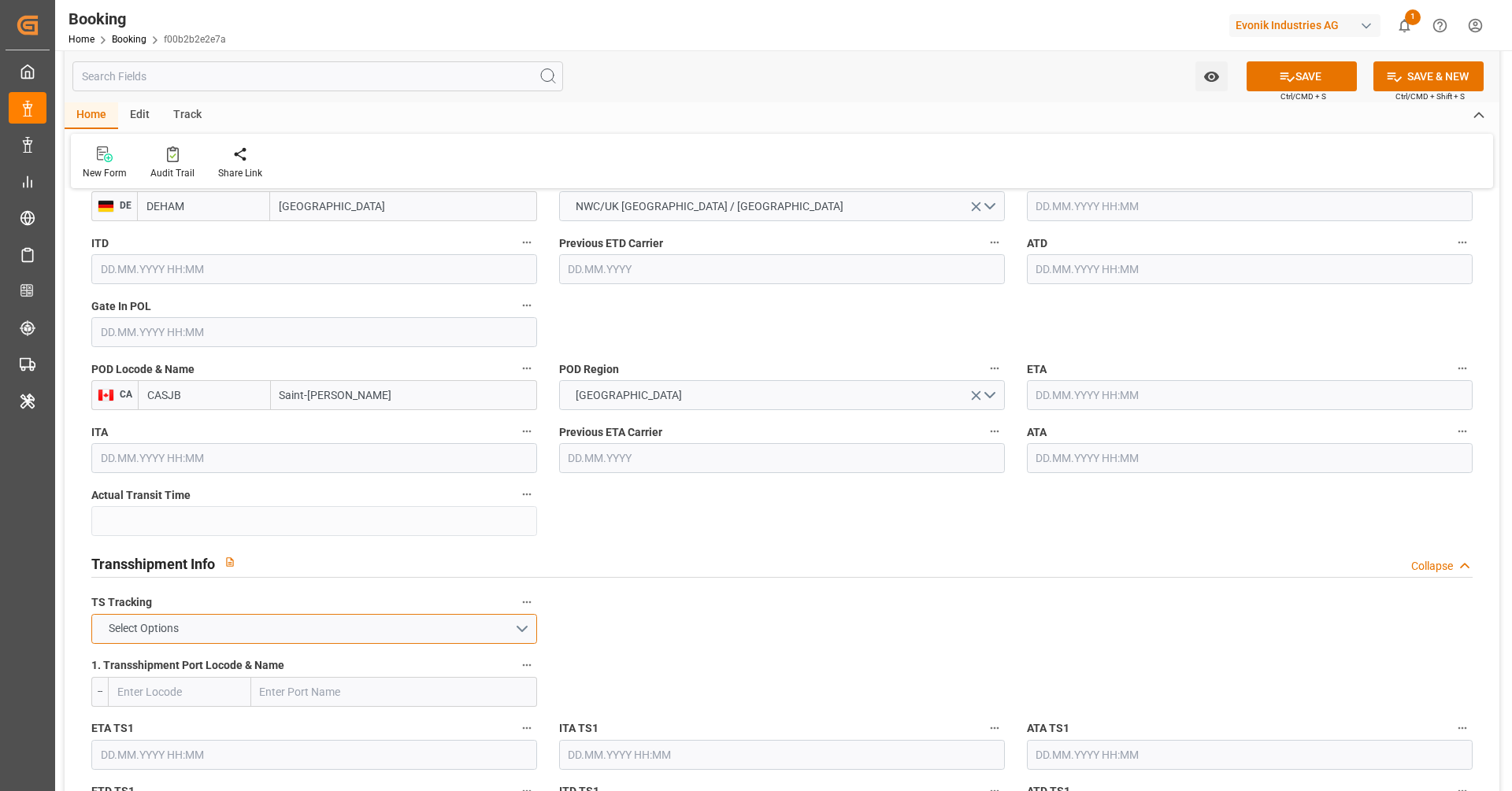
click at [257, 618] on button "Select Options" at bounding box center [313, 629] width 446 height 30
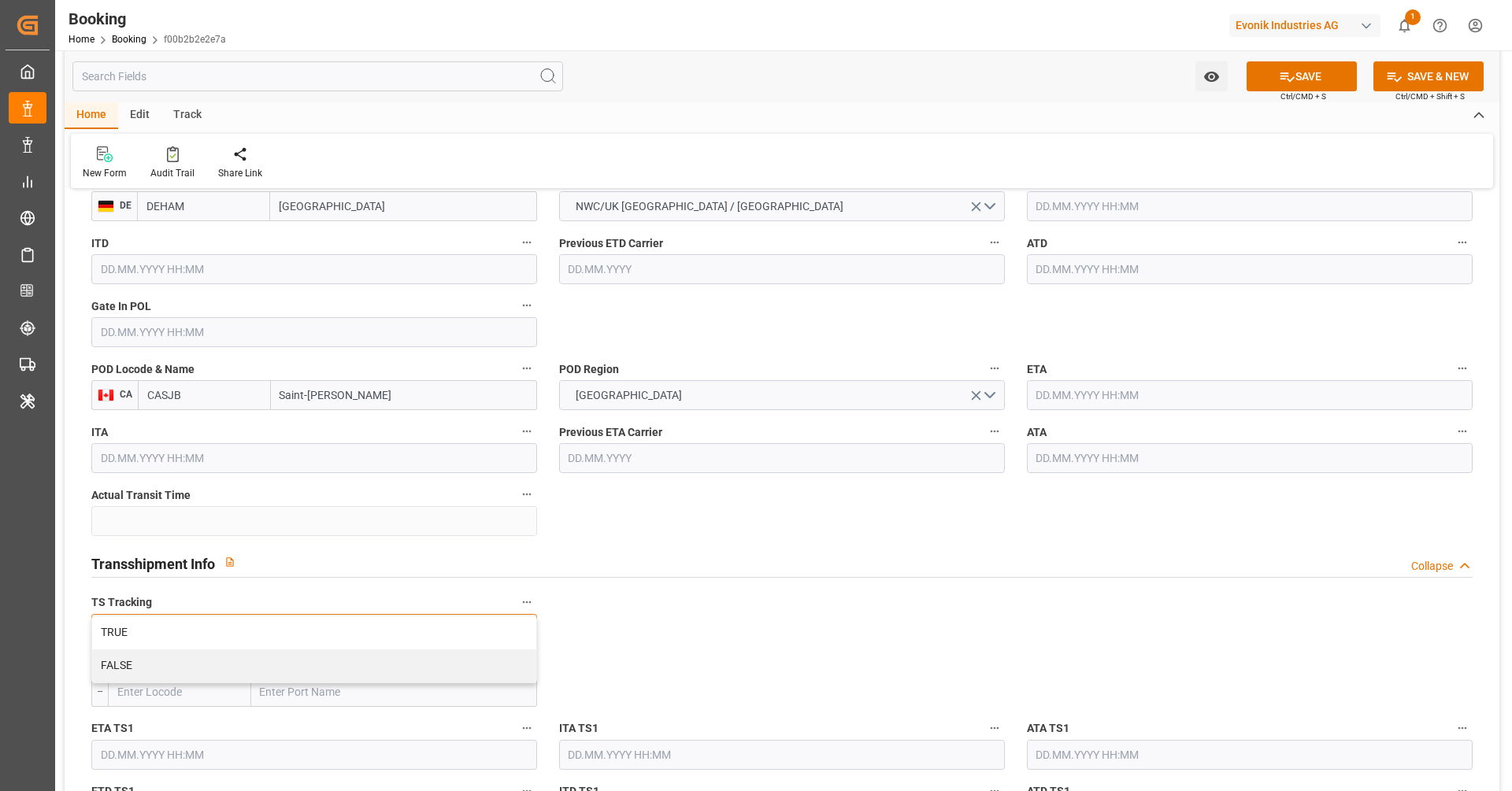
click at [244, 660] on div "FALSE" at bounding box center [313, 665] width 444 height 33
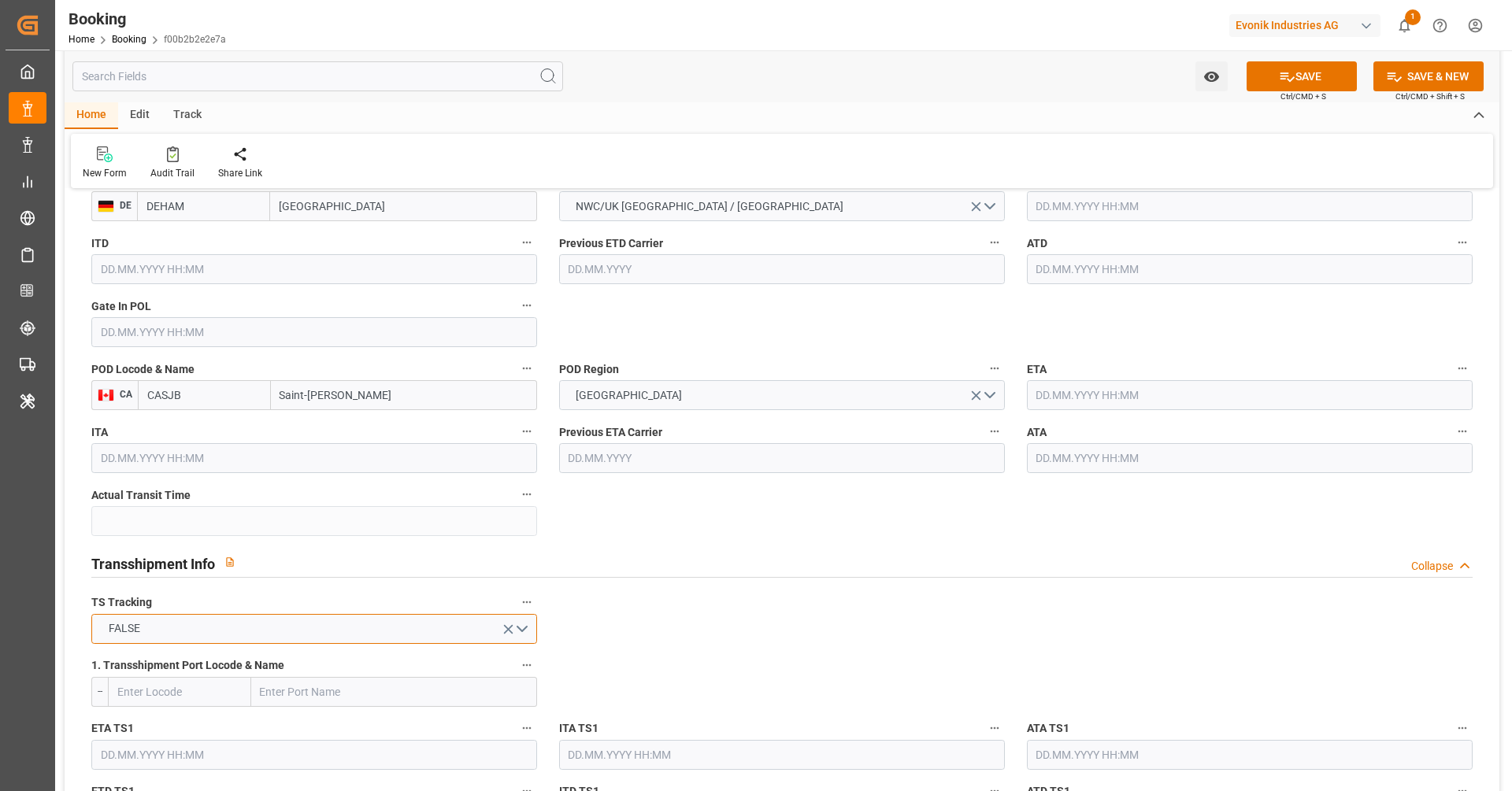
scroll to position [1256, 0]
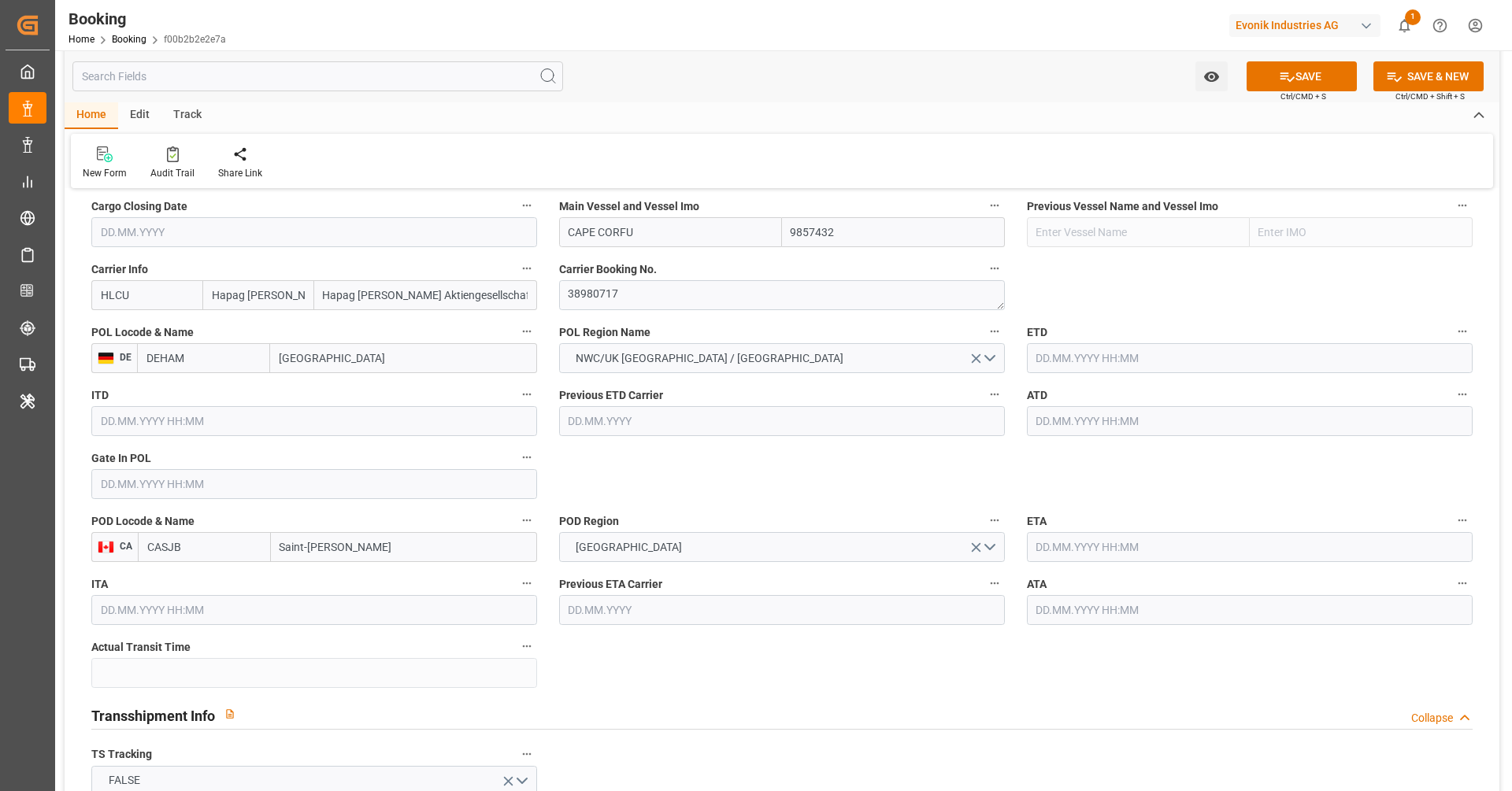
scroll to position [1156, 0]
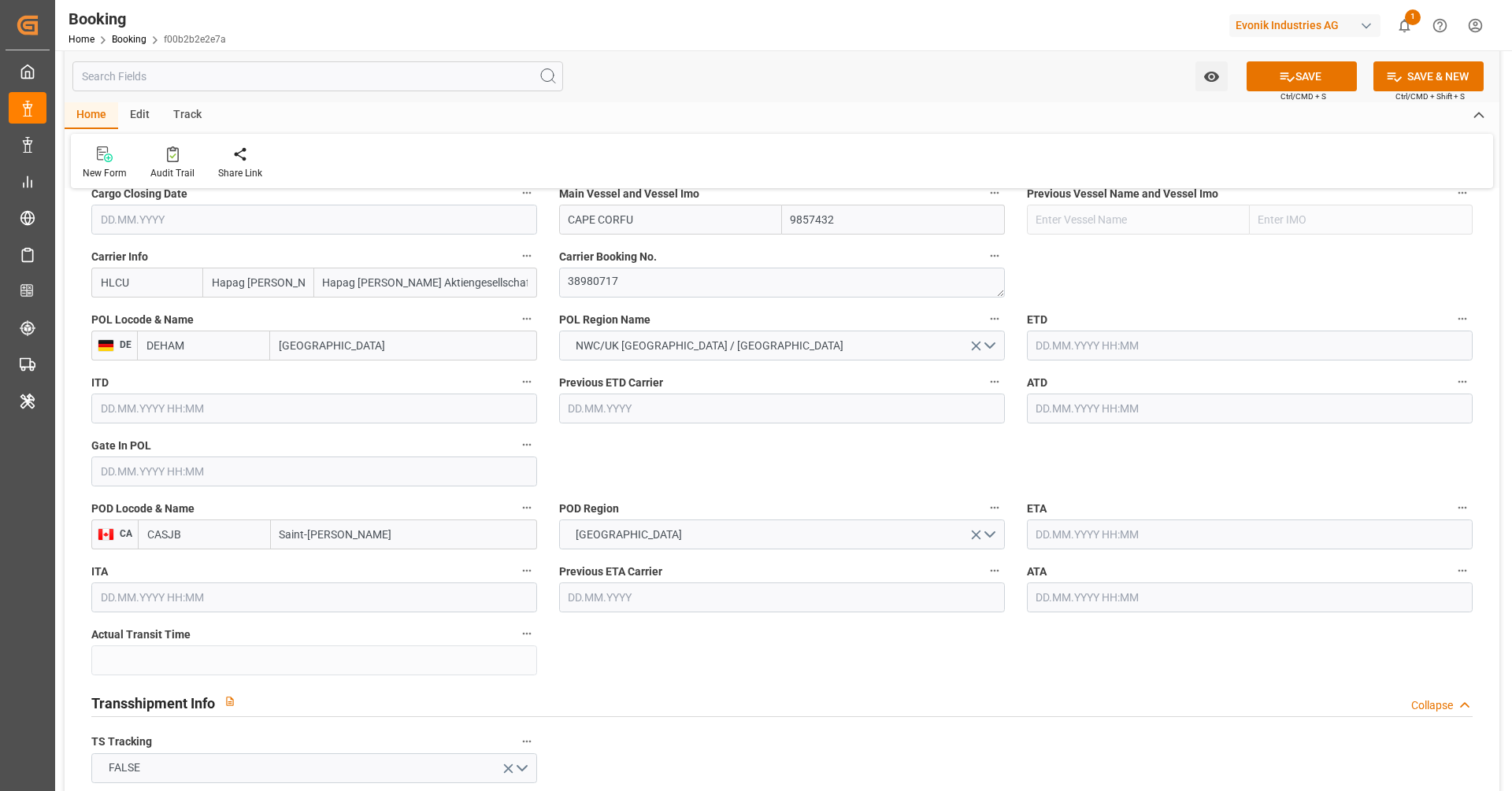
click at [233, 465] on input "text" at bounding box center [313, 472] width 446 height 30
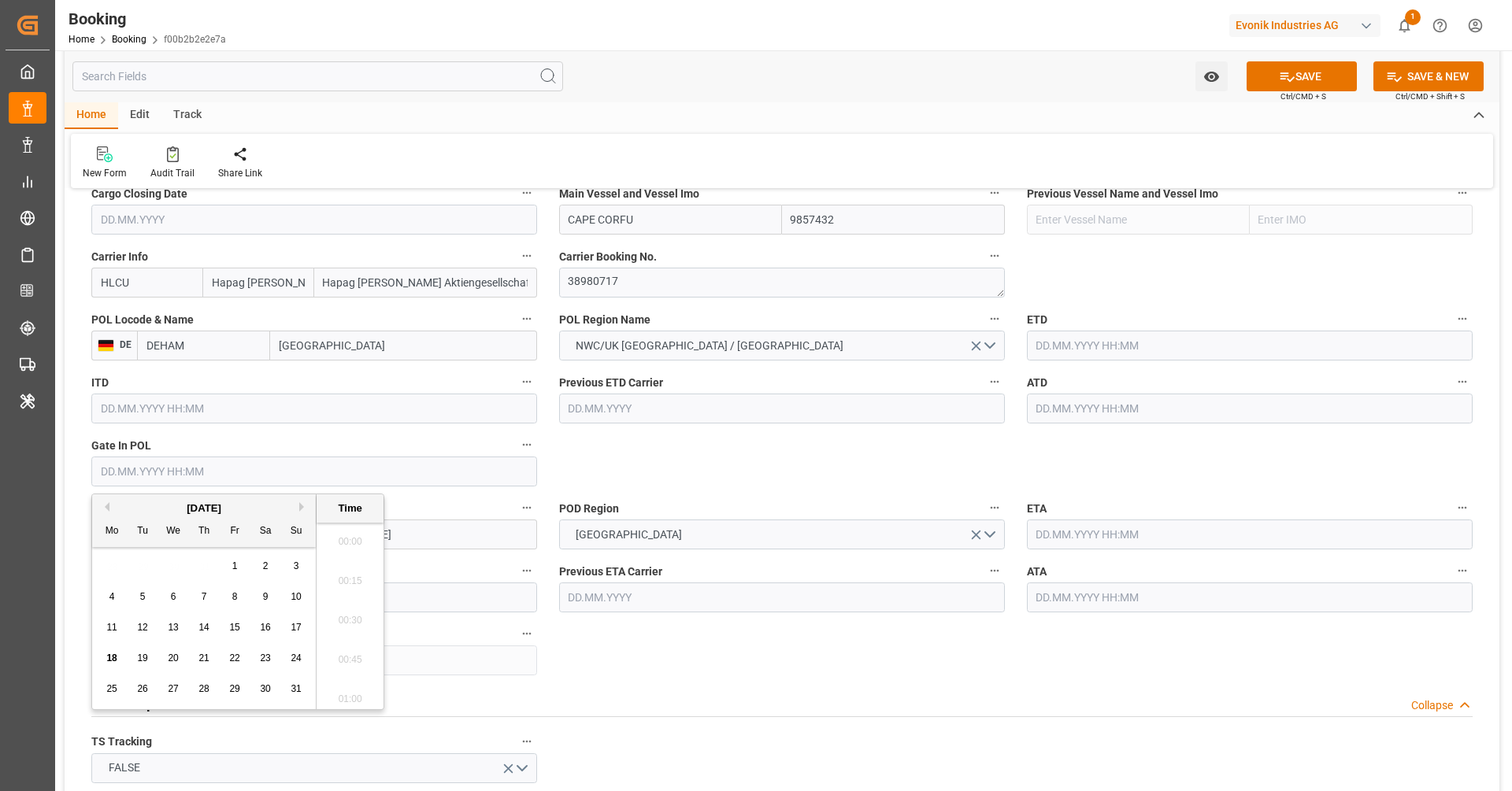
scroll to position [2721, 0]
paste input "2025-07-08"
type input "08.07.2025 00:00"
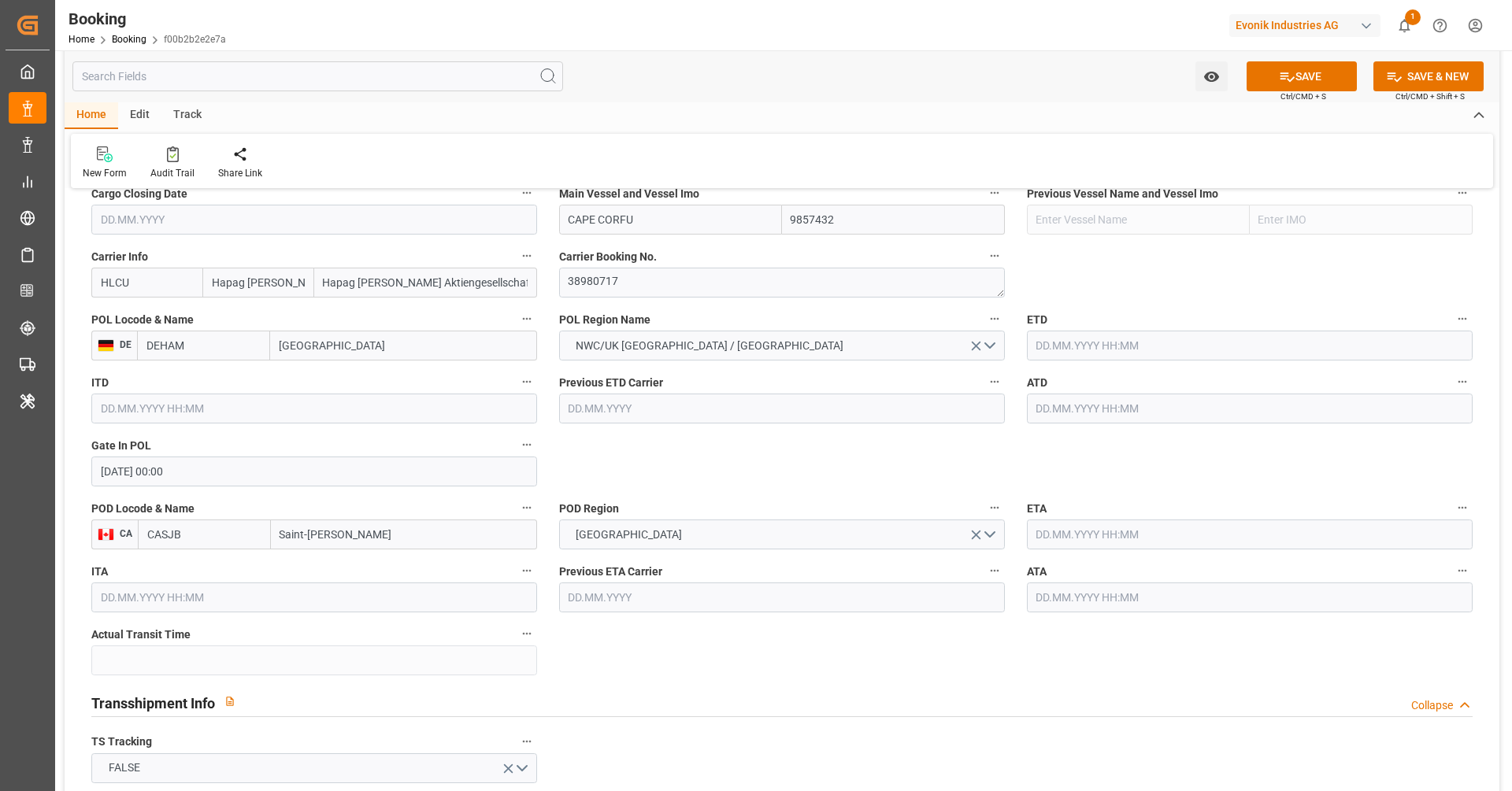
click at [1186, 354] on input "text" at bounding box center [1250, 346] width 446 height 30
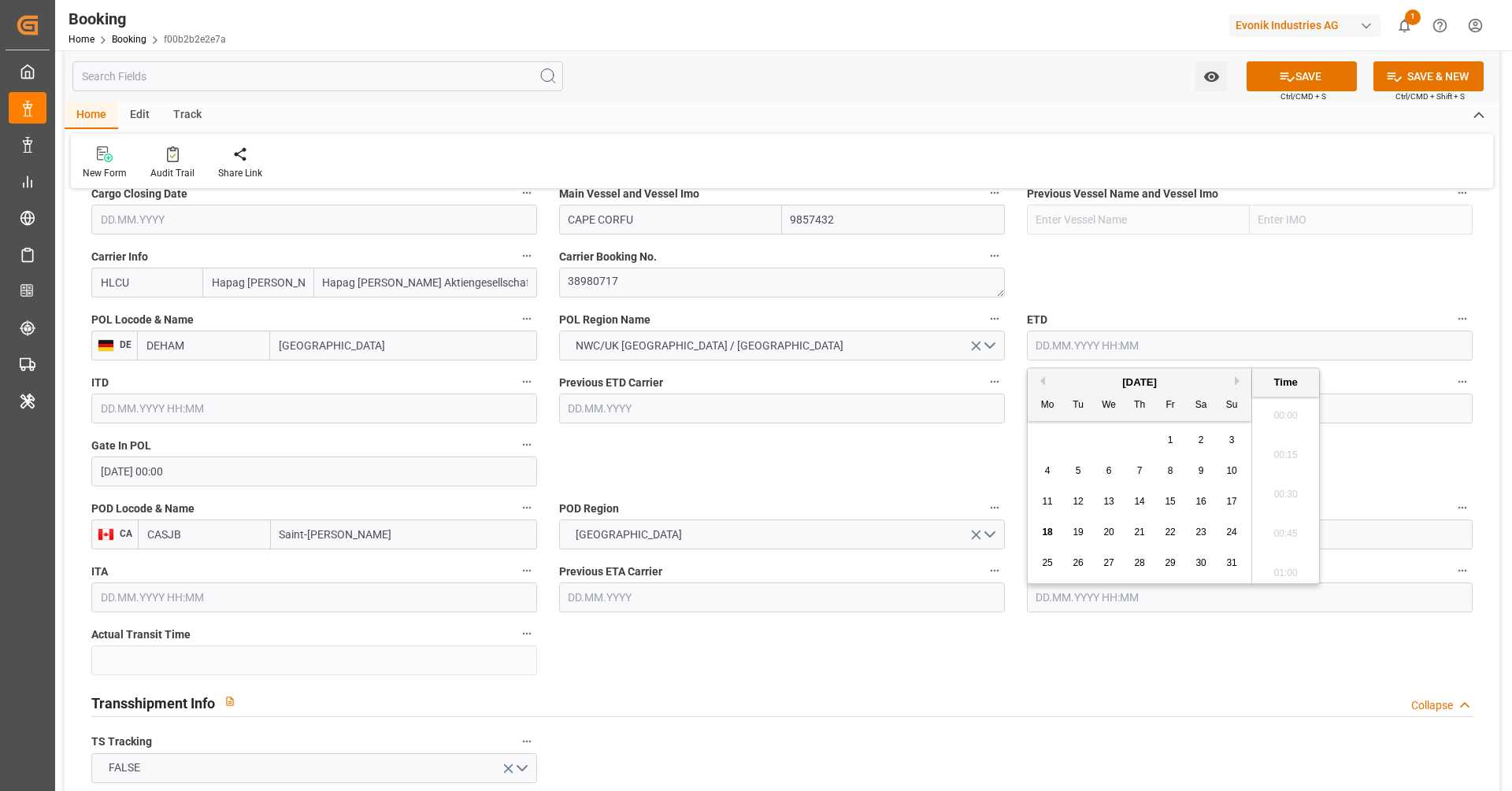
paste input "2025-07-13"
type input "13.07.2025 00:00"
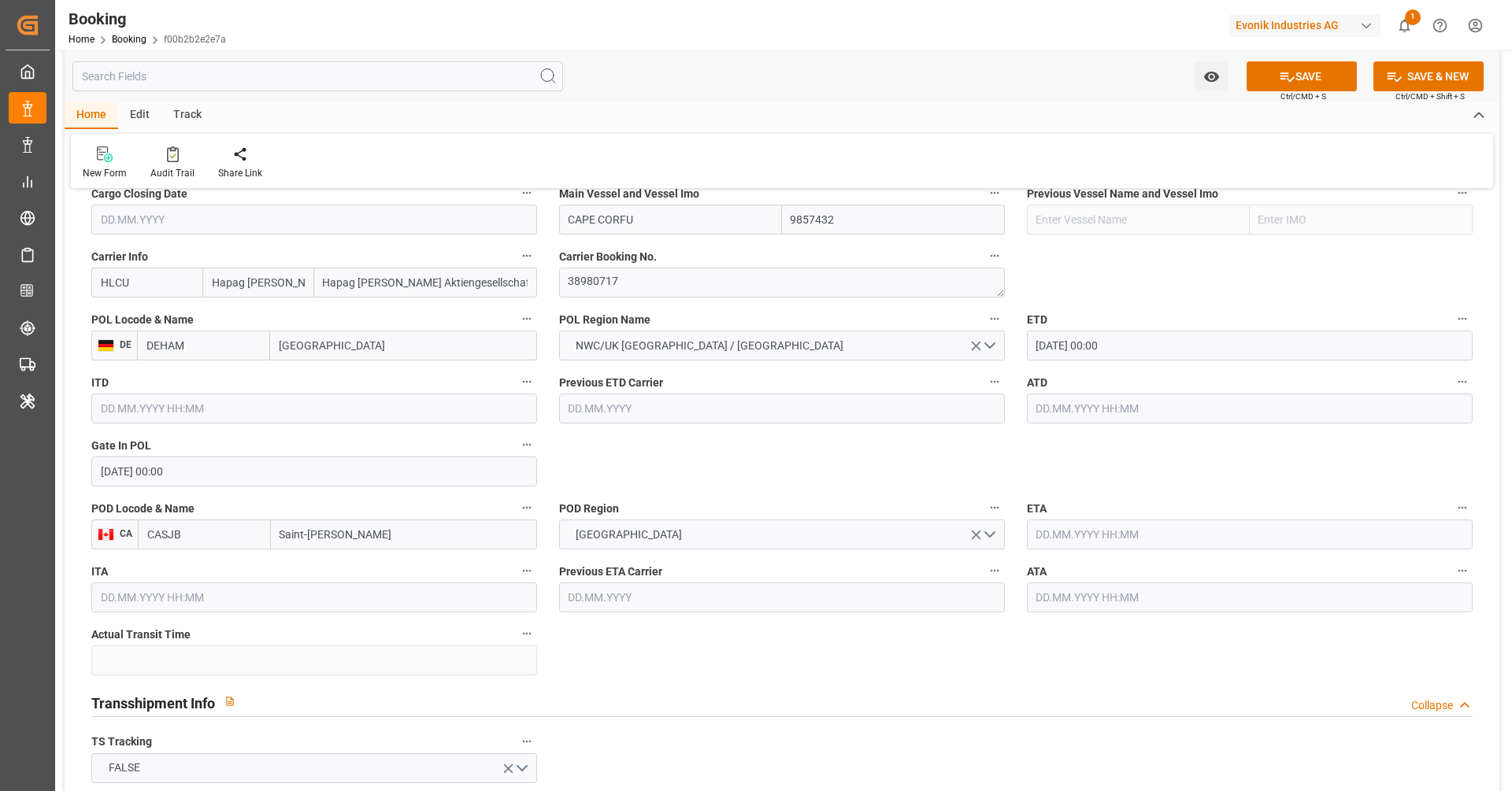
click at [1096, 417] on input "text" at bounding box center [1250, 408] width 446 height 30
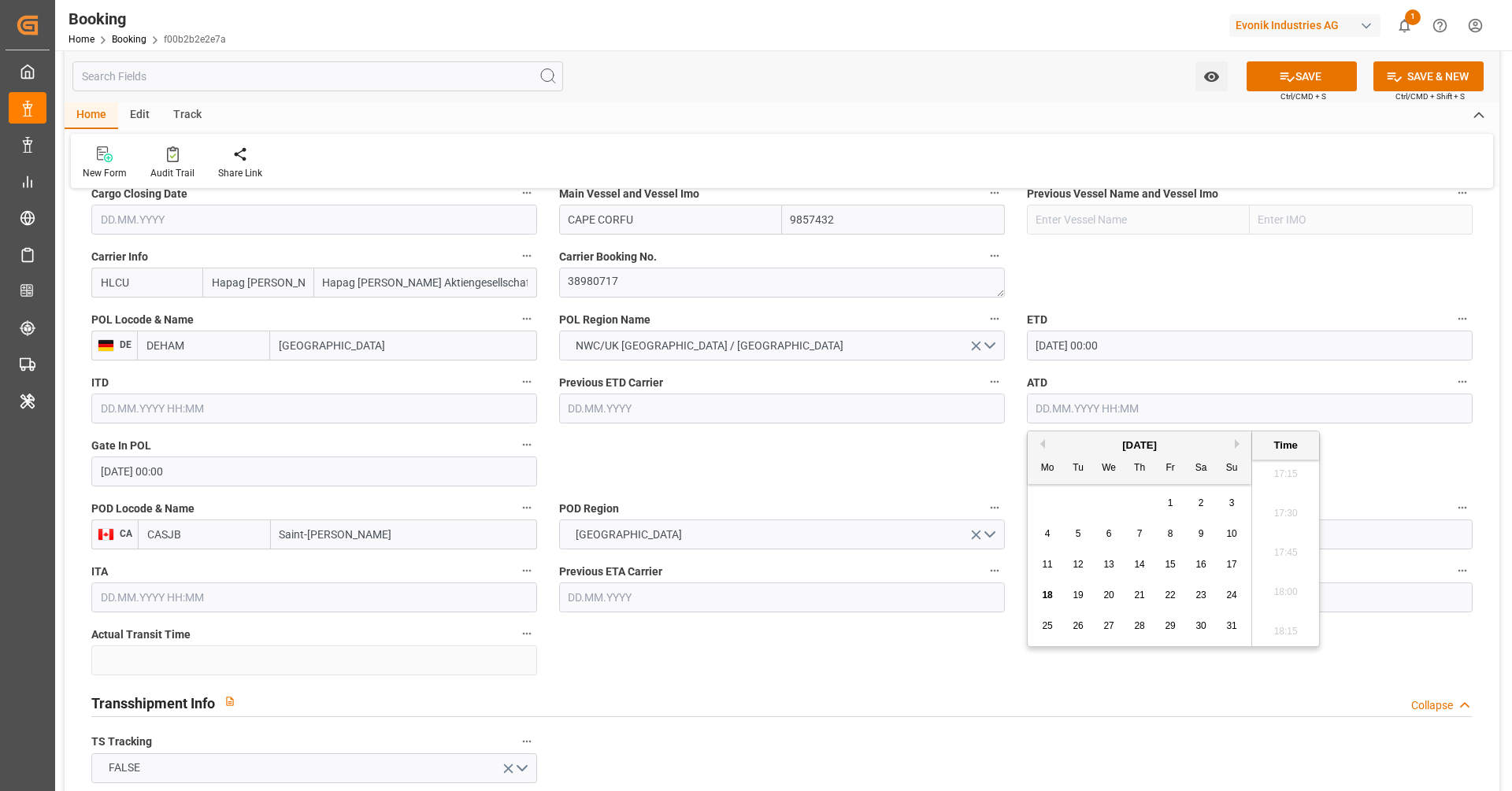
paste input "2025-07-13"
click at [909, 501] on label "POD Region" at bounding box center [781, 508] width 446 height 22
click at [985, 501] on button "POD Region" at bounding box center [995, 507] width 21 height 21
type input "13.07.2025 00:00"
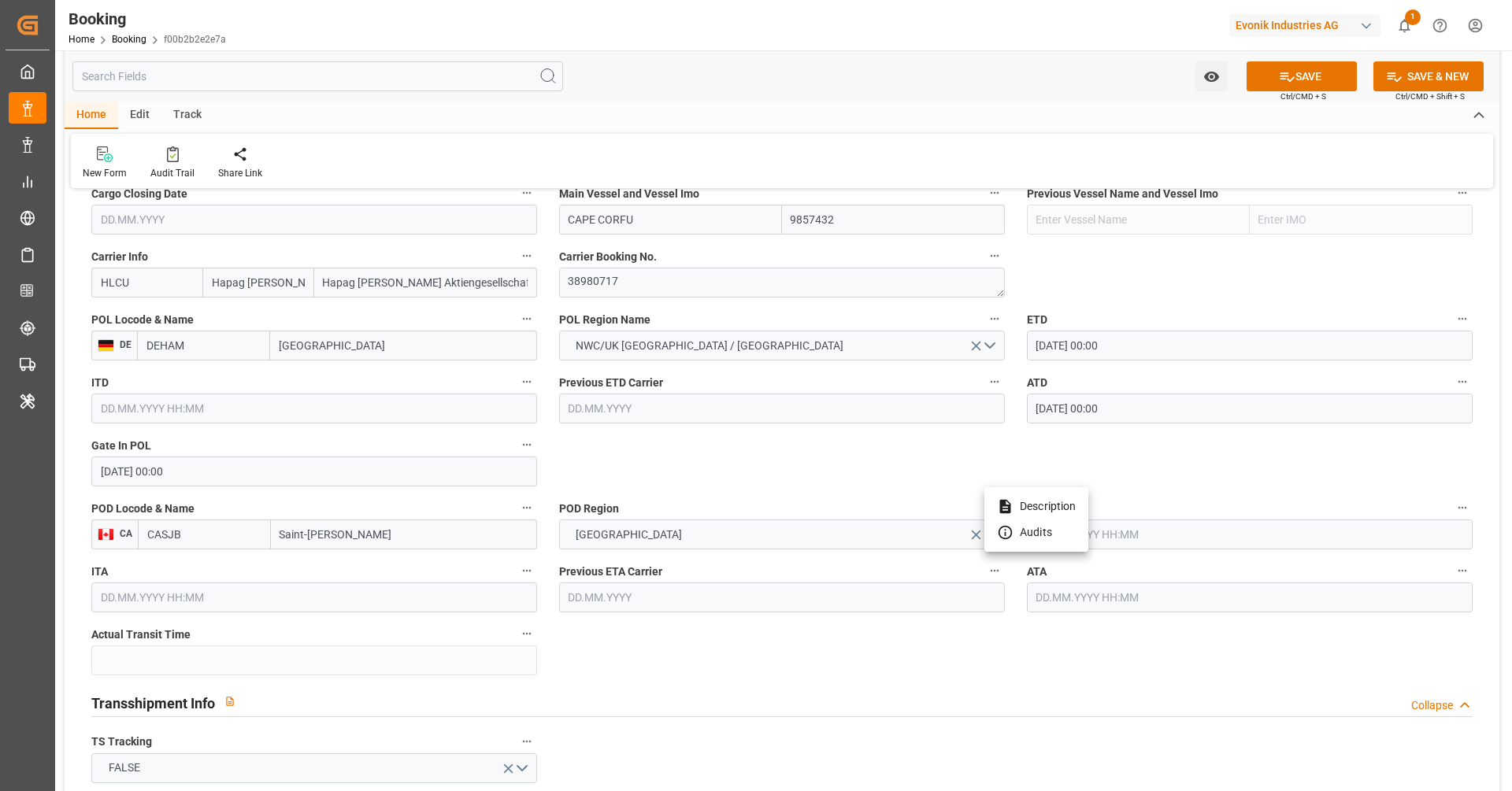
click at [1207, 535] on div at bounding box center [756, 396] width 1512 height 791
click at [1190, 532] on input "text" at bounding box center [1250, 535] width 446 height 30
paste input "2025-07-27"
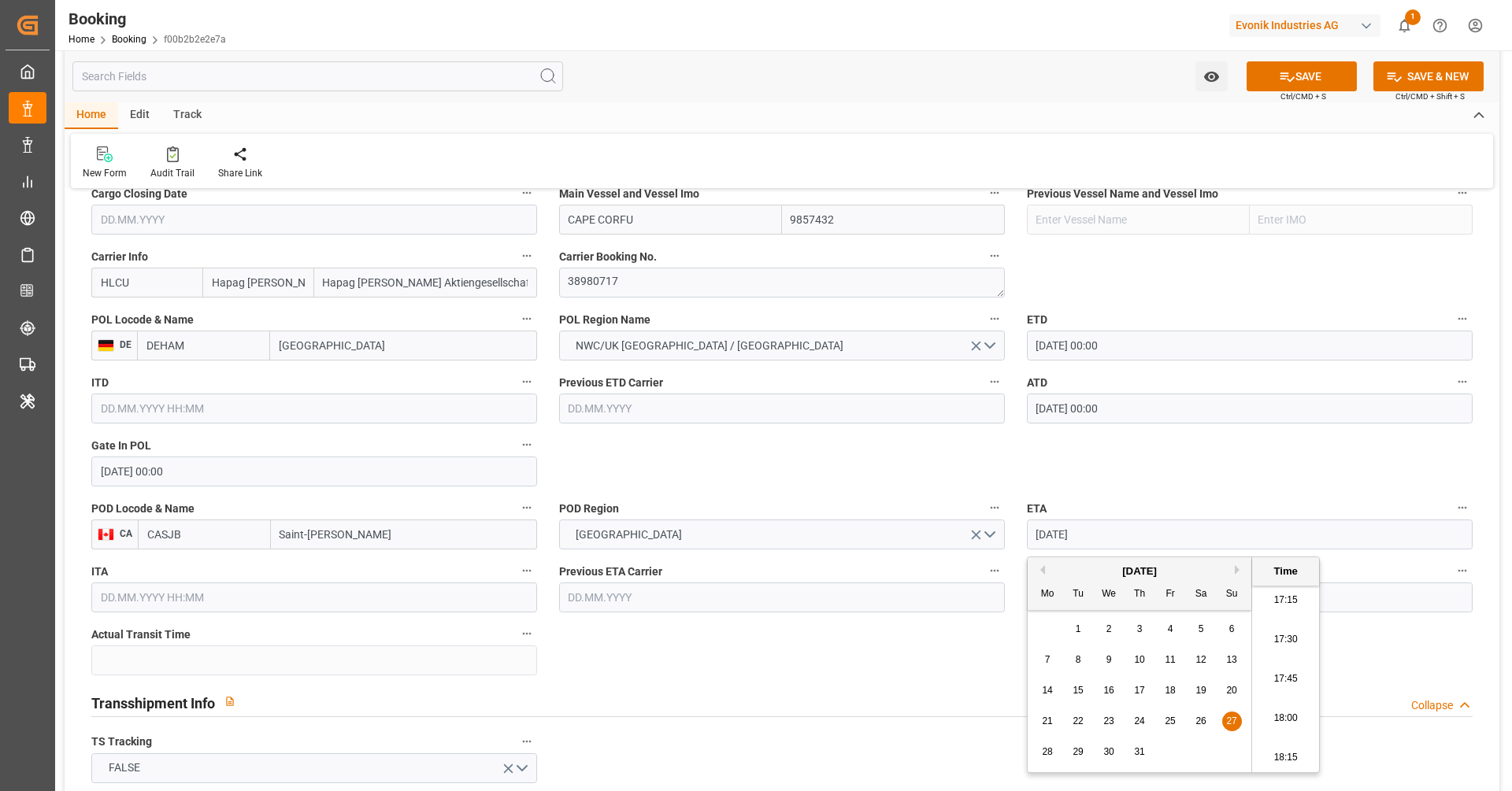
type input "27.07.2025 00:00"
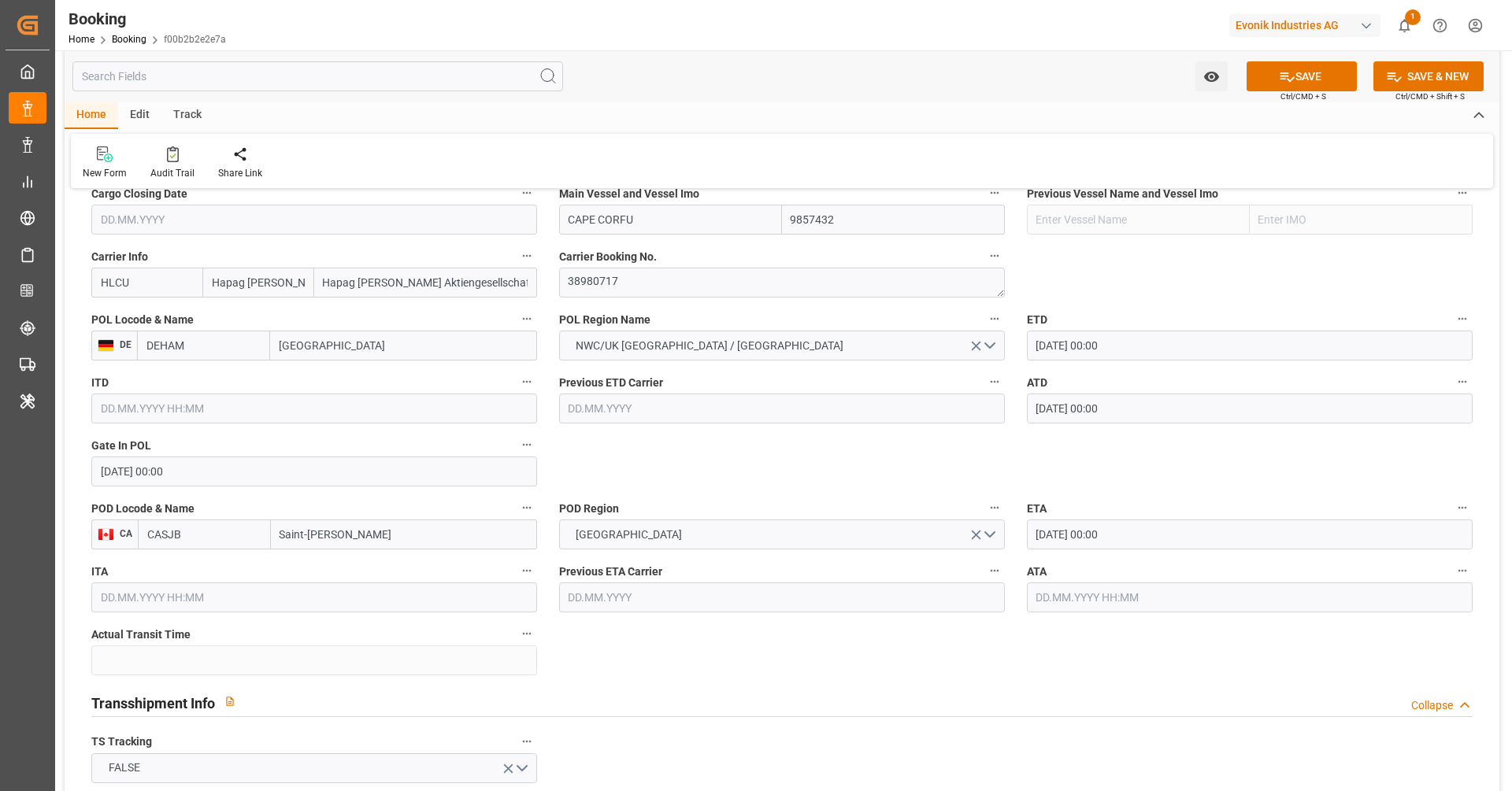
click at [1070, 597] on input "text" at bounding box center [1250, 597] width 446 height 30
paste input "2025-07-27"
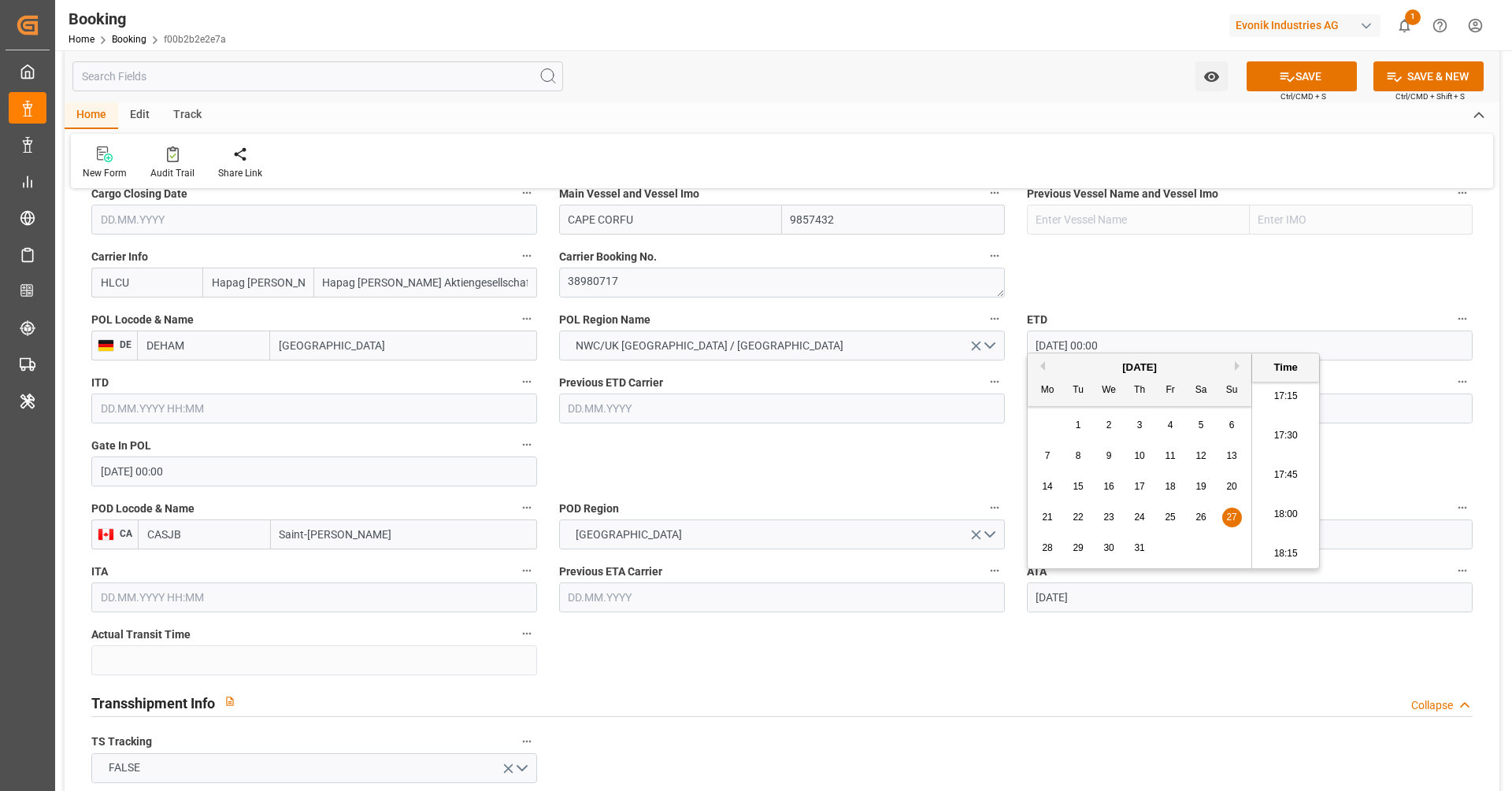
type input "27.07.2025 00:00"
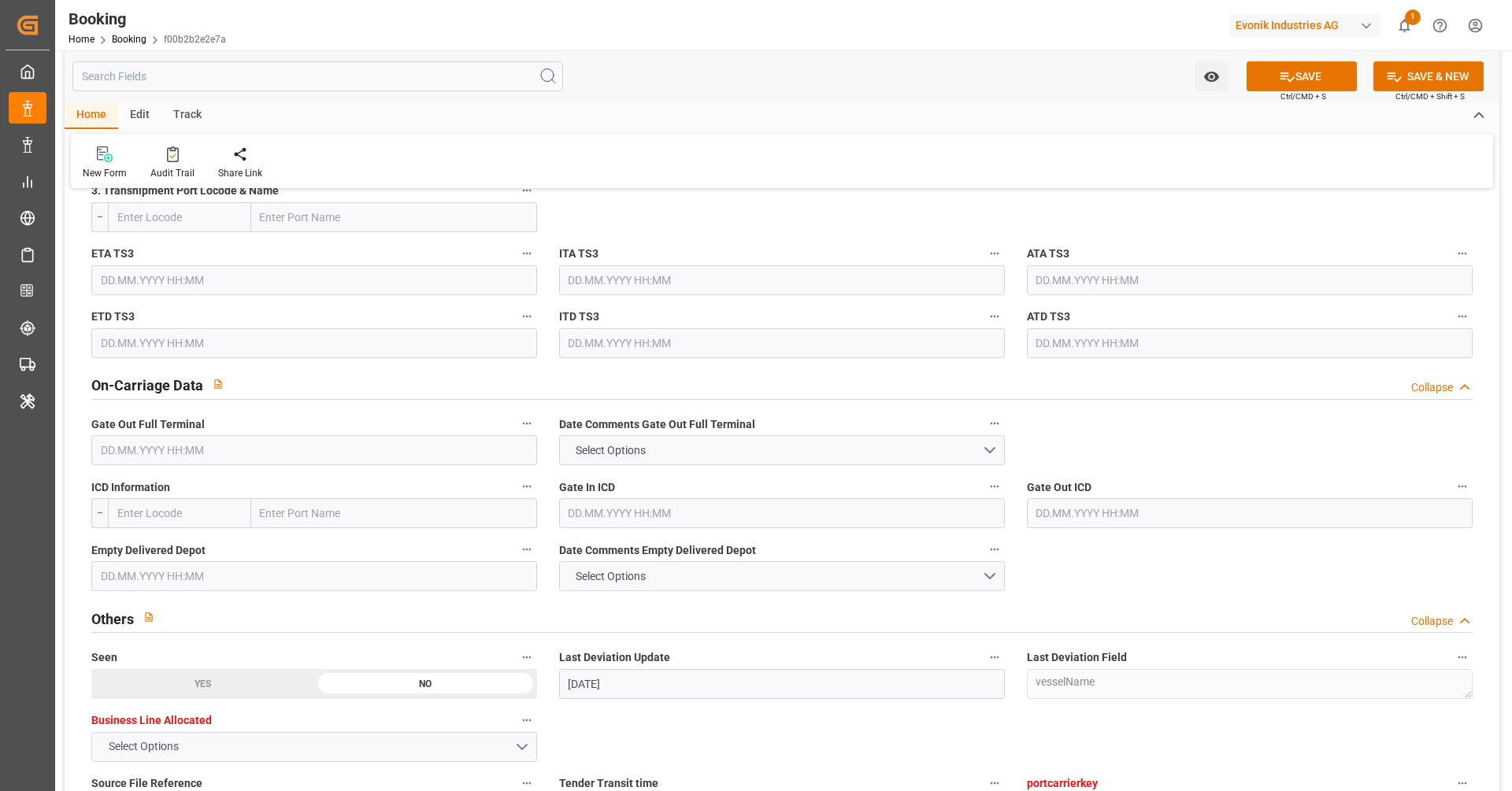
scroll to position [2281, 0]
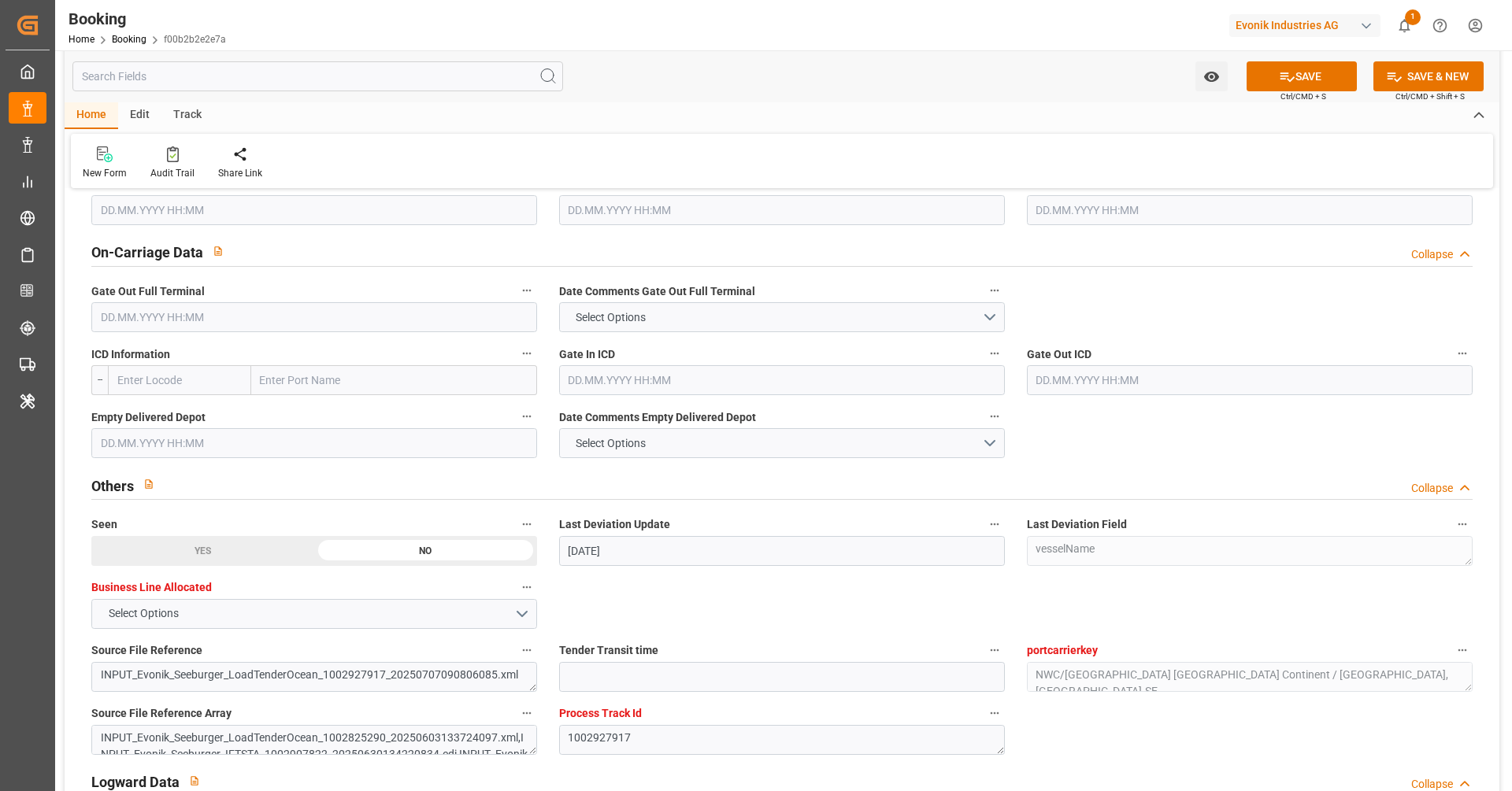
click at [149, 375] on input "text" at bounding box center [179, 381] width 143 height 30
paste input "CHICAGO"
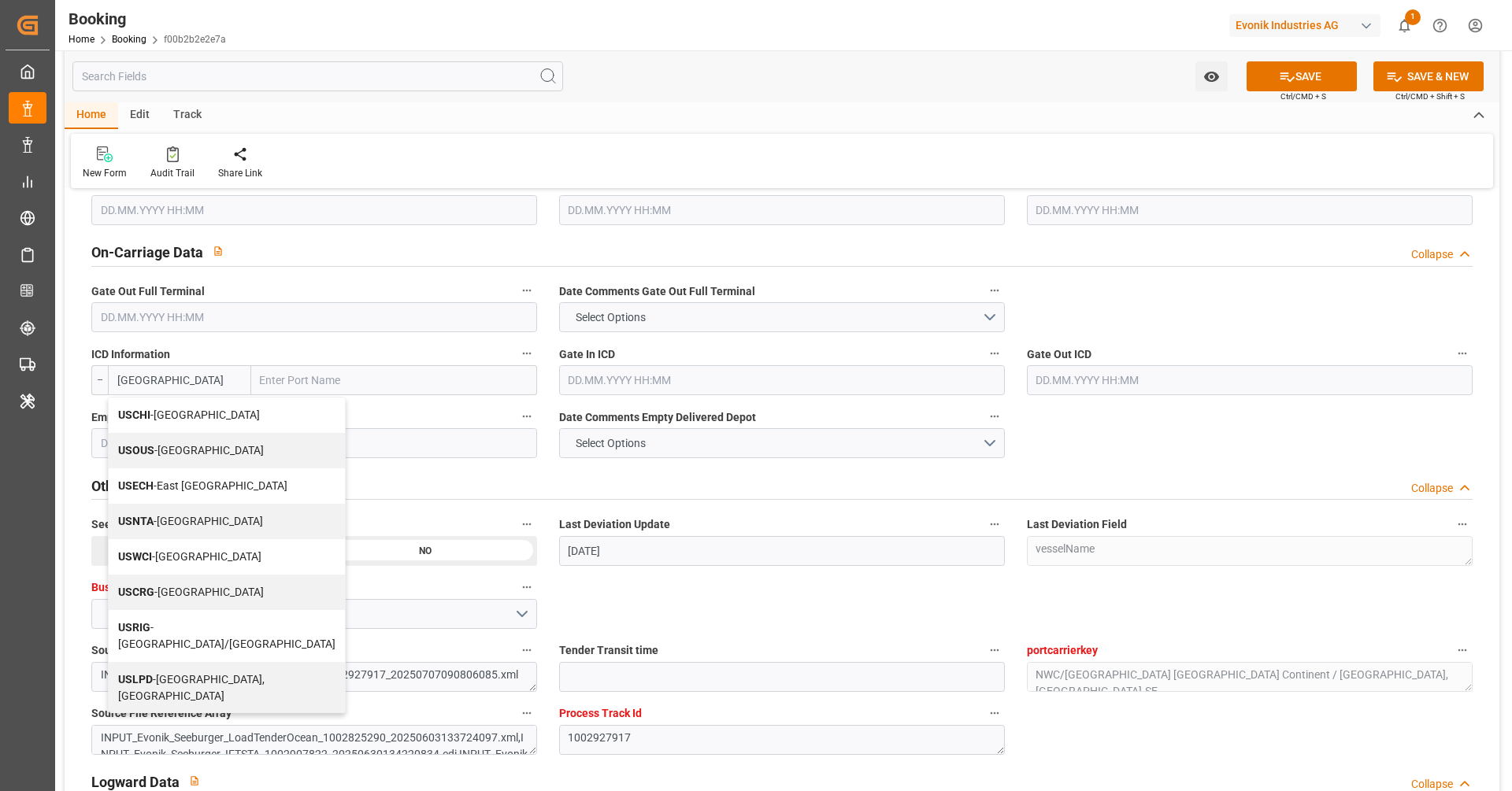
click at [178, 426] on div "USCHI - Chicago" at bounding box center [226, 415] width 236 height 36
type input "USCHI"
type input "Chicago"
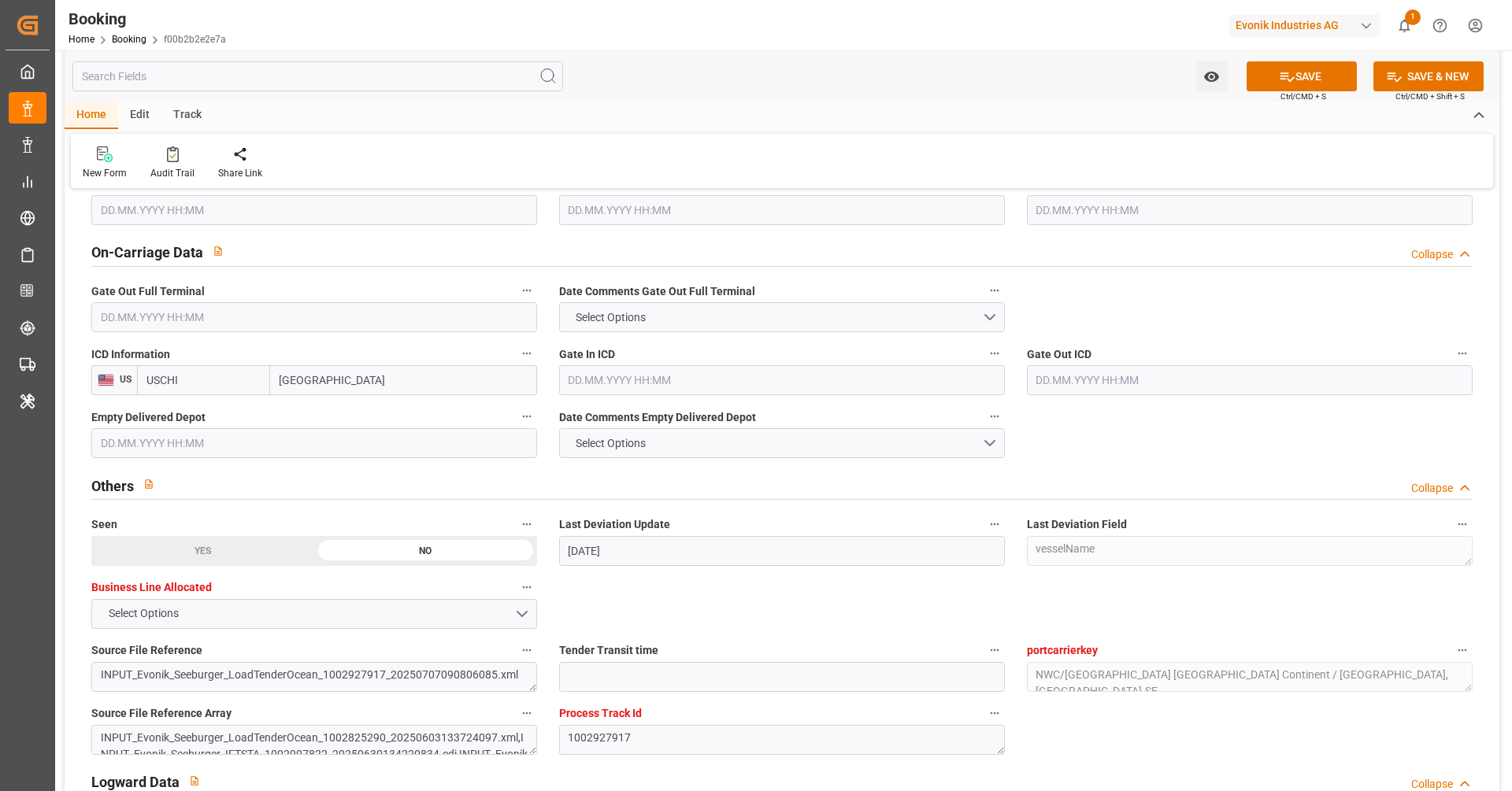
type input "USCHI"
click at [638, 381] on input "text" at bounding box center [781, 381] width 446 height 30
paste input "2025-08-03"
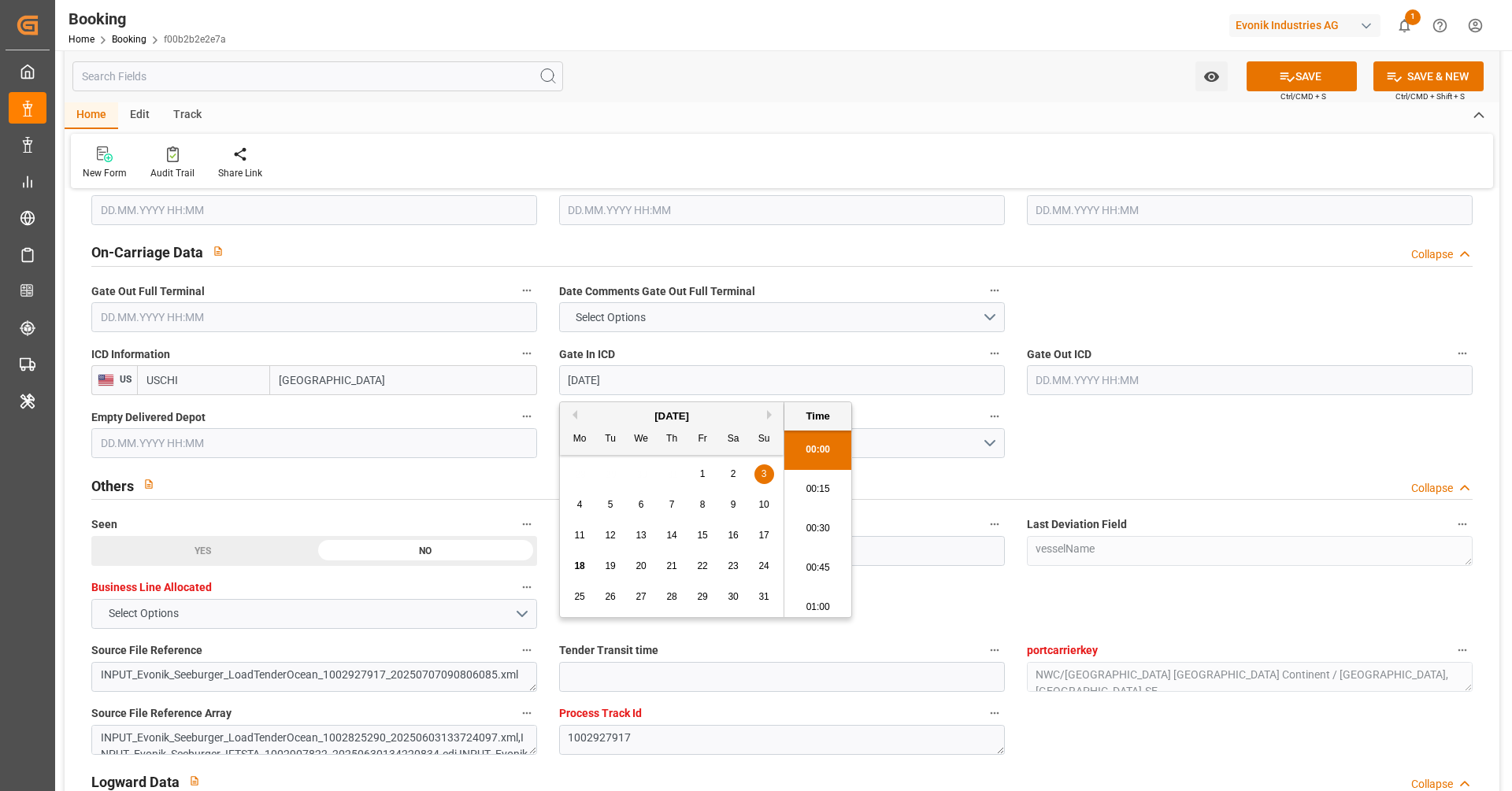
scroll to position [2721, 0]
click at [1065, 385] on input "text" at bounding box center [1250, 381] width 446 height 30
paste input "2025-08-03"
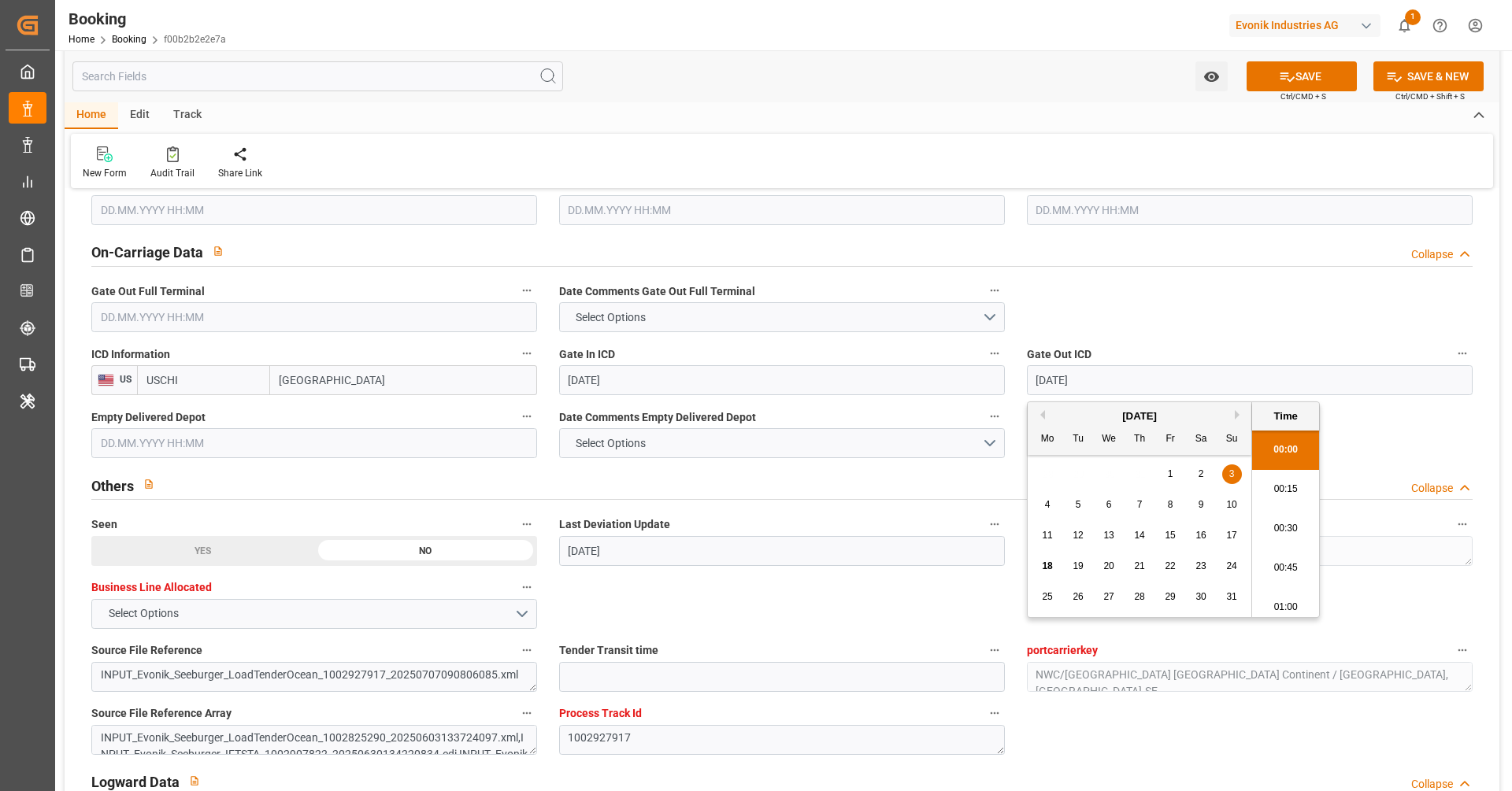
type input "03.08.2025 00:00"
click at [1101, 509] on div "6" at bounding box center [1110, 505] width 20 height 19
type input "06.08.2025 00:00"
click at [122, 288] on span "Gate Out Full Terminal" at bounding box center [147, 292] width 114 height 17
click at [516, 288] on button "Gate Out Full Terminal" at bounding box center [526, 291] width 21 height 21
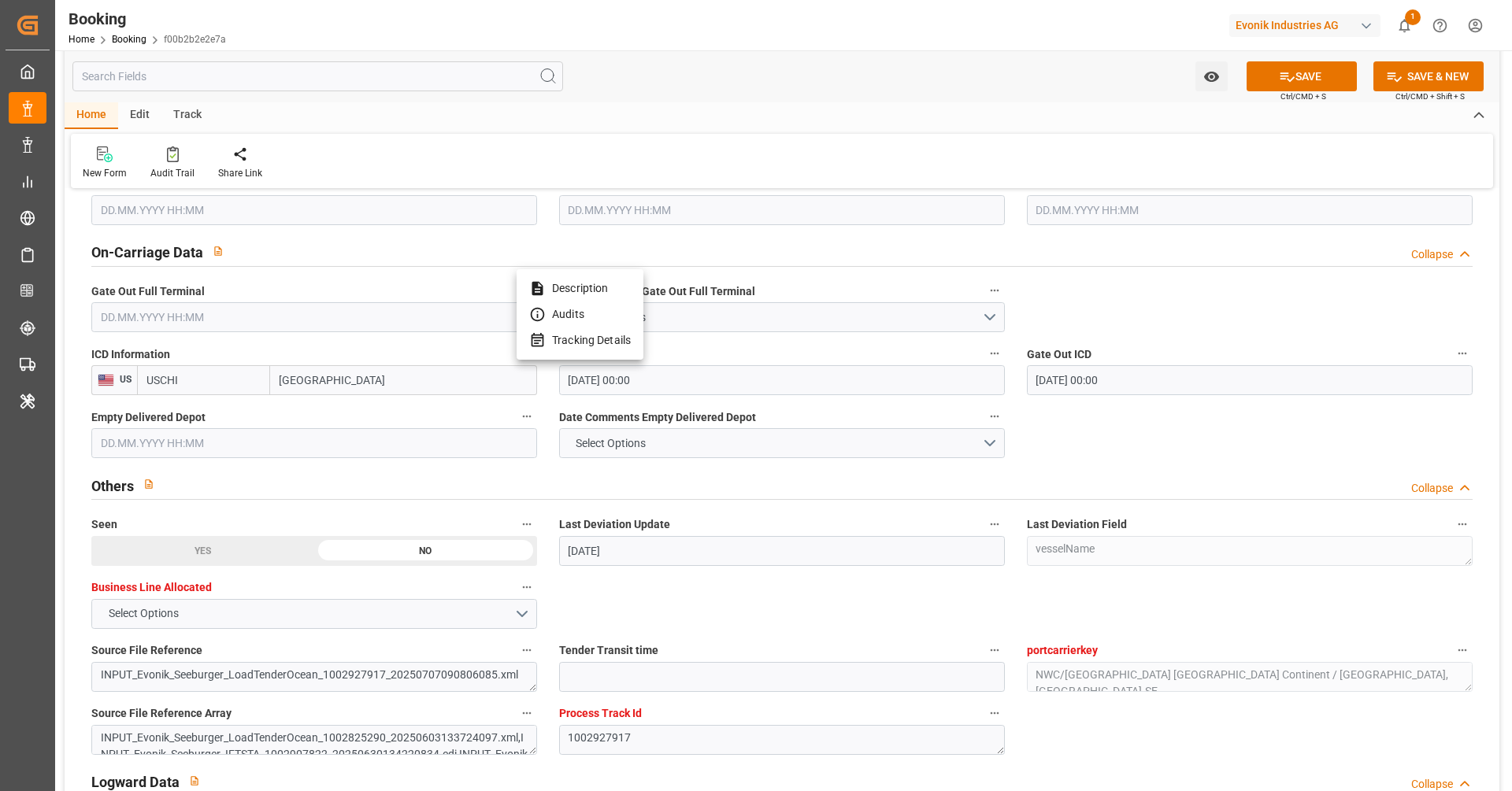
click at [149, 325] on div at bounding box center [756, 396] width 1512 height 791
click at [210, 306] on body "Created by potrace 1.15, written by Peter Selinger 2001-2017 Created by potrace…" at bounding box center [756, 396] width 1512 height 791
click at [211, 309] on input "text" at bounding box center [313, 317] width 446 height 30
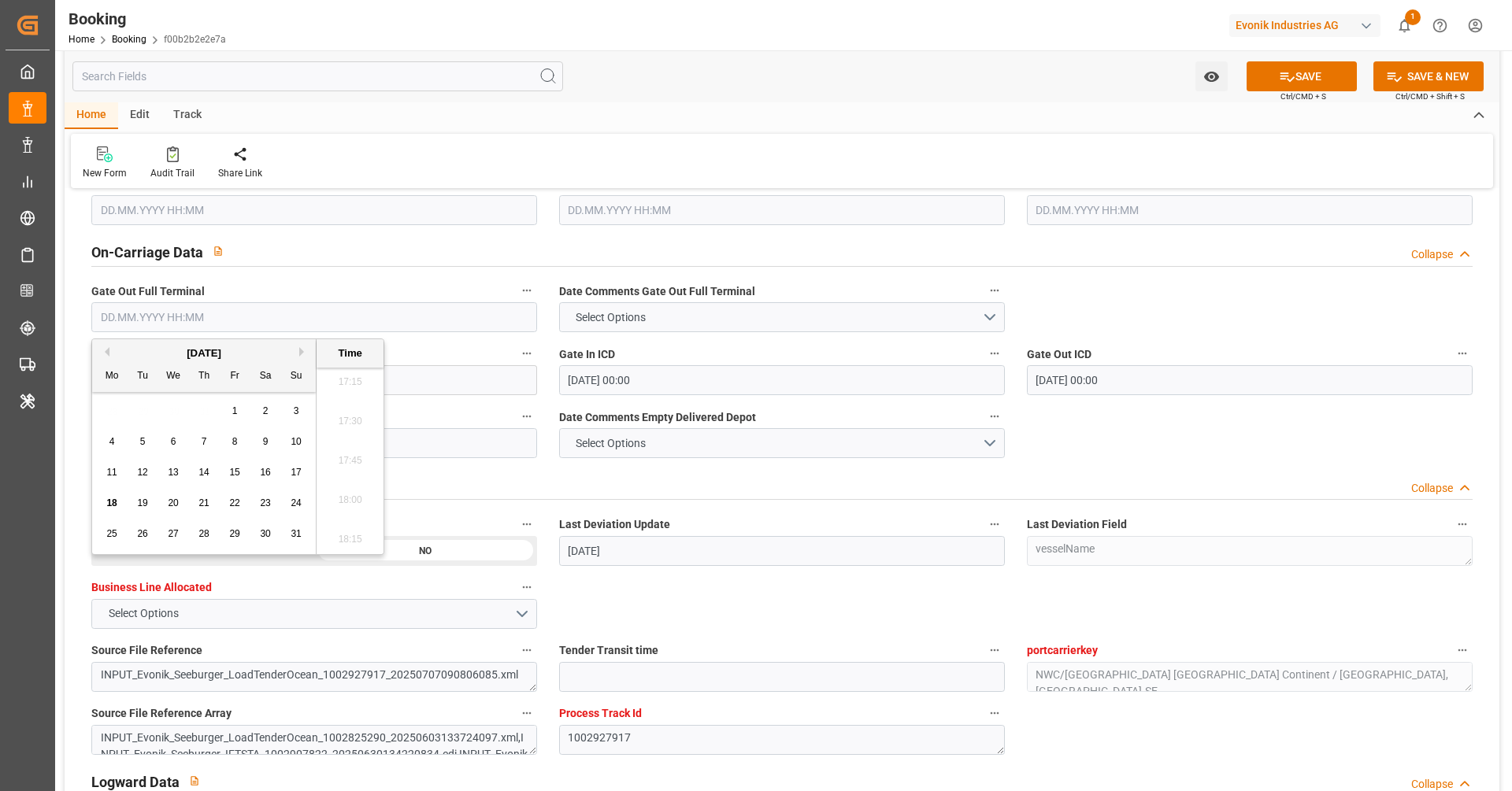
paste input "2025-07-28"
click at [427, 431] on input "text" at bounding box center [313, 443] width 446 height 30
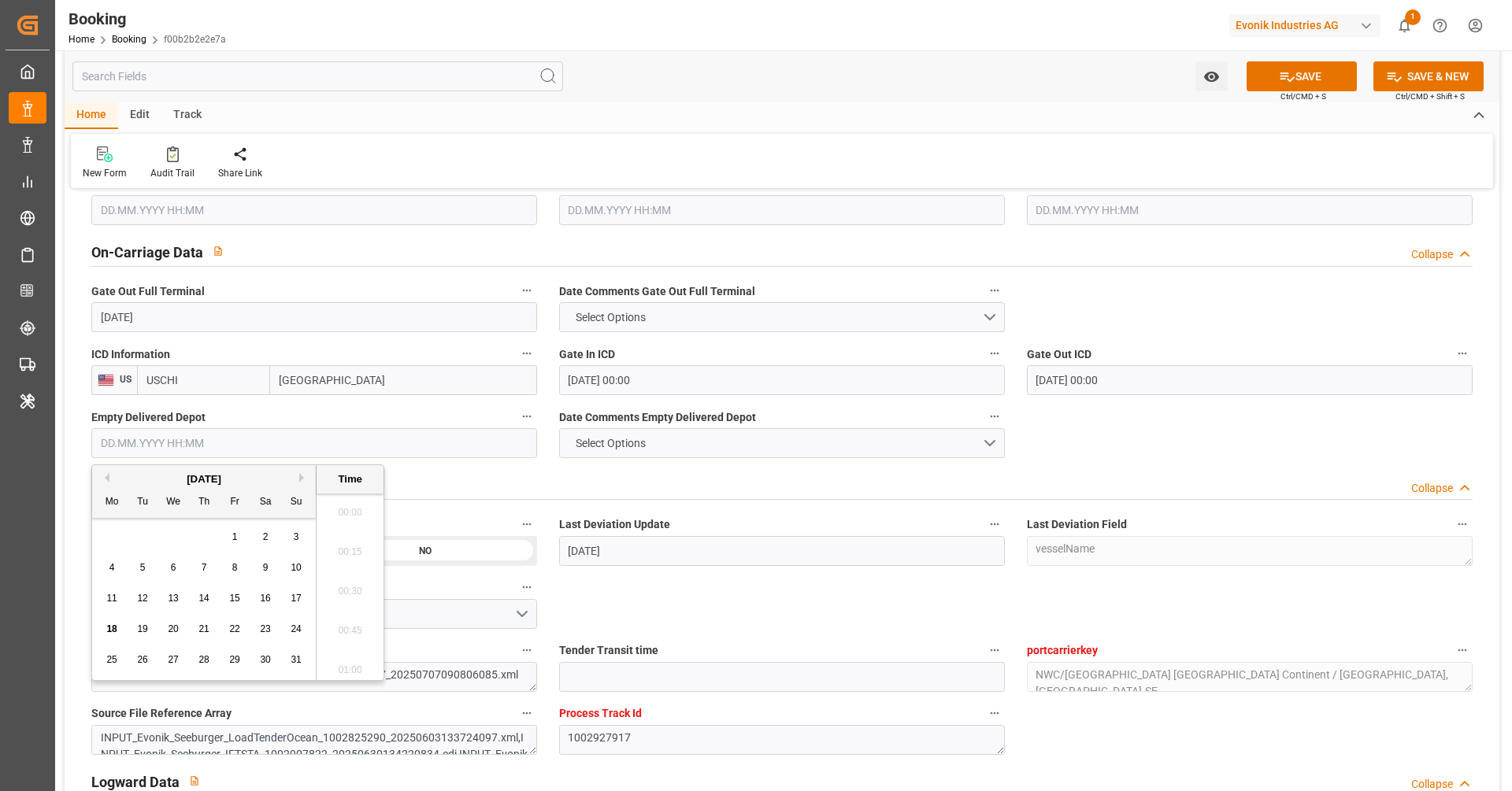
type input "28.07.2025 00:00"
click at [115, 599] on span "11" at bounding box center [112, 598] width 10 height 11
type input "11.08.2025 00:00"
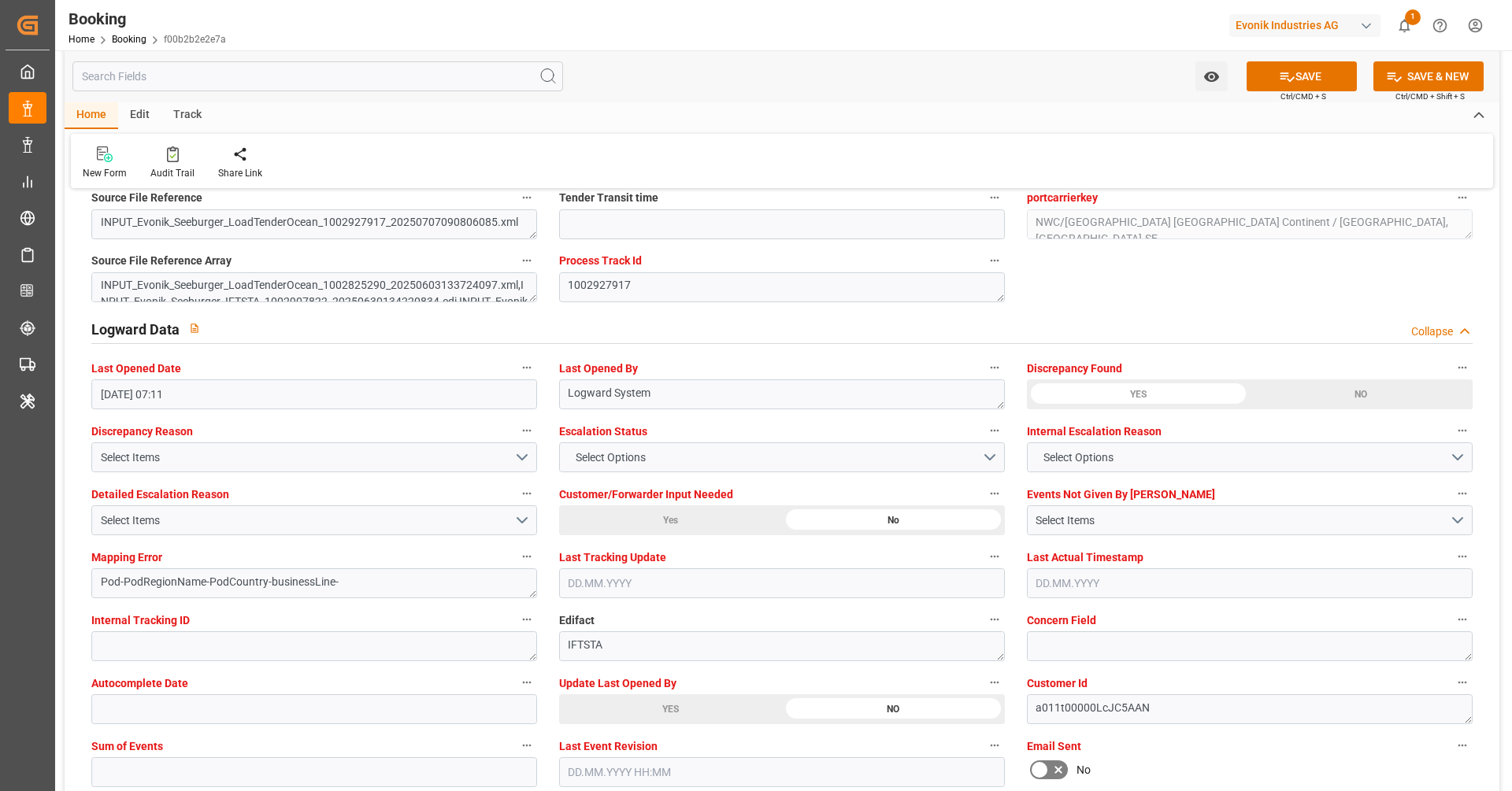
scroll to position [2813, 0]
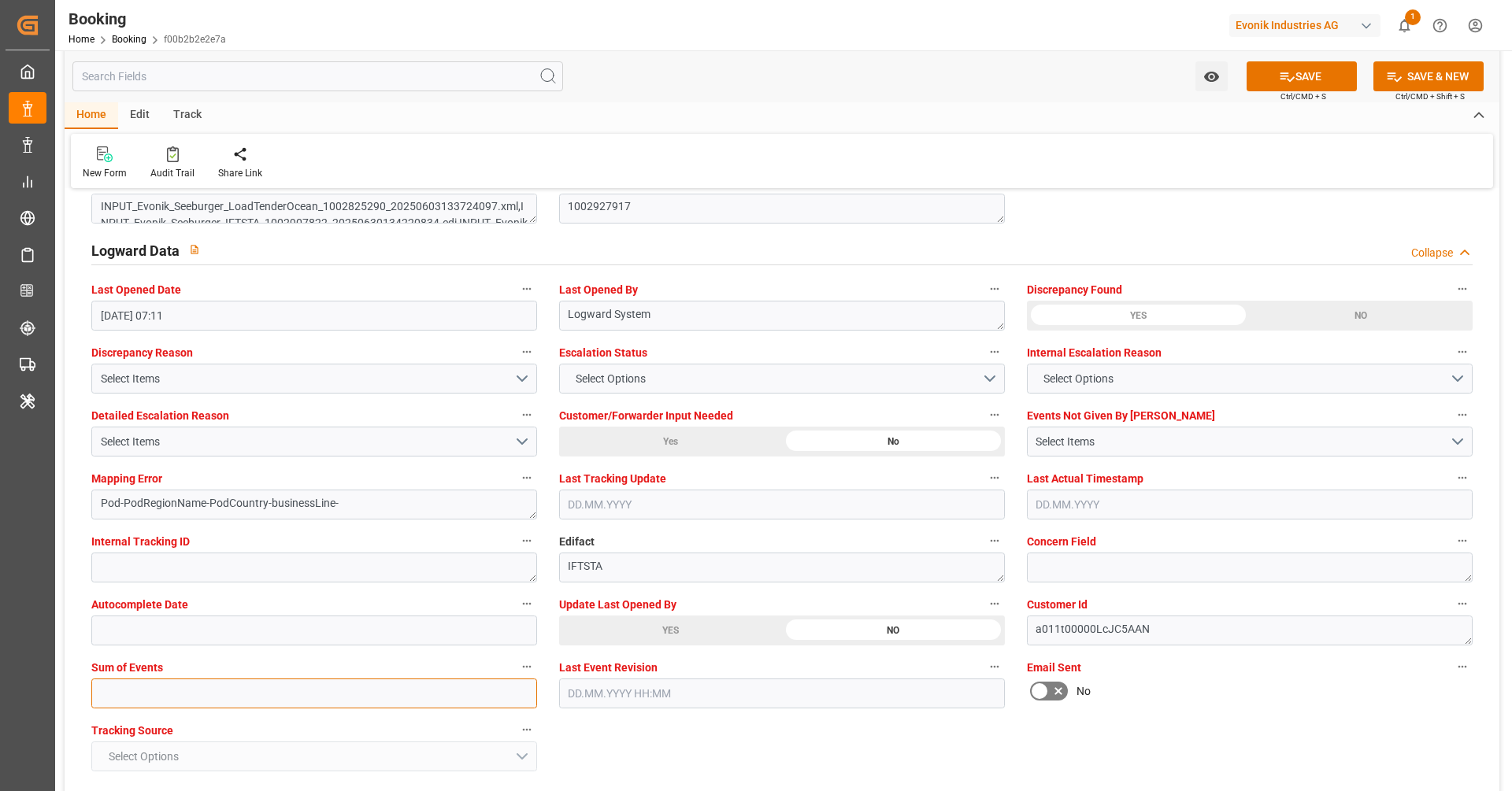
click at [102, 692] on input "text" at bounding box center [313, 694] width 446 height 30
type input "0"
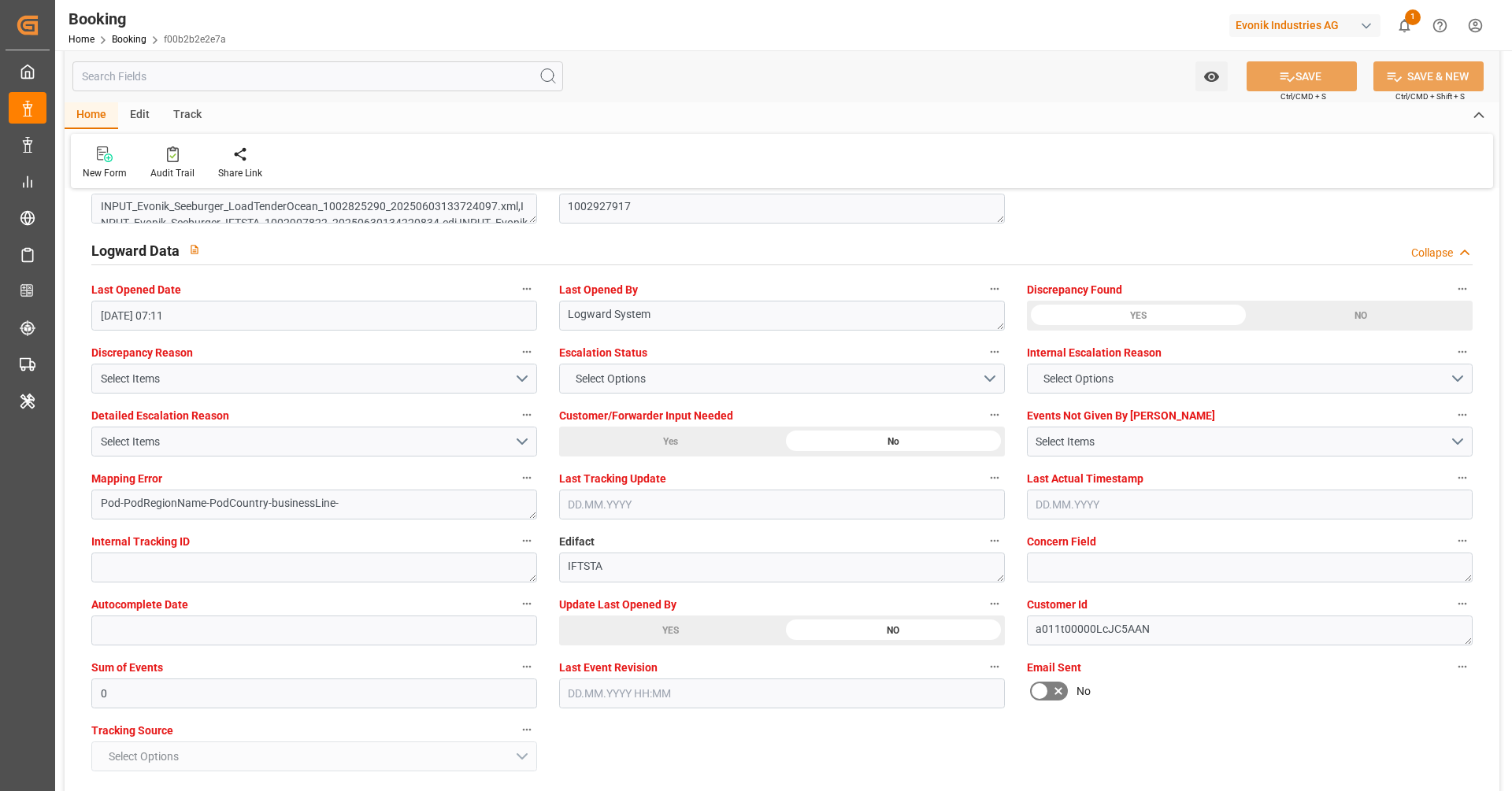
scroll to position [3006, 0]
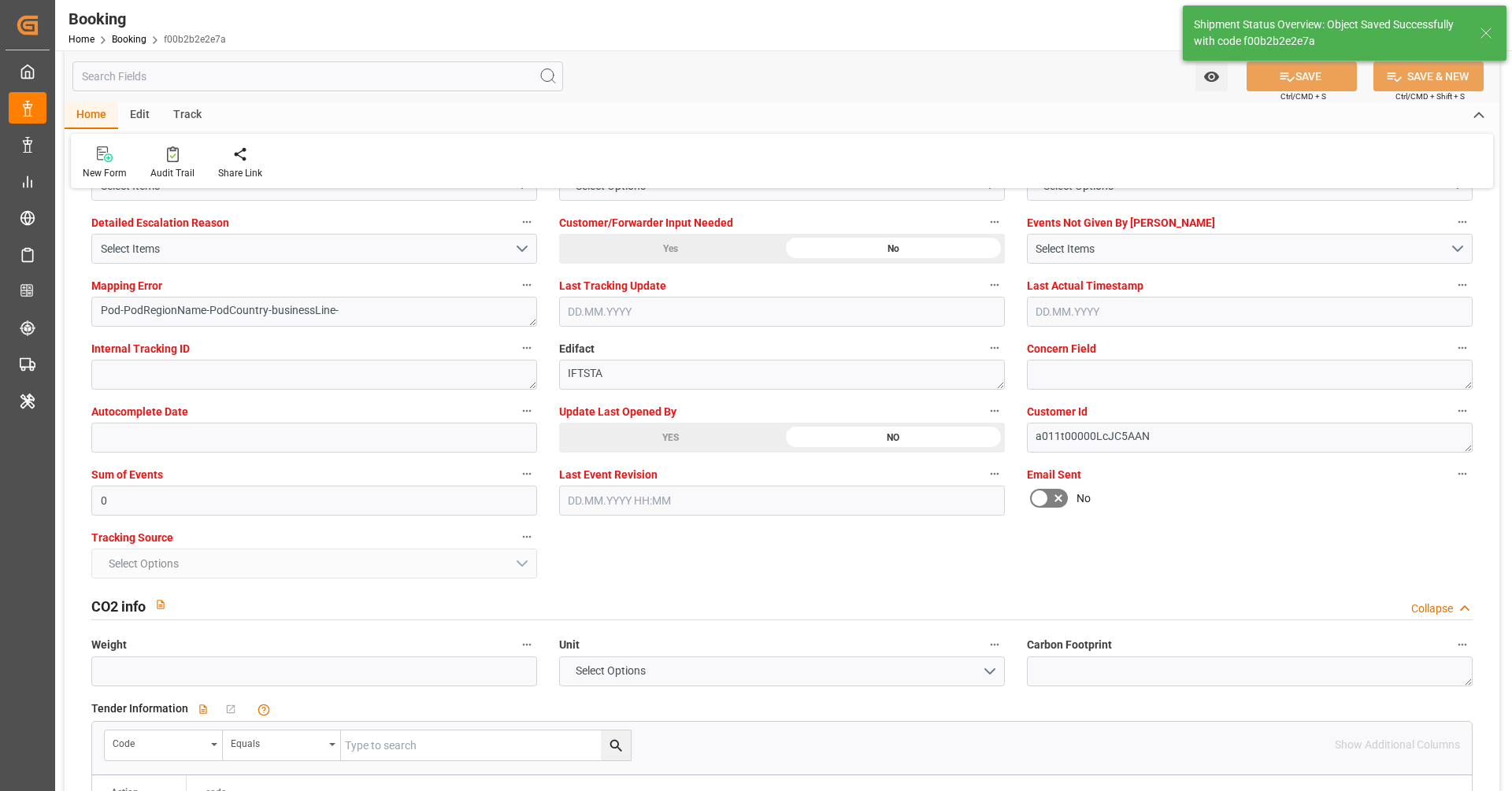
type textarea "NWC/UK North West Continent / UK_CASJB_HLCU_AT-SE"
type textarea "[PERSON_NAME]"
type textarea "Pod-PodRegionName-businessLine-"
type input "14"
type input "13.07.2025 00:00"
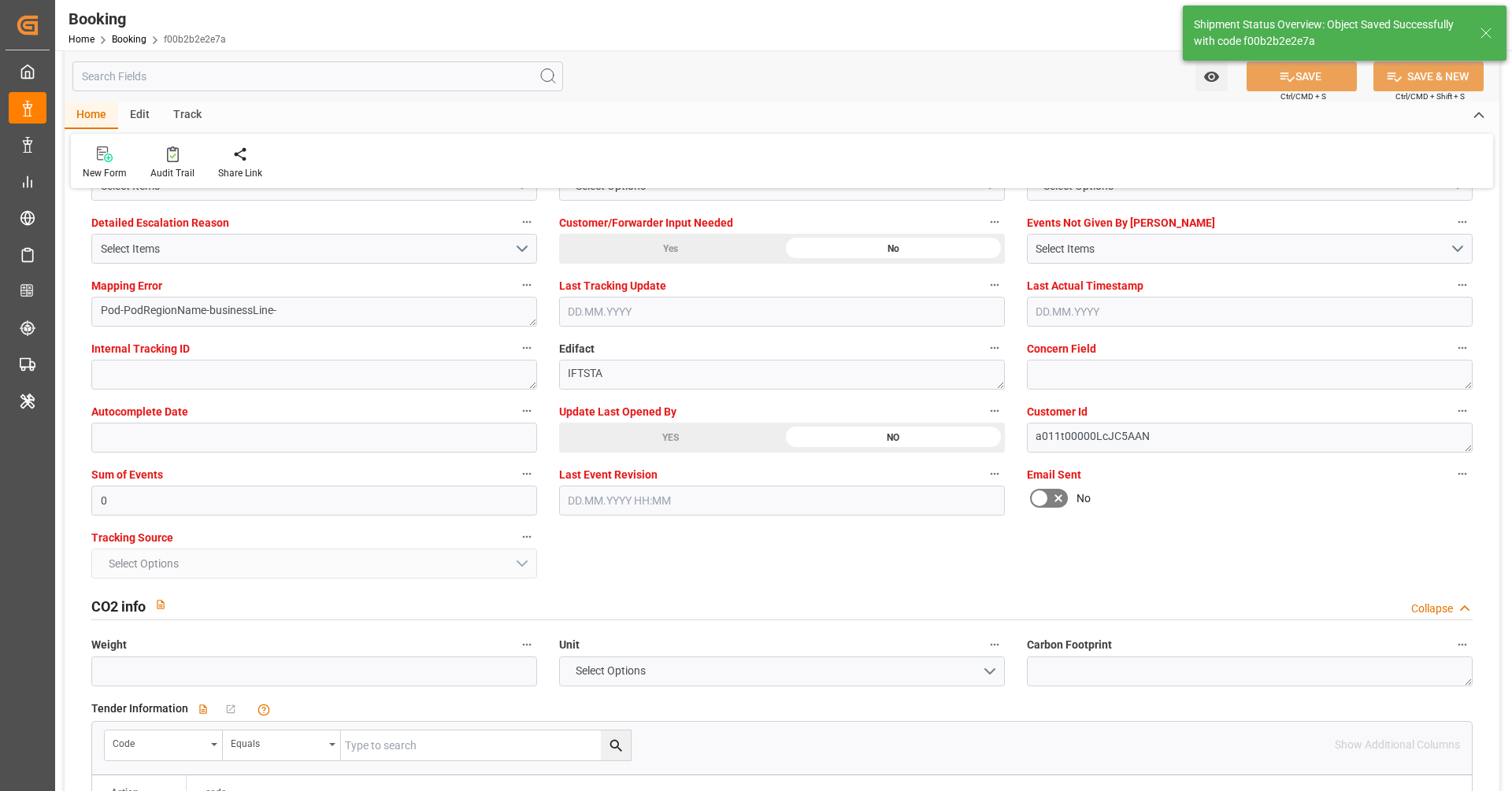
type input "27.07.2025 00:00"
type input "18.08.2025 12:29"
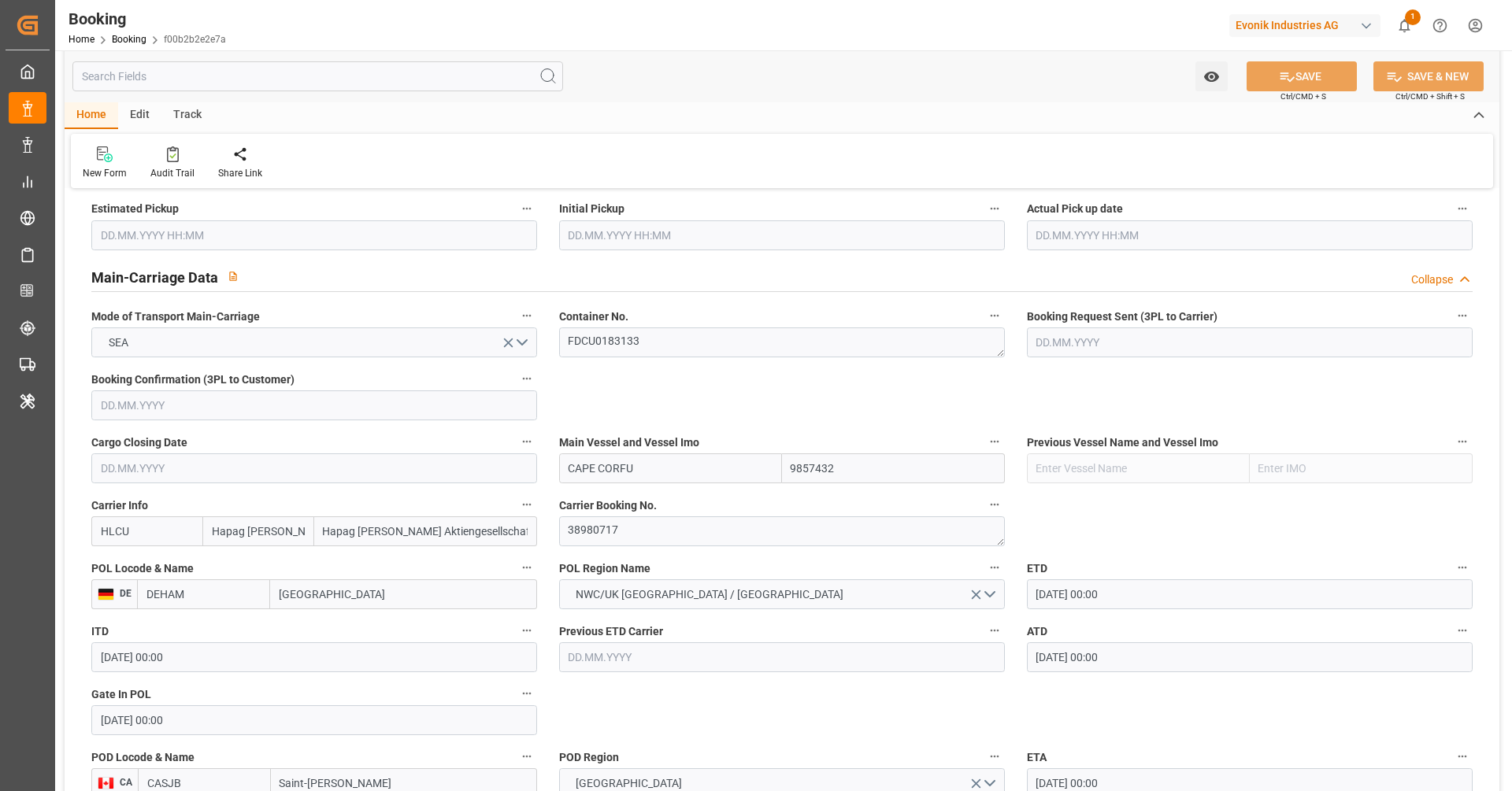
scroll to position [820, 0]
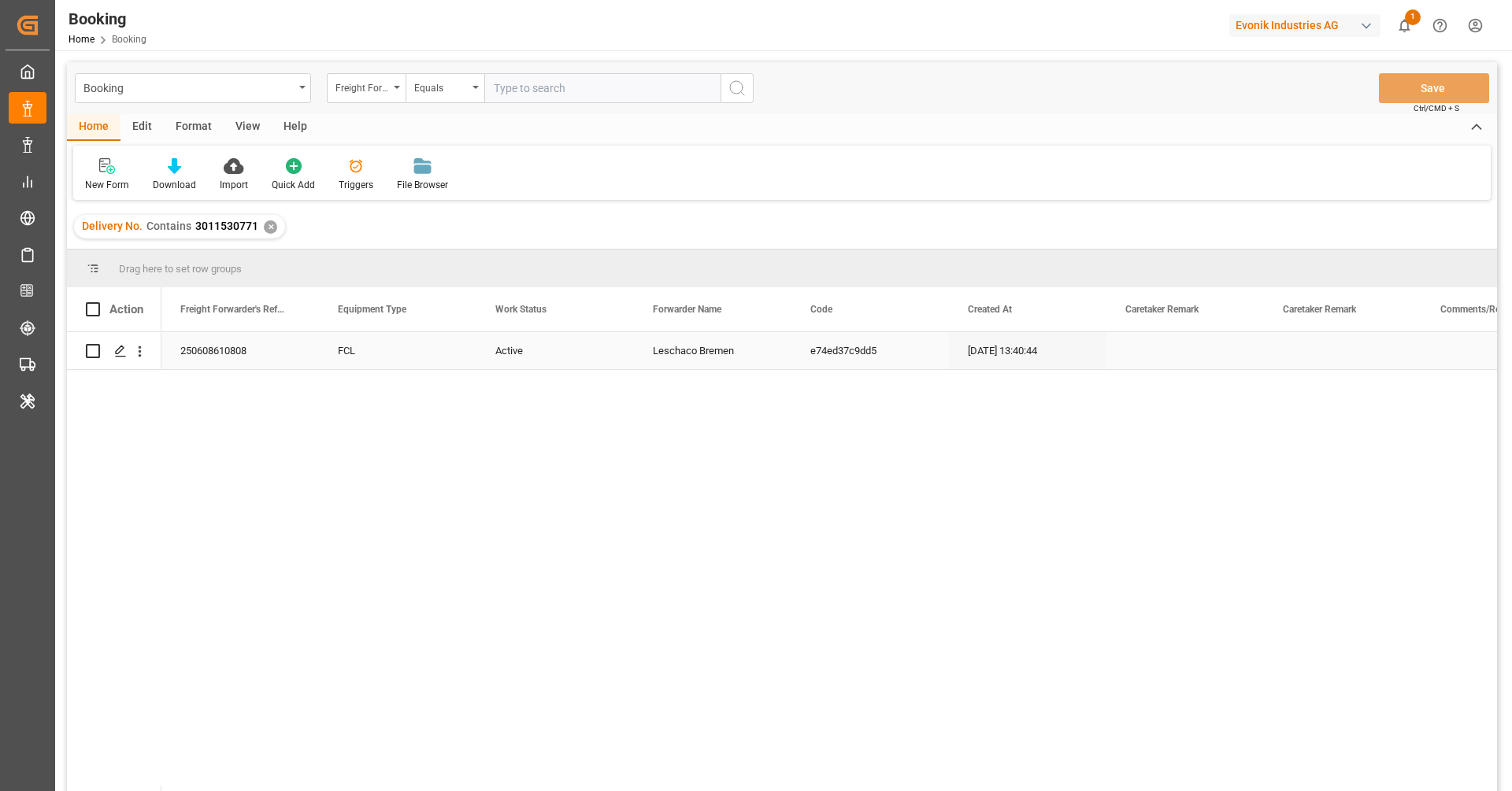
click at [199, 355] on div "250608610808" at bounding box center [239, 350] width 157 height 37
click at [145, 359] on button "open menu" at bounding box center [139, 351] width 17 height 30
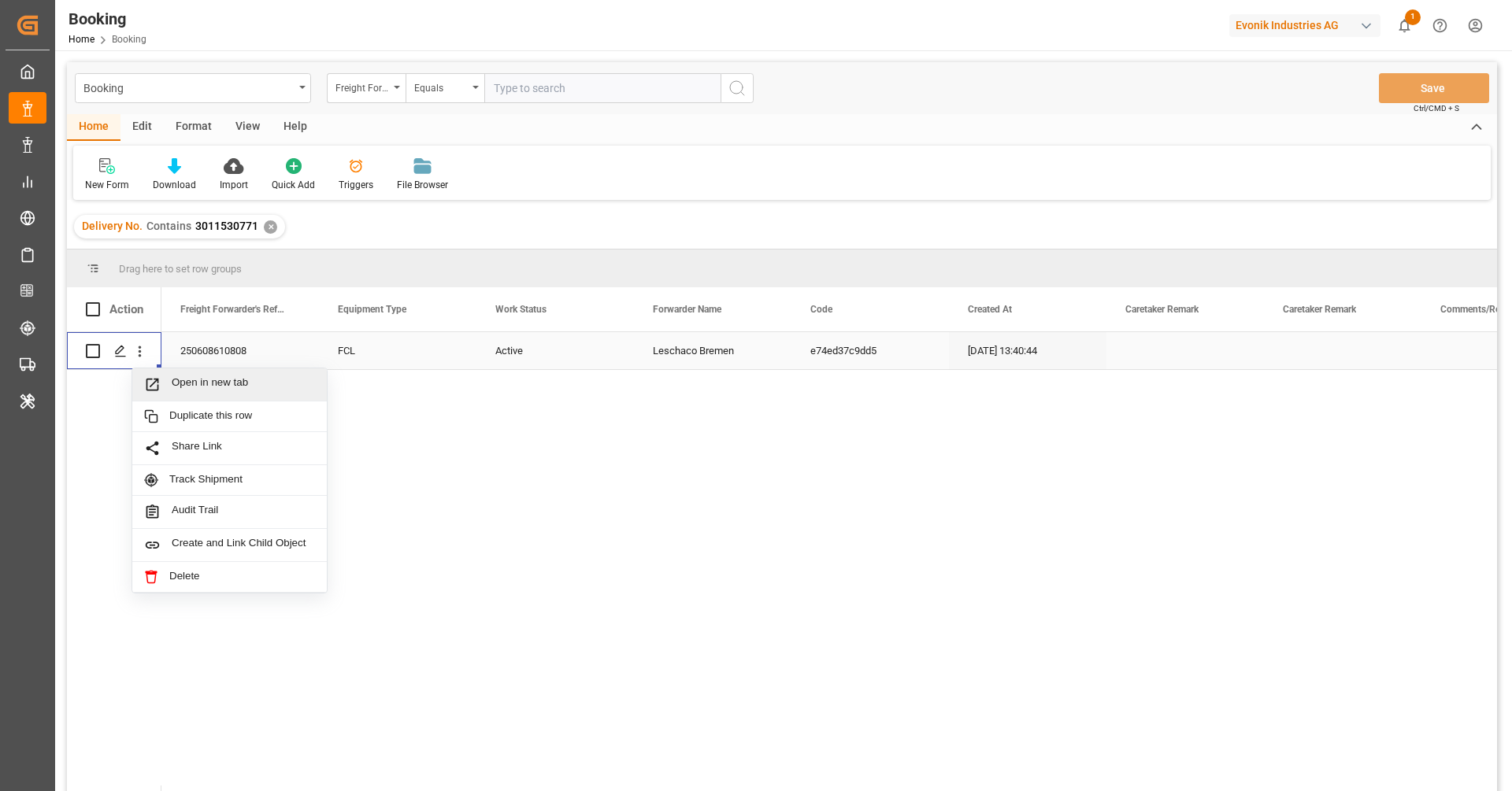
click at [190, 389] on span "Open in new tab" at bounding box center [243, 385] width 143 height 17
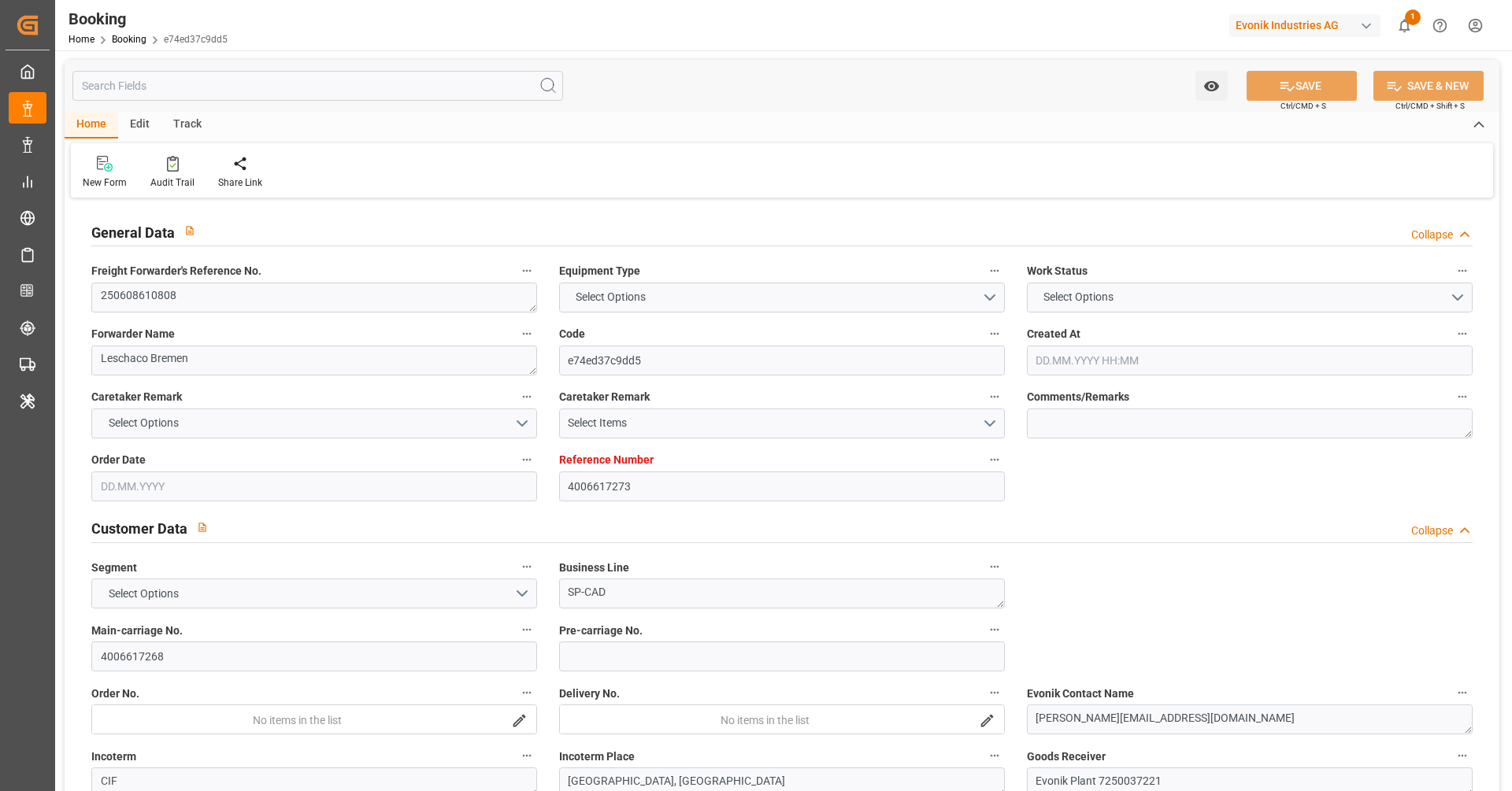
type textarea "250608610808"
type textarea "Leschaco Bremen"
type input "e74ed37c9dd5"
type input "4006617273"
type textarea "SP-CAD"
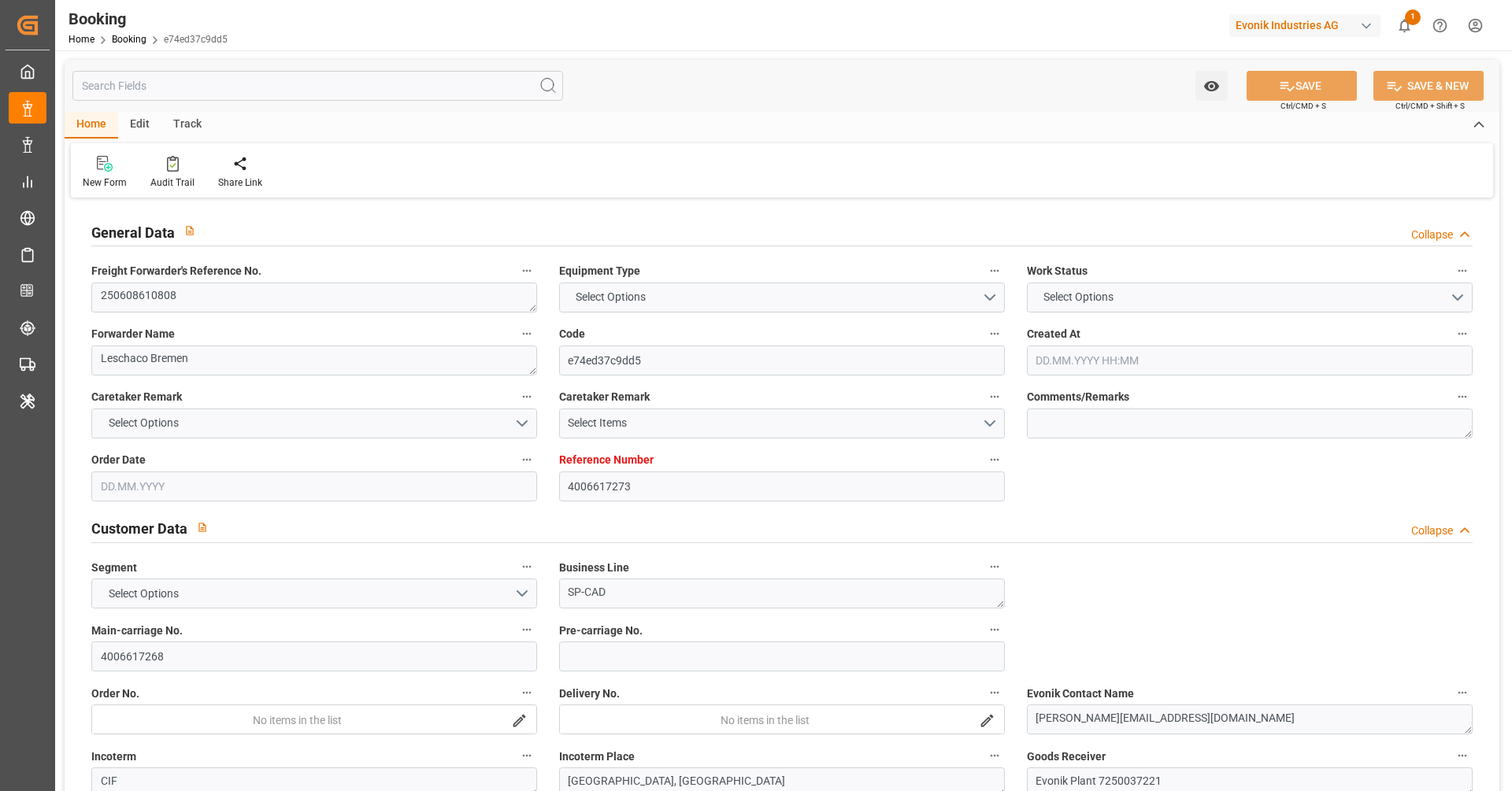
type input "4006617268"
type textarea "[PERSON_NAME][EMAIL_ADDRESS][DOMAIN_NAME]"
type textarea "CIF"
type textarea "[GEOGRAPHIC_DATA], [GEOGRAPHIC_DATA]"
type textarea "Evonik Plant 7250037221"
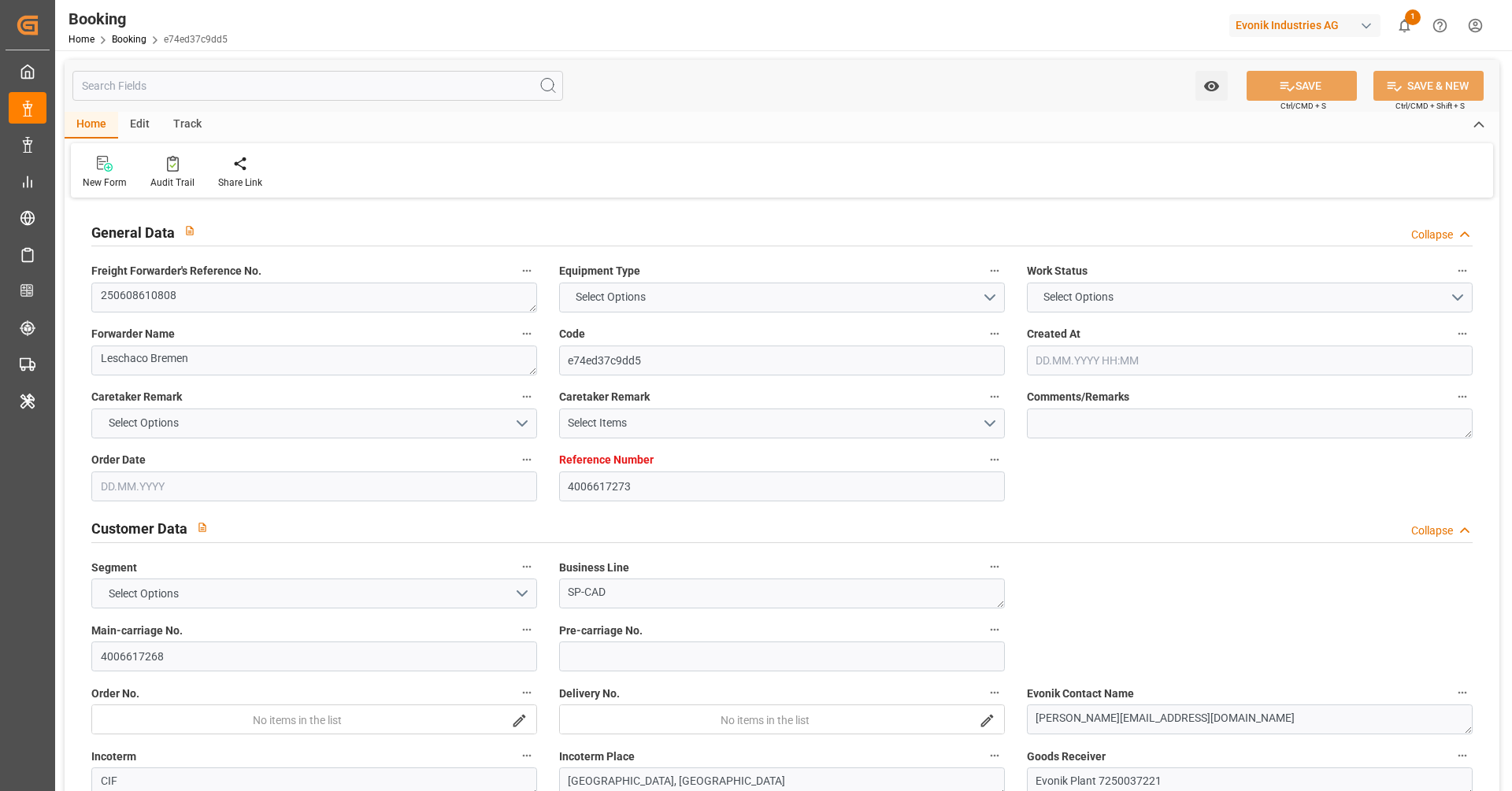
type textarea "Hombourg"
type input "NONE"
type input "[GEOGRAPHIC_DATA]"
type input "Jiangmen Pt"
type textarea "INPUT_Evonik_Seeburger_IFTSTA_1002832235_20250605095506793.edi"
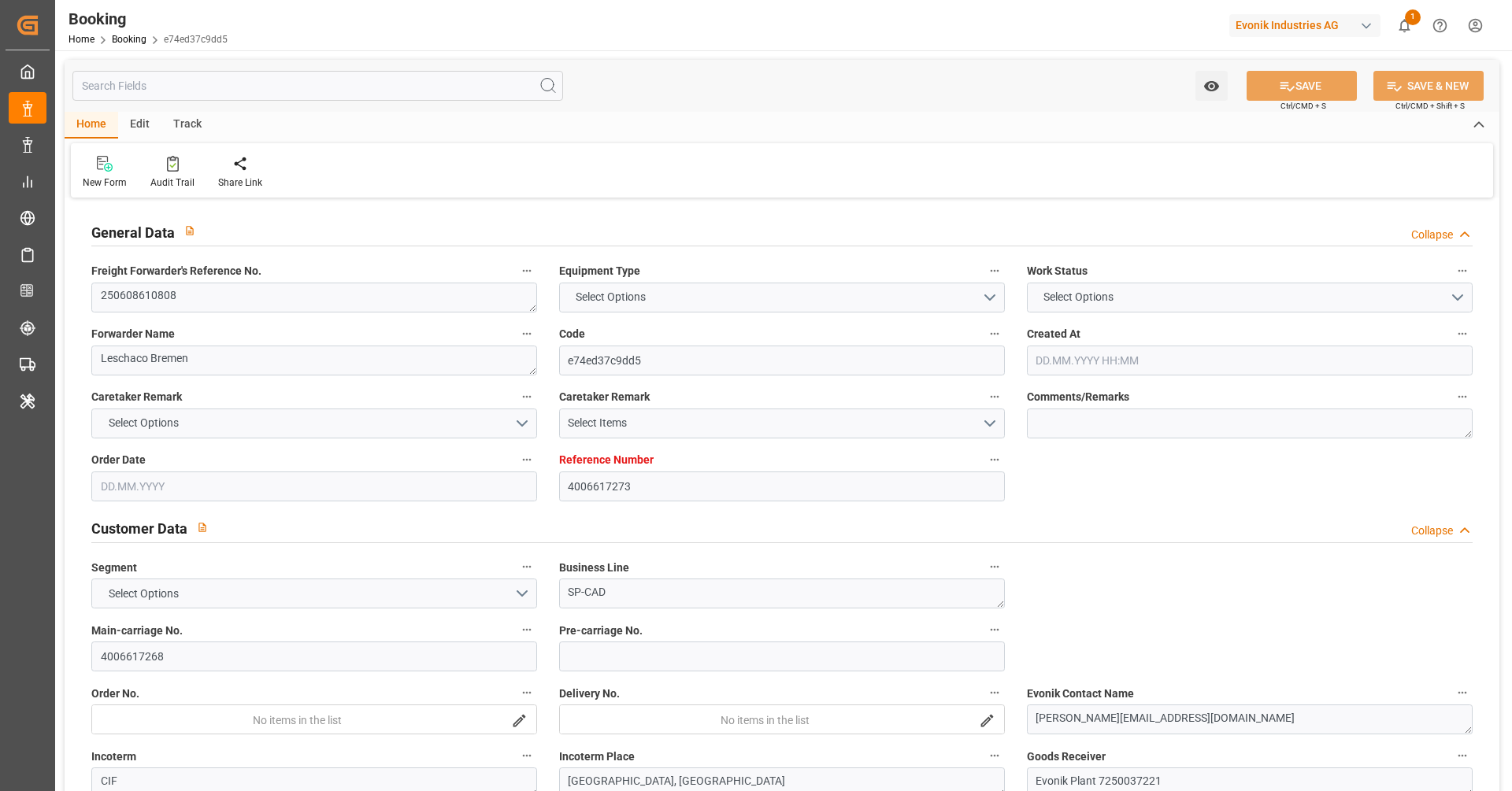
type textarea "NWC/[GEOGRAPHIC_DATA] [GEOGRAPHIC_DATA] Continent / [GEOGRAPHIC_DATA]-CAD"
type textarea "INPUT_Evonik_Seeburger_LoadTenderOcean_1002825653_20250603152533917.xml,INPUT_E…"
type textarea "1002832235"
type textarea "Logward System"
type textarea "IFTSTA"
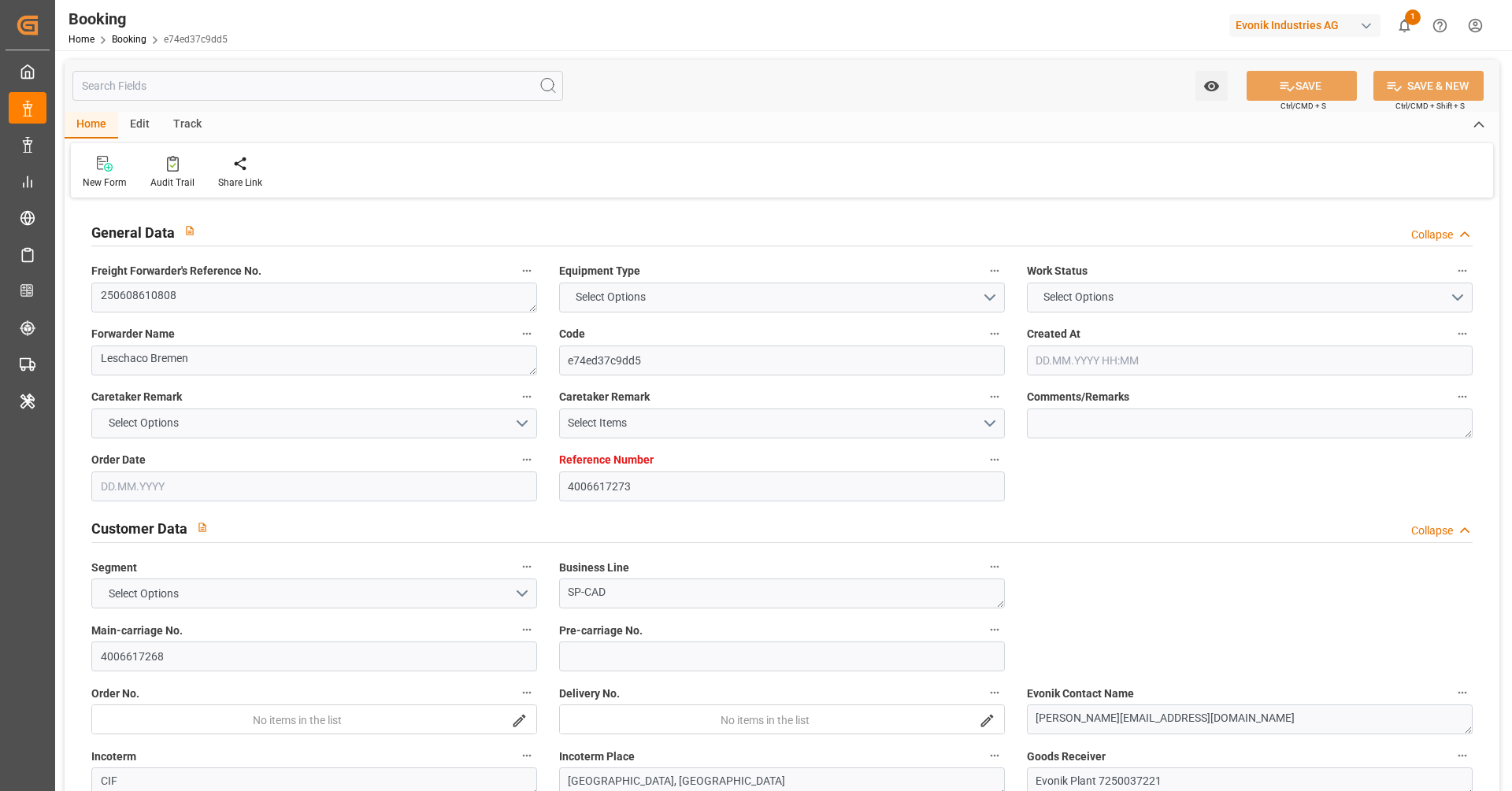
type textarea "a016N000000wVjnQAE"
type textarea "No"
type input "4006617273"
type input "Dummy"
type input "Dummy Carrier"
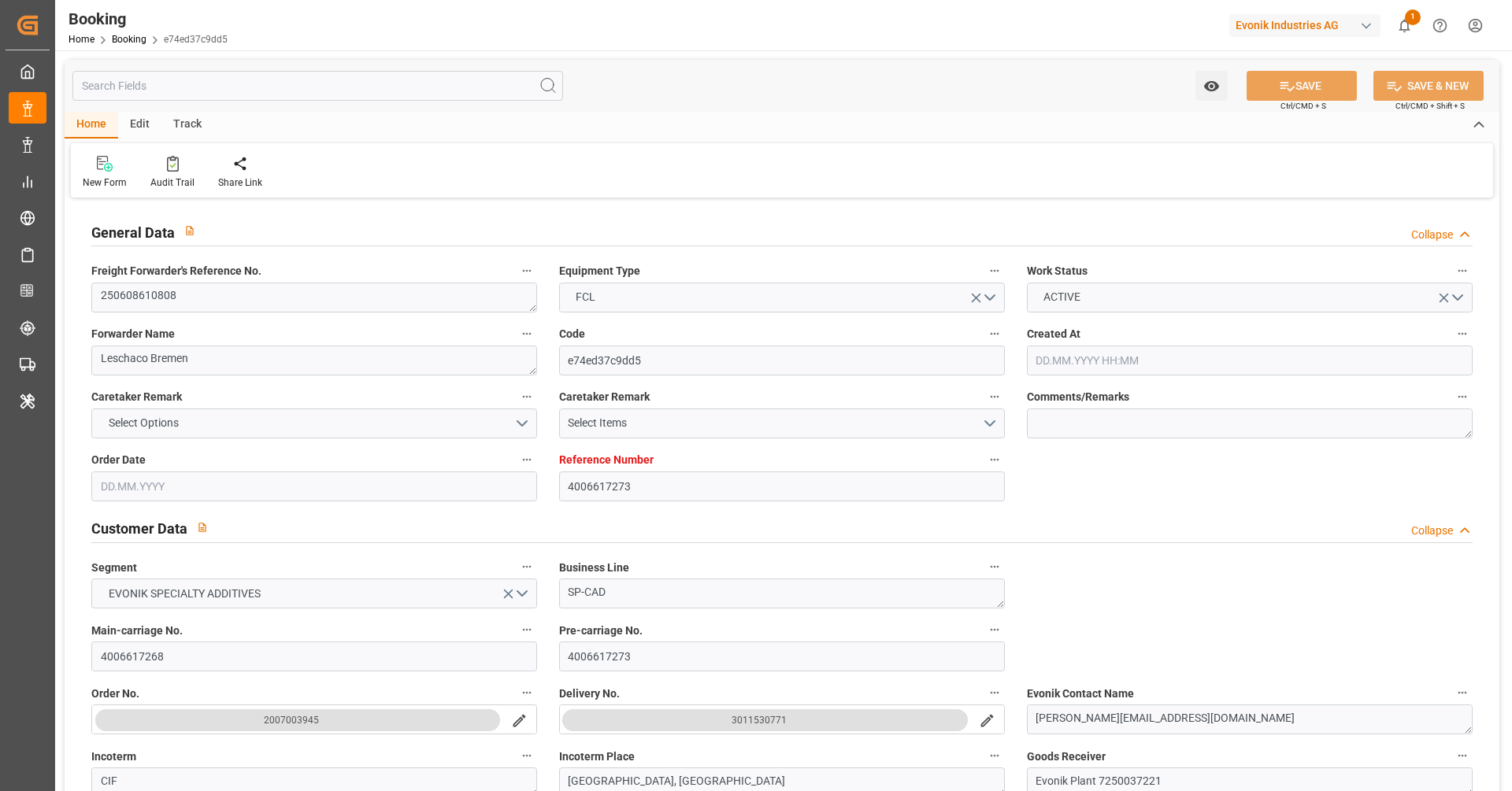
type input "DEHAM"
type input "CNJMN"
type input "03.06.2025 13:40"
type input "03.06.2025"
type input "04.08.2025"
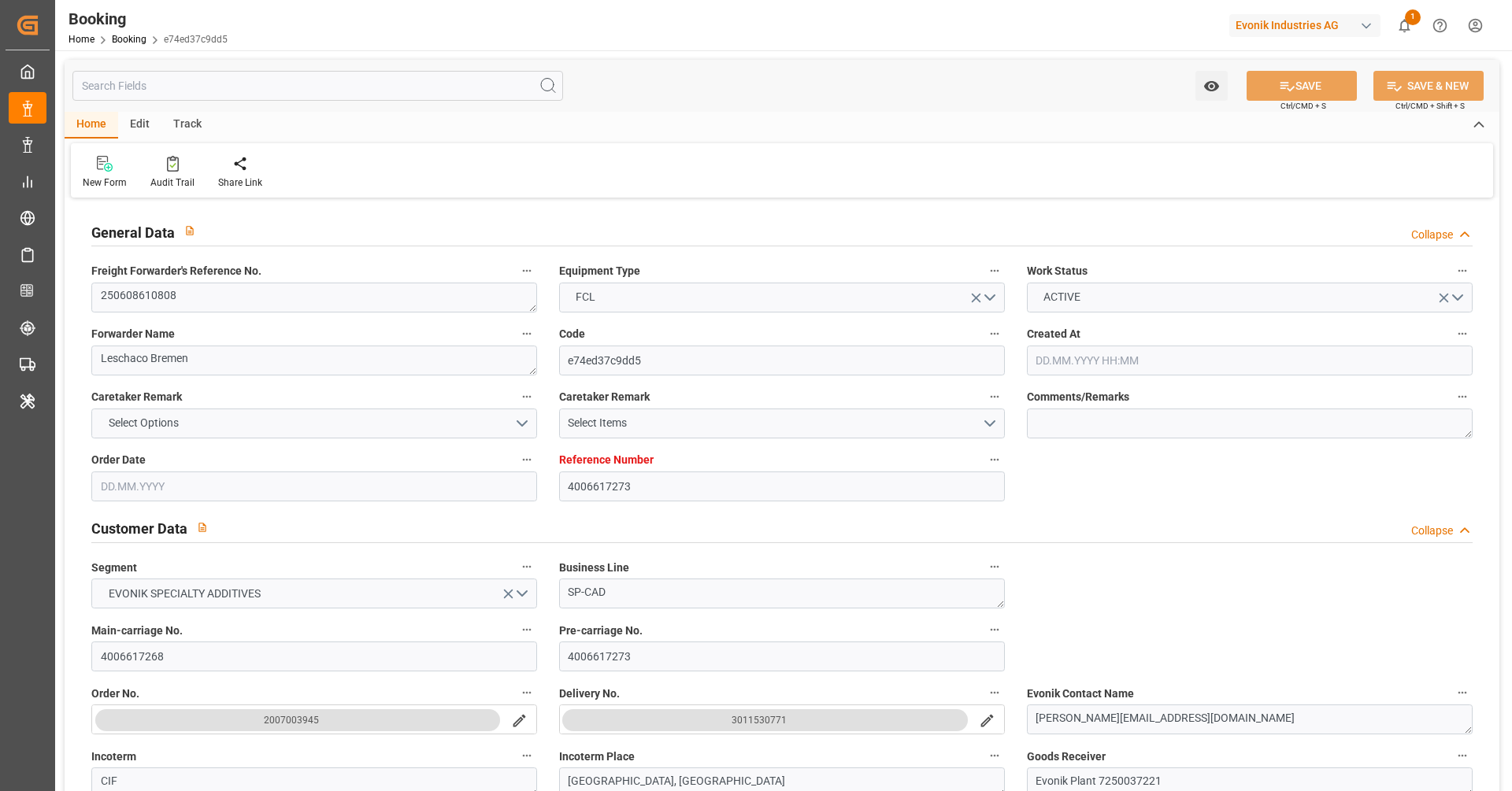
type input "10.06.2025"
type input "05.06.2025"
type input "05.06.2025 07:57"
click at [1100, 320] on div "Created At 03.06.2025 13:40" at bounding box center [1249, 350] width 468 height 63
click at [1098, 311] on div "ACTIVE" at bounding box center [1250, 298] width 446 height 30
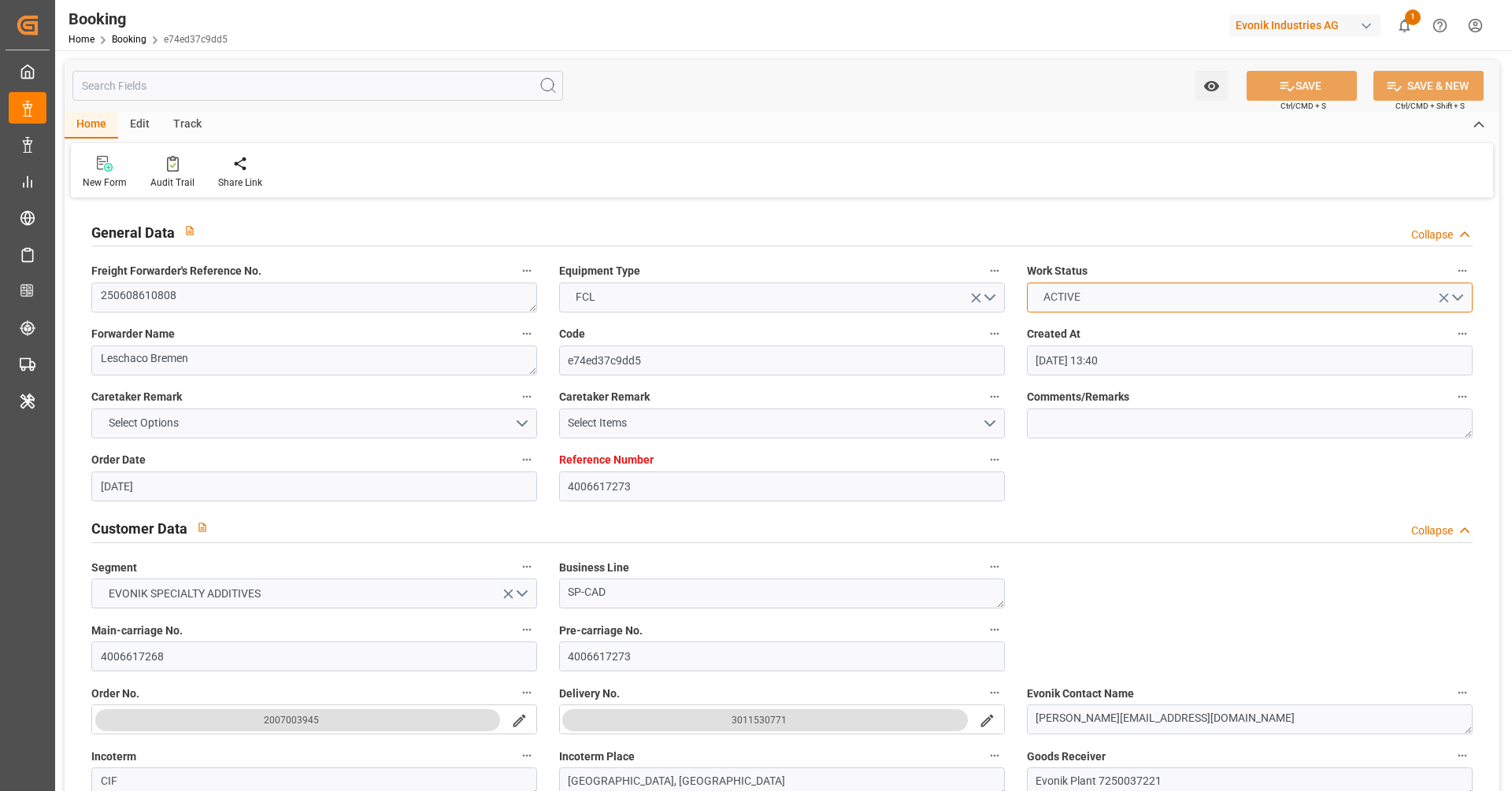
click at [1101, 307] on button "ACTIVE" at bounding box center [1250, 298] width 446 height 30
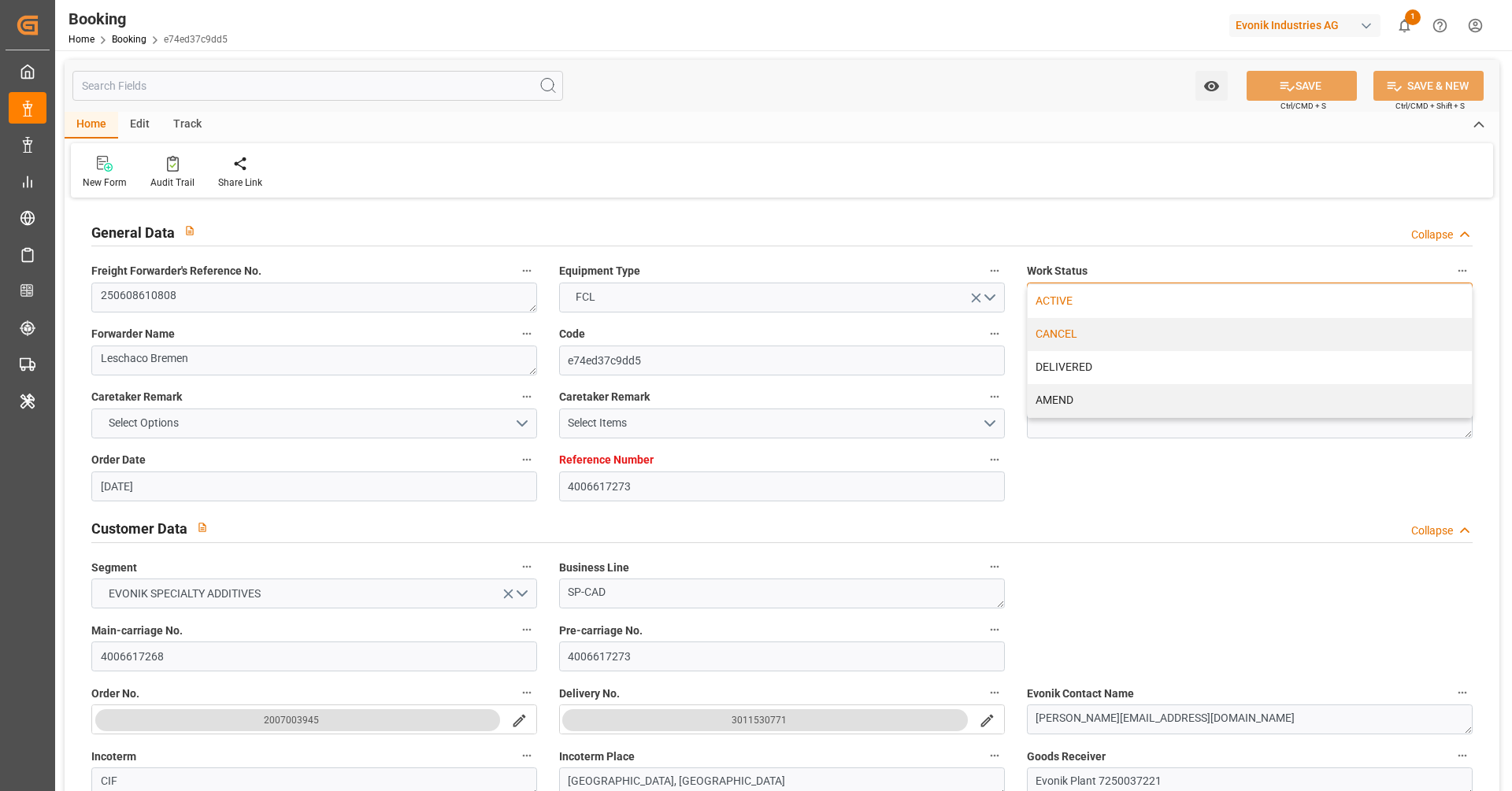
click at [1096, 329] on div "CANCEL" at bounding box center [1249, 334] width 444 height 33
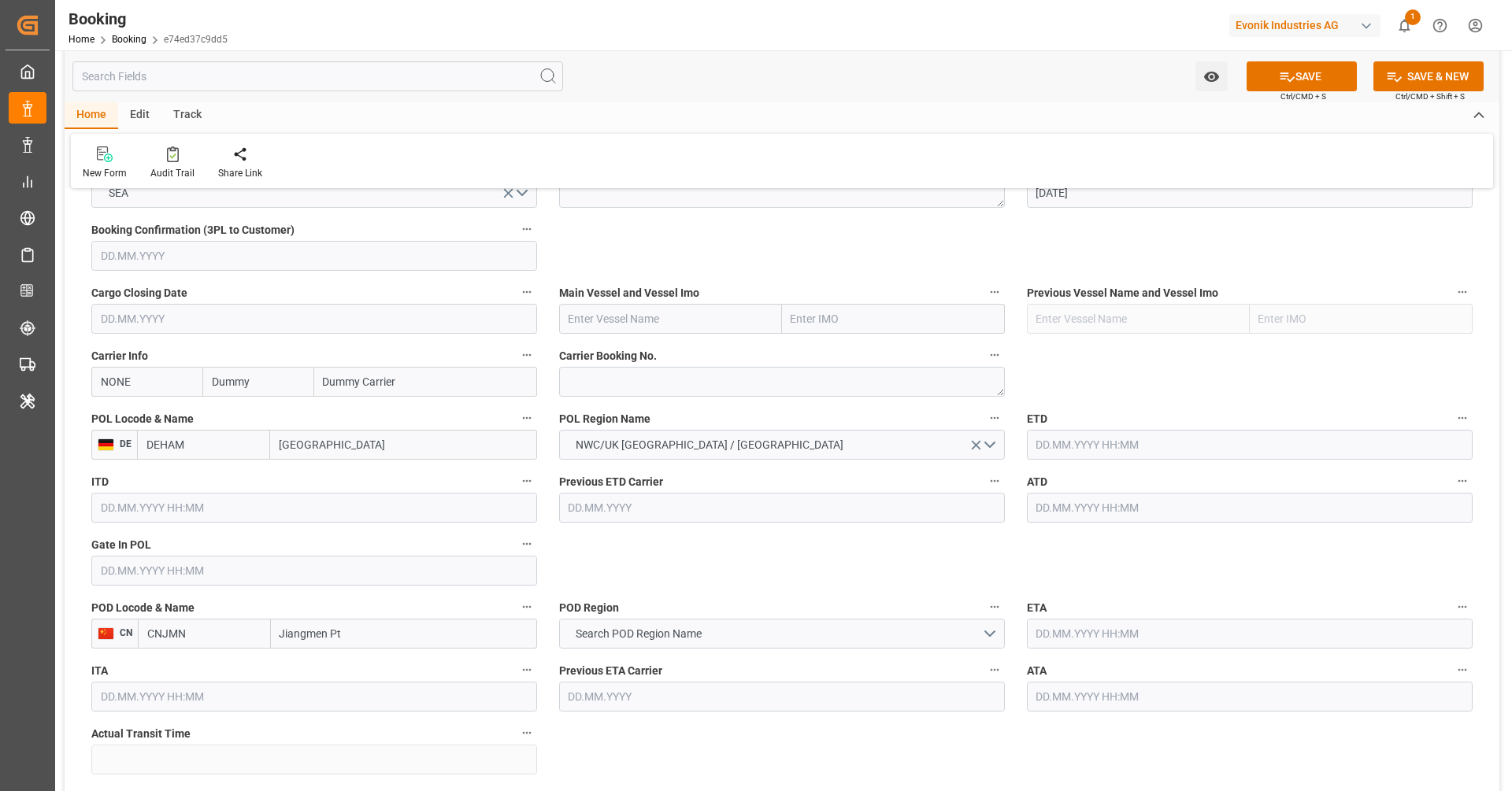
scroll to position [1302, 0]
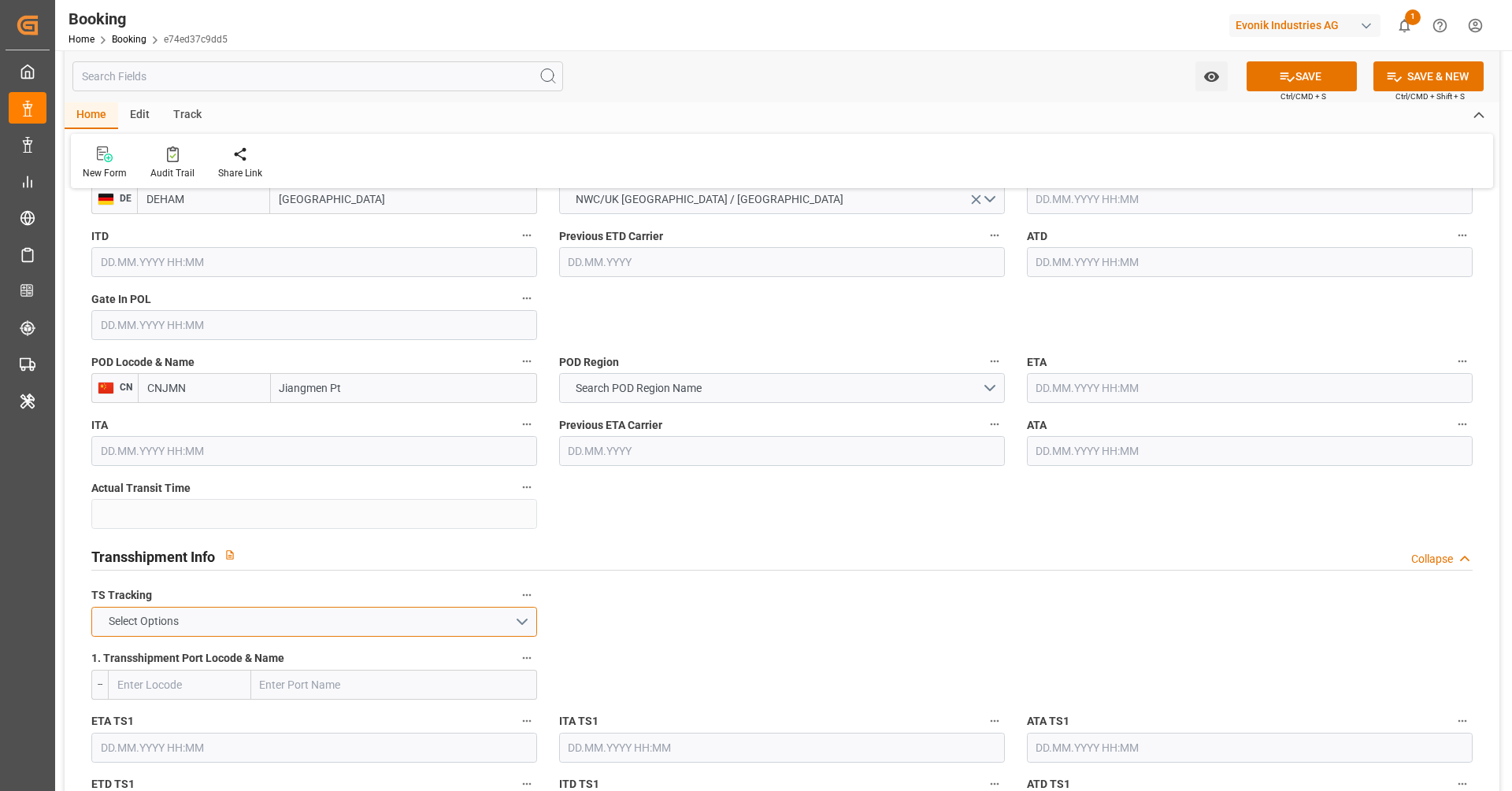
click at [347, 613] on button "Select Options" at bounding box center [313, 622] width 446 height 30
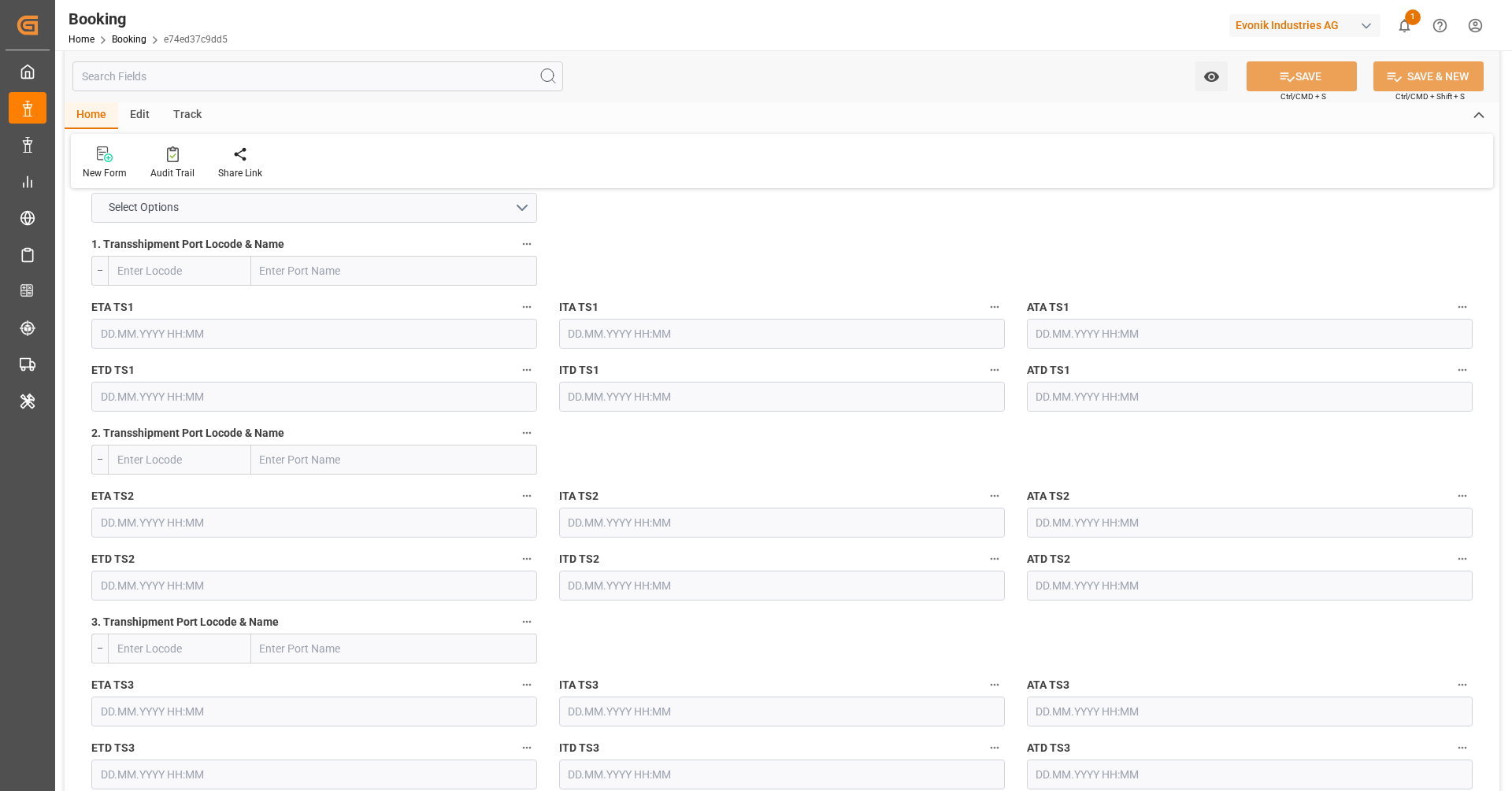
scroll to position [2144, 0]
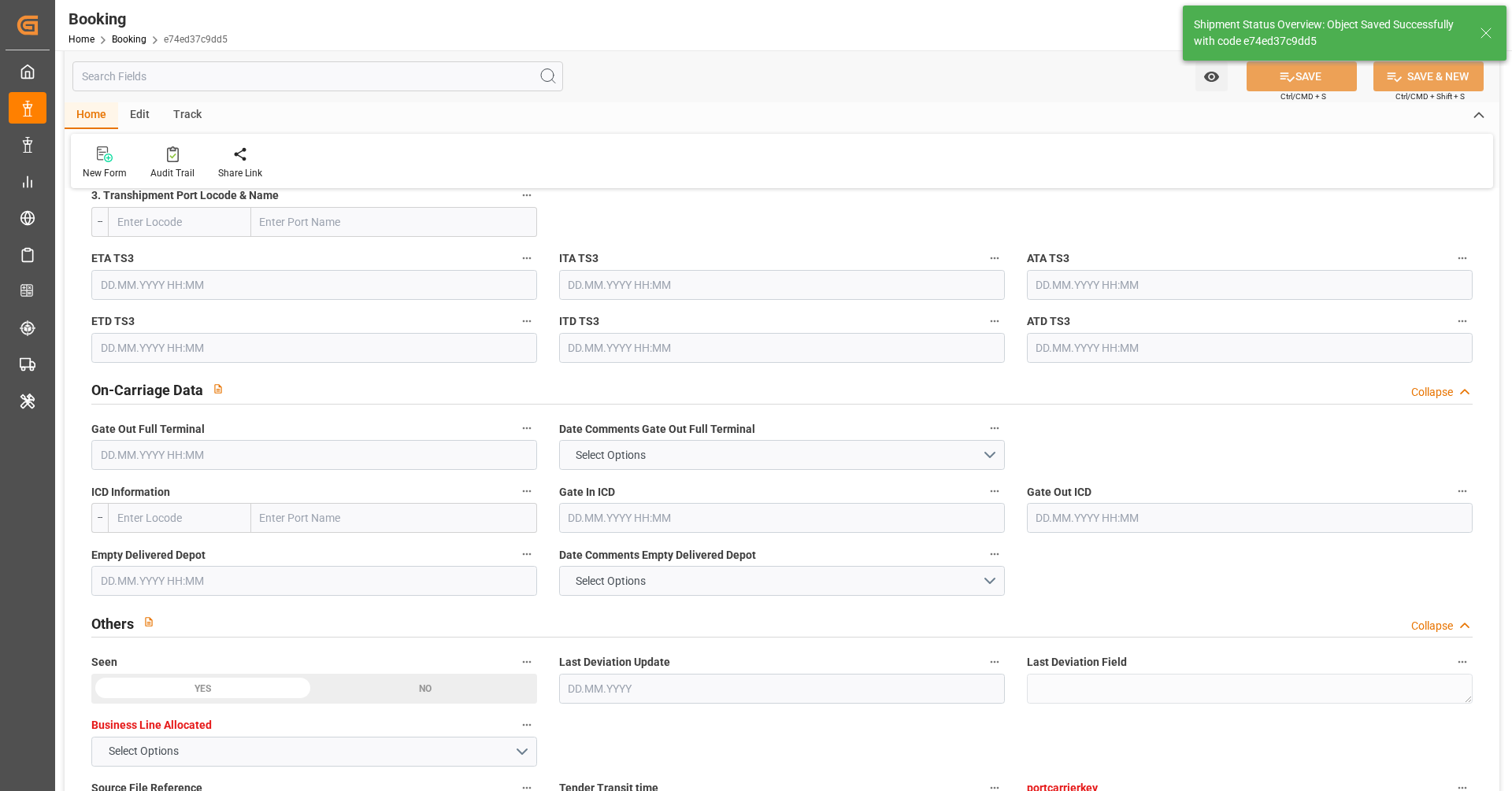
type textarea "Vipul Benurkar"
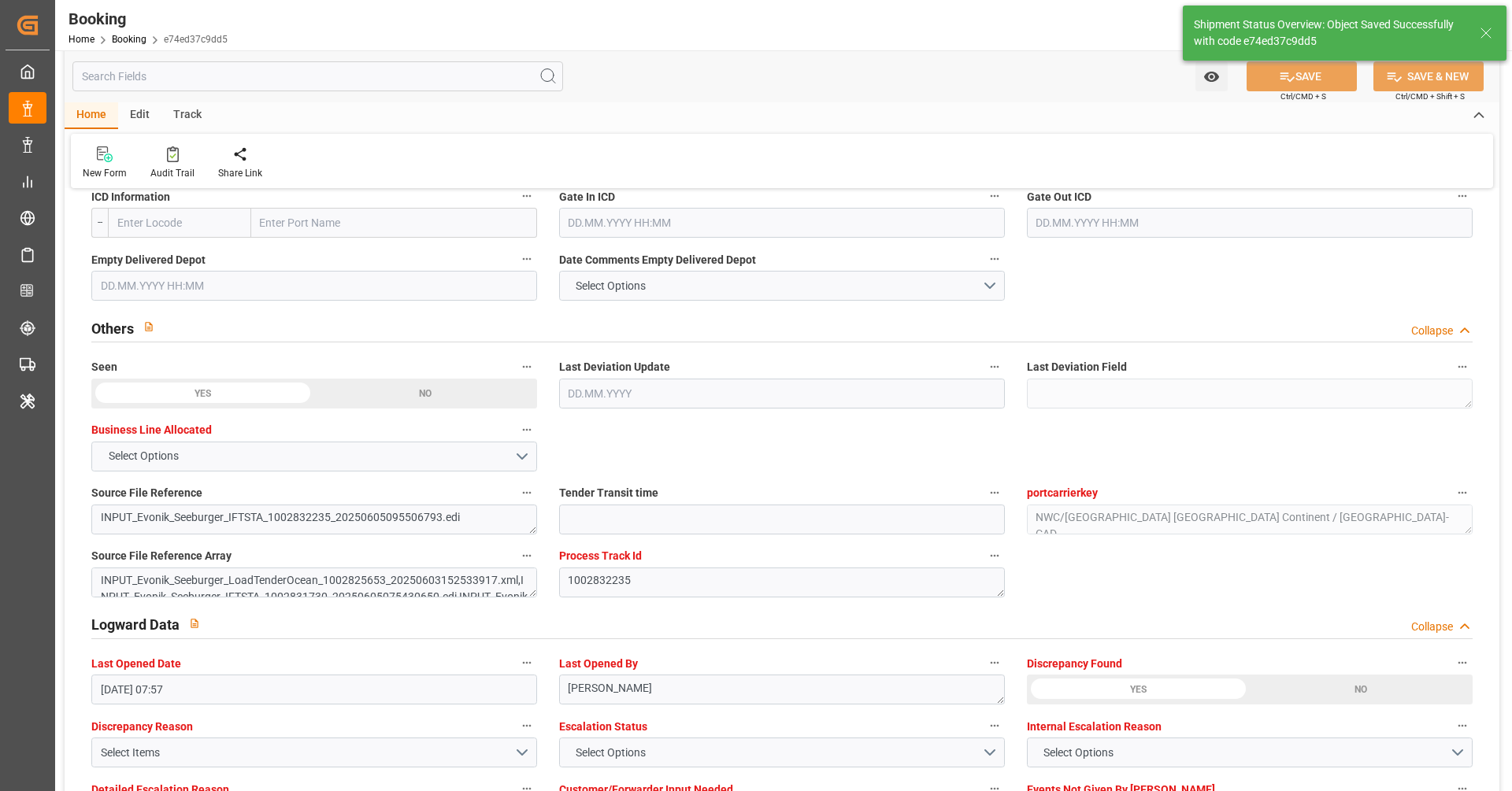
type input "18.08.2025 12:31"
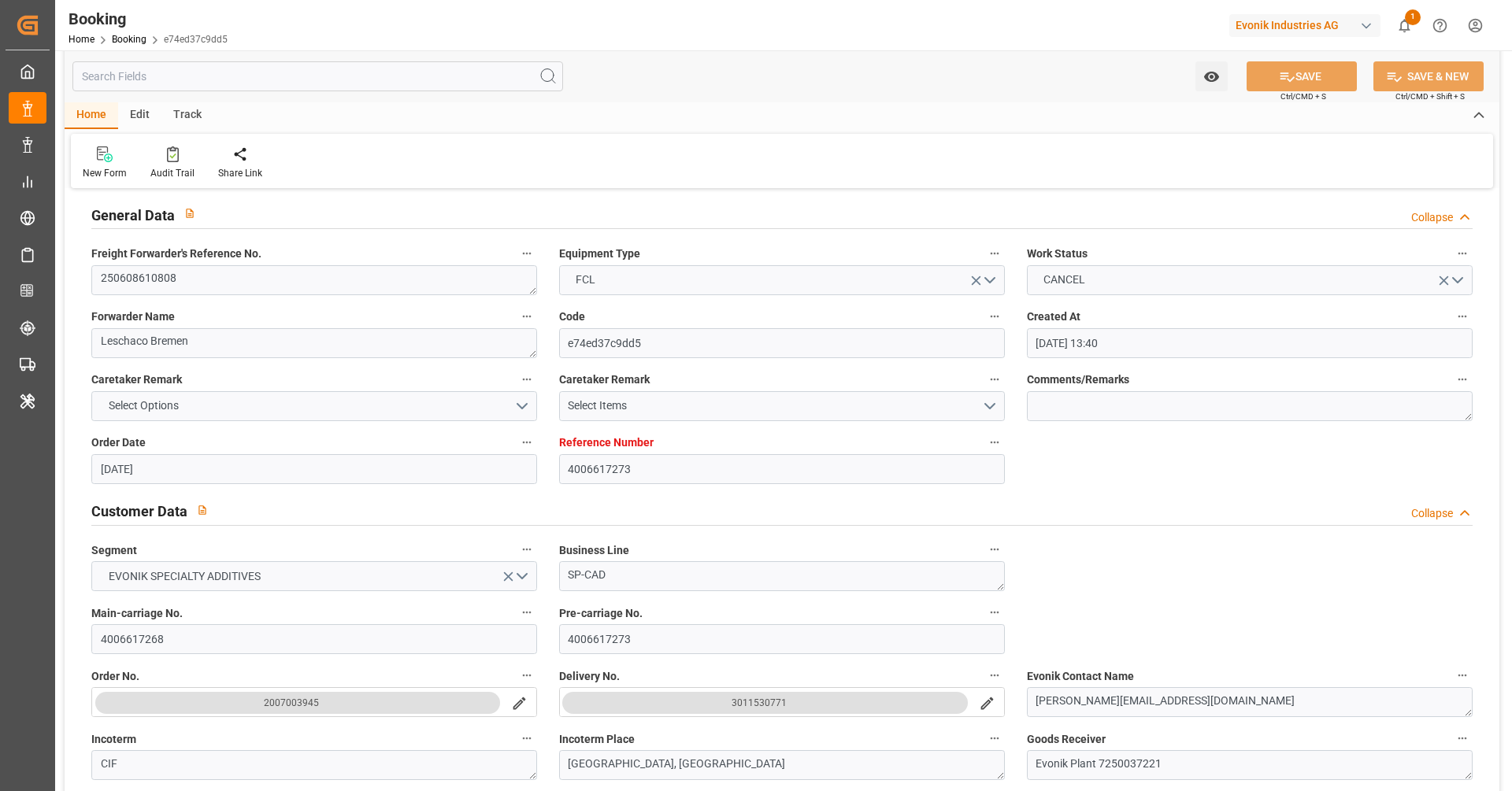
scroll to position [0, 0]
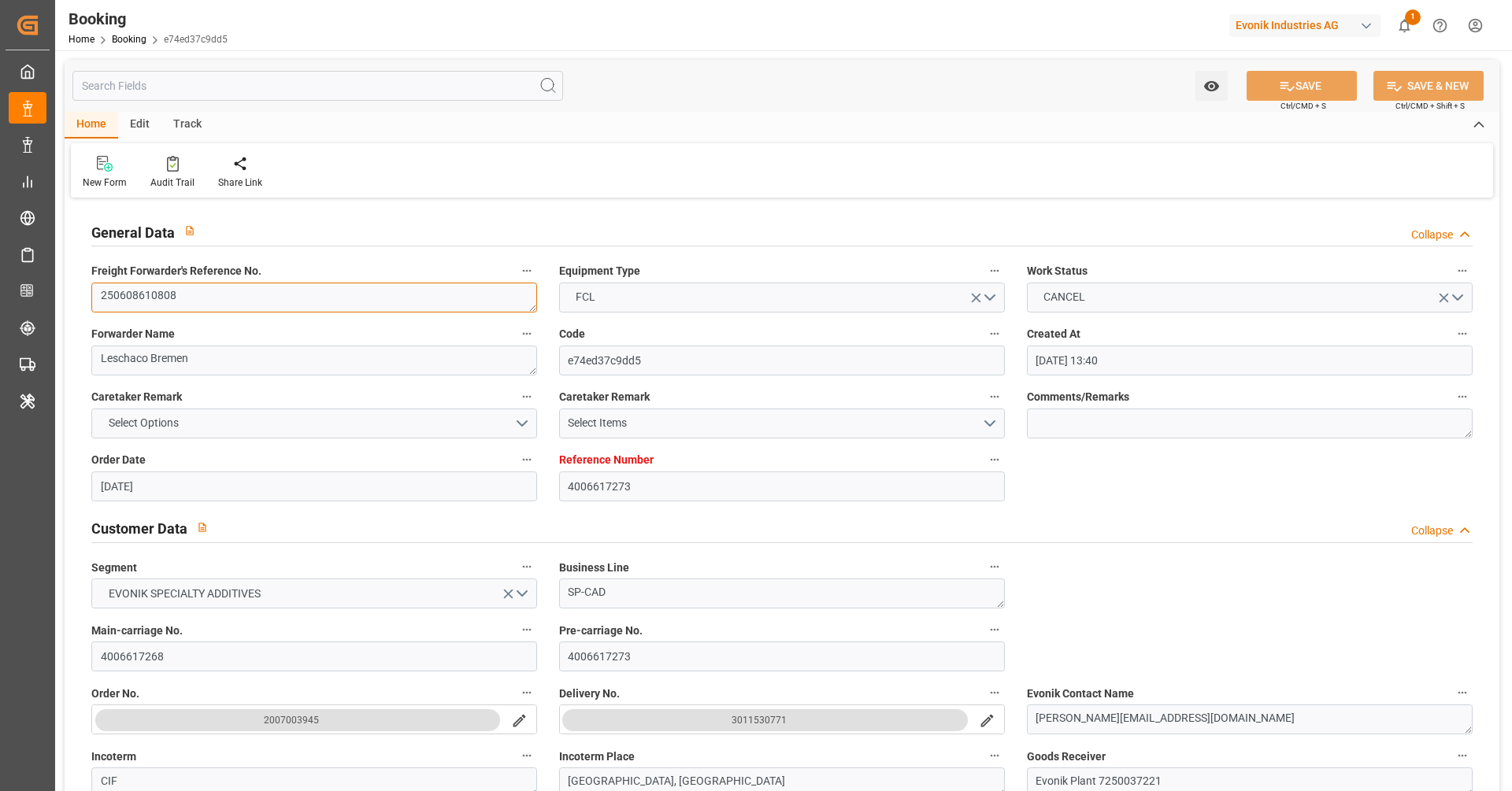
click at [206, 300] on textarea "250608610808" at bounding box center [313, 298] width 446 height 30
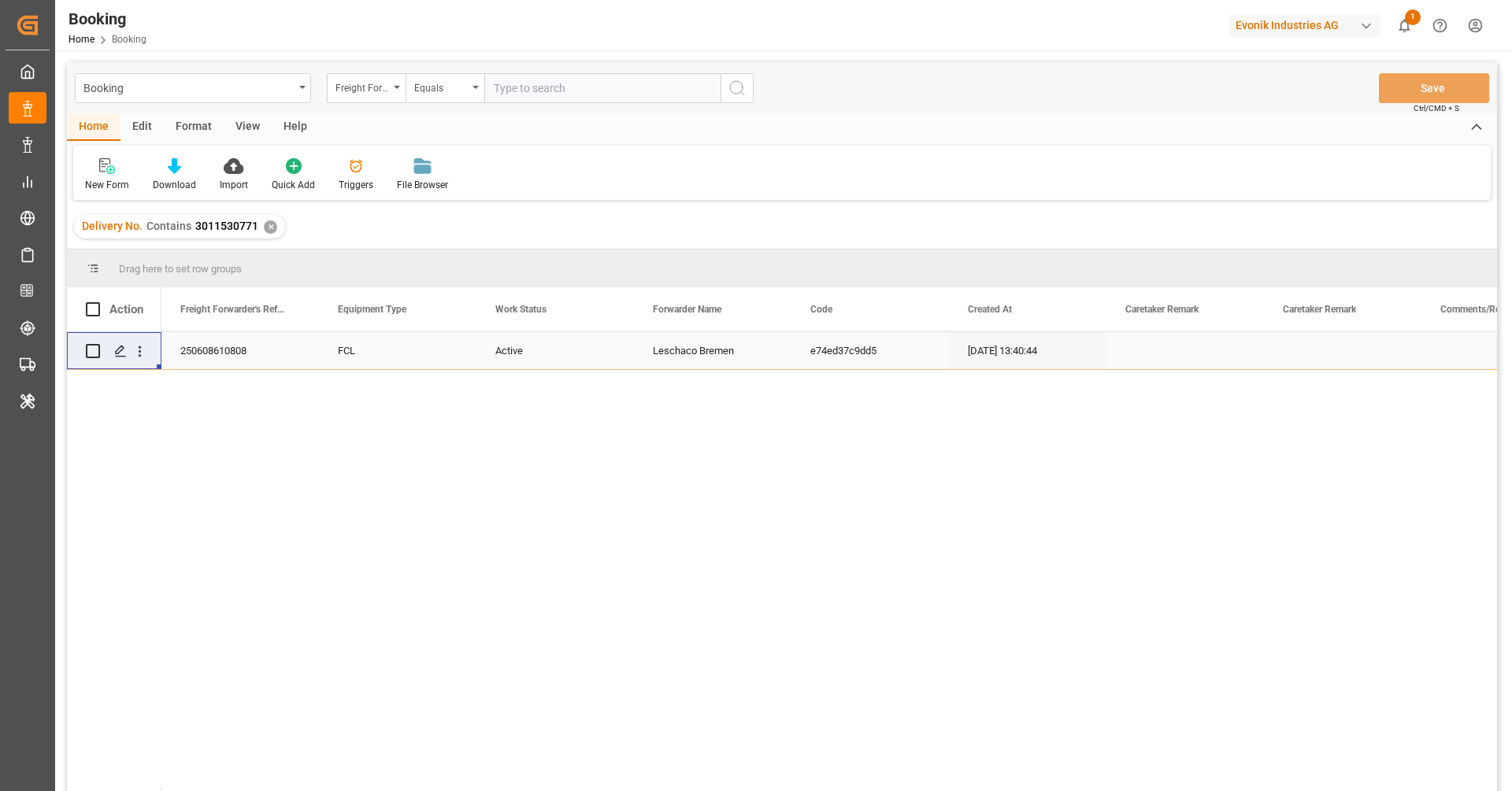
click at [991, 171] on div "New Form Download Import Quick Add Triggers File Browser" at bounding box center [782, 172] width 1418 height 54
click at [857, 91] on div "Booking Main-carriage No. Equals Save Ctrl/CMD + S" at bounding box center [782, 88] width 1430 height 52
